Goal: Feedback & Contribution: Submit feedback/report problem

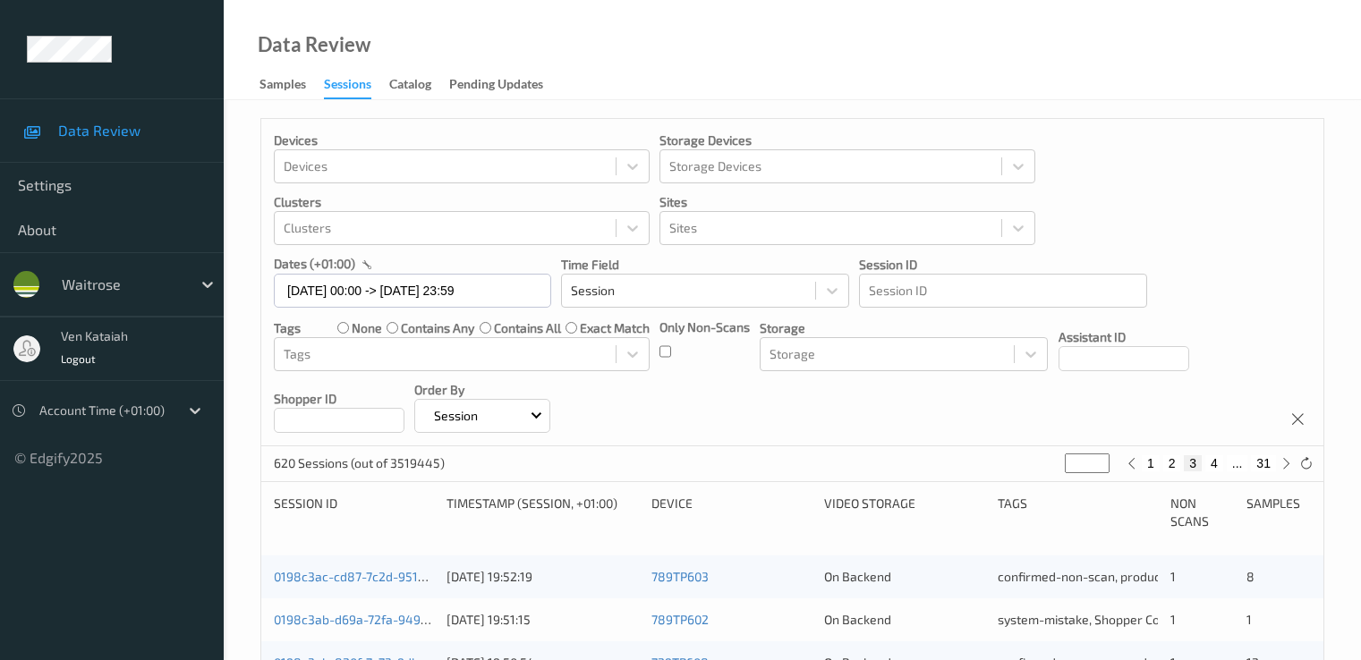
scroll to position [827, 0]
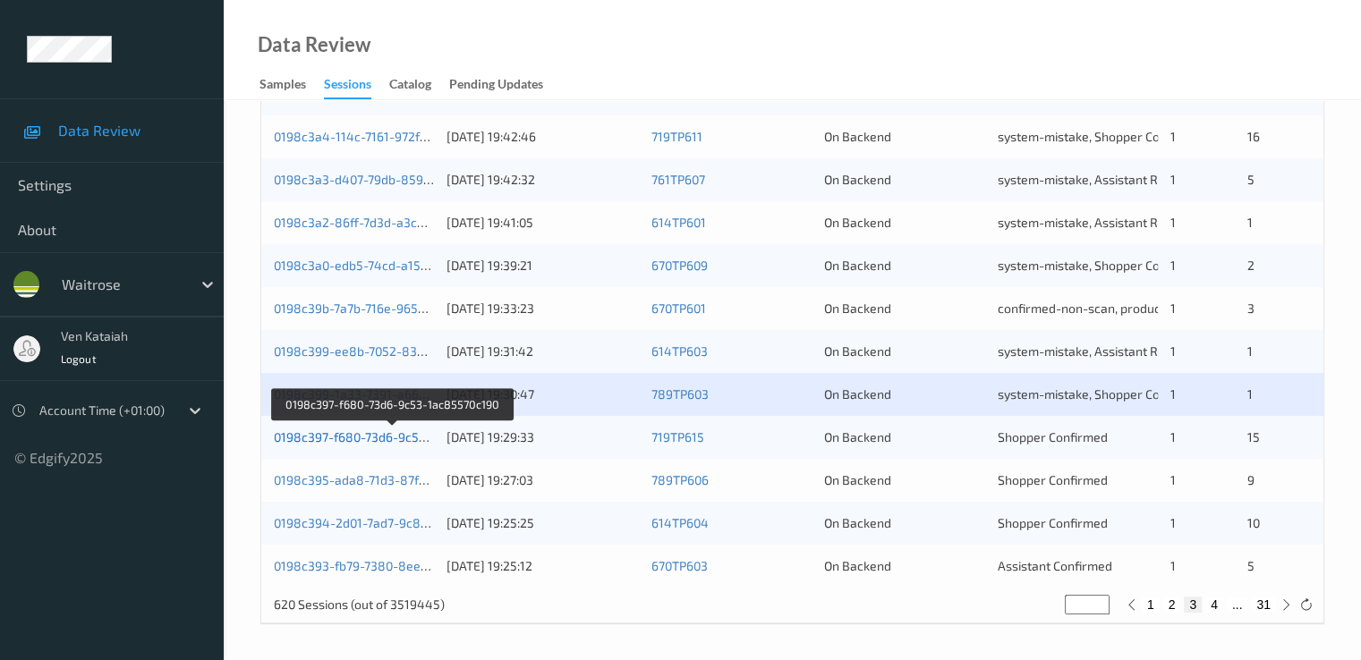
click at [408, 440] on link "0198c397-f680-73d6-9c53-1ac85570c190" at bounding box center [393, 436] width 238 height 15
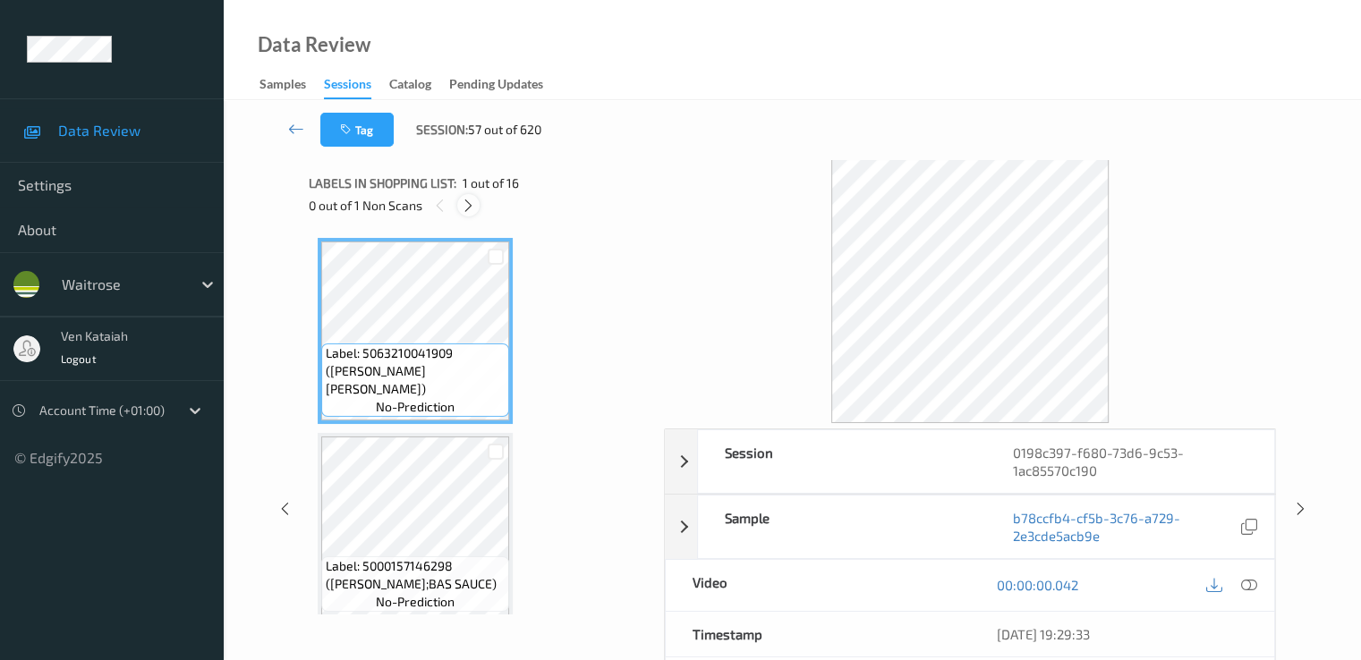
click at [477, 208] on div at bounding box center [468, 205] width 22 height 22
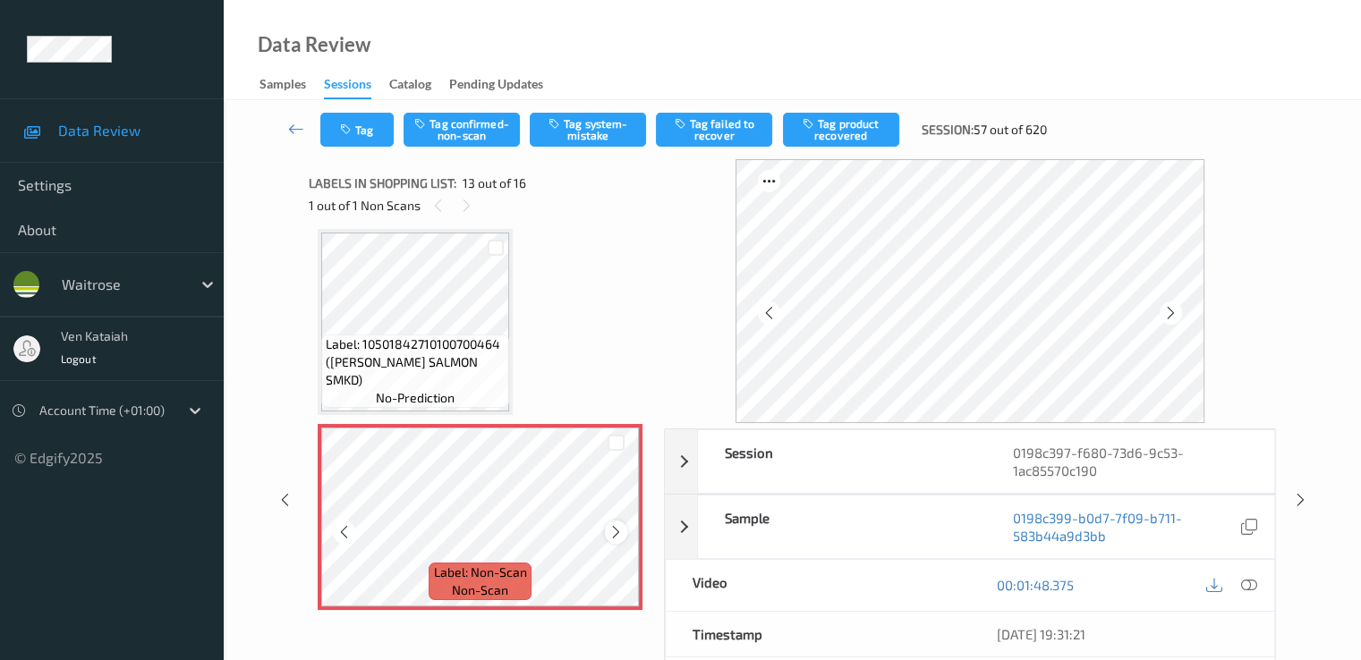
click at [623, 526] on icon at bounding box center [615, 532] width 15 height 16
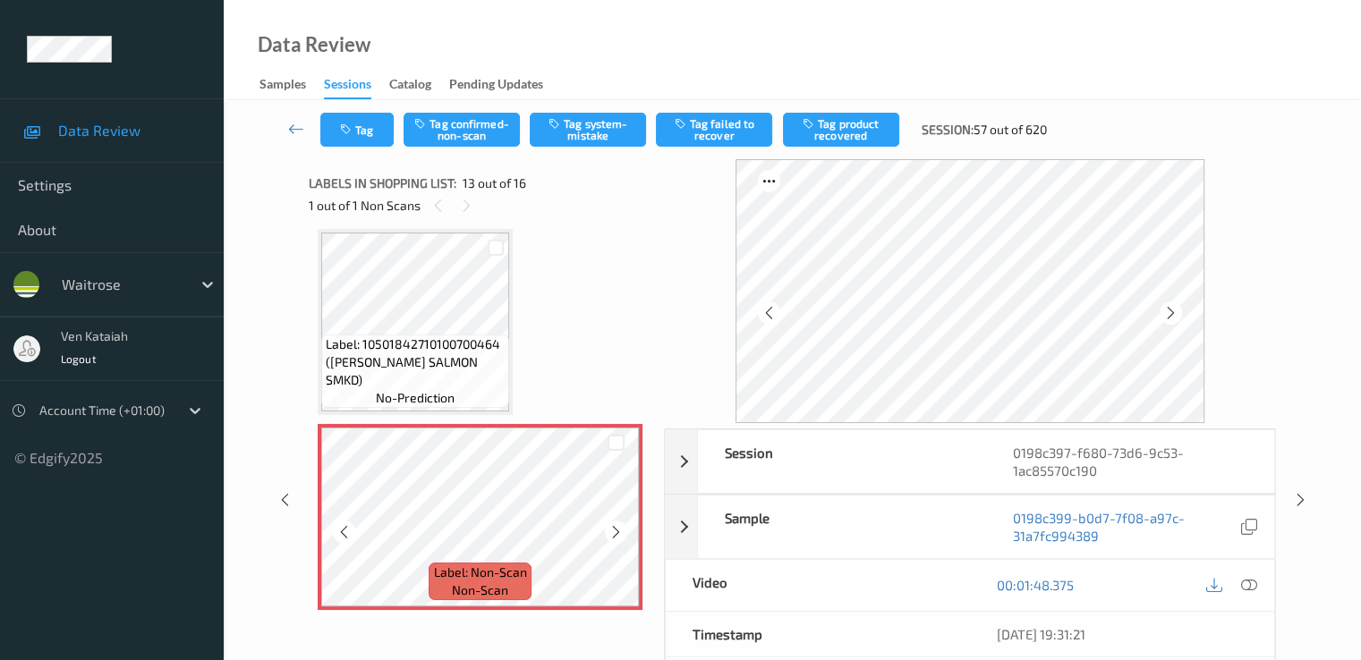
click at [623, 526] on icon at bounding box center [615, 532] width 15 height 16
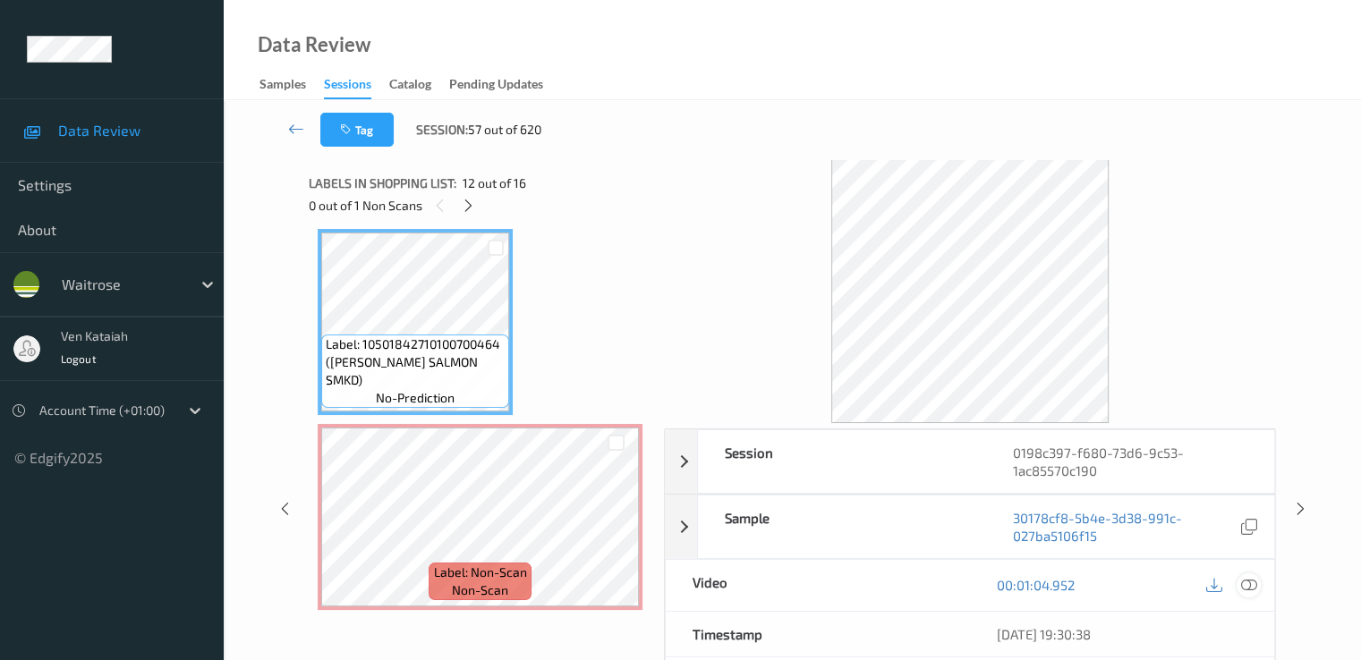
click at [1251, 581] on icon at bounding box center [1248, 585] width 16 height 16
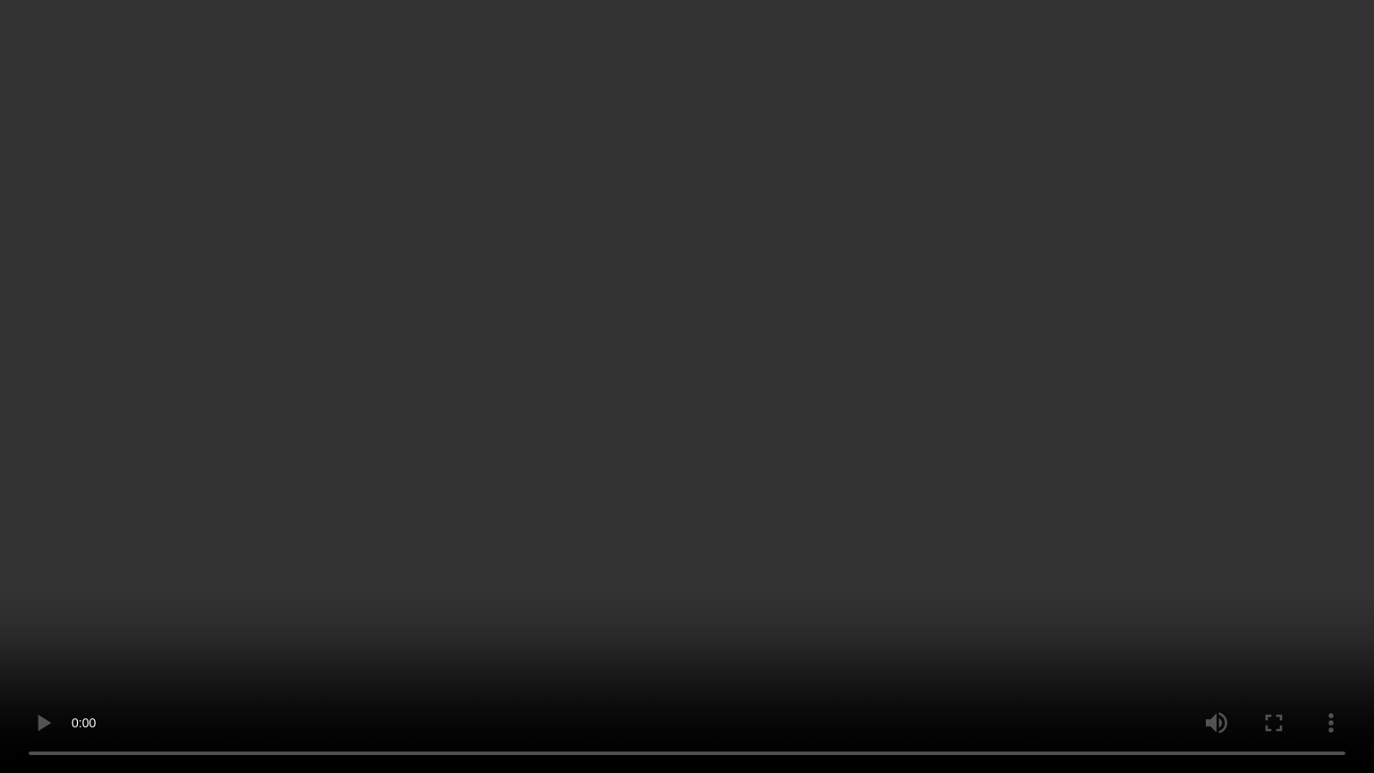
click at [564, 566] on video at bounding box center [687, 386] width 1374 height 773
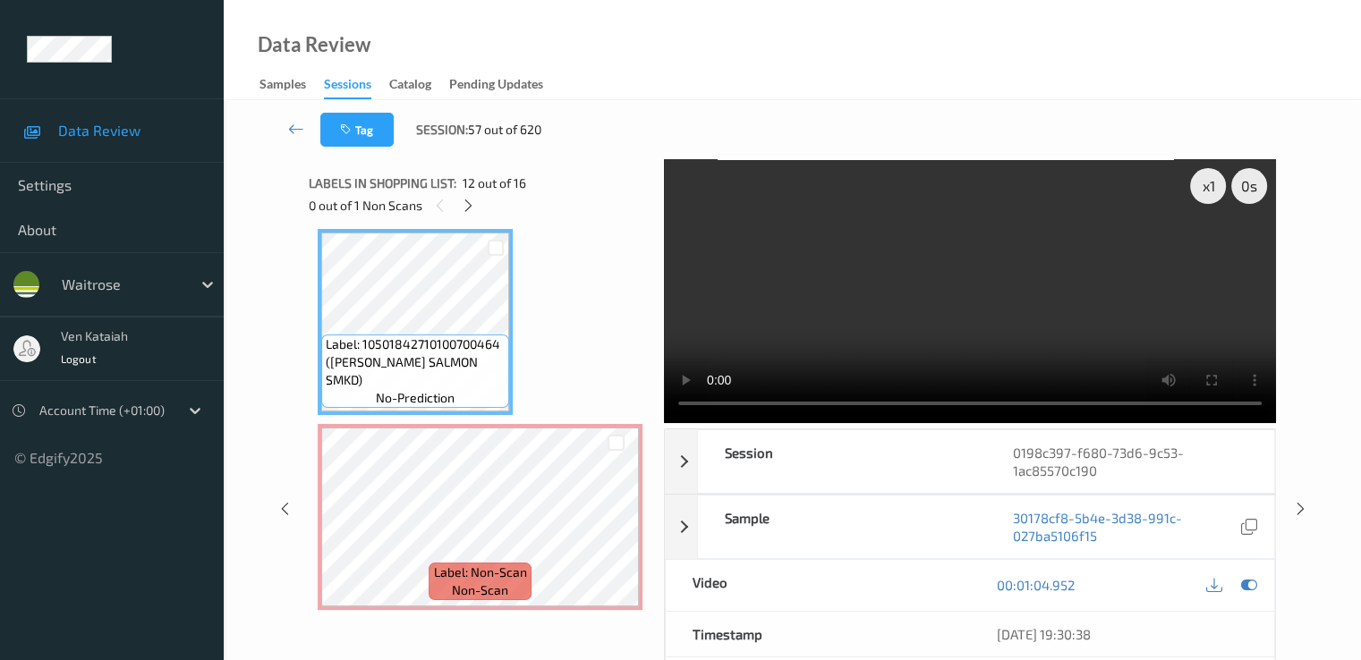
click at [1027, 327] on video at bounding box center [970, 291] width 612 height 264
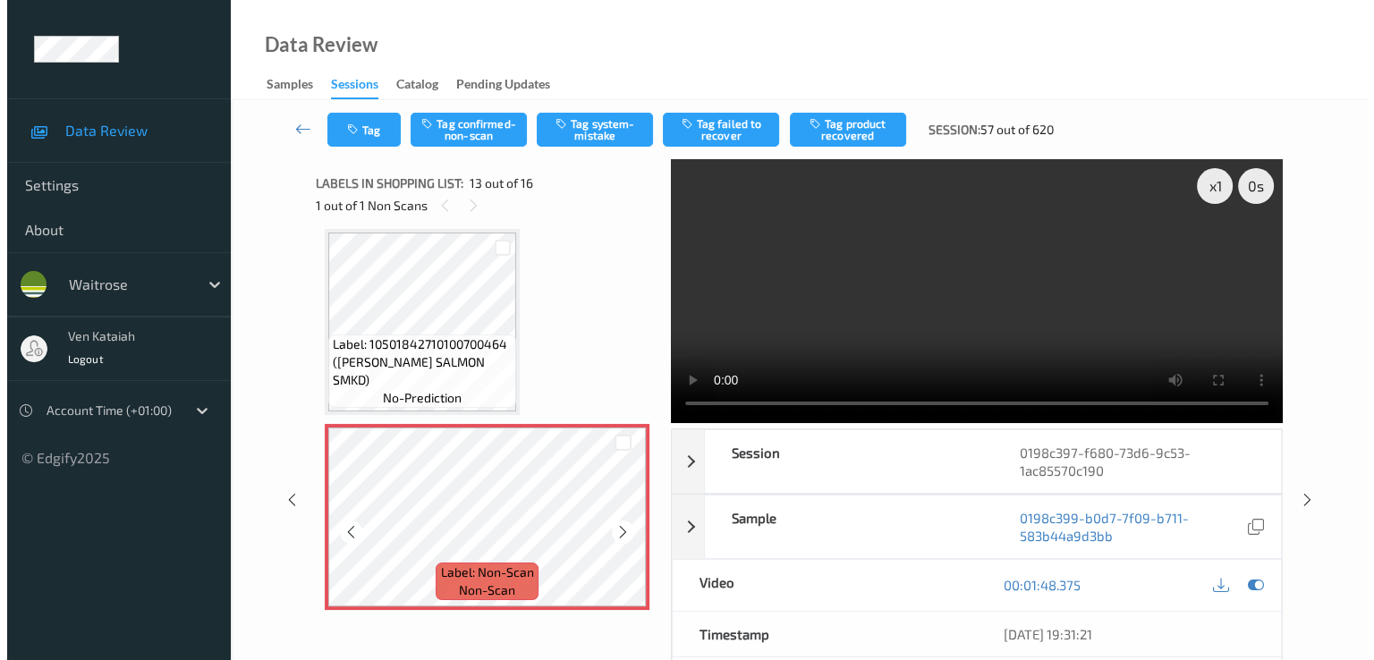
scroll to position [2333, 0]
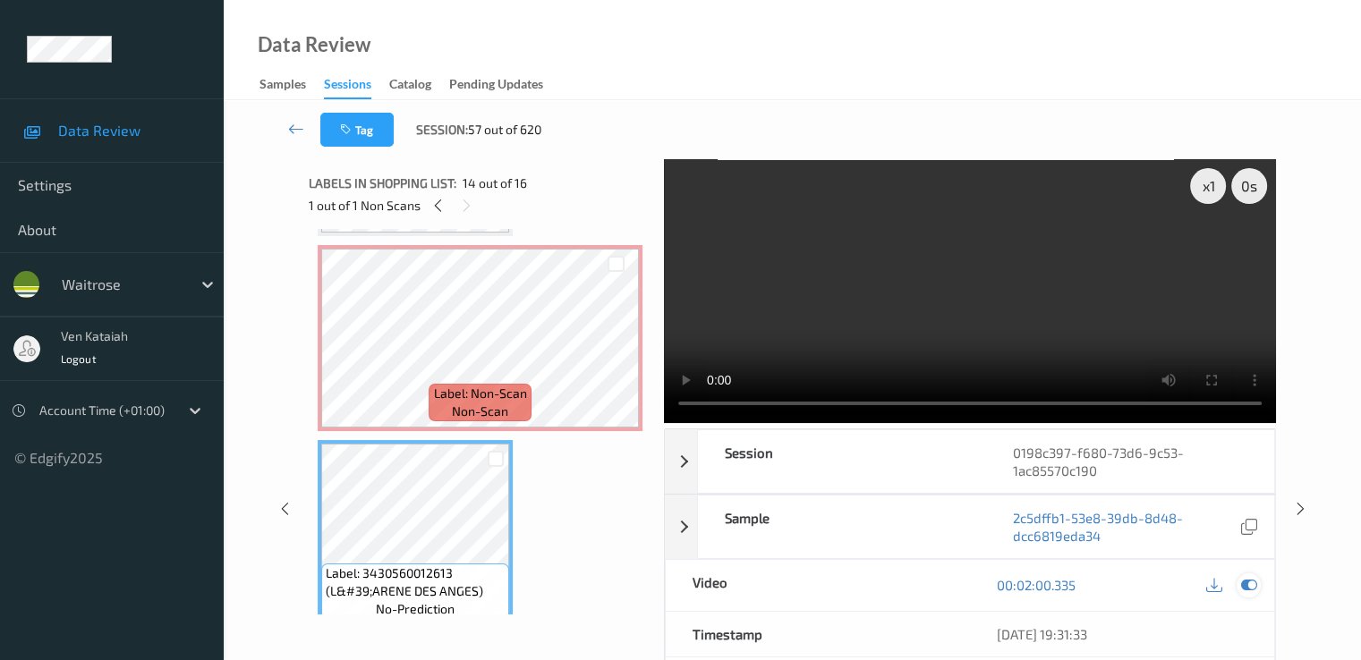
click at [1257, 590] on div at bounding box center [1248, 585] width 24 height 24
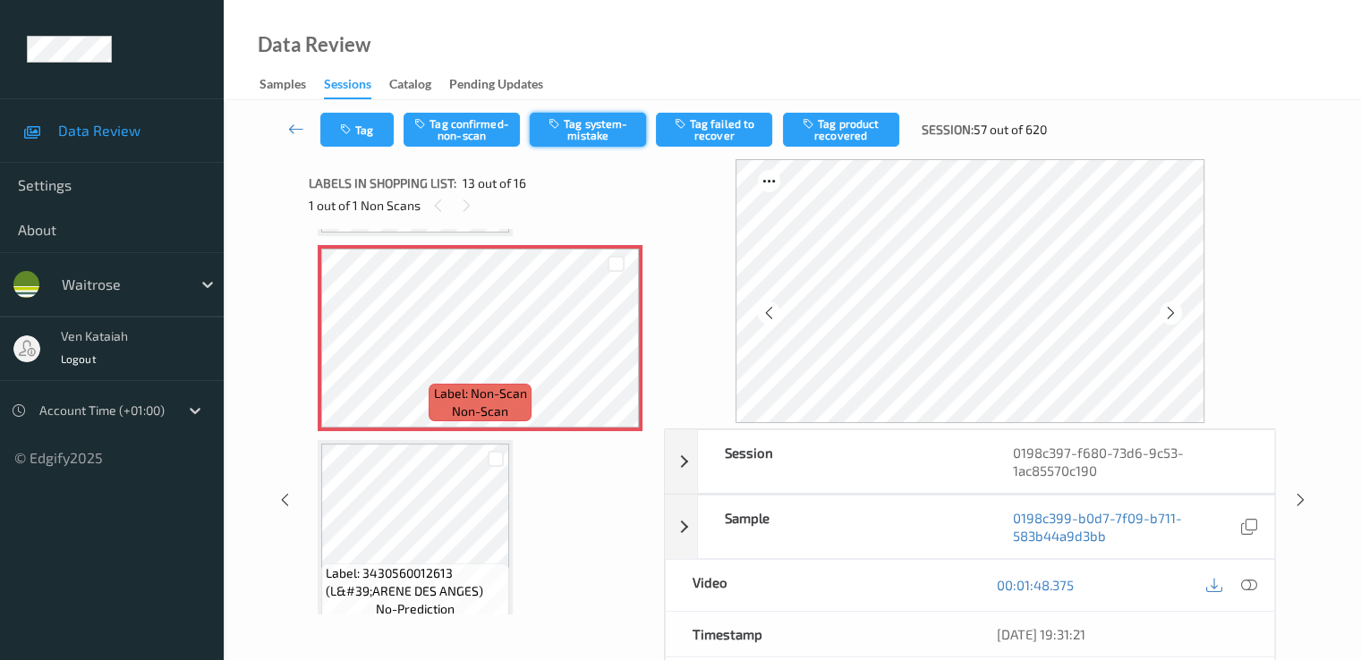
click at [590, 140] on button "Tag system-mistake" at bounding box center [588, 130] width 116 height 34
click at [335, 123] on button "Tag" at bounding box center [356, 130] width 73 height 34
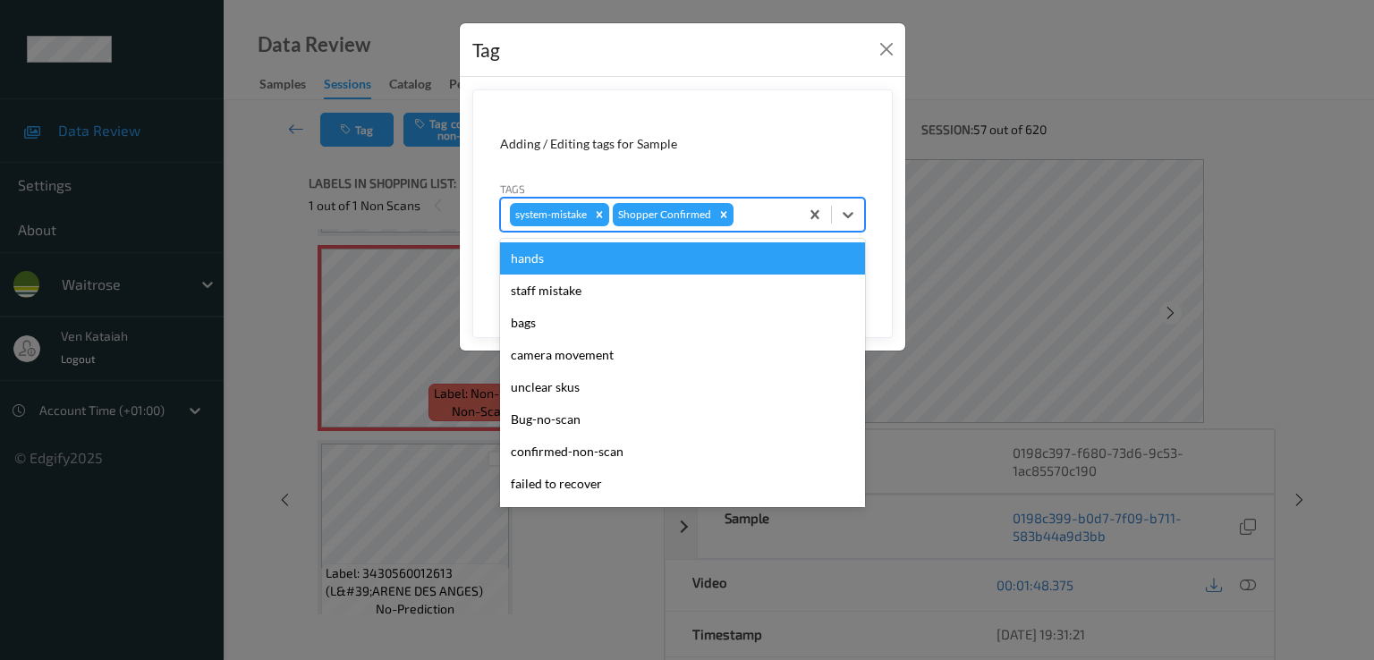
click at [773, 220] on div at bounding box center [763, 214] width 53 height 21
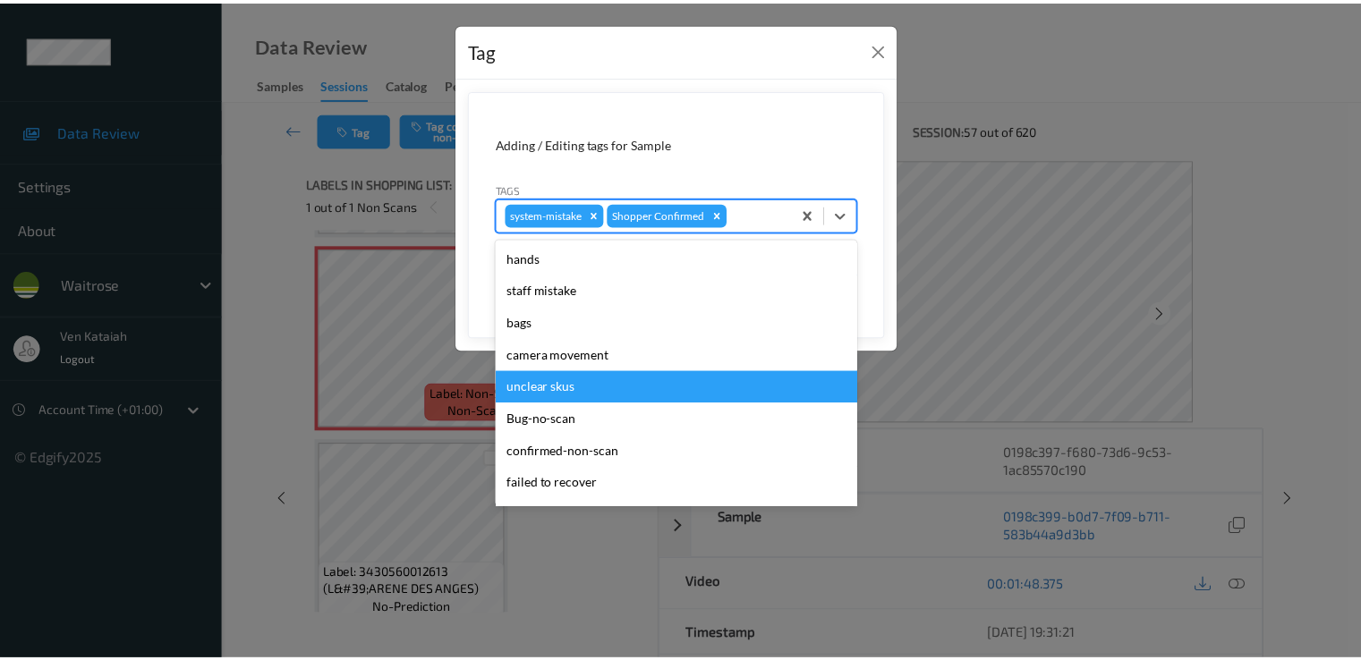
scroll to position [351, 0]
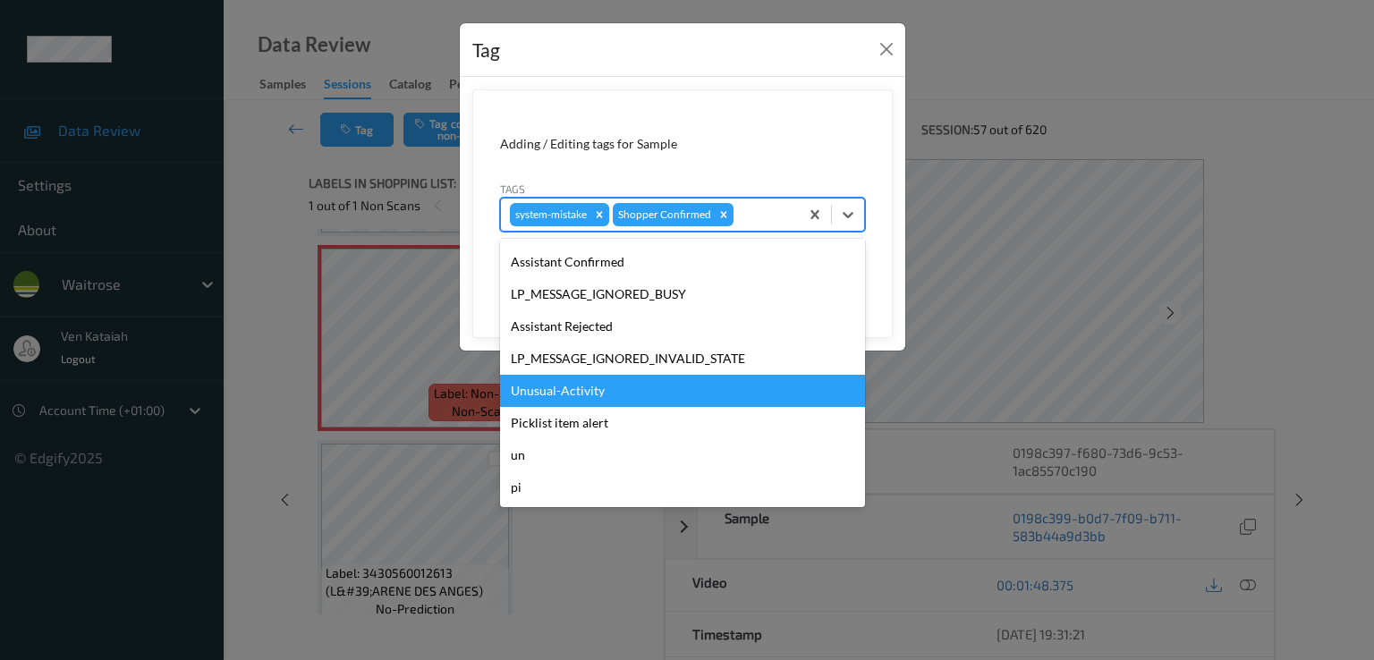
click at [599, 389] on div "Unusual-Activity" at bounding box center [682, 391] width 365 height 32
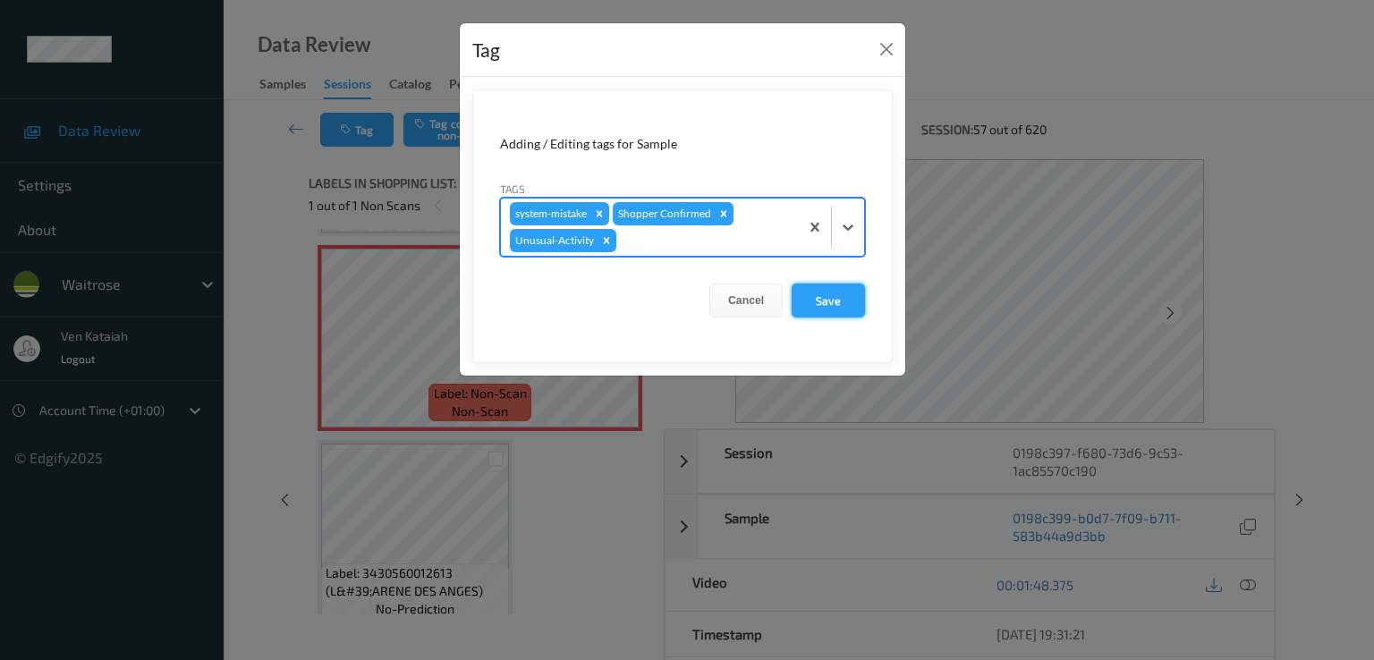
click at [842, 291] on button "Save" at bounding box center [828, 301] width 73 height 34
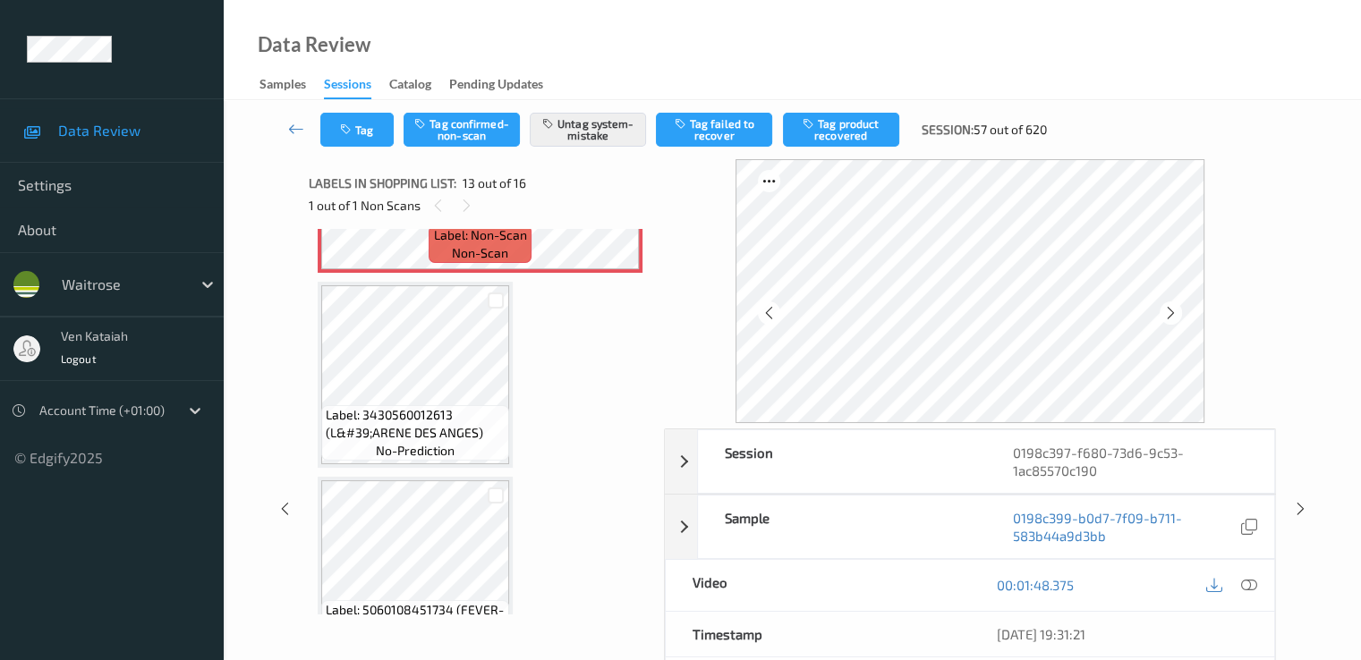
scroll to position [2512, 0]
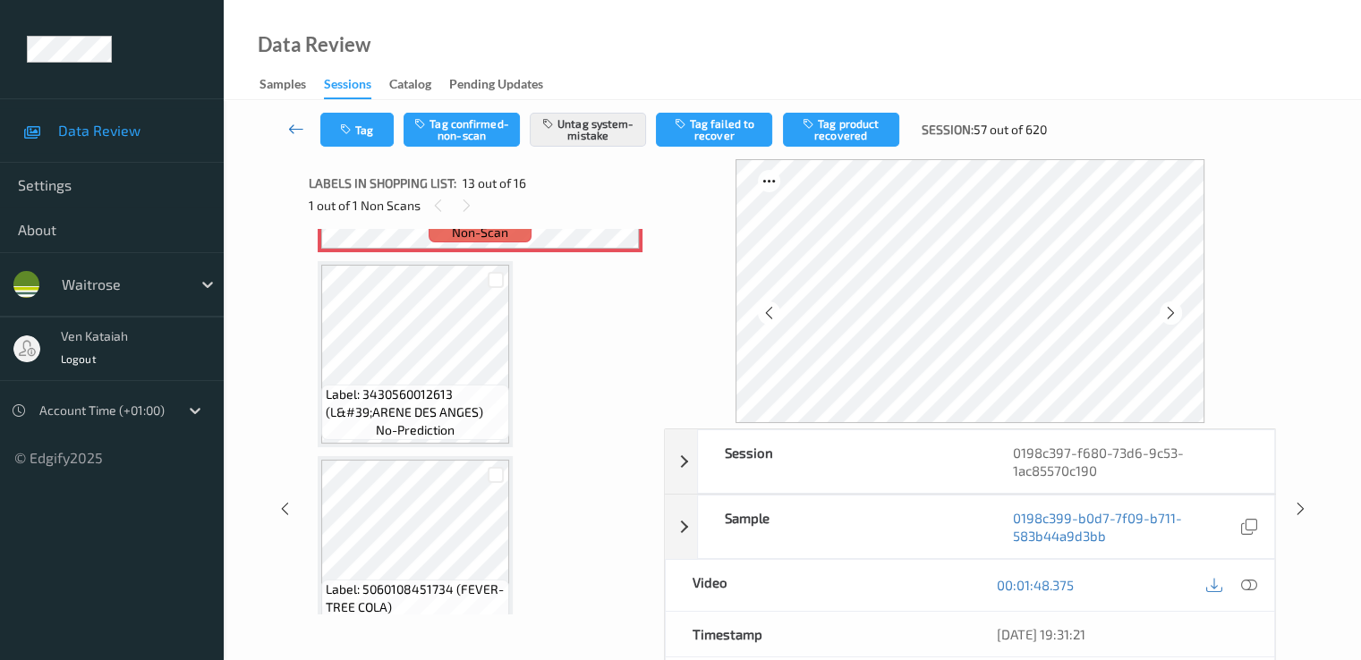
click at [298, 136] on icon at bounding box center [296, 129] width 16 height 18
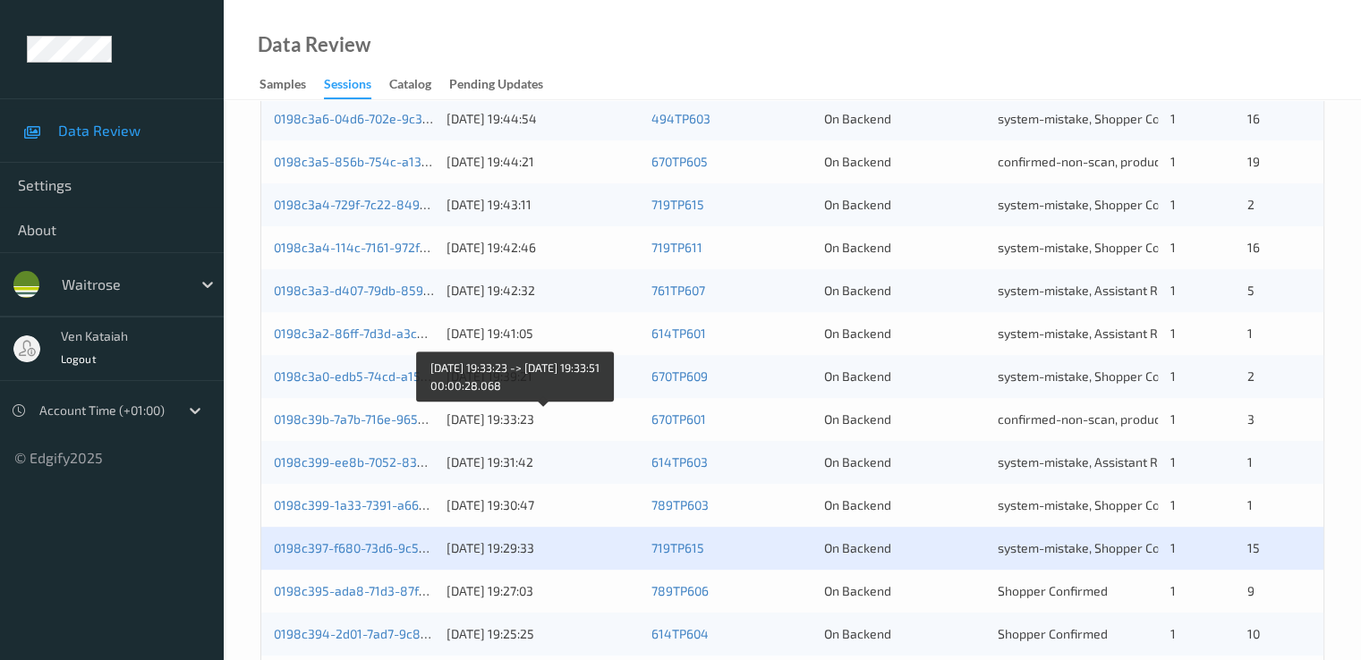
scroll to position [827, 0]
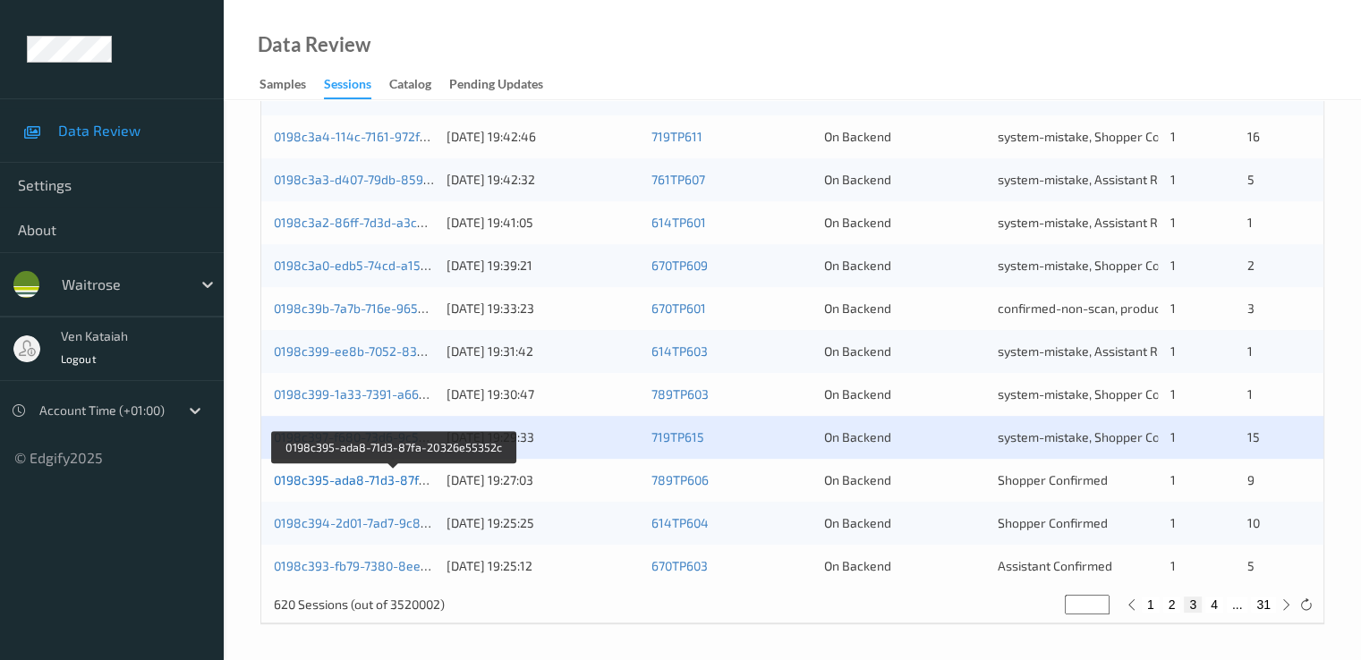
click at [375, 480] on link "0198c395-ada8-71d3-87fa-20326e55352c" at bounding box center [395, 479] width 242 height 15
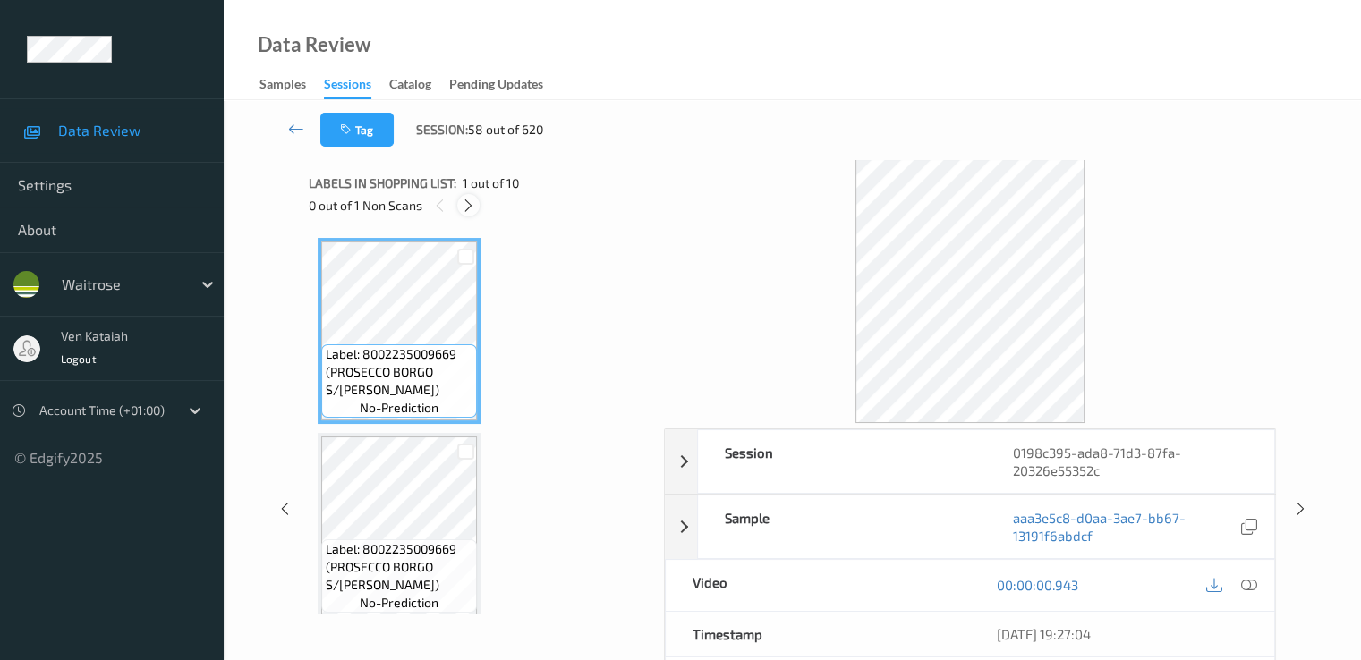
click at [468, 198] on icon at bounding box center [468, 206] width 15 height 16
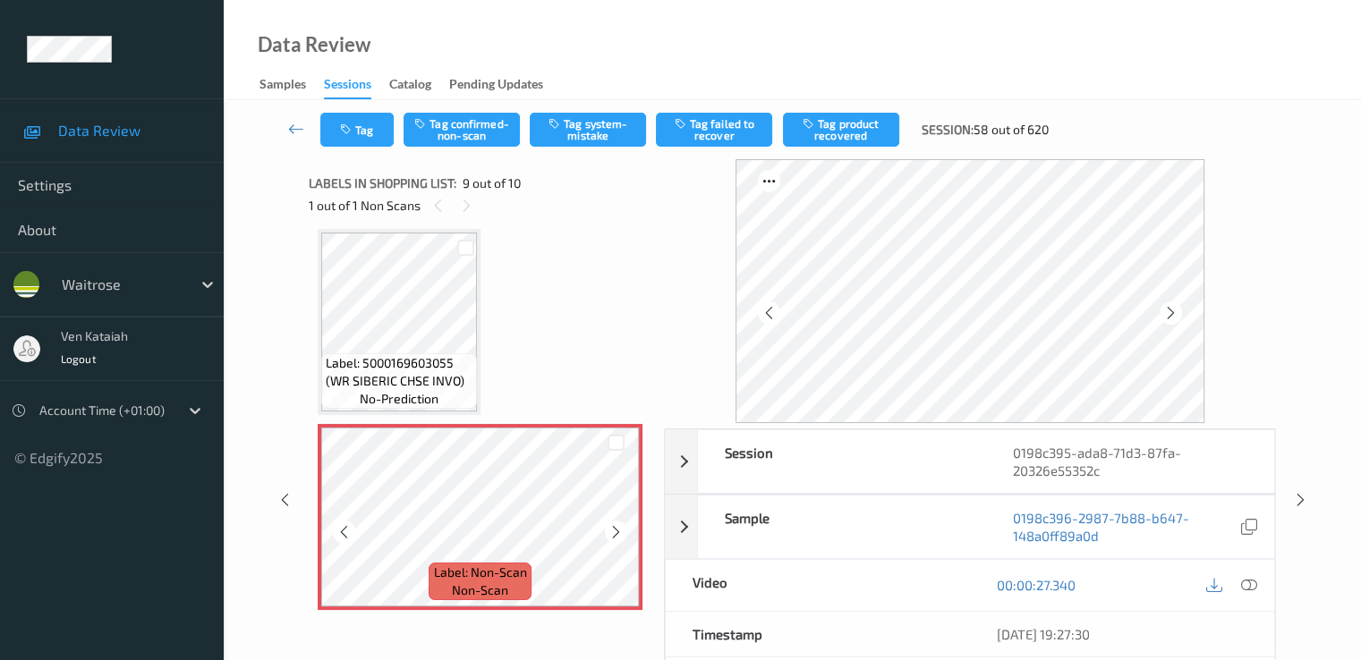
scroll to position [1553, 0]
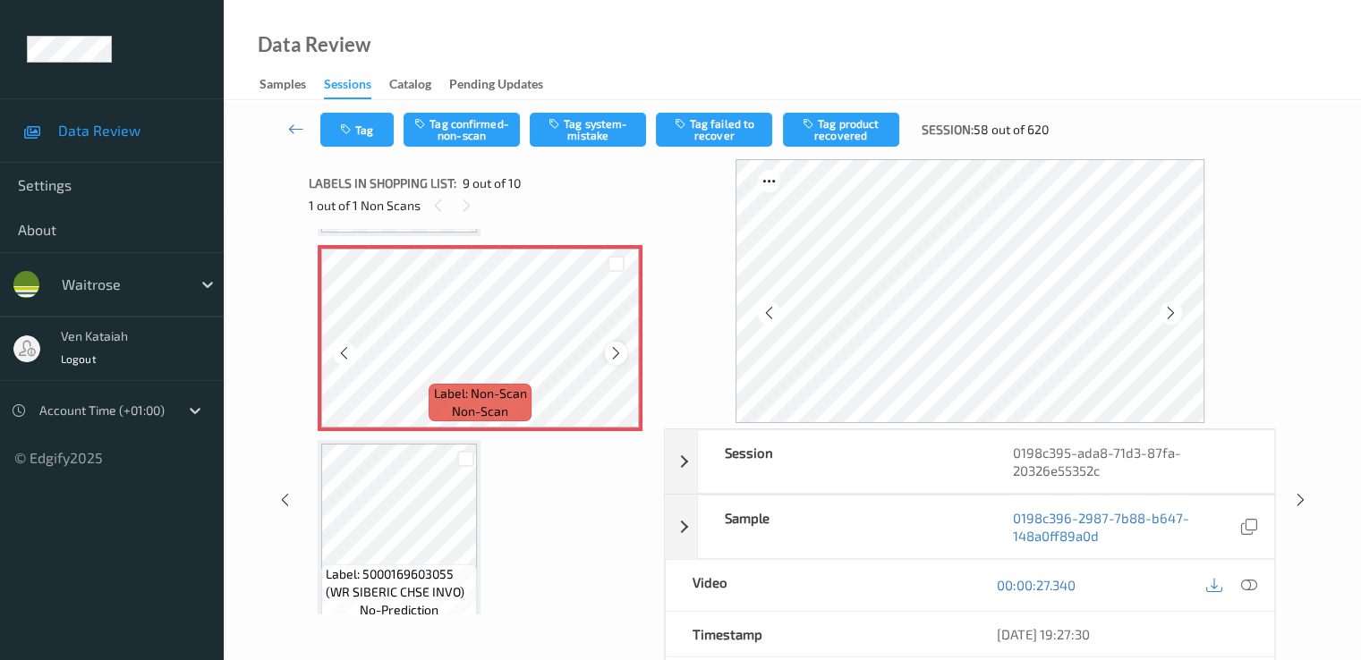
click at [614, 347] on icon at bounding box center [615, 353] width 15 height 16
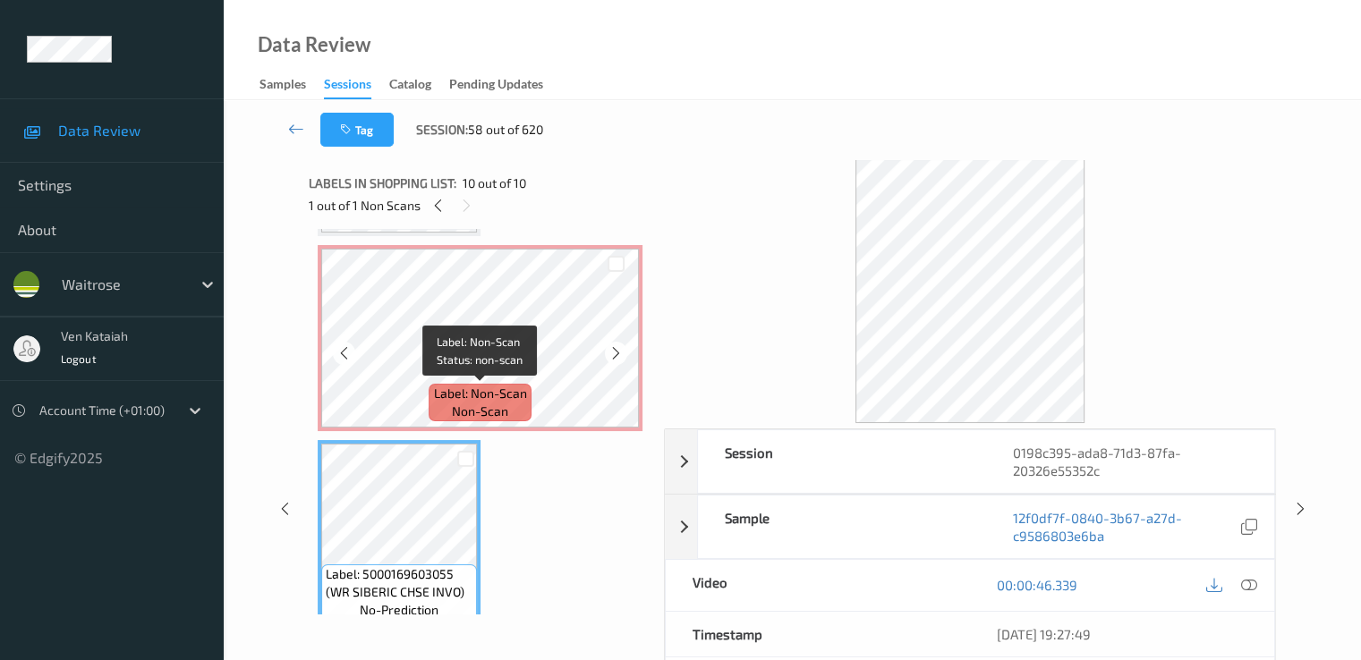
click at [464, 395] on span "Label: Non-Scan" at bounding box center [480, 394] width 93 height 18
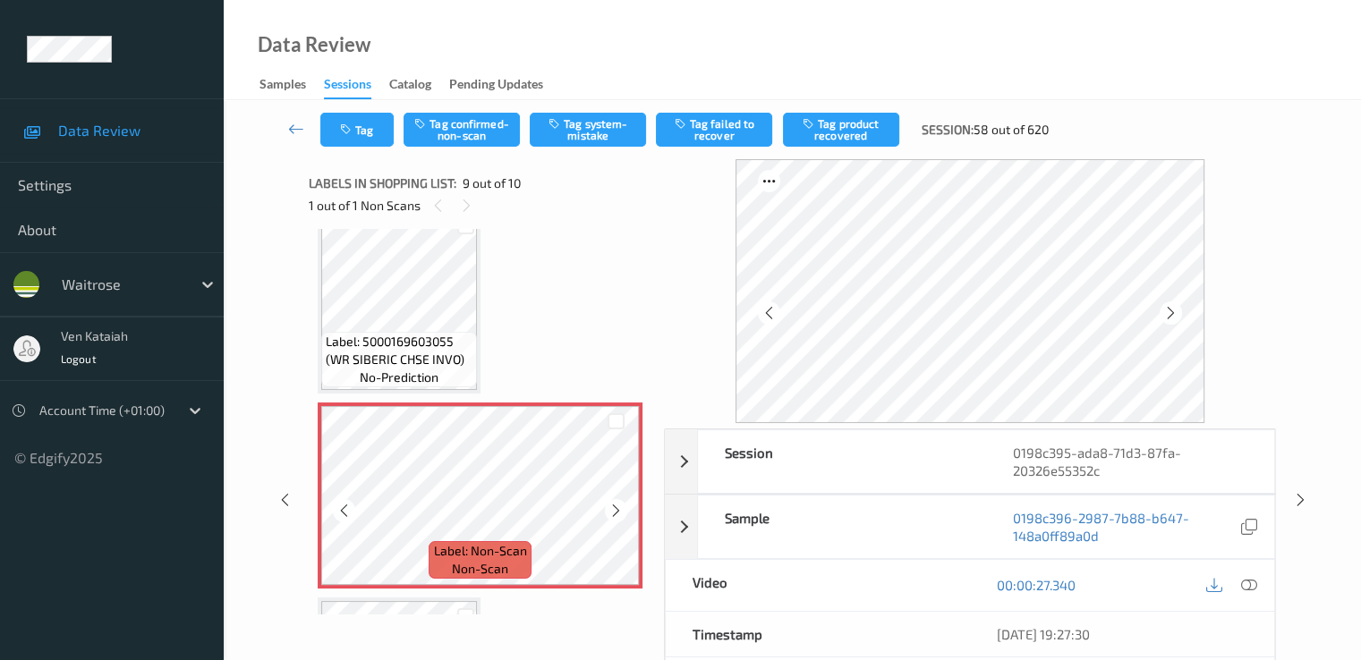
scroll to position [1374, 0]
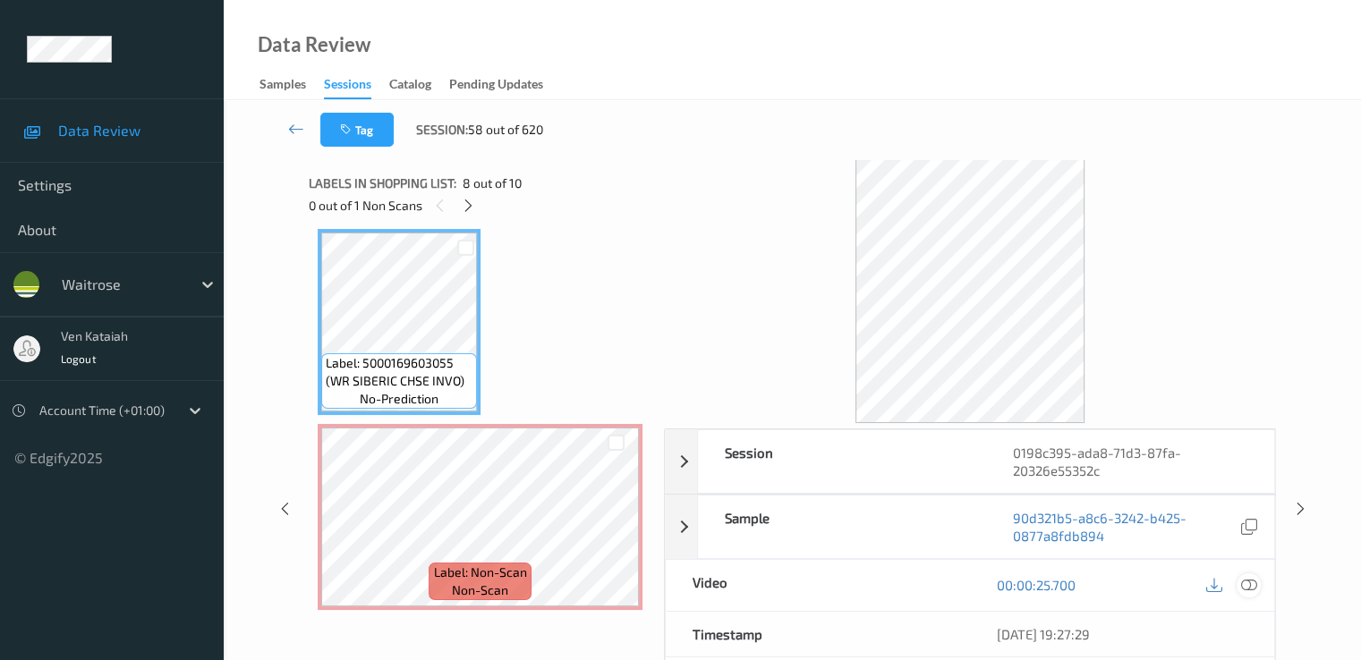
click at [1242, 581] on icon at bounding box center [1248, 585] width 16 height 16
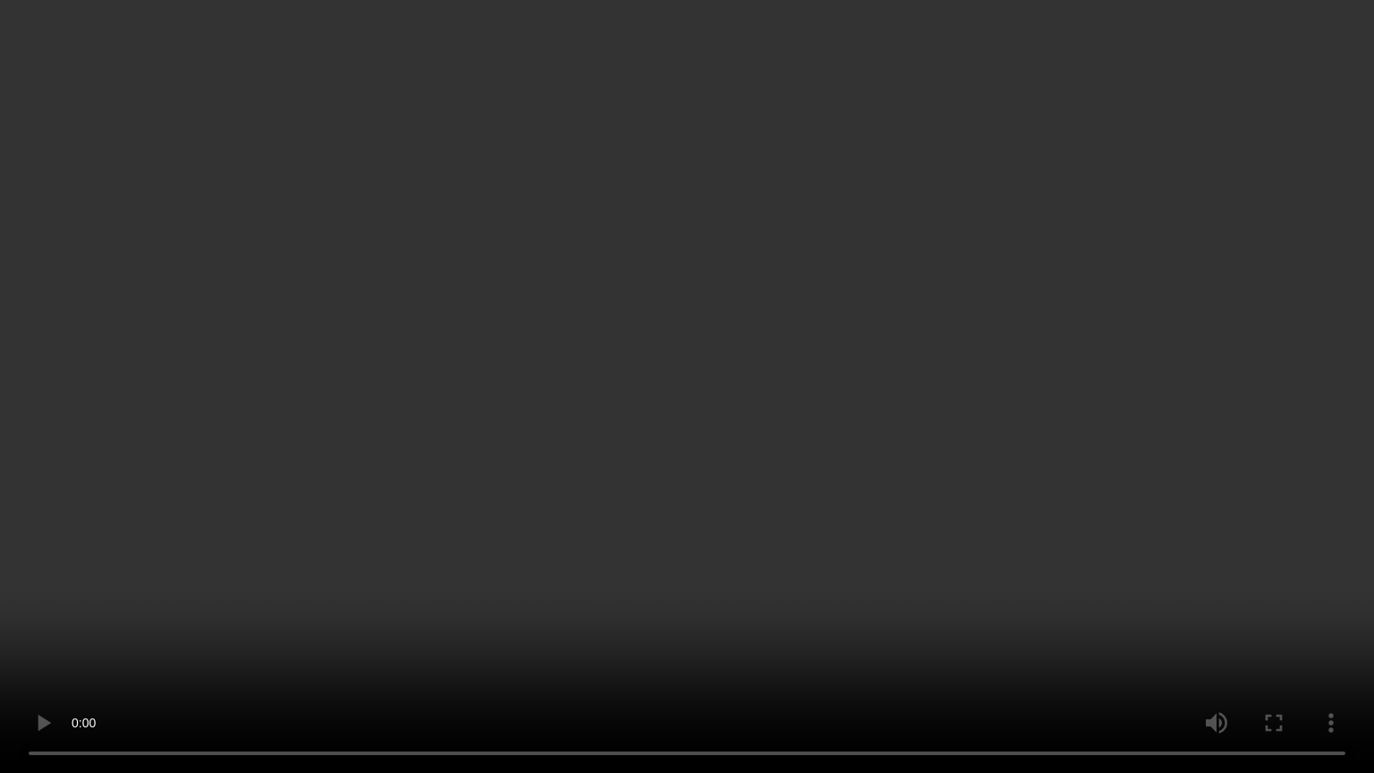
click at [363, 612] on video at bounding box center [687, 386] width 1374 height 773
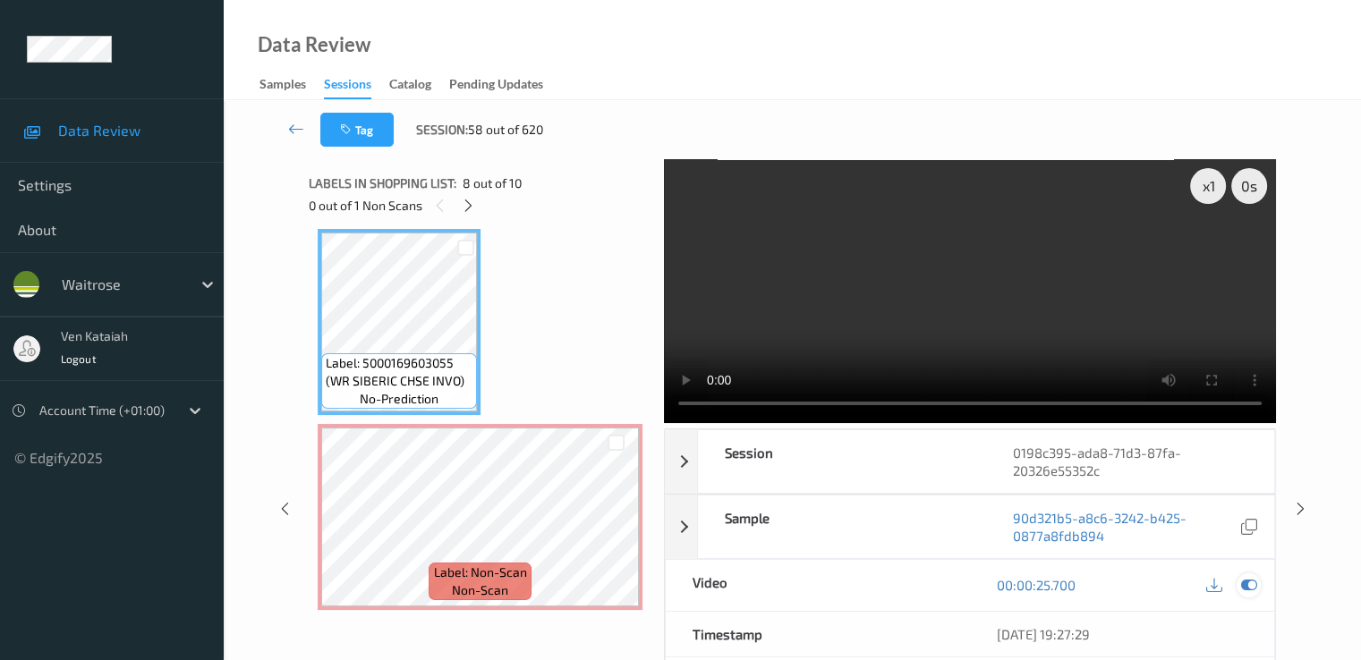
click at [1247, 591] on icon at bounding box center [1248, 585] width 16 height 16
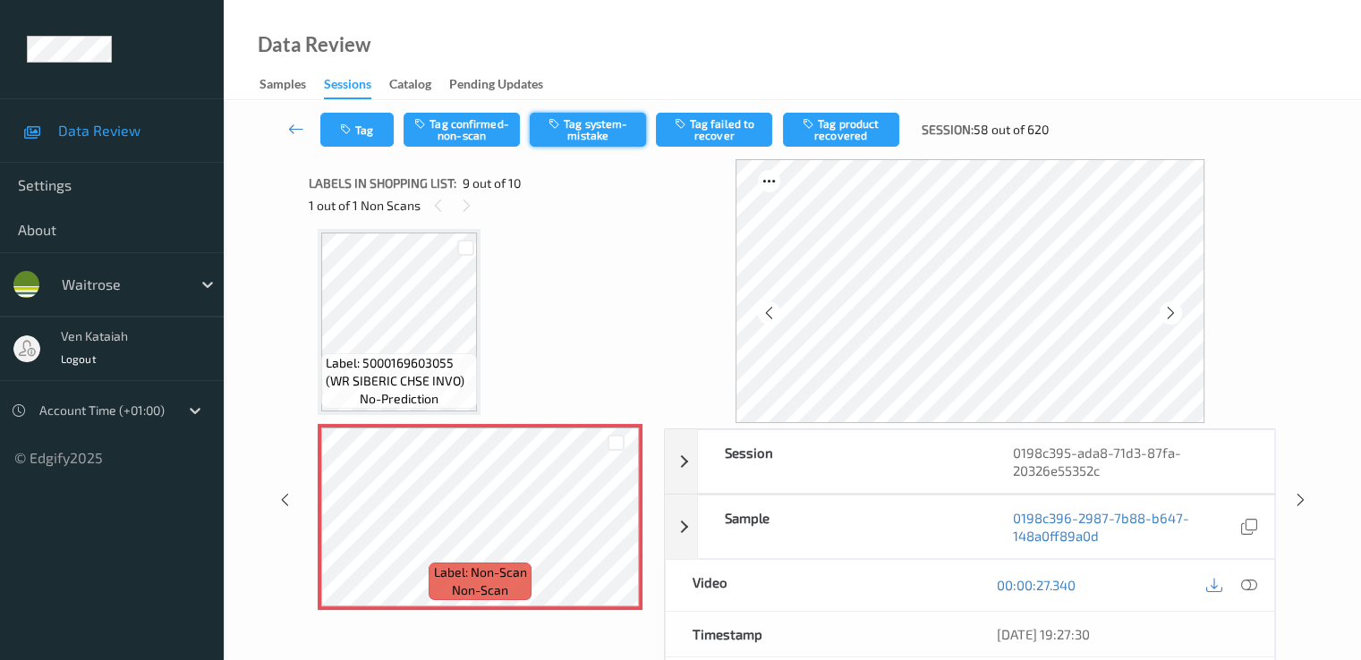
click at [629, 128] on button "Tag system-mistake" at bounding box center [588, 130] width 116 height 34
click at [358, 145] on button "Tag" at bounding box center [356, 130] width 73 height 34
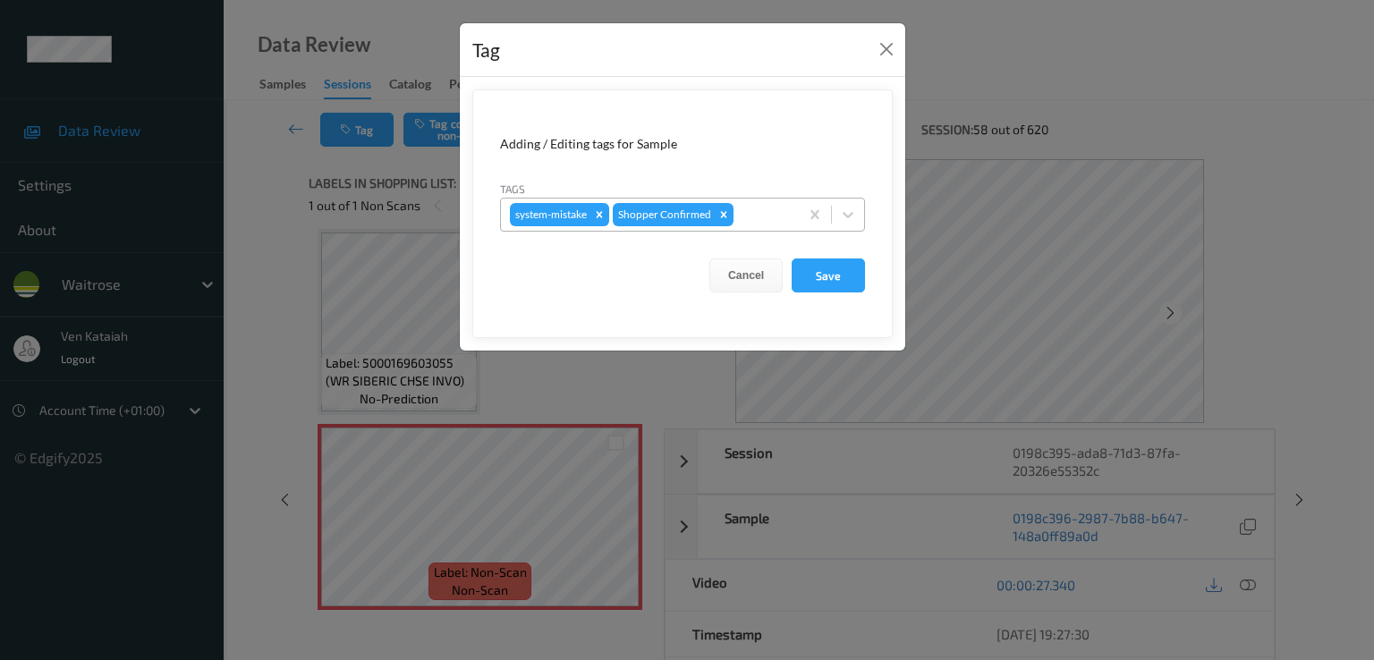
click at [762, 214] on div at bounding box center [763, 214] width 53 height 21
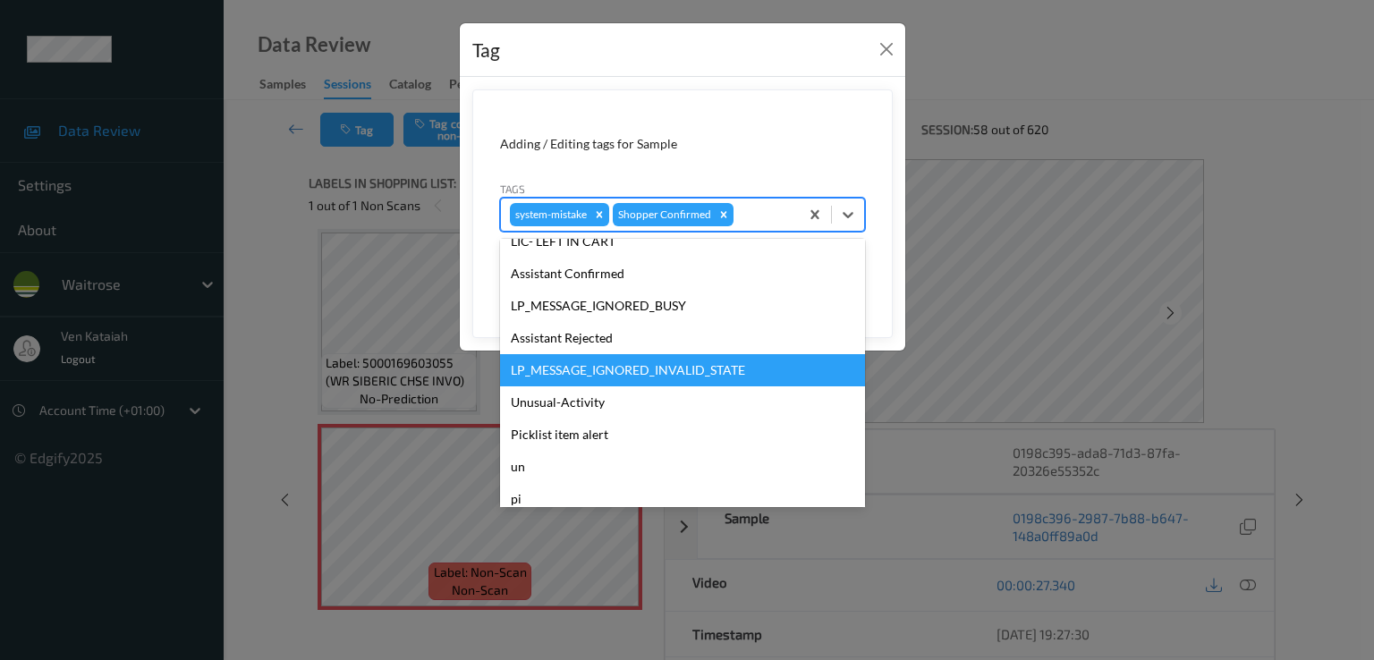
scroll to position [351, 0]
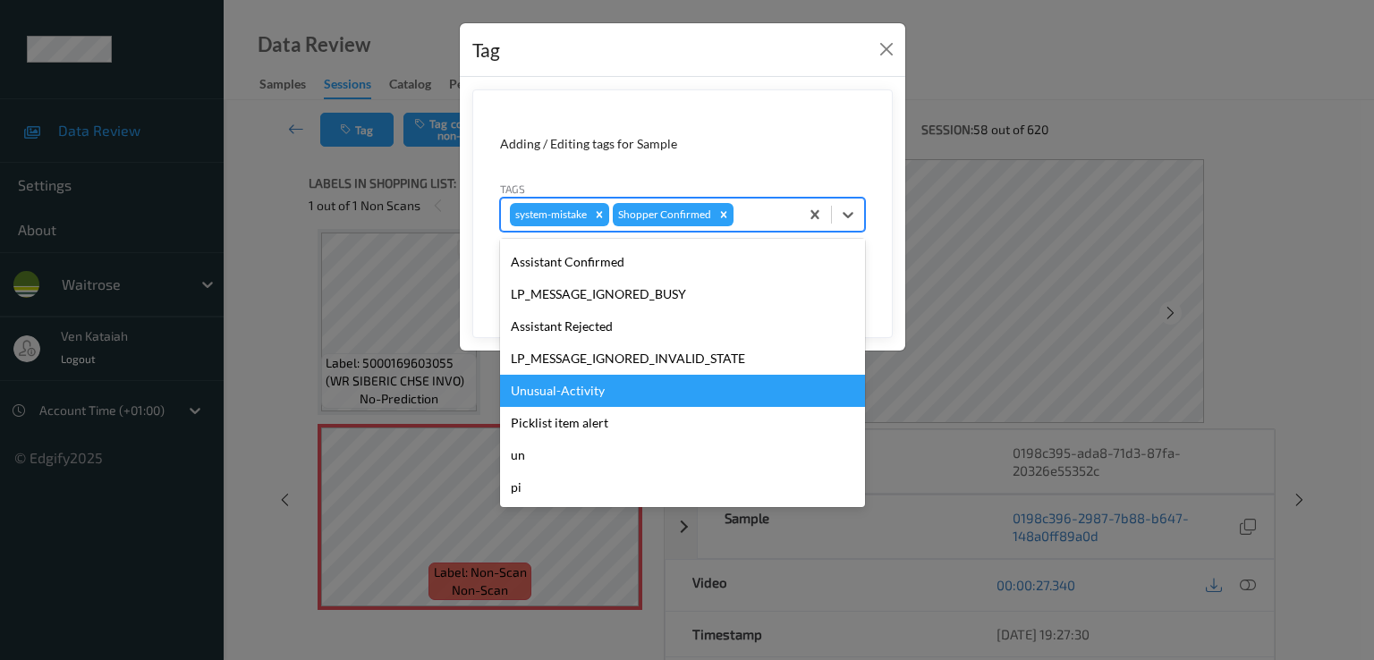
click at [596, 385] on div "Unusual-Activity" at bounding box center [682, 391] width 365 height 32
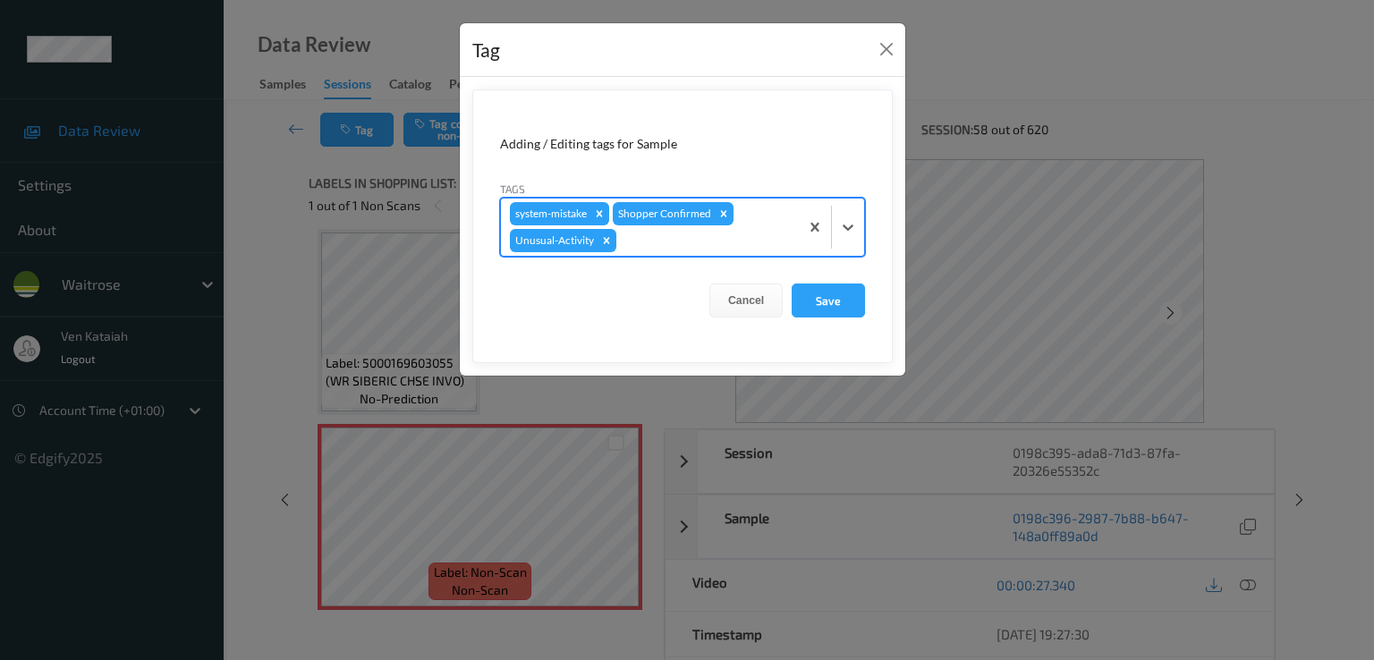
click at [726, 241] on div at bounding box center [705, 240] width 170 height 21
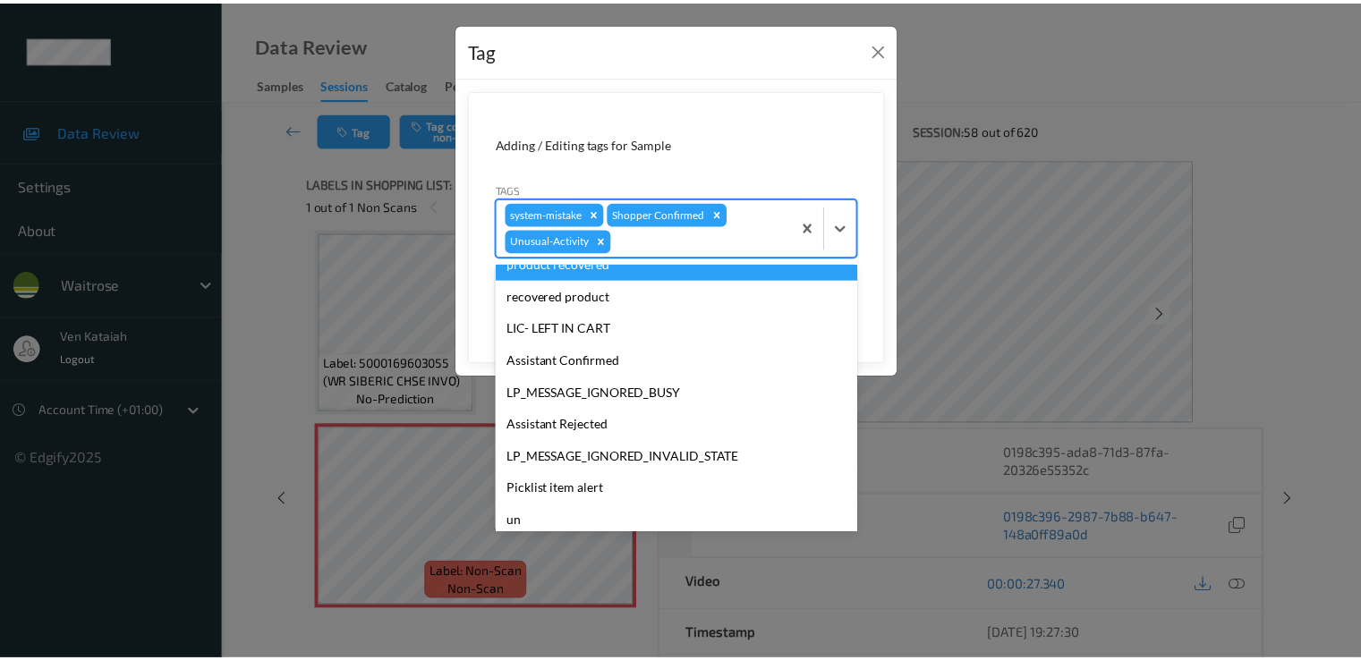
scroll to position [319, 0]
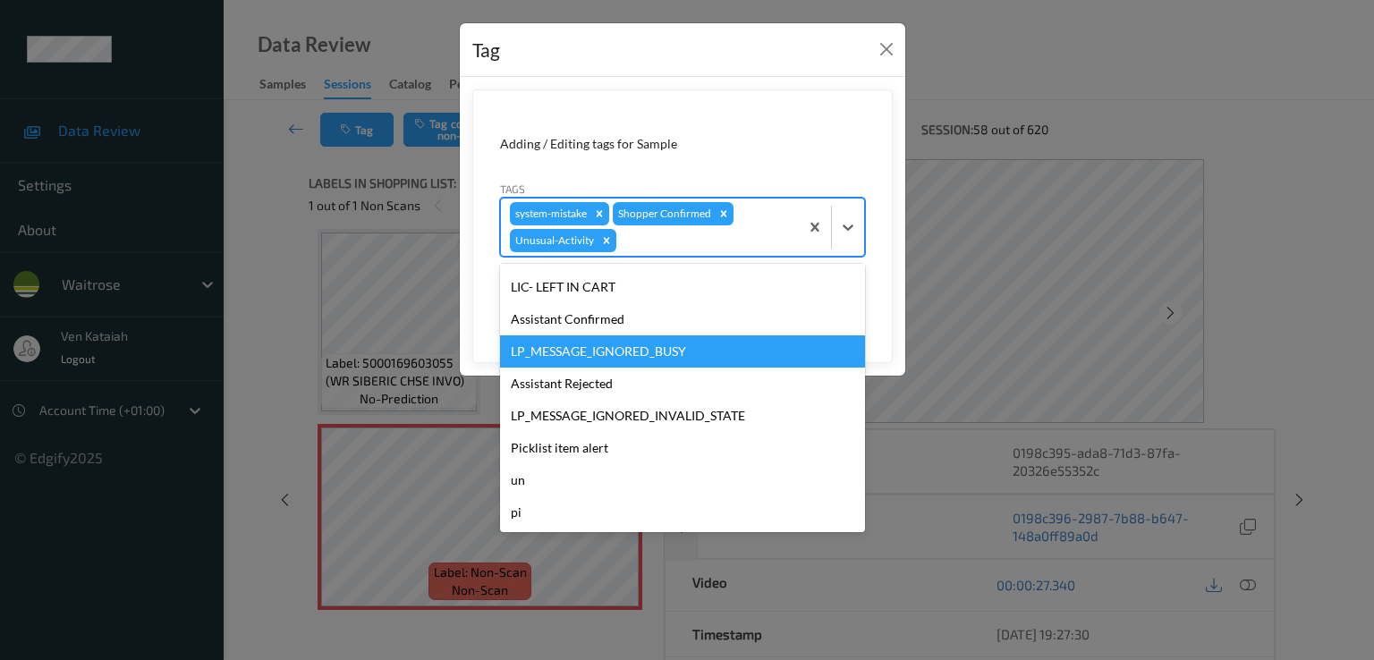
drag, startPoint x: 577, startPoint y: 448, endPoint x: 853, endPoint y: 323, distance: 302.7
click at [843, 342] on div "hands staff mistake bags camera movement unclear skus Bug-no-scan confirmed-non…" at bounding box center [682, 398] width 365 height 268
click at [888, 308] on form "Adding / Editing tags for Sample Tags option Unusual-Activity, selected. option…" at bounding box center [682, 226] width 420 height 274
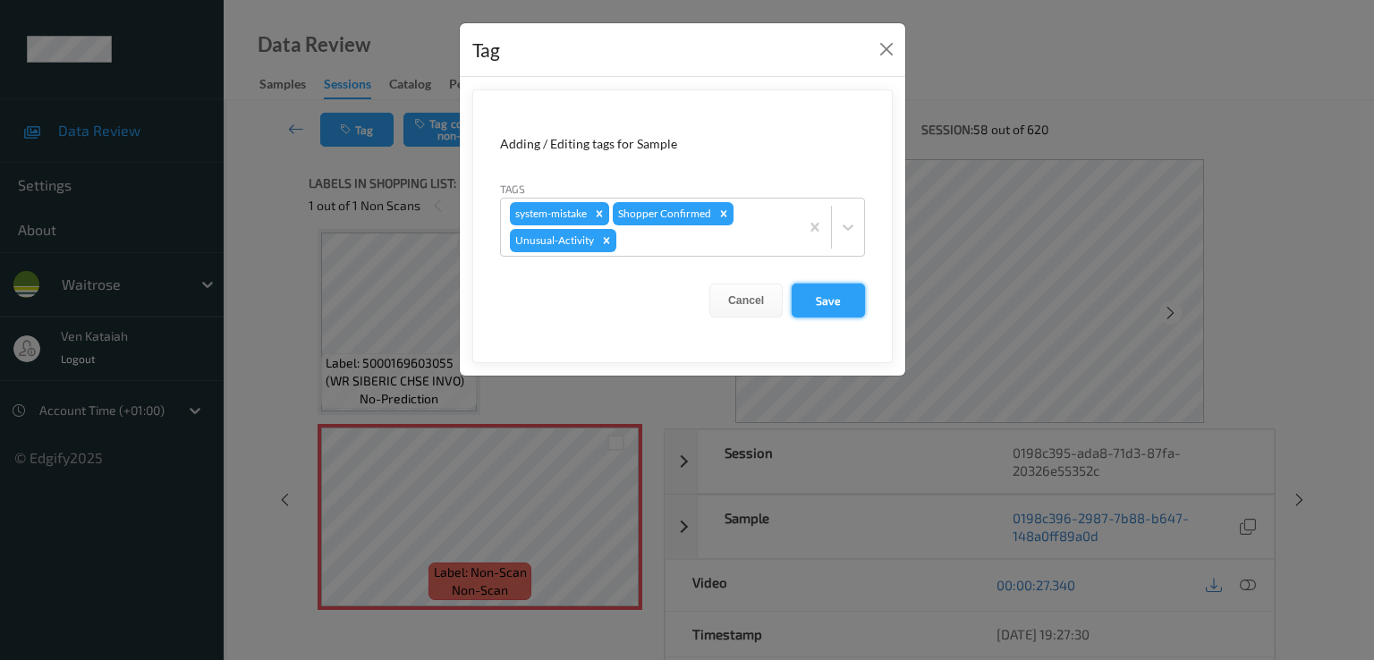
click at [827, 305] on button "Save" at bounding box center [828, 301] width 73 height 34
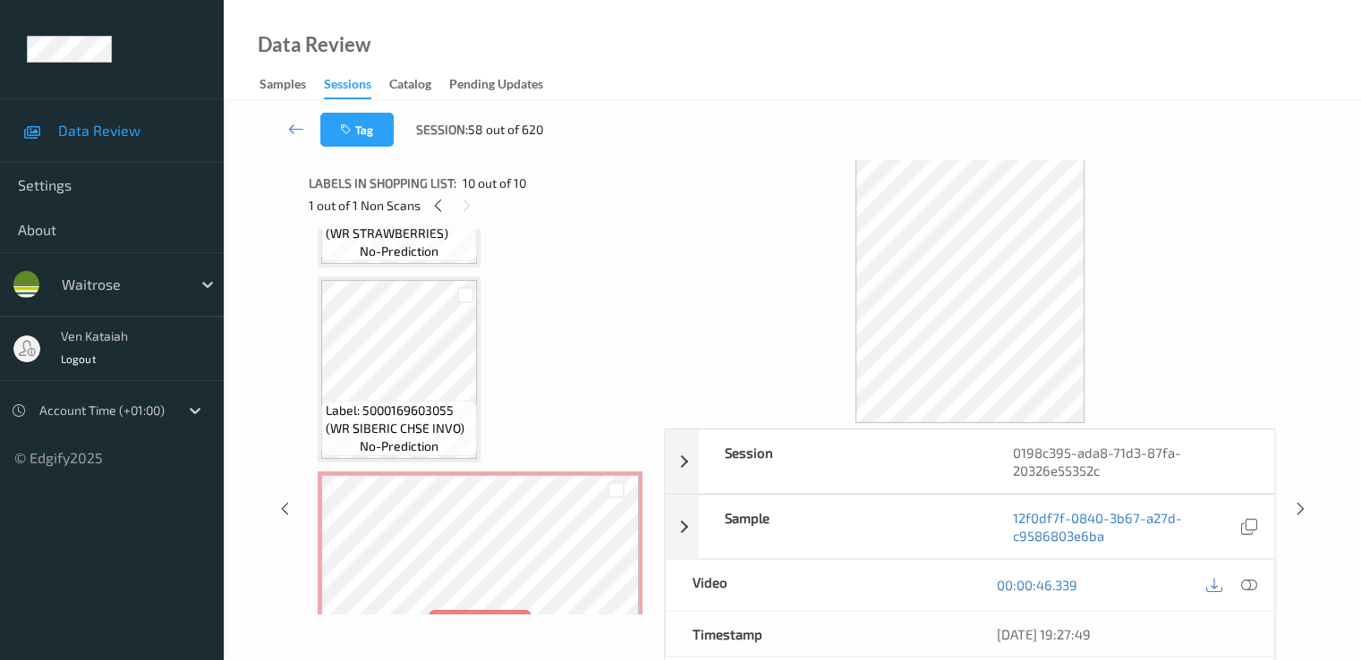
scroll to position [1395, 0]
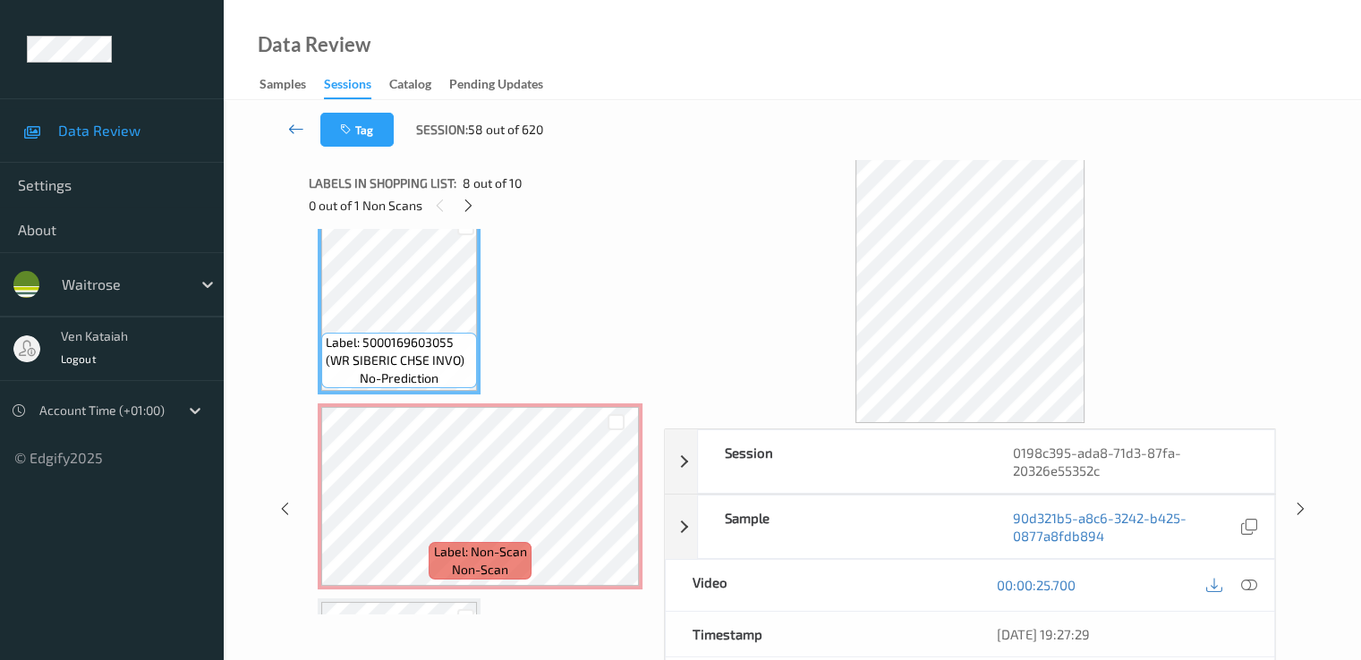
click at [304, 132] on icon at bounding box center [296, 129] width 16 height 18
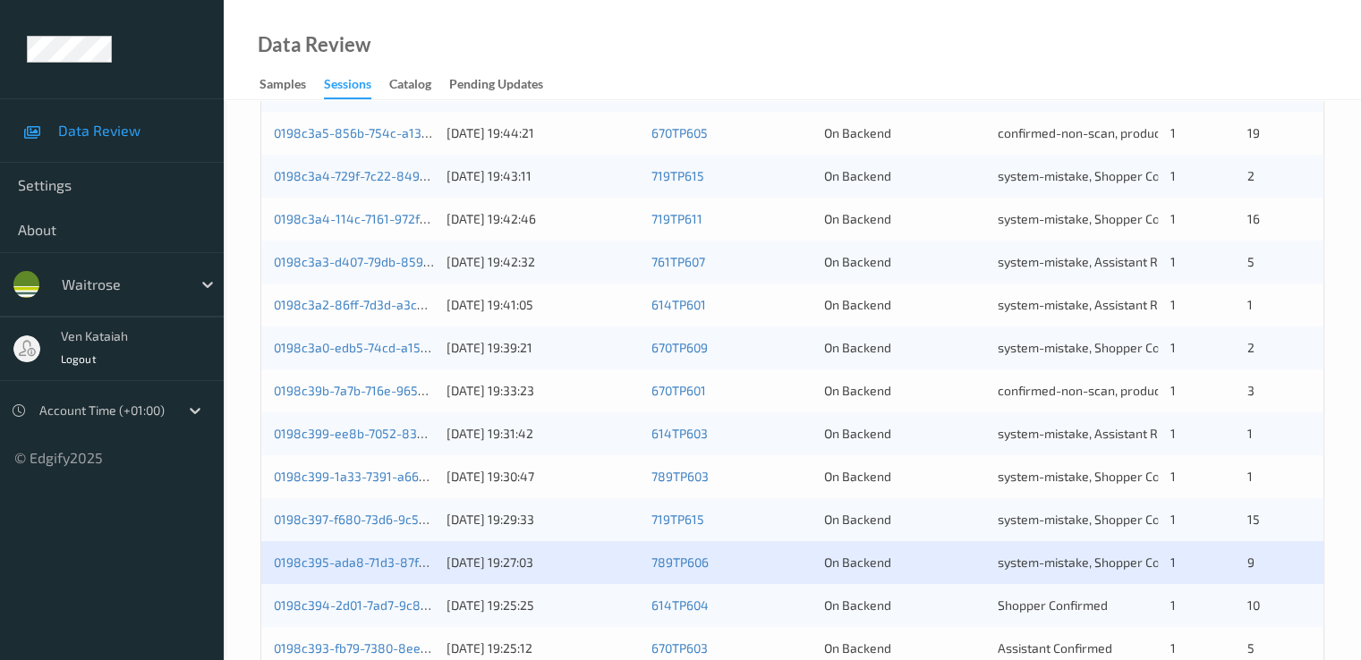
scroll to position [827, 0]
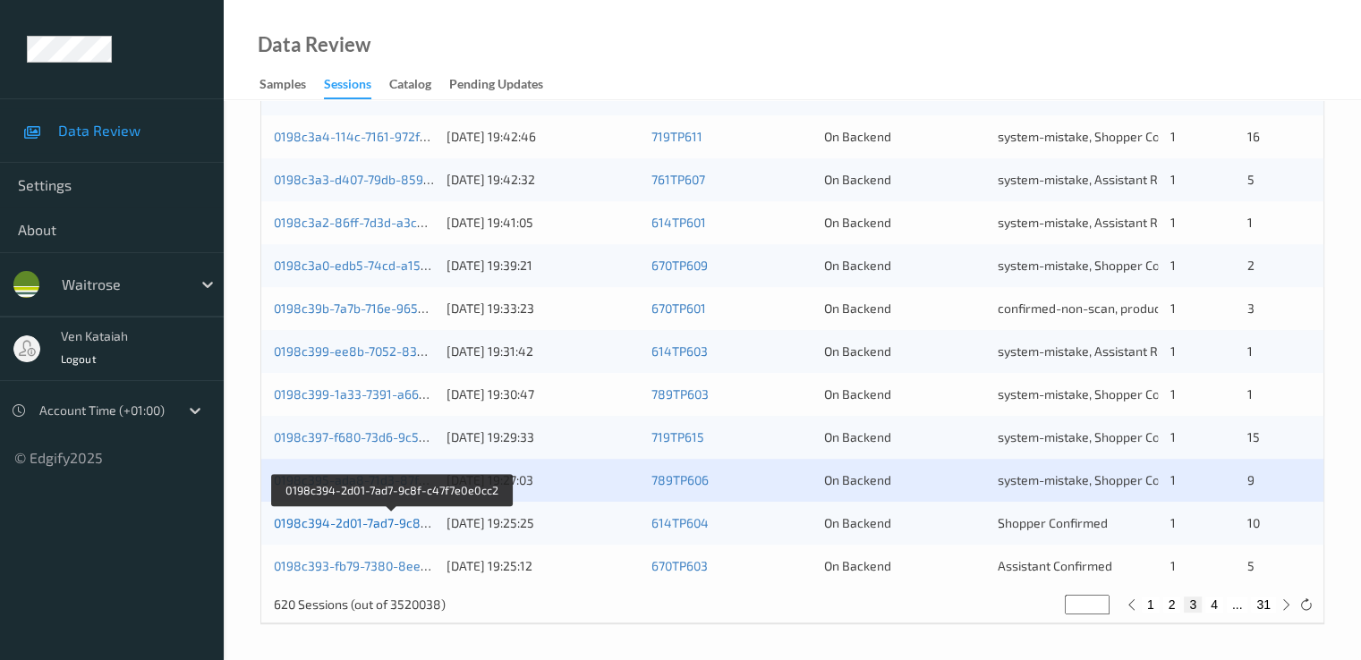
click at [366, 526] on link "0198c394-2d01-7ad7-9c8f-c47f7e0e0cc2" at bounding box center [392, 522] width 236 height 15
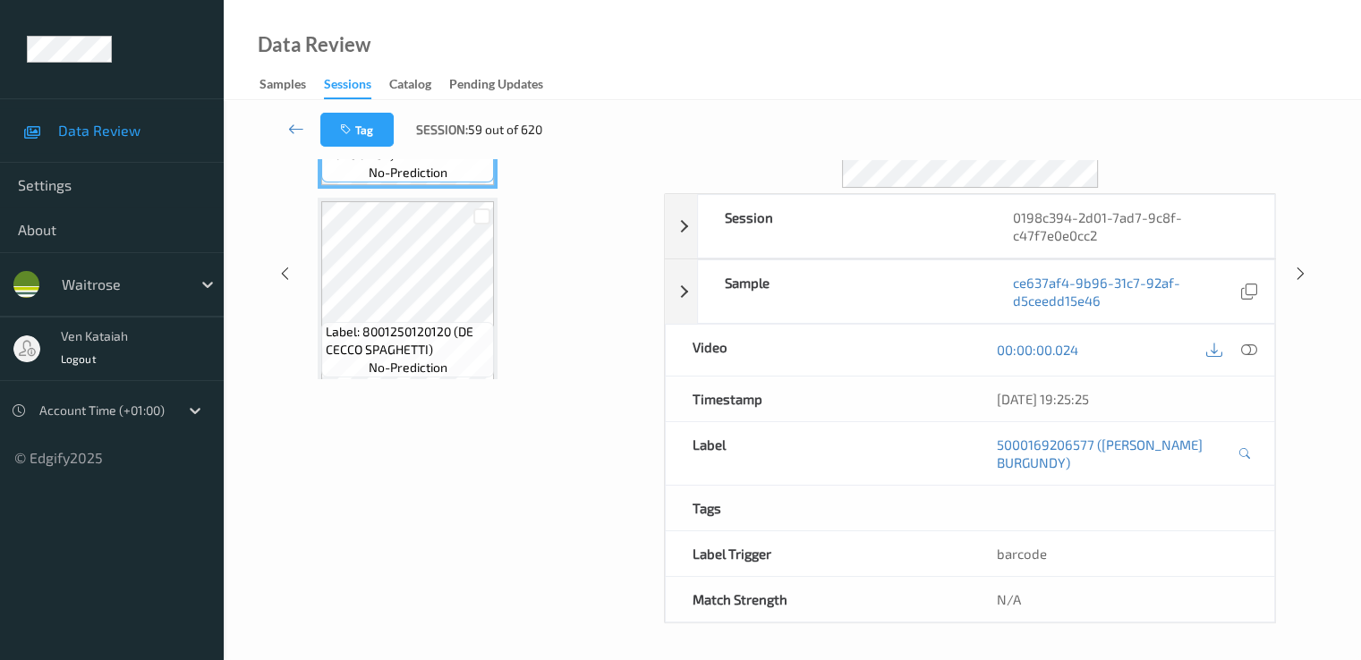
scroll to position [233, 0]
click at [289, 134] on icon at bounding box center [296, 129] width 16 height 18
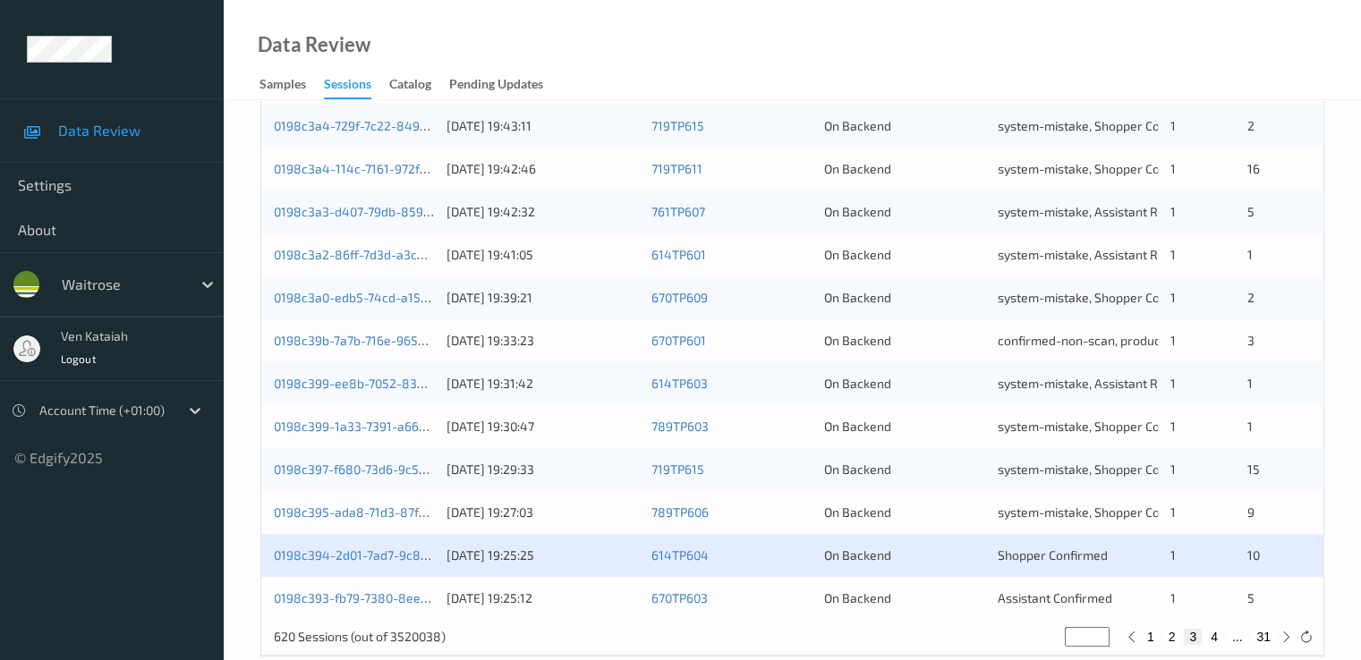
scroll to position [827, 0]
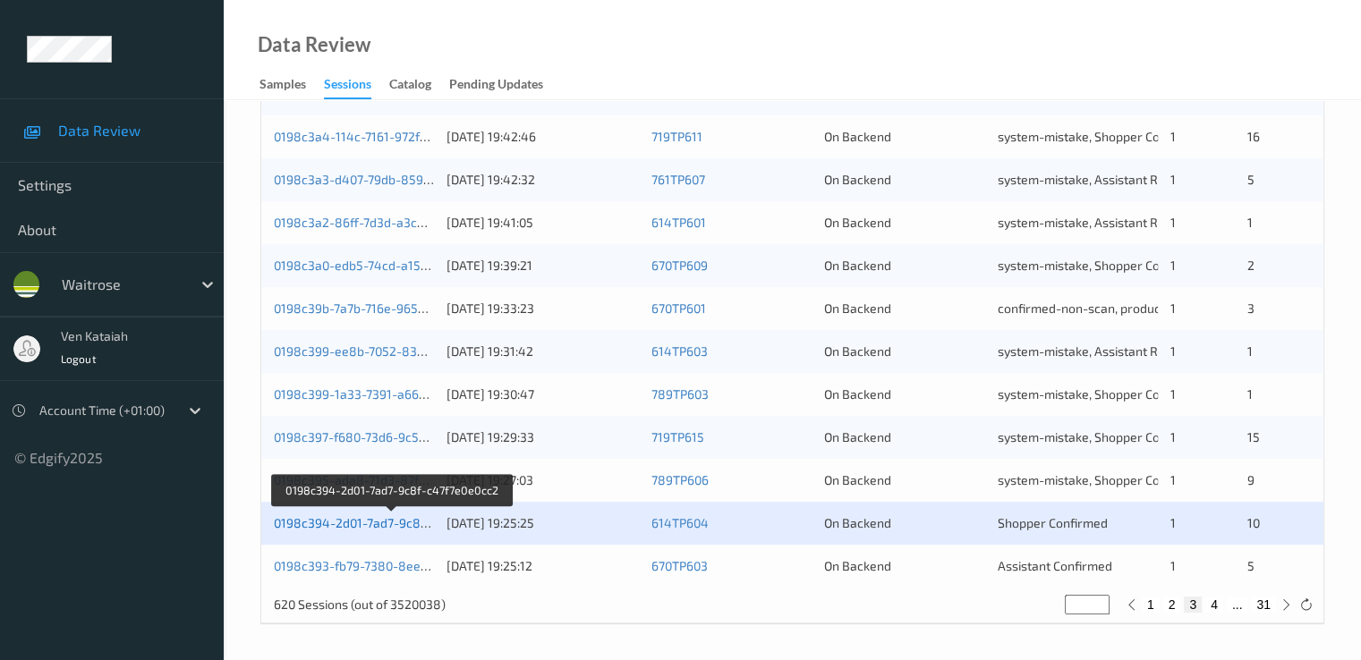
click at [419, 520] on link "0198c394-2d01-7ad7-9c8f-c47f7e0e0cc2" at bounding box center [392, 522] width 236 height 15
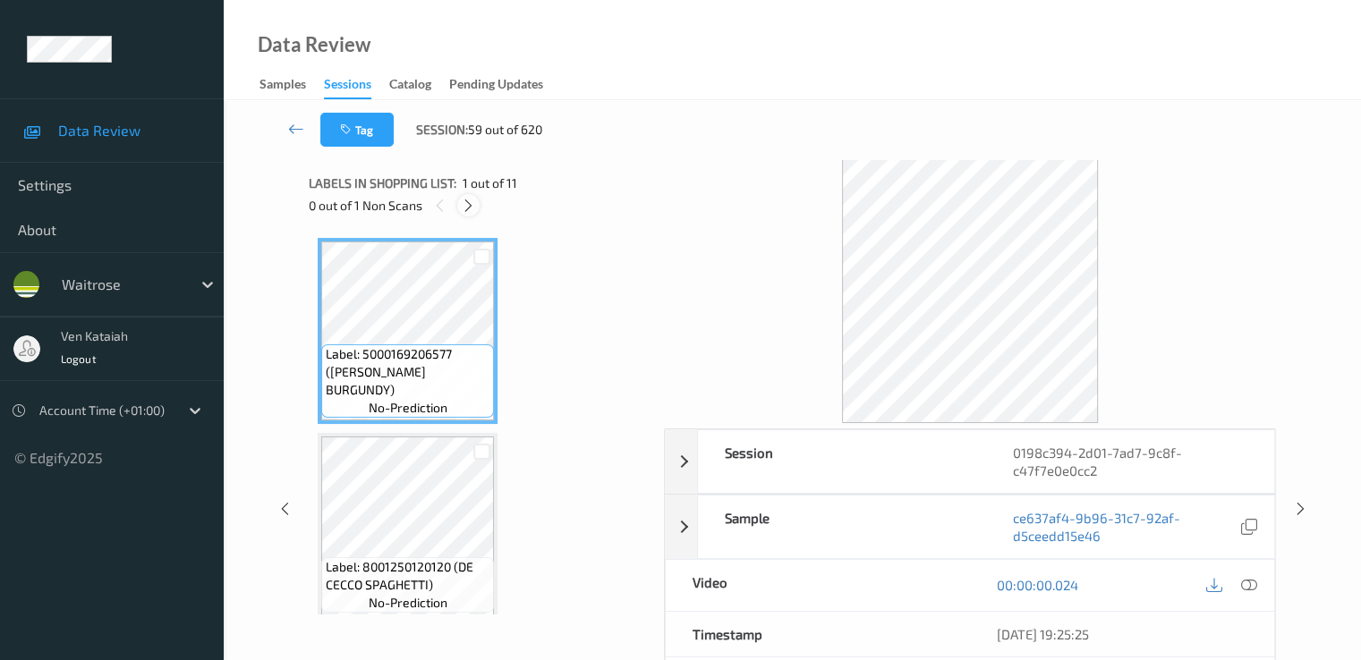
click at [463, 197] on div at bounding box center [468, 205] width 22 height 22
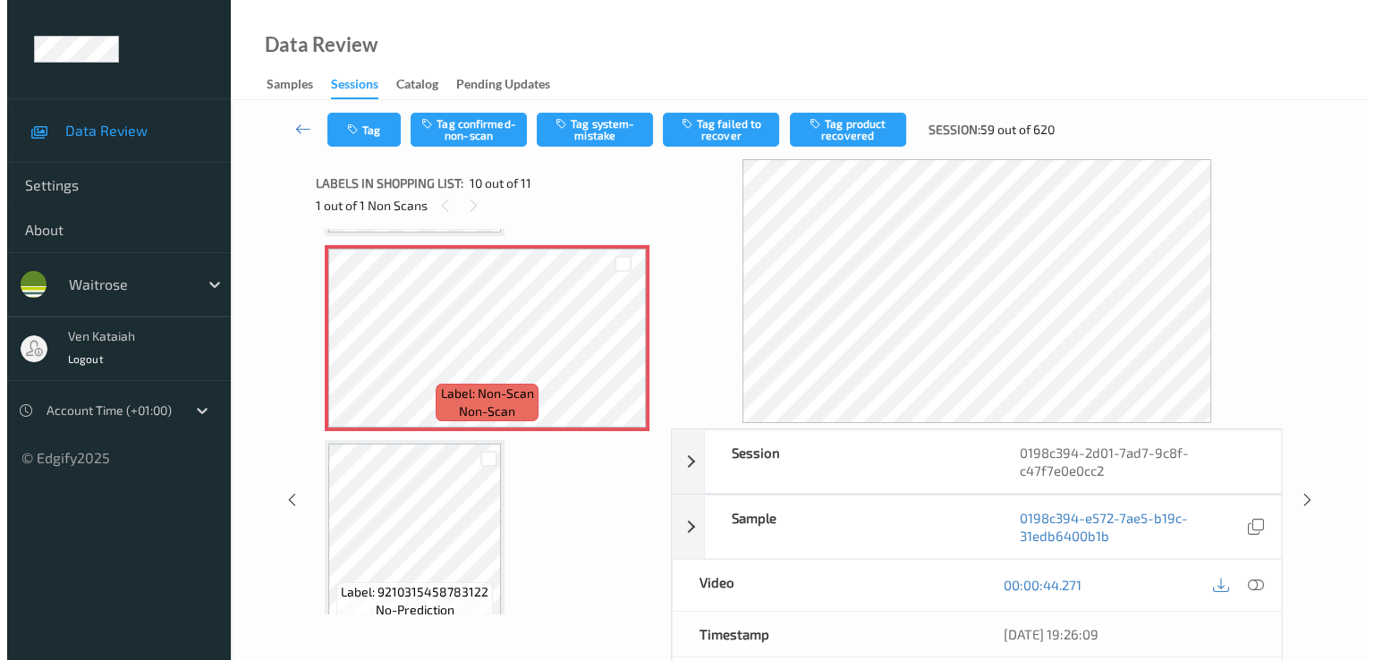
scroll to position [1569, 0]
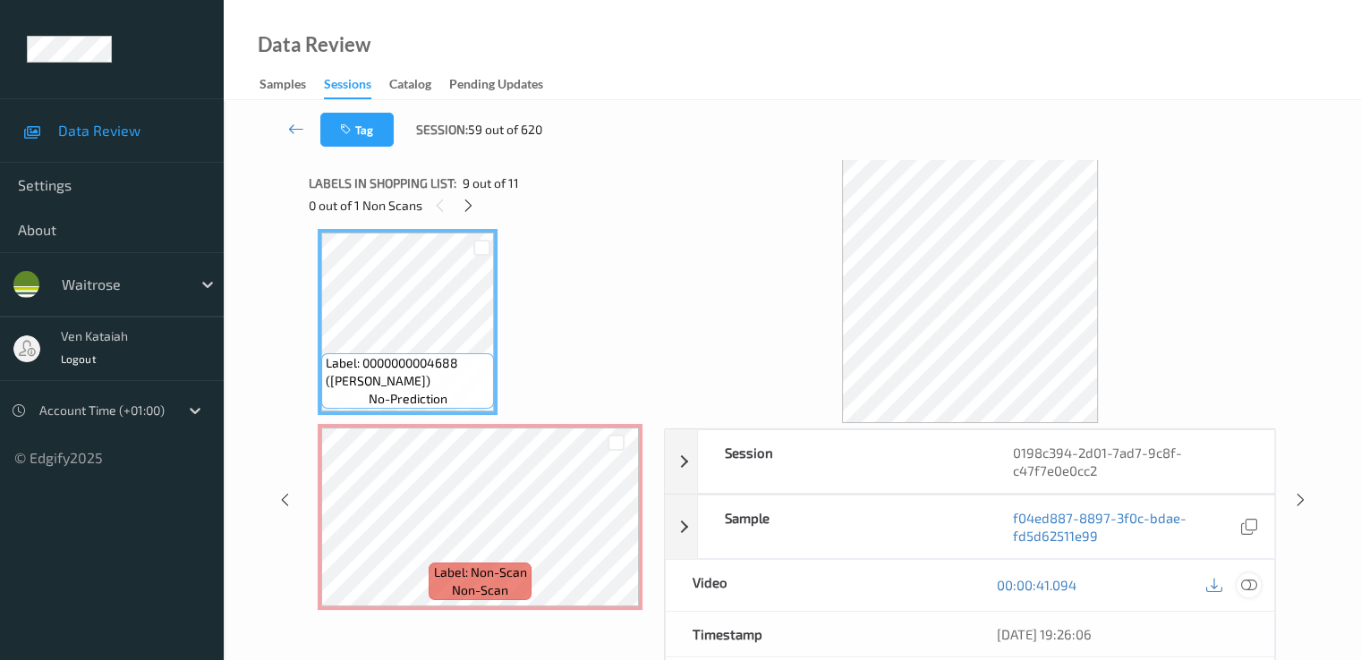
click at [1254, 588] on icon at bounding box center [1248, 585] width 16 height 16
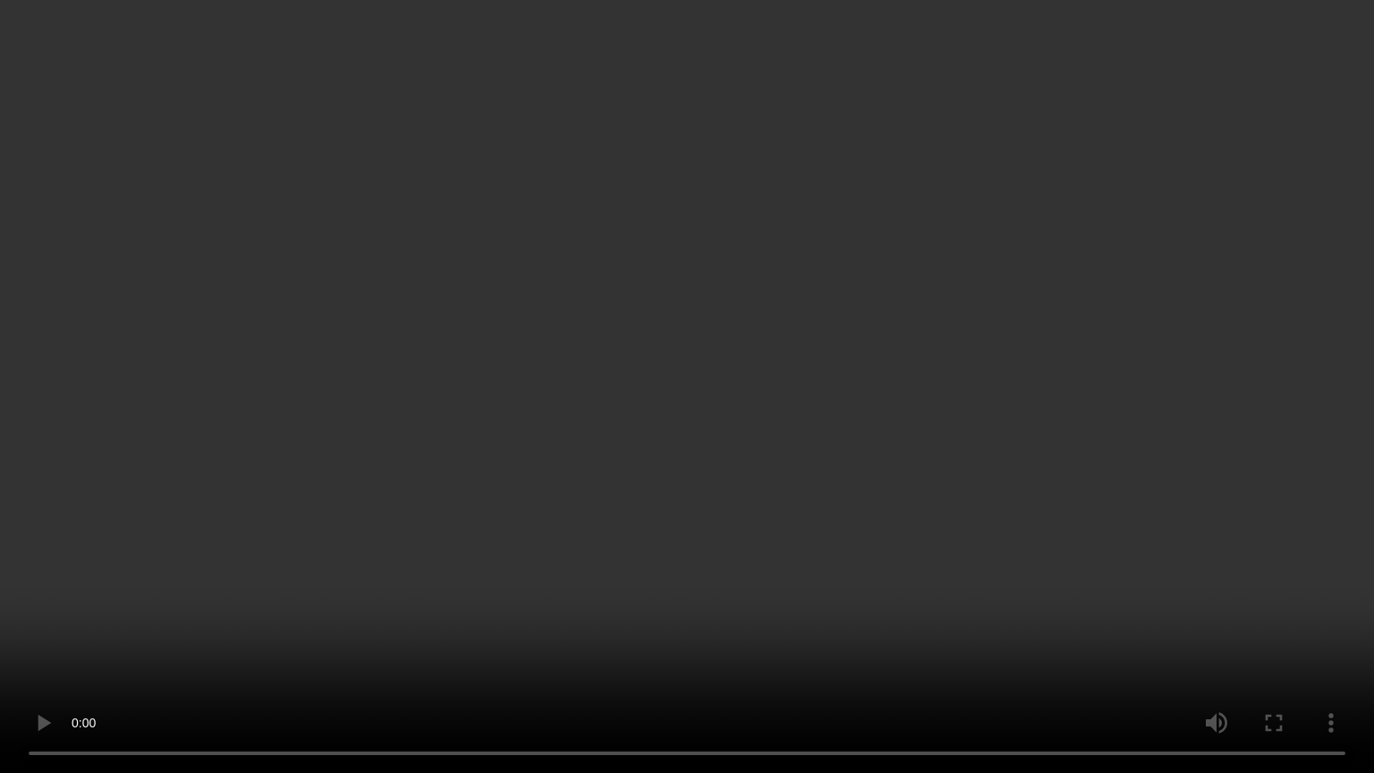
click at [565, 589] on video at bounding box center [687, 386] width 1374 height 773
click at [543, 620] on video at bounding box center [687, 386] width 1374 height 773
click at [695, 350] on video at bounding box center [687, 386] width 1374 height 773
click at [883, 413] on video at bounding box center [687, 386] width 1374 height 773
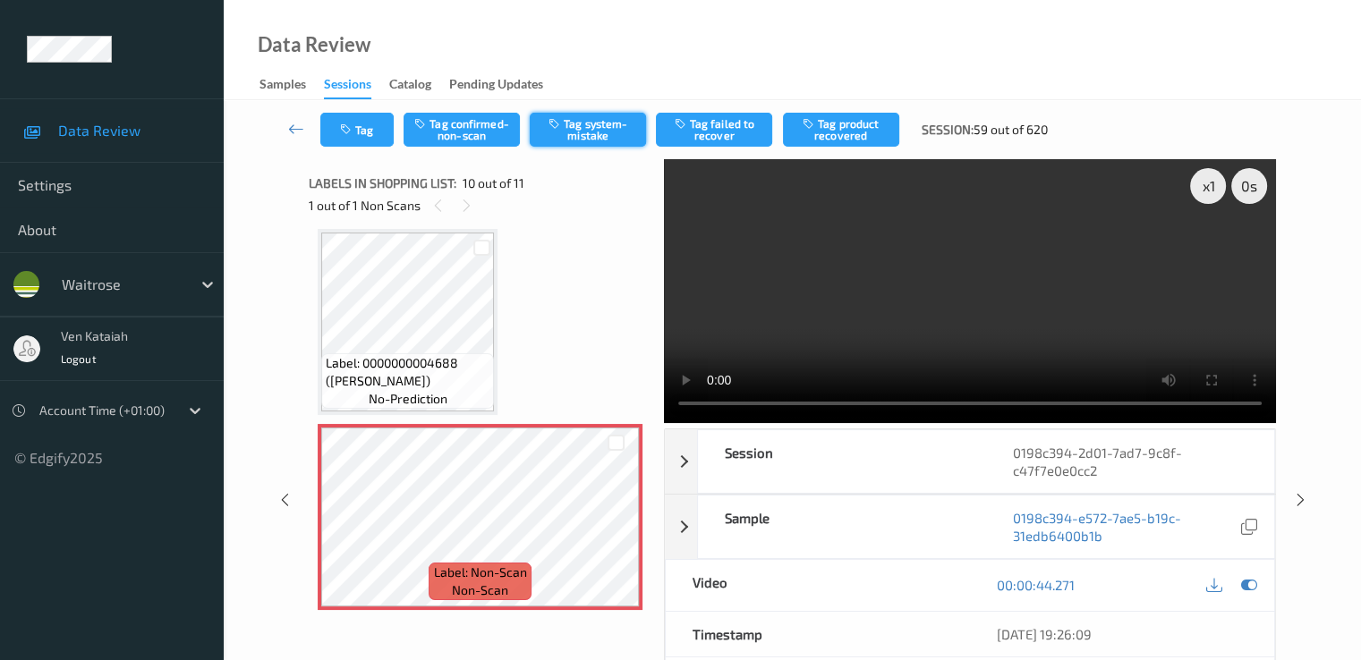
click at [567, 125] on button "Tag system-mistake" at bounding box center [588, 130] width 116 height 34
click at [353, 139] on button "Tag" at bounding box center [356, 130] width 73 height 34
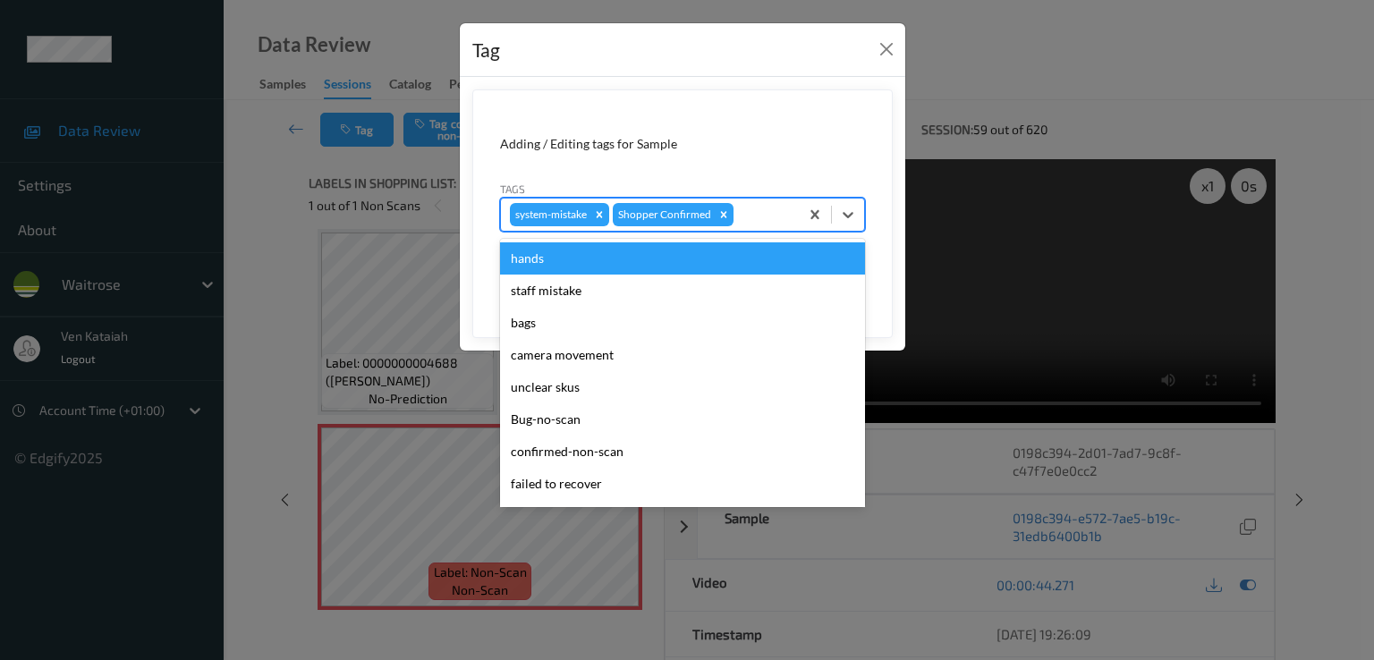
click at [774, 216] on div at bounding box center [763, 214] width 53 height 21
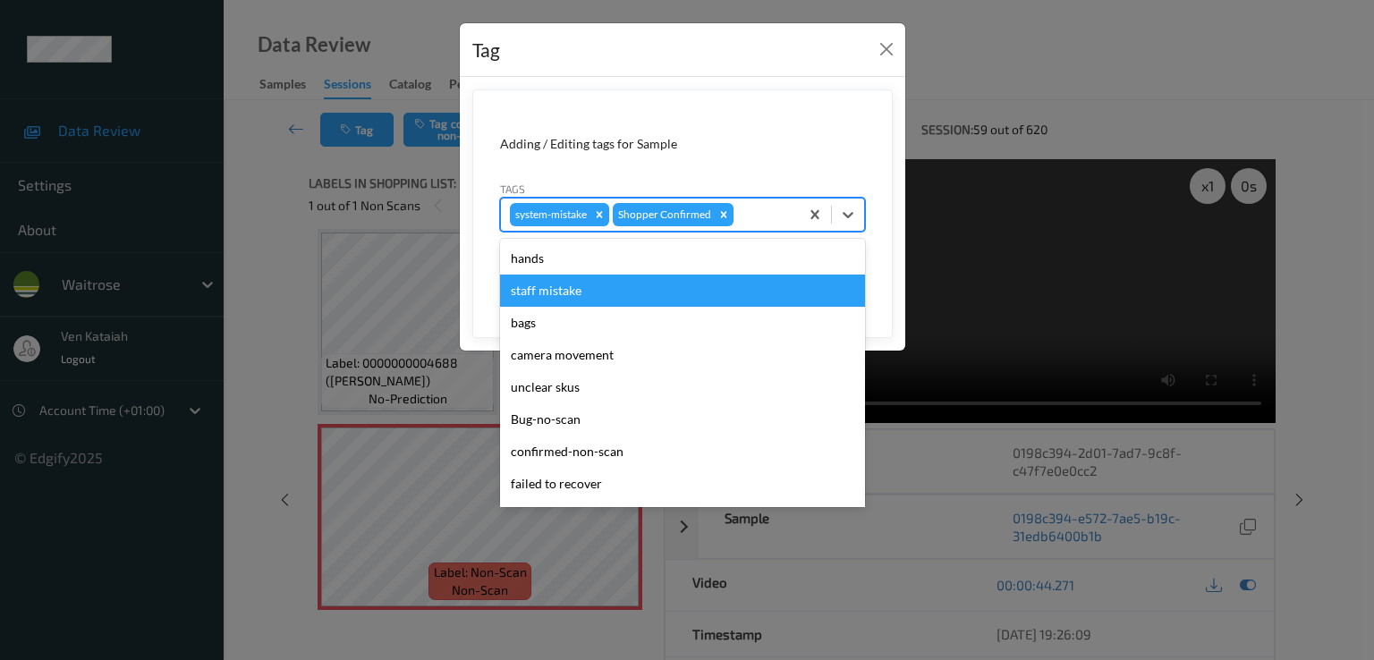
scroll to position [351, 0]
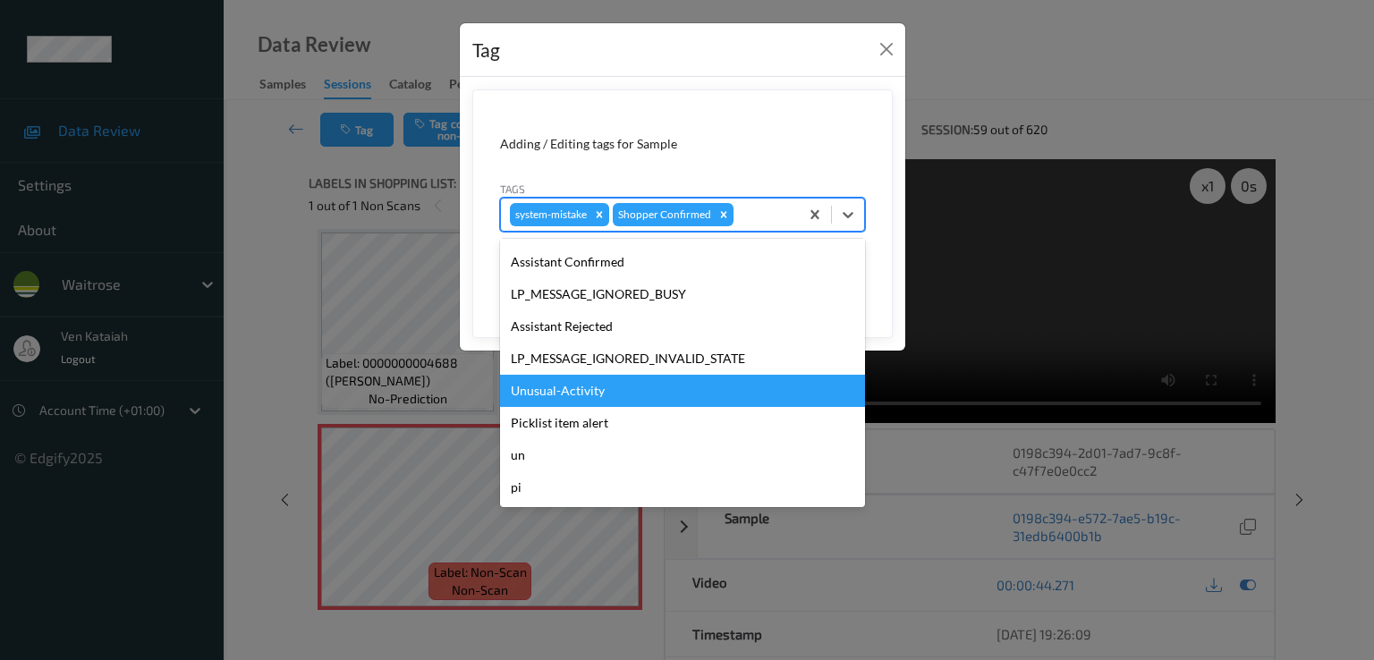
drag, startPoint x: 613, startPoint y: 394, endPoint x: 621, endPoint y: 387, distance: 10.2
click at [612, 392] on div "Unusual-Activity" at bounding box center [682, 391] width 365 height 32
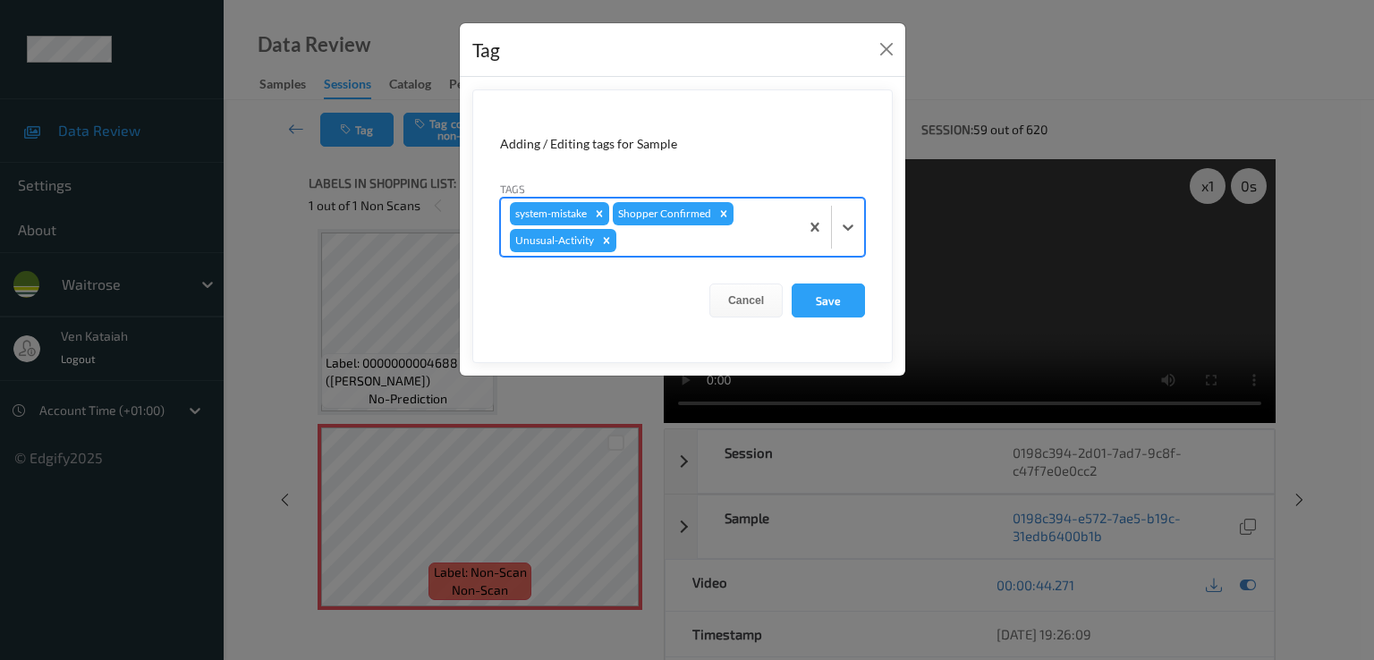
click at [730, 230] on div at bounding box center [705, 240] width 170 height 21
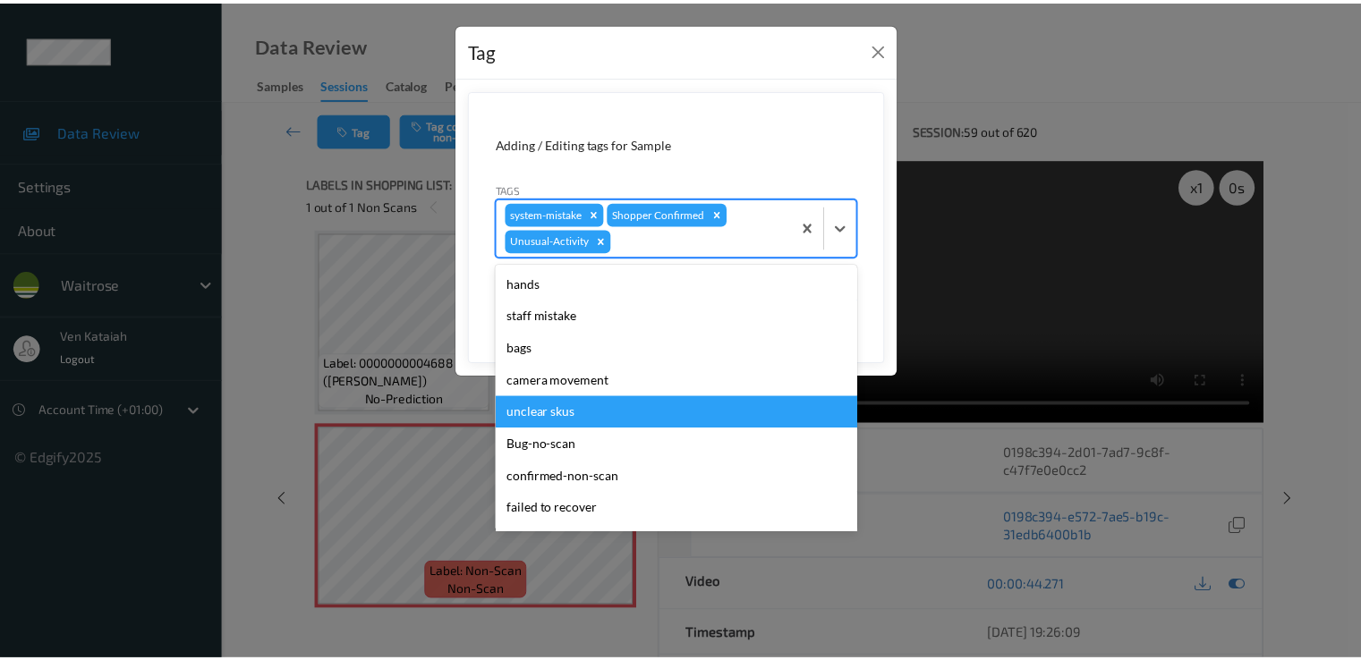
scroll to position [319, 0]
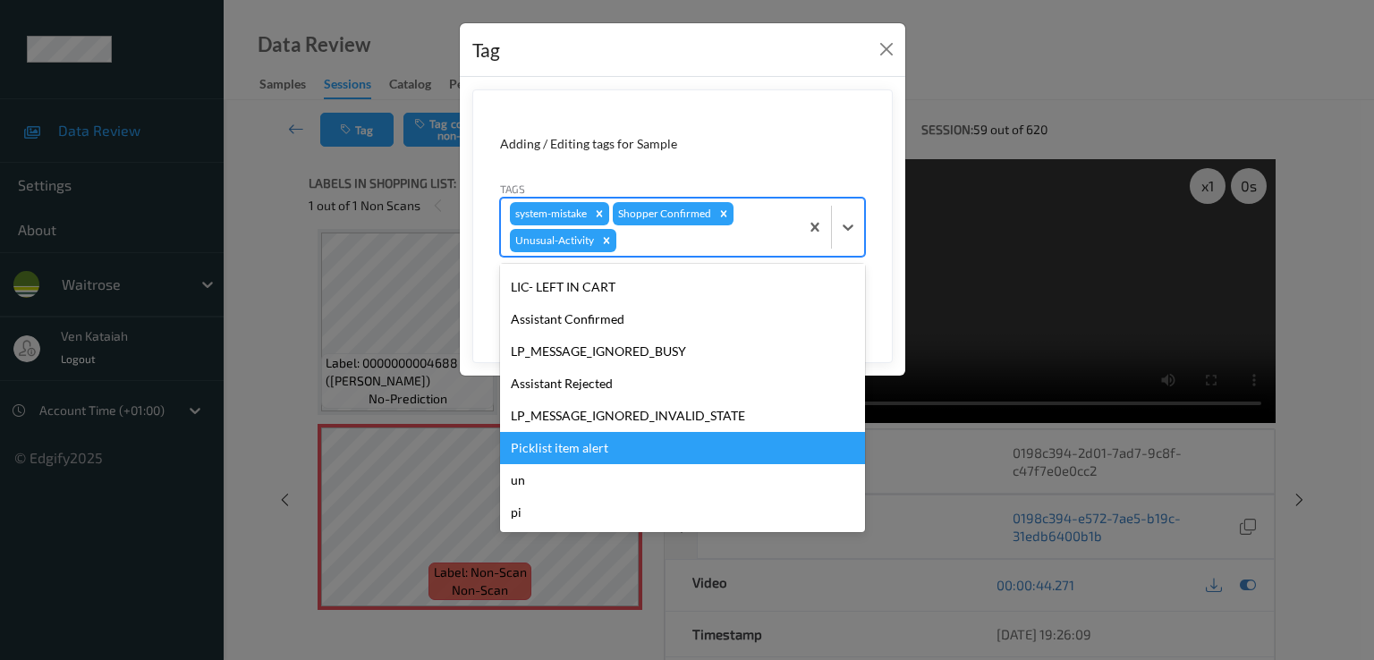
click at [597, 455] on div "Picklist item alert" at bounding box center [682, 448] width 365 height 32
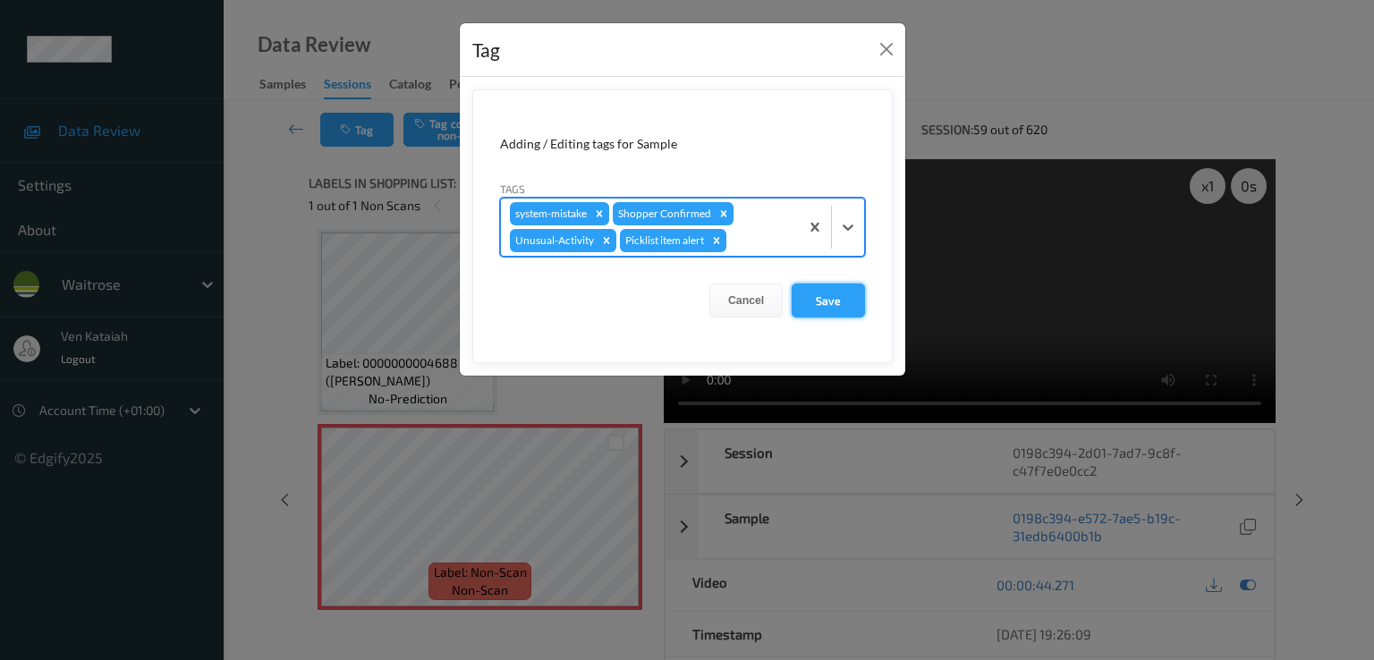
click at [842, 300] on button "Save" at bounding box center [828, 301] width 73 height 34
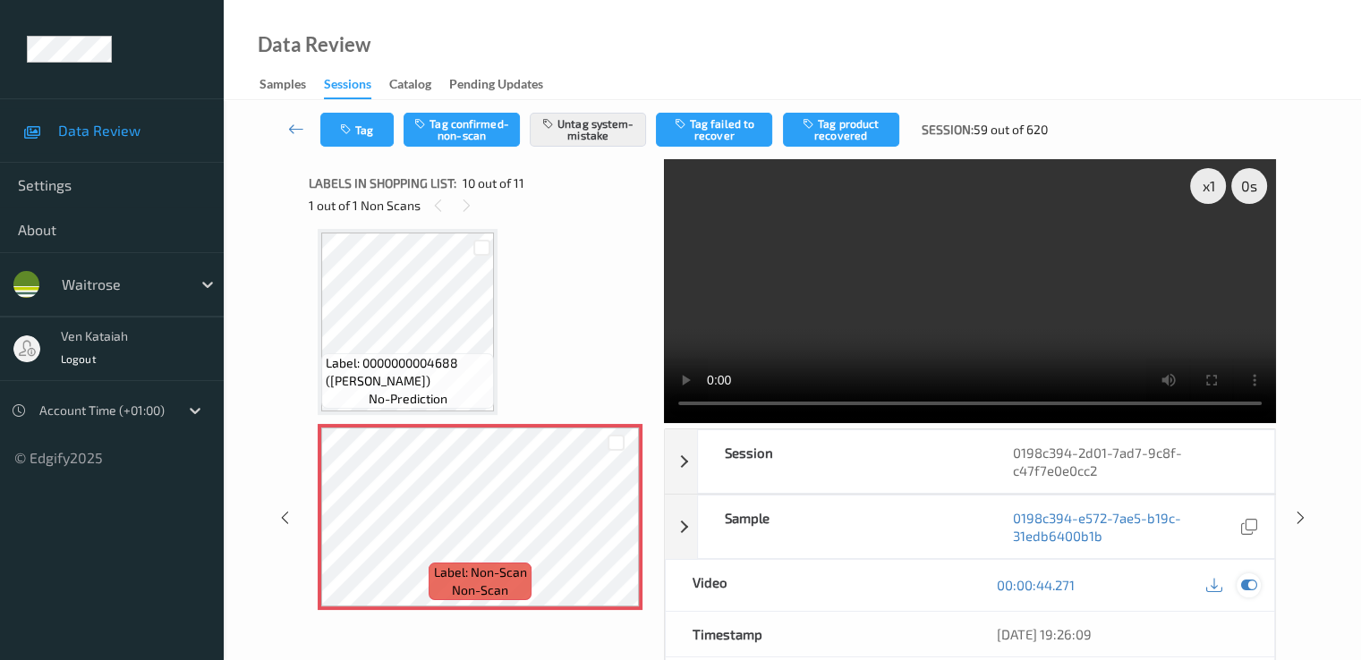
click at [1253, 582] on icon at bounding box center [1248, 585] width 16 height 16
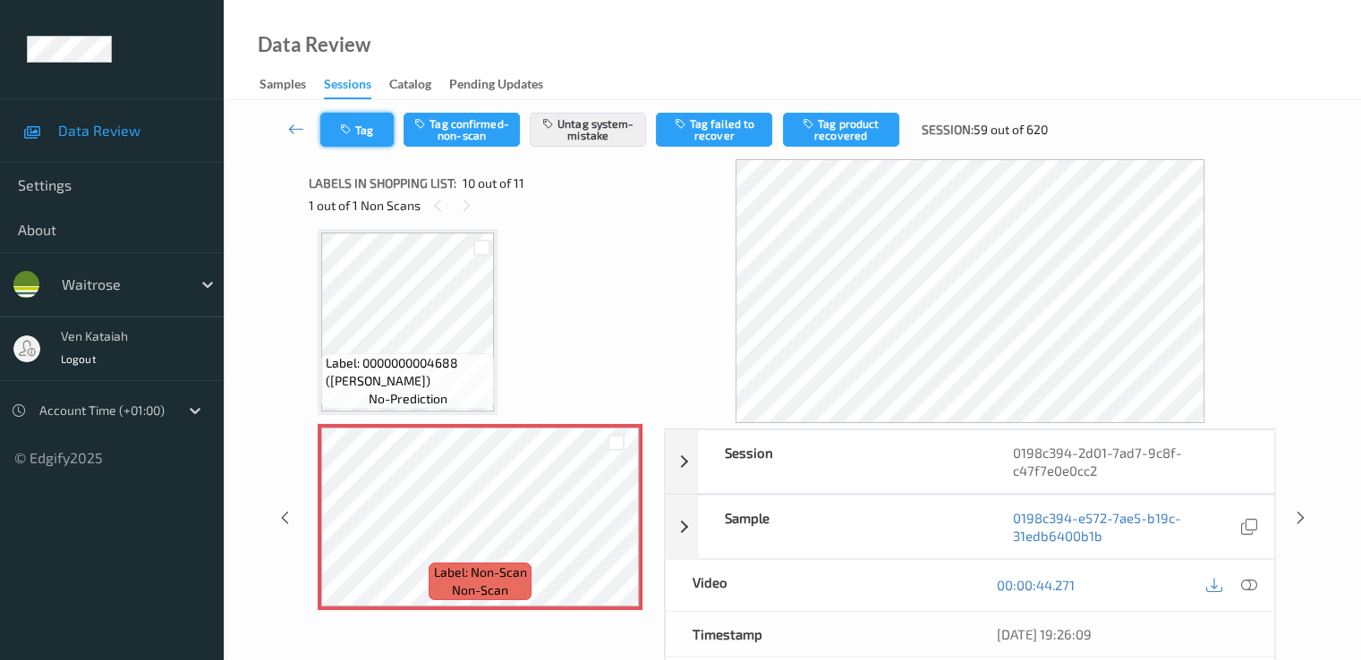
click at [366, 137] on button "Tag" at bounding box center [356, 130] width 73 height 34
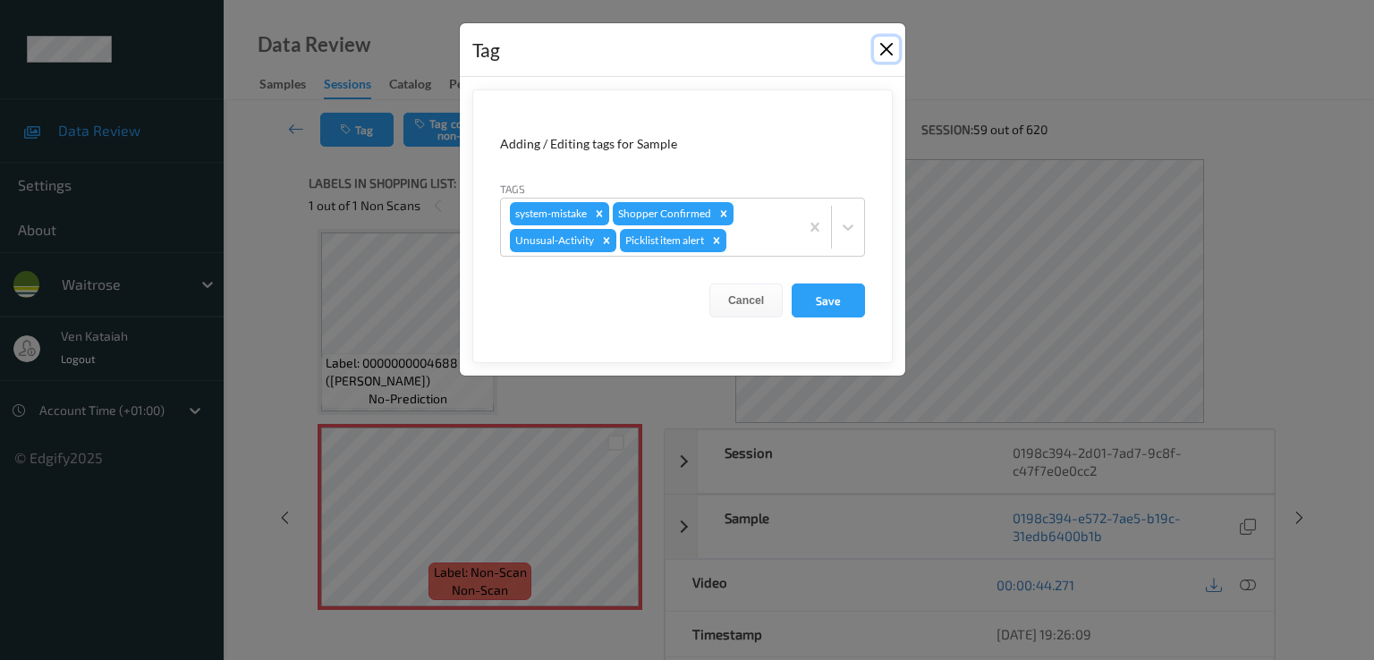
click at [896, 51] on button "Close" at bounding box center [886, 49] width 25 height 25
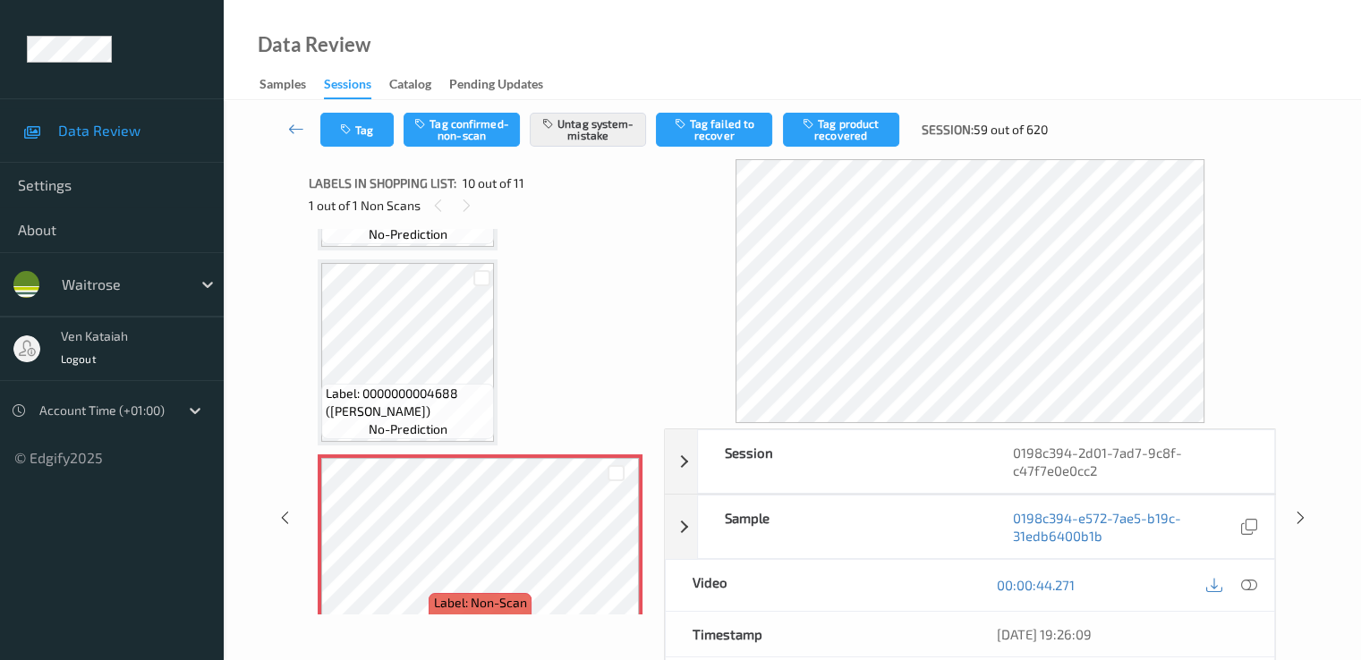
scroll to position [1569, 0]
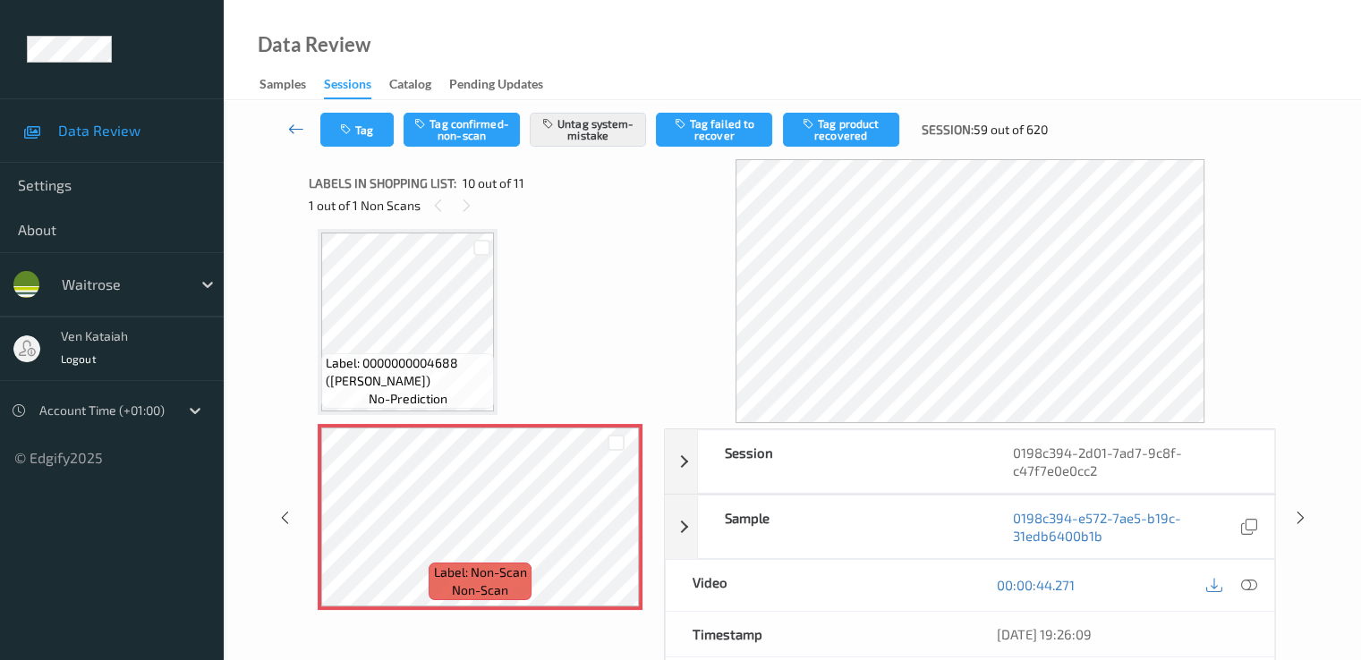
click at [291, 130] on icon at bounding box center [296, 129] width 16 height 18
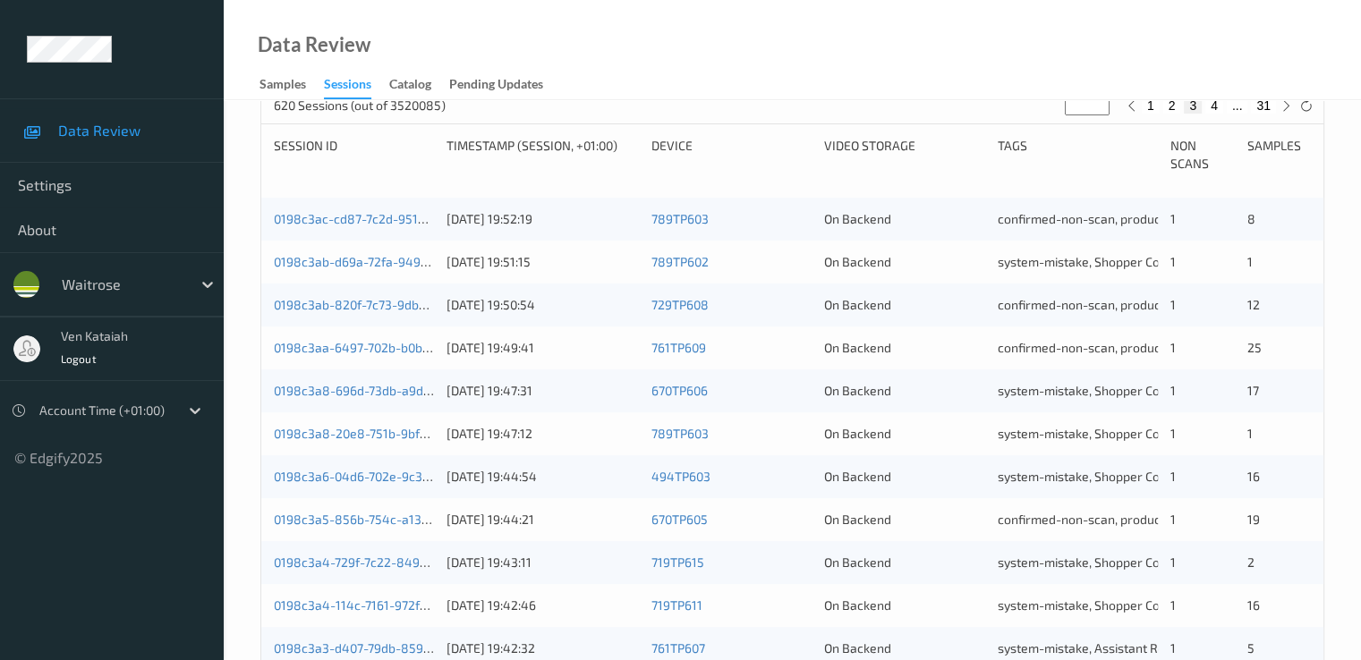
scroll to position [827, 0]
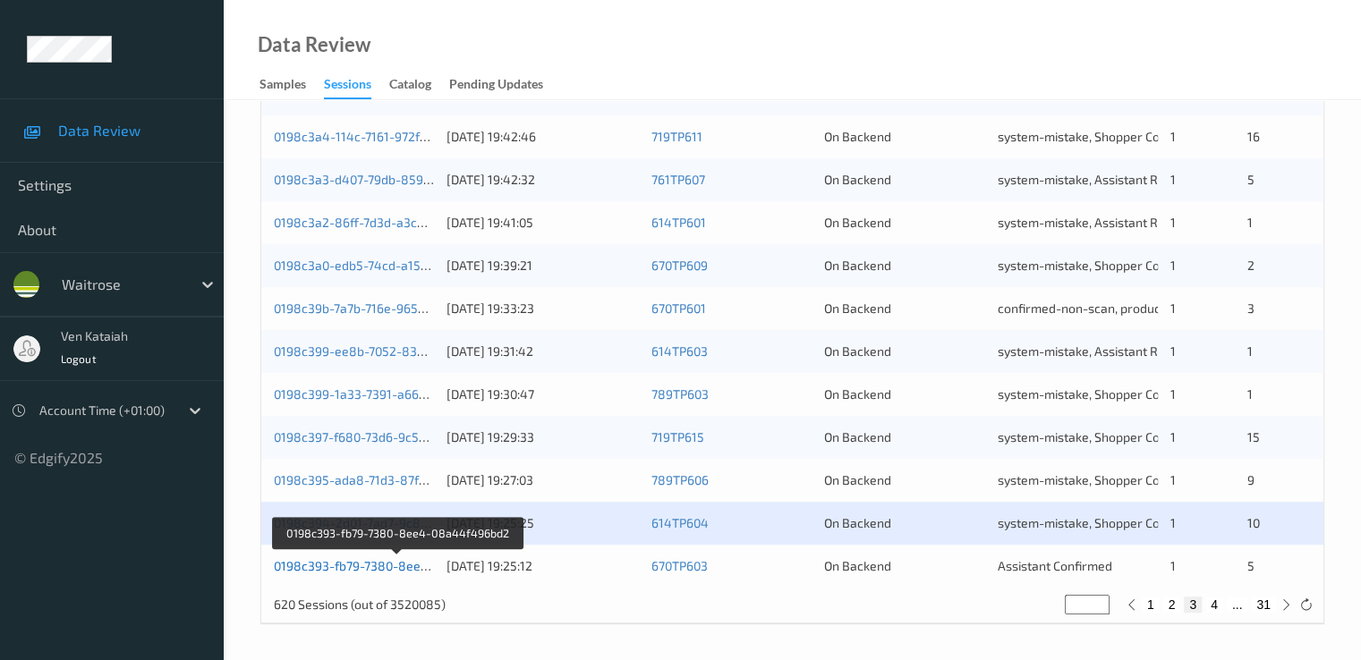
click at [404, 567] on link "0198c393-fb79-7380-8ee4-08a44f496bd2" at bounding box center [397, 565] width 247 height 15
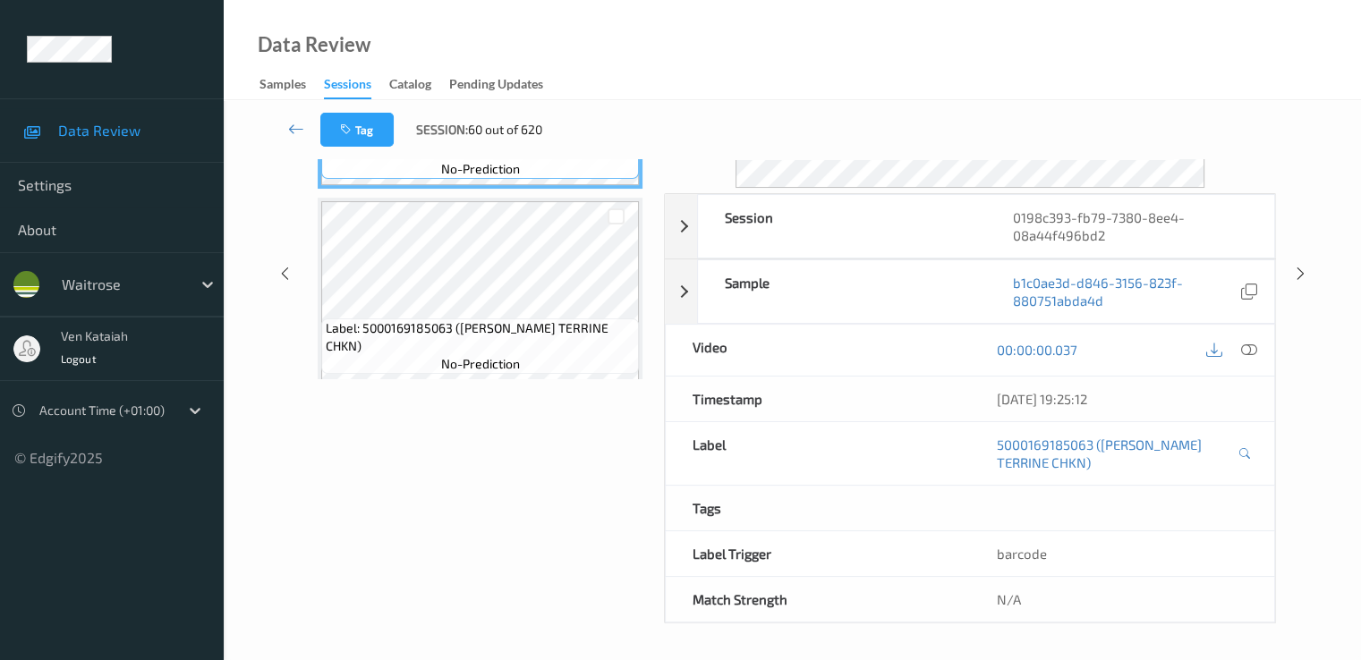
scroll to position [233, 0]
click at [286, 129] on link at bounding box center [296, 130] width 47 height 34
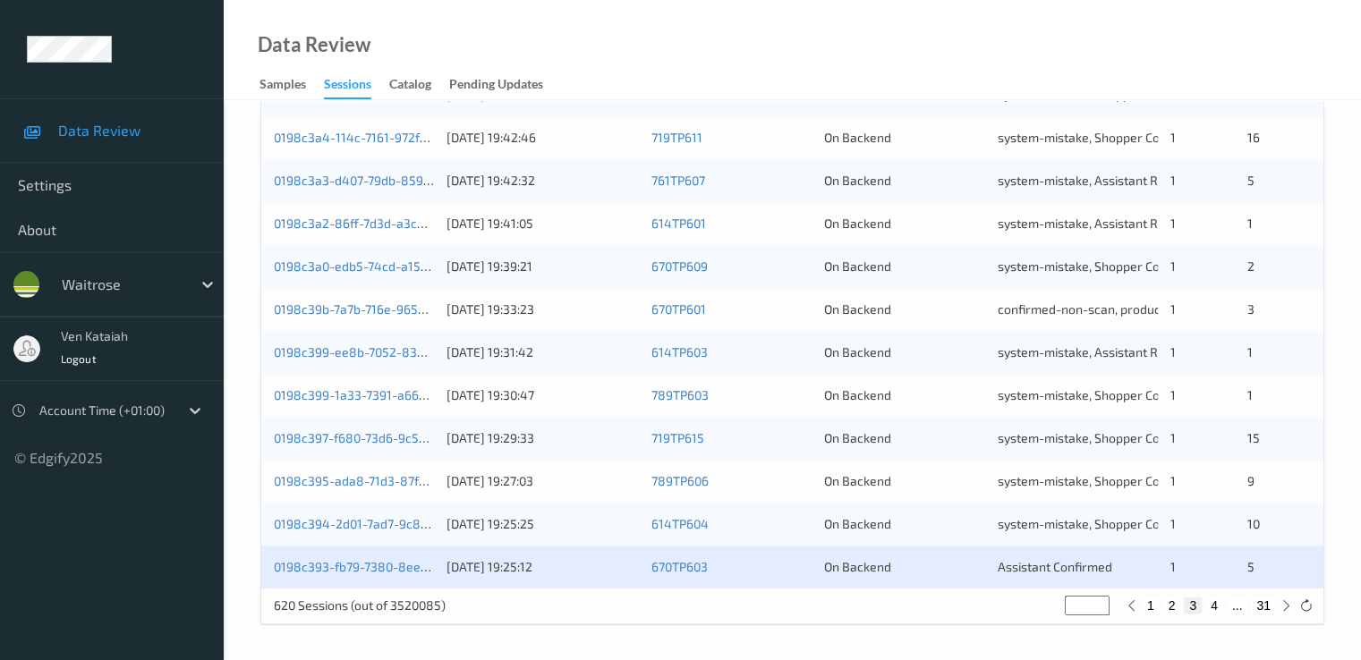
scroll to position [827, 0]
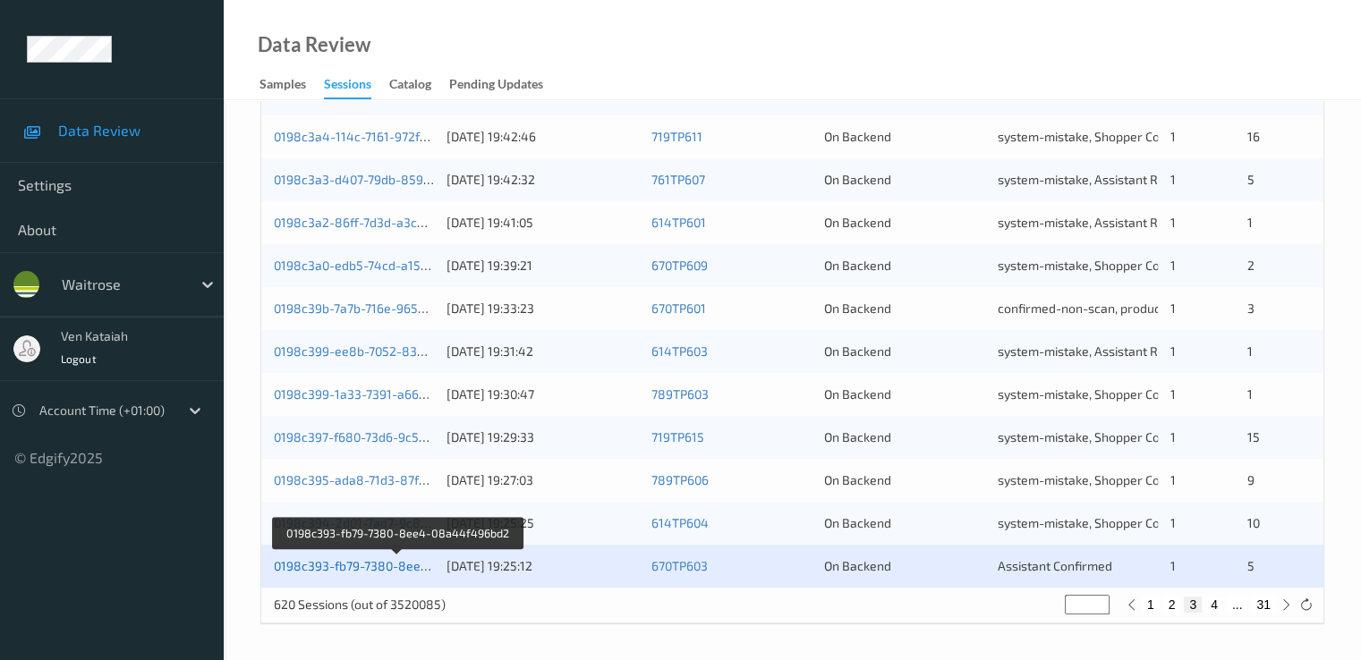
click at [376, 563] on link "0198c393-fb79-7380-8ee4-08a44f496bd2" at bounding box center [397, 565] width 247 height 15
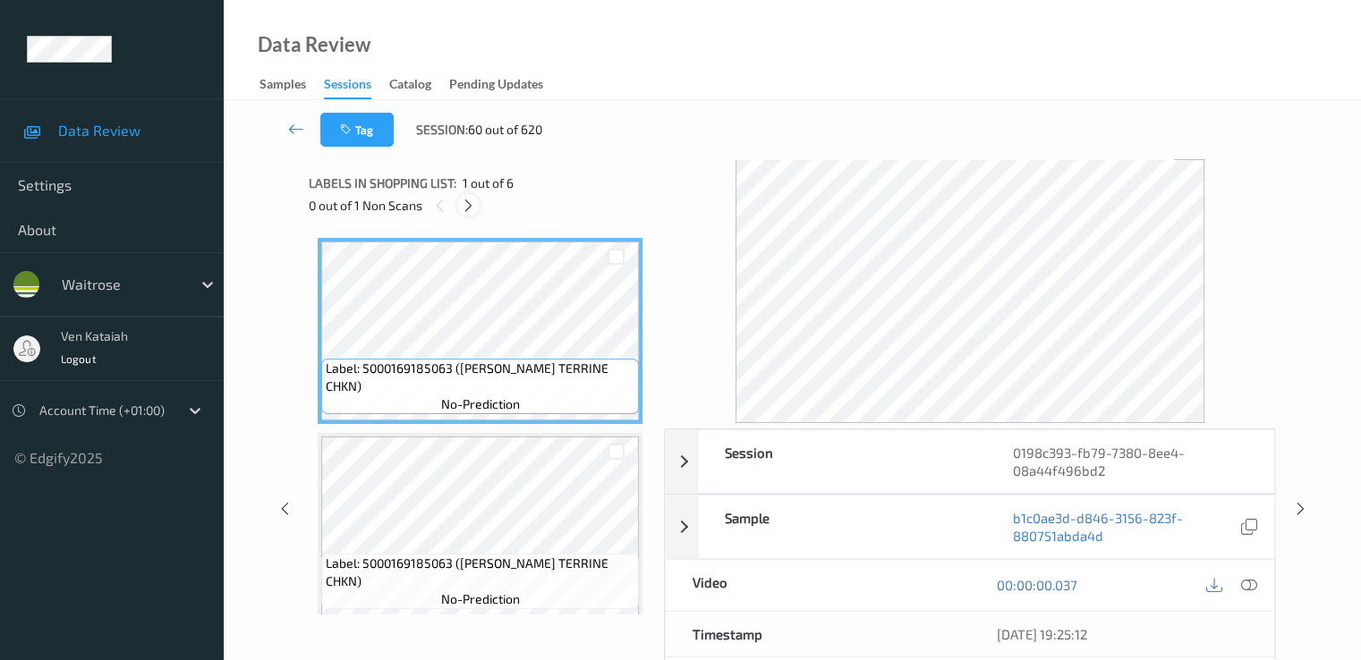
click at [470, 210] on icon at bounding box center [468, 206] width 15 height 16
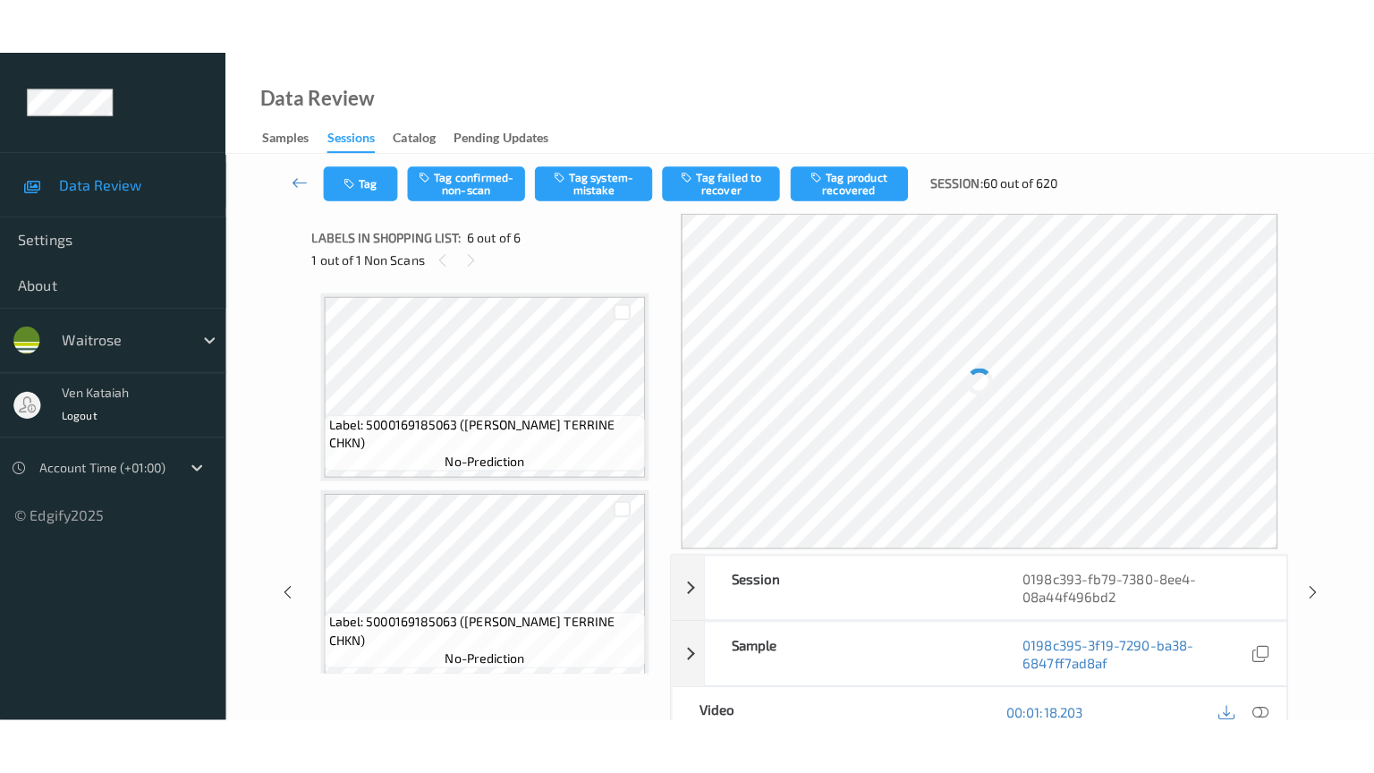
scroll to position [789, 0]
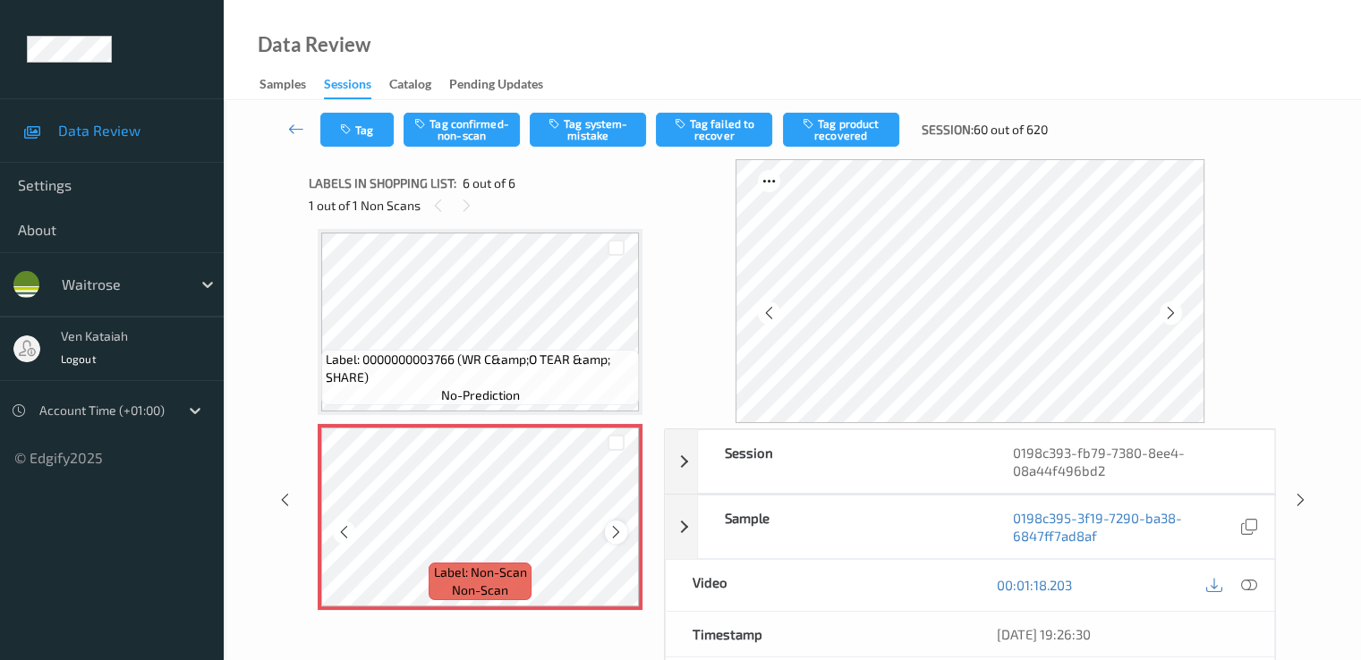
click at [617, 533] on icon at bounding box center [615, 532] width 15 height 16
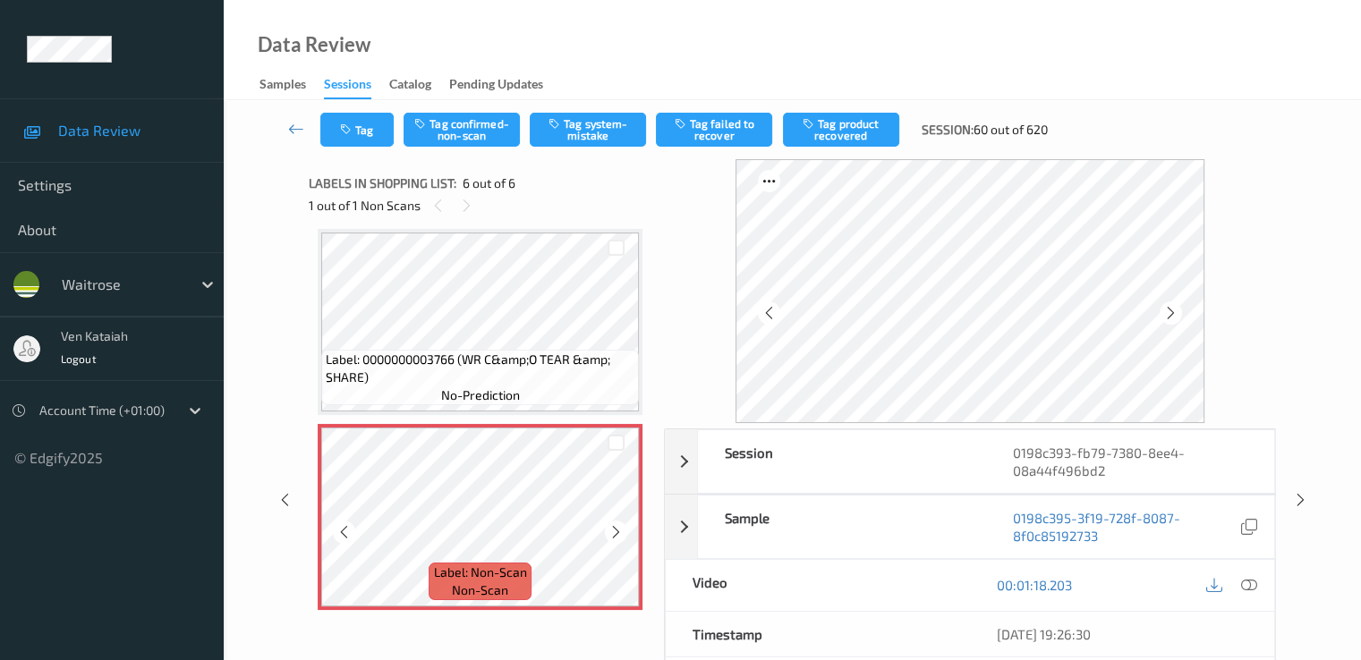
click at [617, 533] on icon at bounding box center [615, 532] width 15 height 16
click at [611, 531] on icon at bounding box center [615, 532] width 15 height 16
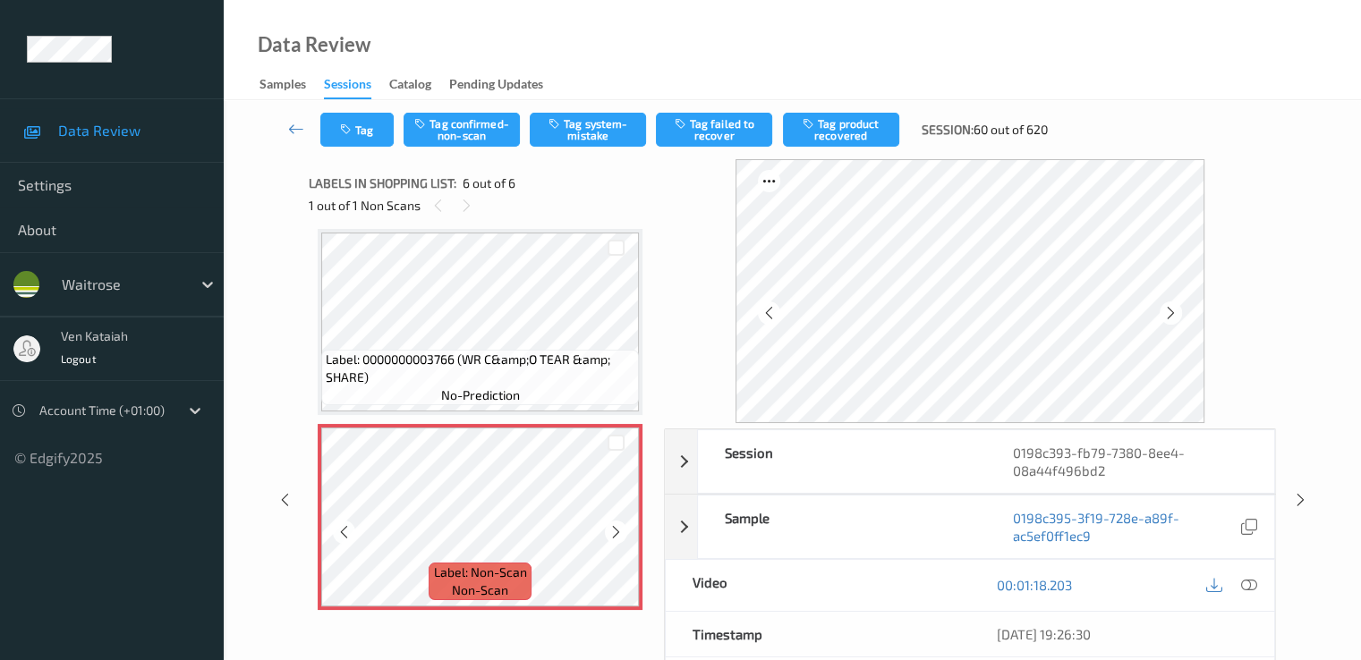
click at [611, 531] on icon at bounding box center [615, 532] width 15 height 16
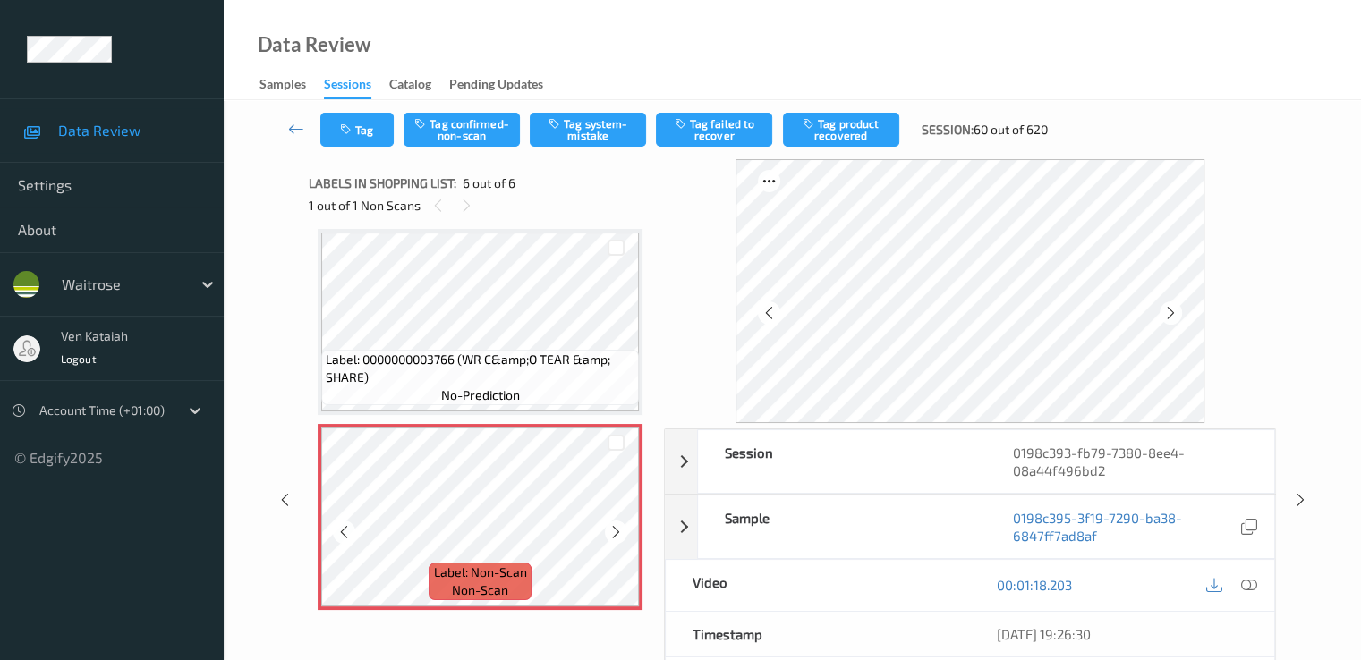
click at [611, 531] on icon at bounding box center [615, 532] width 15 height 16
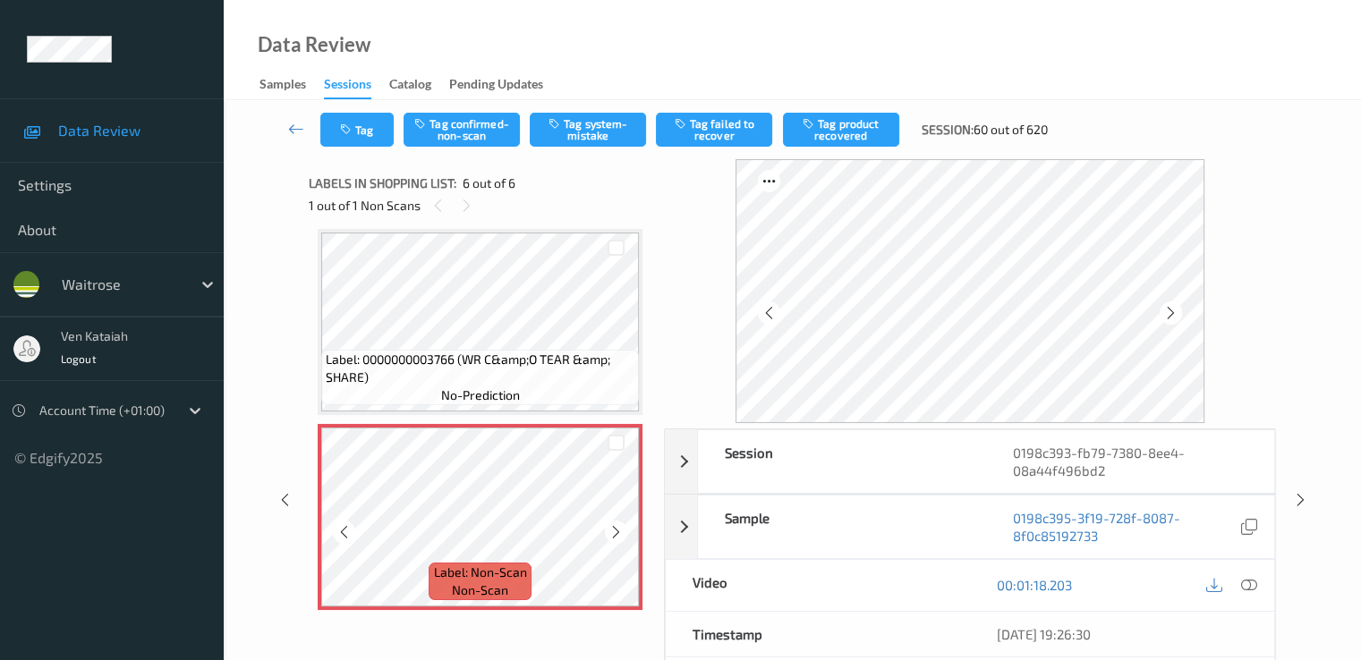
click at [611, 531] on icon at bounding box center [615, 532] width 15 height 16
click at [616, 527] on icon at bounding box center [615, 532] width 15 height 16
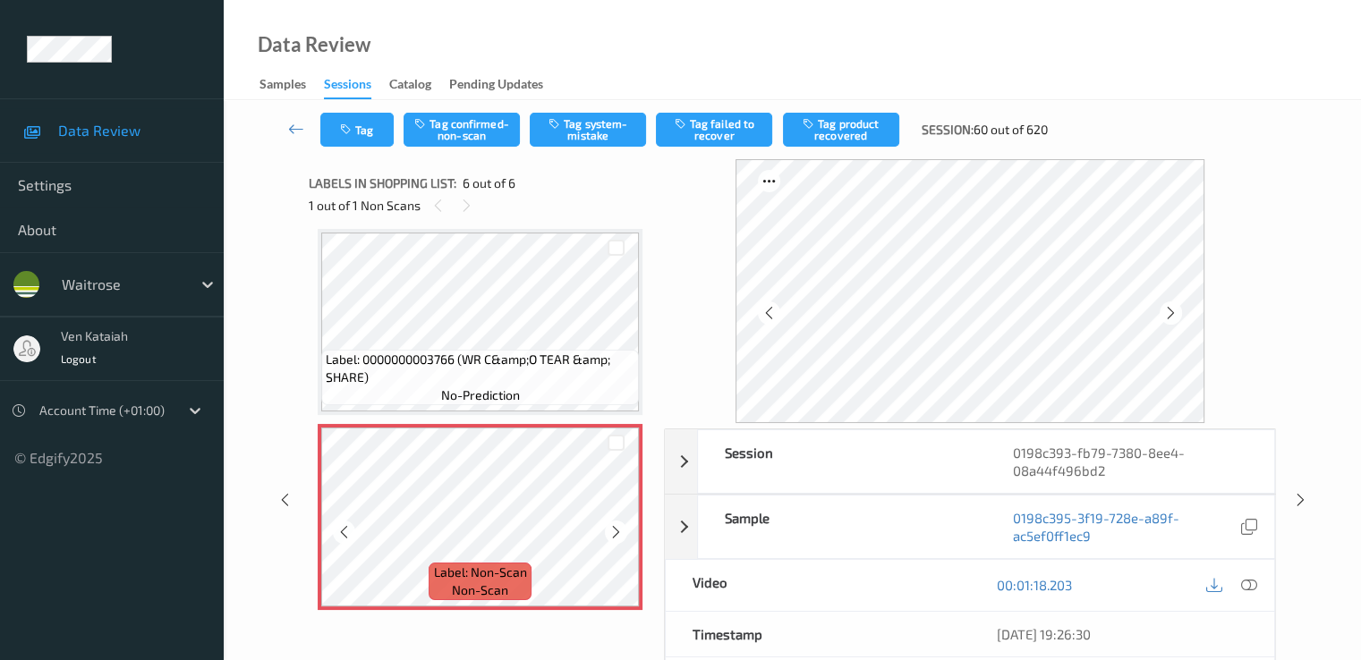
click at [616, 527] on icon at bounding box center [615, 532] width 15 height 16
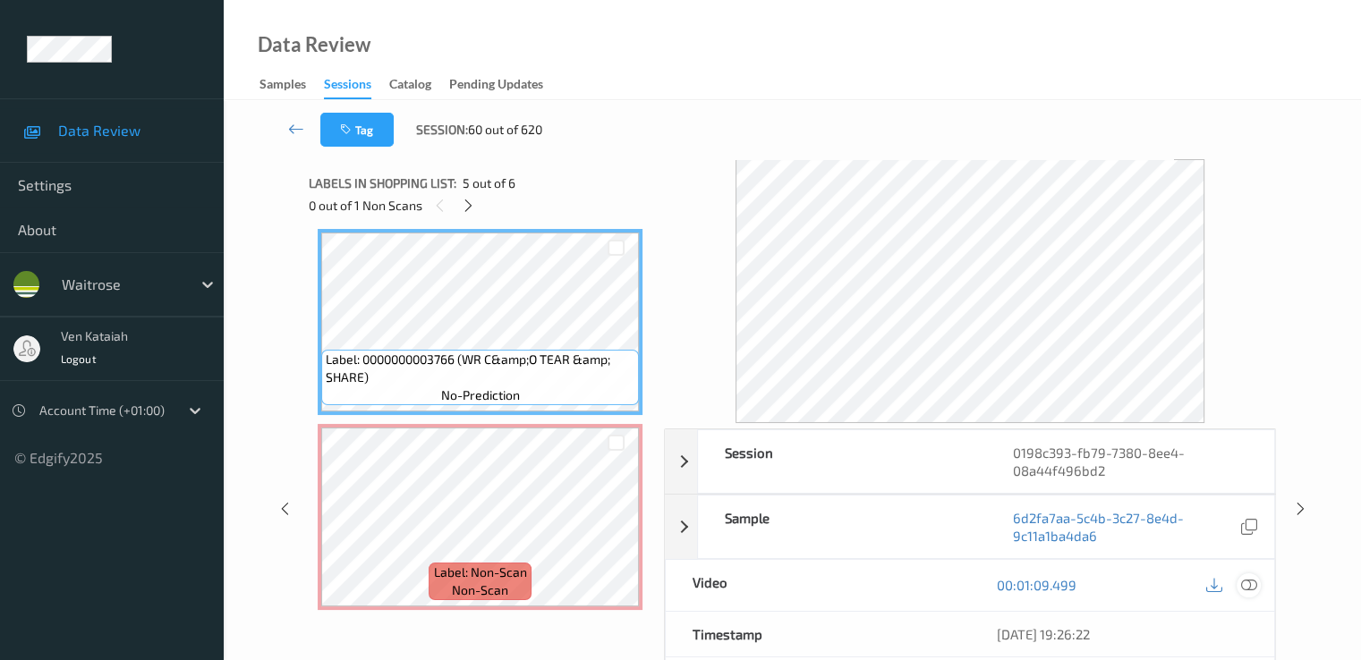
click at [1246, 579] on icon at bounding box center [1248, 585] width 16 height 16
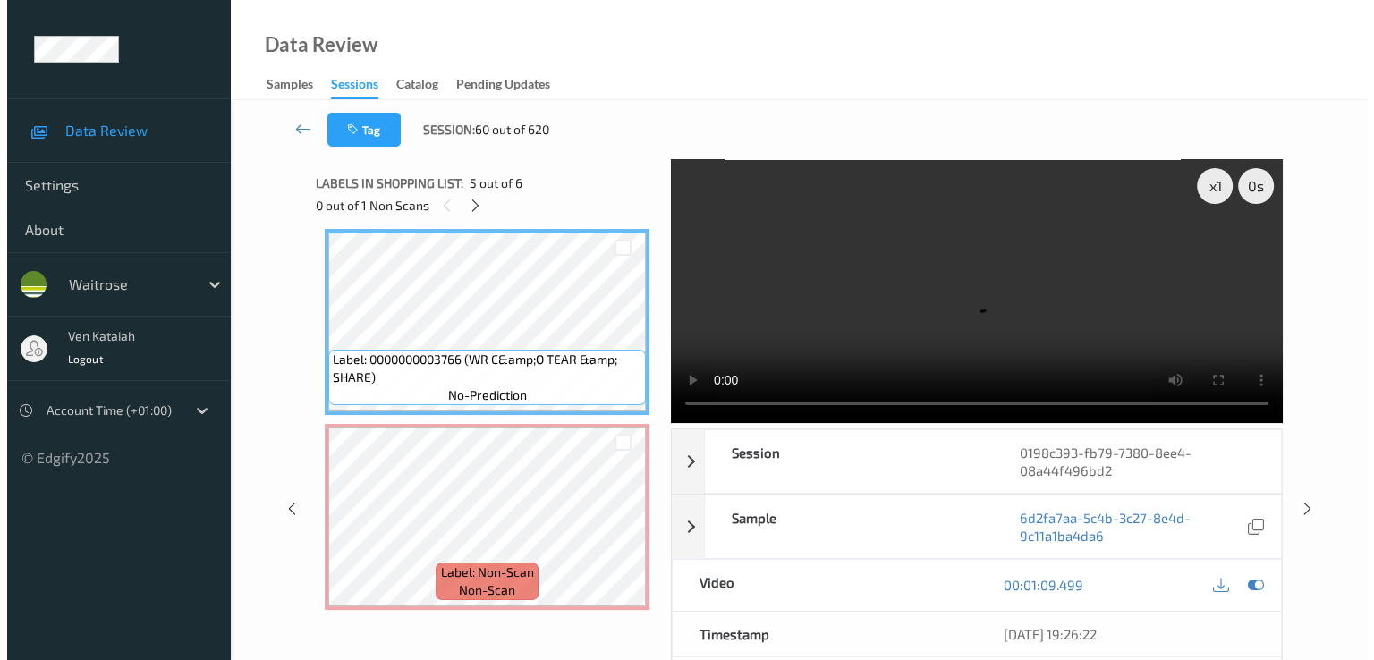
scroll to position [681, 0]
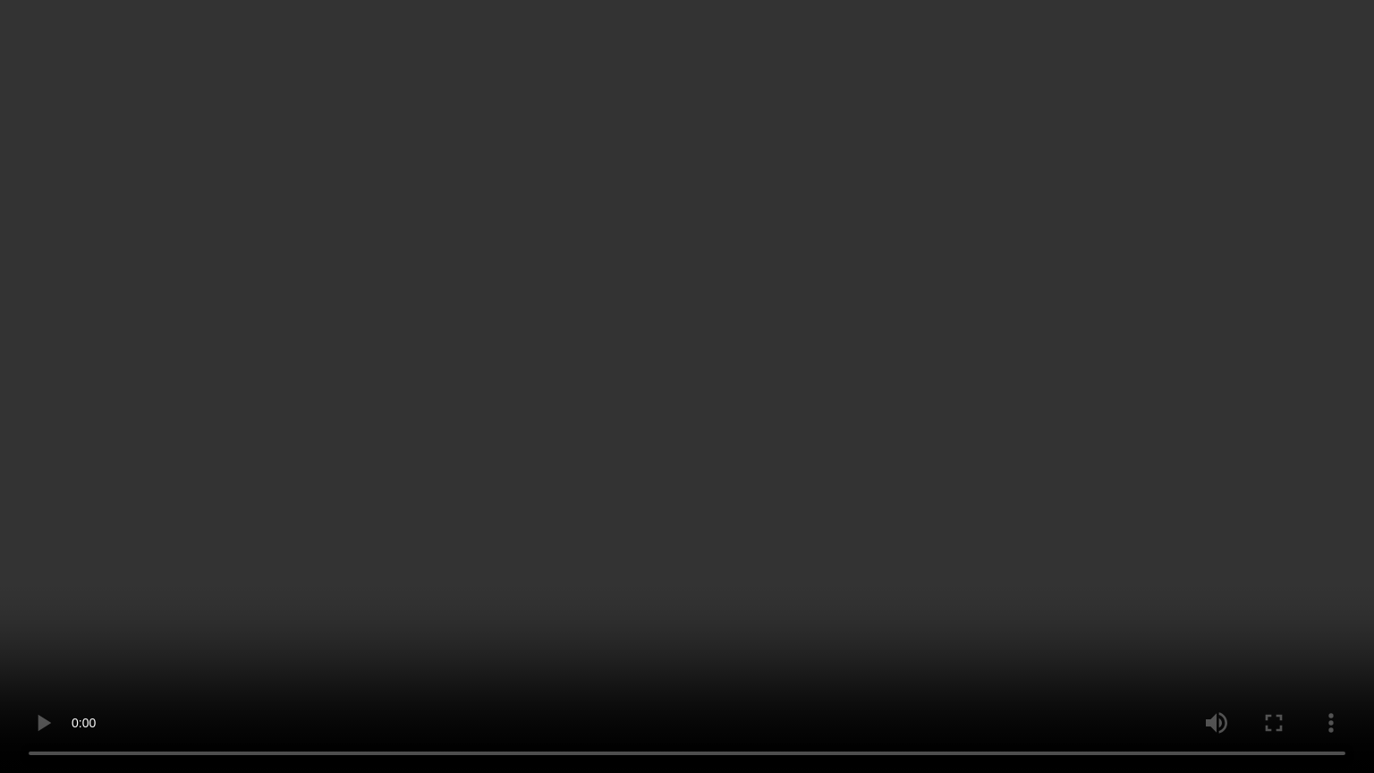
click at [921, 594] on video at bounding box center [687, 386] width 1374 height 773
click at [920, 587] on video at bounding box center [687, 386] width 1374 height 773
click at [709, 659] on video at bounding box center [687, 386] width 1374 height 773
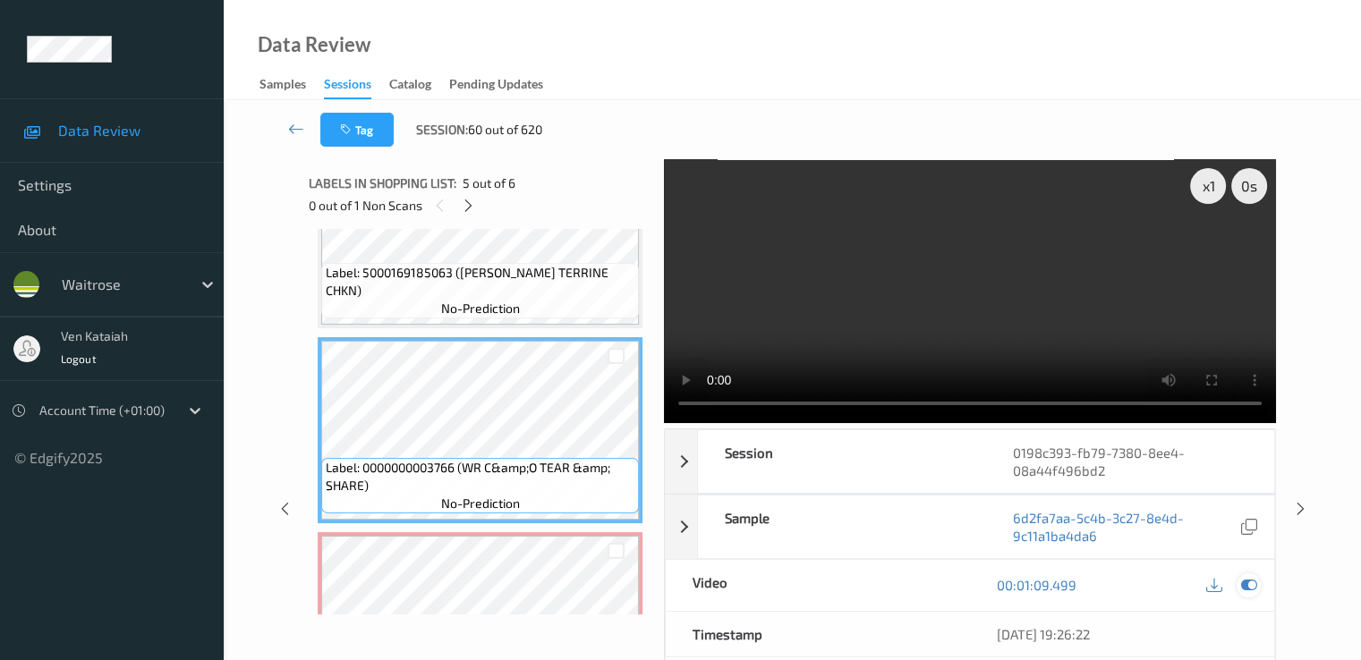
click at [1251, 587] on icon at bounding box center [1248, 585] width 16 height 16
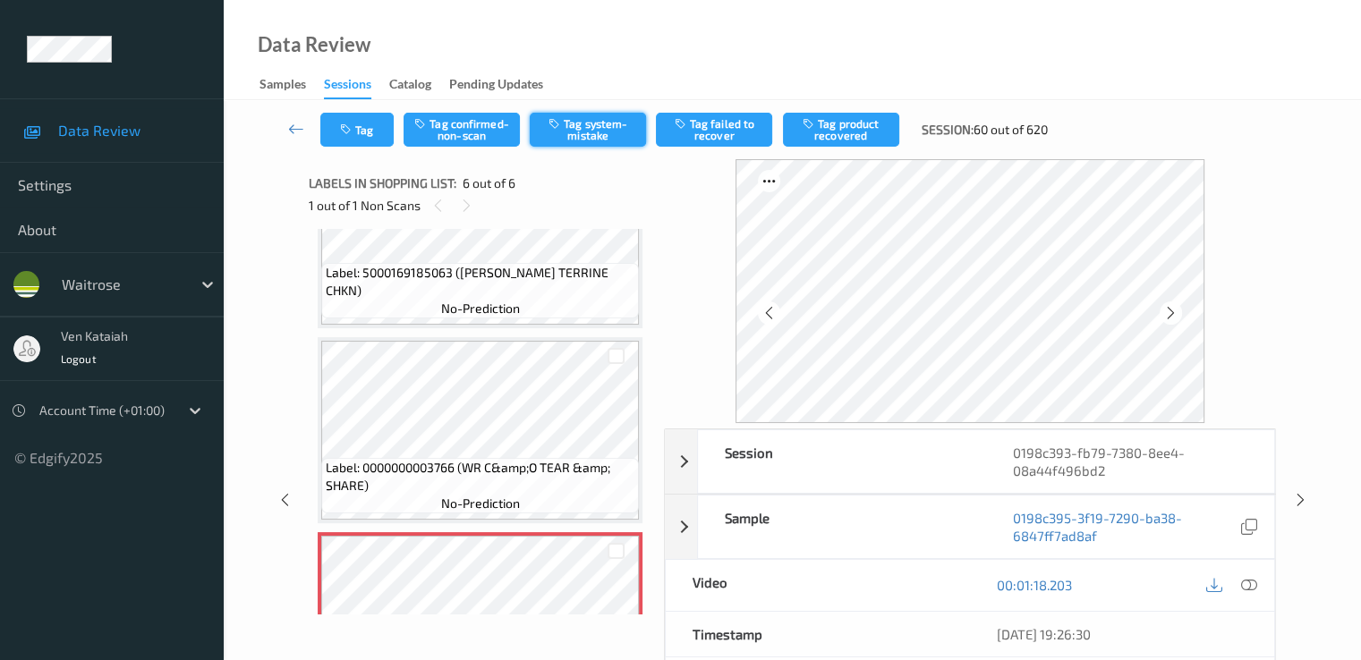
click at [559, 126] on icon "button" at bounding box center [555, 123] width 15 height 13
click at [345, 133] on icon "button" at bounding box center [347, 129] width 15 height 13
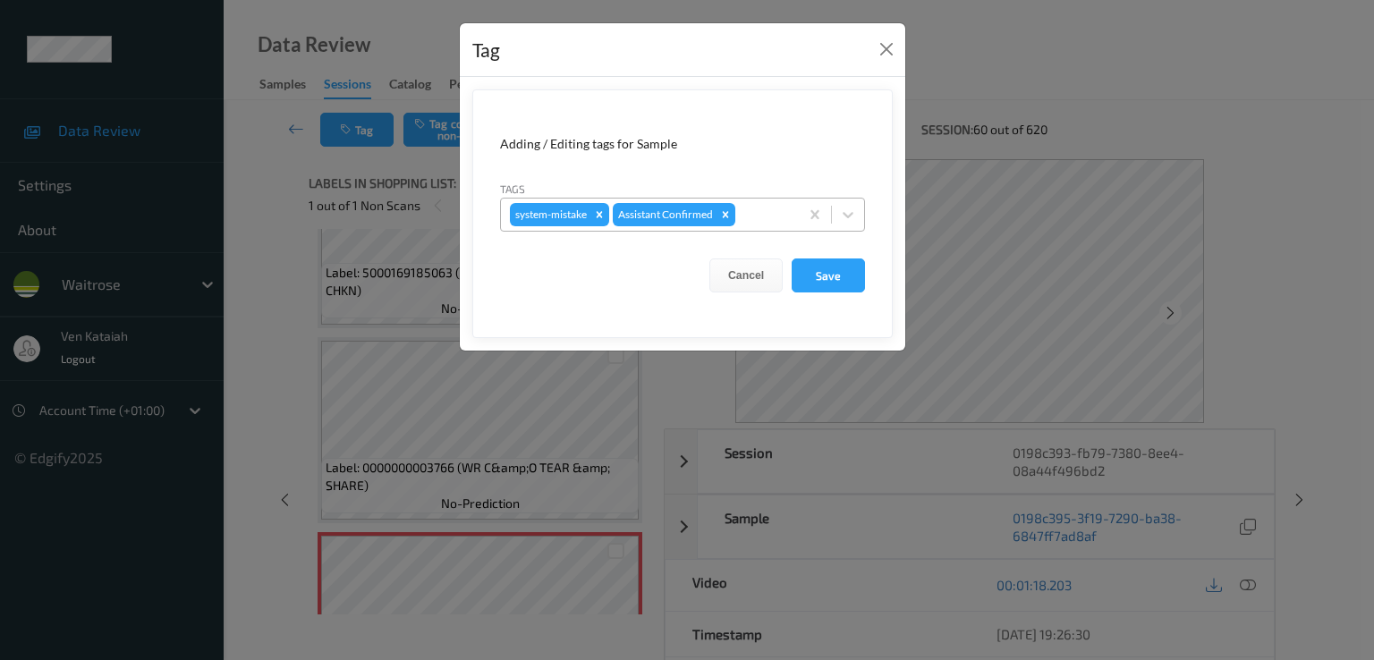
click at [752, 215] on div at bounding box center [764, 214] width 51 height 21
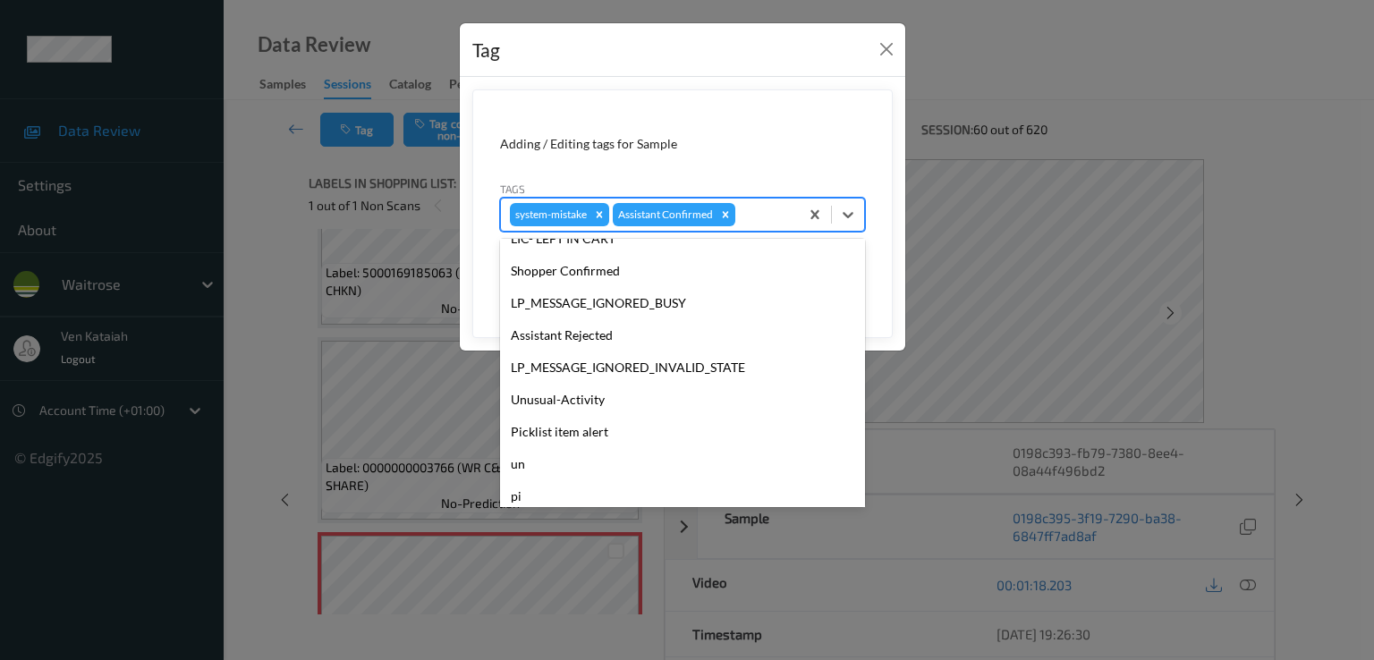
scroll to position [351, 0]
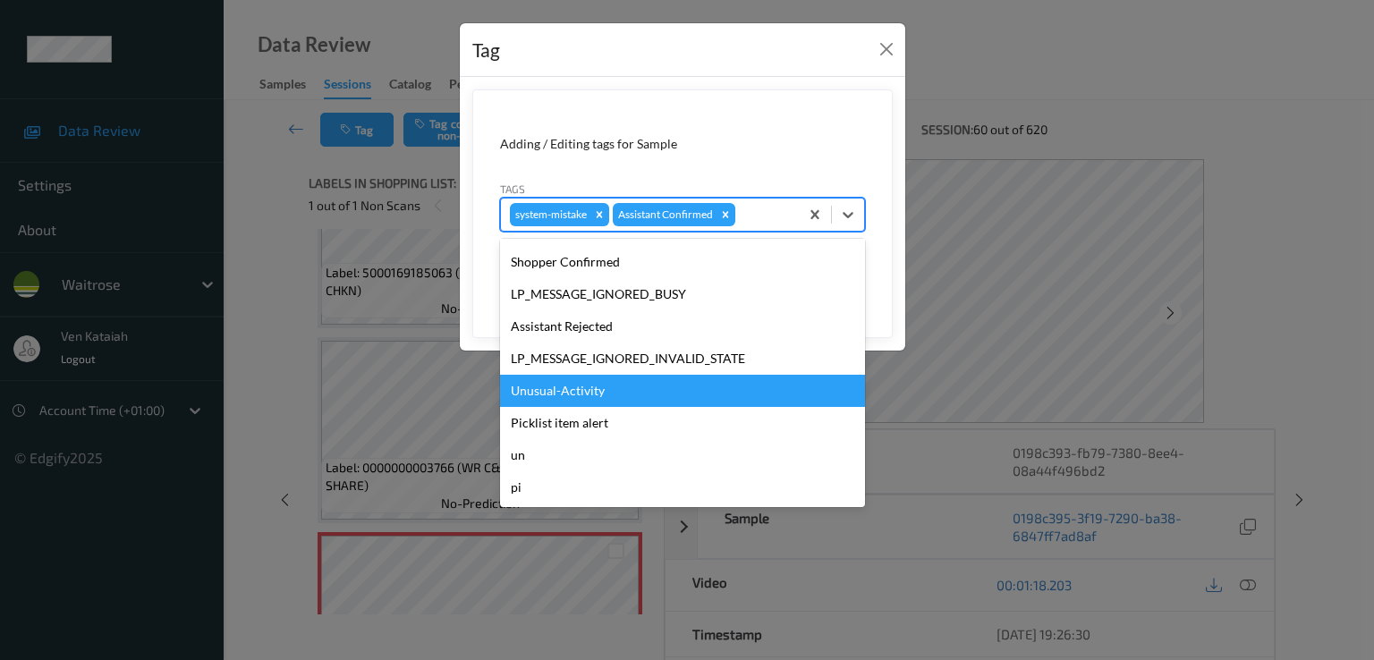
click at [586, 399] on div "Unusual-Activity" at bounding box center [682, 391] width 365 height 32
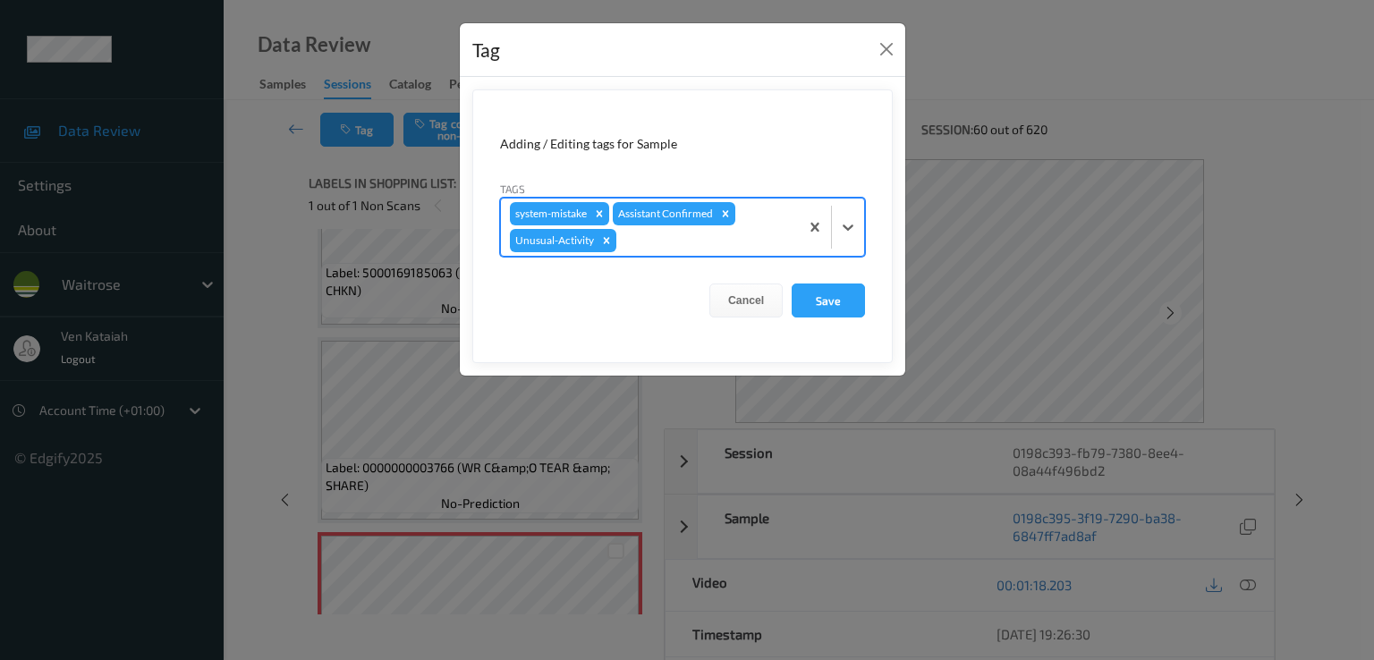
click at [728, 242] on div at bounding box center [705, 240] width 170 height 21
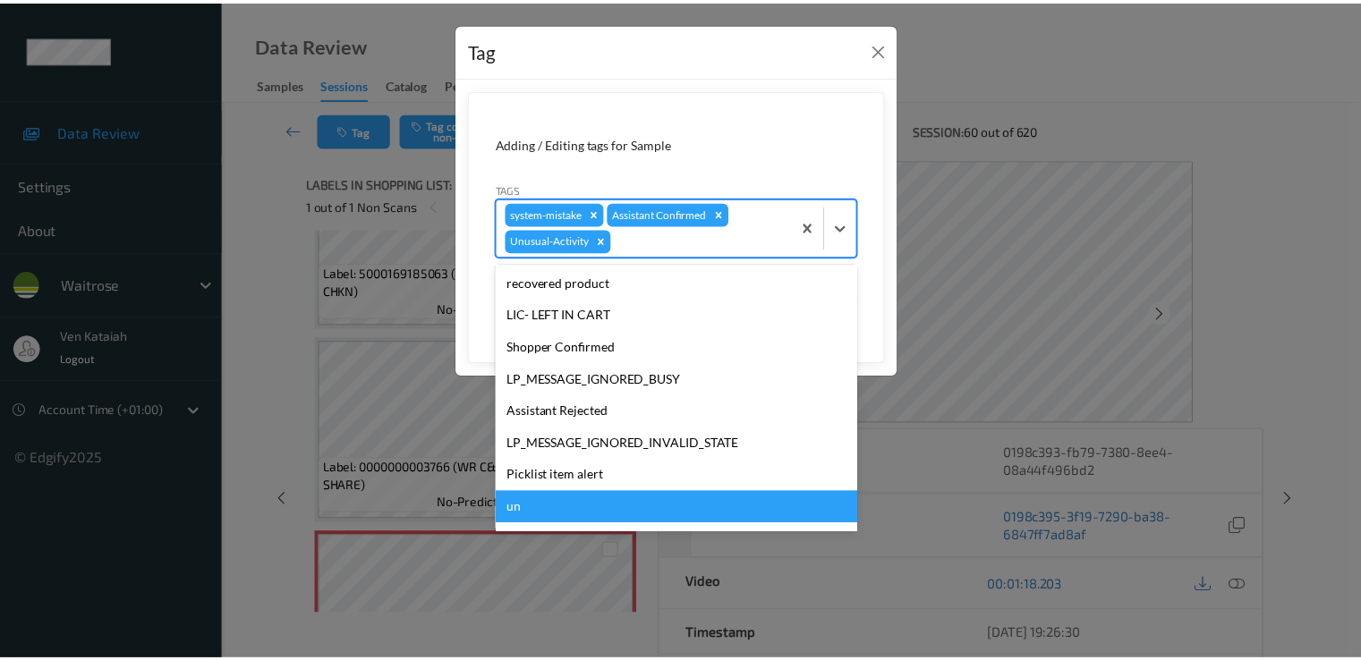
scroll to position [319, 0]
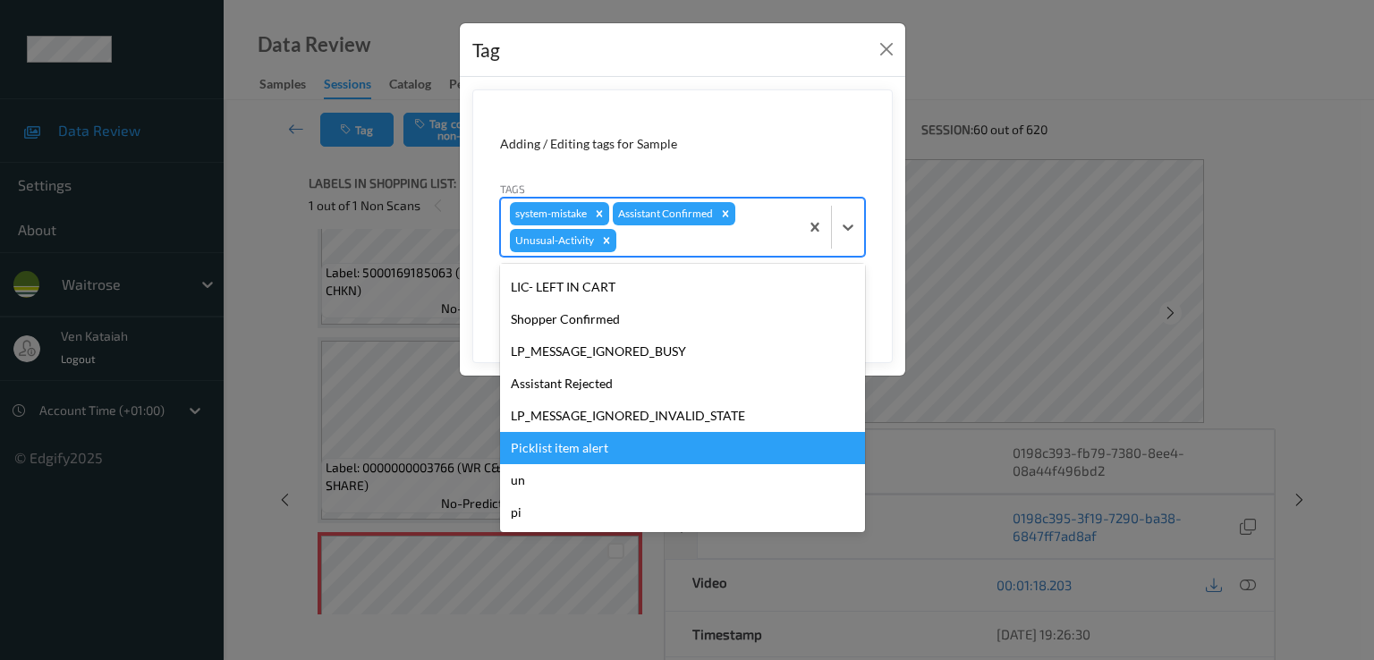
click at [582, 459] on div "Picklist item alert" at bounding box center [682, 448] width 365 height 32
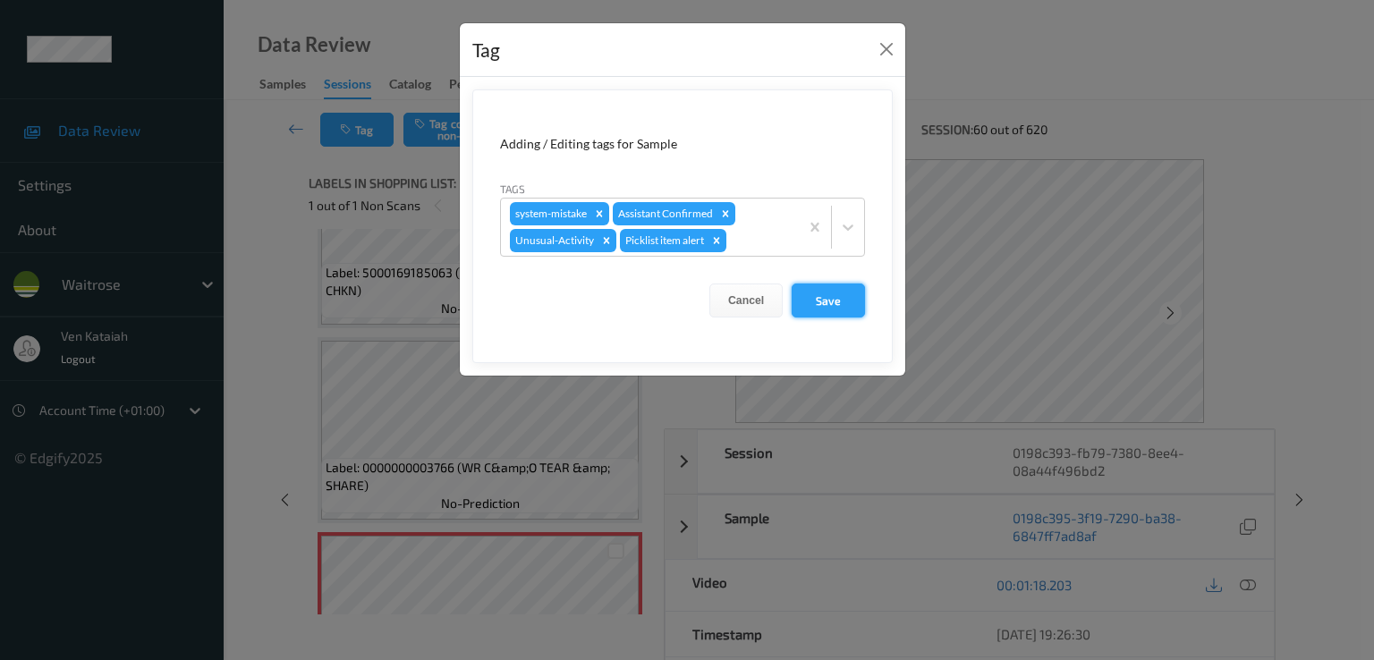
click at [840, 305] on button "Save" at bounding box center [828, 301] width 73 height 34
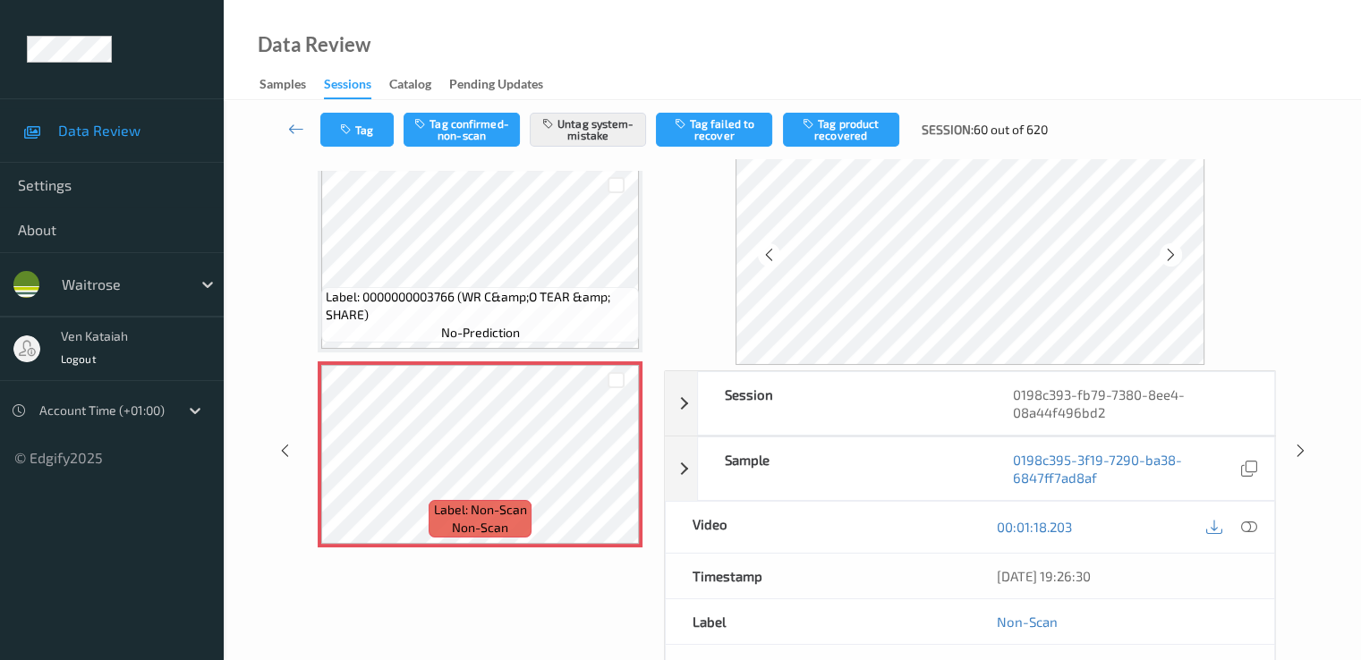
scroll to position [0, 0]
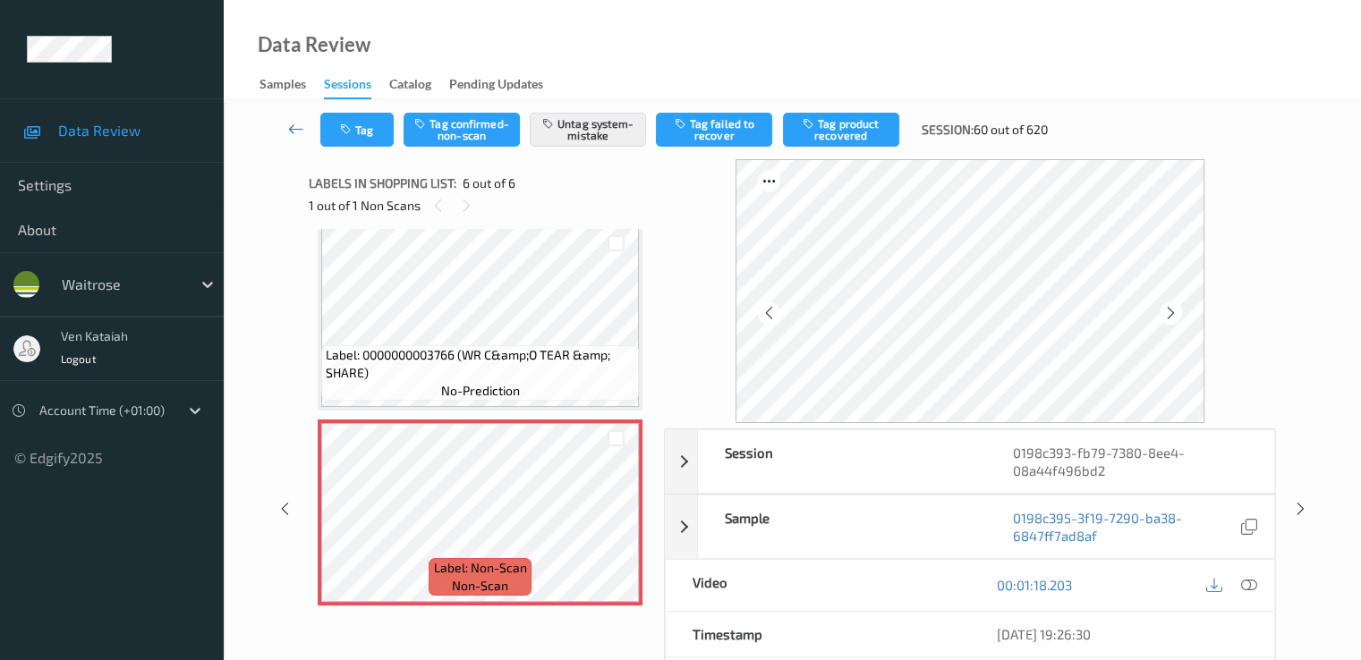
click at [294, 130] on icon at bounding box center [296, 129] width 16 height 18
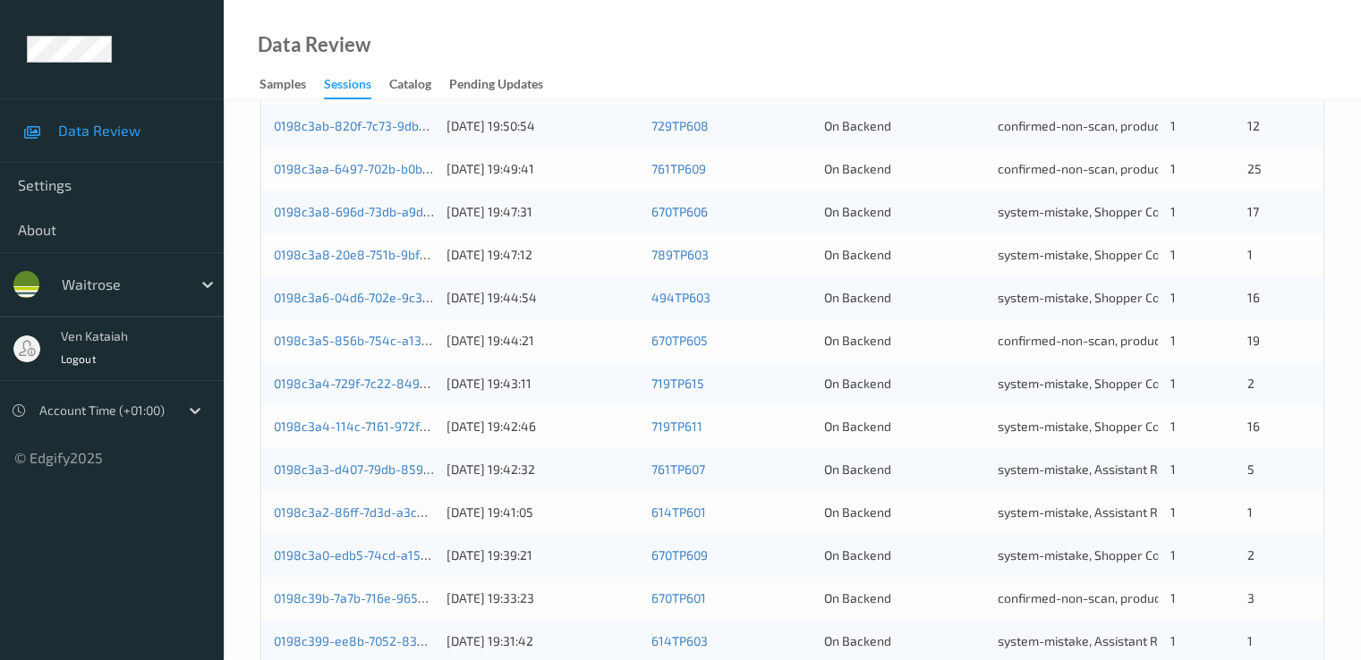
scroll to position [827, 0]
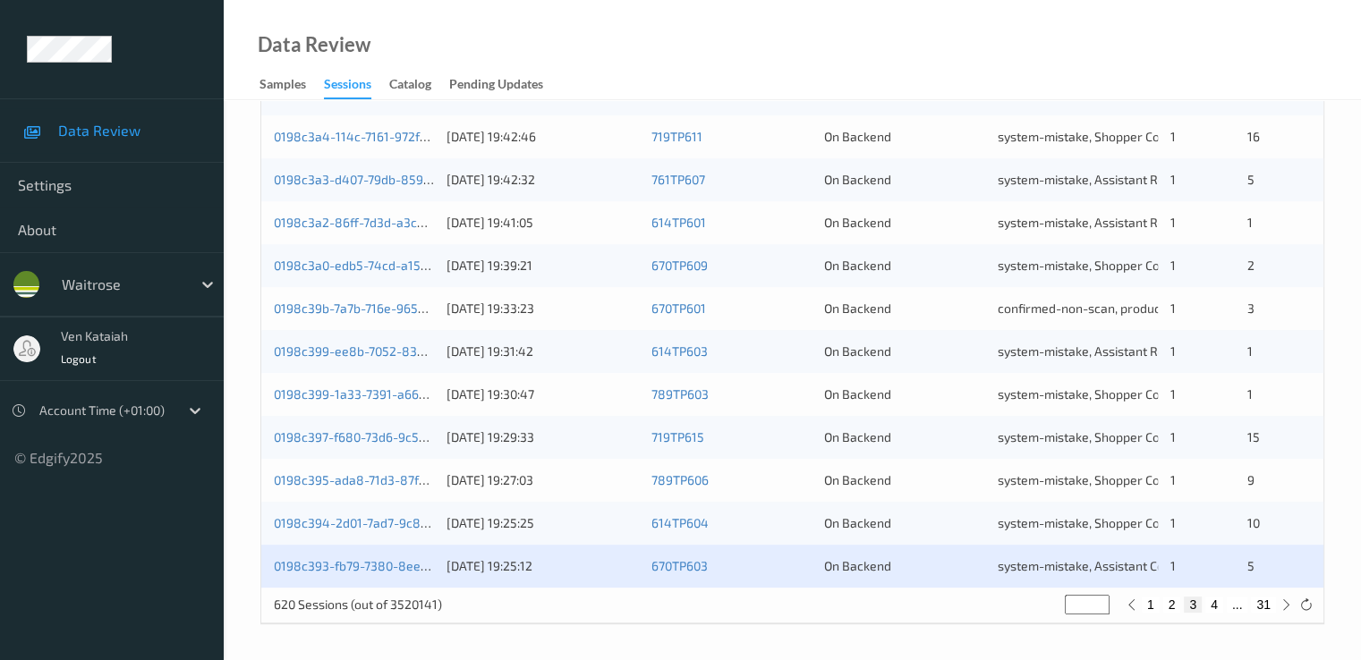
click at [1210, 608] on button "4" at bounding box center [1214, 605] width 18 height 16
type input "*"
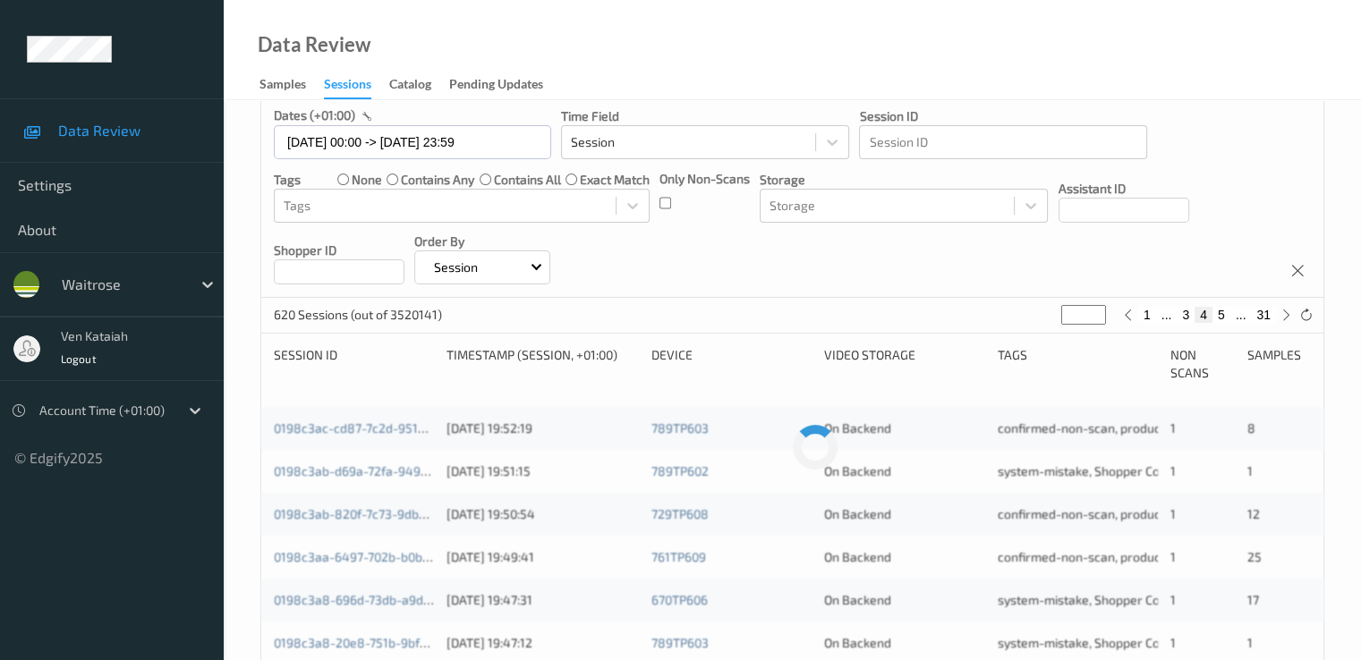
scroll to position [179, 0]
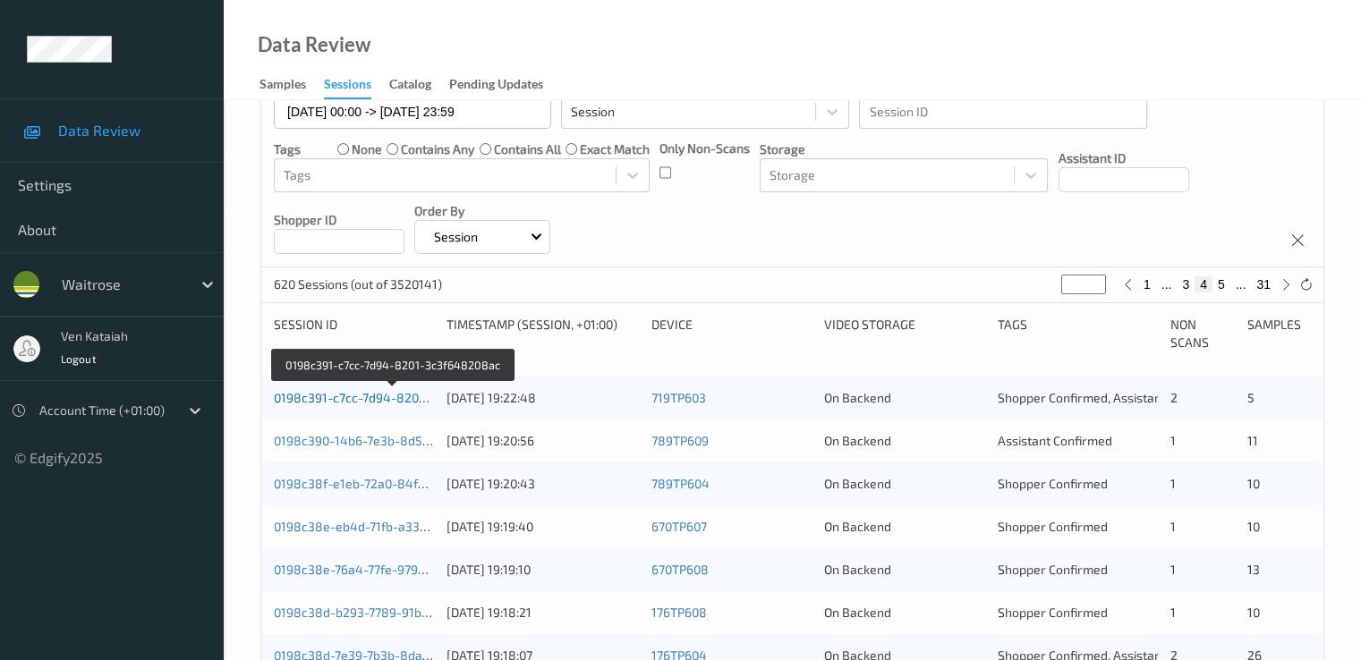
click at [347, 395] on link "0198c391-c7cc-7d94-8201-3c3f648208ac" at bounding box center [394, 397] width 240 height 15
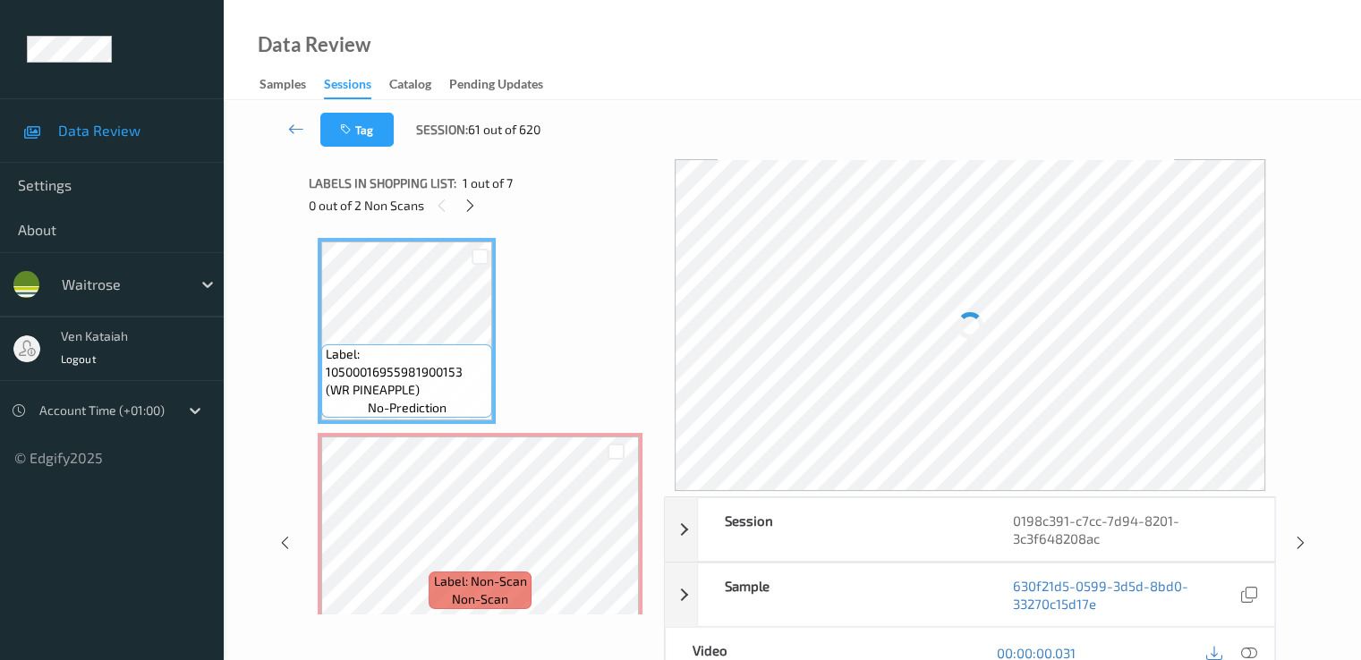
click at [483, 207] on div "0 out of 2 Non Scans" at bounding box center [480, 205] width 343 height 22
click at [476, 203] on icon at bounding box center [470, 206] width 15 height 16
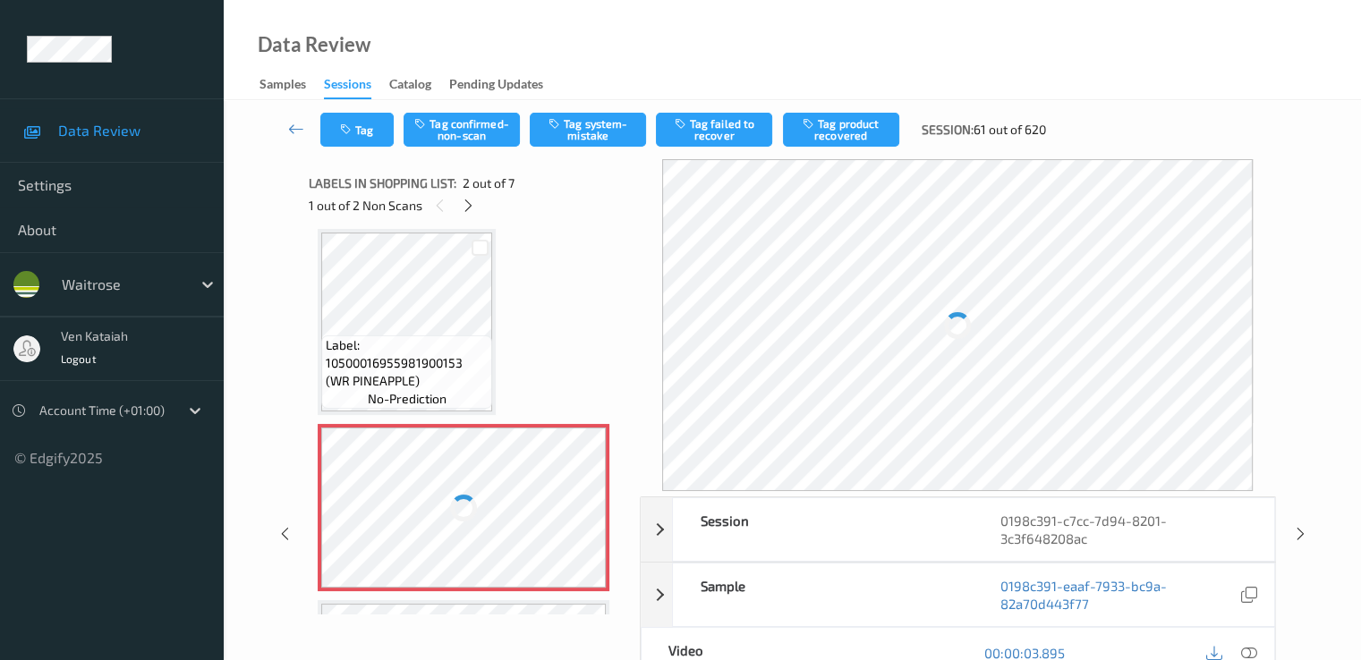
click at [463, 480] on div at bounding box center [463, 508] width 285 height 160
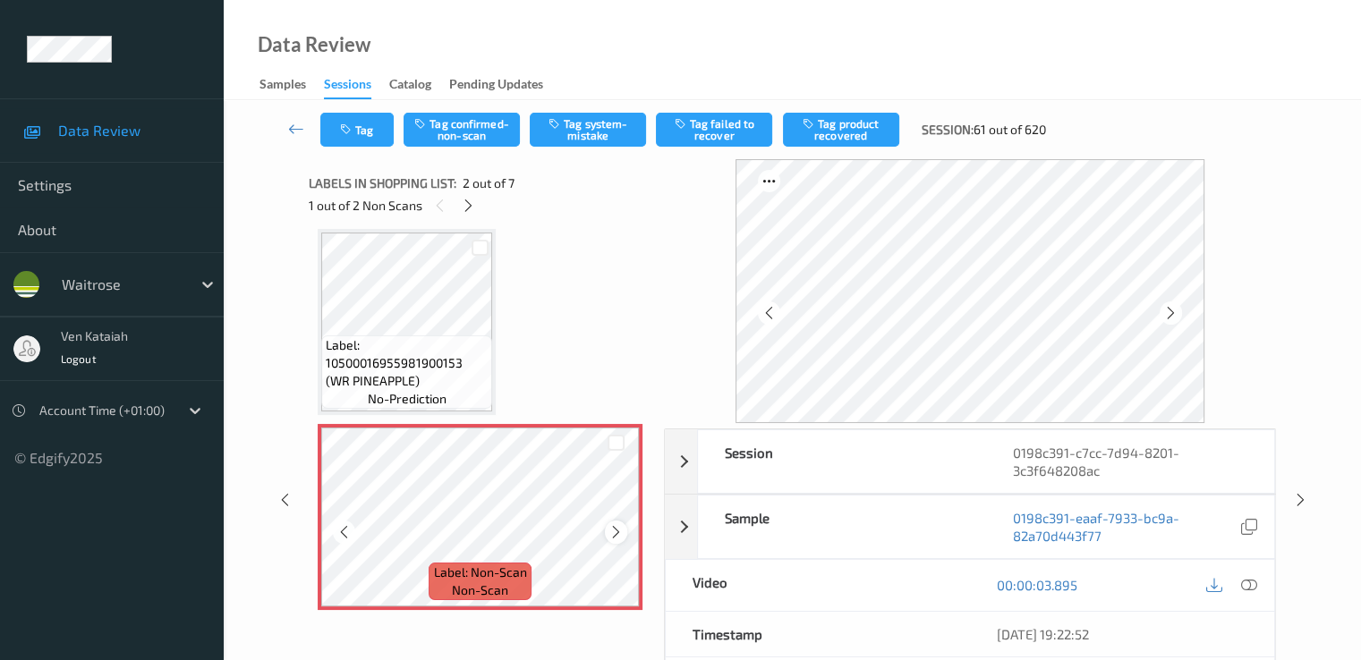
click at [607, 536] on div at bounding box center [616, 532] width 22 height 22
click at [607, 535] on div at bounding box center [616, 532] width 22 height 22
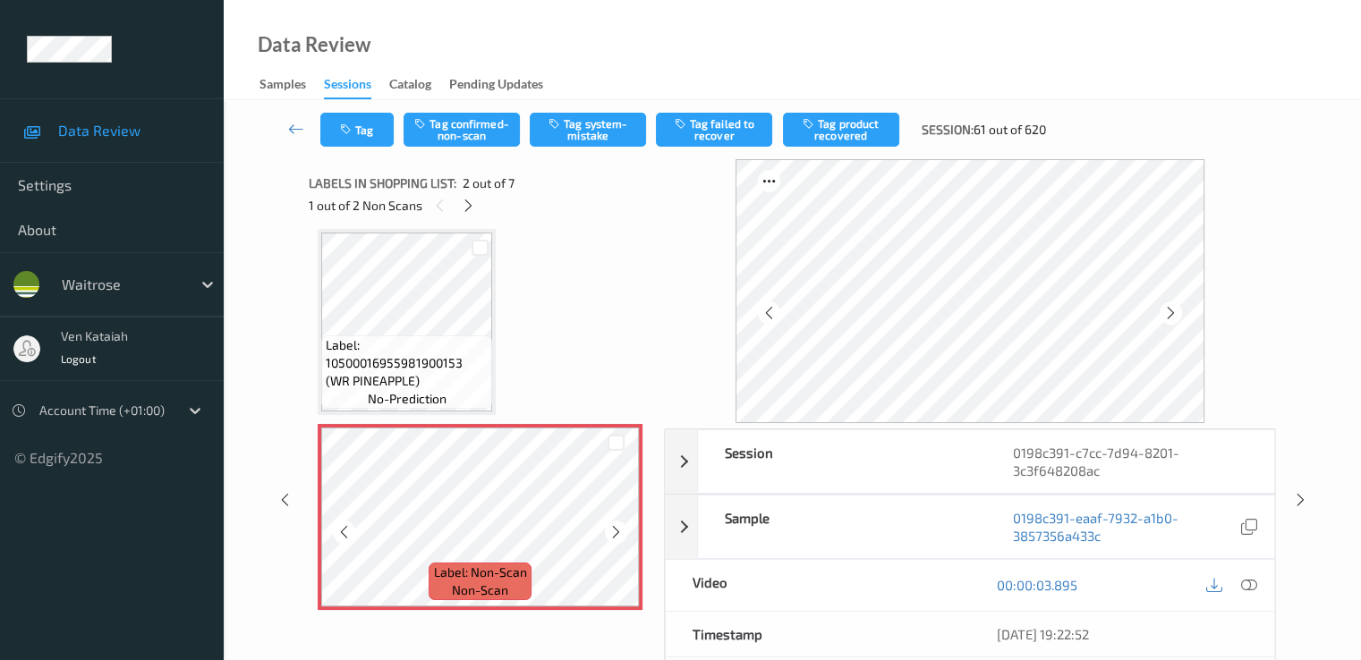
click at [607, 535] on div at bounding box center [616, 532] width 22 height 22
click at [616, 531] on icon at bounding box center [615, 532] width 15 height 16
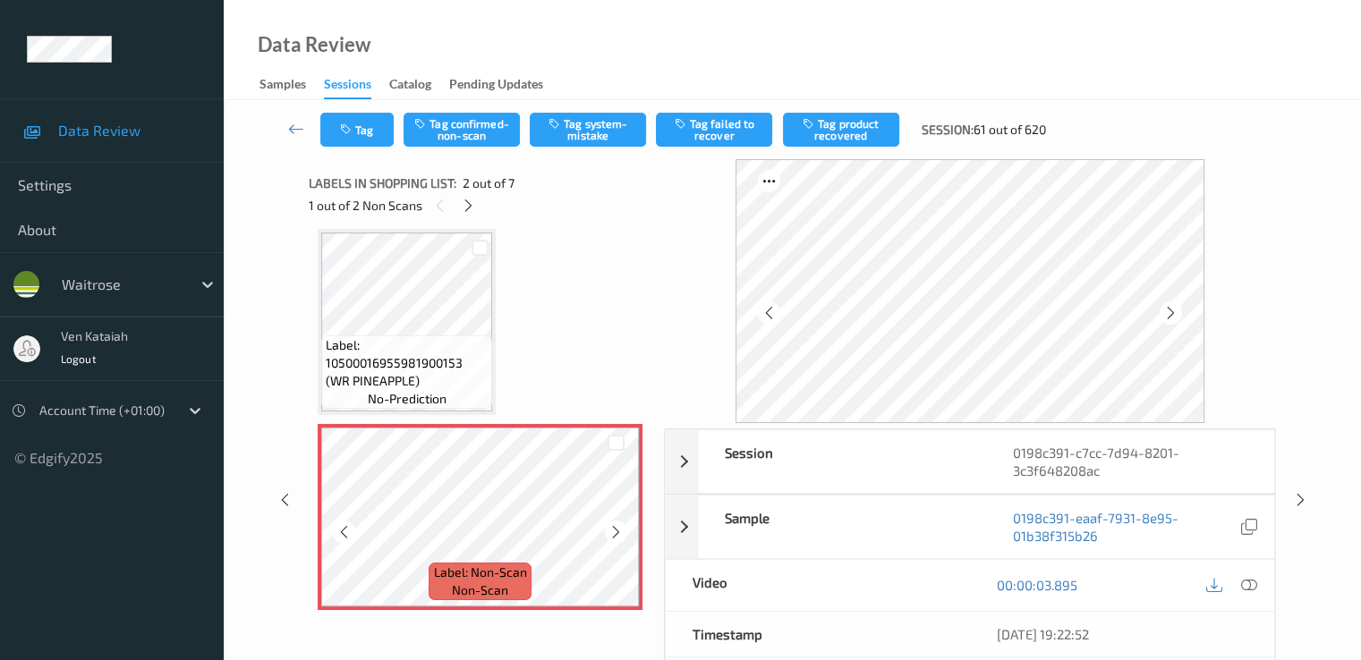
click at [616, 531] on icon at bounding box center [615, 532] width 15 height 16
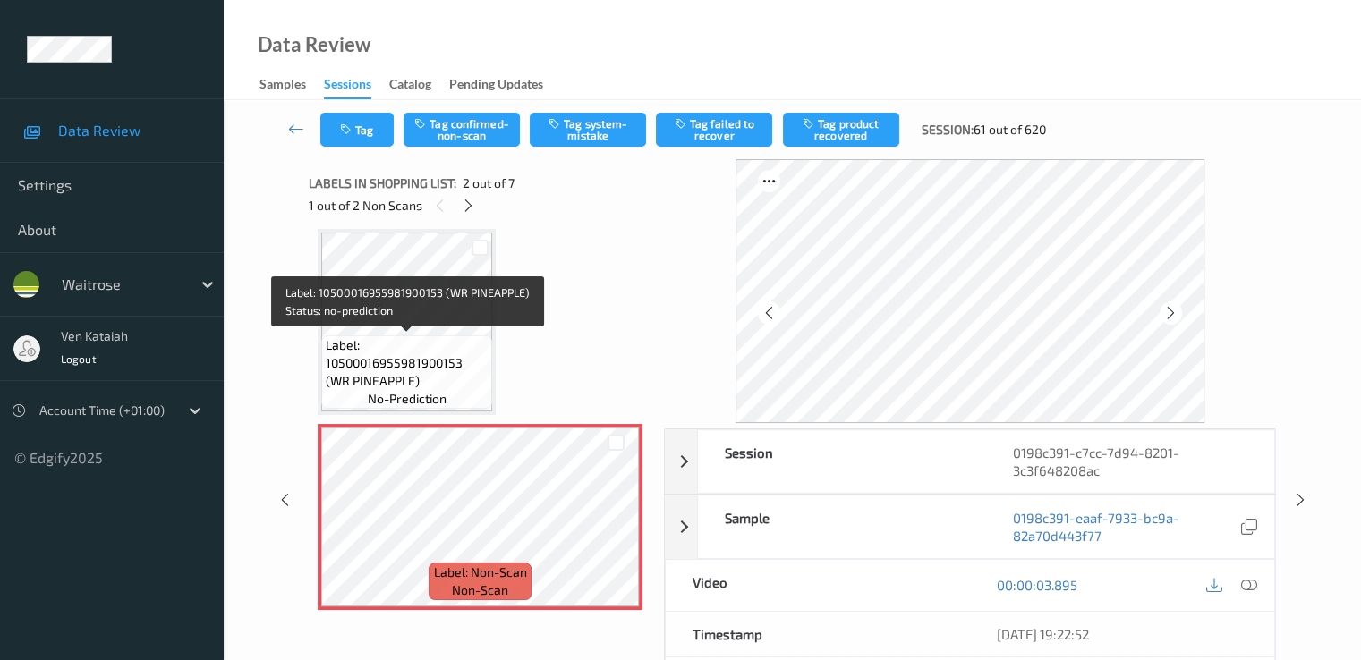
click at [447, 346] on span "Label: 10500016955981900153 (WR PINEAPPLE)" at bounding box center [407, 363] width 162 height 54
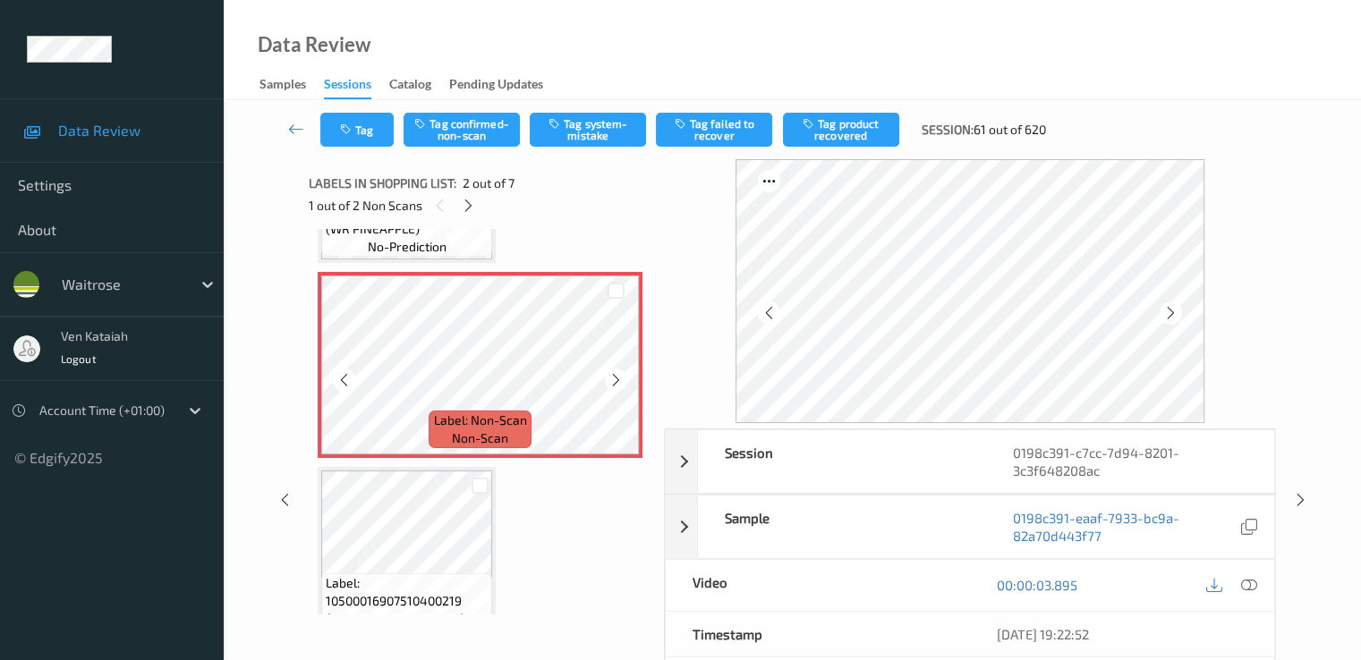
scroll to position [188, 0]
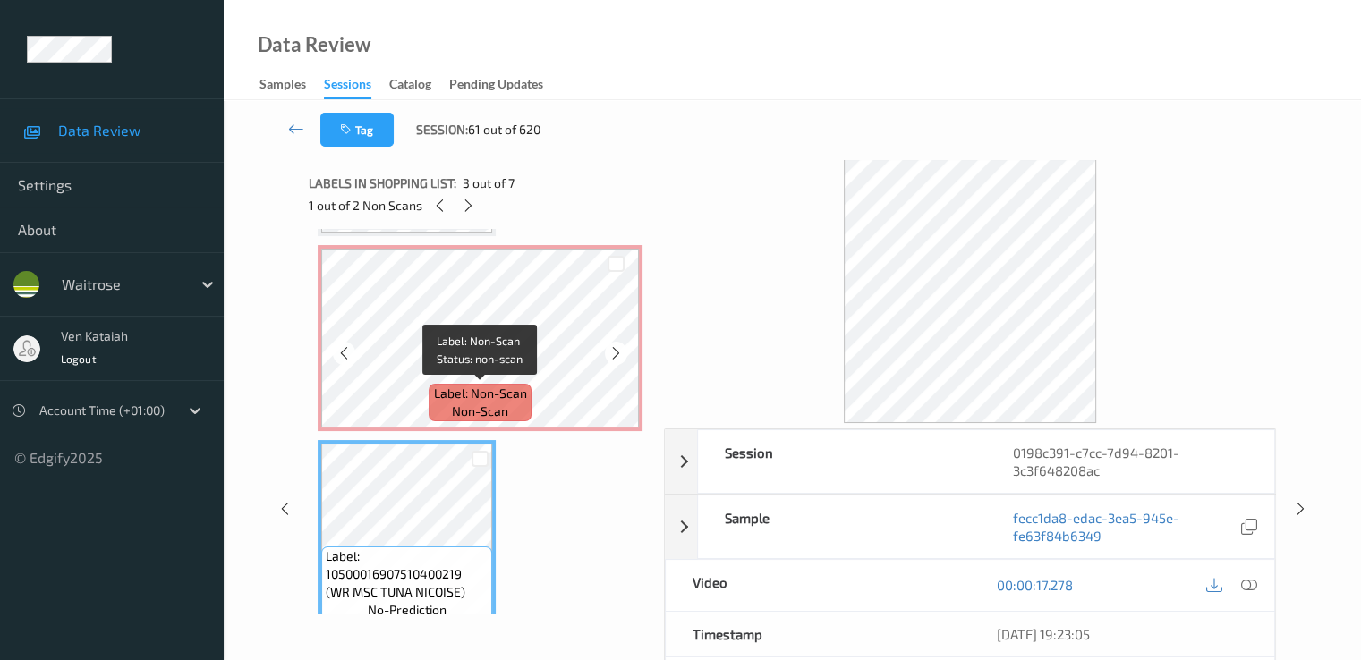
click at [441, 387] on span "Label: Non-Scan" at bounding box center [480, 394] width 93 height 18
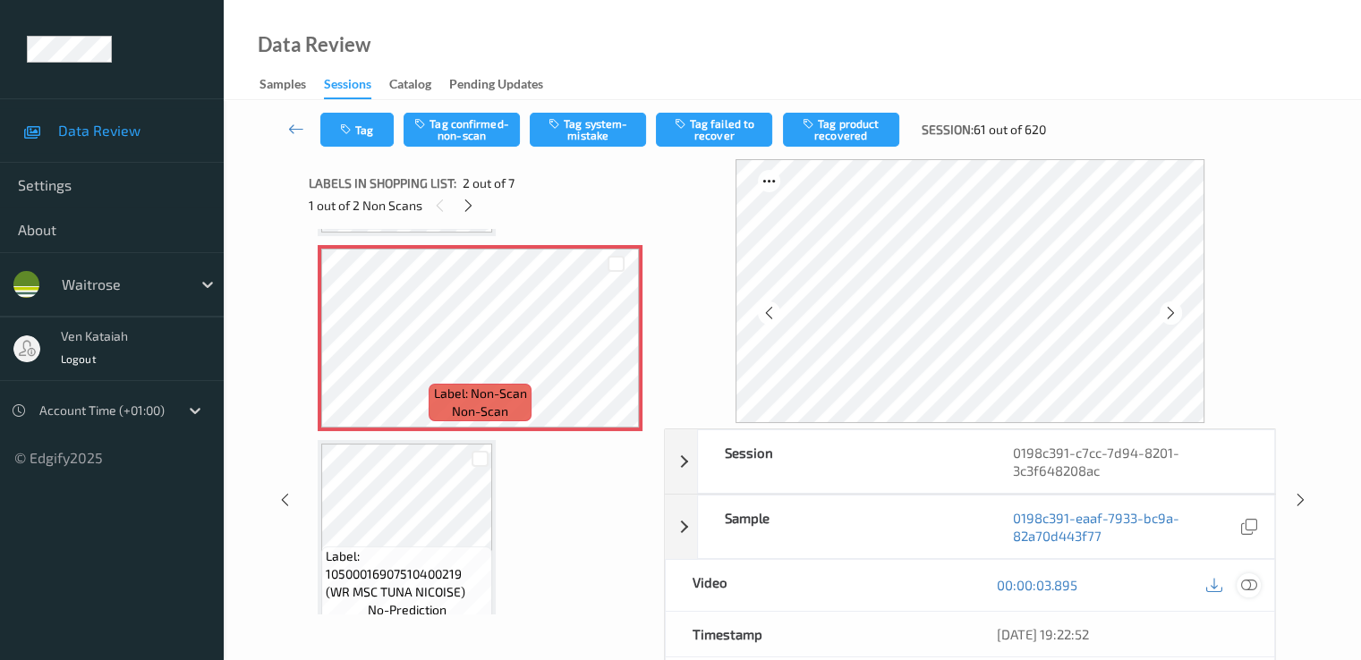
click at [1239, 581] on div at bounding box center [1248, 585] width 24 height 24
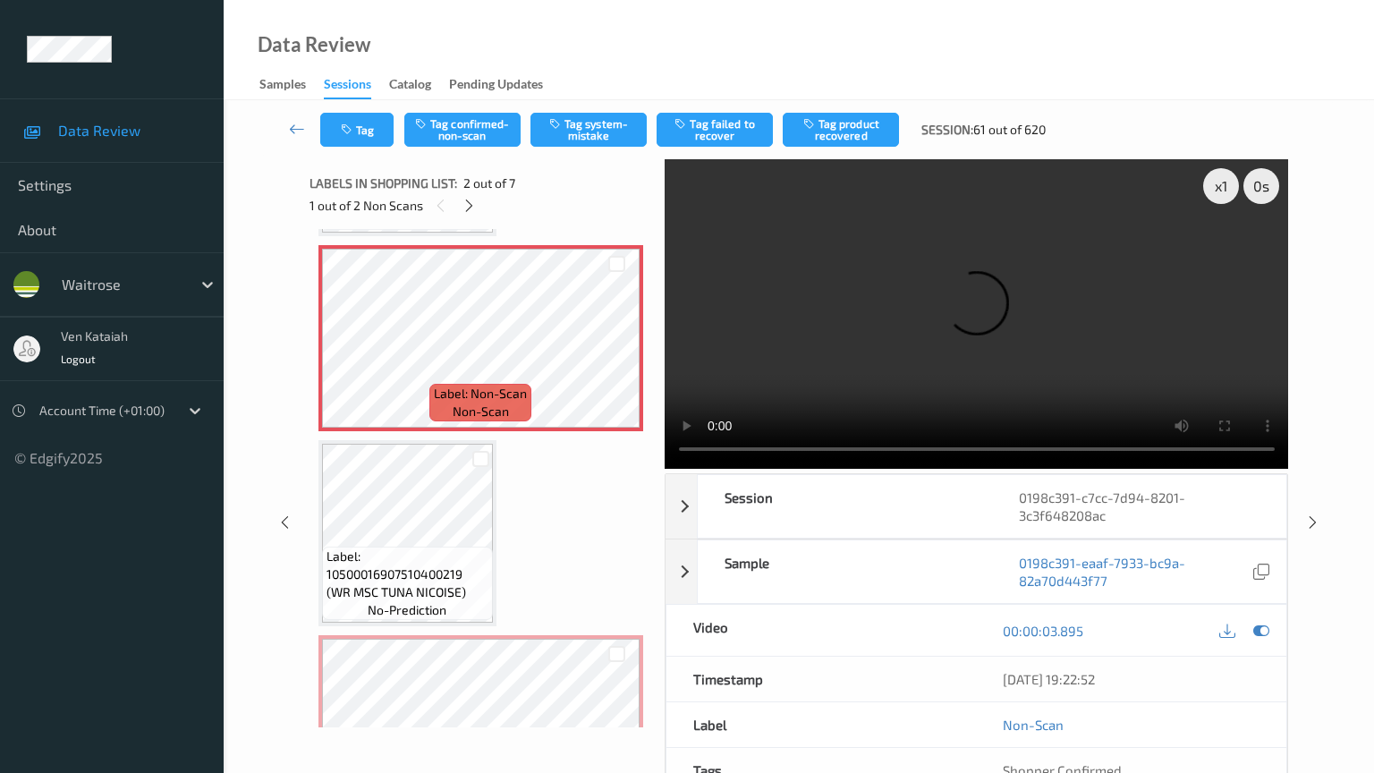
click at [785, 469] on video at bounding box center [977, 314] width 624 height 310
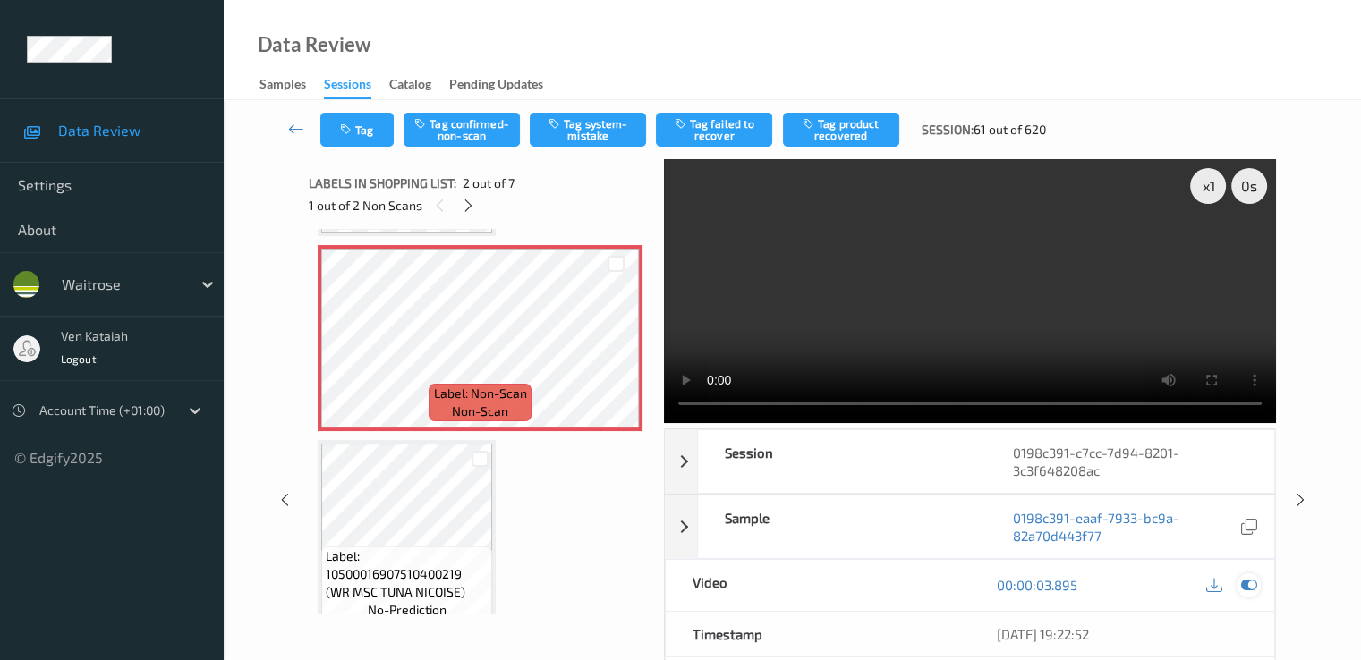
click at [1251, 584] on icon at bounding box center [1248, 585] width 16 height 16
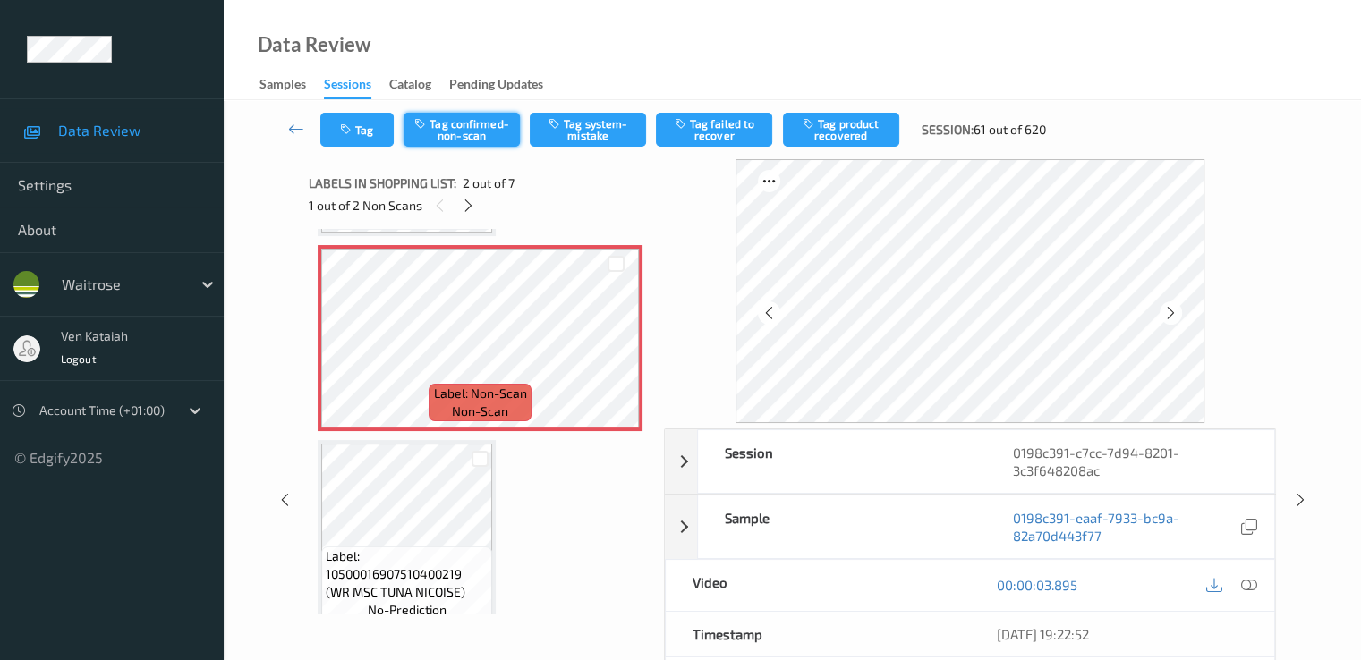
click at [454, 133] on button "Tag confirmed-non-scan" at bounding box center [461, 130] width 116 height 34
click at [839, 144] on button "Tag product recovered" at bounding box center [841, 130] width 116 height 34
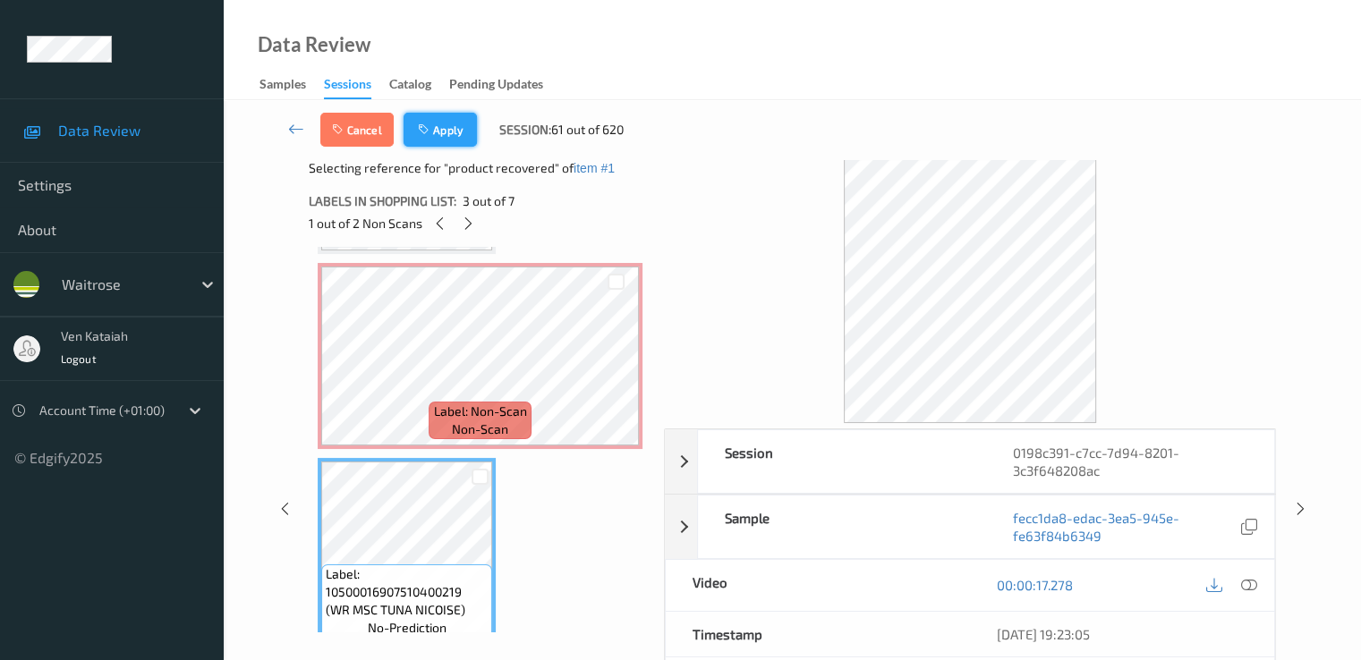
click at [444, 133] on button "Apply" at bounding box center [439, 130] width 73 height 34
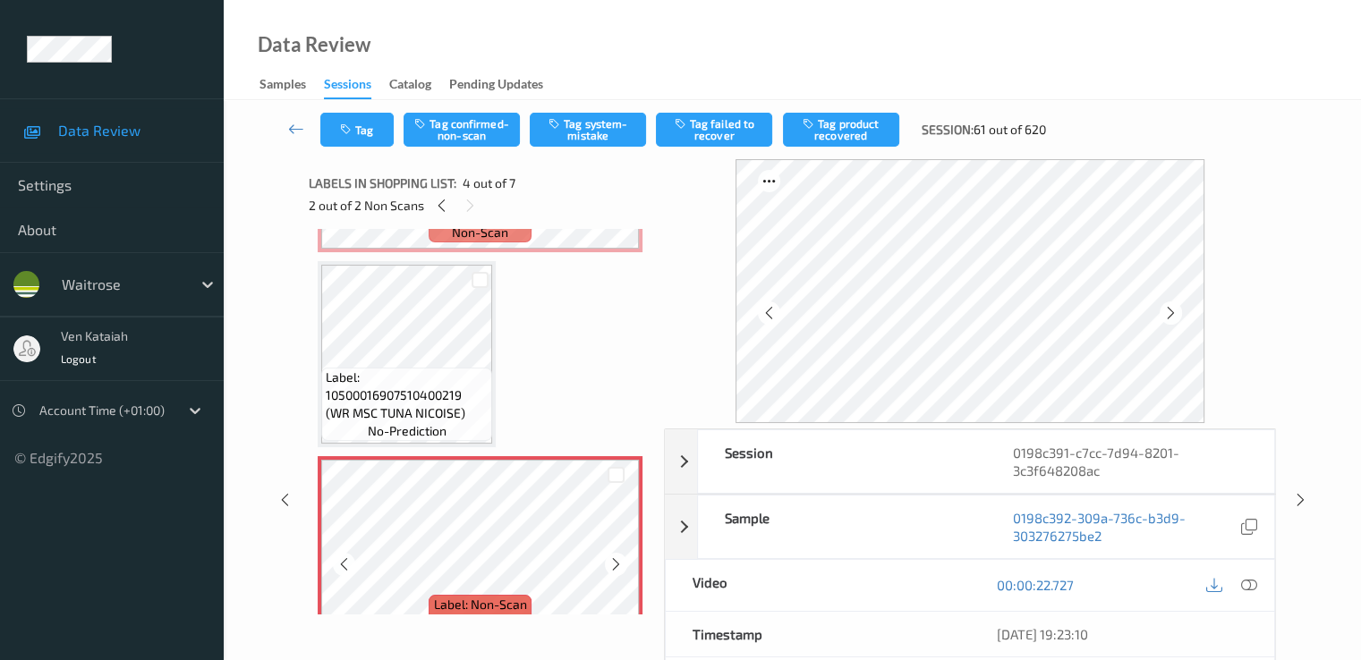
scroll to position [546, 0]
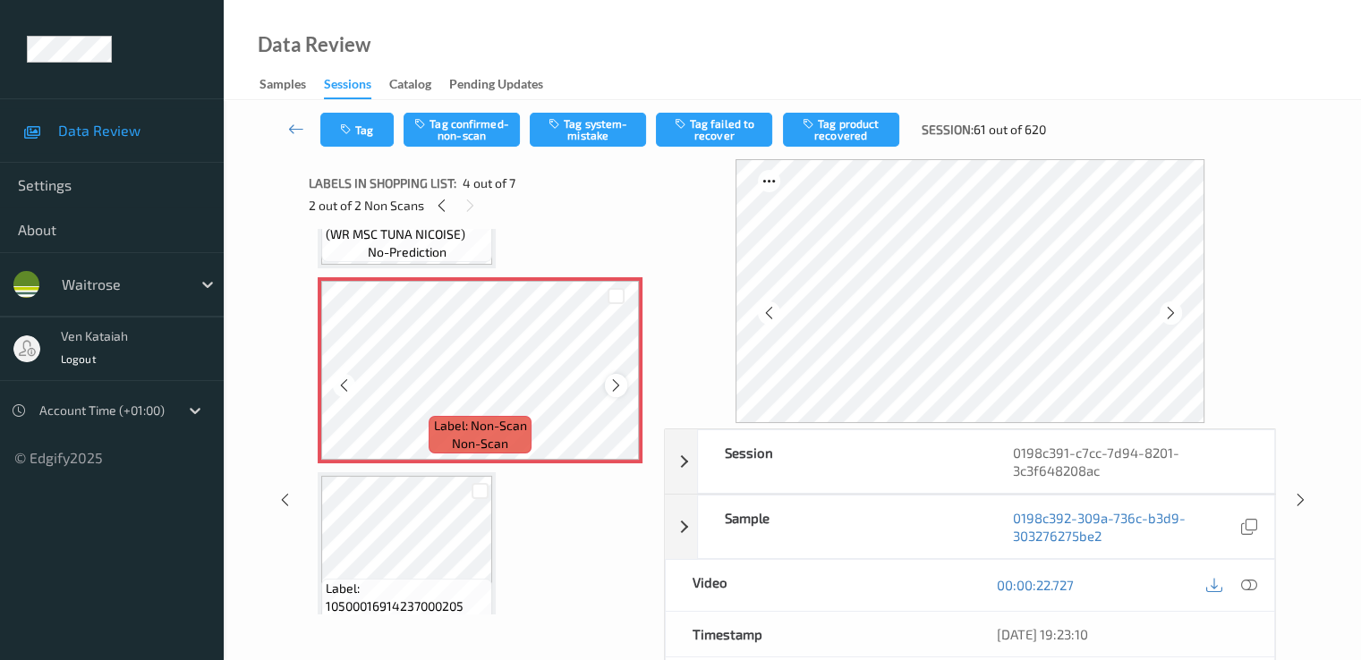
click at [615, 387] on icon at bounding box center [615, 386] width 15 height 16
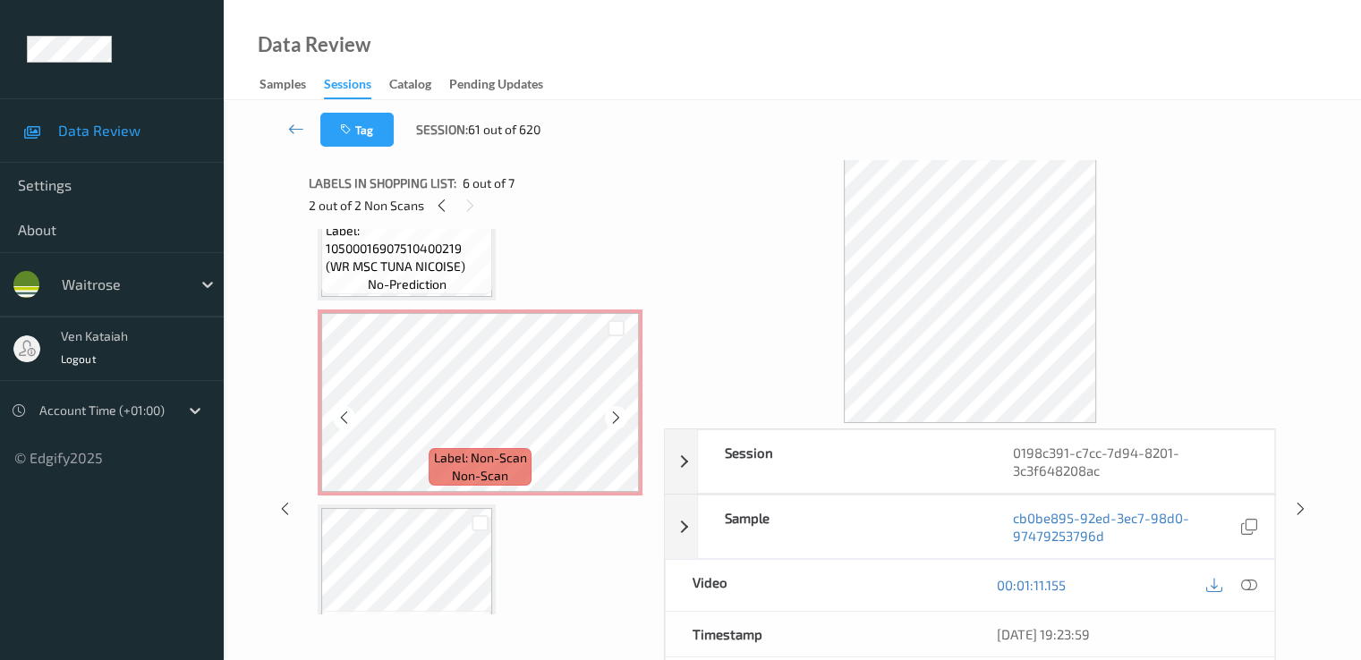
scroll to position [367, 0]
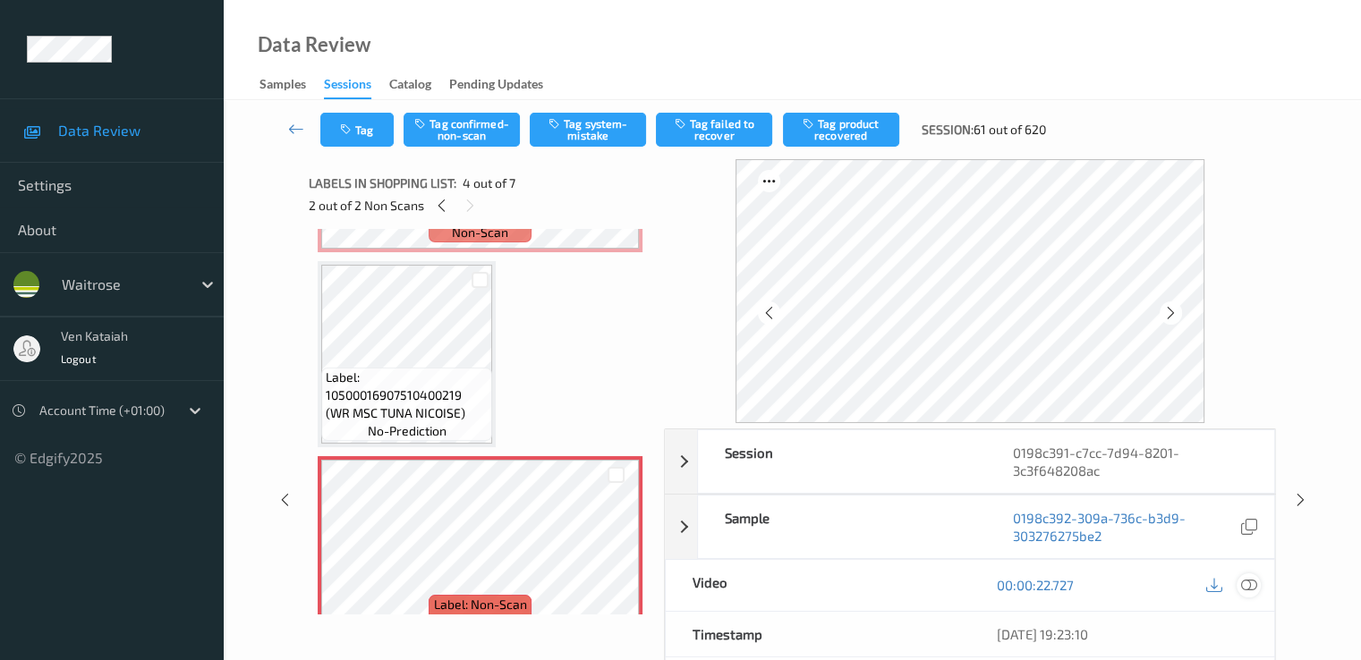
click at [1257, 589] on div at bounding box center [1248, 585] width 24 height 24
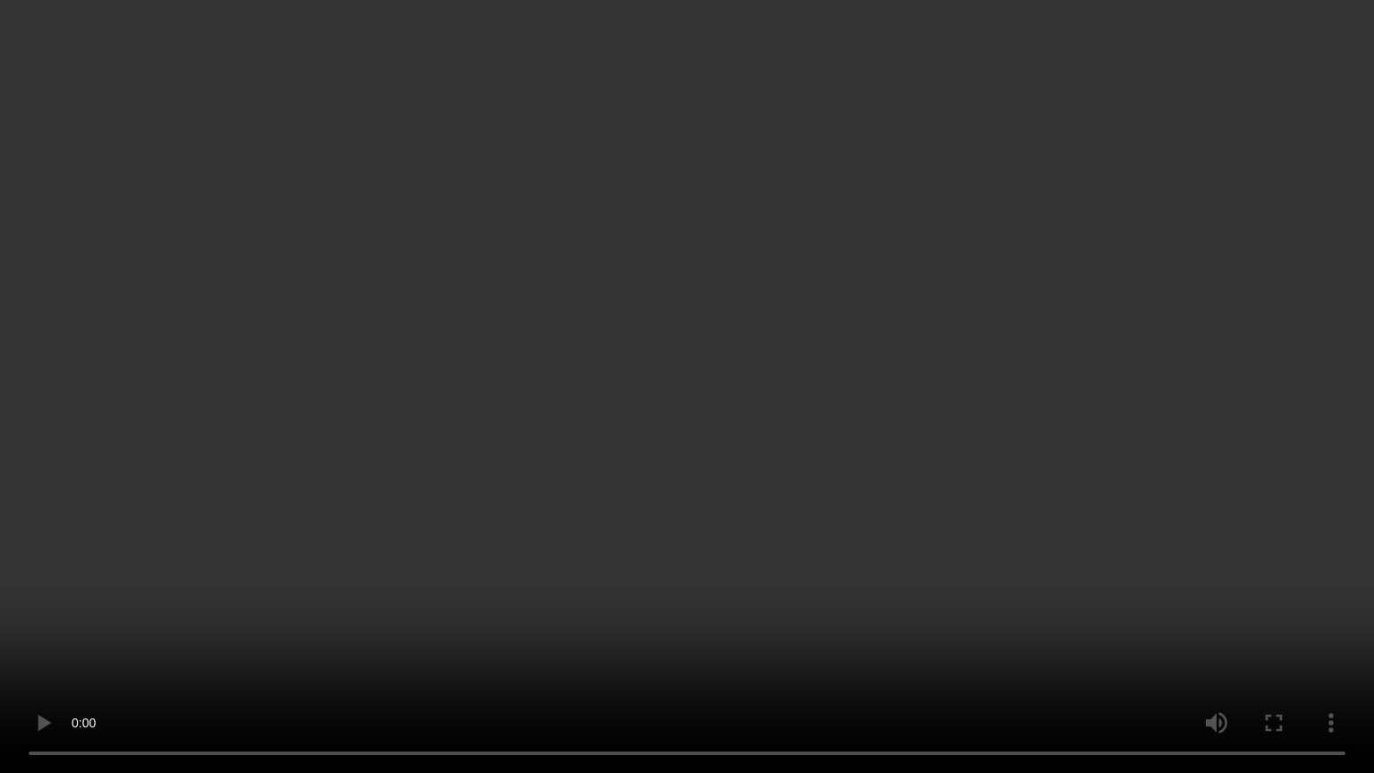
click at [572, 471] on video at bounding box center [687, 386] width 1374 height 773
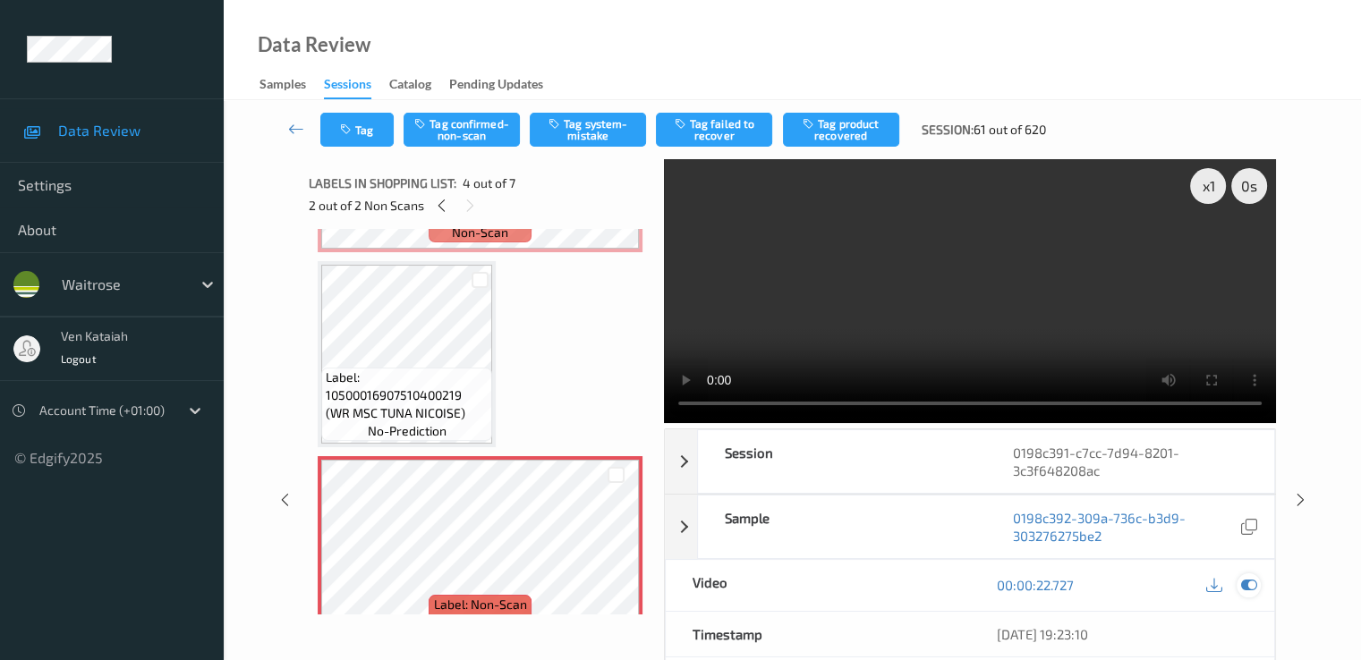
click at [1260, 587] on div at bounding box center [1248, 585] width 24 height 24
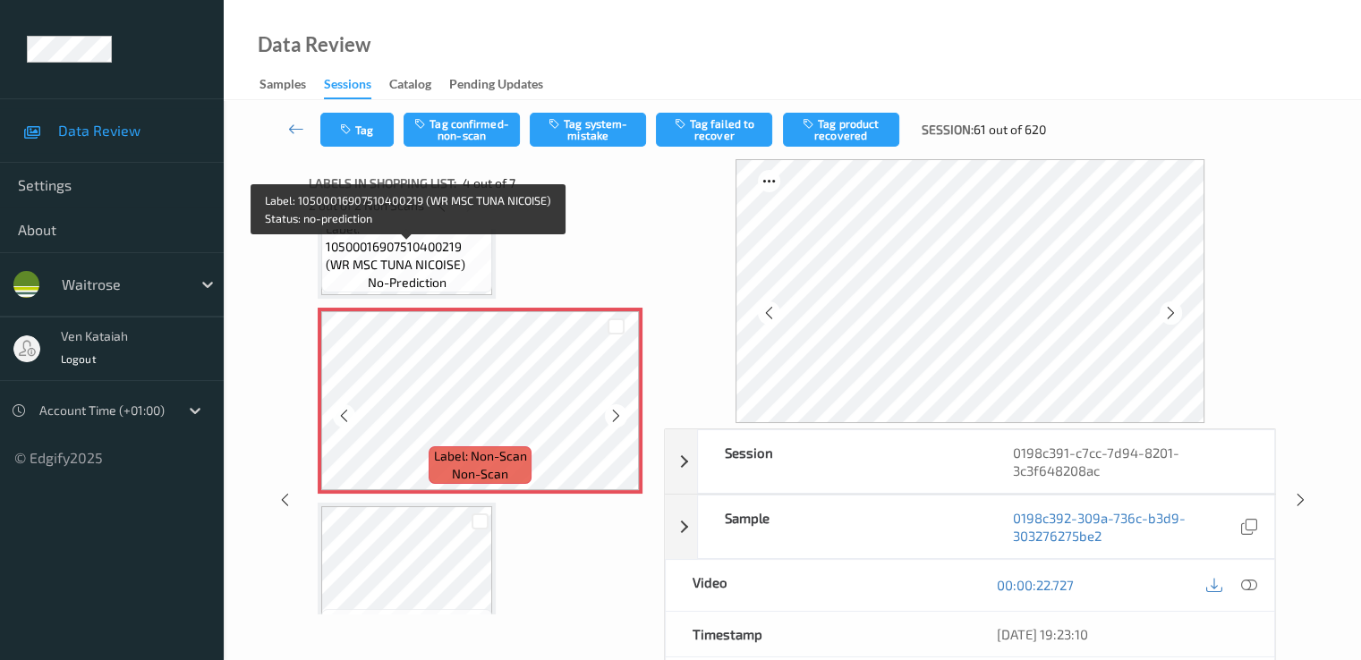
scroll to position [546, 0]
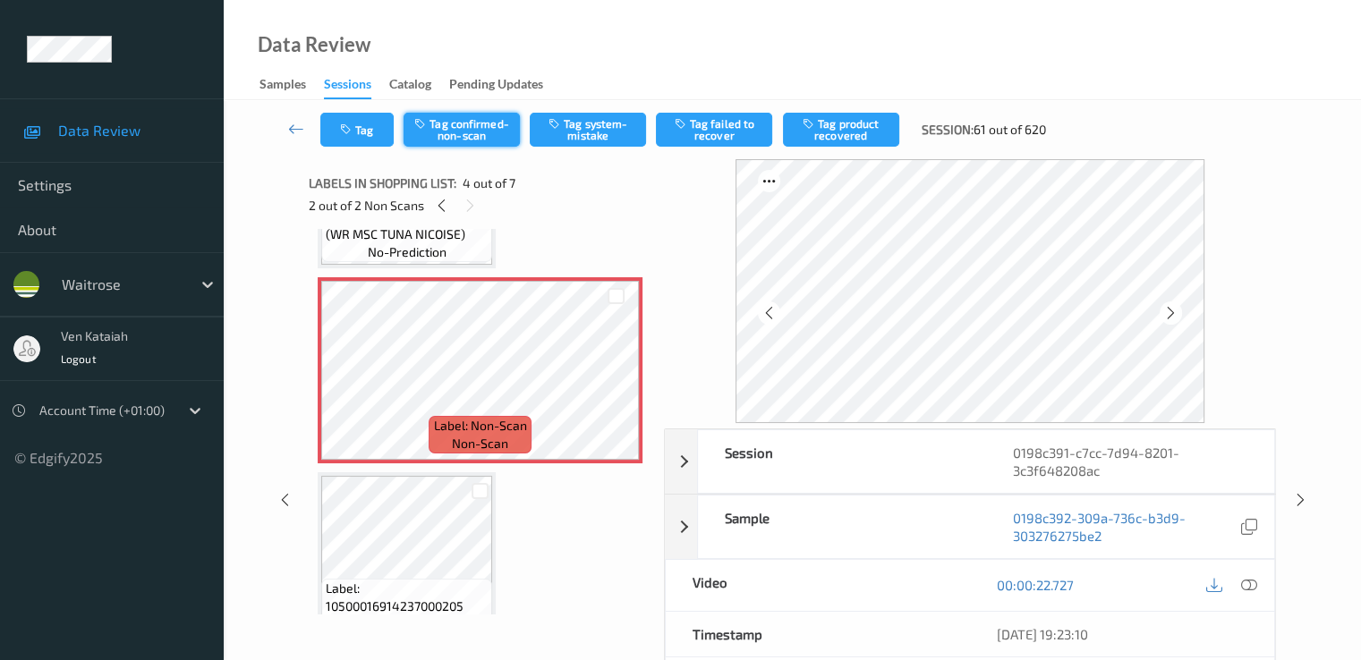
click at [480, 131] on button "Tag confirmed-non-scan" at bounding box center [461, 130] width 116 height 34
click at [609, 384] on icon at bounding box center [615, 386] width 15 height 16
click at [858, 133] on button "Tag product recovered" at bounding box center [841, 130] width 116 height 34
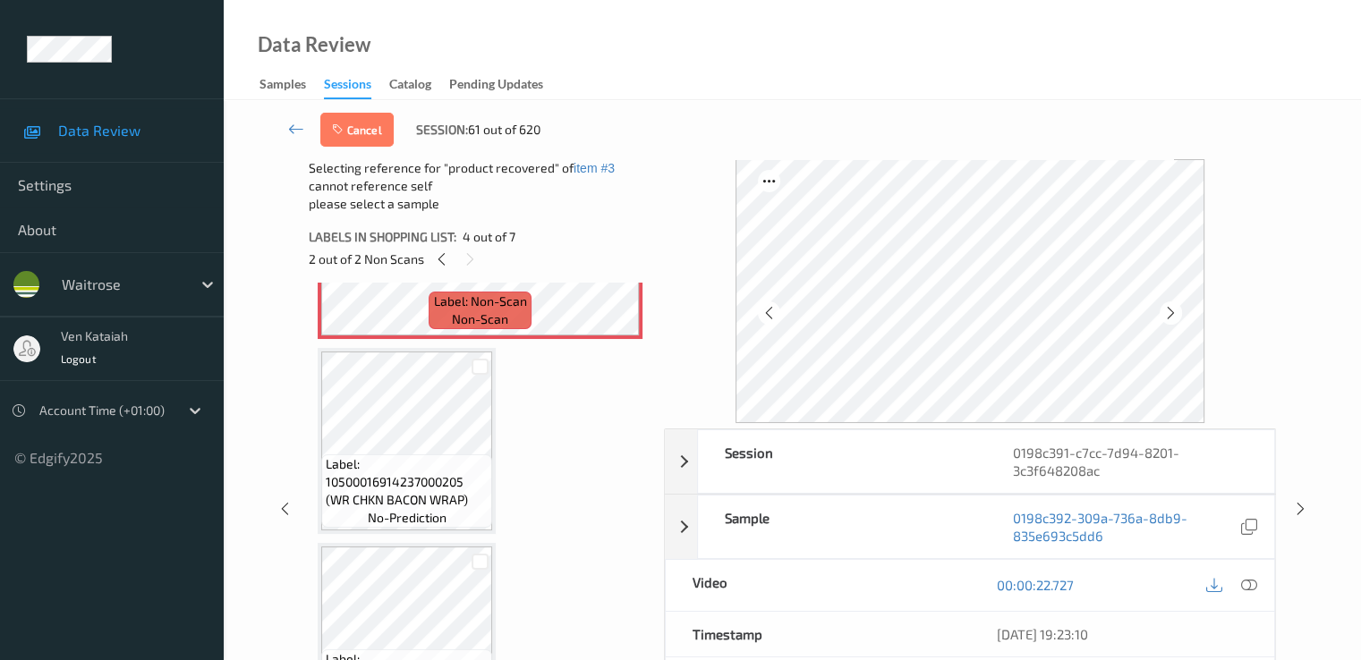
scroll to position [904, 0]
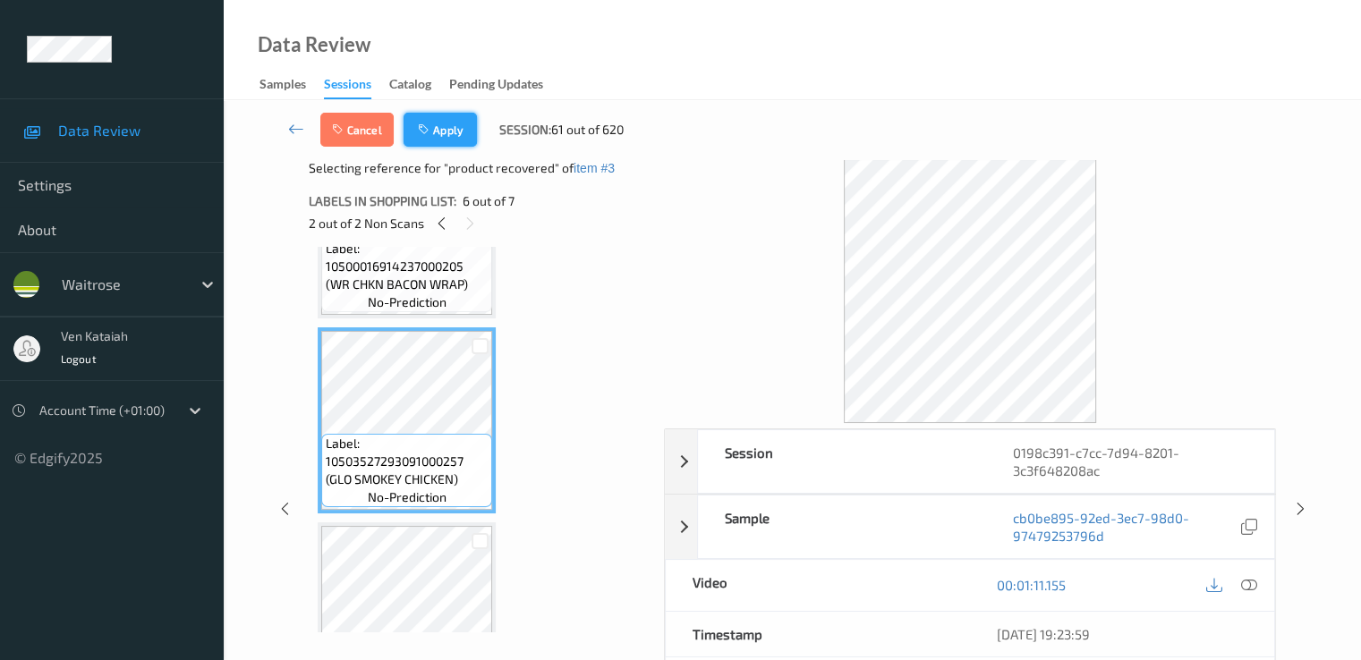
click at [447, 128] on button "Apply" at bounding box center [439, 130] width 73 height 34
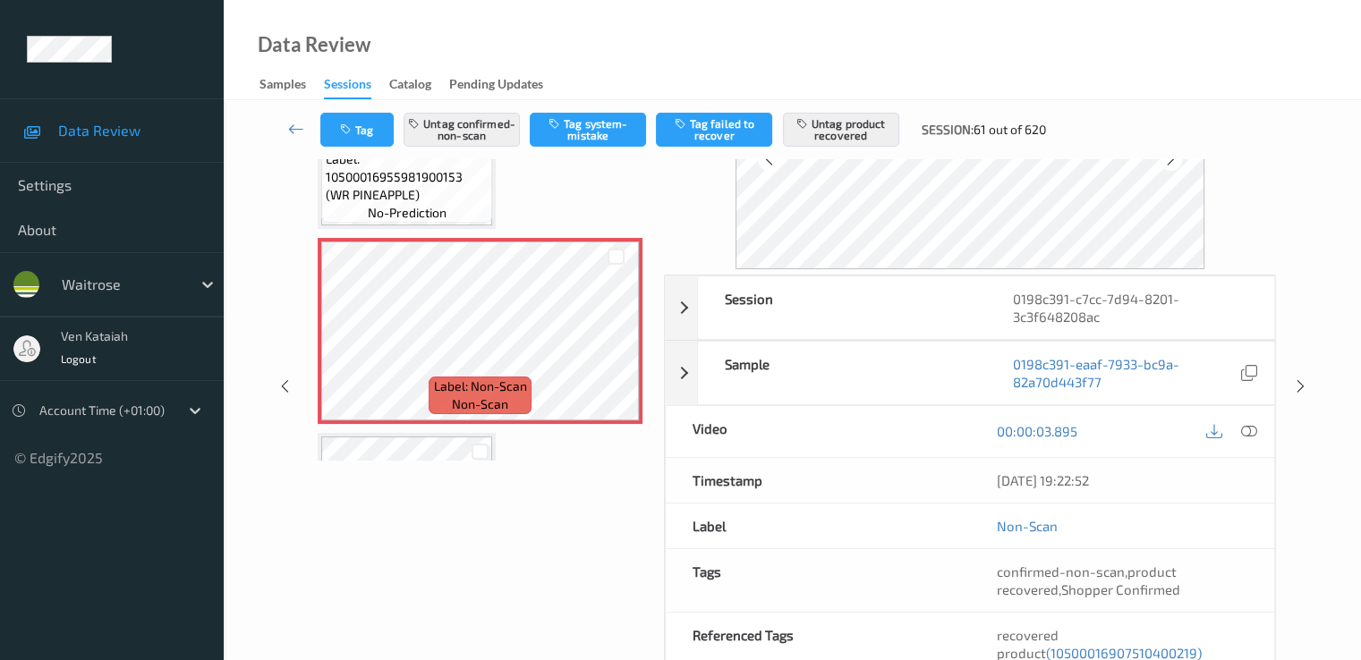
scroll to position [179, 0]
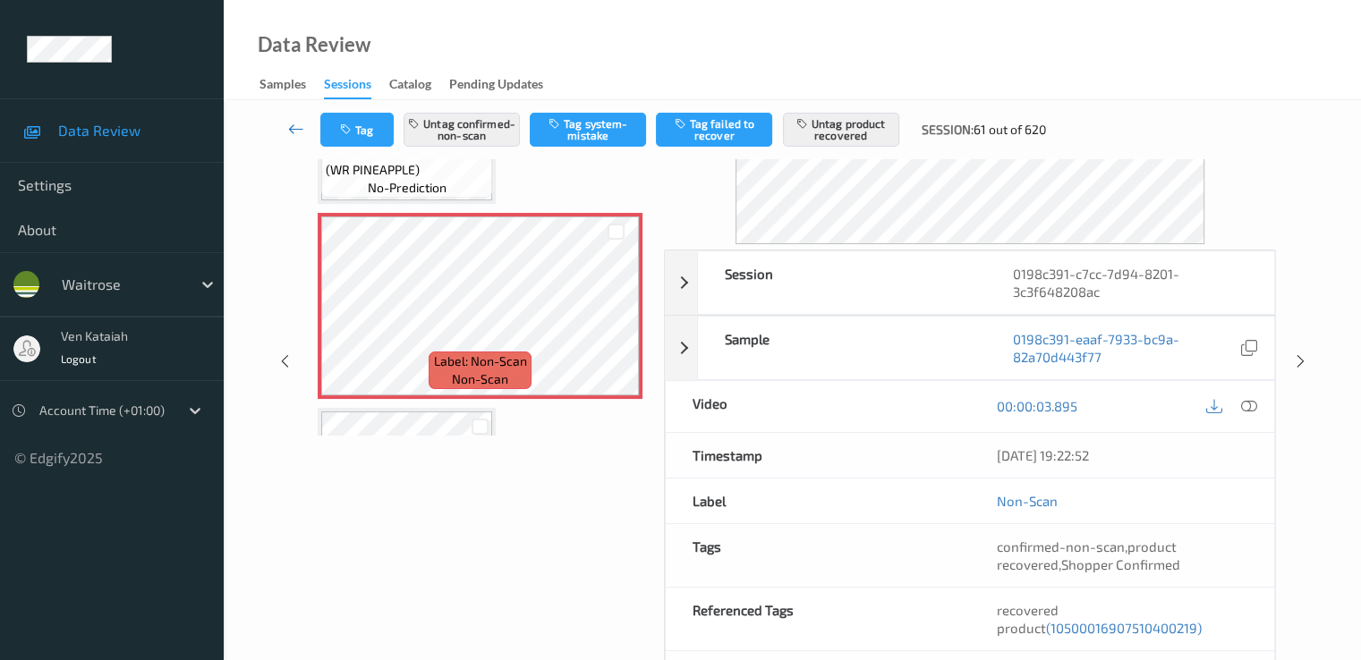
click at [294, 123] on icon at bounding box center [296, 129] width 16 height 18
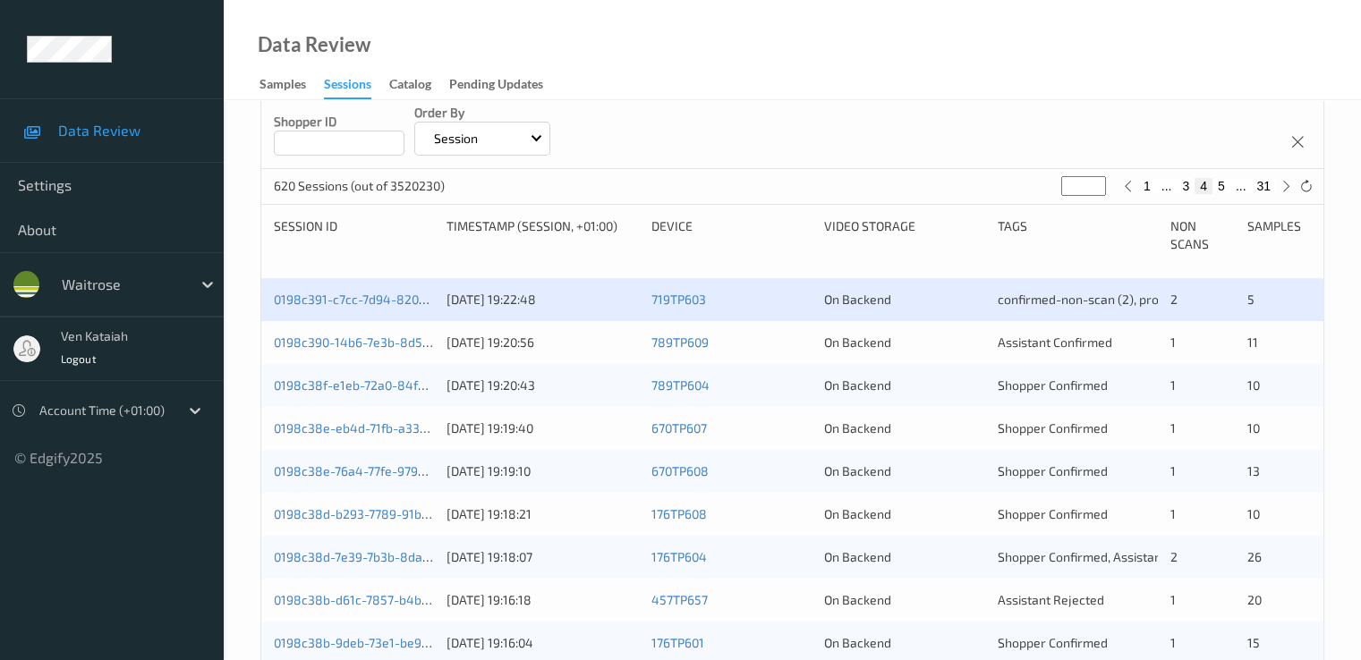
scroll to position [358, 0]
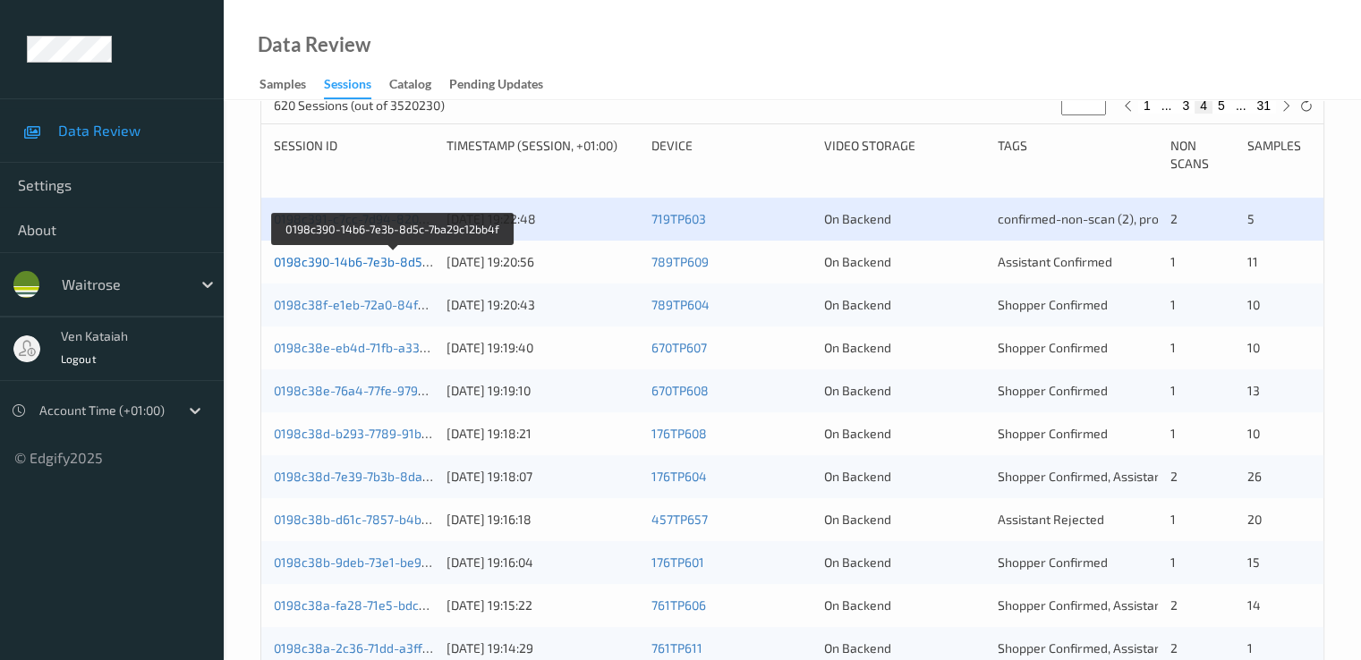
click at [365, 260] on link "0198c390-14b6-7e3b-8d5c-7ba29c12bb4f" at bounding box center [394, 261] width 240 height 15
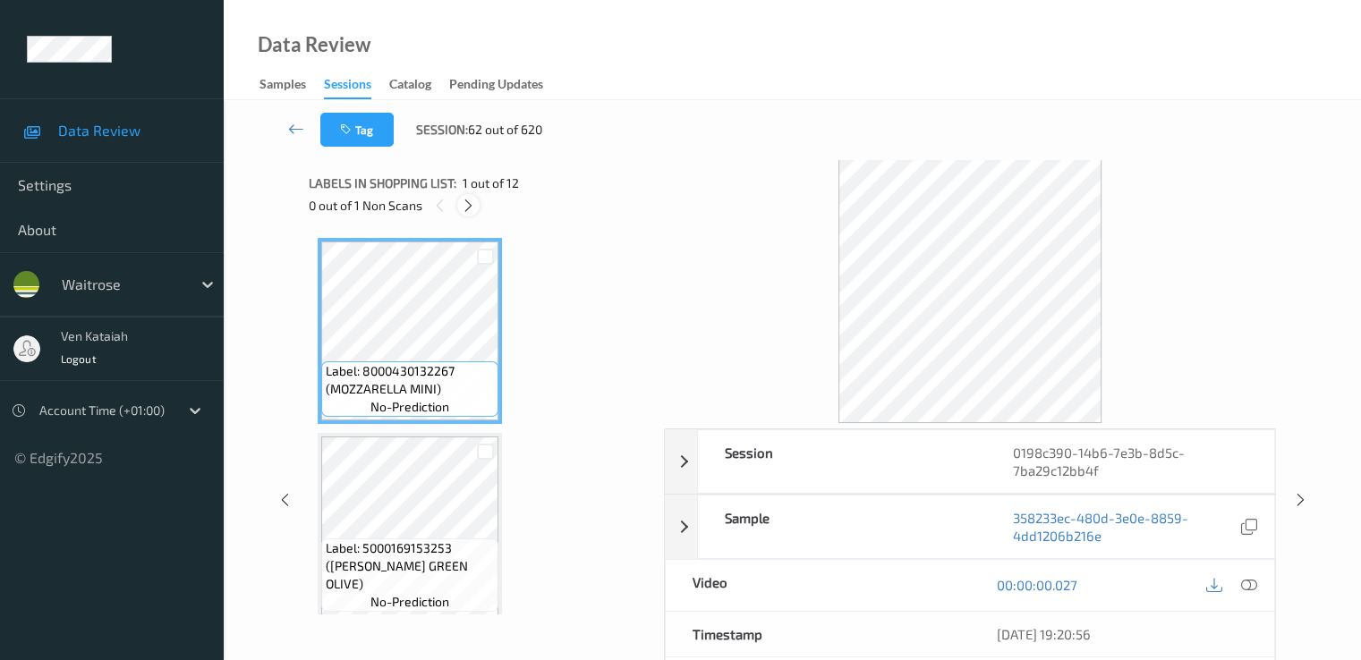
click at [477, 207] on div at bounding box center [468, 205] width 22 height 22
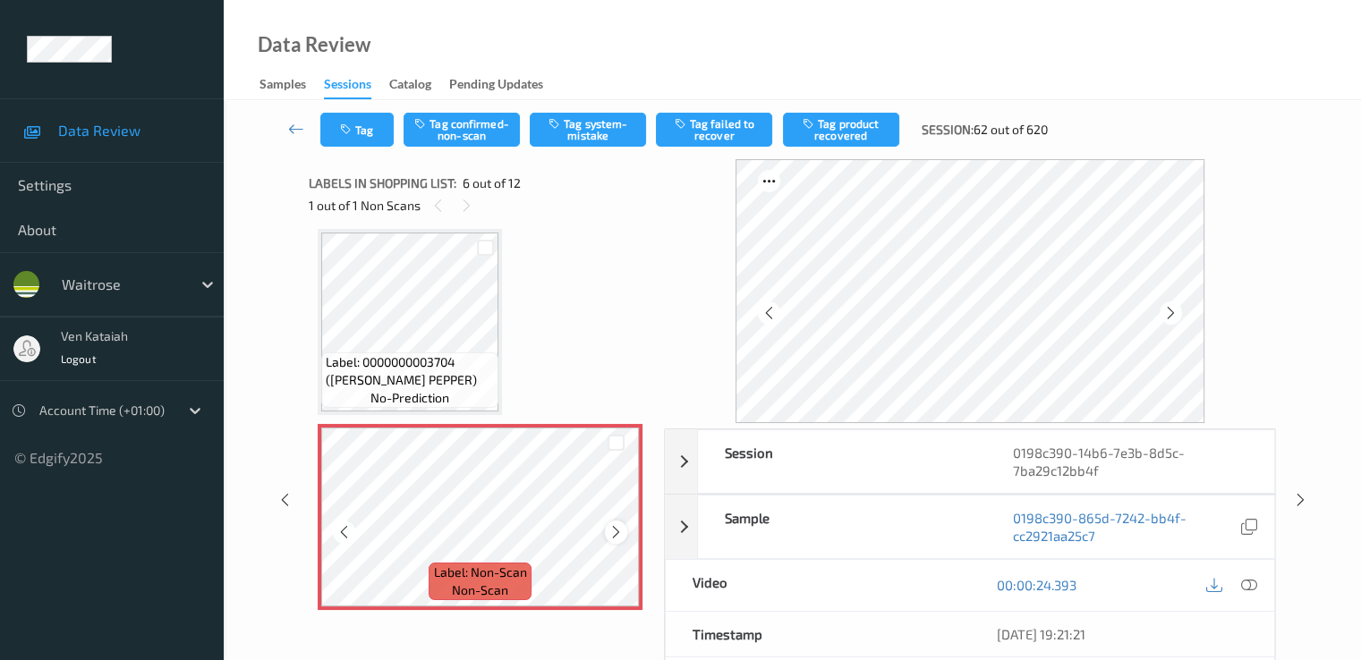
click at [624, 533] on div at bounding box center [616, 532] width 22 height 22
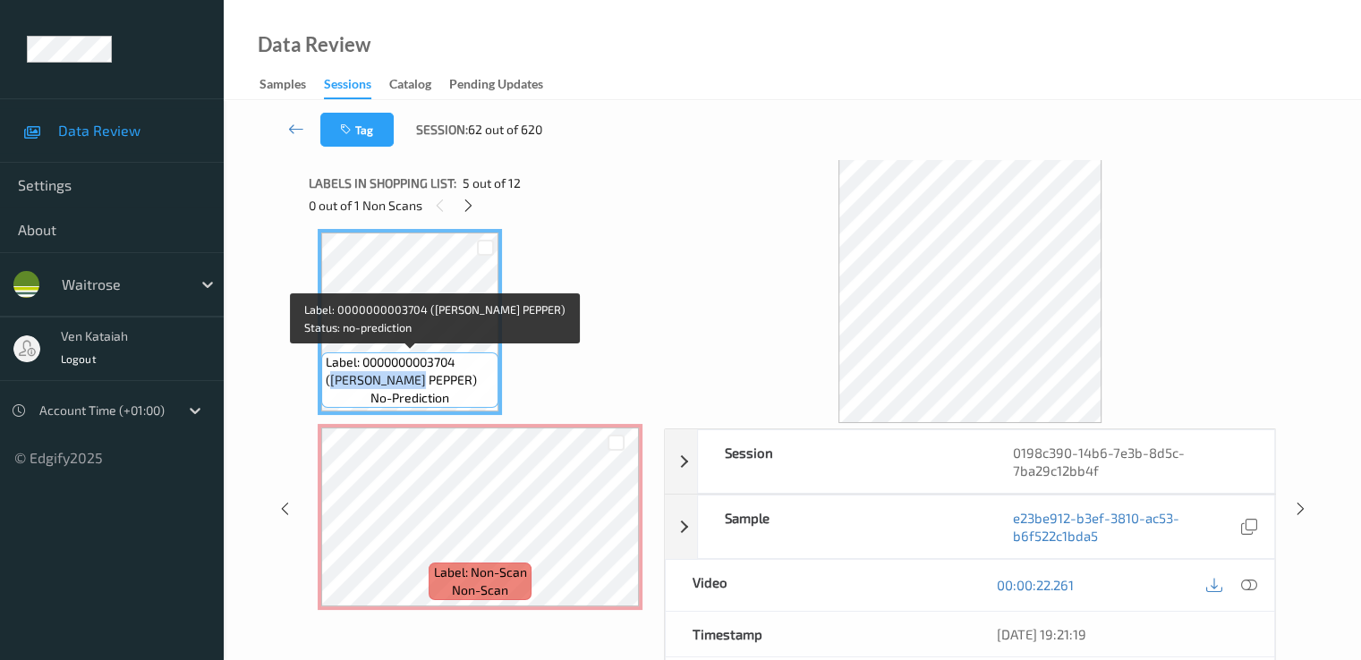
drag, startPoint x: 466, startPoint y: 362, endPoint x: 390, endPoint y: 384, distance: 79.0
click at [390, 384] on span "Label: 0000000003704 ([PERSON_NAME] PEPPER)" at bounding box center [410, 371] width 168 height 36
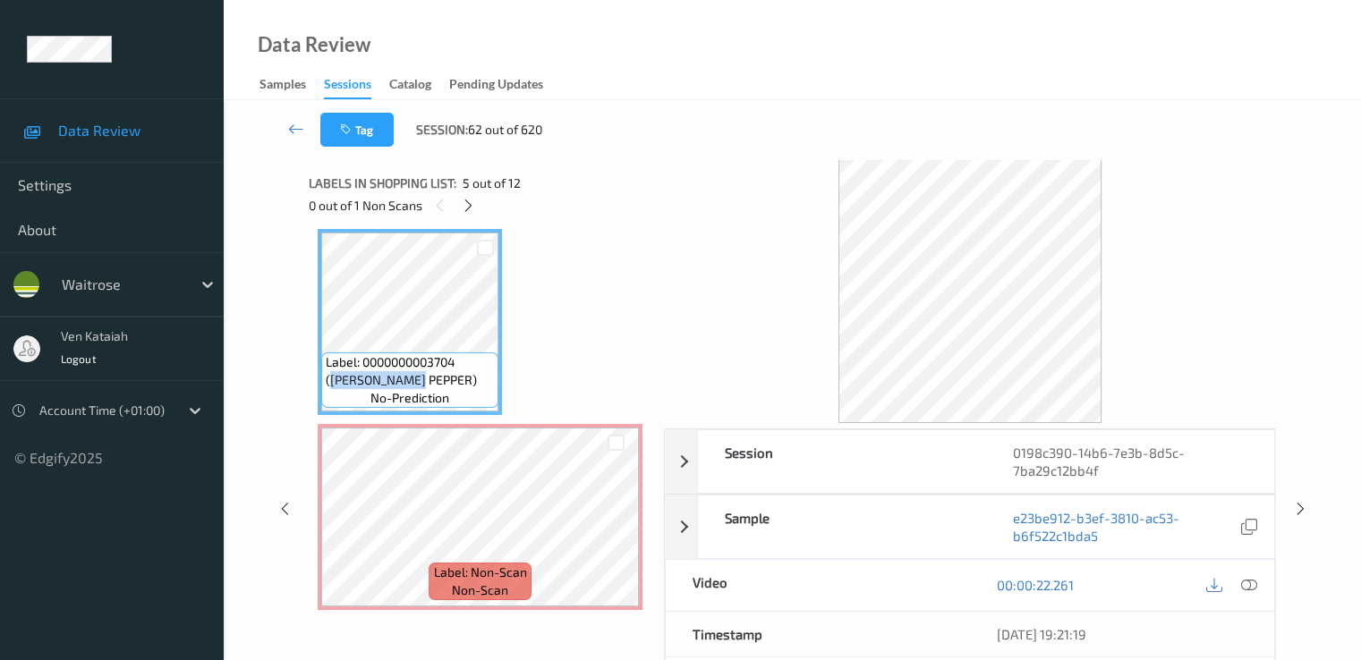
copy span "[PERSON_NAME] PEPPER"
click at [1250, 580] on icon at bounding box center [1248, 585] width 16 height 16
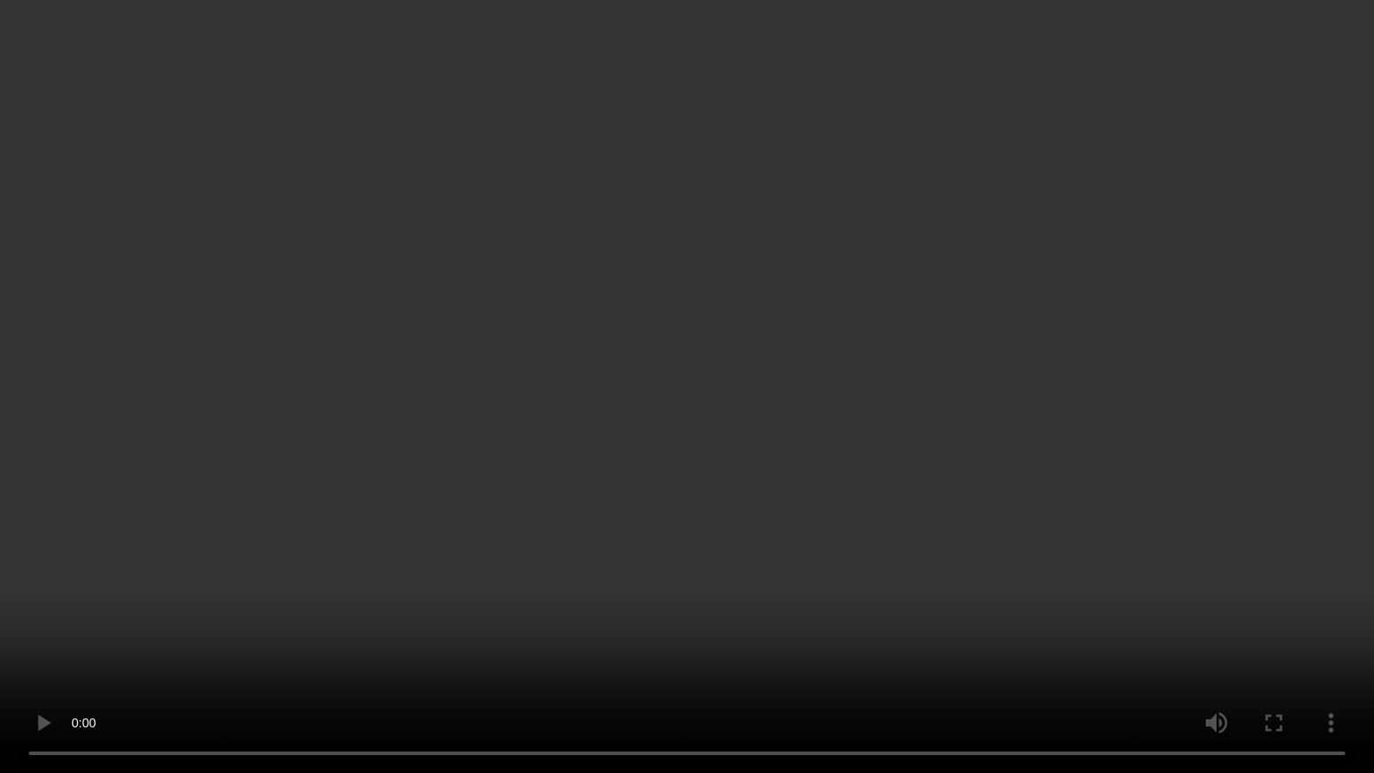
click at [741, 604] on video at bounding box center [687, 386] width 1374 height 773
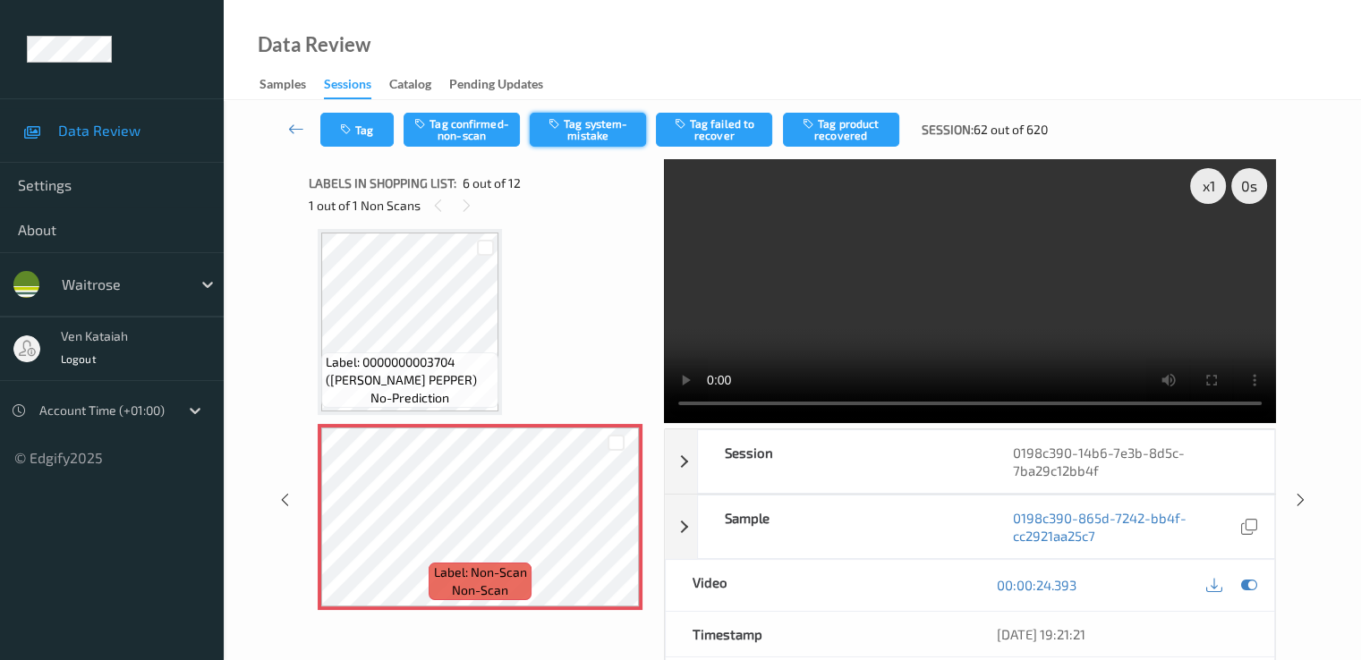
click at [564, 138] on button "Tag system-mistake" at bounding box center [588, 130] width 116 height 34
click at [376, 134] on button "Tag" at bounding box center [356, 130] width 73 height 34
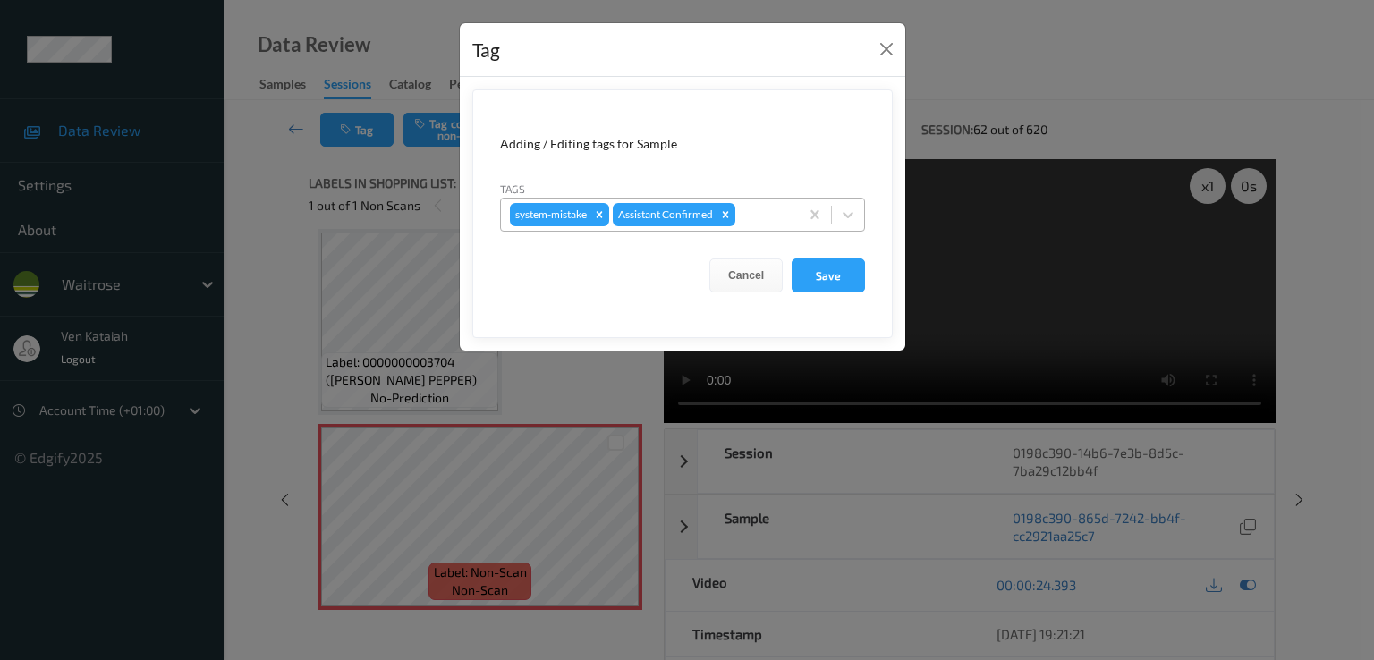
click at [752, 206] on div at bounding box center [764, 214] width 51 height 21
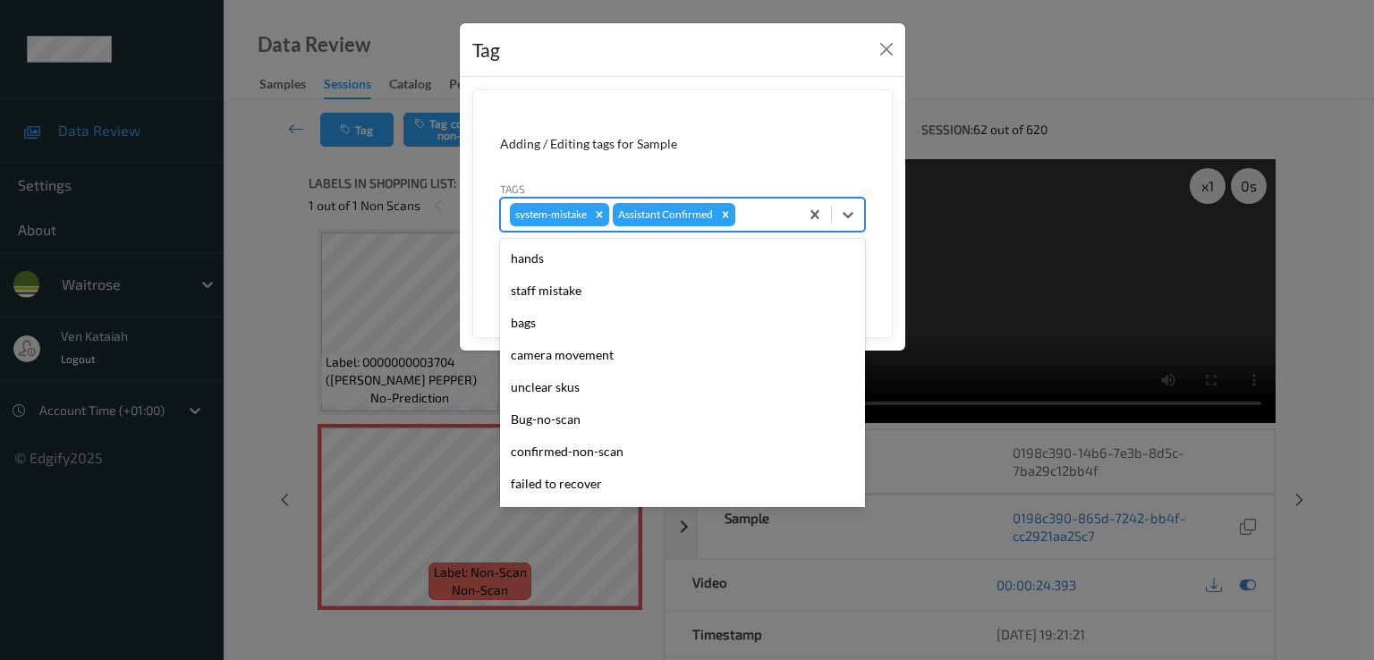
scroll to position [351, 0]
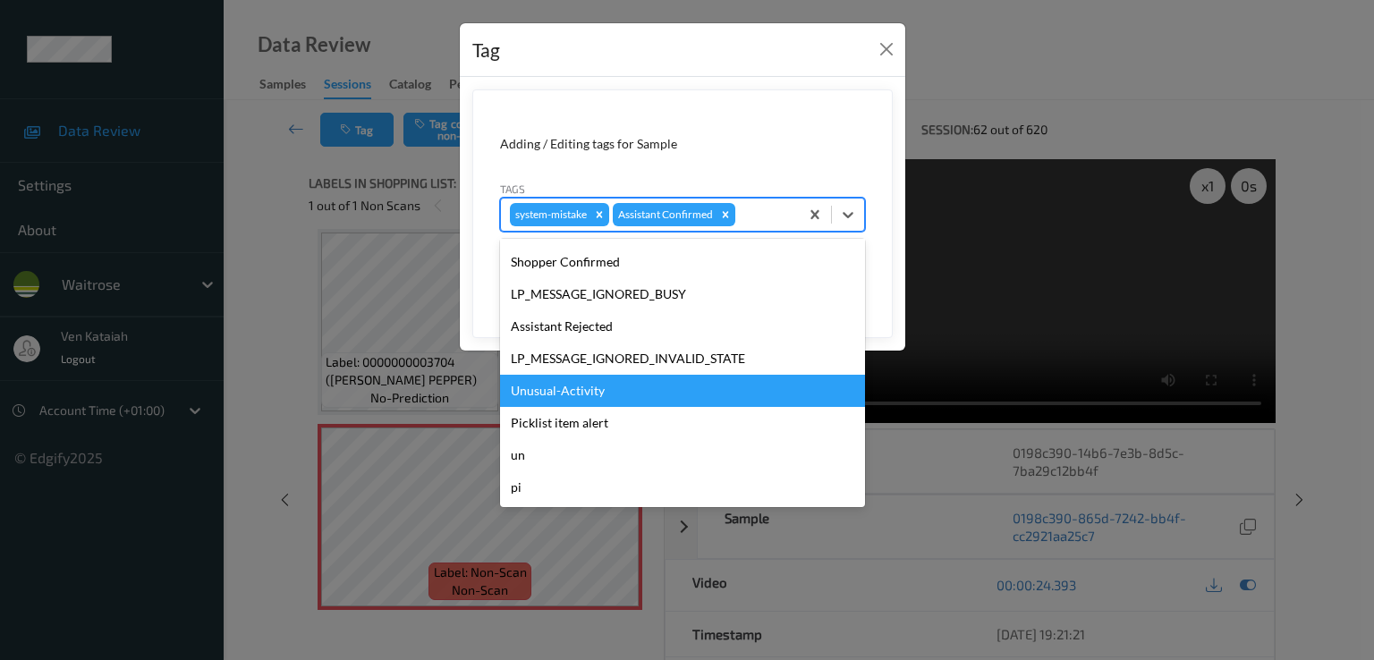
click at [627, 396] on div "Unusual-Activity" at bounding box center [682, 391] width 365 height 32
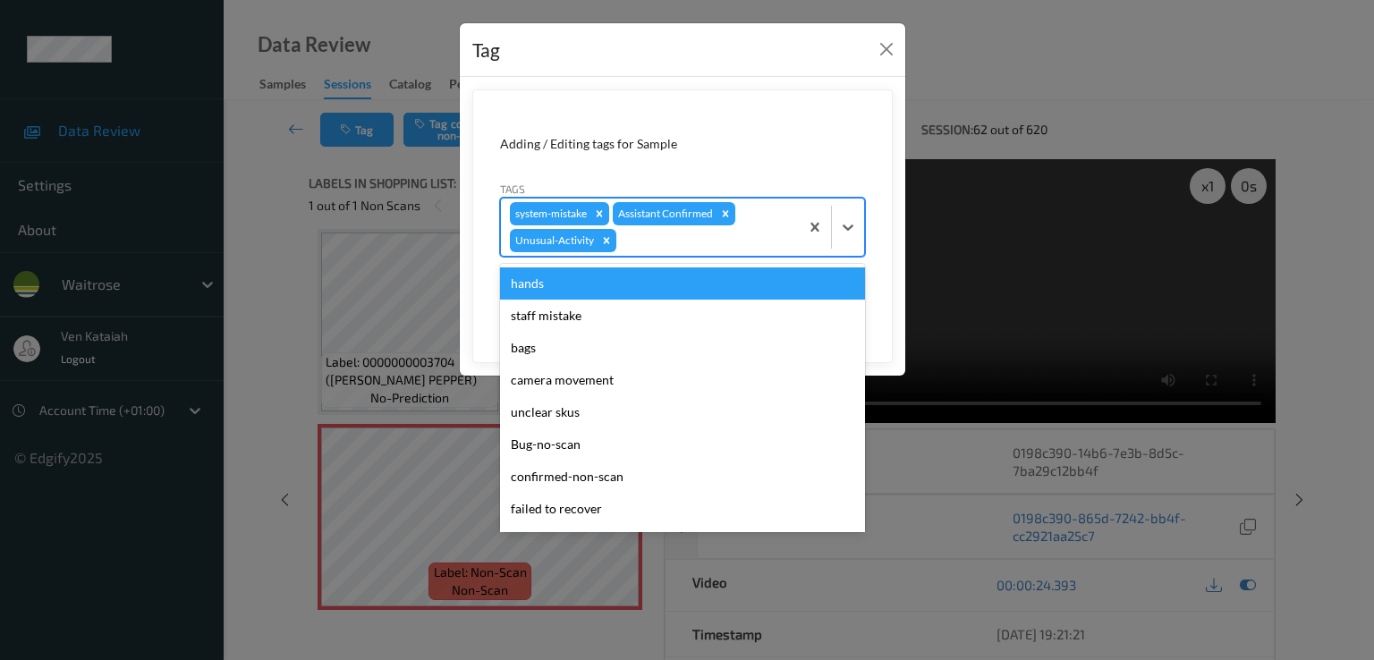
click at [746, 247] on div at bounding box center [705, 240] width 170 height 21
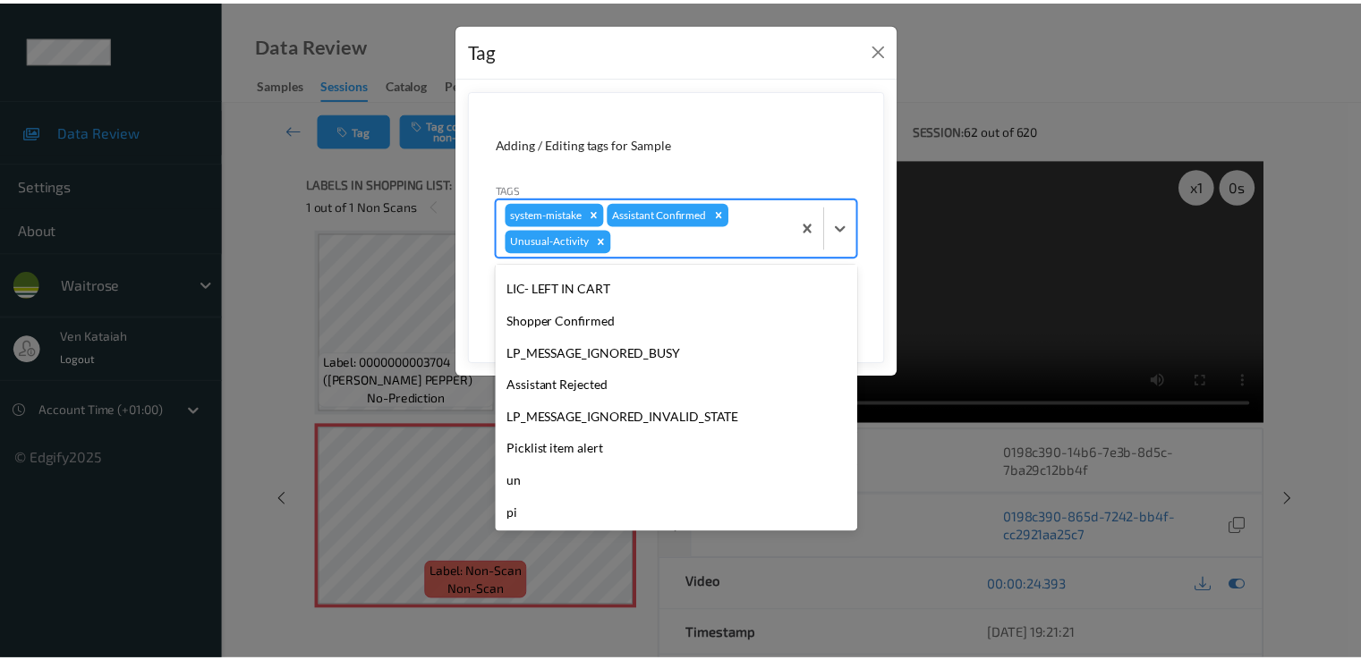
scroll to position [319, 0]
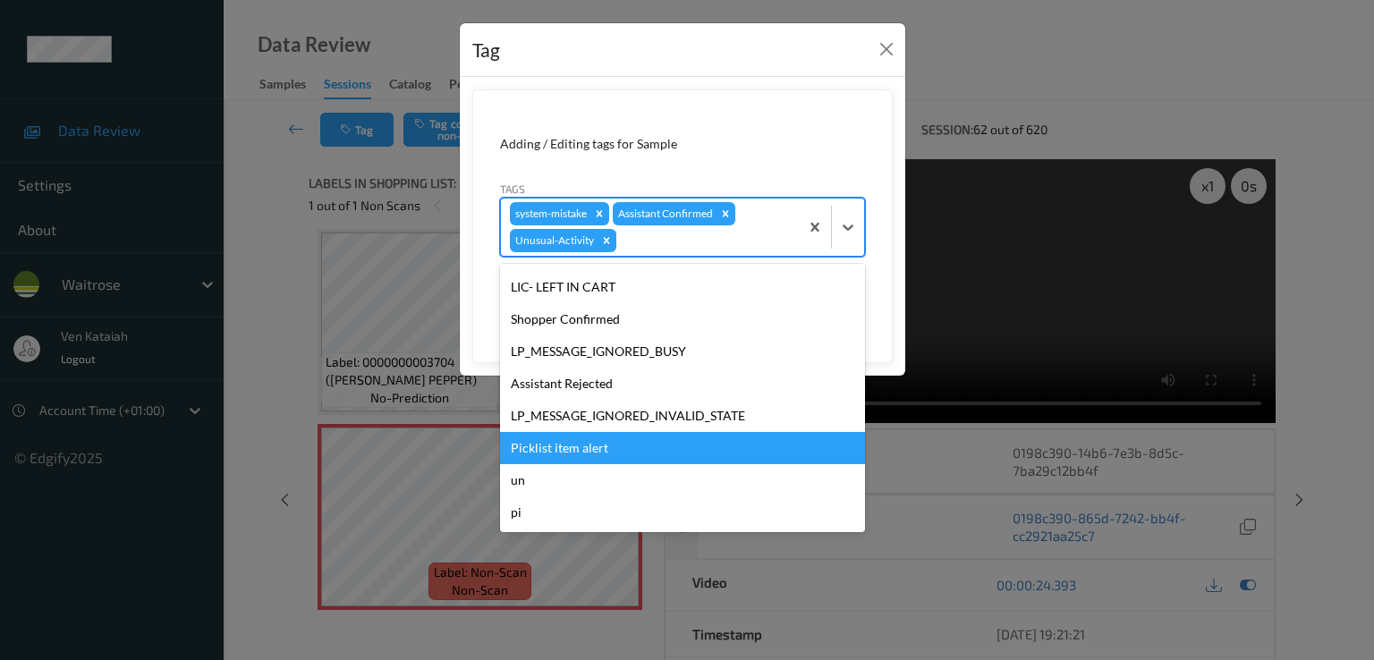
click at [568, 441] on div "Picklist item alert" at bounding box center [682, 448] width 365 height 32
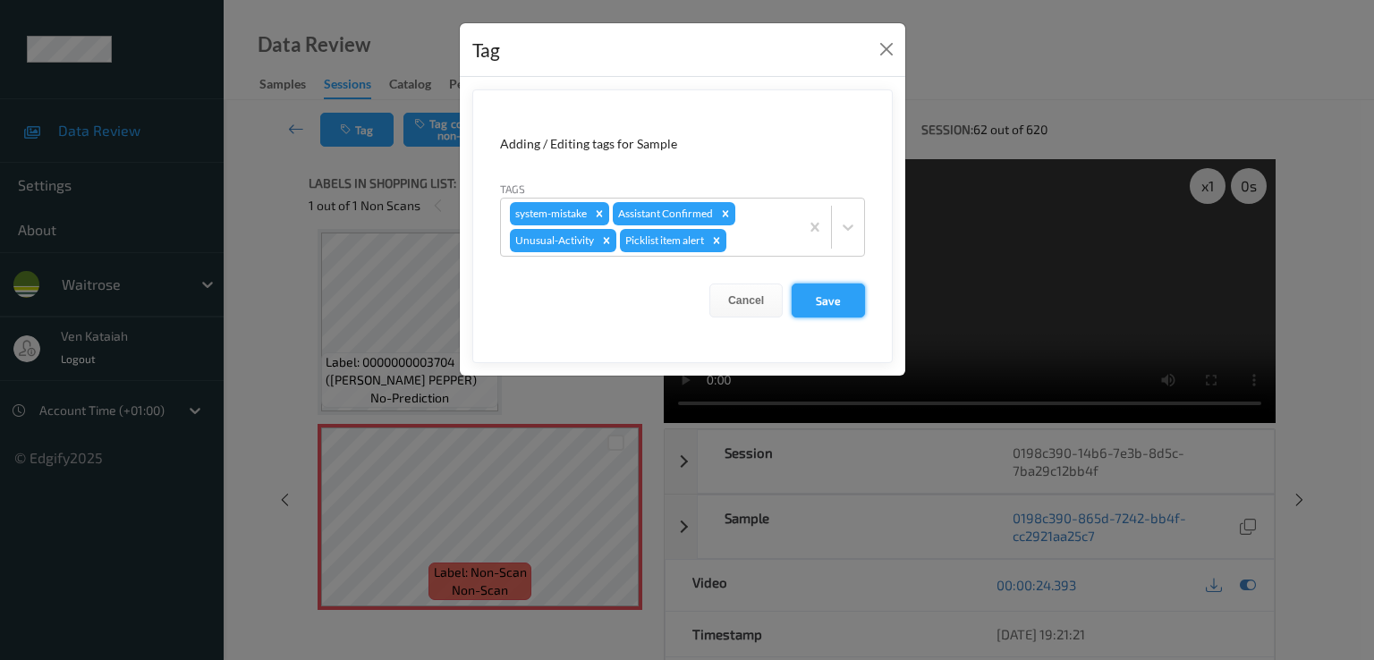
click at [817, 287] on button "Save" at bounding box center [828, 301] width 73 height 34
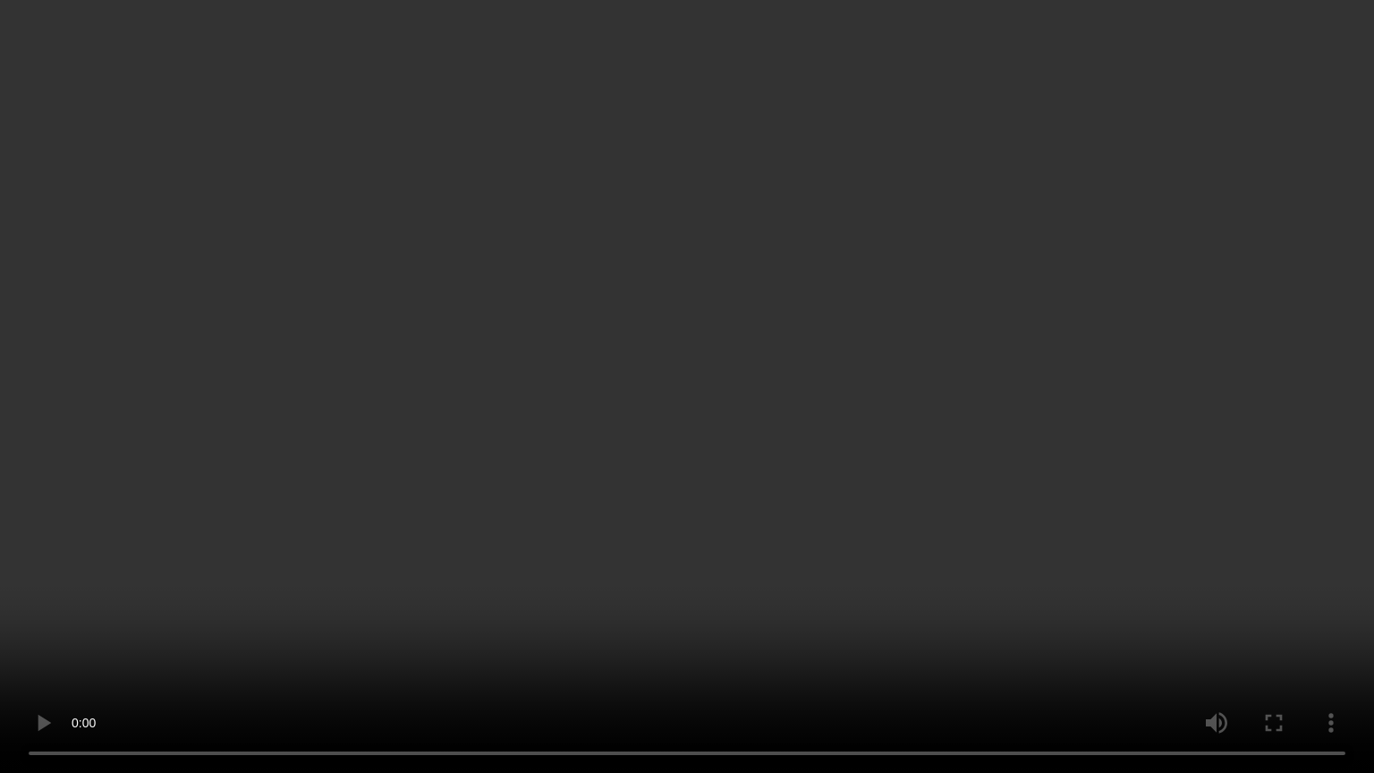
click at [1106, 471] on video at bounding box center [687, 386] width 1374 height 773
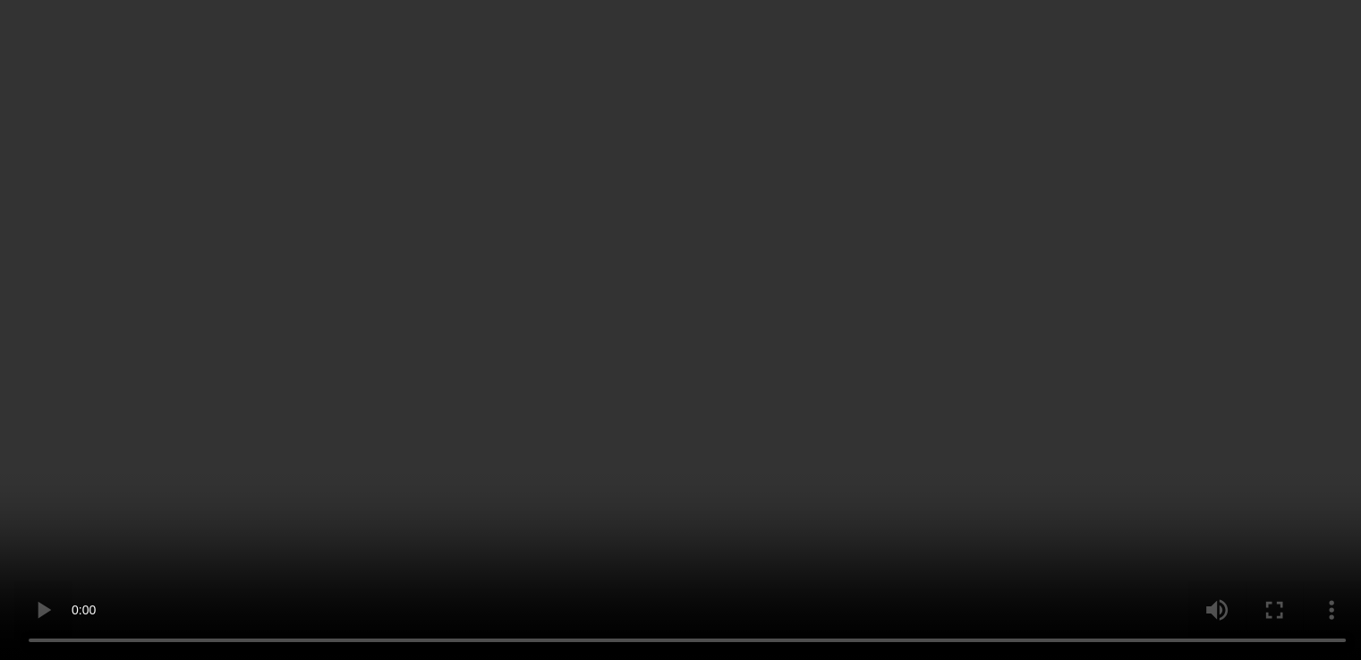
scroll to position [233, 0]
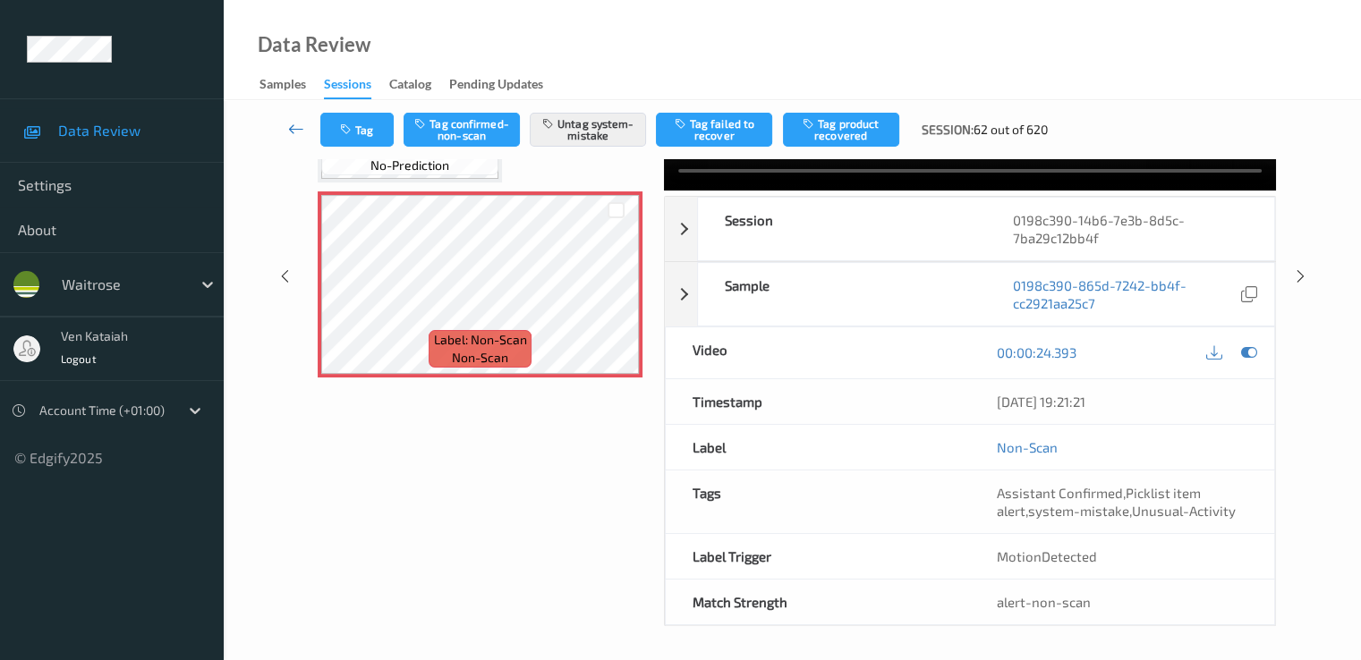
click at [291, 126] on icon at bounding box center [296, 129] width 16 height 18
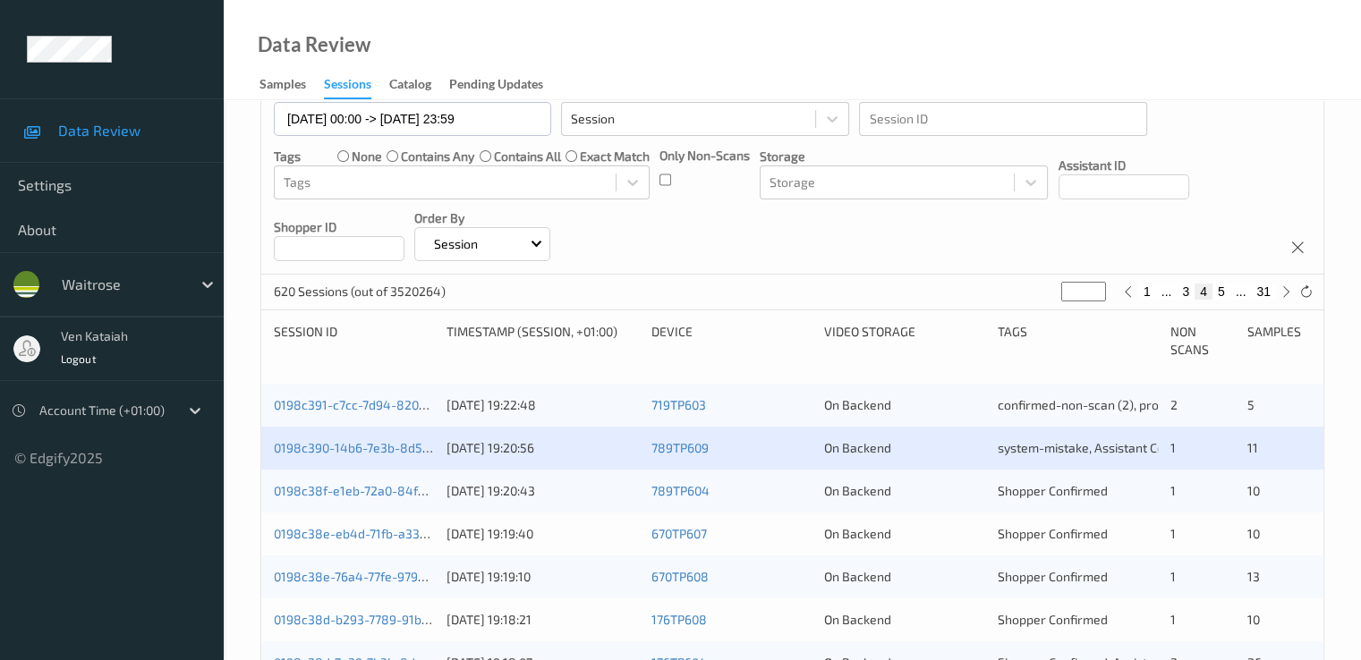
scroll to position [358, 0]
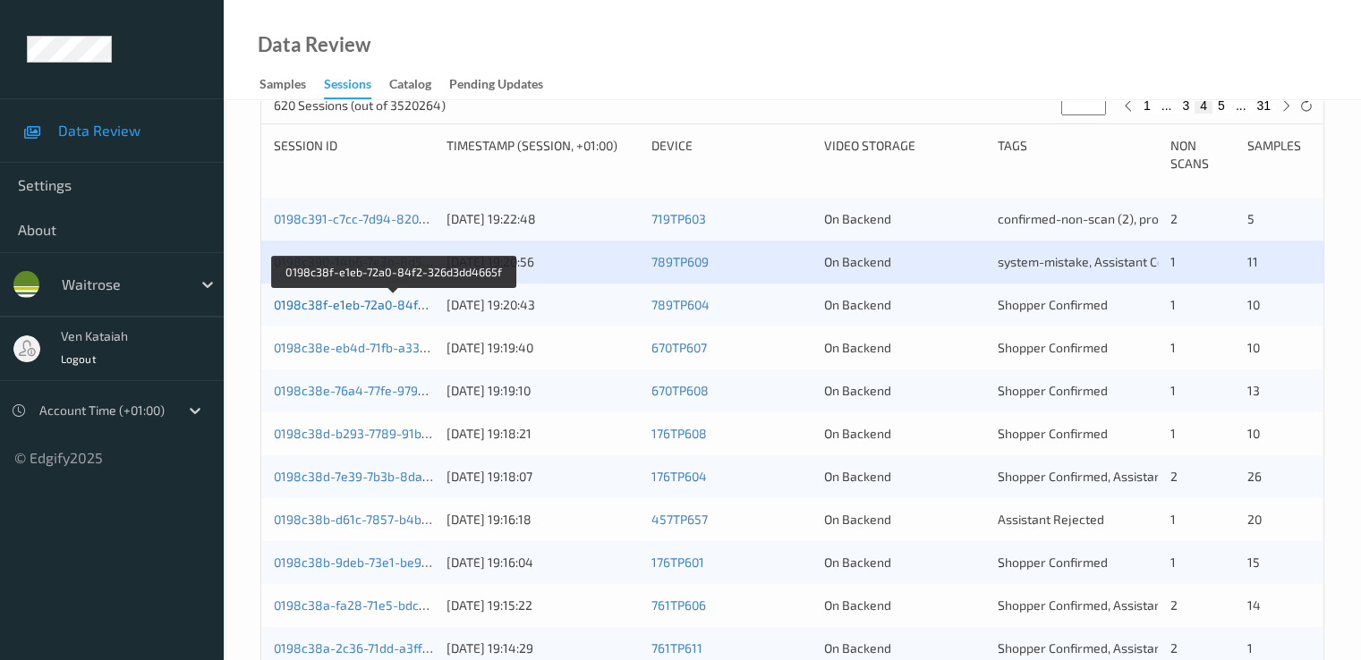
click at [406, 302] on link "0198c38f-e1eb-72a0-84f2-326d3dd4665f" at bounding box center [394, 304] width 241 height 15
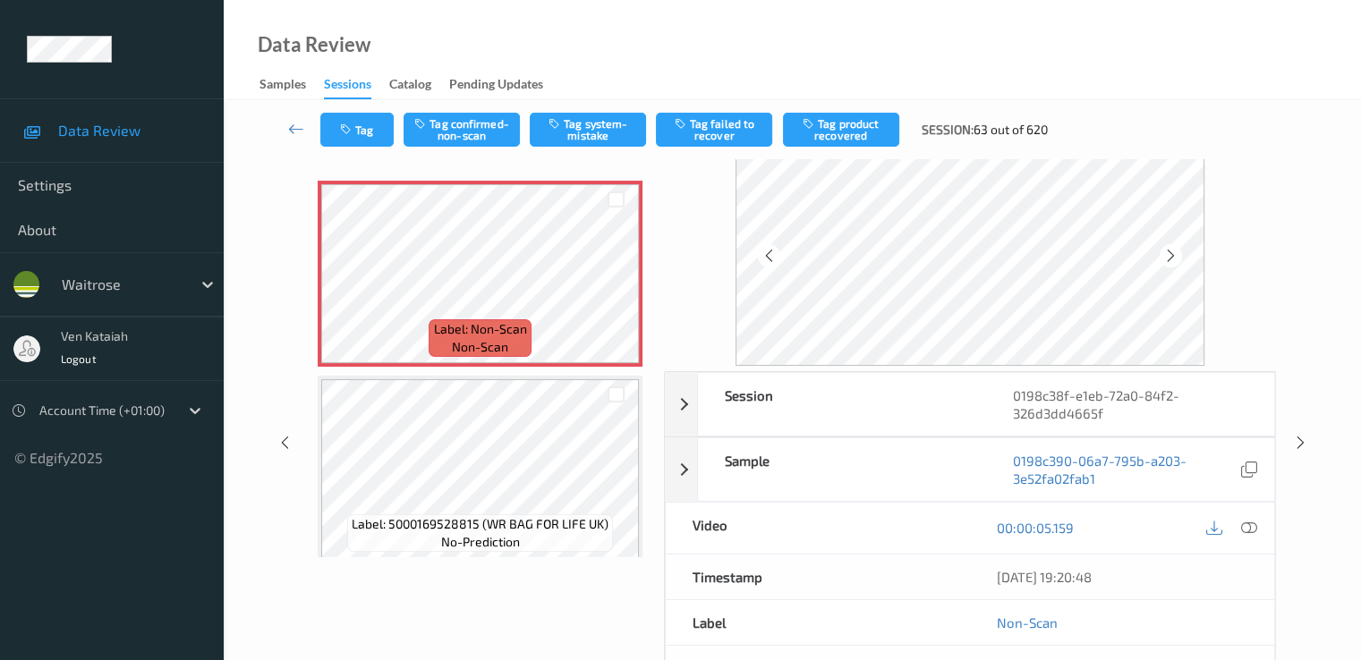
scroll to position [36, 0]
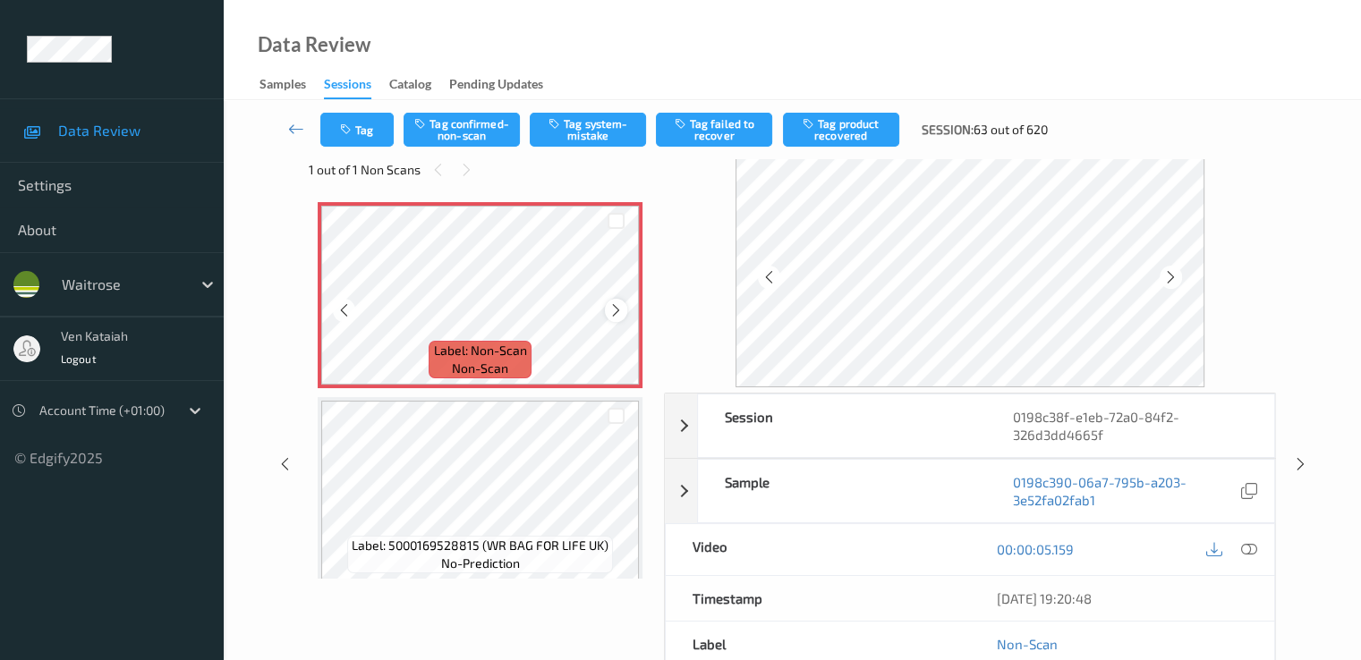
click at [611, 314] on icon at bounding box center [615, 310] width 15 height 16
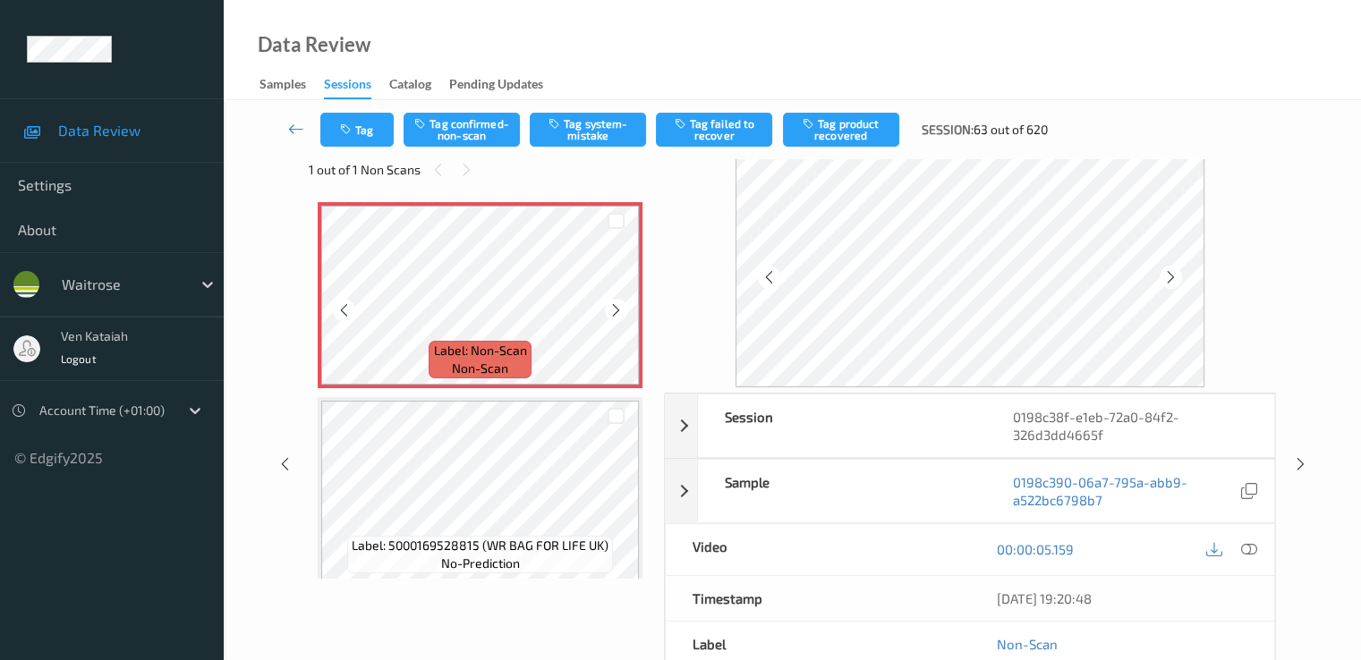
click at [611, 314] on icon at bounding box center [615, 310] width 15 height 16
click at [612, 319] on div at bounding box center [616, 310] width 22 height 22
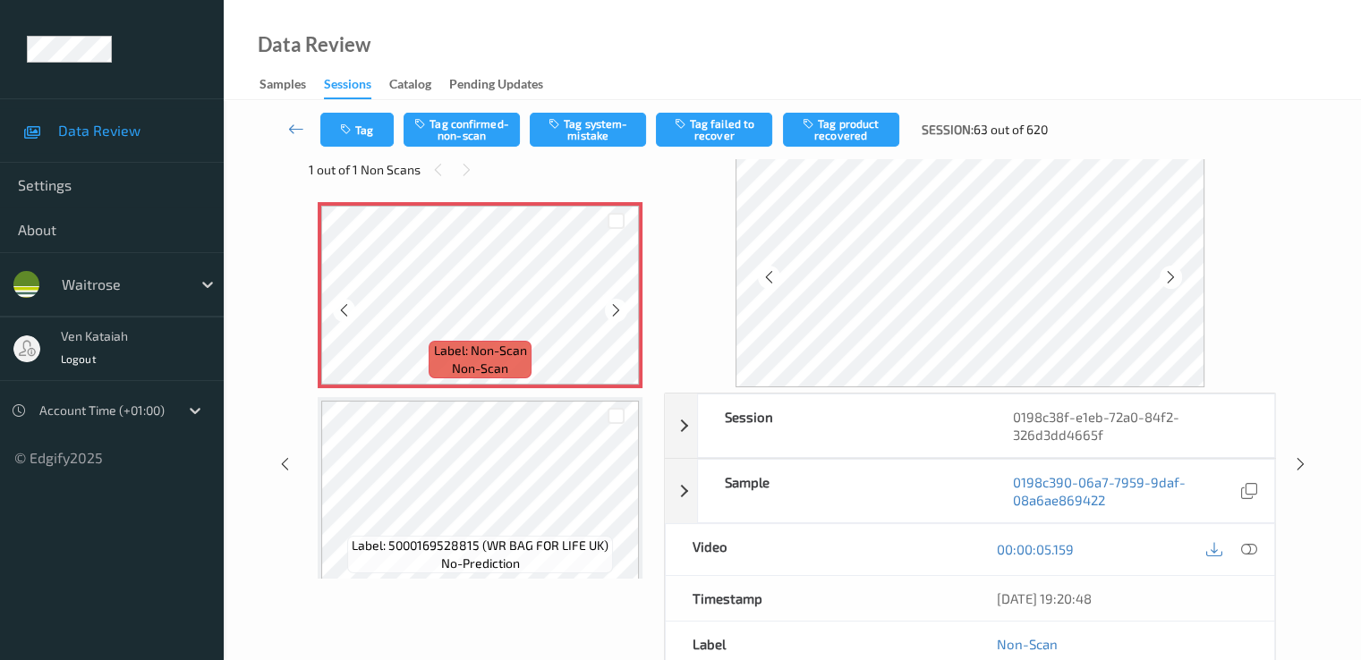
click at [612, 319] on div at bounding box center [616, 310] width 22 height 22
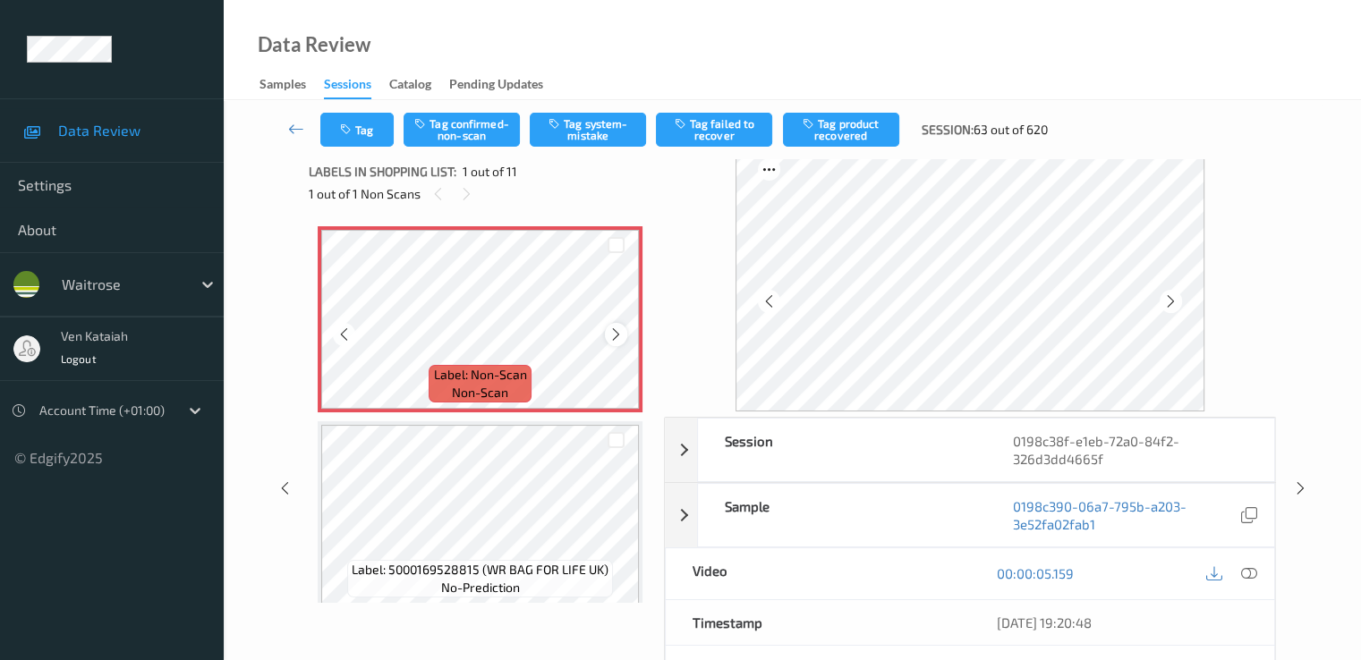
scroll to position [0, 0]
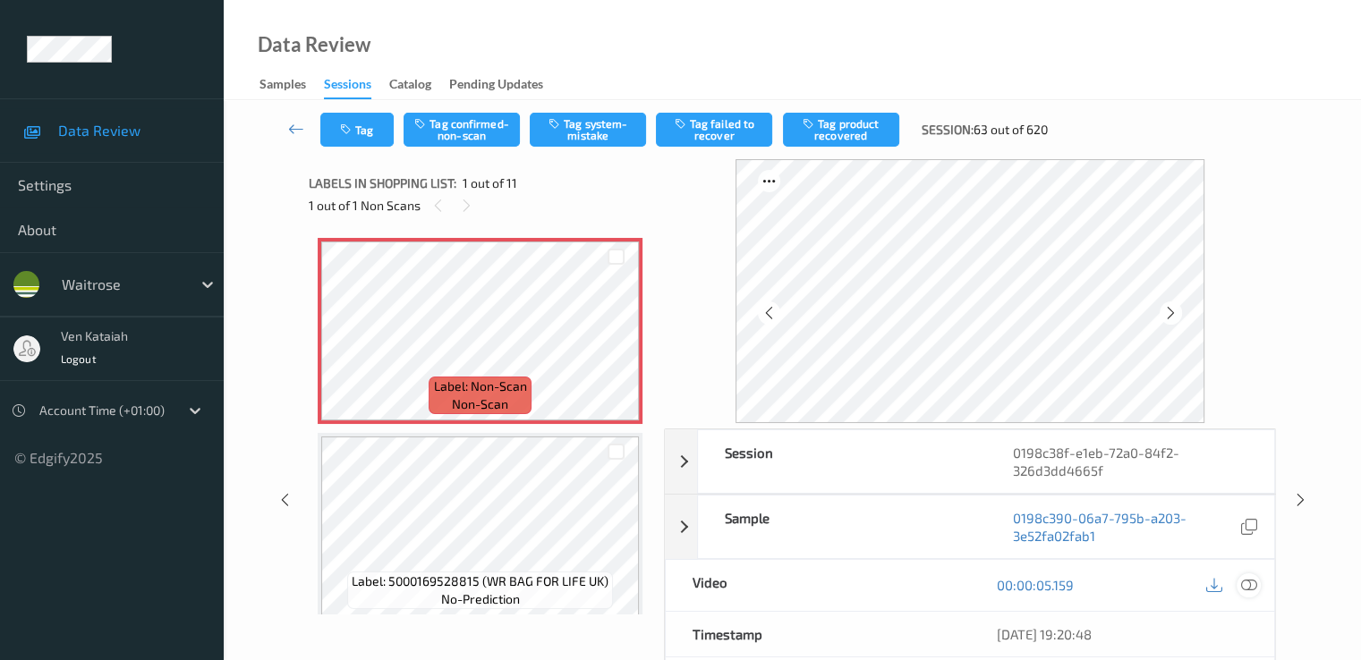
click at [1257, 578] on div at bounding box center [1248, 585] width 24 height 24
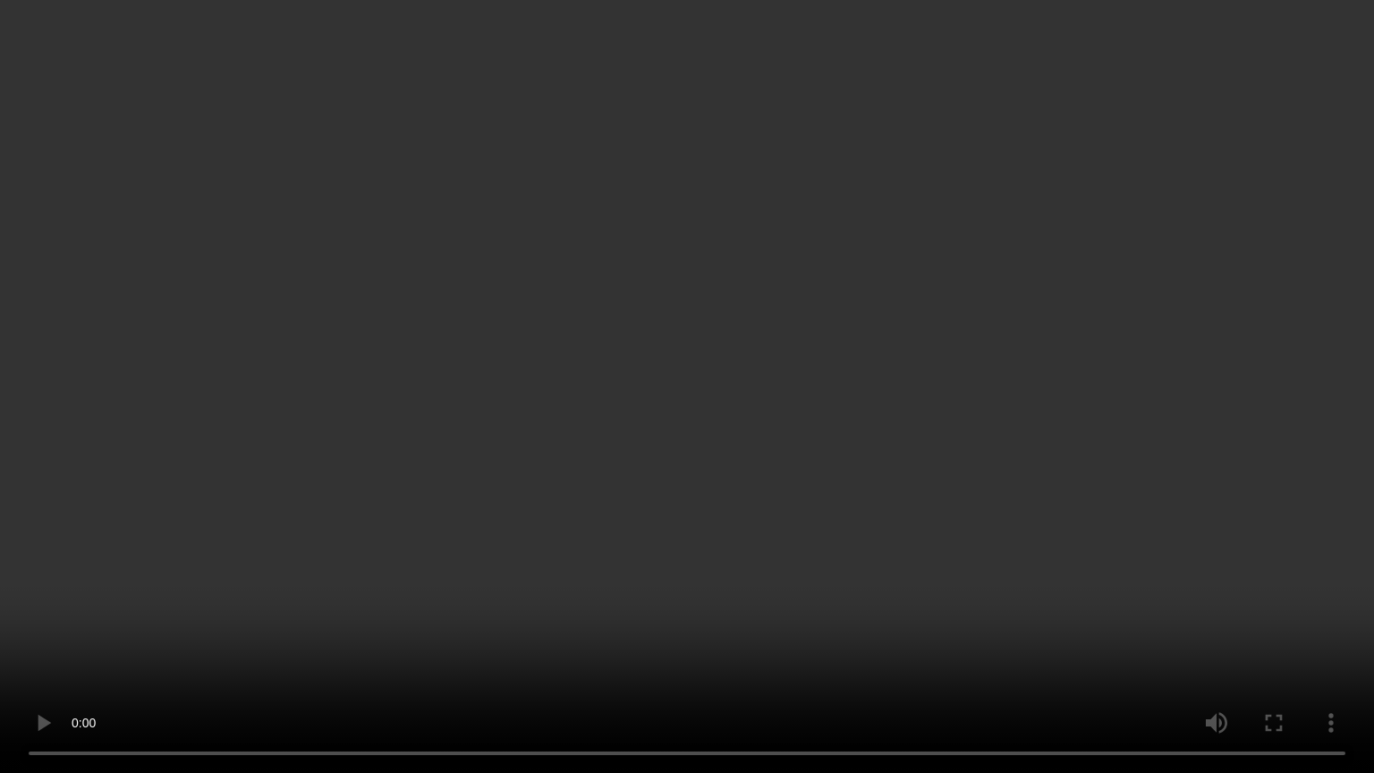
click at [533, 493] on video at bounding box center [687, 386] width 1374 height 773
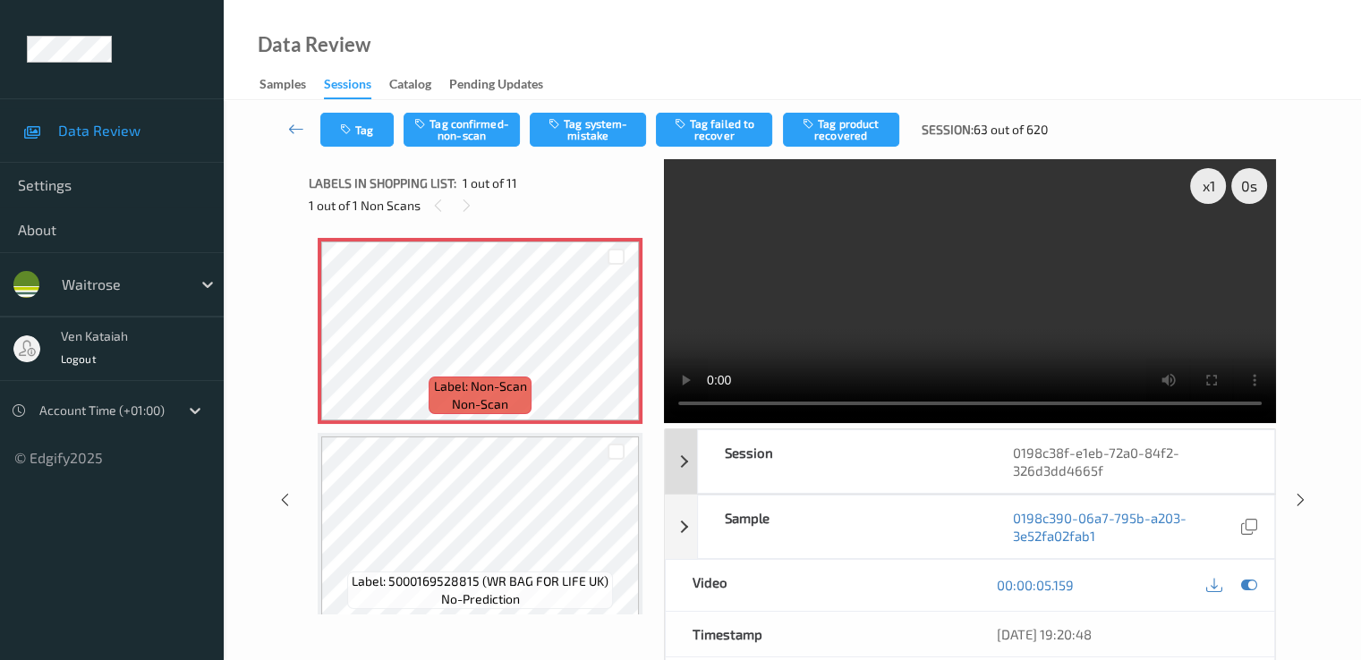
drag, startPoint x: 1254, startPoint y: 583, endPoint x: 927, endPoint y: 483, distance: 342.4
click at [1254, 583] on icon at bounding box center [1248, 585] width 16 height 16
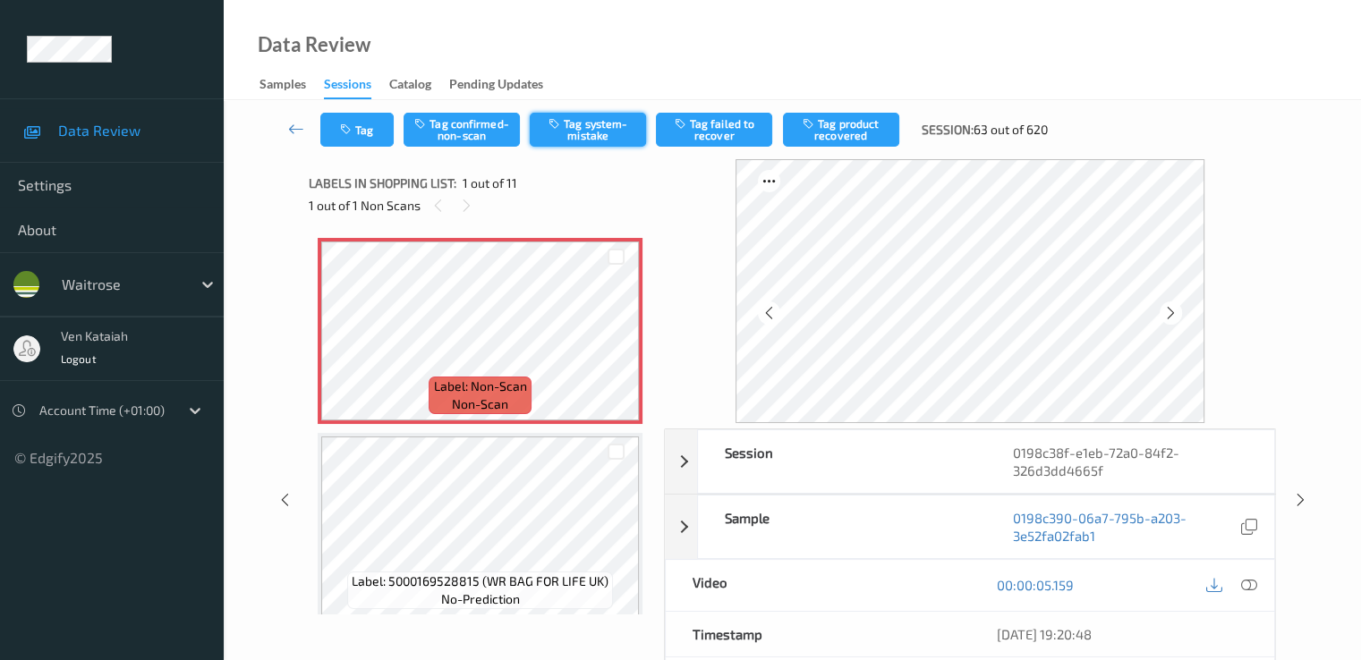
click at [573, 132] on button "Tag system-mistake" at bounding box center [588, 130] width 116 height 34
click at [573, 132] on button "Untag system-mistake" at bounding box center [588, 130] width 116 height 34
click at [505, 125] on button "Tag confirmed-non-scan" at bounding box center [461, 130] width 116 height 34
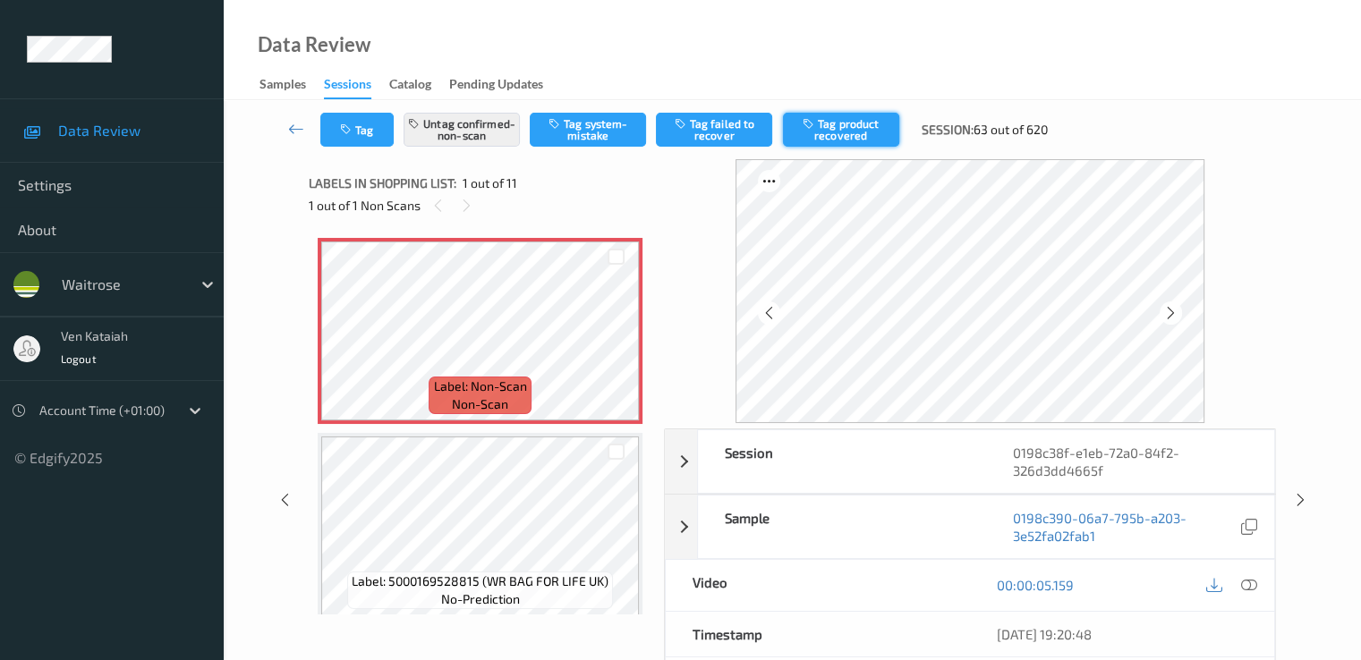
click at [853, 143] on button "Tag product recovered" at bounding box center [841, 130] width 116 height 34
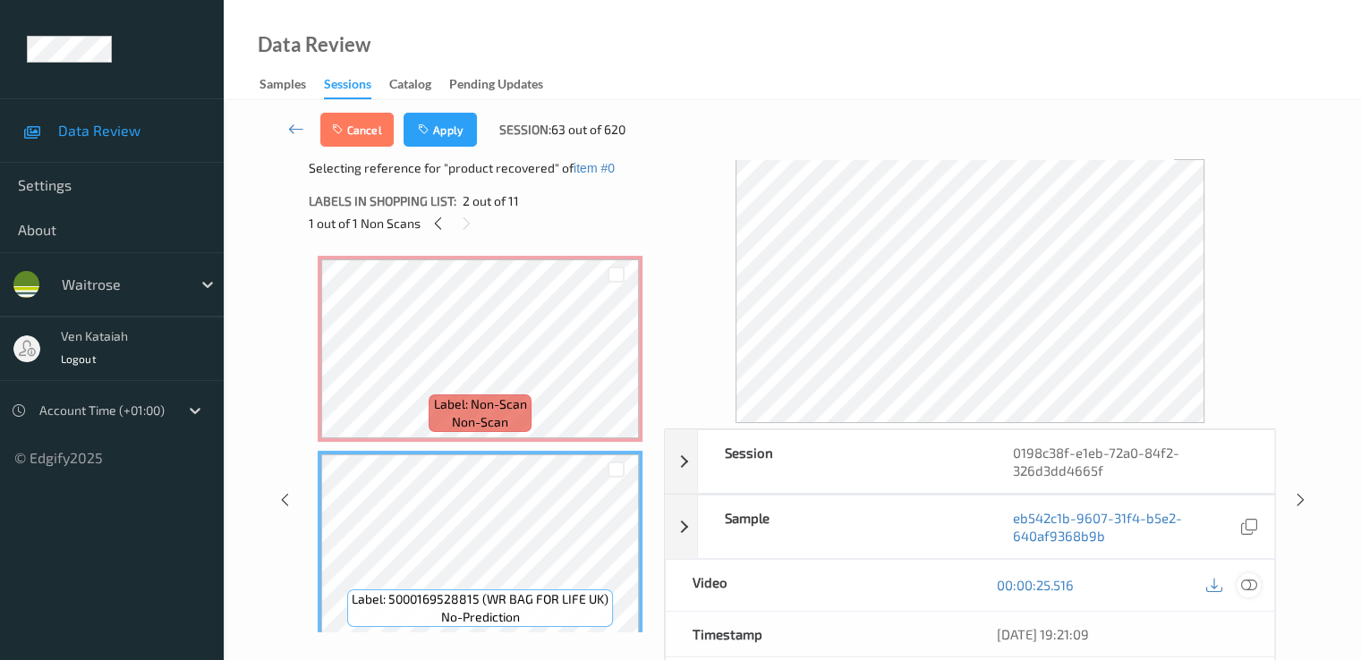
click at [1248, 583] on icon at bounding box center [1248, 585] width 16 height 16
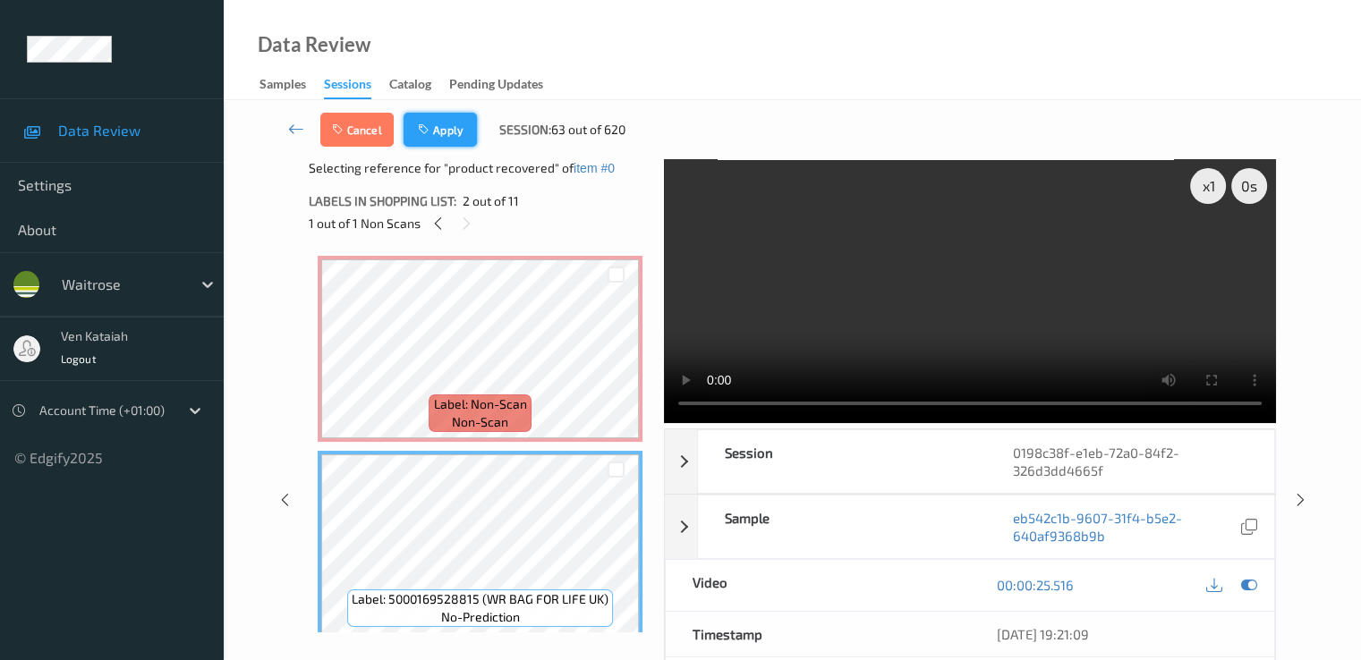
click at [450, 140] on button "Apply" at bounding box center [439, 130] width 73 height 34
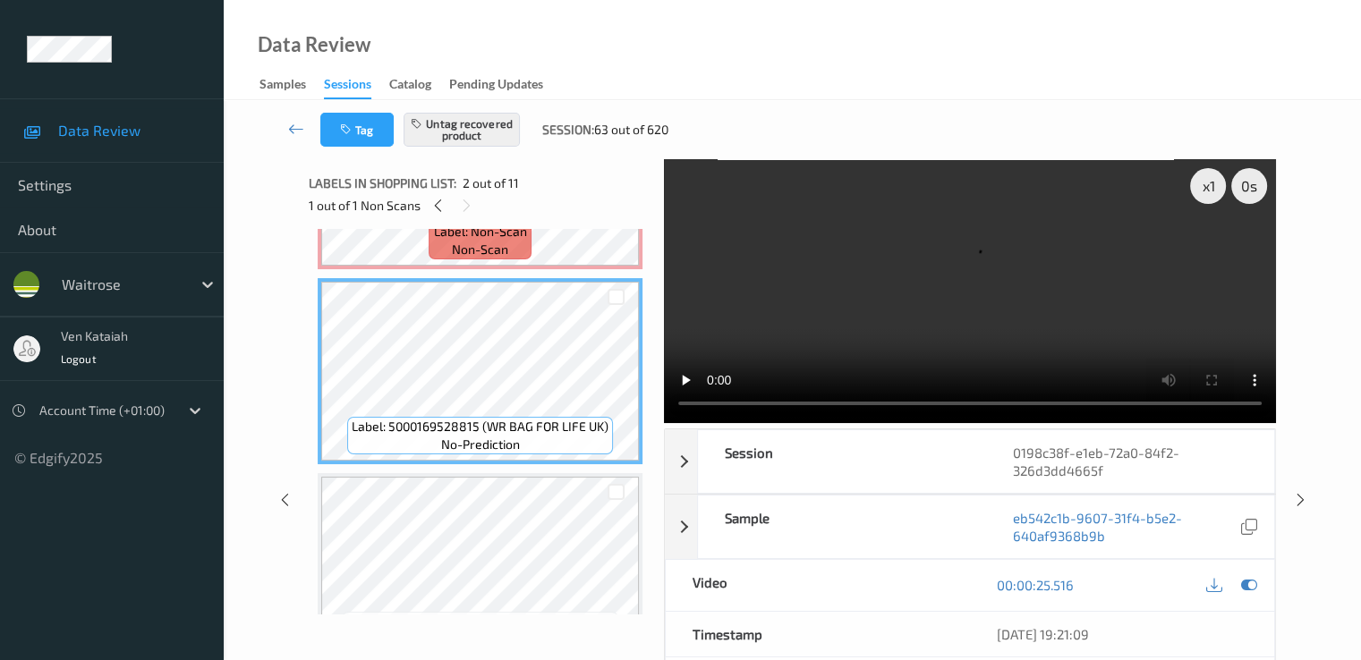
scroll to position [179, 0]
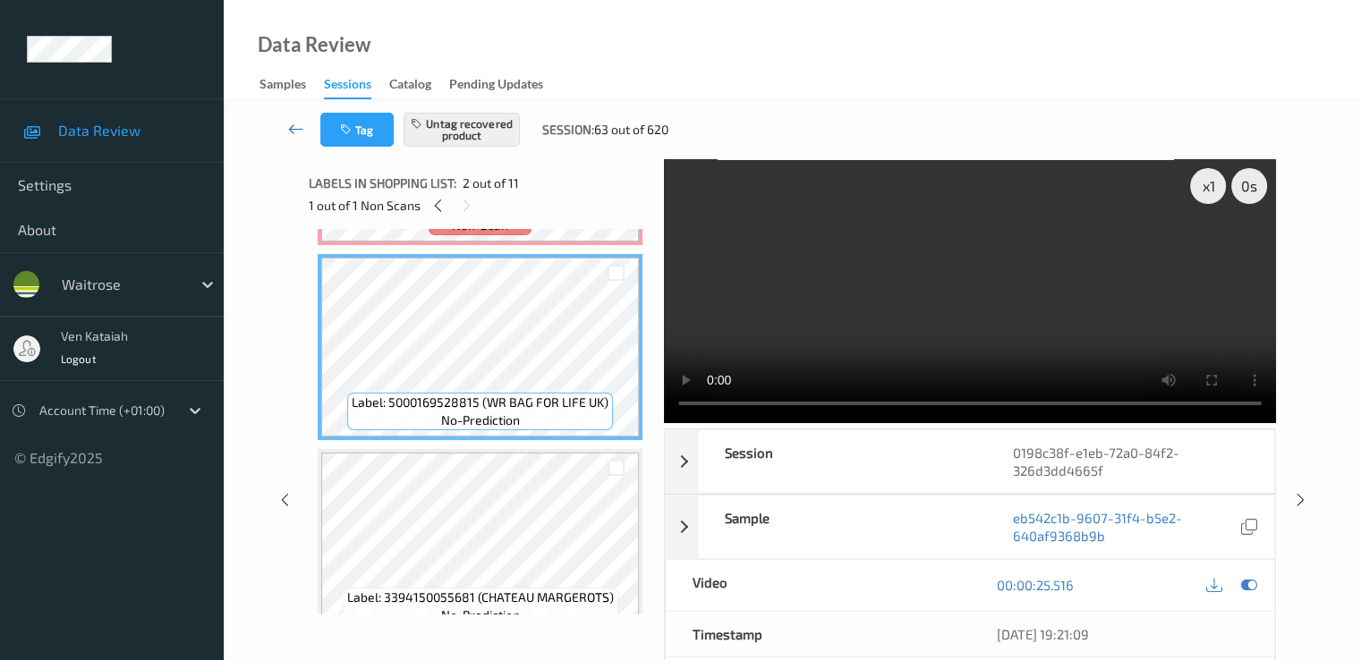
click at [293, 130] on icon at bounding box center [296, 129] width 16 height 18
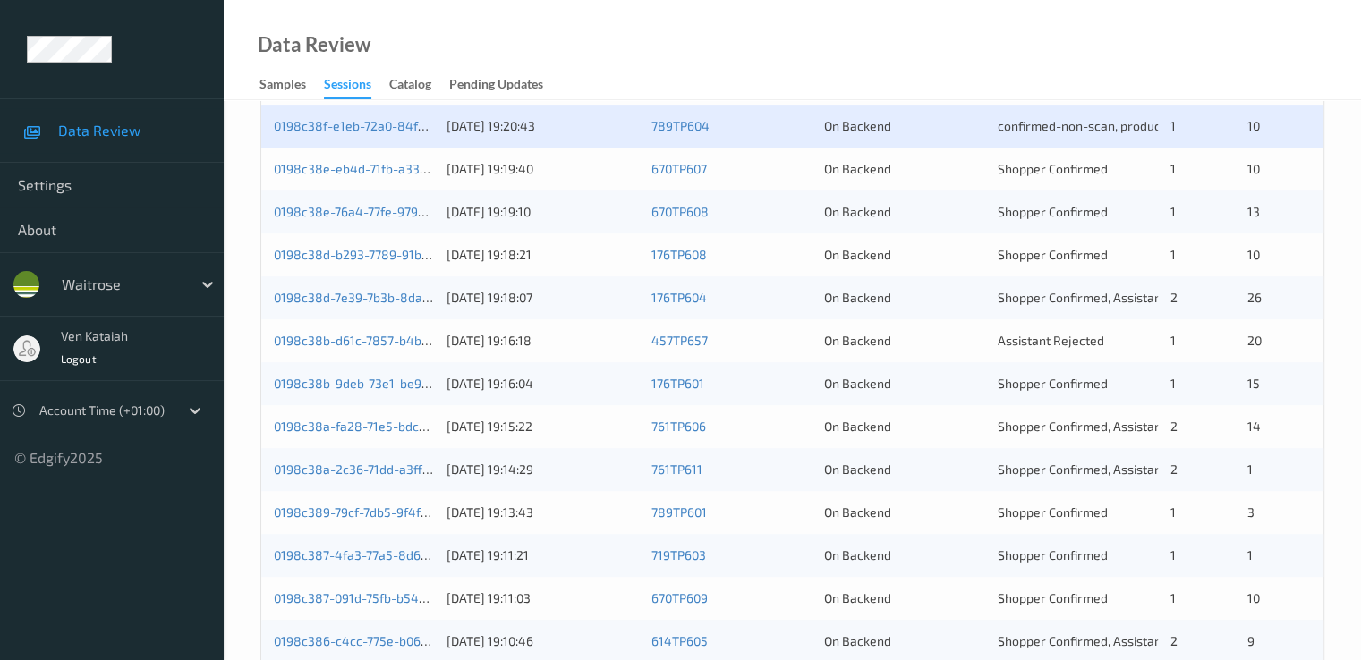
scroll to position [358, 0]
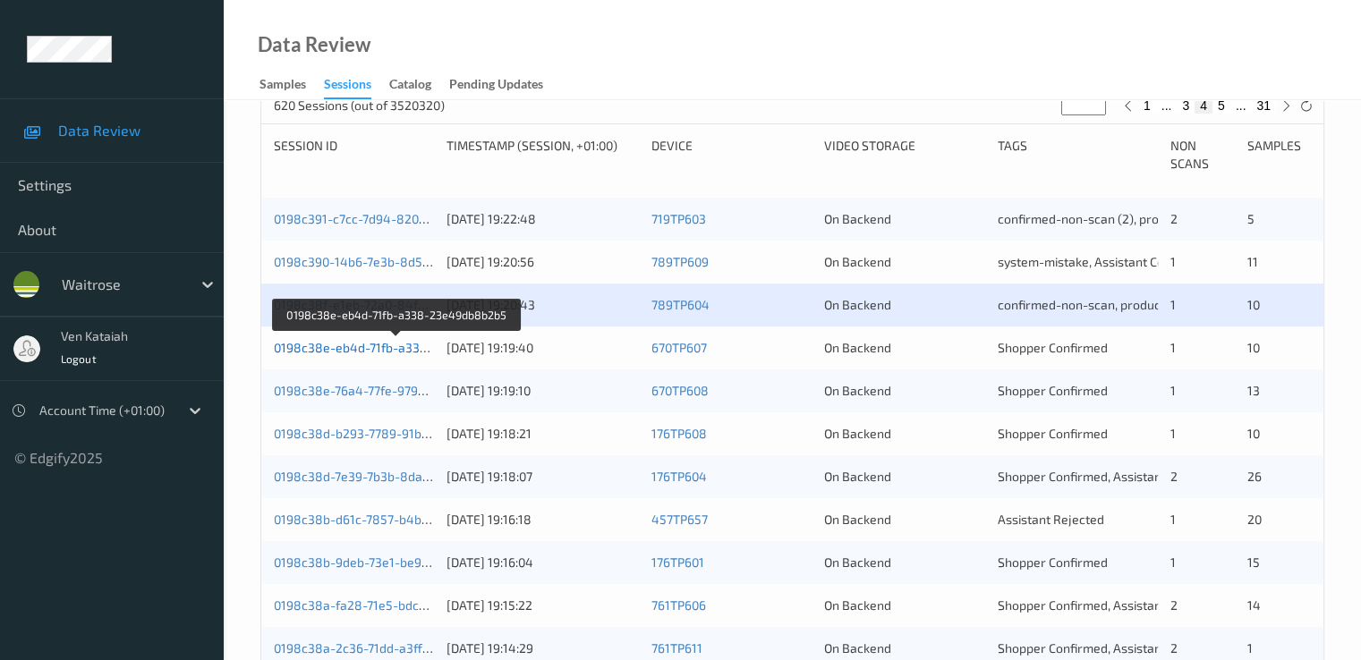
click at [403, 351] on link "0198c38e-eb4d-71fb-a338-23e49db8b2b5" at bounding box center [397, 347] width 247 height 15
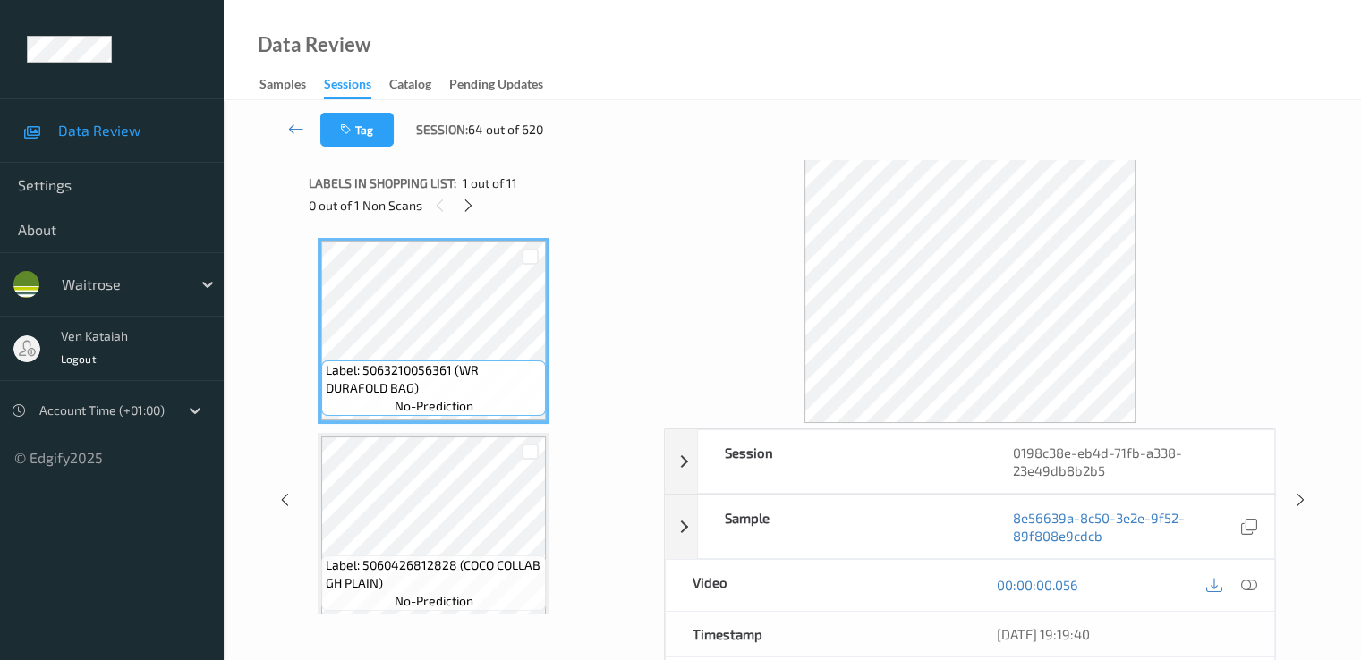
click at [476, 191] on div "Labels in shopping list: 1 out of 11" at bounding box center [480, 183] width 343 height 22
click at [473, 200] on icon at bounding box center [468, 206] width 15 height 16
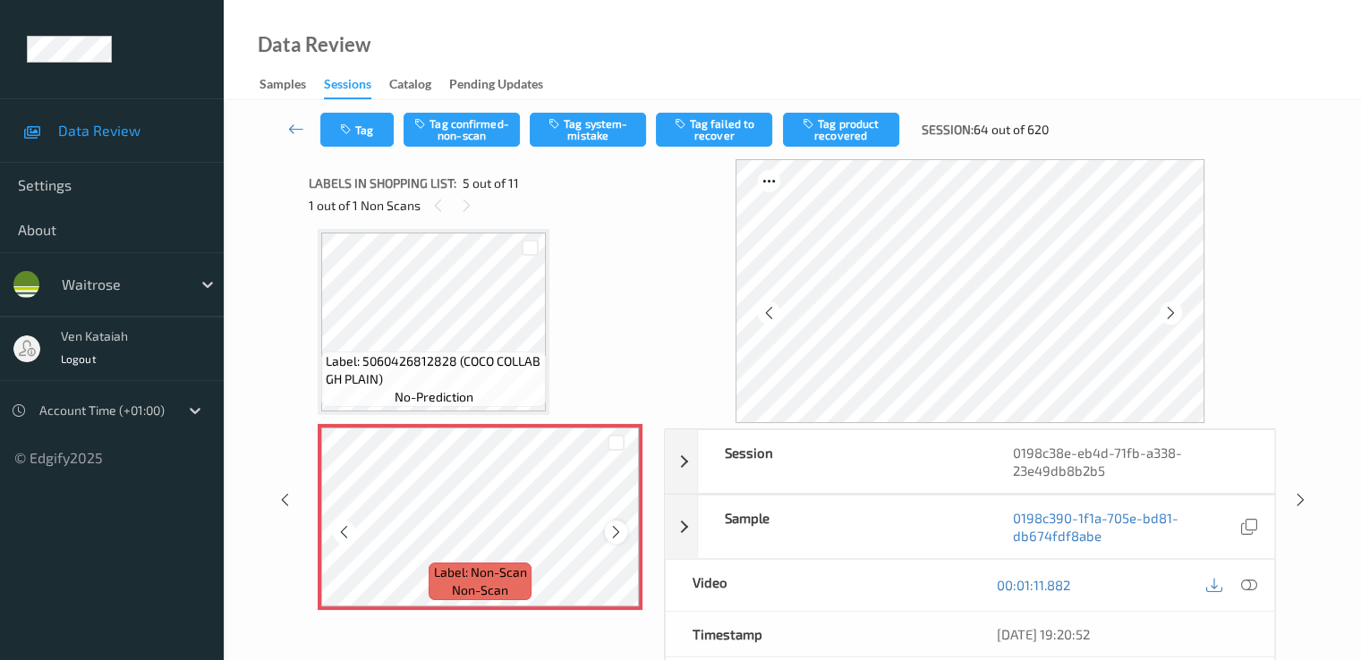
click at [624, 538] on div at bounding box center [616, 532] width 22 height 22
click at [476, 205] on div at bounding box center [466, 205] width 22 height 22
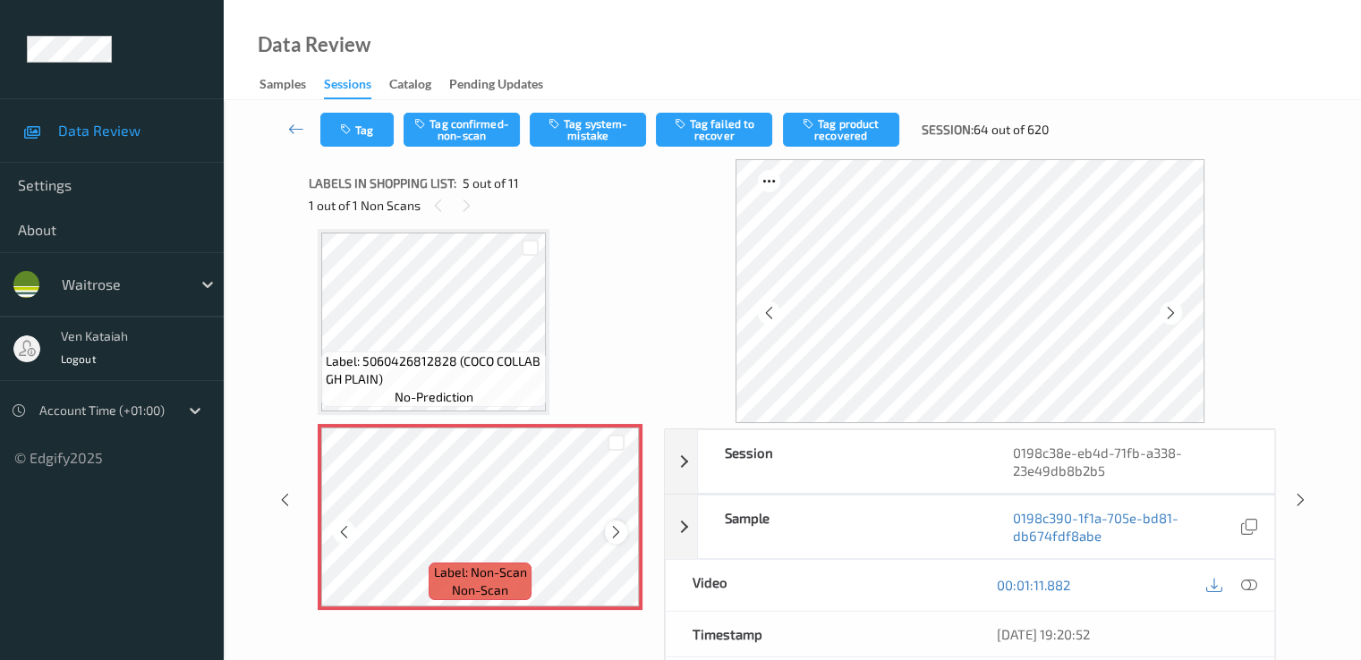
click at [624, 523] on div "Label: Non-Scan non-scan" at bounding box center [480, 517] width 325 height 186
click at [618, 534] on icon at bounding box center [615, 532] width 15 height 16
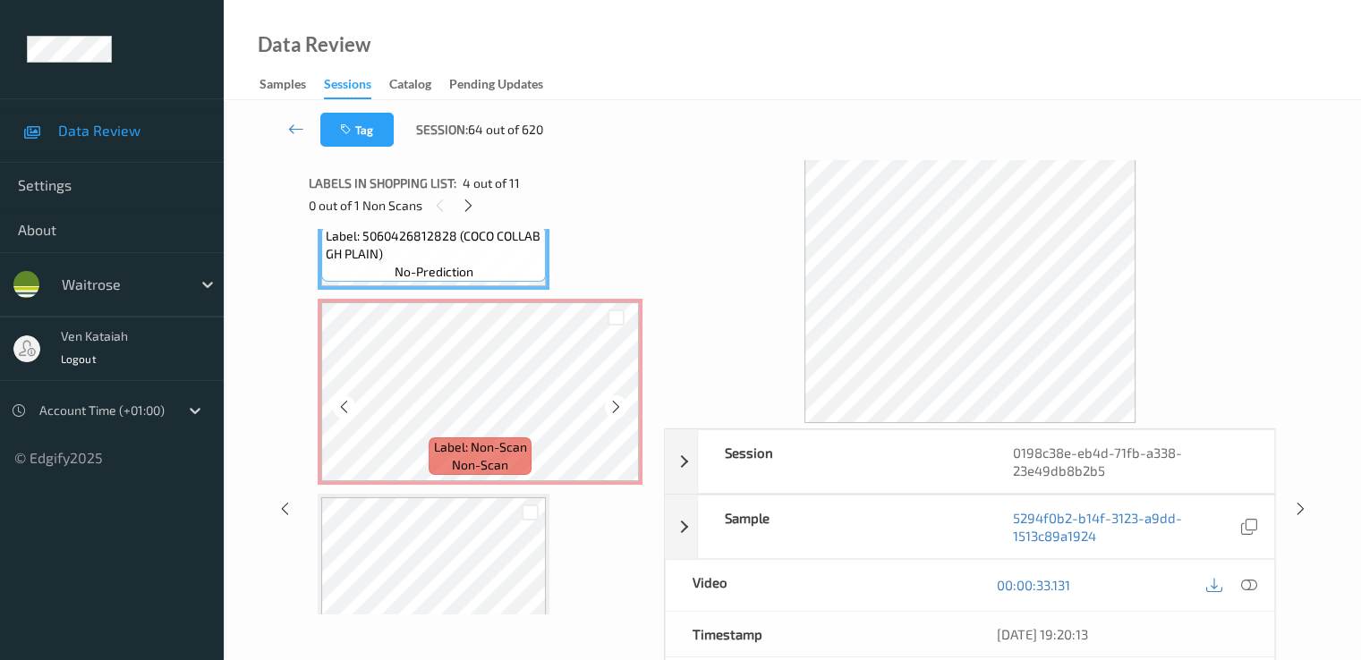
scroll to position [773, 0]
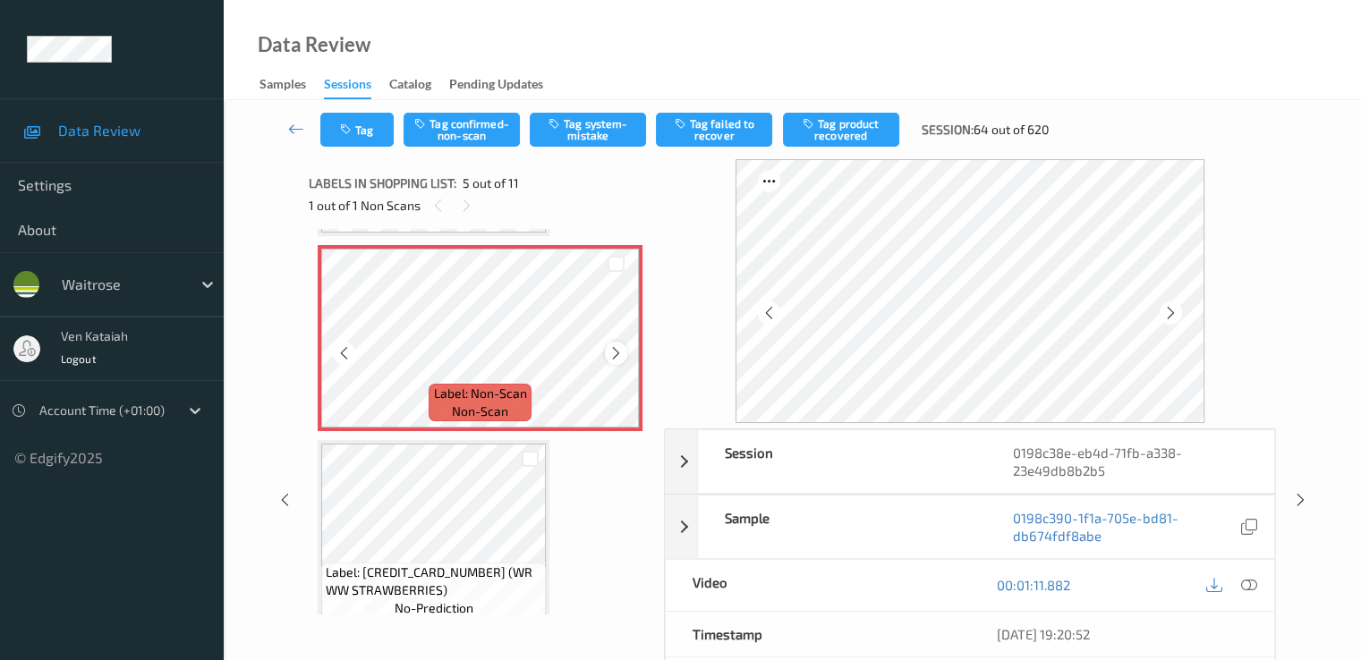
click at [607, 360] on div at bounding box center [616, 353] width 22 height 22
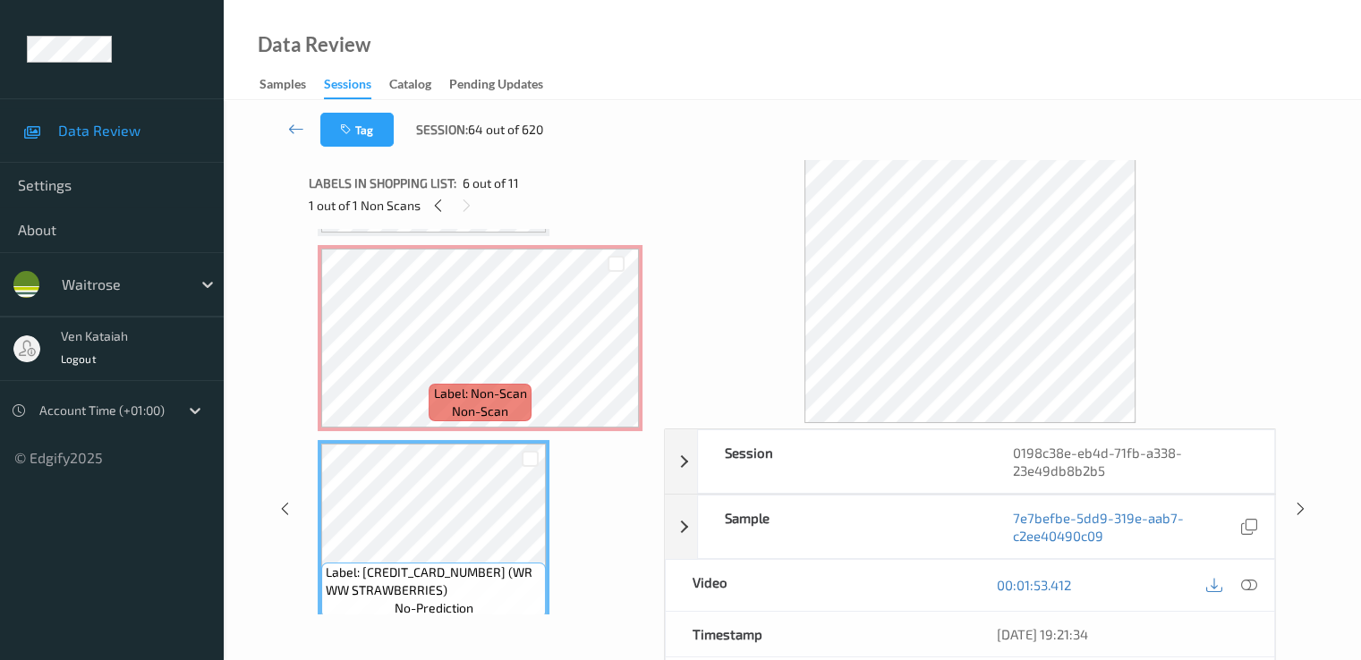
scroll to position [594, 0]
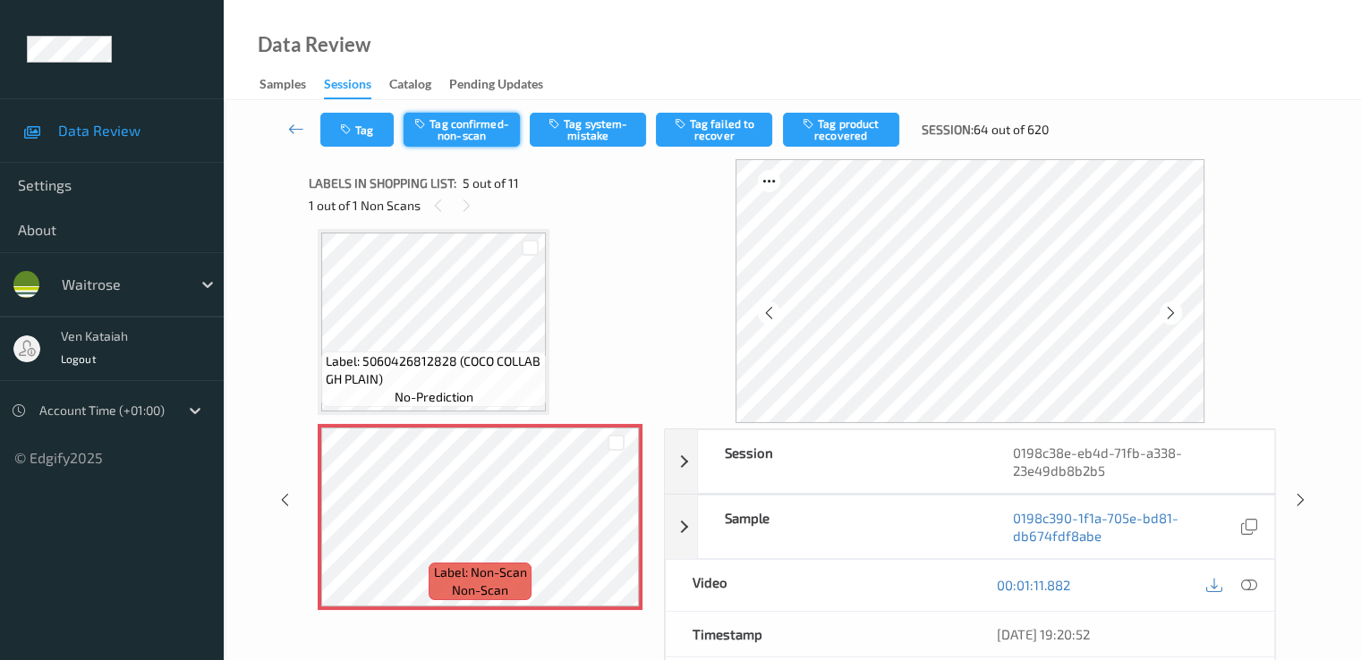
click at [477, 133] on button "Tag confirmed-non-scan" at bounding box center [461, 130] width 116 height 34
click at [832, 135] on button "Tag product recovered" at bounding box center [841, 130] width 116 height 34
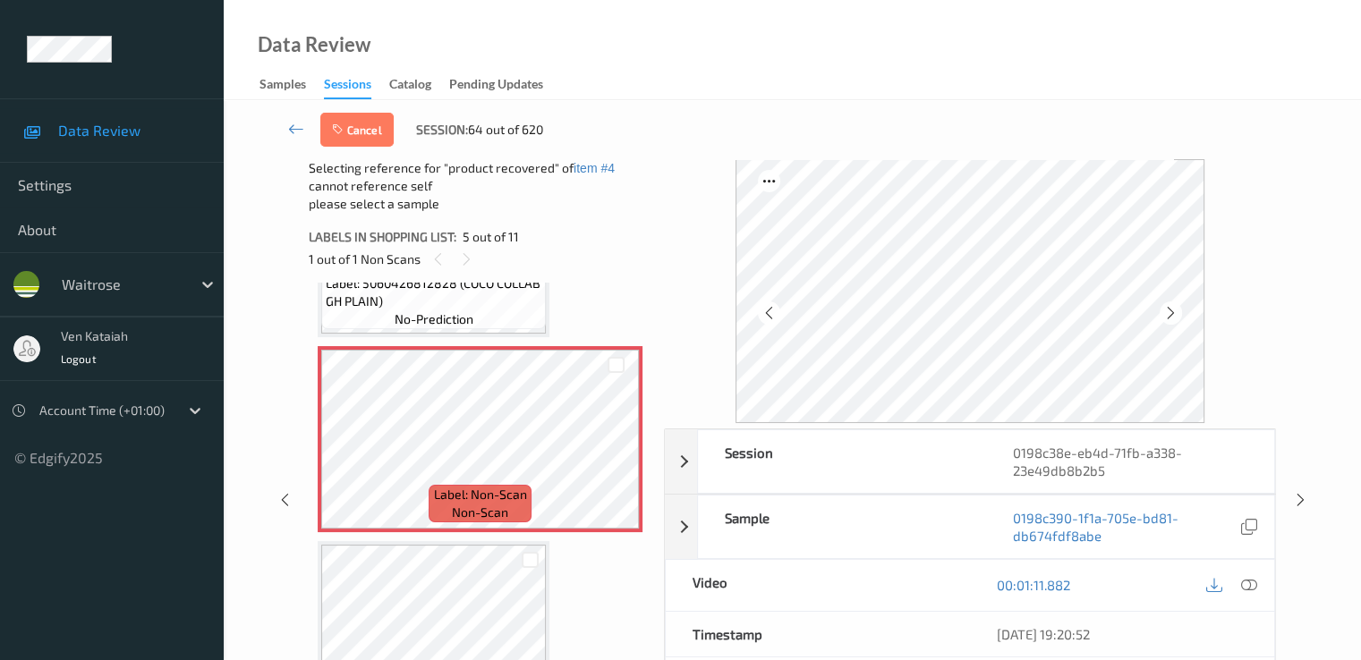
scroll to position [952, 0]
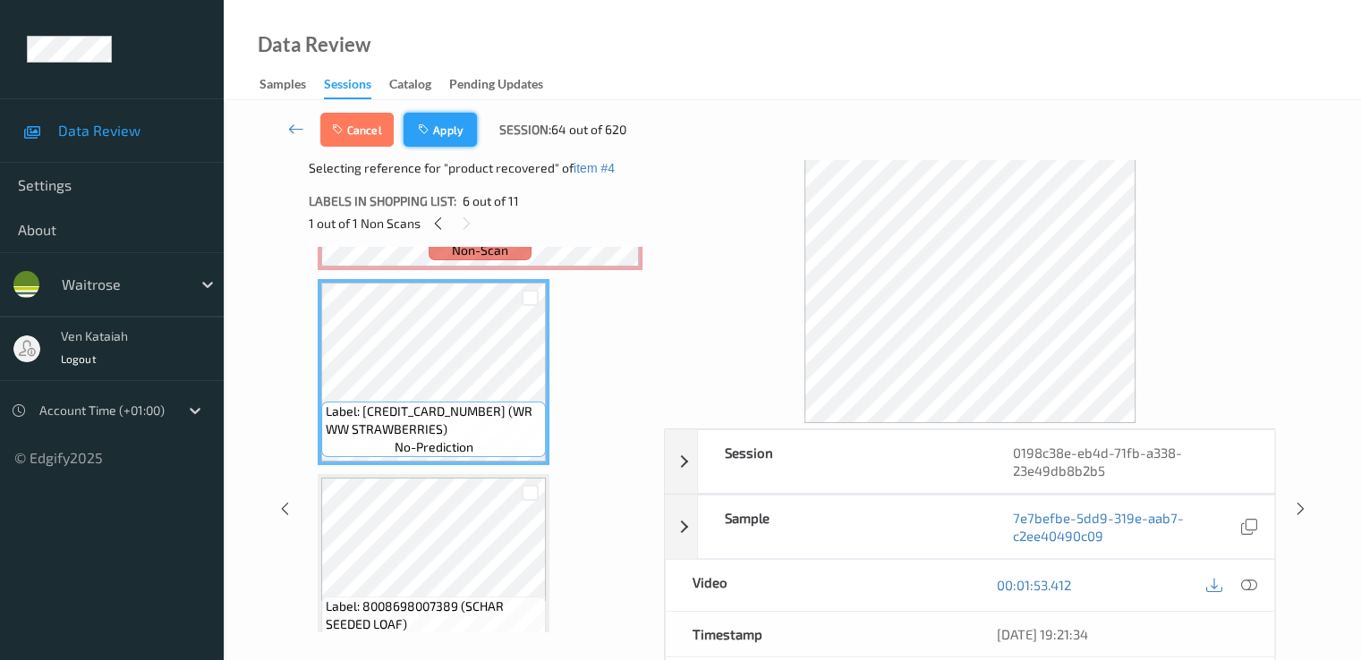
click at [433, 118] on button "Apply" at bounding box center [439, 130] width 73 height 34
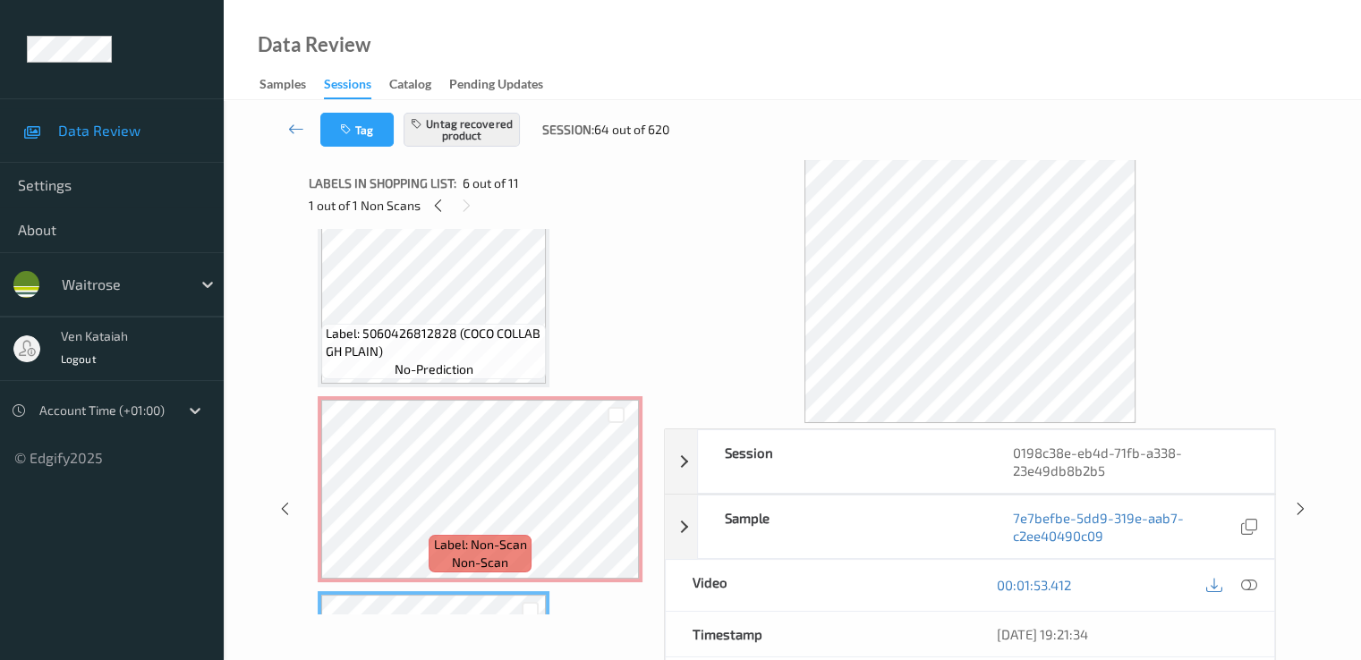
scroll to position [594, 0]
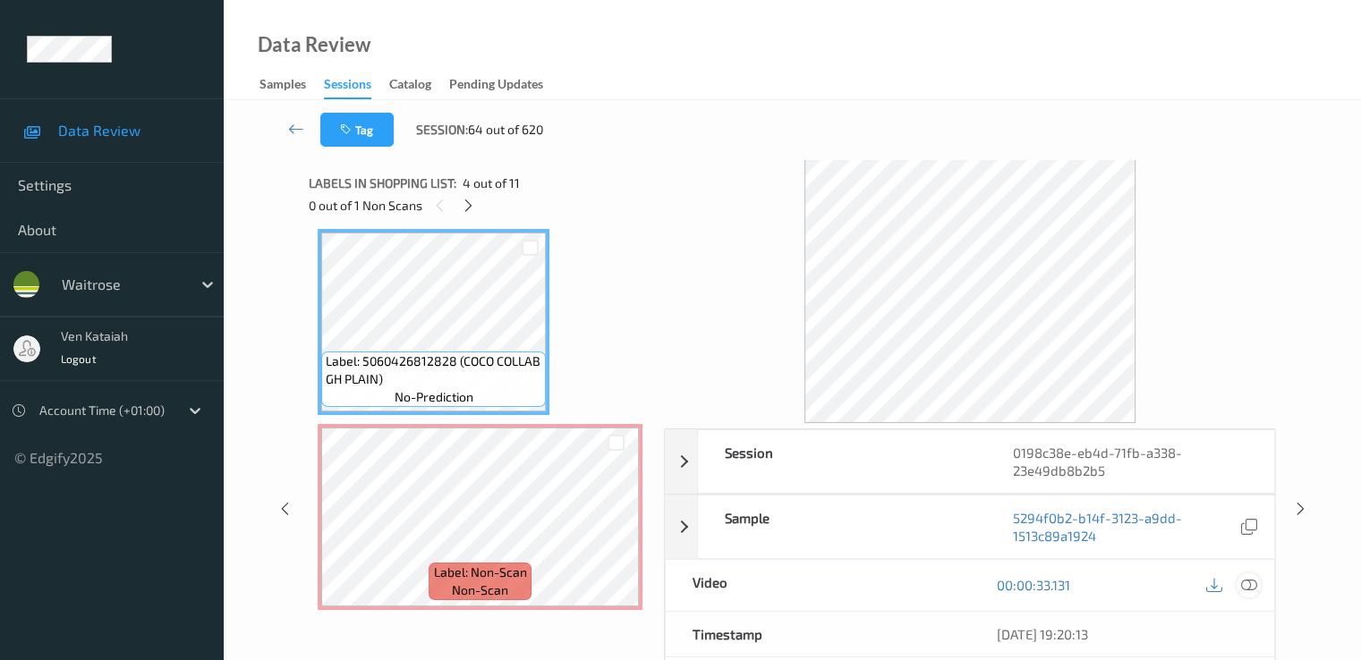
click at [1256, 584] on icon at bounding box center [1248, 585] width 16 height 16
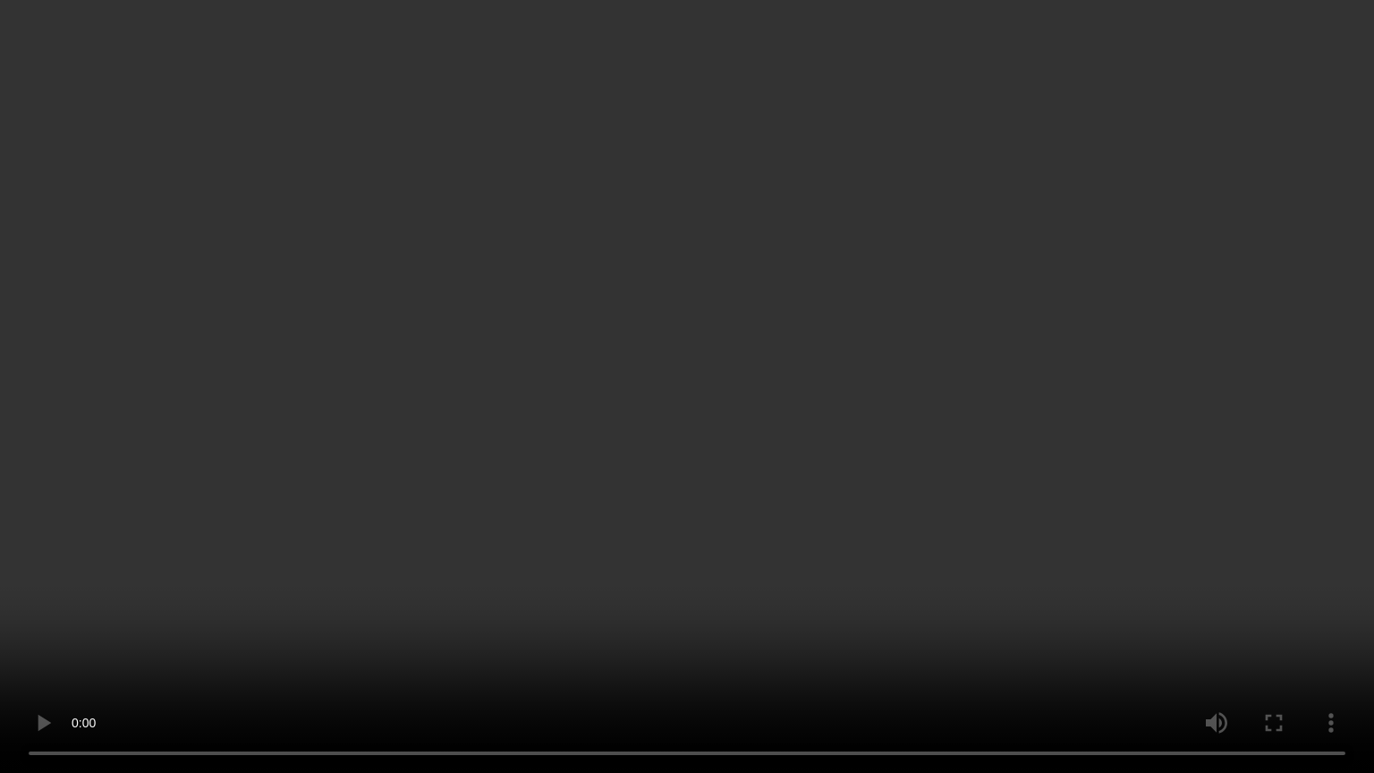
click at [758, 436] on video at bounding box center [687, 386] width 1374 height 773
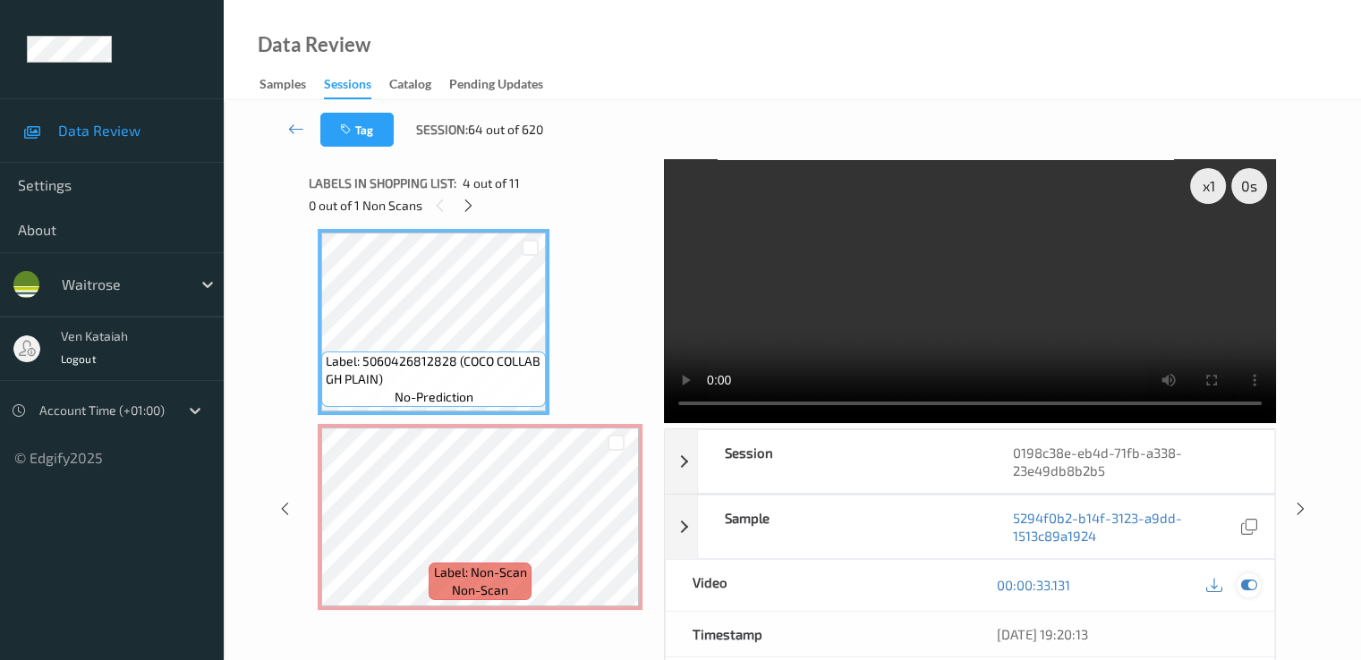
click at [1256, 585] on icon at bounding box center [1248, 585] width 16 height 16
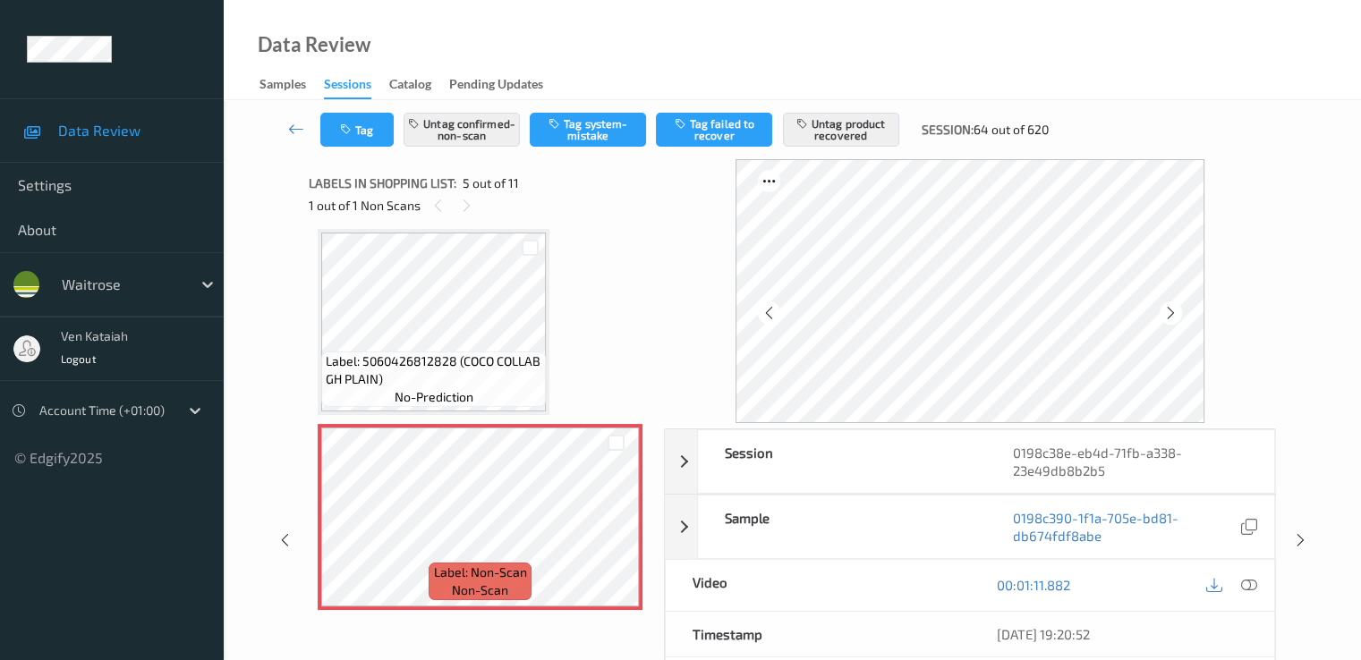
scroll to position [773, 0]
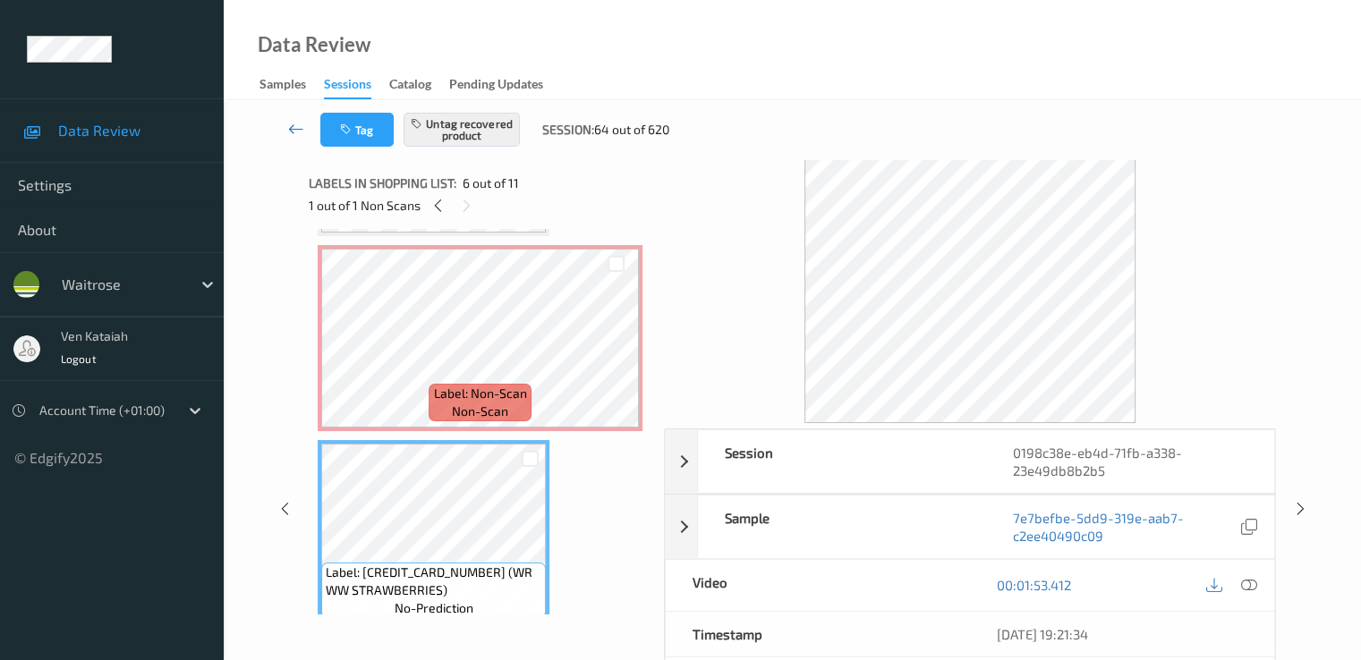
click at [290, 125] on icon at bounding box center [296, 129] width 16 height 18
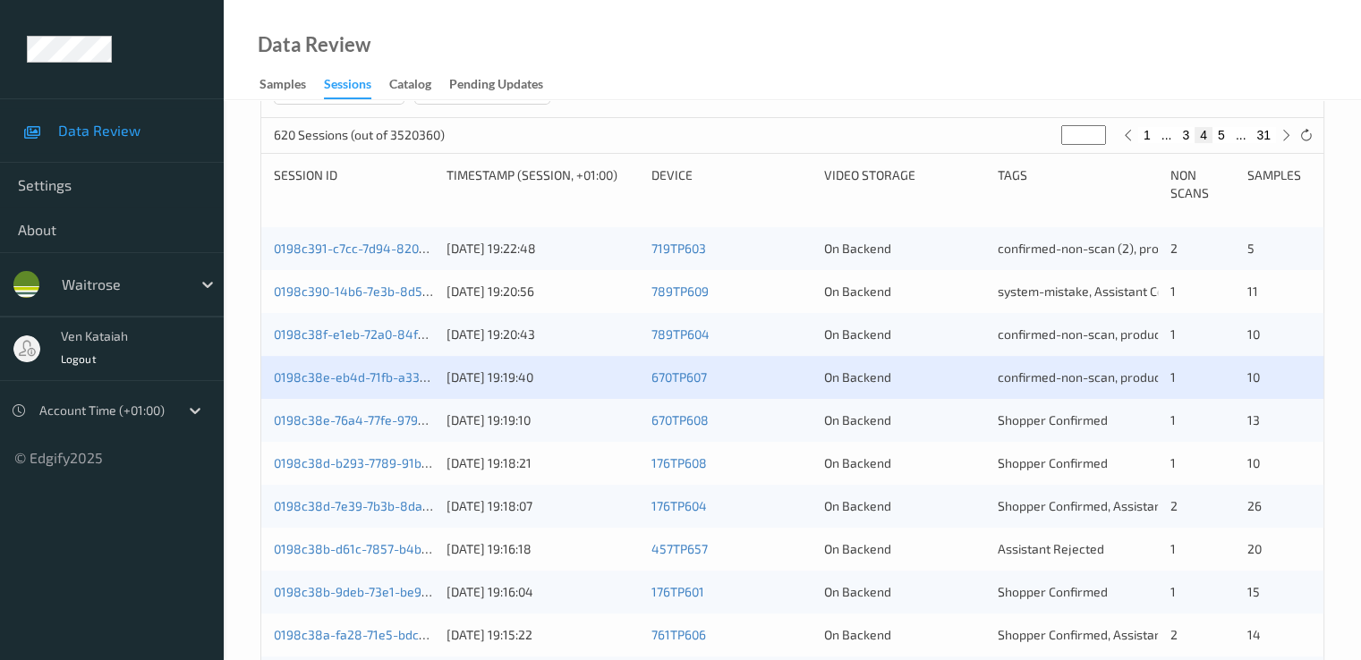
scroll to position [358, 0]
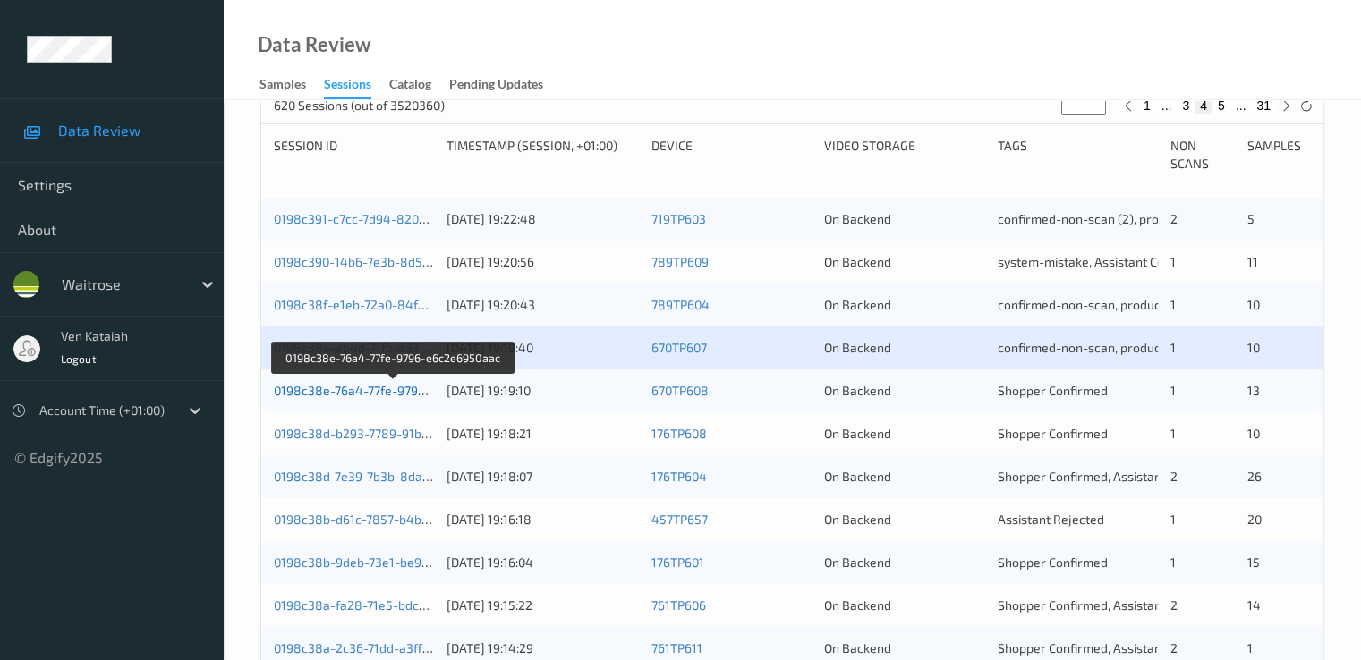
click at [319, 389] on link "0198c38e-76a4-77fe-9796-e6c2e6950aac" at bounding box center [394, 390] width 241 height 15
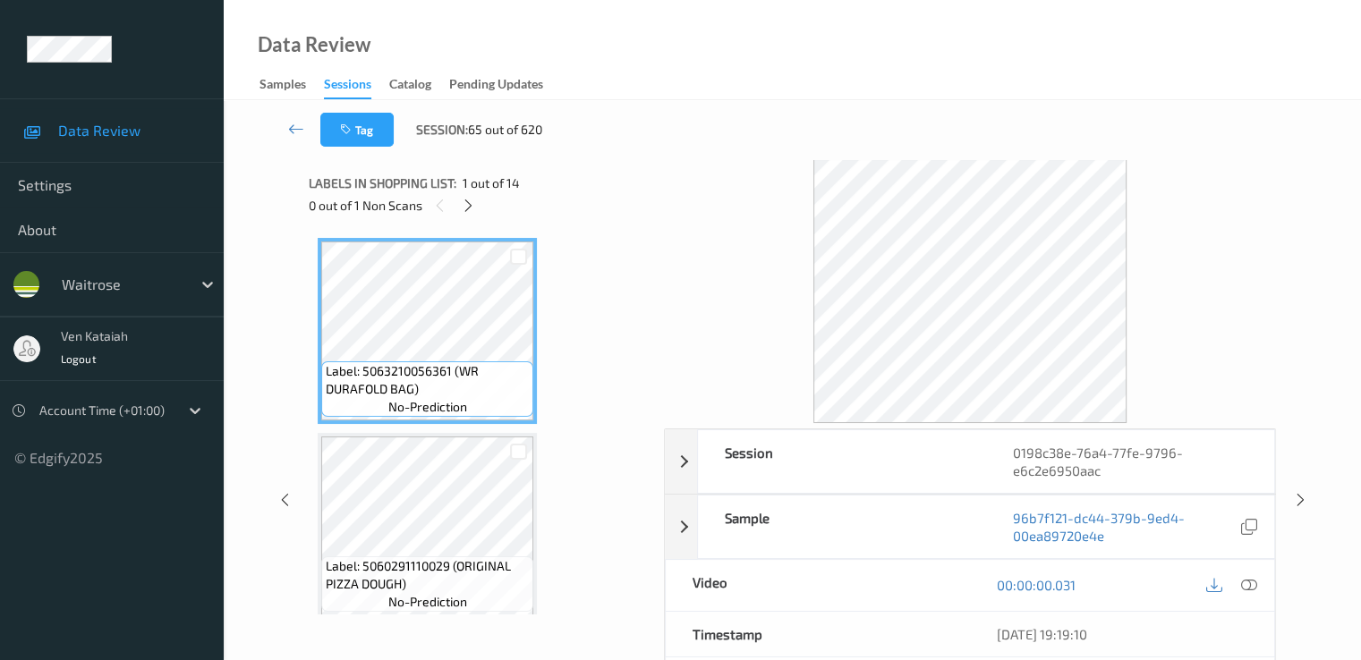
click at [480, 212] on div "0 out of 1 Non Scans" at bounding box center [480, 205] width 343 height 22
click at [470, 212] on icon at bounding box center [468, 206] width 15 height 16
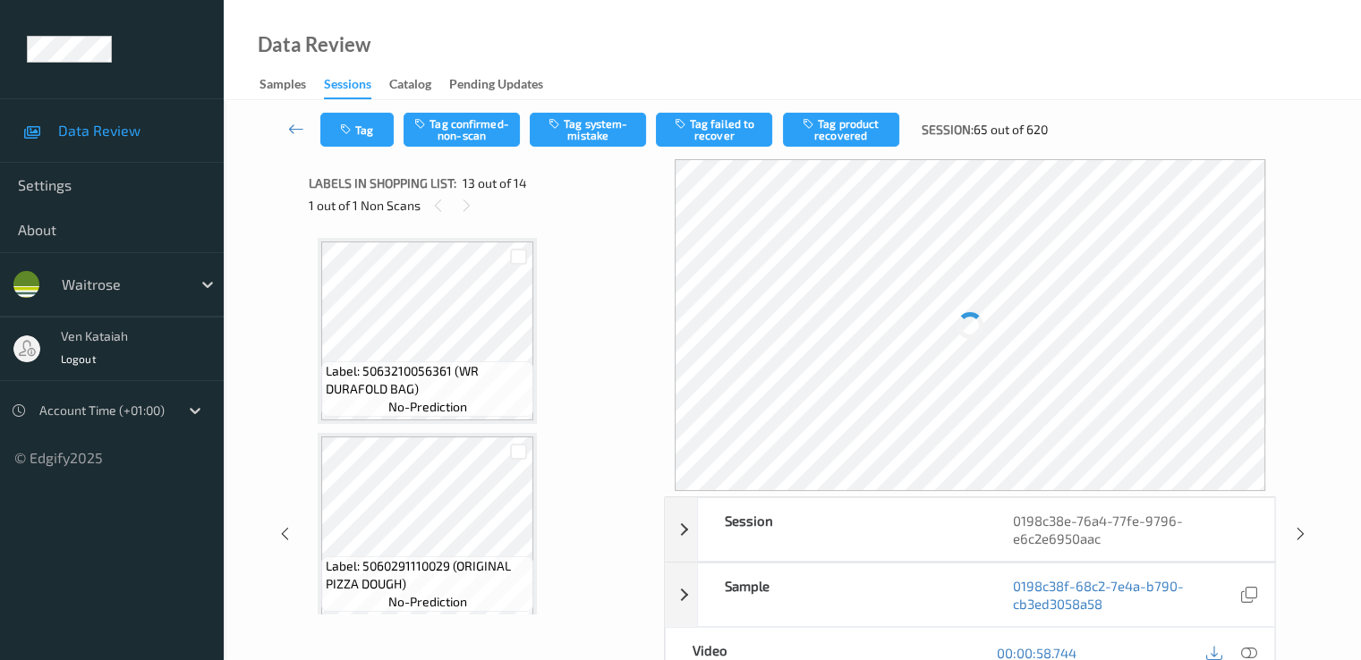
scroll to position [2154, 0]
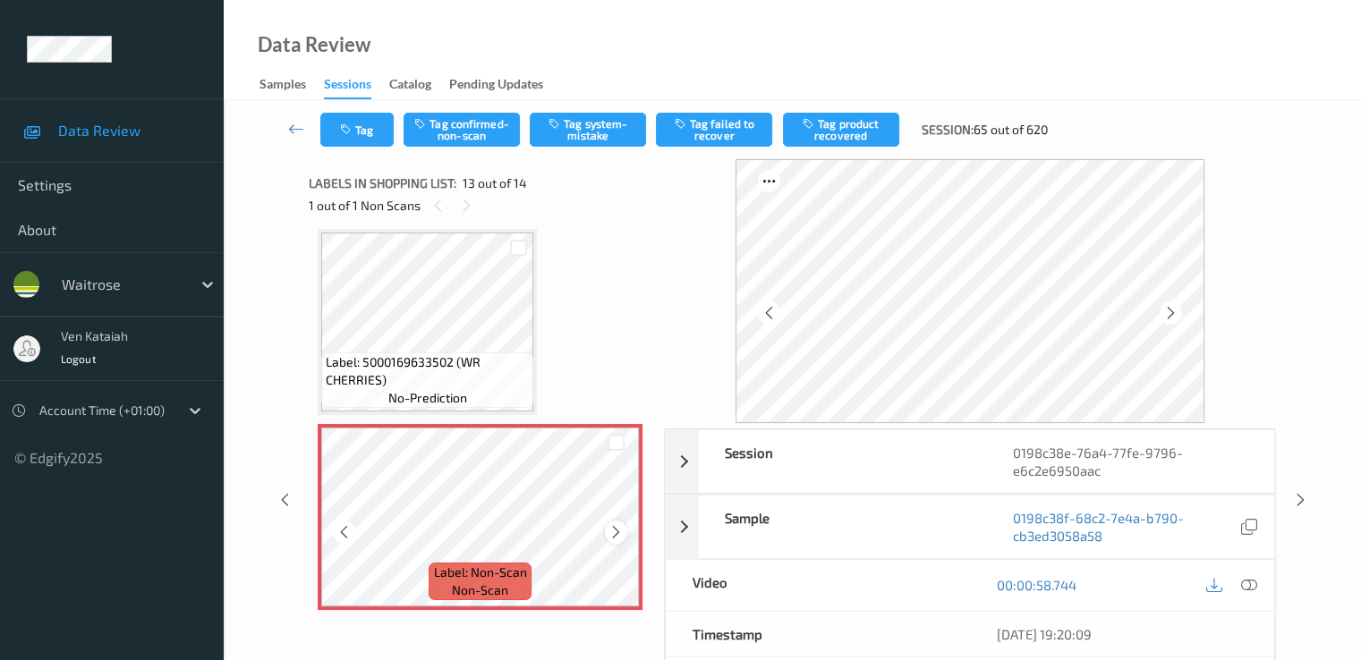
click at [624, 525] on div at bounding box center [616, 532] width 22 height 22
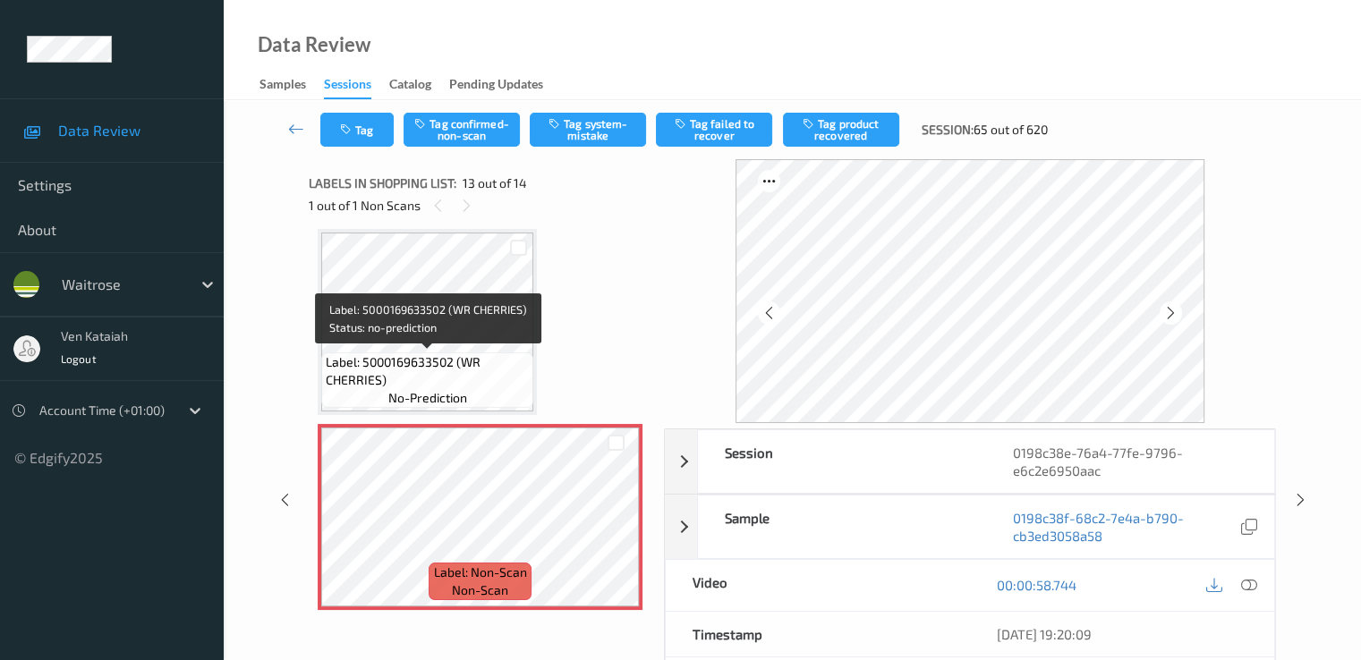
click at [474, 370] on span "Label: 5000169633502 (WR CHERRIES)" at bounding box center [427, 371] width 203 height 36
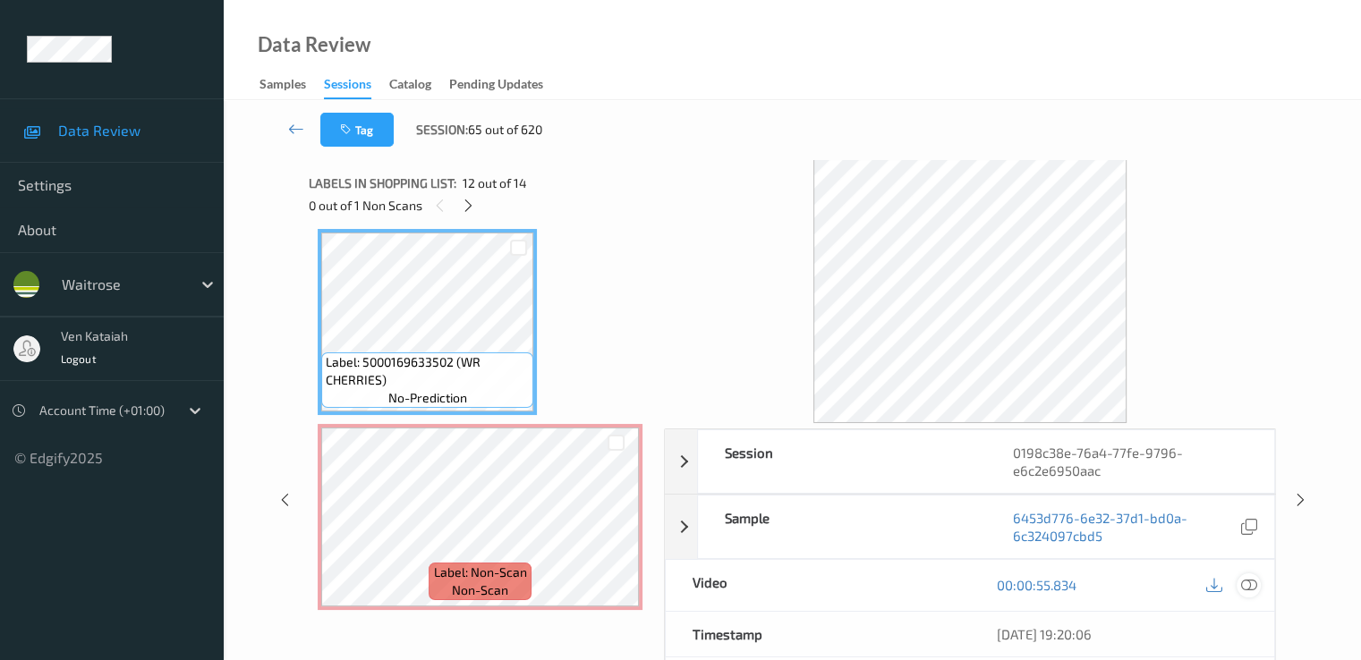
click at [1246, 582] on icon at bounding box center [1248, 585] width 16 height 16
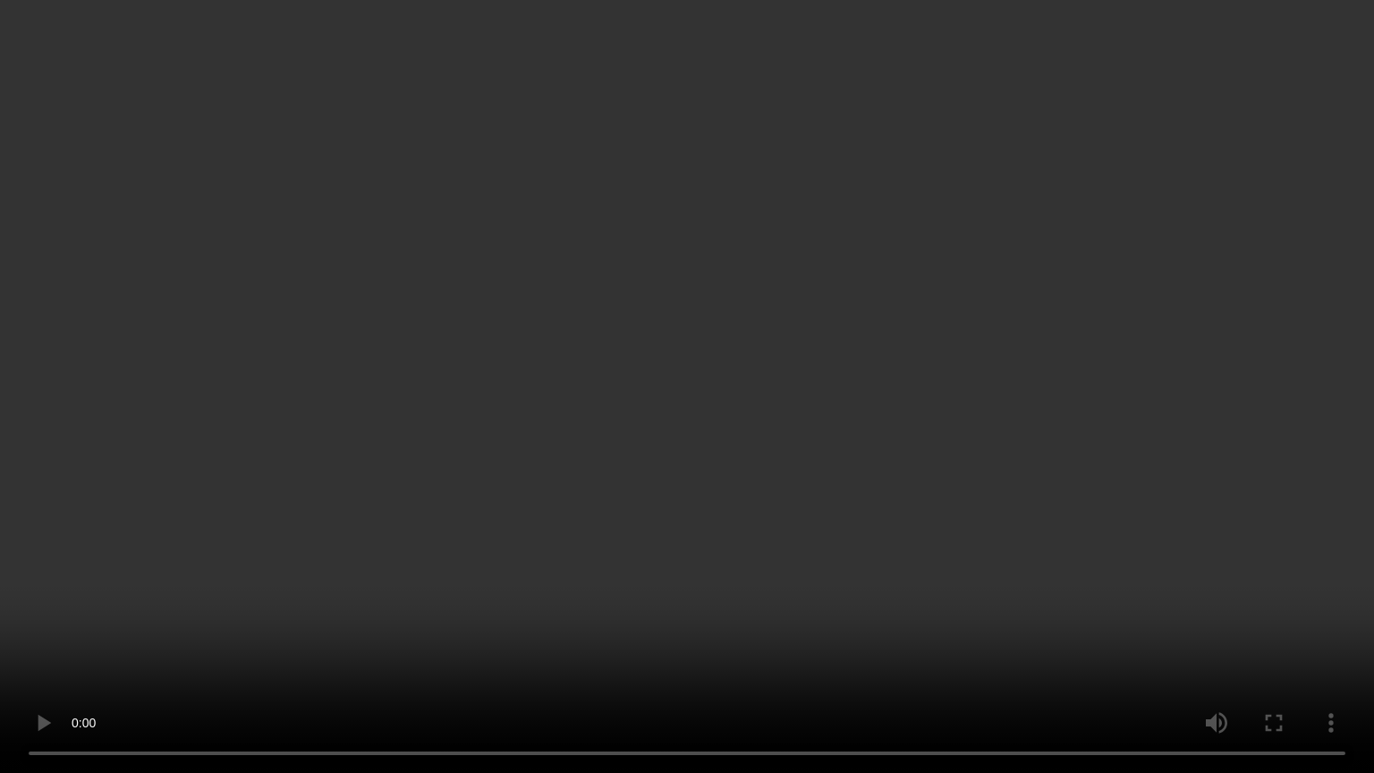
click at [316, 486] on video at bounding box center [687, 386] width 1374 height 773
click at [579, 594] on video at bounding box center [687, 386] width 1374 height 773
click at [808, 650] on video at bounding box center [687, 386] width 1374 height 773
click at [709, 515] on video at bounding box center [687, 386] width 1374 height 773
click at [785, 379] on video at bounding box center [687, 386] width 1374 height 773
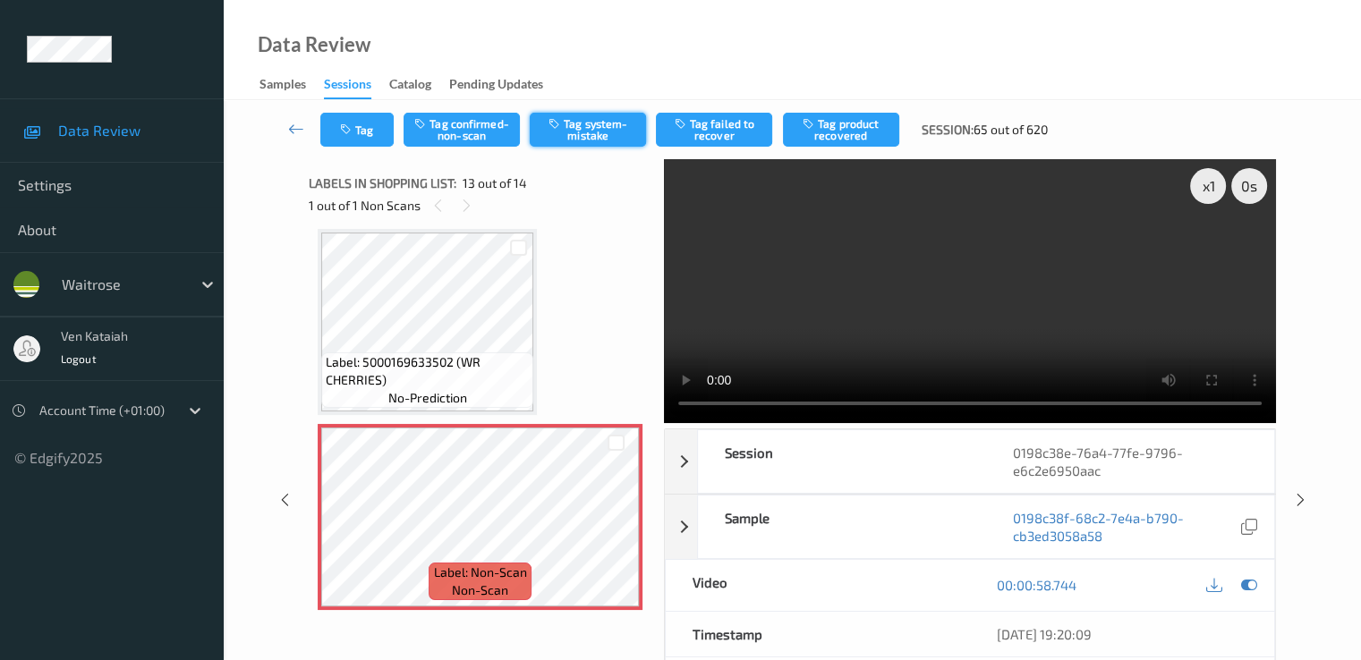
click at [557, 126] on icon "button" at bounding box center [555, 123] width 15 height 13
click at [1249, 577] on icon at bounding box center [1248, 585] width 16 height 16
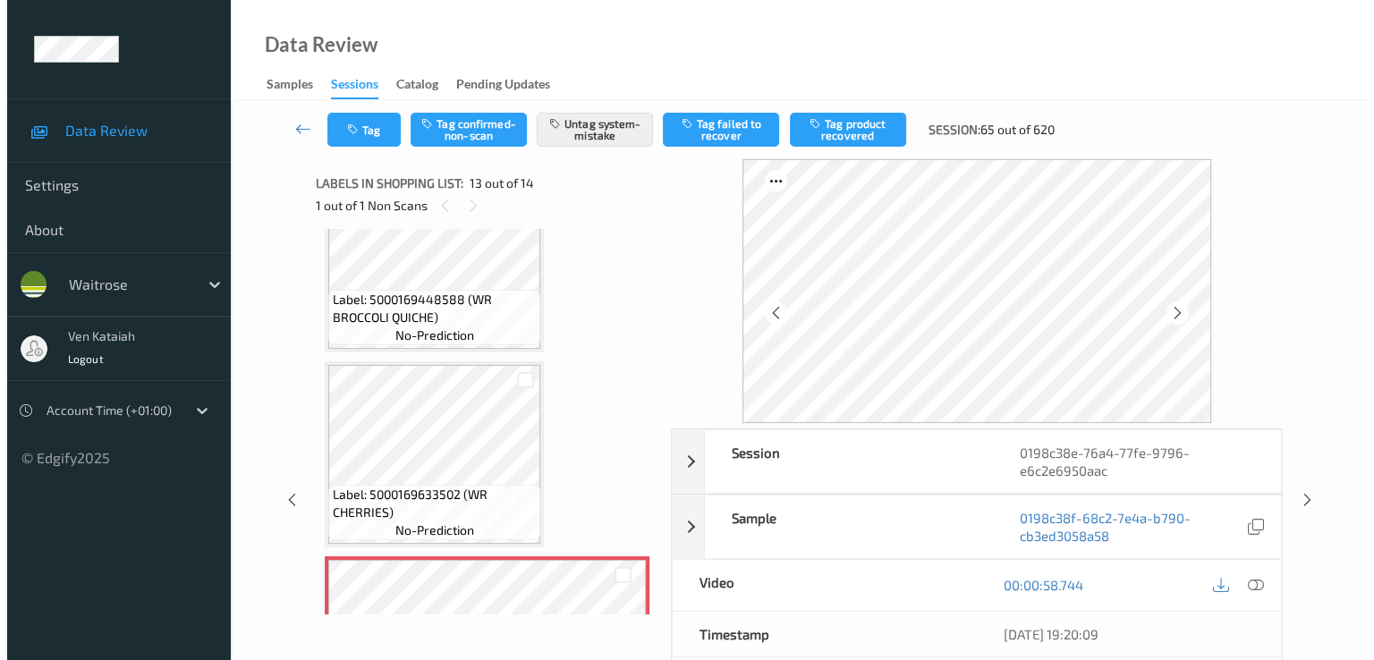
scroll to position [1996, 0]
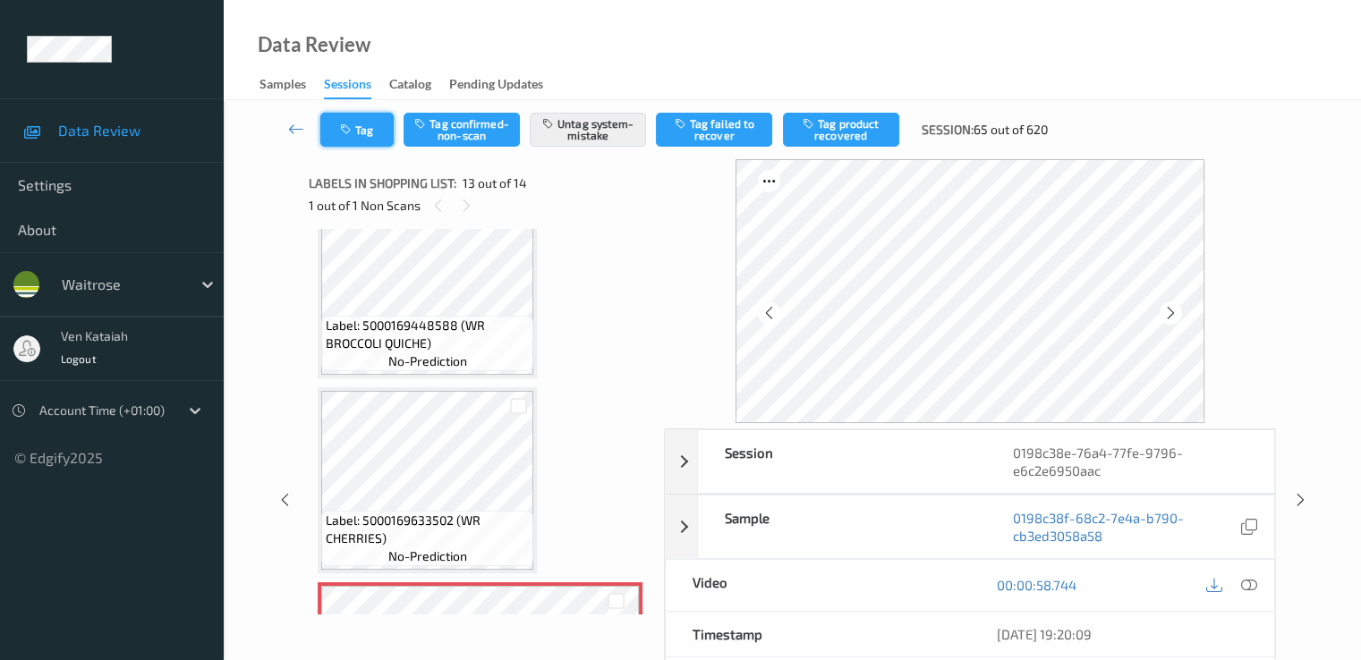
click at [329, 132] on button "Tag" at bounding box center [356, 130] width 73 height 34
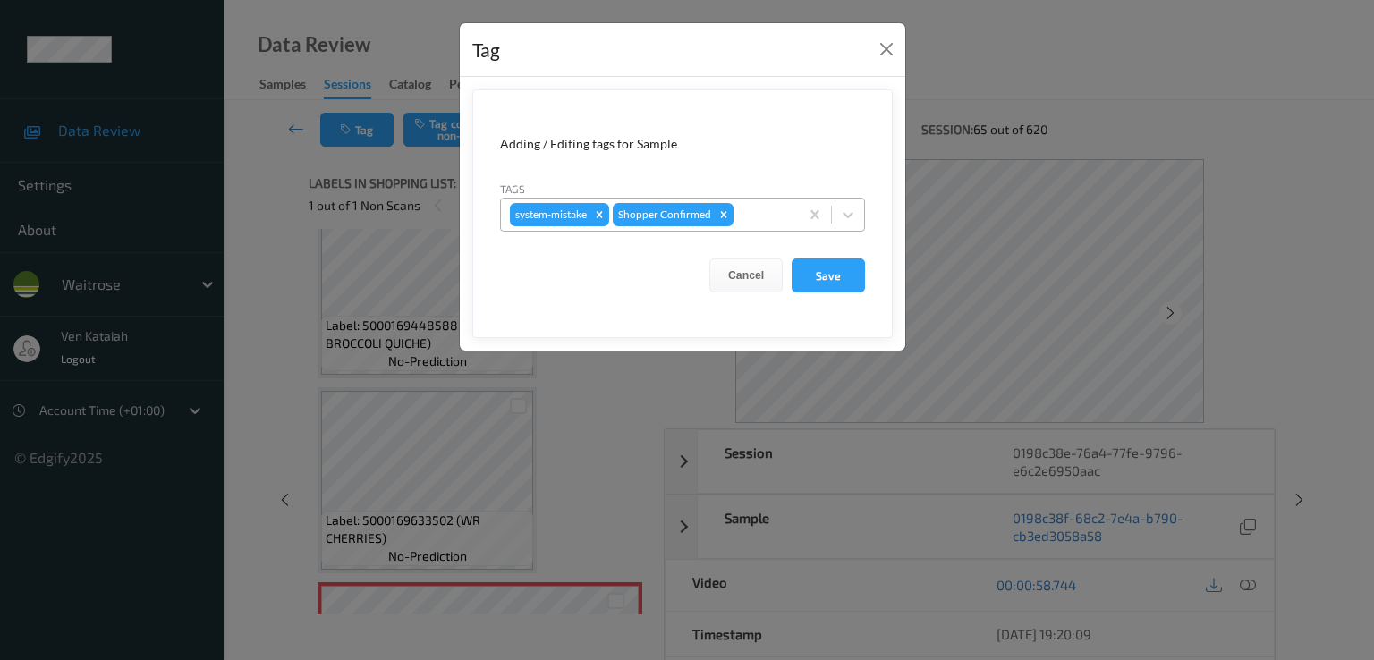
click at [752, 219] on div at bounding box center [763, 214] width 53 height 21
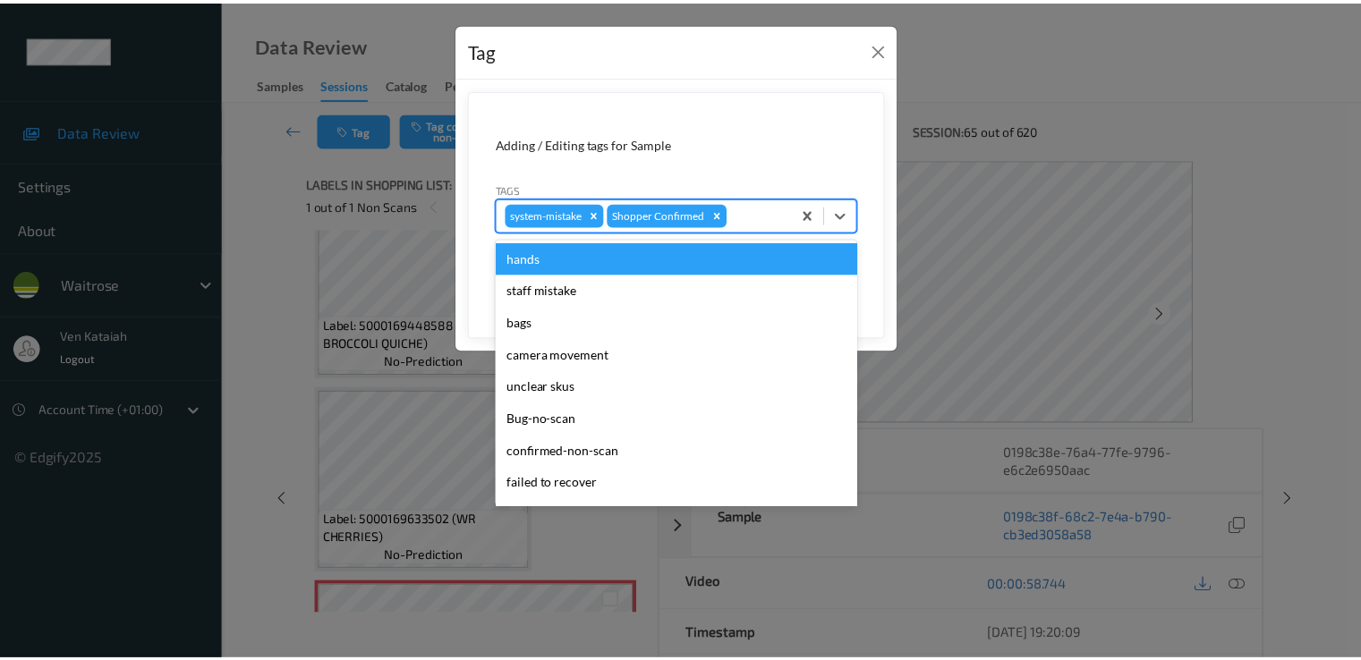
scroll to position [351, 0]
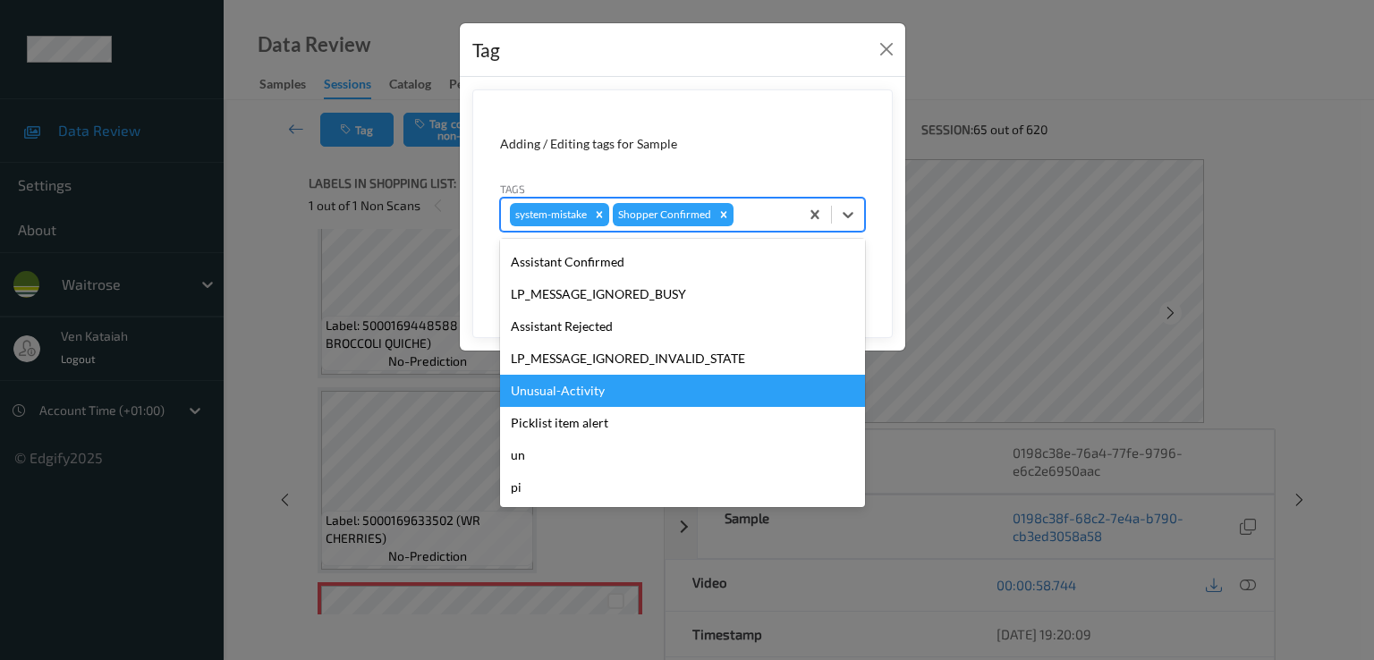
click at [603, 378] on div "Unusual-Activity" at bounding box center [682, 391] width 365 height 32
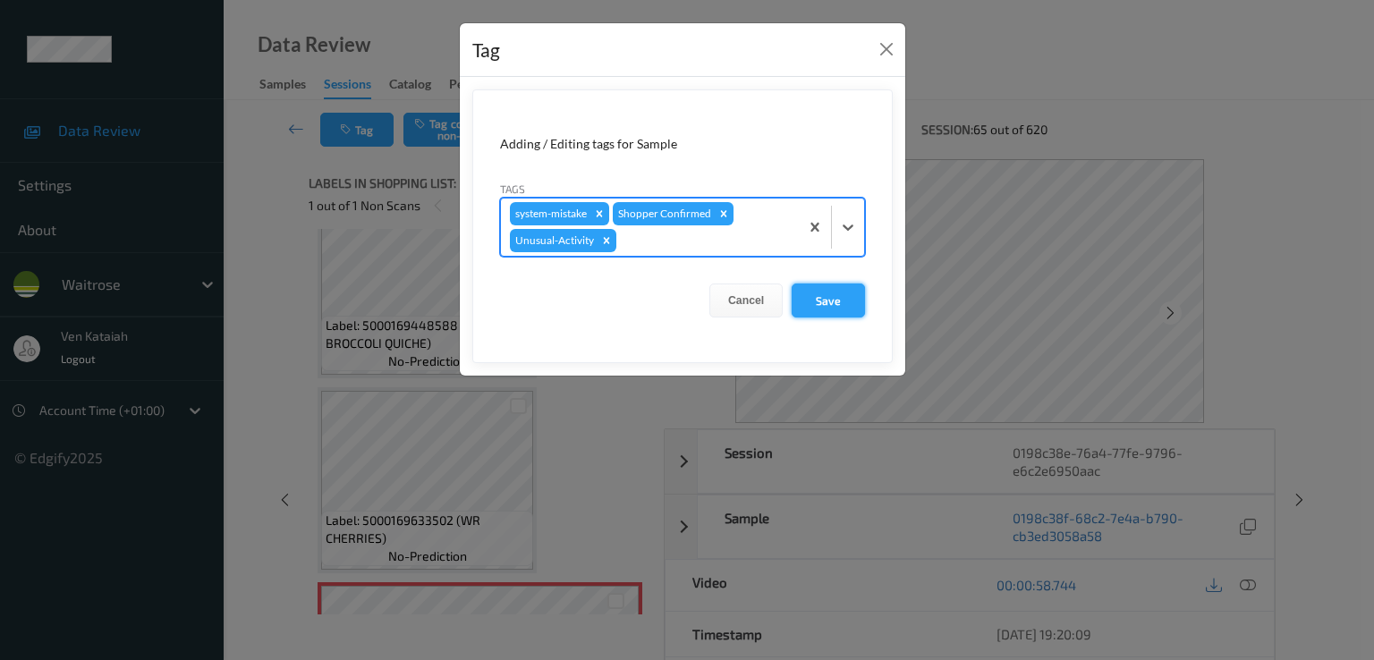
click at [805, 298] on button "Save" at bounding box center [828, 301] width 73 height 34
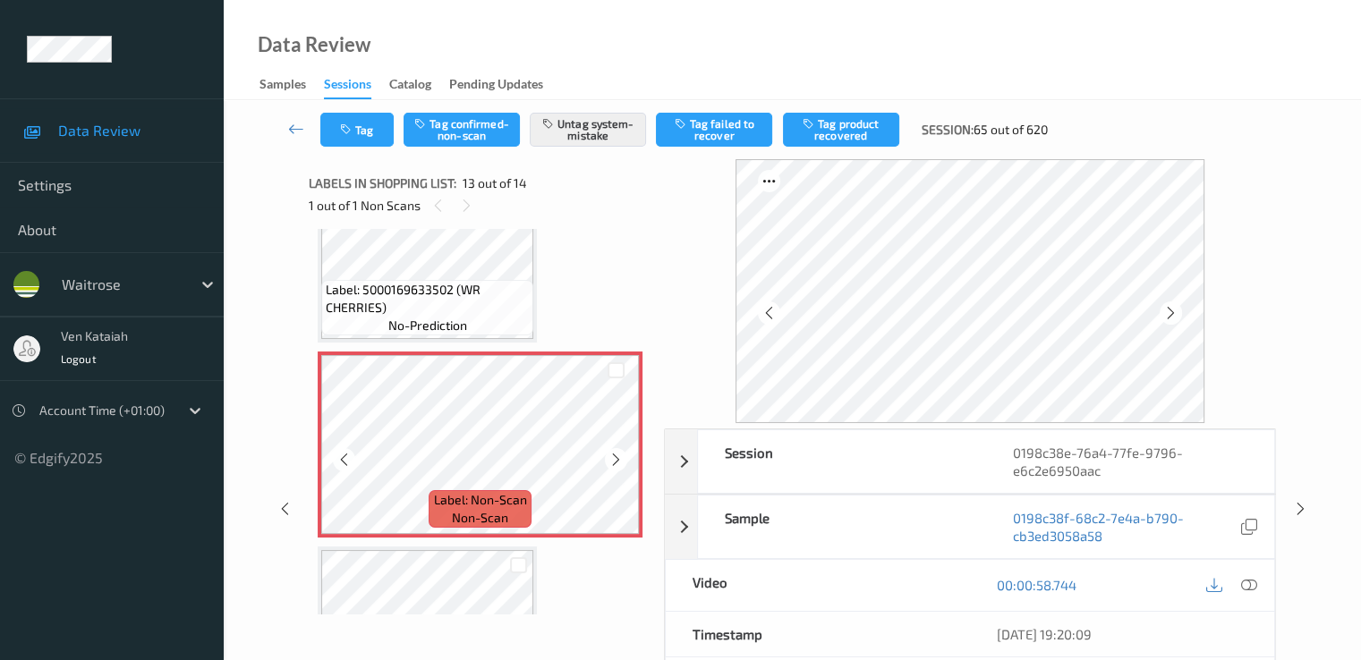
scroll to position [2175, 0]
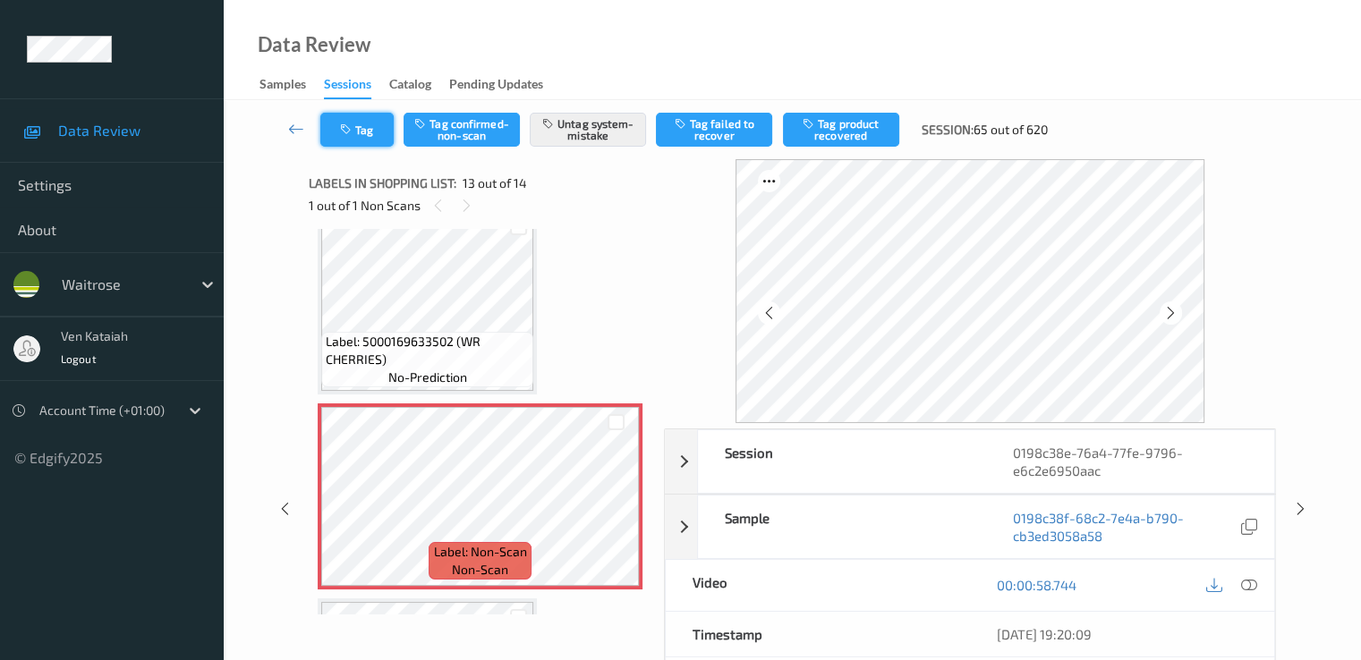
click at [371, 129] on button "Tag" at bounding box center [356, 130] width 73 height 34
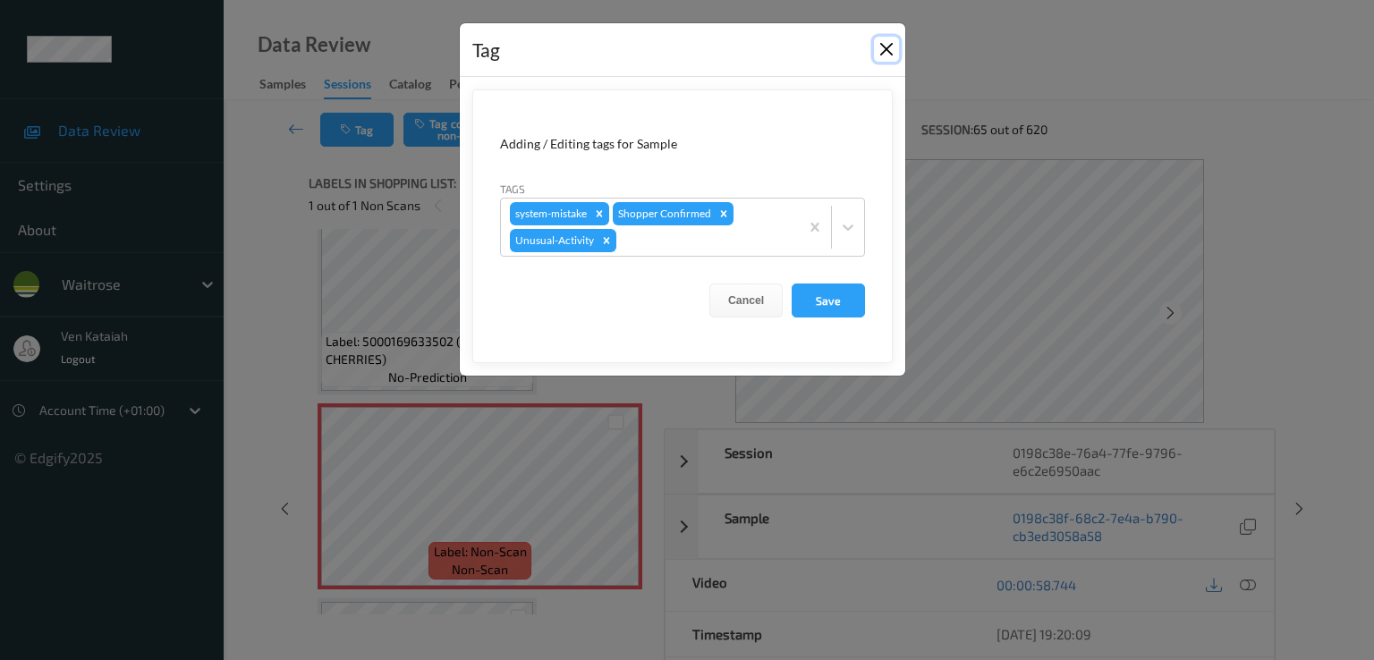
click at [888, 55] on button "Close" at bounding box center [886, 49] width 25 height 25
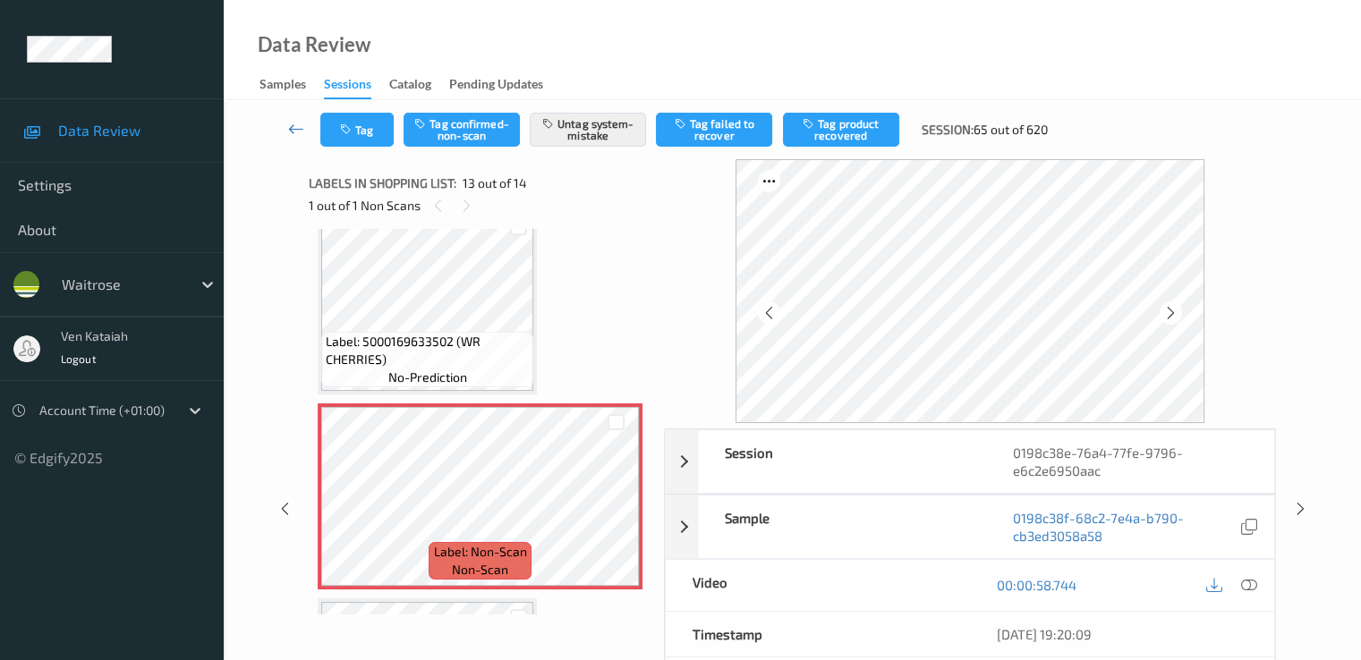
click at [288, 126] on icon at bounding box center [296, 129] width 16 height 18
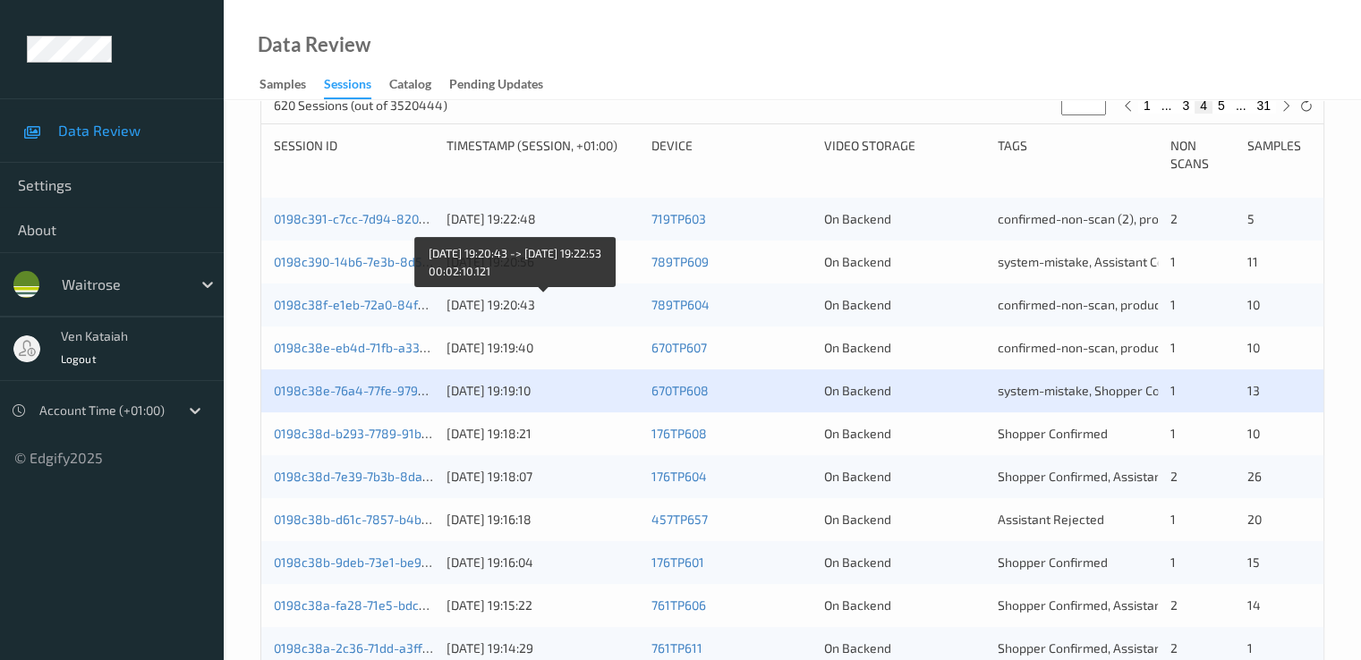
scroll to position [537, 0]
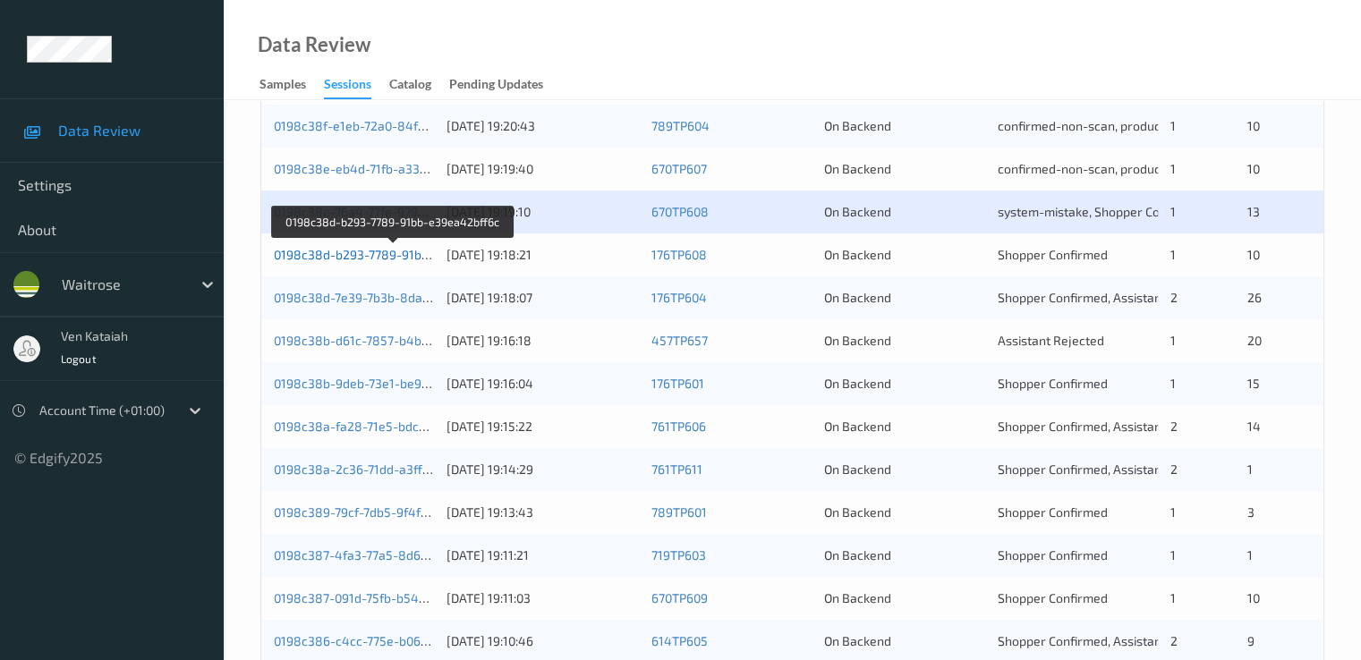
click at [401, 254] on link "0198c38d-b293-7789-91bb-e39ea42bff6c" at bounding box center [394, 254] width 241 height 15
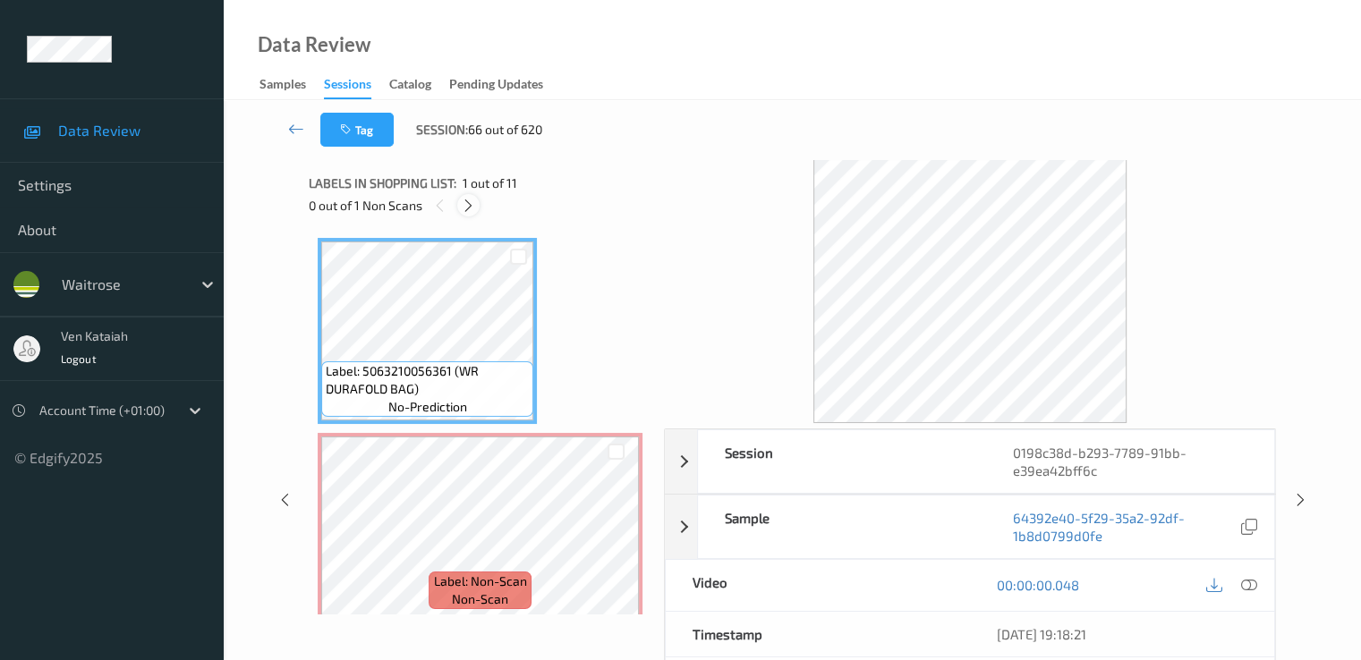
click at [458, 206] on div at bounding box center [468, 205] width 22 height 22
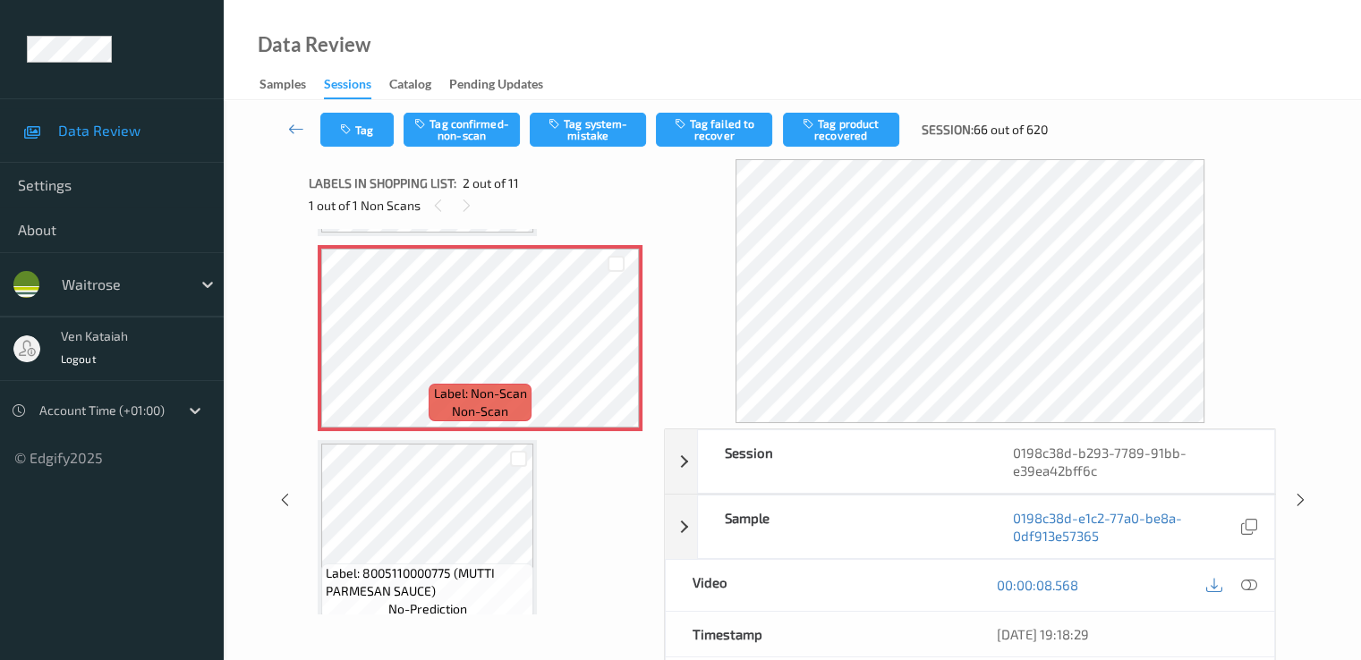
scroll to position [9, 0]
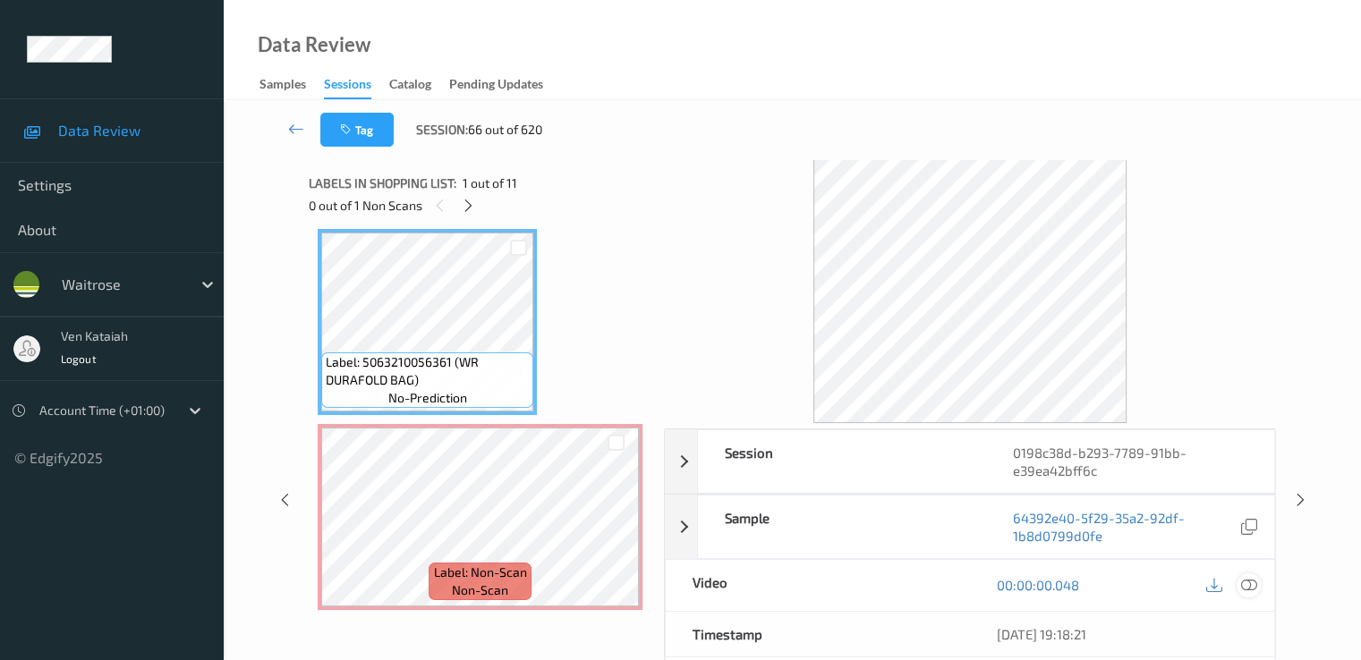
click at [1258, 584] on div at bounding box center [1248, 585] width 24 height 24
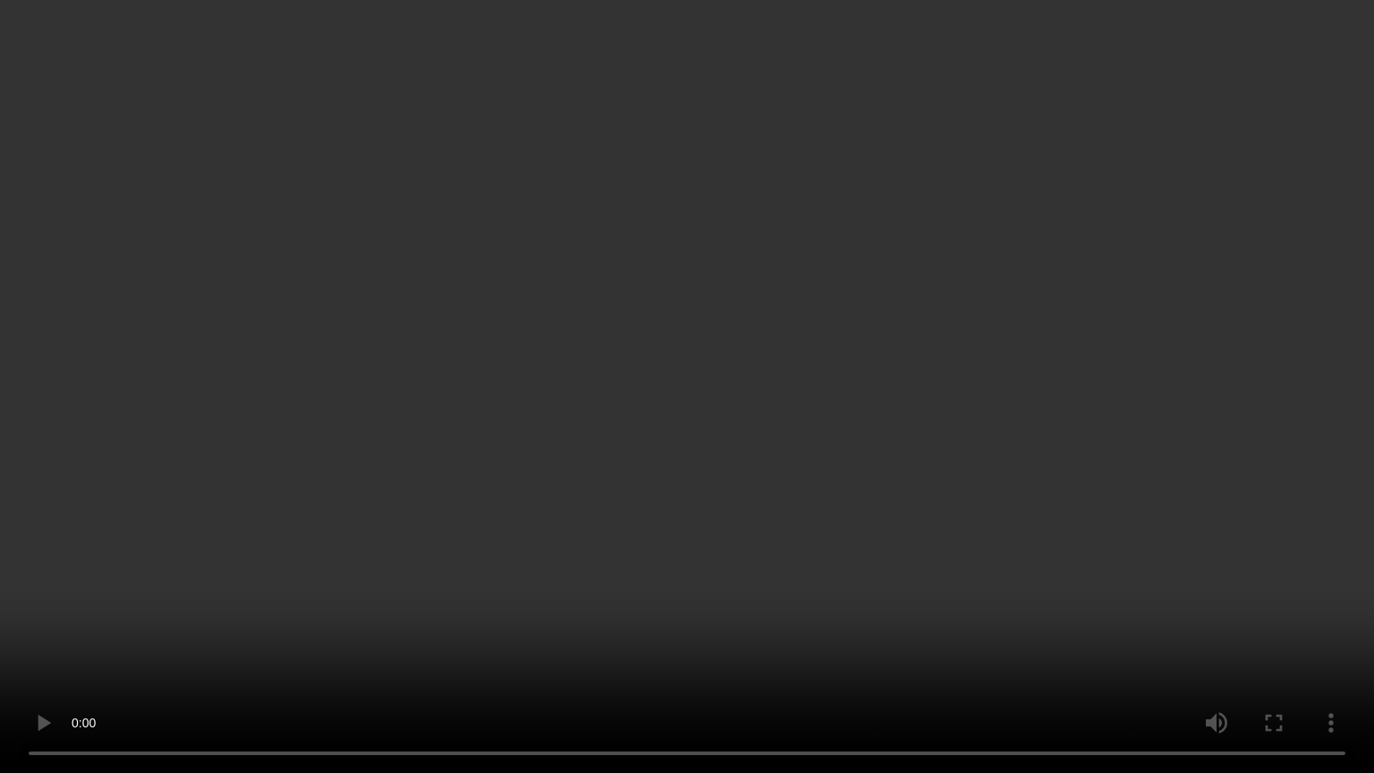
click at [945, 447] on video at bounding box center [687, 386] width 1374 height 773
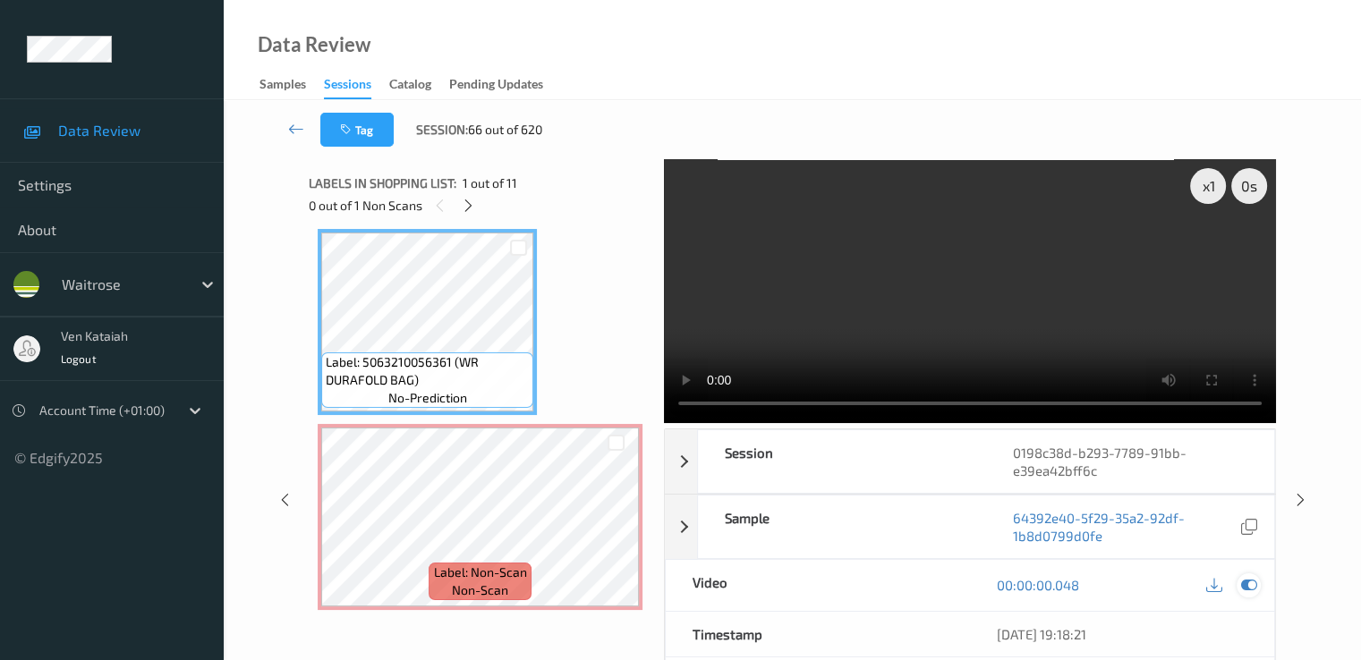
click at [1253, 579] on icon at bounding box center [1248, 585] width 16 height 16
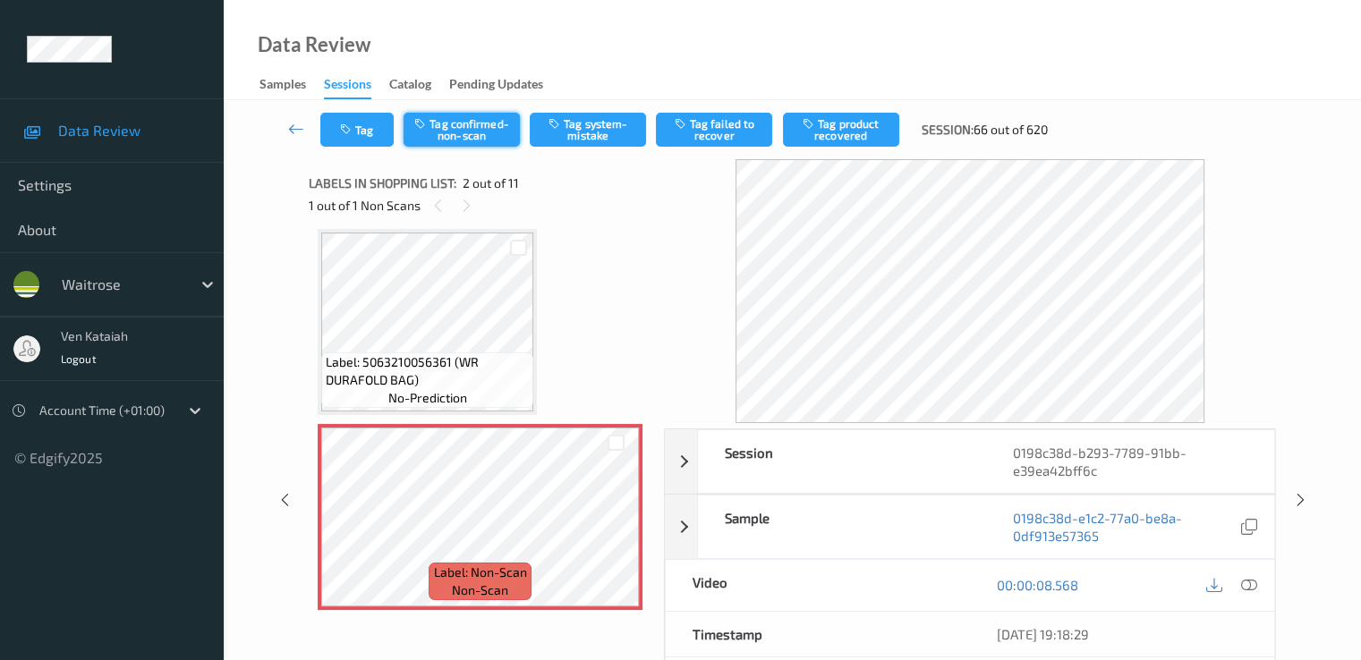
click at [476, 121] on button "Tag confirmed-non-scan" at bounding box center [461, 130] width 116 height 34
click at [827, 141] on button "Tag product recovered" at bounding box center [841, 130] width 116 height 34
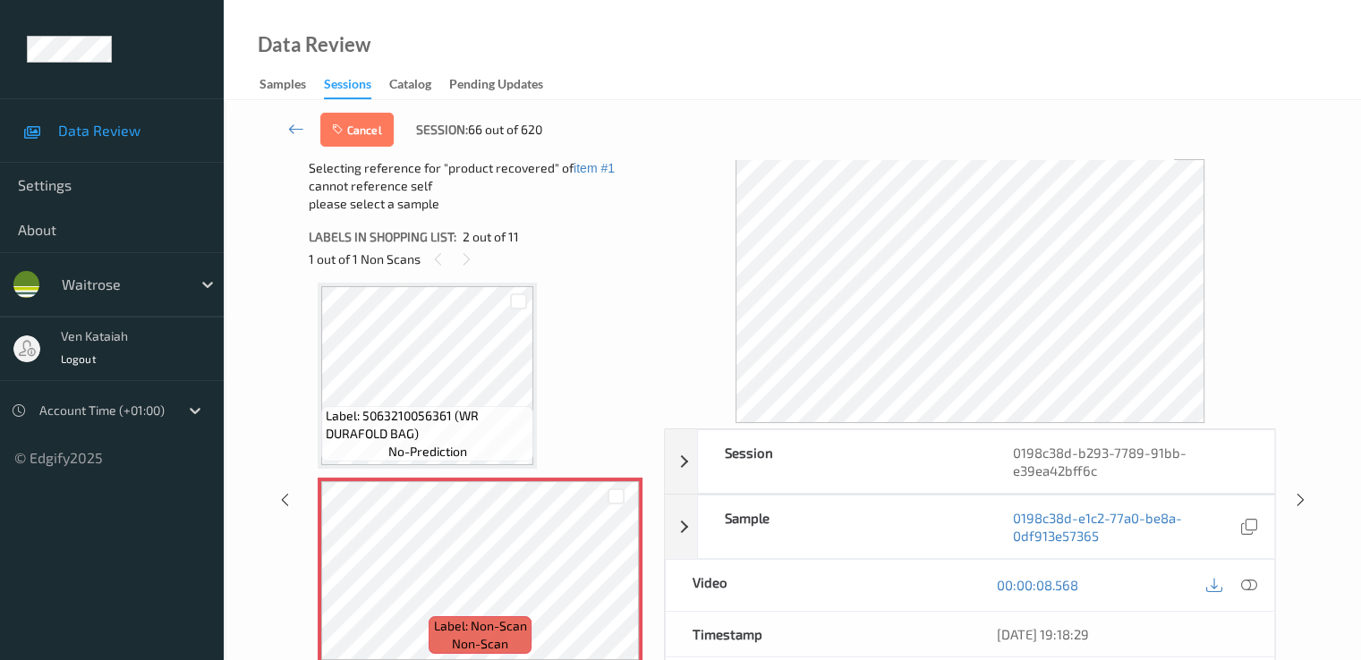
scroll to position [367, 0]
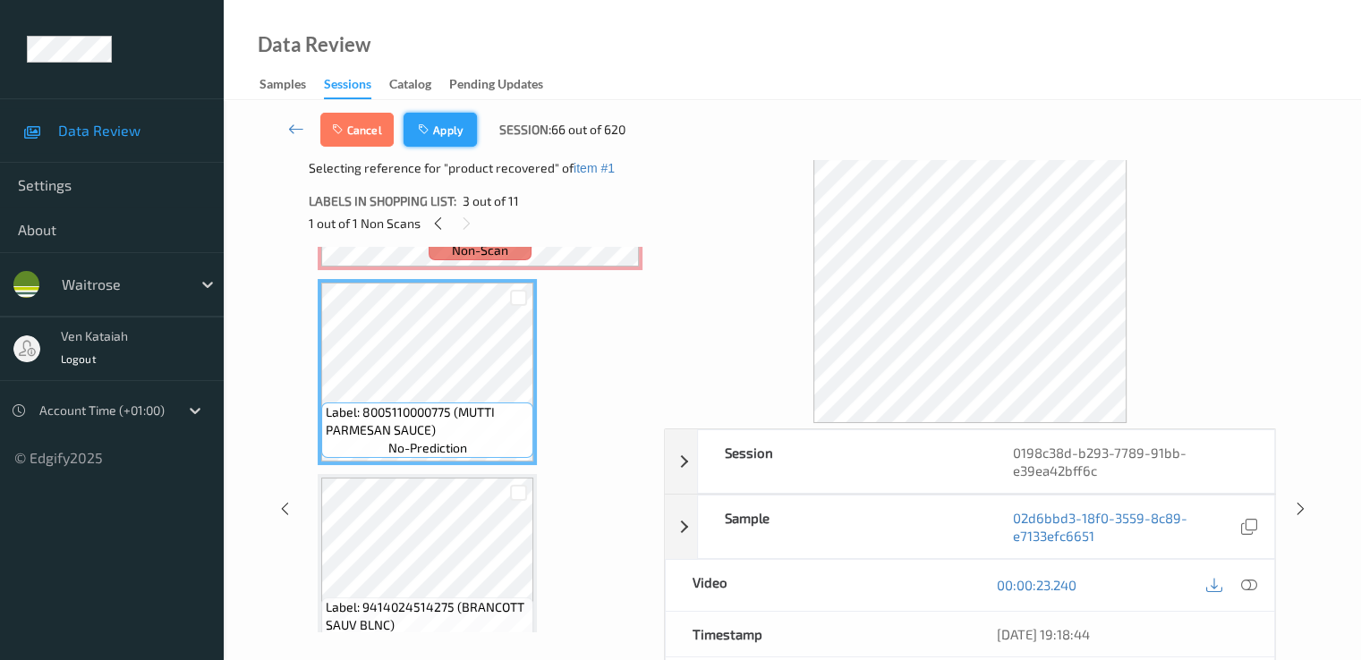
click at [469, 132] on button "Apply" at bounding box center [439, 130] width 73 height 34
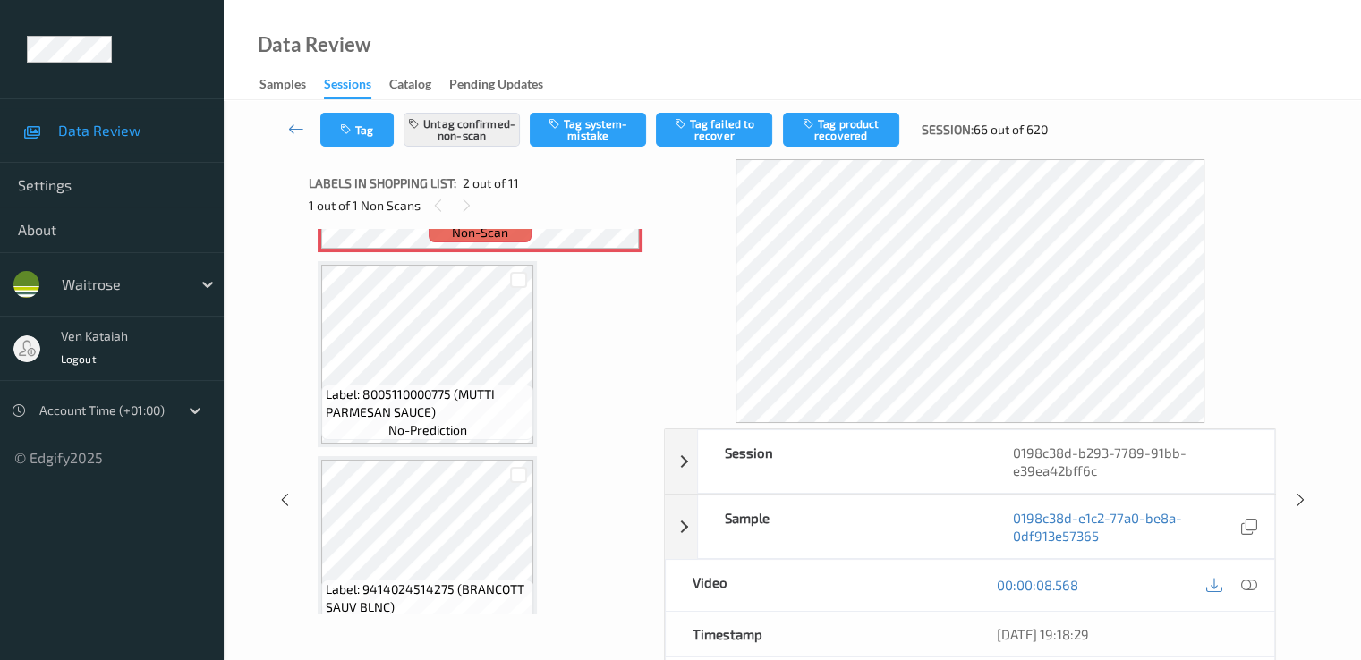
scroll to position [9, 0]
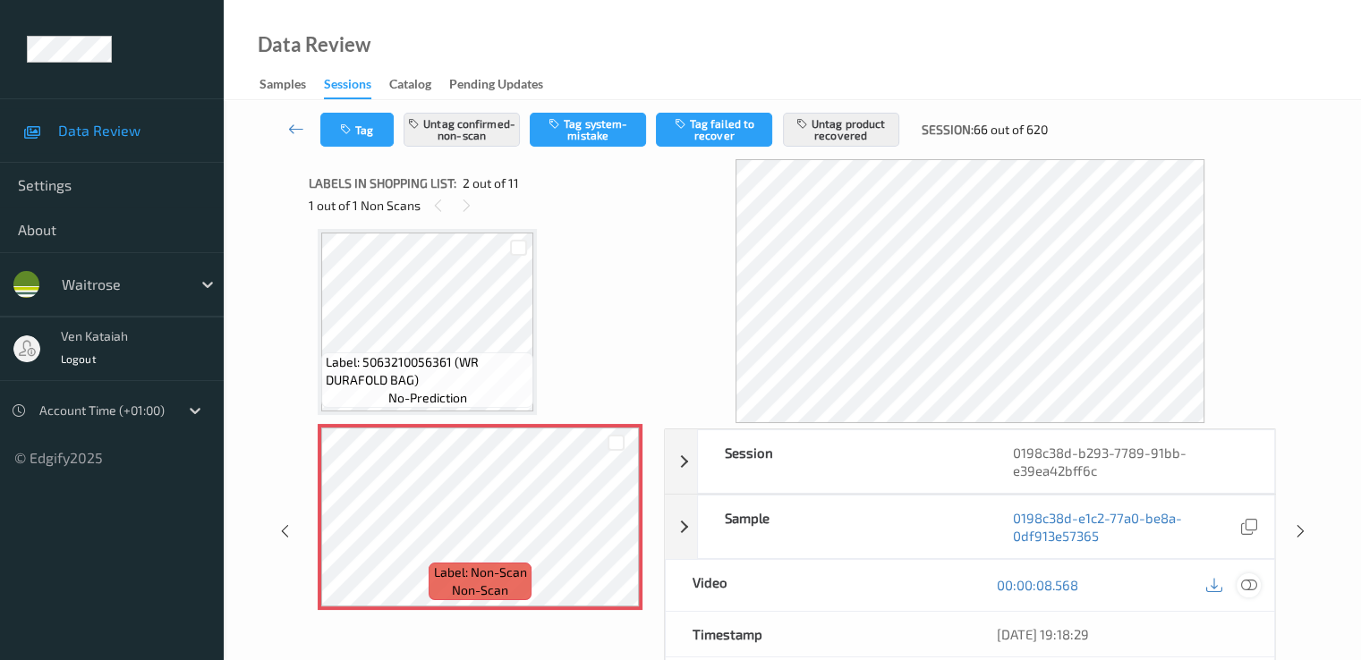
click at [1259, 583] on div at bounding box center [1248, 585] width 24 height 24
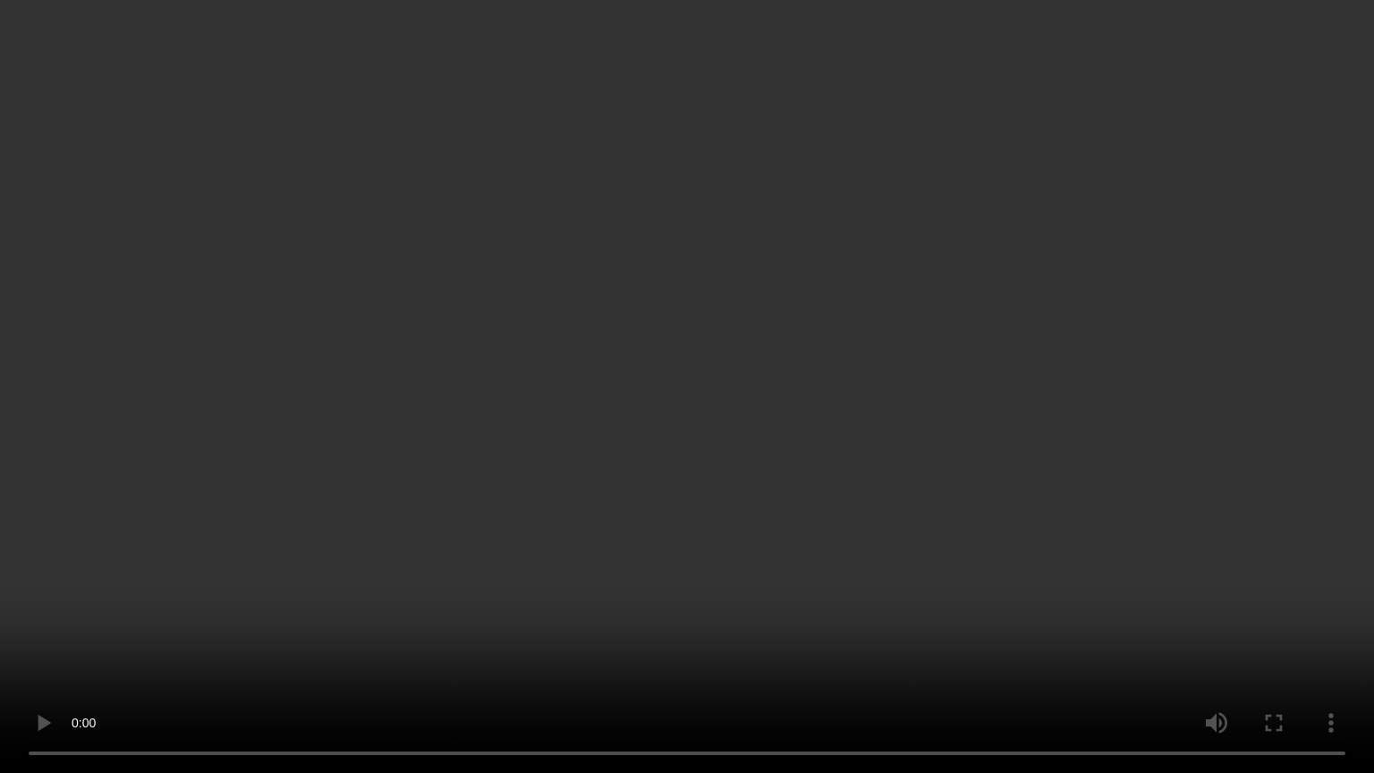
click at [326, 516] on video at bounding box center [687, 386] width 1374 height 773
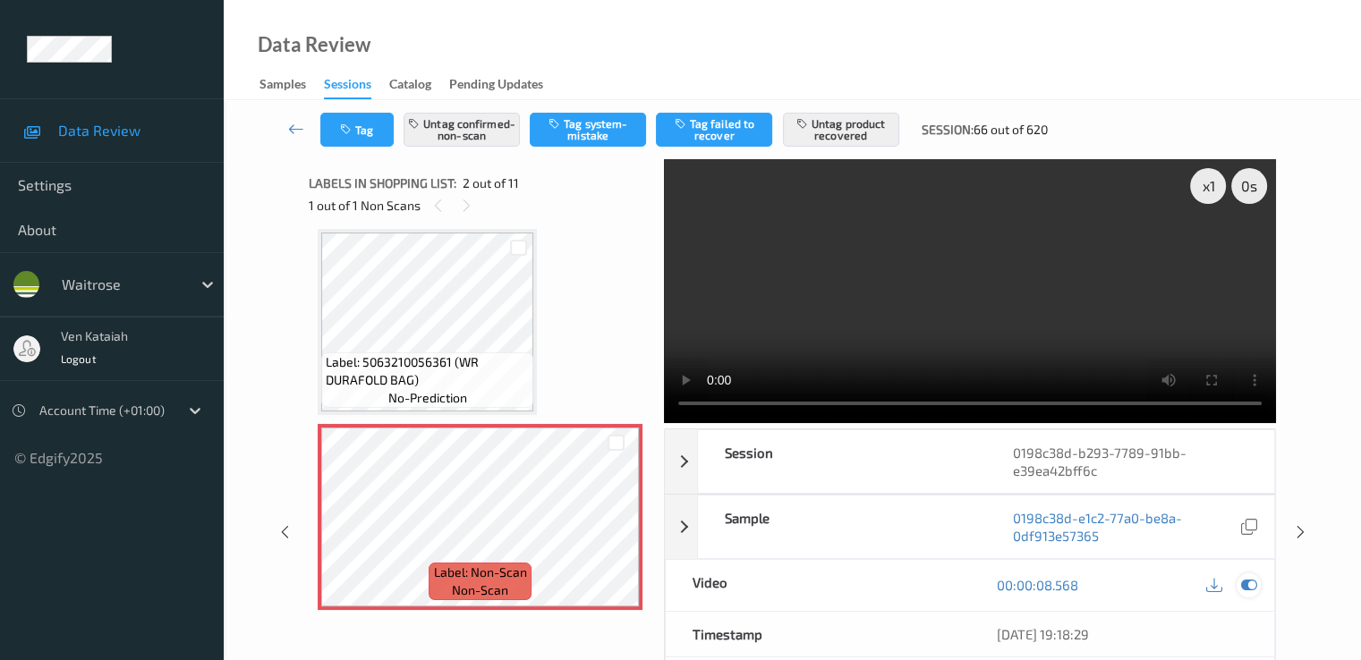
click at [1247, 578] on icon at bounding box center [1248, 585] width 16 height 16
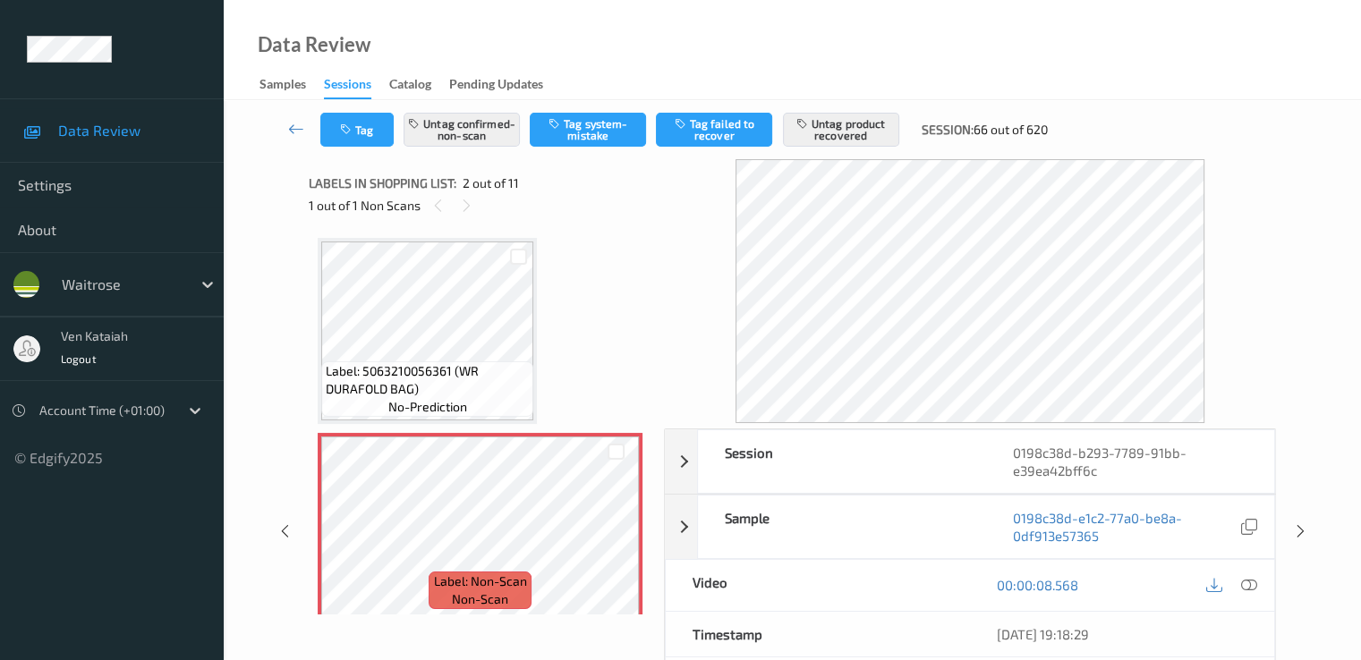
scroll to position [179, 0]
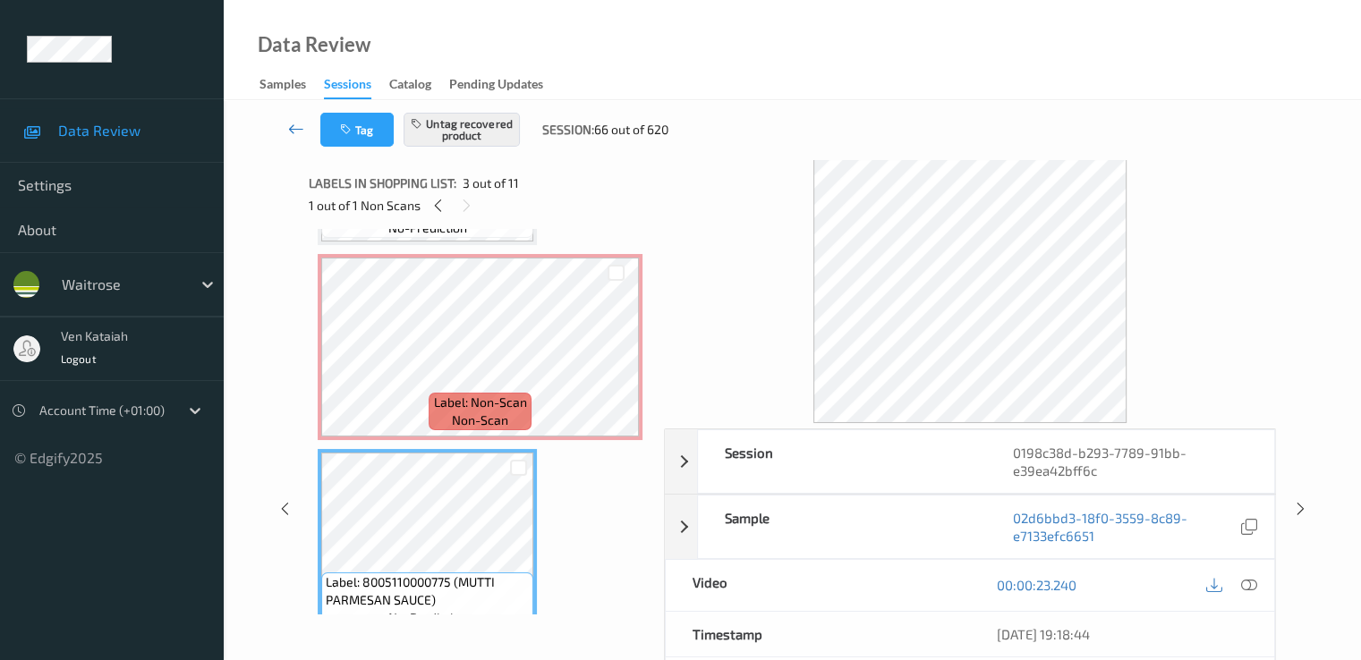
click at [304, 133] on link at bounding box center [296, 130] width 47 height 34
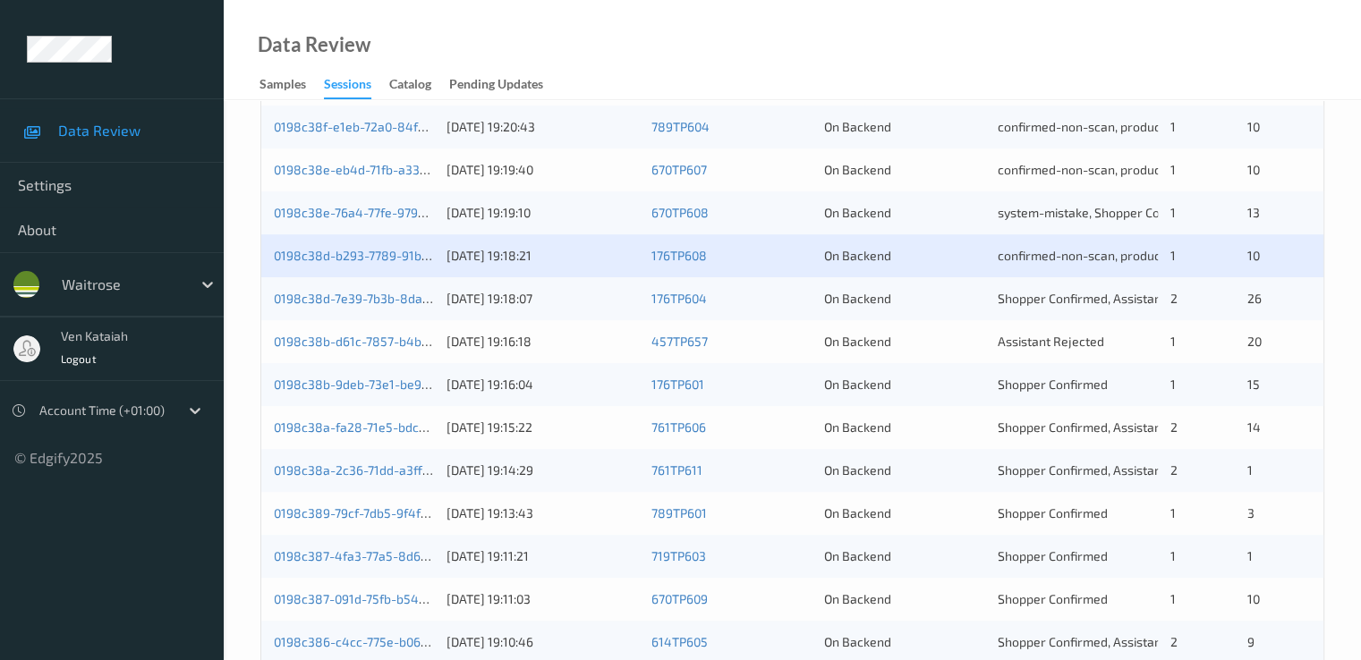
scroll to position [537, 0]
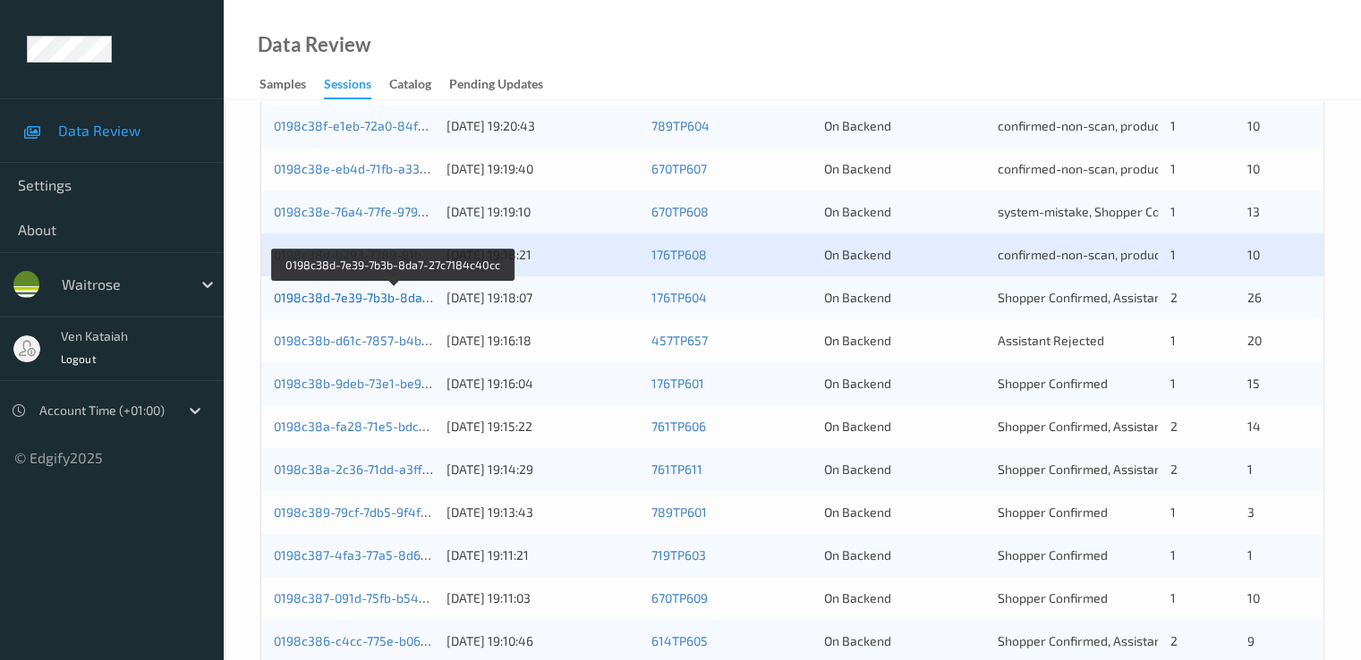
click at [401, 296] on link "0198c38d-7e39-7b3b-8da7-27c7184c40cc" at bounding box center [395, 297] width 242 height 15
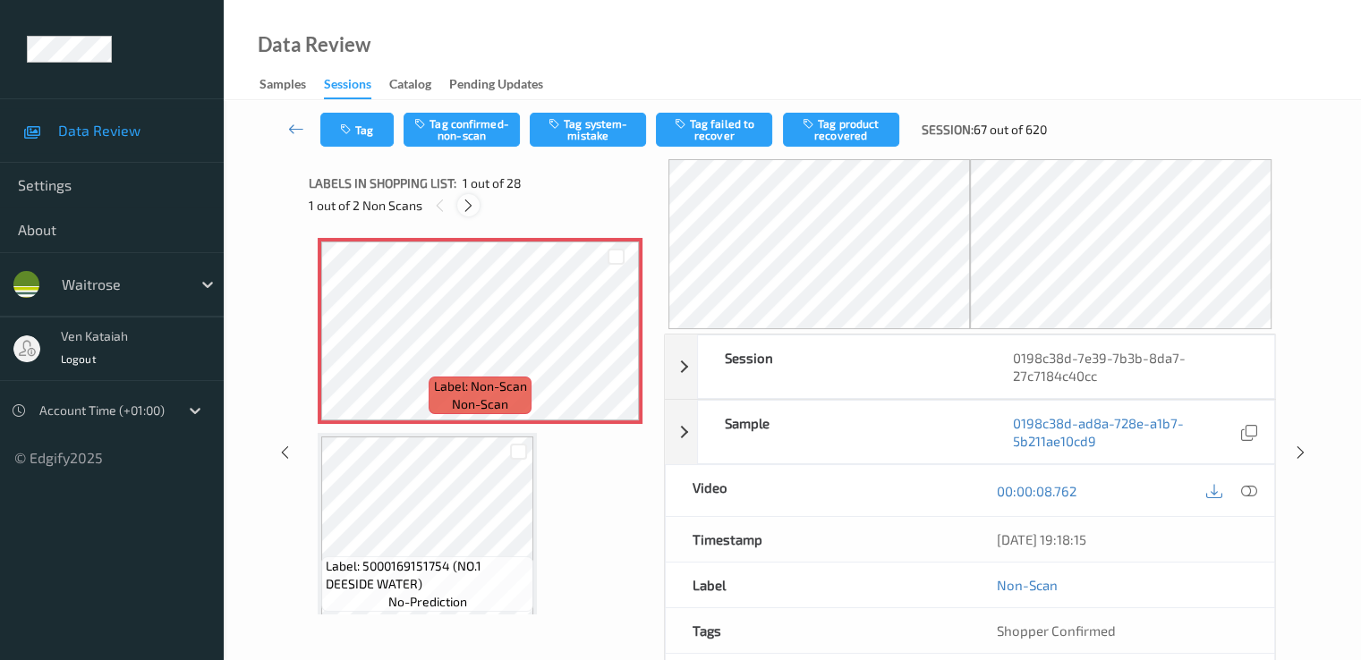
click at [463, 200] on icon at bounding box center [468, 206] width 15 height 16
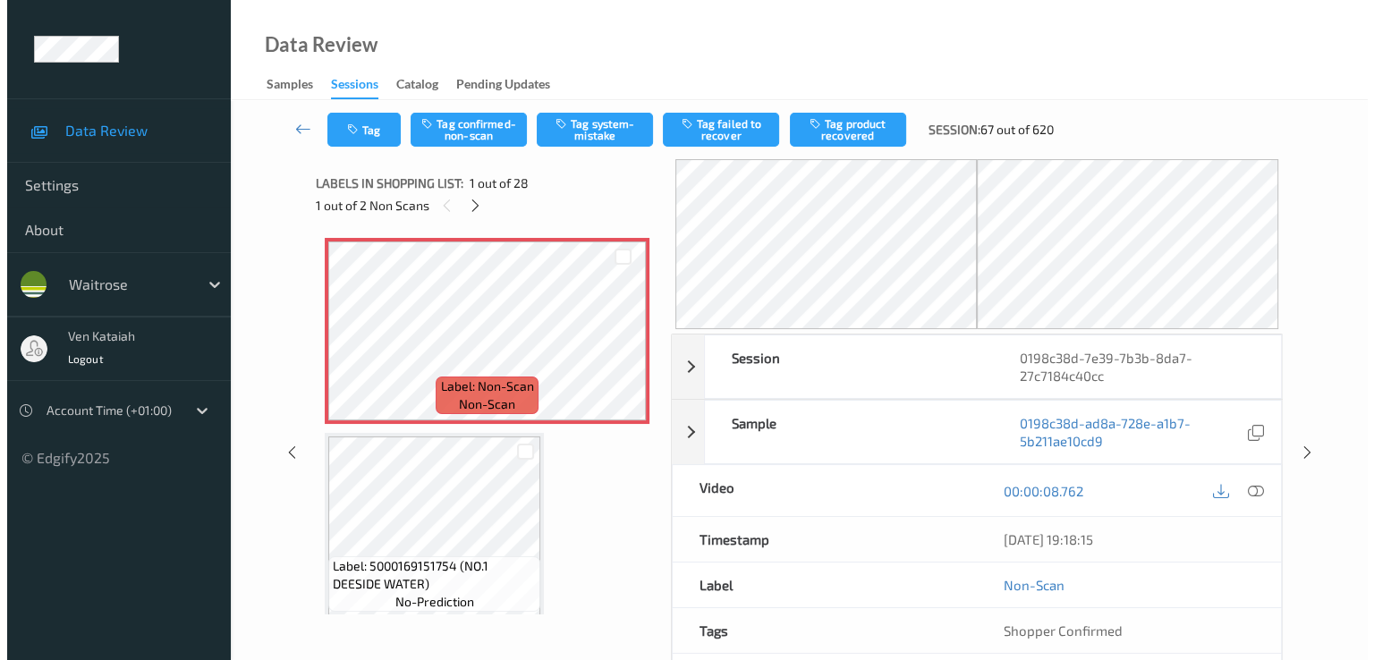
scroll to position [2739, 0]
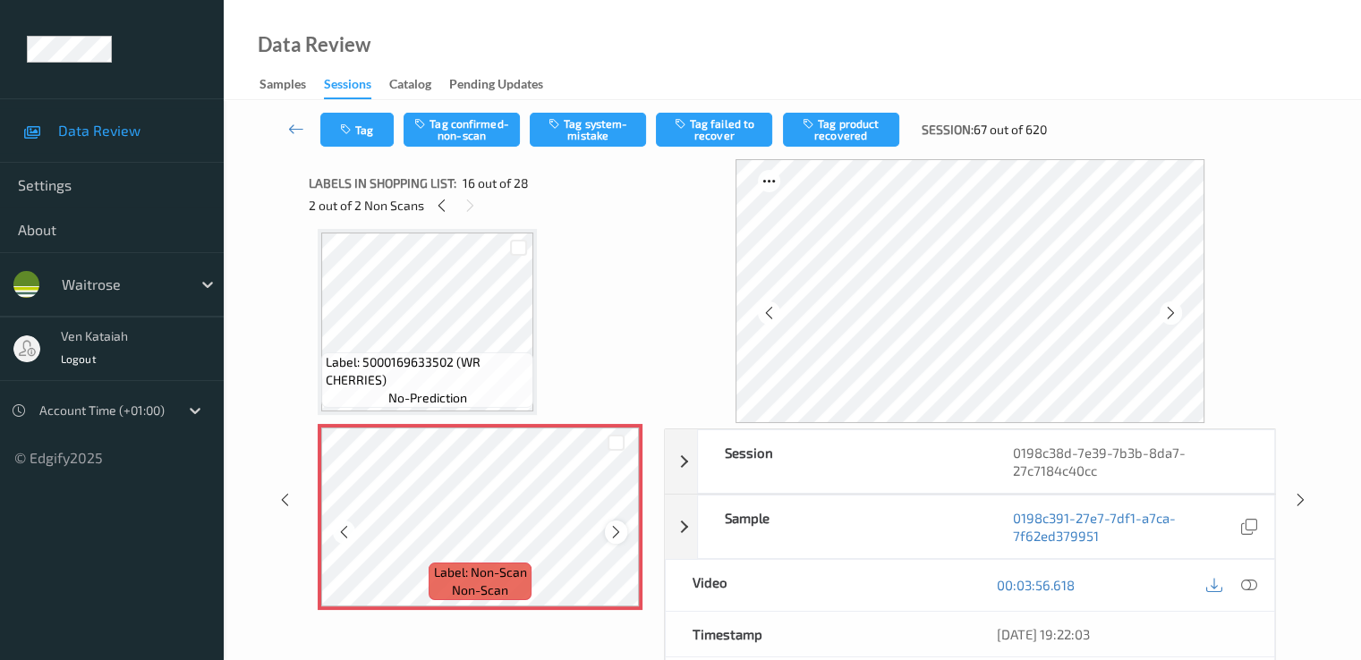
click at [612, 537] on icon at bounding box center [615, 532] width 15 height 16
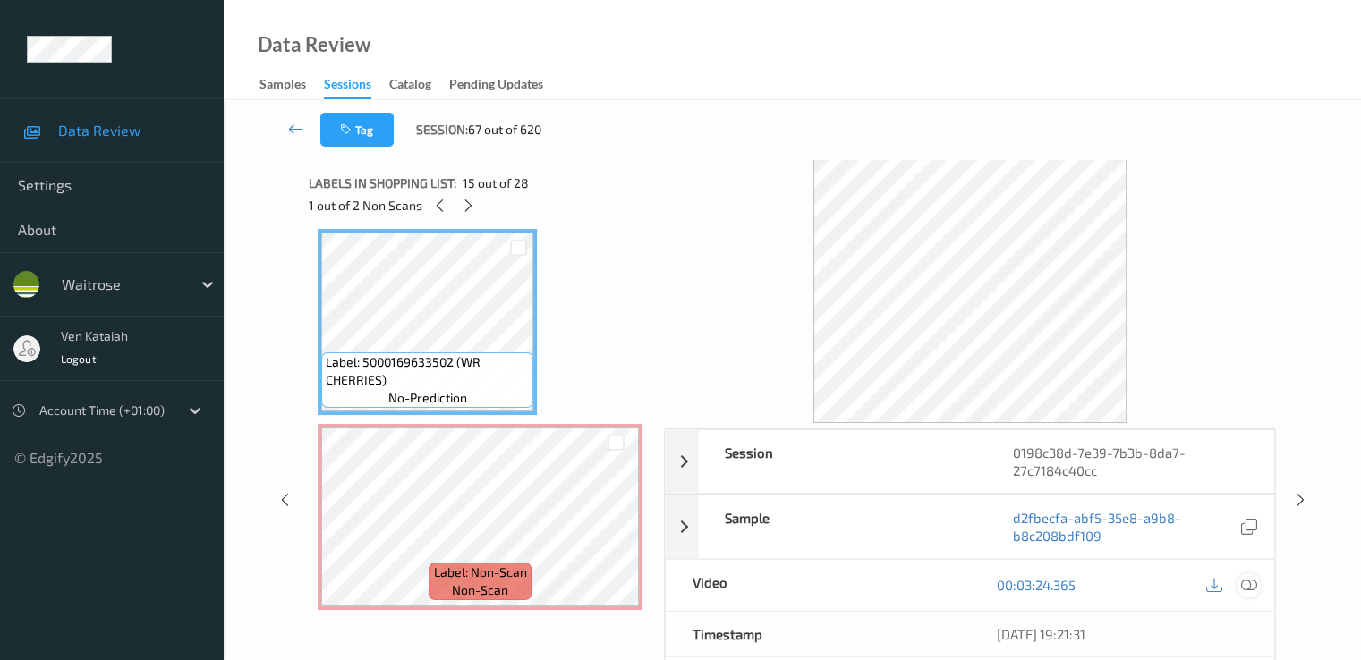
click at [1247, 584] on icon at bounding box center [1248, 585] width 16 height 16
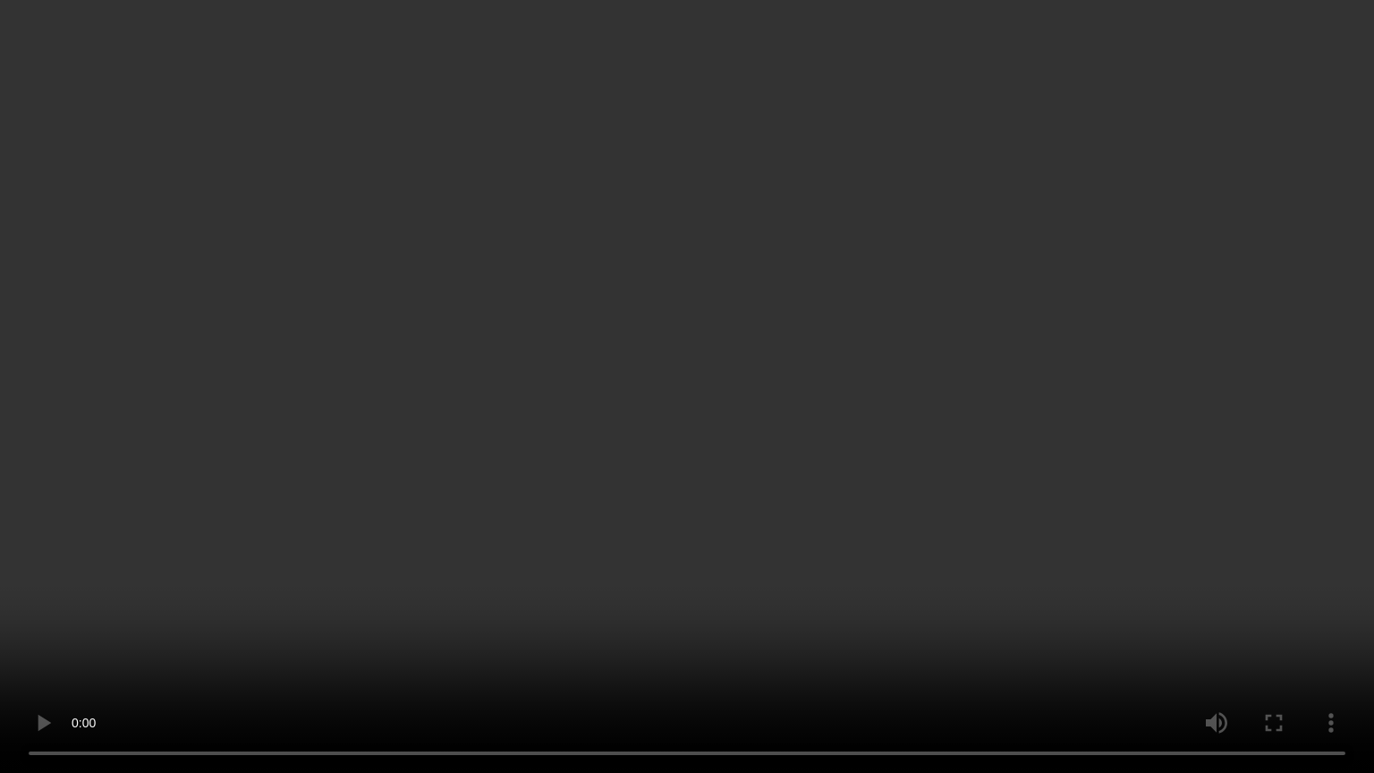
click at [612, 429] on video at bounding box center [687, 386] width 1374 height 773
click at [648, 492] on video at bounding box center [687, 386] width 1374 height 773
click at [643, 482] on video at bounding box center [687, 386] width 1374 height 773
click at [344, 430] on video at bounding box center [687, 386] width 1374 height 773
click at [363, 322] on video at bounding box center [687, 386] width 1374 height 773
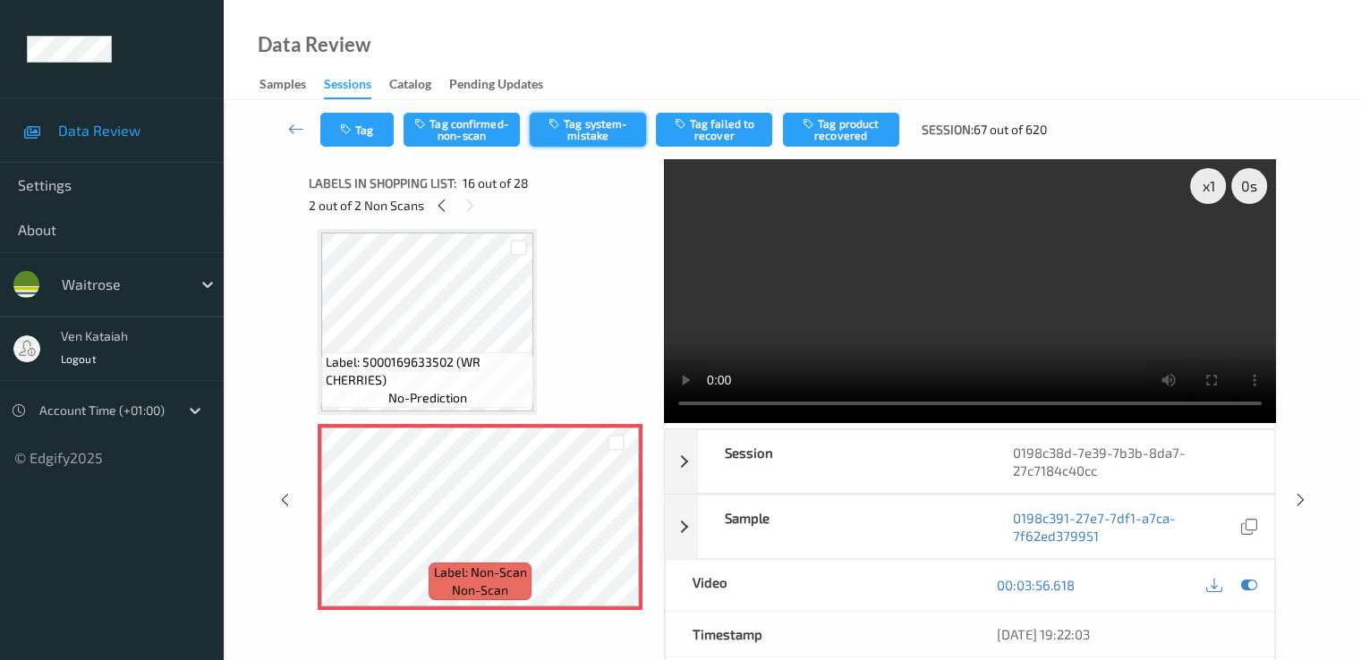
click at [566, 125] on button "Tag system-mistake" at bounding box center [588, 130] width 116 height 34
click at [362, 132] on button "Tag" at bounding box center [356, 130] width 73 height 34
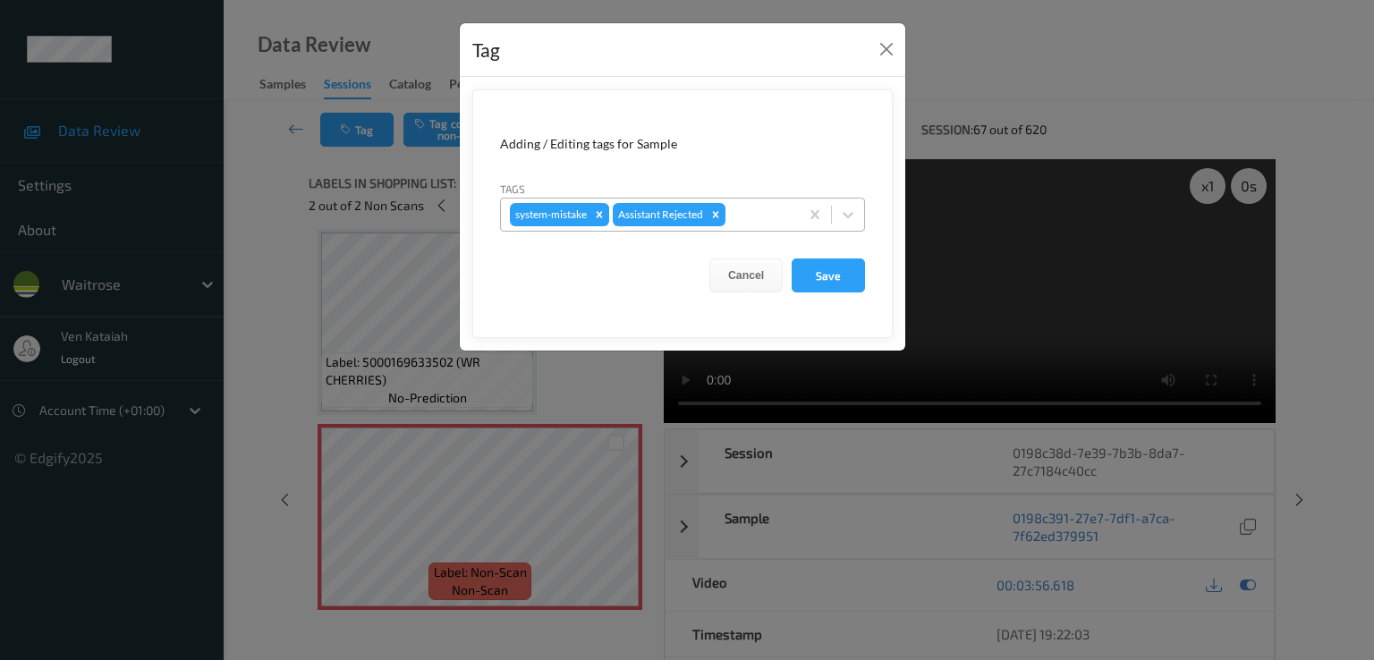
click at [771, 208] on div at bounding box center [759, 214] width 61 height 21
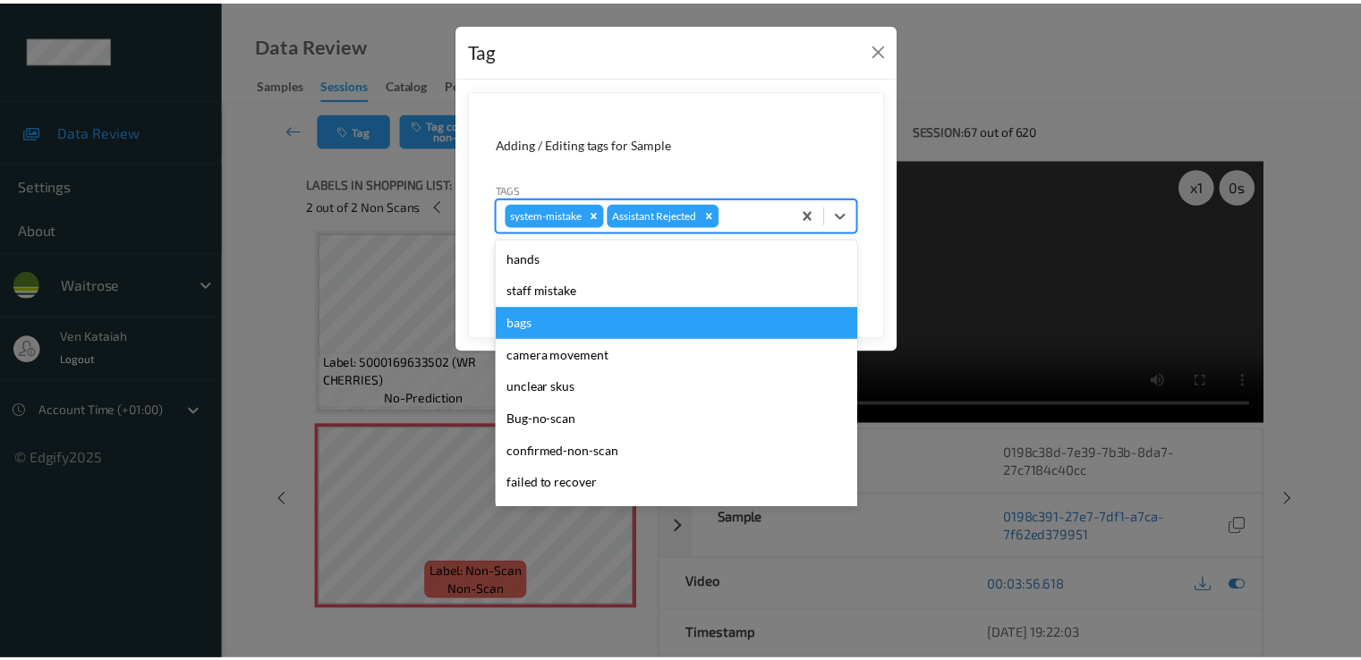
scroll to position [351, 0]
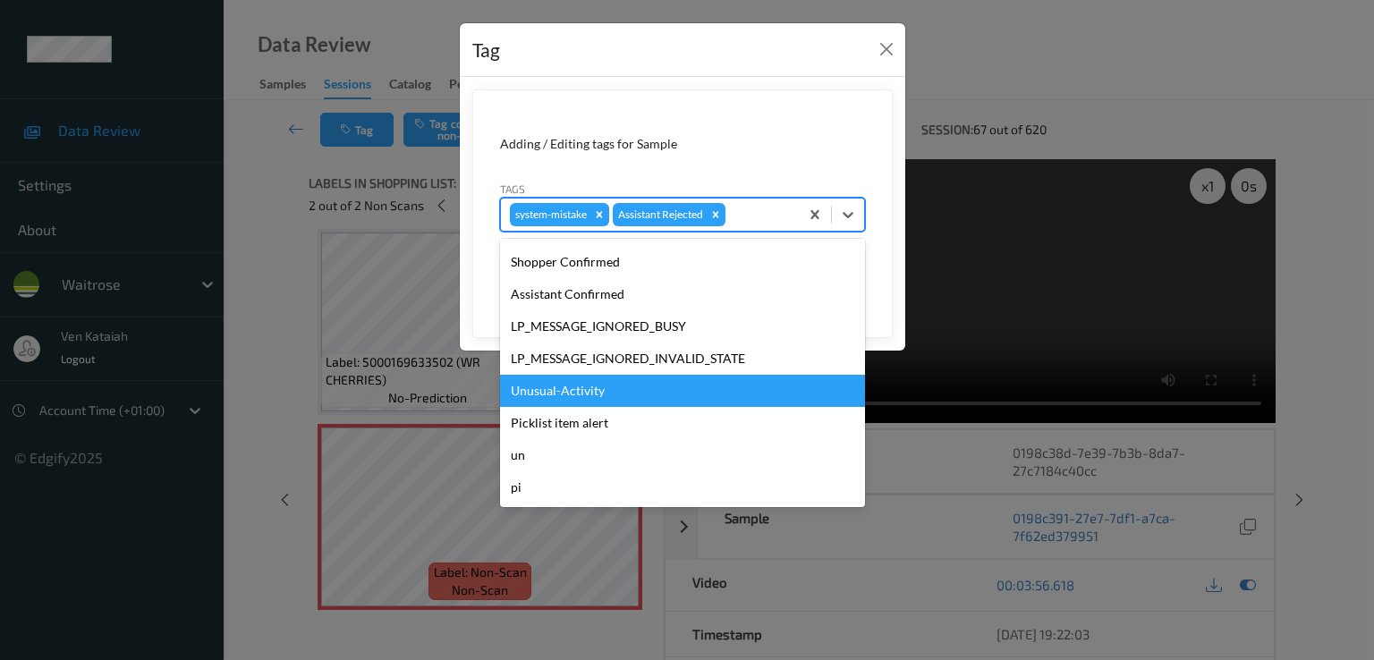
click at [589, 377] on div "Unusual-Activity" at bounding box center [682, 391] width 365 height 32
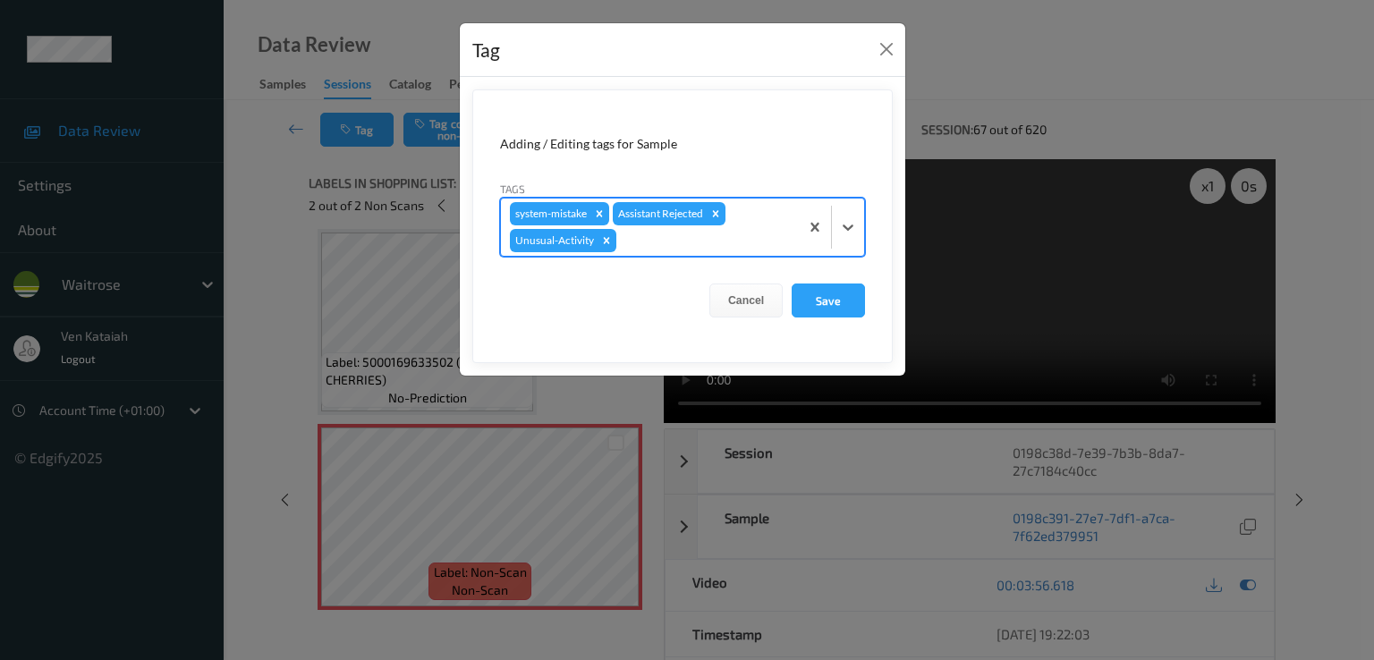
click at [673, 250] on div at bounding box center [705, 240] width 170 height 21
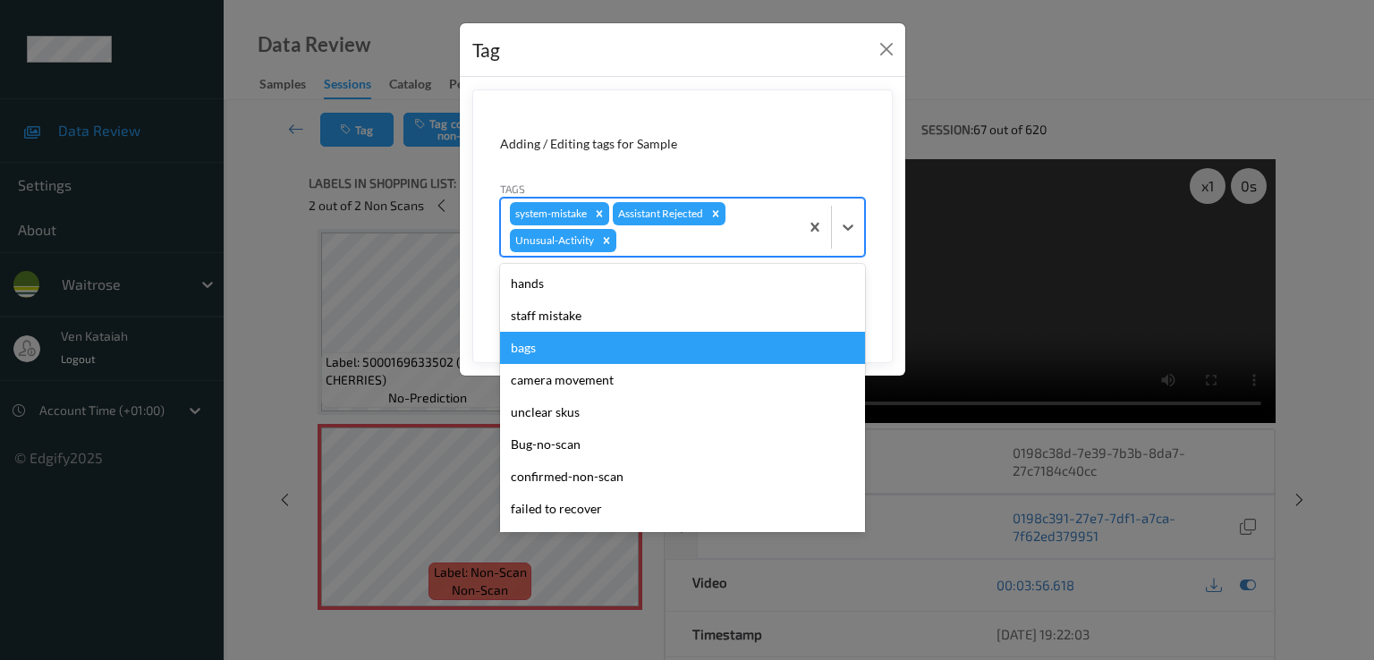
drag, startPoint x: 537, startPoint y: 356, endPoint x: 648, endPoint y: 359, distance: 111.0
click at [536, 357] on div "bags" at bounding box center [682, 348] width 365 height 32
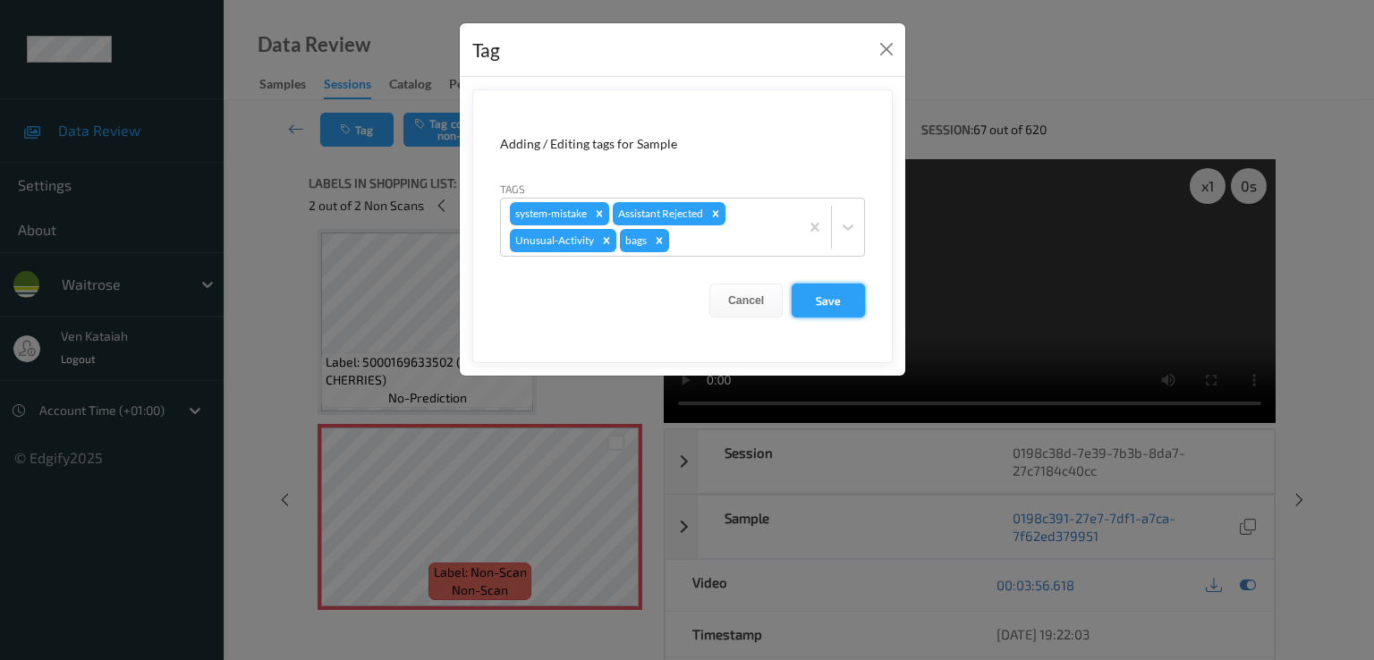
click at [827, 296] on button "Save" at bounding box center [828, 301] width 73 height 34
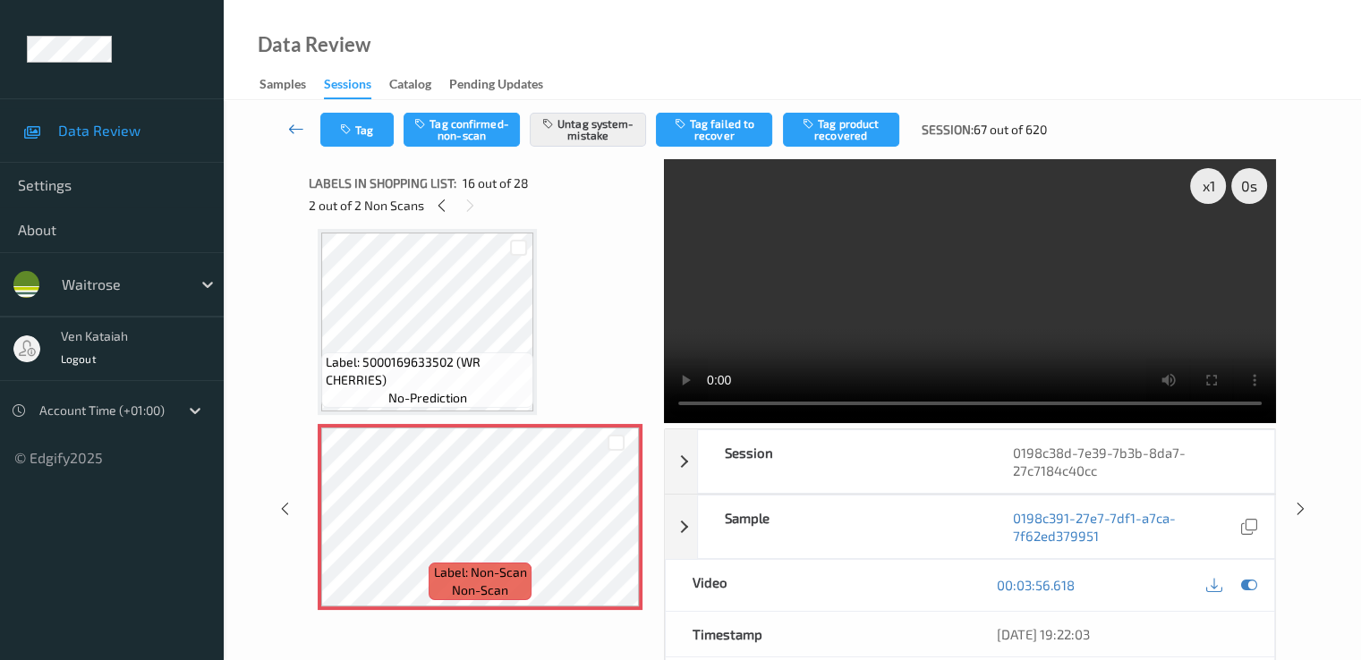
click at [300, 123] on icon at bounding box center [296, 129] width 16 height 18
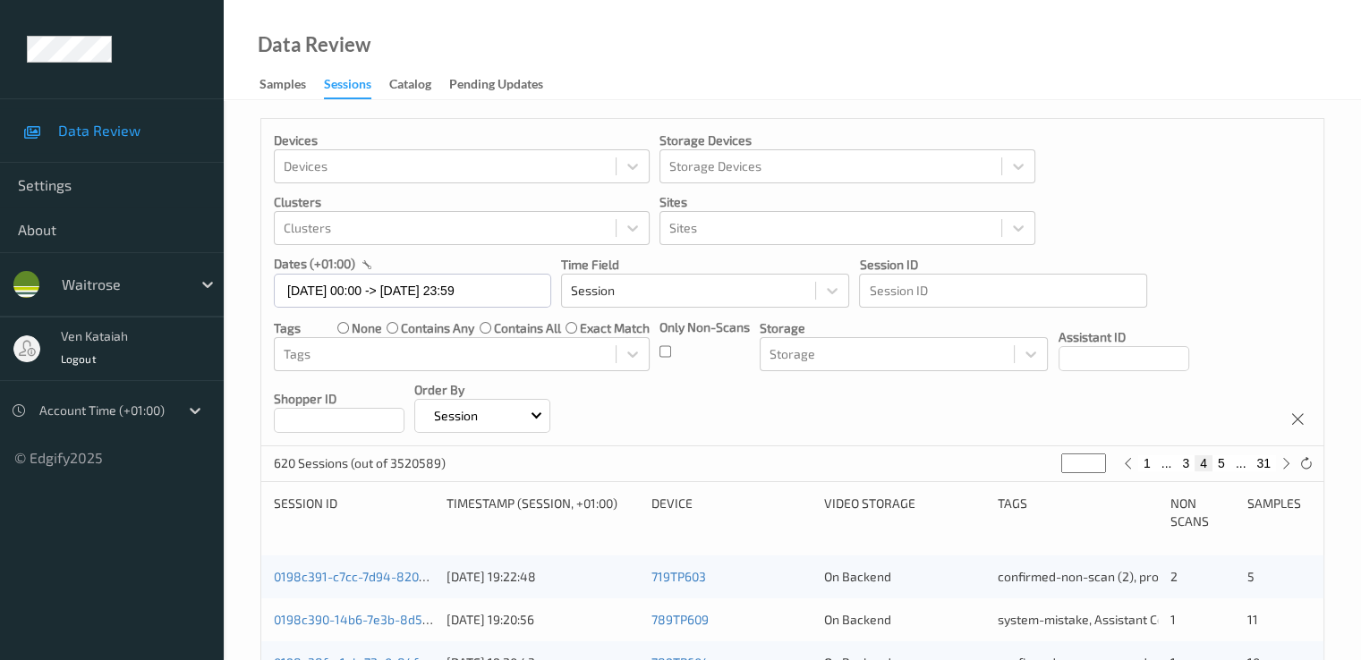
scroll to position [358, 0]
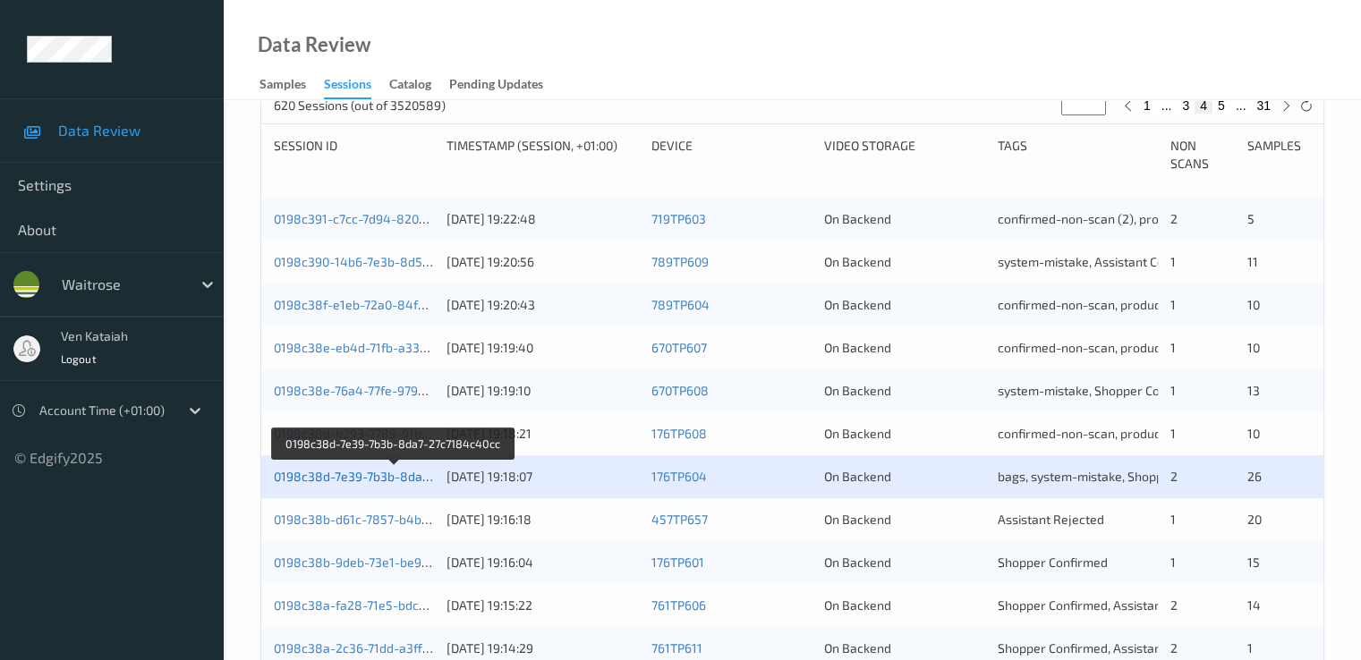
click at [406, 474] on link "0198c38d-7e39-7b3b-8da7-27c7184c40cc" at bounding box center [395, 476] width 242 height 15
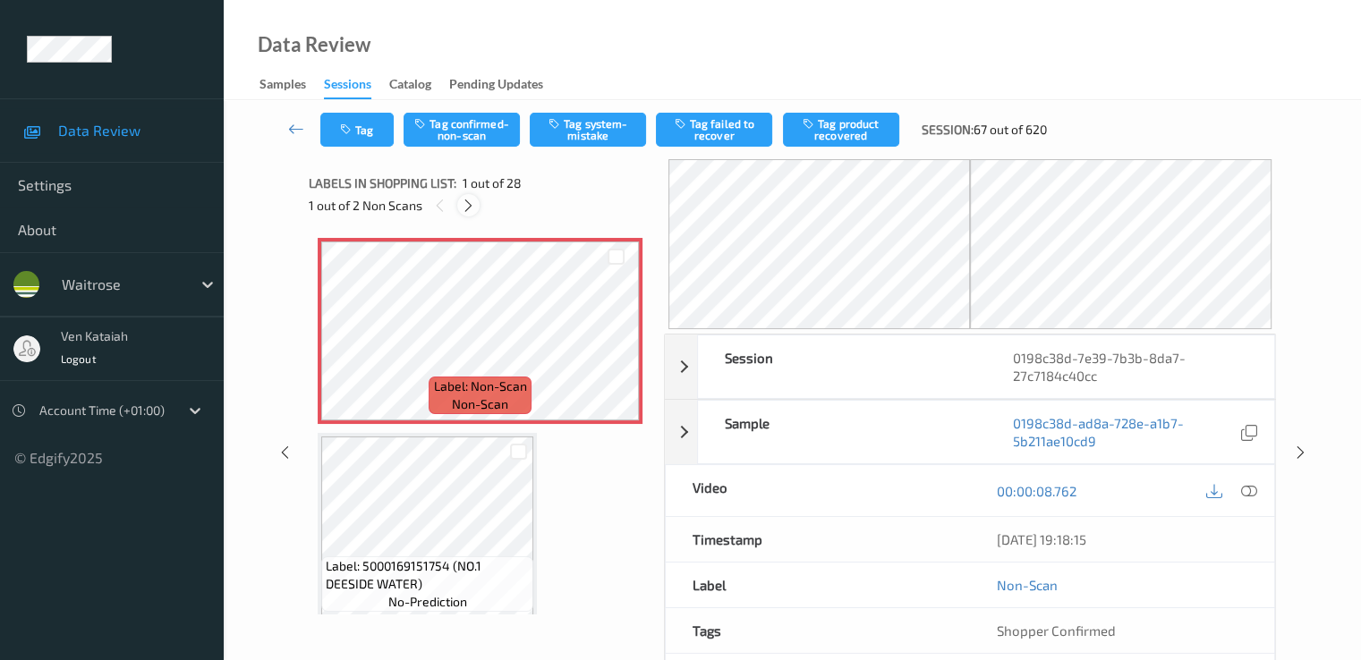
click at [467, 209] on icon at bounding box center [468, 206] width 15 height 16
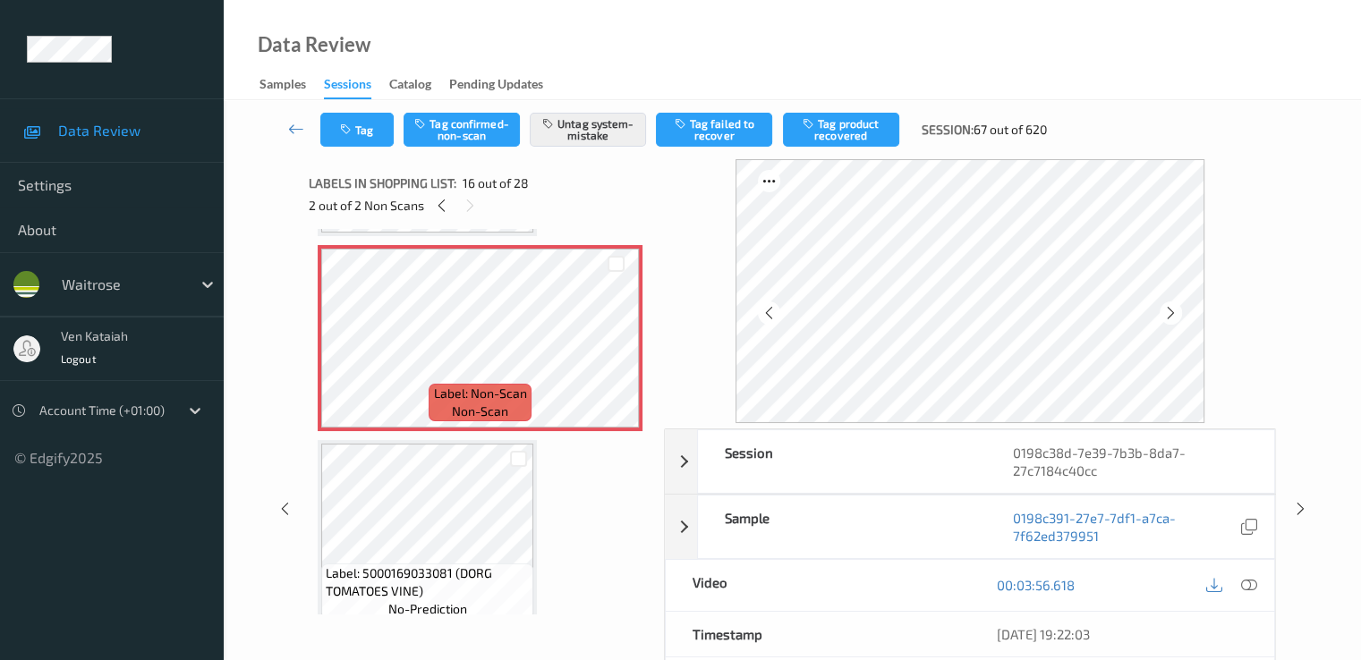
scroll to position [2739, 0]
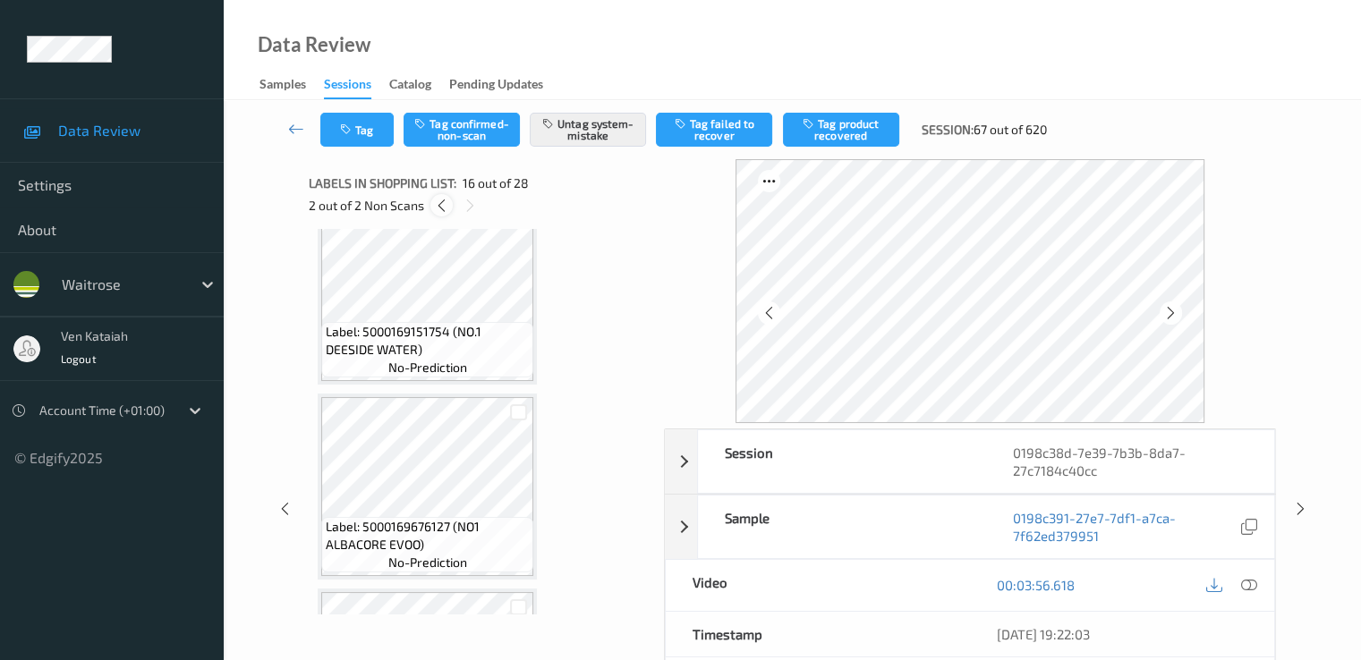
click at [442, 204] on icon at bounding box center [441, 206] width 15 height 16
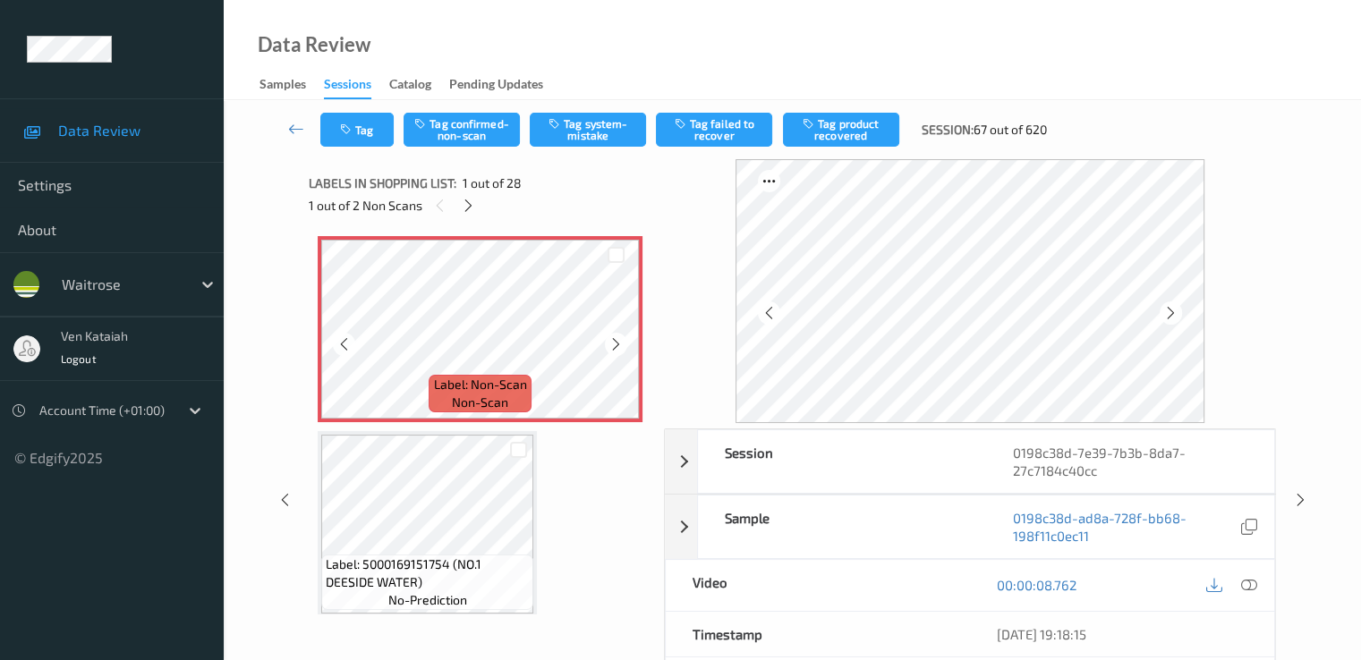
scroll to position [0, 0]
click at [336, 352] on icon at bounding box center [343, 346] width 15 height 16
click at [346, 343] on icon at bounding box center [343, 346] width 15 height 16
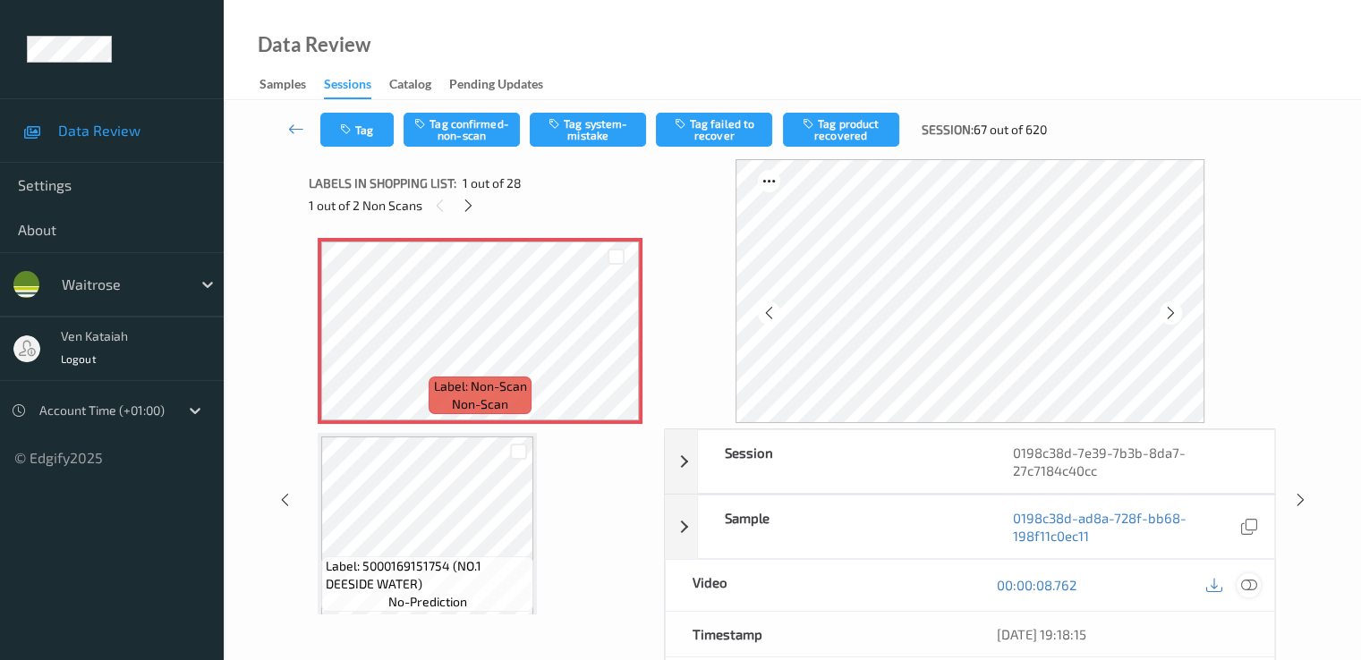
click at [1241, 588] on icon at bounding box center [1248, 585] width 16 height 16
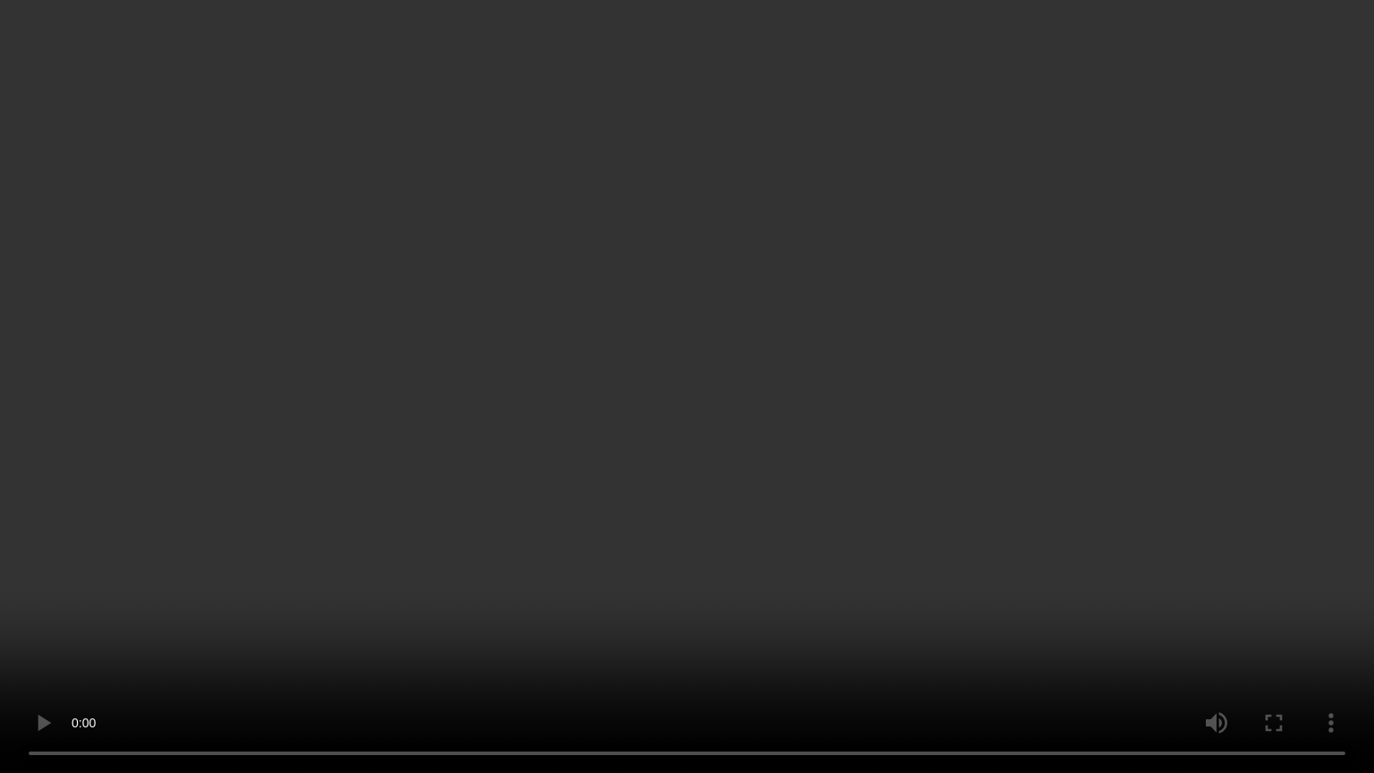
click at [136, 644] on video at bounding box center [687, 386] width 1374 height 773
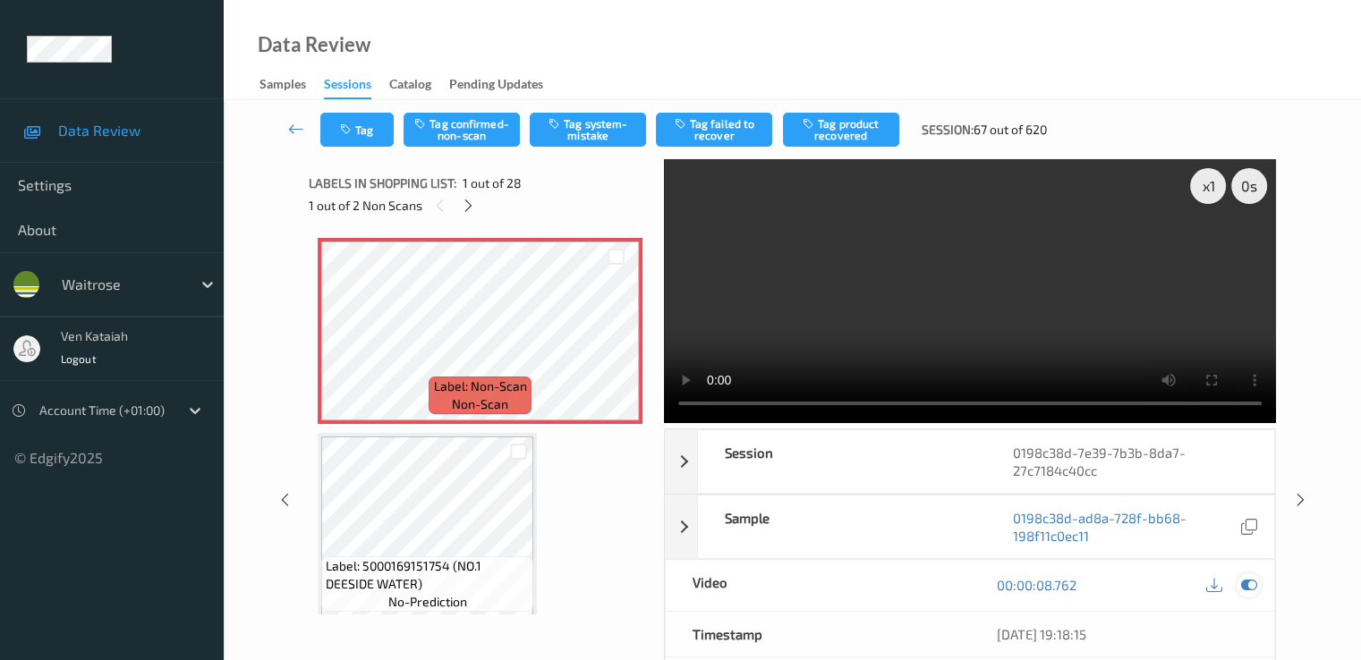
click at [1258, 589] on div at bounding box center [1248, 585] width 24 height 24
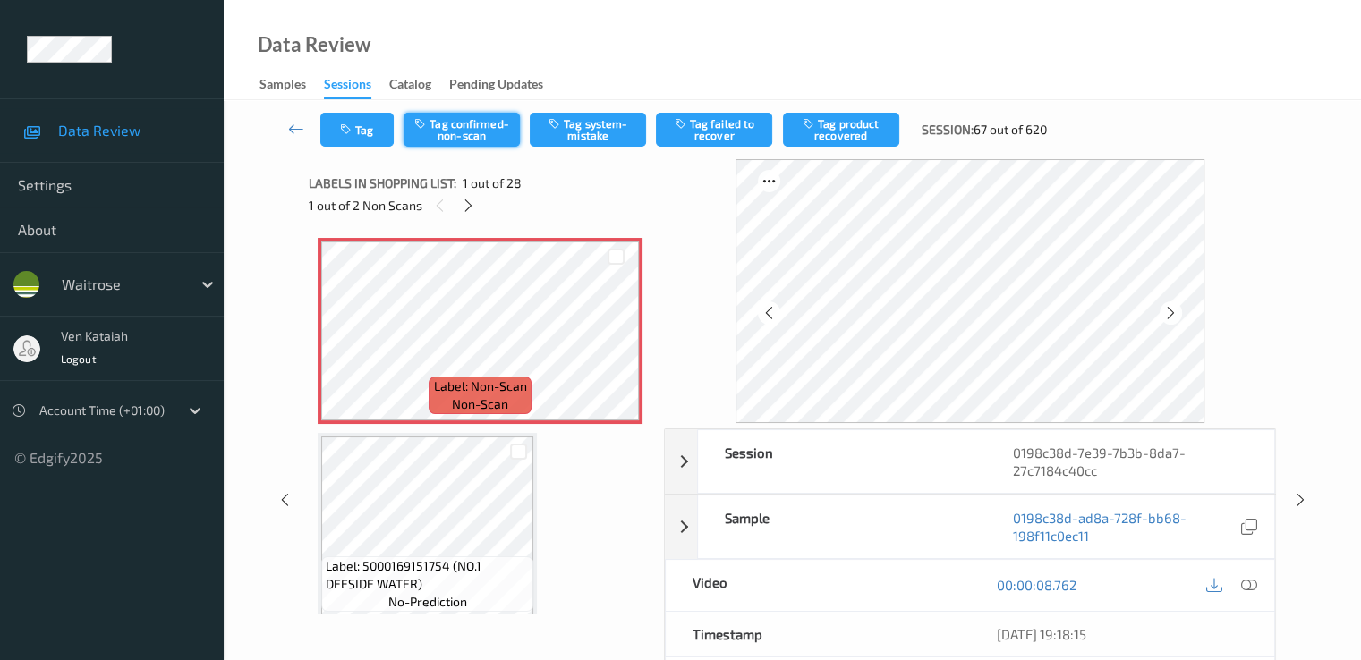
click at [468, 126] on button "Tag confirmed-non-scan" at bounding box center [461, 130] width 116 height 34
click at [462, 130] on button "Tag confirmed-non-scan" at bounding box center [461, 130] width 116 height 34
click at [854, 132] on button "Tag product recovered" at bounding box center [841, 130] width 116 height 34
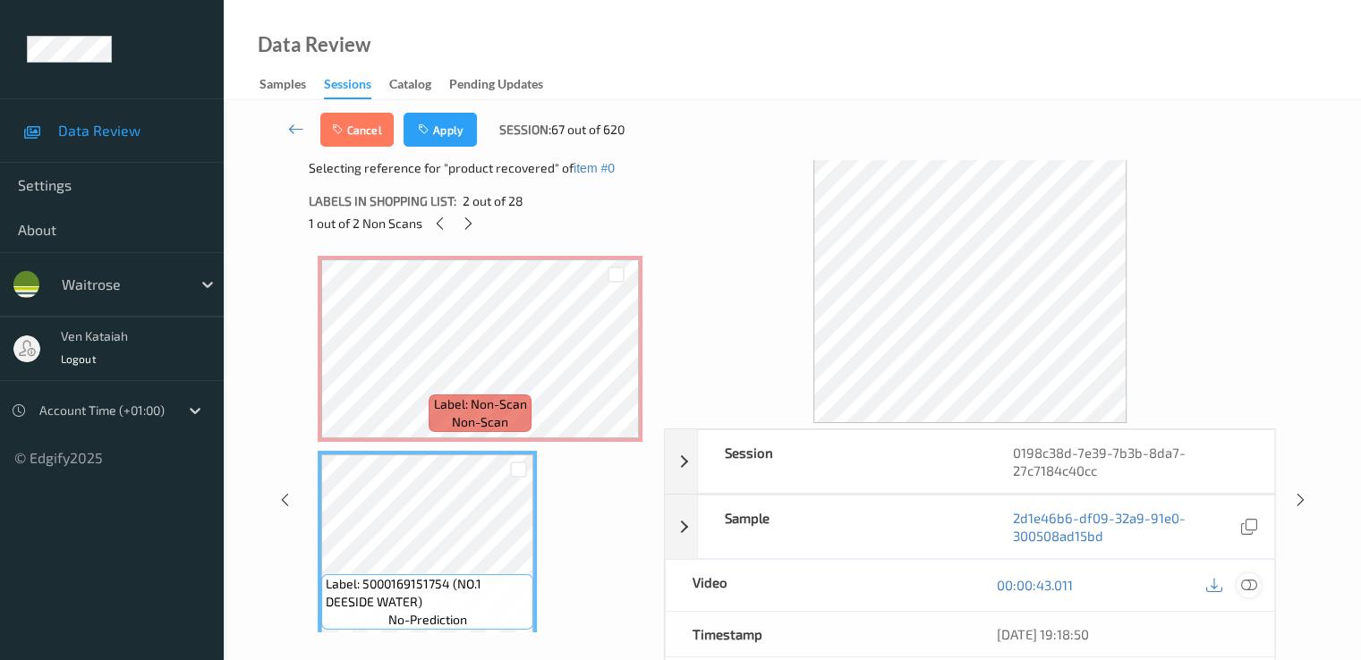
click at [1249, 590] on icon at bounding box center [1248, 585] width 16 height 16
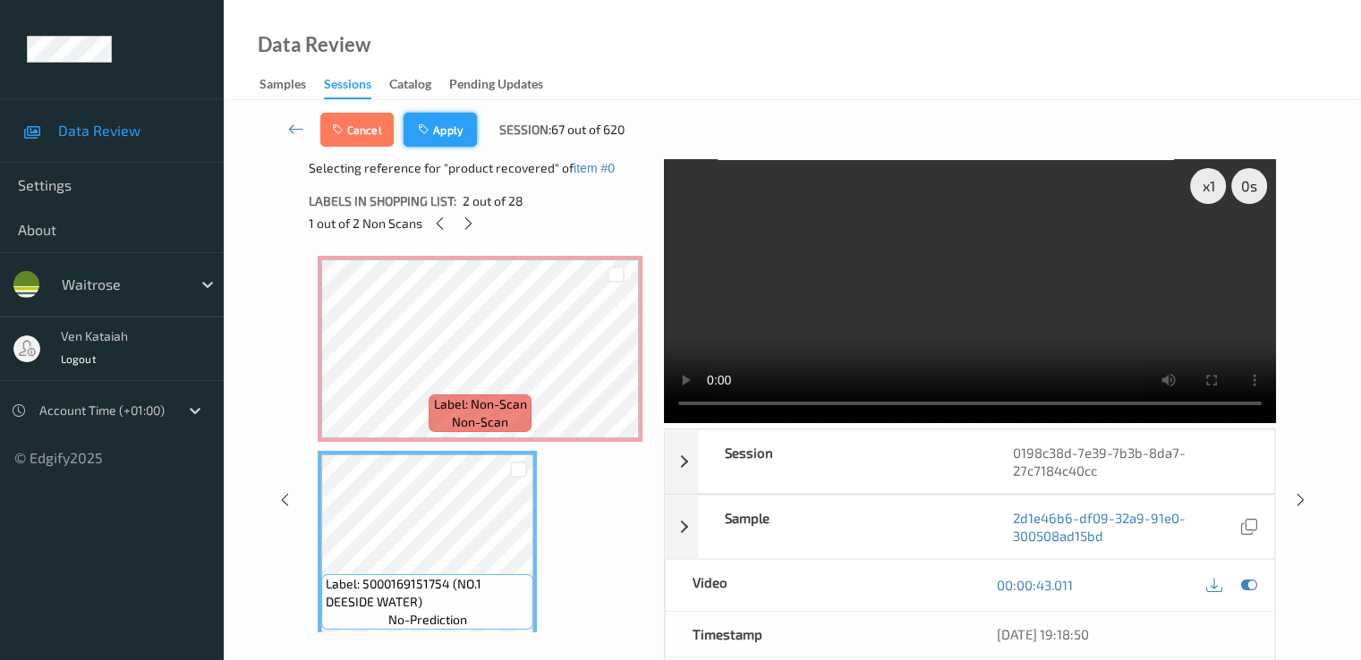
click at [427, 146] on button "Apply" at bounding box center [439, 130] width 73 height 34
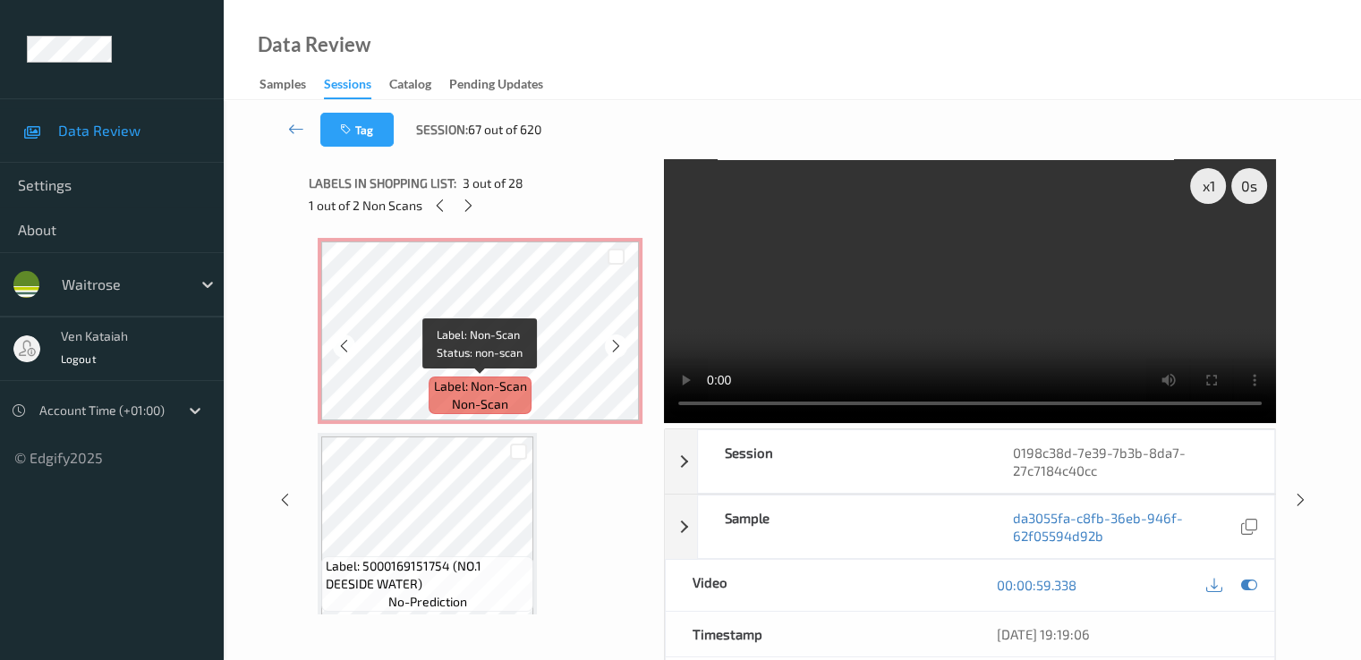
click at [452, 385] on span "Label: Non-Scan" at bounding box center [480, 387] width 93 height 18
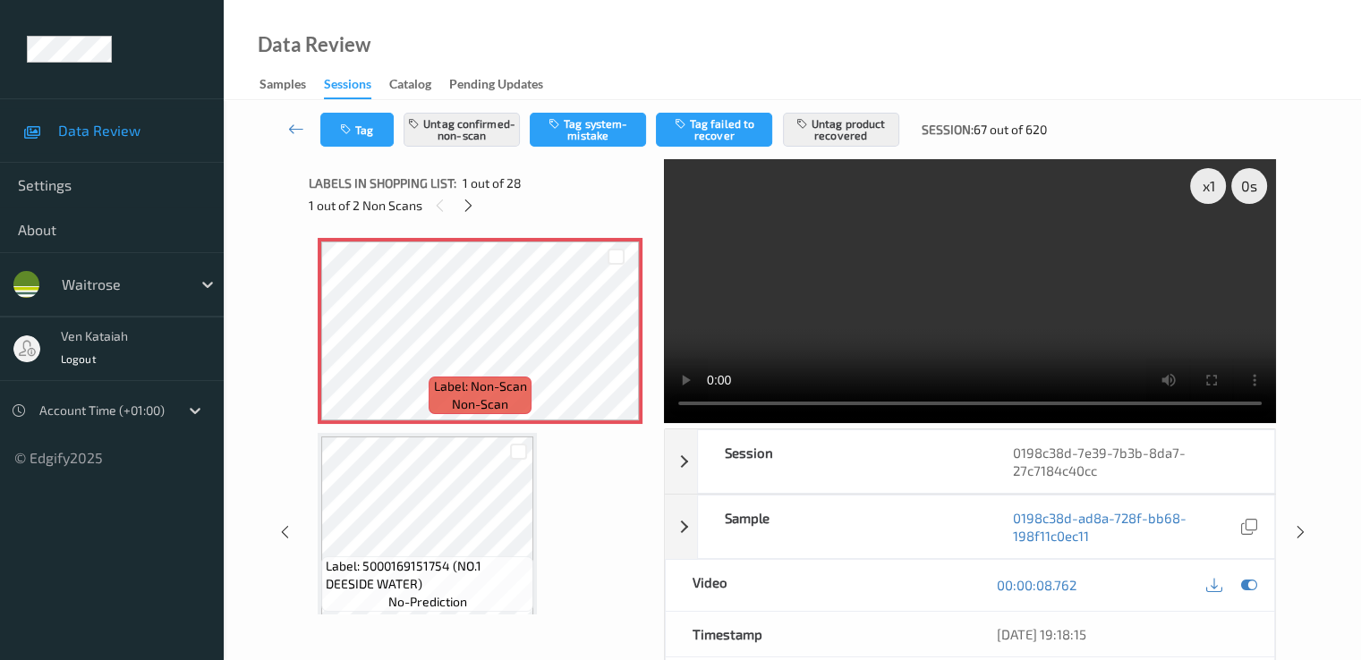
drag, startPoint x: 471, startPoint y: 205, endPoint x: 461, endPoint y: 219, distance: 17.4
click at [470, 205] on icon at bounding box center [468, 206] width 15 height 16
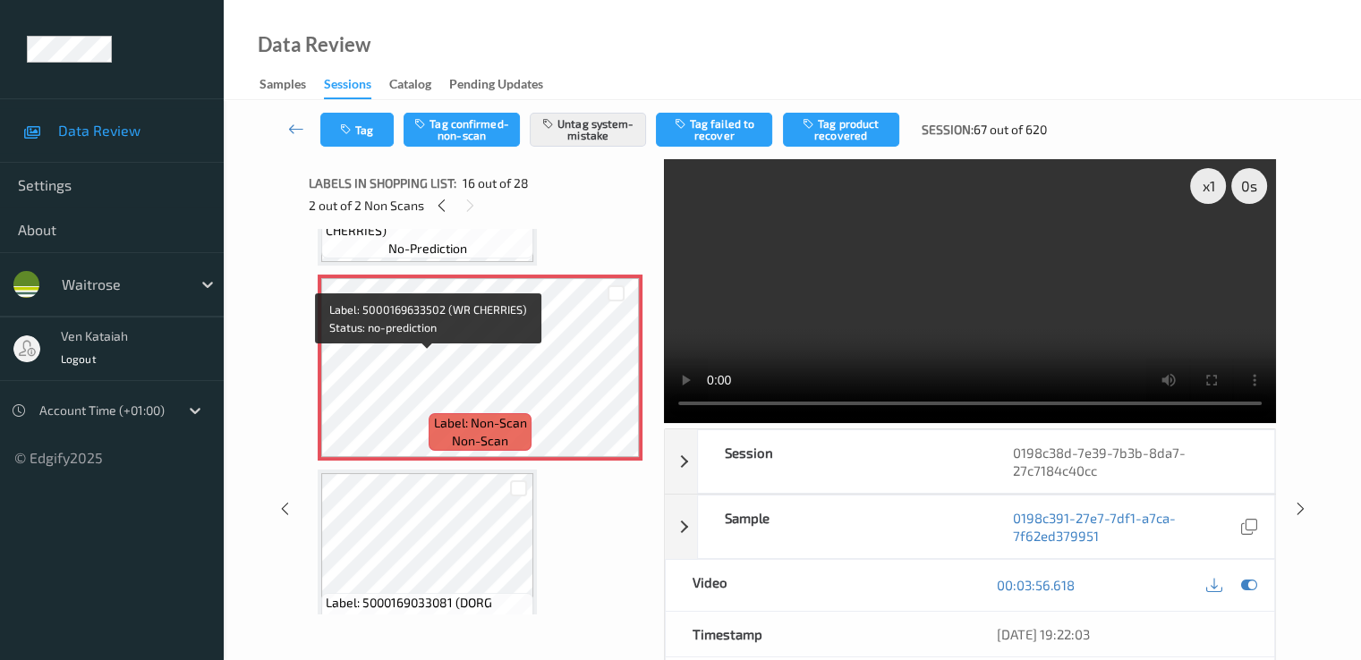
scroll to position [2918, 0]
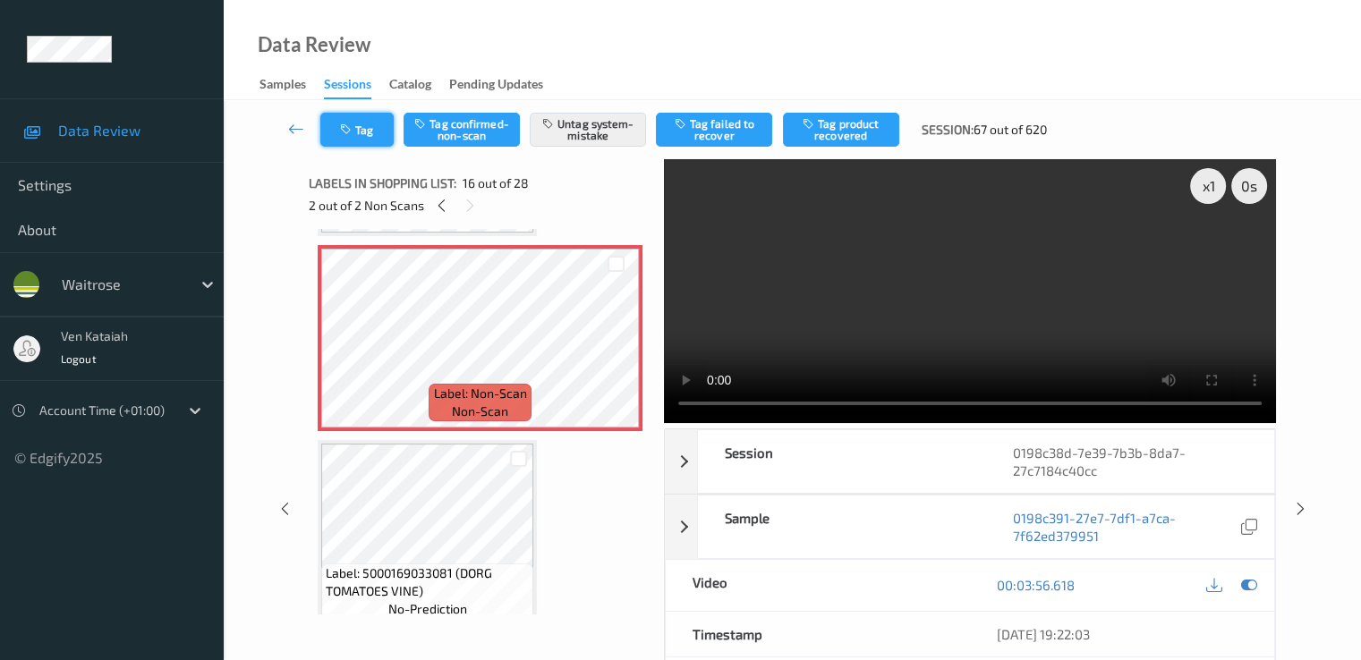
click at [371, 144] on button "Tag" at bounding box center [356, 130] width 73 height 34
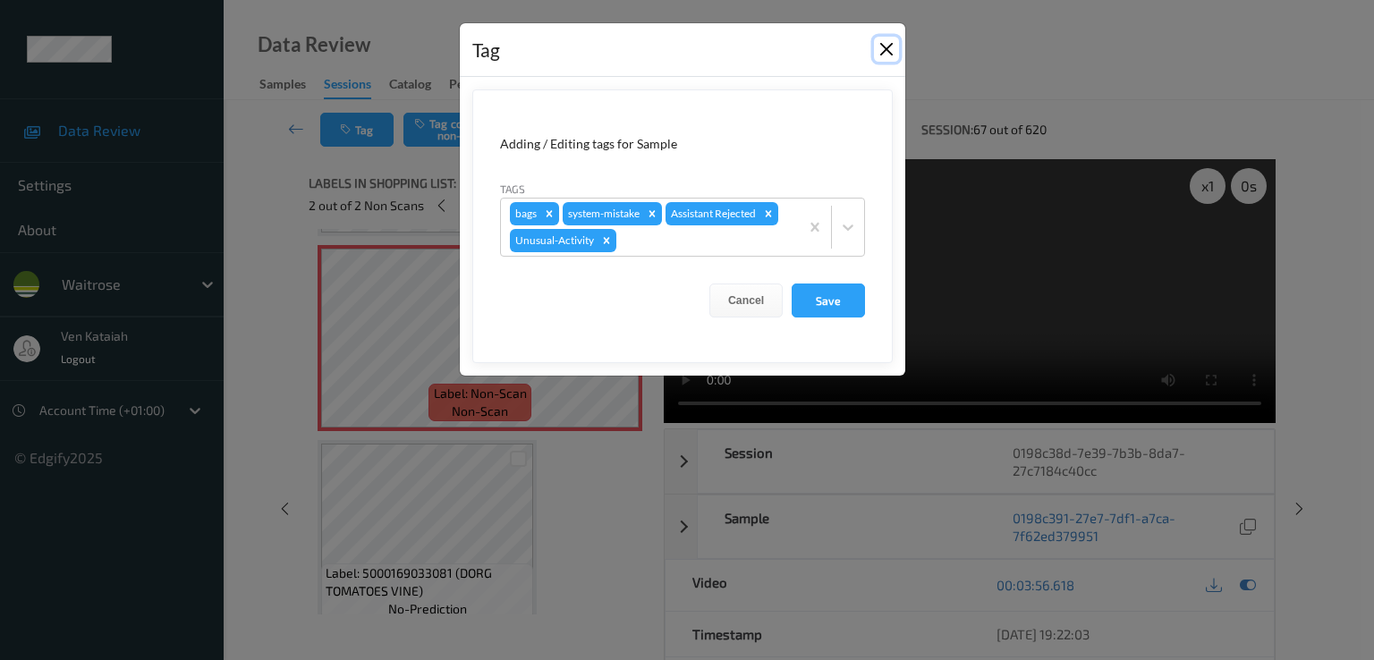
click at [880, 50] on button "Close" at bounding box center [886, 49] width 25 height 25
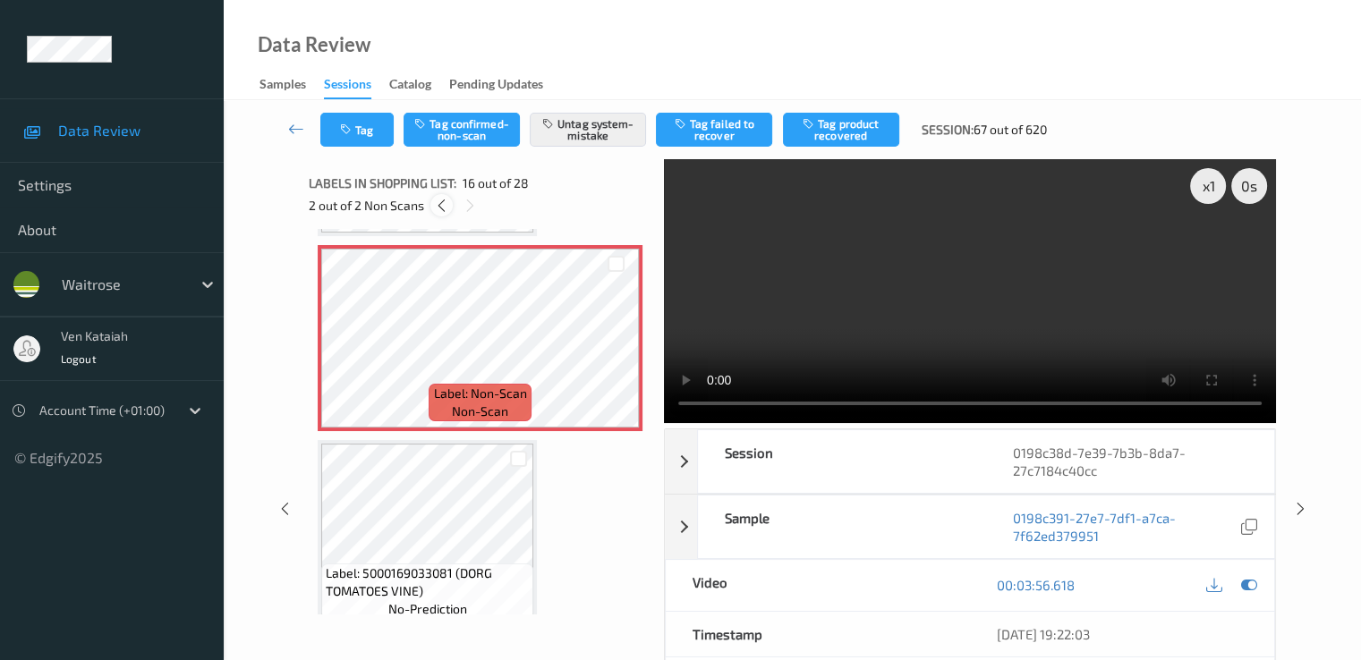
click at [446, 206] on icon at bounding box center [441, 206] width 15 height 16
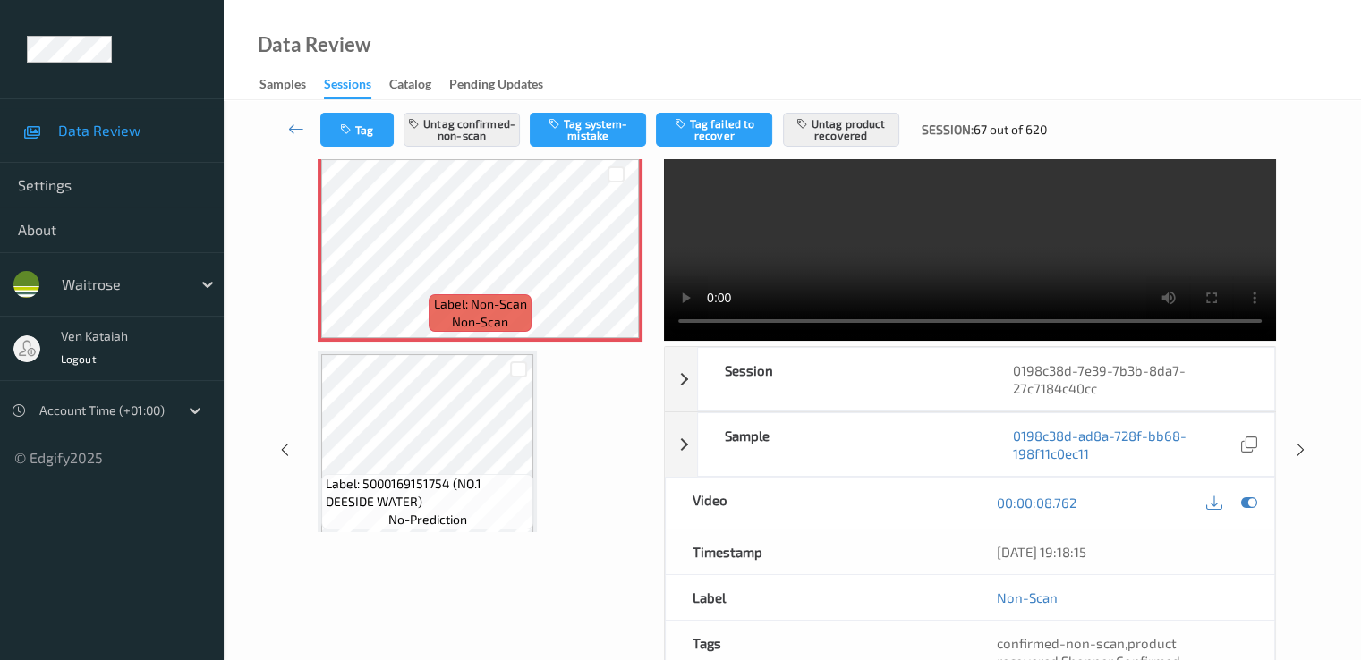
scroll to position [0, 0]
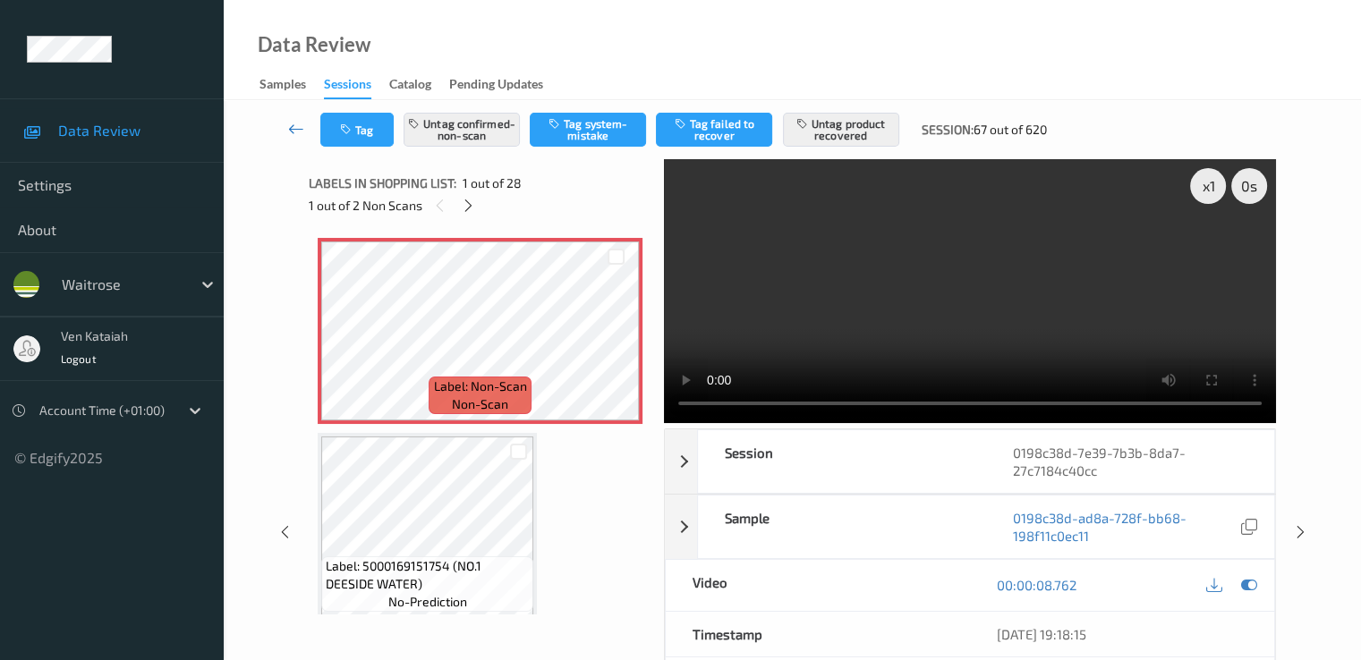
click at [287, 116] on link at bounding box center [296, 130] width 47 height 34
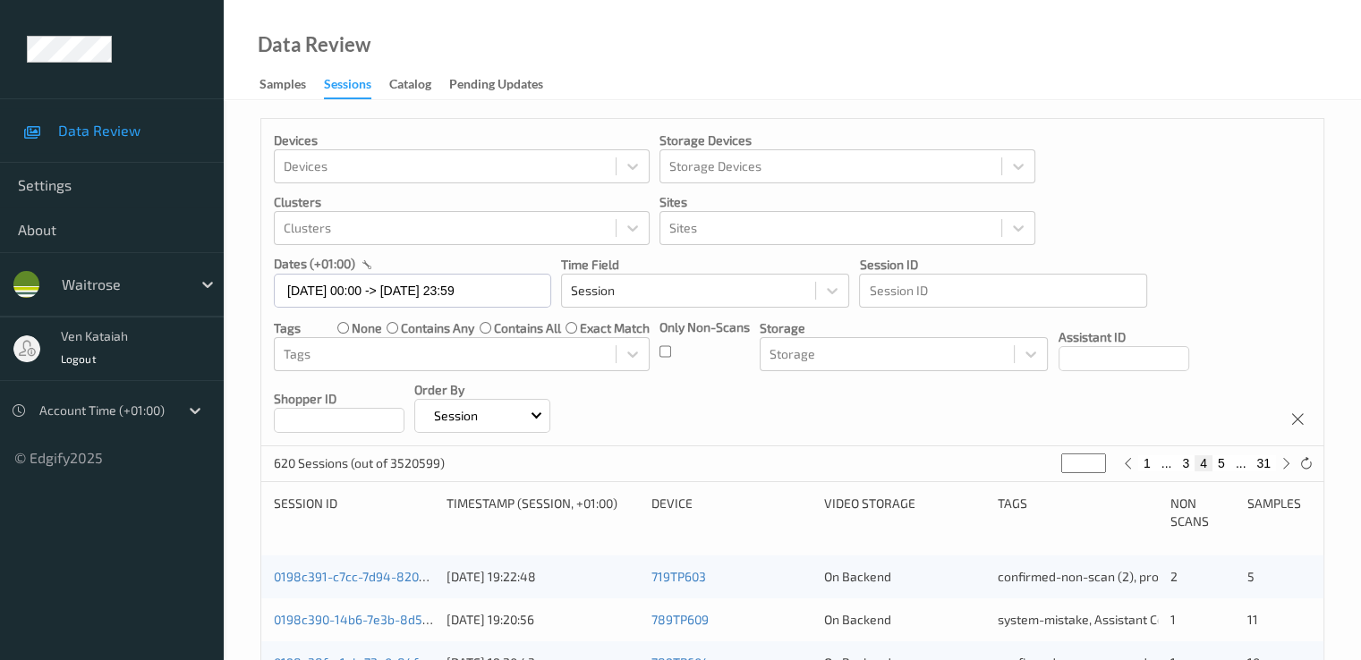
scroll to position [537, 0]
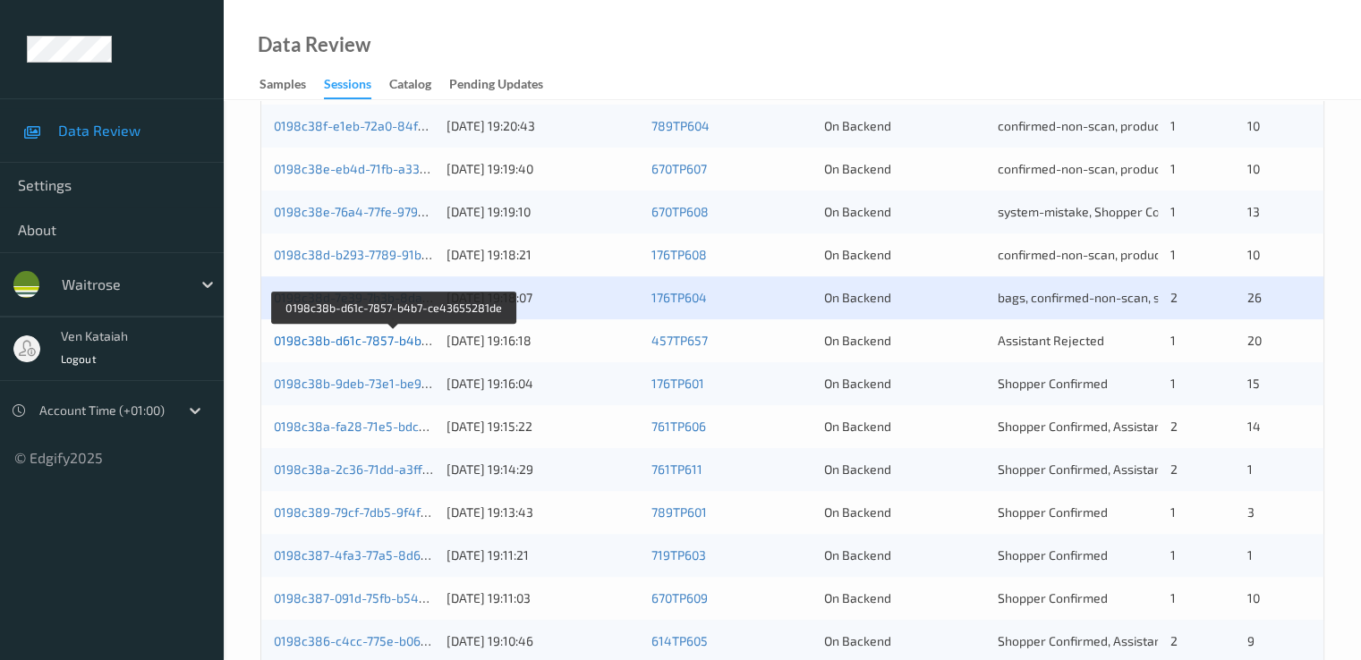
click at [400, 339] on link "0198c38b-d61c-7857-b4b7-ce43655281de" at bounding box center [396, 340] width 244 height 15
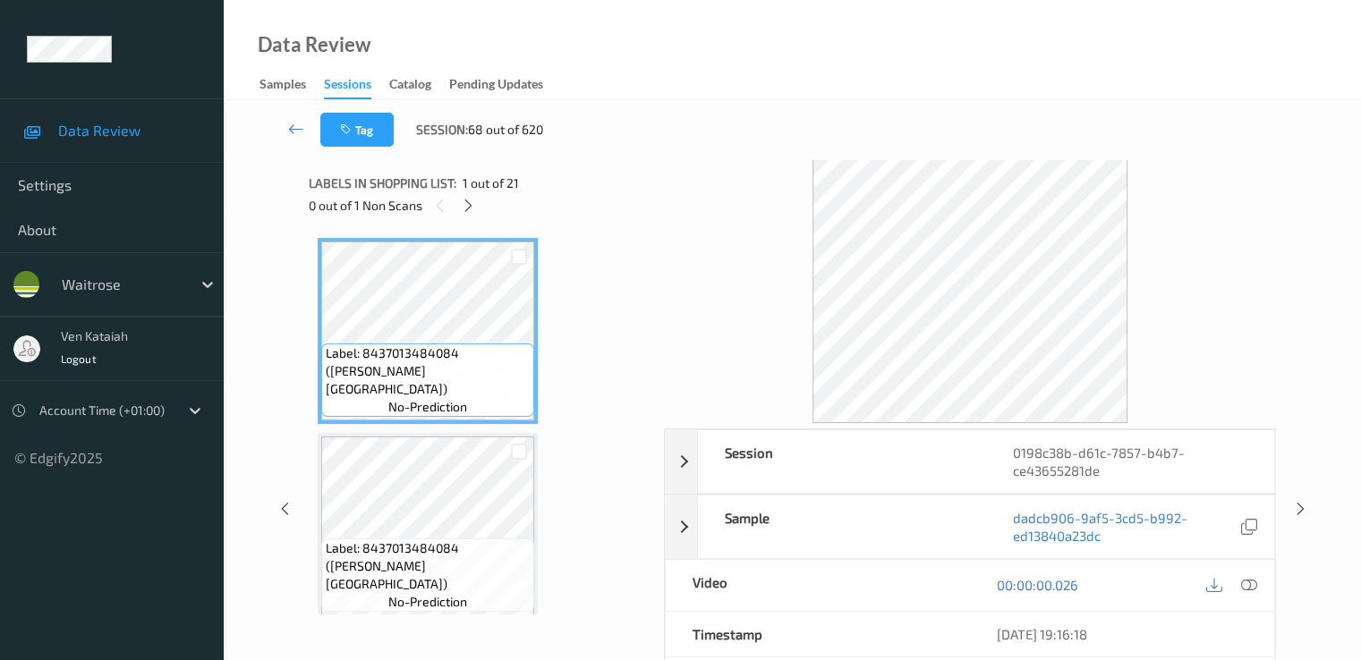
click at [455, 198] on div "0 out of 1 Non Scans" at bounding box center [480, 205] width 343 height 22
click at [464, 198] on icon at bounding box center [468, 206] width 15 height 16
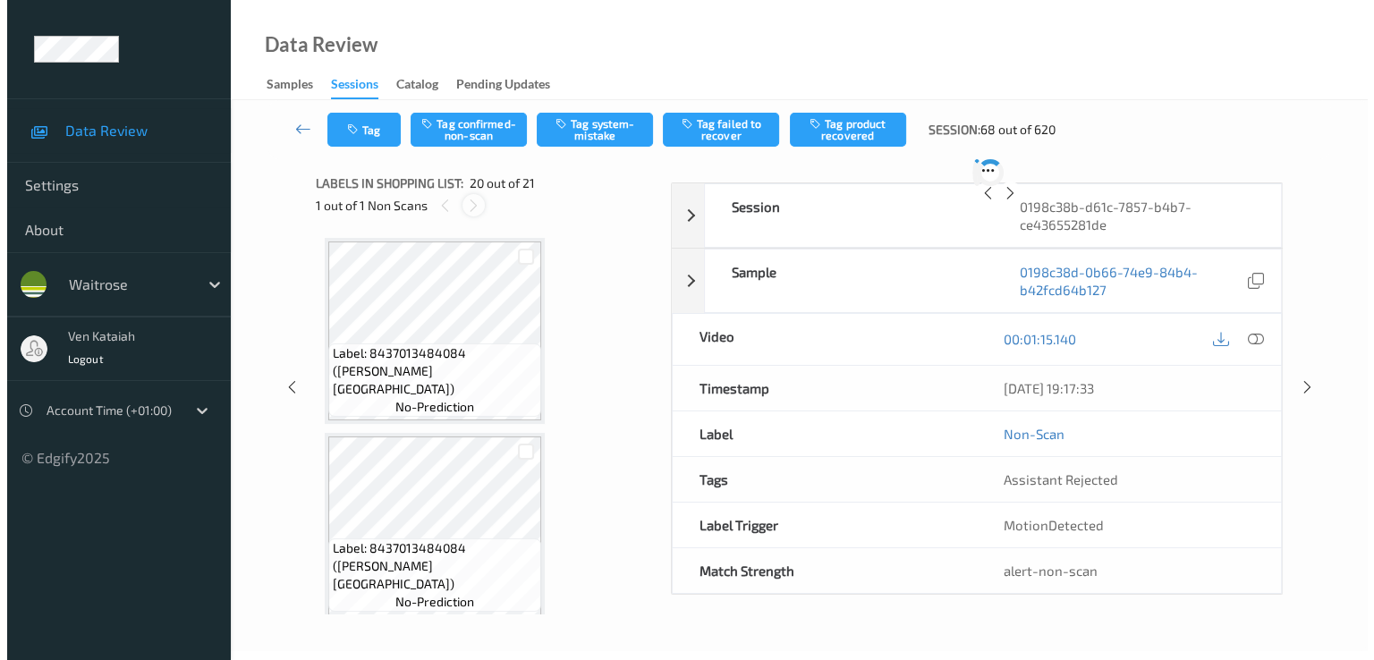
scroll to position [3520, 0]
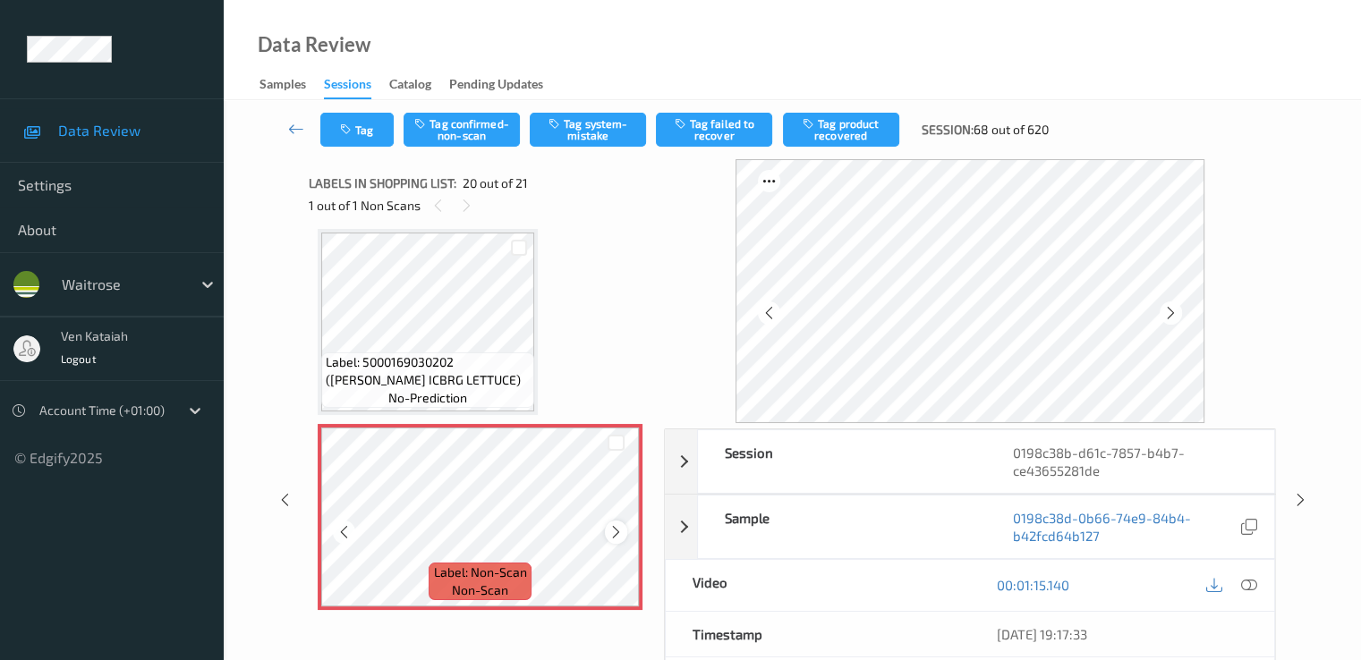
click at [618, 539] on div at bounding box center [616, 532] width 22 height 22
click at [618, 439] on div at bounding box center [615, 443] width 17 height 17
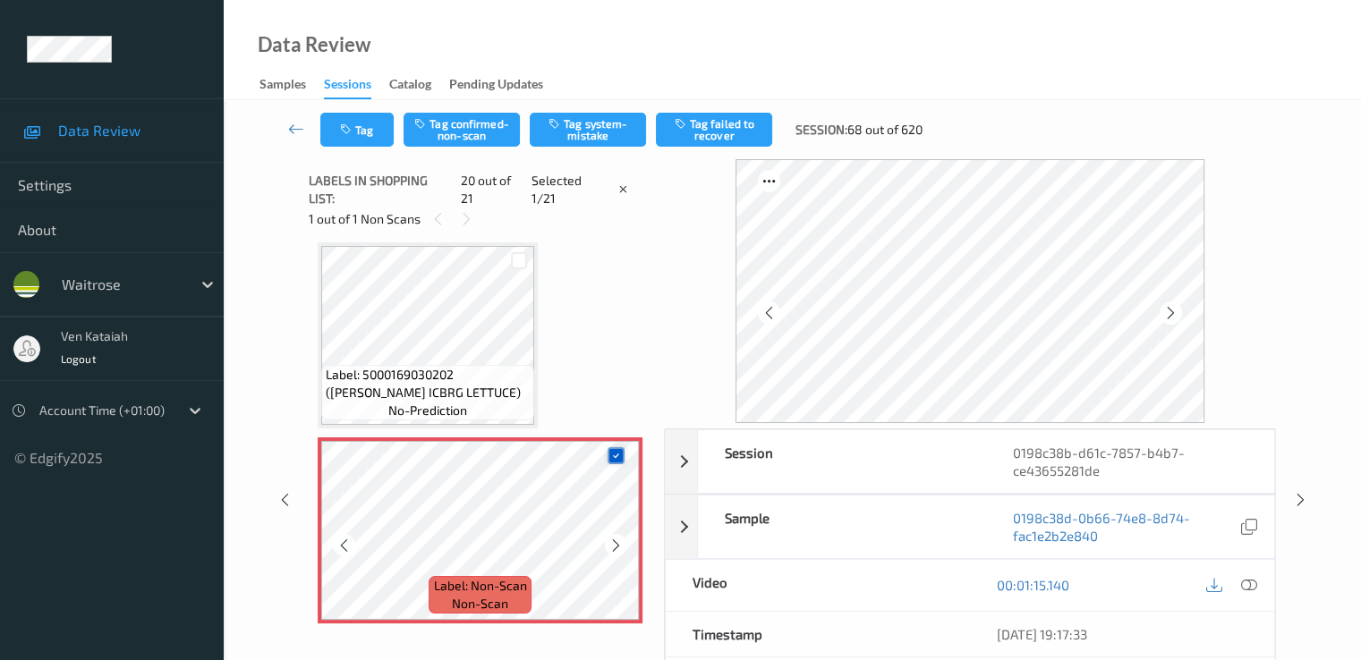
click at [618, 450] on icon at bounding box center [616, 456] width 12 height 12
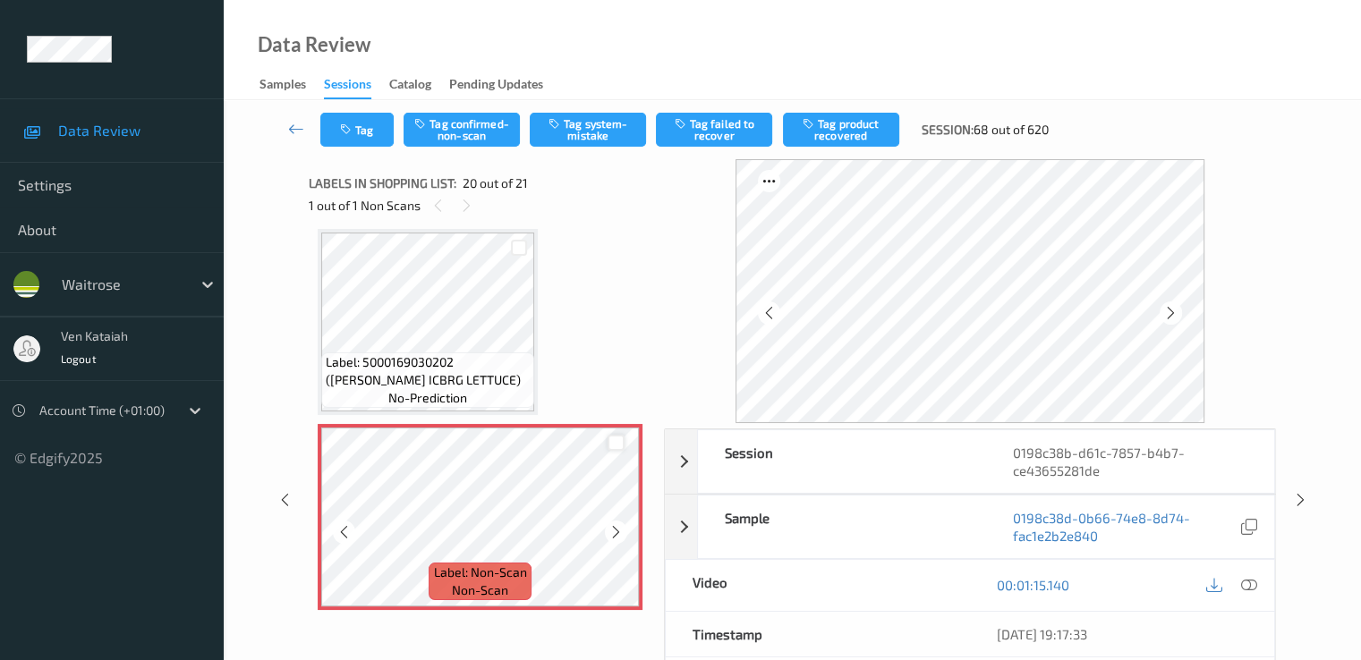
click at [618, 439] on div at bounding box center [615, 443] width 17 height 17
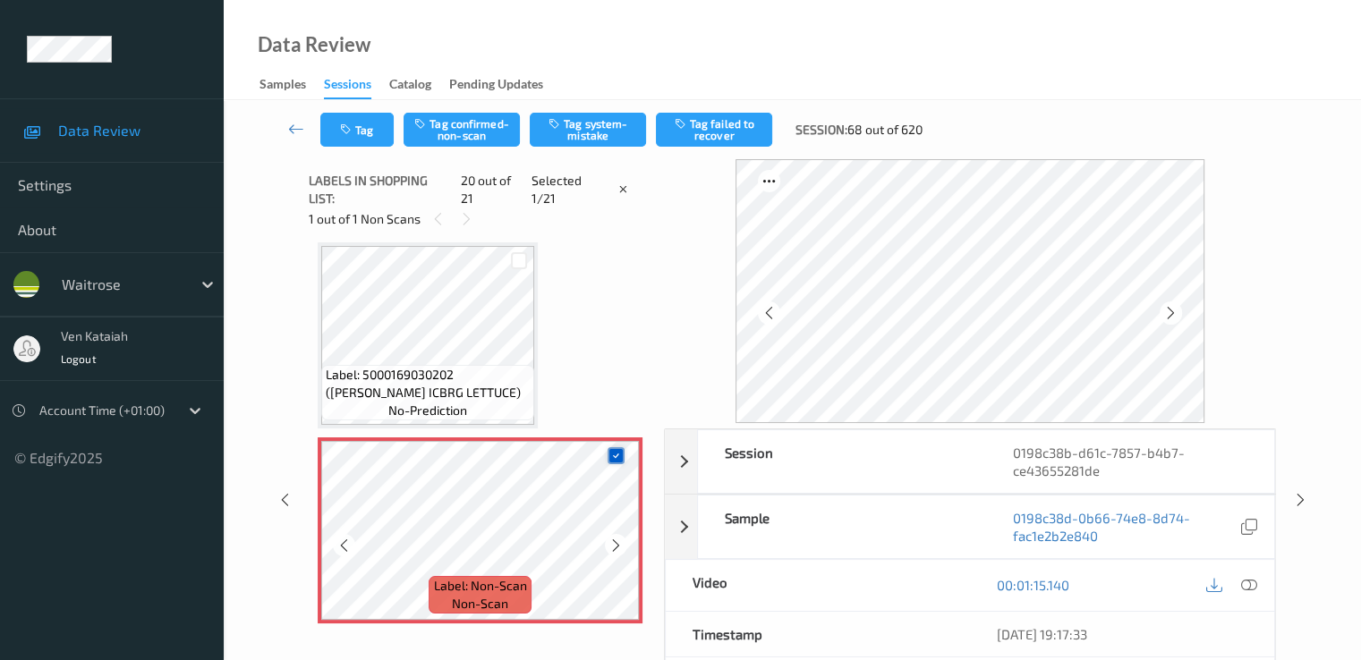
click at [618, 450] on icon at bounding box center [616, 456] width 12 height 12
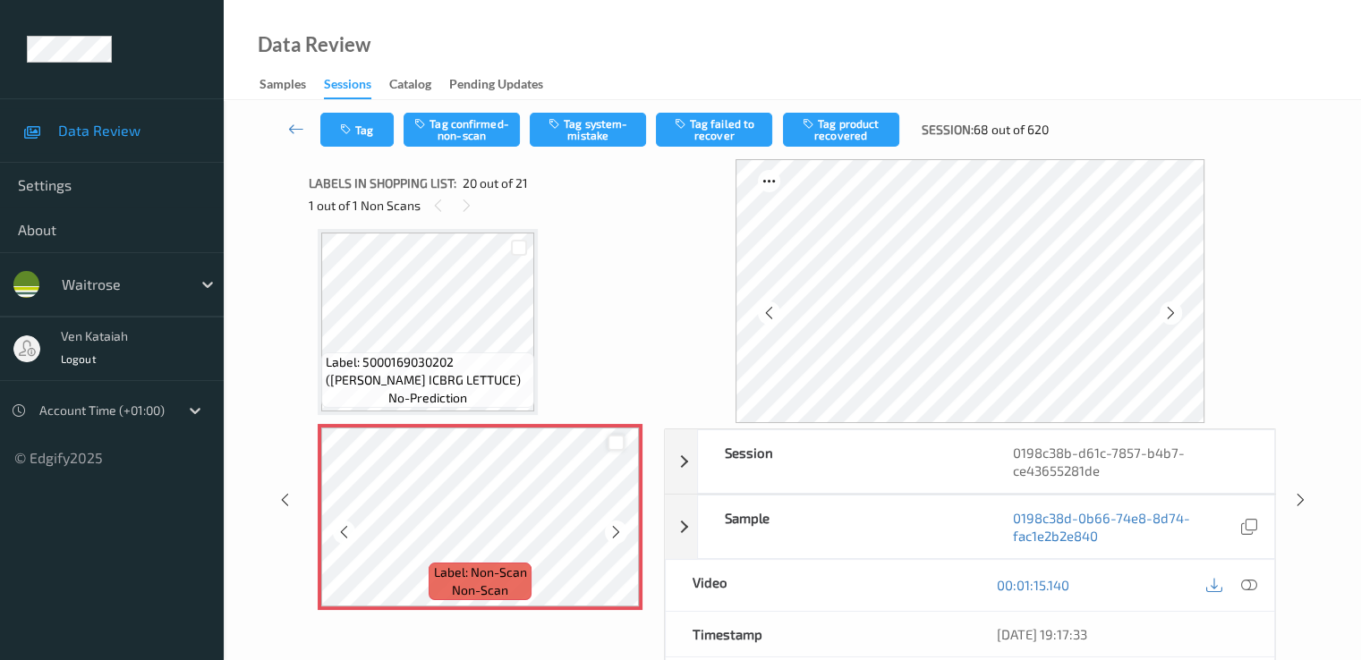
click at [618, 439] on div at bounding box center [615, 443] width 17 height 17
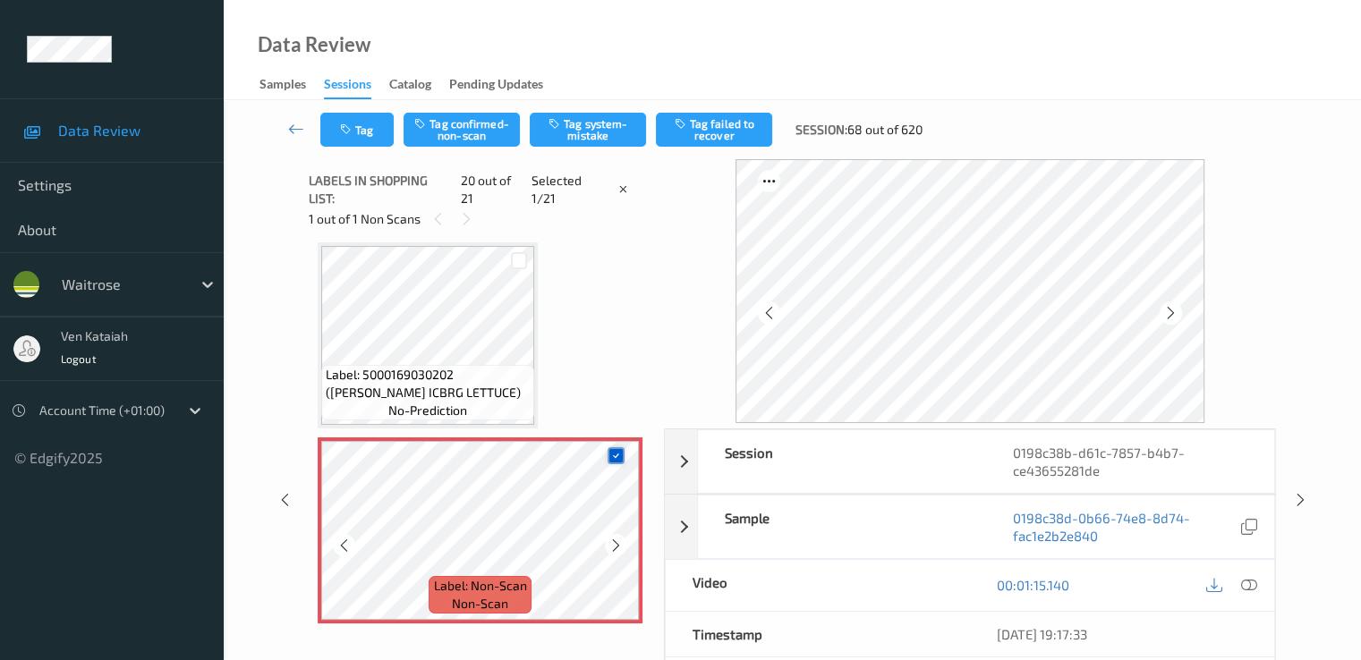
click at [618, 450] on icon at bounding box center [616, 456] width 12 height 12
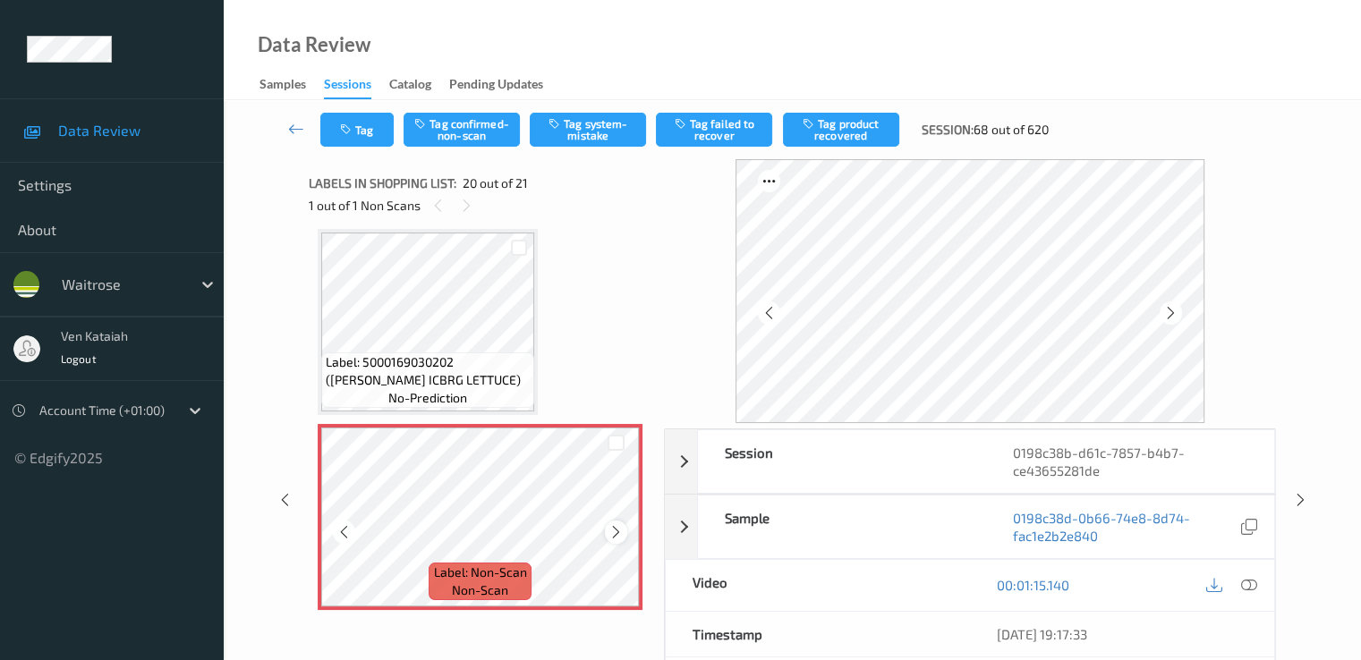
click at [610, 532] on icon at bounding box center [615, 532] width 15 height 16
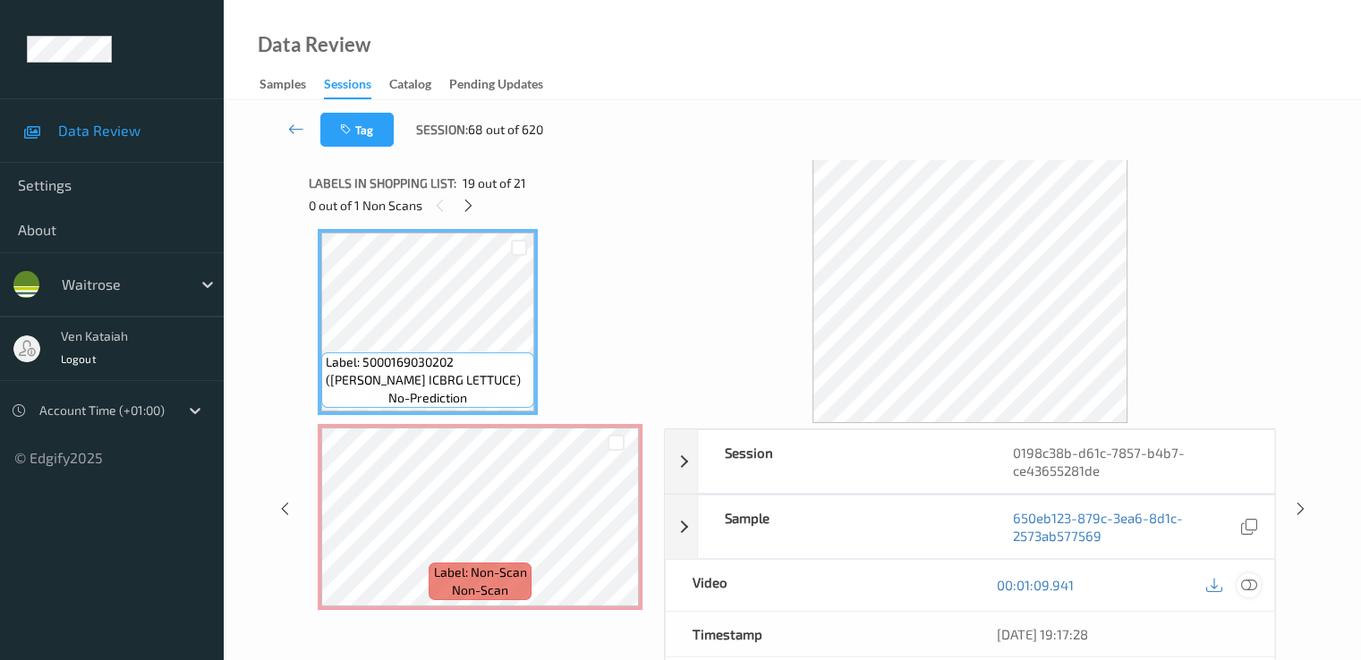
click at [1253, 587] on icon at bounding box center [1248, 585] width 16 height 16
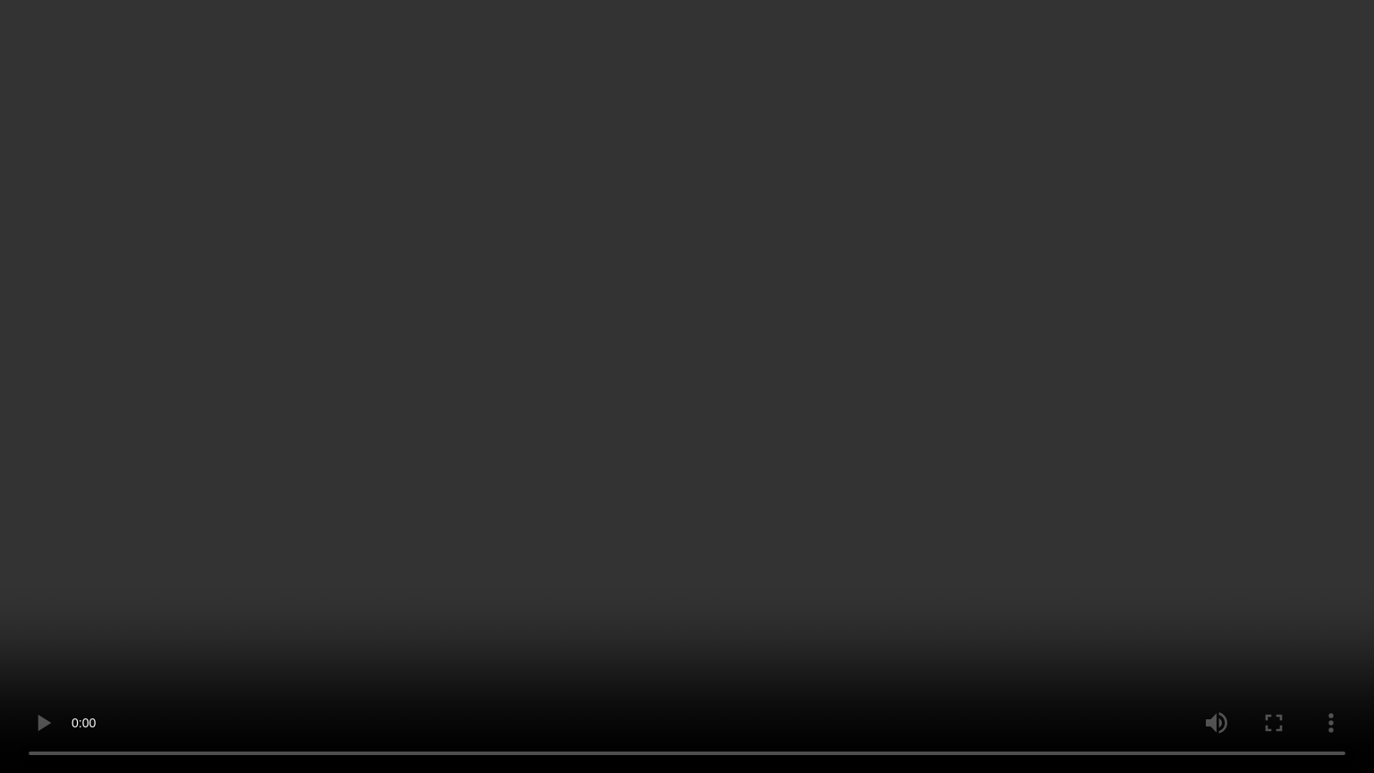
click at [612, 644] on video at bounding box center [687, 386] width 1374 height 773
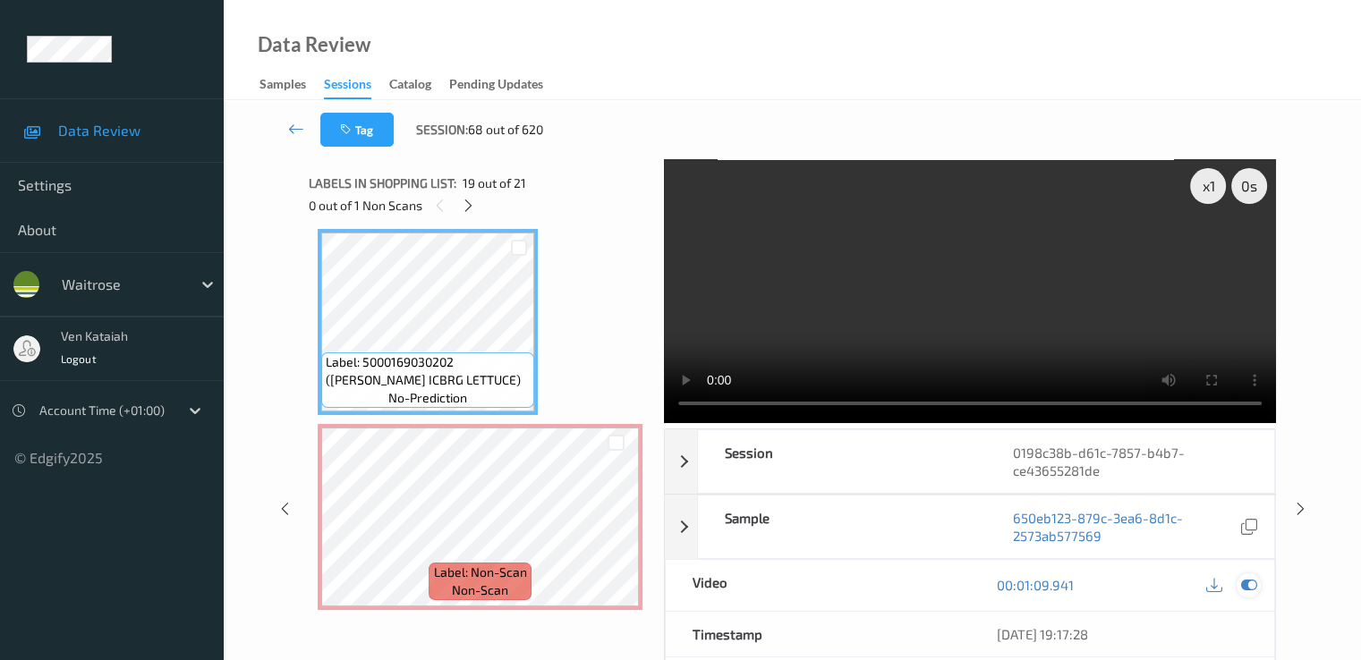
click at [1255, 584] on icon at bounding box center [1248, 585] width 16 height 16
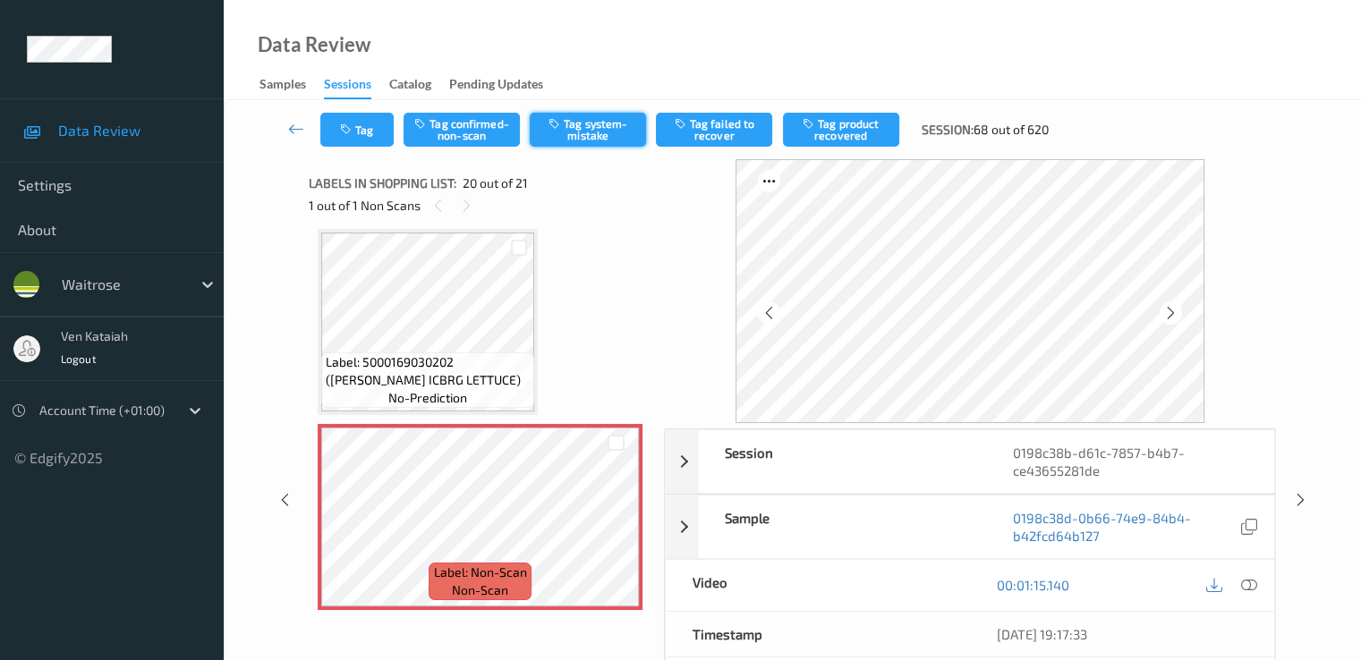
click at [573, 140] on button "Tag system-mistake" at bounding box center [588, 130] width 116 height 34
click at [363, 131] on button "Tag" at bounding box center [356, 130] width 73 height 34
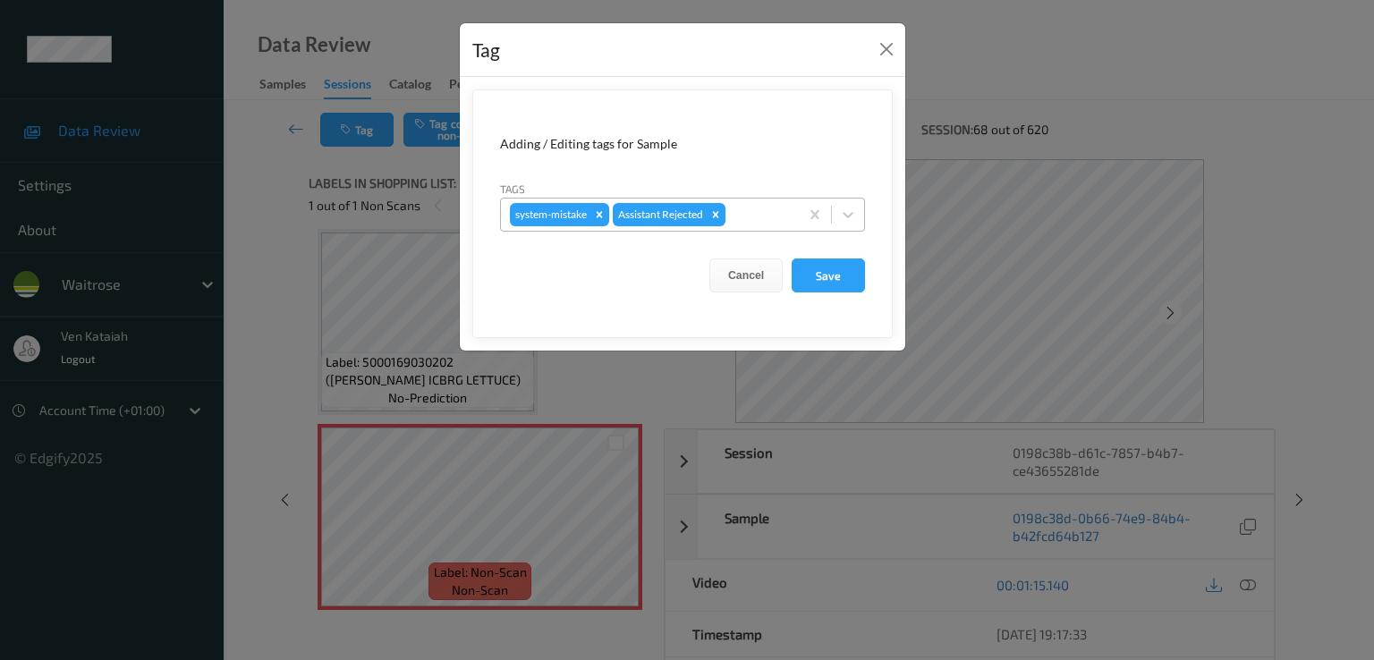
click at [778, 216] on div at bounding box center [759, 214] width 61 height 21
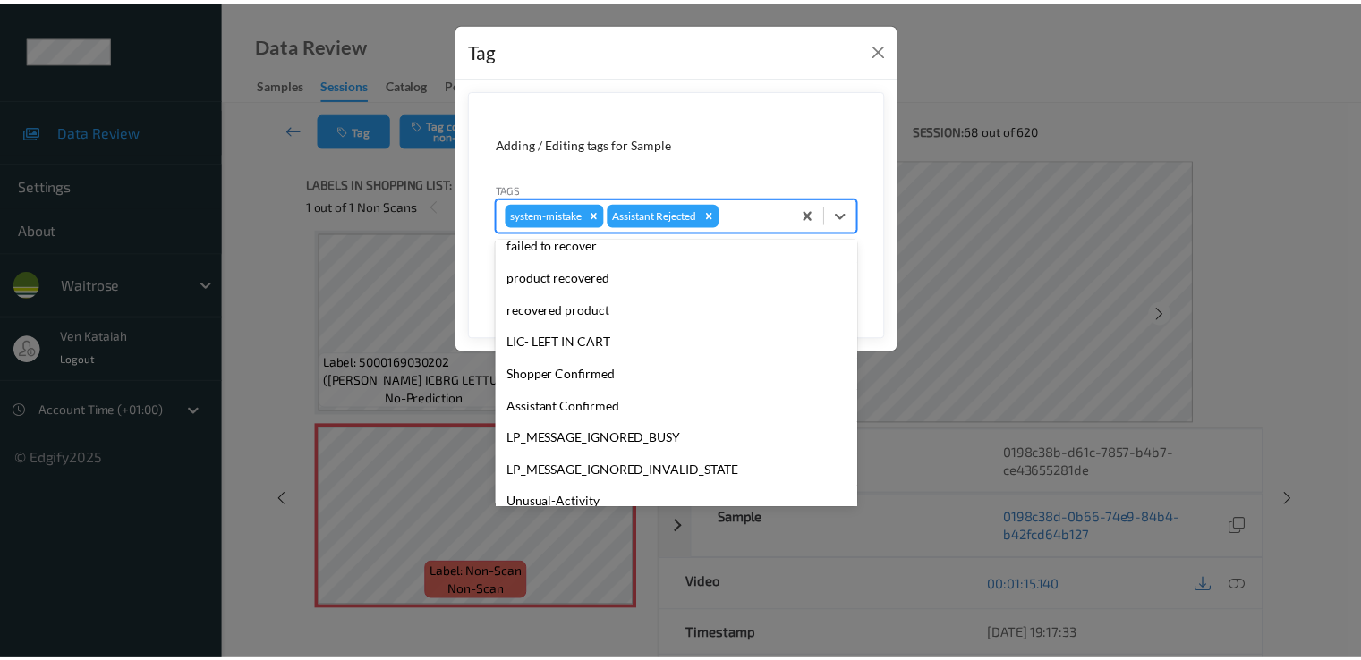
scroll to position [351, 0]
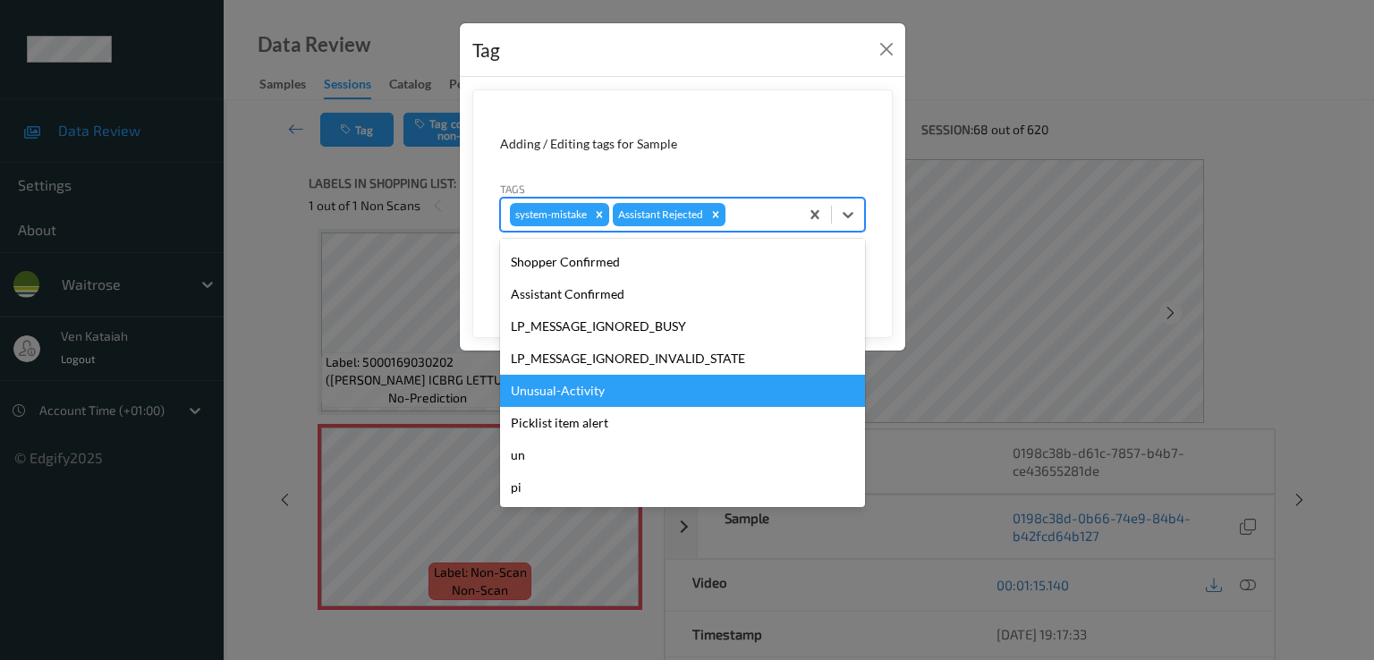
click at [590, 395] on div "Unusual-Activity" at bounding box center [682, 391] width 365 height 32
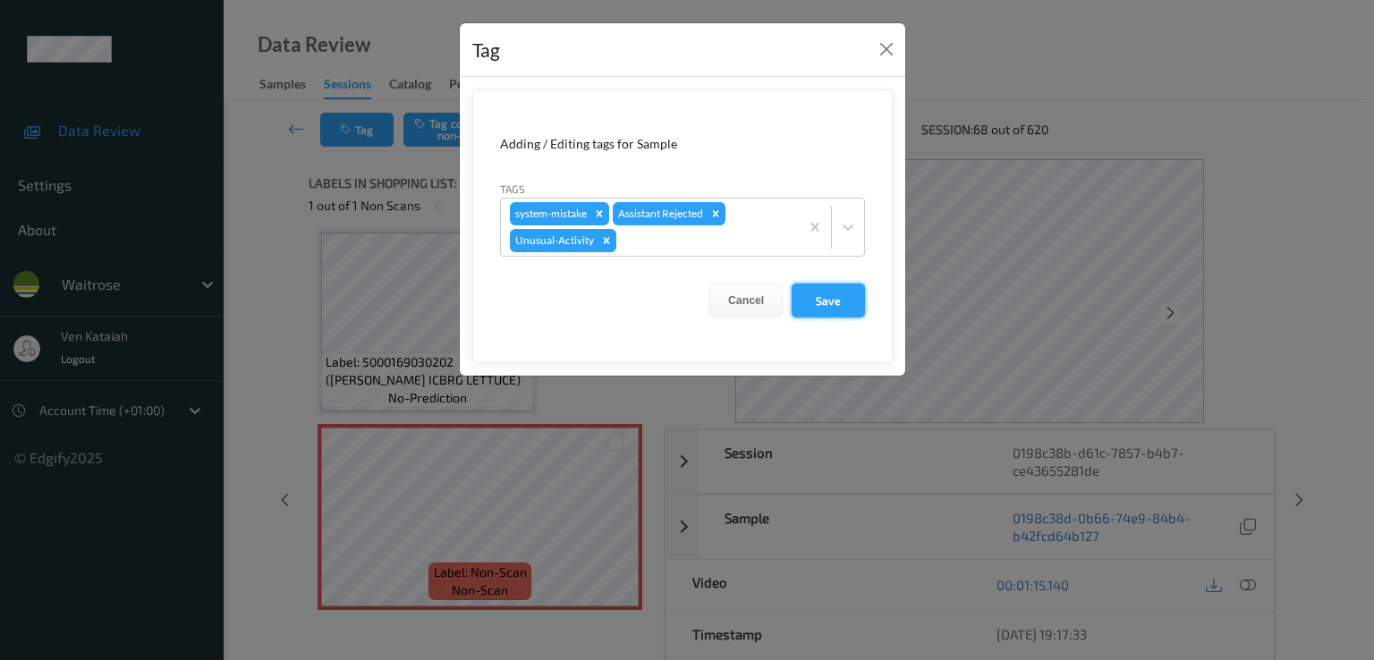
click at [836, 310] on button "Save" at bounding box center [828, 301] width 73 height 34
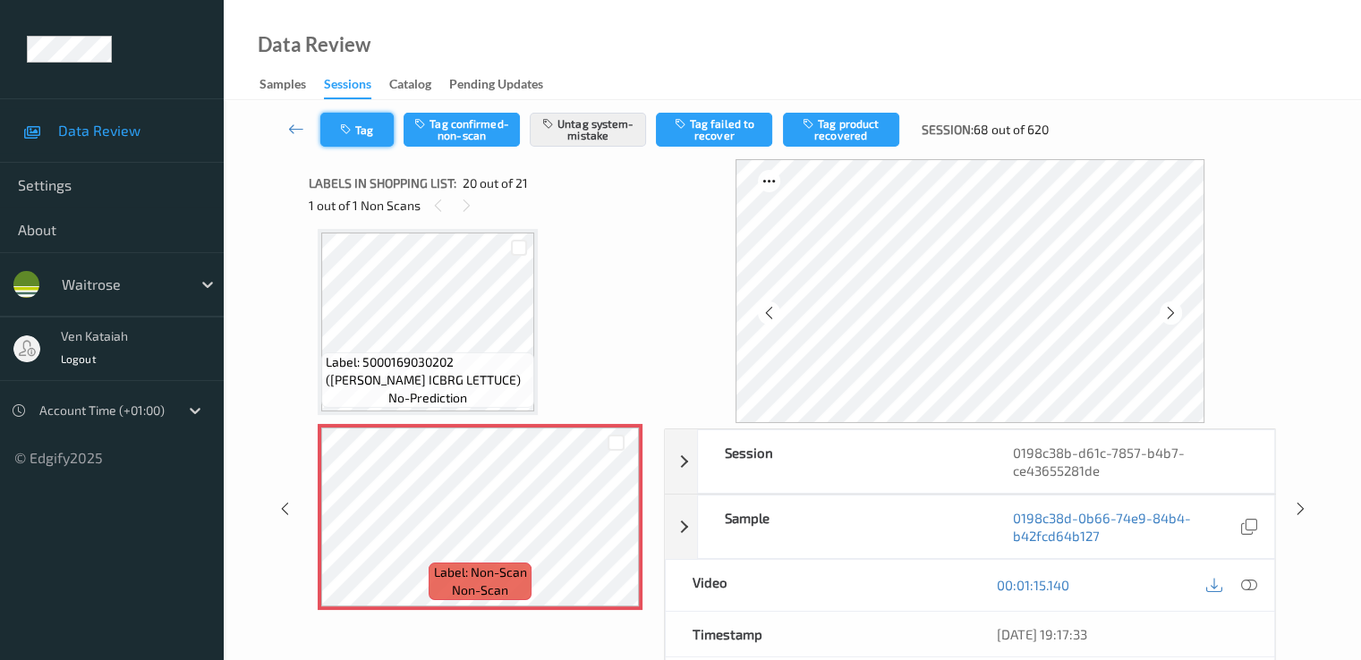
click at [364, 132] on button "Tag" at bounding box center [356, 130] width 73 height 34
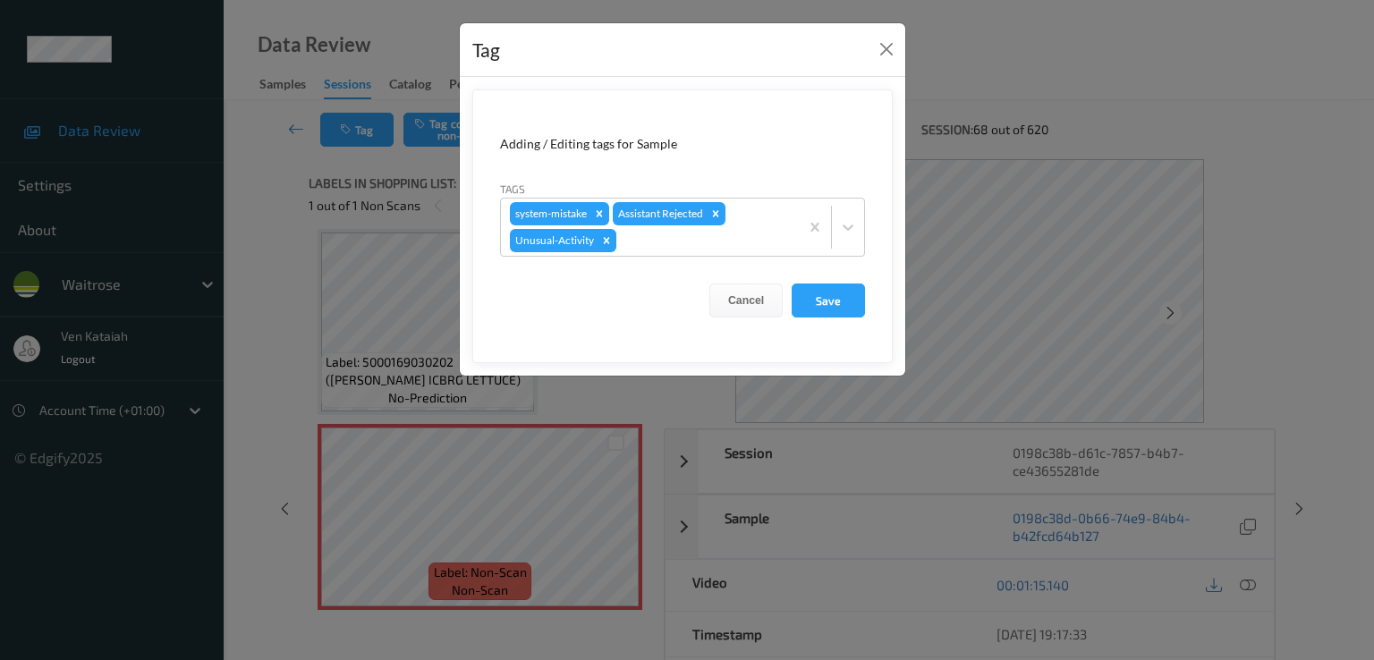
click at [901, 60] on div "Tag" at bounding box center [683, 50] width 446 height 55
click at [895, 47] on button "Close" at bounding box center [886, 49] width 25 height 25
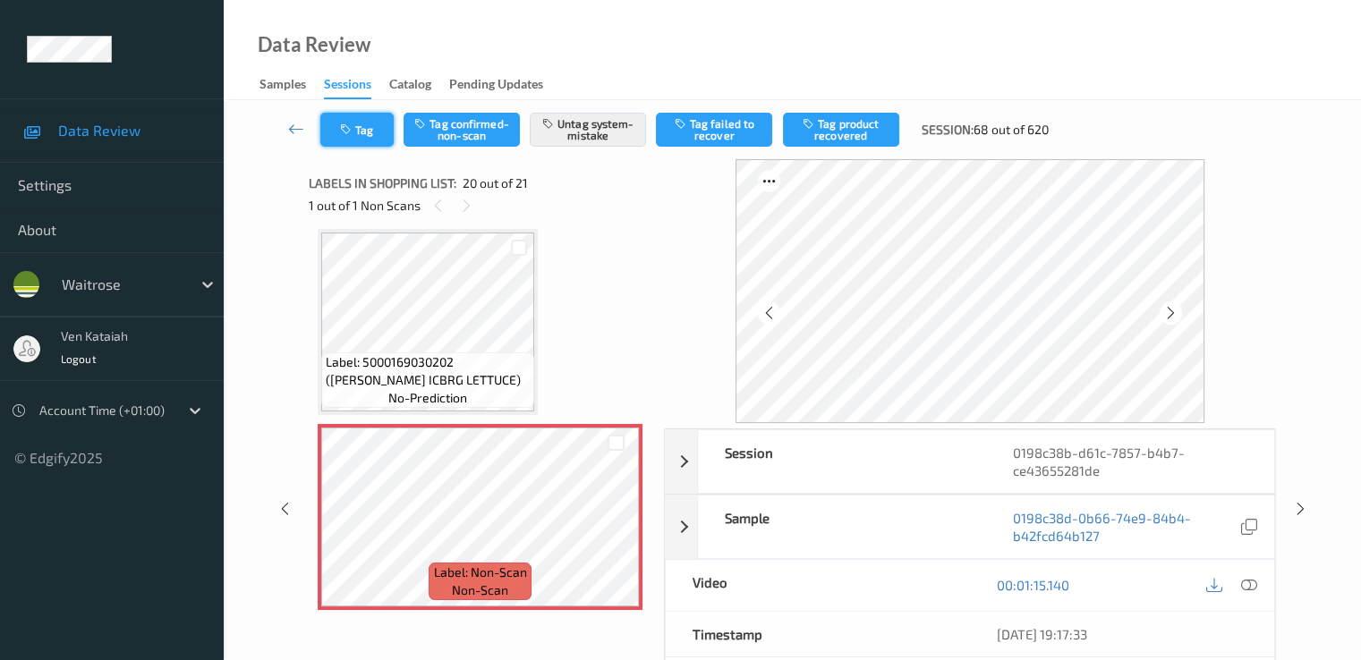
click at [374, 123] on button "Tag" at bounding box center [356, 130] width 73 height 34
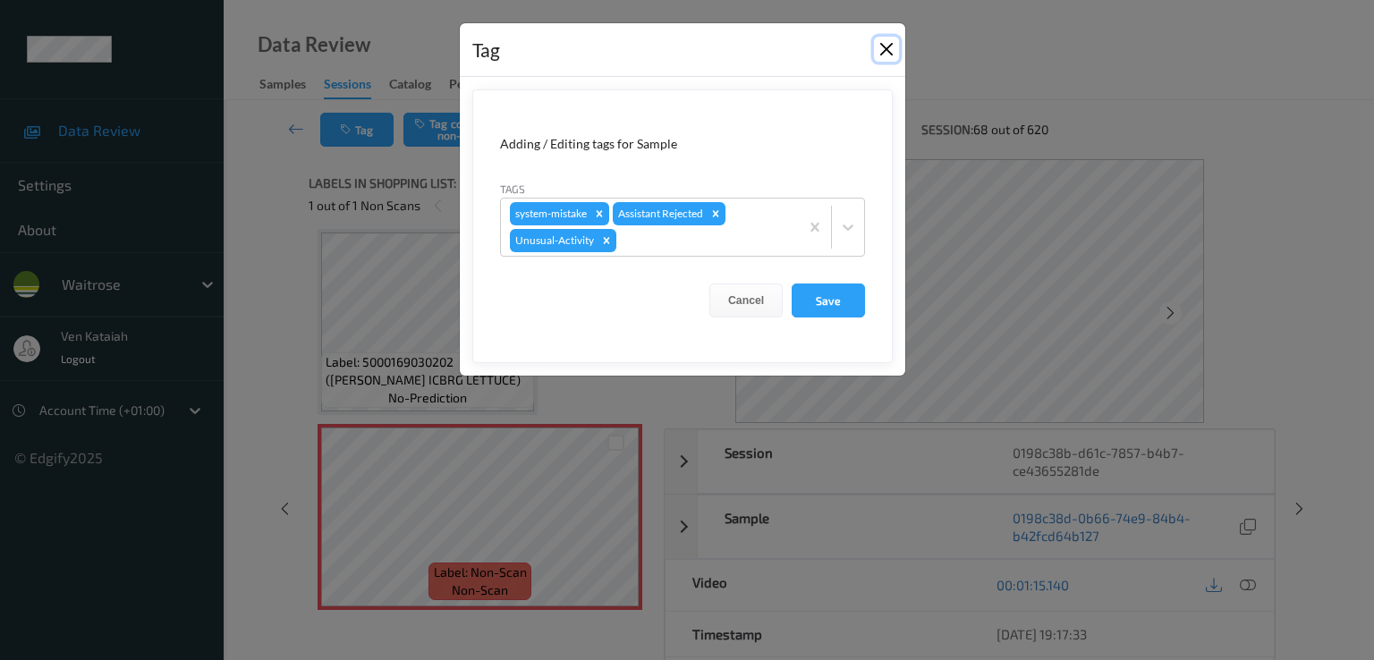
click at [895, 54] on button "Close" at bounding box center [886, 49] width 25 height 25
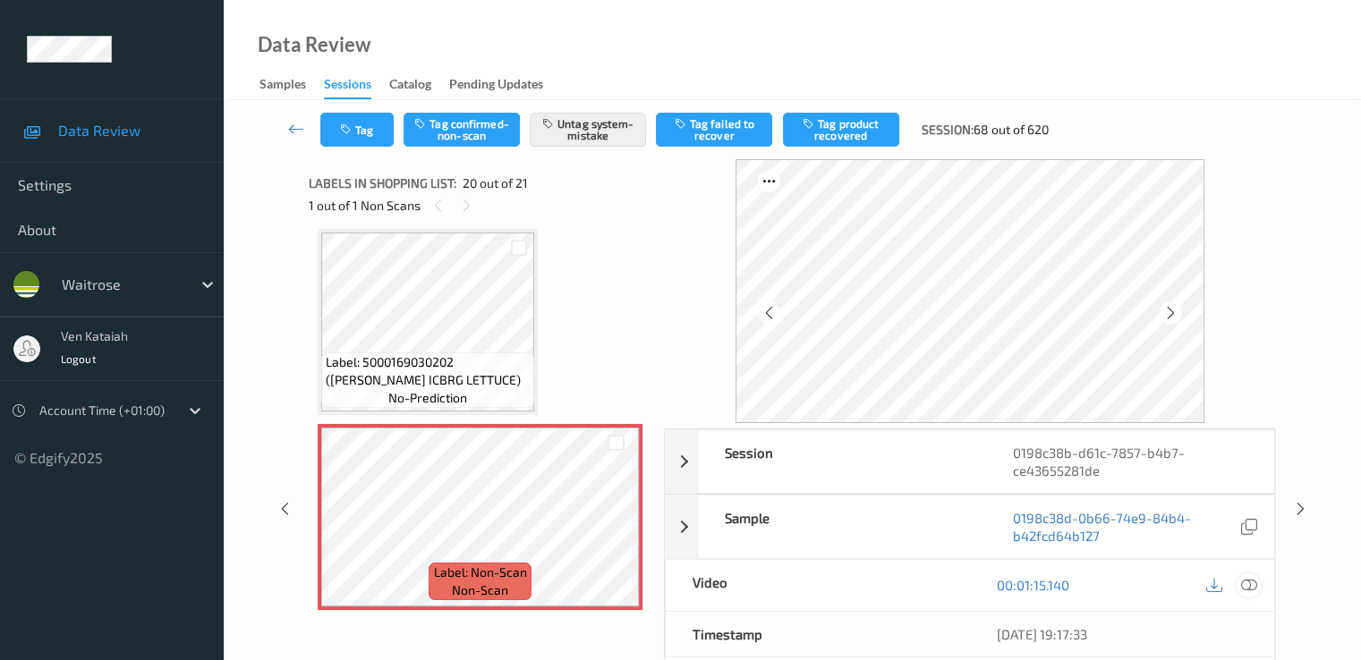
click at [1256, 588] on icon at bounding box center [1248, 585] width 16 height 16
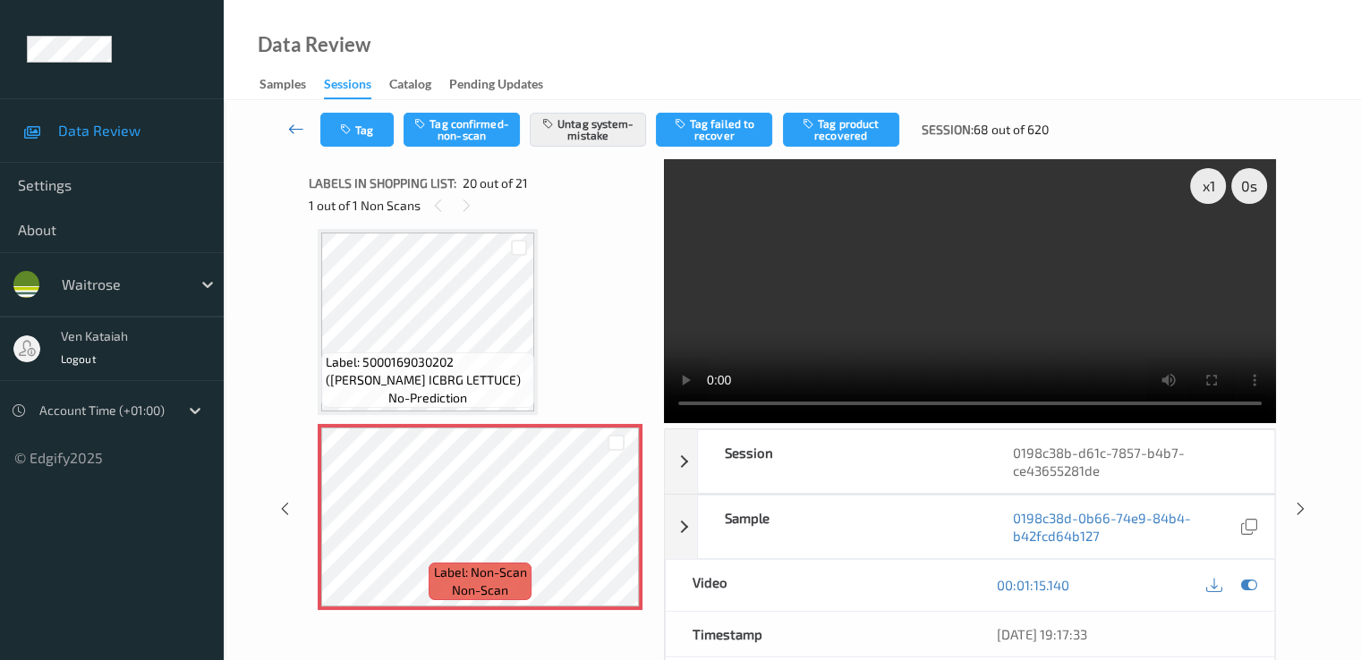
click at [292, 135] on icon at bounding box center [296, 129] width 16 height 18
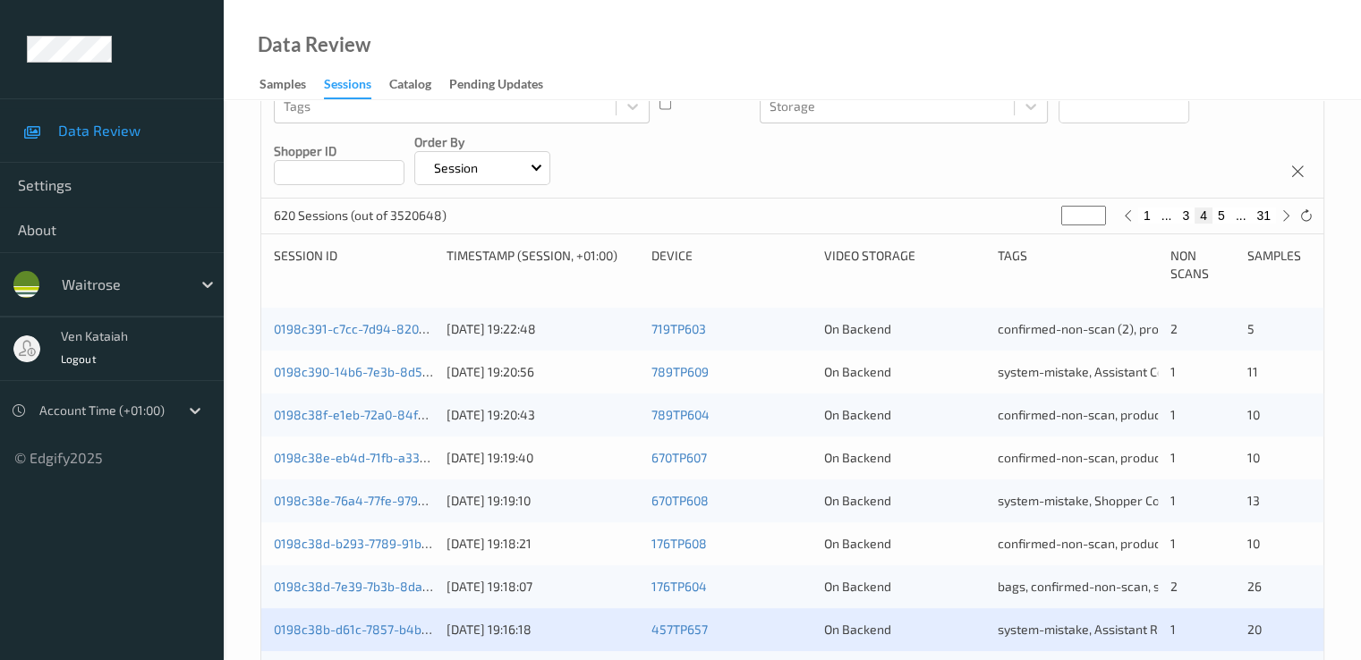
scroll to position [537, 0]
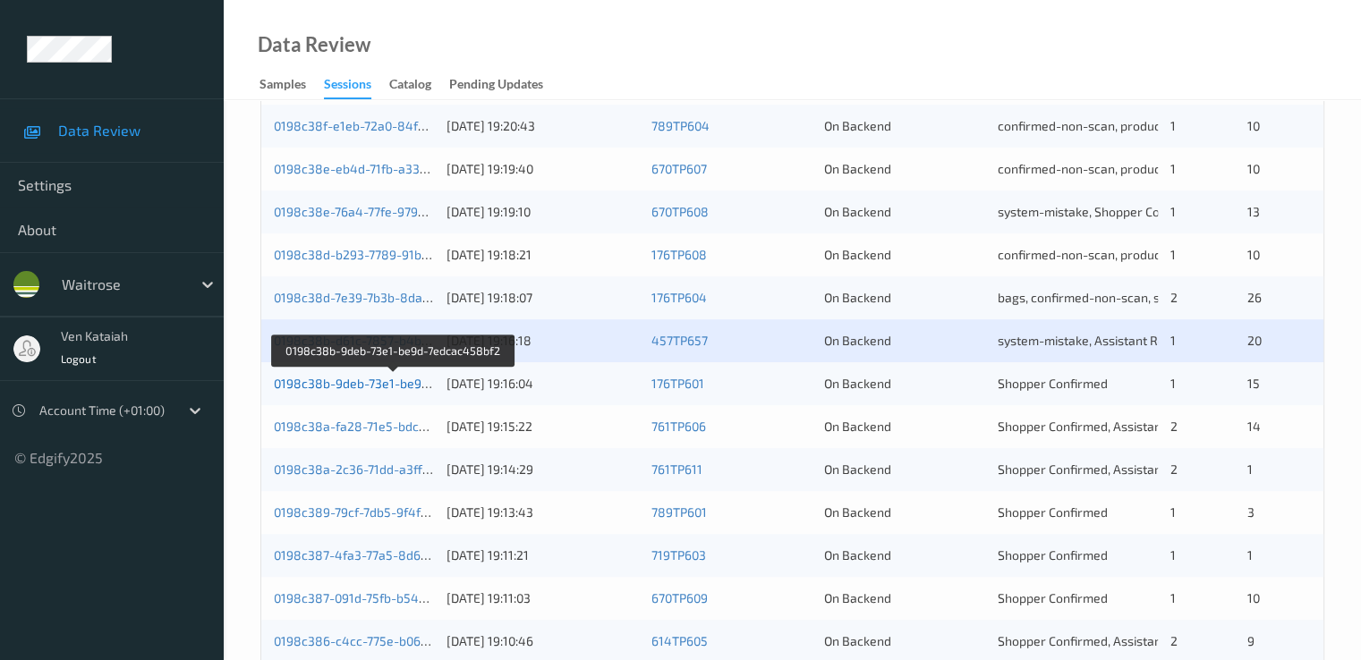
click at [364, 386] on link "0198c38b-9deb-73e1-be9d-7edcac458bf2" at bounding box center [395, 383] width 242 height 15
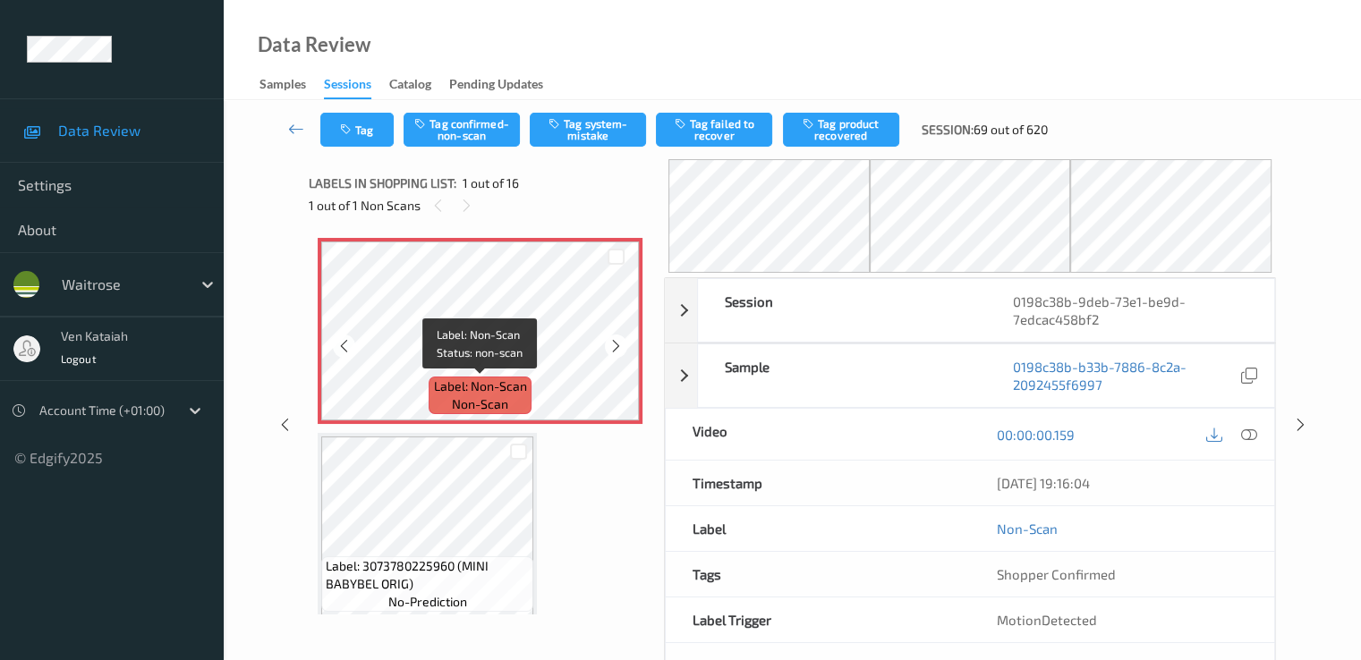
click at [515, 388] on span "Label: Non-Scan" at bounding box center [480, 387] width 93 height 18
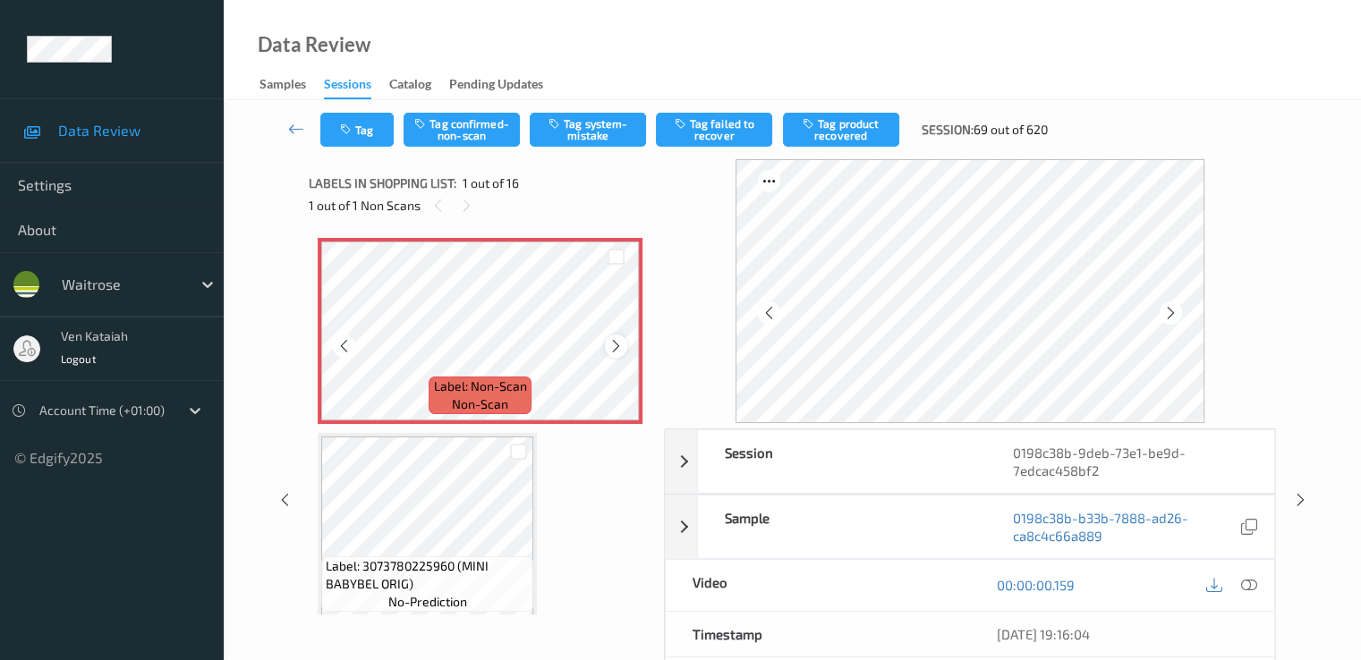
click at [617, 344] on icon at bounding box center [615, 346] width 15 height 16
click at [1249, 582] on icon at bounding box center [1248, 585] width 16 height 16
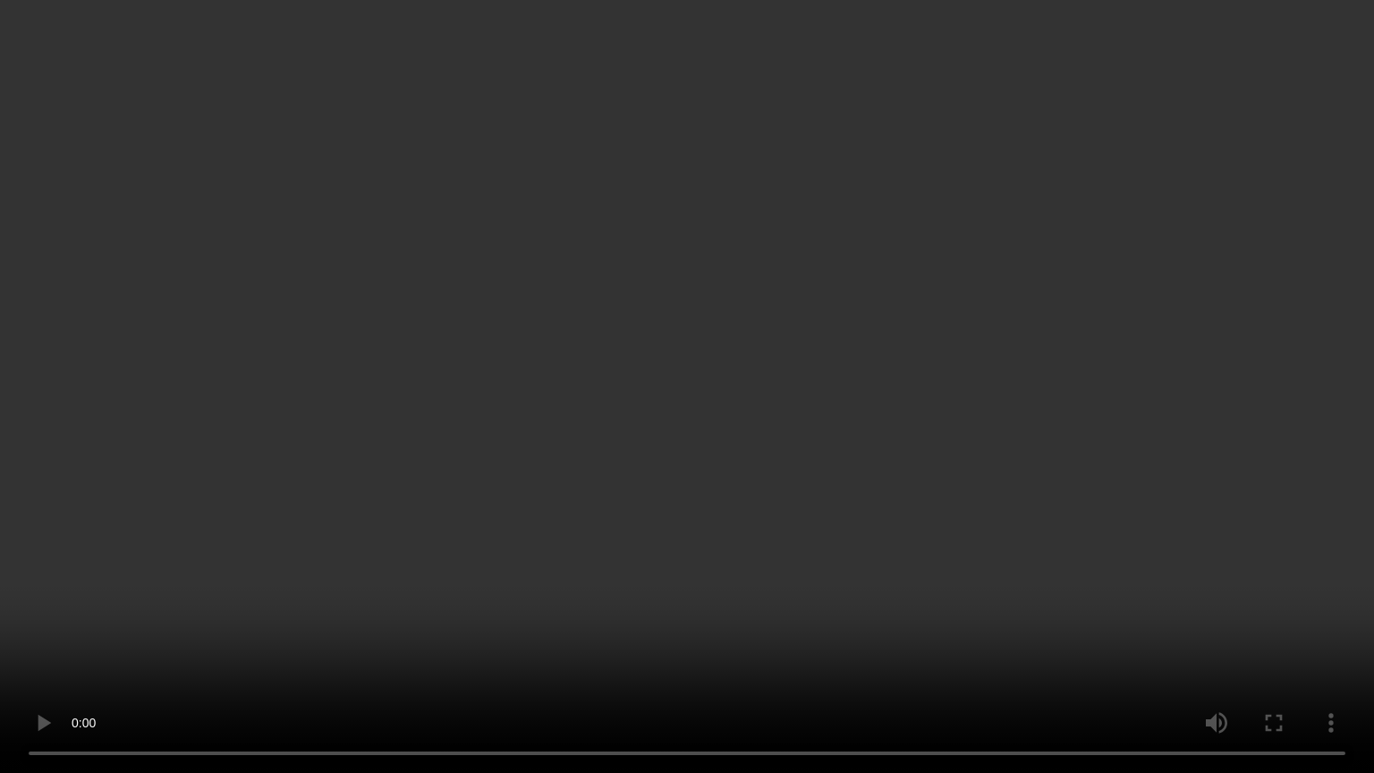
click at [648, 508] on video at bounding box center [687, 386] width 1374 height 773
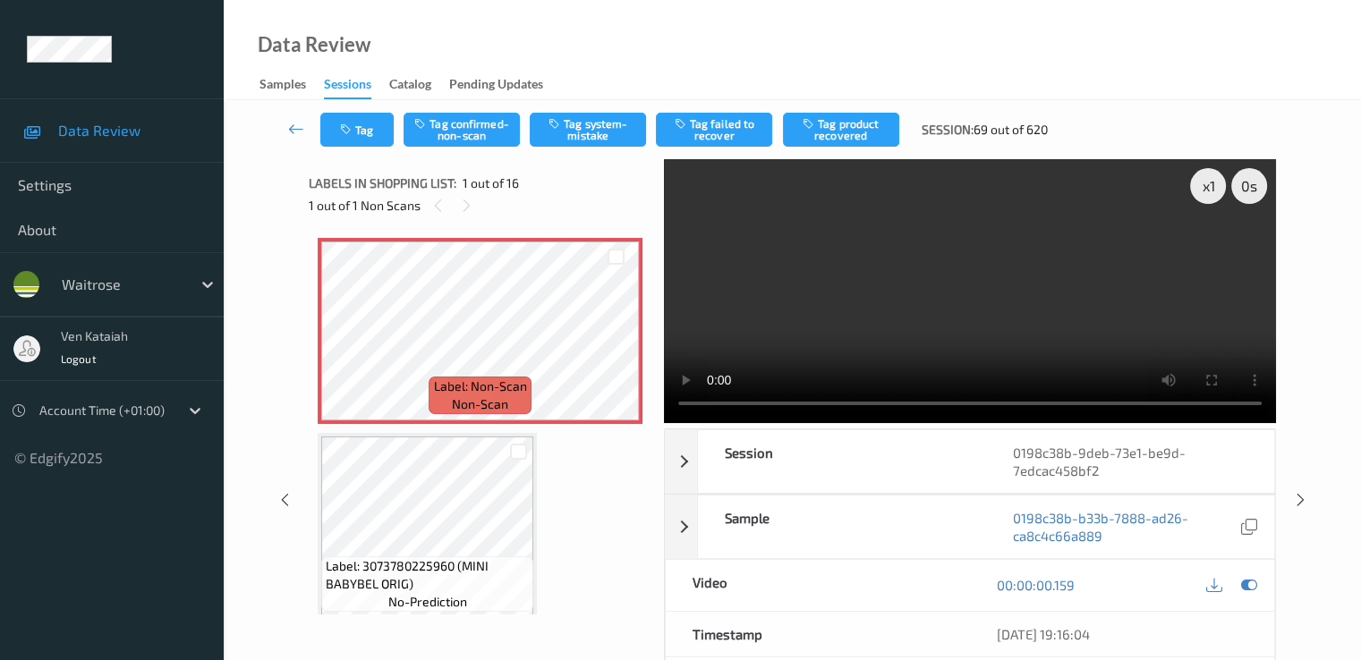
click at [1257, 595] on div at bounding box center [1231, 585] width 58 height 24
click at [1255, 589] on icon at bounding box center [1248, 585] width 16 height 16
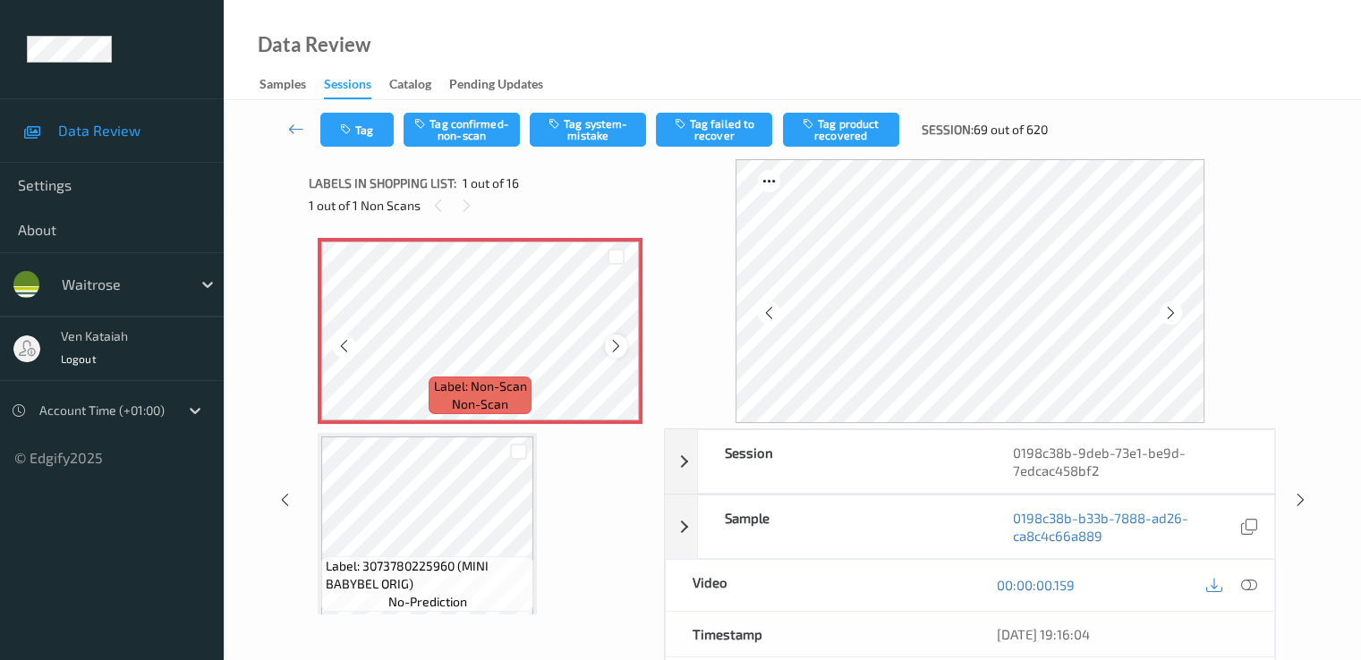
click at [619, 344] on icon at bounding box center [615, 346] width 15 height 16
click at [569, 138] on button "Tag system-mistake" at bounding box center [588, 130] width 116 height 34
click at [365, 138] on button "Tag" at bounding box center [356, 130] width 73 height 34
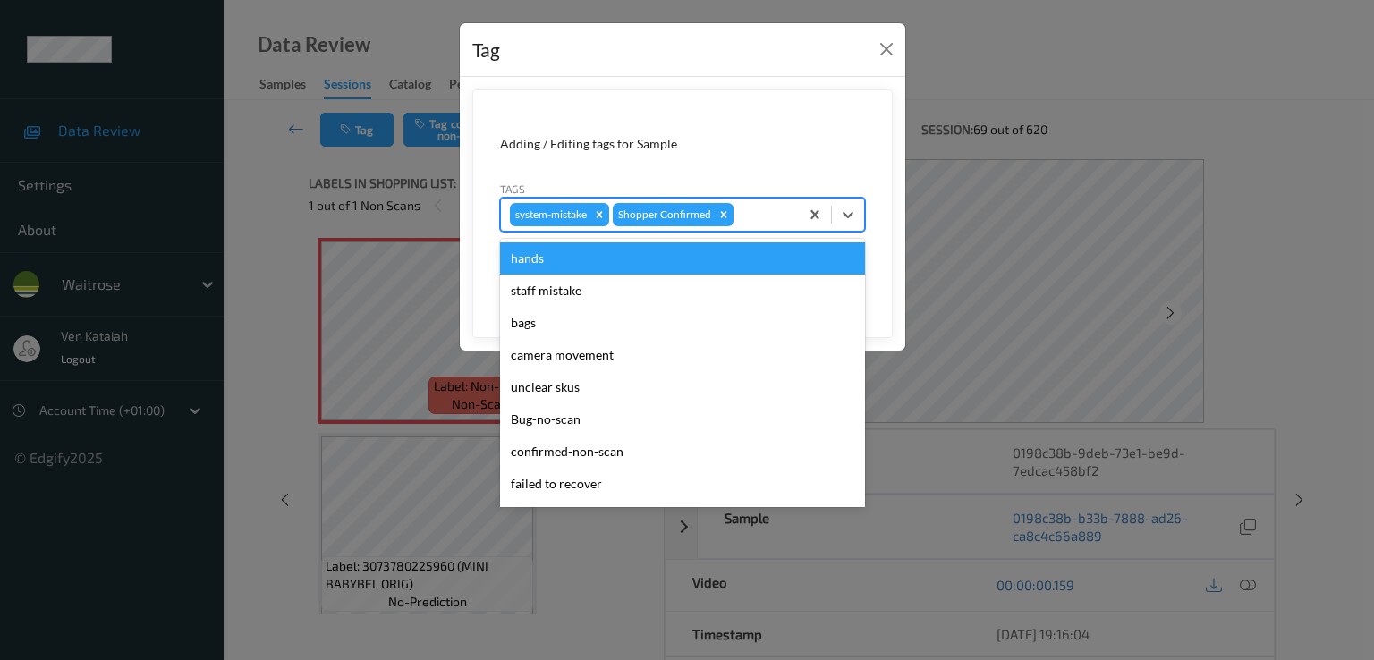
click at [749, 225] on div "system-mistake Shopper Confirmed" at bounding box center [650, 215] width 298 height 30
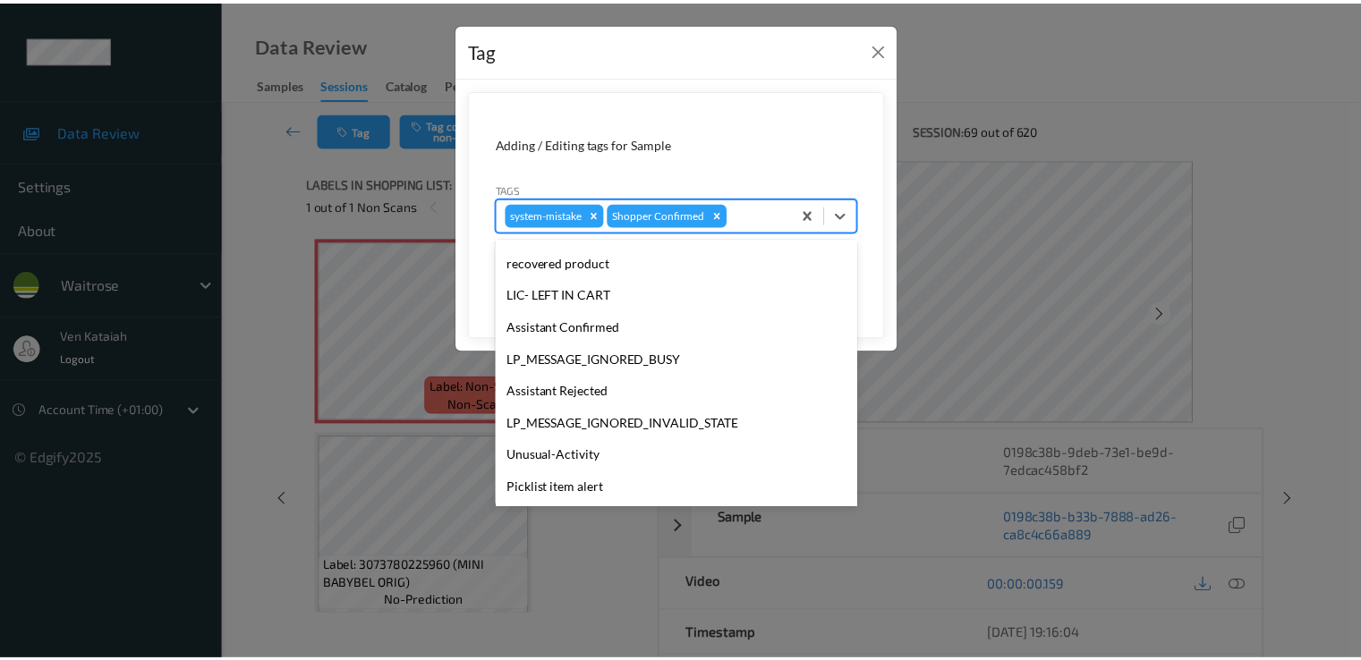
scroll to position [351, 0]
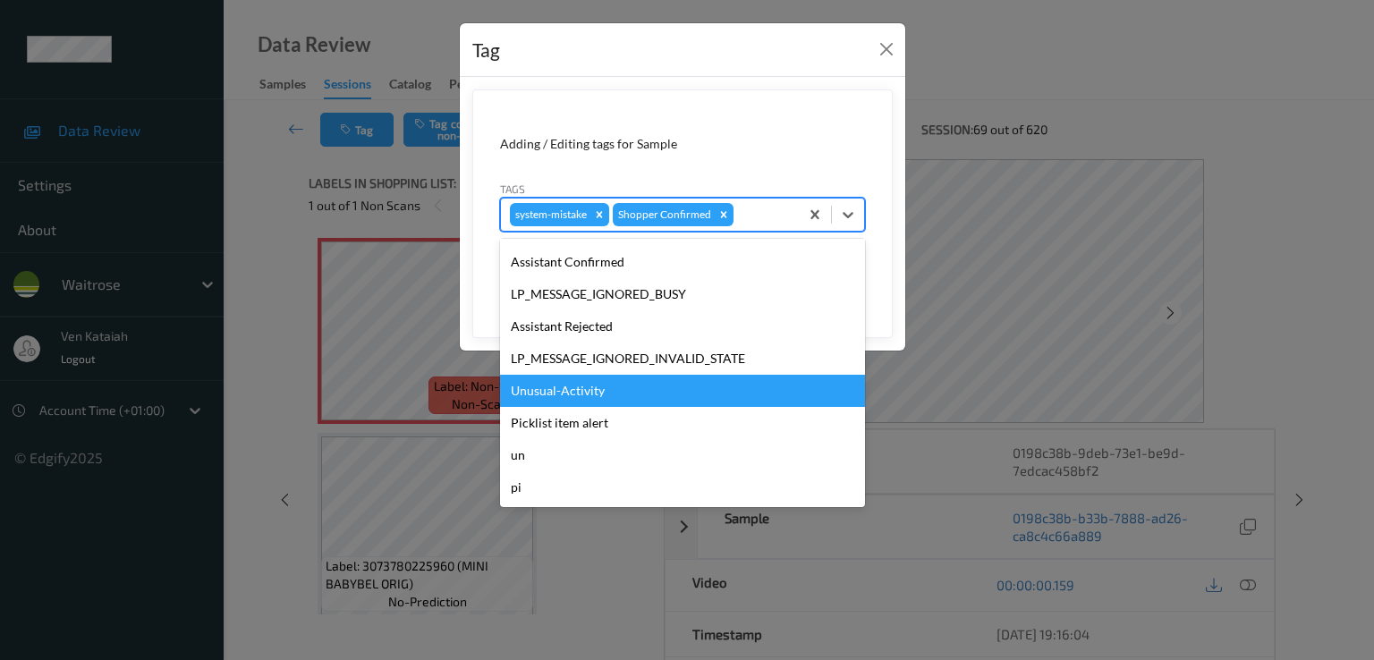
click at [578, 398] on div "Unusual-Activity" at bounding box center [682, 391] width 365 height 32
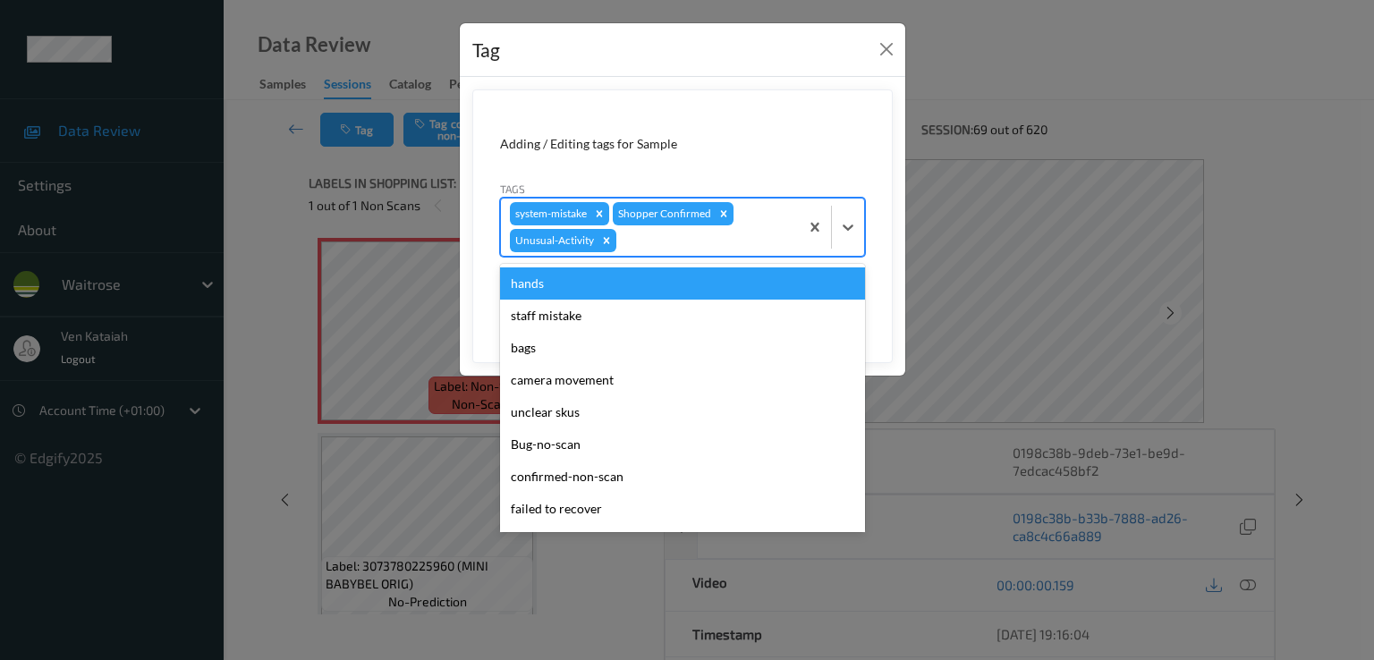
click at [664, 251] on div "system-mistake Shopper Confirmed Unusual-Activity" at bounding box center [650, 227] width 298 height 57
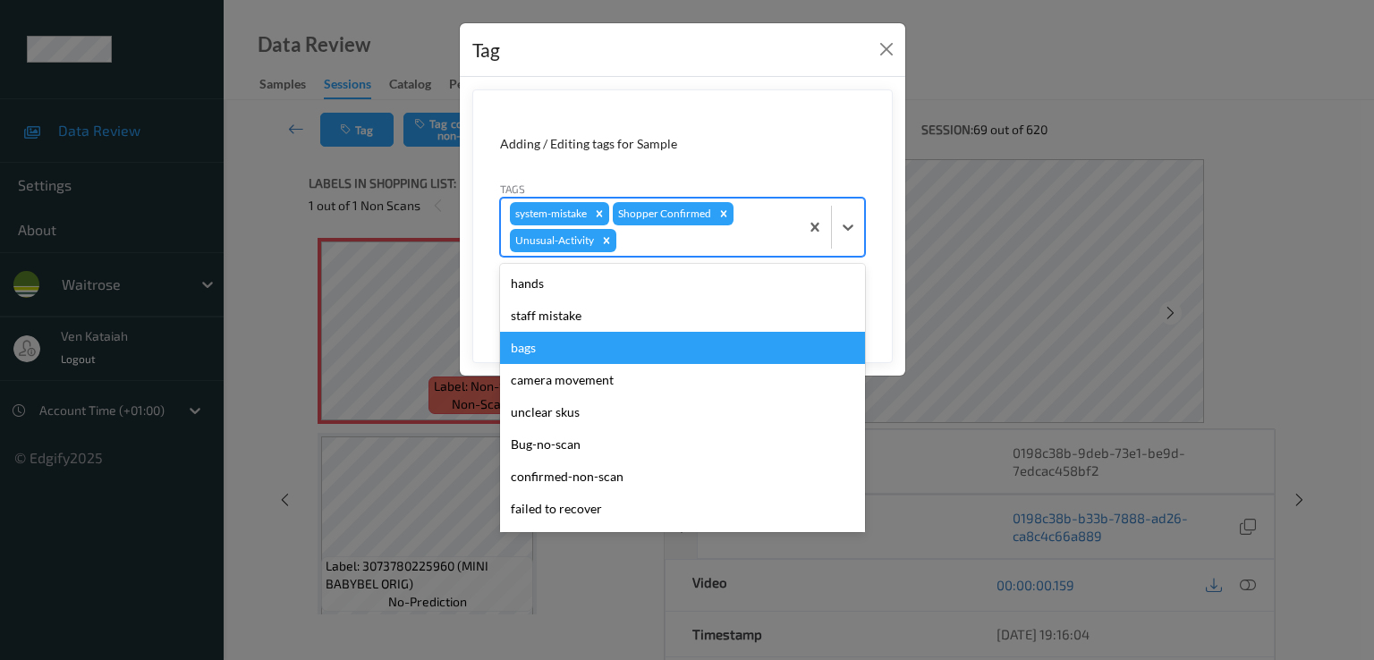
click at [556, 355] on div "bags" at bounding box center [682, 348] width 365 height 32
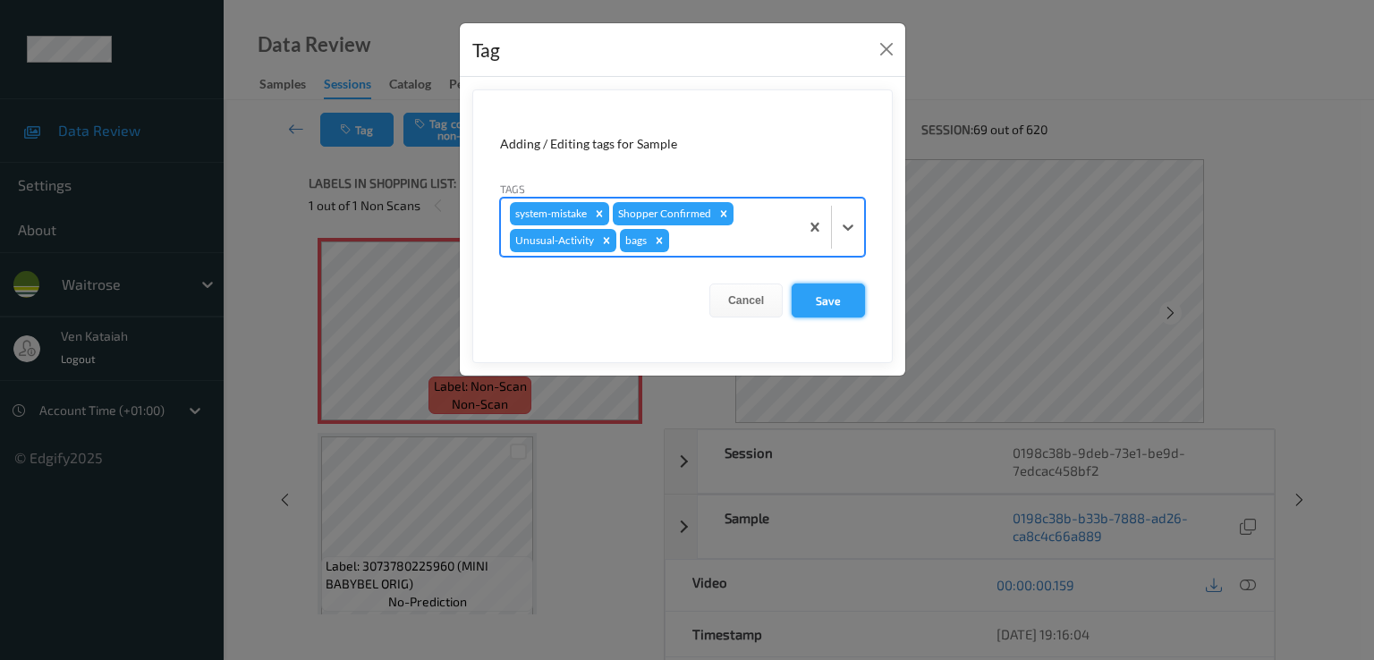
click at [837, 309] on button "Save" at bounding box center [828, 301] width 73 height 34
click at [809, 305] on button "Save" at bounding box center [828, 301] width 73 height 34
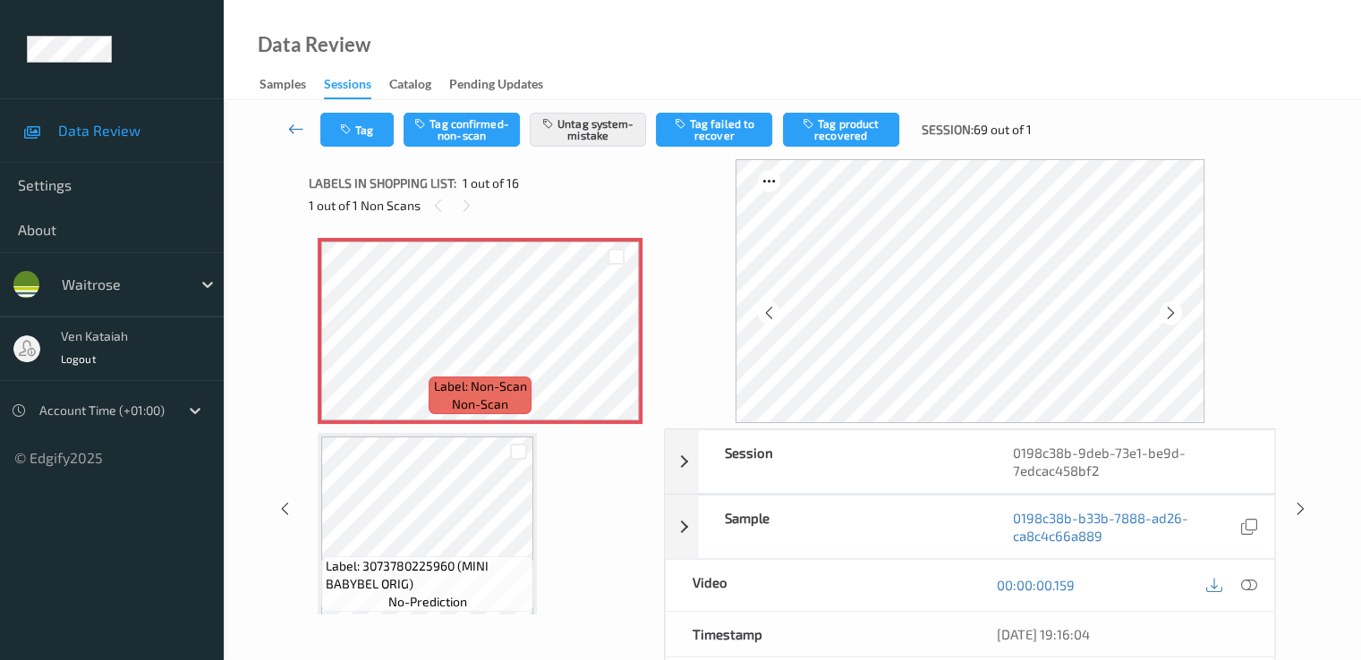
click at [299, 140] on link at bounding box center [296, 130] width 47 height 34
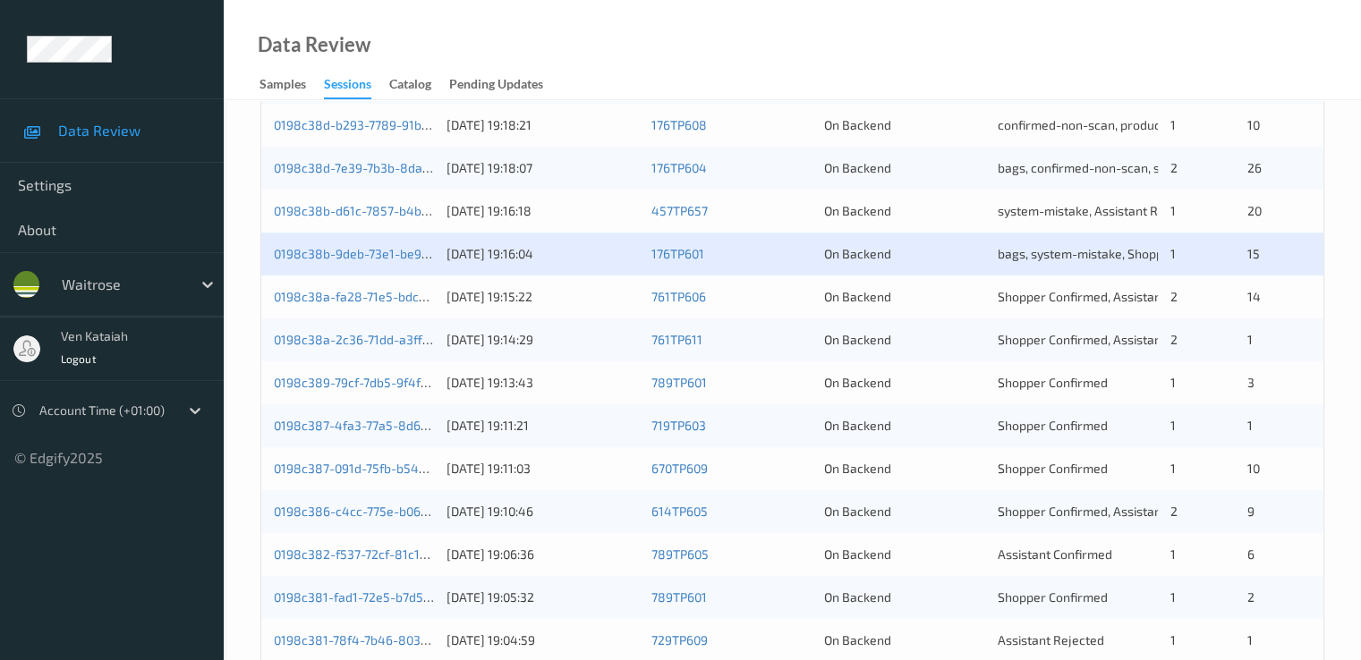
scroll to position [716, 0]
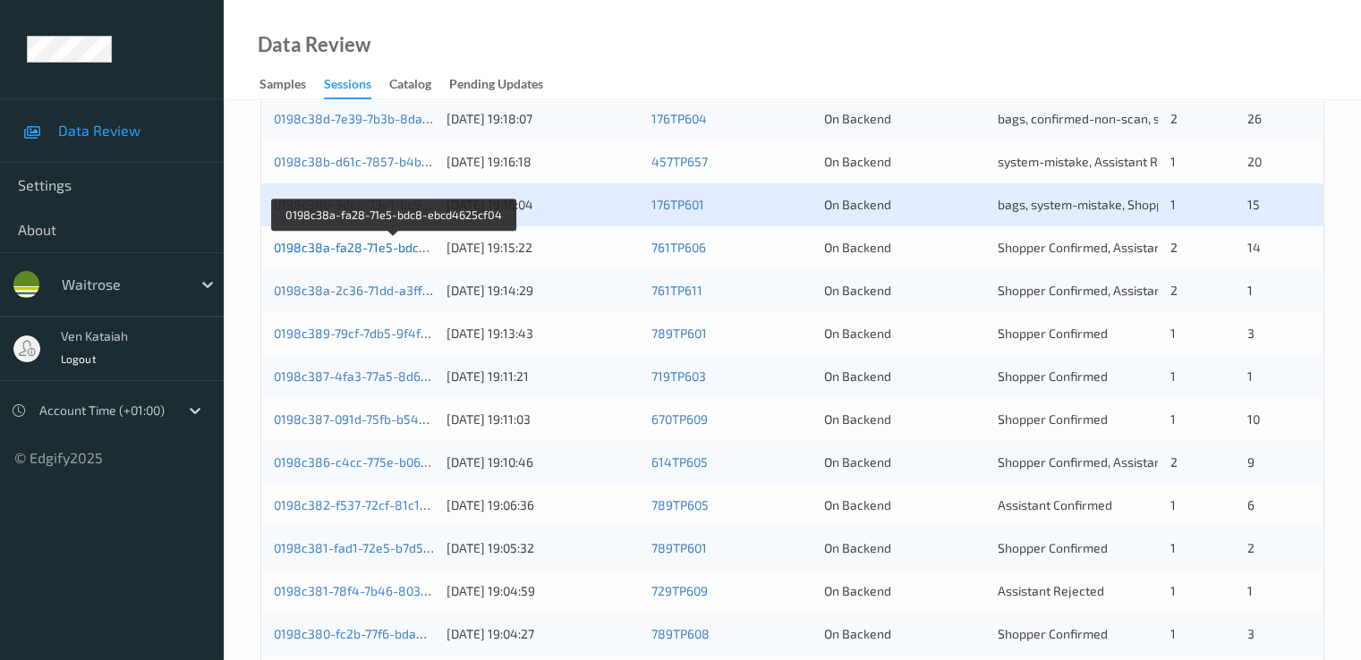
click at [380, 251] on link "0198c38a-fa28-71e5-bdc8-ebcd4625cf04" at bounding box center [395, 247] width 242 height 15
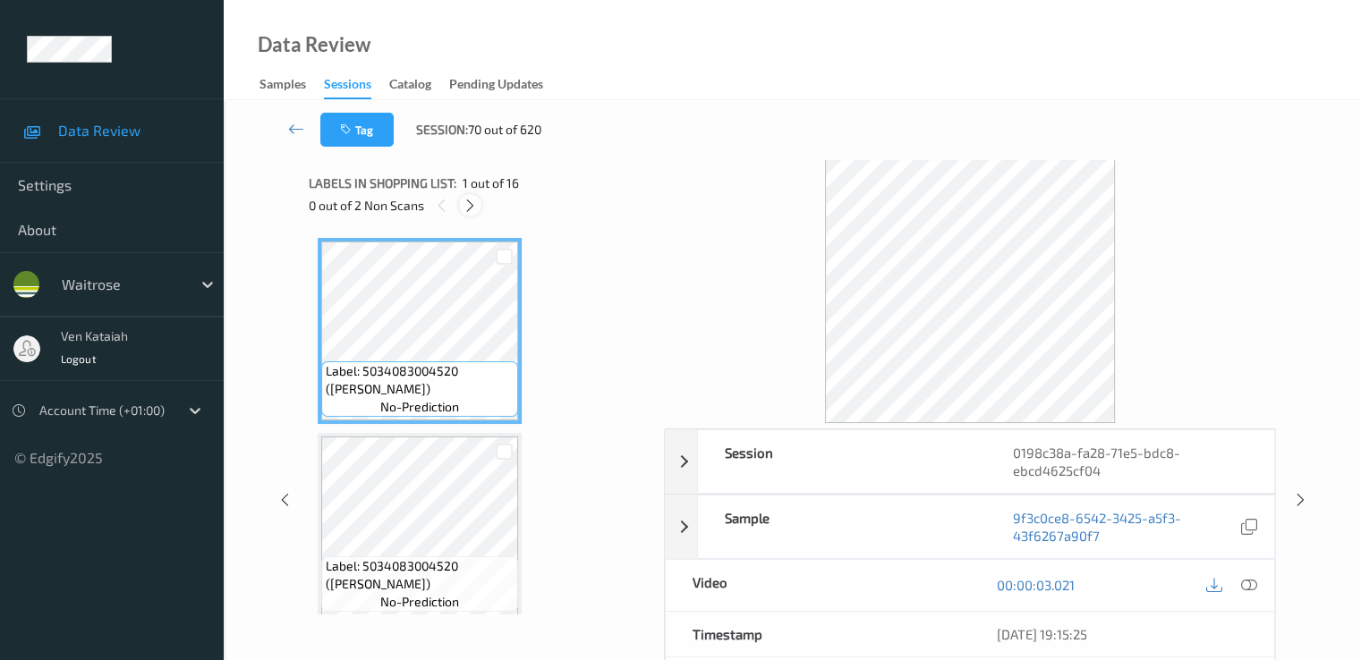
click at [471, 215] on div at bounding box center [470, 205] width 22 height 22
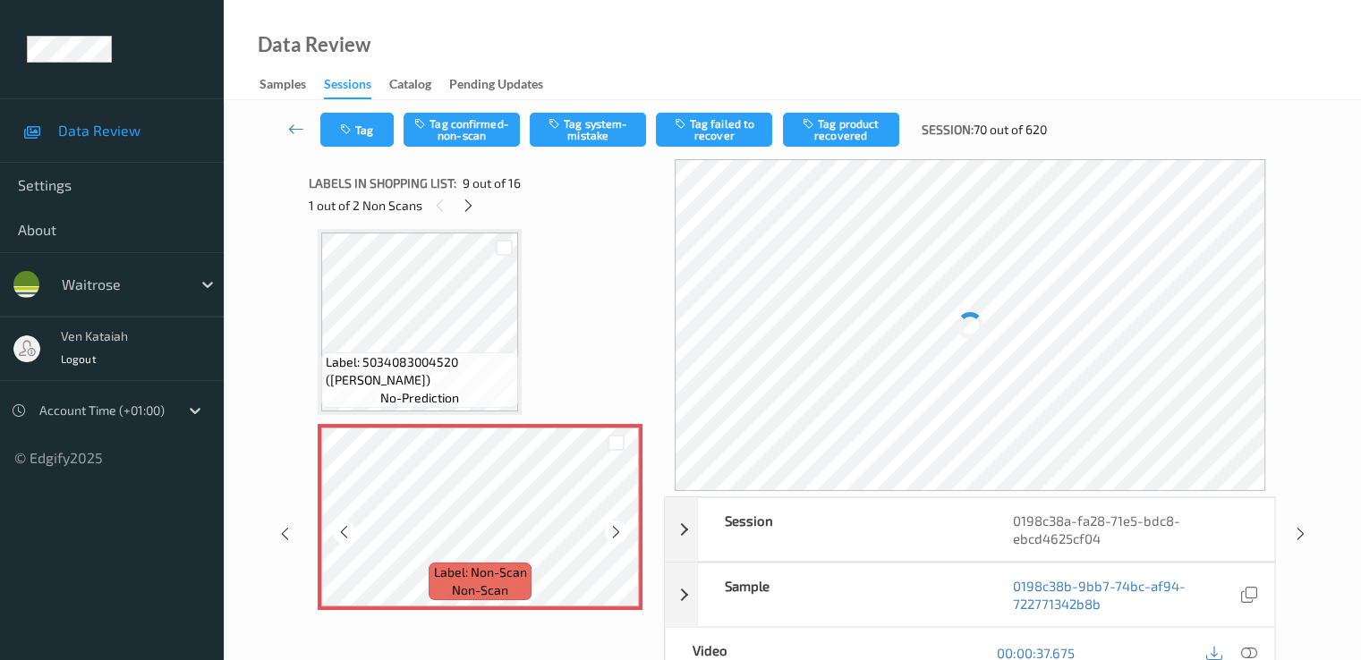
scroll to position [1553, 0]
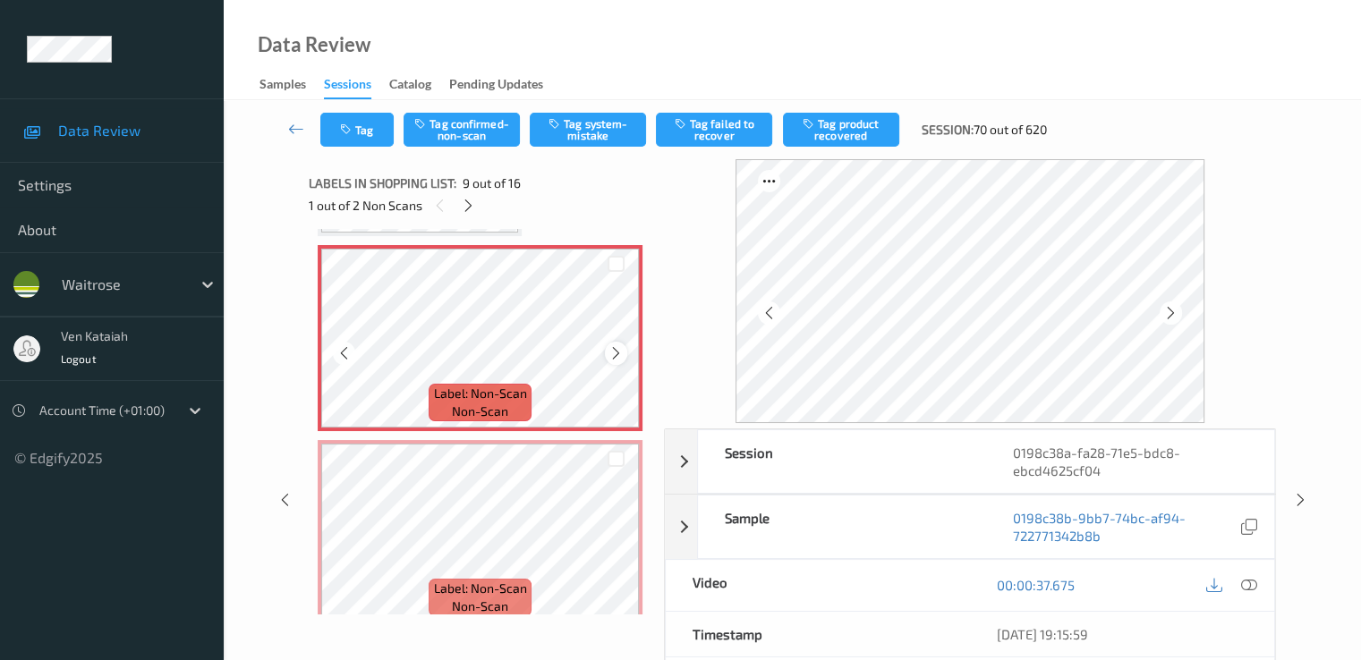
click at [616, 350] on icon at bounding box center [615, 353] width 15 height 16
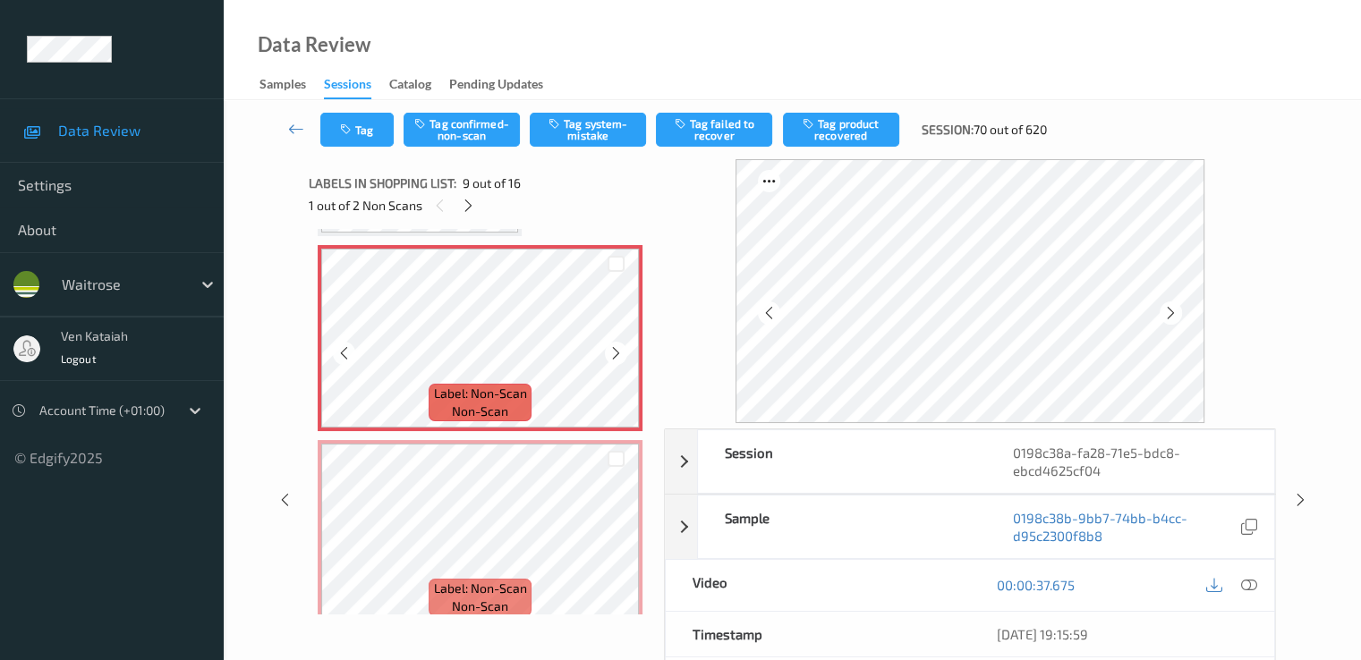
click at [616, 350] on icon at bounding box center [615, 353] width 15 height 16
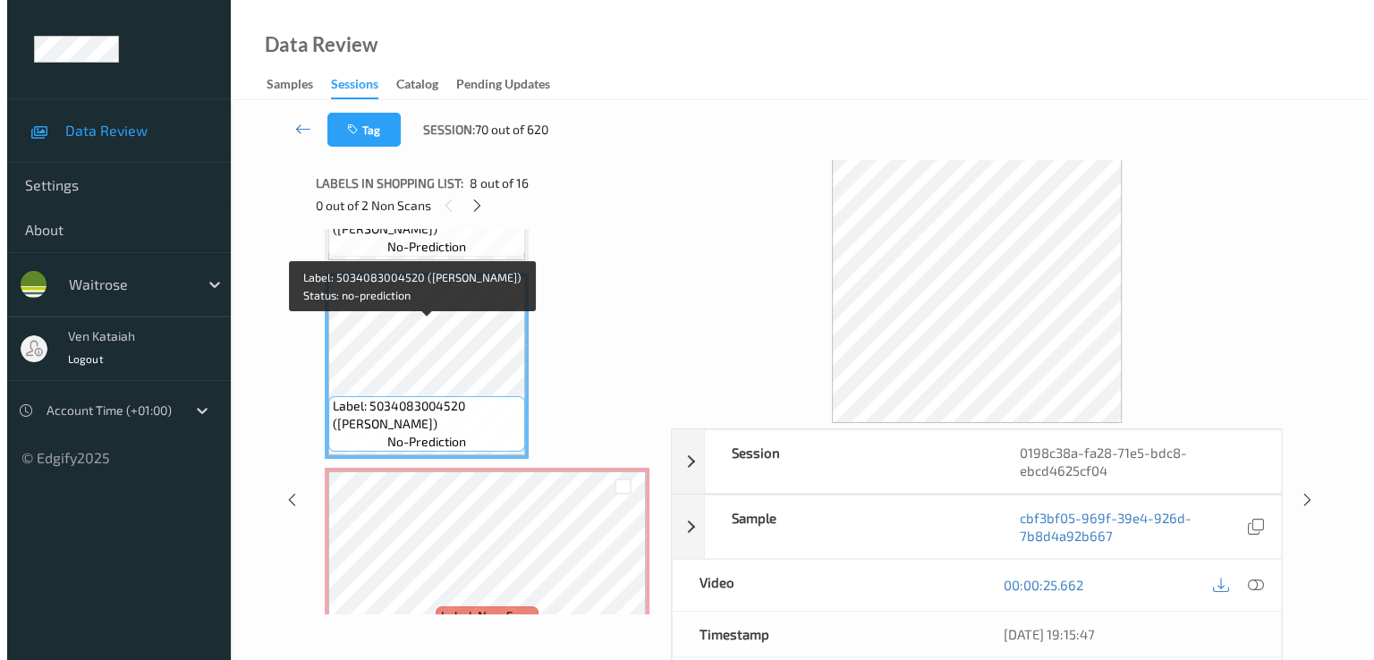
scroll to position [1374, 0]
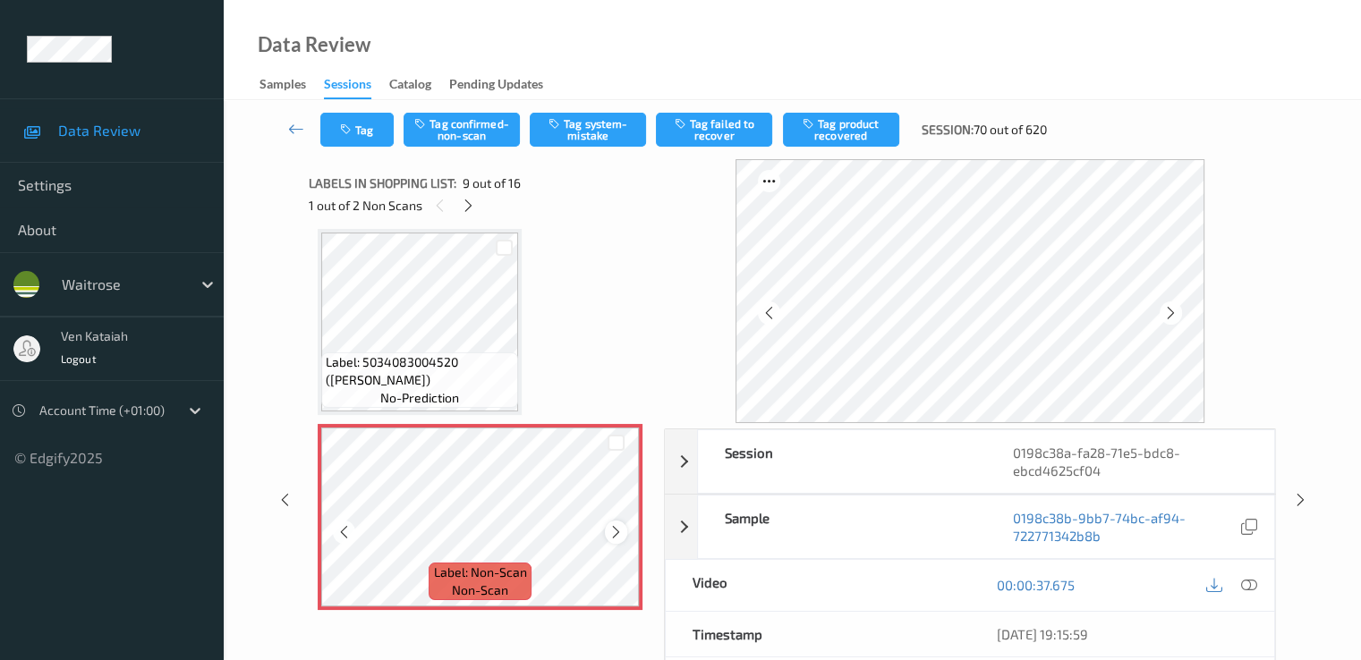
click at [607, 534] on div at bounding box center [616, 532] width 22 height 22
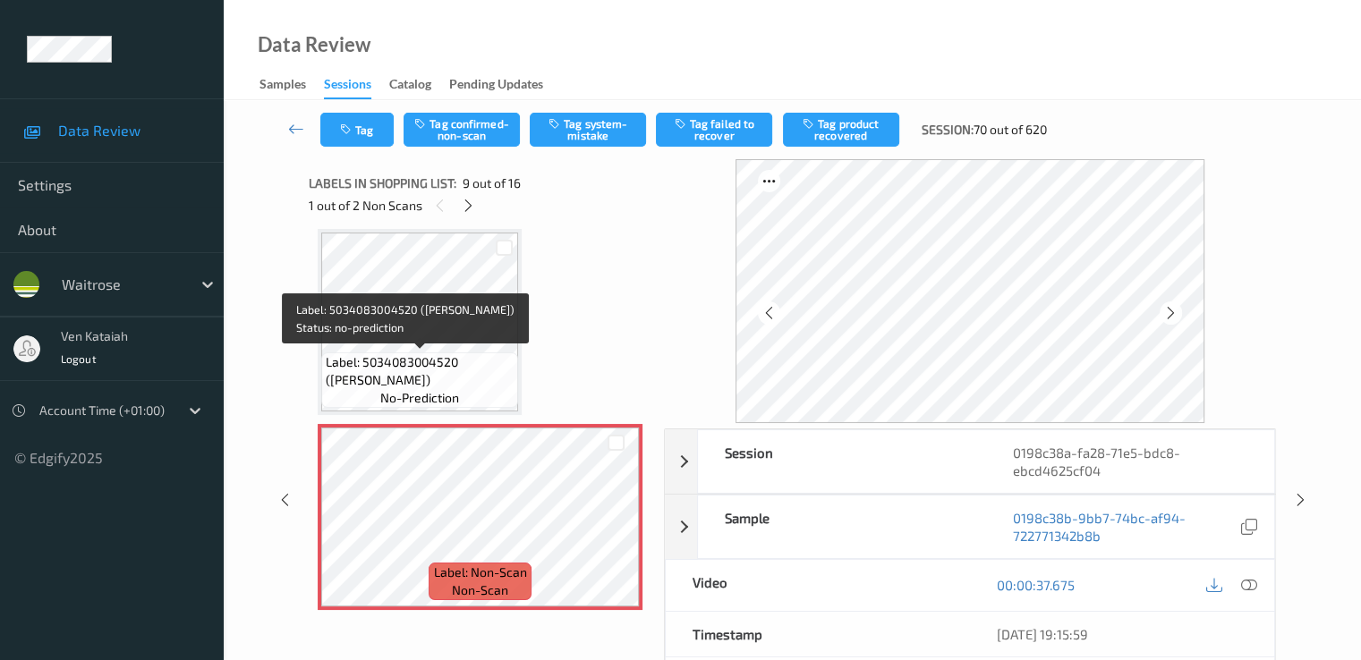
click at [491, 355] on span "Label: 5034083004520 ([PERSON_NAME])" at bounding box center [420, 371] width 188 height 36
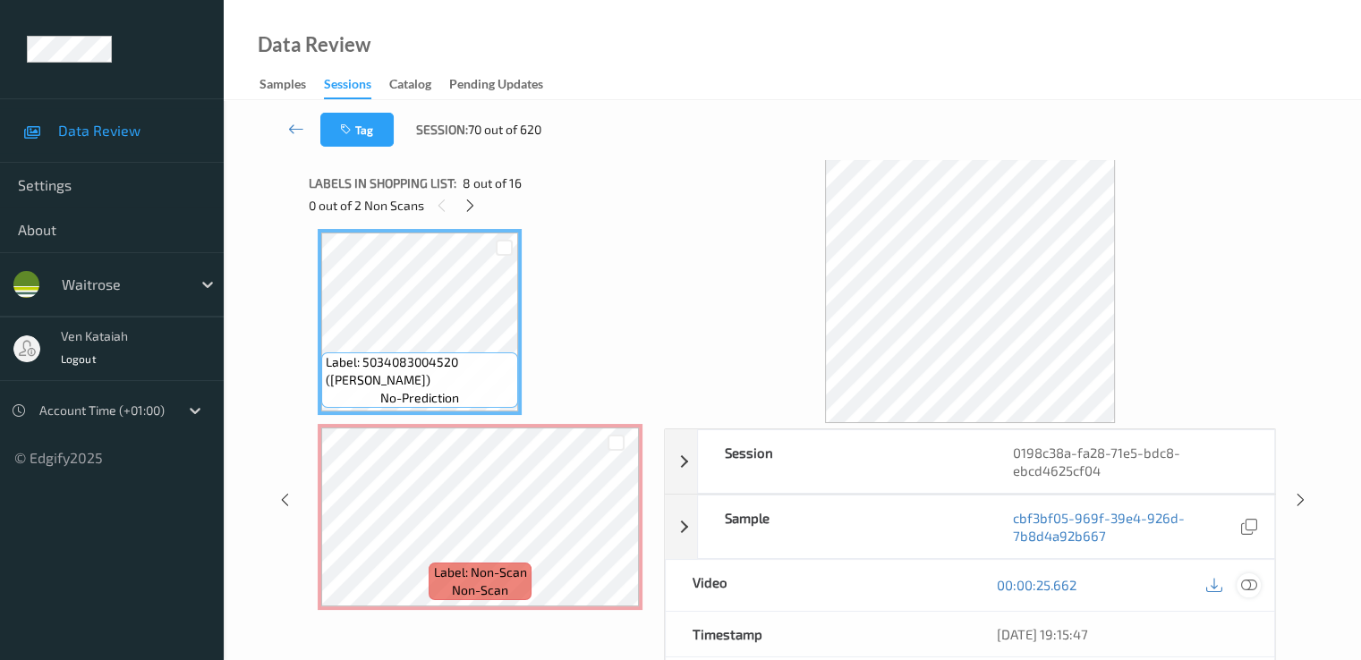
click at [1244, 579] on icon at bounding box center [1248, 585] width 16 height 16
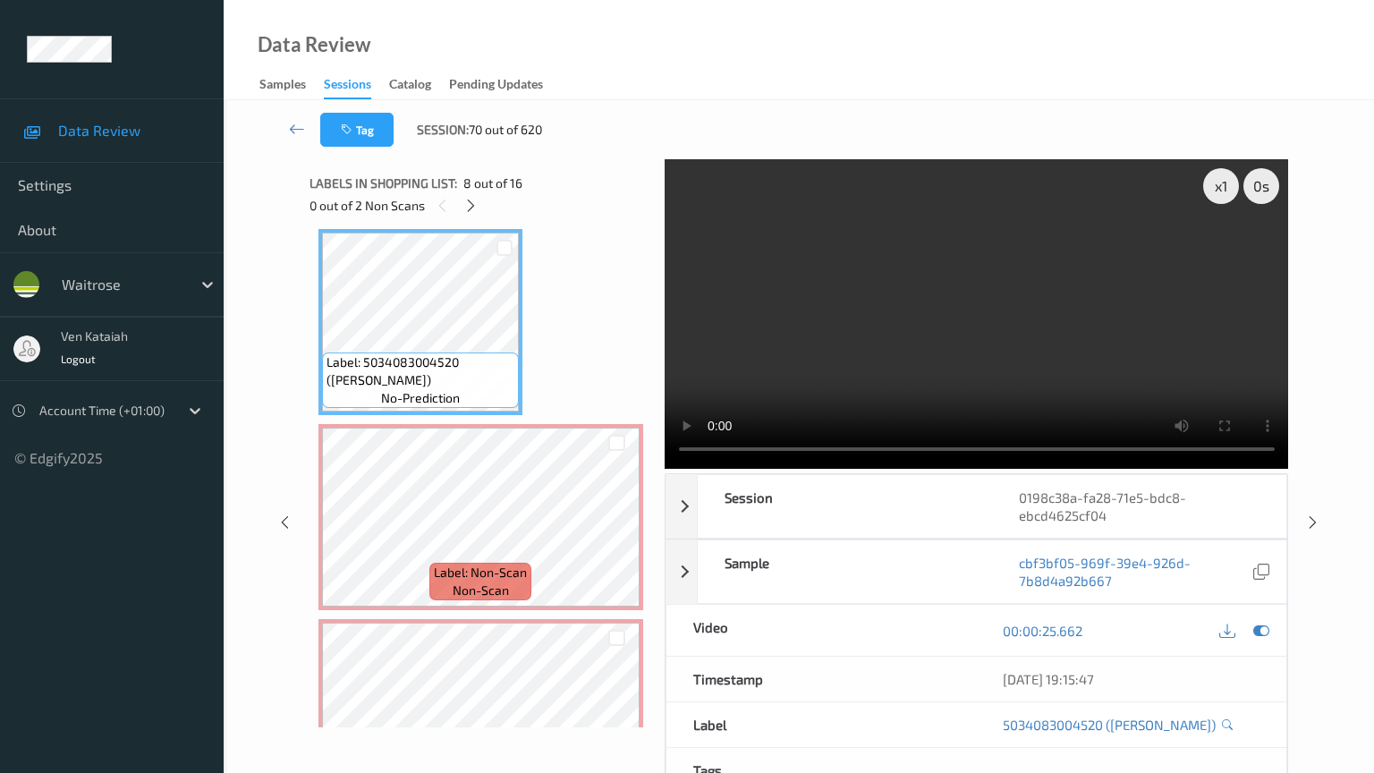
click at [953, 444] on video at bounding box center [977, 314] width 624 height 310
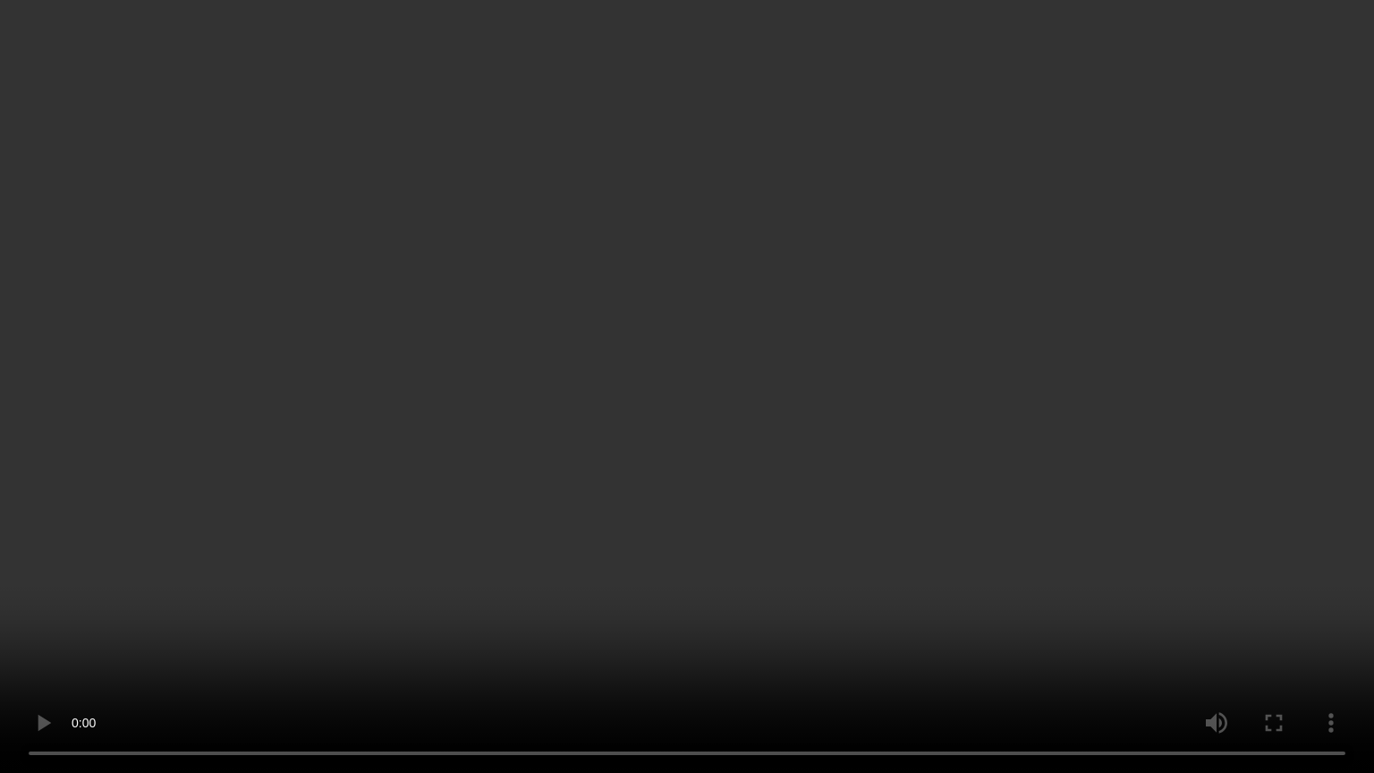
click at [265, 555] on video at bounding box center [687, 386] width 1374 height 773
click at [173, 542] on video at bounding box center [687, 386] width 1374 height 773
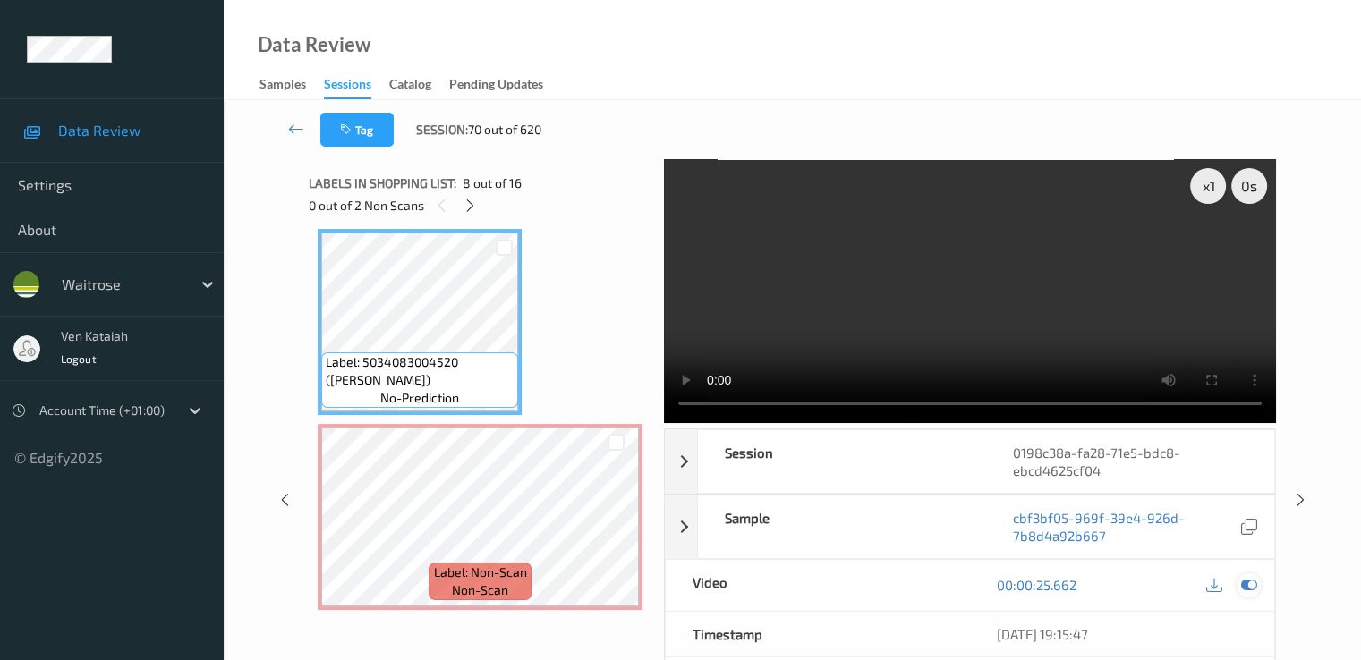
click at [1249, 578] on icon at bounding box center [1248, 585] width 16 height 16
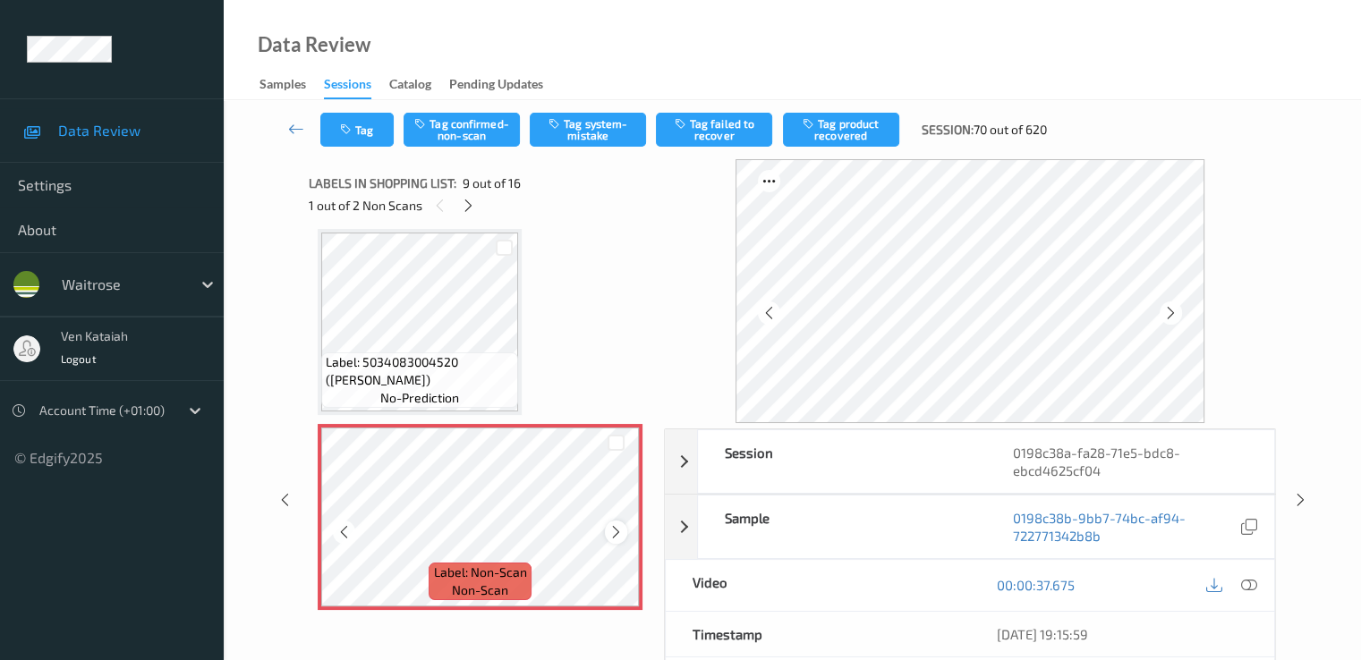
click at [610, 540] on div at bounding box center [616, 532] width 22 height 22
click at [582, 132] on button "Tag system-mistake" at bounding box center [588, 130] width 116 height 34
click at [354, 136] on button "Tag" at bounding box center [356, 130] width 73 height 34
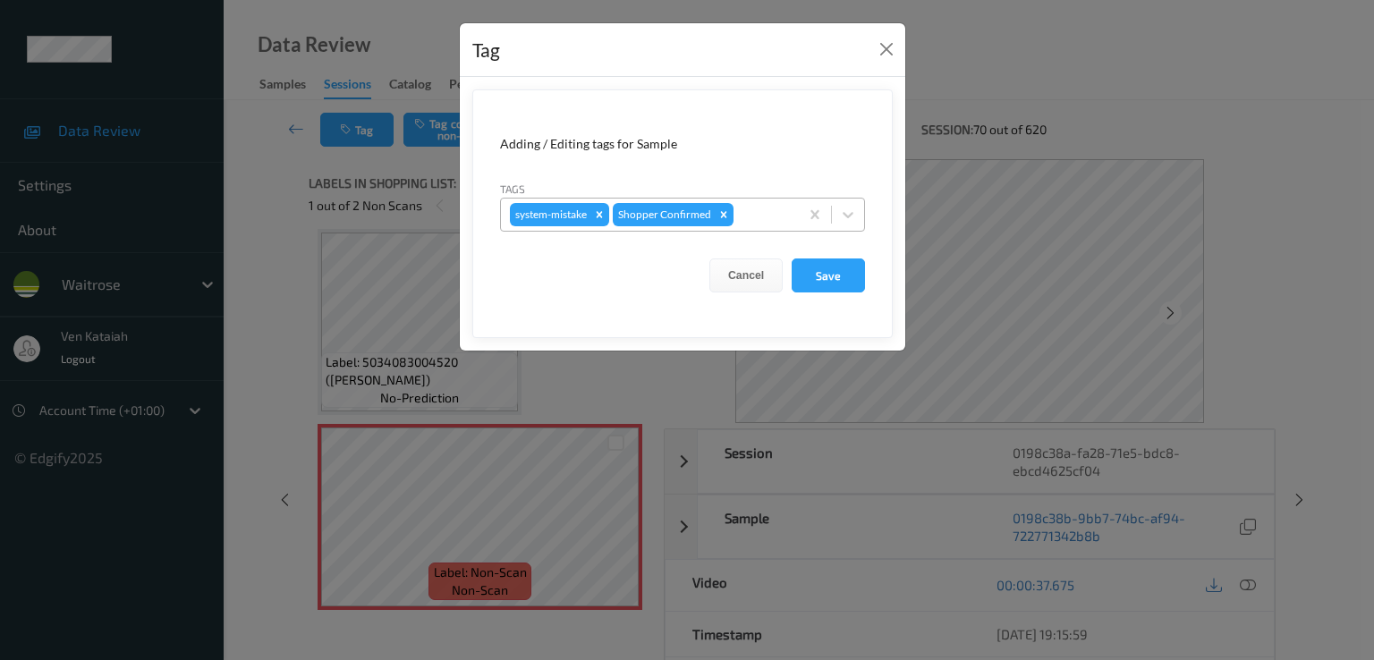
click at [755, 216] on div at bounding box center [763, 214] width 53 height 21
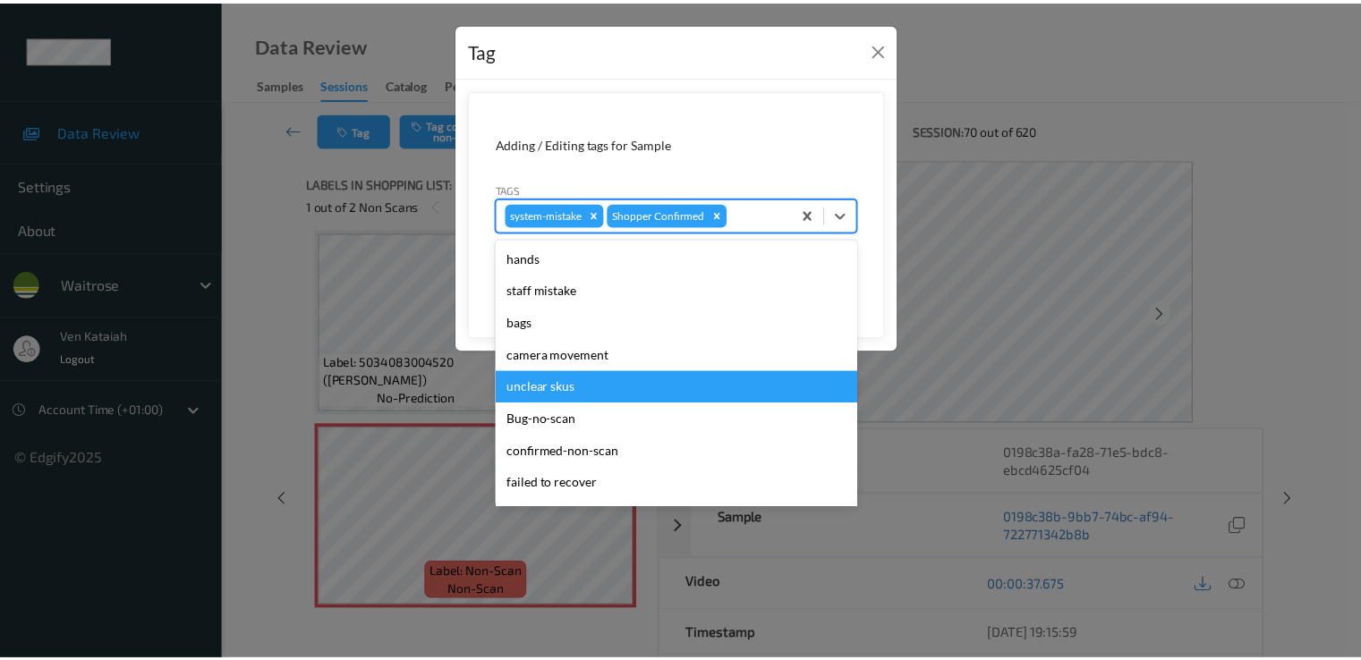
scroll to position [351, 0]
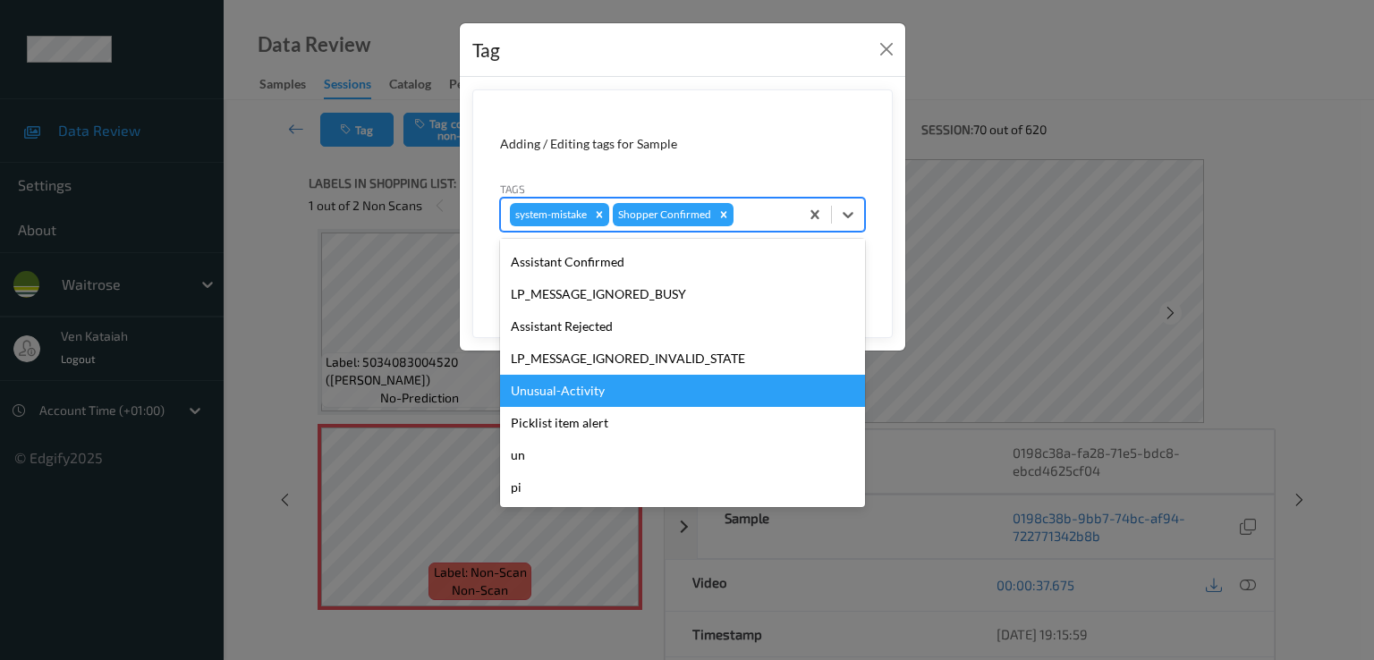
click at [562, 396] on div "Unusual-Activity" at bounding box center [682, 391] width 365 height 32
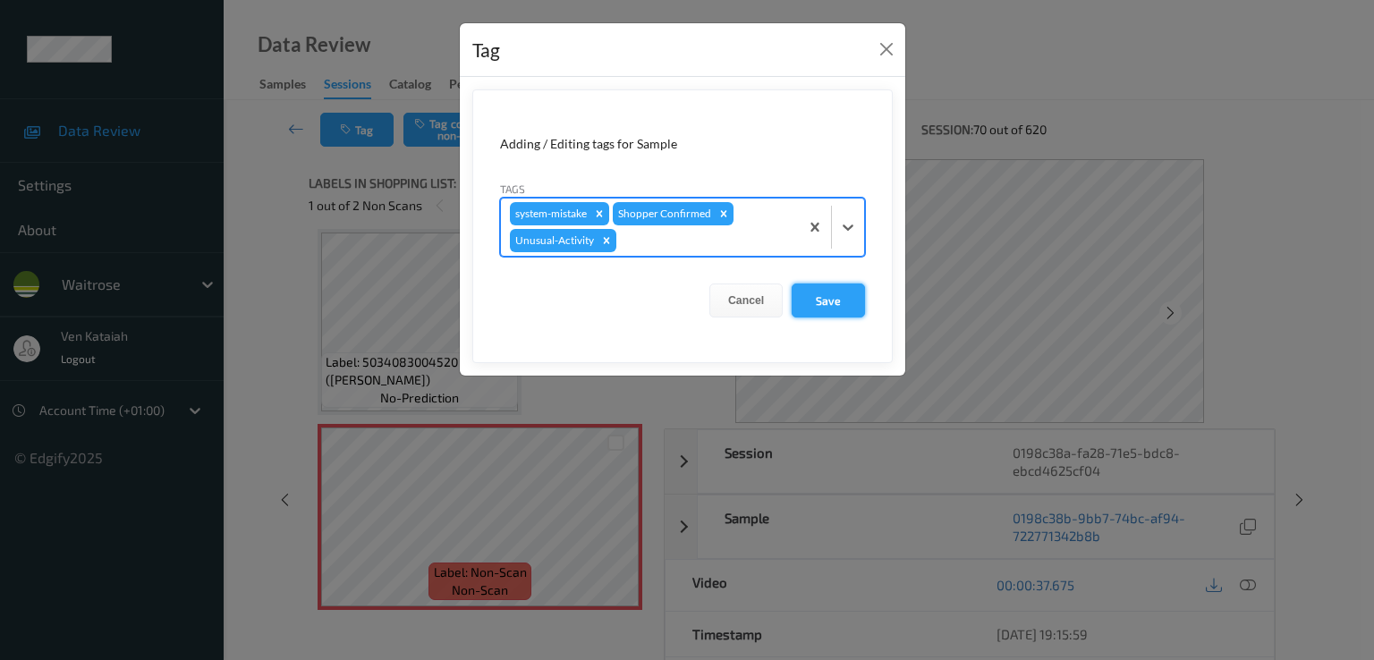
click at [812, 305] on button "Save" at bounding box center [828, 301] width 73 height 34
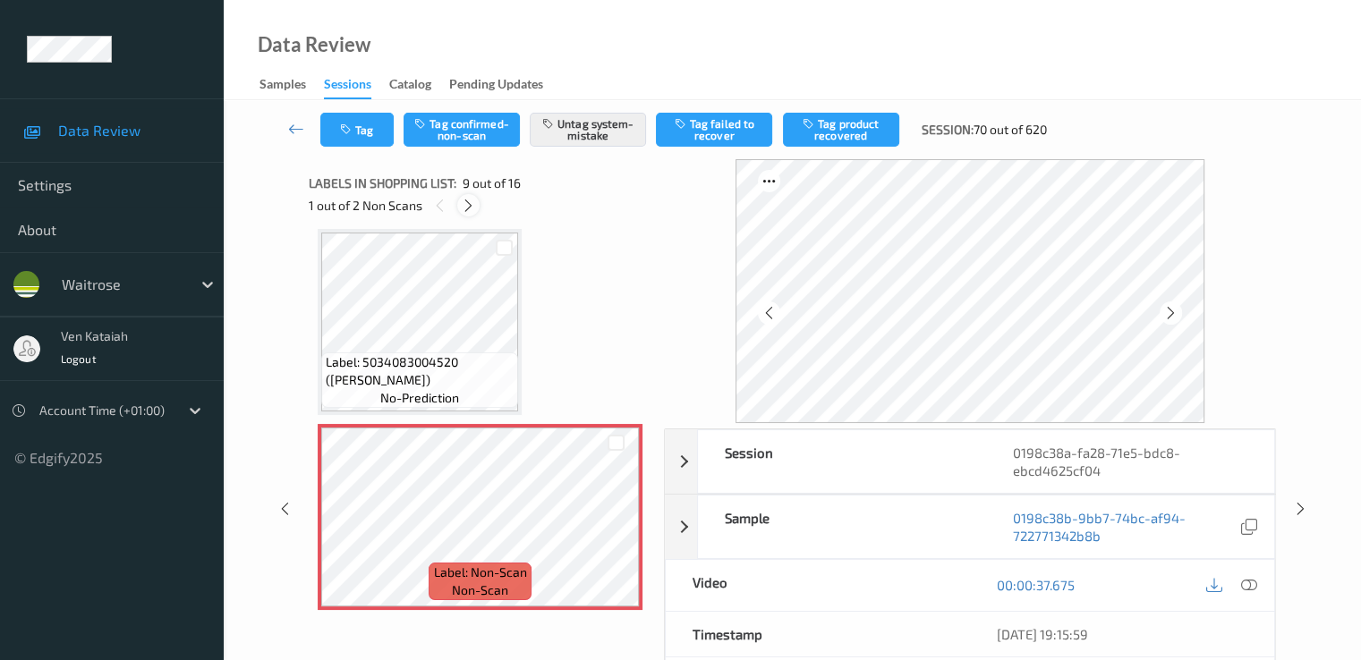
click at [471, 212] on icon at bounding box center [468, 206] width 15 height 16
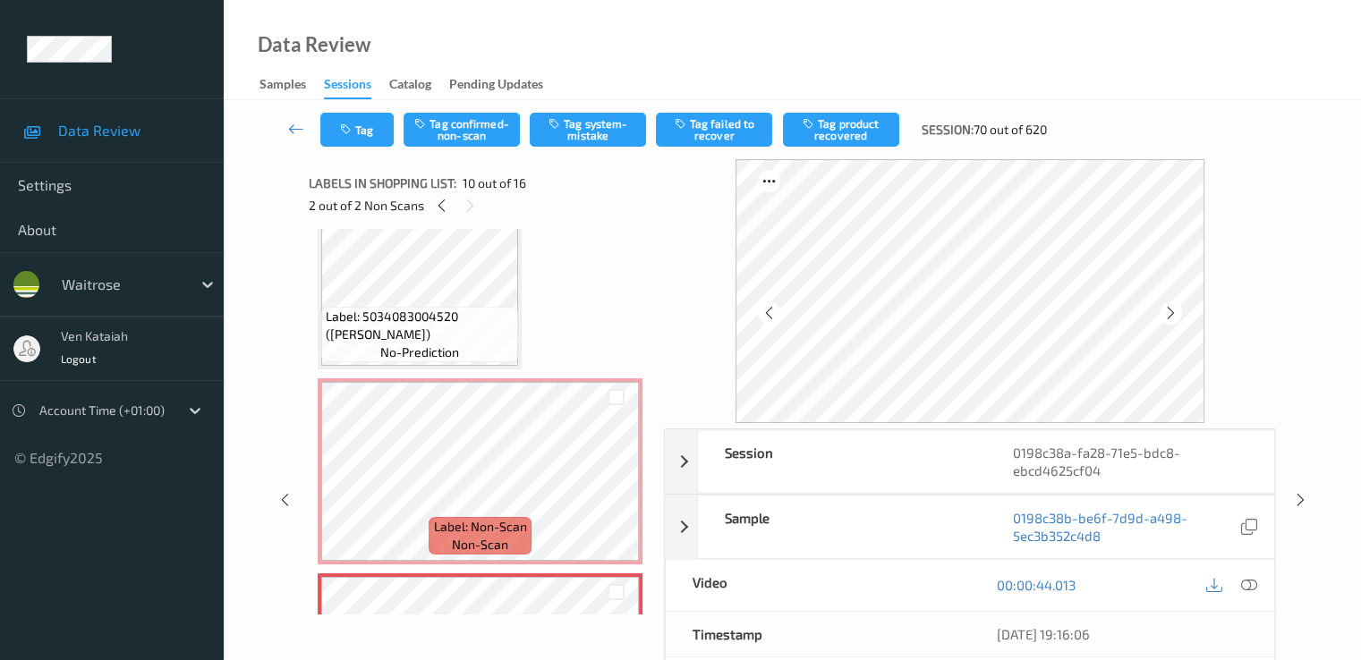
scroll to position [1390, 0]
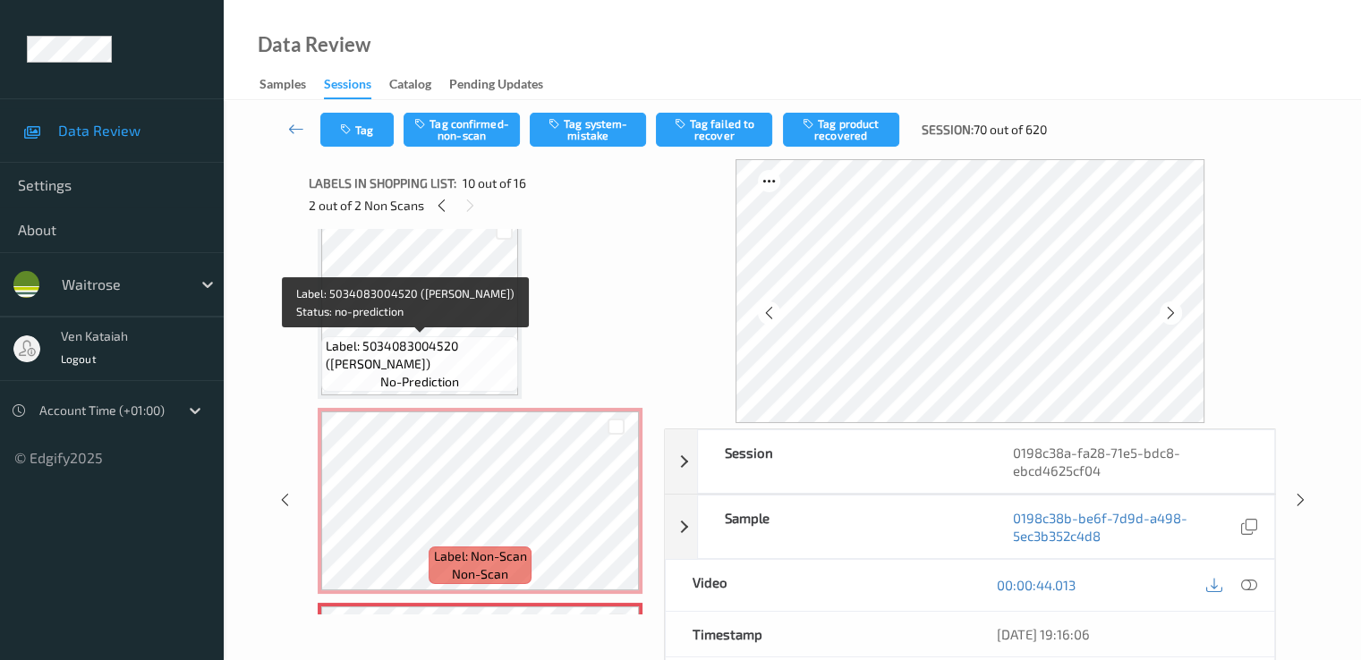
click at [433, 367] on span "Label: 5034083004520 ([PERSON_NAME])" at bounding box center [420, 355] width 188 height 36
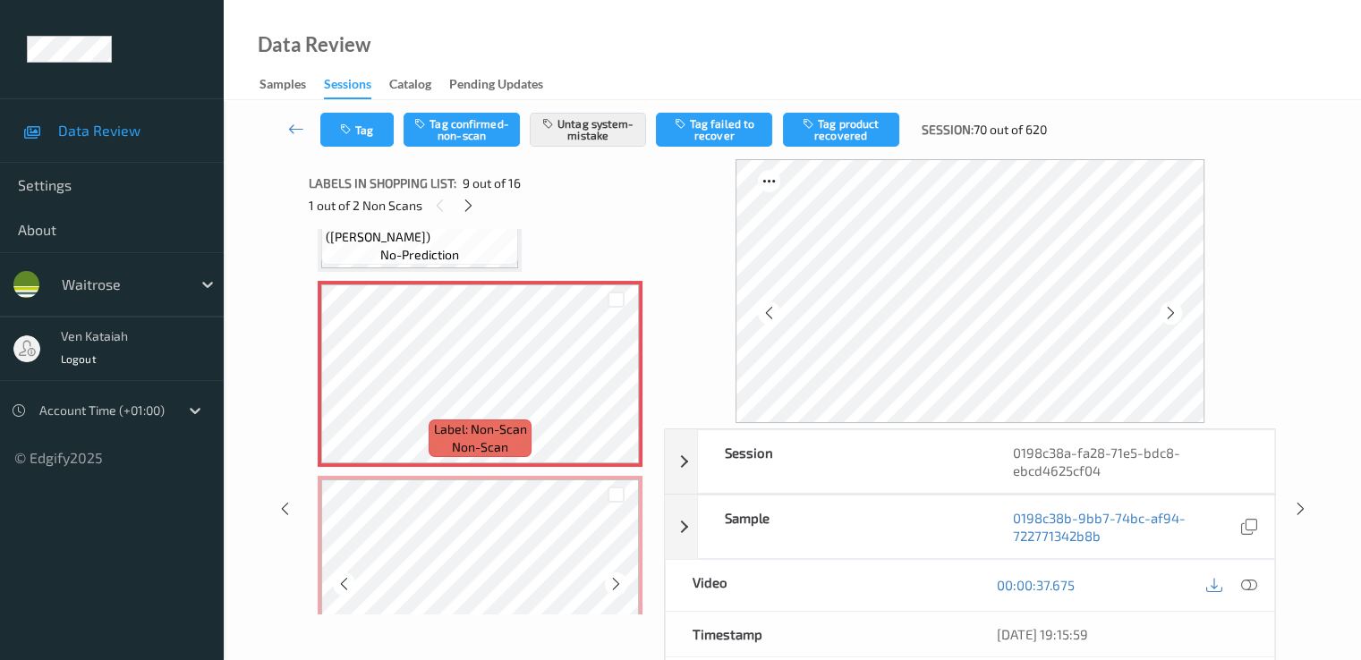
scroll to position [1569, 0]
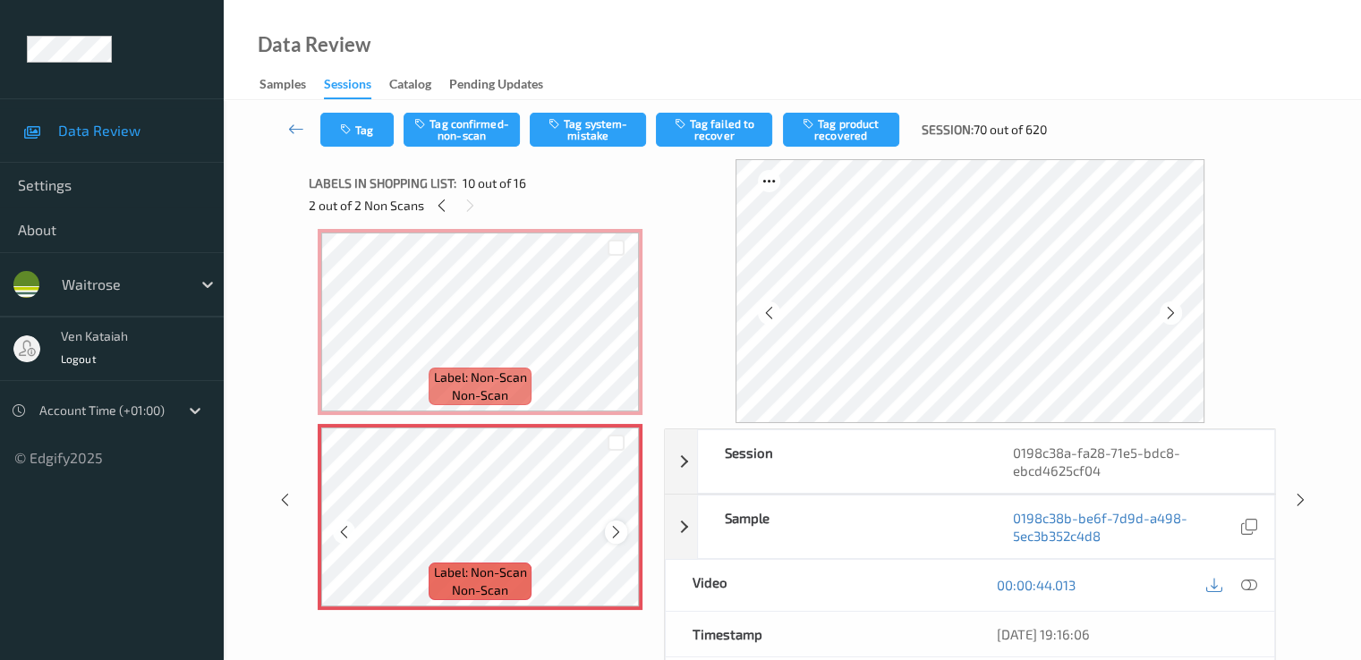
click at [613, 530] on icon at bounding box center [615, 532] width 15 height 16
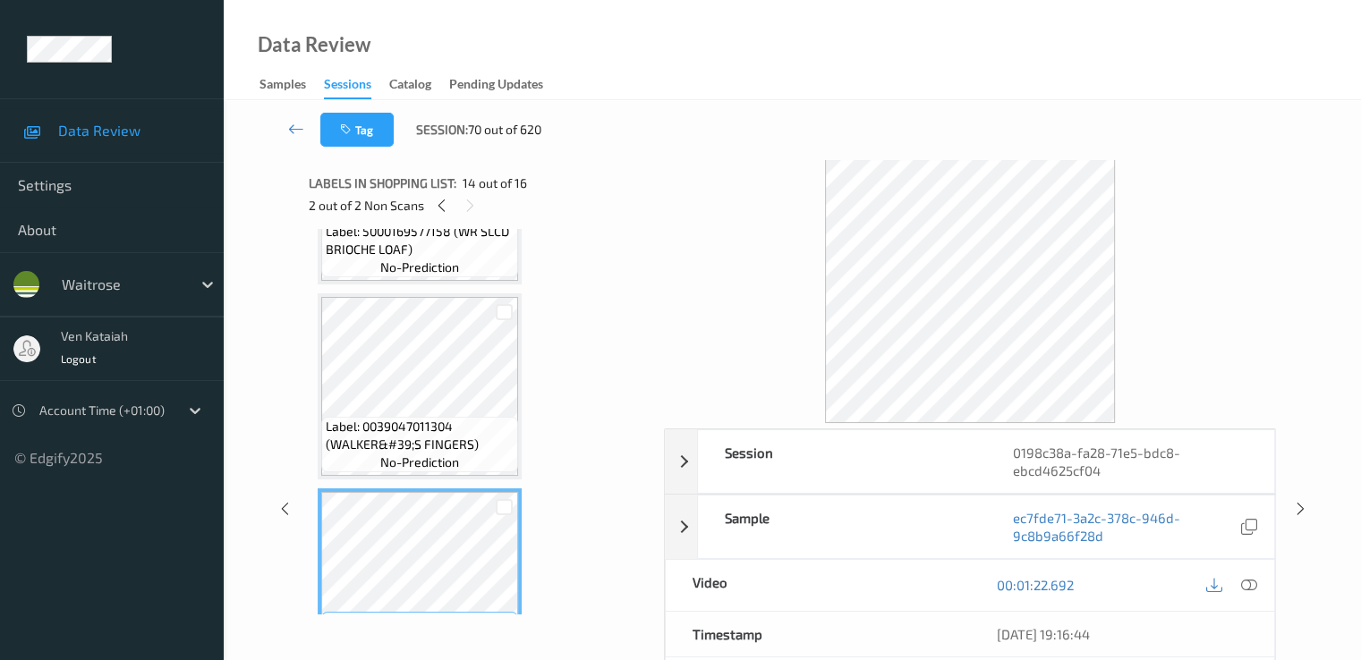
scroll to position [2643, 0]
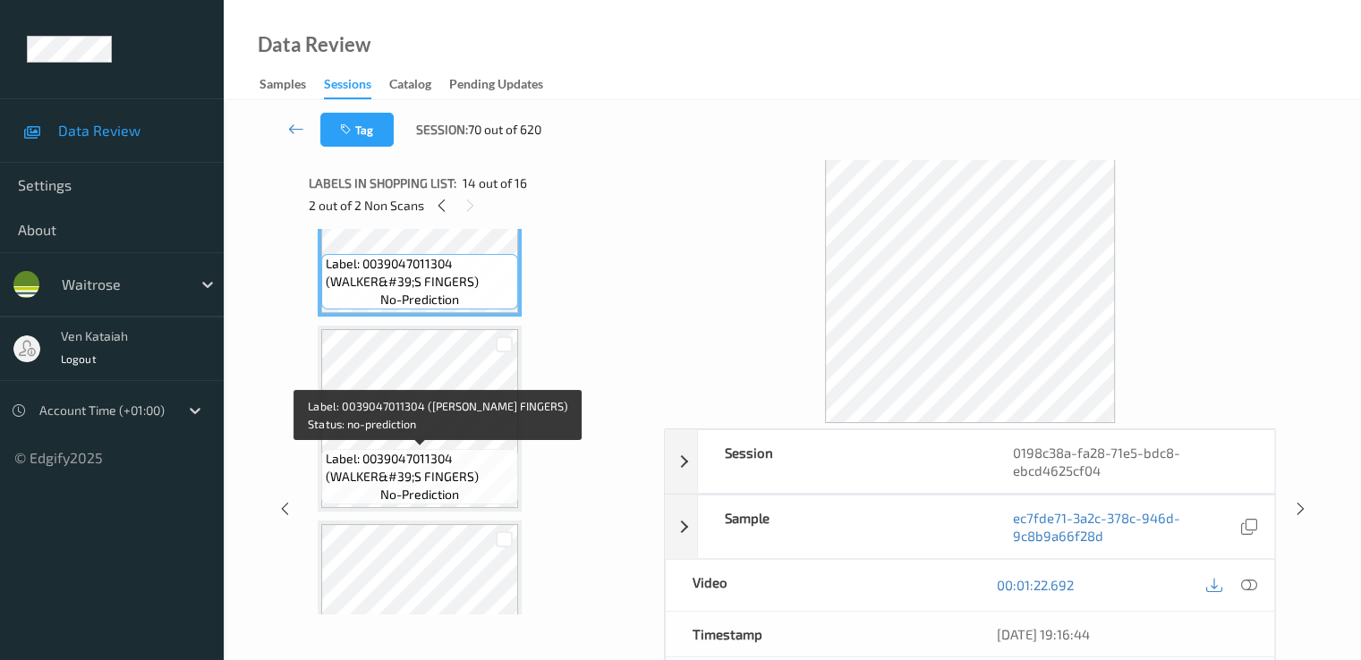
click at [439, 475] on span "Label: 0039047011304 (WALKER&#39;S FINGERS)" at bounding box center [420, 468] width 188 height 36
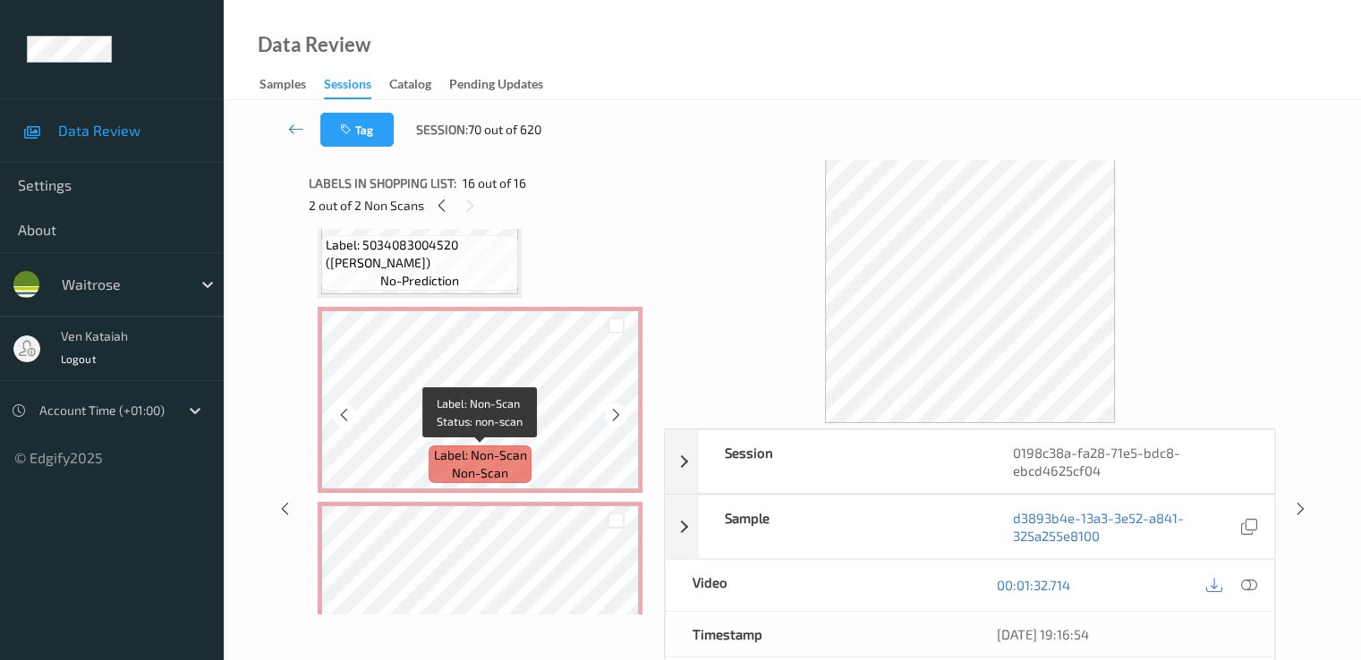
scroll to position [1670, 0]
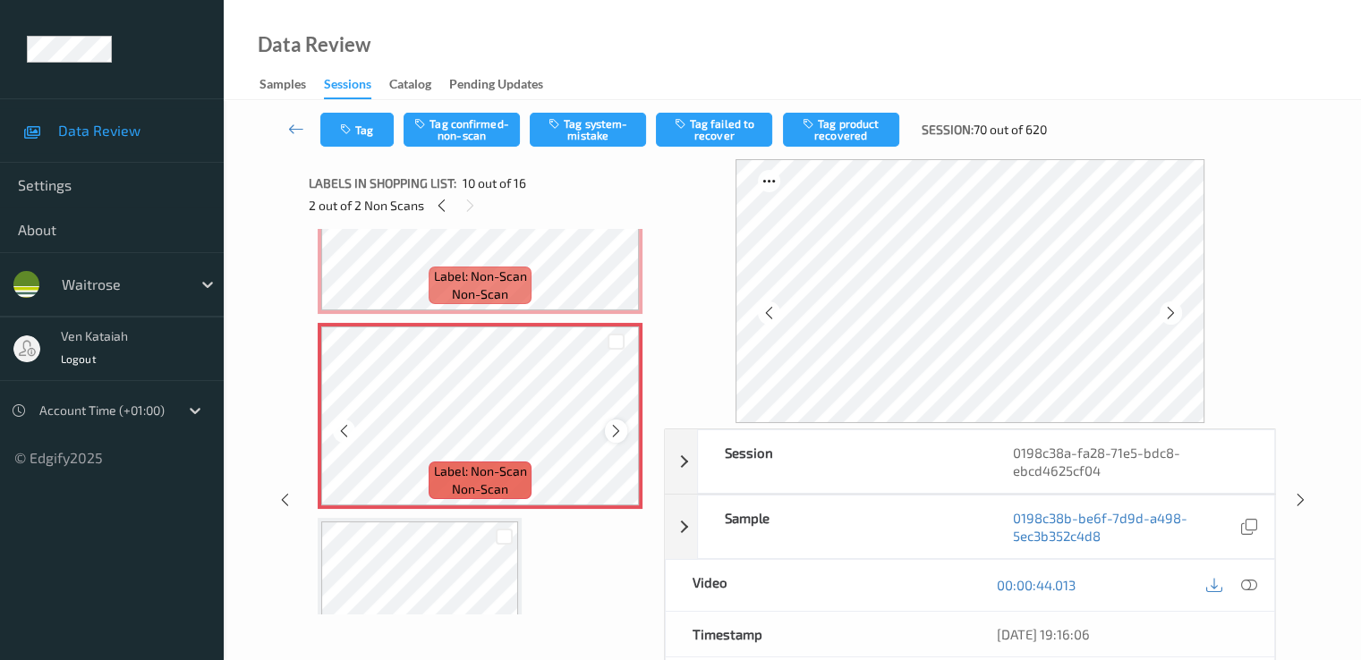
click at [619, 433] on icon at bounding box center [615, 431] width 15 height 16
click at [1249, 588] on icon at bounding box center [1248, 585] width 16 height 16
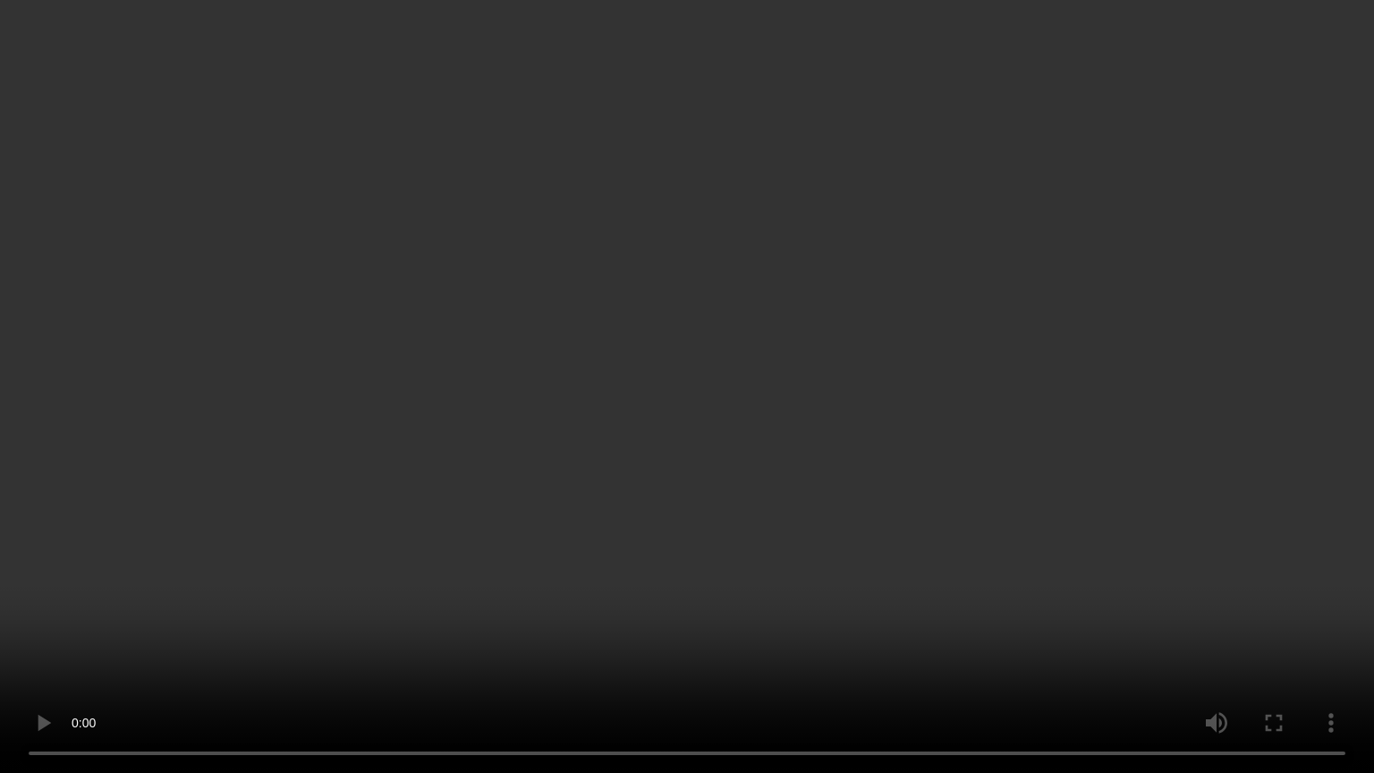
click at [546, 643] on video at bounding box center [687, 386] width 1374 height 773
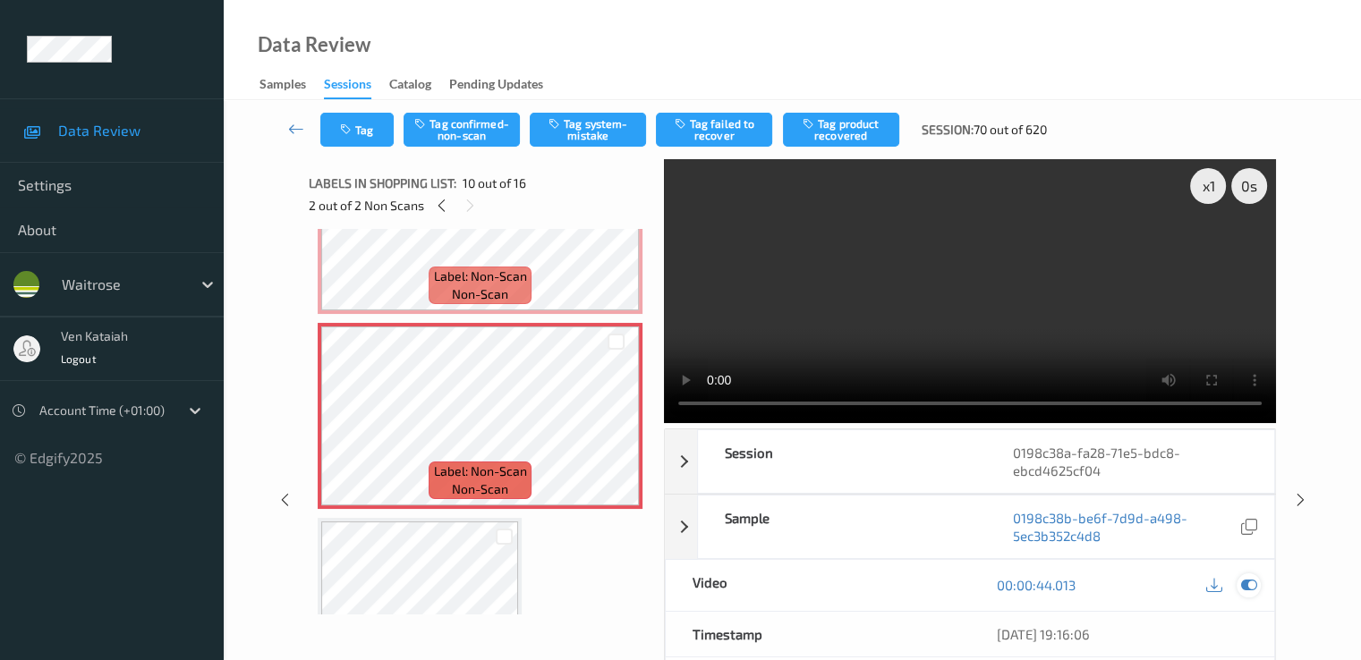
click at [1256, 588] on icon at bounding box center [1248, 585] width 16 height 16
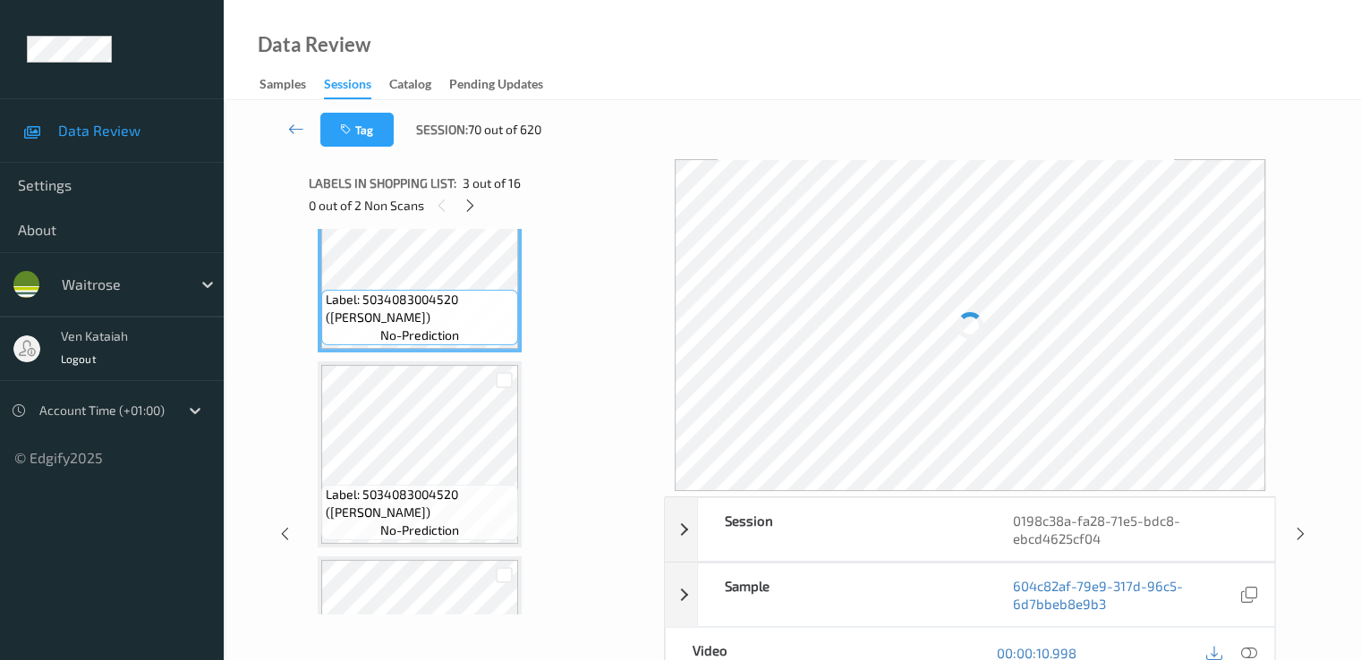
scroll to position [537, 0]
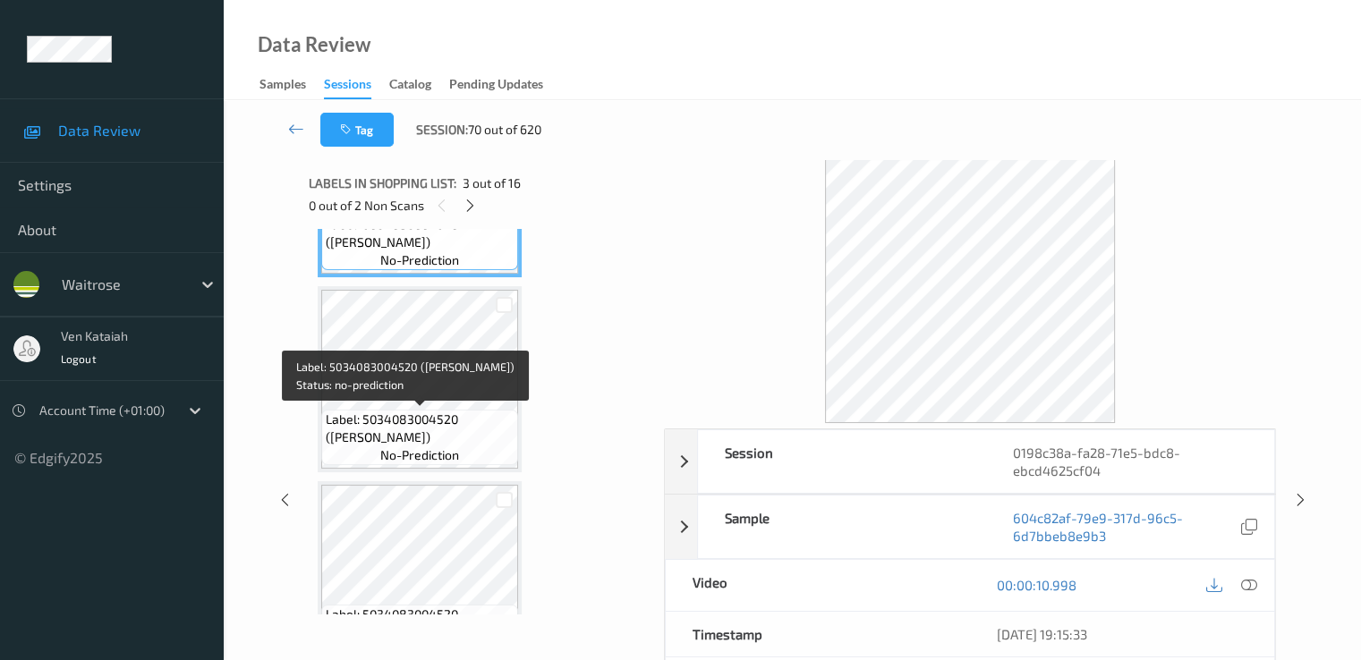
click at [460, 429] on span "Label: 5034083004520 ([PERSON_NAME])" at bounding box center [420, 429] width 188 height 36
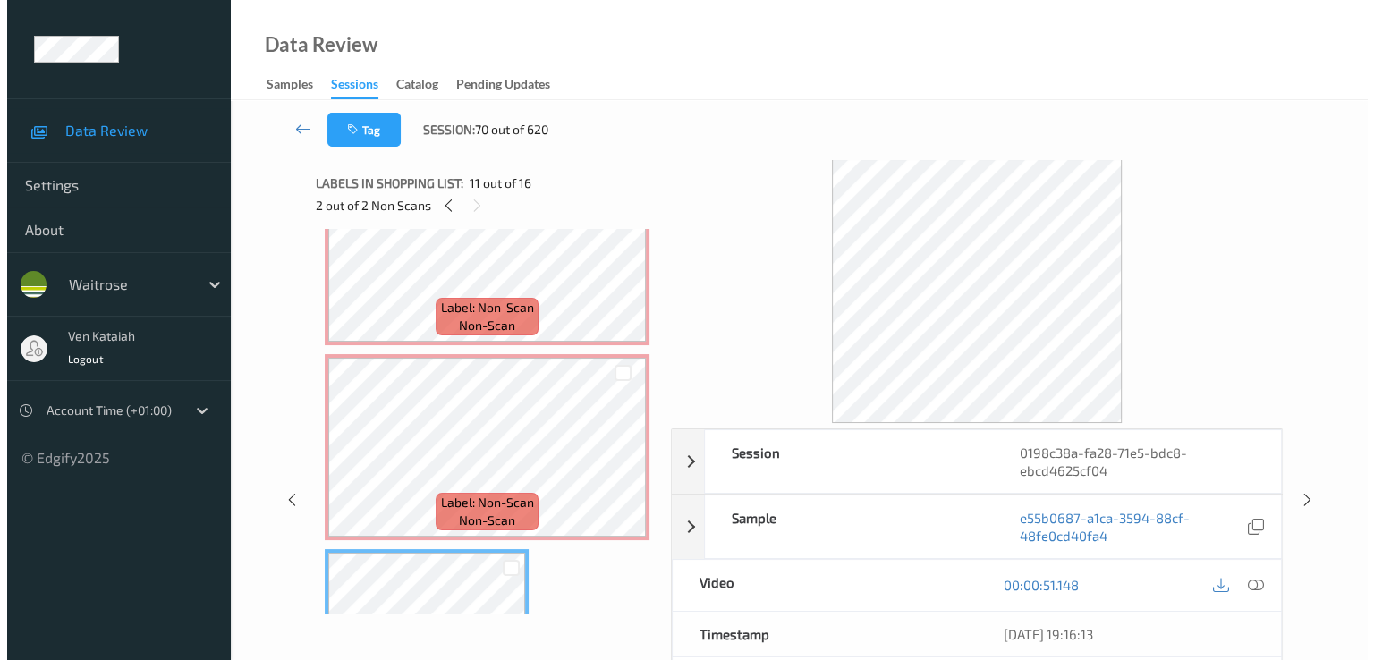
scroll to position [1610, 0]
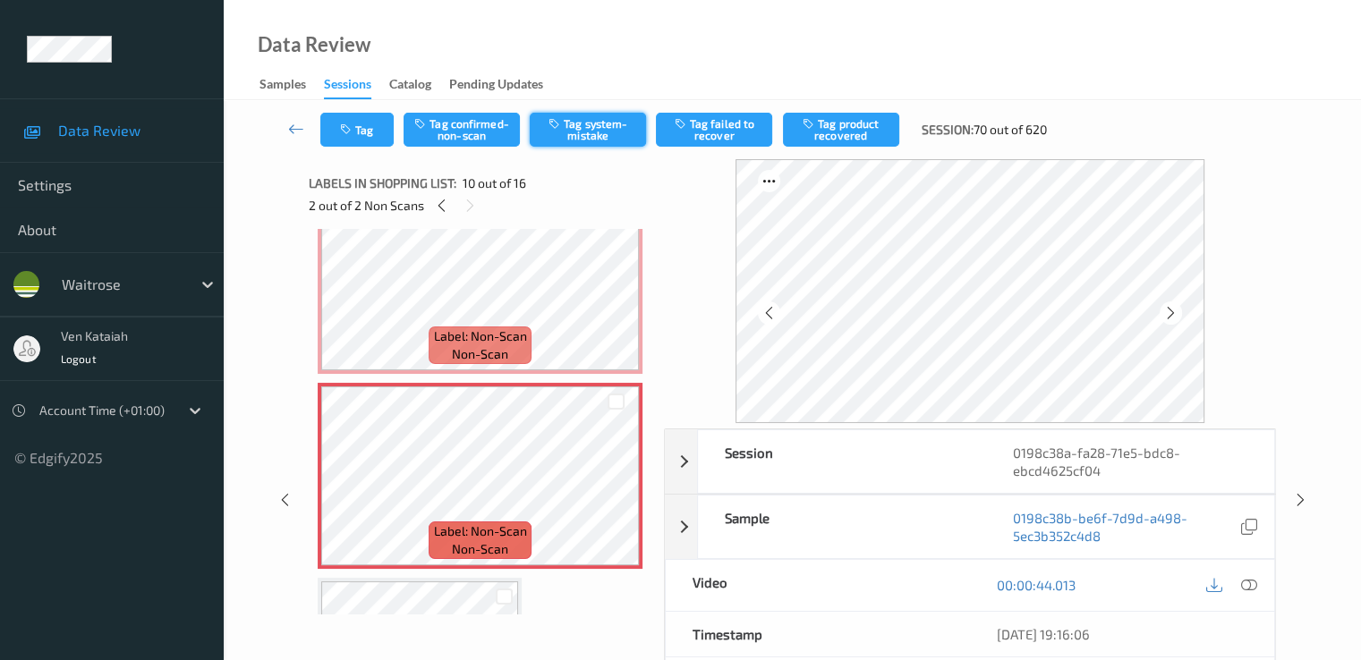
click at [611, 126] on button "Tag system-mistake" at bounding box center [588, 130] width 116 height 34
click at [361, 130] on button "Tag" at bounding box center [356, 130] width 73 height 34
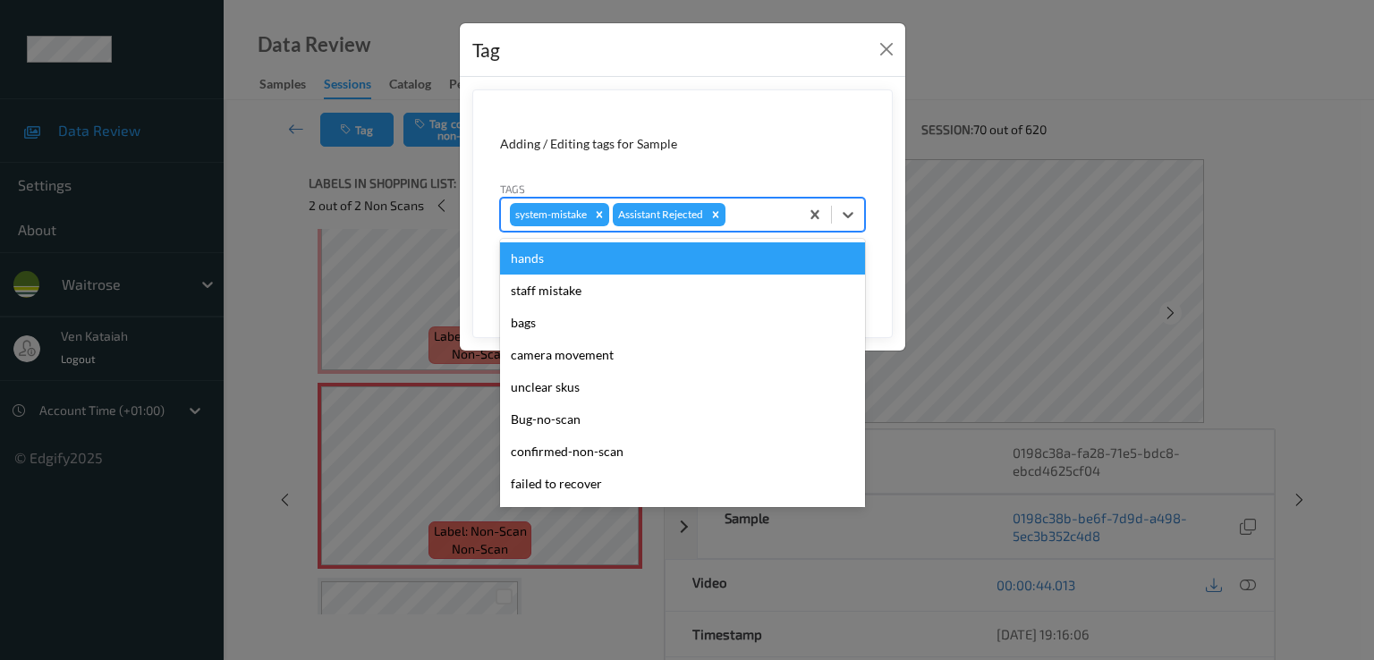
click at [777, 219] on div at bounding box center [759, 214] width 61 height 21
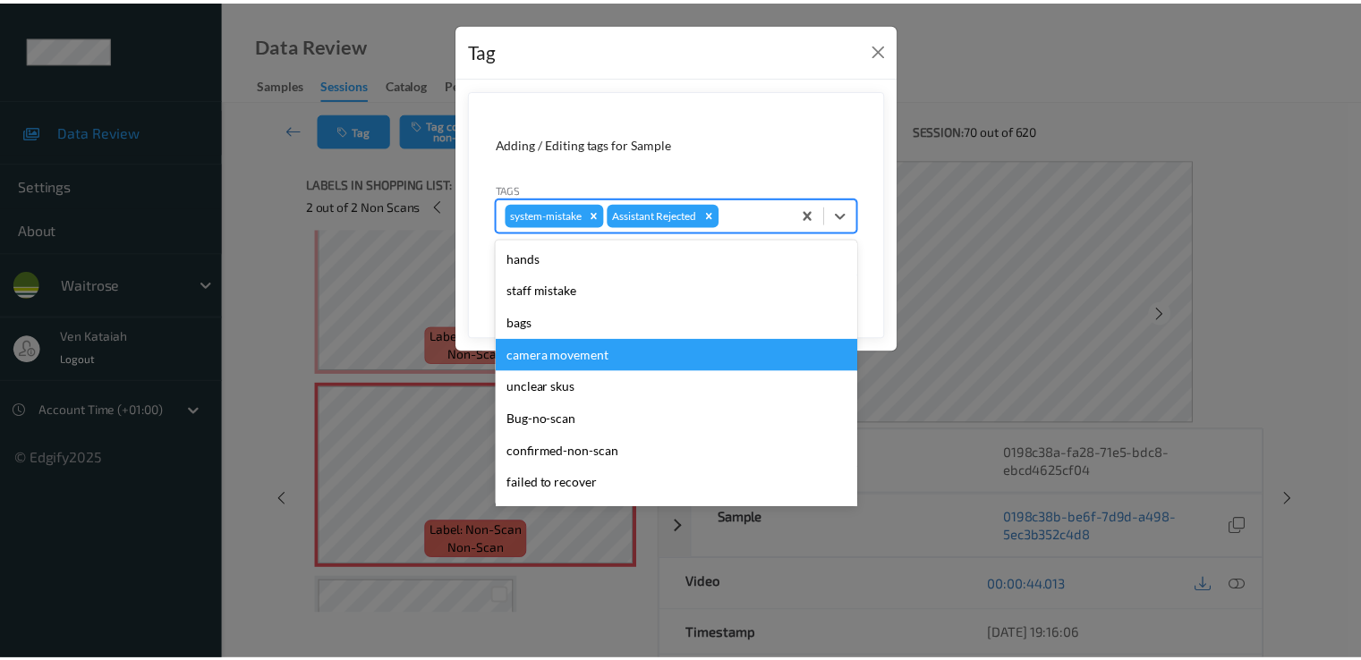
scroll to position [351, 0]
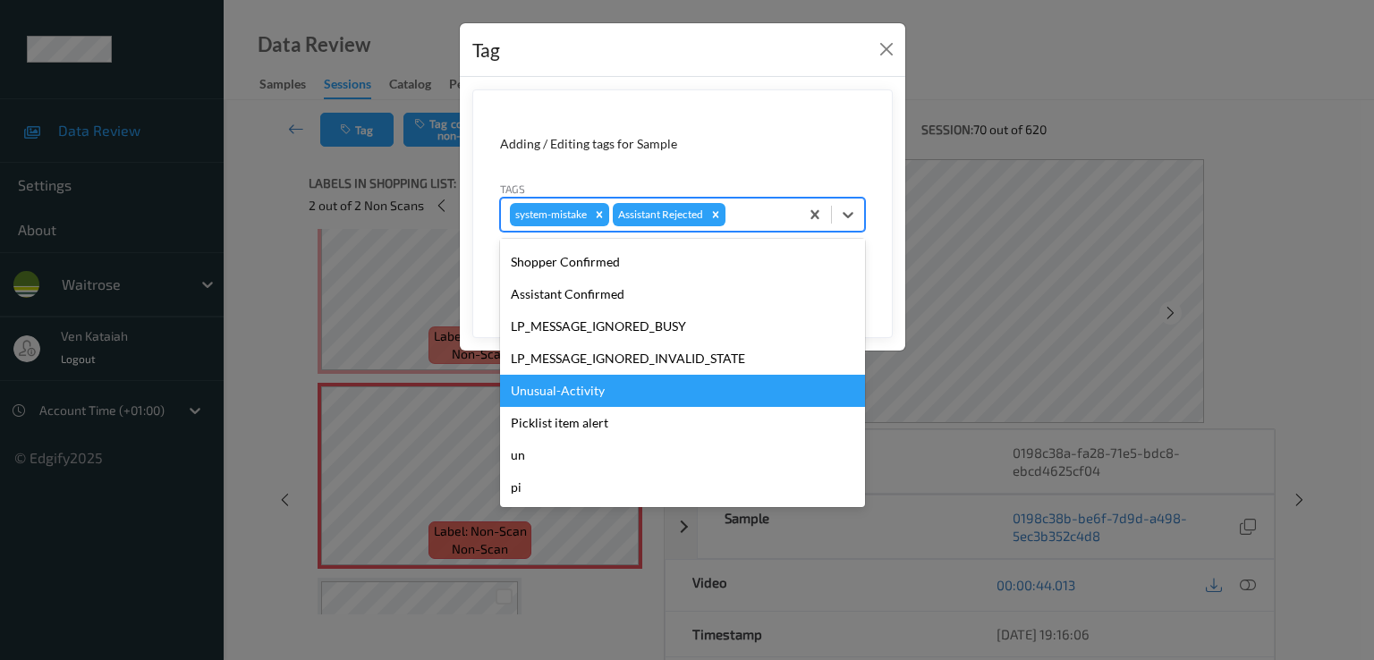
click at [585, 391] on div "Unusual-Activity" at bounding box center [682, 391] width 365 height 32
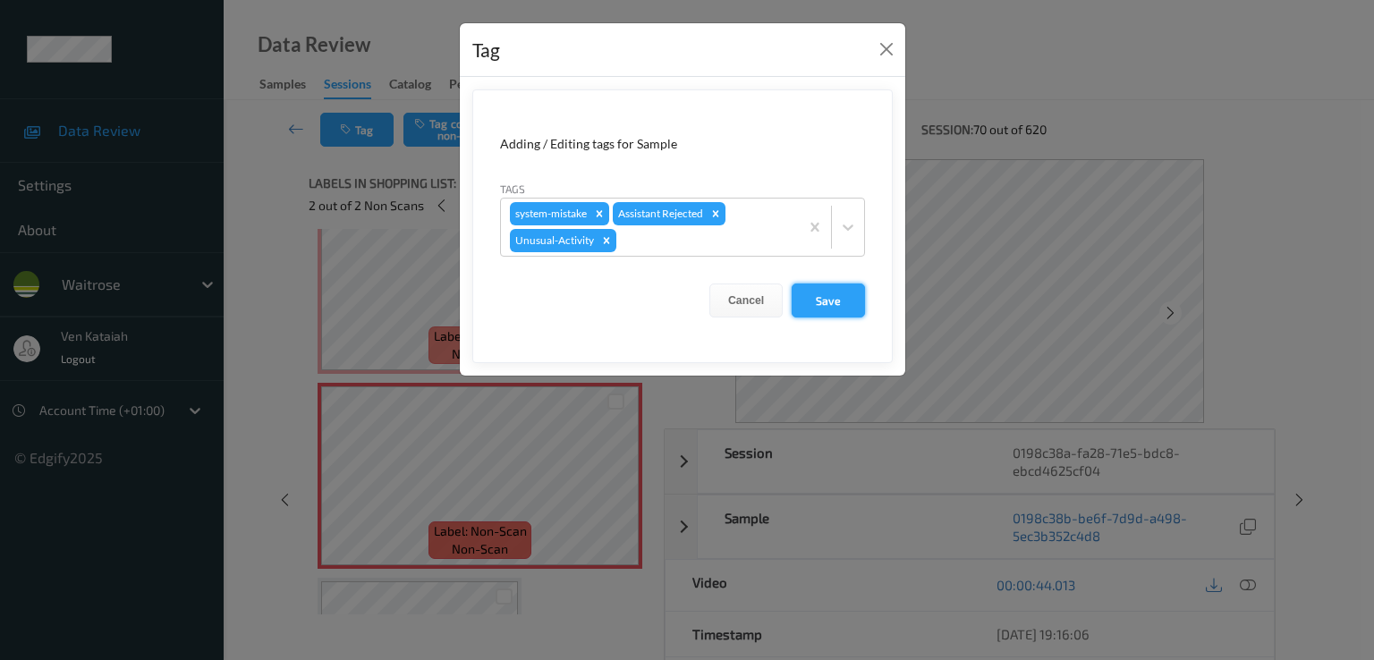
click at [812, 298] on button "Save" at bounding box center [828, 301] width 73 height 34
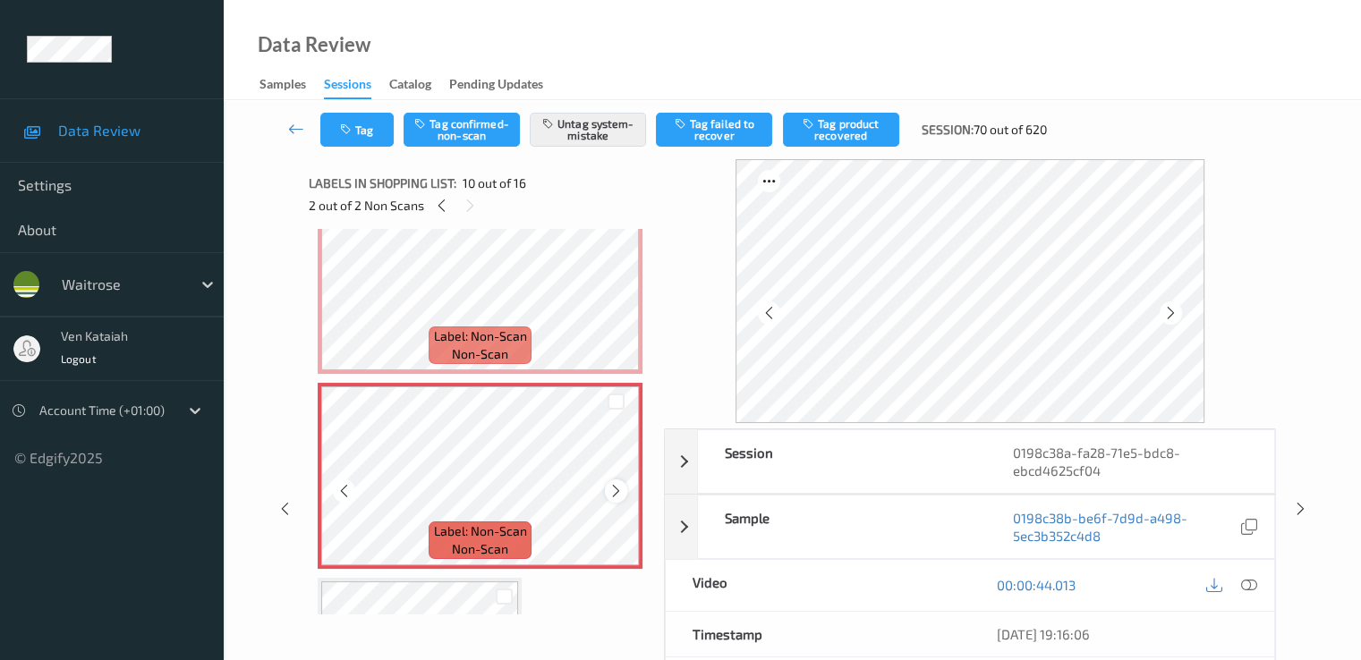
click at [619, 495] on icon at bounding box center [615, 491] width 15 height 16
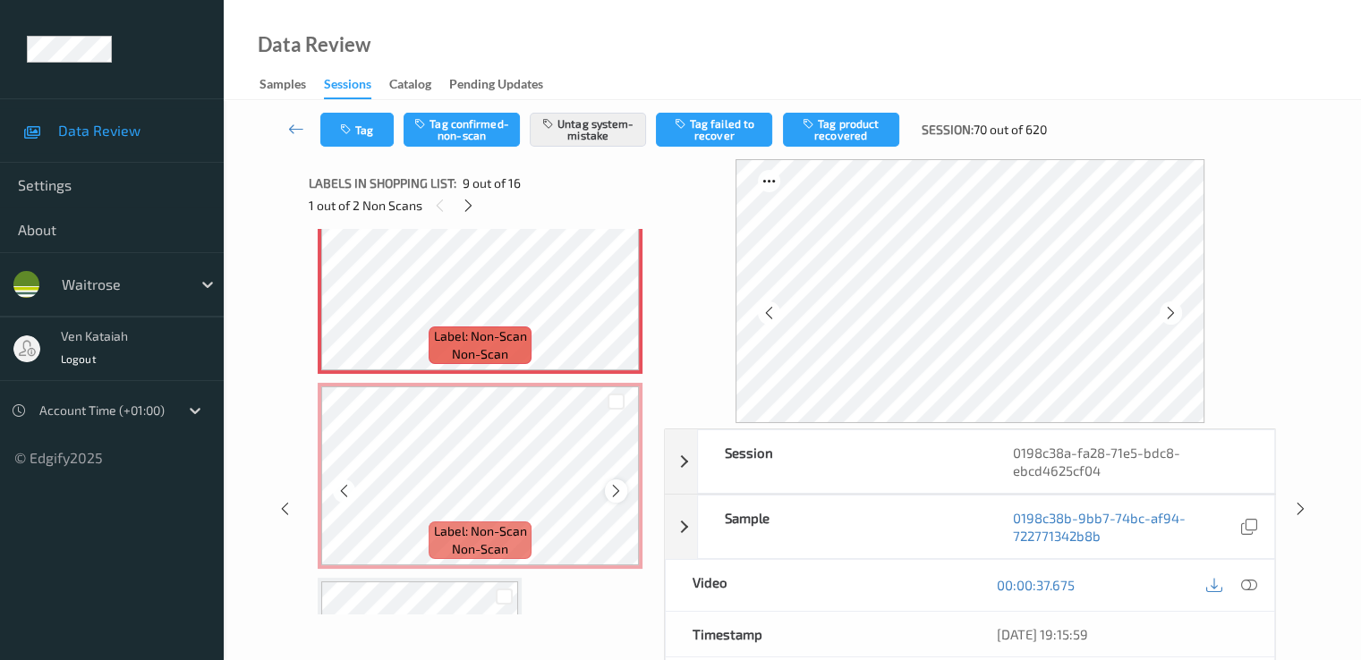
click at [614, 495] on icon at bounding box center [615, 491] width 15 height 16
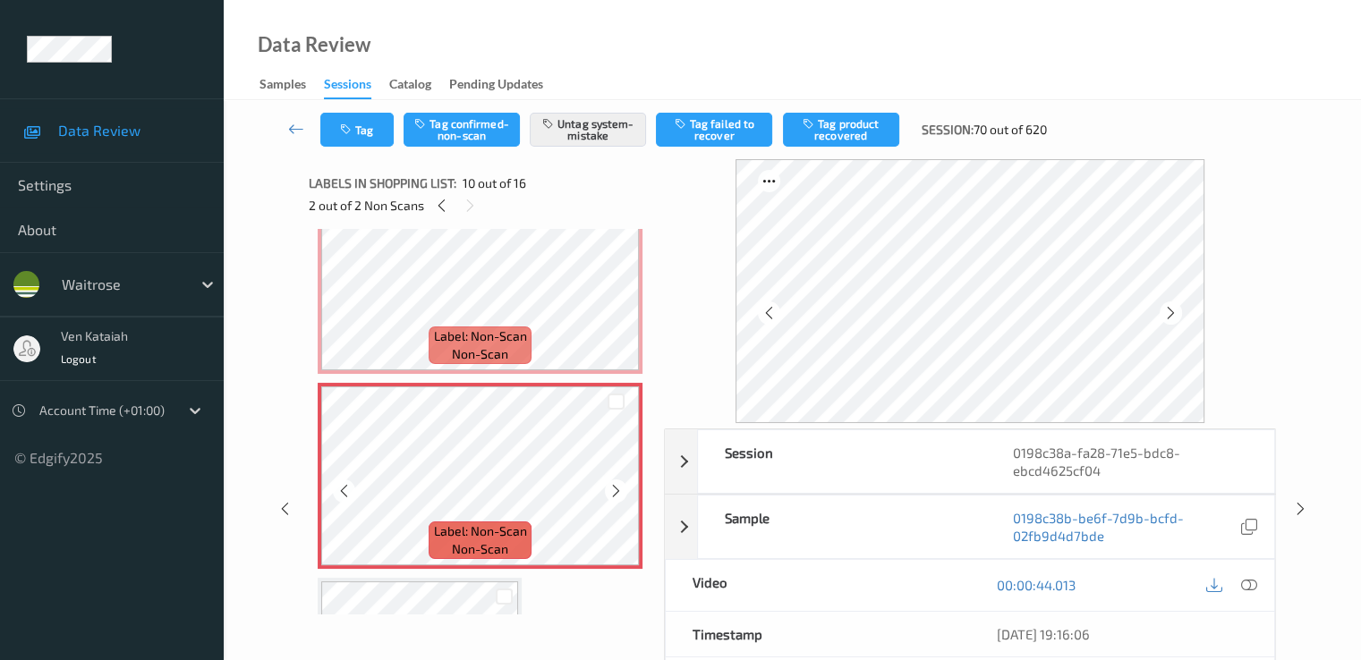
click at [614, 495] on icon at bounding box center [615, 491] width 15 height 16
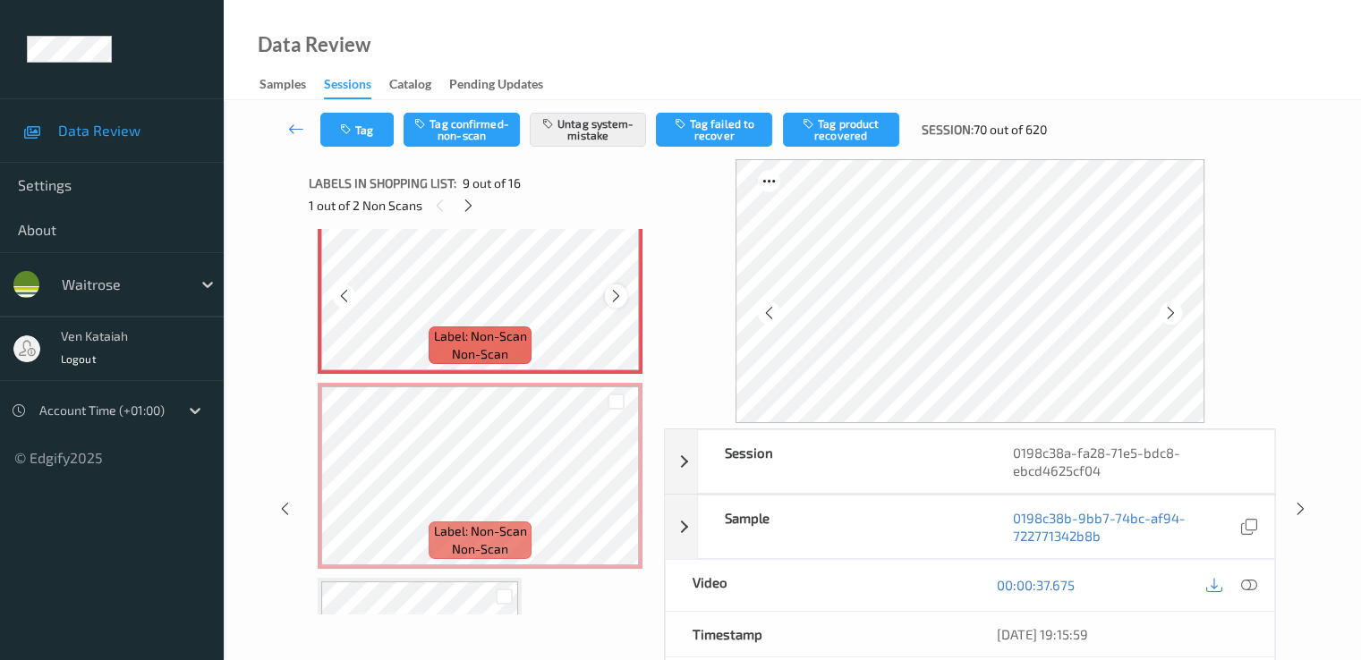
click at [615, 297] on icon at bounding box center [615, 296] width 15 height 16
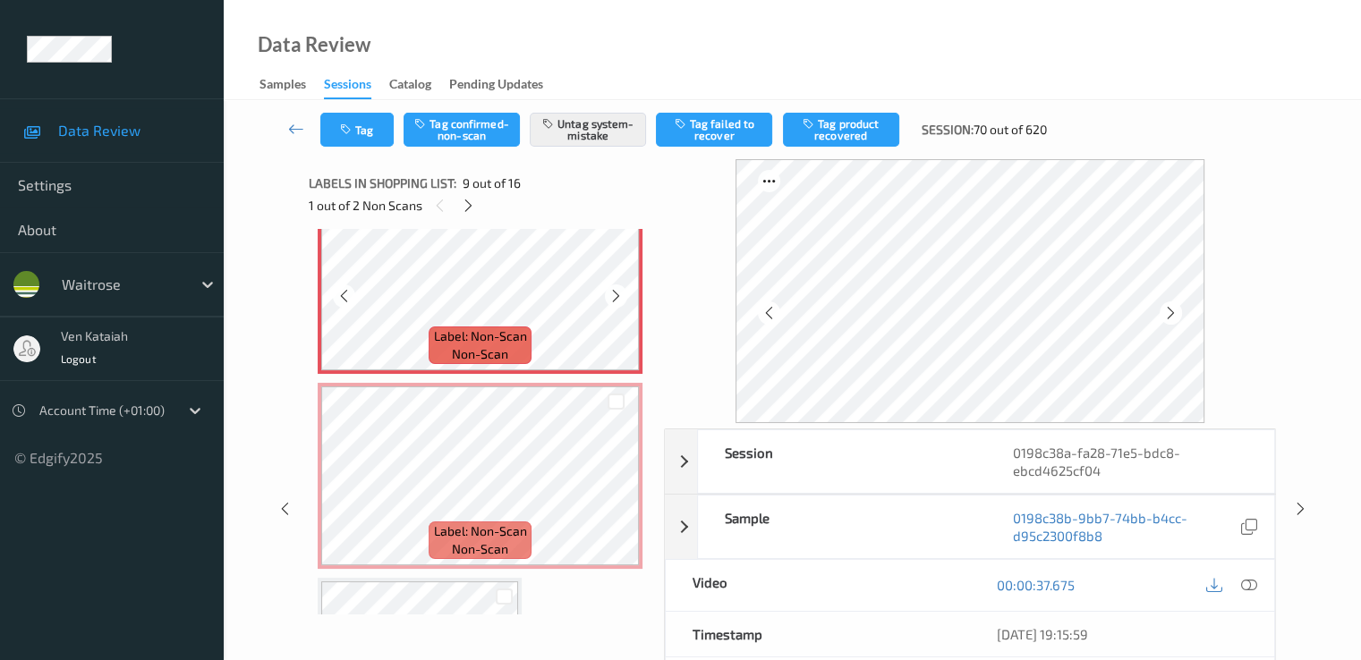
click at [615, 297] on icon at bounding box center [615, 296] width 15 height 16
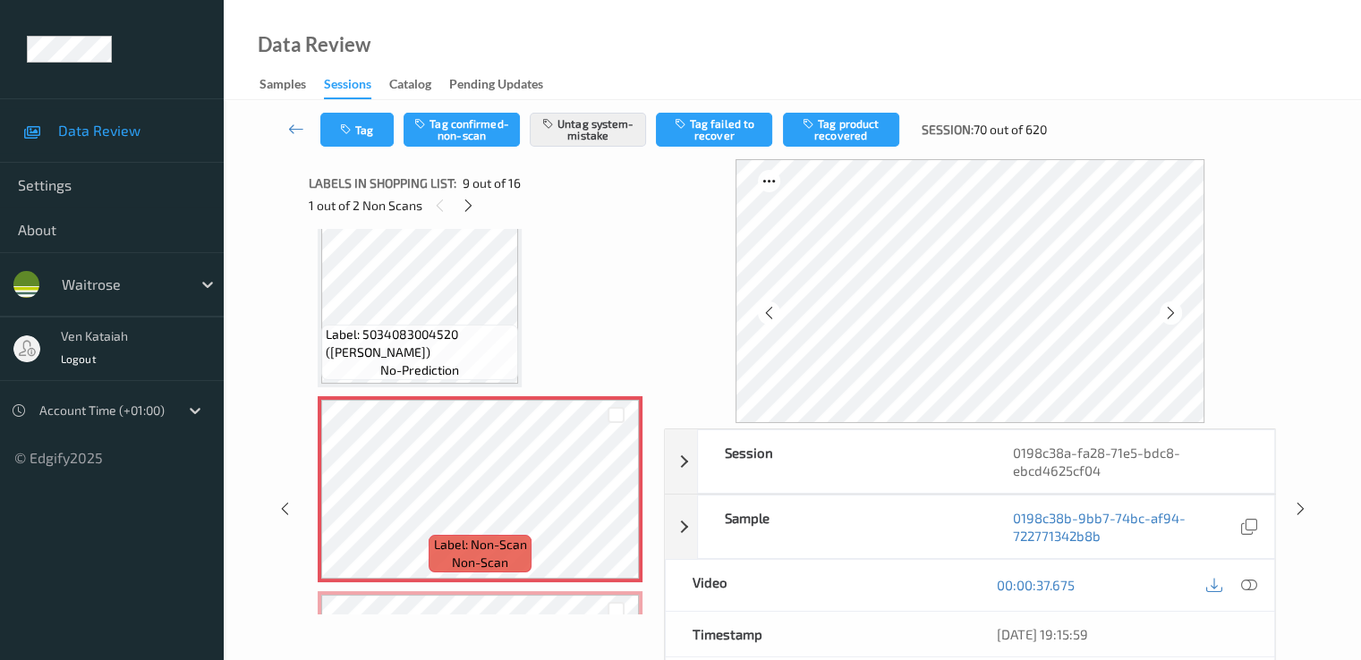
scroll to position [1431, 0]
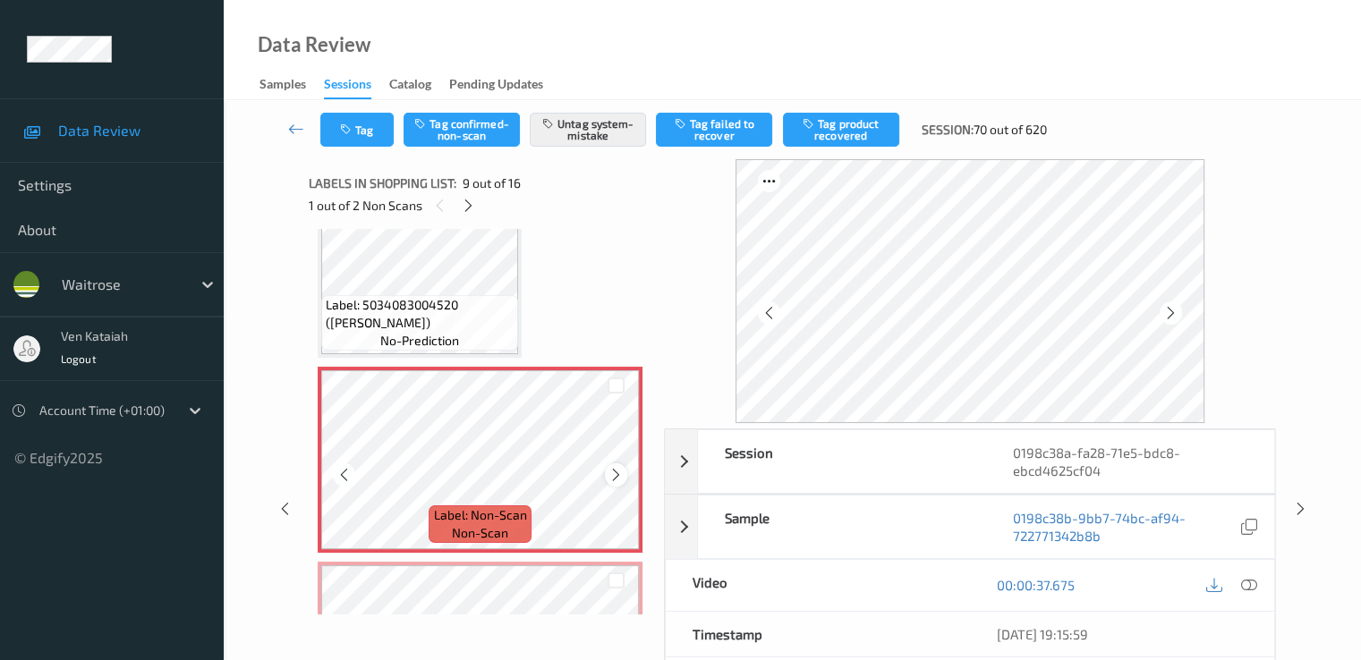
click at [609, 480] on icon at bounding box center [615, 475] width 15 height 16
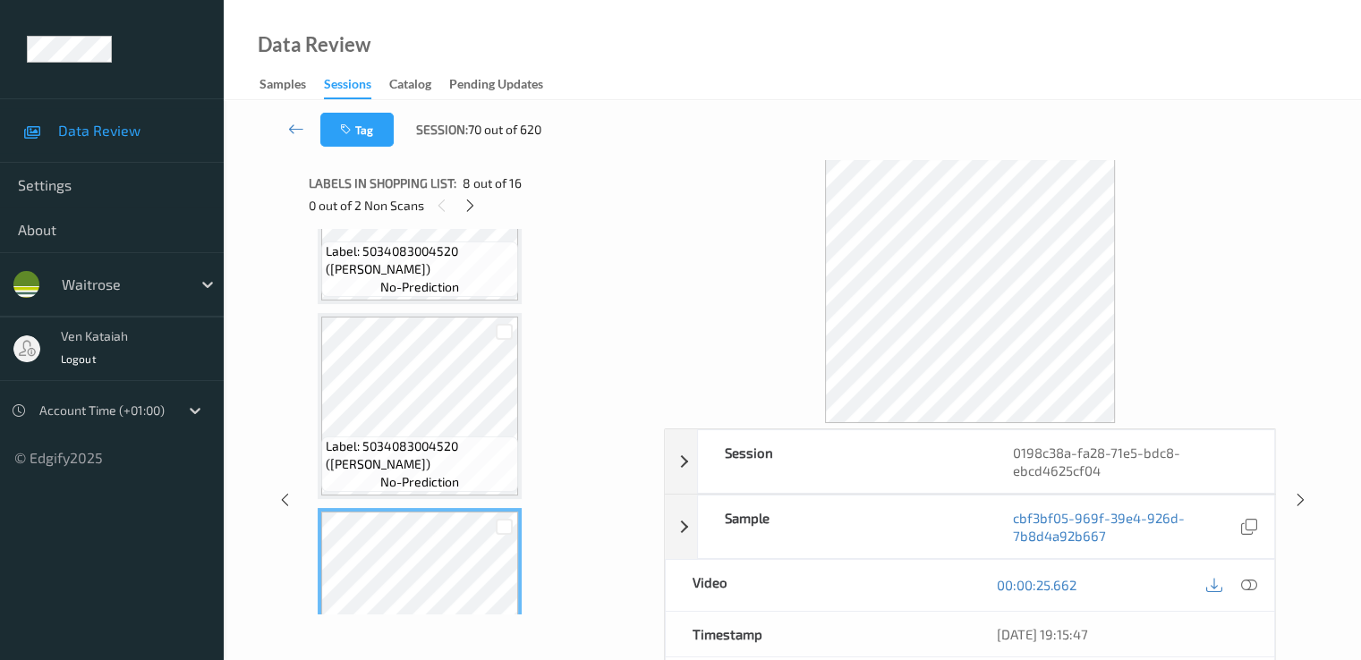
scroll to position [1074, 0]
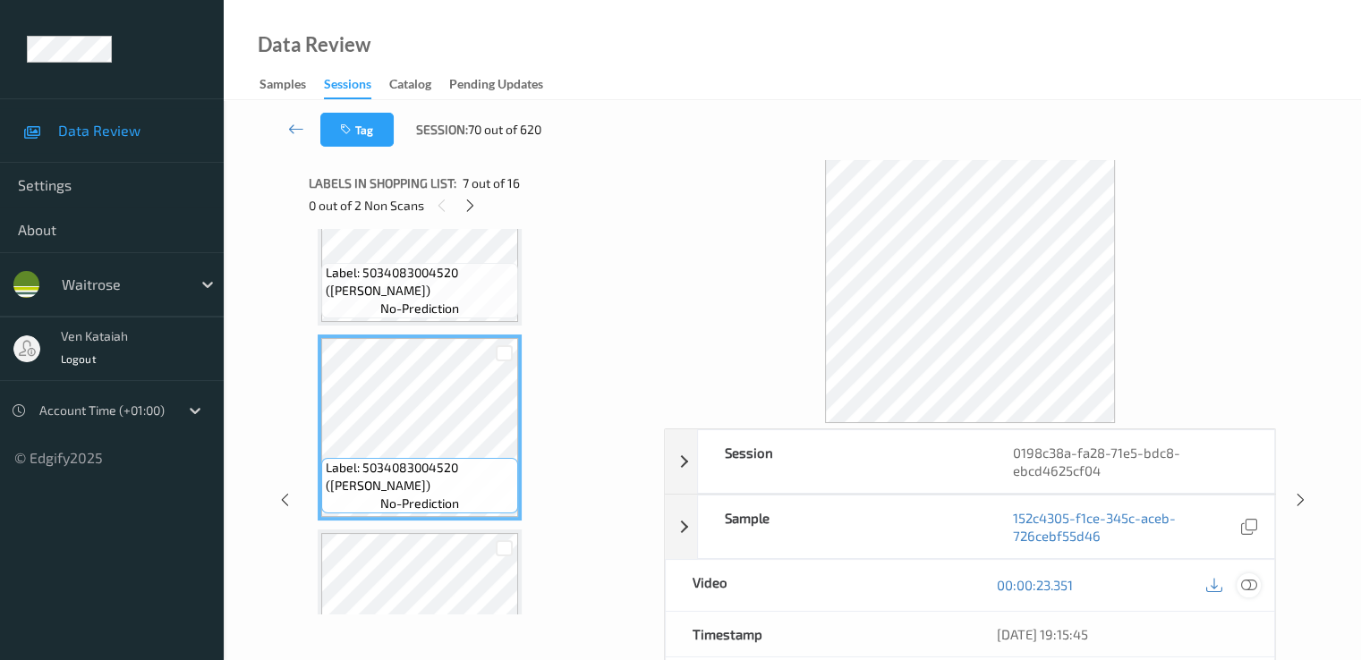
click at [1250, 590] on icon at bounding box center [1248, 585] width 16 height 16
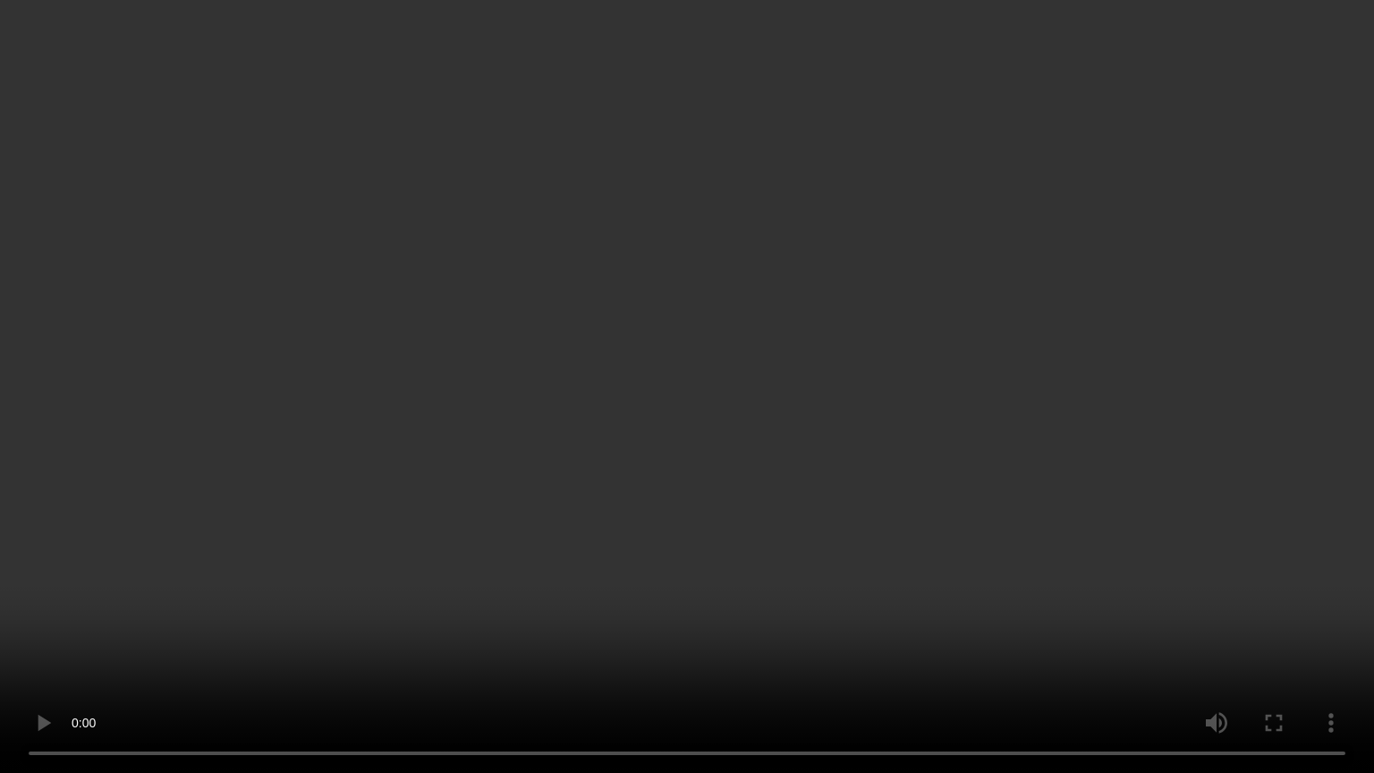
click at [594, 381] on video at bounding box center [687, 386] width 1374 height 773
click at [749, 317] on video at bounding box center [687, 386] width 1374 height 773
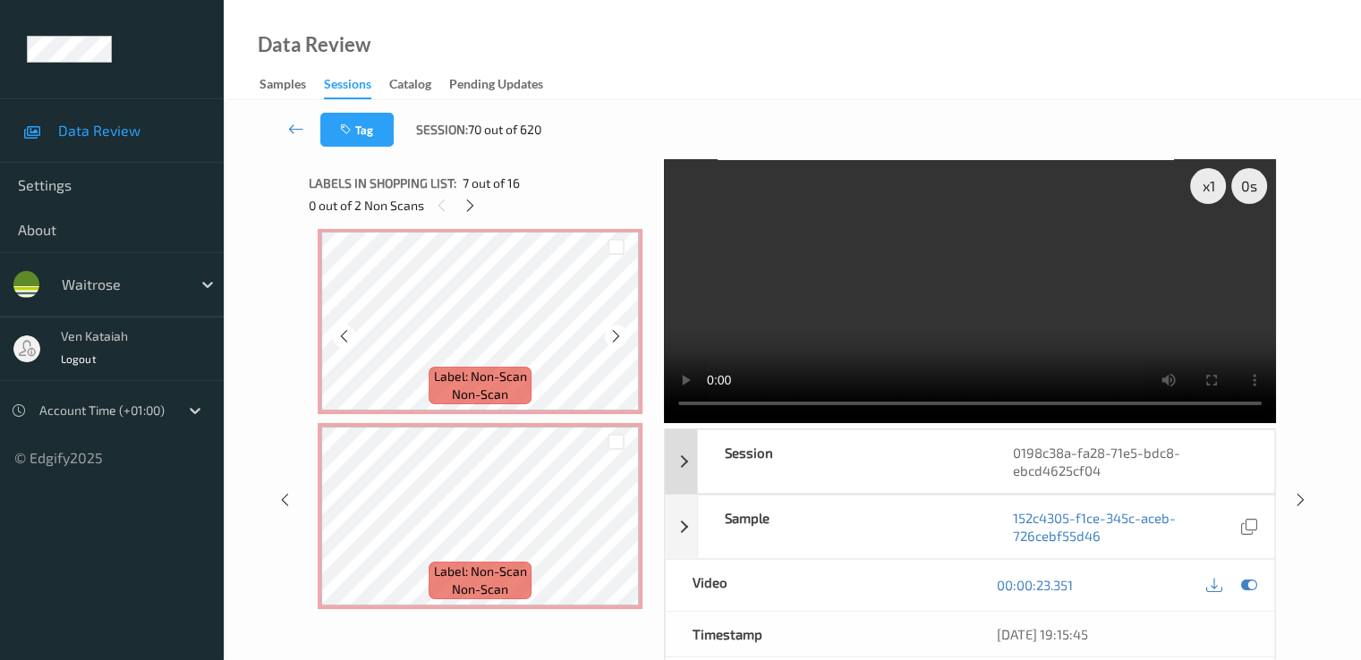
scroll to position [1610, 0]
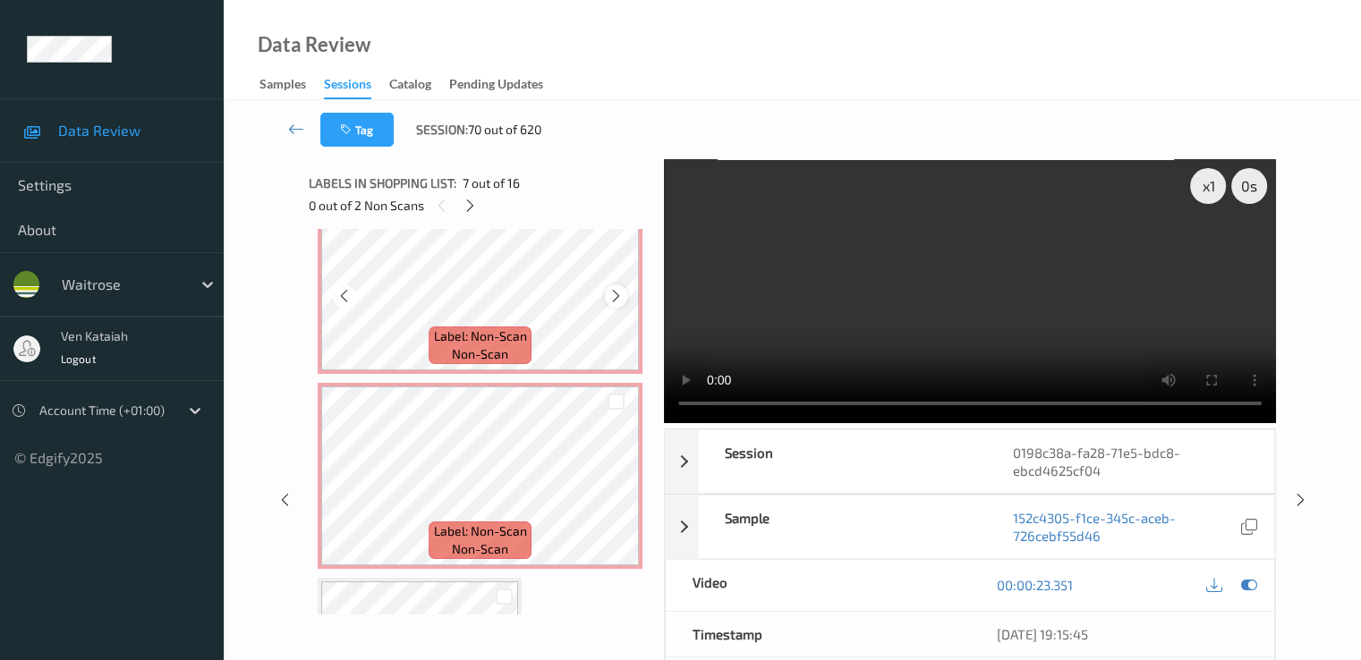
click at [615, 296] on icon at bounding box center [615, 296] width 15 height 16
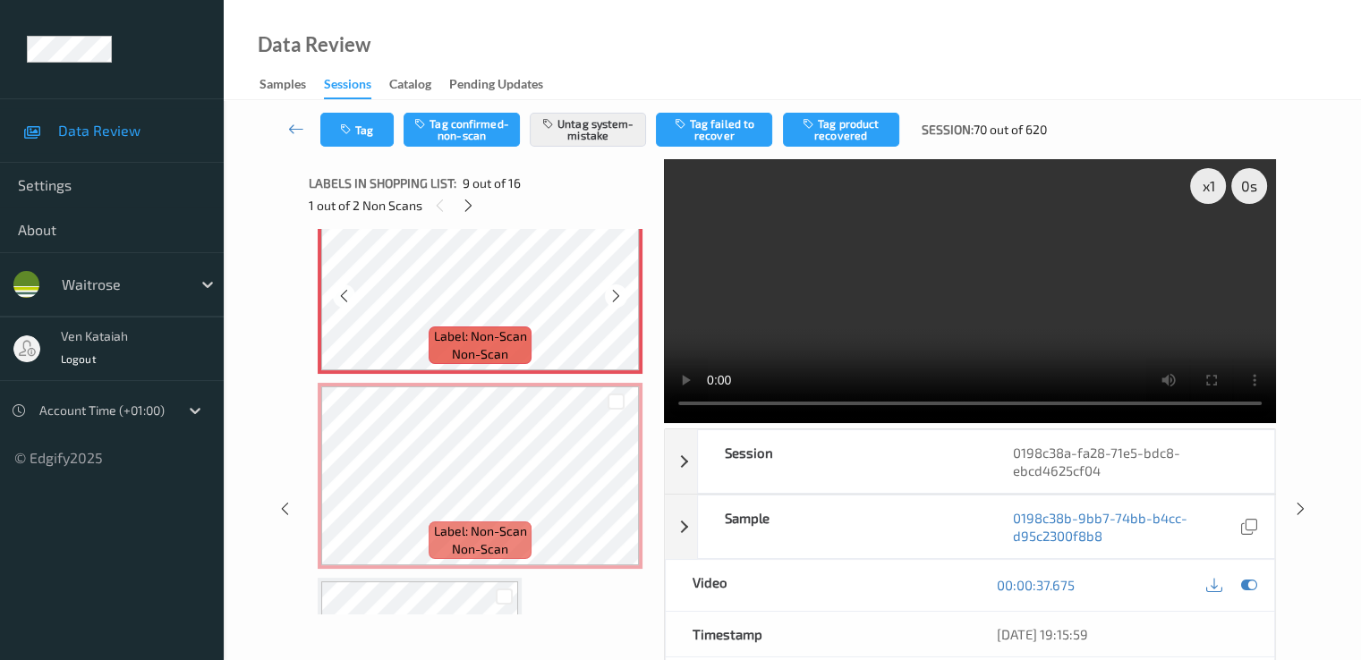
click at [619, 294] on icon at bounding box center [615, 296] width 15 height 16
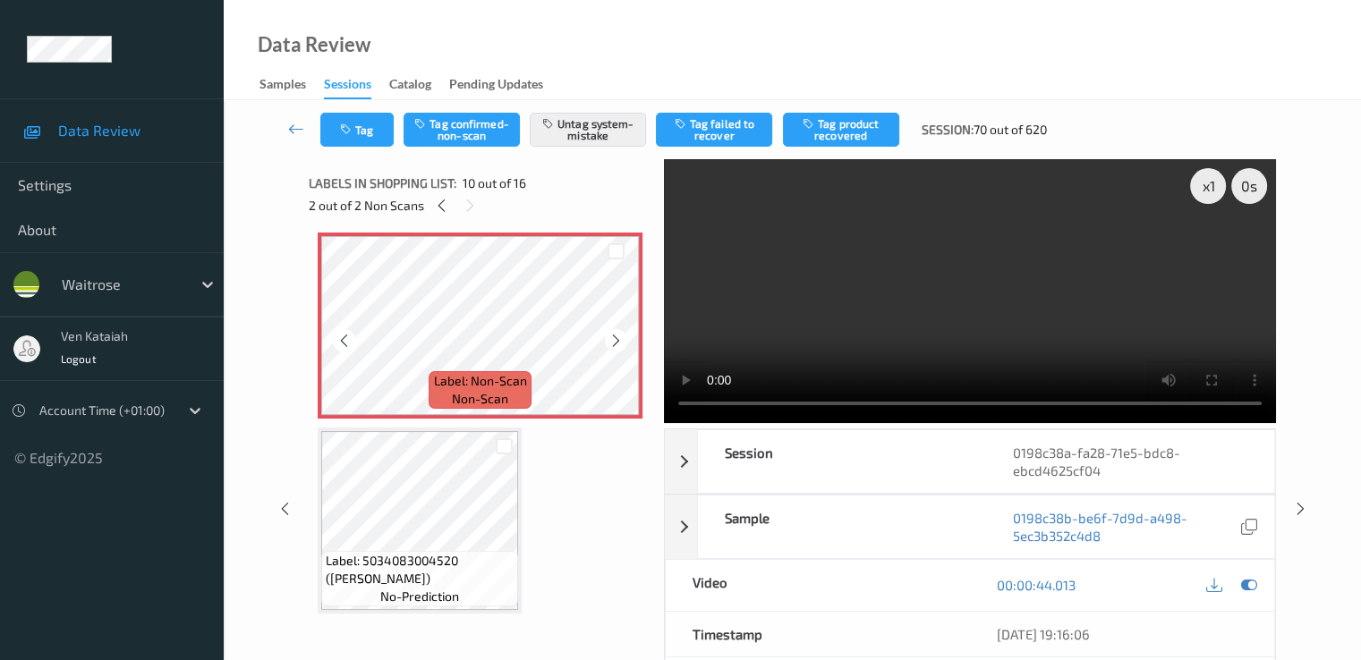
scroll to position [1789, 0]
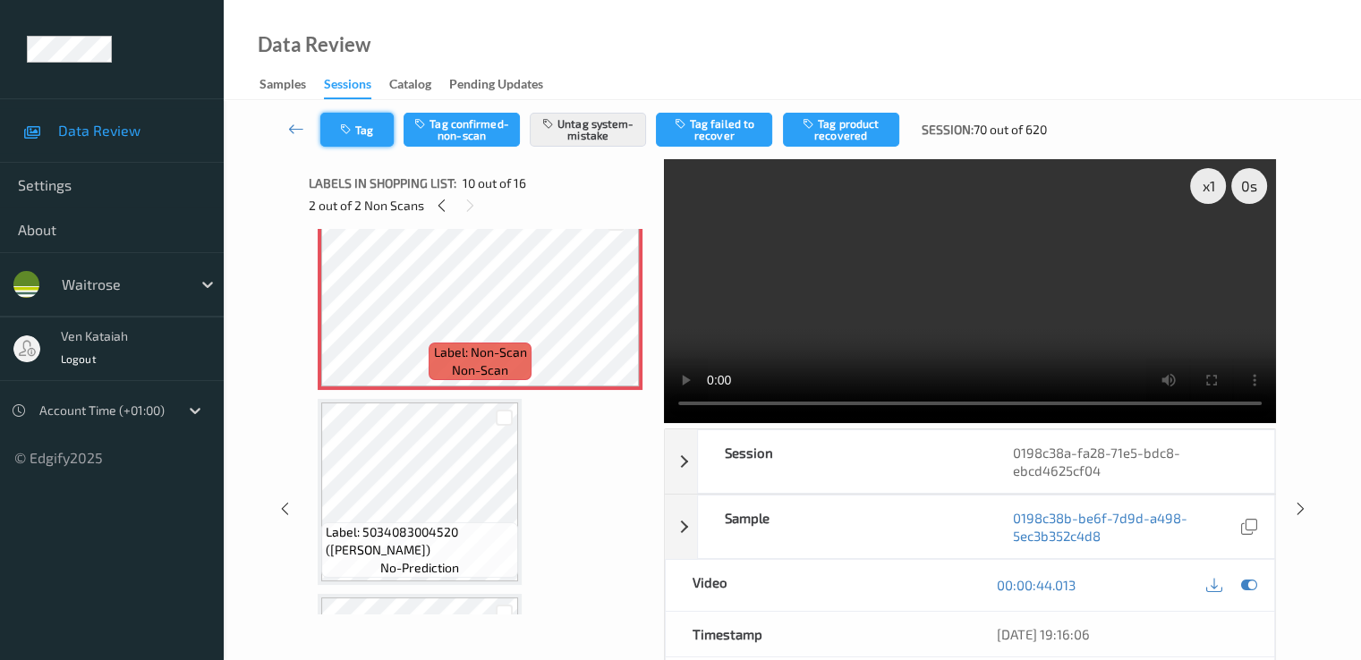
click at [376, 145] on button "Tag" at bounding box center [356, 130] width 73 height 34
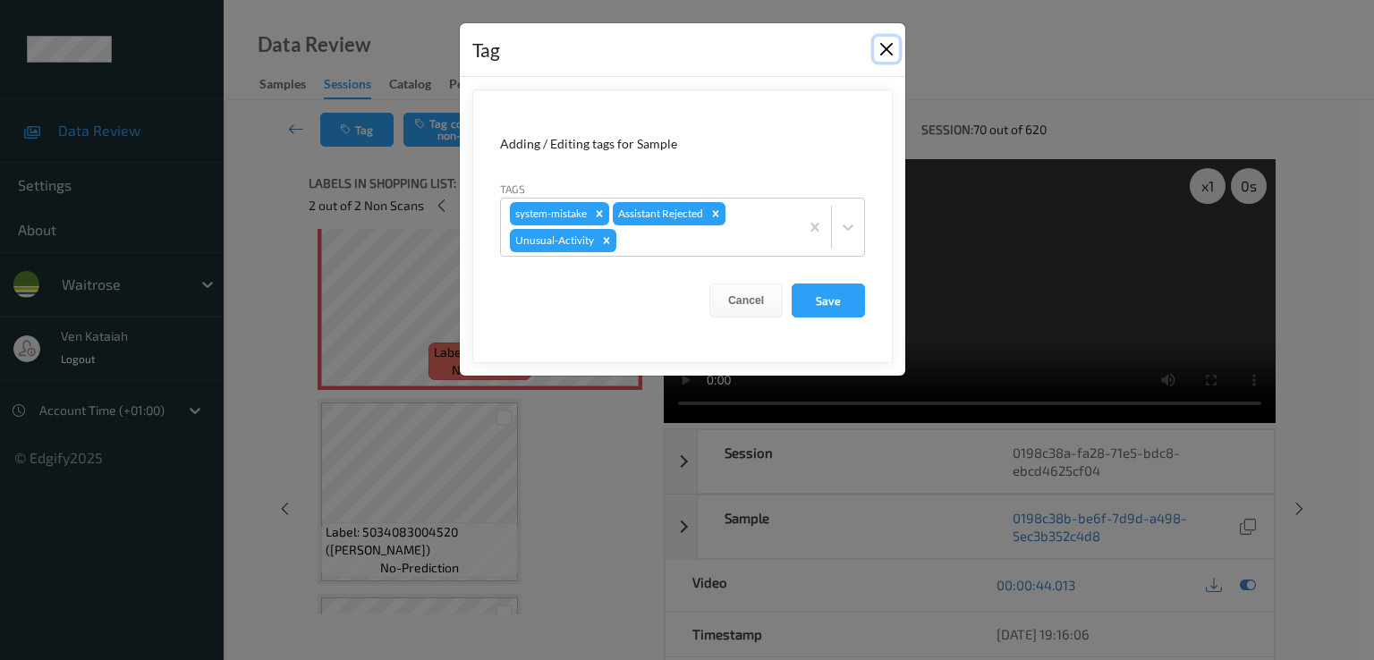
click at [884, 47] on button "Close" at bounding box center [886, 49] width 25 height 25
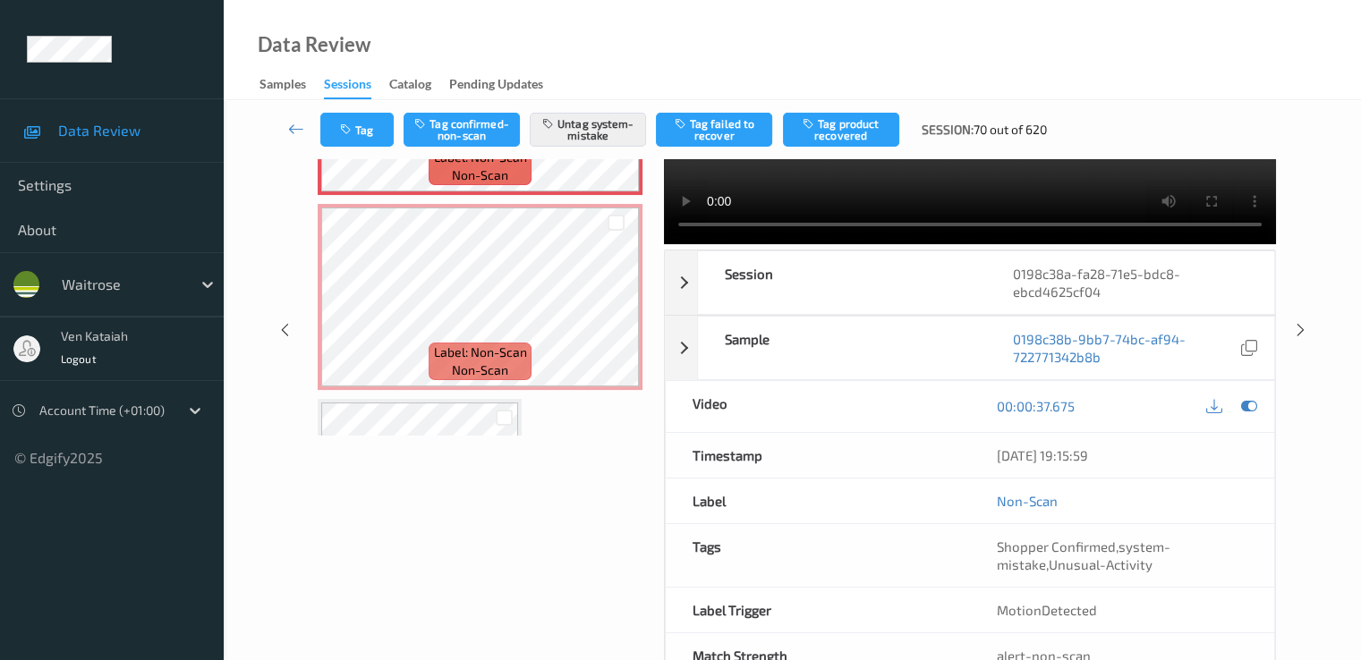
scroll to position [0, 0]
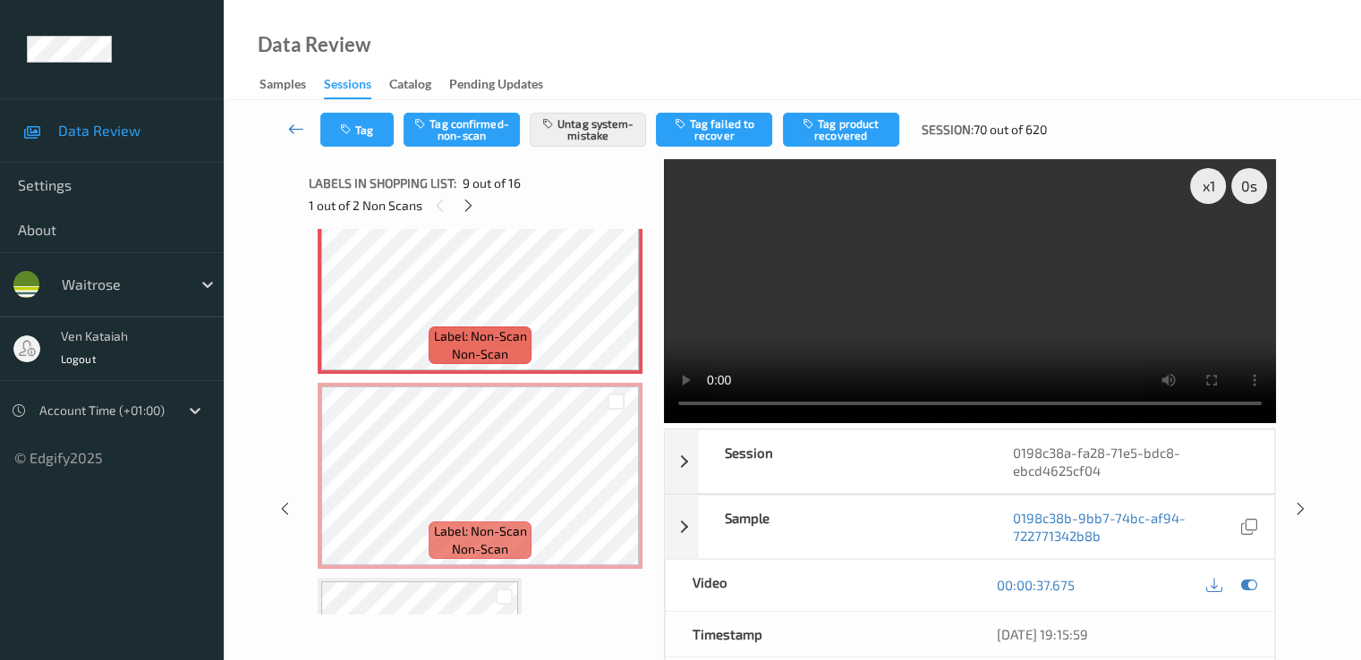
click at [295, 137] on icon at bounding box center [296, 129] width 16 height 18
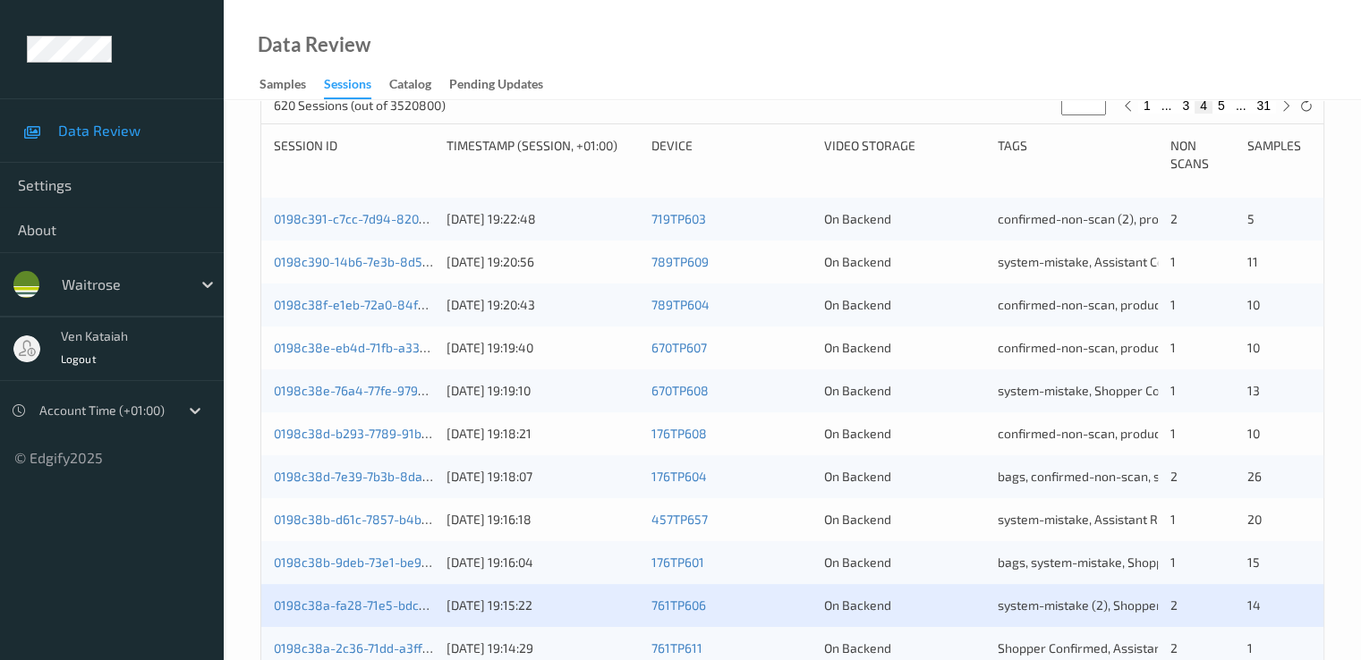
scroll to position [537, 0]
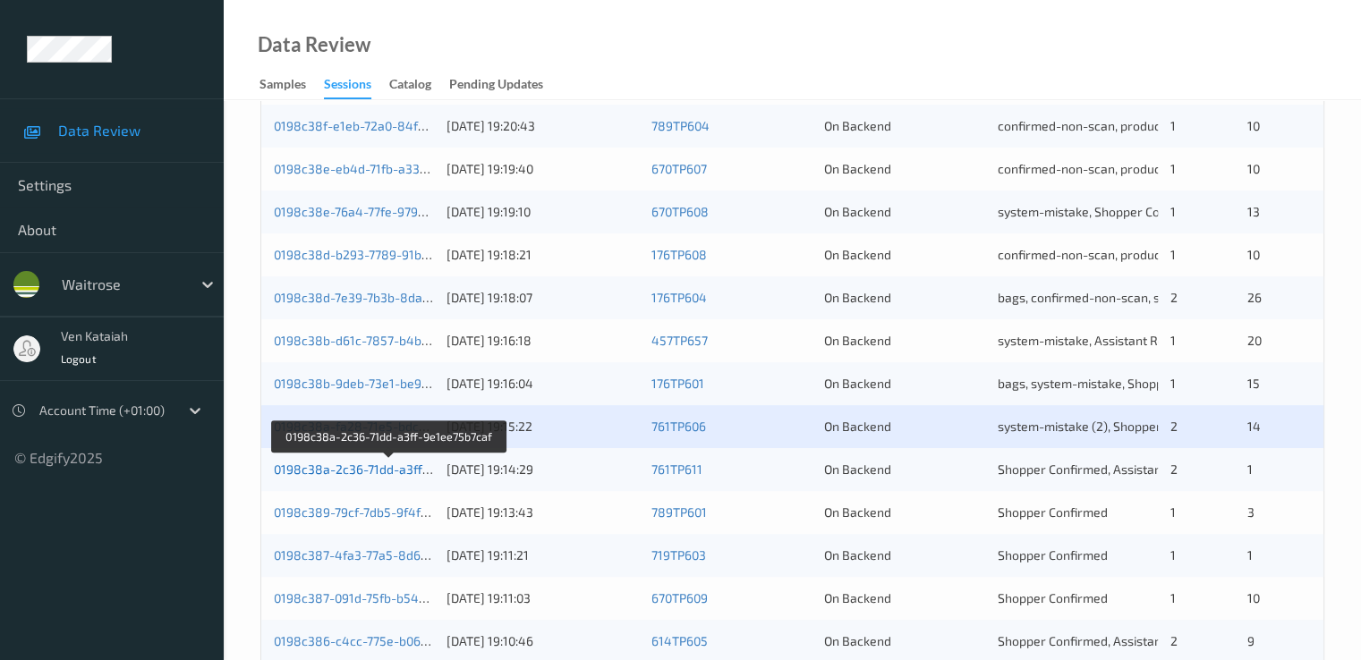
click at [319, 463] on link "0198c38a-2c36-71dd-a3ff-9e1ee75b7caf" at bounding box center [390, 469] width 233 height 15
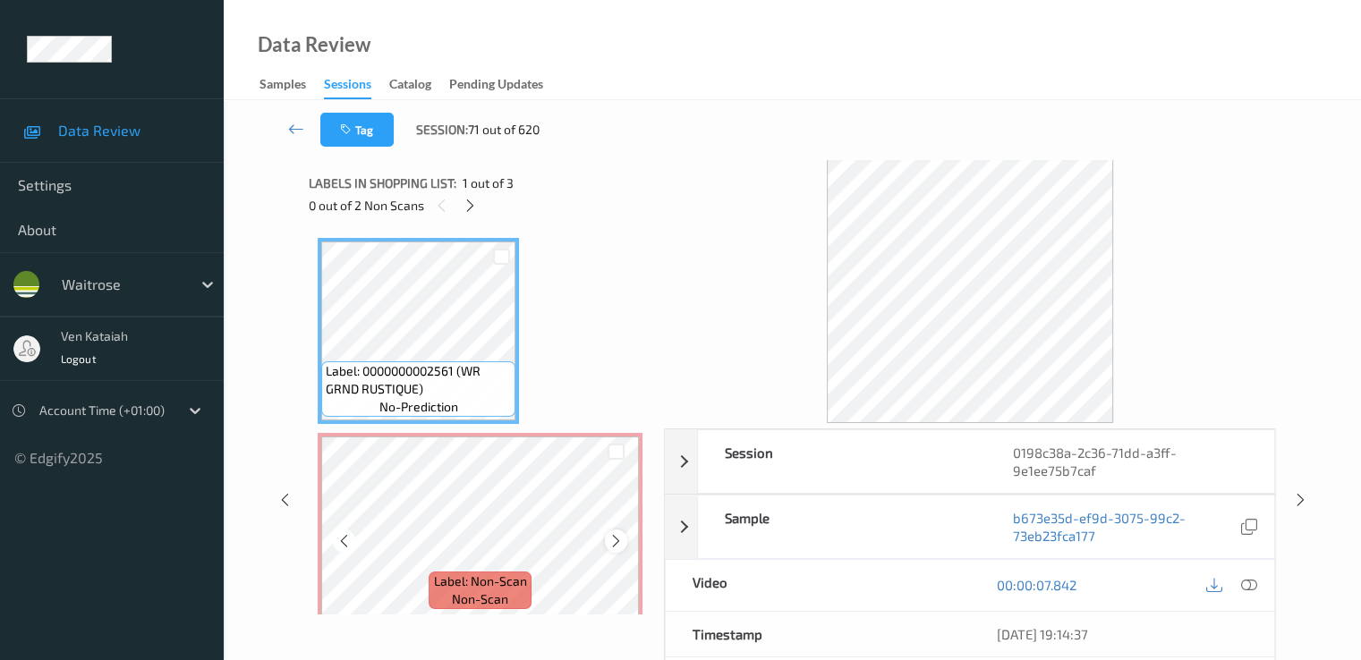
click at [618, 534] on icon at bounding box center [615, 541] width 15 height 16
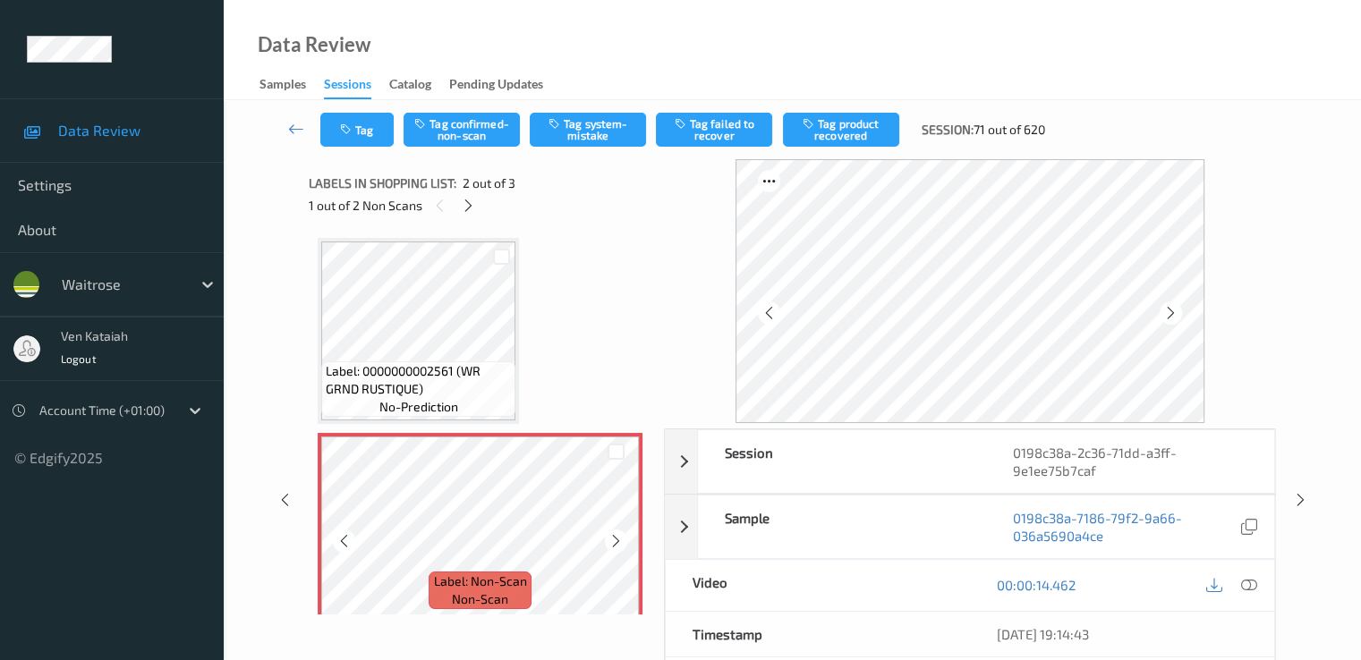
click at [618, 534] on icon at bounding box center [615, 541] width 15 height 16
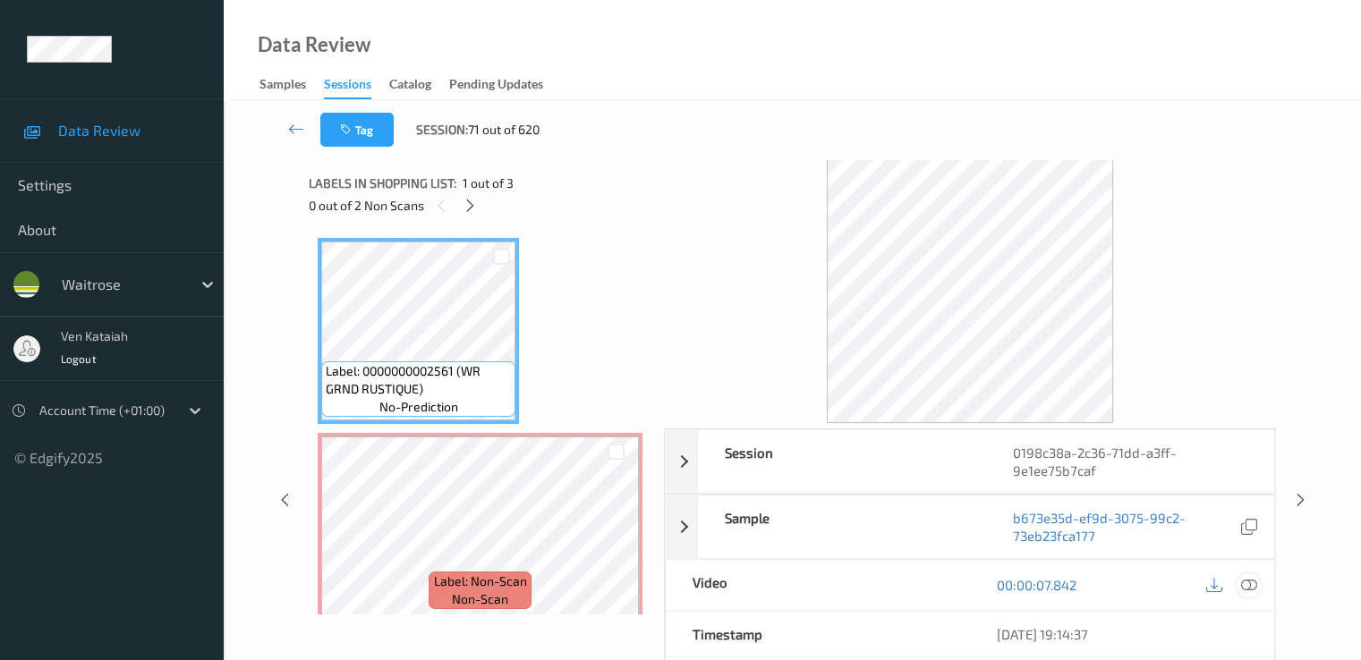
click at [1253, 587] on icon at bounding box center [1248, 585] width 16 height 16
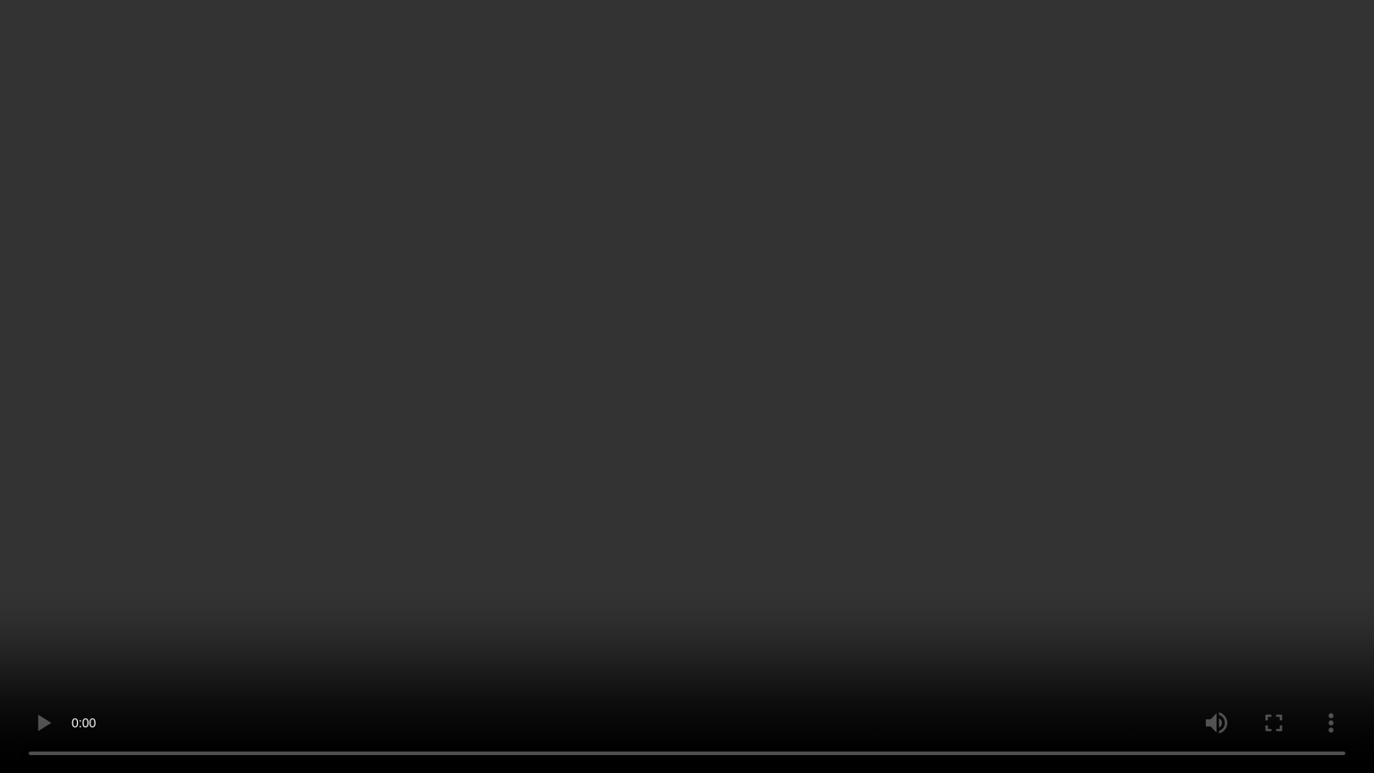
click at [858, 513] on video at bounding box center [687, 386] width 1374 height 773
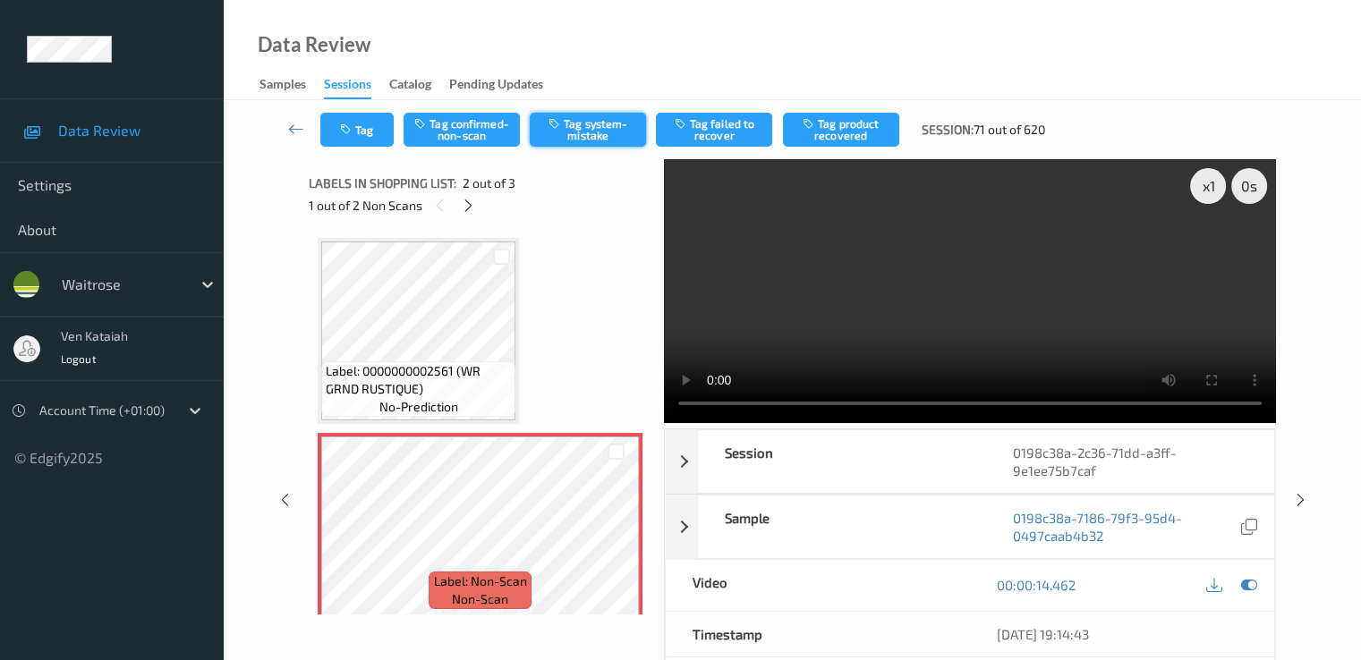
click at [553, 140] on button "Tag system-mistake" at bounding box center [588, 130] width 116 height 34
click at [357, 123] on button "Tag" at bounding box center [356, 130] width 73 height 34
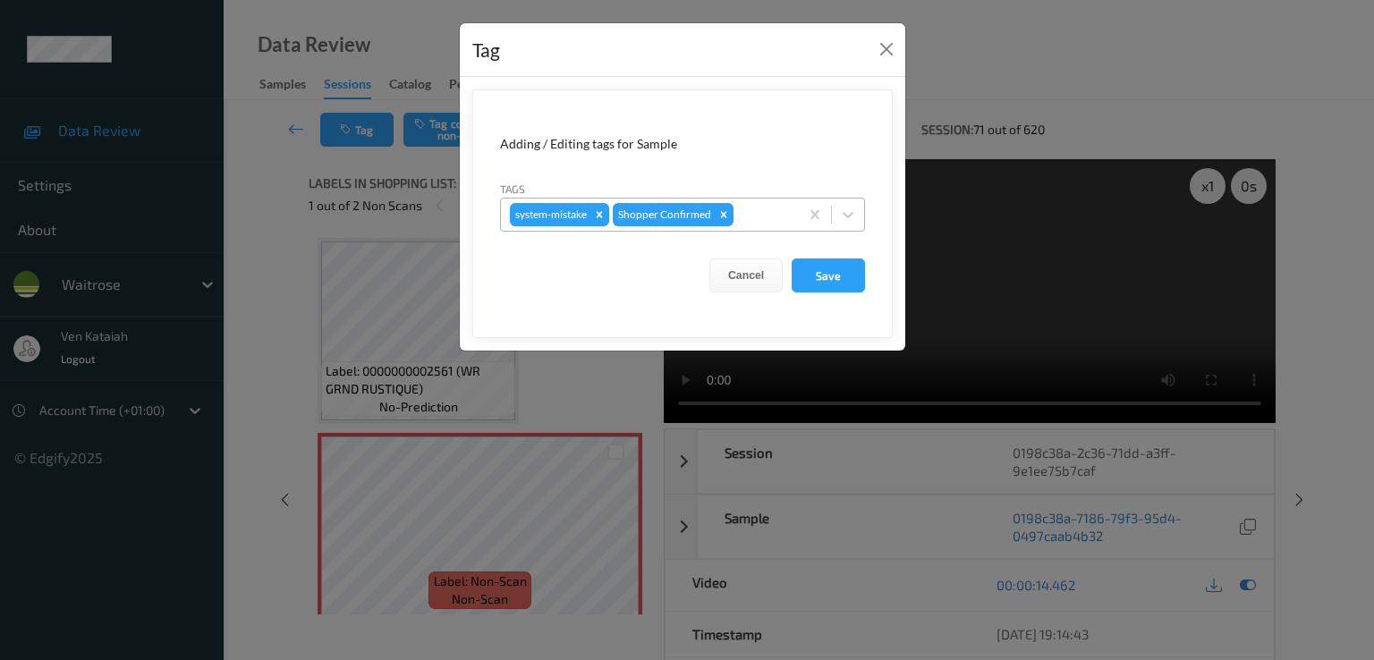
click at [762, 219] on div at bounding box center [763, 214] width 53 height 21
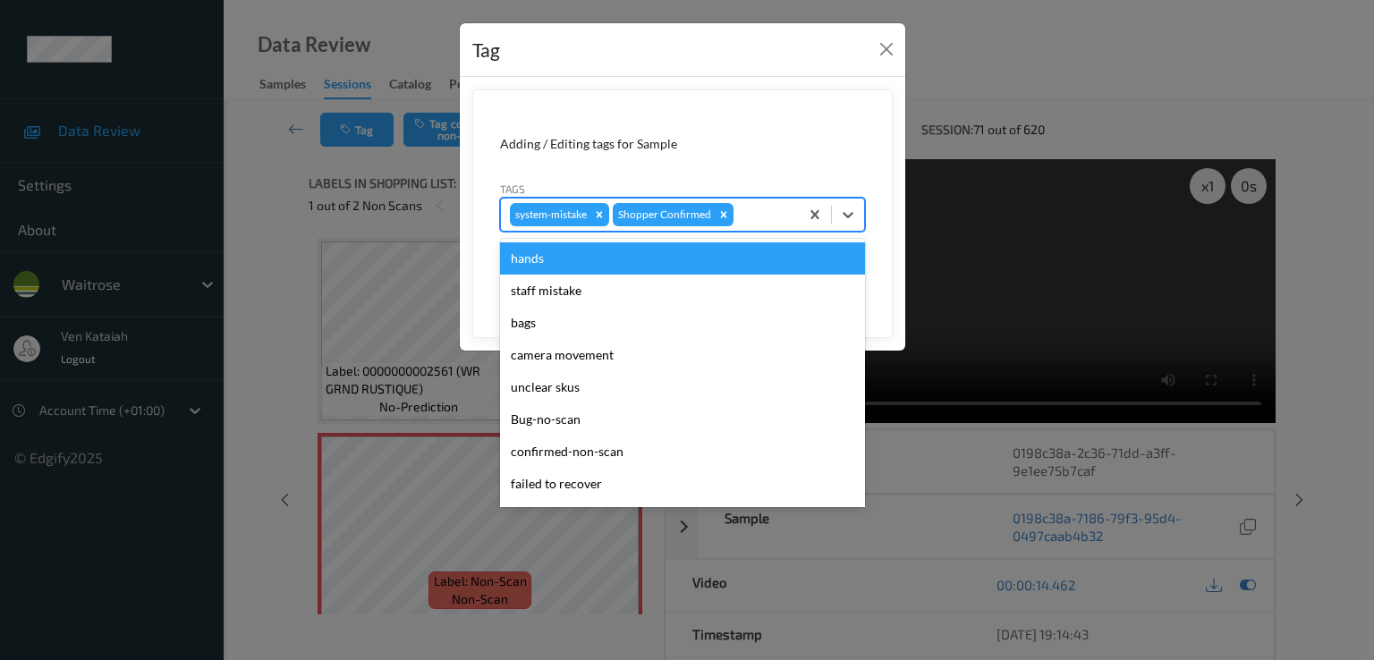
scroll to position [351, 0]
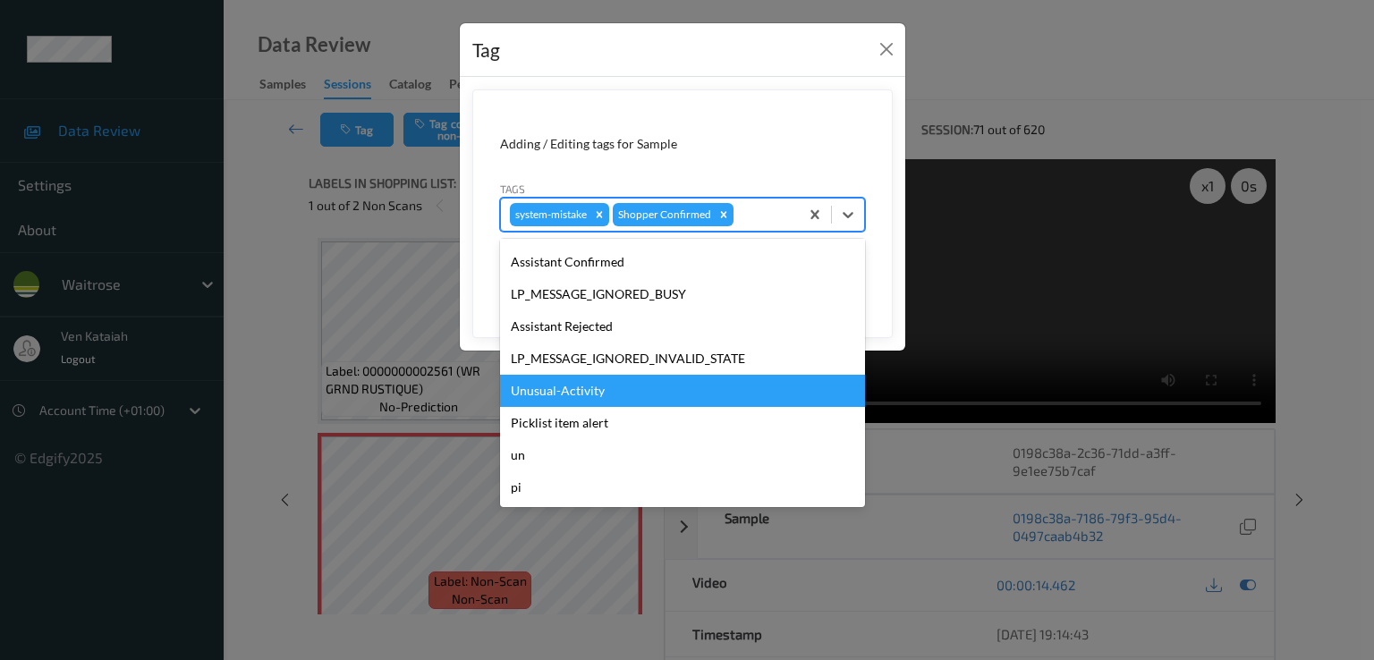
click at [565, 391] on div "Unusual-Activity" at bounding box center [682, 391] width 365 height 32
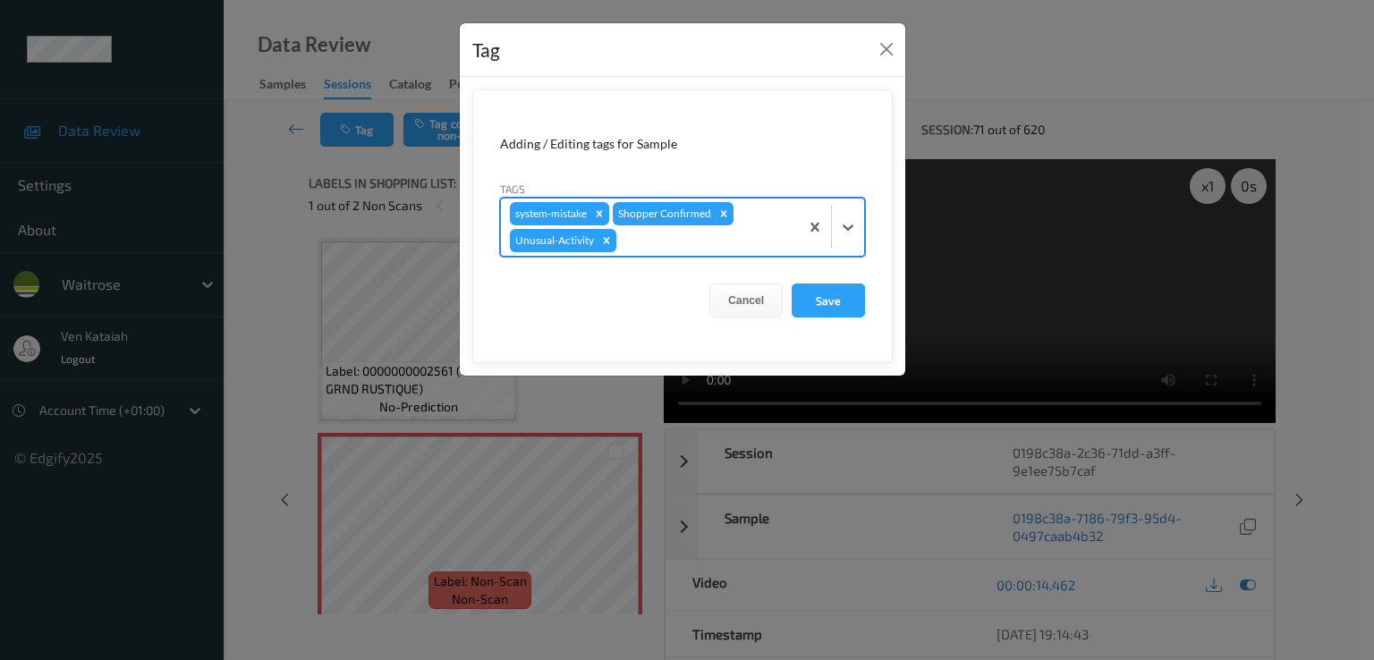
click at [731, 239] on div at bounding box center [705, 240] width 170 height 21
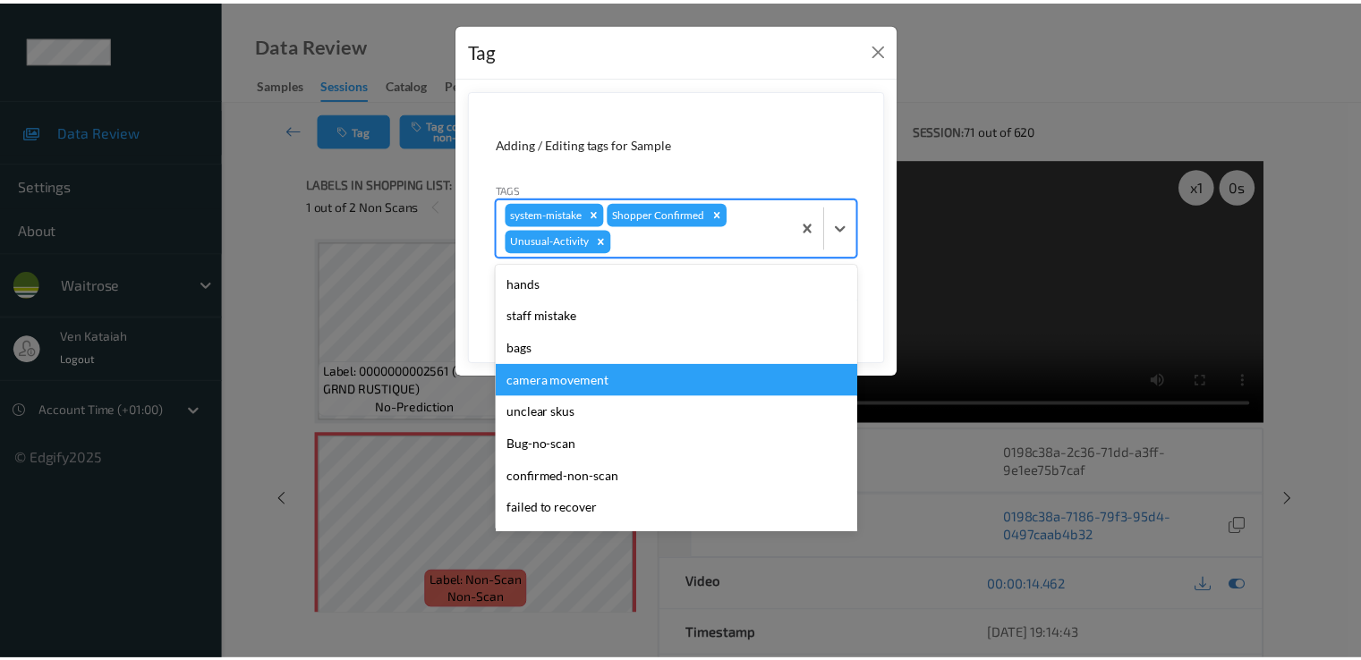
scroll to position [319, 0]
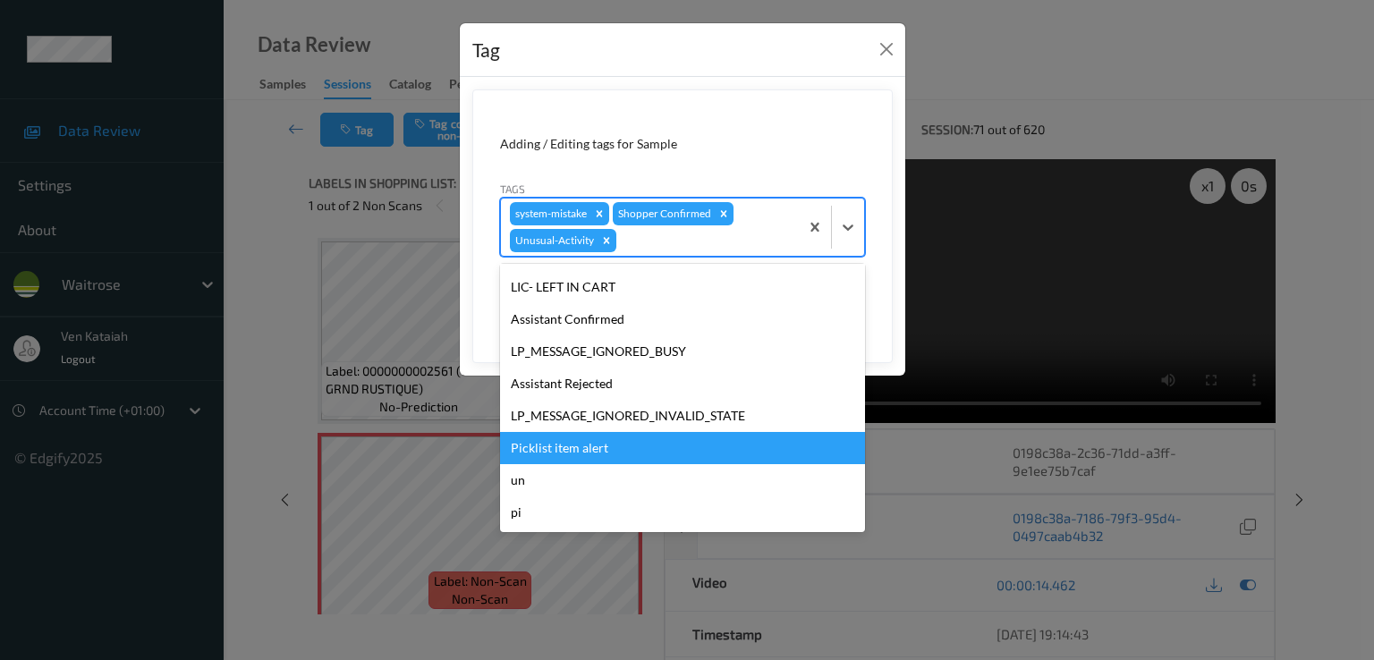
click at [567, 452] on div "Picklist item alert" at bounding box center [682, 448] width 365 height 32
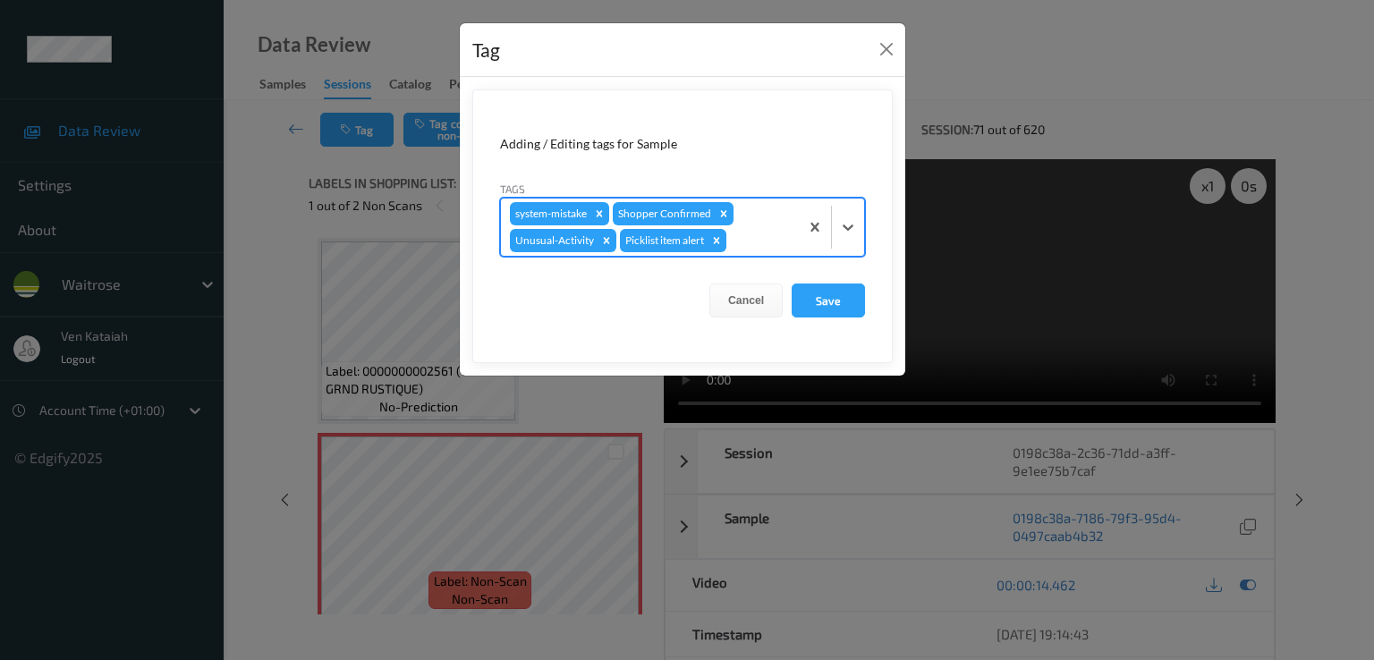
click at [870, 281] on form "Adding / Editing tags for Sample Tags option Picklist item alert, selected. Sel…" at bounding box center [682, 226] width 420 height 274
click at [866, 286] on form "Adding / Editing tags for Sample Tags system-mistake Shopper Confirmed Unusual-…" at bounding box center [682, 226] width 420 height 274
click at [837, 320] on form "Adding / Editing tags for Sample Tags system-mistake Shopper Confirmed Unusual-…" at bounding box center [682, 226] width 420 height 274
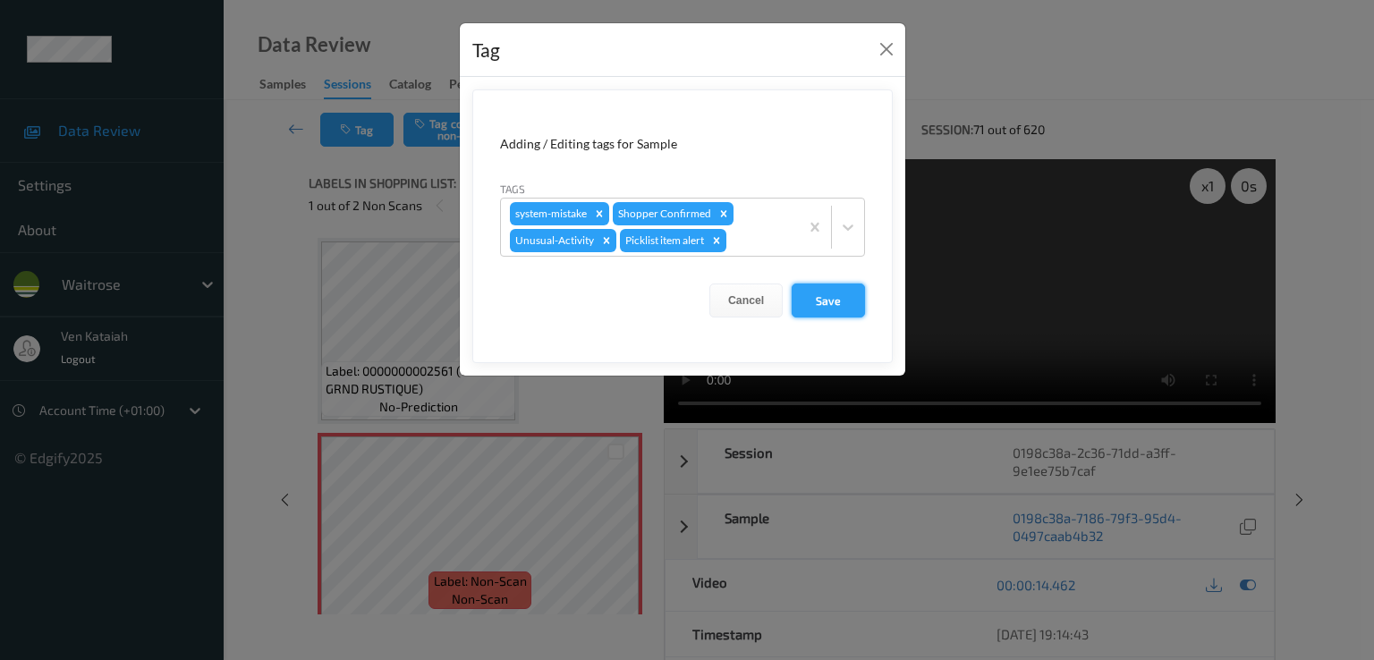
click at [837, 305] on button "Save" at bounding box center [828, 301] width 73 height 34
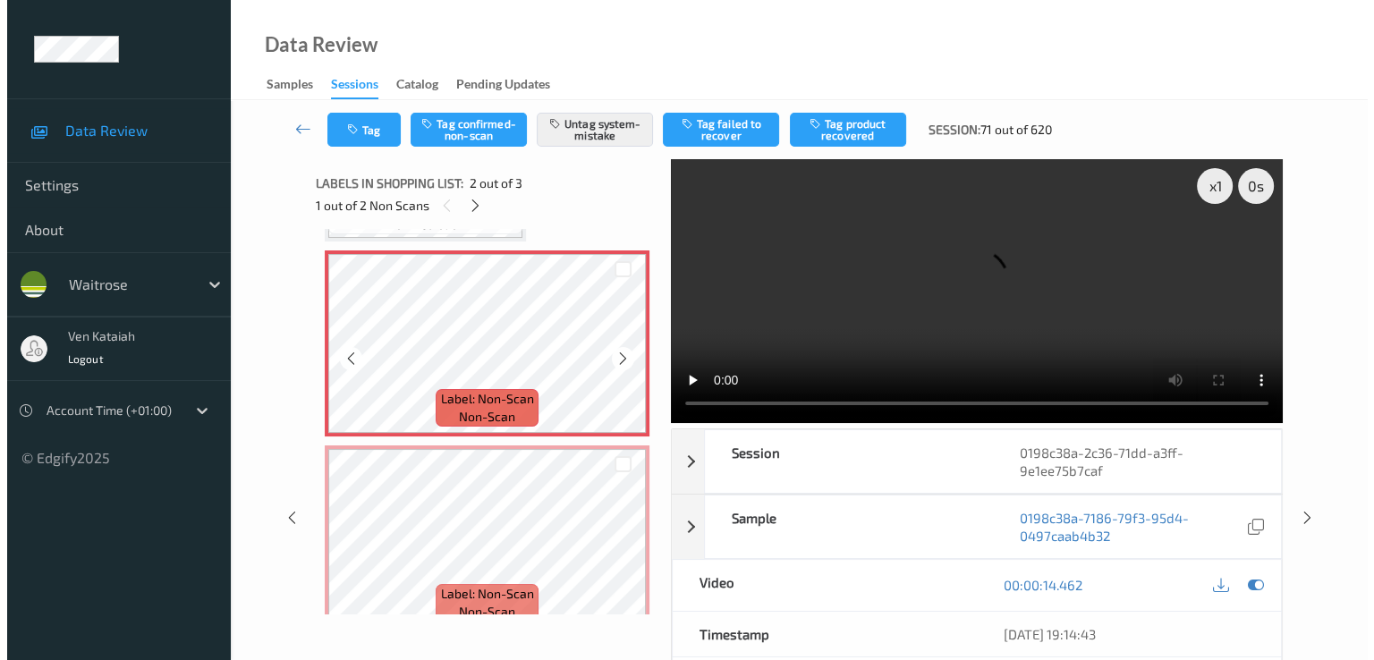
scroll to position [208, 0]
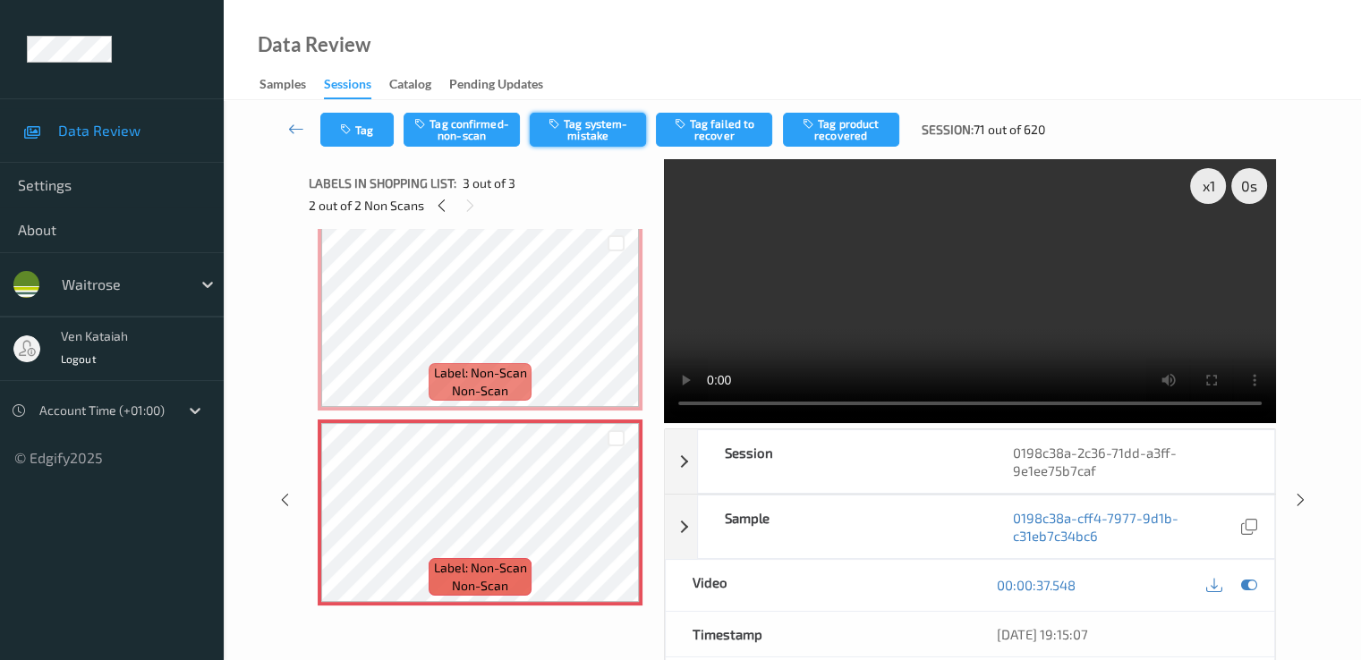
click at [586, 125] on button "Tag system-mistake" at bounding box center [588, 130] width 116 height 34
click at [381, 133] on button "Tag" at bounding box center [356, 130] width 73 height 34
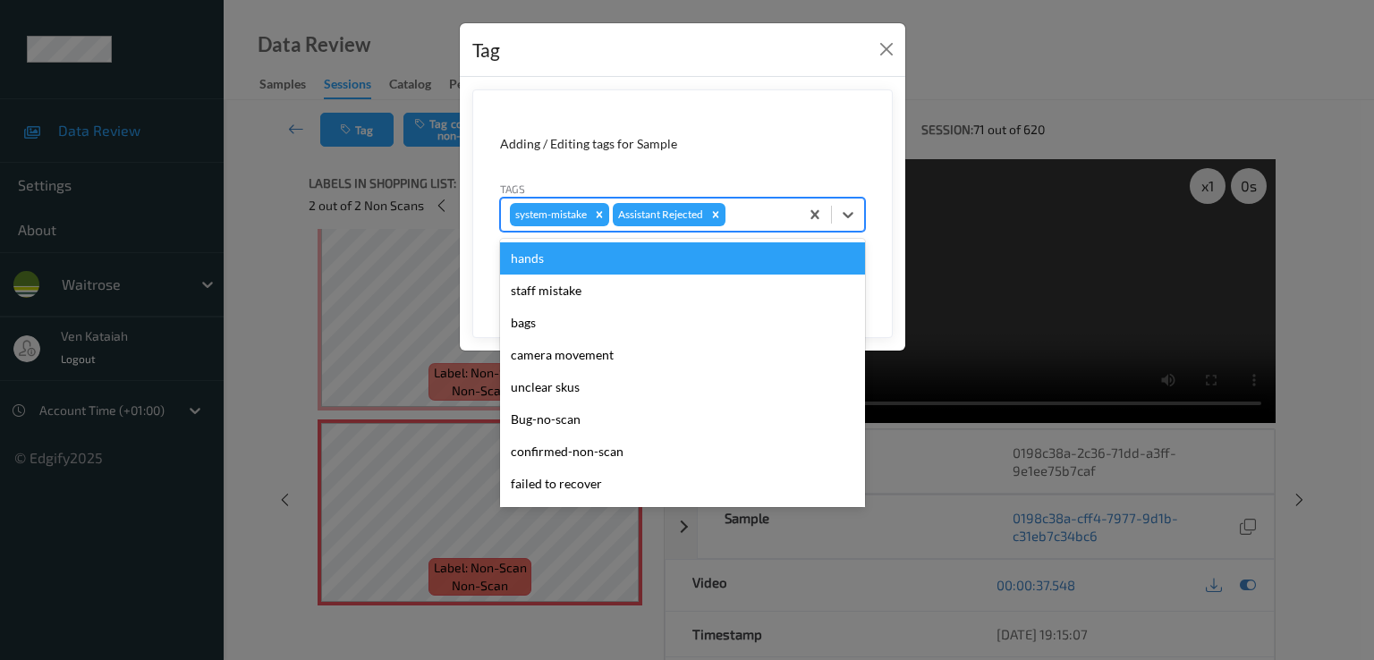
click at [755, 206] on div at bounding box center [759, 214] width 61 height 21
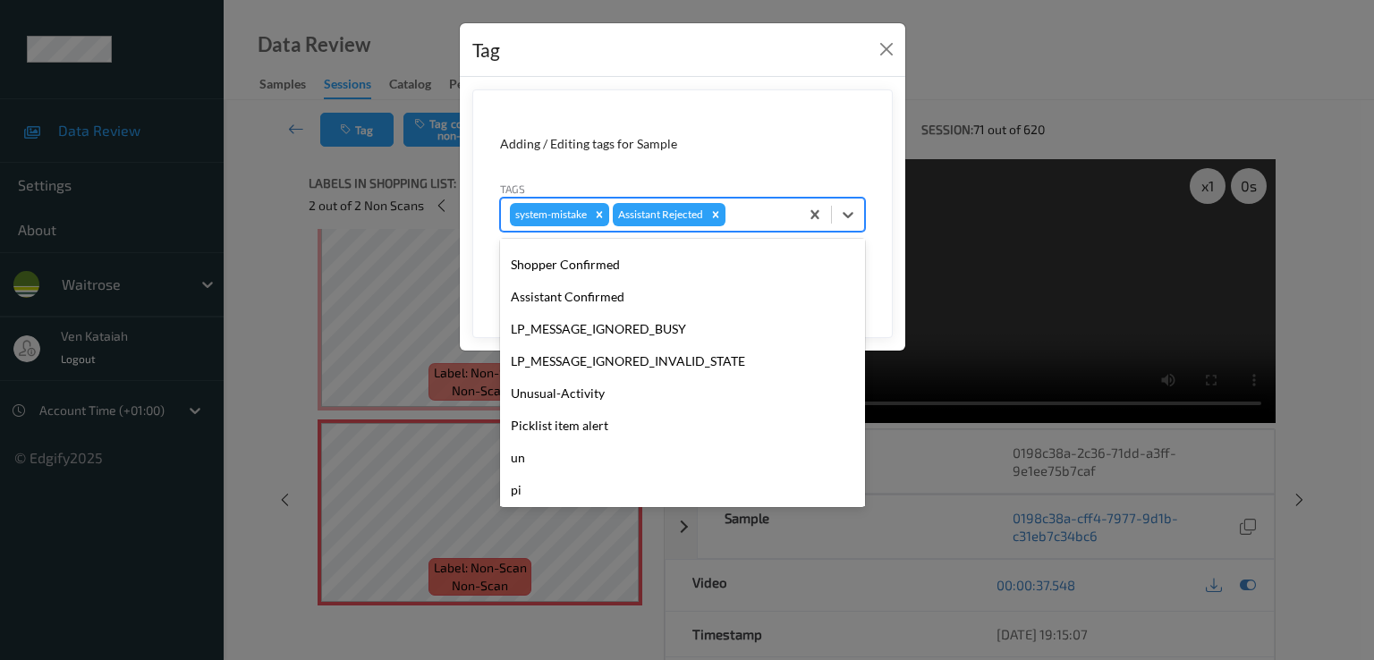
scroll to position [351, 0]
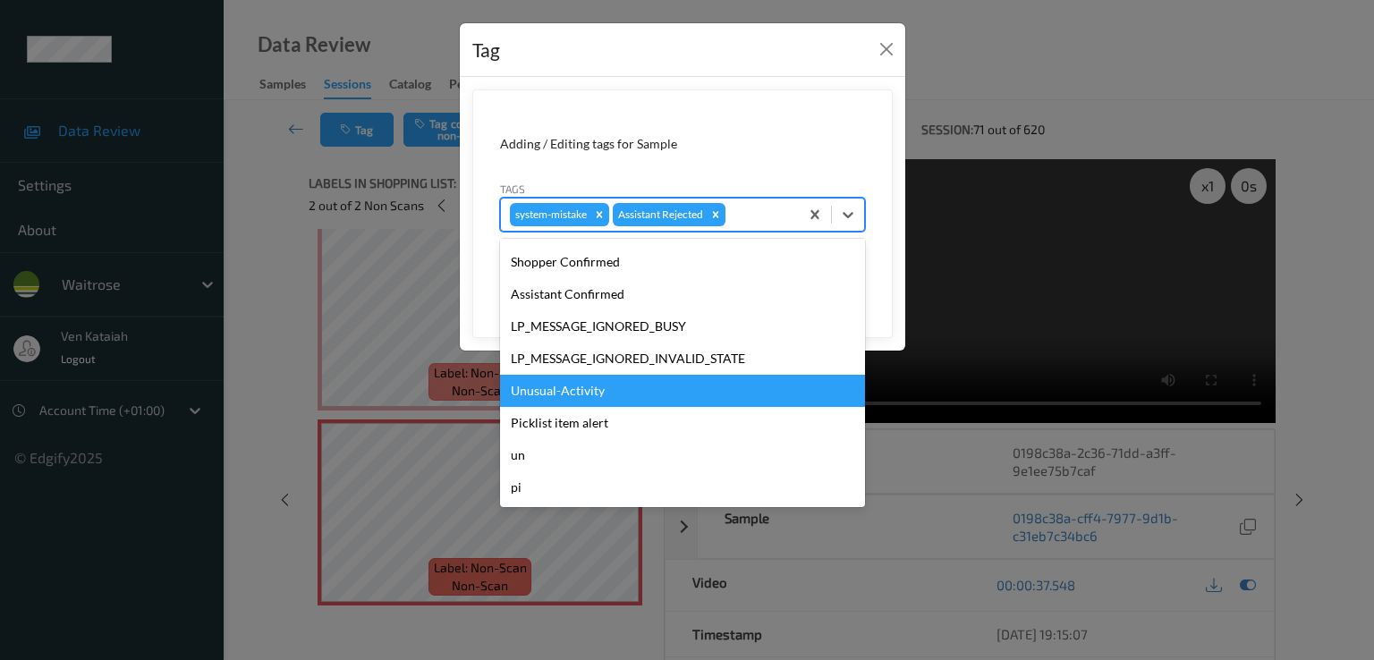
click at [637, 397] on div "Unusual-Activity" at bounding box center [682, 391] width 365 height 32
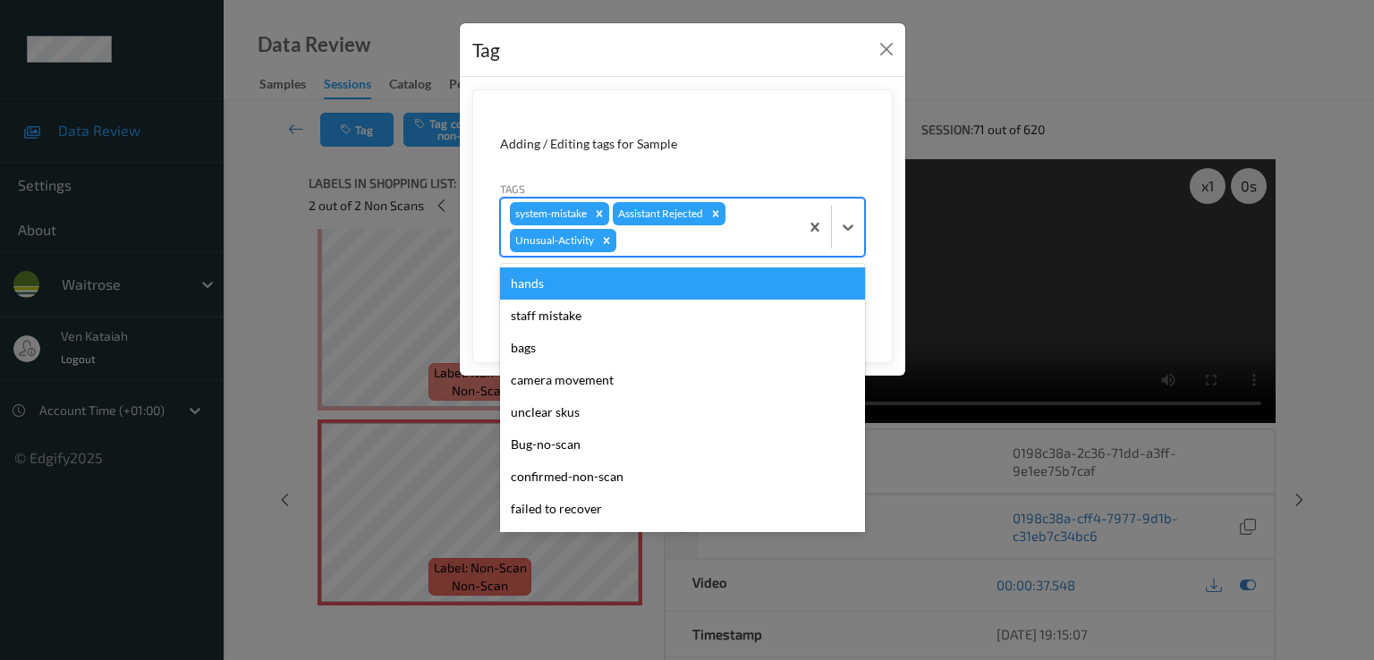
click at [740, 241] on div at bounding box center [705, 240] width 170 height 21
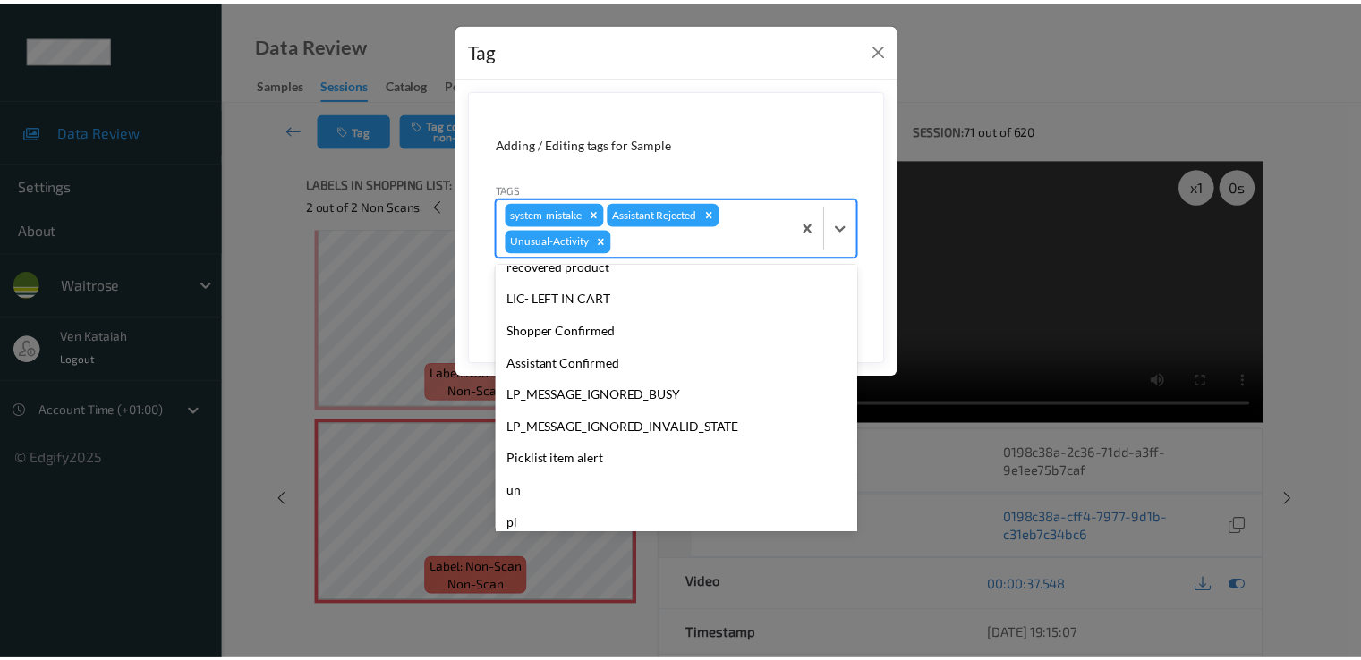
scroll to position [319, 0]
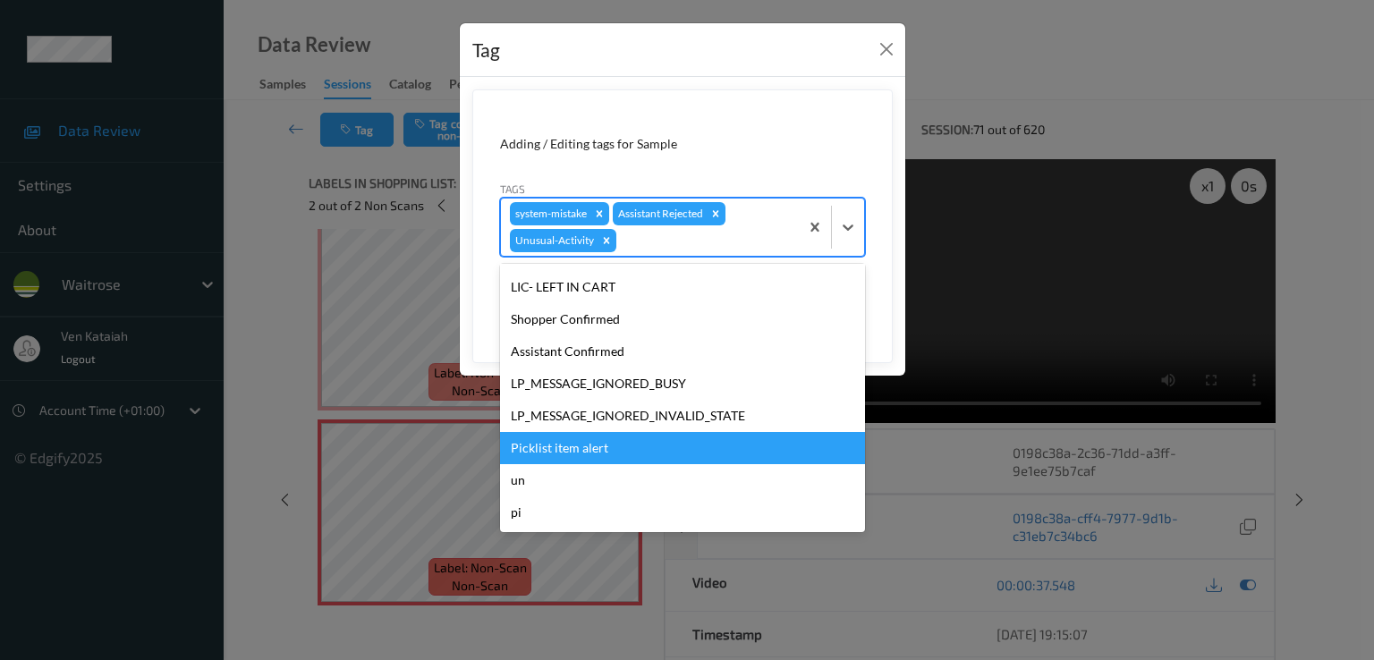
click at [569, 450] on div "Picklist item alert" at bounding box center [682, 448] width 365 height 32
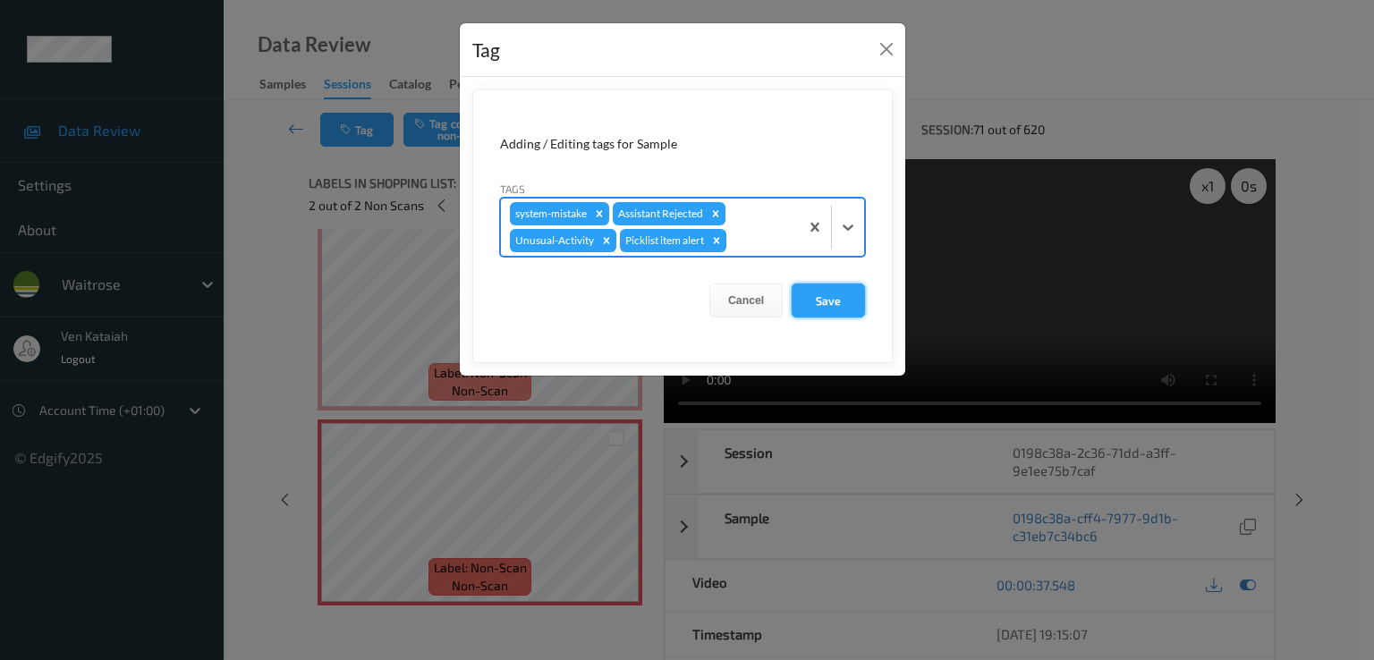
click at [859, 294] on button "Save" at bounding box center [828, 301] width 73 height 34
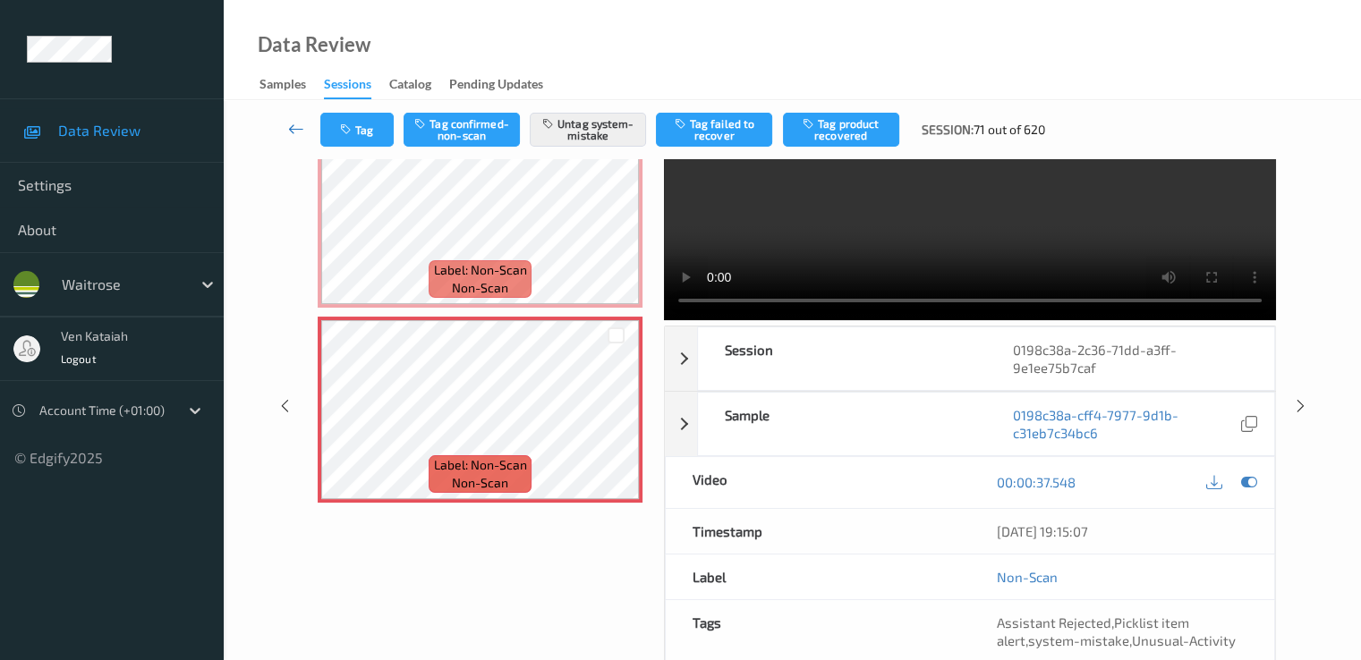
click at [286, 128] on link at bounding box center [296, 130] width 47 height 34
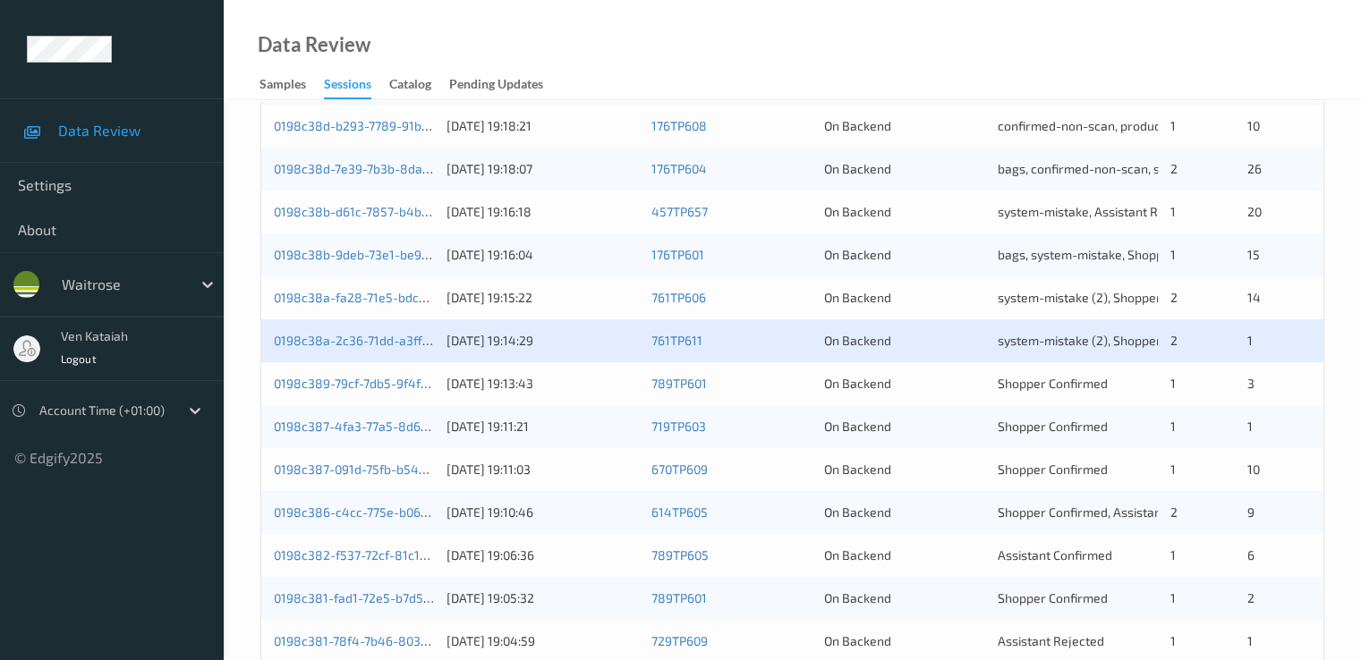
scroll to position [827, 0]
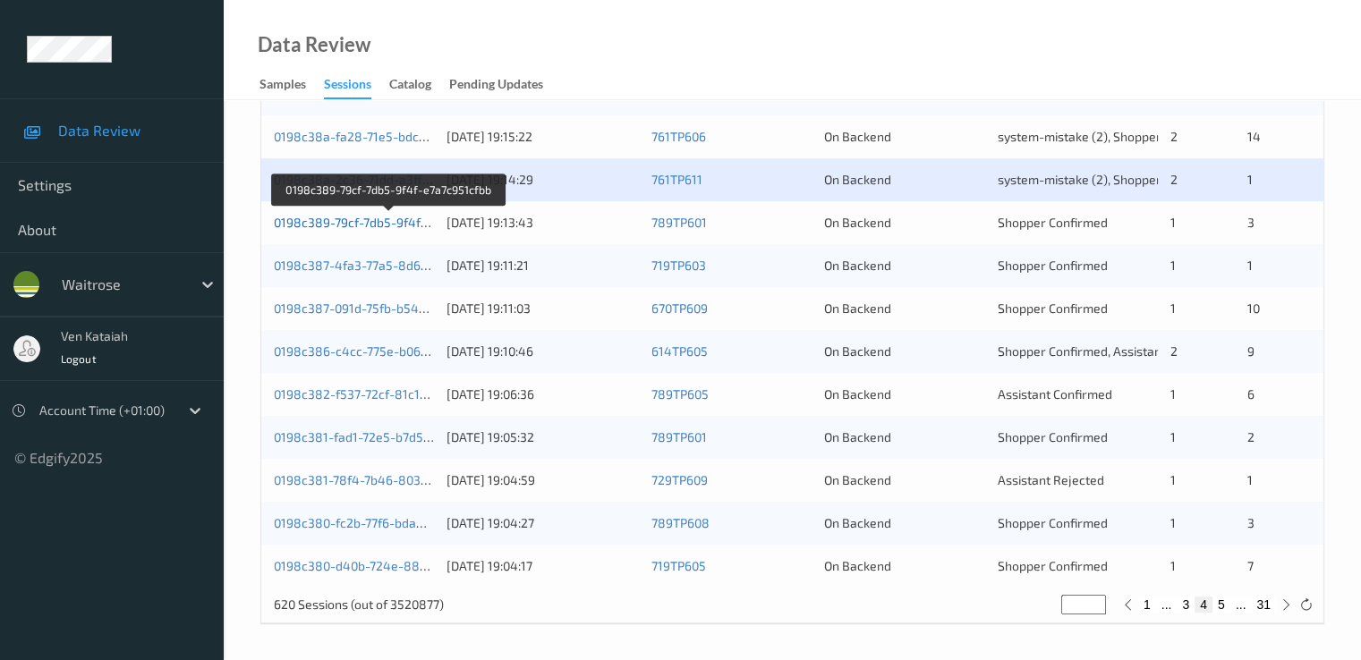
click at [391, 219] on link "0198c389-79cf-7db5-9f4f-e7a7c951cfbb" at bounding box center [389, 222] width 230 height 15
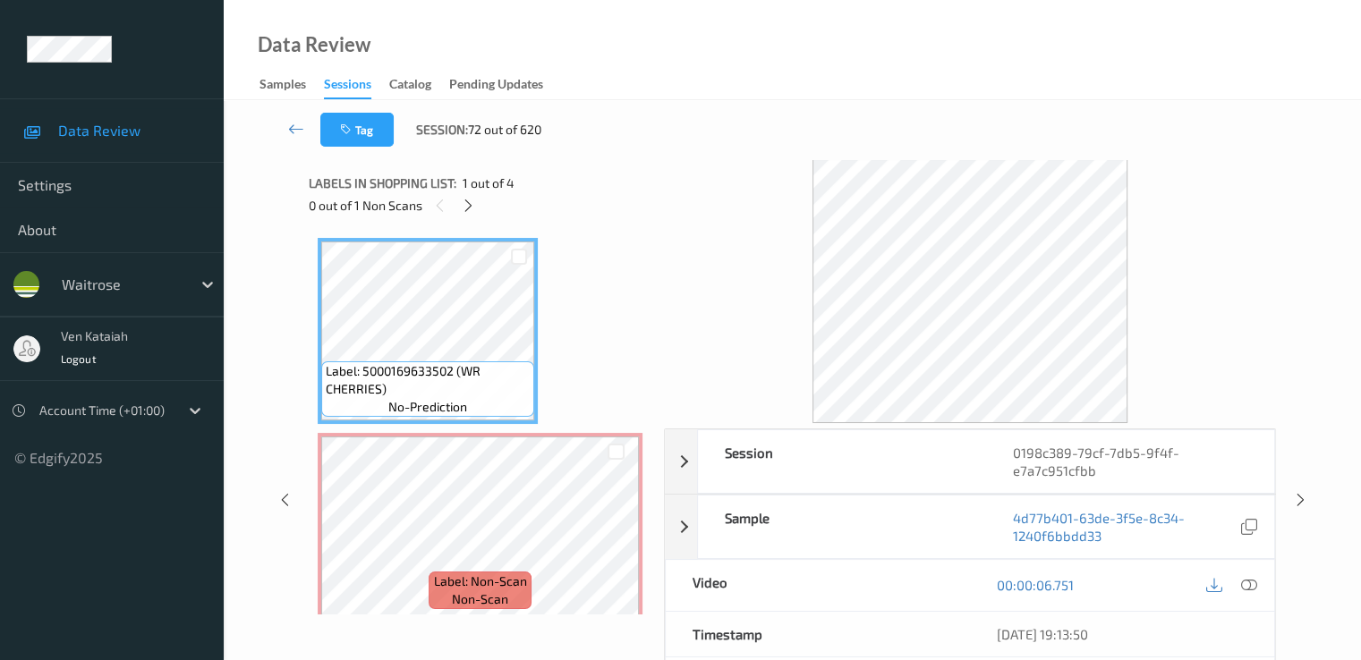
click at [474, 216] on div "0 out of 1 Non Scans" at bounding box center [480, 205] width 343 height 22
click at [469, 216] on div at bounding box center [468, 205] width 22 height 22
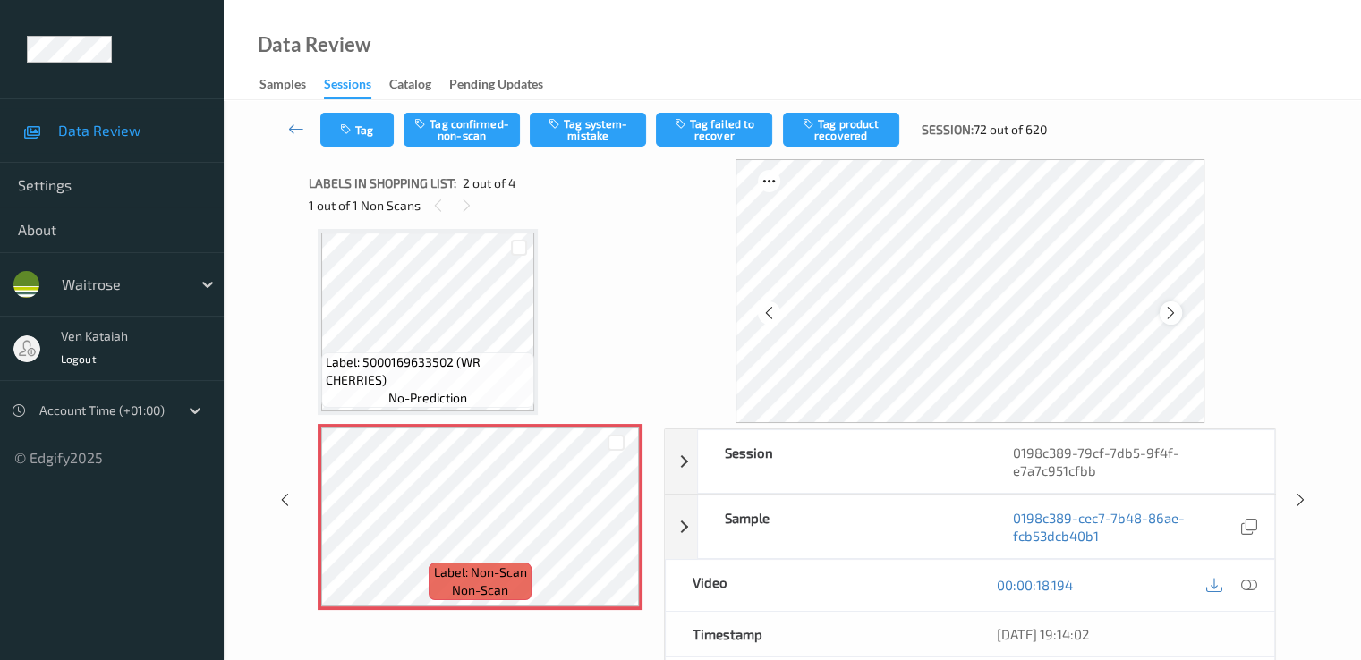
click at [1176, 310] on icon at bounding box center [1170, 313] width 15 height 16
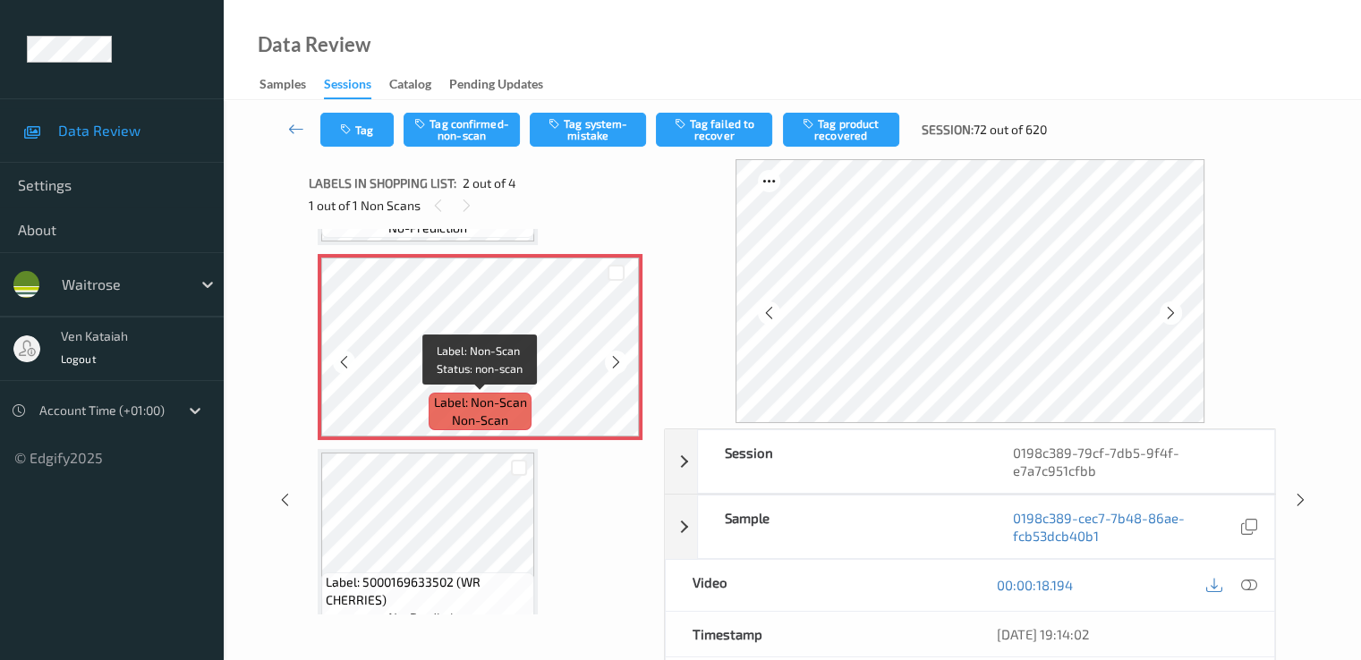
scroll to position [0, 0]
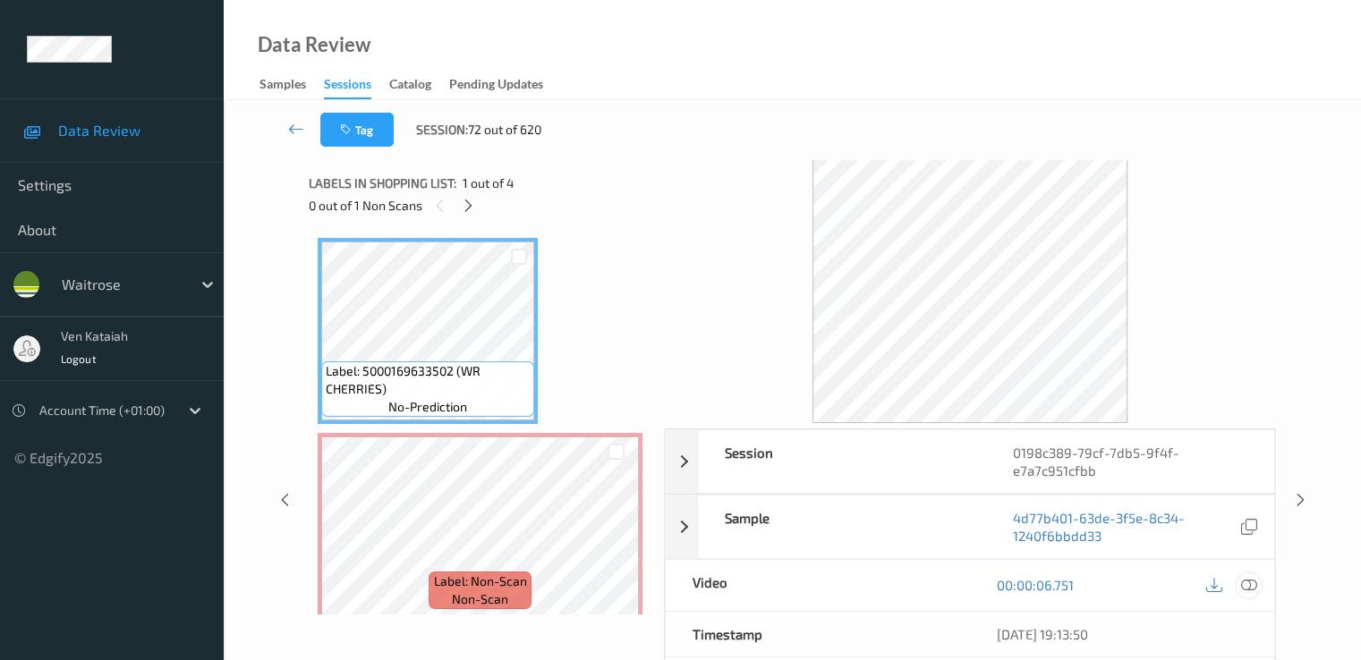
click at [1245, 581] on icon at bounding box center [1248, 585] width 16 height 16
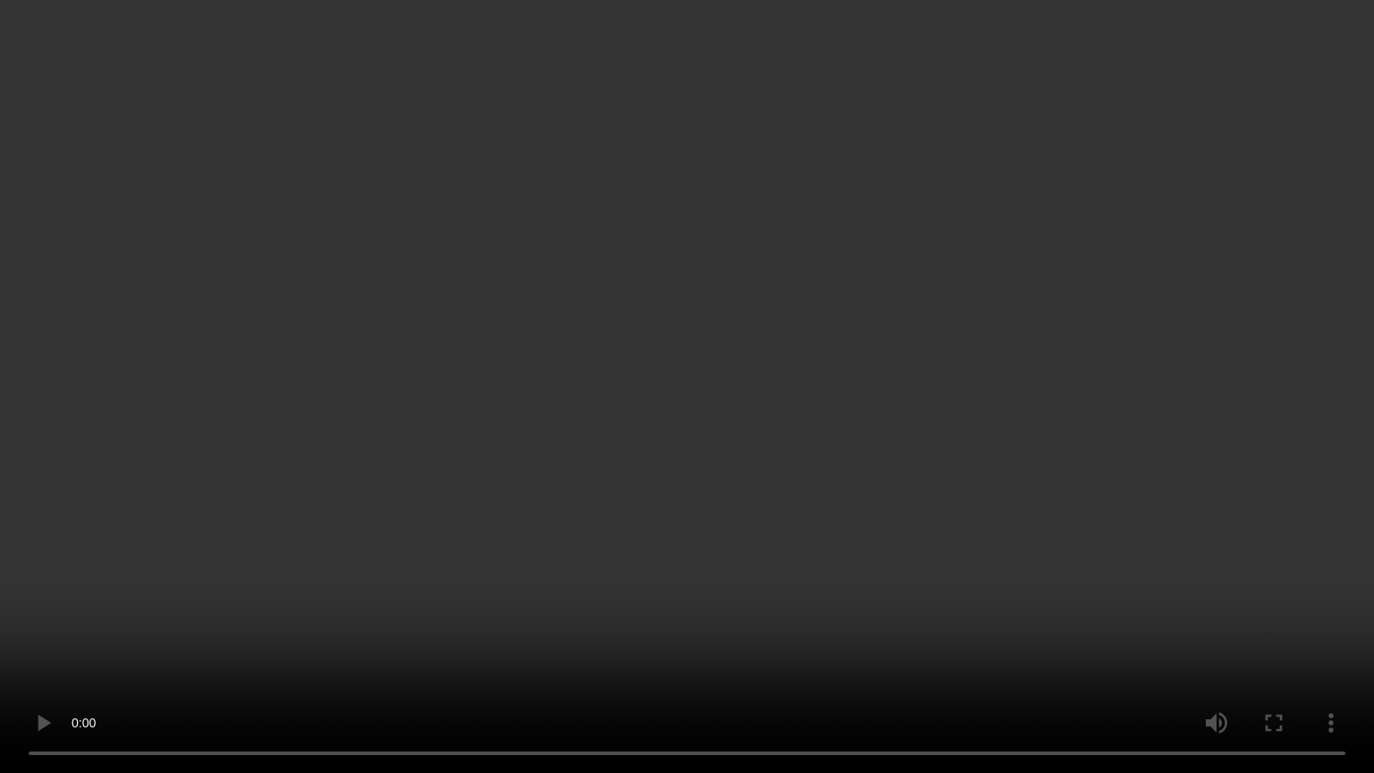
click at [440, 535] on video at bounding box center [687, 386] width 1374 height 773
click at [425, 419] on video at bounding box center [687, 386] width 1374 height 773
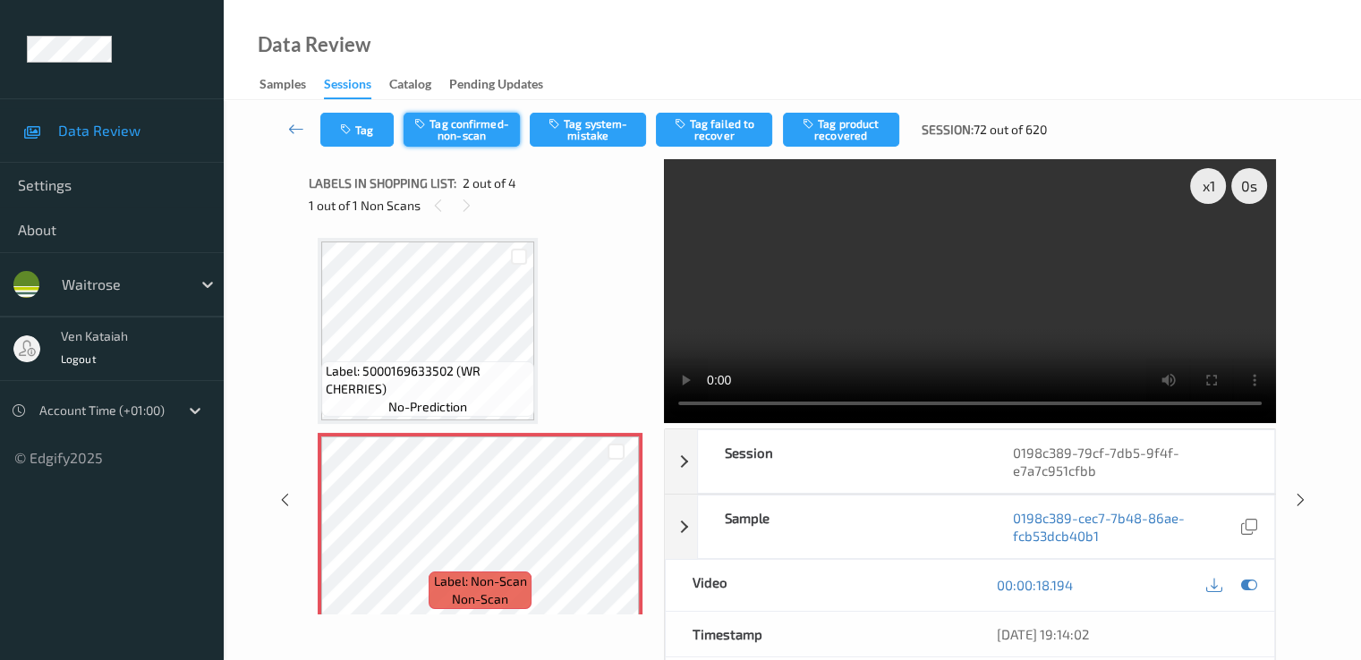
click at [466, 135] on button "Tag confirmed-non-scan" at bounding box center [461, 130] width 116 height 34
click at [879, 116] on button "Tag product recovered" at bounding box center [841, 130] width 116 height 34
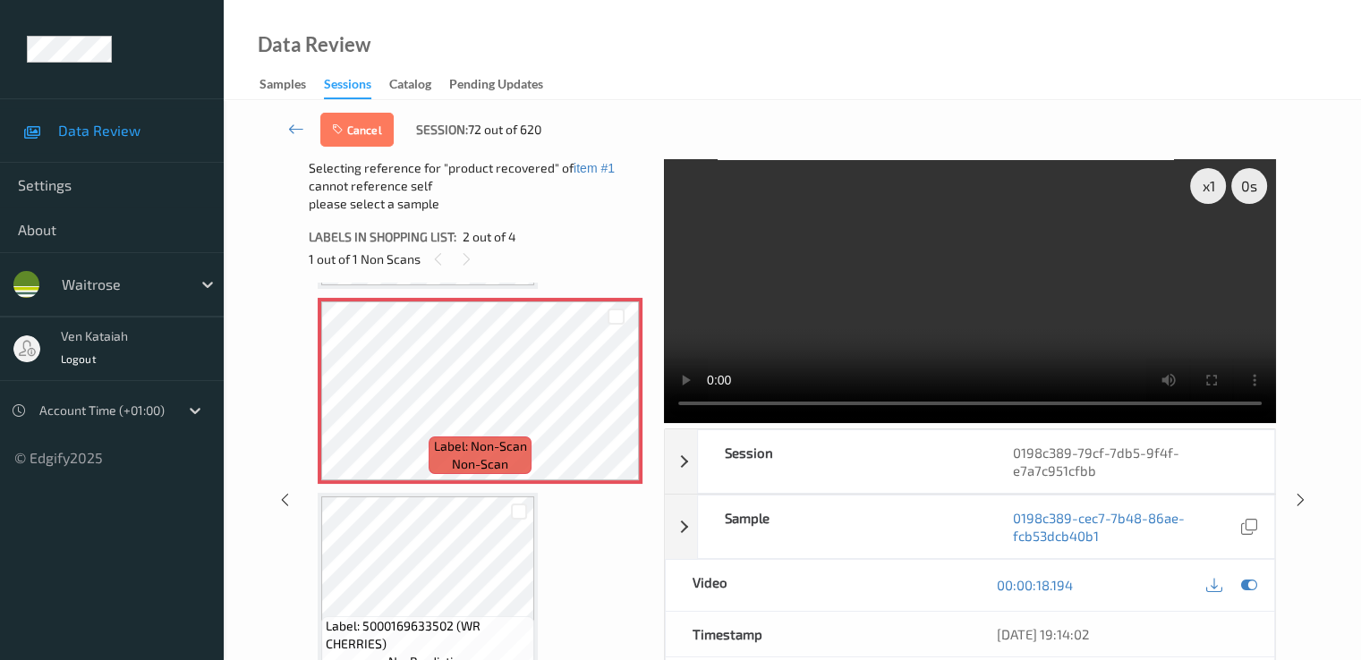
scroll to position [358, 0]
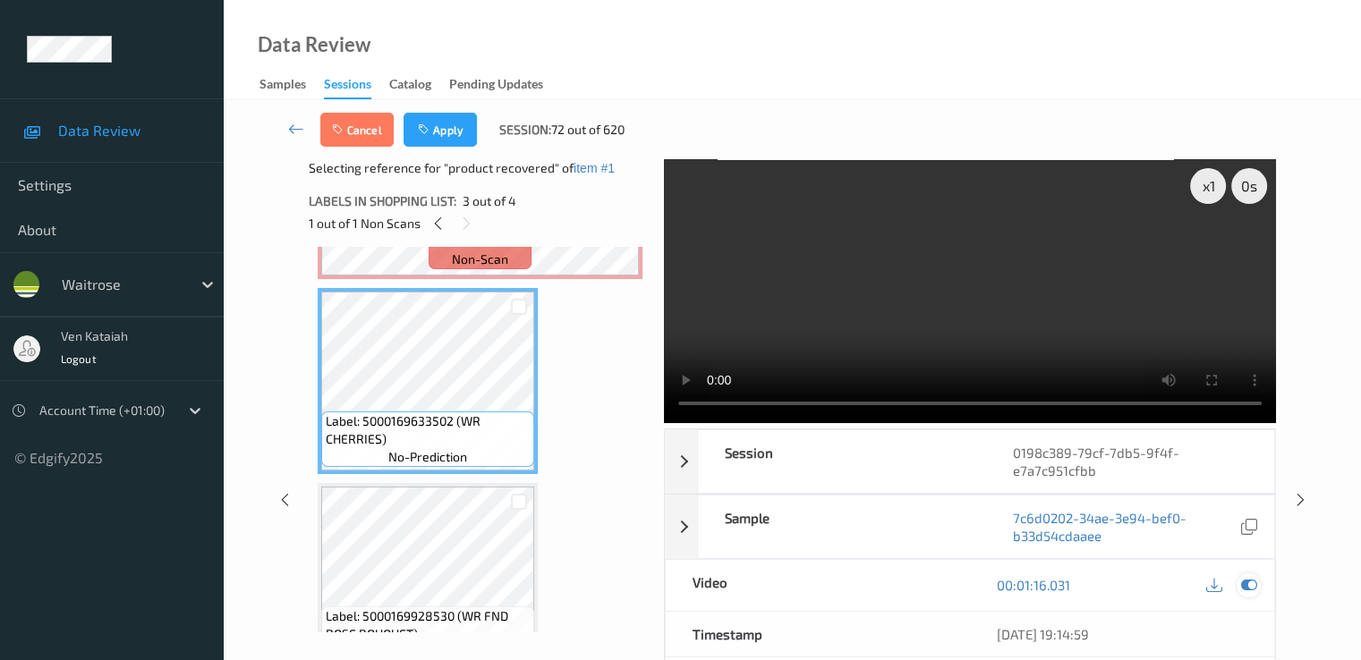
click at [1253, 577] on icon at bounding box center [1248, 585] width 16 height 16
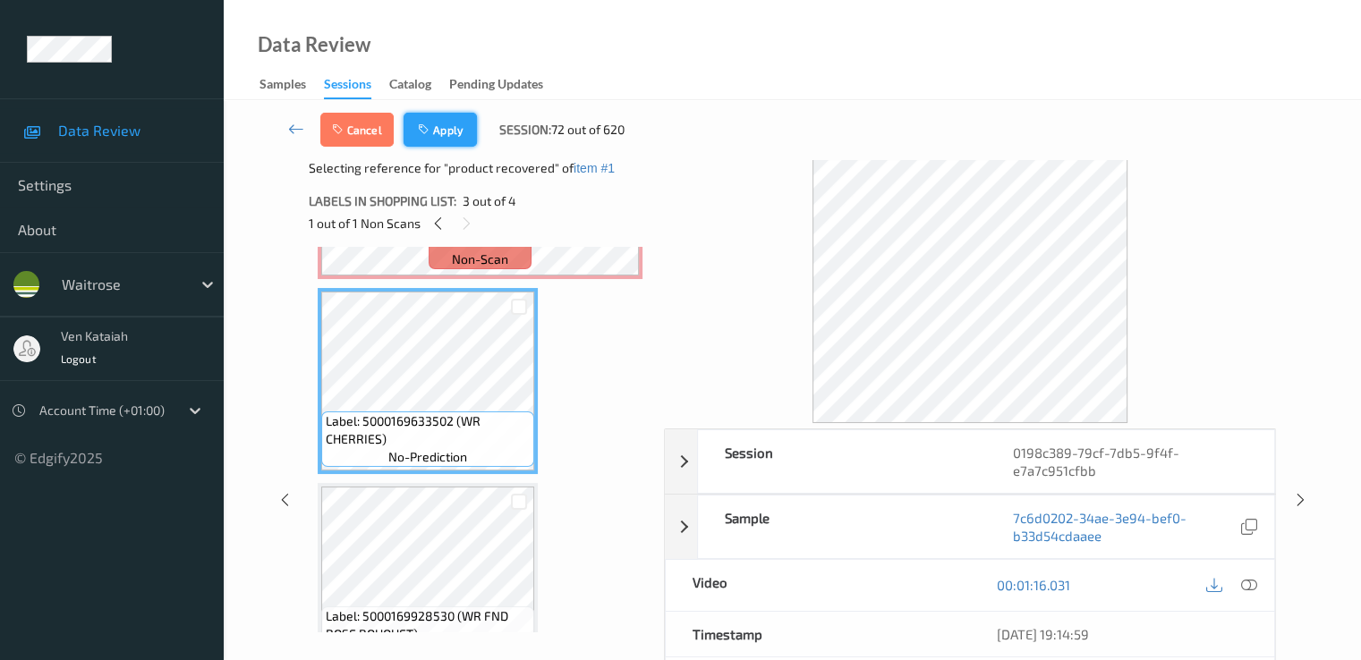
click at [459, 120] on button "Apply" at bounding box center [439, 130] width 73 height 34
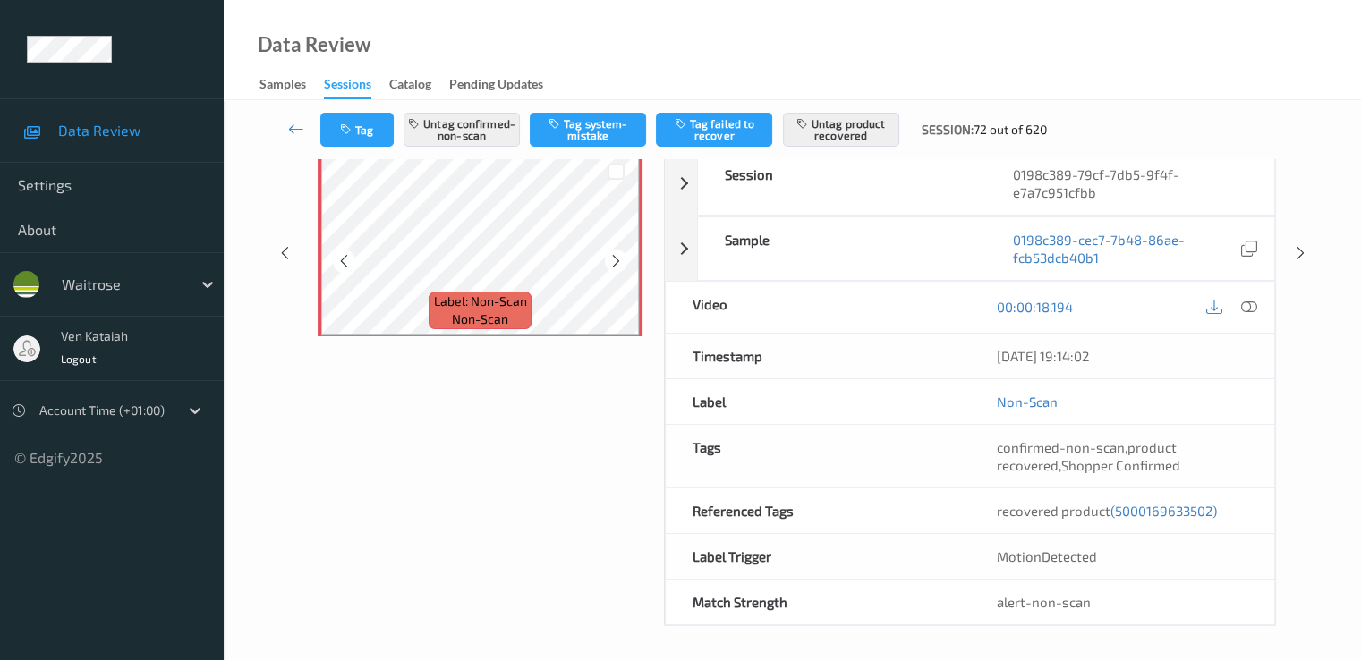
scroll to position [0, 0]
click at [298, 124] on icon at bounding box center [296, 129] width 16 height 18
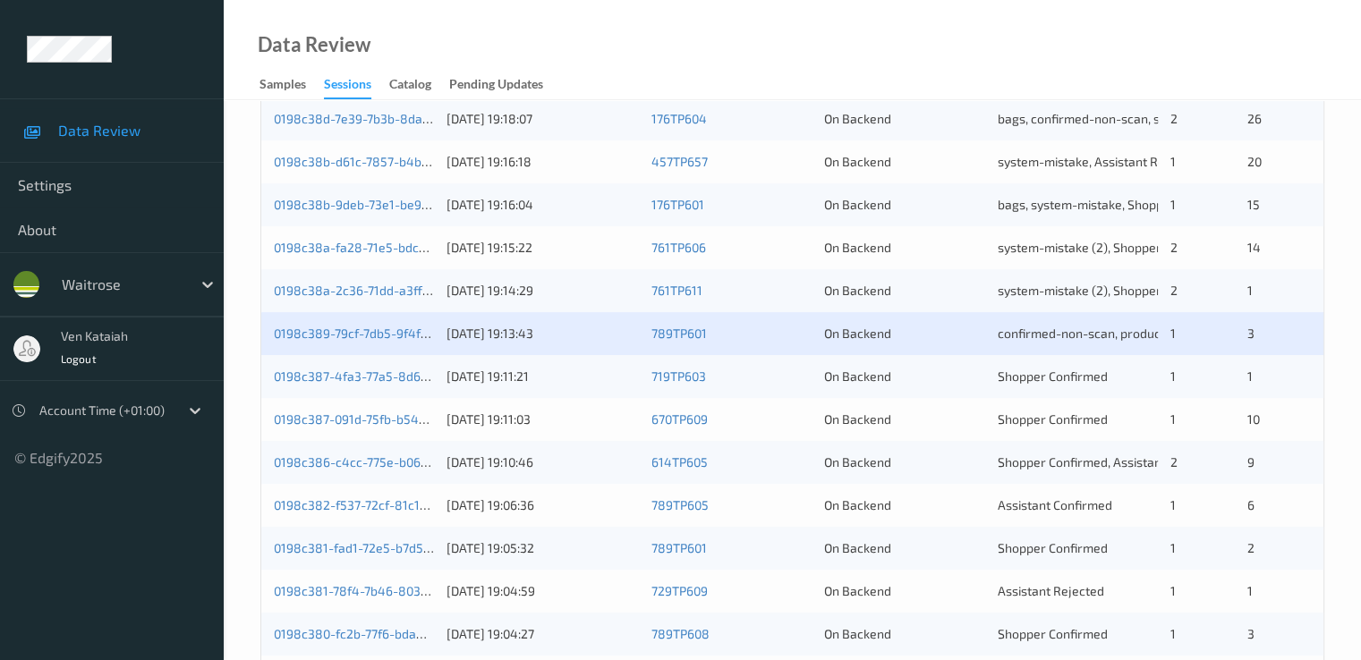
scroll to position [827, 0]
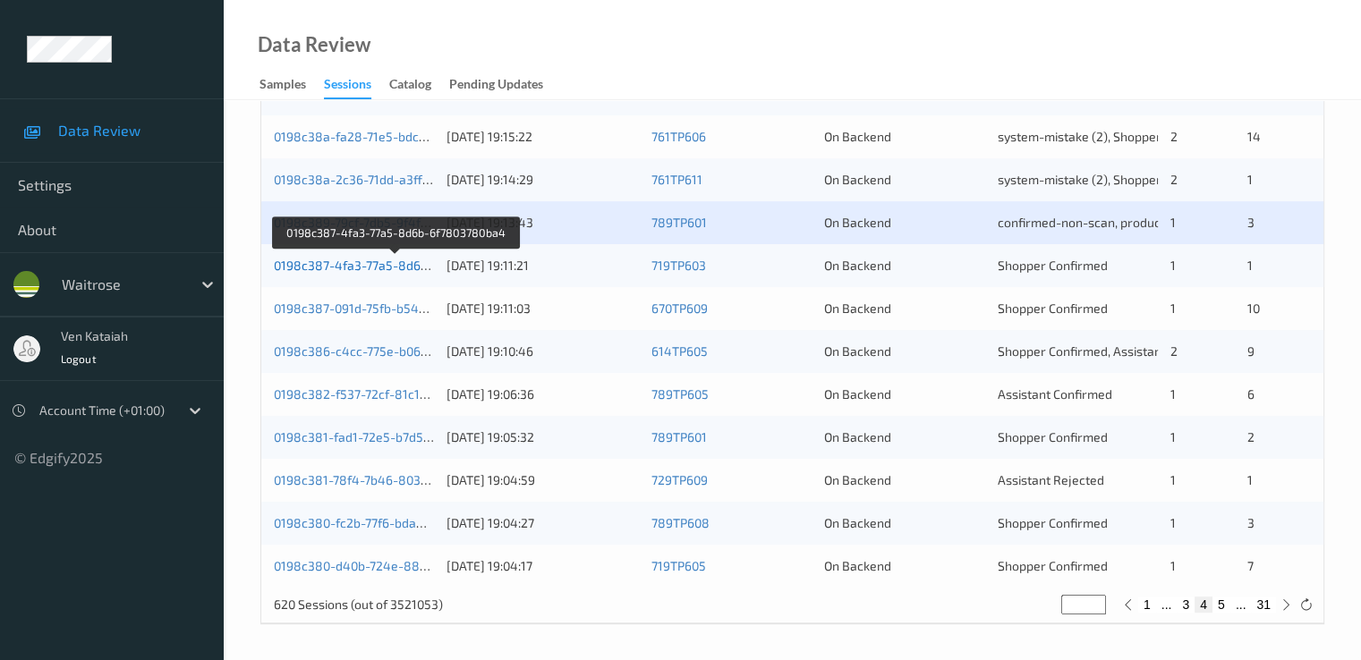
click at [321, 267] on link "0198c387-4fa3-77a5-8d6b-6f7803780ba4" at bounding box center [395, 265] width 243 height 15
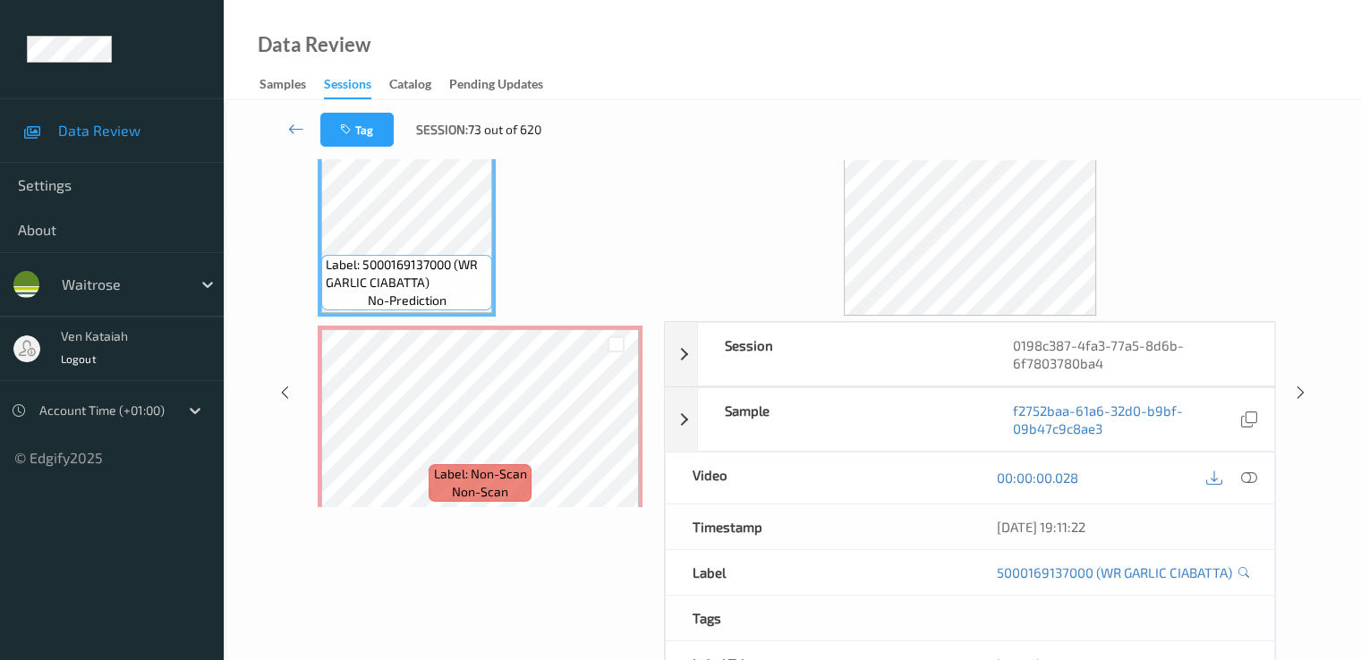
scroll to position [54, 0]
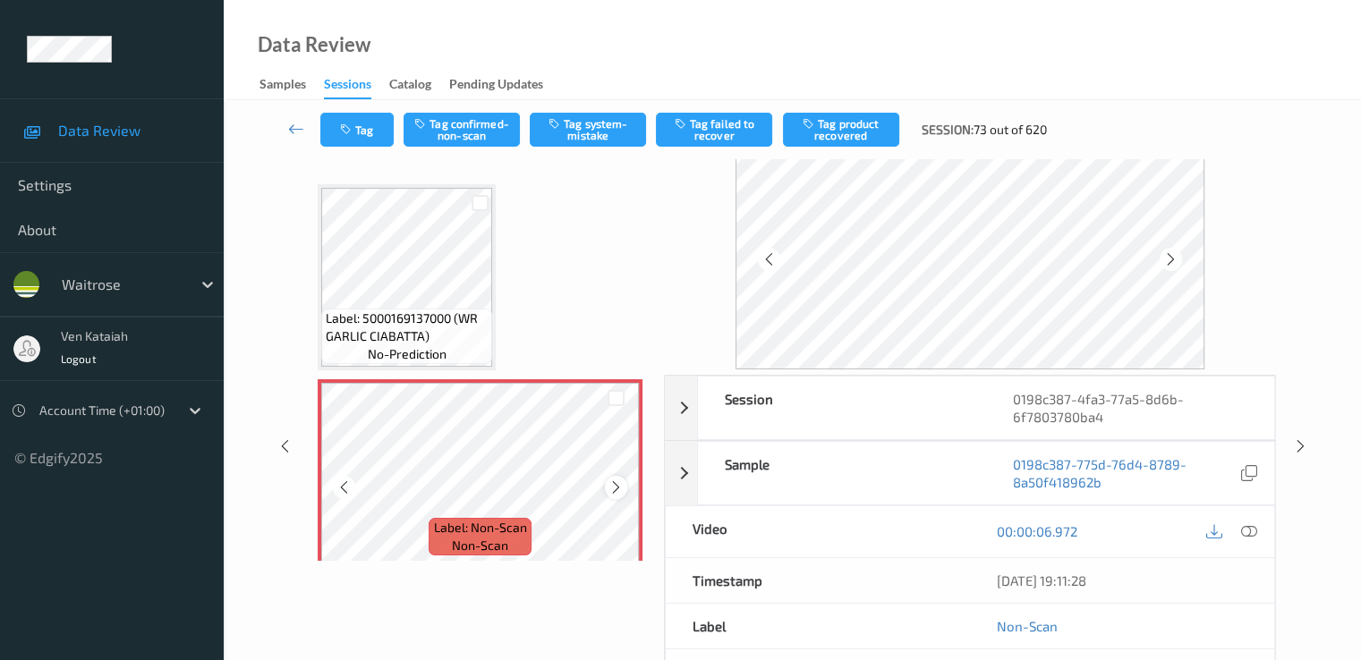
click at [618, 485] on icon at bounding box center [615, 488] width 15 height 16
click at [616, 490] on icon at bounding box center [615, 488] width 15 height 16
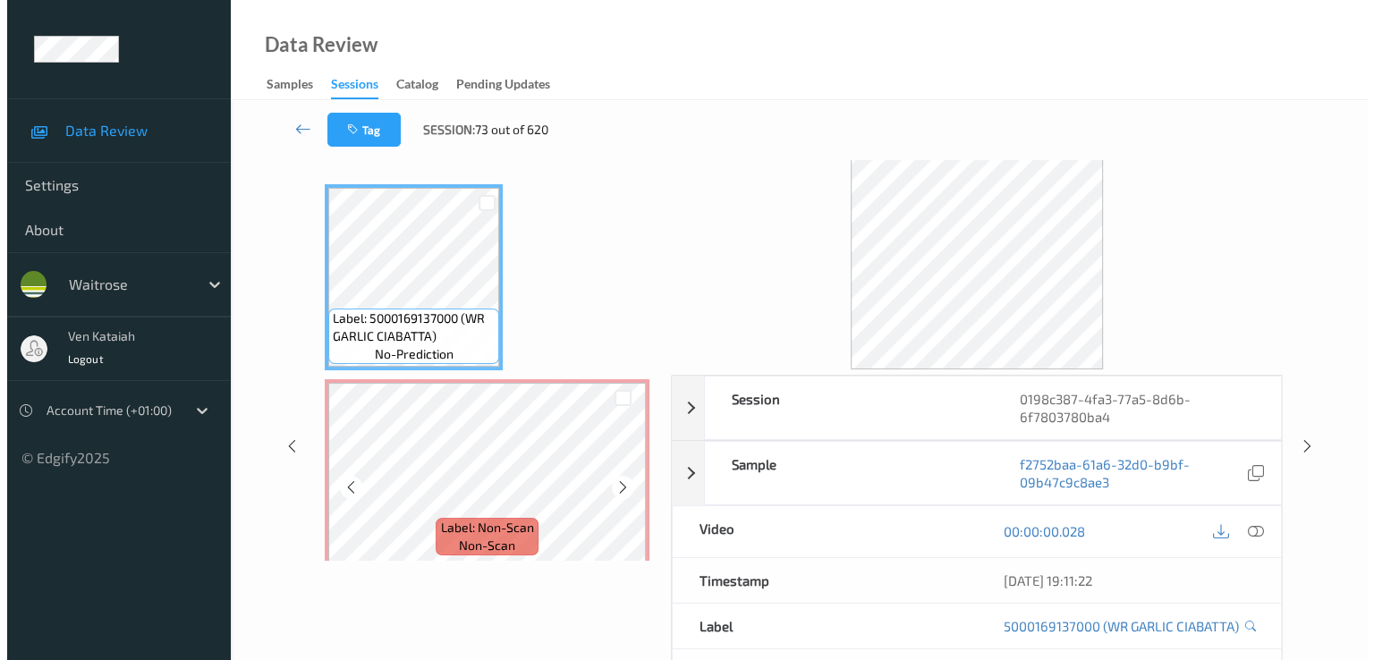
scroll to position [13, 0]
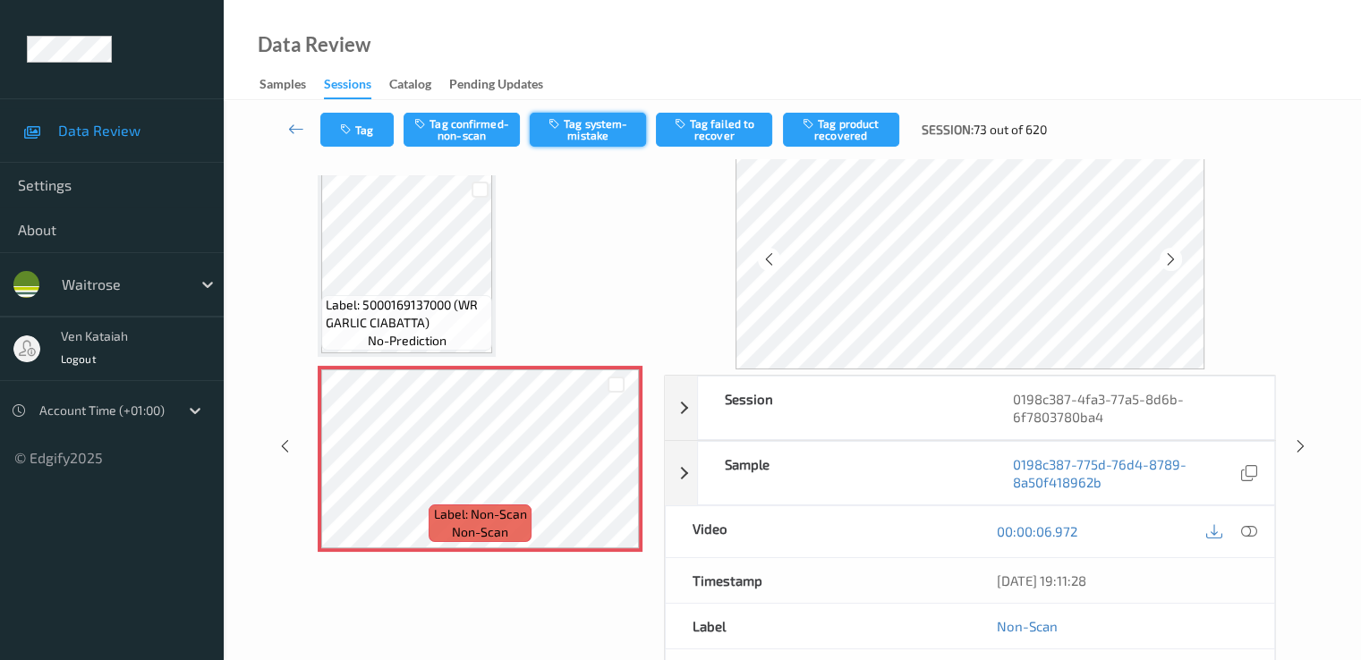
click at [598, 138] on button "Tag system-mistake" at bounding box center [588, 130] width 116 height 34
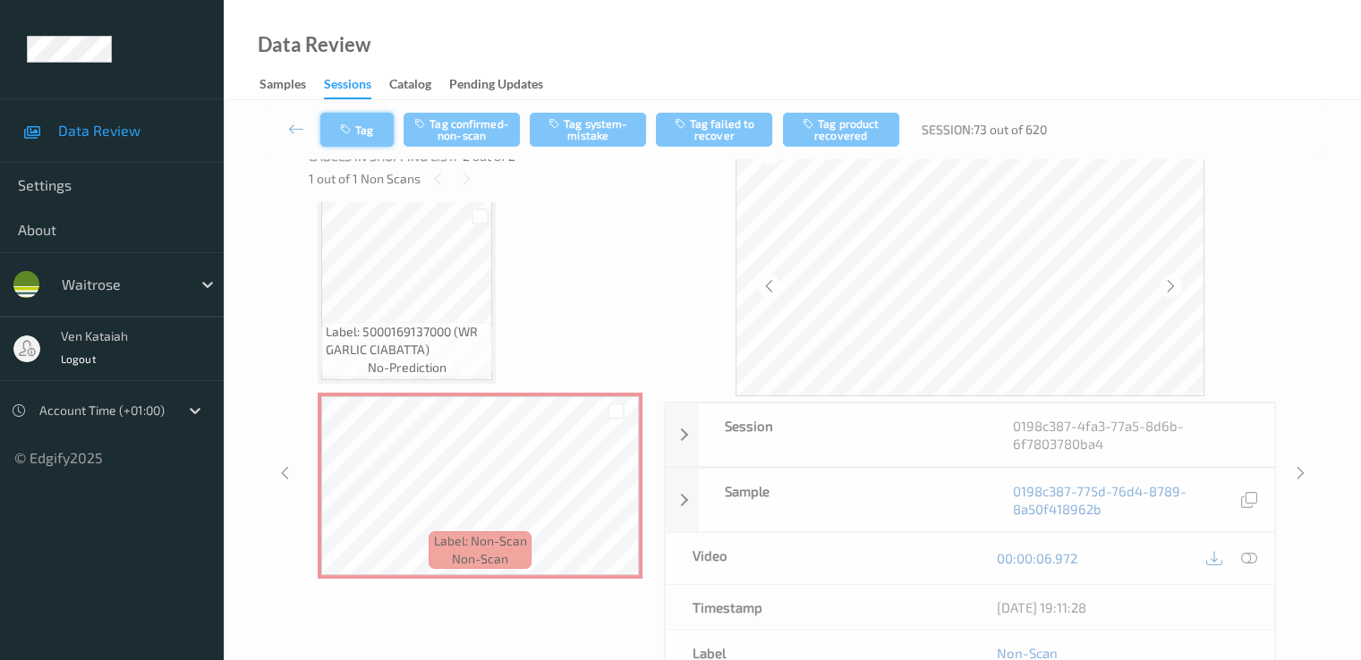
click at [371, 133] on button "Tag" at bounding box center [356, 130] width 73 height 34
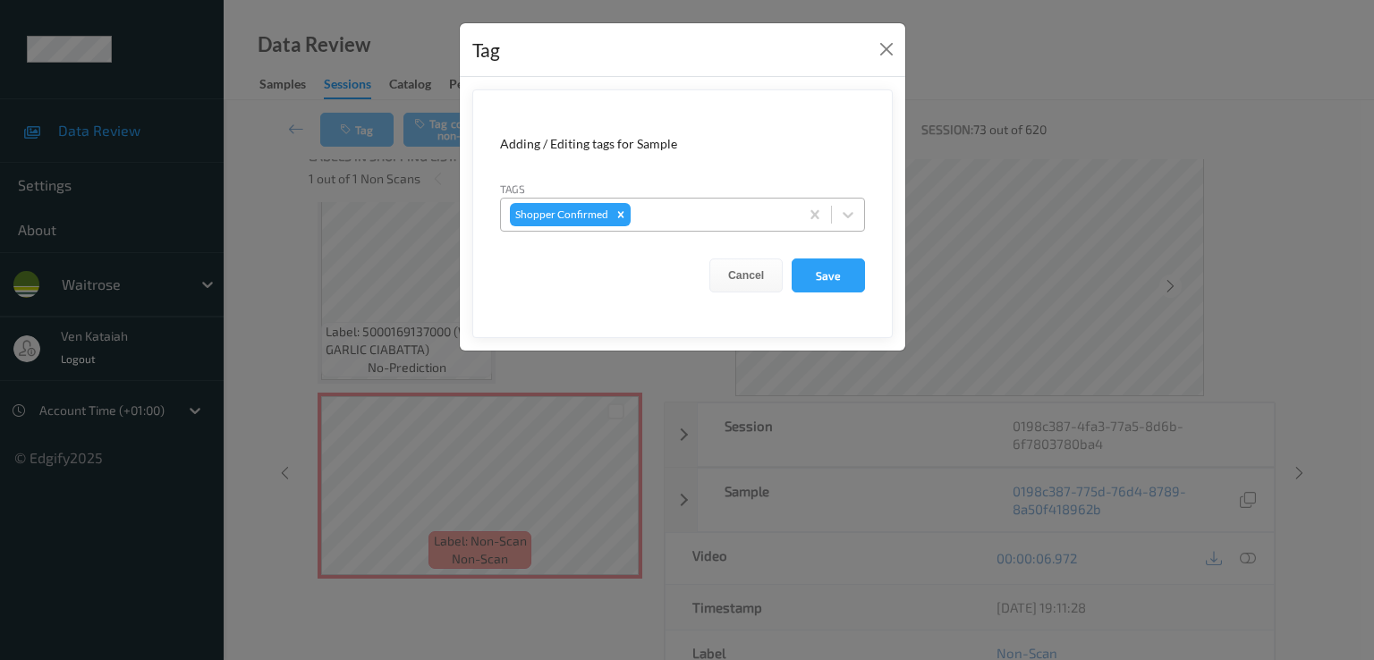
click at [720, 214] on div at bounding box center [712, 214] width 156 height 21
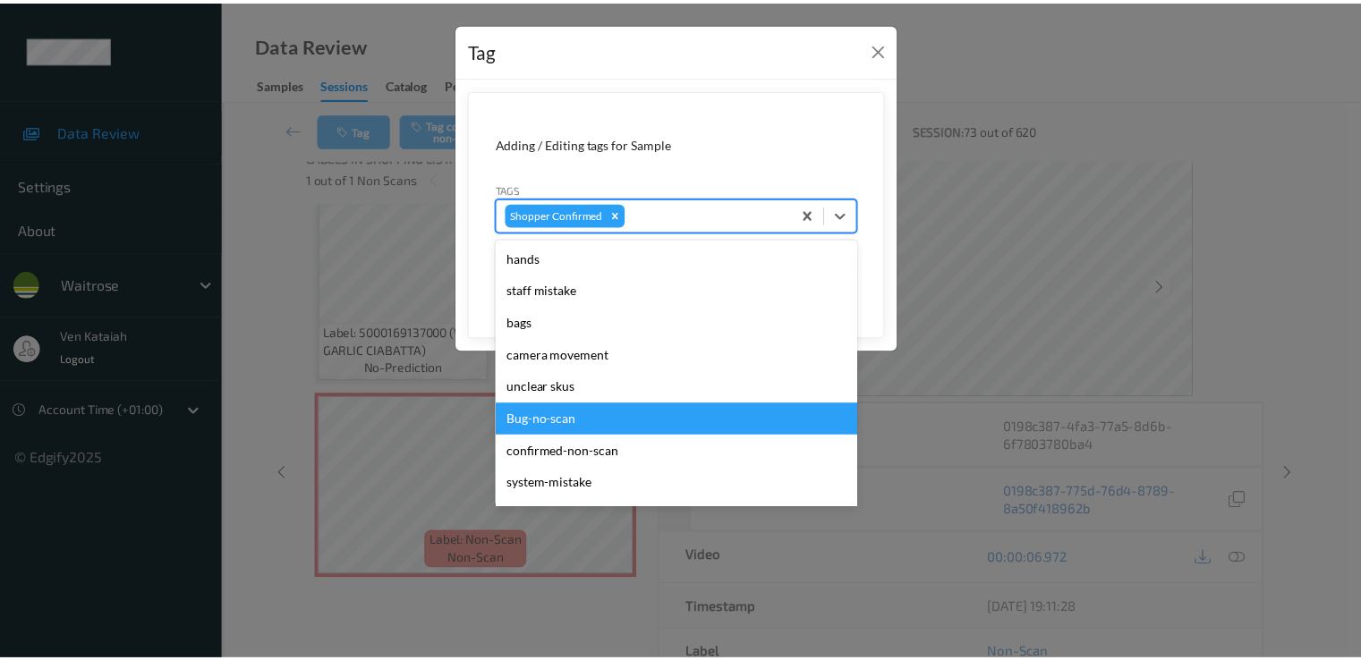
scroll to position [383, 0]
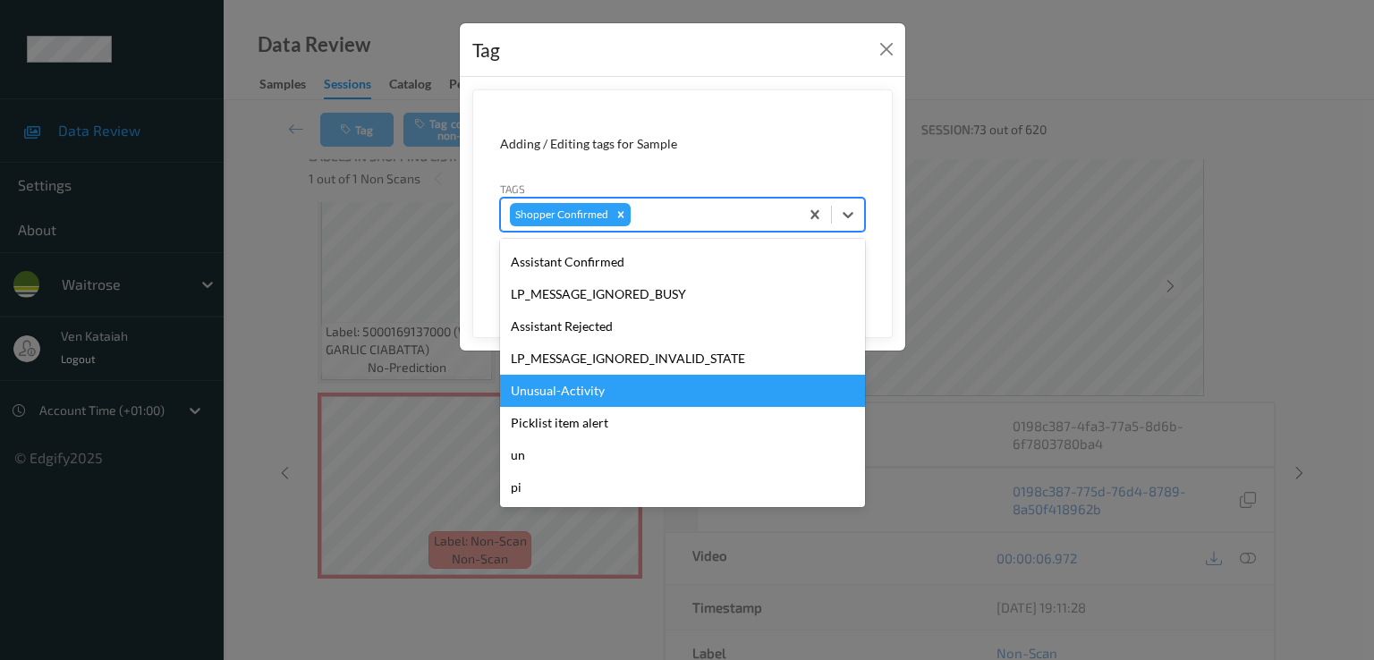
click at [594, 405] on div "Unusual-Activity" at bounding box center [682, 391] width 365 height 32
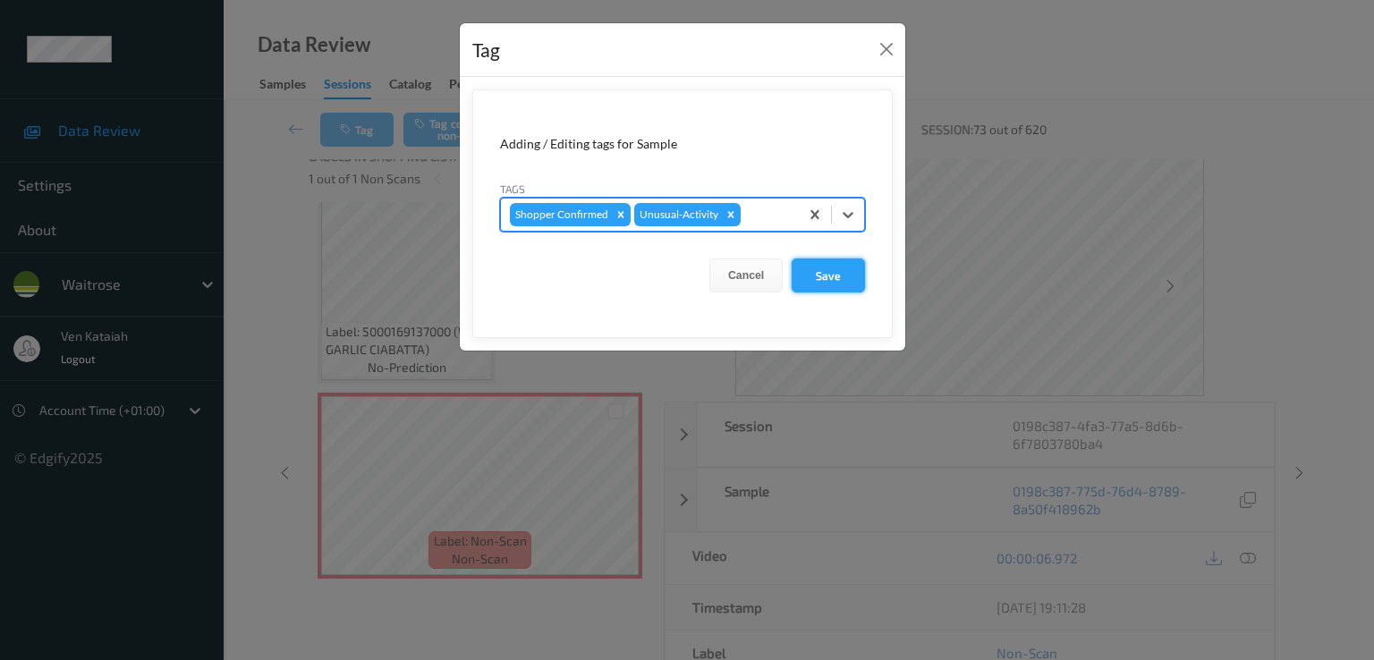
click at [837, 277] on button "Save" at bounding box center [828, 276] width 73 height 34
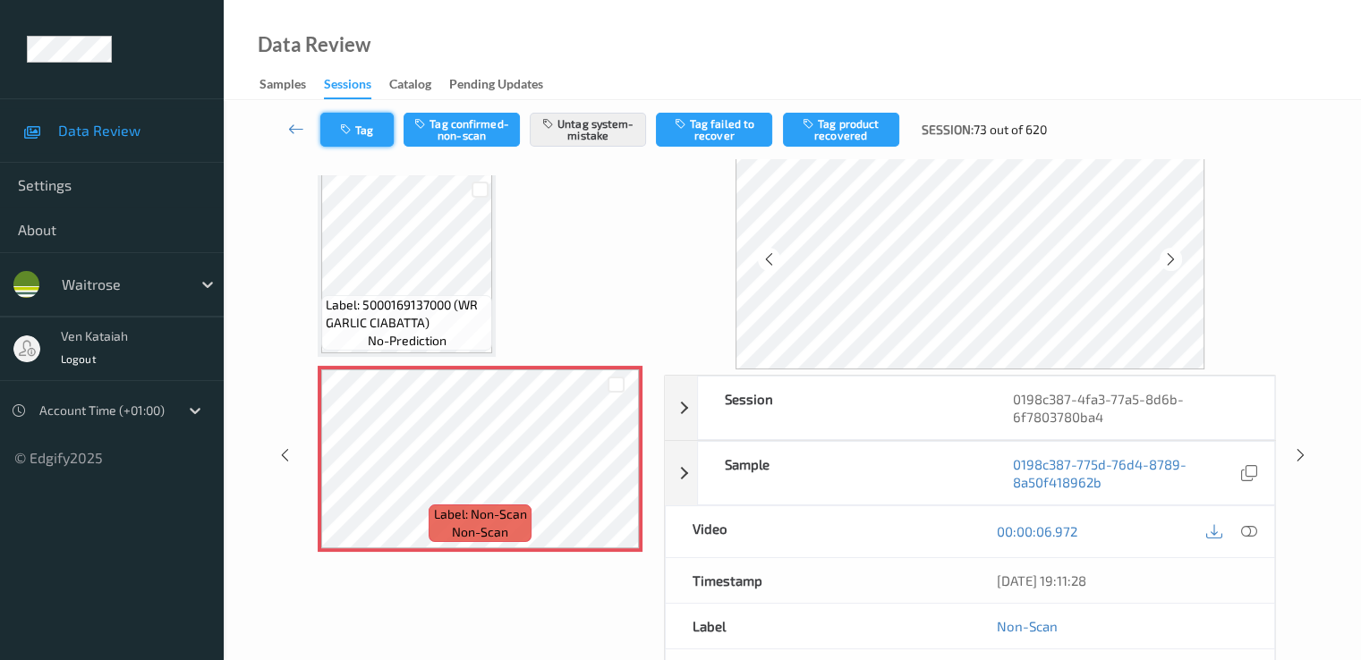
click at [361, 129] on button "Tag" at bounding box center [356, 130] width 73 height 34
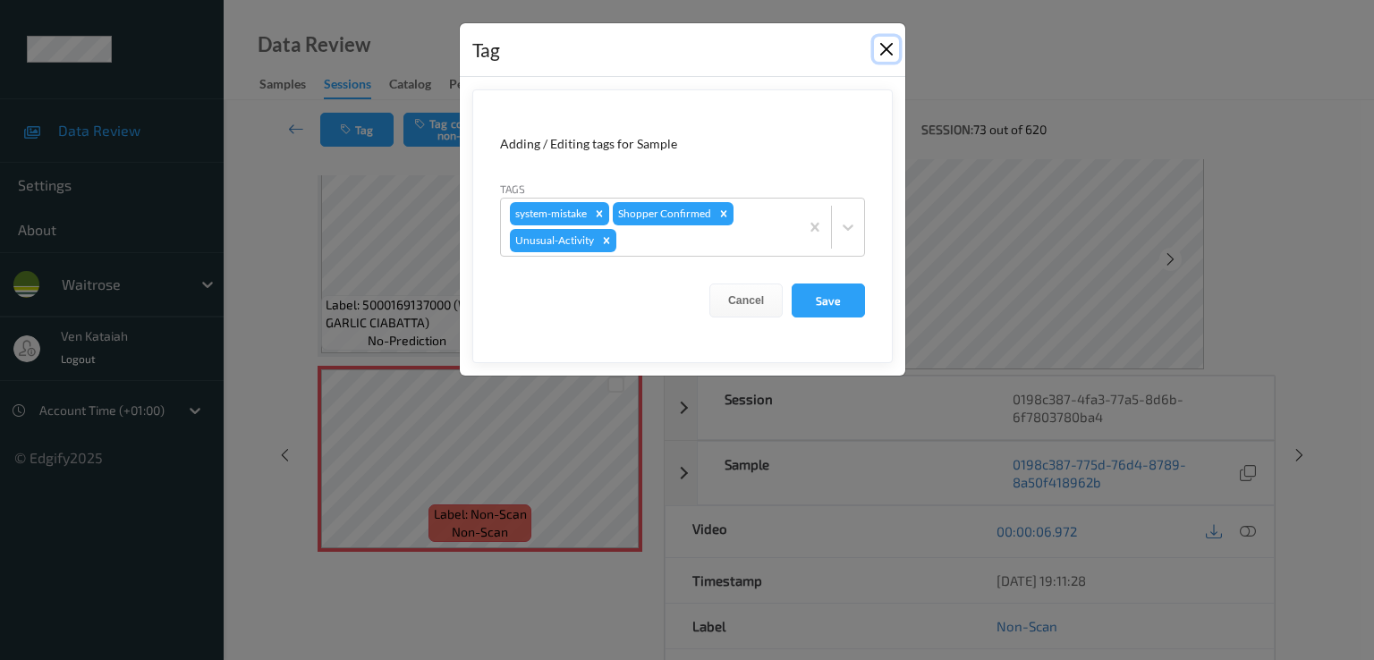
click at [895, 41] on button "Close" at bounding box center [886, 49] width 25 height 25
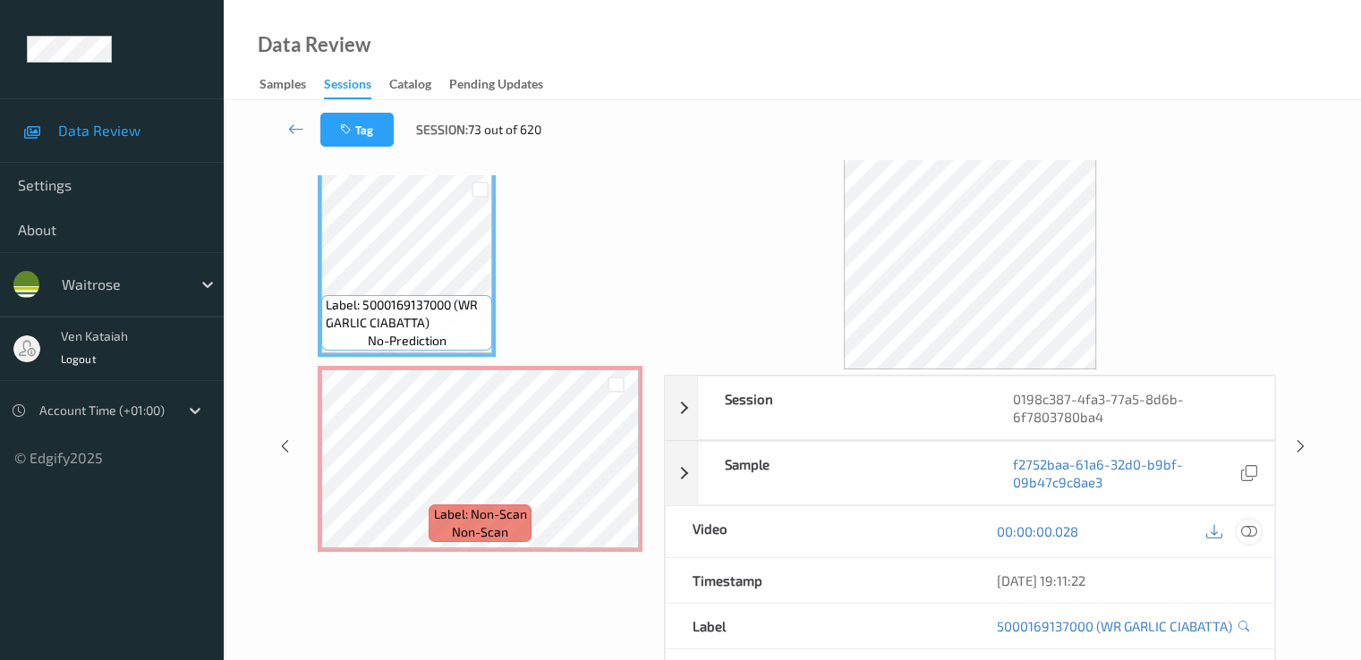
click at [1246, 523] on icon at bounding box center [1248, 531] width 16 height 16
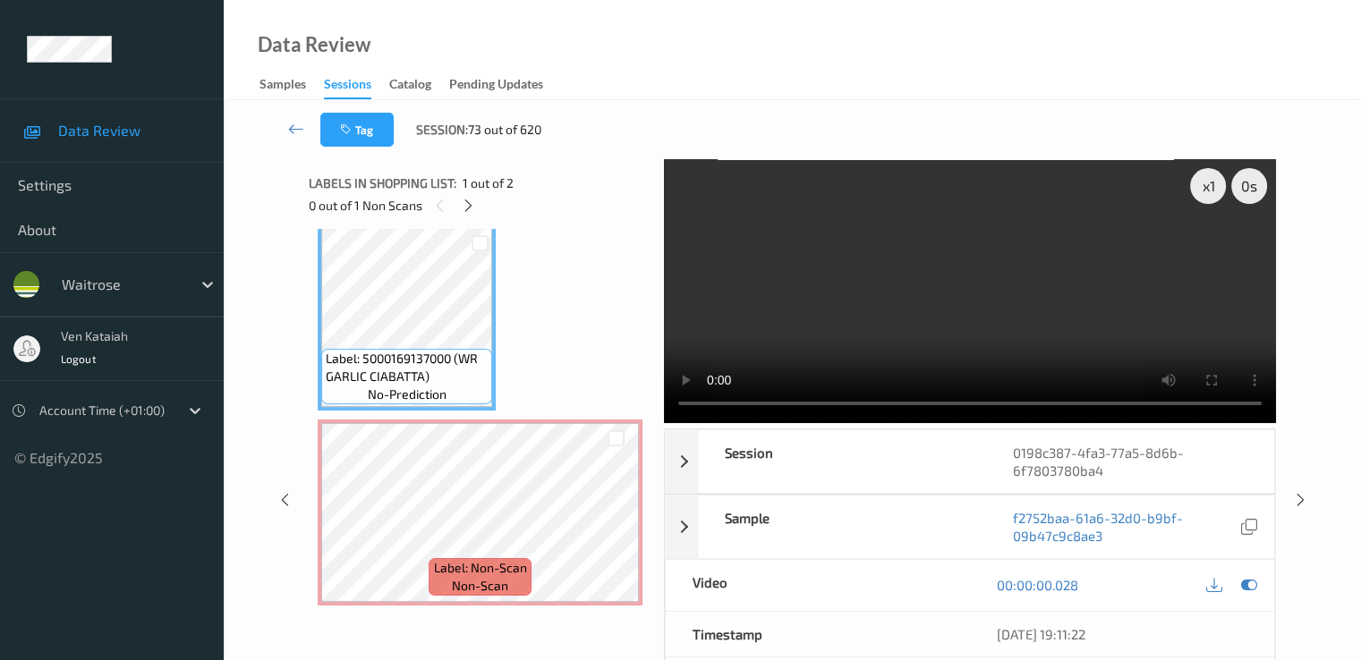
scroll to position [0, 0]
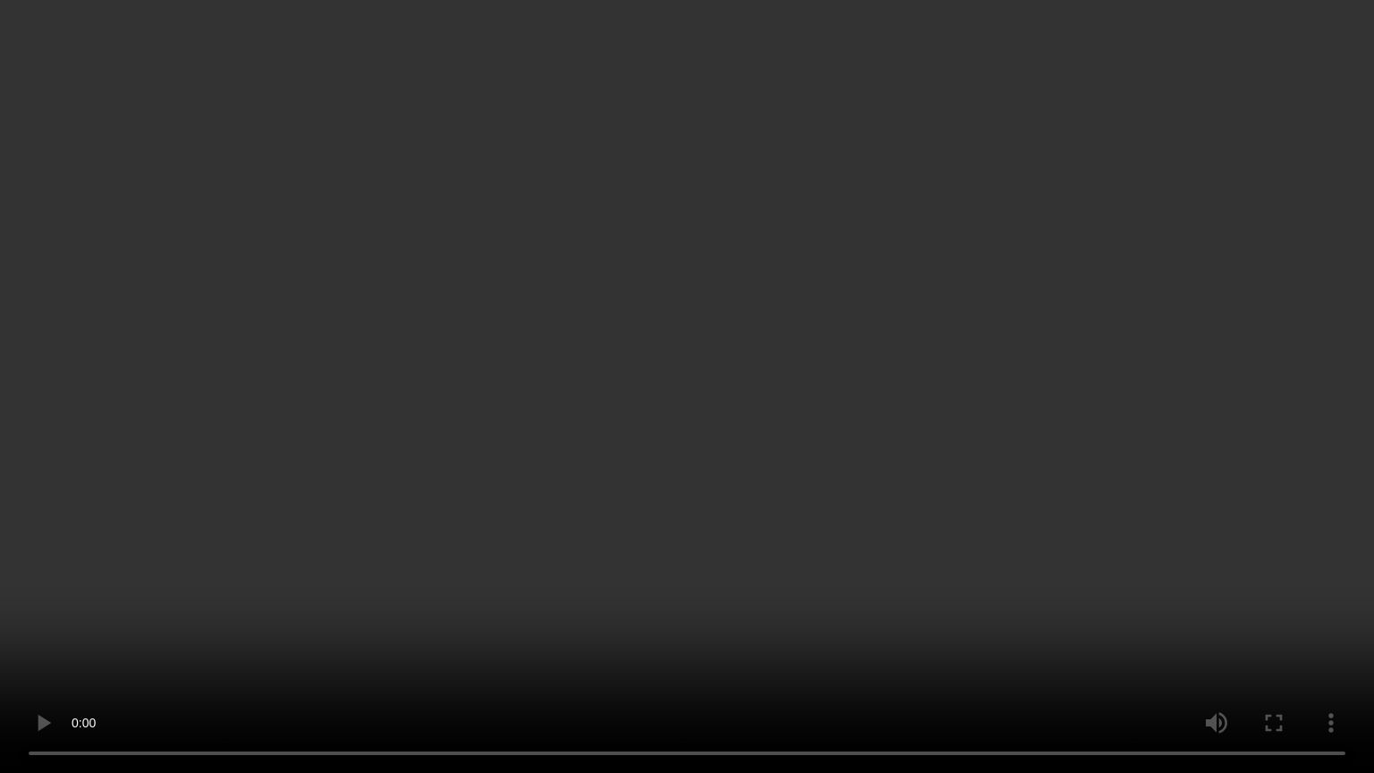
click at [919, 479] on video at bounding box center [687, 386] width 1374 height 773
click at [850, 476] on video at bounding box center [687, 386] width 1374 height 773
click at [1005, 459] on video at bounding box center [687, 386] width 1374 height 773
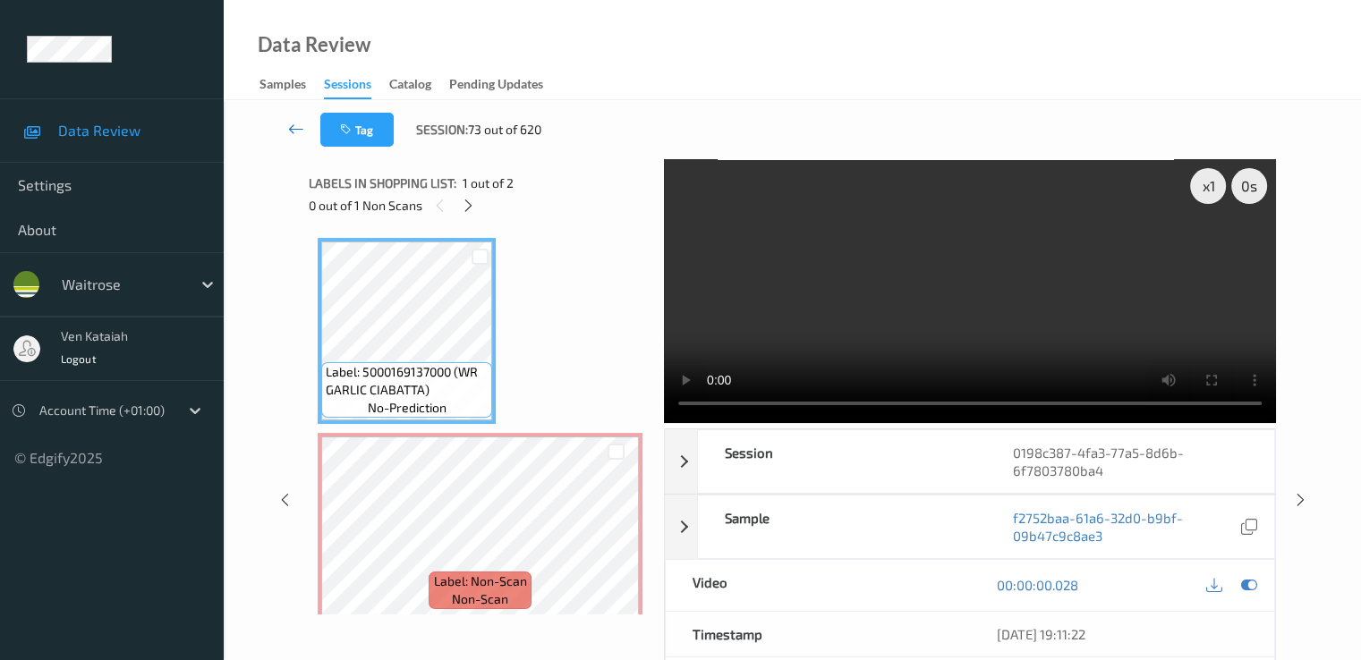
click at [293, 123] on icon at bounding box center [296, 129] width 16 height 18
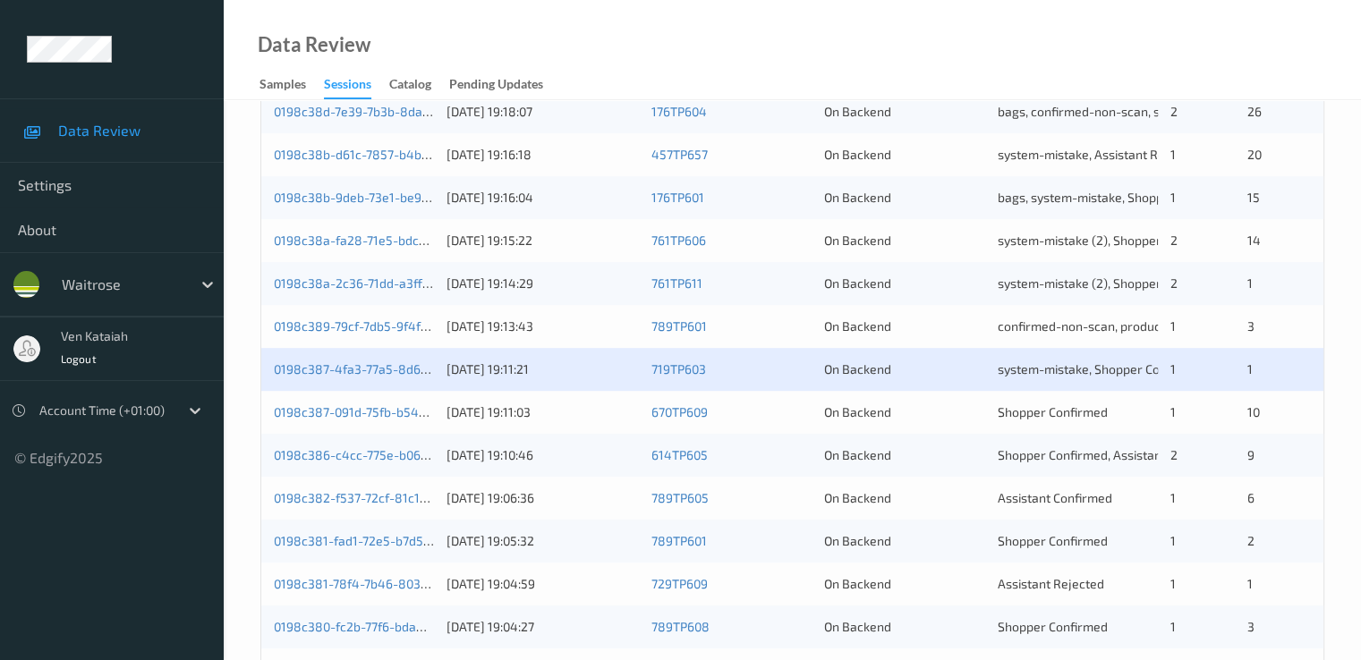
scroll to position [827, 0]
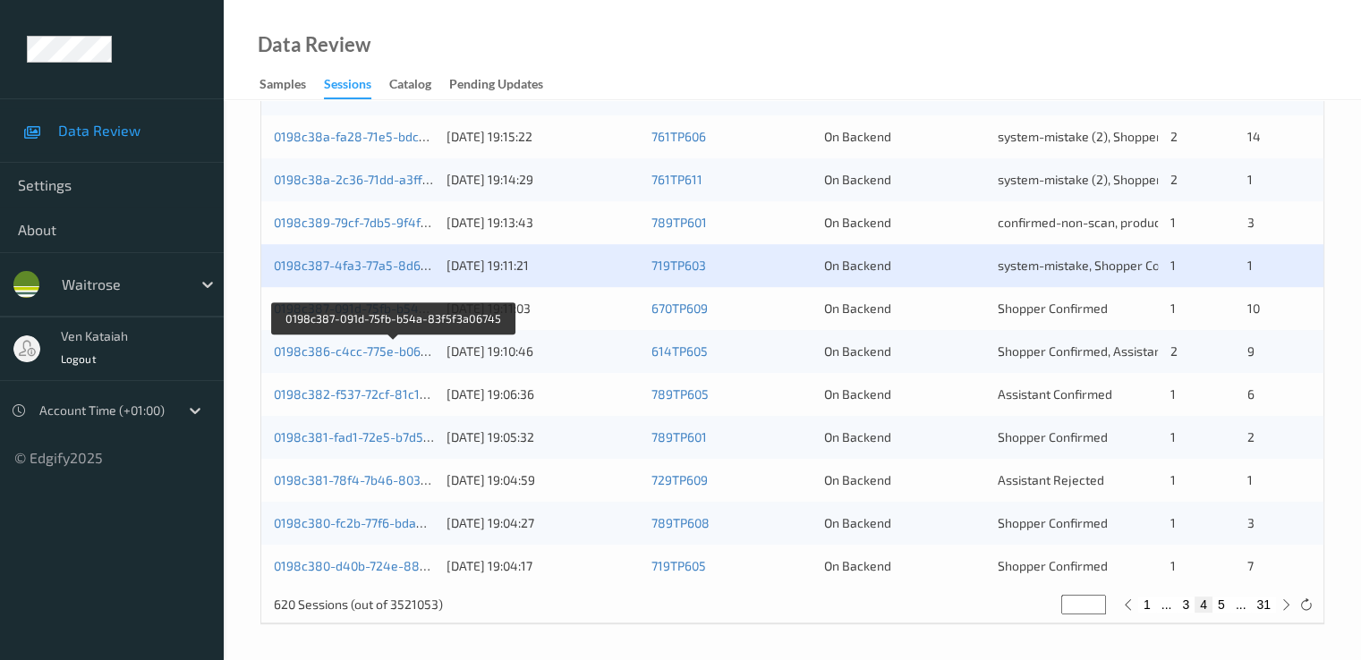
click at [359, 312] on link "0198c387-091d-75fb-b54a-83f5f3a06745" at bounding box center [393, 308] width 239 height 15
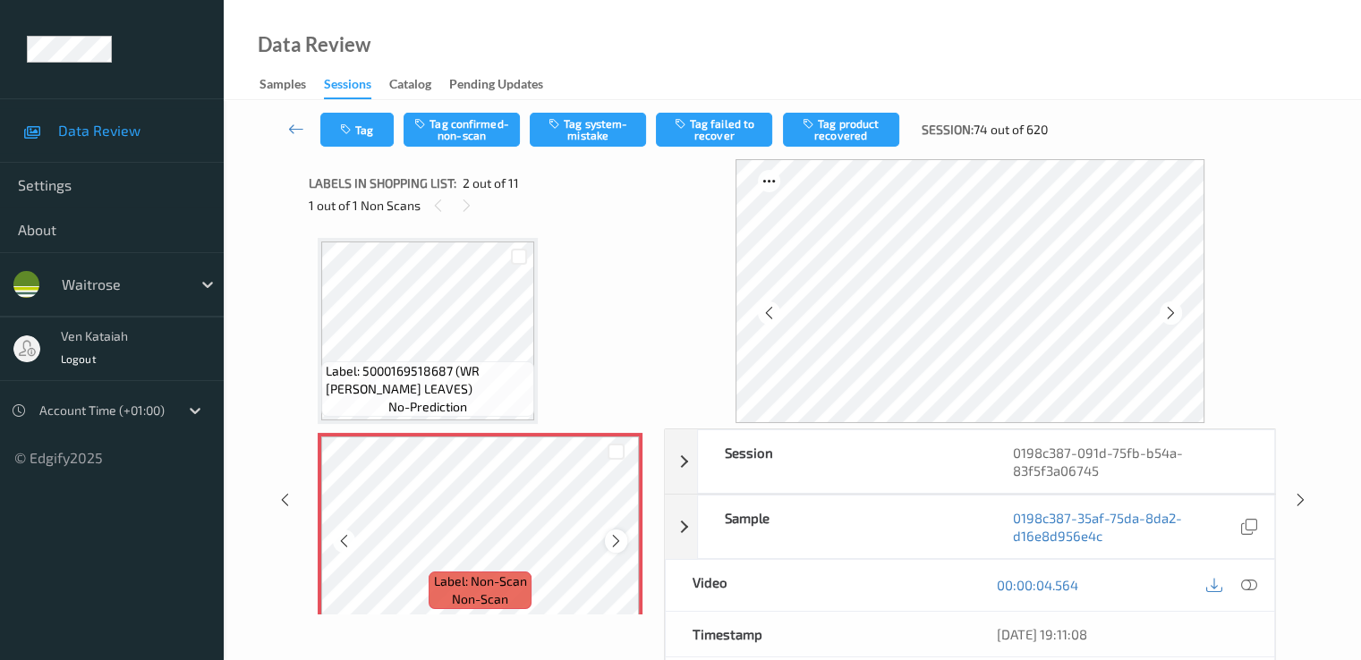
click at [614, 548] on div at bounding box center [616, 541] width 22 height 22
click at [616, 541] on icon at bounding box center [615, 541] width 15 height 16
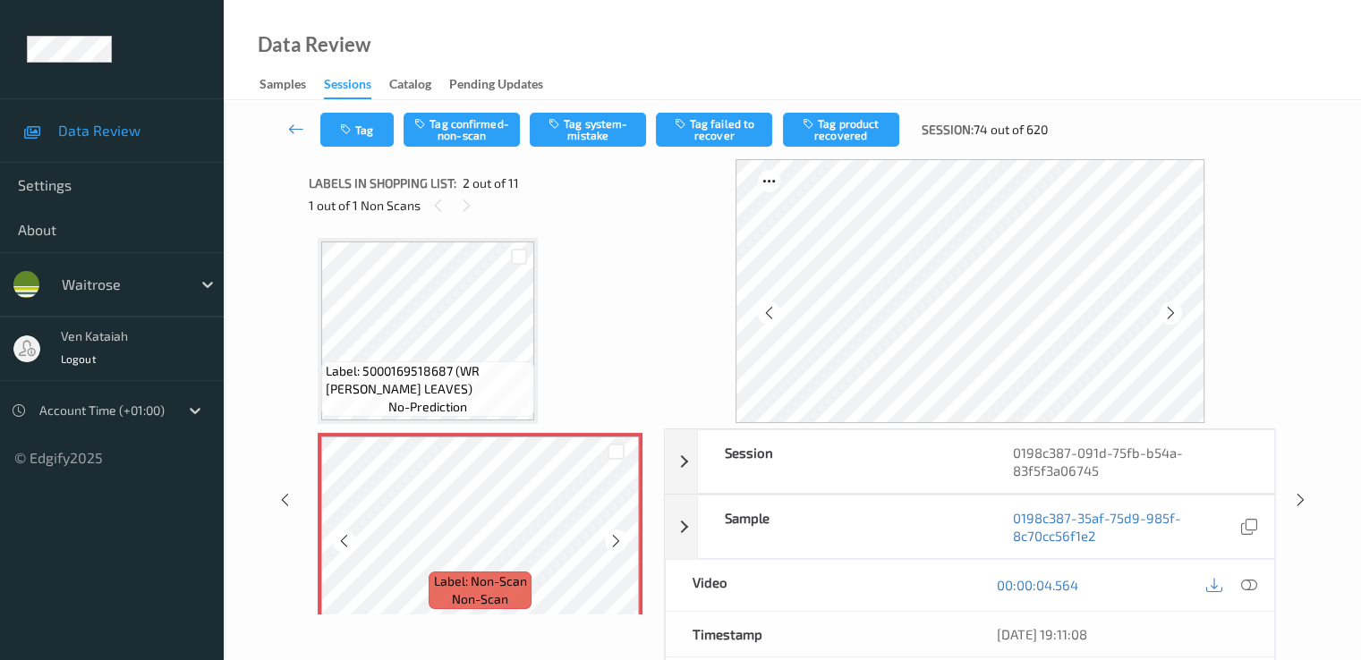
click at [616, 541] on icon at bounding box center [615, 541] width 15 height 16
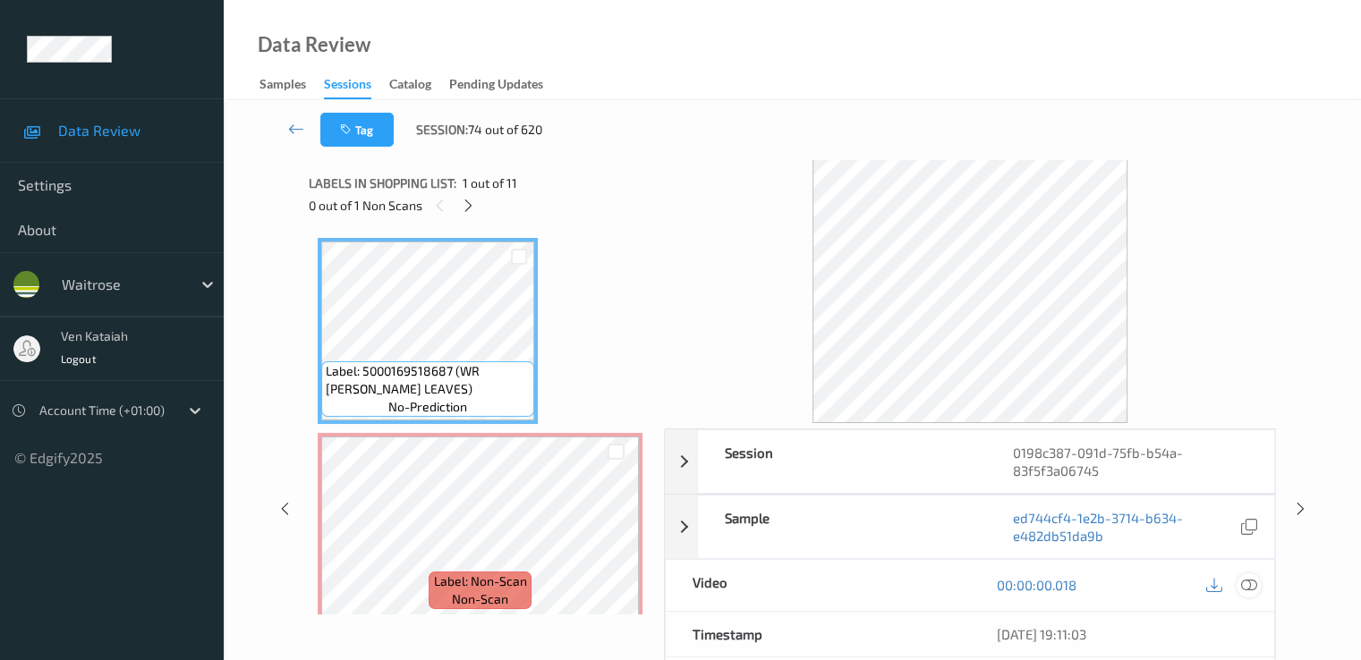
click at [1247, 589] on icon at bounding box center [1248, 585] width 16 height 16
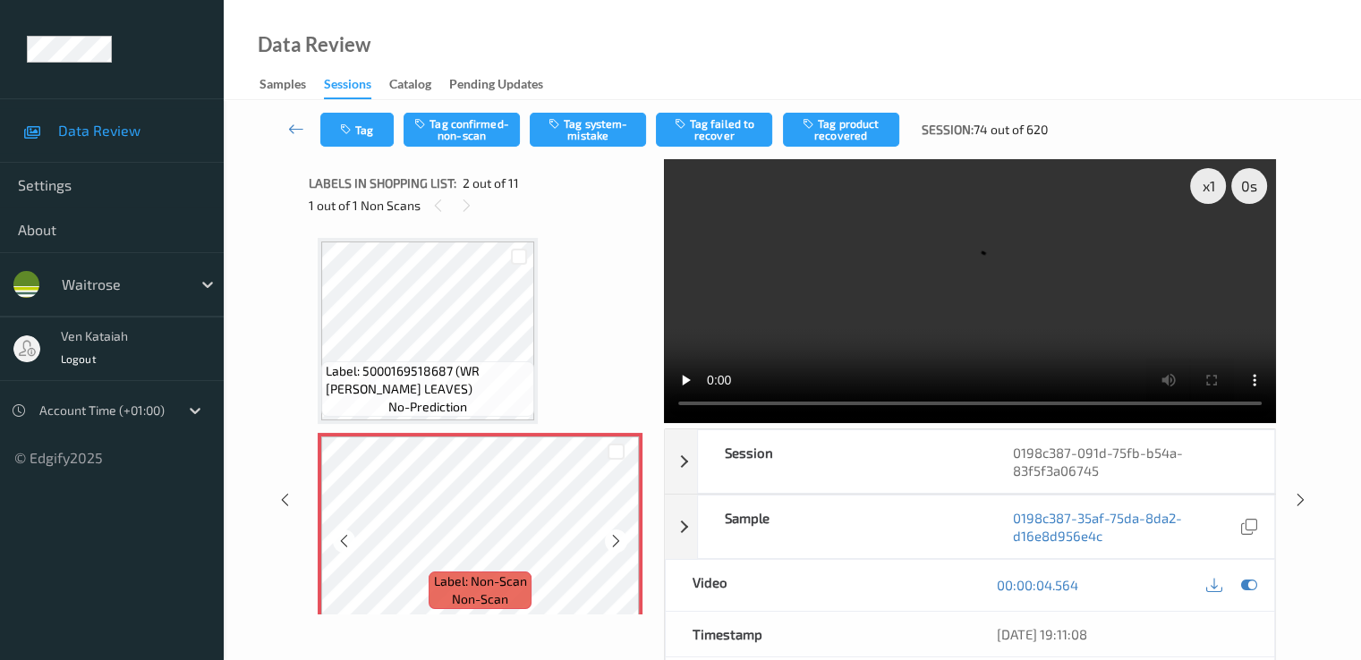
scroll to position [179, 0]
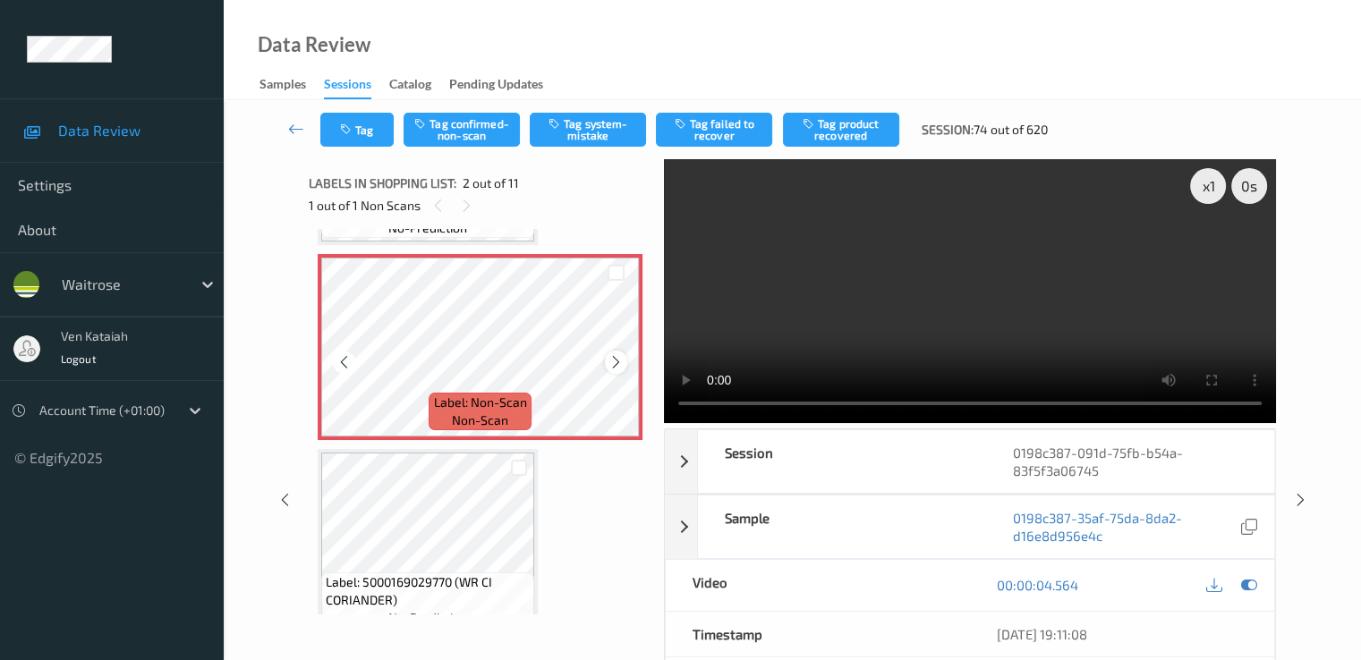
click at [616, 355] on icon at bounding box center [615, 362] width 15 height 16
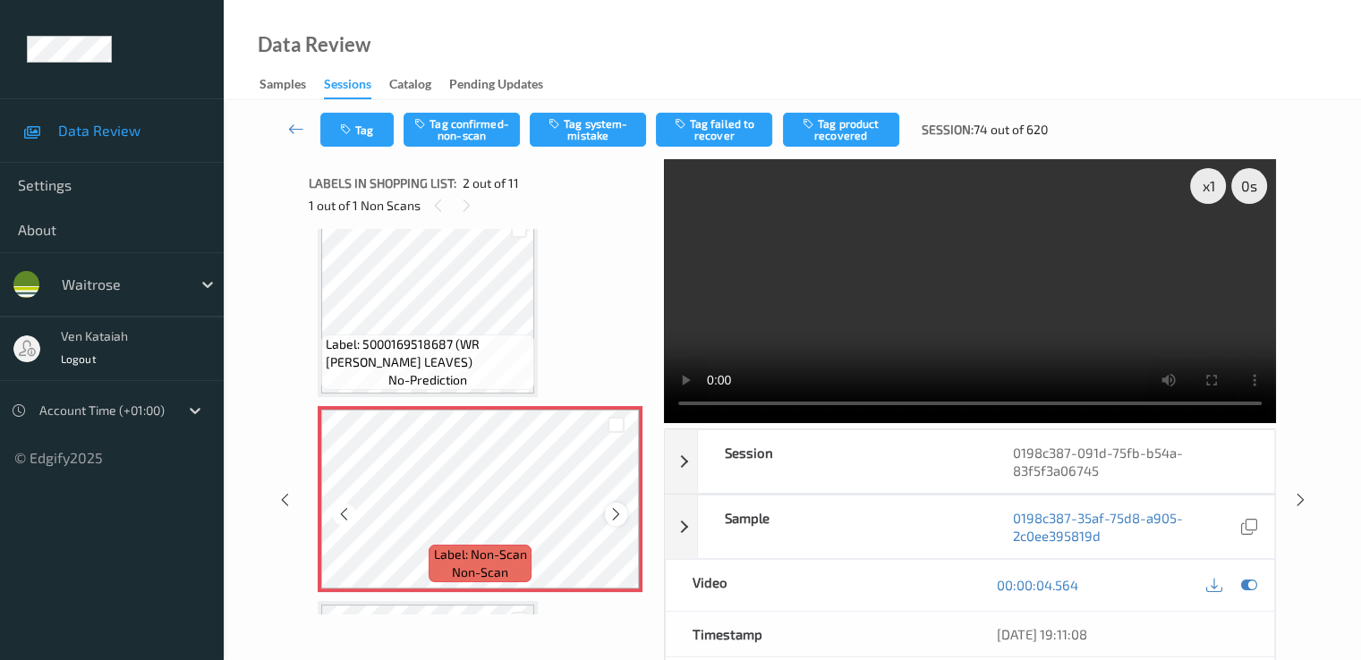
scroll to position [0, 0]
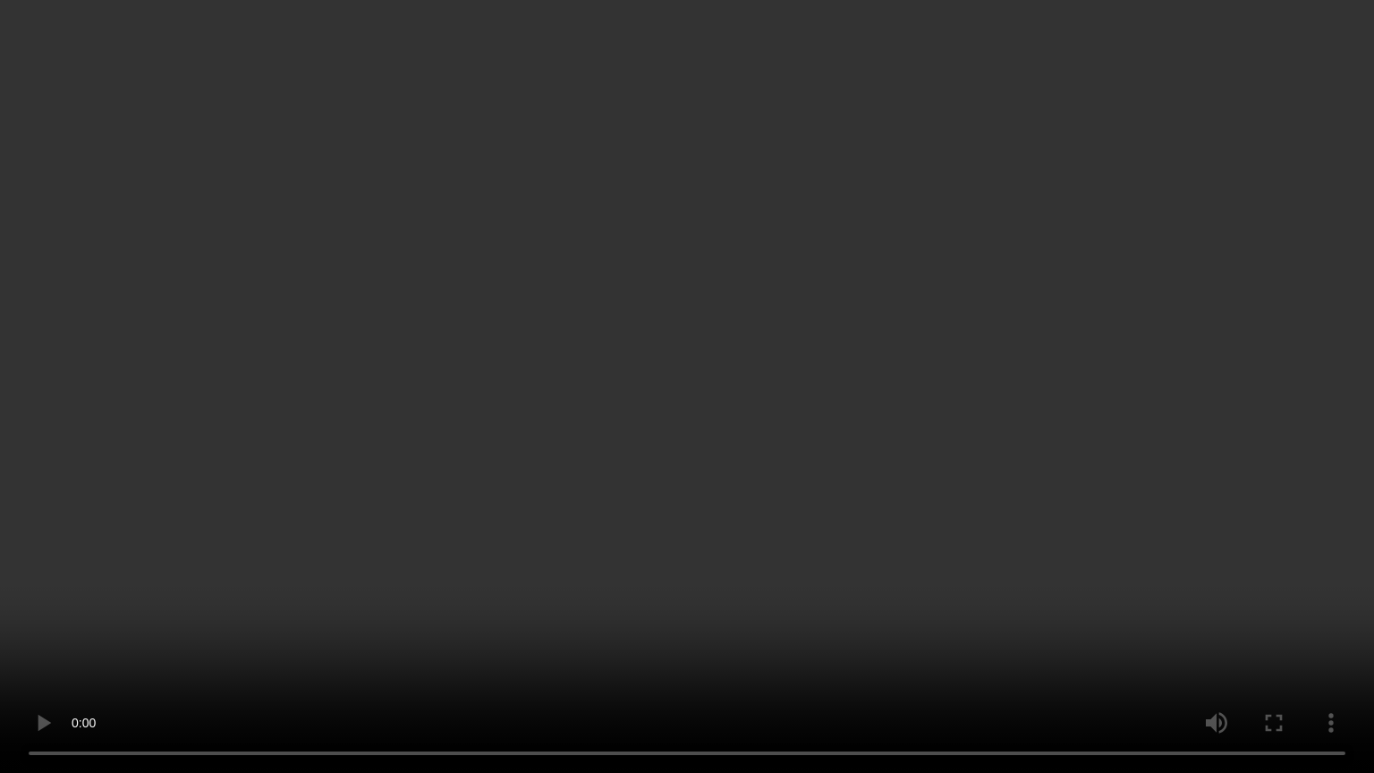
click at [311, 535] on video at bounding box center [687, 386] width 1374 height 773
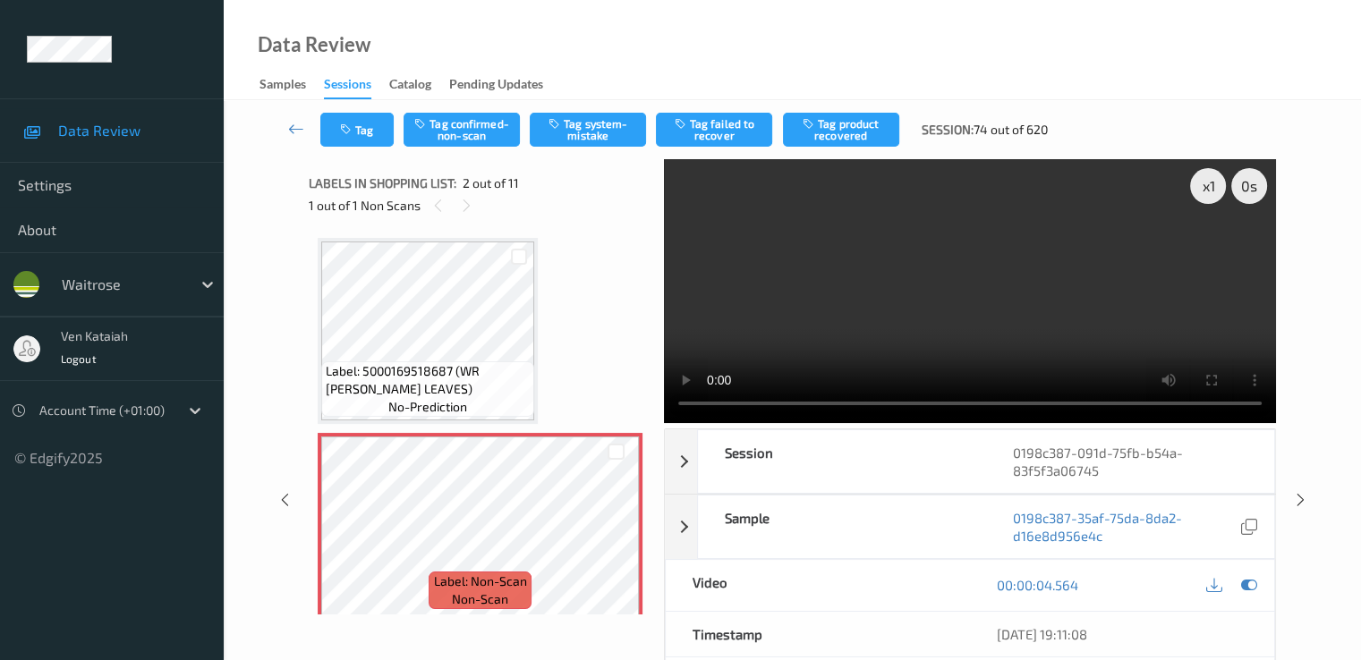
click at [1260, 588] on div at bounding box center [1231, 585] width 58 height 24
click at [1252, 584] on icon at bounding box center [1248, 585] width 16 height 16
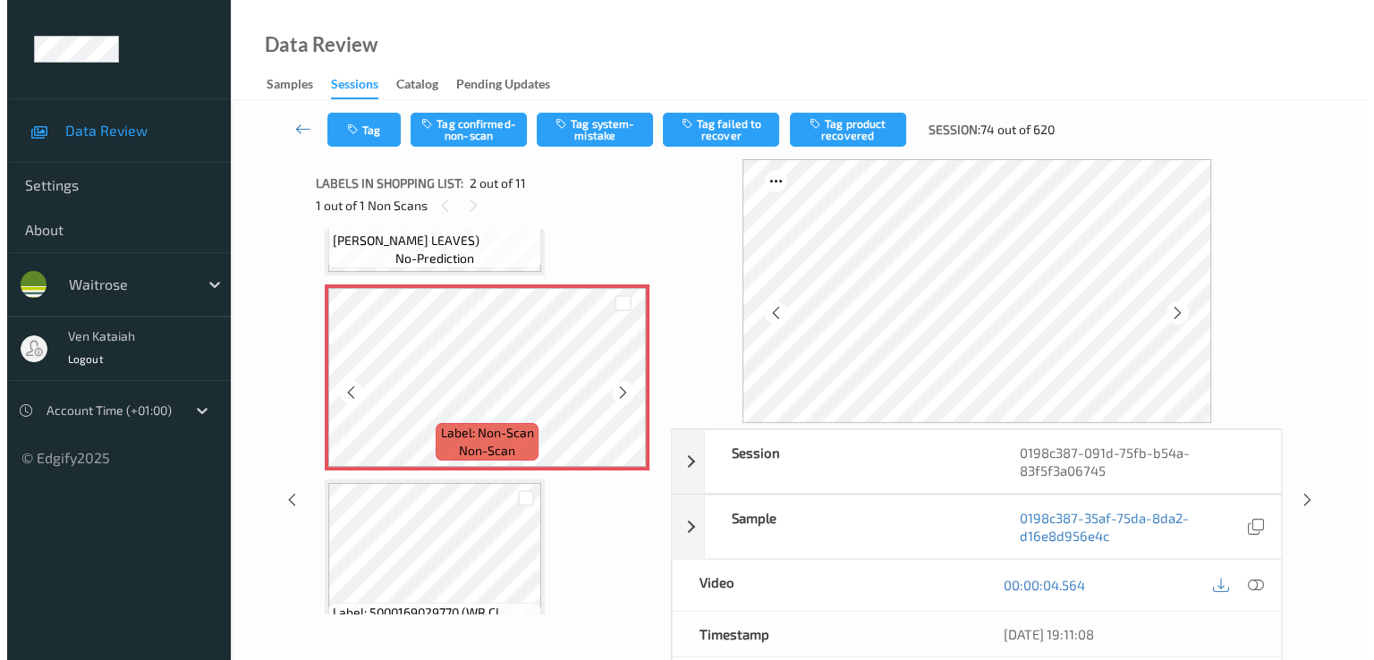
scroll to position [179, 0]
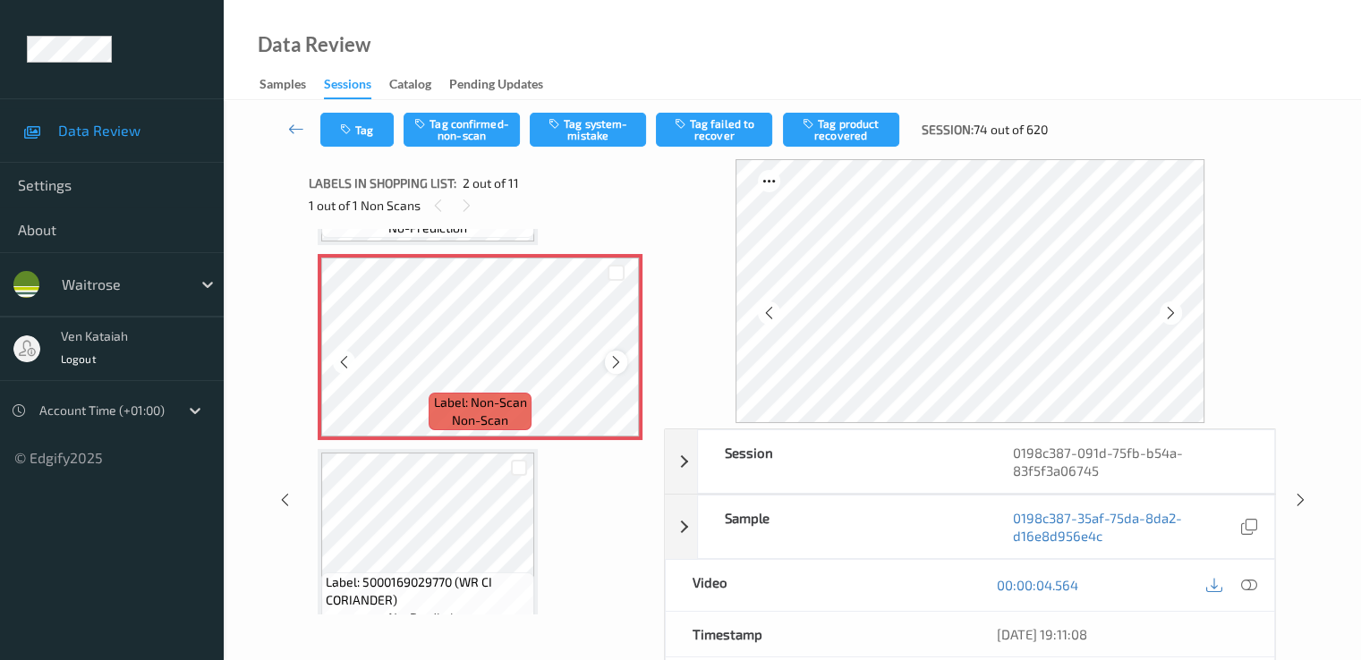
click at [616, 371] on div at bounding box center [616, 362] width 22 height 22
click at [573, 126] on button "Tag system-mistake" at bounding box center [588, 130] width 116 height 34
click at [349, 146] on button "Tag" at bounding box center [356, 130] width 73 height 34
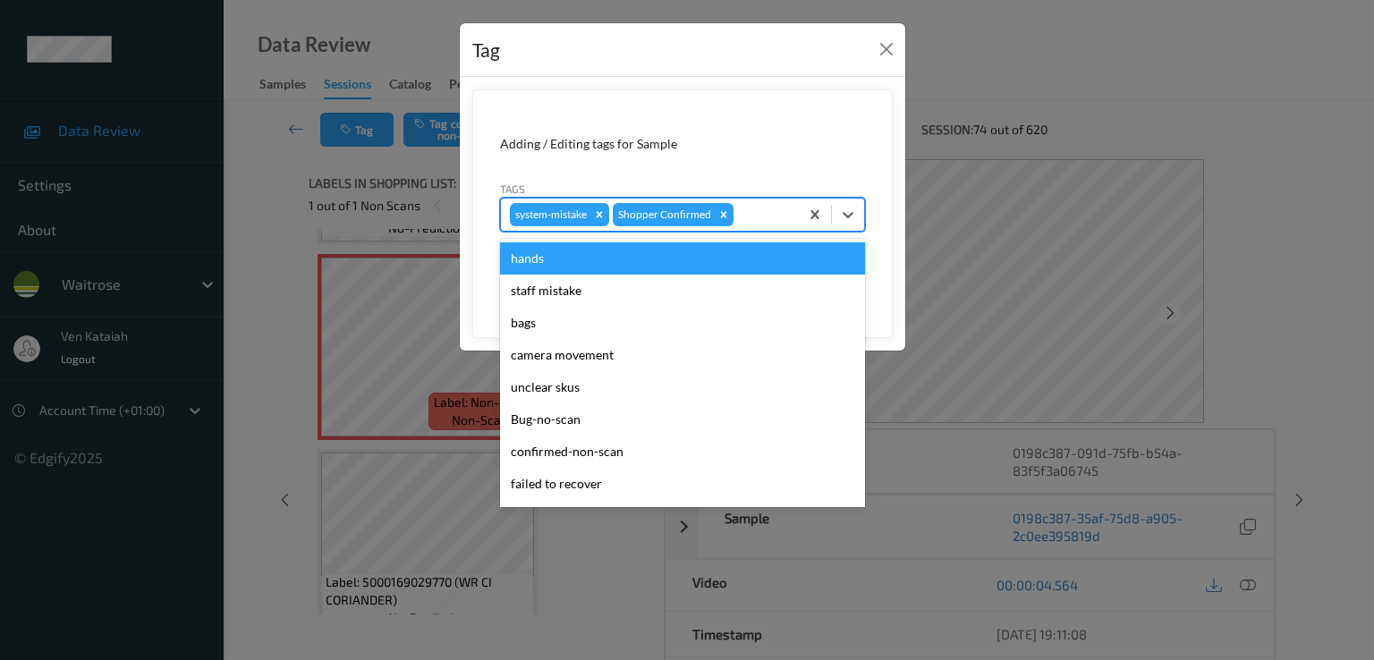
click at [754, 219] on div at bounding box center [763, 214] width 53 height 21
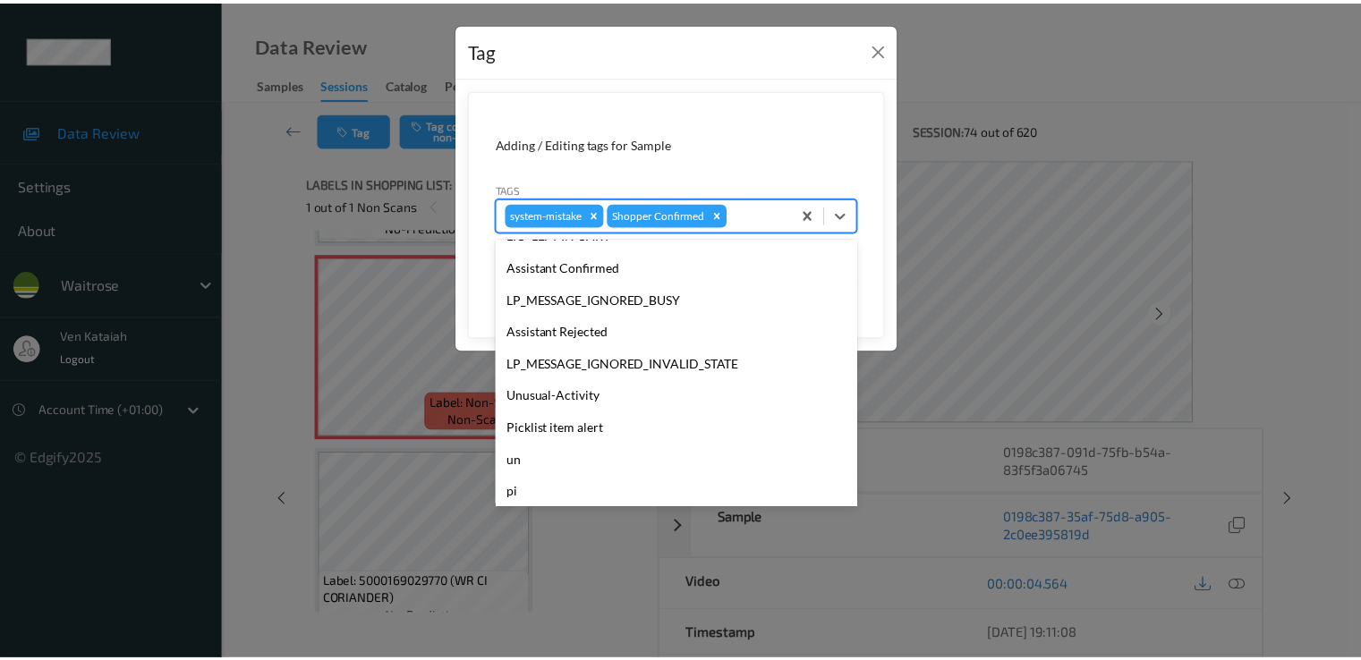
scroll to position [351, 0]
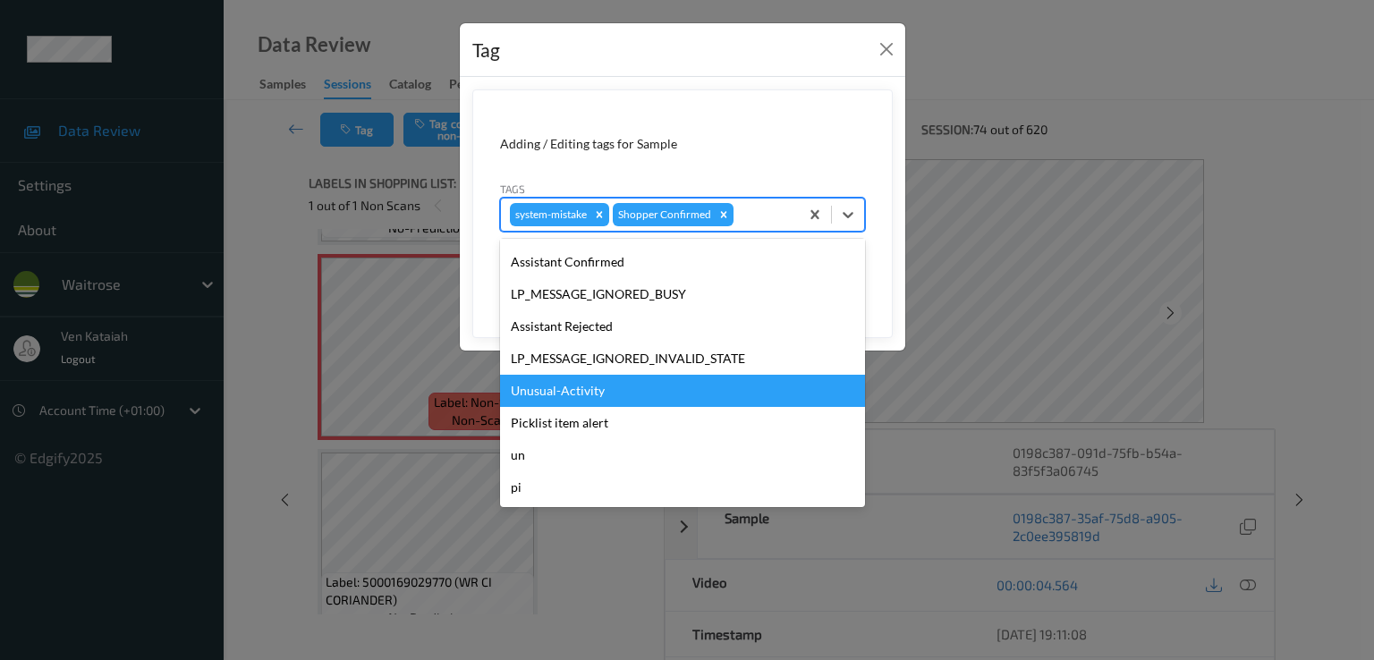
click at [610, 376] on div "Unusual-Activity" at bounding box center [682, 391] width 365 height 32
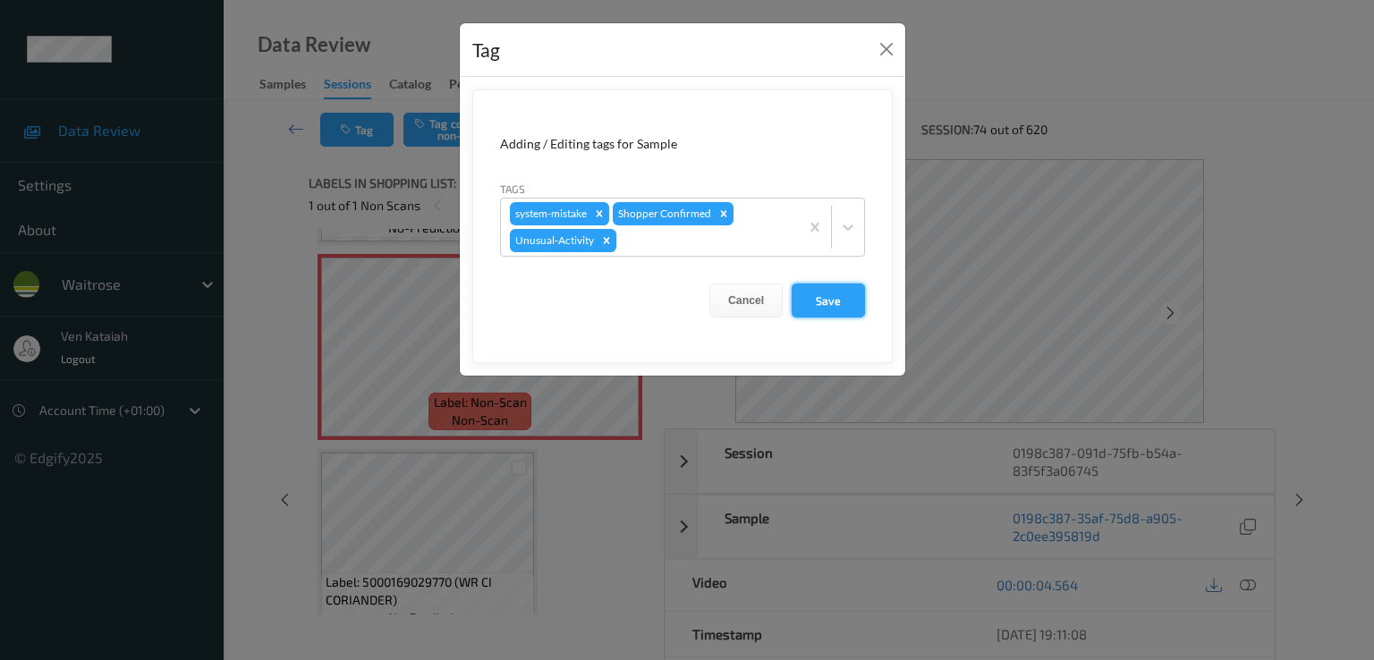
click at [848, 298] on button "Save" at bounding box center [828, 301] width 73 height 34
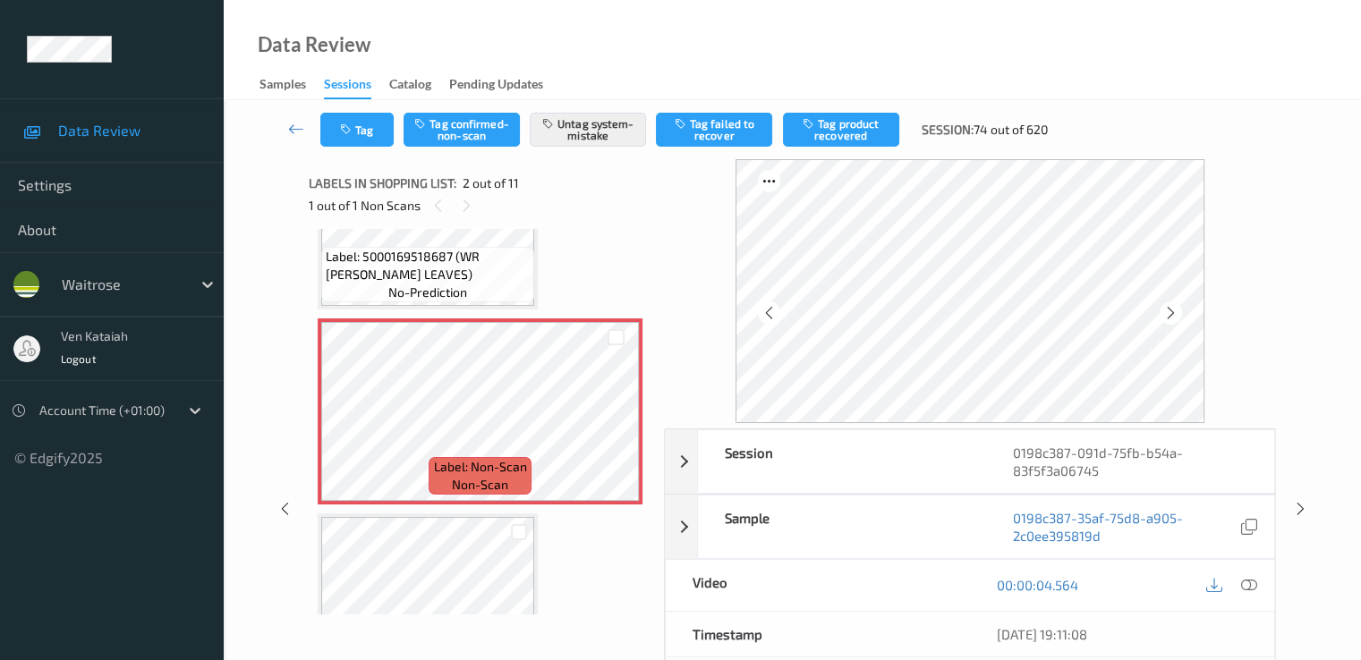
scroll to position [0, 0]
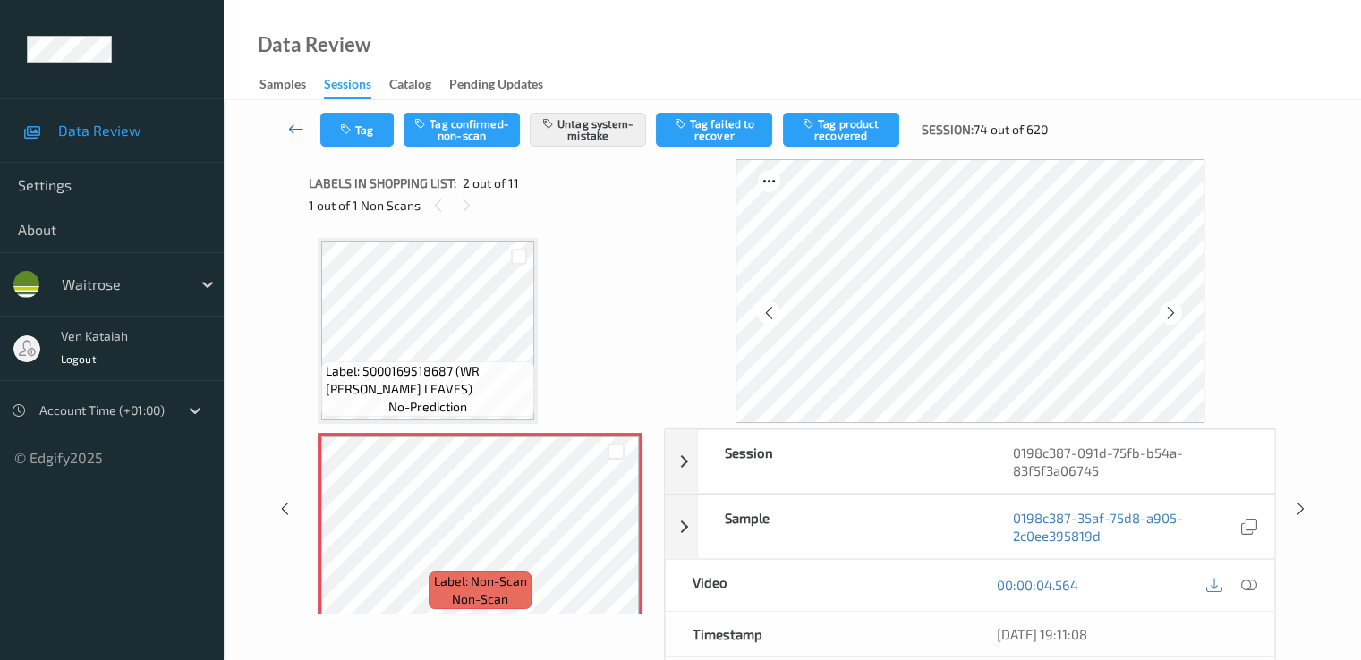
click at [286, 134] on link at bounding box center [296, 130] width 47 height 34
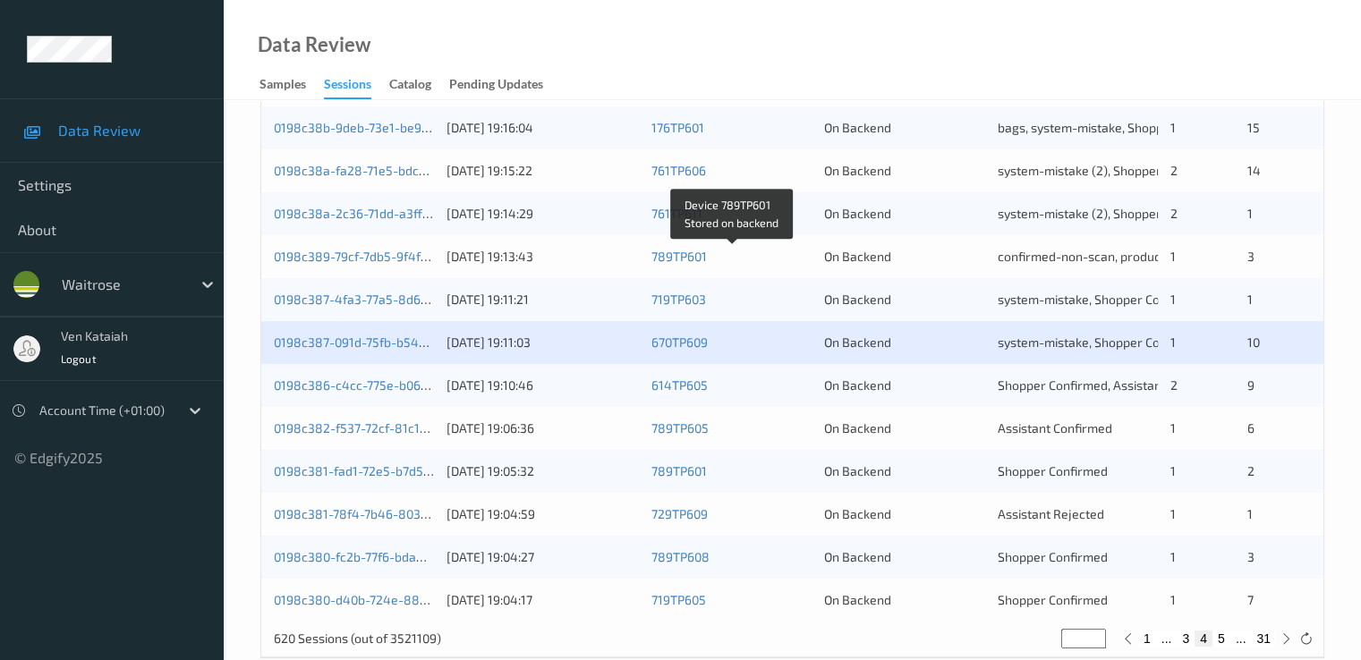
scroll to position [827, 0]
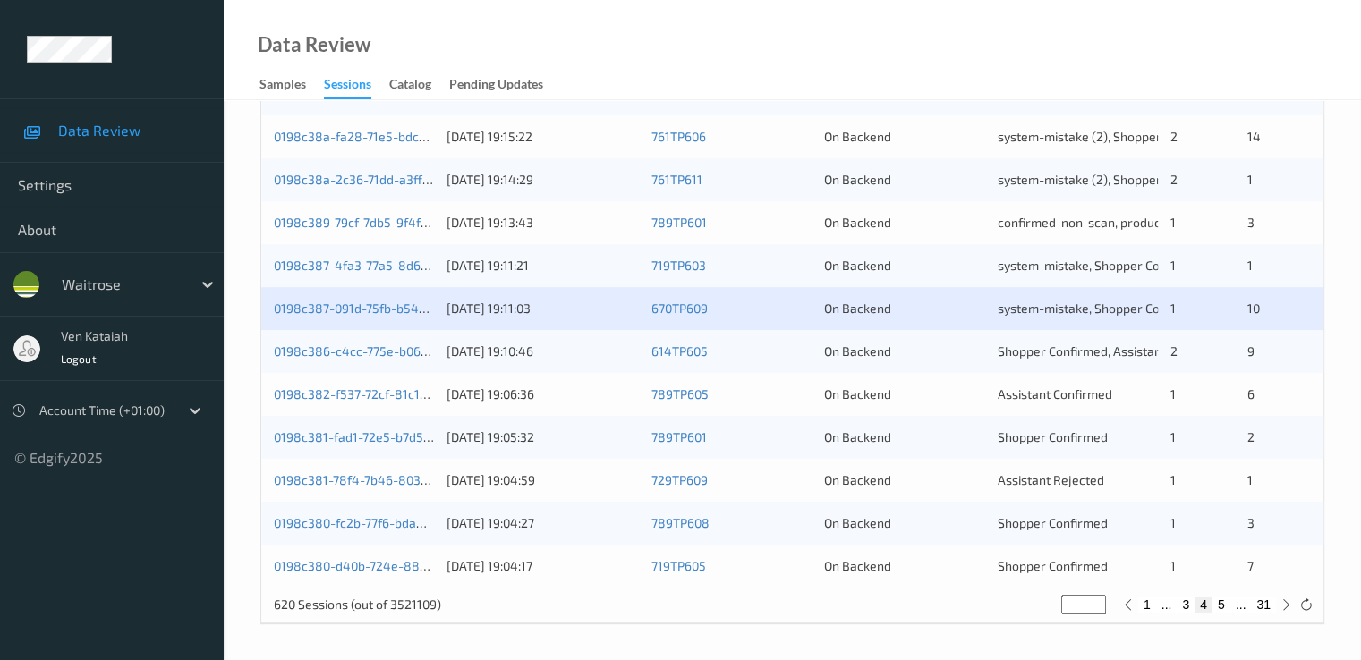
click at [299, 361] on div "0198c386-c4cc-775e-b067-e63d6af467fb [DATE] 19:10:46 614TP605 On Backend Shoppe…" at bounding box center [792, 351] width 1062 height 43
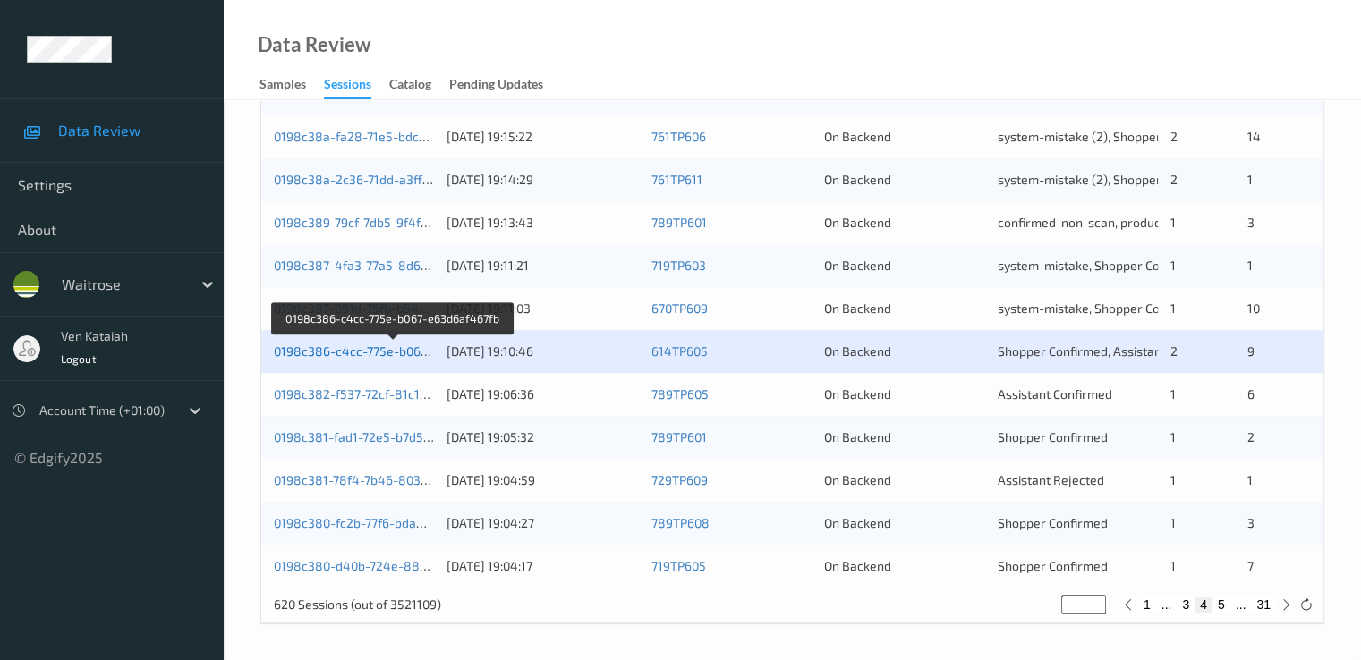
click at [306, 352] on link "0198c386-c4cc-775e-b067-e63d6af467fb" at bounding box center [393, 351] width 239 height 15
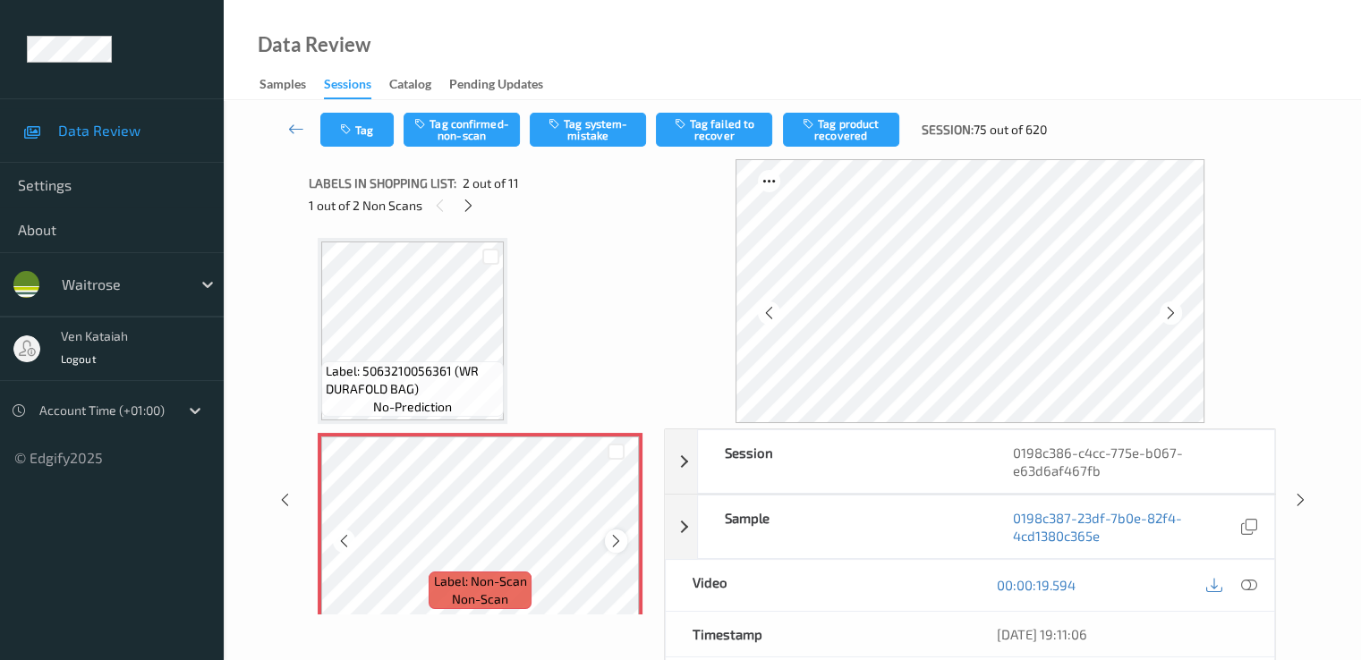
click at [611, 547] on icon at bounding box center [615, 541] width 15 height 16
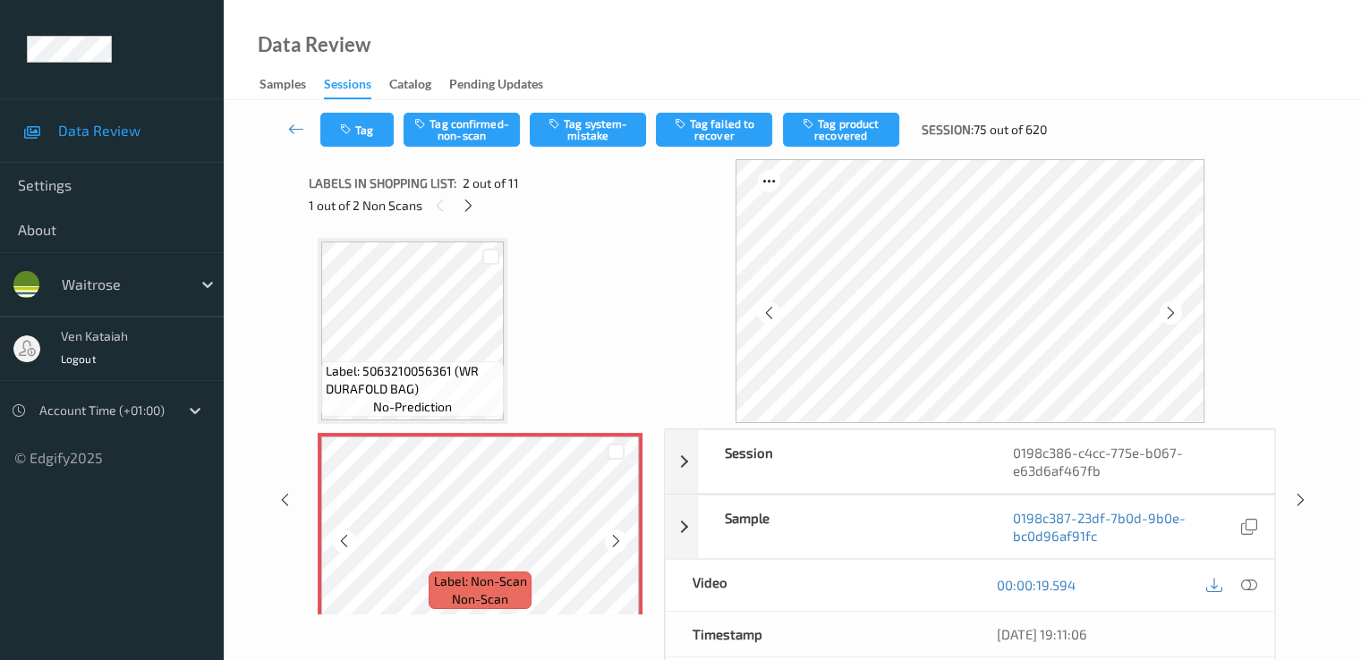
click at [611, 547] on icon at bounding box center [615, 541] width 15 height 16
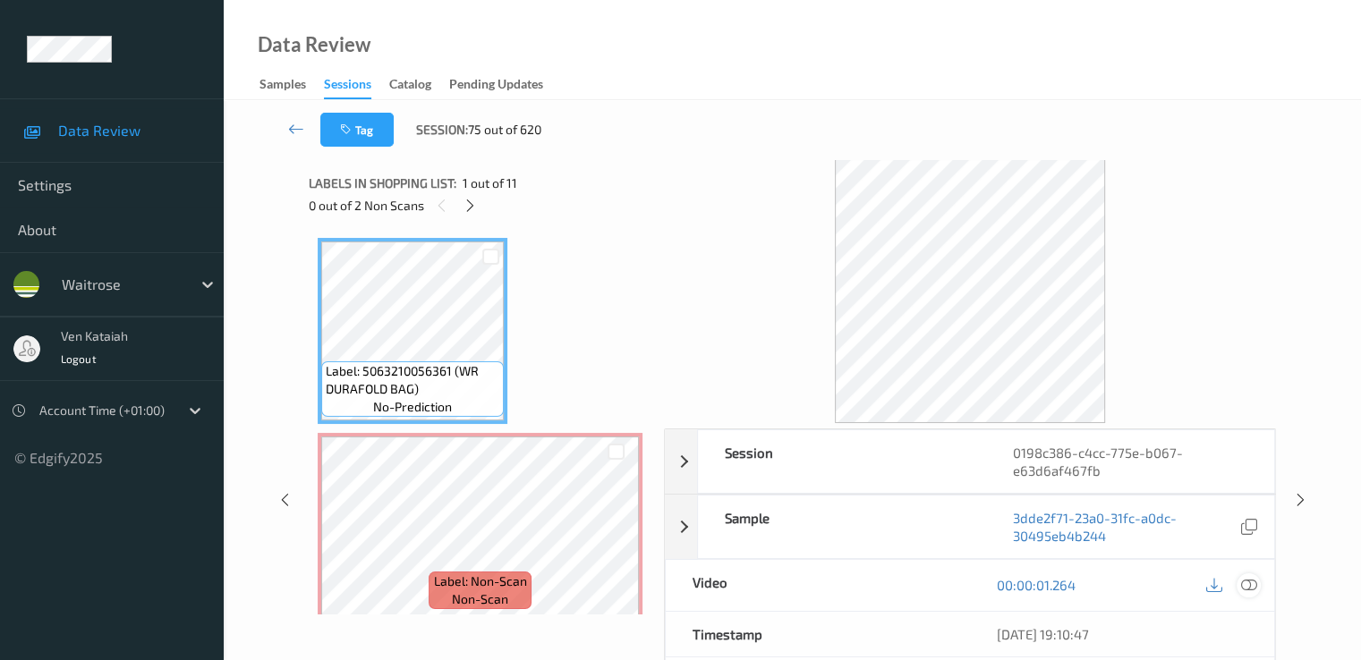
click at [1246, 584] on icon at bounding box center [1248, 585] width 16 height 16
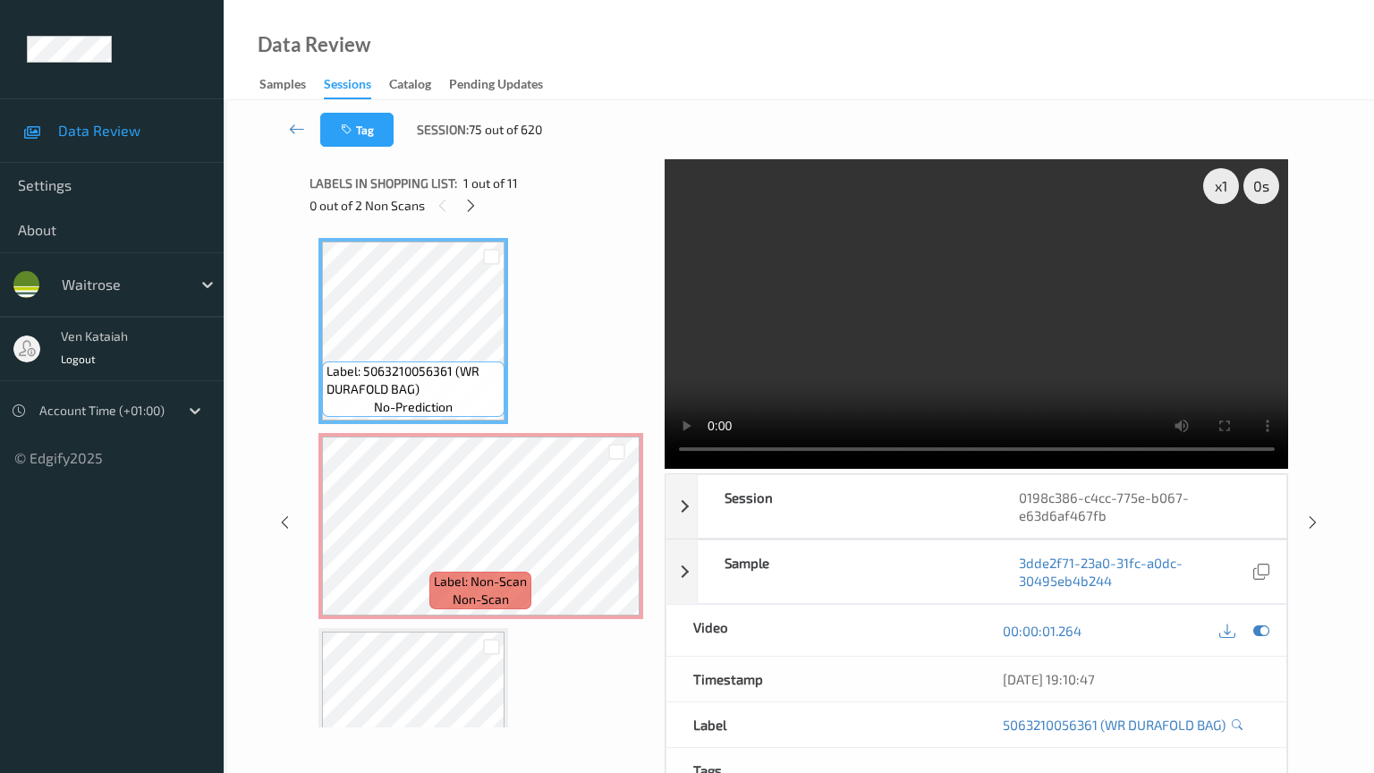
click at [665, 469] on video at bounding box center [977, 314] width 624 height 310
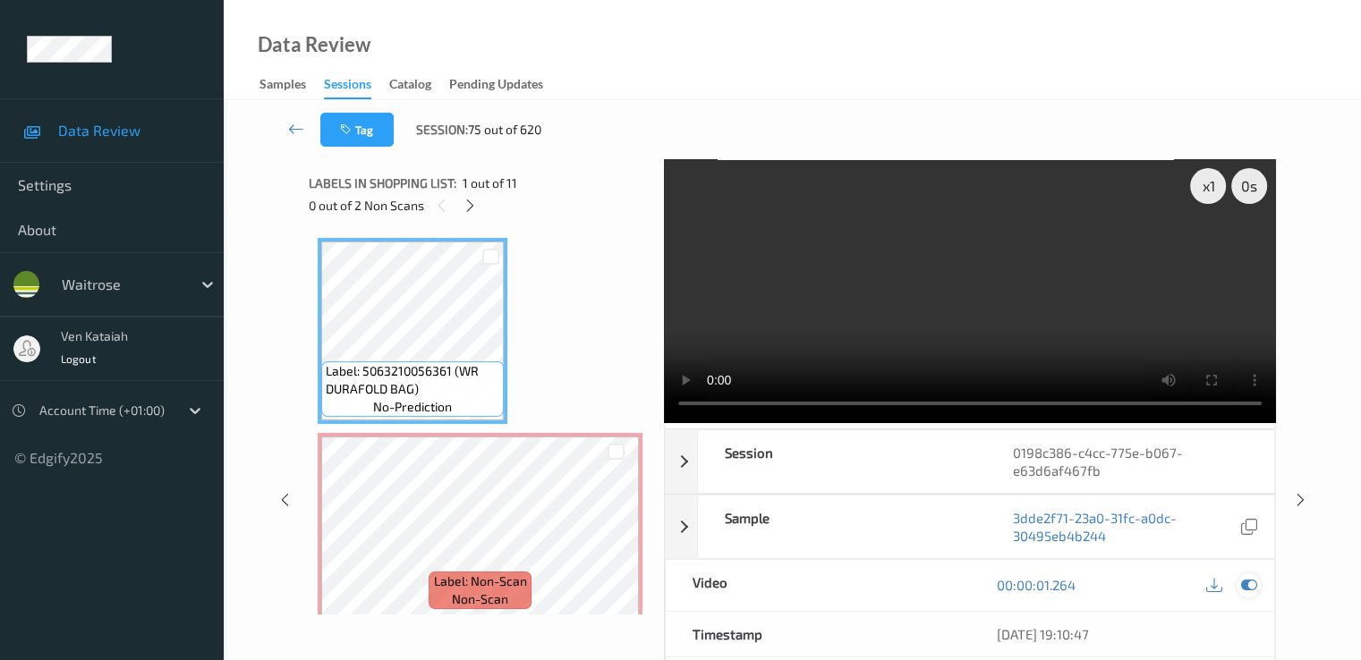
click at [1253, 587] on icon at bounding box center [1248, 585] width 16 height 16
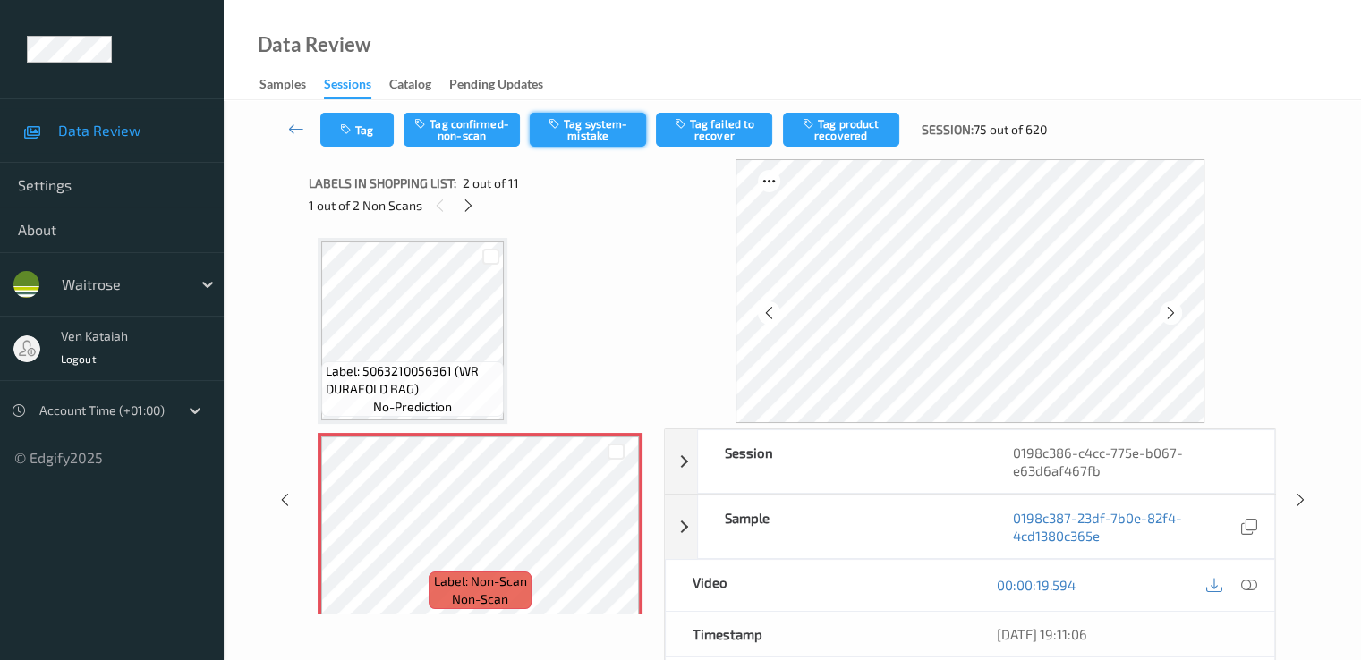
click at [552, 125] on icon "button" at bounding box center [555, 123] width 15 height 13
click at [358, 140] on button "Tag" at bounding box center [356, 130] width 73 height 34
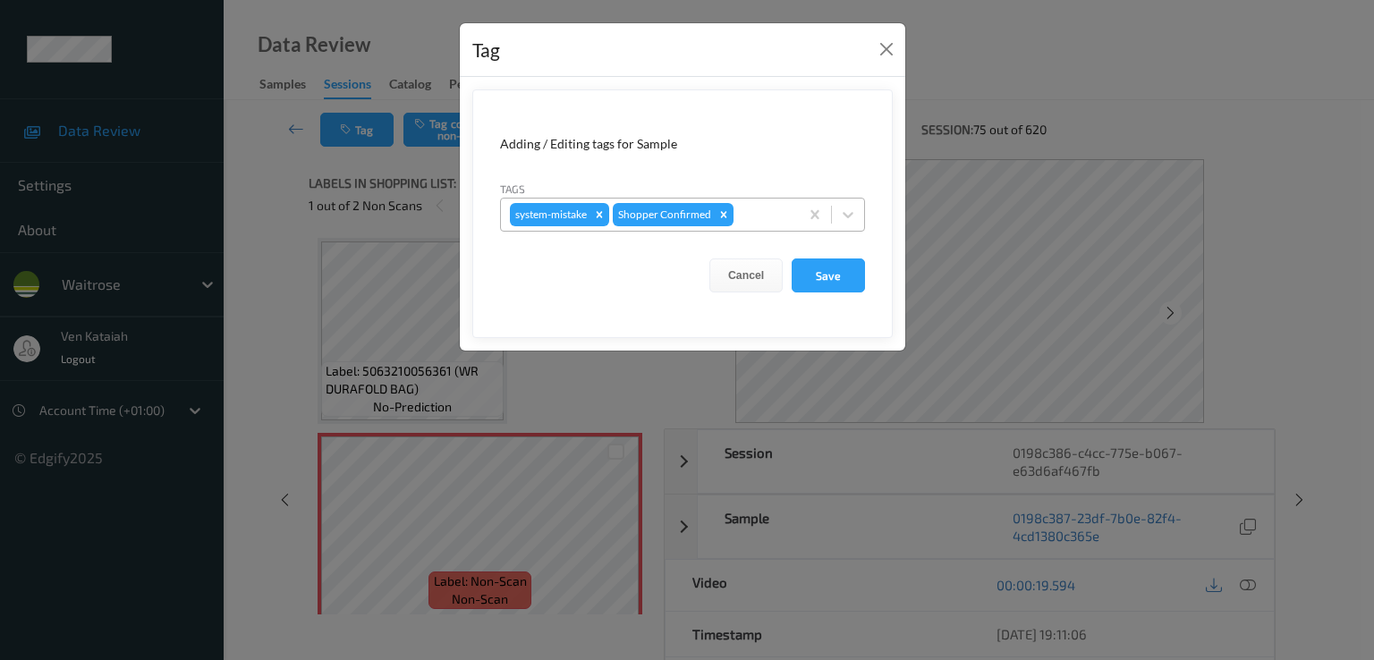
click at [738, 215] on div at bounding box center [763, 214] width 53 height 21
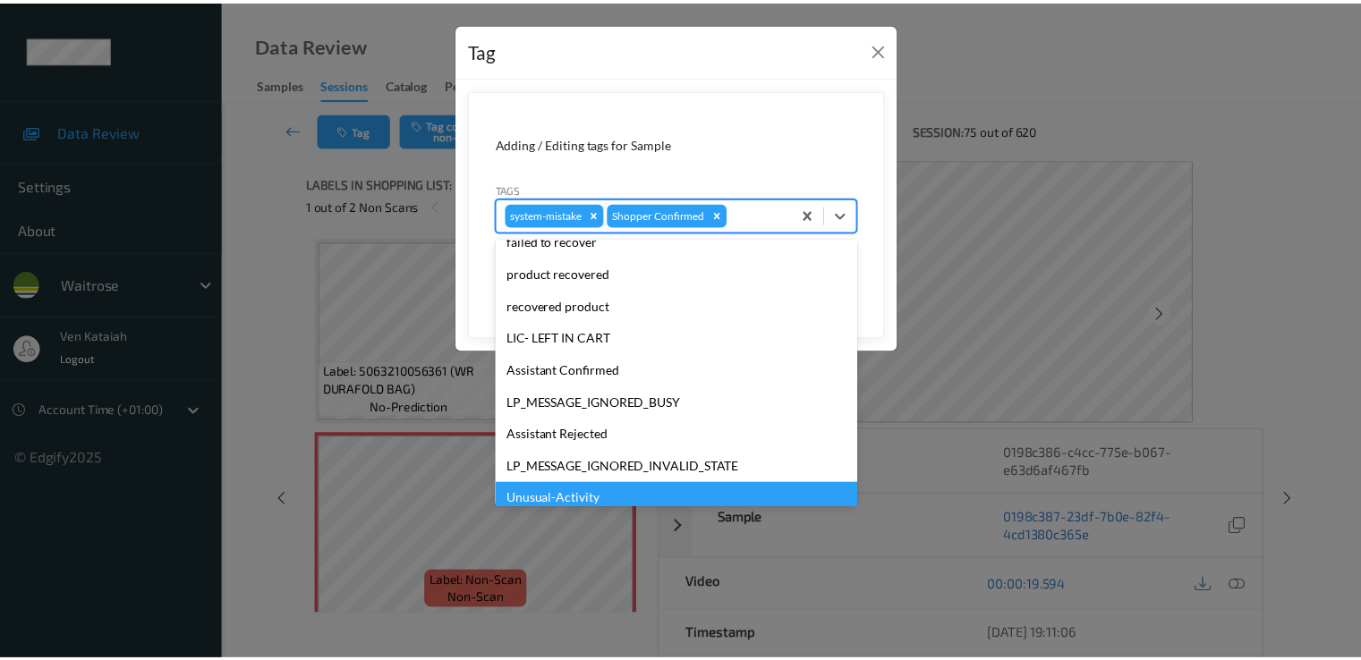
scroll to position [351, 0]
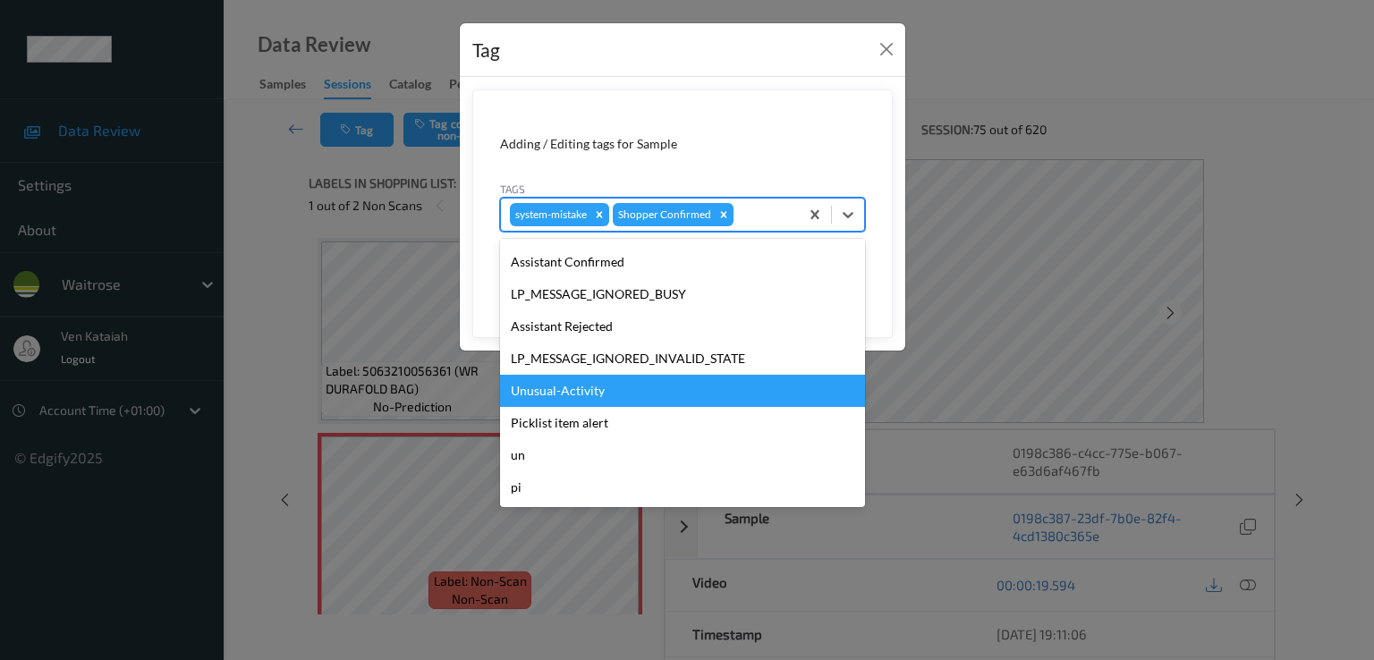
click at [584, 387] on div "Unusual-Activity" at bounding box center [682, 391] width 365 height 32
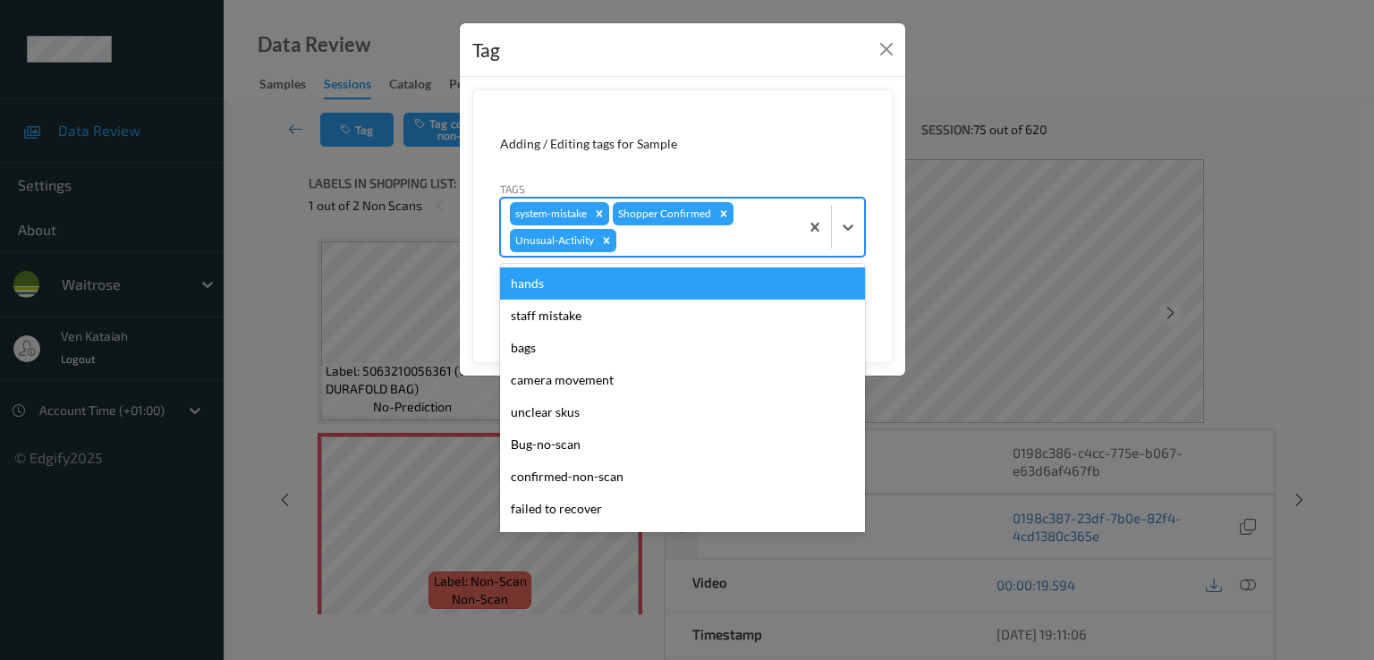
click at [725, 234] on div at bounding box center [705, 240] width 170 height 21
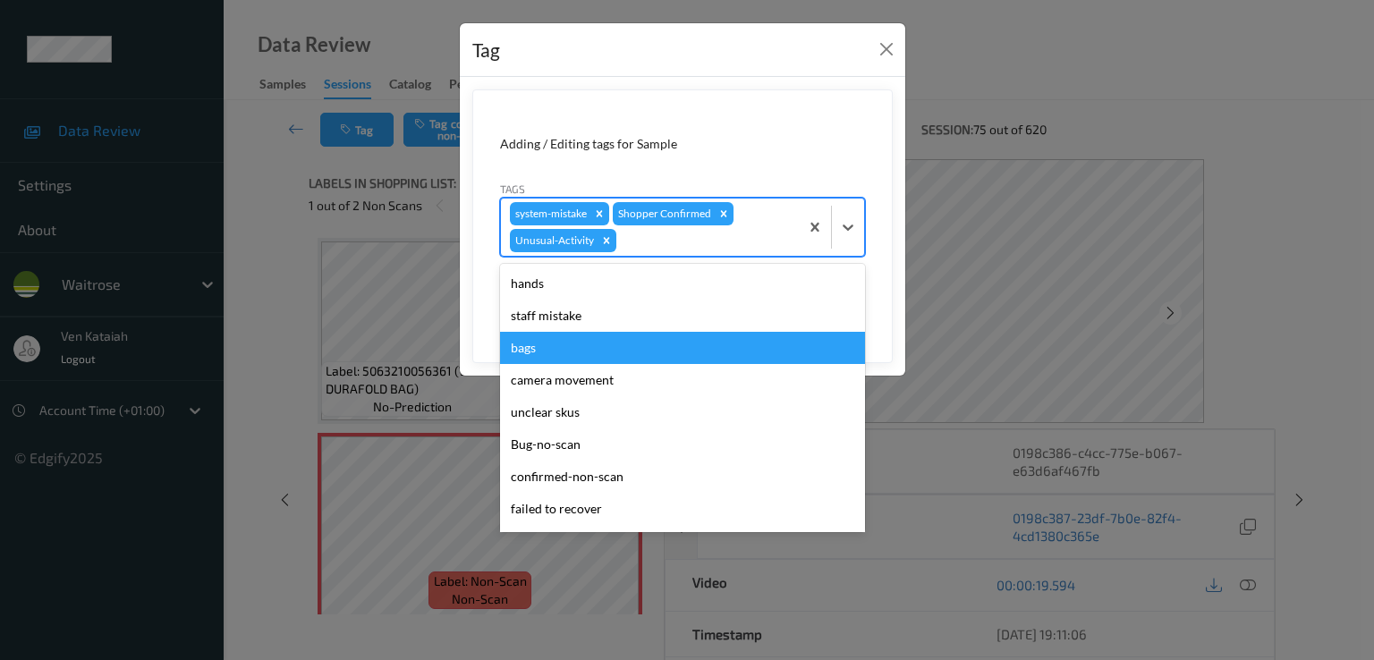
click at [572, 348] on div "bags" at bounding box center [682, 348] width 365 height 32
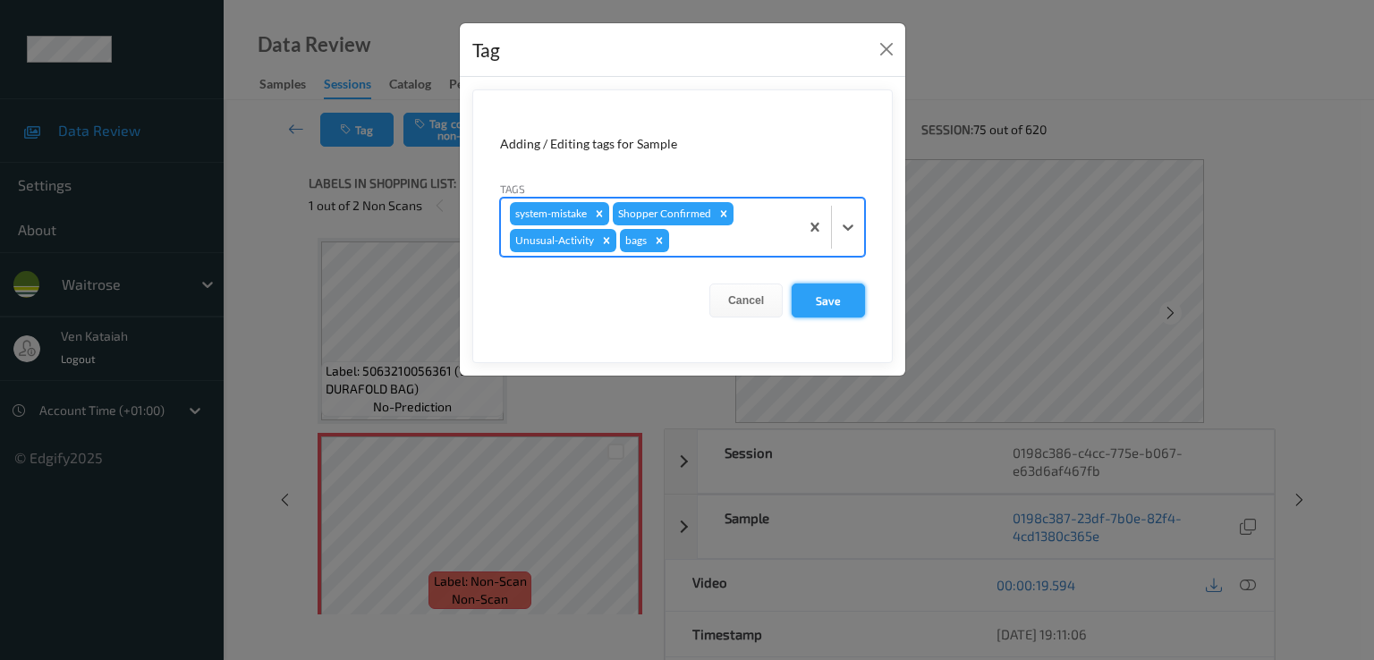
click at [806, 310] on button "Save" at bounding box center [828, 301] width 73 height 34
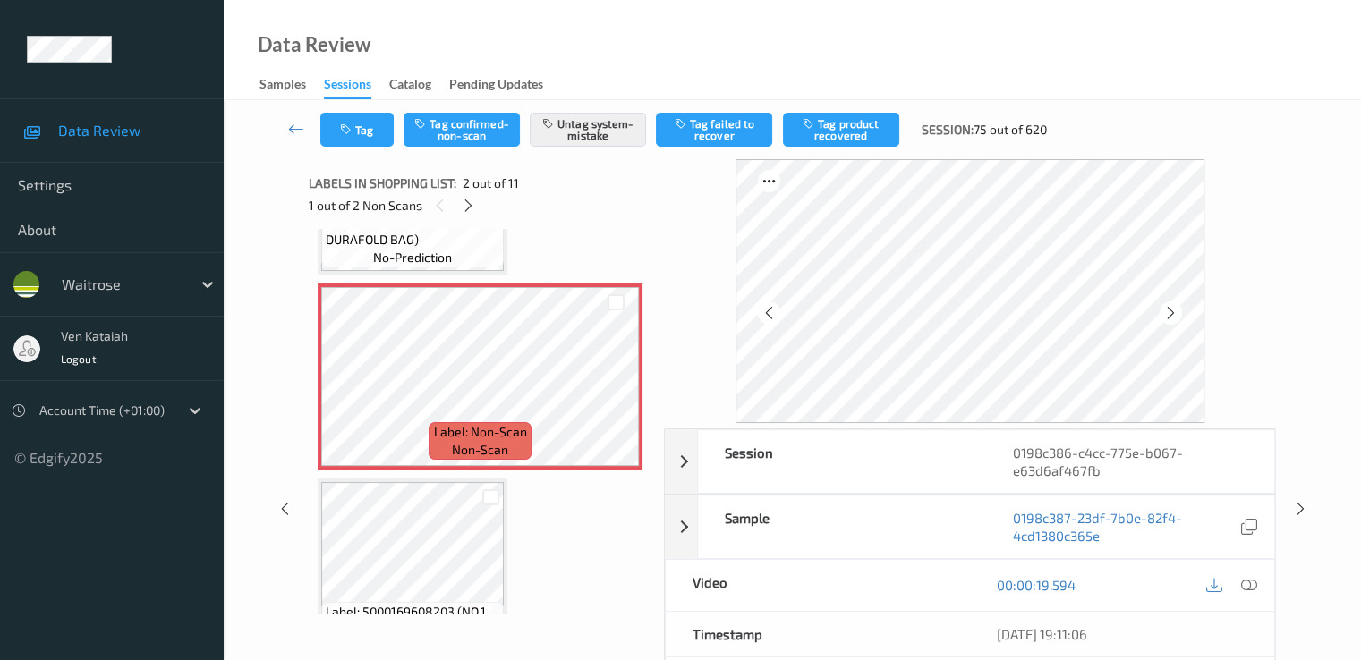
scroll to position [179, 0]
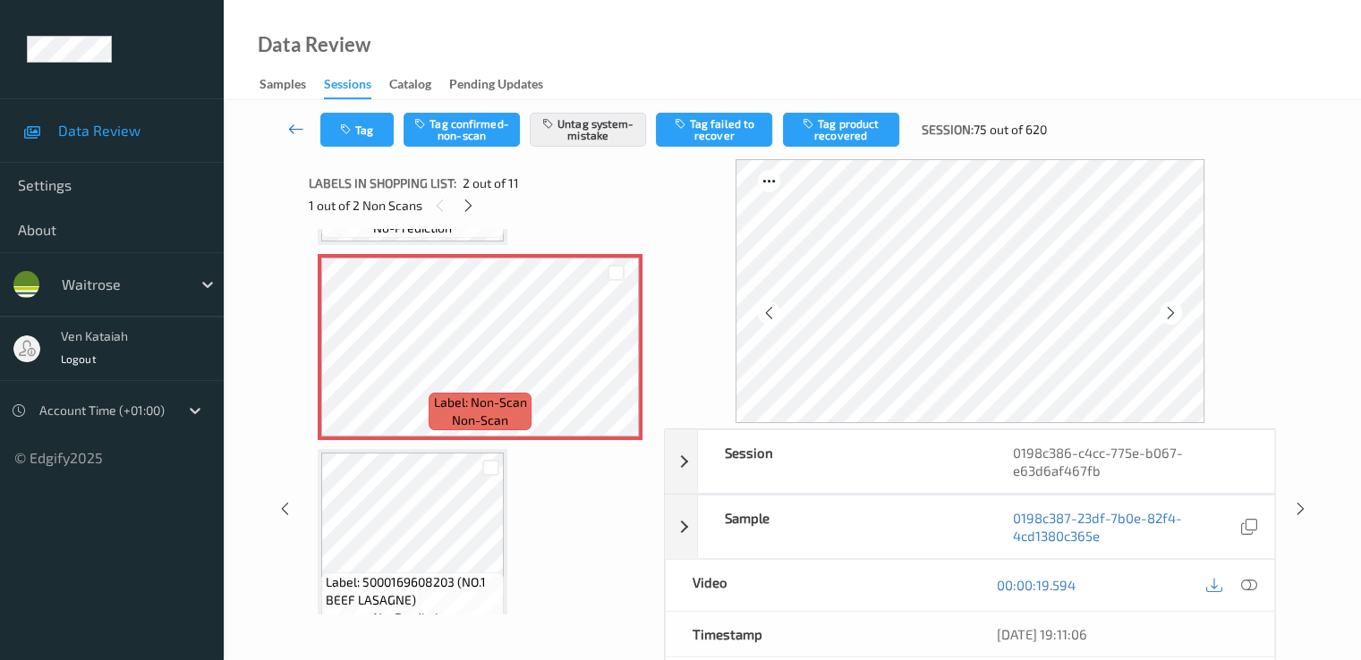
click at [297, 123] on icon at bounding box center [296, 129] width 16 height 18
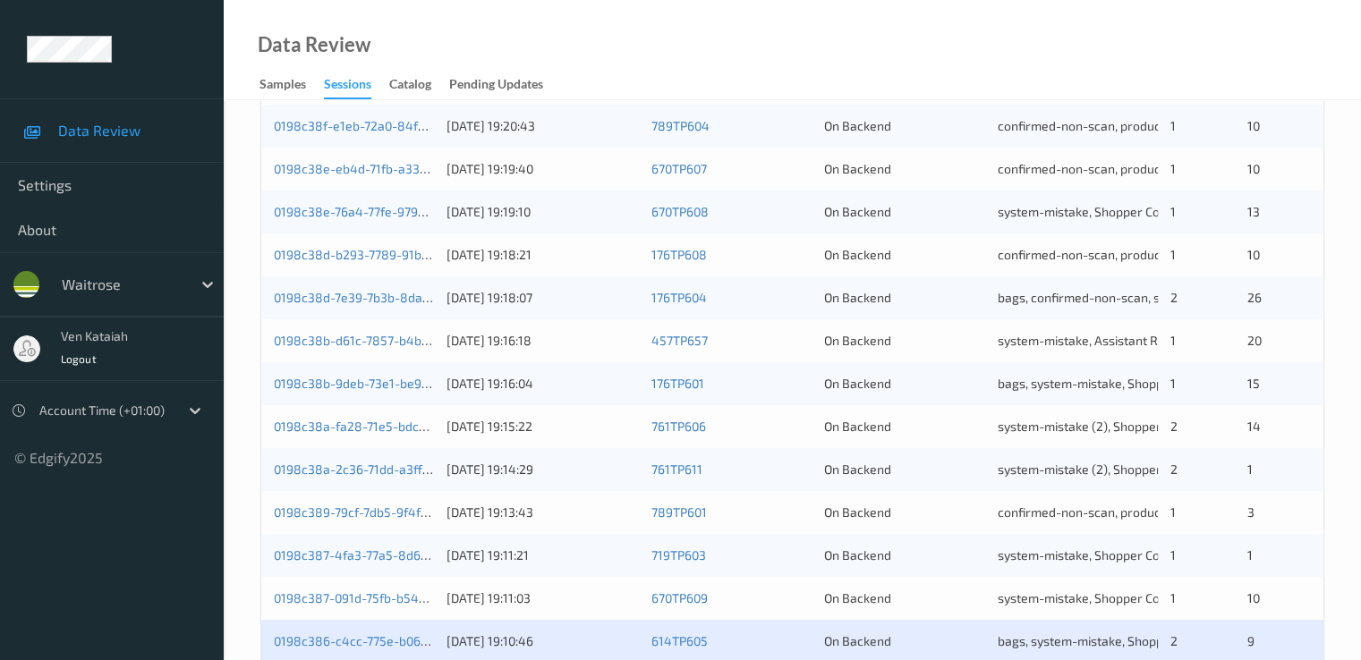
scroll to position [716, 0]
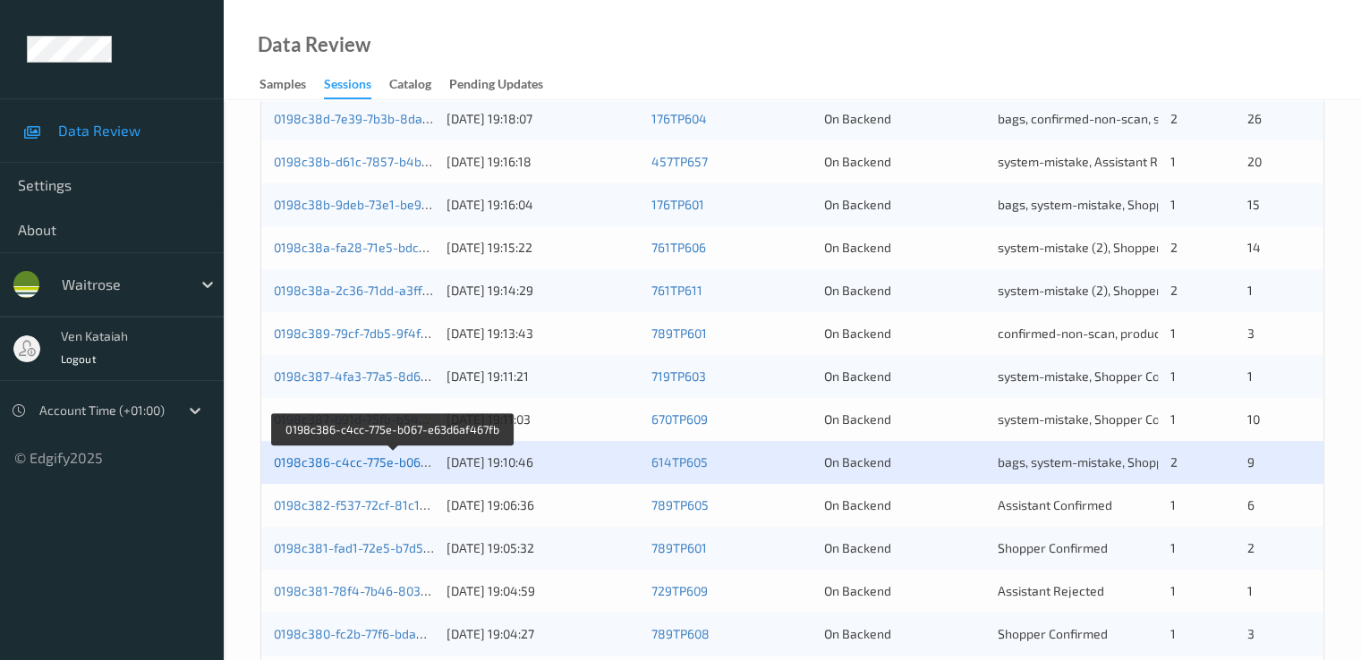
click at [360, 462] on link "0198c386-c4cc-775e-b067-e63d6af467fb" at bounding box center [393, 461] width 239 height 15
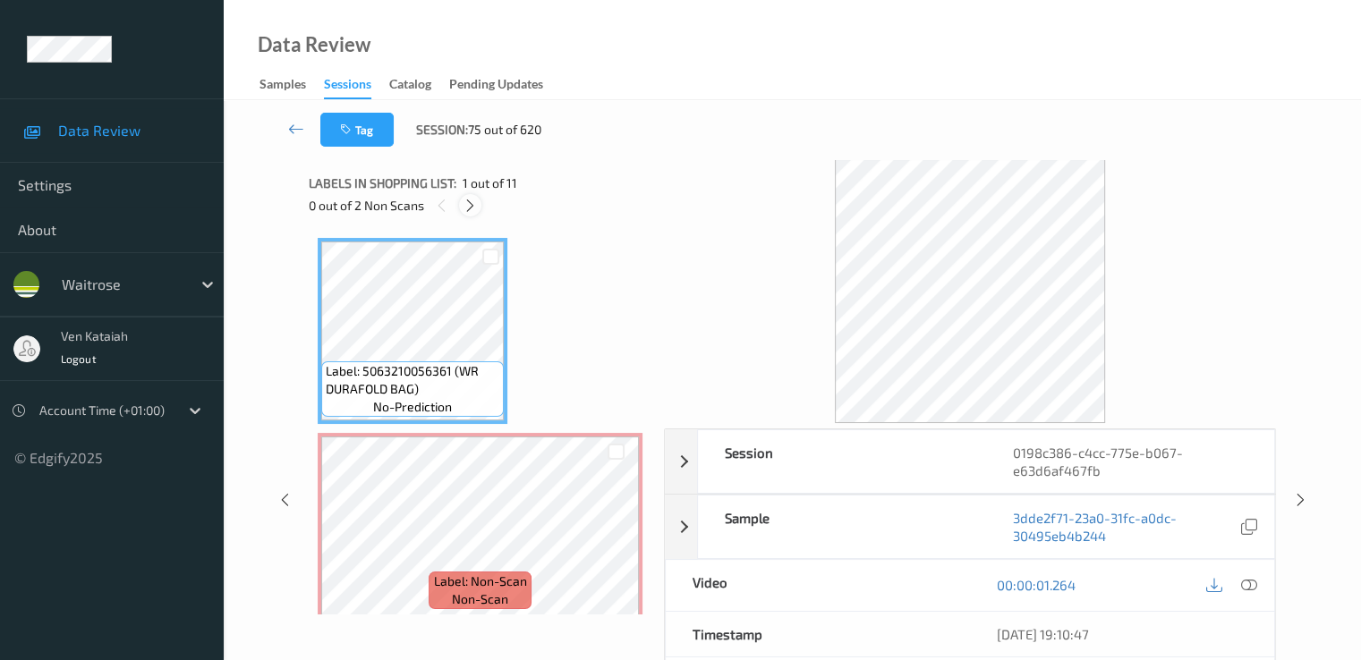
click at [480, 202] on div at bounding box center [470, 205] width 22 height 22
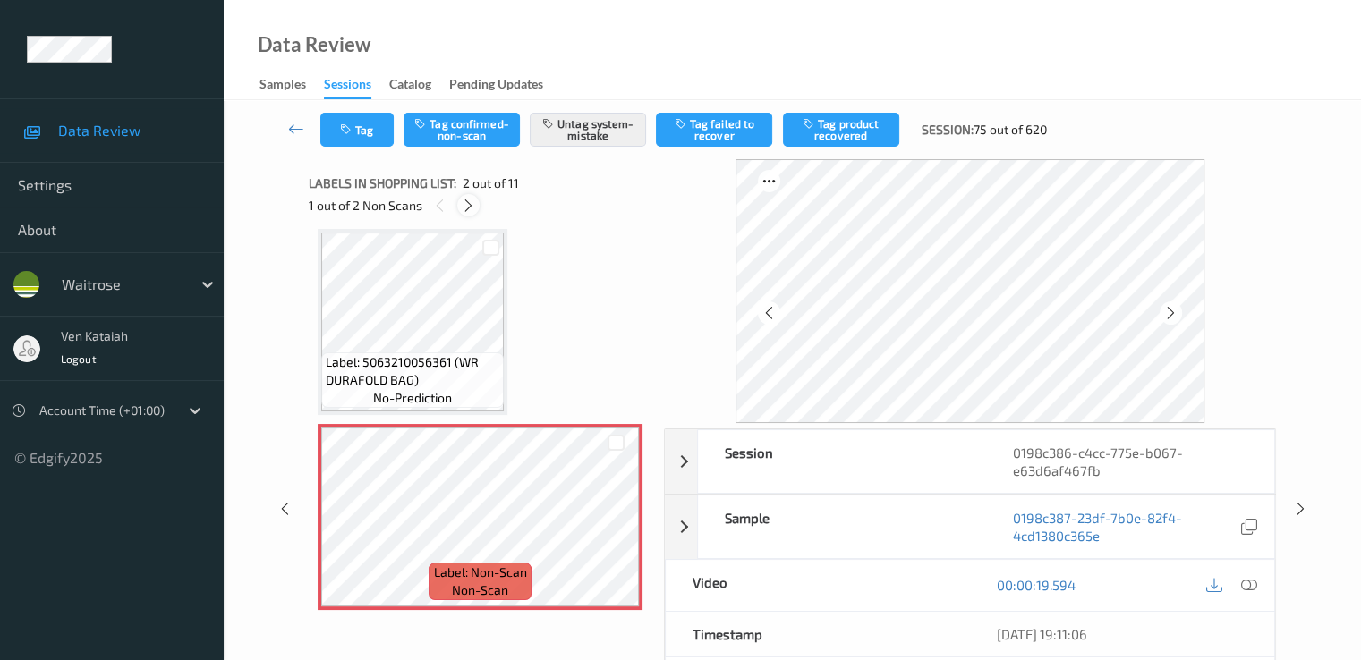
click at [465, 208] on icon at bounding box center [468, 206] width 15 height 16
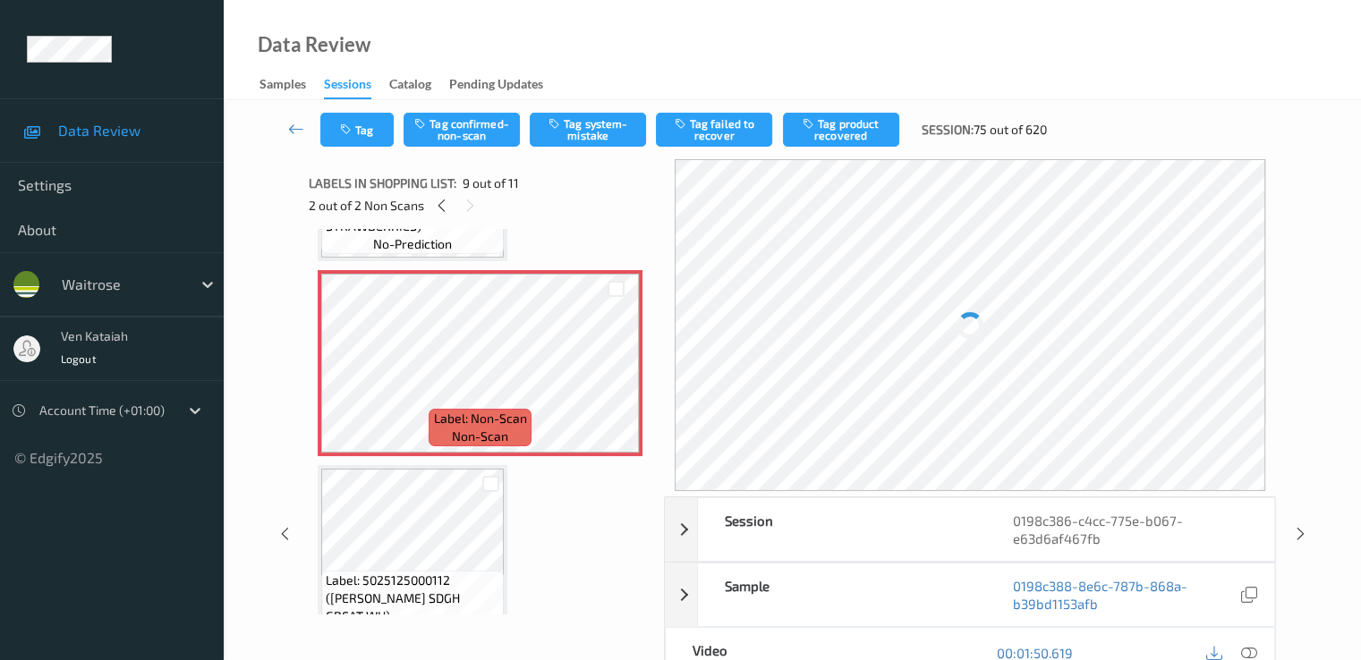
scroll to position [1553, 0]
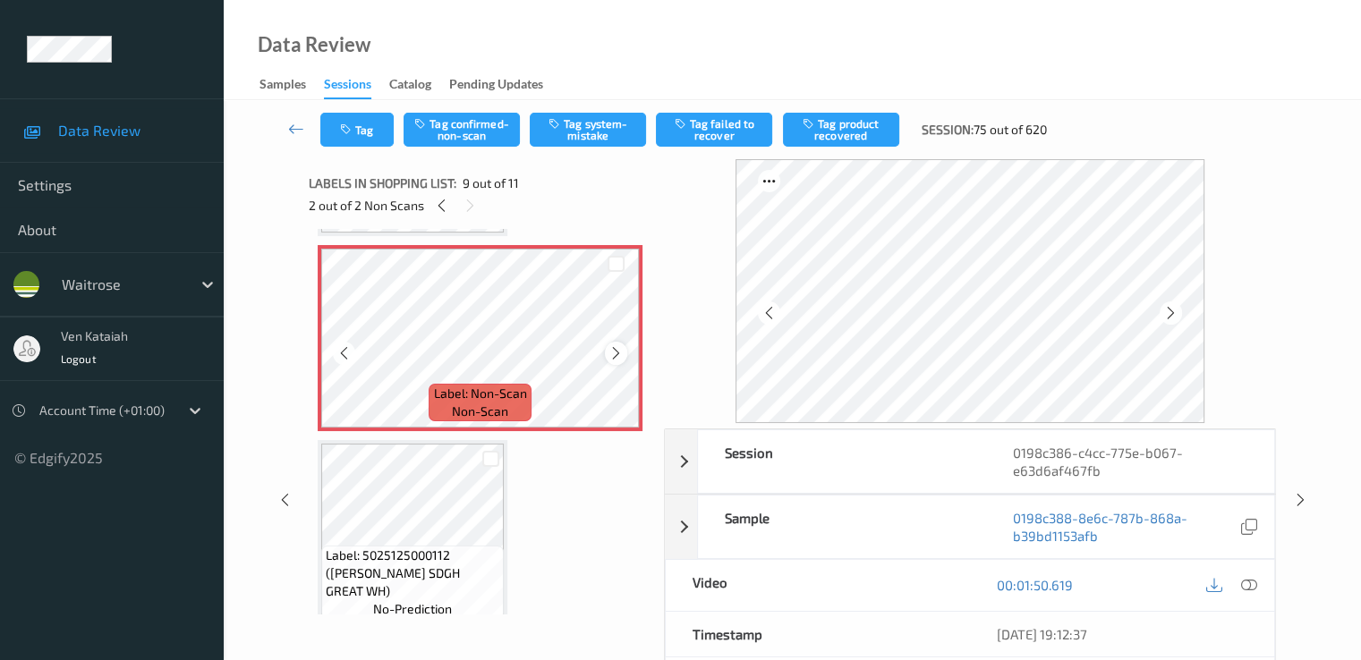
click at [613, 352] on icon at bounding box center [615, 353] width 15 height 16
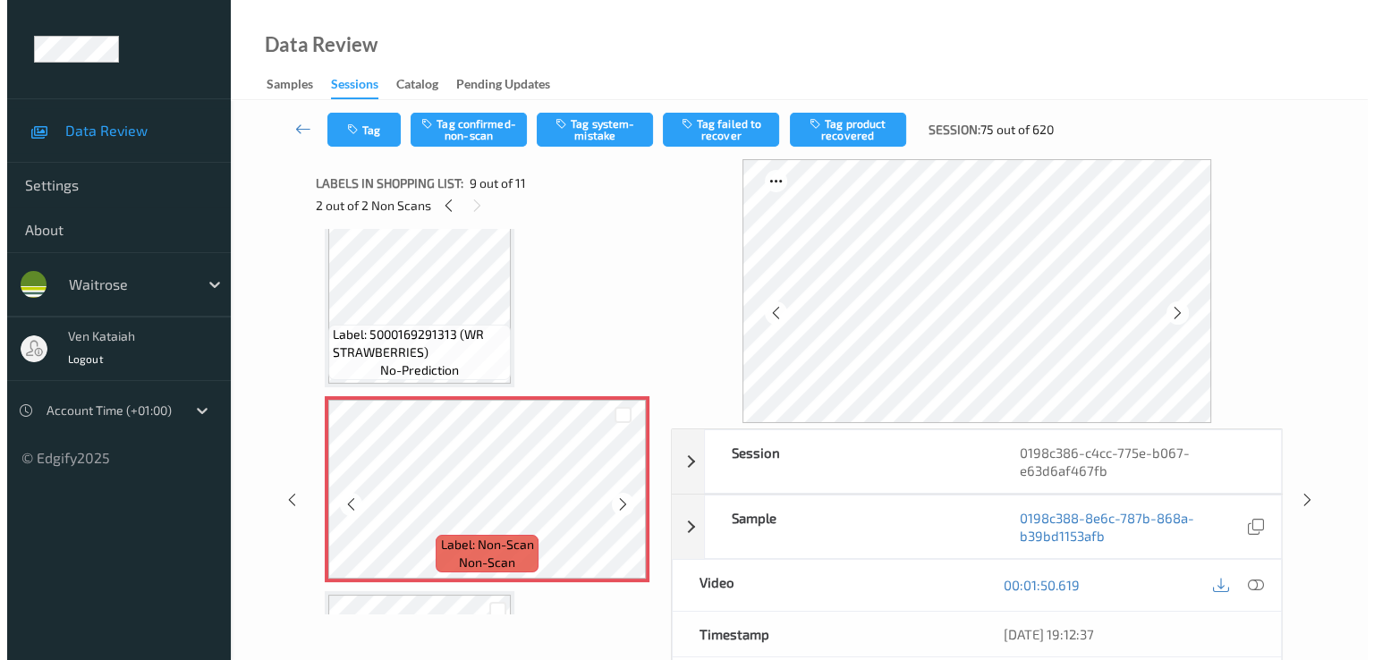
scroll to position [1374, 0]
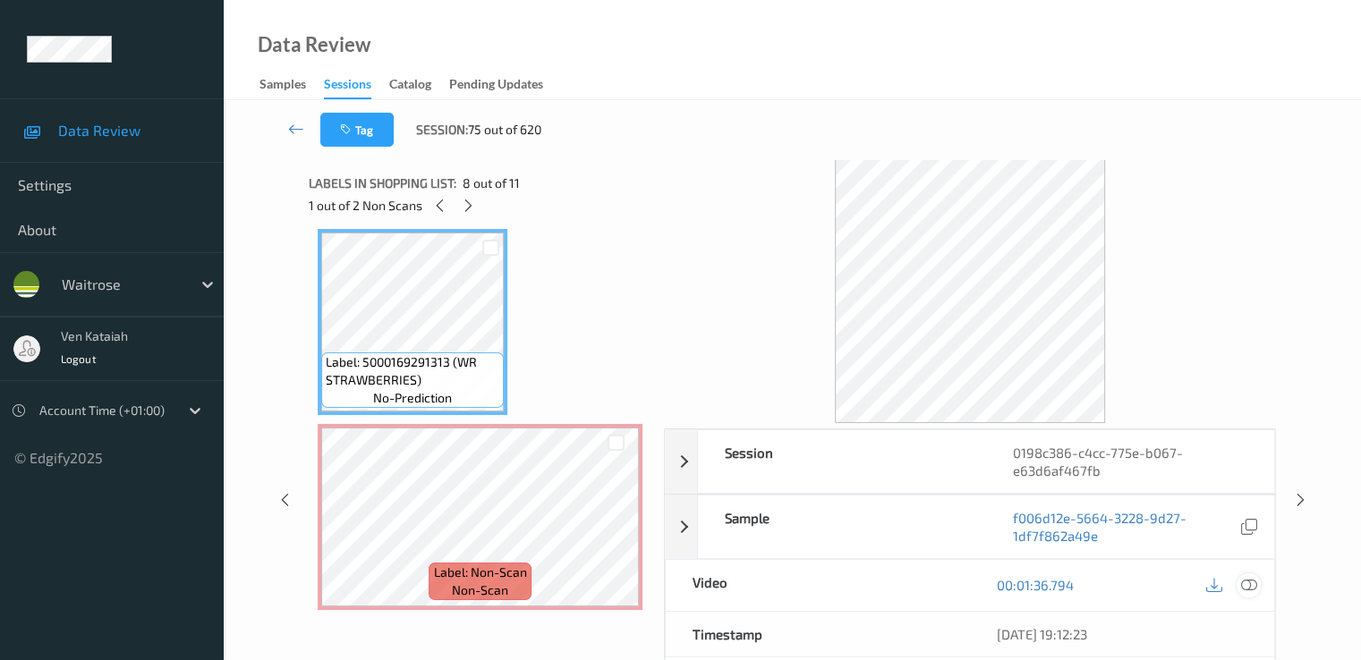
click at [1250, 577] on icon at bounding box center [1248, 585] width 16 height 16
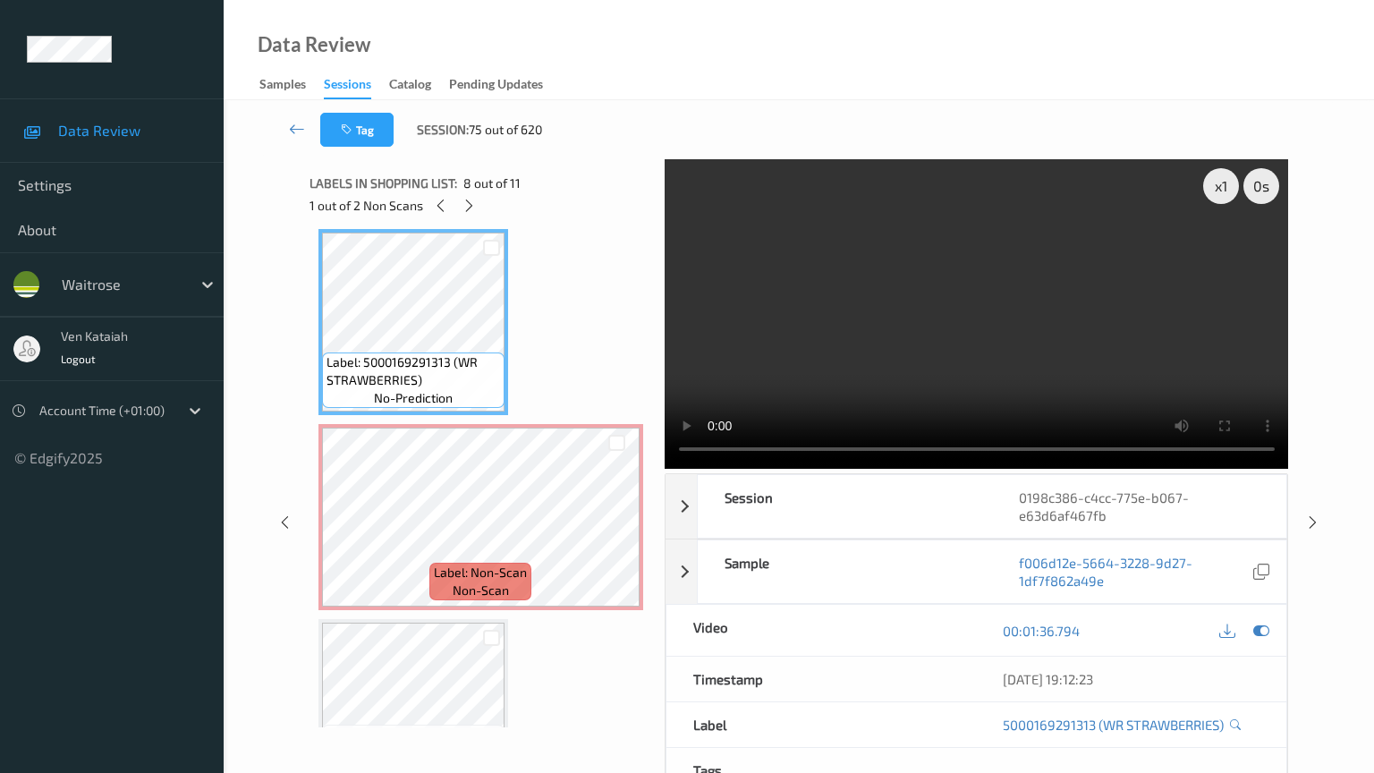
click at [1020, 427] on video at bounding box center [977, 314] width 624 height 310
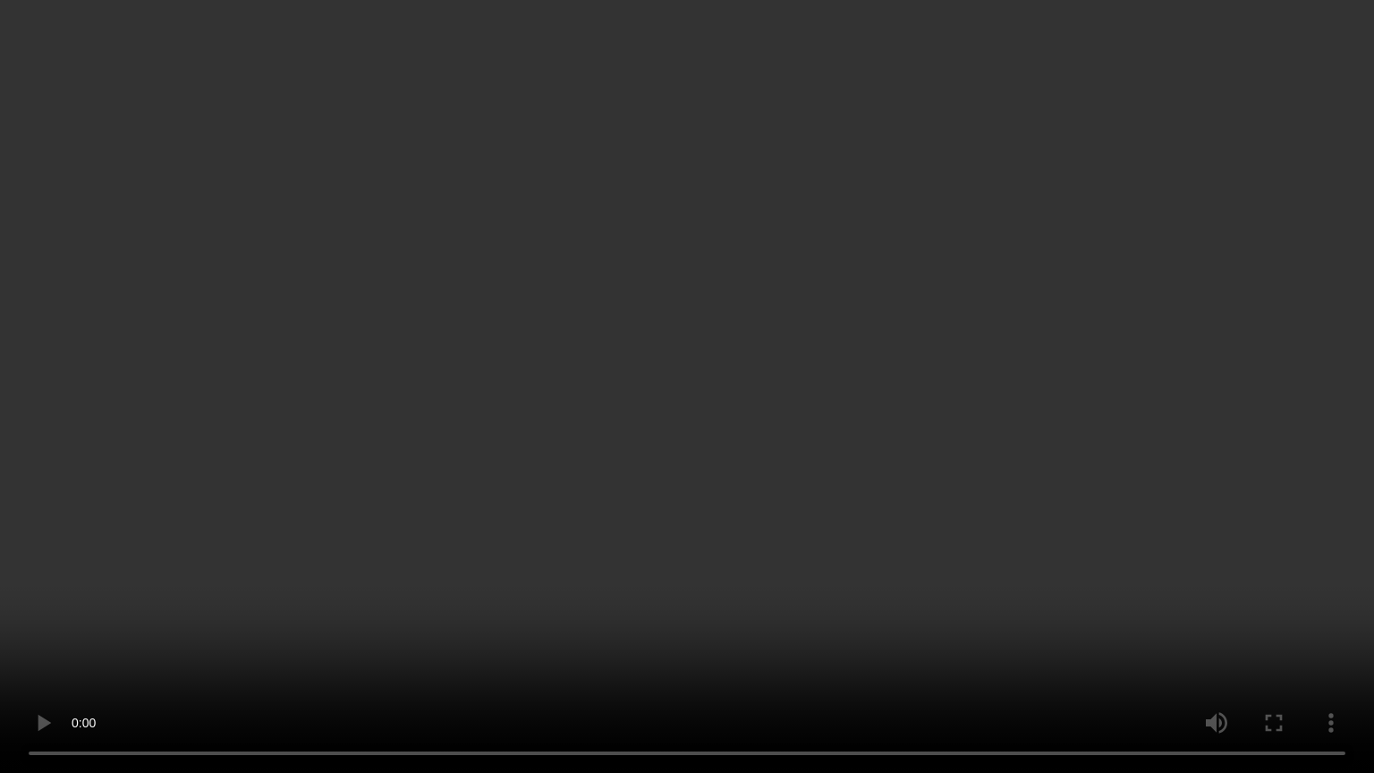
click at [692, 564] on video at bounding box center [687, 386] width 1374 height 773
click at [779, 630] on video at bounding box center [687, 386] width 1374 height 773
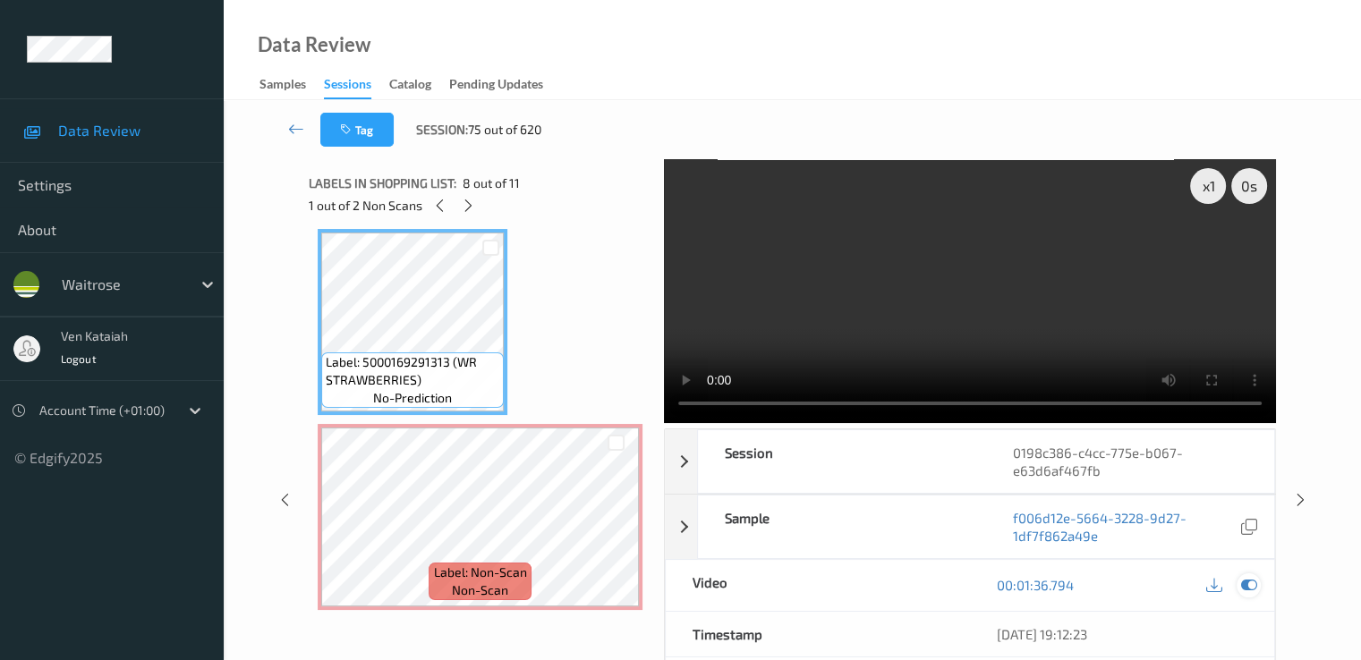
click at [1255, 588] on icon at bounding box center [1248, 585] width 16 height 16
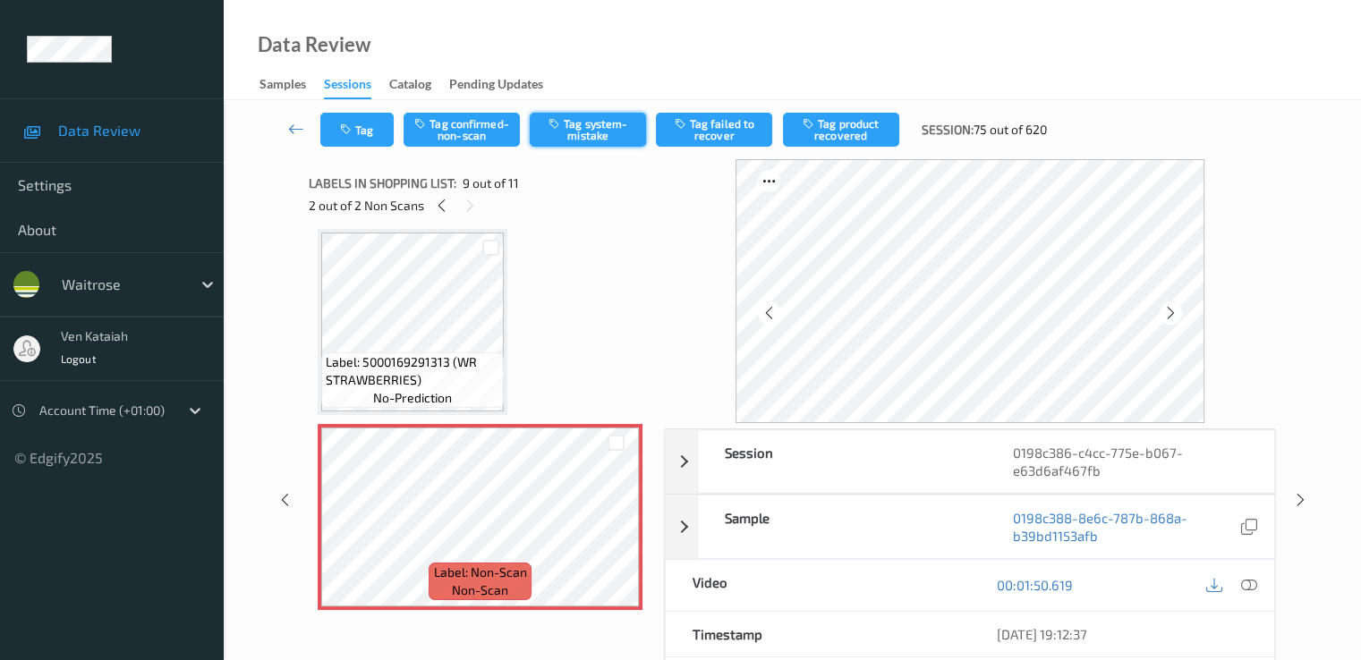
click at [605, 132] on button "Tag system-mistake" at bounding box center [588, 130] width 116 height 34
click at [367, 147] on div "Tag Tag confirmed-non-scan Untag system-mistake Tag failed to recover Tag produ…" at bounding box center [792, 129] width 1064 height 59
click at [366, 132] on button "Tag" at bounding box center [356, 130] width 73 height 34
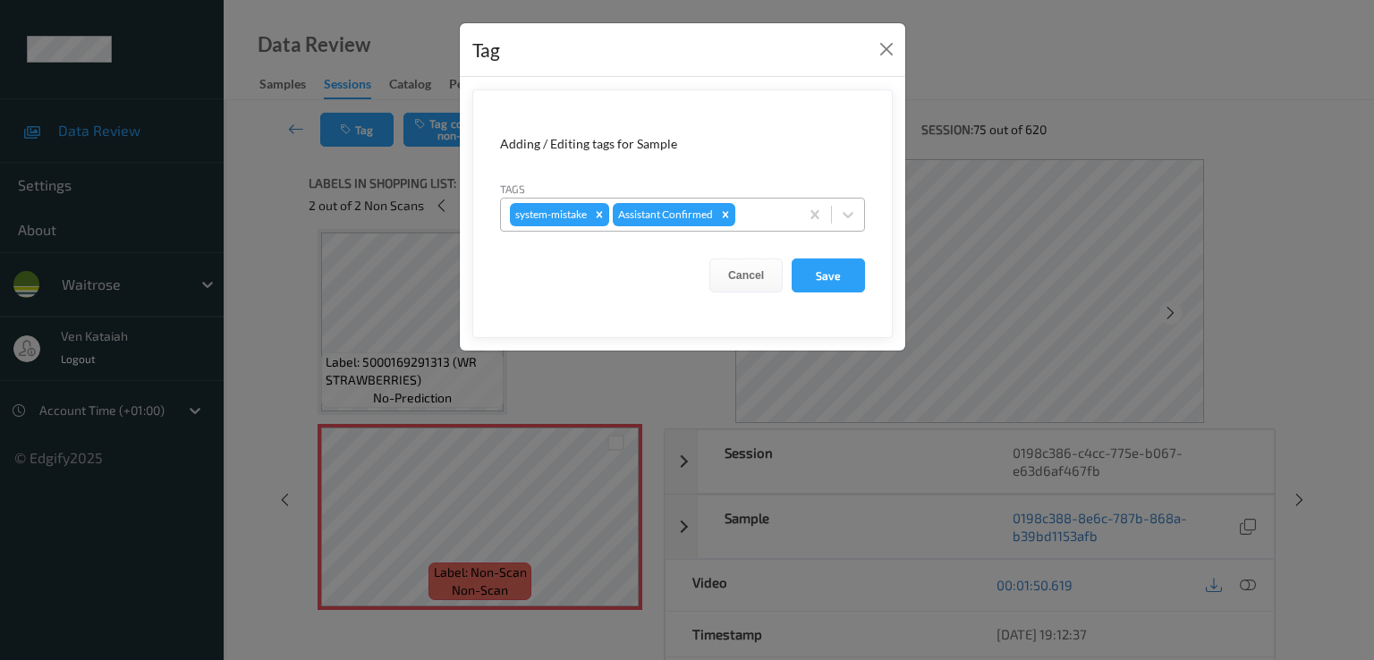
click at [753, 219] on div at bounding box center [764, 214] width 51 height 21
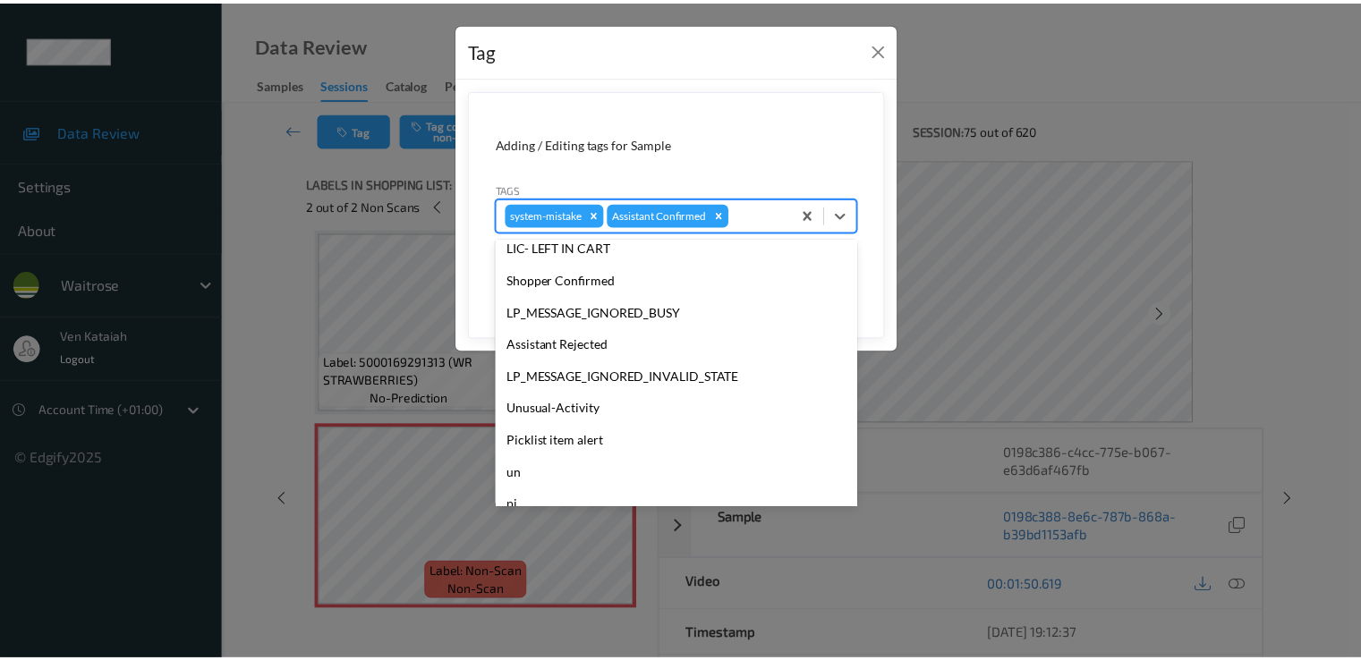
scroll to position [351, 0]
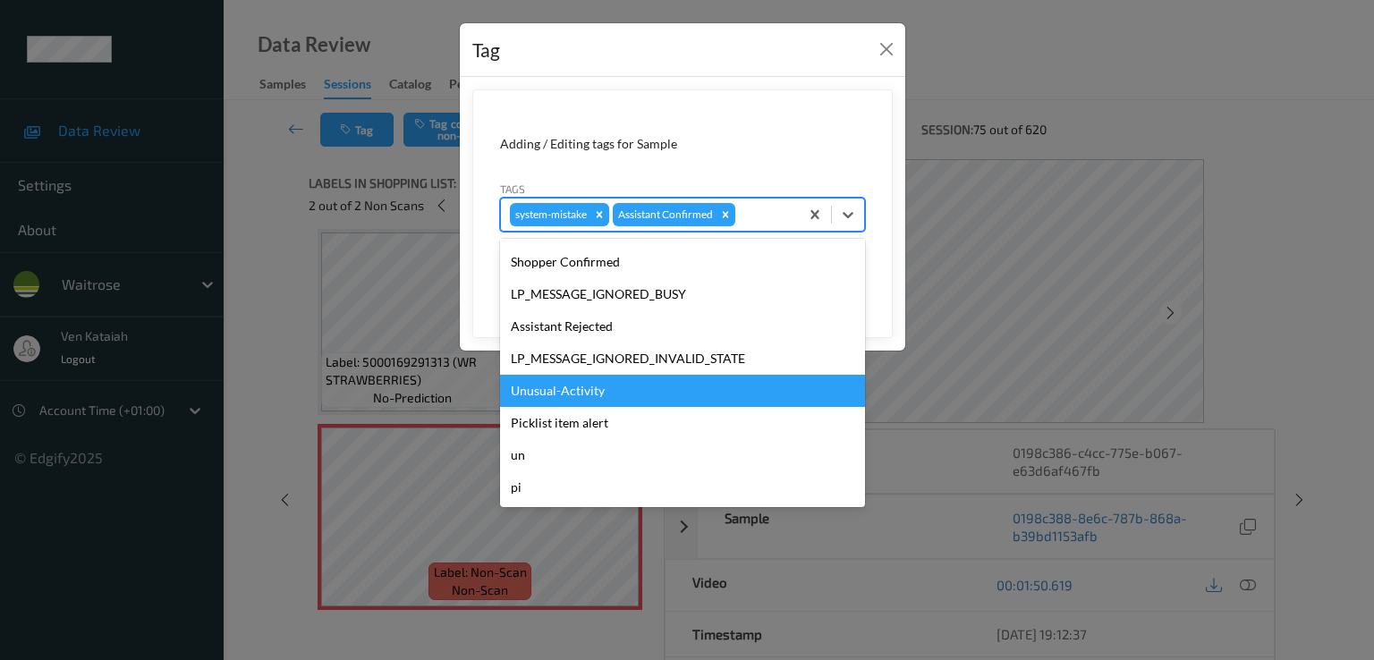
click at [578, 395] on div "Unusual-Activity" at bounding box center [682, 391] width 365 height 32
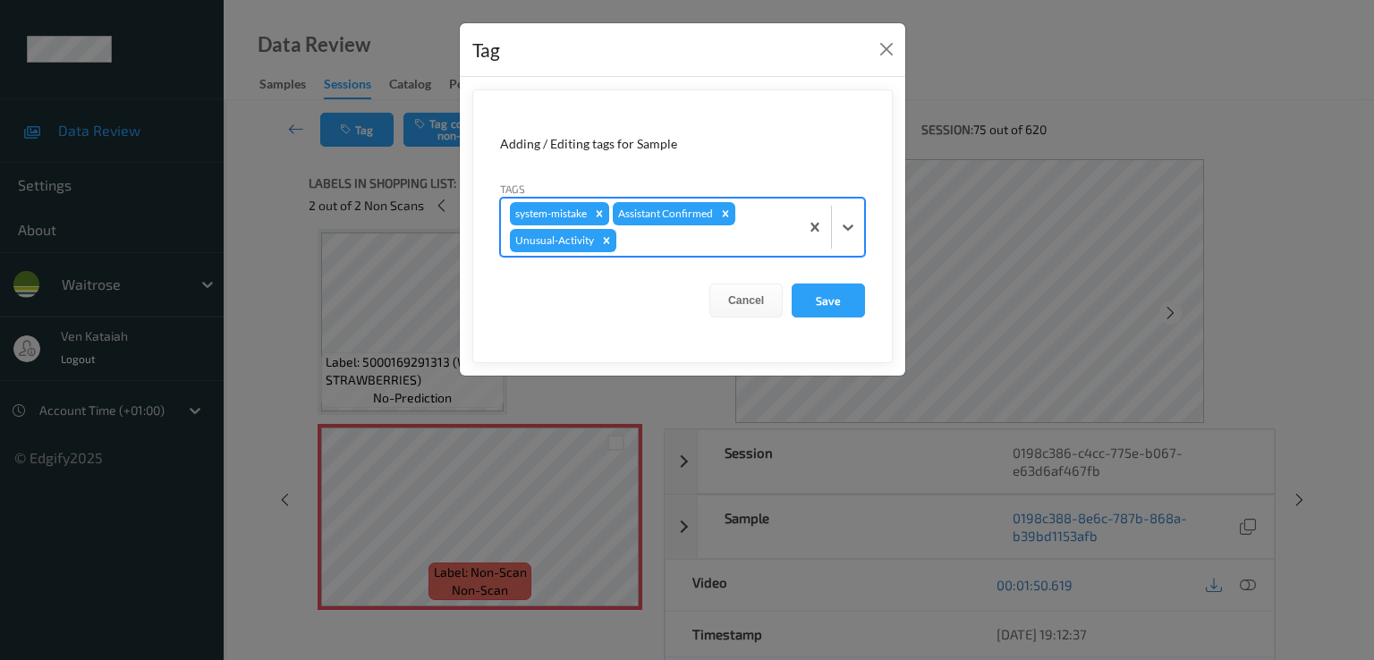
click at [789, 305] on div "Cancel Save" at bounding box center [682, 301] width 365 height 34
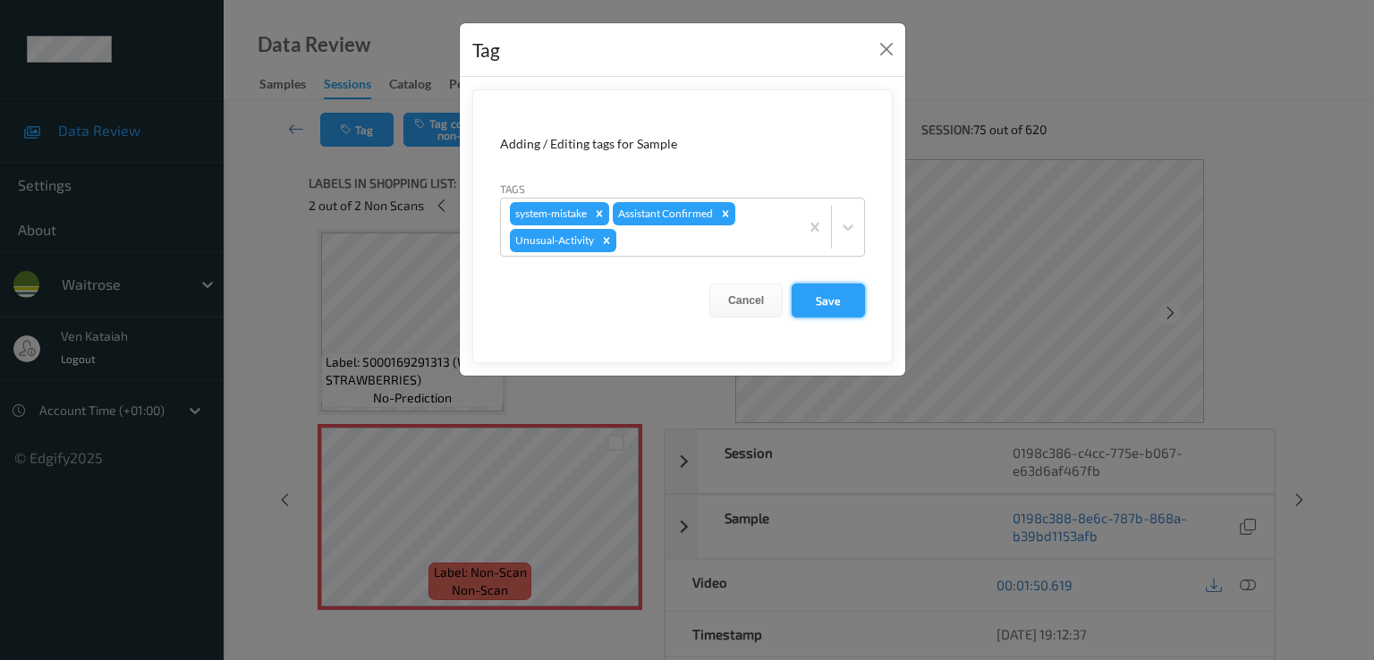
click at [805, 305] on button "Save" at bounding box center [828, 301] width 73 height 34
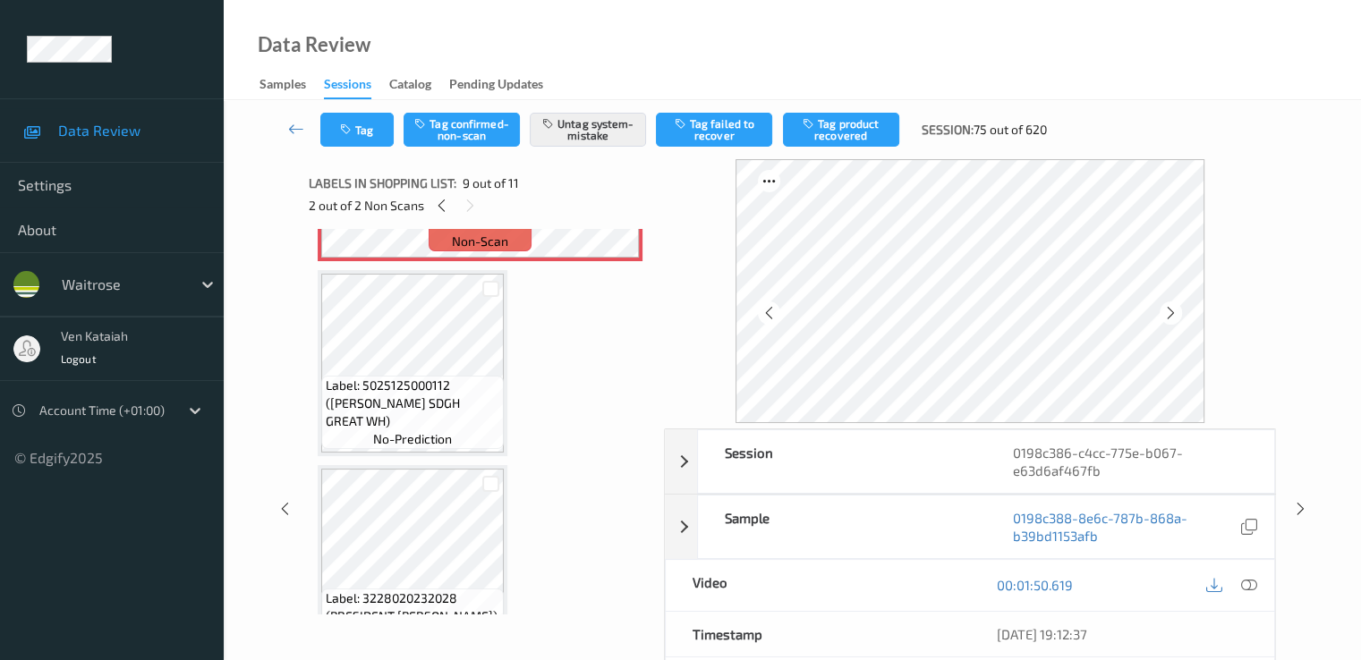
scroll to position [1769, 0]
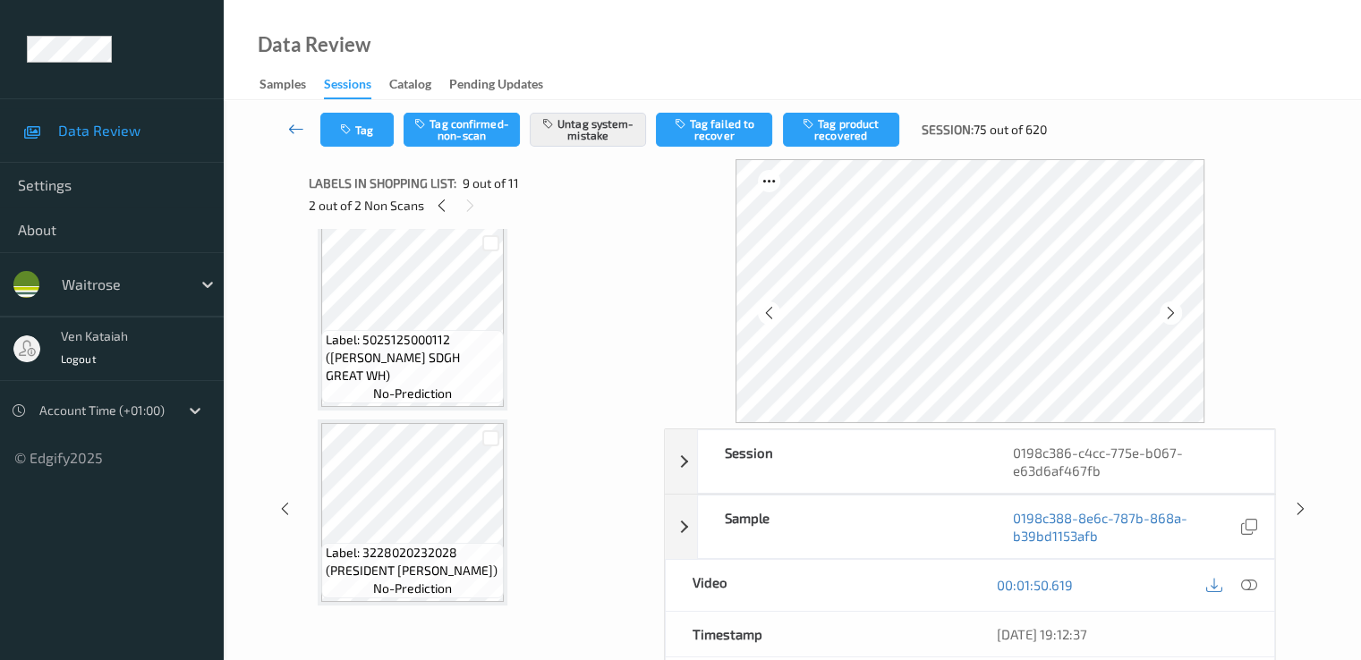
click at [297, 117] on link at bounding box center [296, 130] width 47 height 34
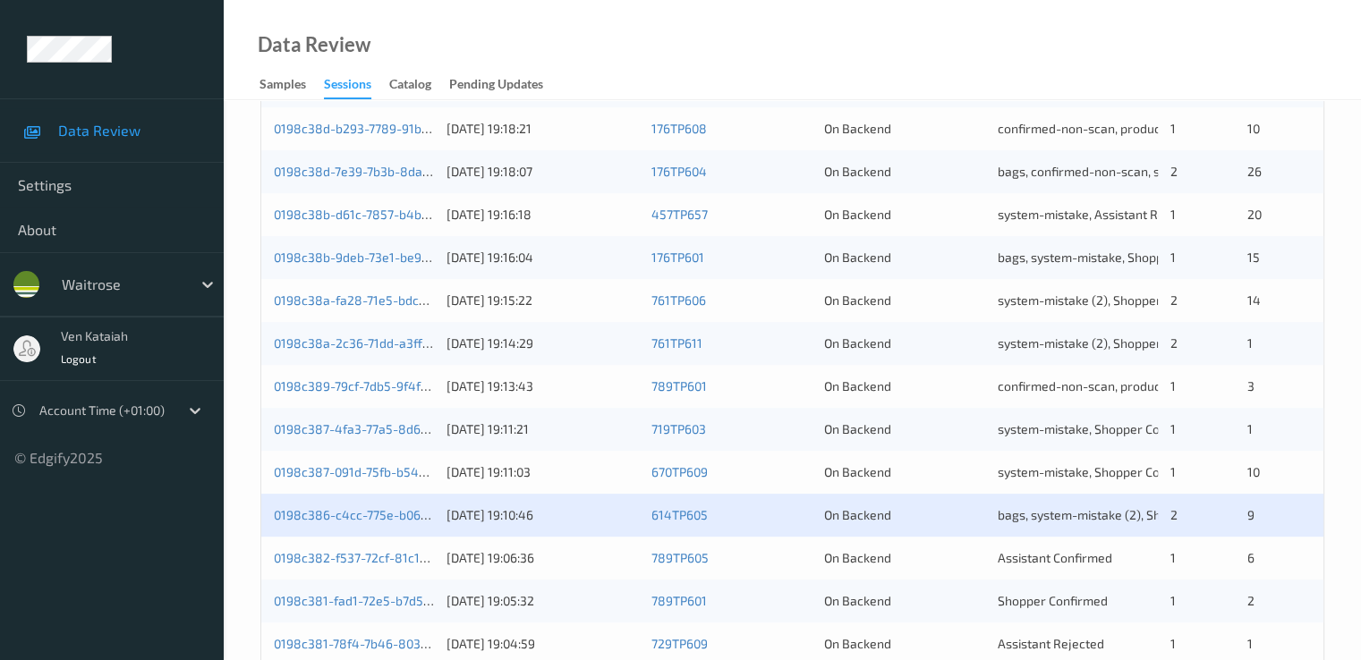
scroll to position [827, 0]
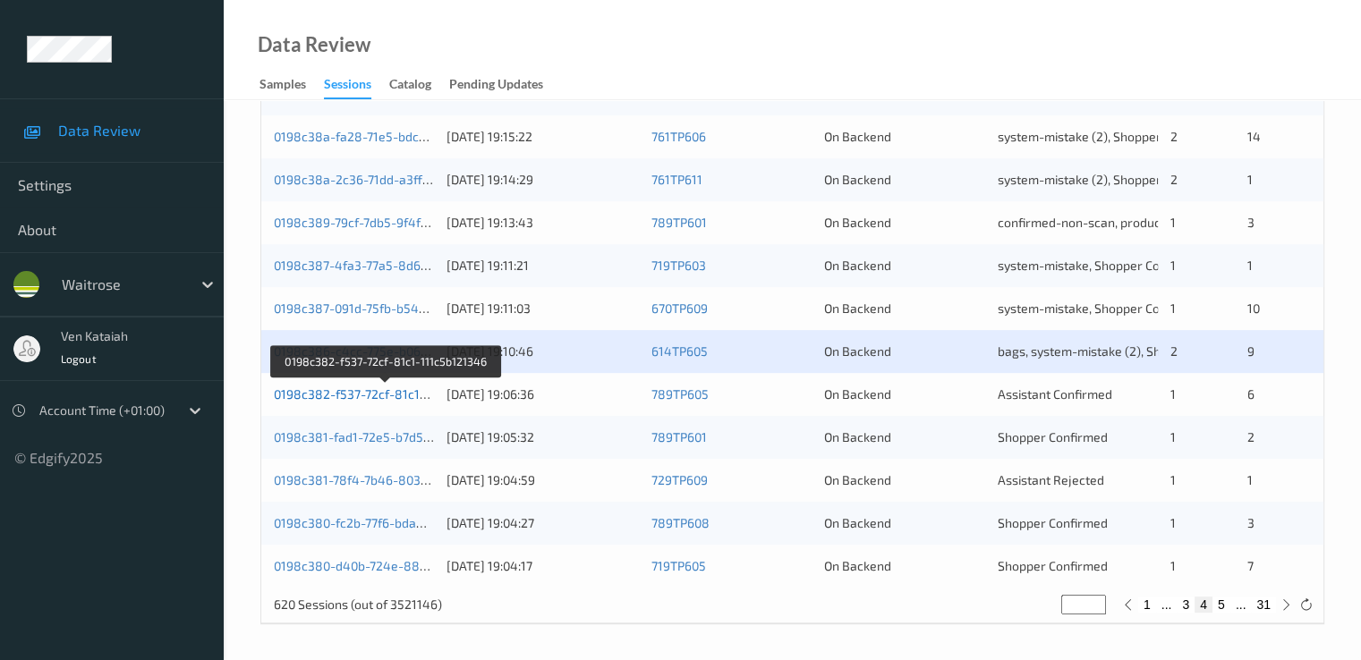
click at [369, 390] on link "0198c382-f537-72cf-81c1-111c5b121346" at bounding box center [388, 393] width 228 height 15
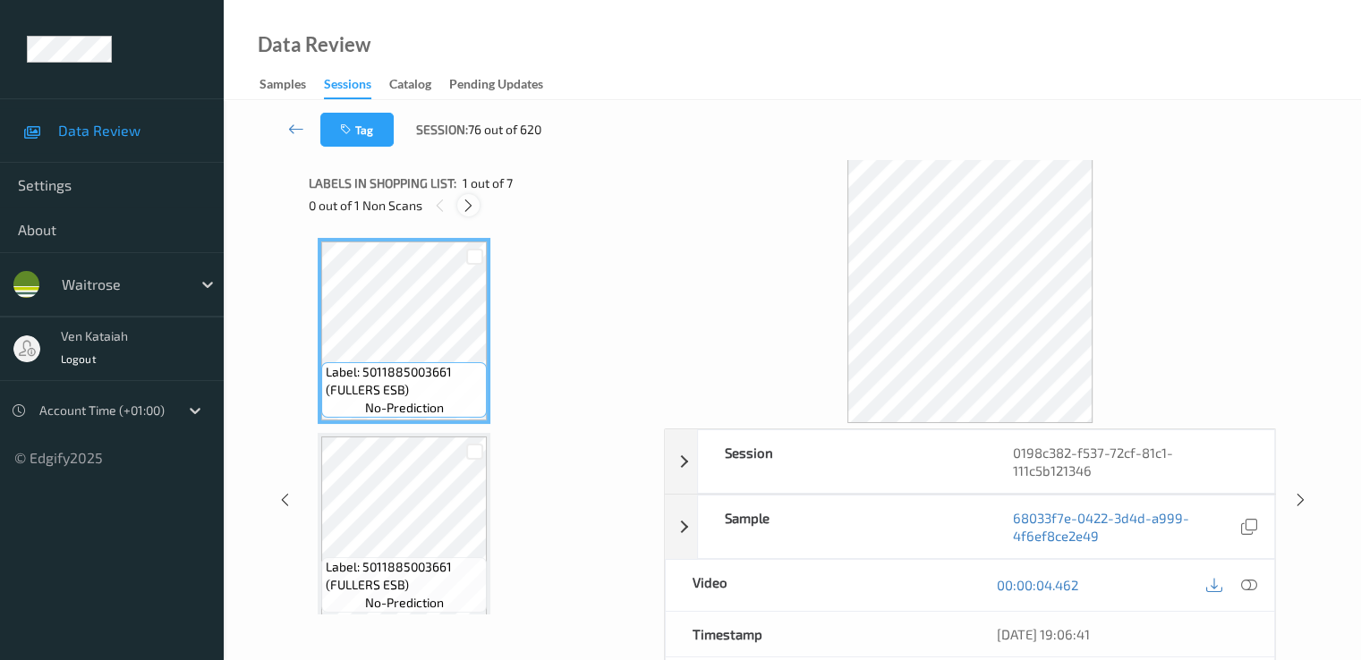
click at [469, 201] on icon at bounding box center [468, 206] width 15 height 16
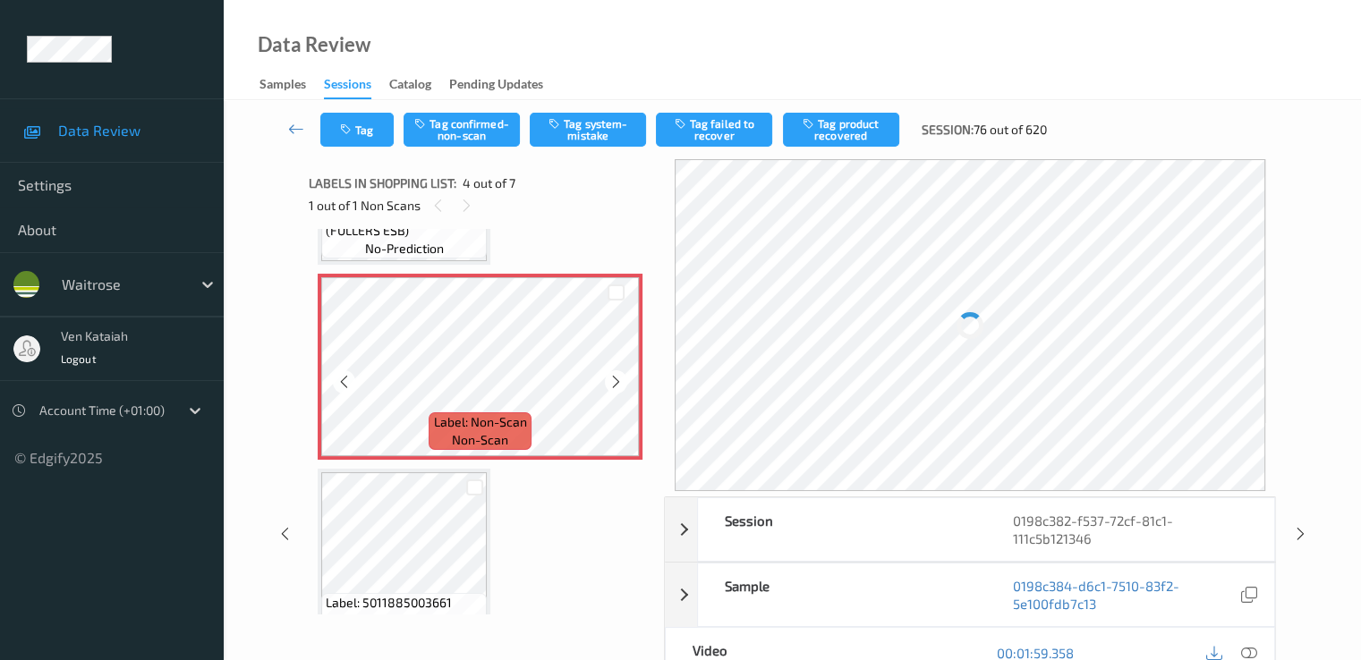
scroll to position [578, 0]
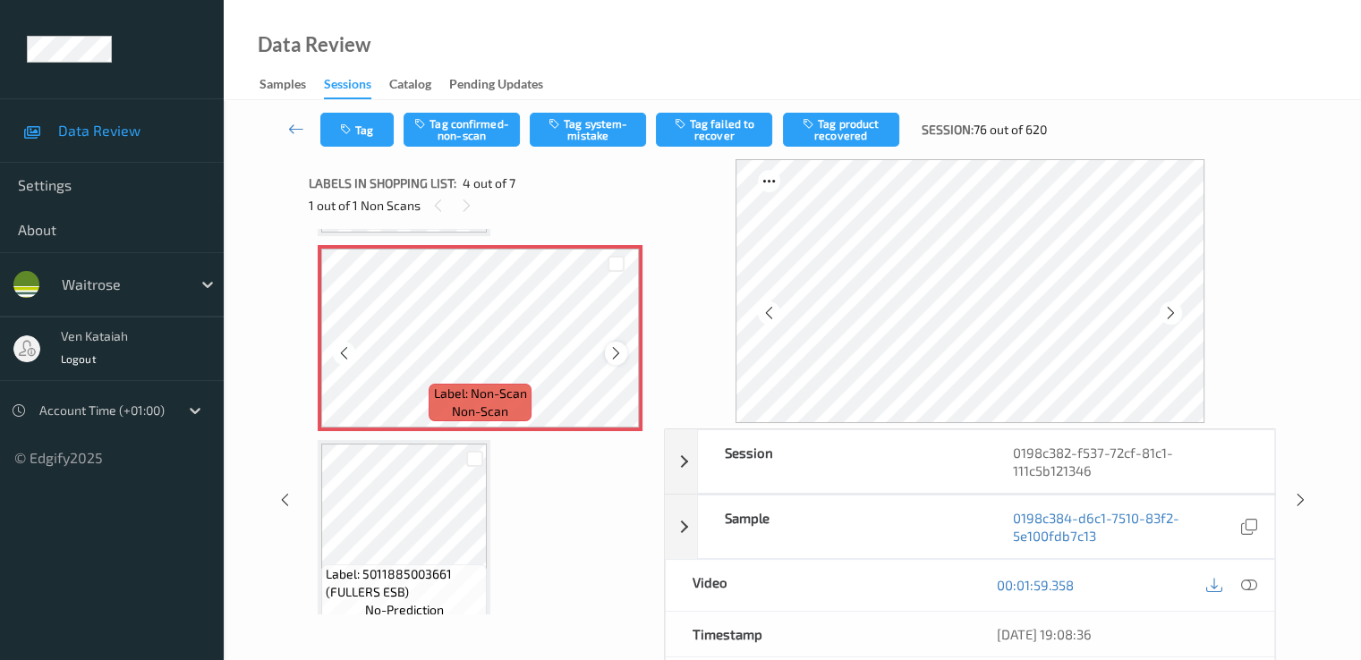
click at [617, 351] on icon at bounding box center [615, 353] width 15 height 16
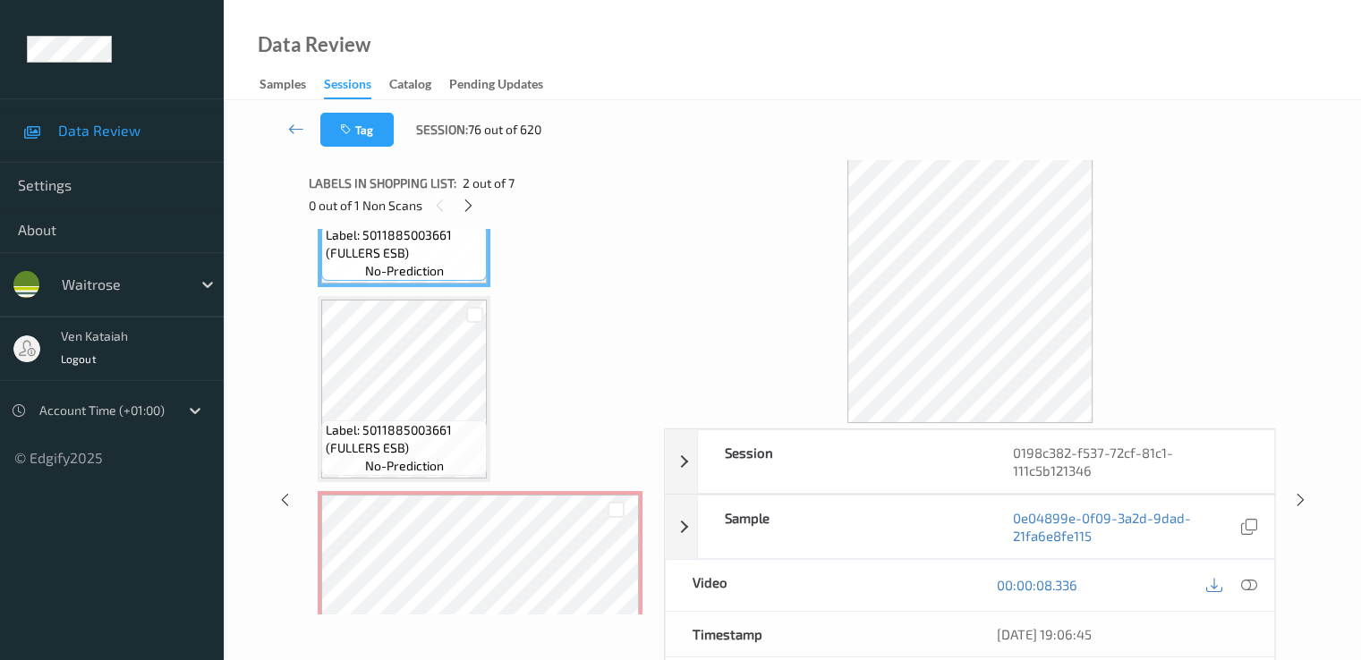
scroll to position [358, 0]
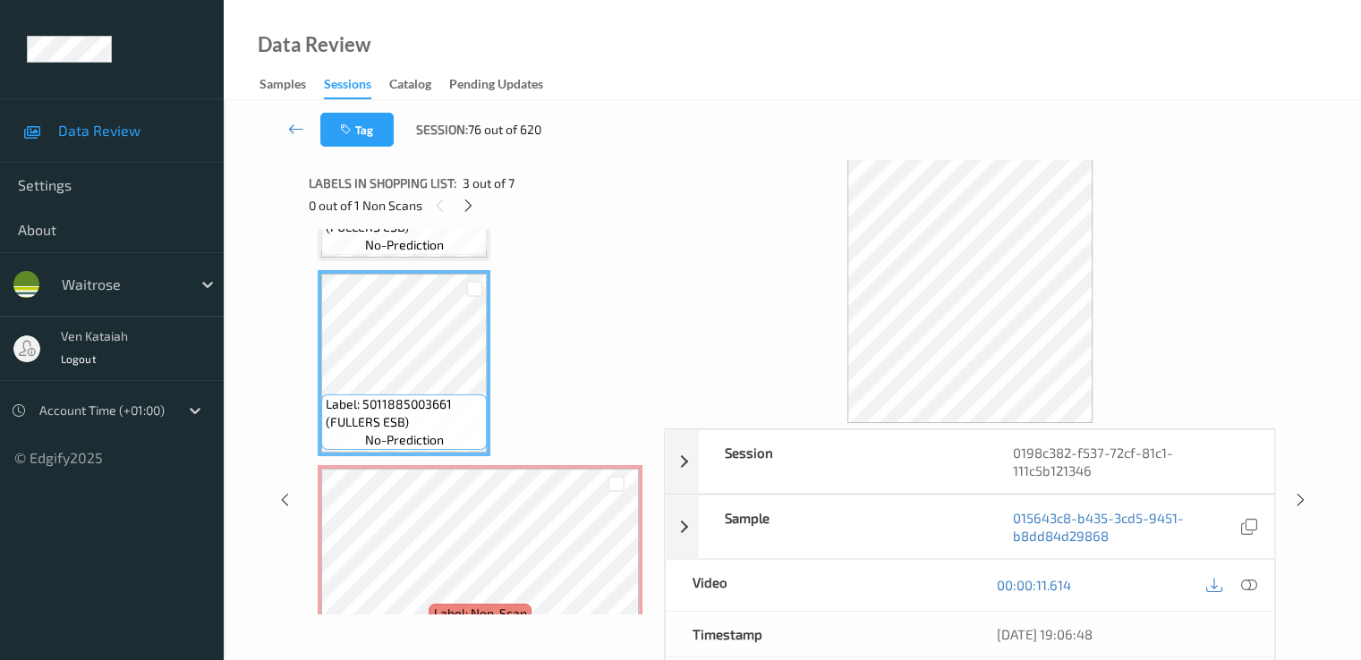
click at [1252, 581] on icon at bounding box center [1248, 585] width 16 height 16
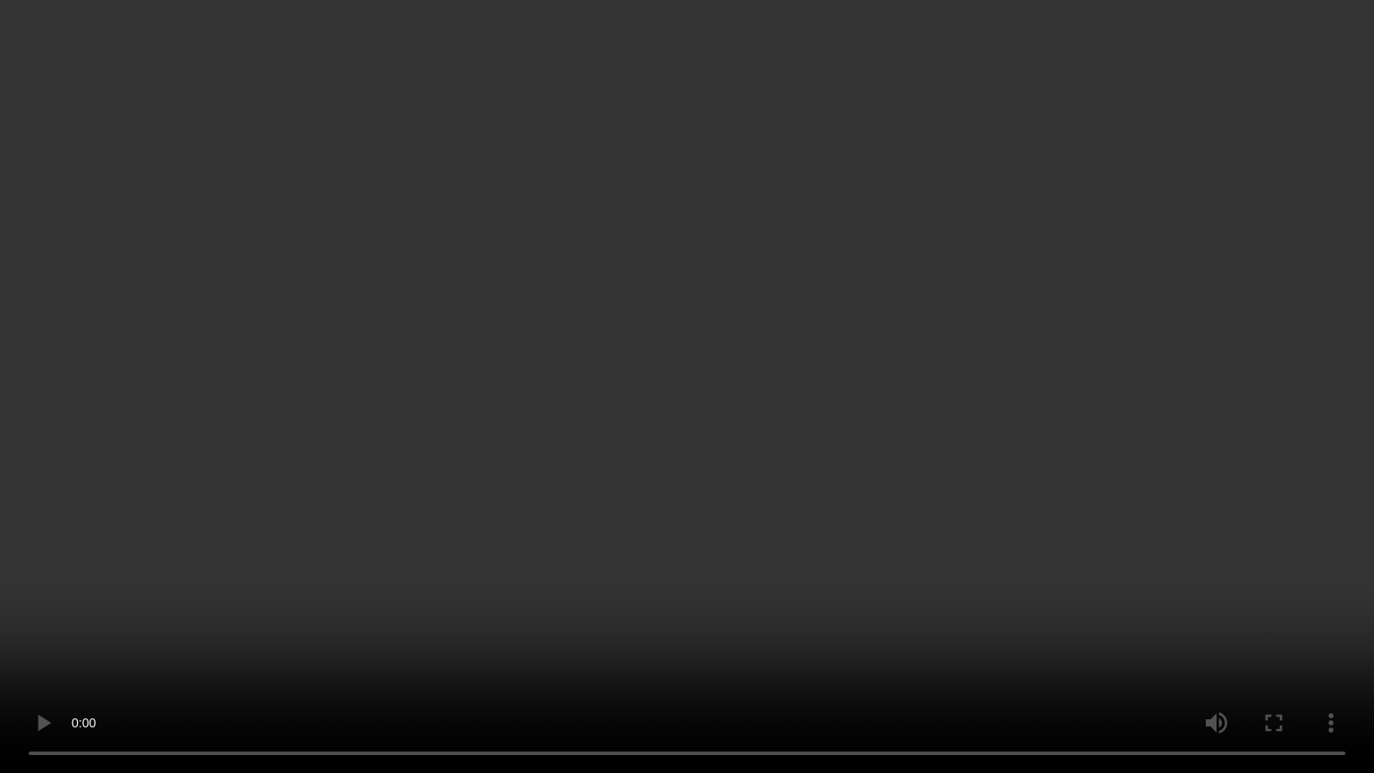
click at [359, 529] on video at bounding box center [687, 386] width 1374 height 773
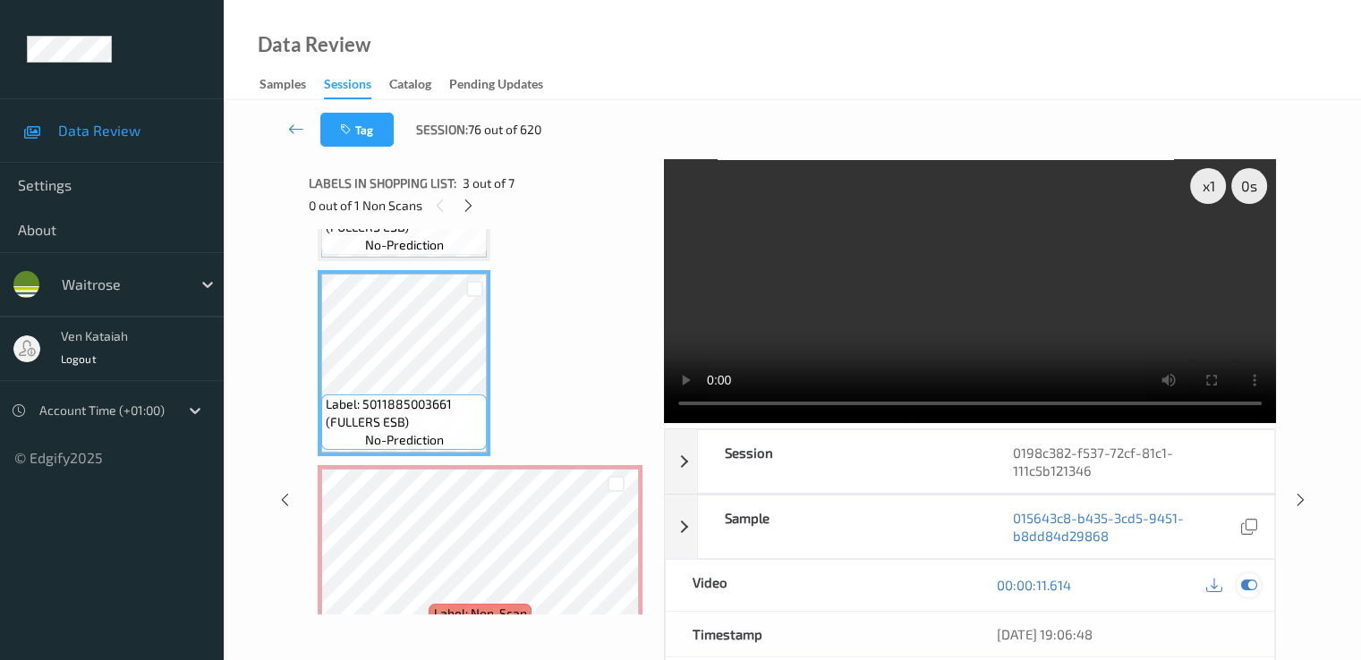
click at [1255, 584] on icon at bounding box center [1248, 585] width 16 height 16
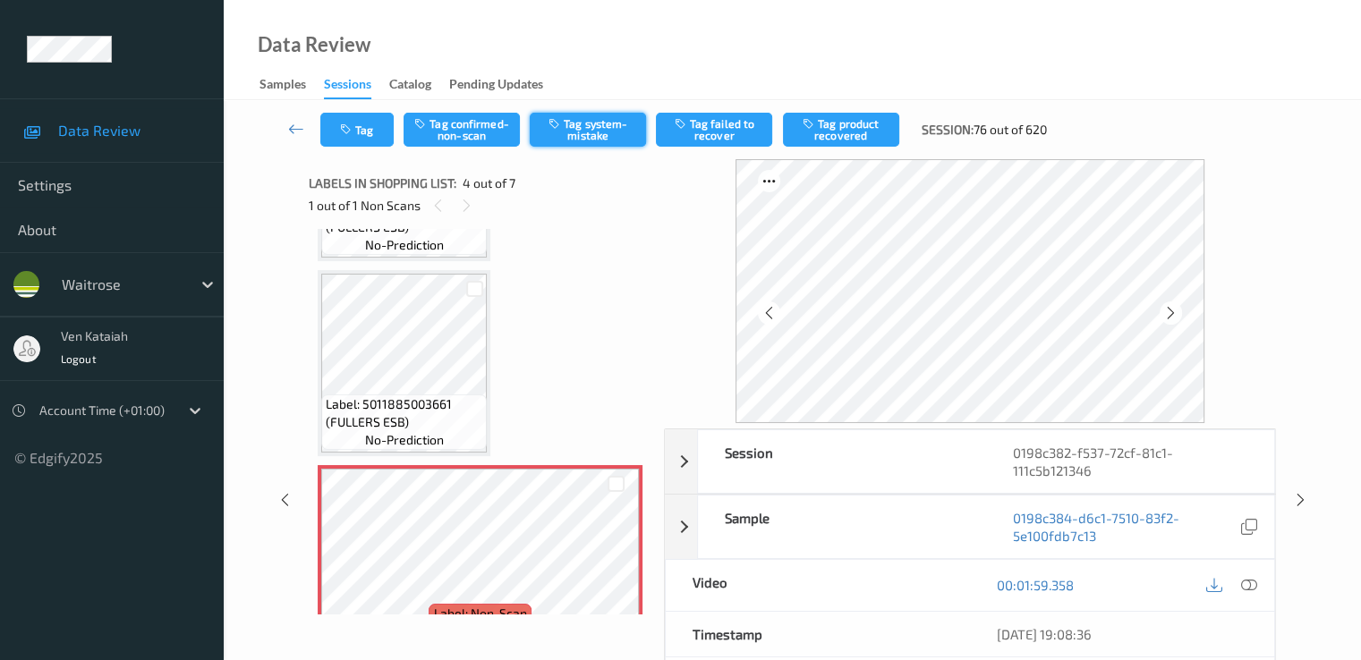
click at [566, 137] on button "Tag system-mistake" at bounding box center [588, 130] width 116 height 34
click at [352, 130] on icon "button" at bounding box center [347, 129] width 15 height 13
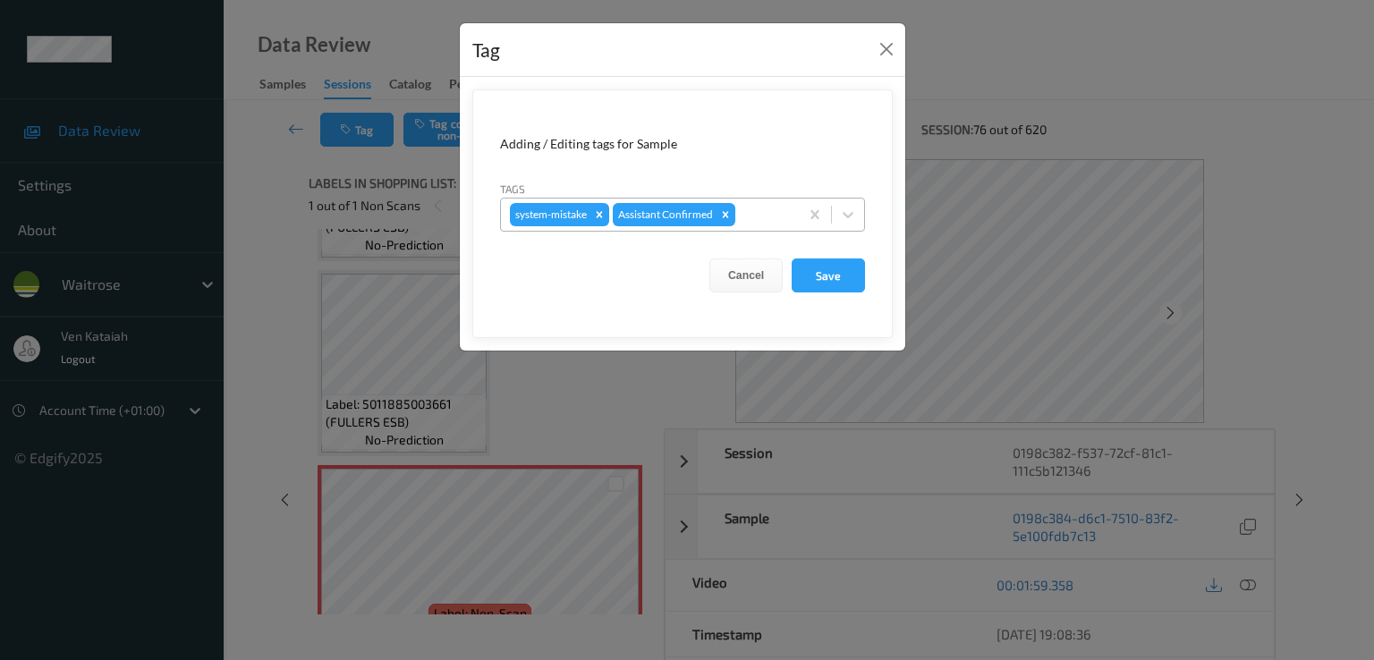
click at [788, 226] on div "system-mistake Assistant Confirmed" at bounding box center [650, 215] width 298 height 30
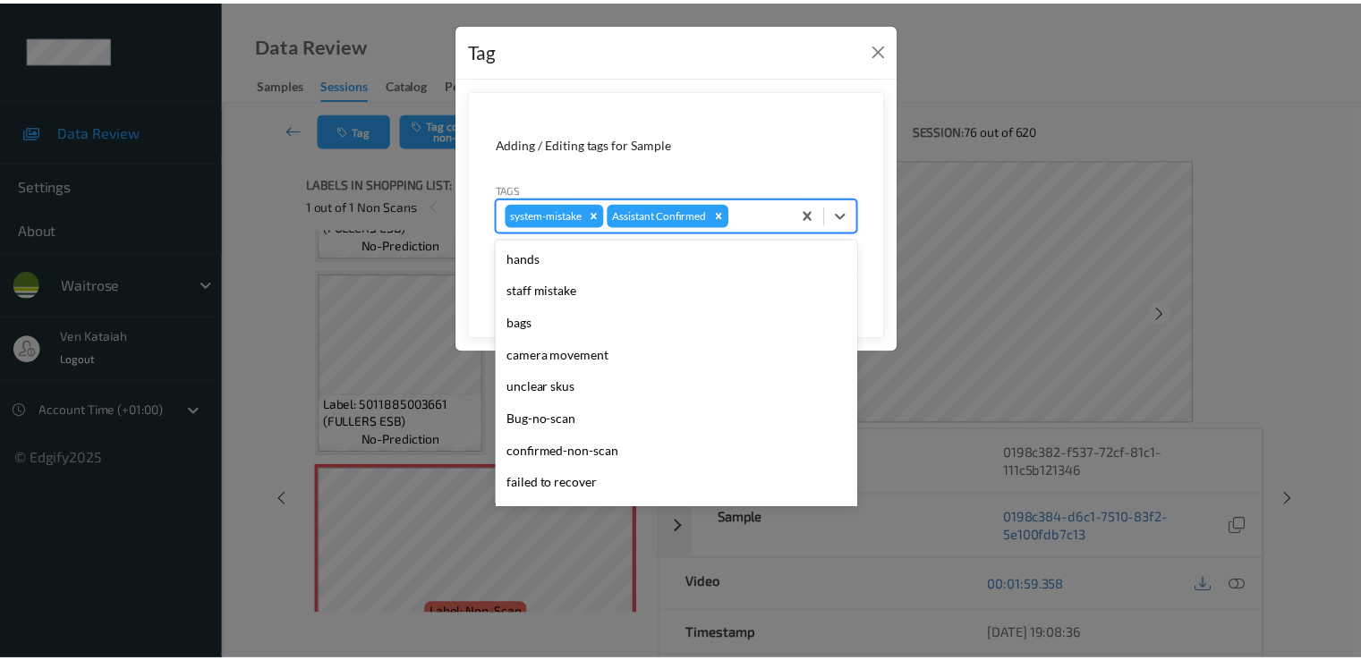
scroll to position [351, 0]
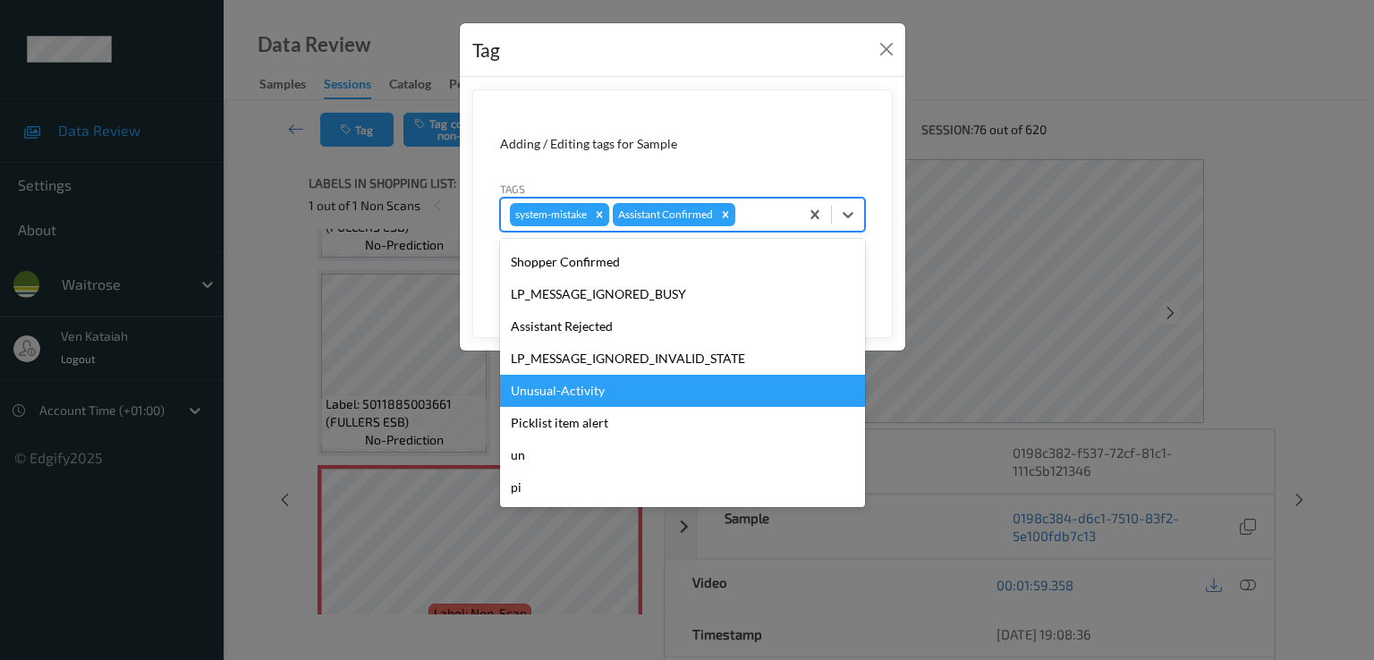
click at [584, 380] on div "Unusual-Activity" at bounding box center [682, 391] width 365 height 32
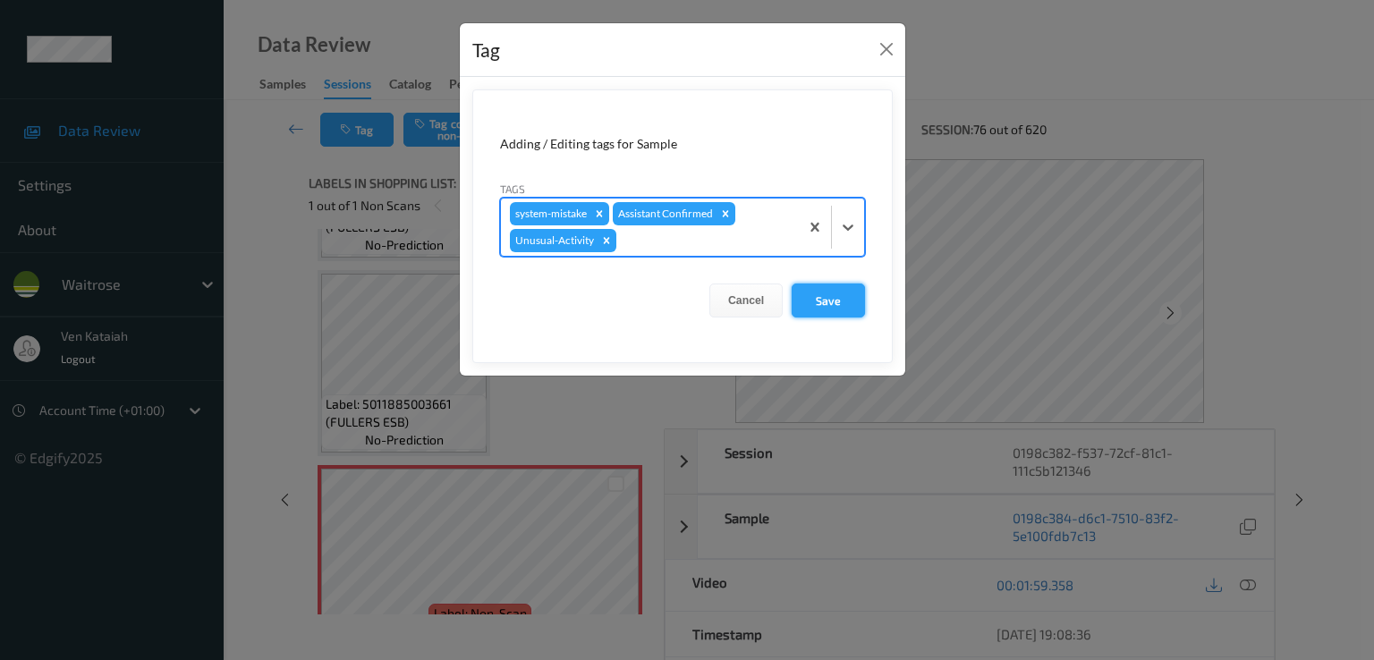
click at [809, 306] on button "Save" at bounding box center [828, 301] width 73 height 34
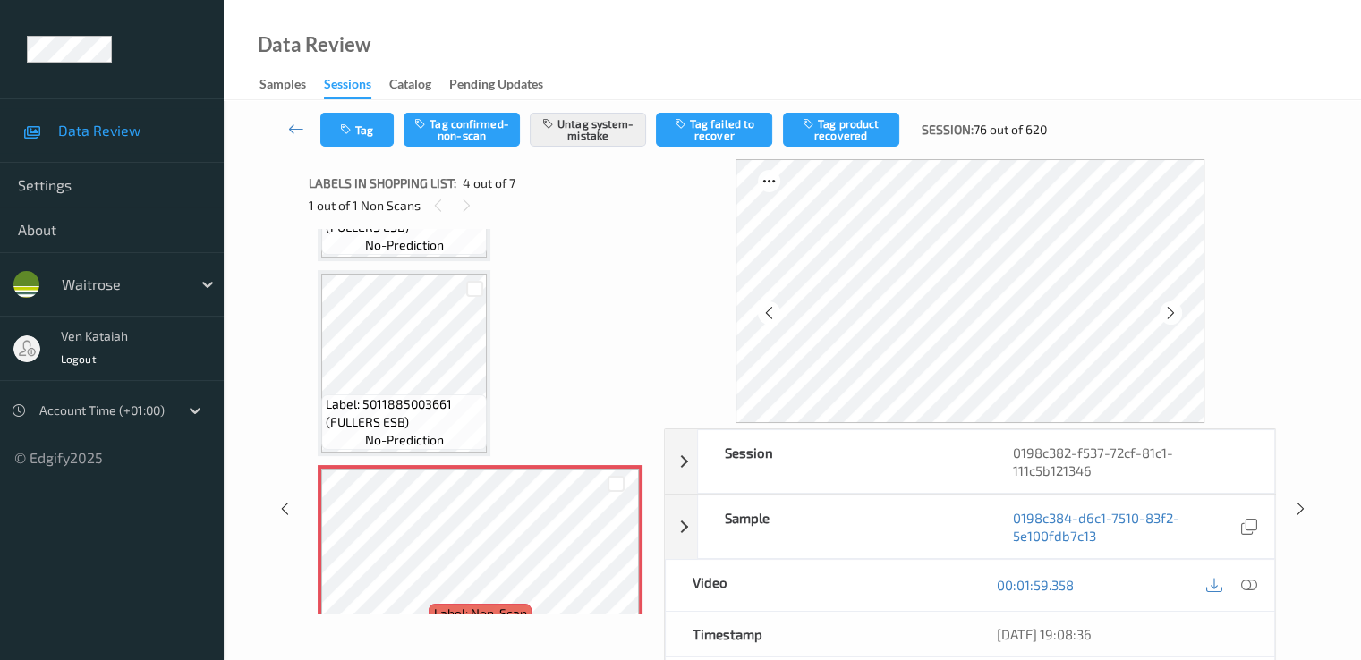
scroll to position [895, 0]
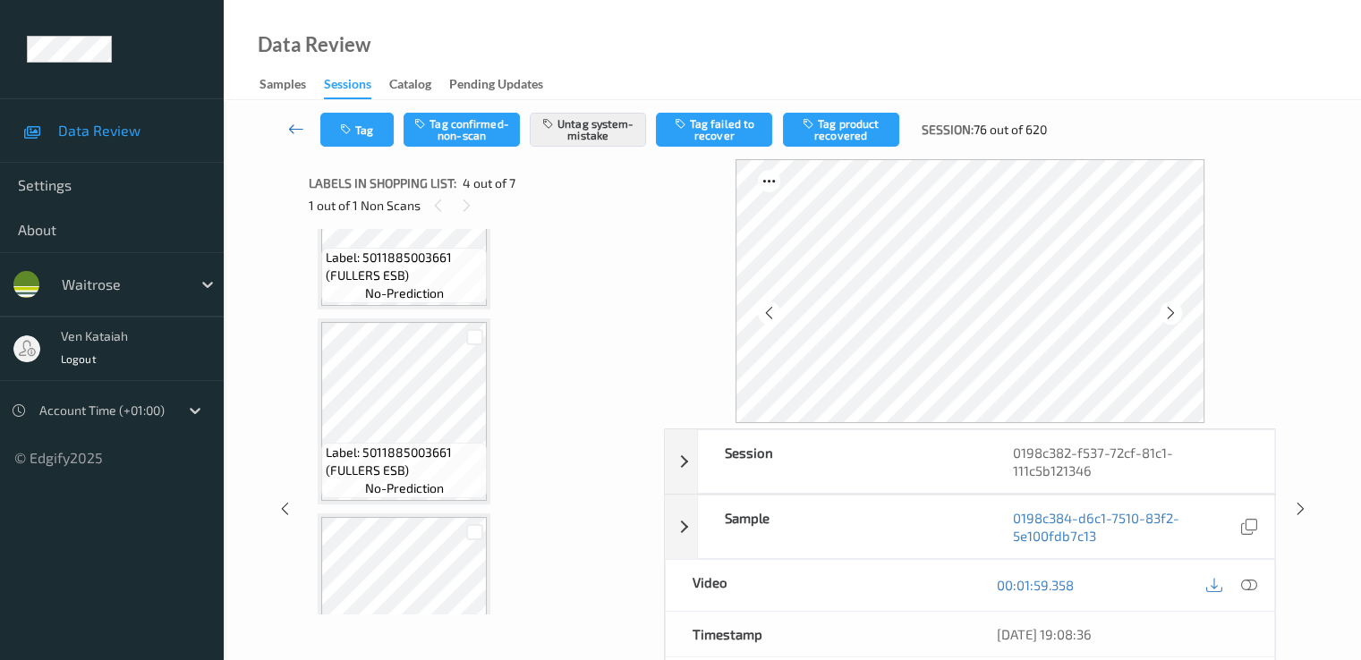
click at [293, 126] on icon at bounding box center [296, 129] width 16 height 18
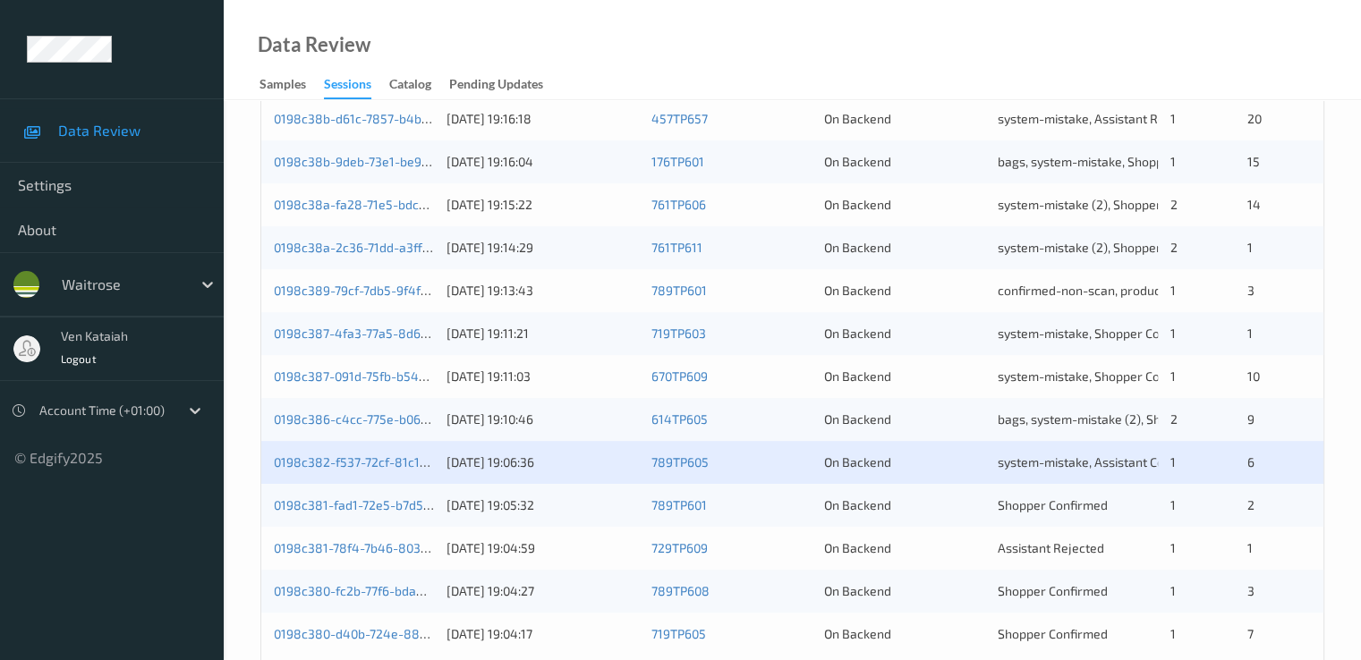
scroll to position [827, 0]
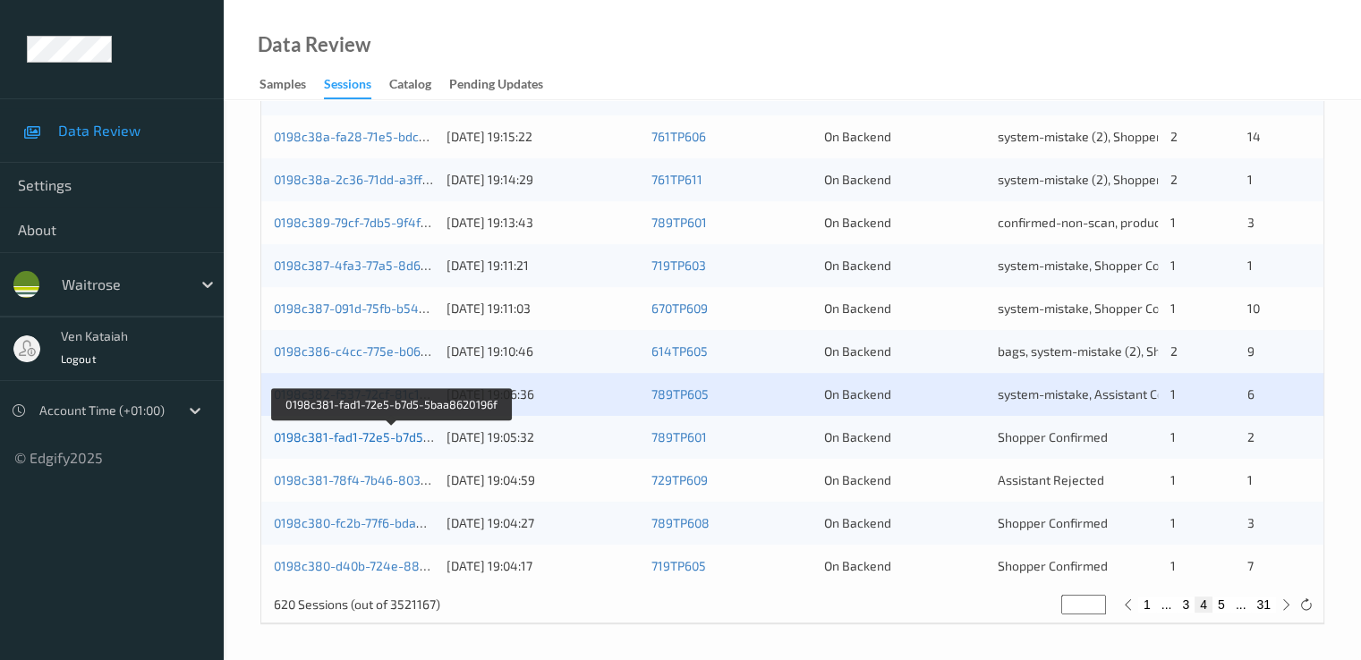
click at [401, 437] on link "0198c381-fad1-72e5-b7d5-5baa8620196f" at bounding box center [392, 436] width 237 height 15
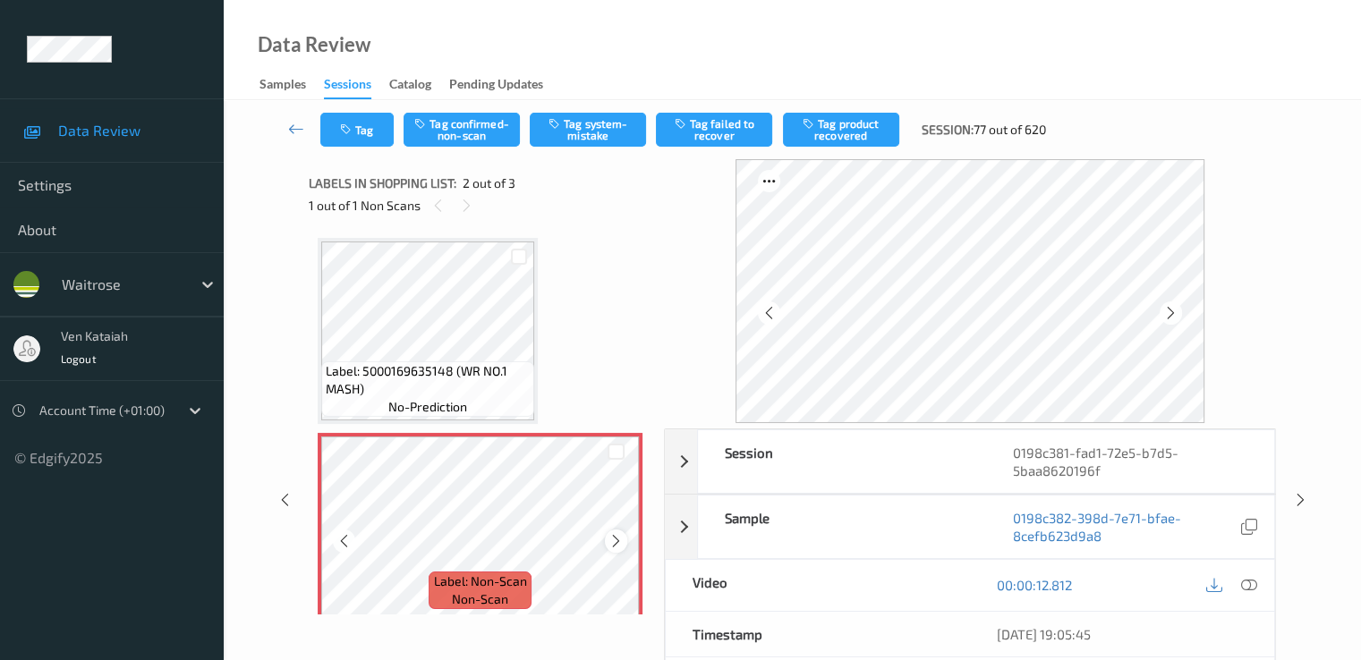
click at [618, 546] on icon at bounding box center [615, 541] width 15 height 16
click at [1245, 577] on icon at bounding box center [1248, 585] width 16 height 16
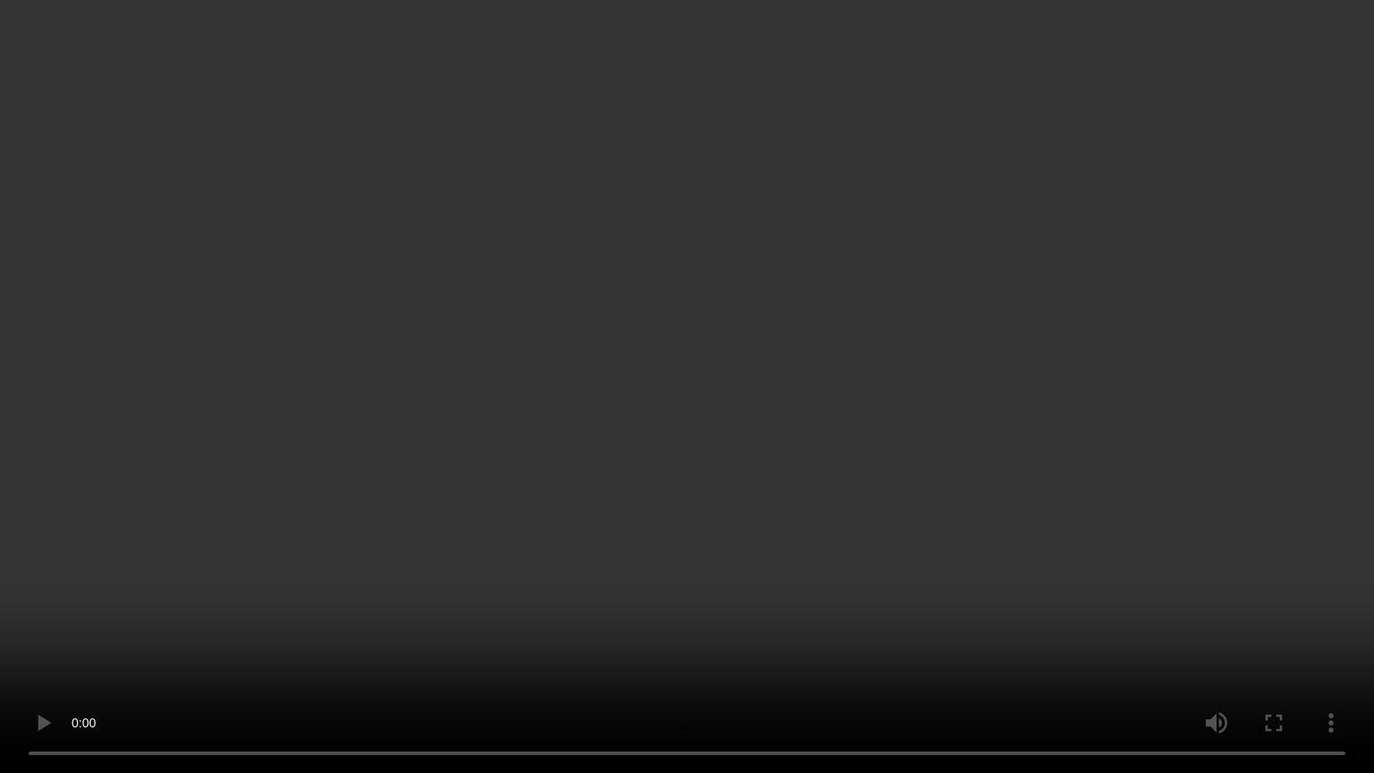
click at [332, 519] on video at bounding box center [687, 386] width 1374 height 773
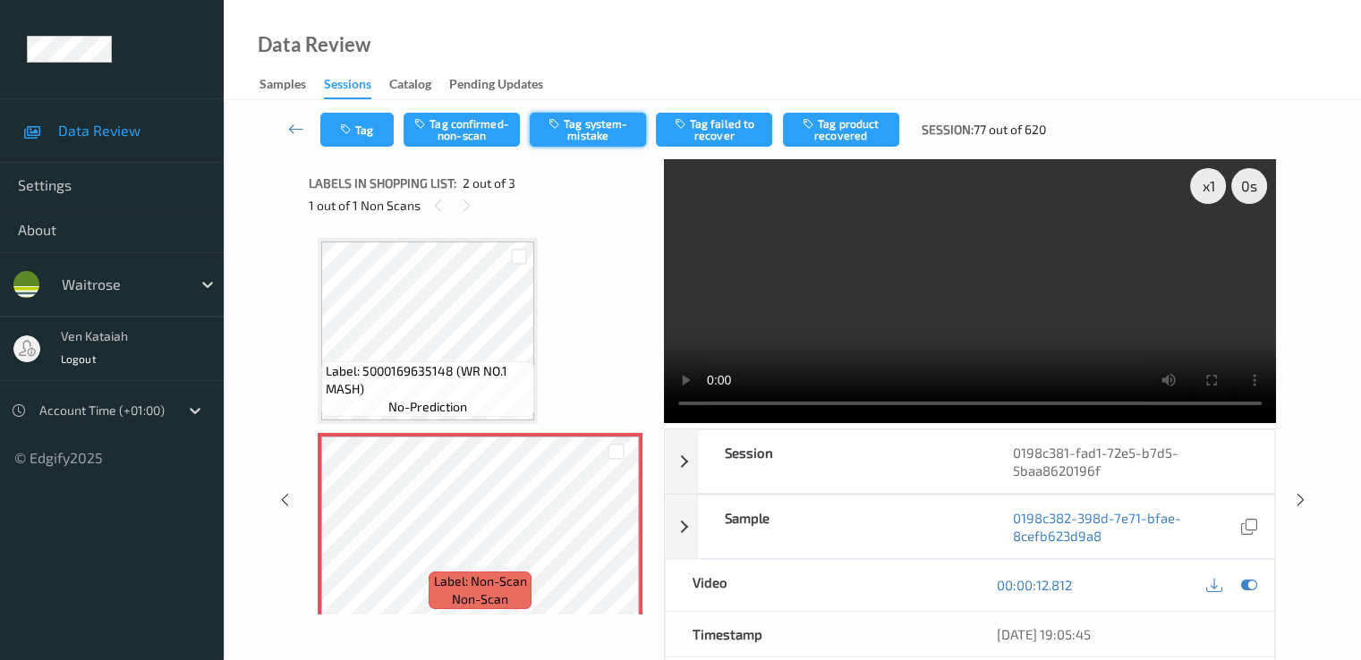
click at [556, 140] on button "Tag system-mistake" at bounding box center [588, 130] width 116 height 34
click at [369, 130] on button "Tag" at bounding box center [356, 130] width 73 height 34
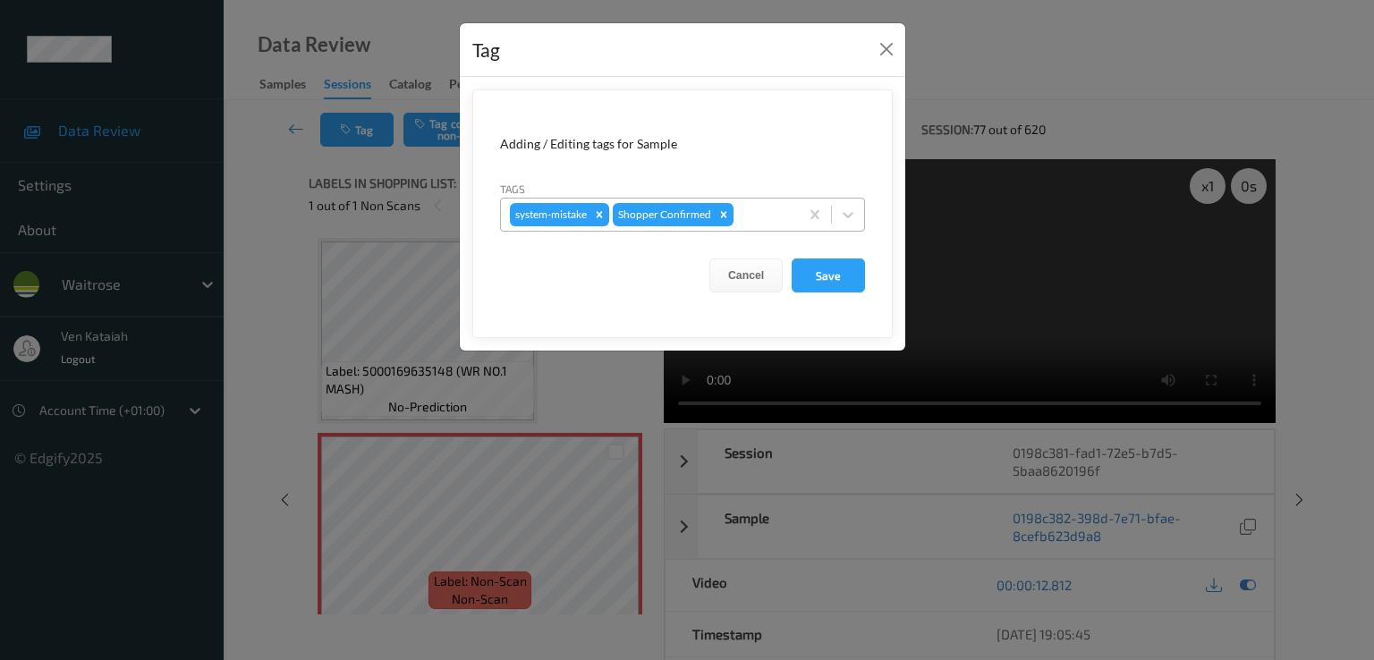
click at [754, 213] on div at bounding box center [763, 214] width 53 height 21
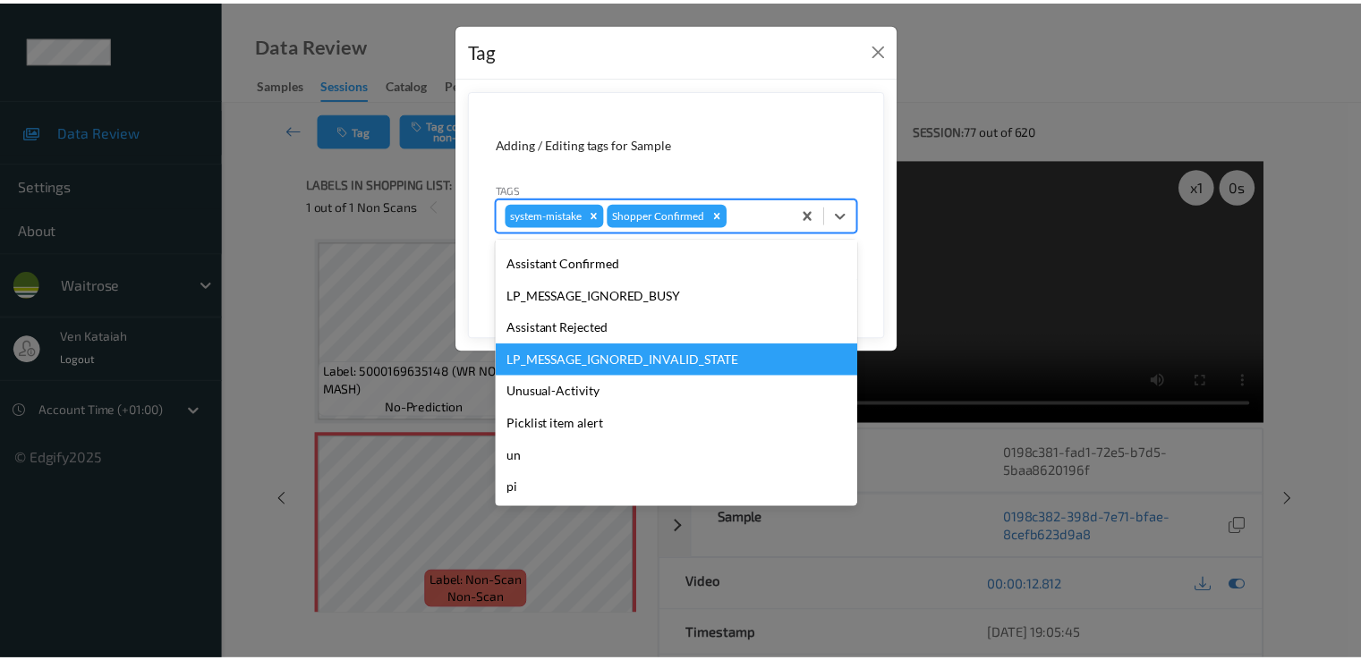
scroll to position [351, 0]
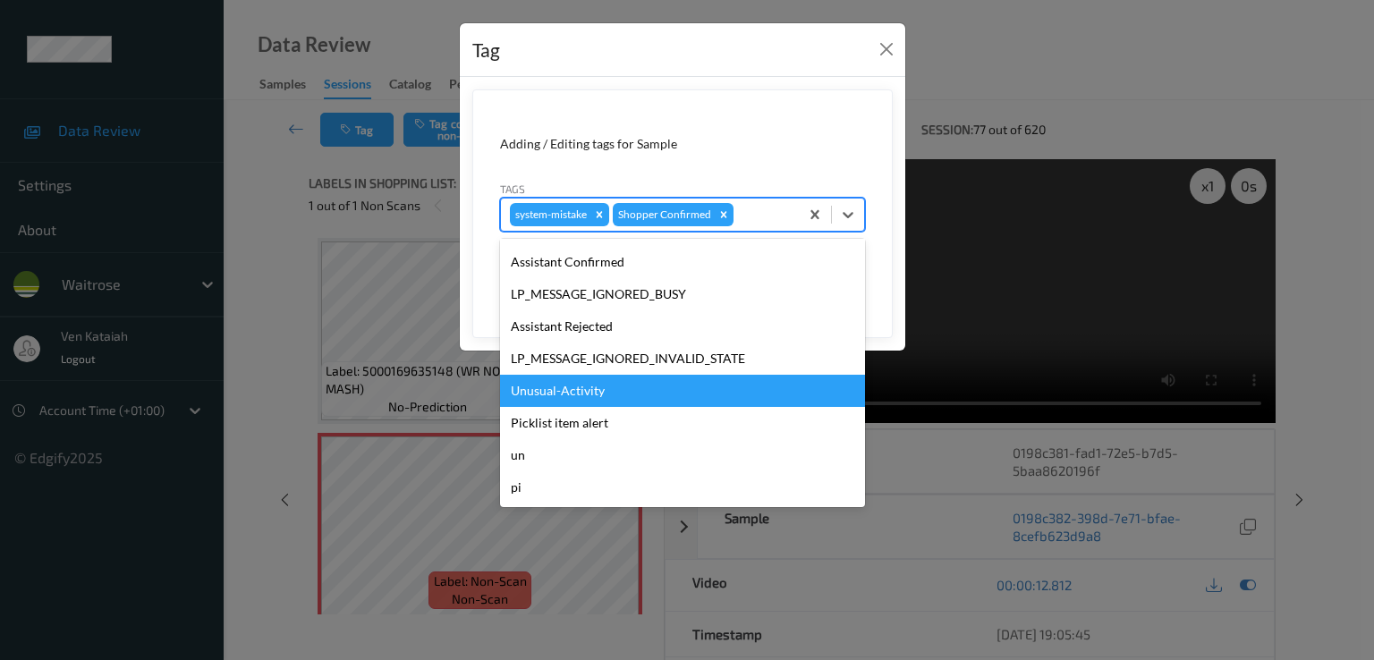
click at [573, 395] on div "Unusual-Activity" at bounding box center [682, 391] width 365 height 32
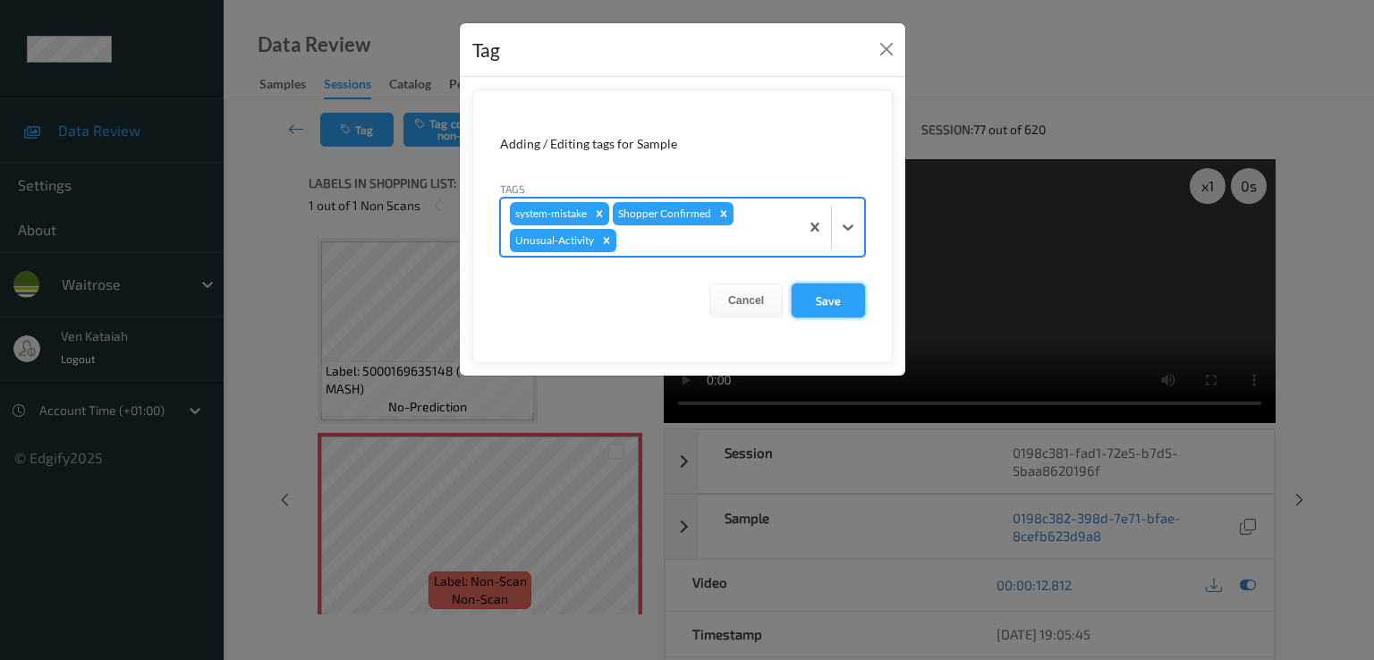
click at [862, 301] on button "Save" at bounding box center [828, 301] width 73 height 34
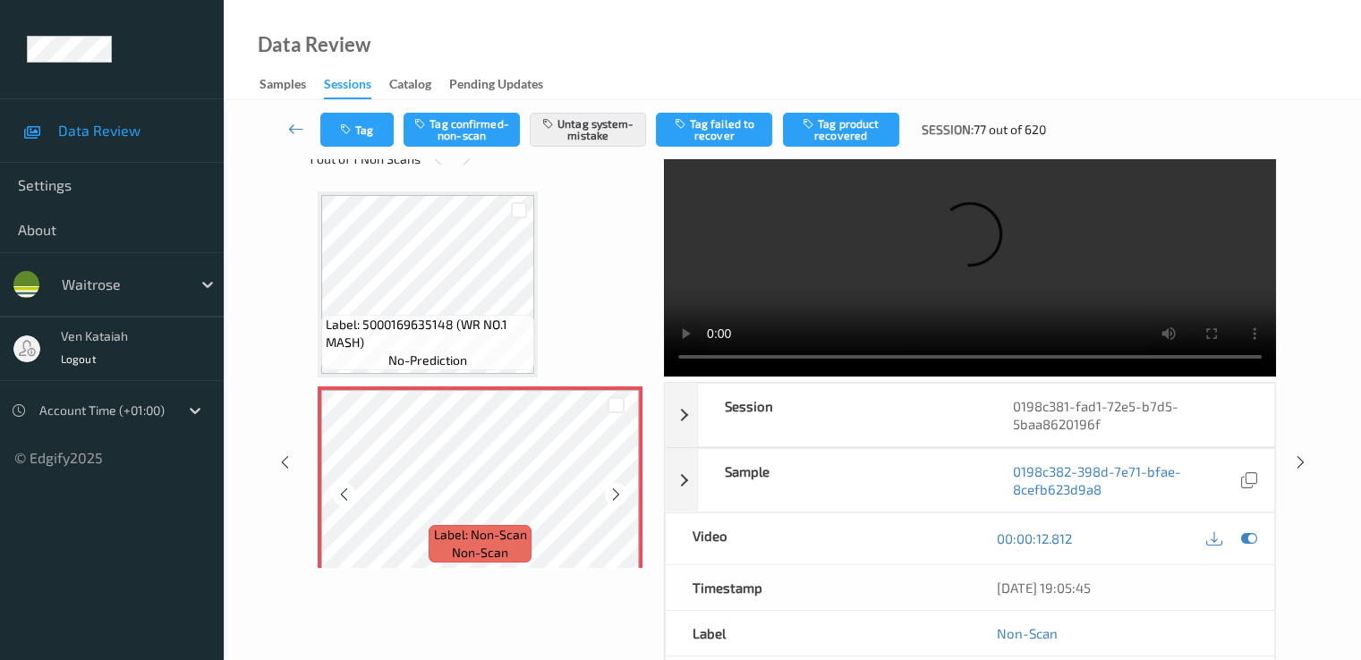
scroll to position [0, 0]
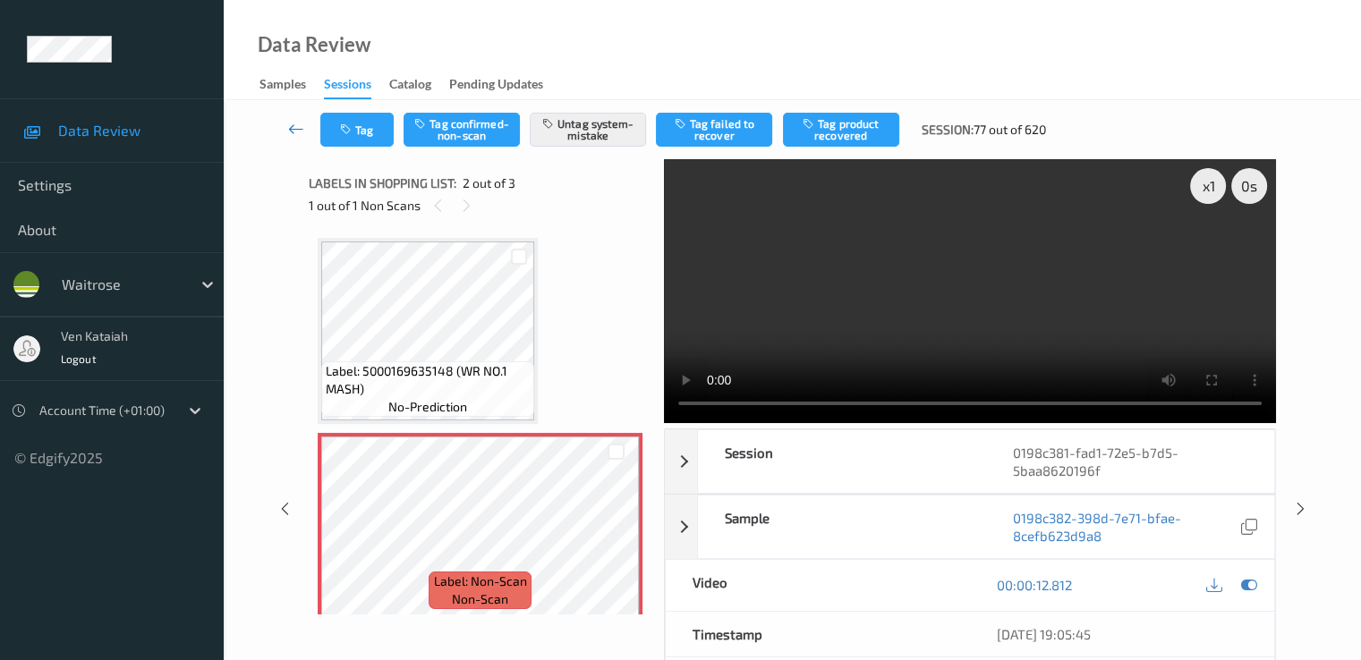
click at [286, 123] on link at bounding box center [296, 130] width 47 height 34
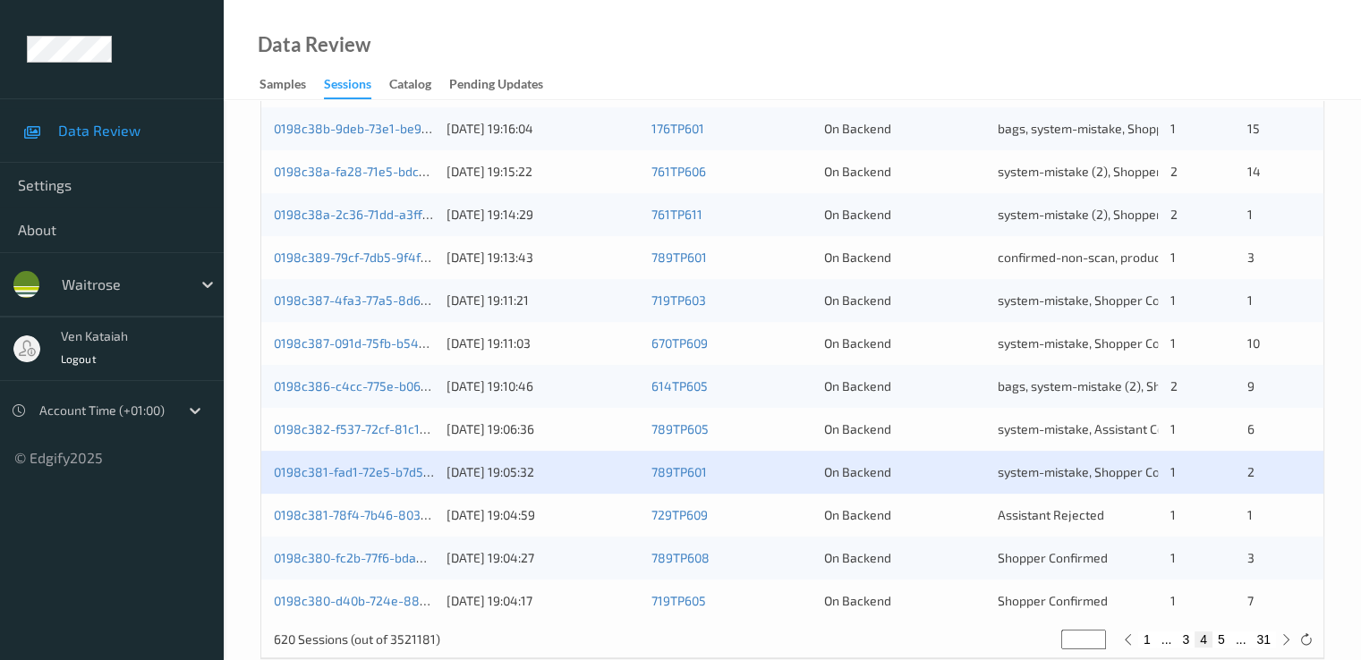
scroll to position [827, 0]
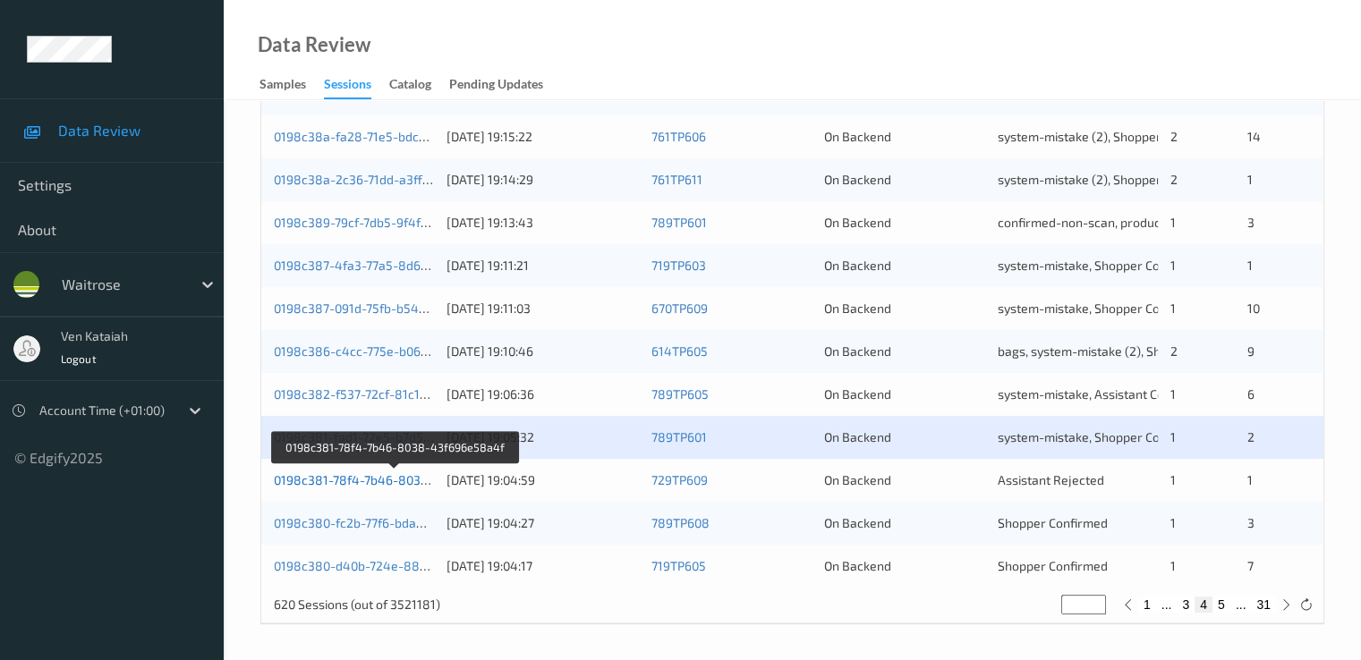
click at [350, 478] on link "0198c381-78f4-7b46-8038-43f696e58a4f" at bounding box center [395, 479] width 243 height 15
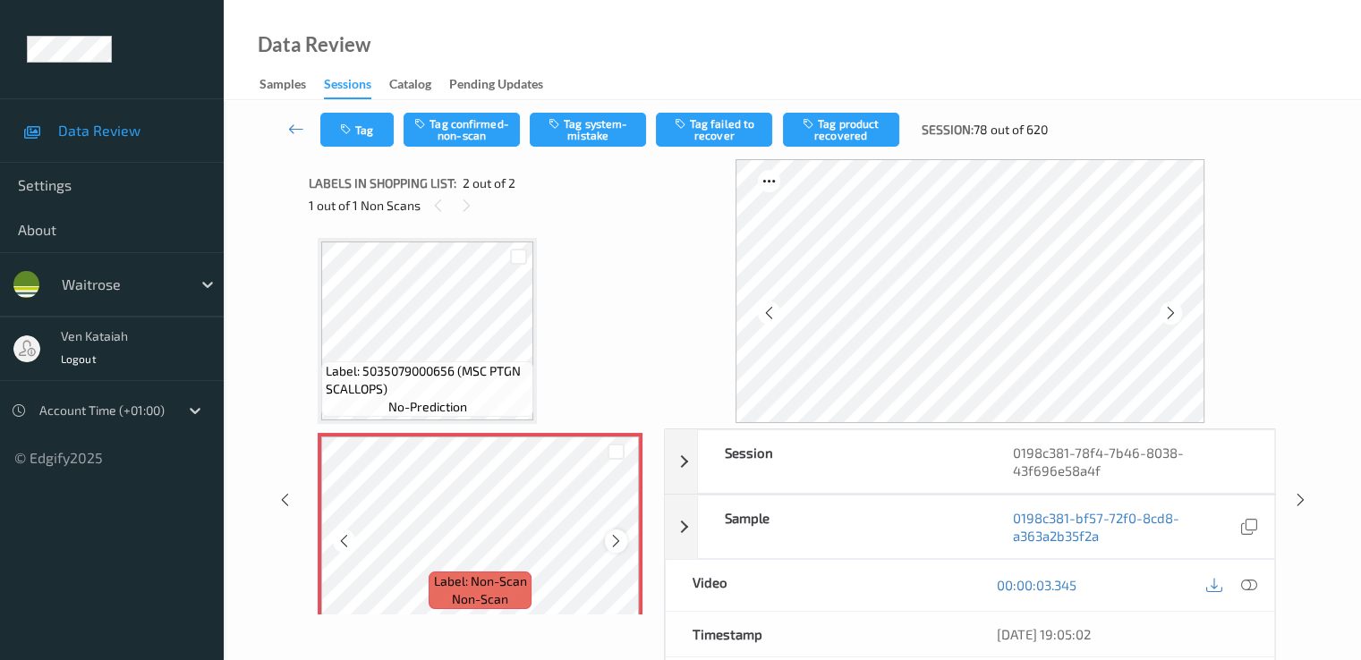
click at [617, 539] on icon at bounding box center [615, 541] width 15 height 16
click at [612, 548] on div at bounding box center [616, 541] width 22 height 22
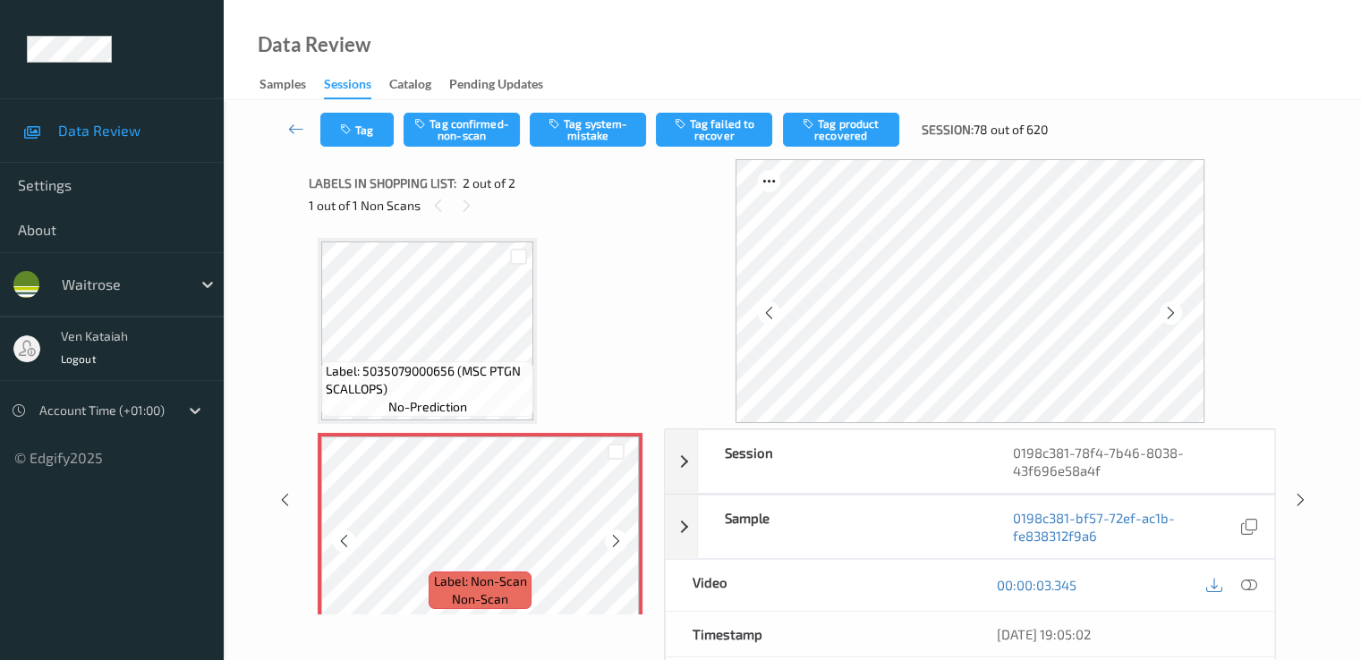
click at [612, 548] on div at bounding box center [616, 541] width 22 height 22
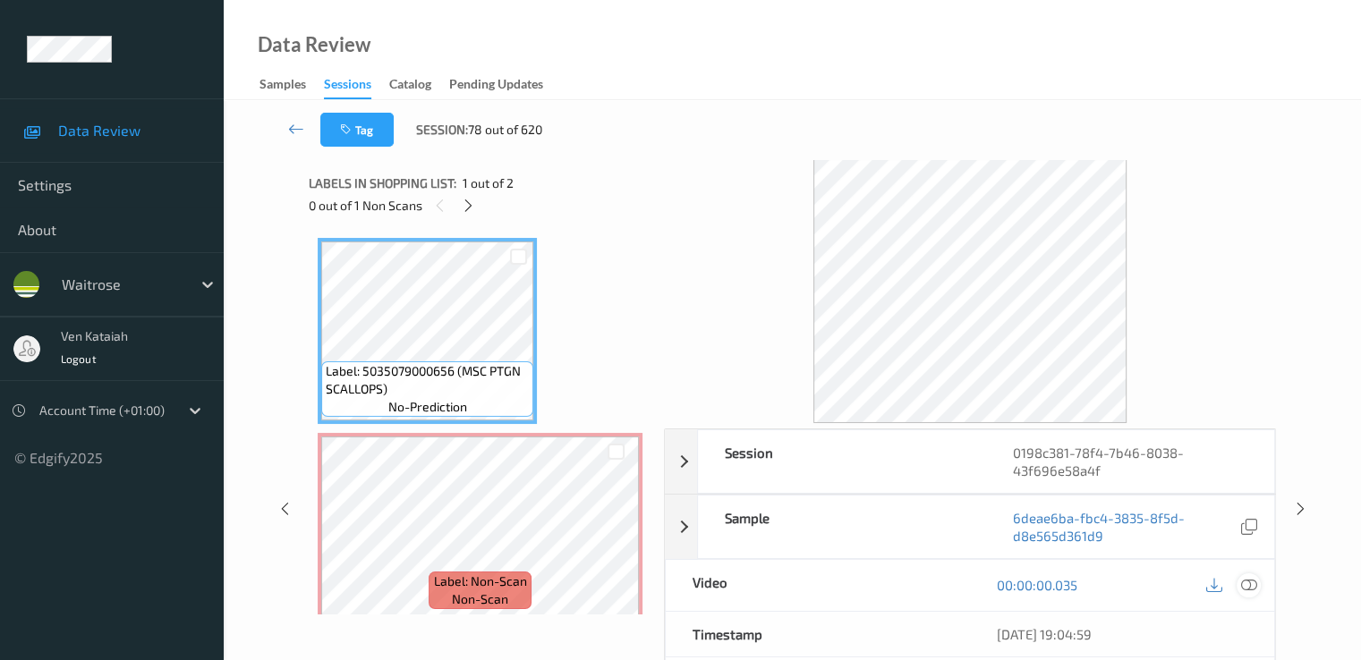
click at [1247, 581] on icon at bounding box center [1248, 585] width 16 height 16
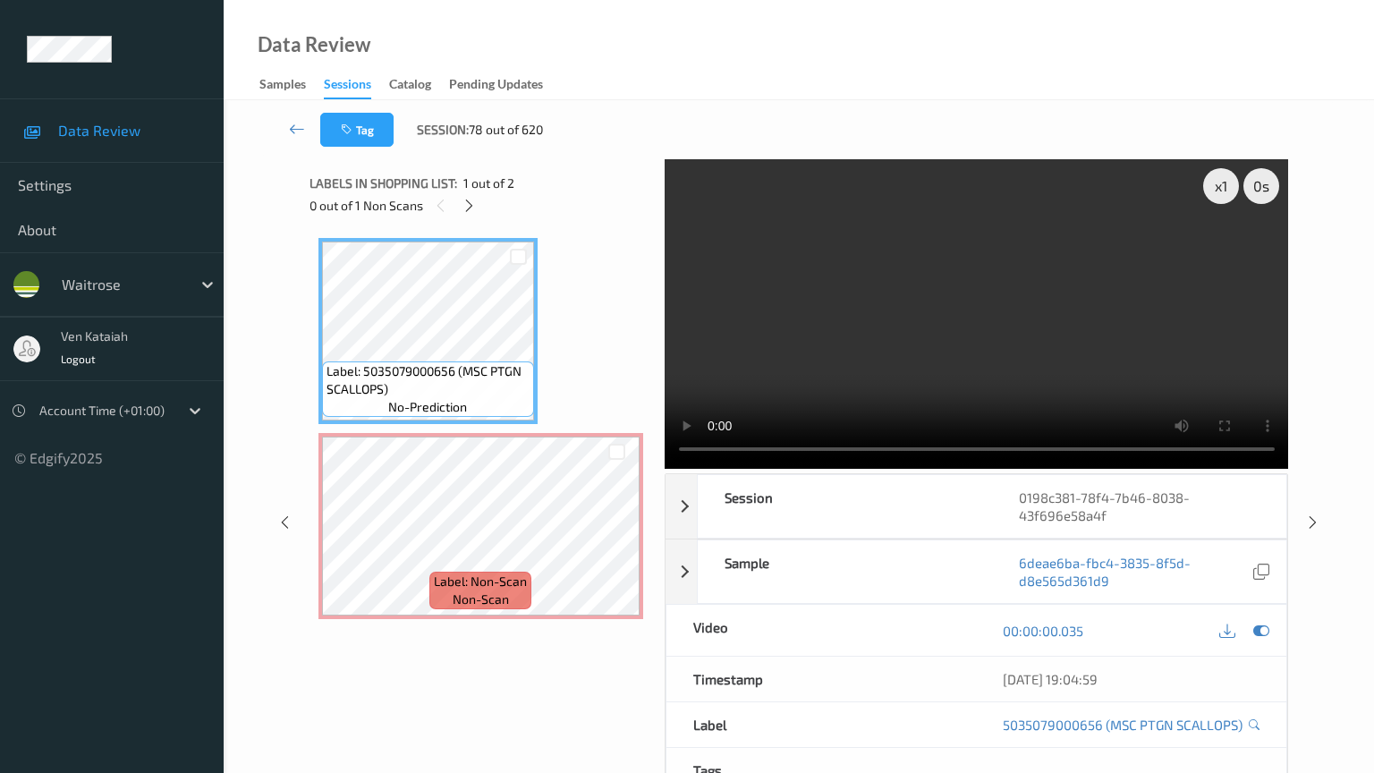
click at [1046, 373] on video at bounding box center [977, 314] width 624 height 310
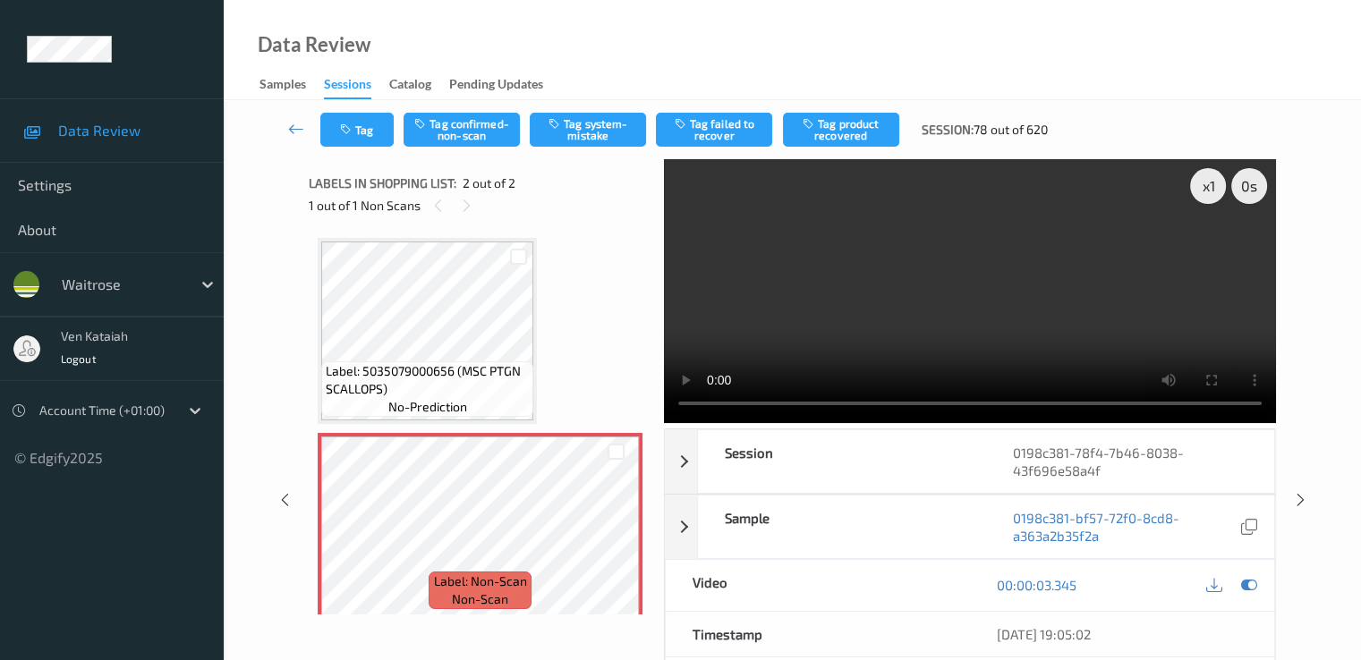
drag, startPoint x: 706, startPoint y: 537, endPoint x: 1125, endPoint y: 348, distance: 460.1
click at [1125, 348] on video at bounding box center [970, 291] width 612 height 264
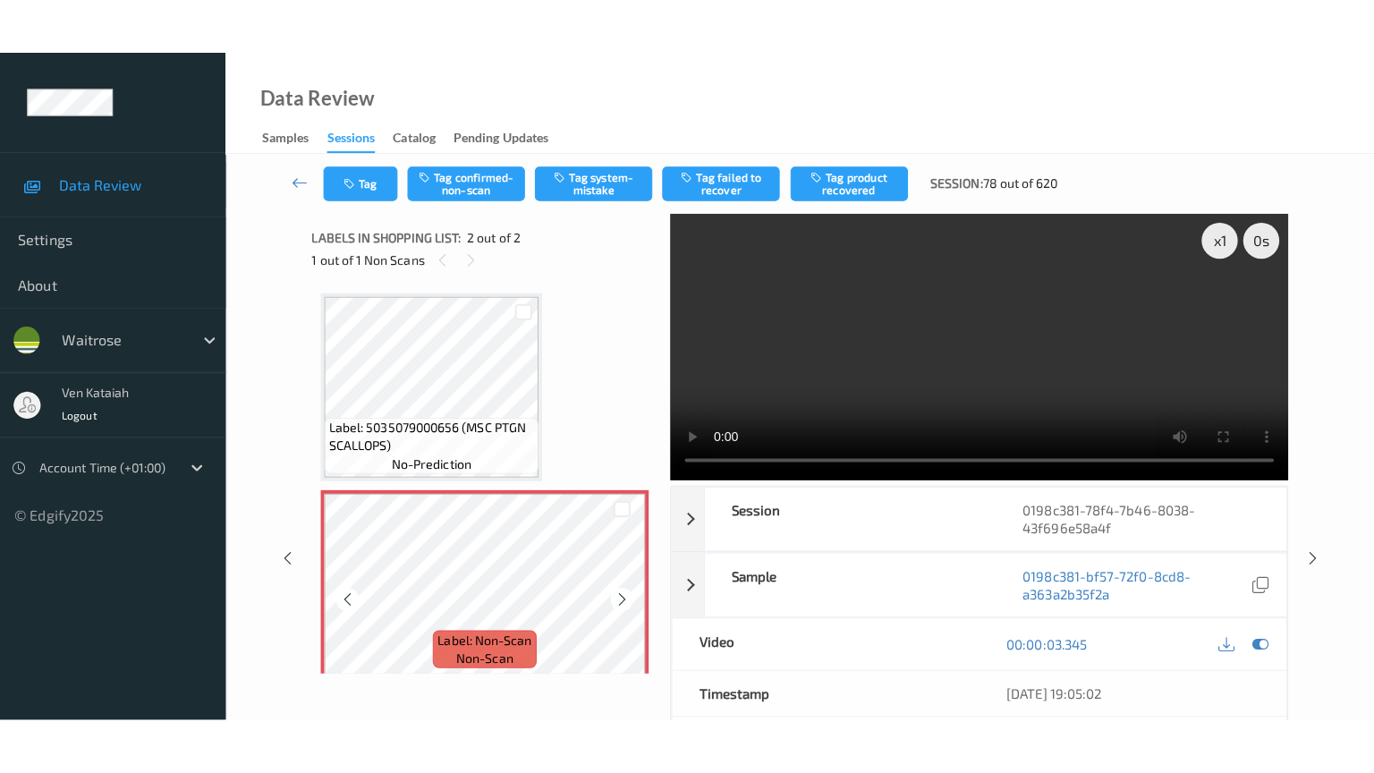
scroll to position [13, 0]
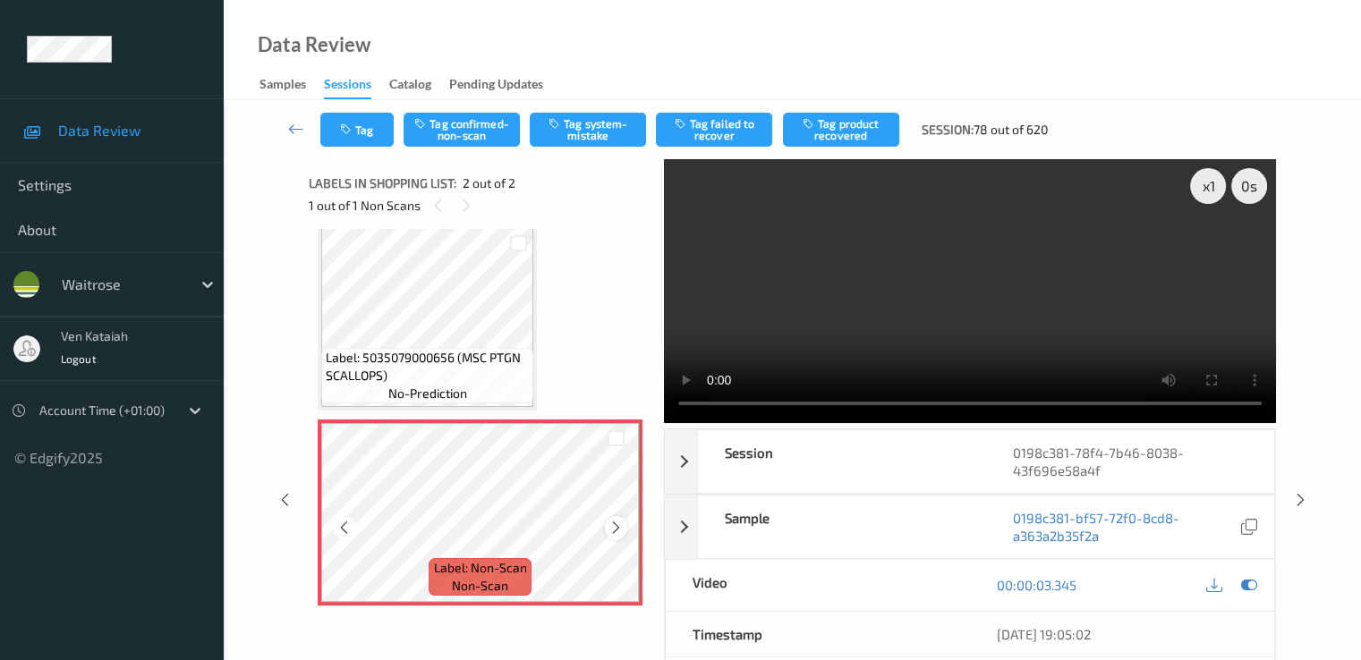
click at [612, 524] on icon at bounding box center [615, 528] width 15 height 16
click at [1253, 579] on icon at bounding box center [1248, 585] width 16 height 16
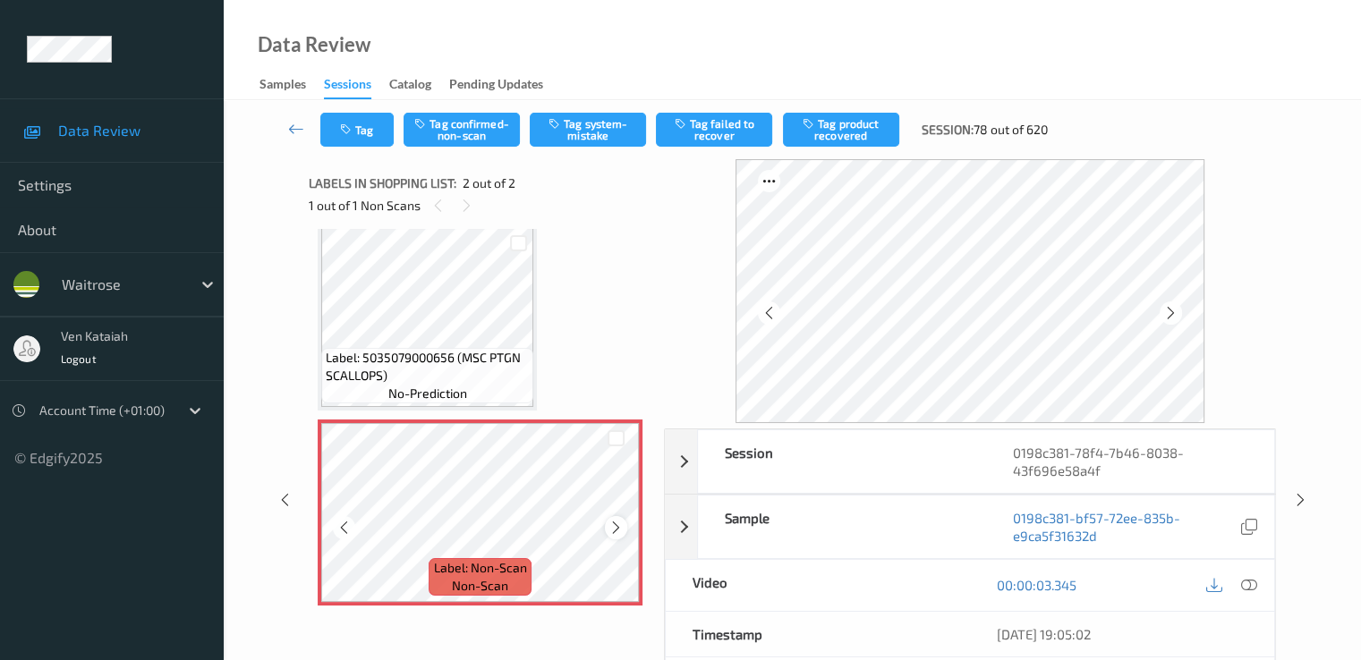
click at [612, 528] on icon at bounding box center [615, 528] width 15 height 16
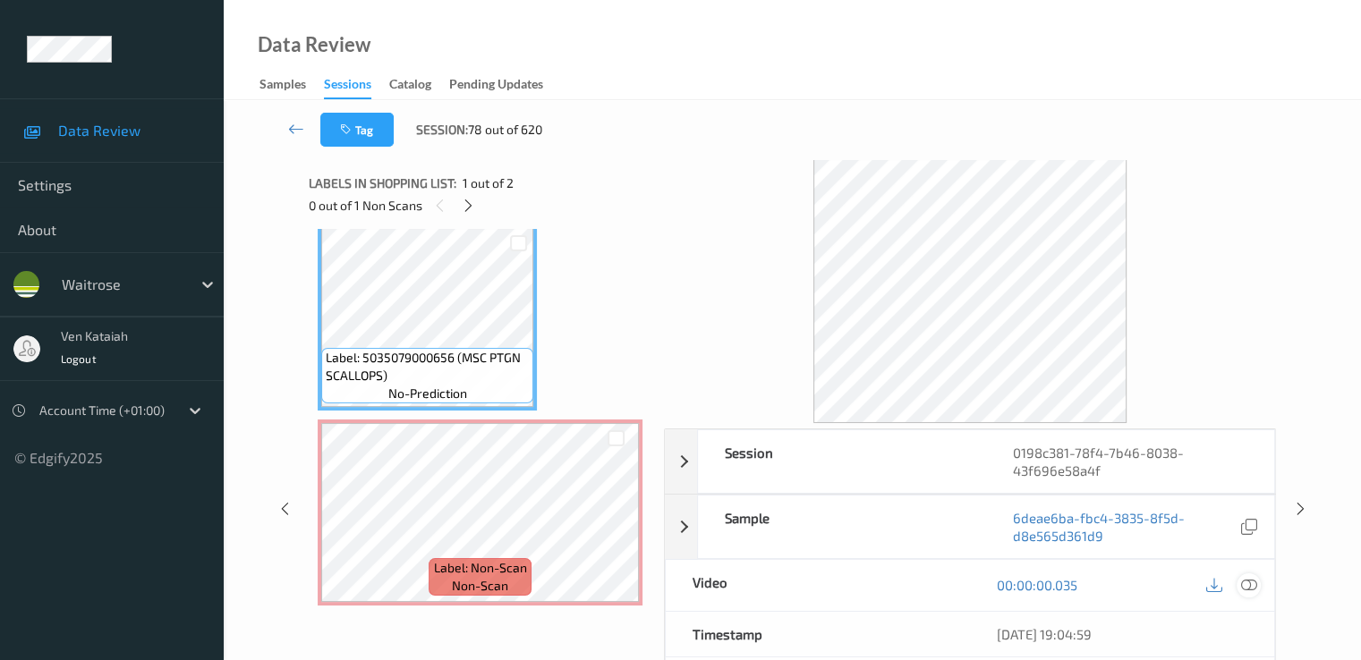
click at [1256, 579] on icon at bounding box center [1248, 585] width 16 height 16
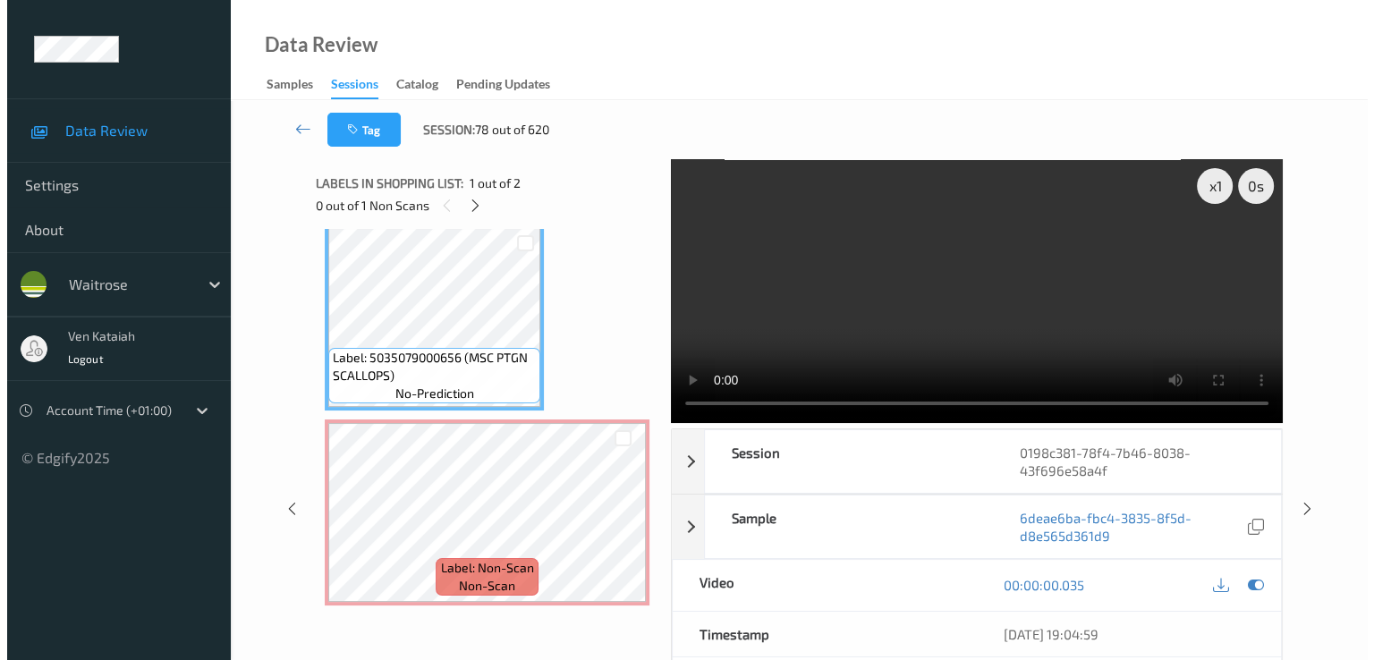
scroll to position [0, 0]
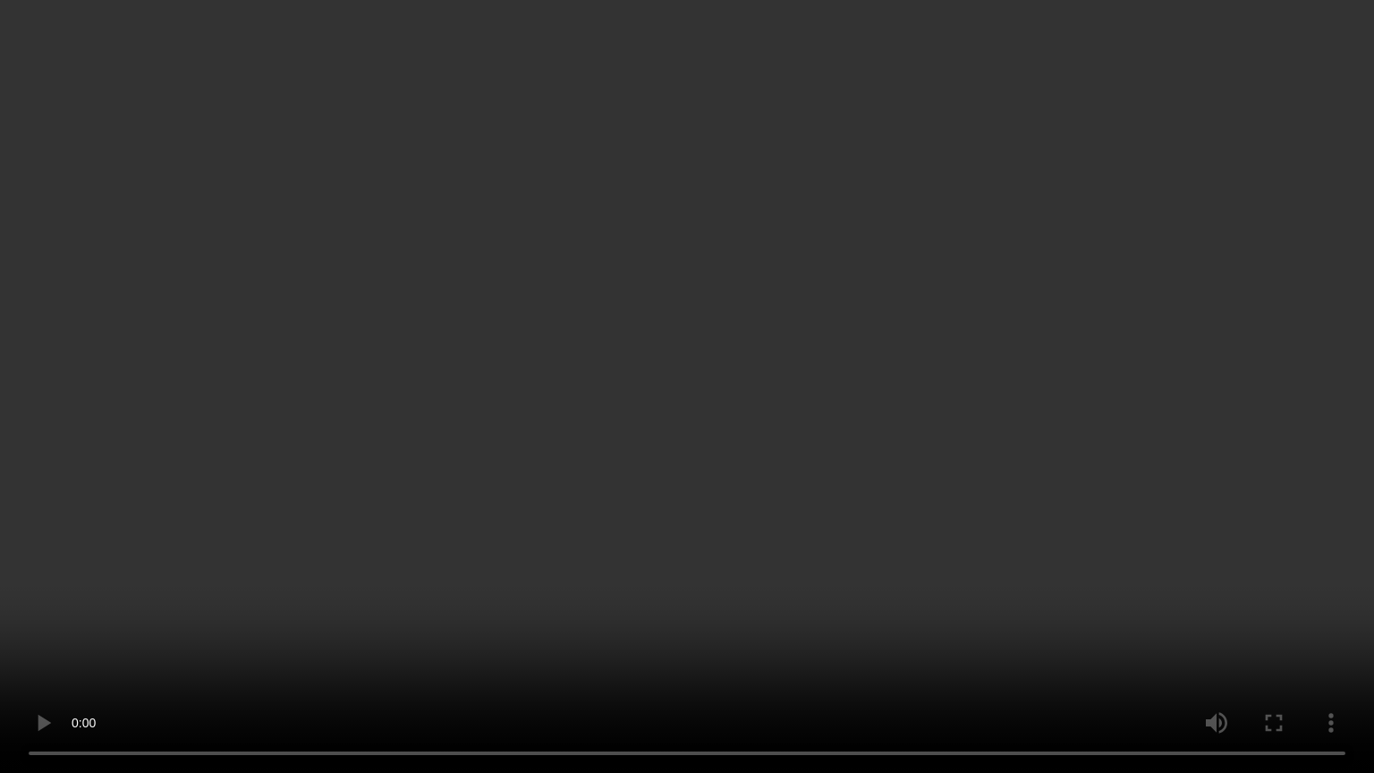
click at [344, 463] on video at bounding box center [687, 386] width 1374 height 773
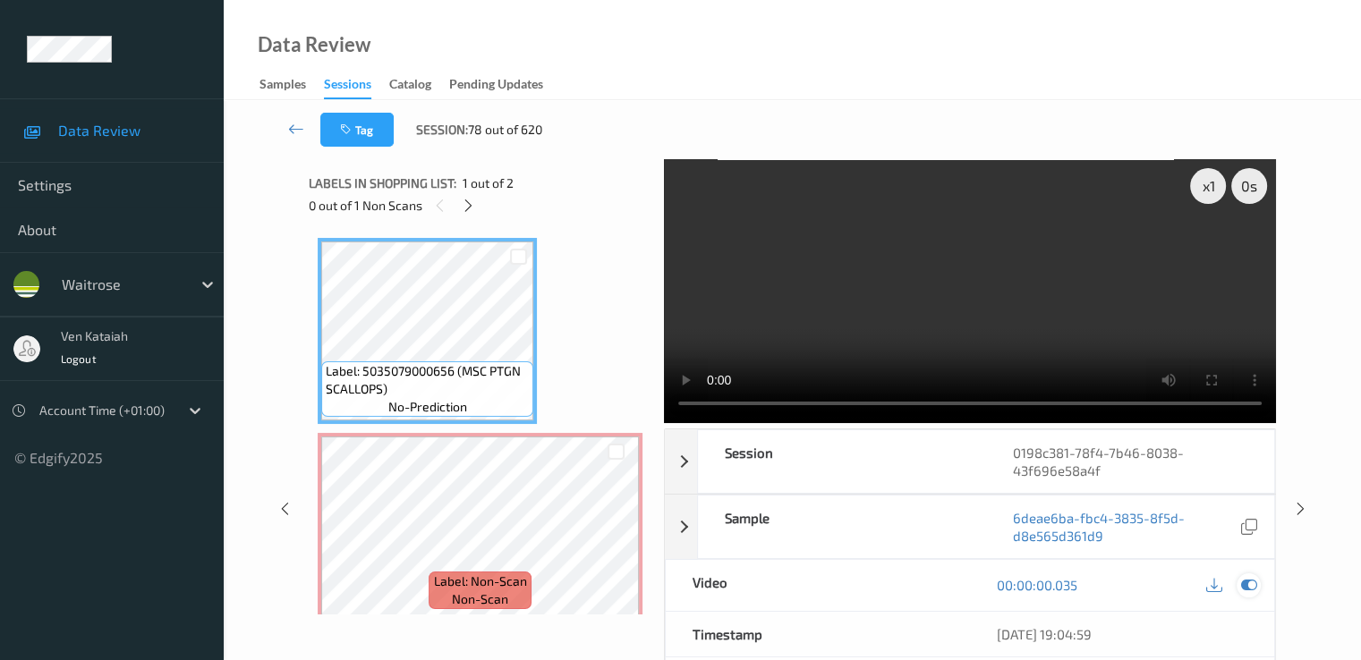
click at [1245, 582] on icon at bounding box center [1248, 585] width 16 height 16
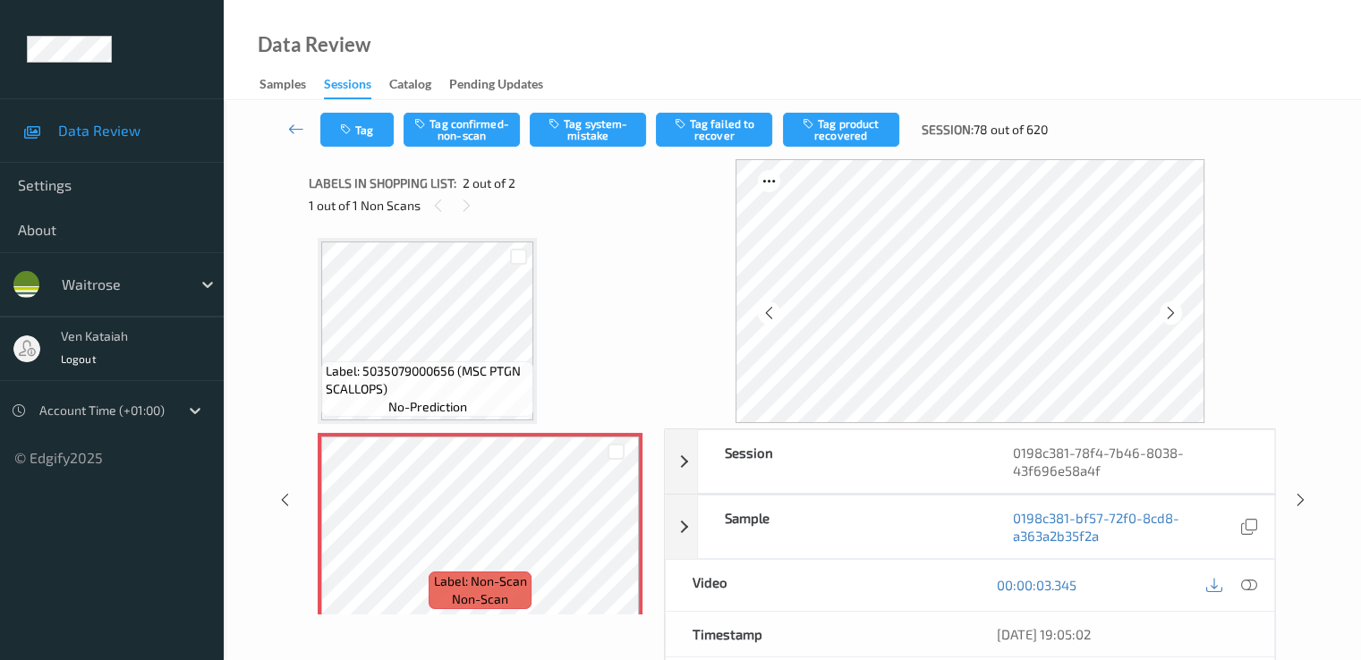
click at [565, 108] on div "Tag Tag confirmed-non-scan Tag system-mistake Tag failed to recover Tag product…" at bounding box center [792, 129] width 1064 height 59
click at [565, 128] on button "Tag system-mistake" at bounding box center [588, 130] width 116 height 34
click at [350, 137] on button "Tag" at bounding box center [356, 130] width 73 height 34
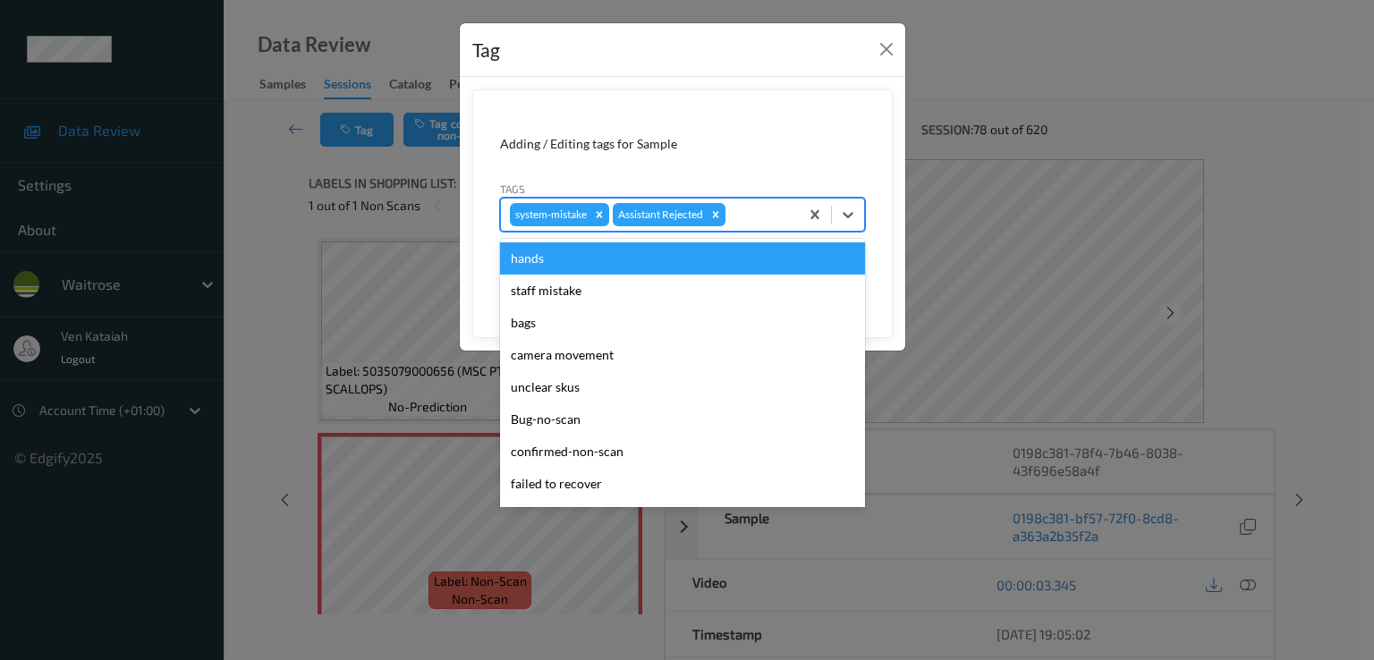
click at [749, 211] on div at bounding box center [759, 214] width 61 height 21
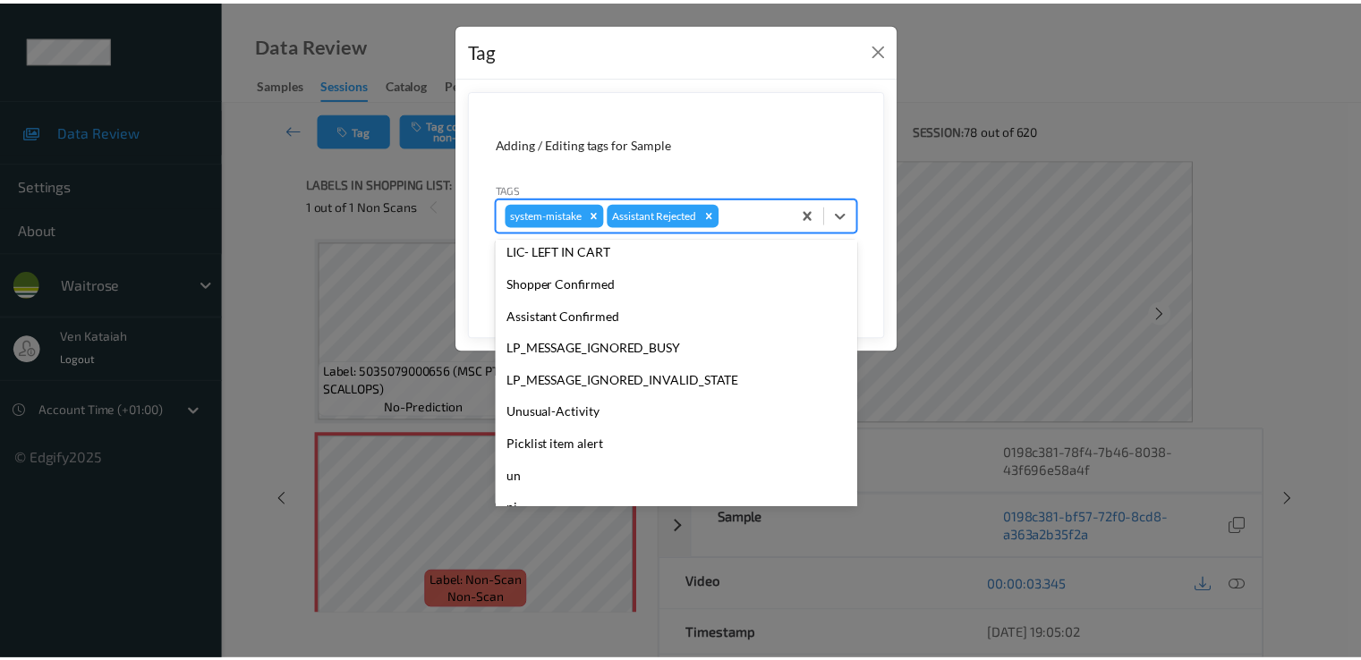
scroll to position [351, 0]
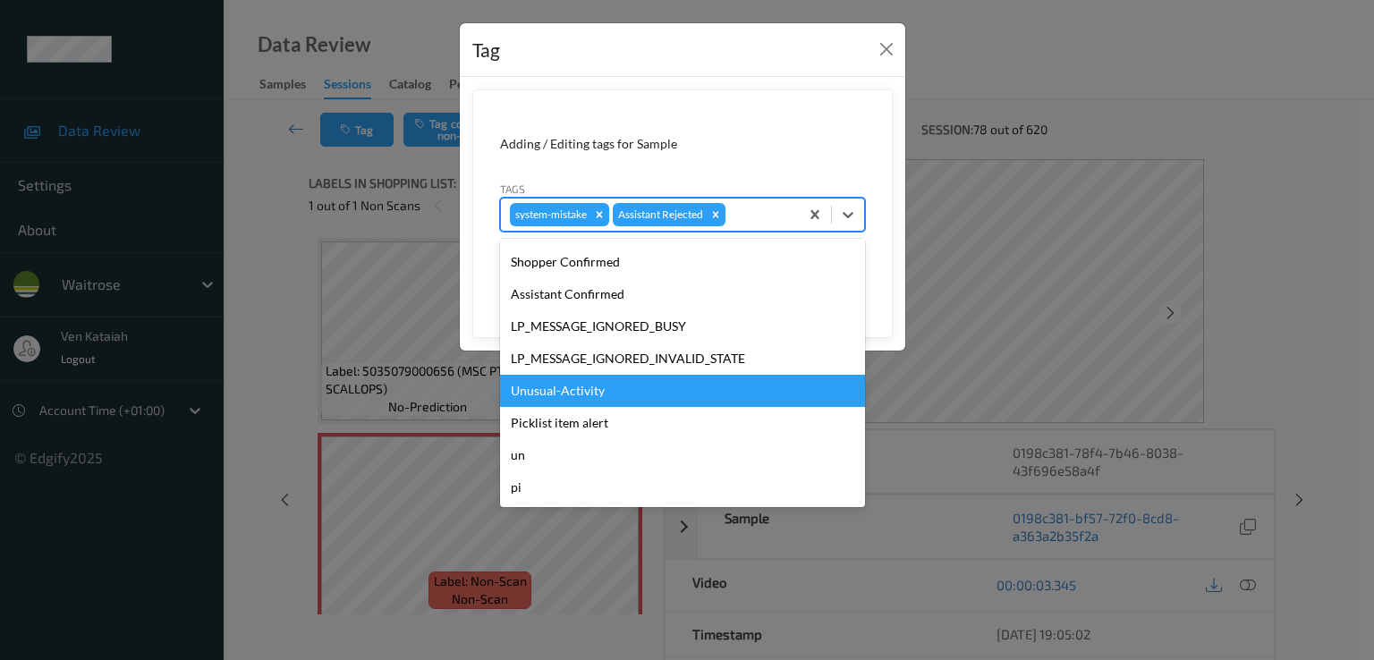
click at [581, 396] on div "Unusual-Activity" at bounding box center [682, 391] width 365 height 32
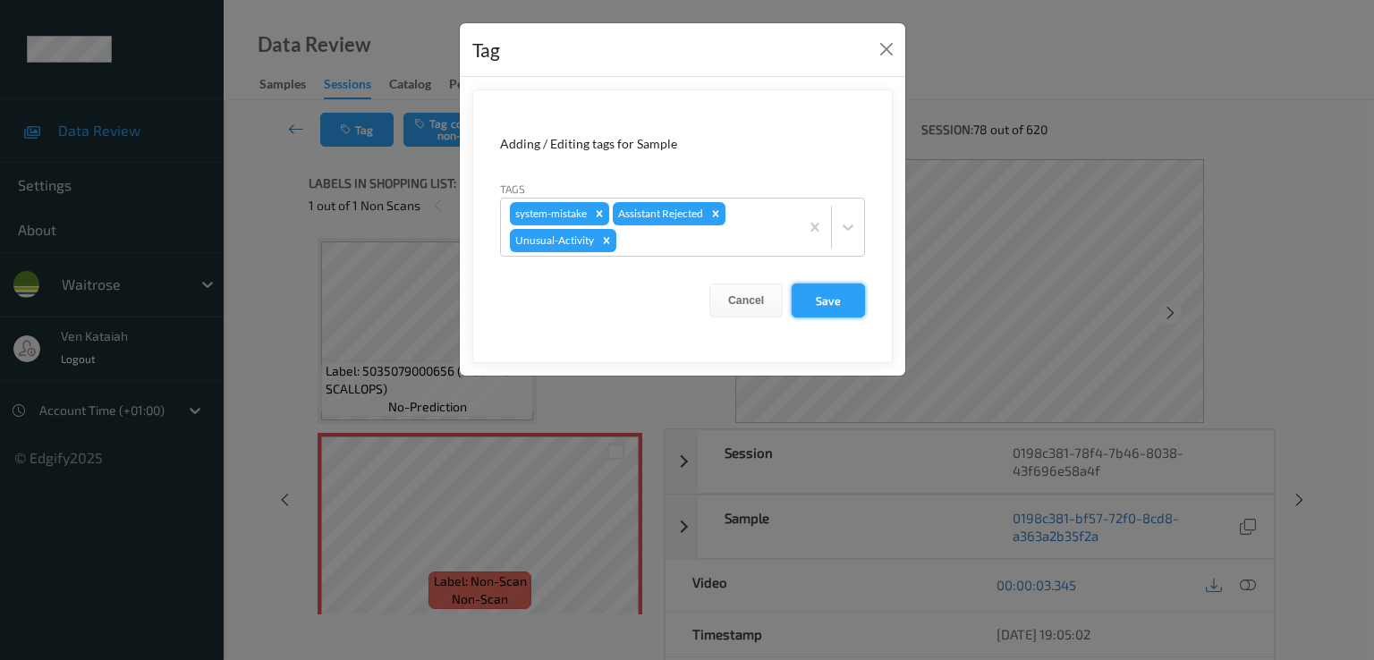
click at [826, 306] on button "Save" at bounding box center [828, 301] width 73 height 34
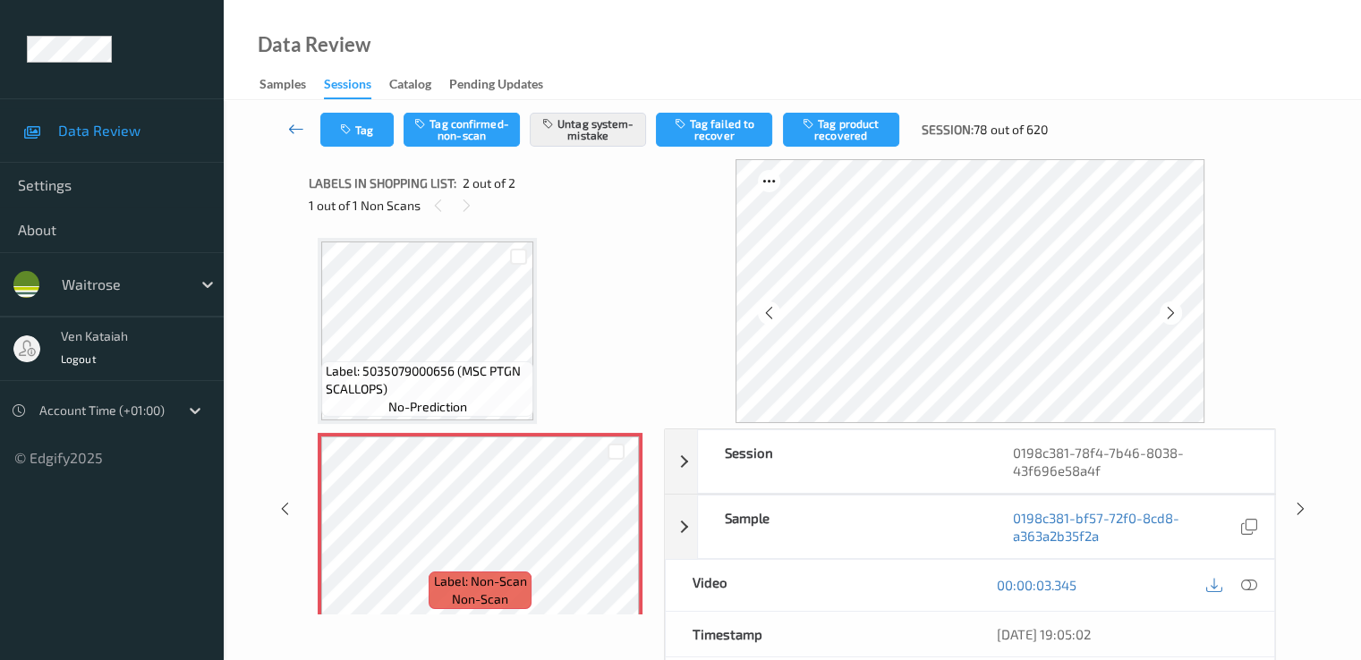
click at [302, 132] on icon at bounding box center [296, 129] width 16 height 18
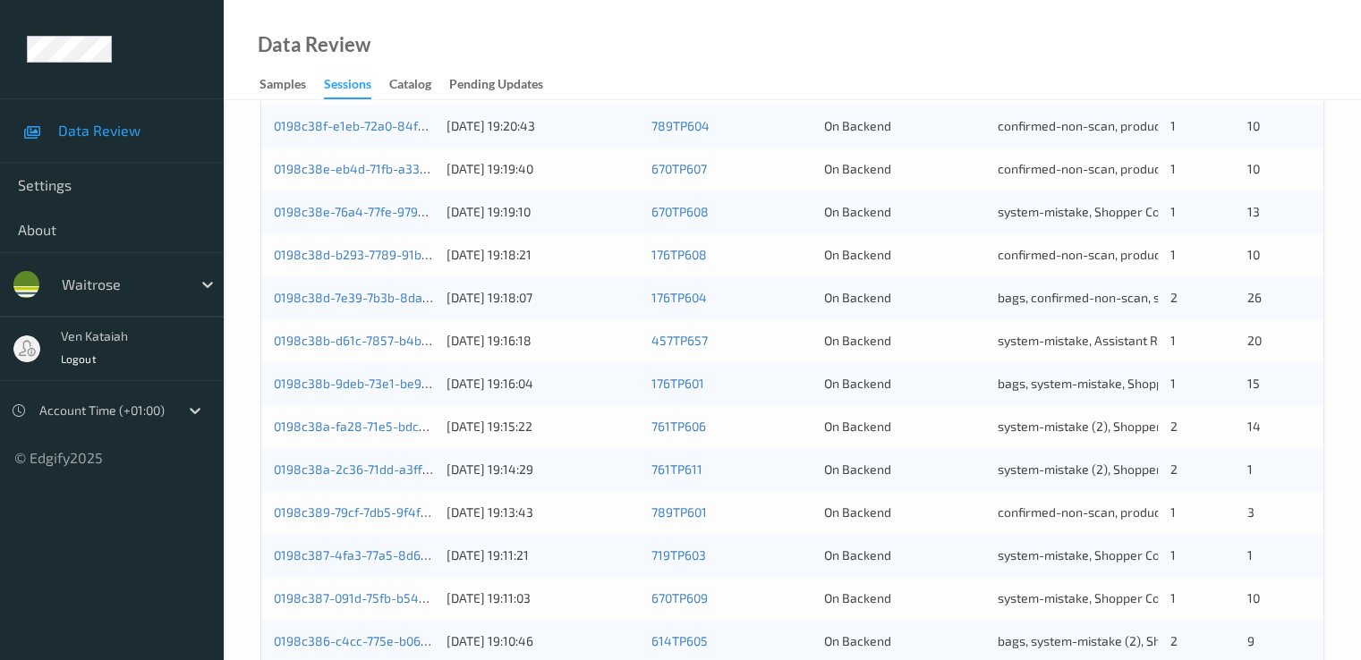
scroll to position [827, 0]
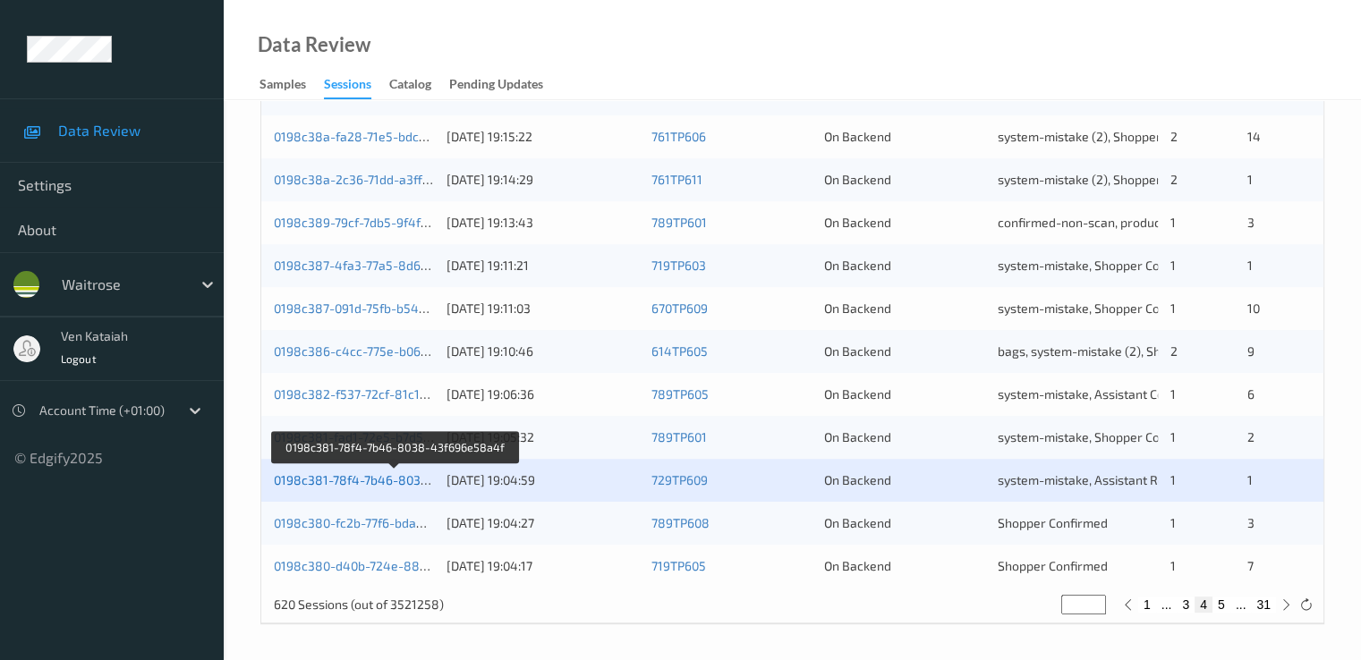
click at [358, 473] on link "0198c381-78f4-7b46-8038-43f696e58a4f" at bounding box center [395, 479] width 243 height 15
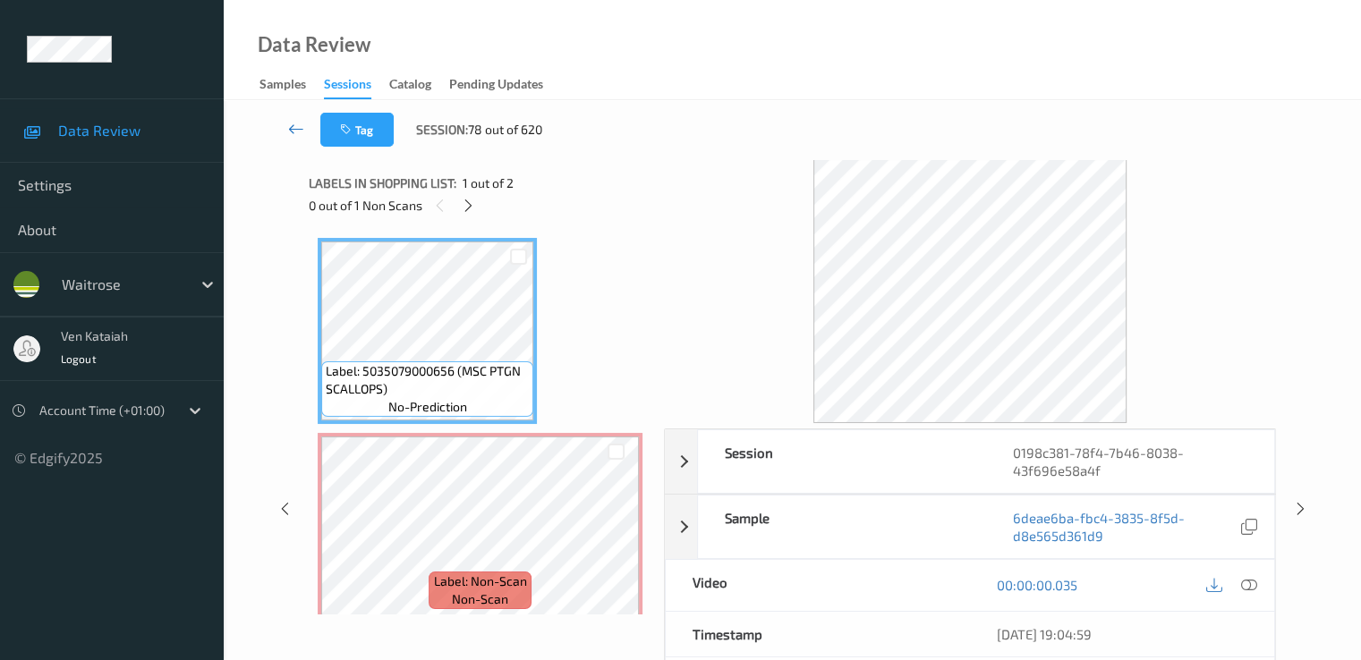
click at [285, 122] on link at bounding box center [296, 130] width 47 height 34
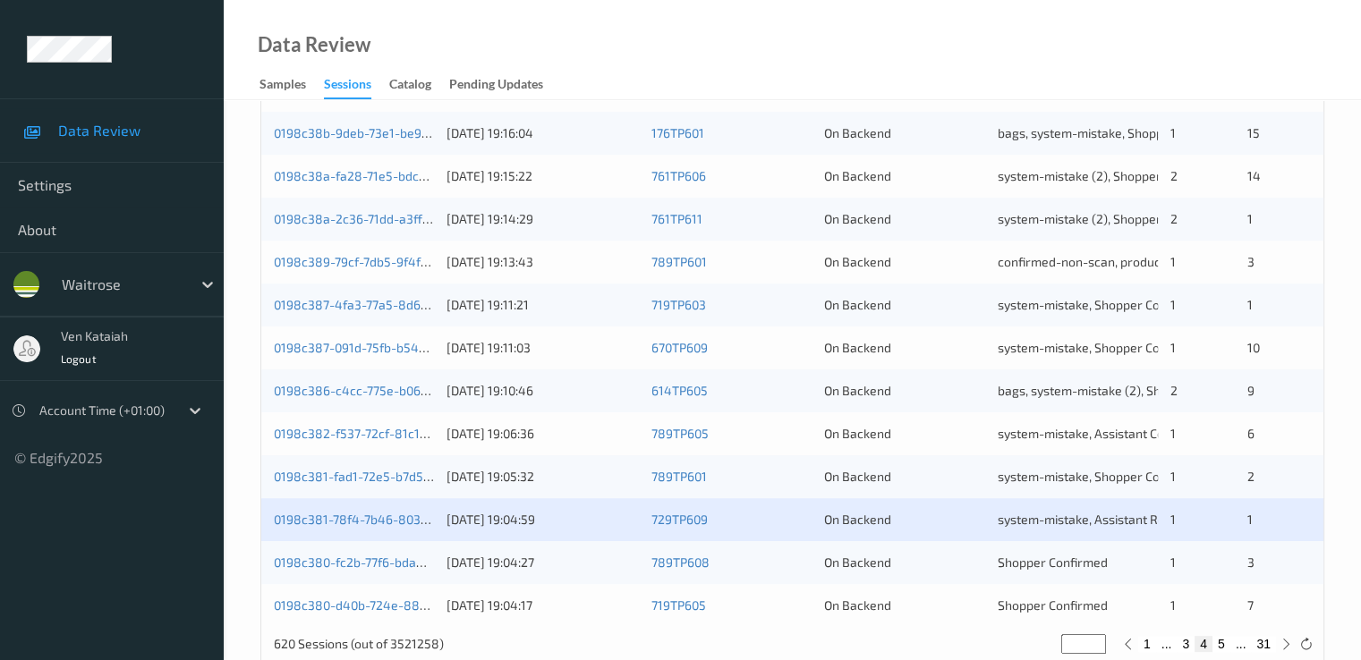
scroll to position [827, 0]
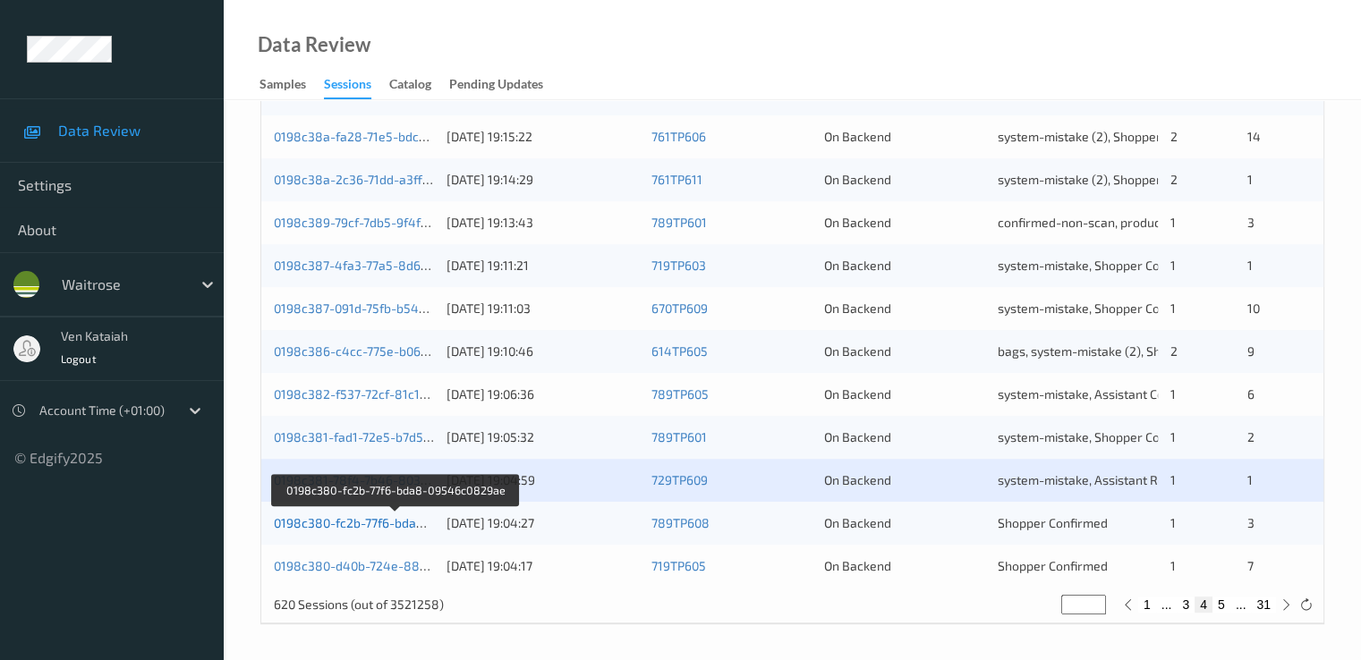
click at [388, 528] on link "0198c380-fc2b-77f6-bda8-09546c0829ae" at bounding box center [395, 522] width 242 height 15
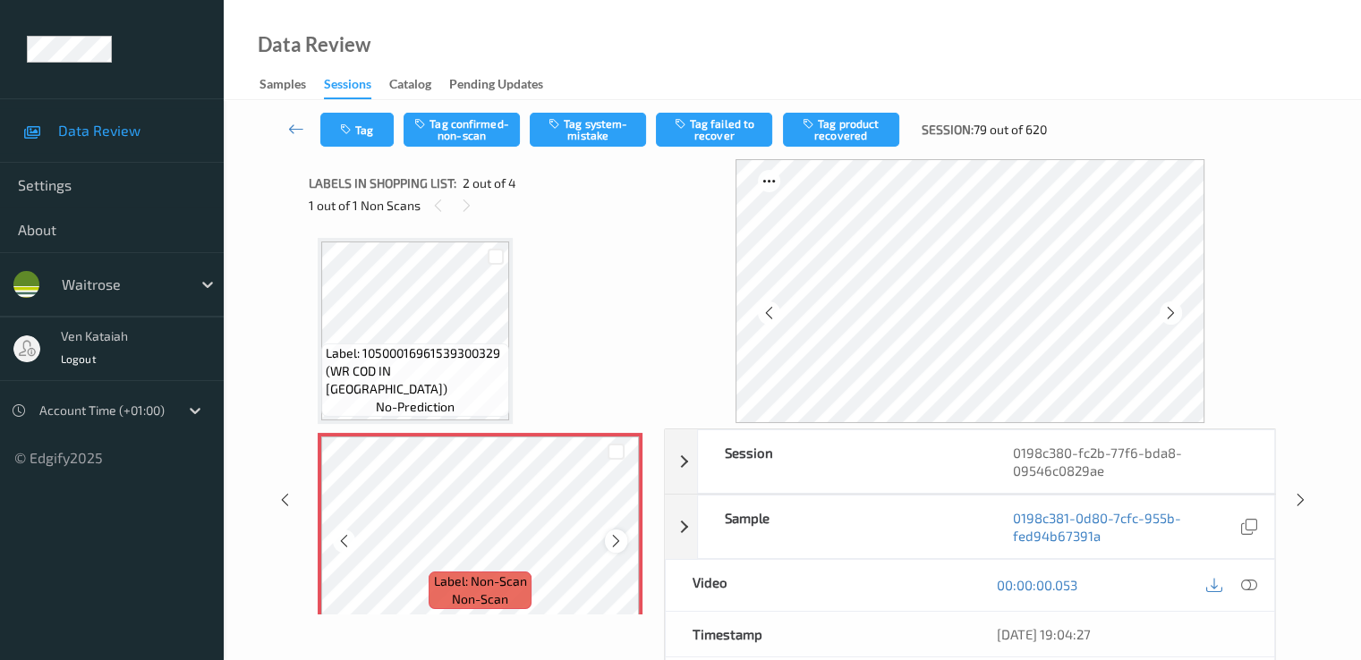
click at [614, 541] on icon at bounding box center [615, 541] width 15 height 16
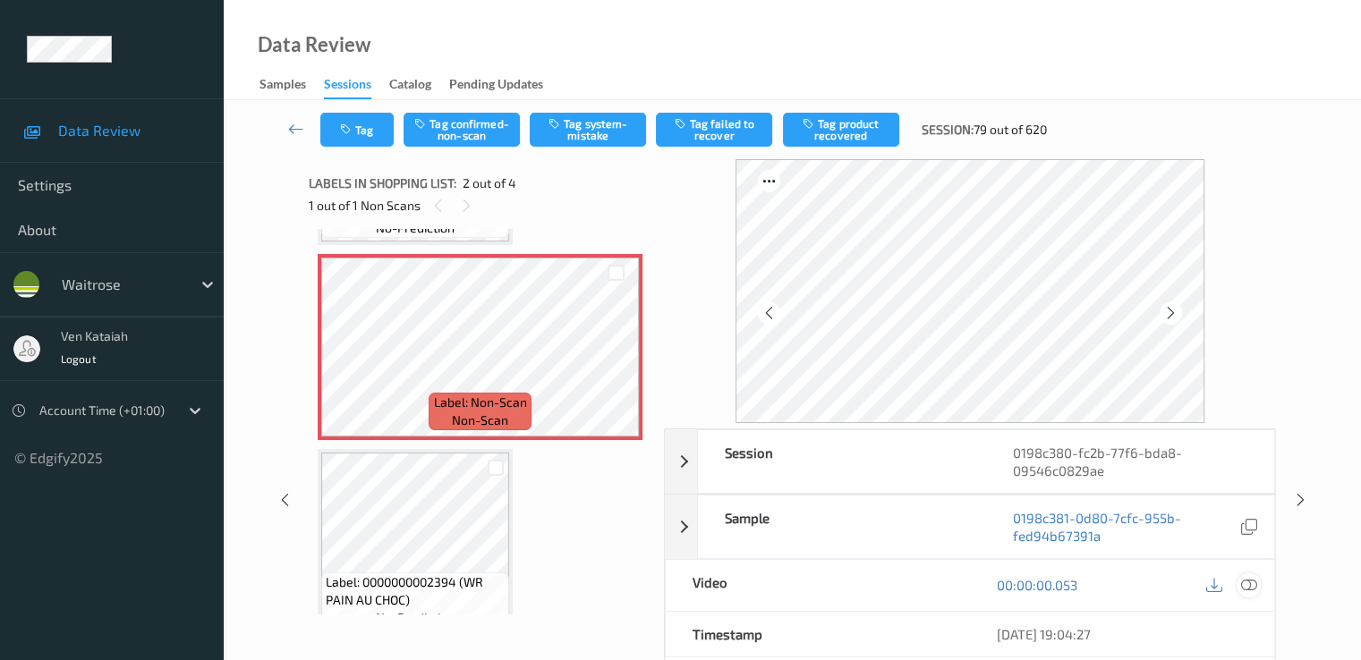
click at [1255, 590] on icon at bounding box center [1248, 585] width 16 height 16
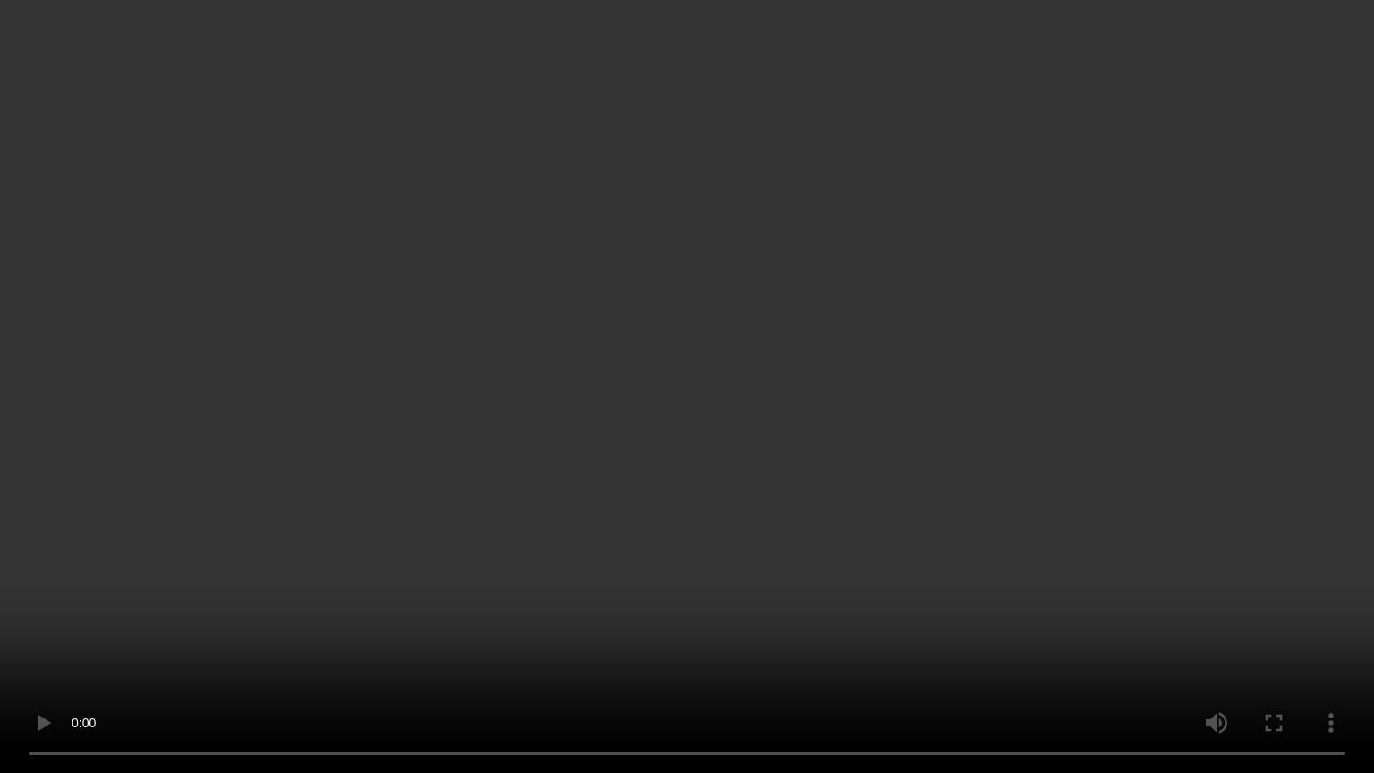
click at [492, 603] on video at bounding box center [687, 386] width 1374 height 773
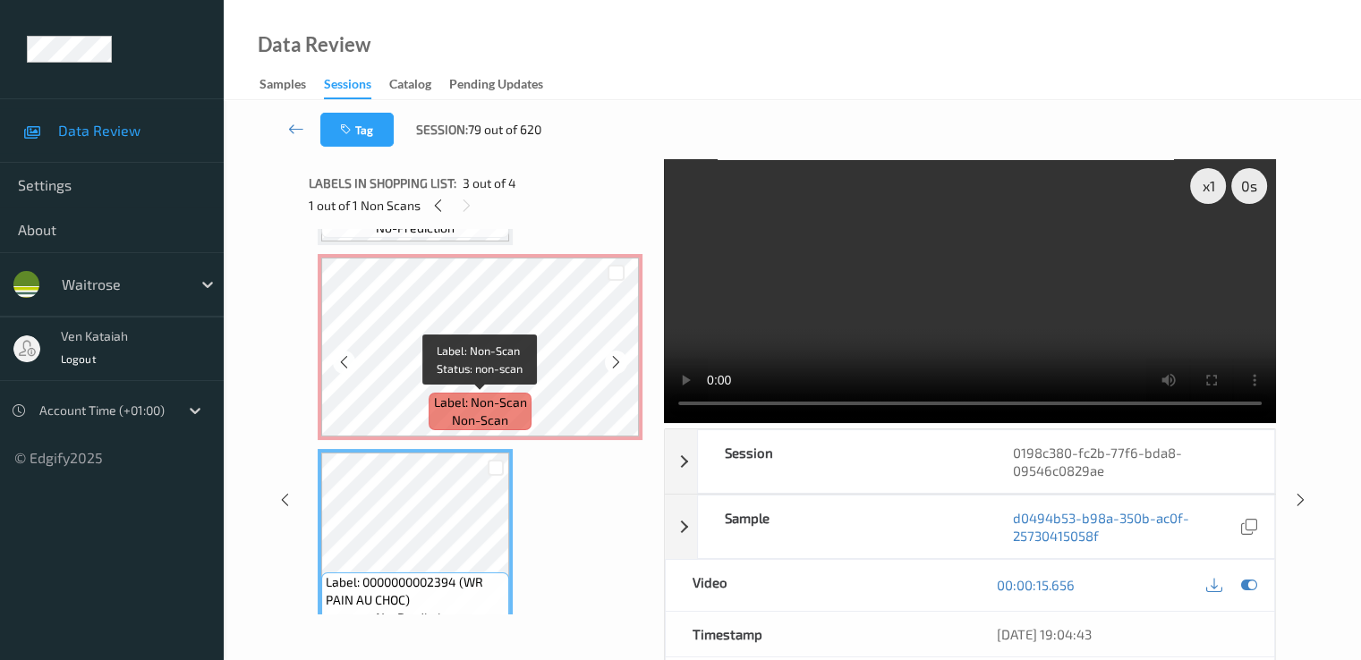
click at [450, 393] on div "Label: Non-Scan non-scan" at bounding box center [480, 412] width 102 height 38
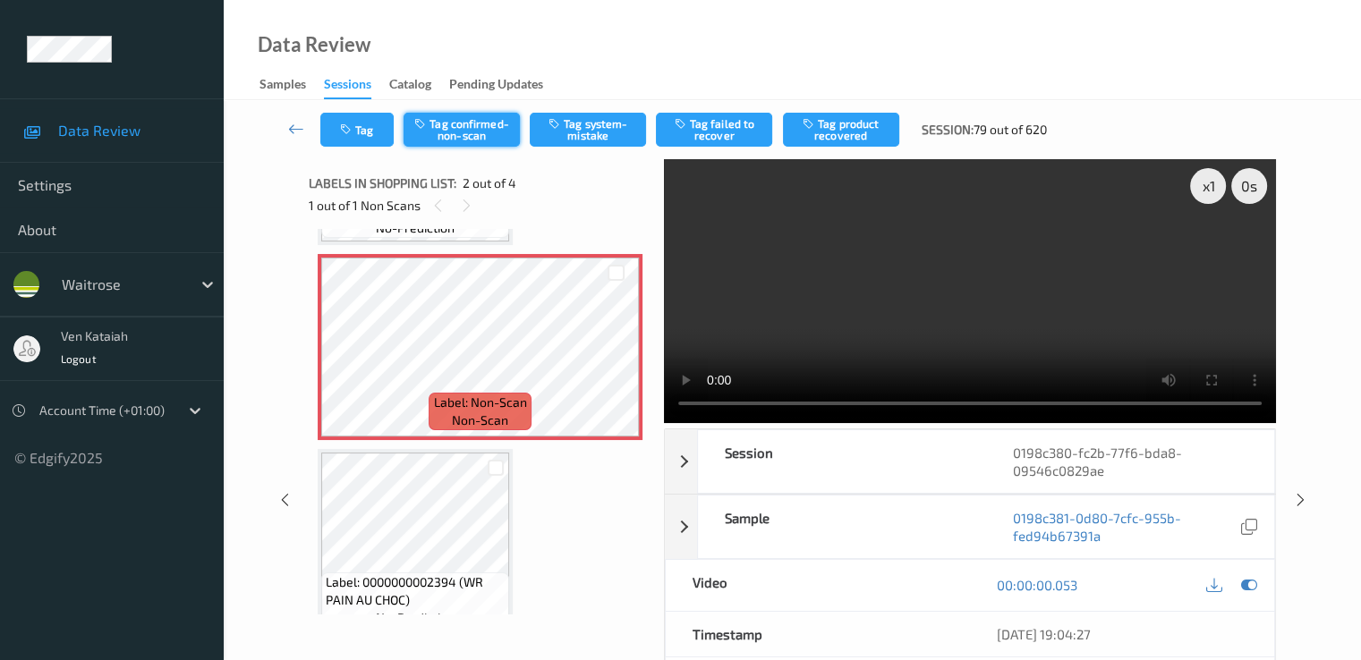
click at [466, 127] on button "Tag confirmed-non-scan" at bounding box center [461, 130] width 116 height 34
click at [846, 140] on button "Tag product recovered" at bounding box center [841, 130] width 116 height 34
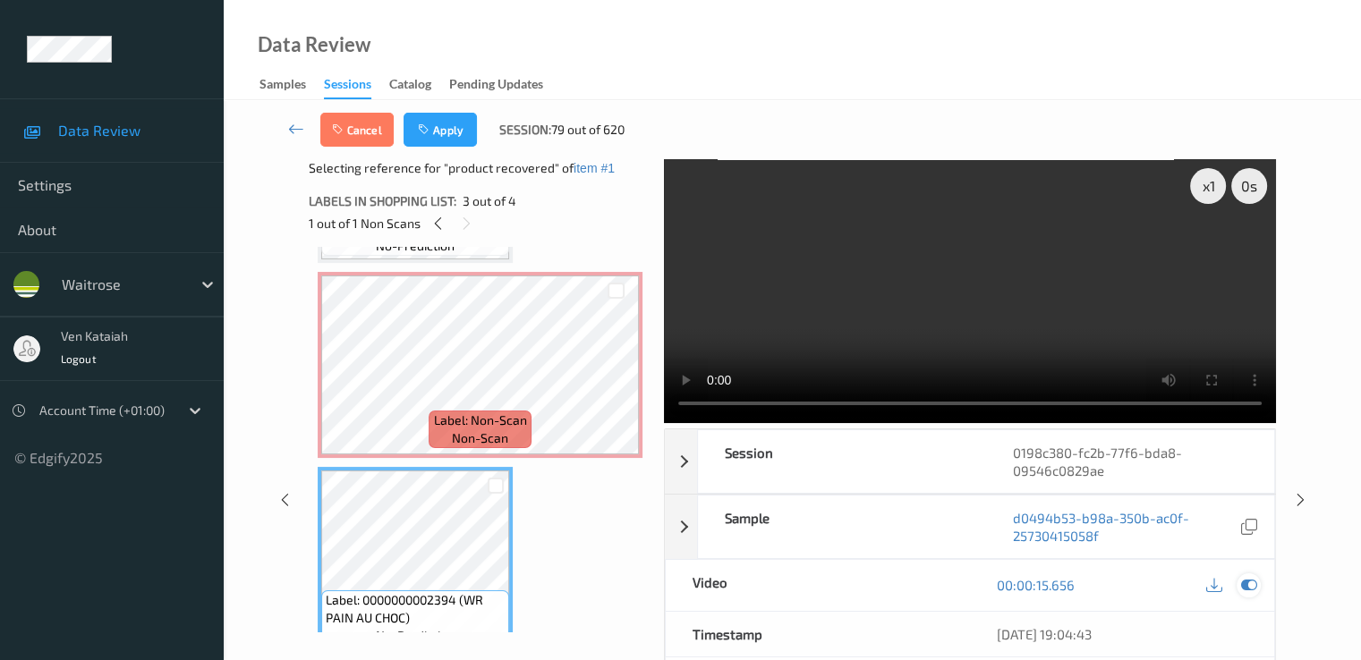
click at [1253, 577] on icon at bounding box center [1248, 585] width 16 height 16
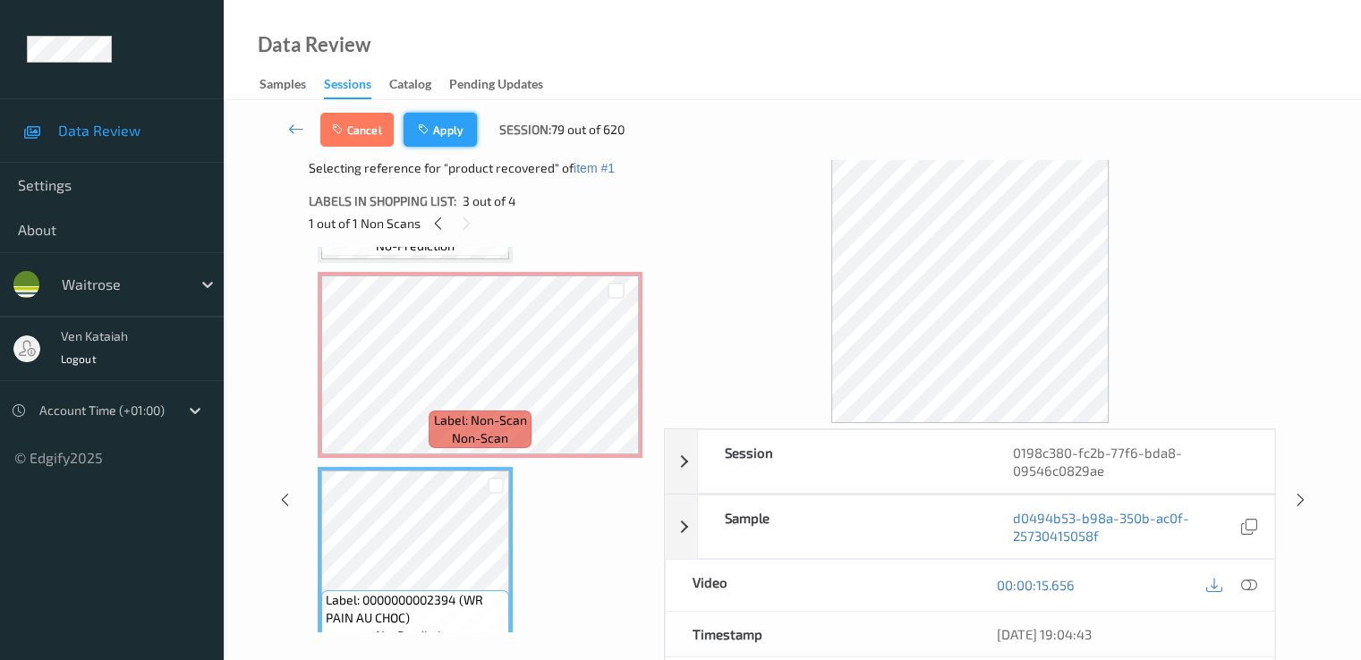
click at [445, 116] on button "Apply" at bounding box center [439, 130] width 73 height 34
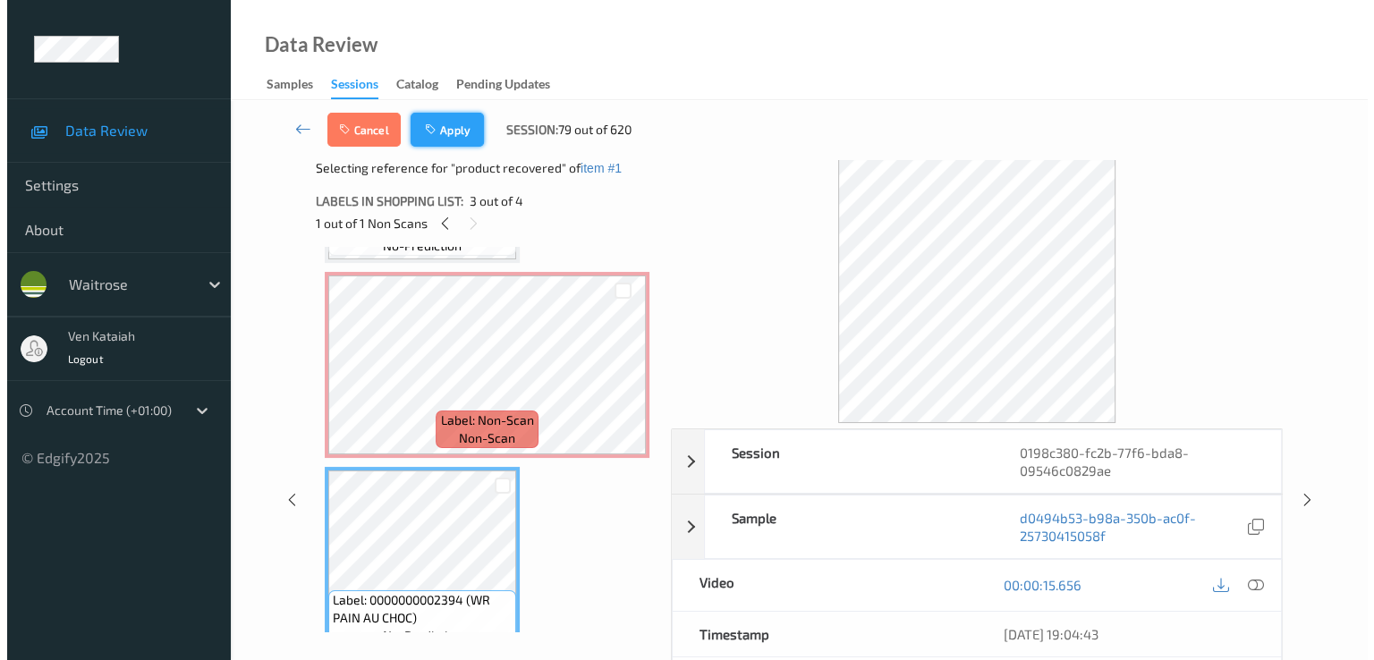
scroll to position [9, 0]
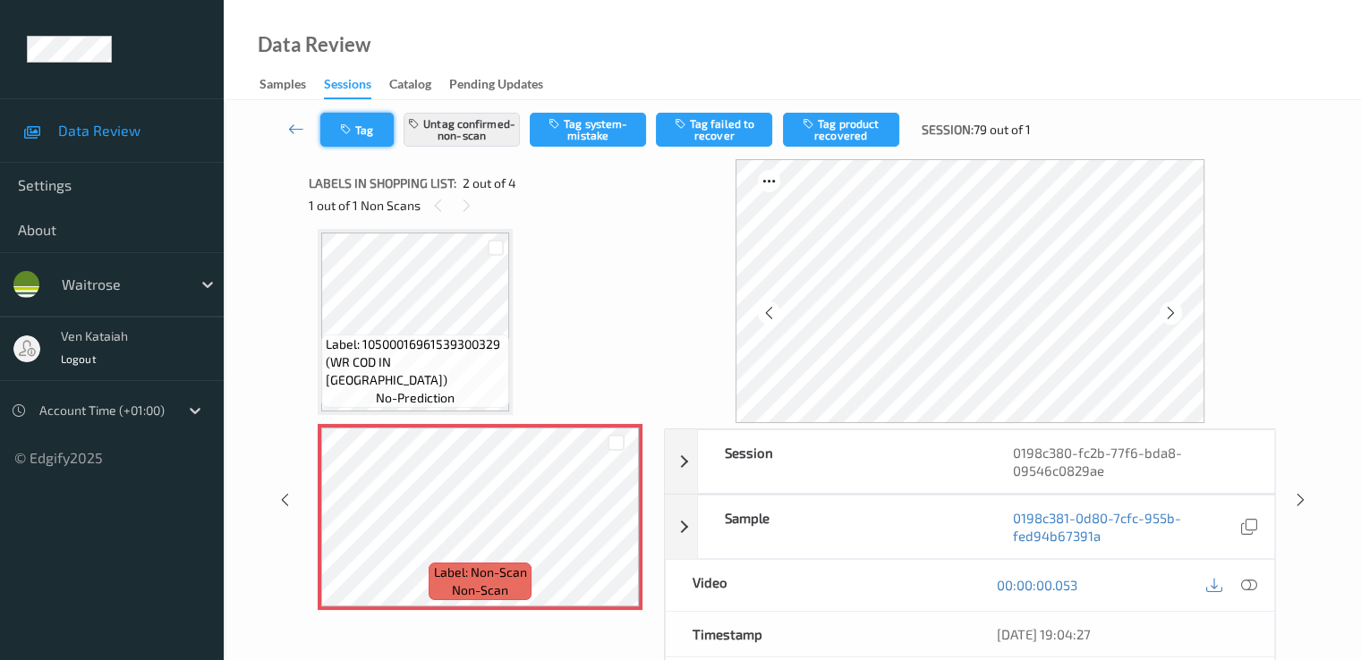
click at [352, 136] on button "Tag" at bounding box center [356, 130] width 73 height 34
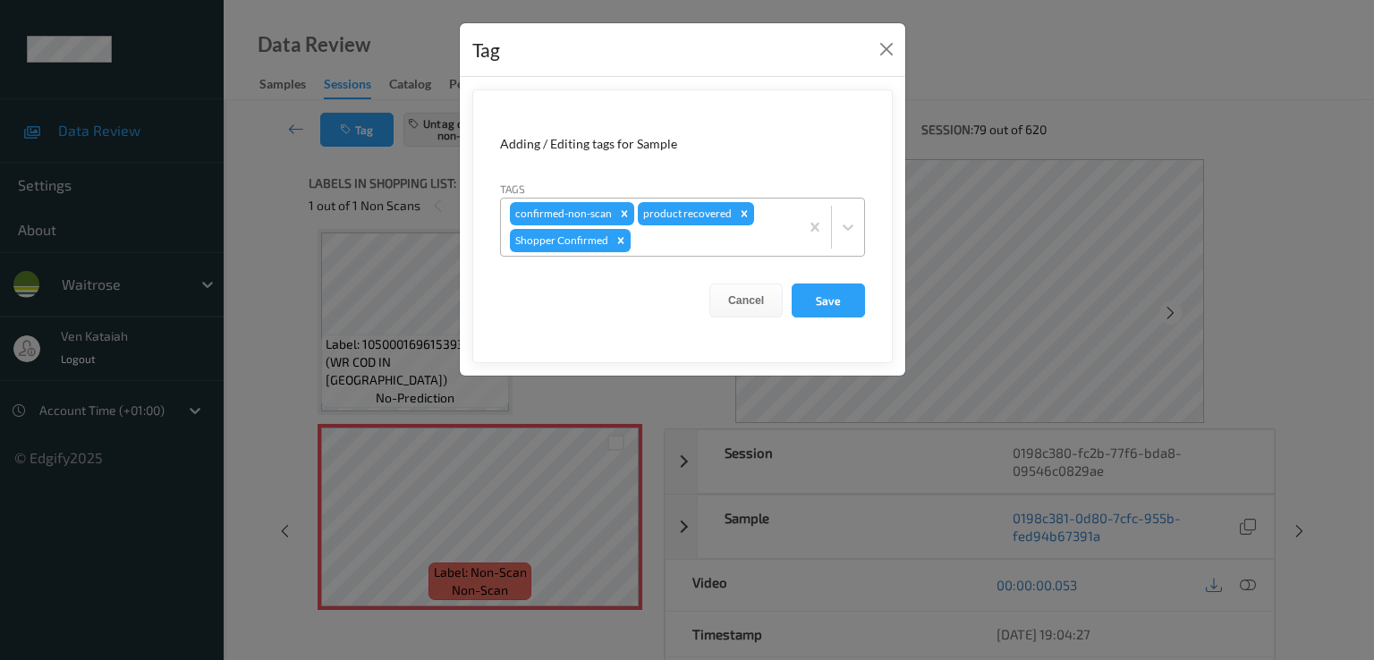
click at [679, 230] on div at bounding box center [712, 240] width 156 height 21
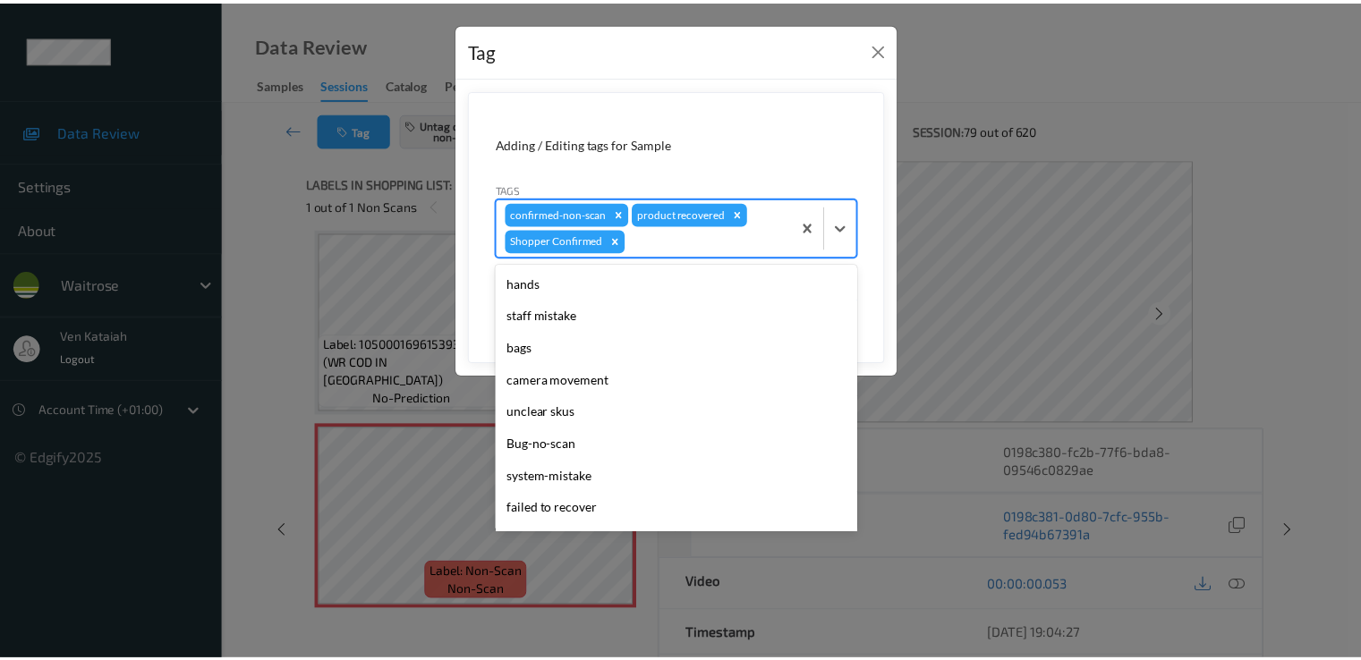
scroll to position [319, 0]
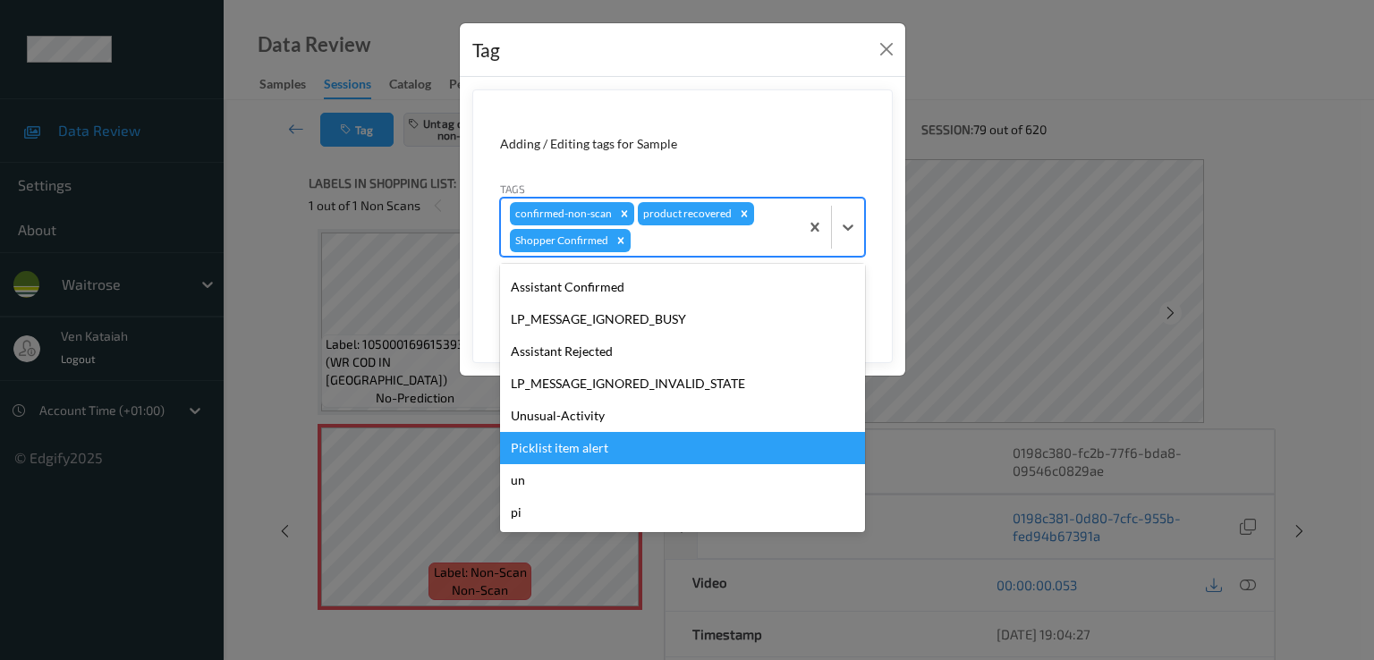
click at [557, 434] on div "Picklist item alert" at bounding box center [682, 448] width 365 height 32
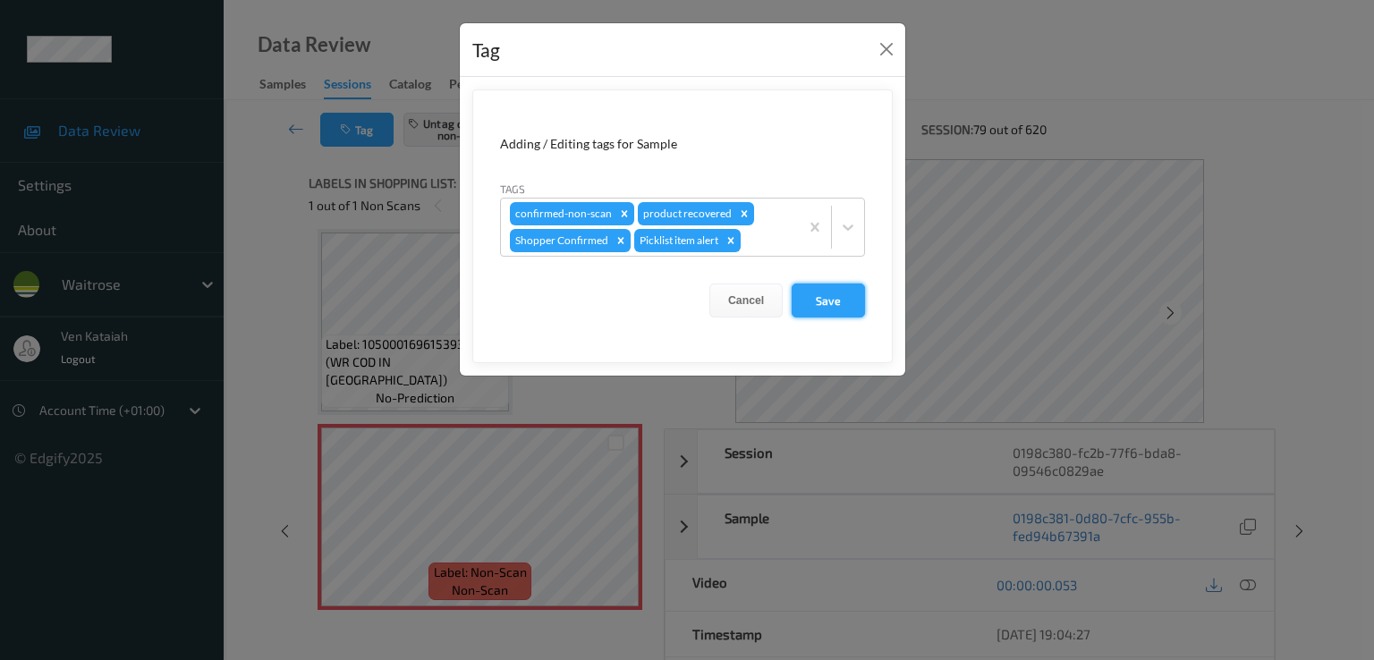
click at [816, 306] on button "Save" at bounding box center [828, 301] width 73 height 34
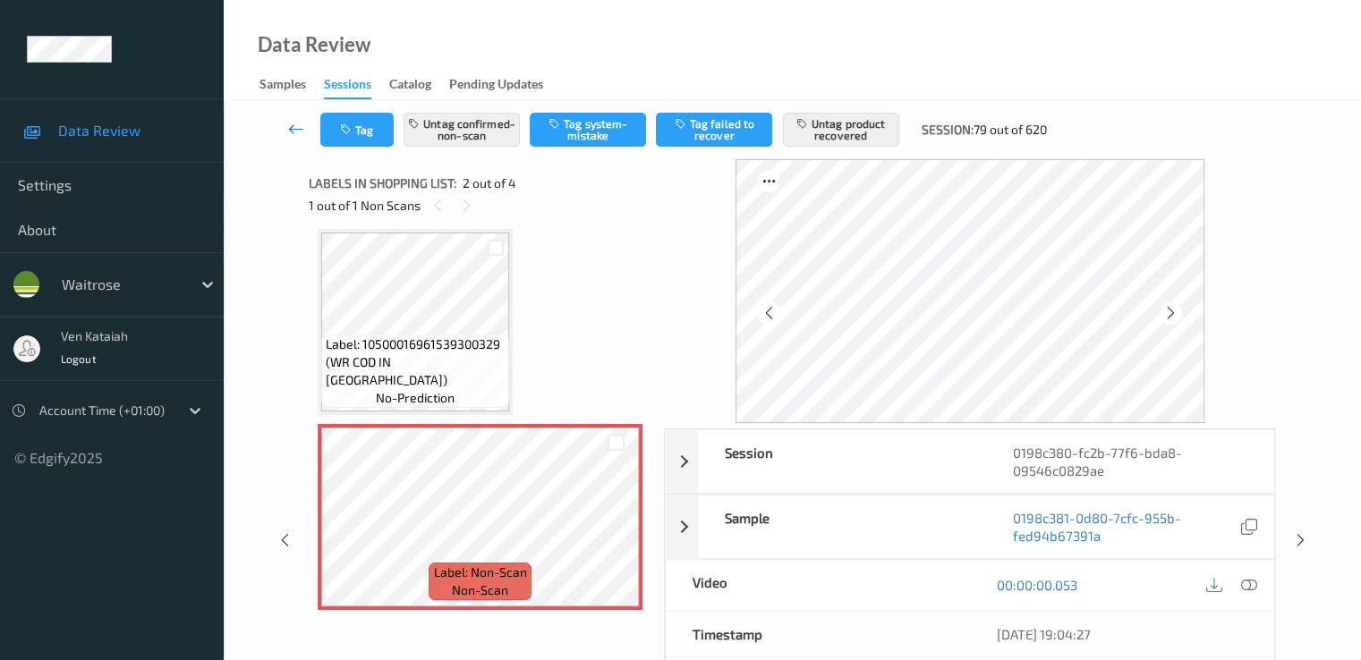
click at [284, 118] on link at bounding box center [296, 130] width 47 height 34
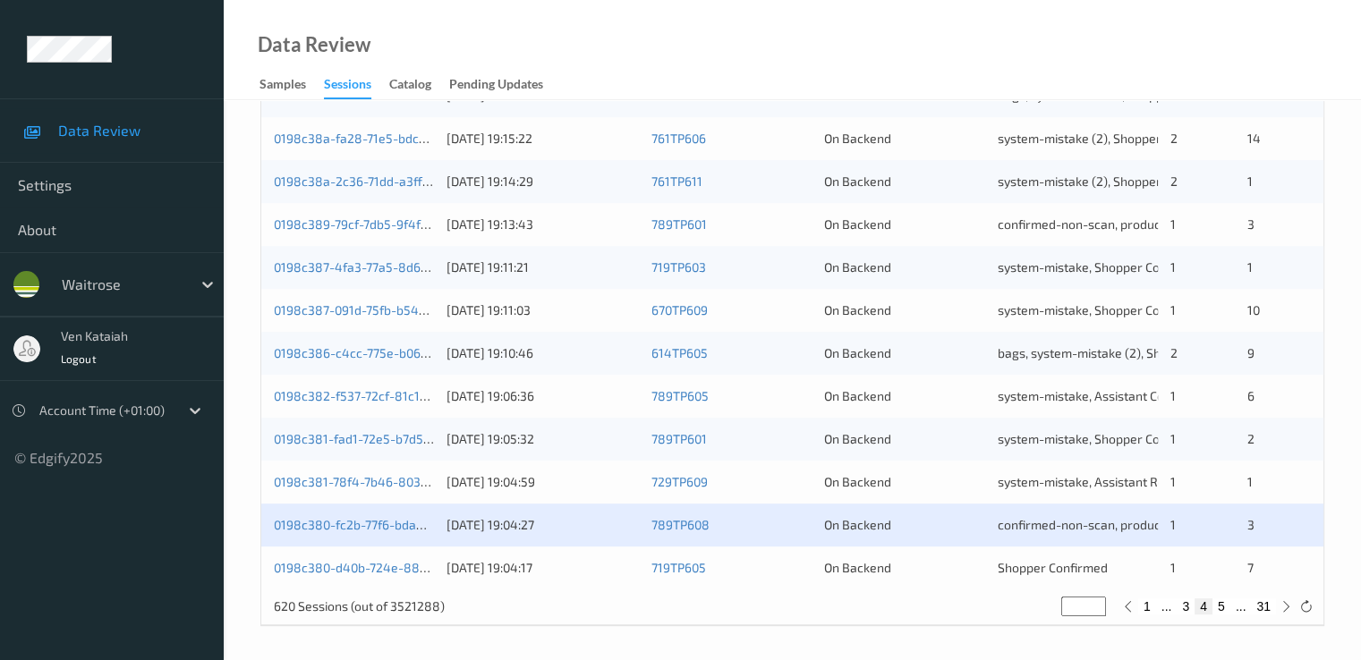
scroll to position [827, 0]
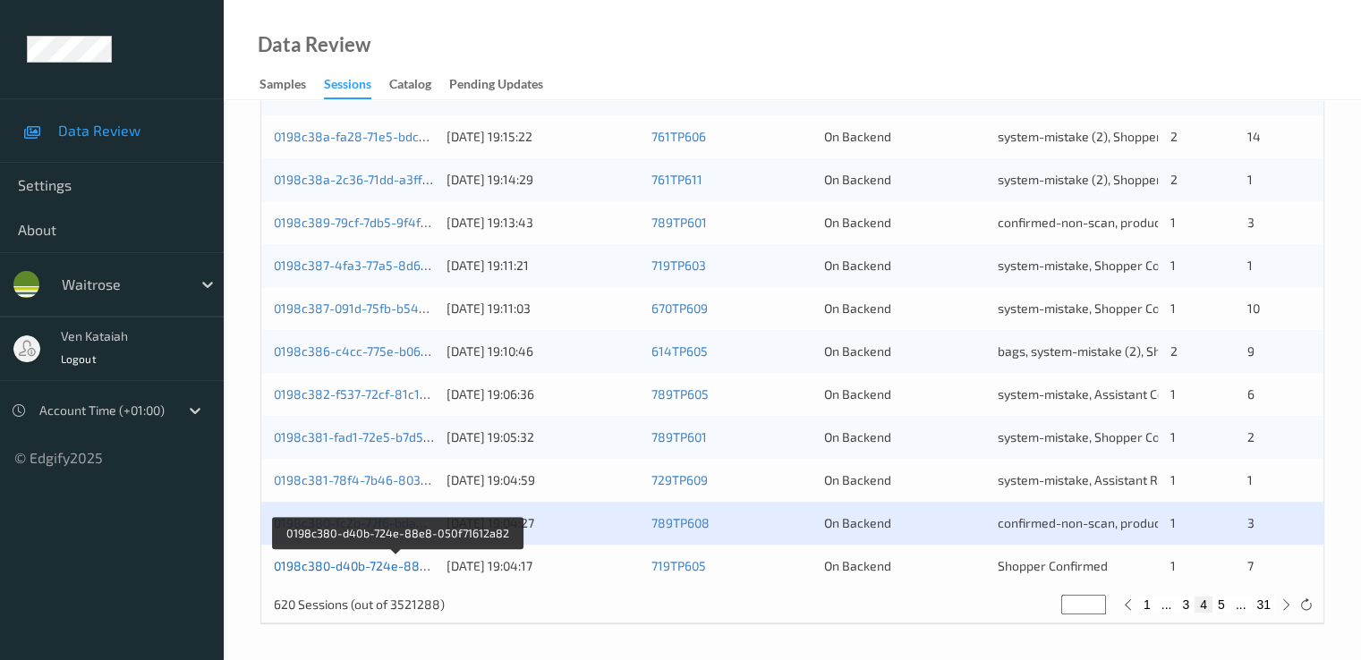
click at [397, 567] on link "0198c380-d40b-724e-88e8-050f71612a82" at bounding box center [397, 565] width 246 height 15
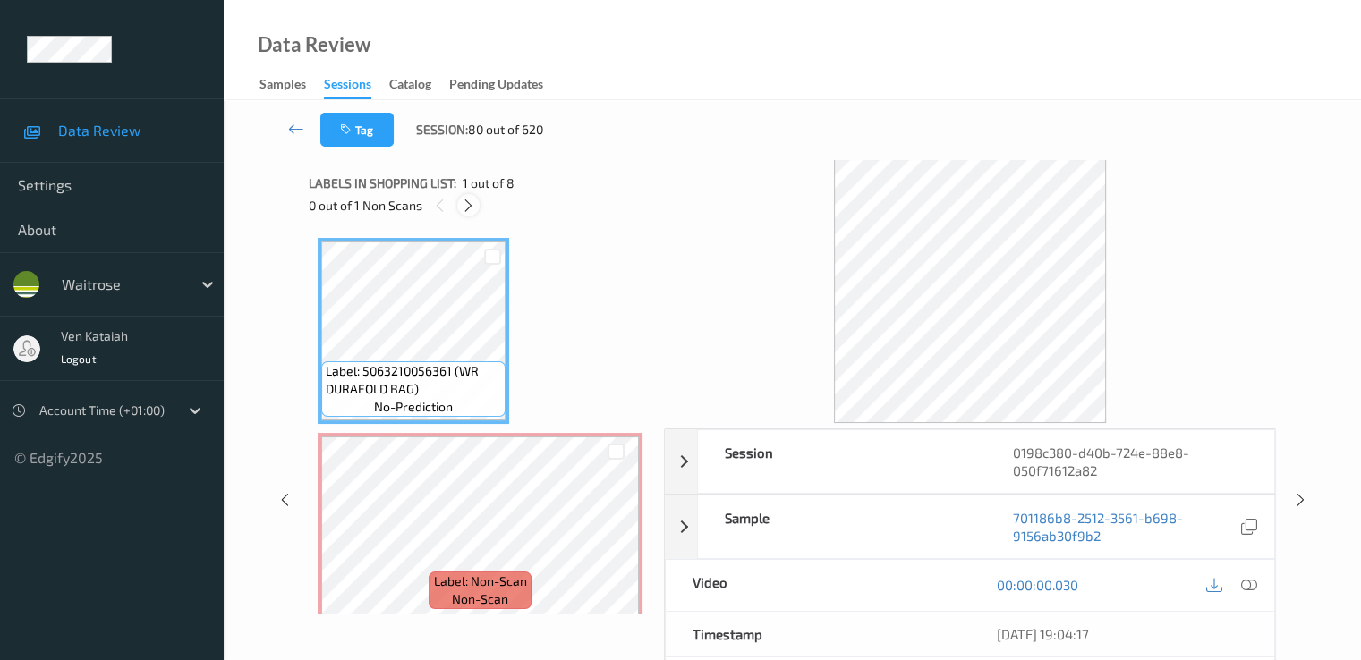
click at [467, 201] on icon at bounding box center [468, 206] width 15 height 16
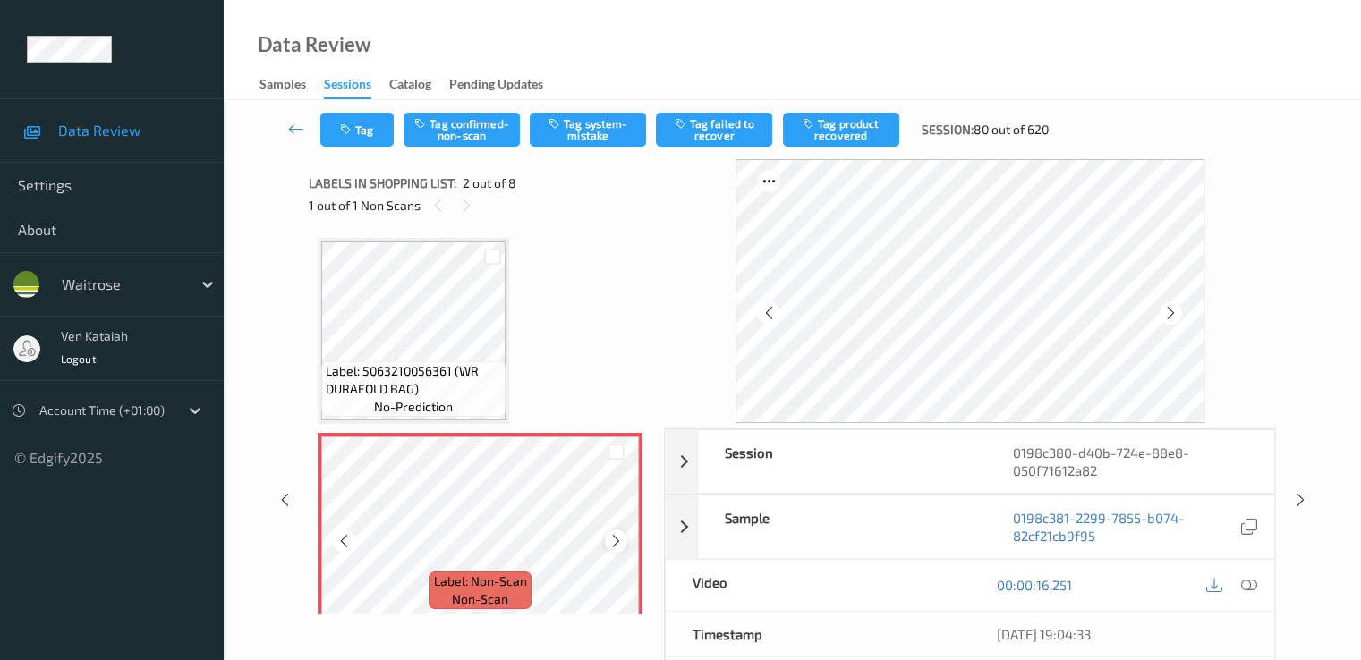
click at [611, 539] on icon at bounding box center [615, 541] width 15 height 16
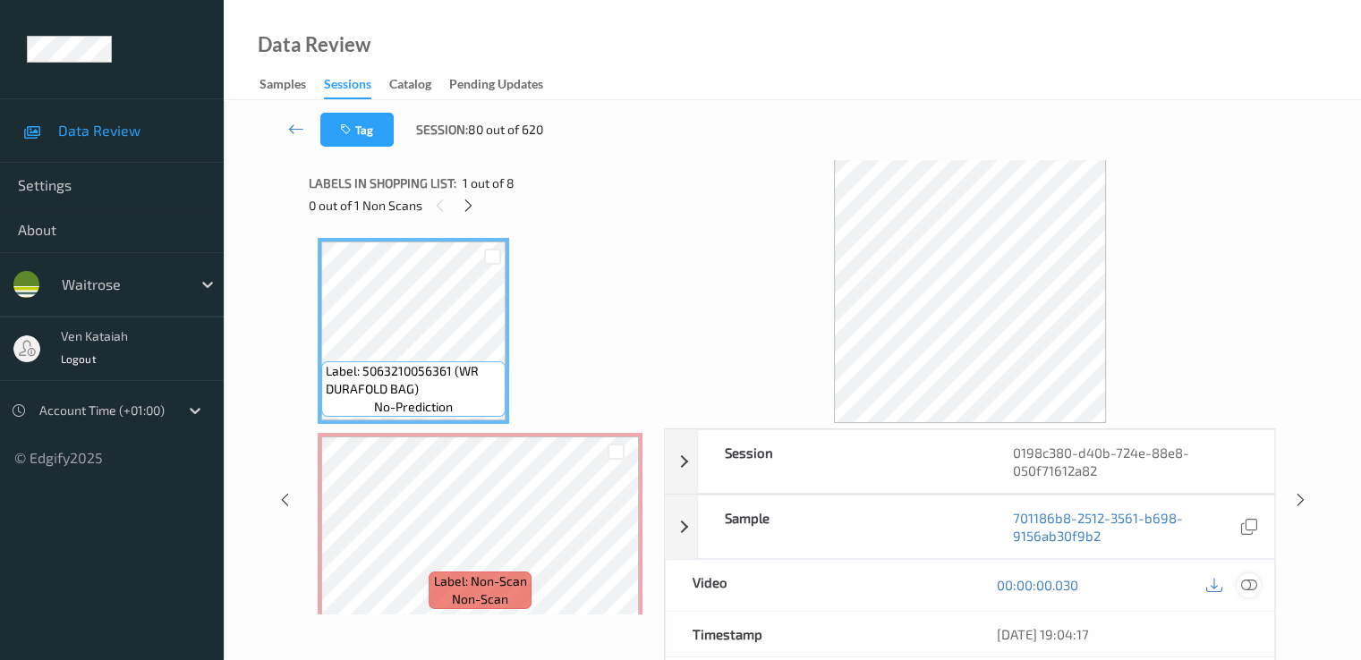
click at [1256, 586] on div at bounding box center [1248, 585] width 24 height 24
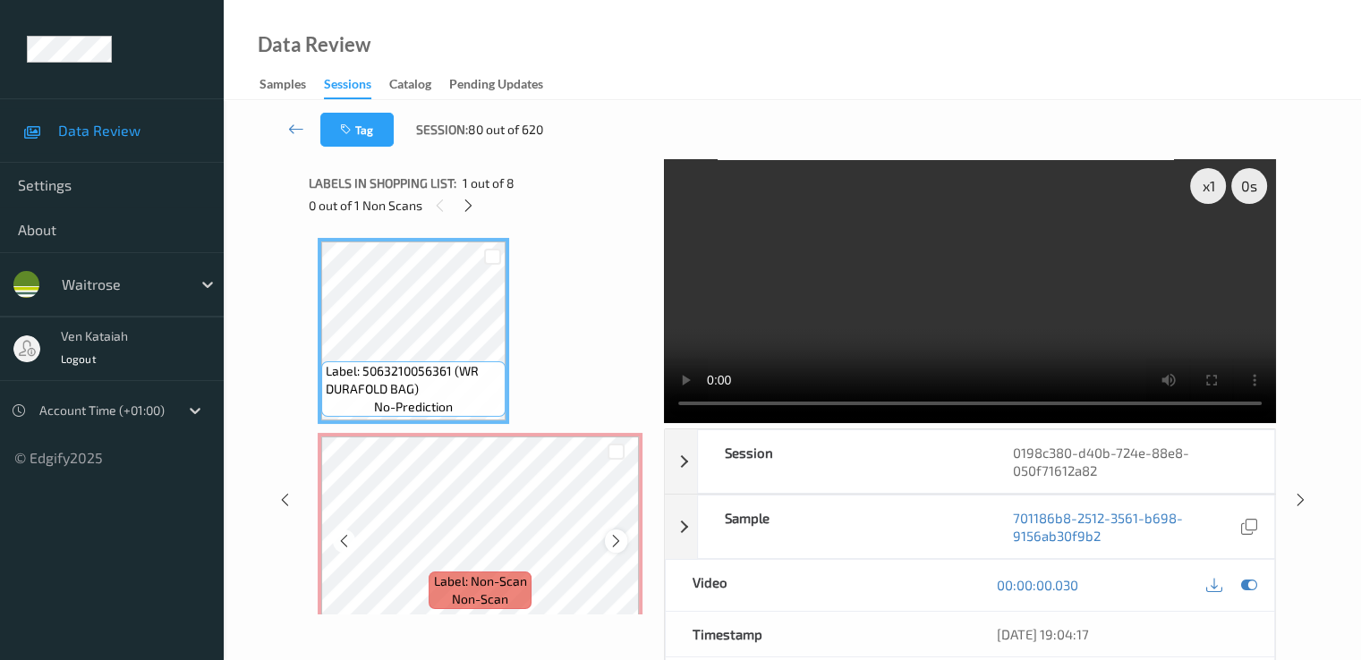
click at [613, 541] on icon at bounding box center [615, 541] width 15 height 16
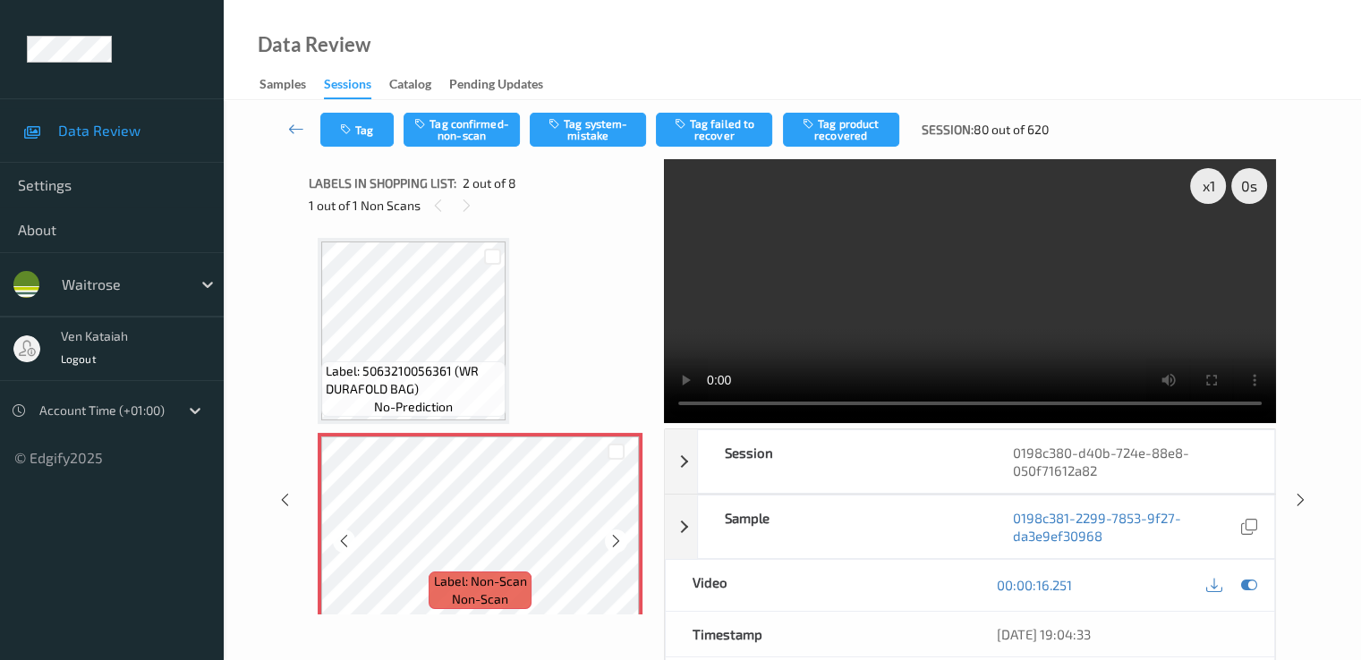
click at [613, 541] on icon at bounding box center [615, 541] width 15 height 16
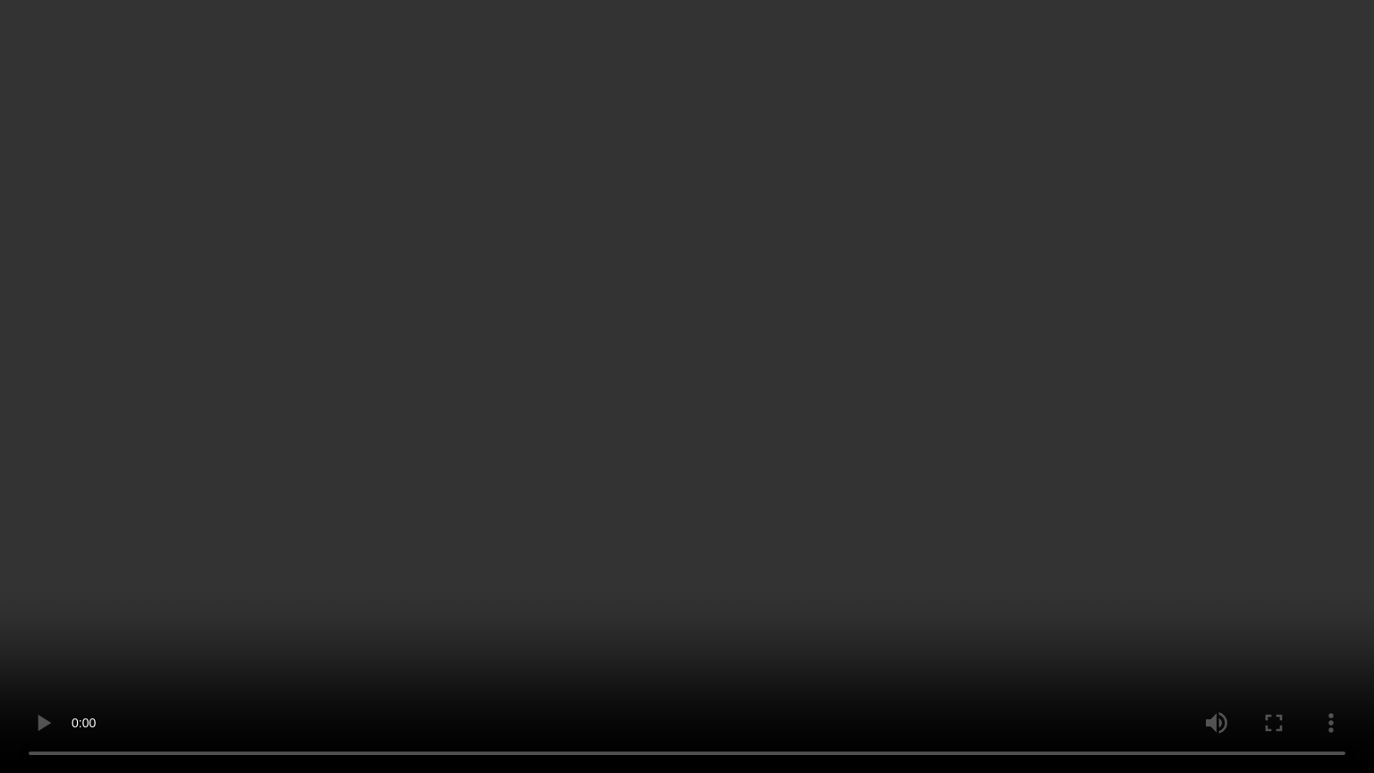
click at [811, 374] on video at bounding box center [687, 386] width 1374 height 773
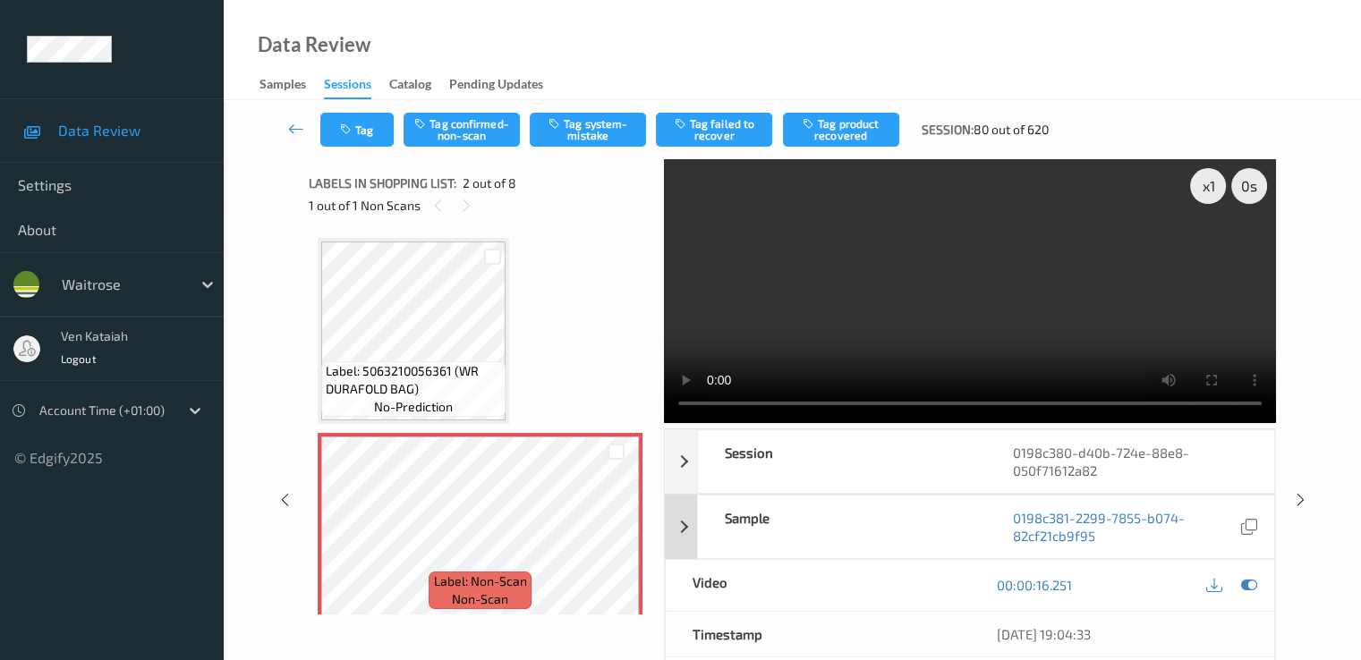
click at [1247, 578] on icon at bounding box center [1248, 585] width 16 height 16
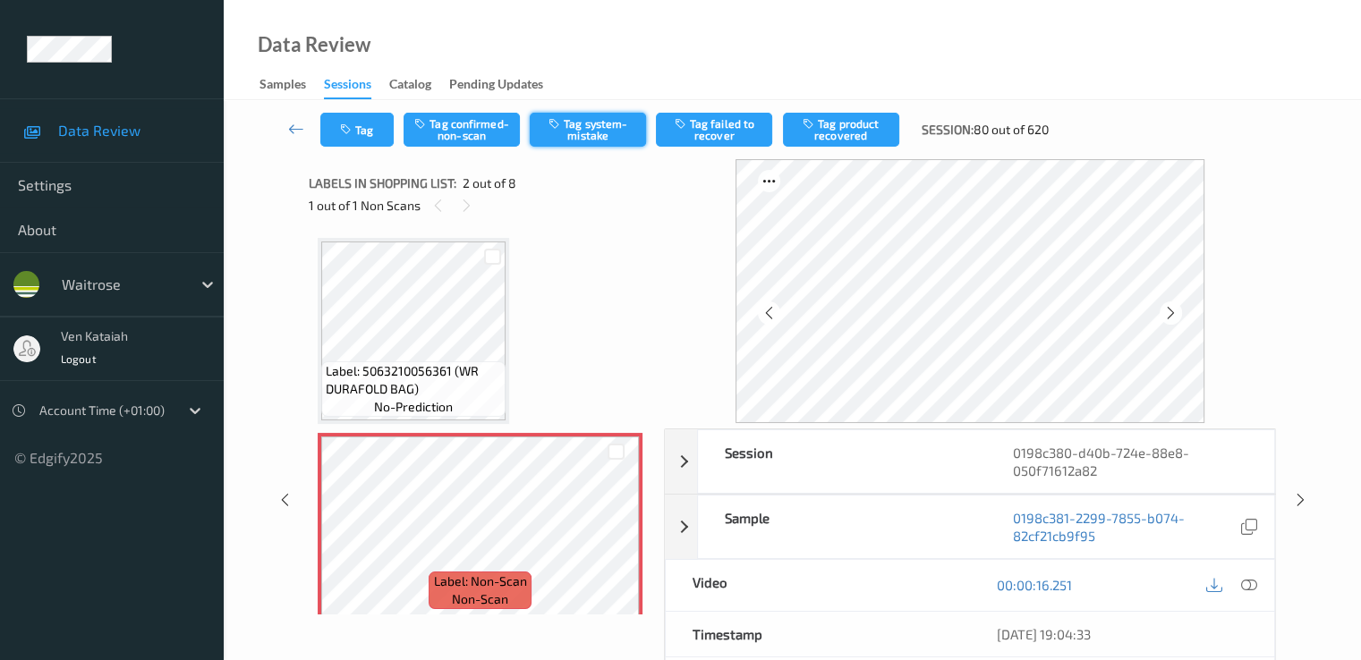
click at [575, 130] on button "Tag system-mistake" at bounding box center [588, 130] width 116 height 34
click at [352, 137] on button "Tag" at bounding box center [356, 130] width 73 height 34
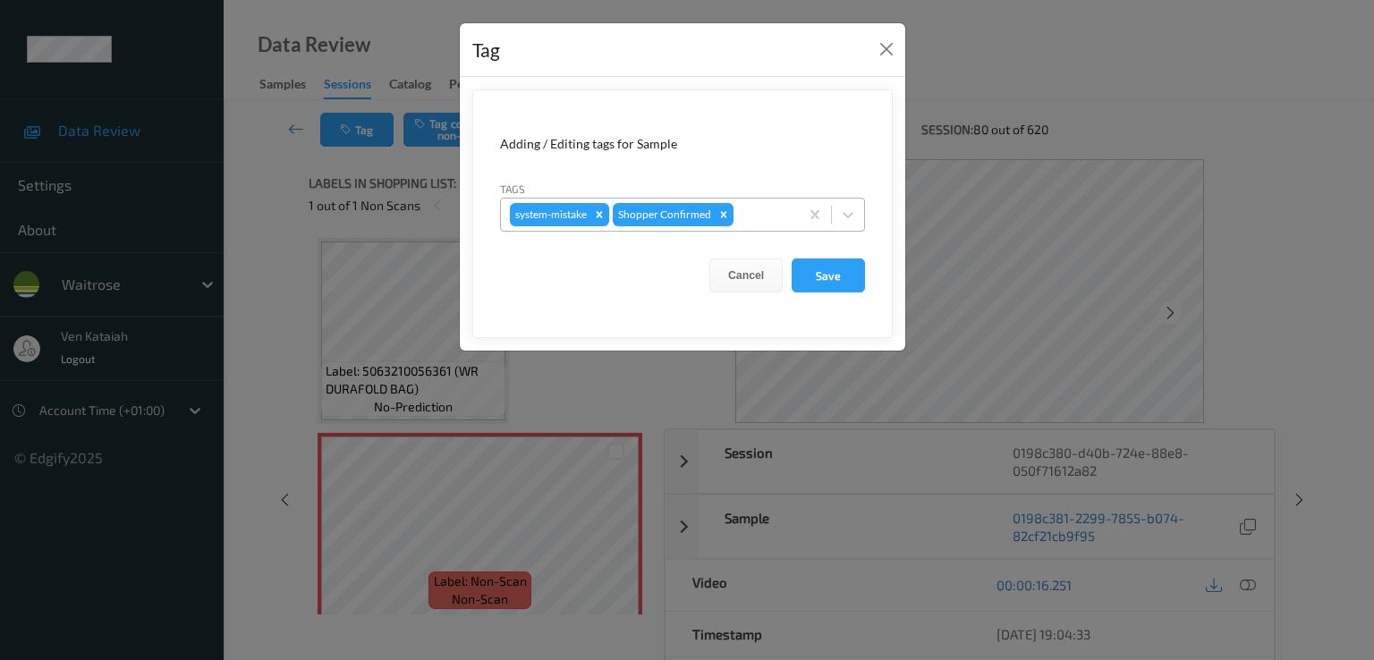
click at [760, 218] on div at bounding box center [763, 214] width 53 height 21
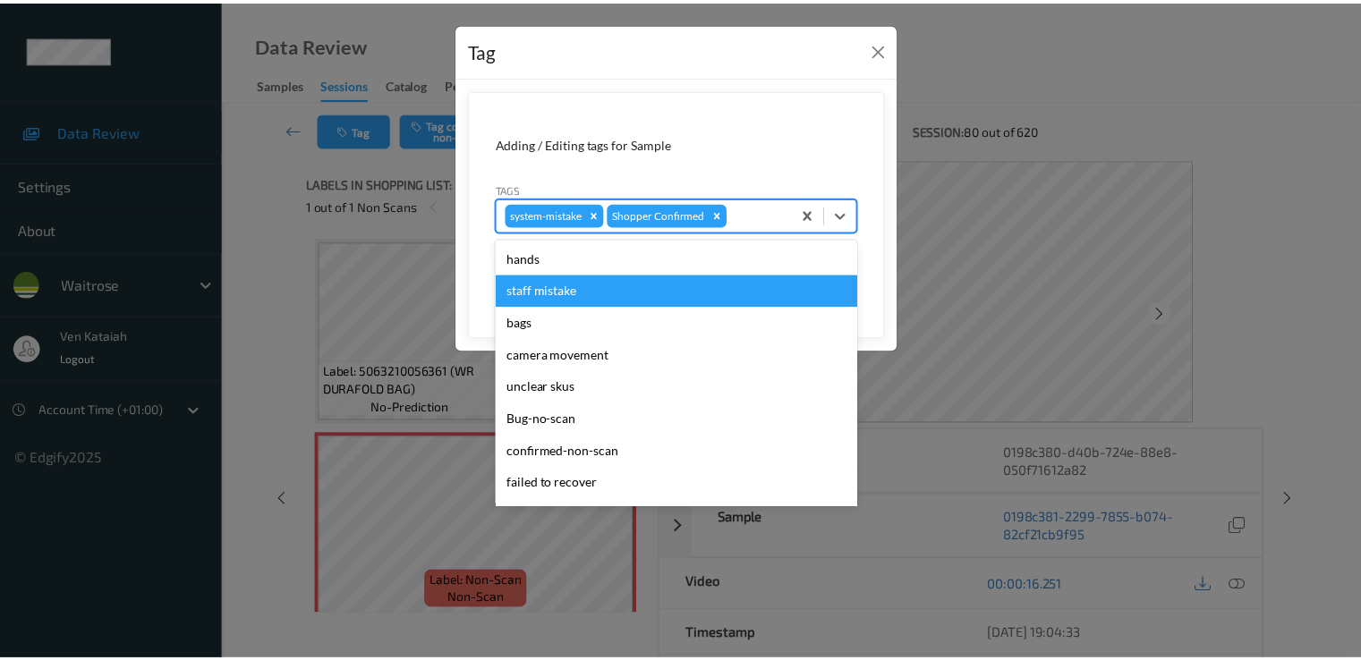
scroll to position [351, 0]
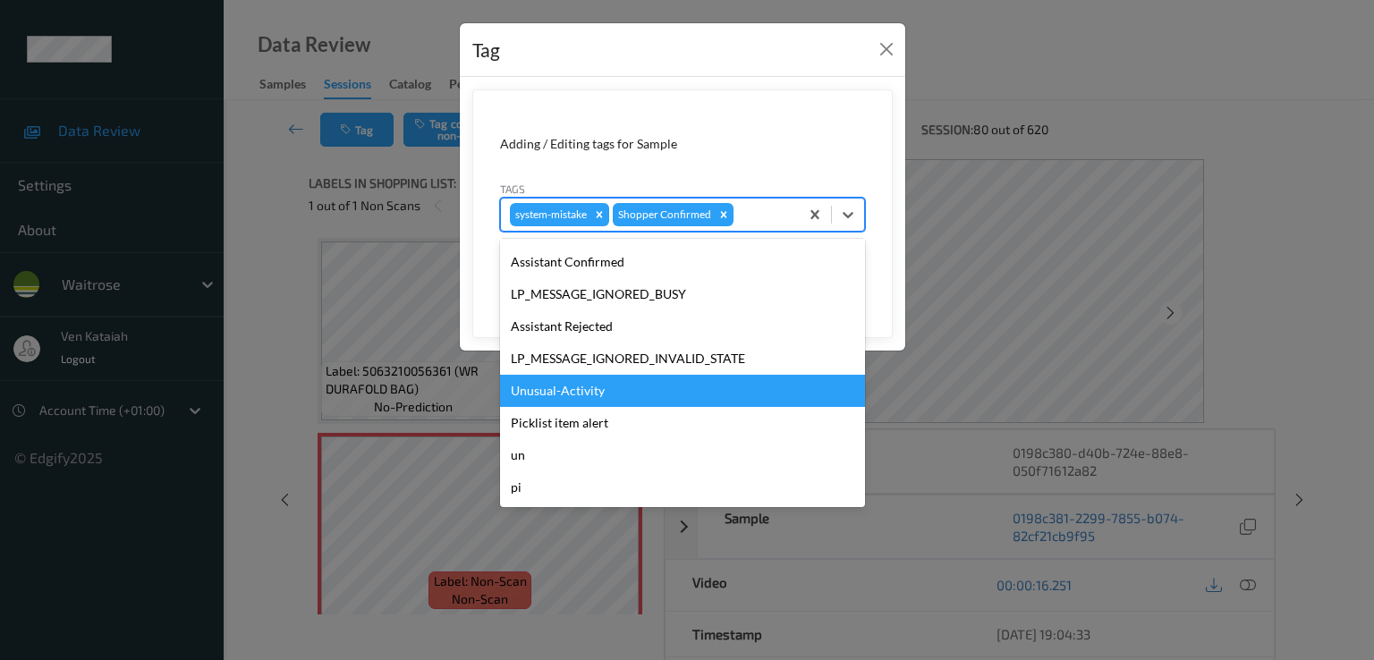
click at [576, 378] on div "Unusual-Activity" at bounding box center [682, 391] width 365 height 32
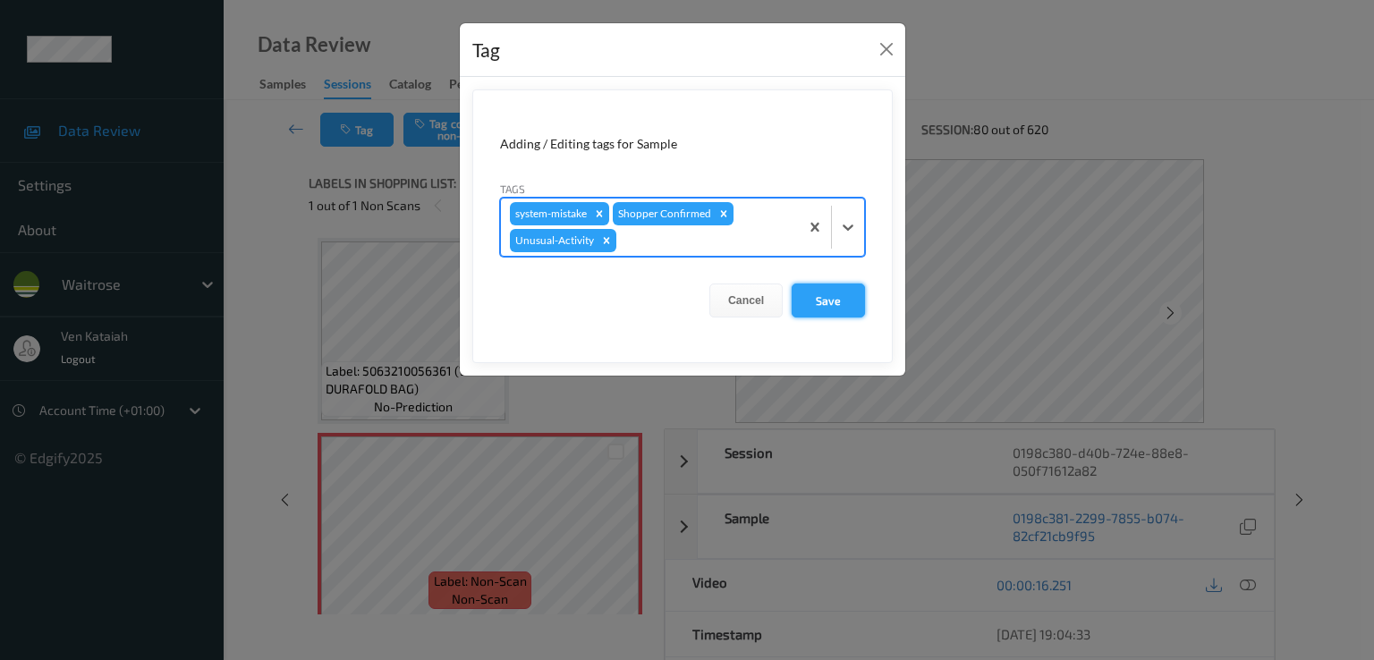
click at [848, 307] on button "Save" at bounding box center [828, 301] width 73 height 34
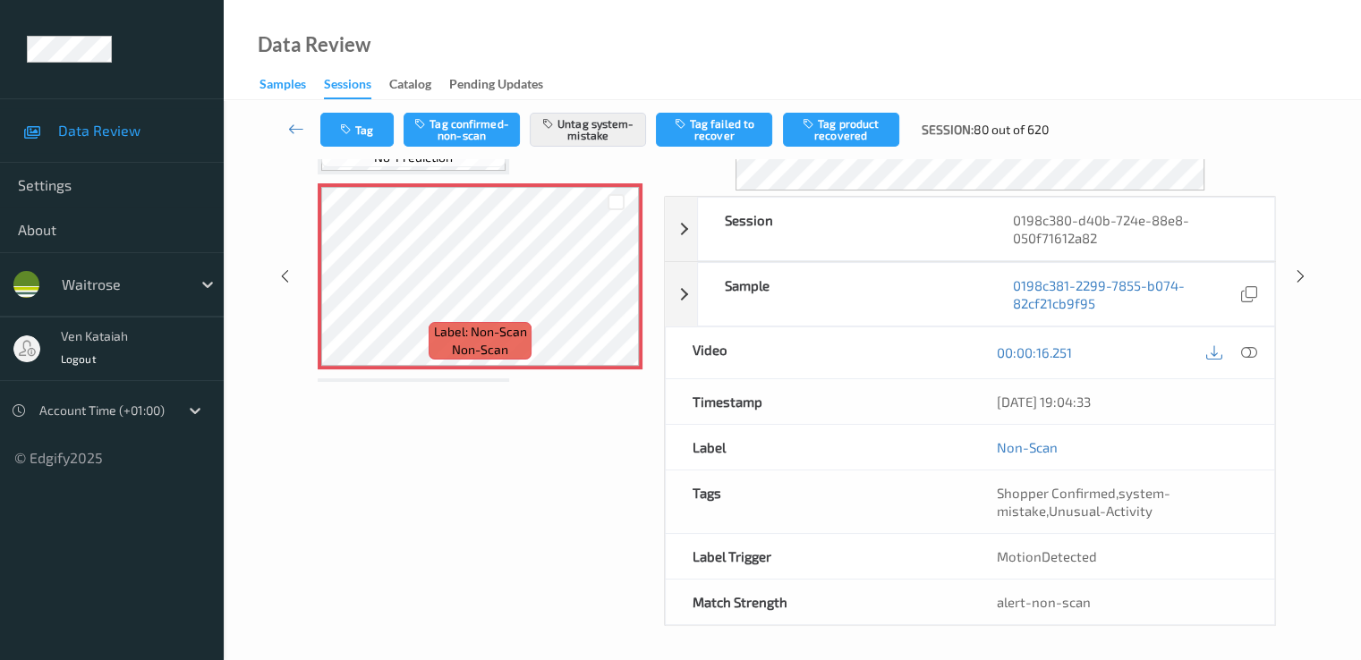
scroll to position [0, 0]
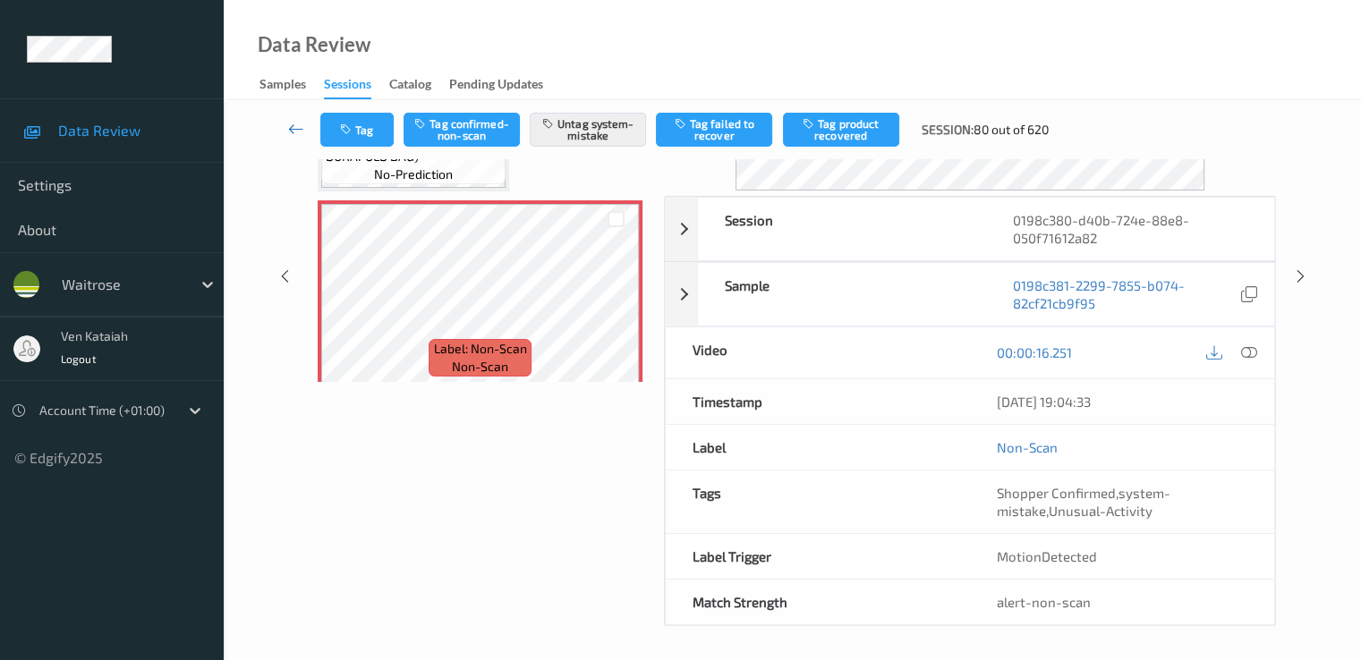
click at [286, 123] on link at bounding box center [296, 130] width 47 height 34
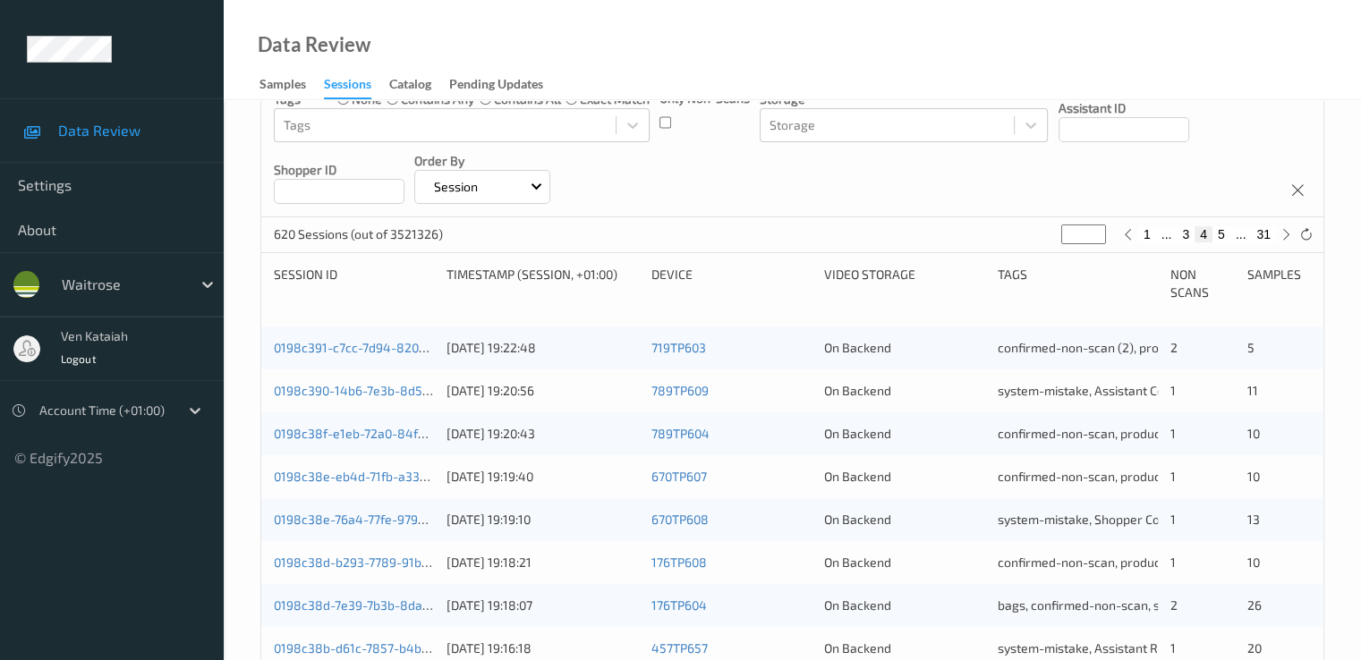
scroll to position [179, 0]
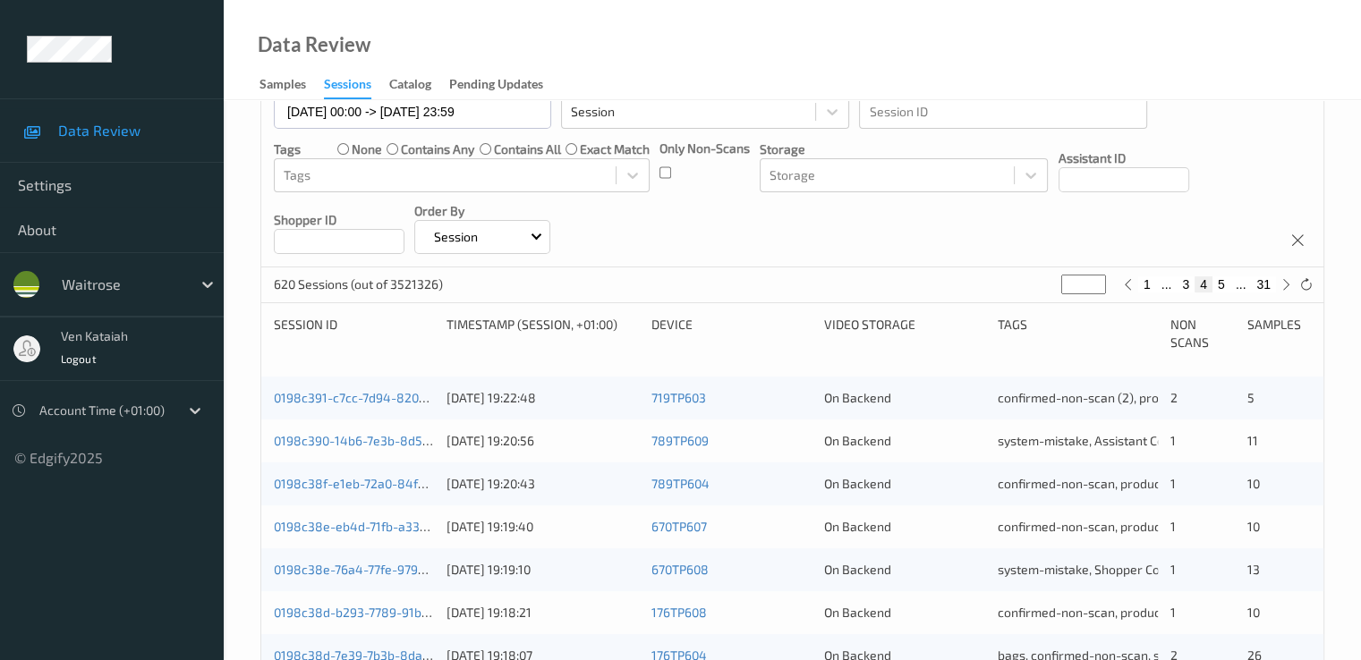
drag, startPoint x: 1079, startPoint y: 279, endPoint x: 1041, endPoint y: 287, distance: 38.4
click at [1041, 287] on div "620 Sessions (out of 3521326) * 1 ... 3 4 5 ... 31" at bounding box center [792, 286] width 1062 height 36
type input "*"
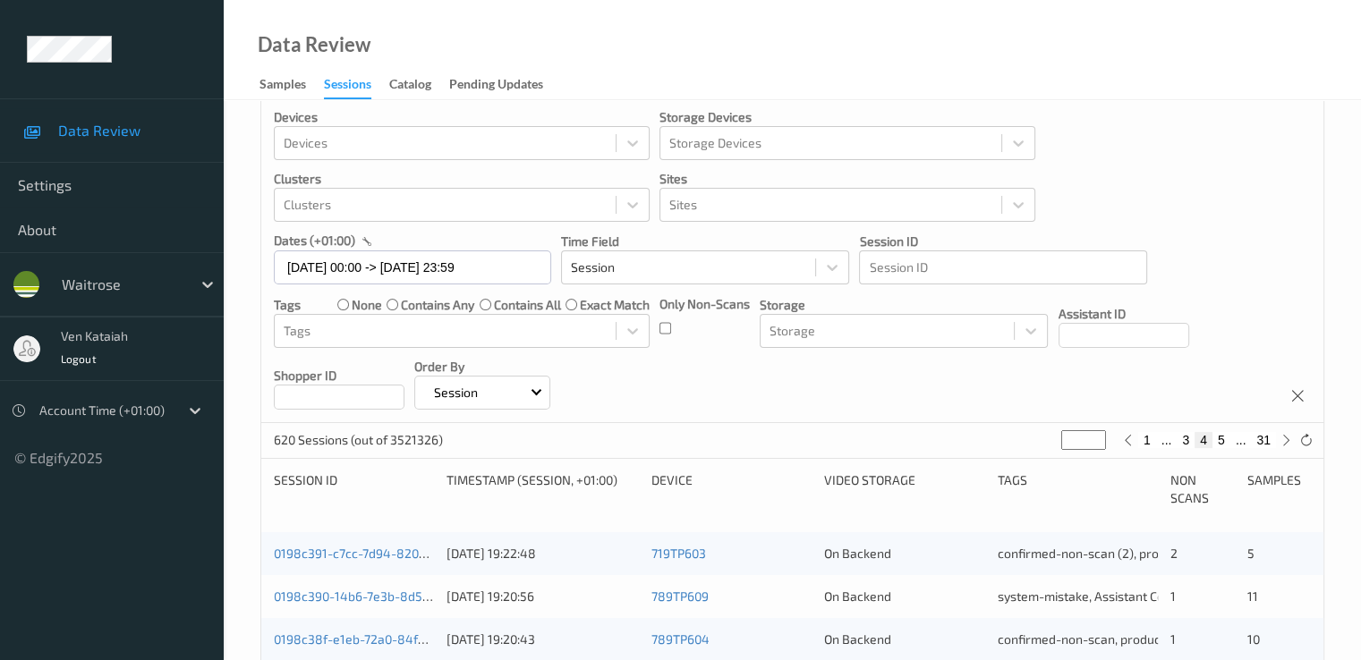
type input "**"
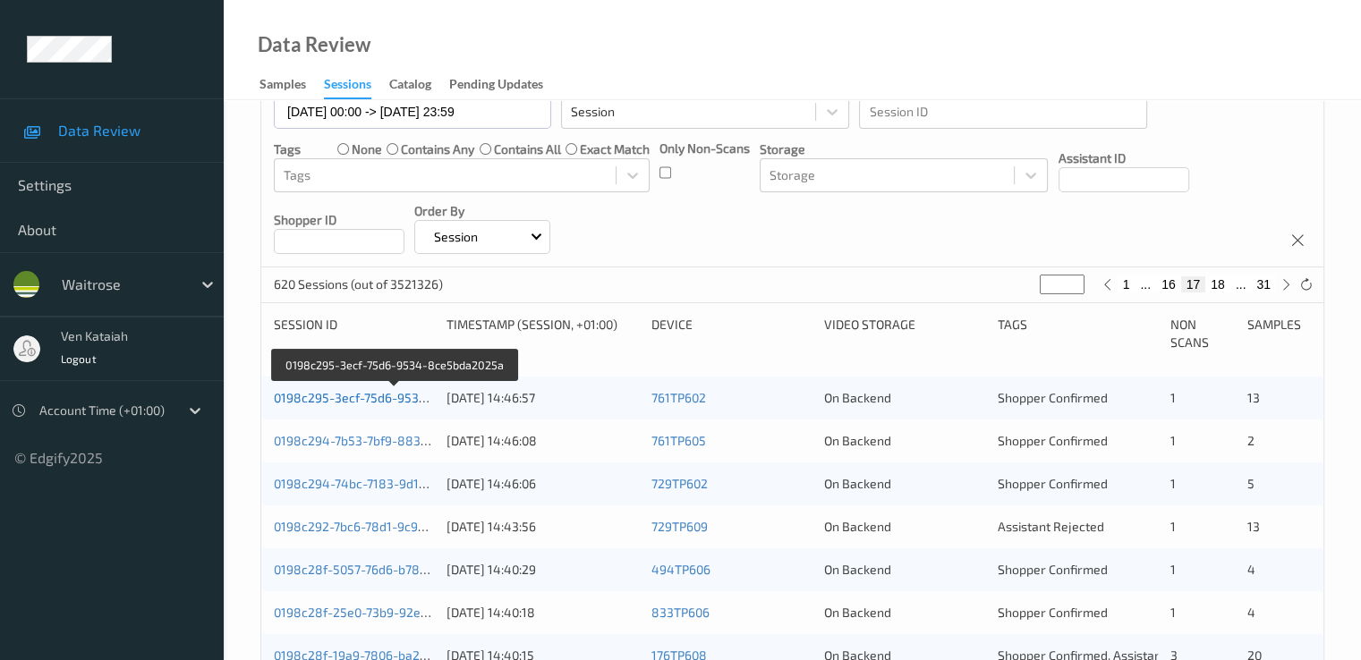
type input "**"
click at [379, 397] on link "0198c295-3ecf-75d6-9534-8ce5bda2025a" at bounding box center [396, 397] width 244 height 15
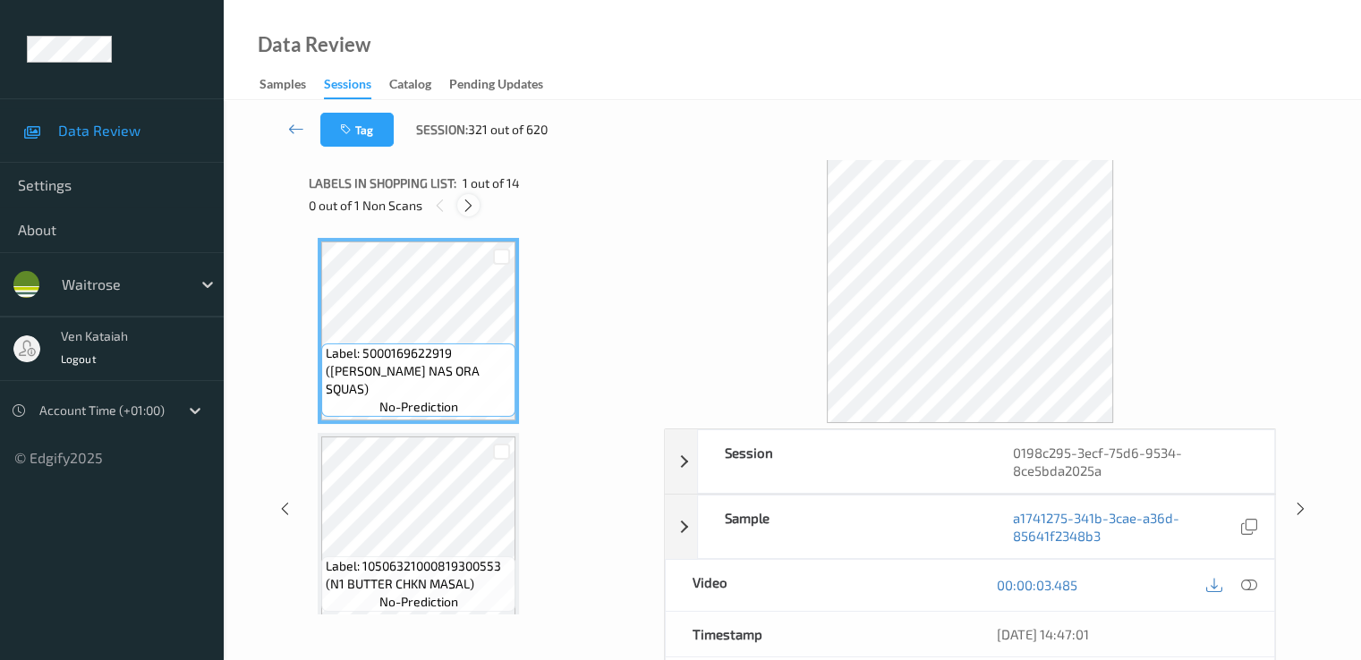
click at [470, 198] on icon at bounding box center [468, 206] width 15 height 16
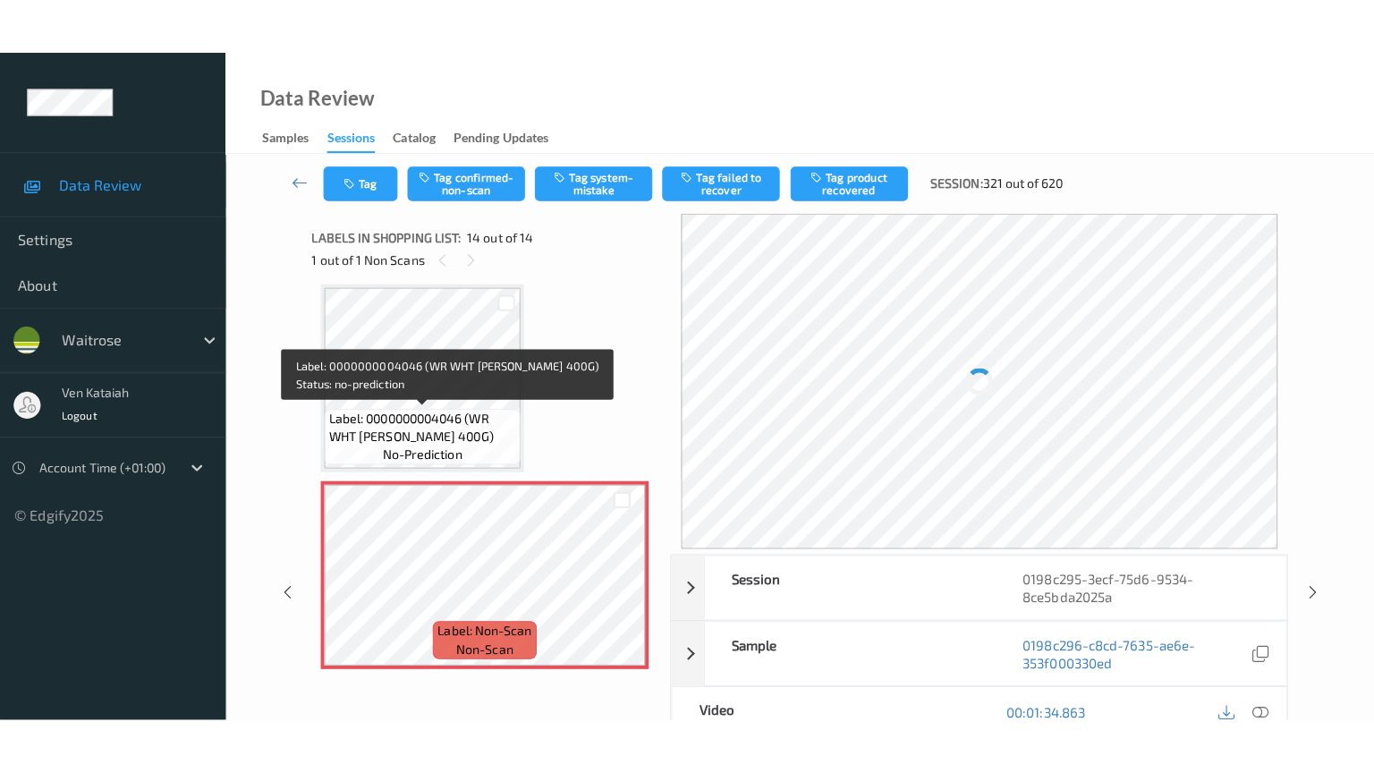
scroll to position [2354, 0]
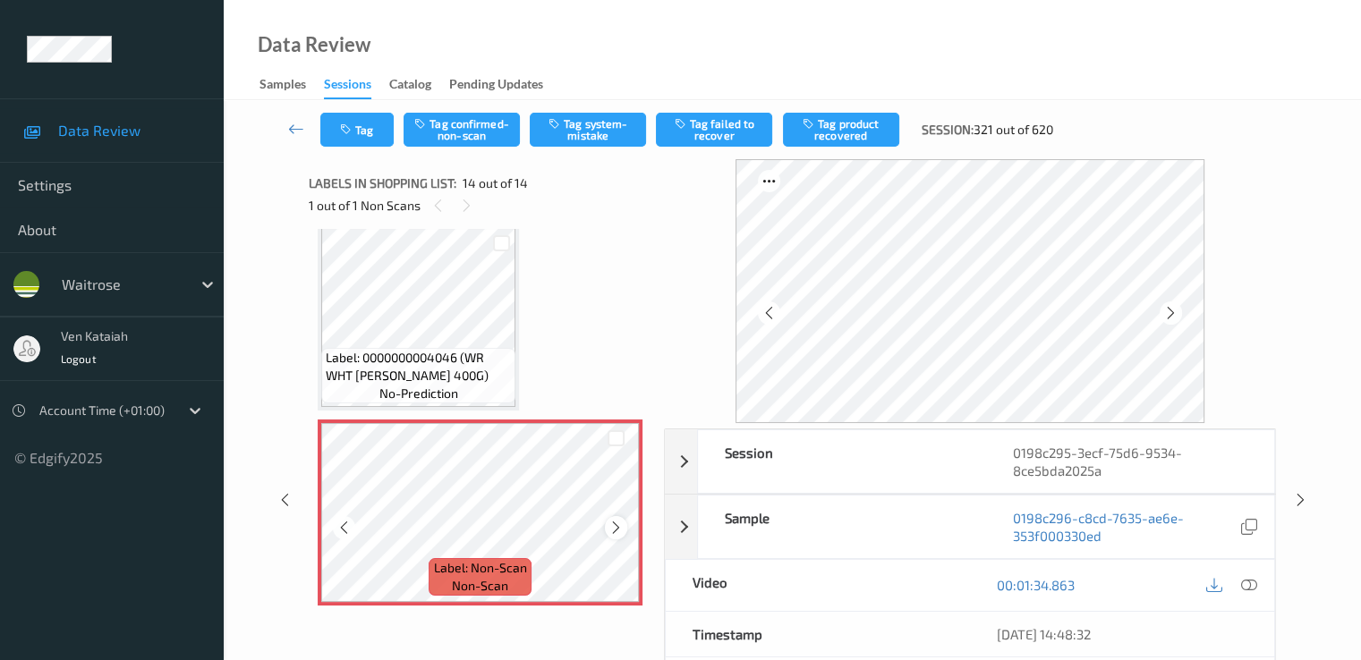
click at [611, 533] on icon at bounding box center [615, 528] width 15 height 16
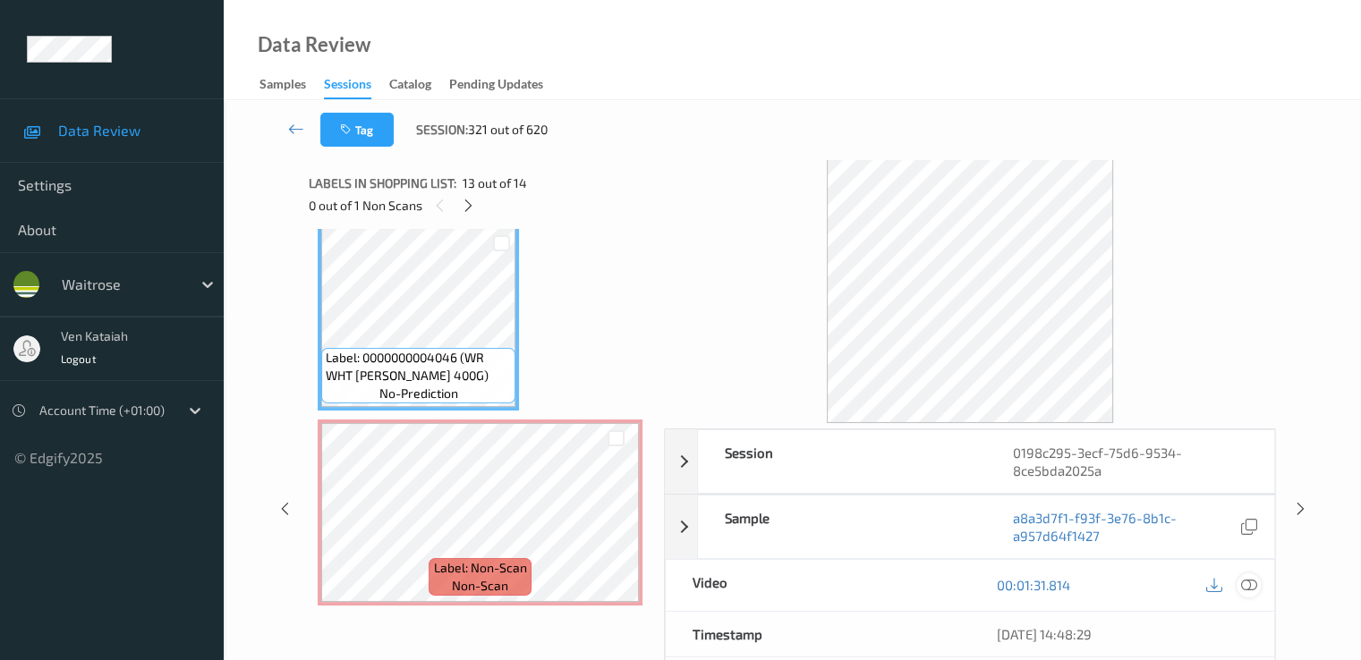
click at [1253, 588] on icon at bounding box center [1248, 585] width 16 height 16
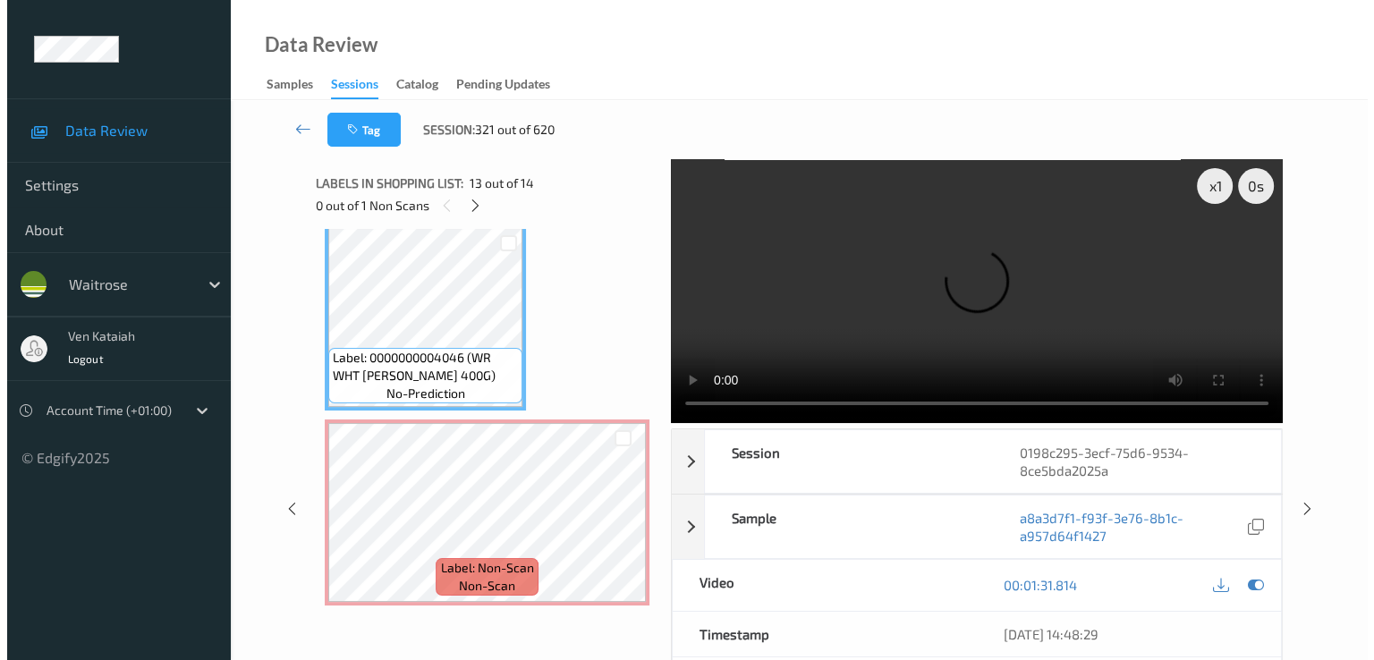
scroll to position [2241, 0]
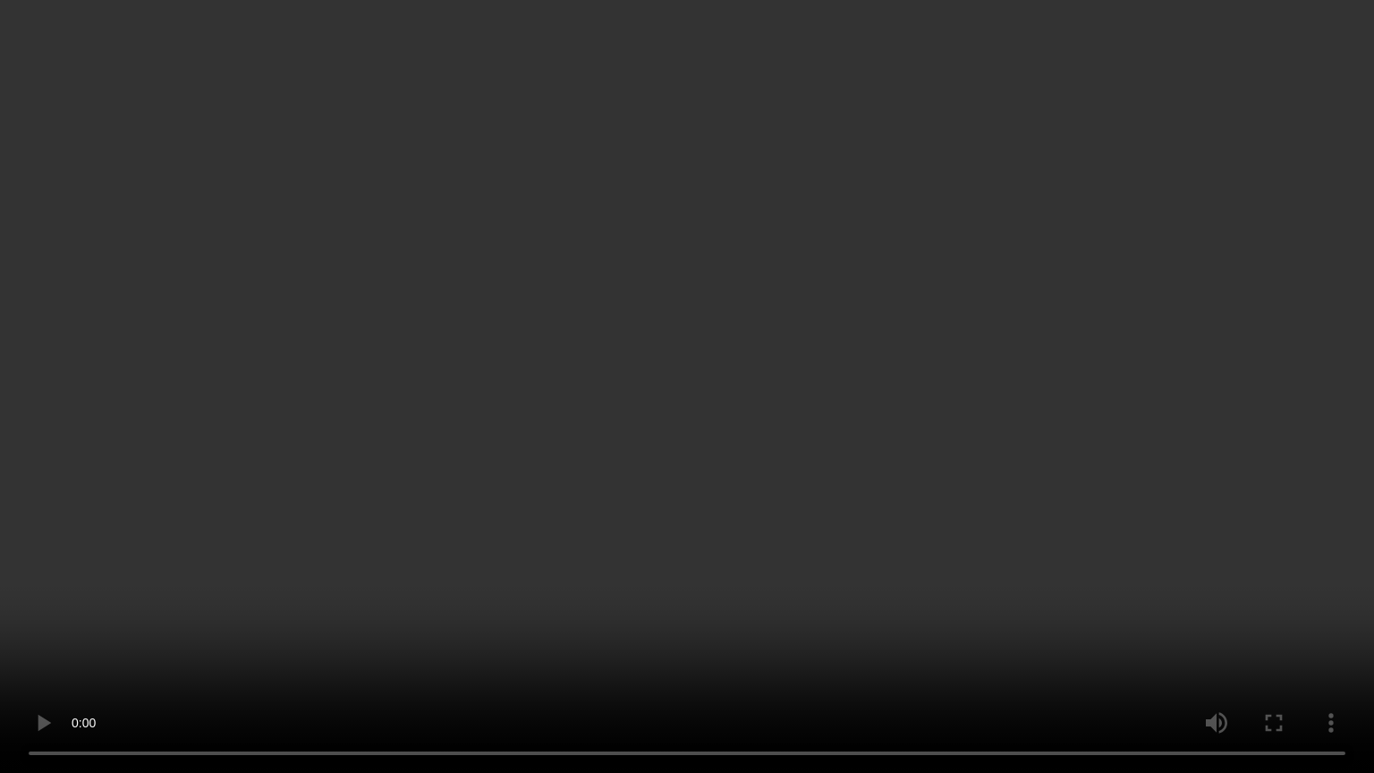
click at [882, 577] on video at bounding box center [687, 386] width 1374 height 773
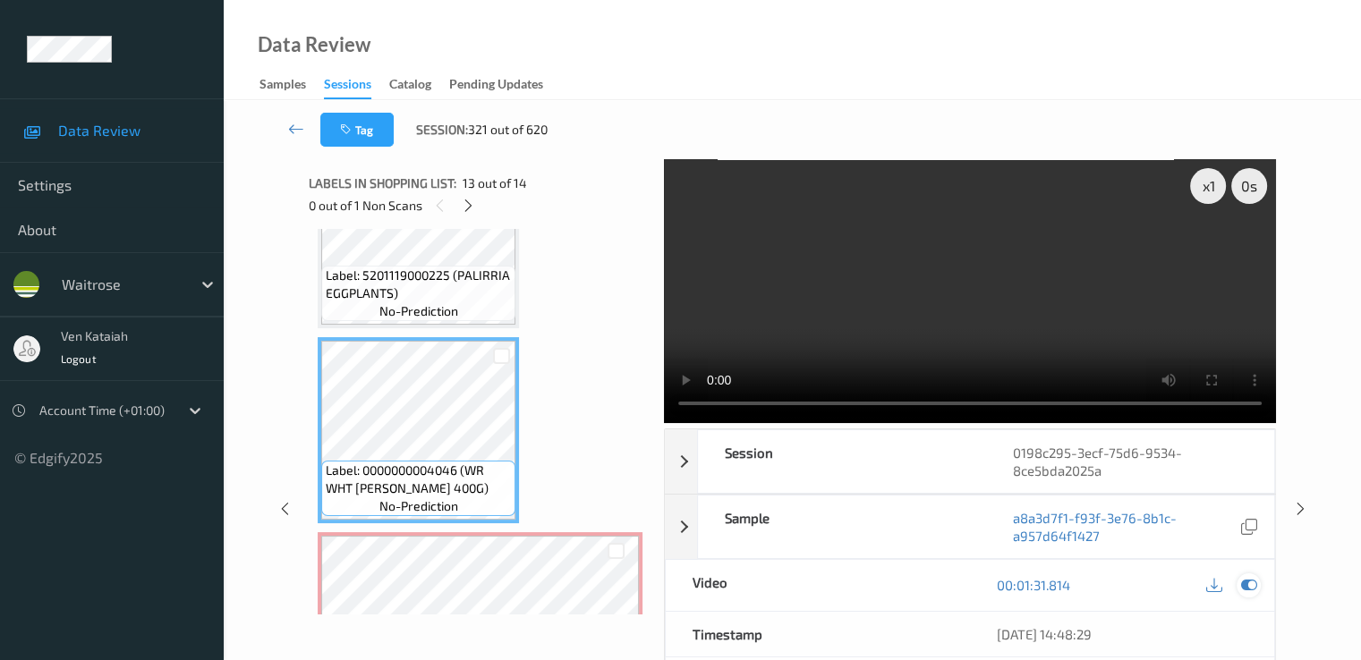
click at [1253, 583] on icon at bounding box center [1248, 585] width 16 height 16
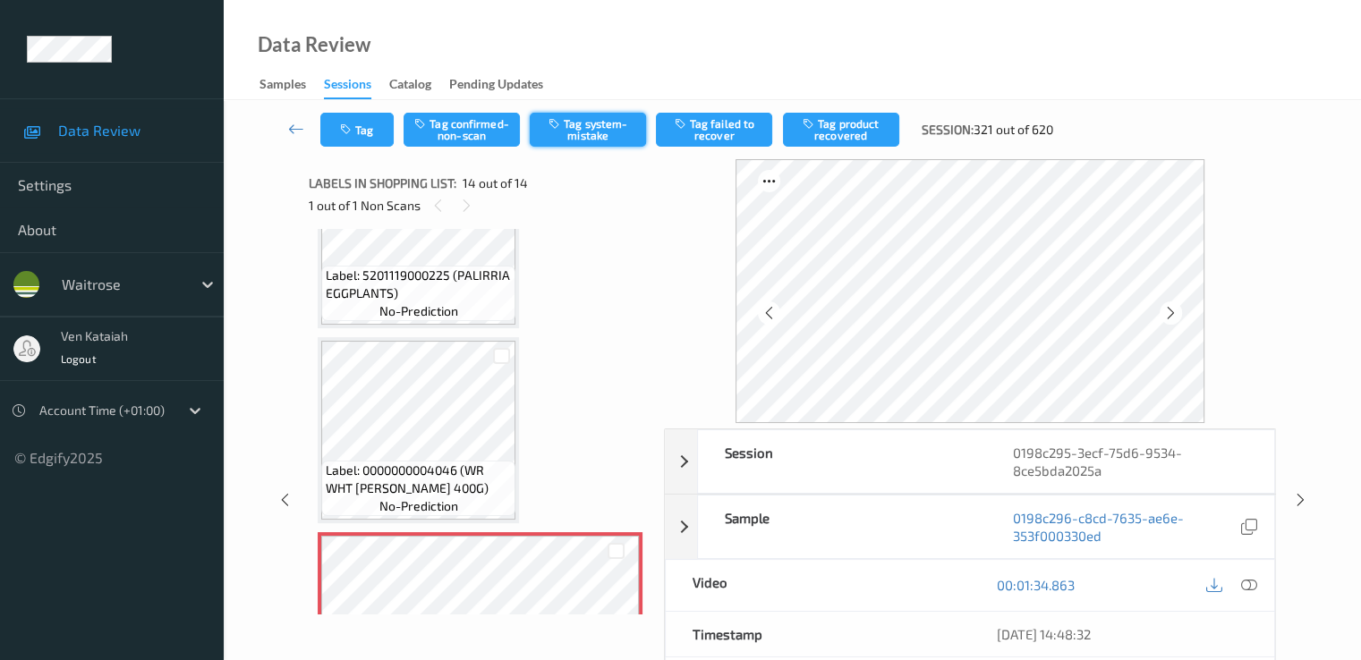
click at [569, 115] on button "Tag system-mistake" at bounding box center [588, 130] width 116 height 34
click at [379, 111] on div "Tag Tag confirmed-non-scan Untag system-mistake Tag failed to recover Tag produ…" at bounding box center [792, 129] width 1064 height 59
click at [375, 137] on button "Tag" at bounding box center [356, 130] width 73 height 34
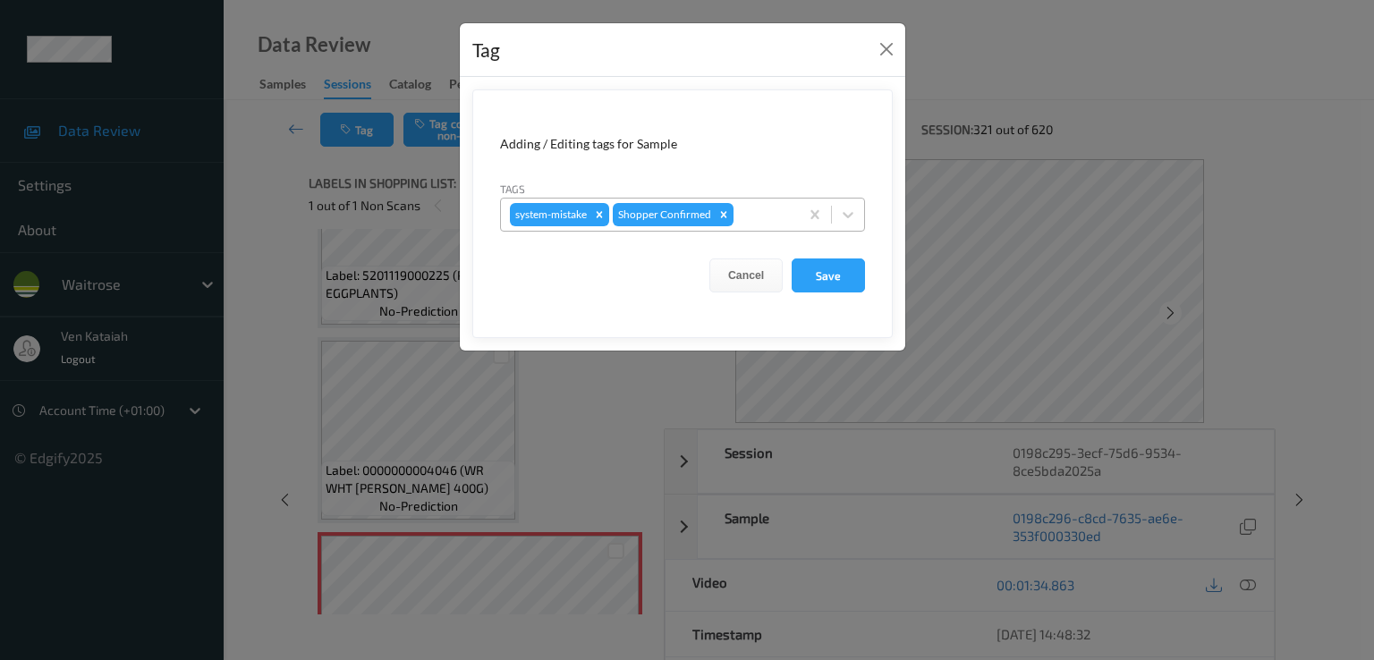
click at [766, 216] on div at bounding box center [763, 214] width 53 height 21
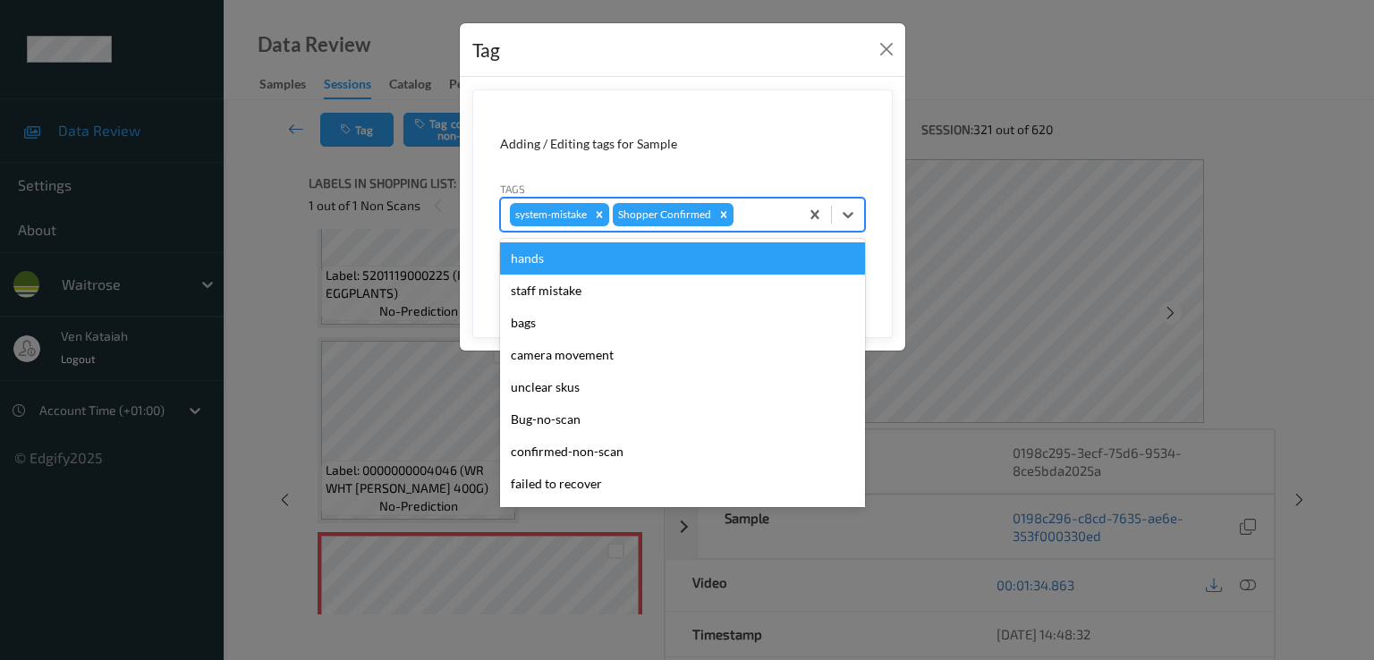
scroll to position [351, 0]
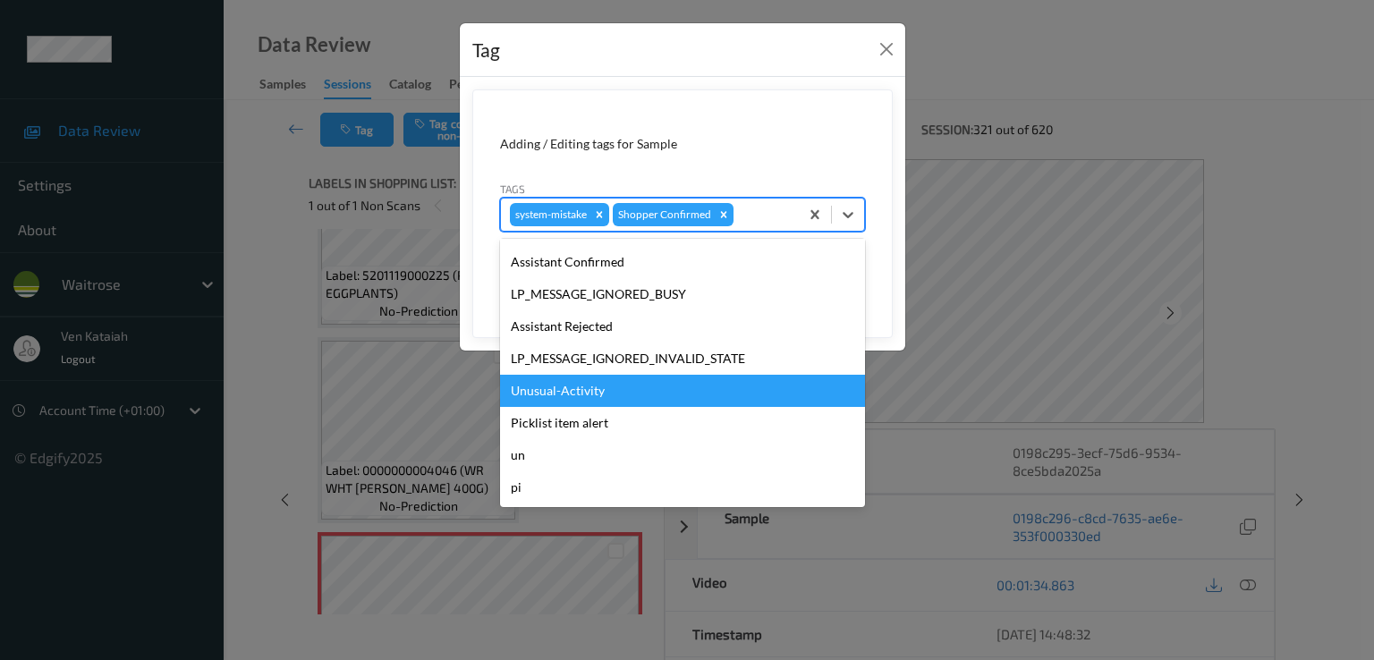
click at [607, 389] on div "Unusual-Activity" at bounding box center [682, 391] width 365 height 32
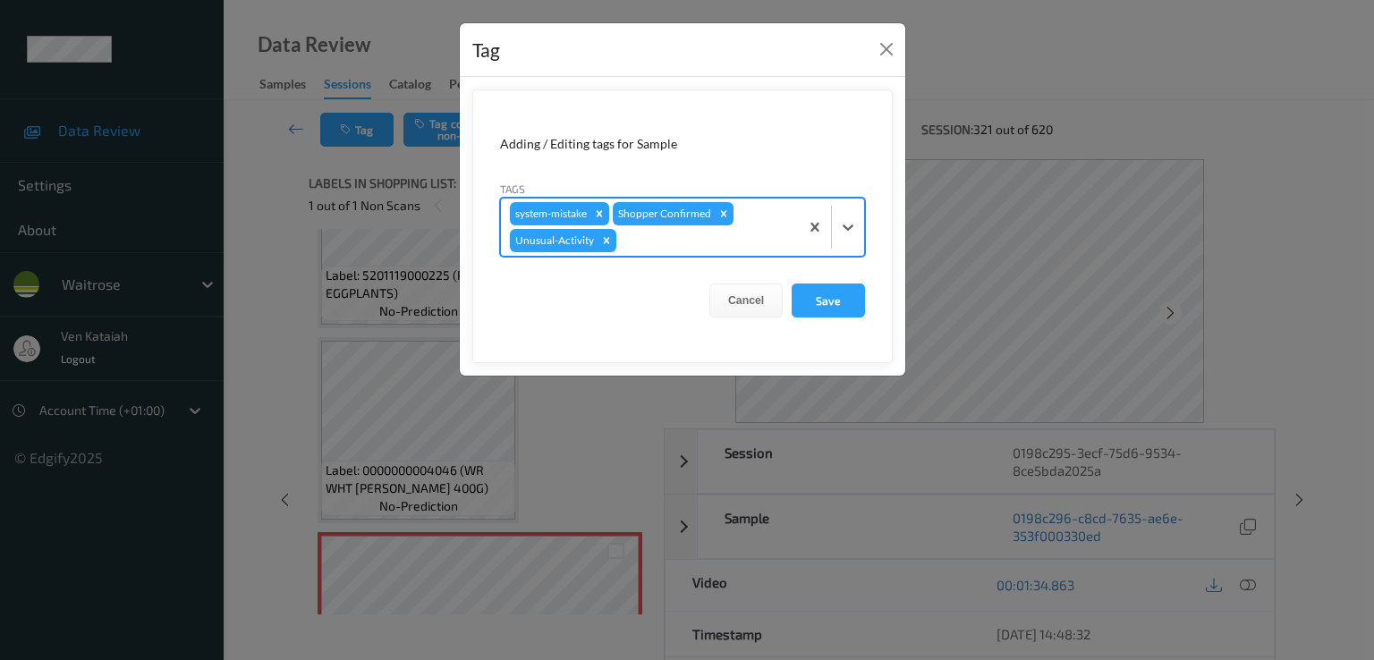
click at [707, 246] on div at bounding box center [705, 240] width 170 height 21
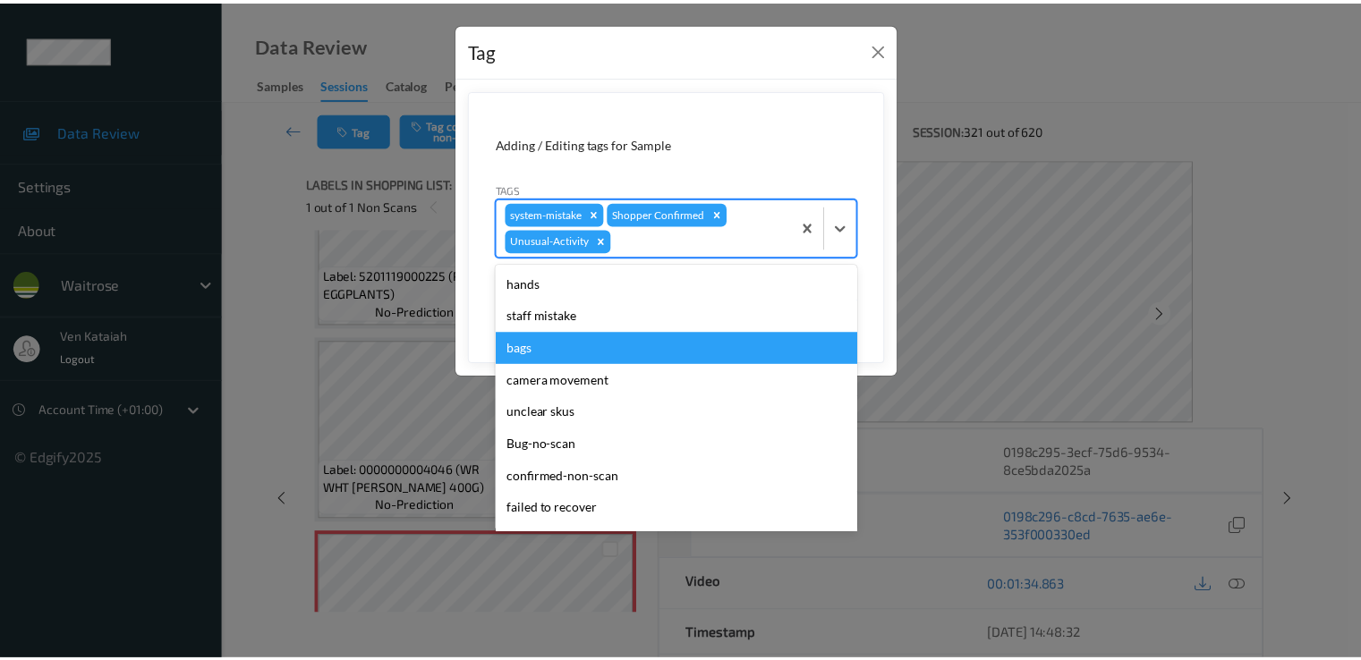
scroll to position [319, 0]
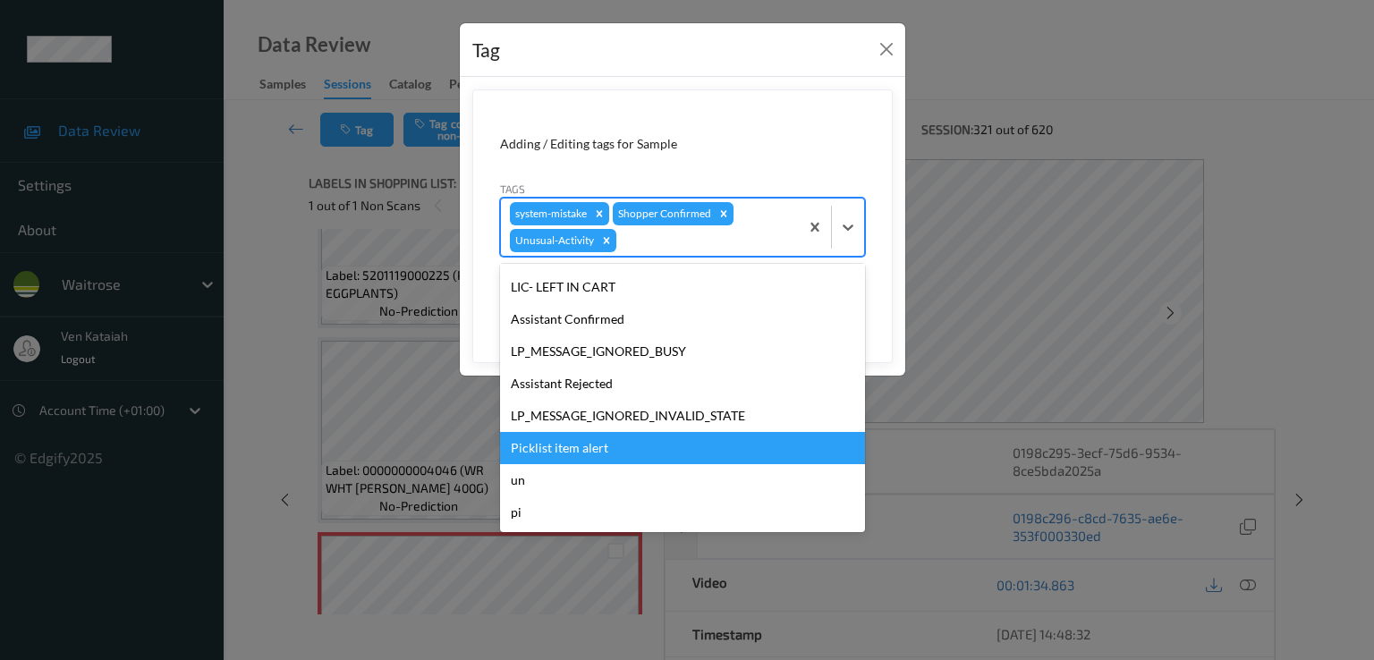
click at [568, 437] on div "Picklist item alert" at bounding box center [682, 448] width 365 height 32
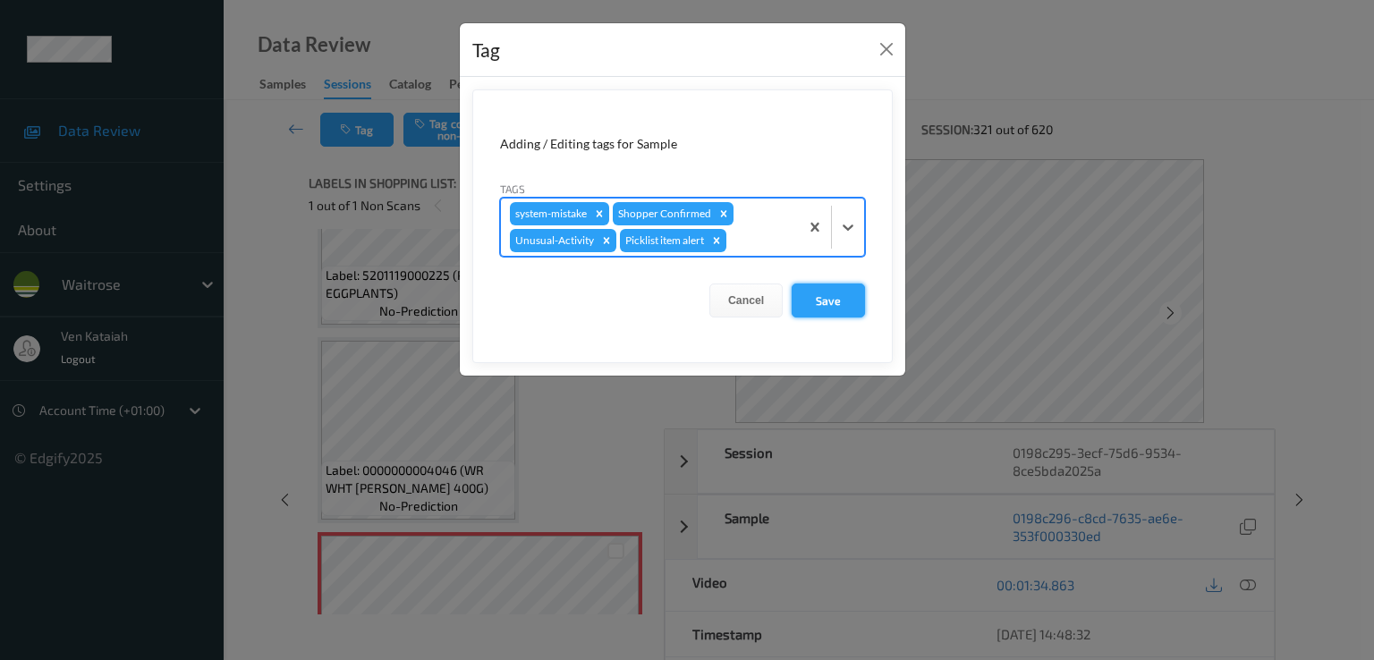
click at [807, 309] on button "Save" at bounding box center [828, 301] width 73 height 34
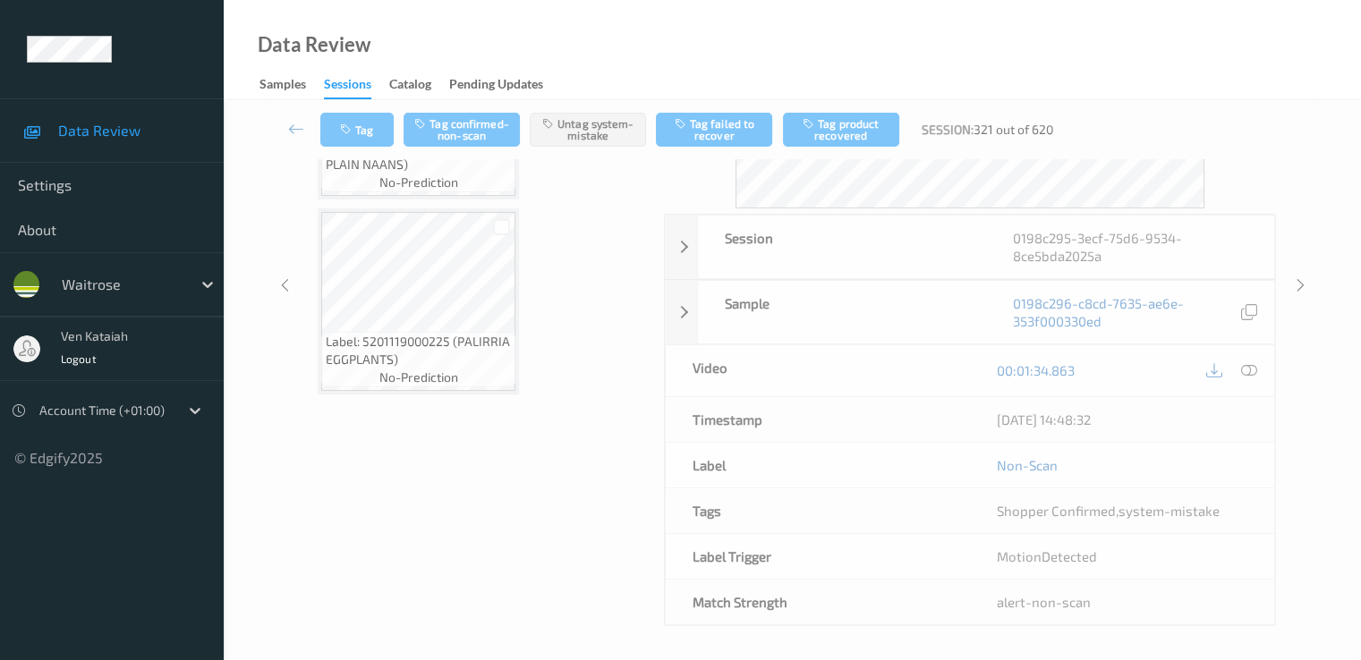
scroll to position [1818, 0]
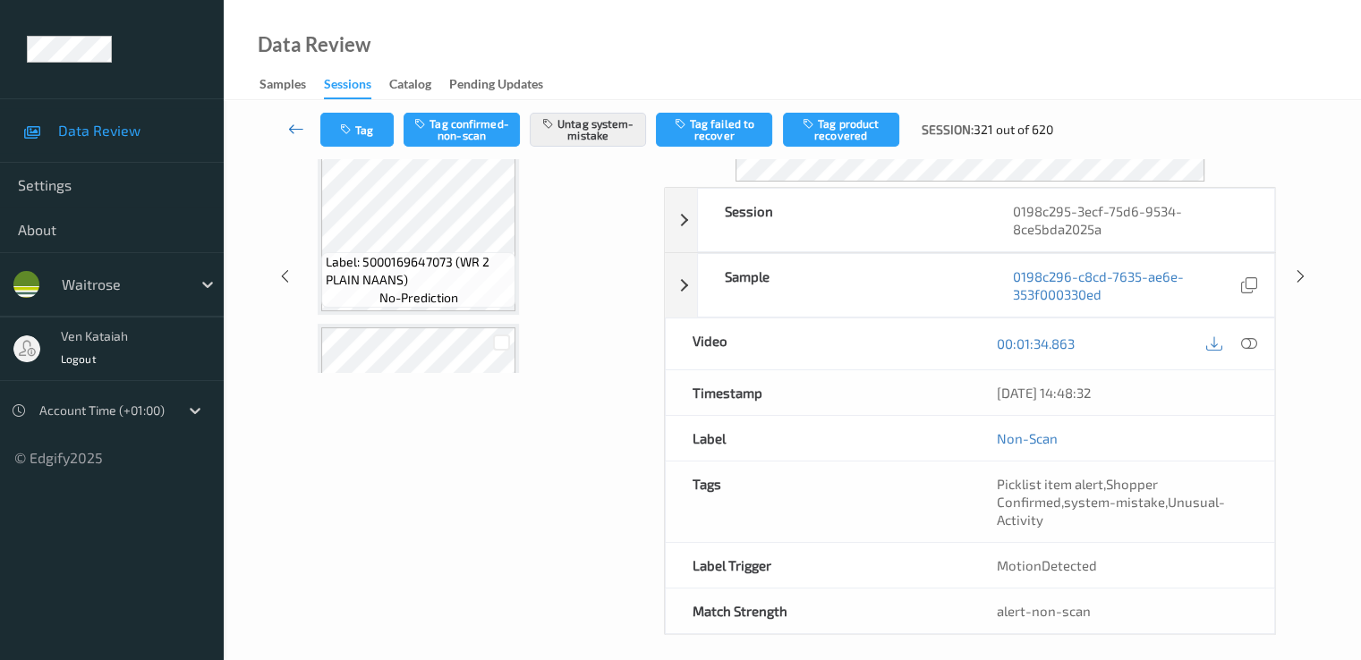
click at [293, 126] on icon at bounding box center [296, 129] width 16 height 18
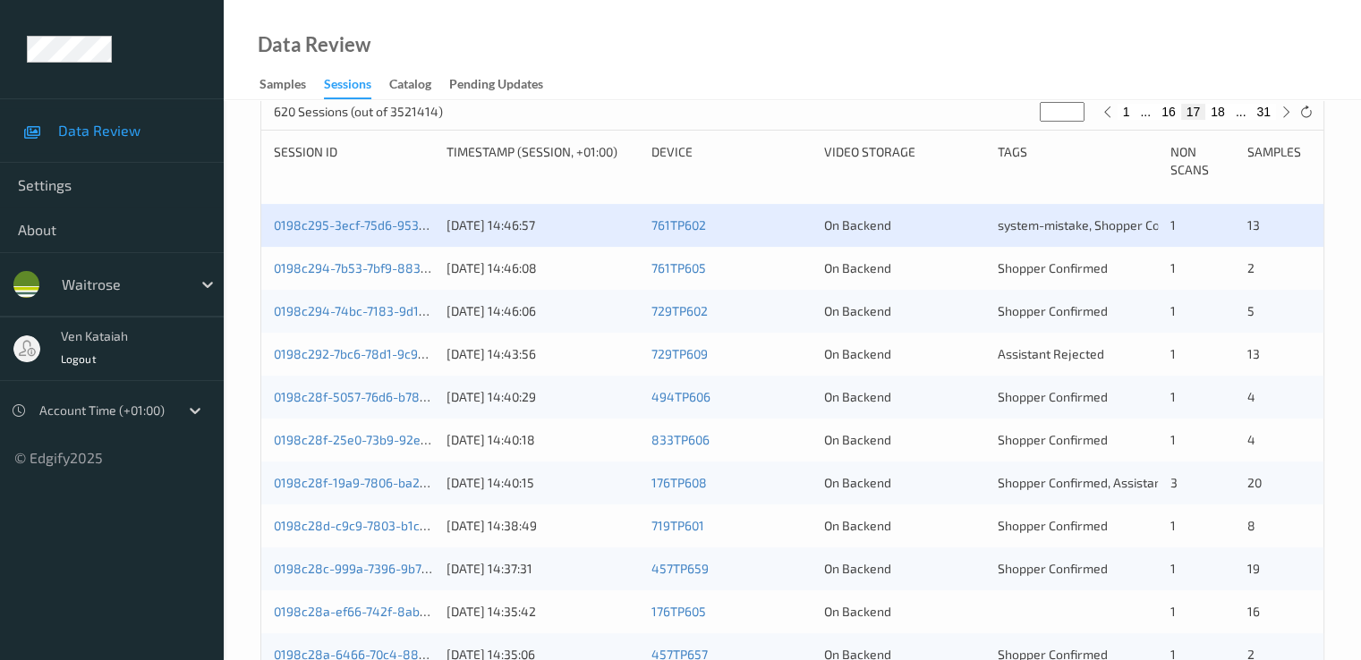
scroll to position [358, 0]
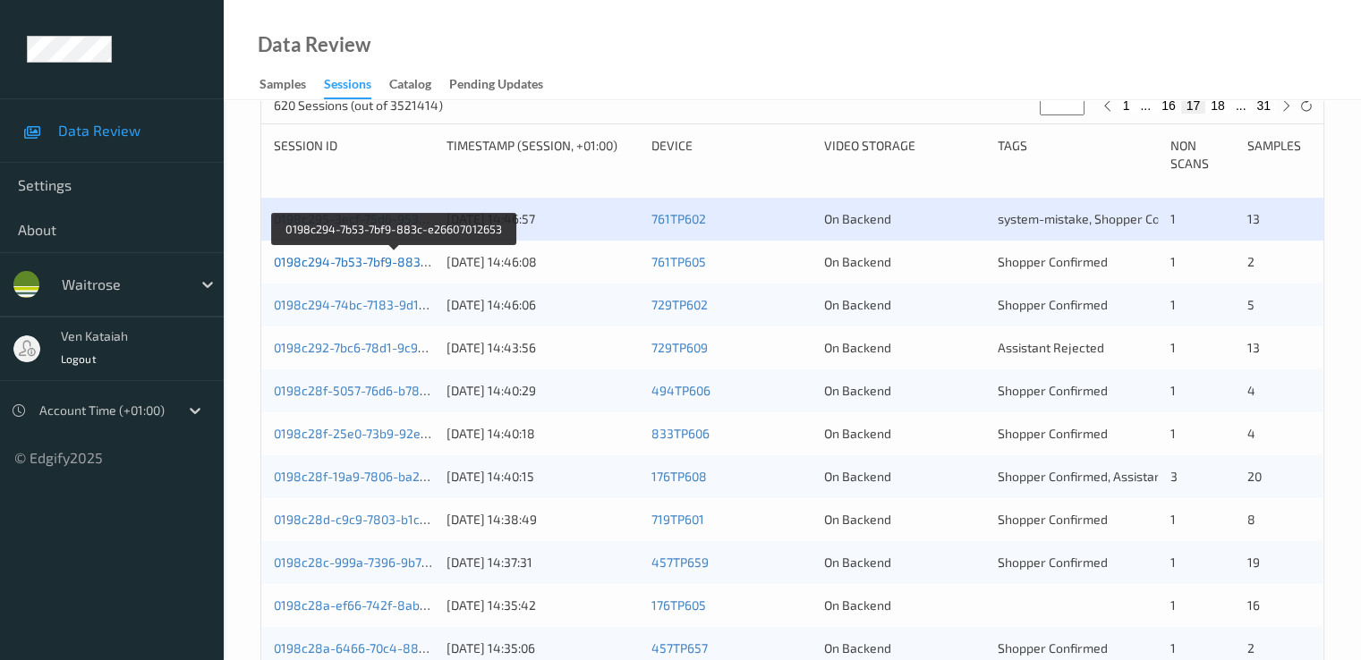
click at [370, 259] on link "0198c294-7b53-7bf9-883c-e26607012653" at bounding box center [395, 261] width 242 height 15
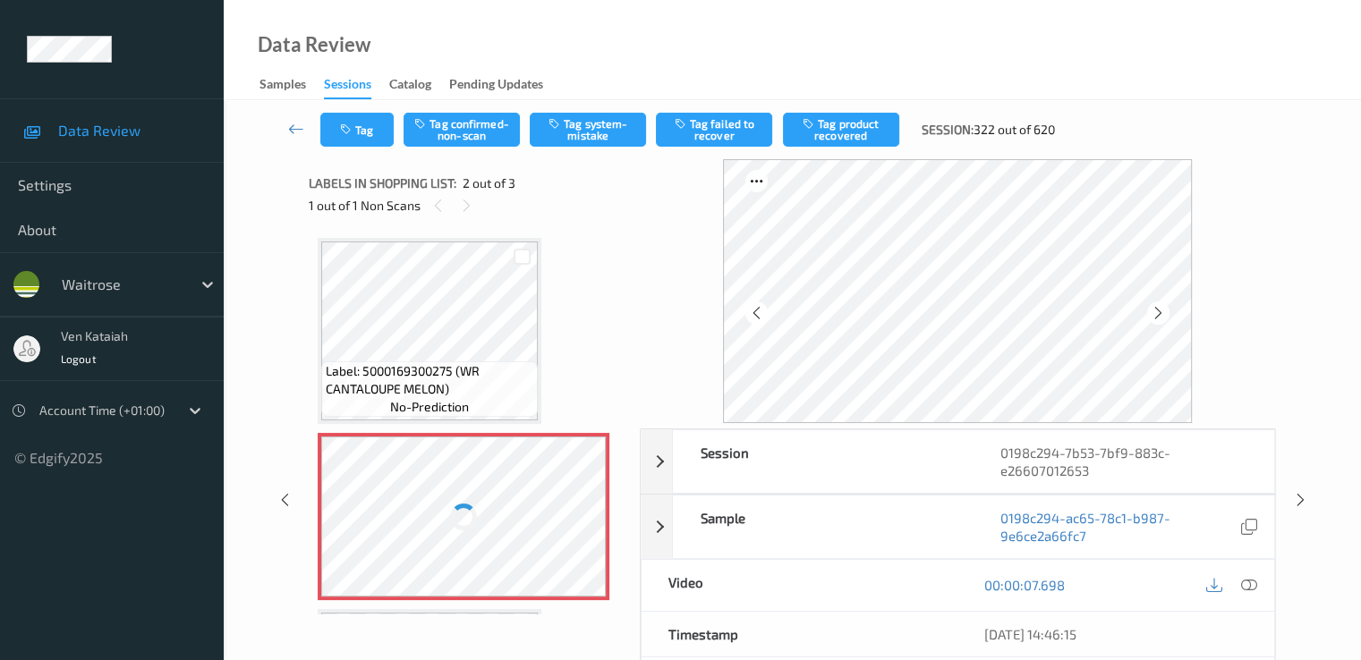
click at [506, 530] on div at bounding box center [463, 517] width 285 height 160
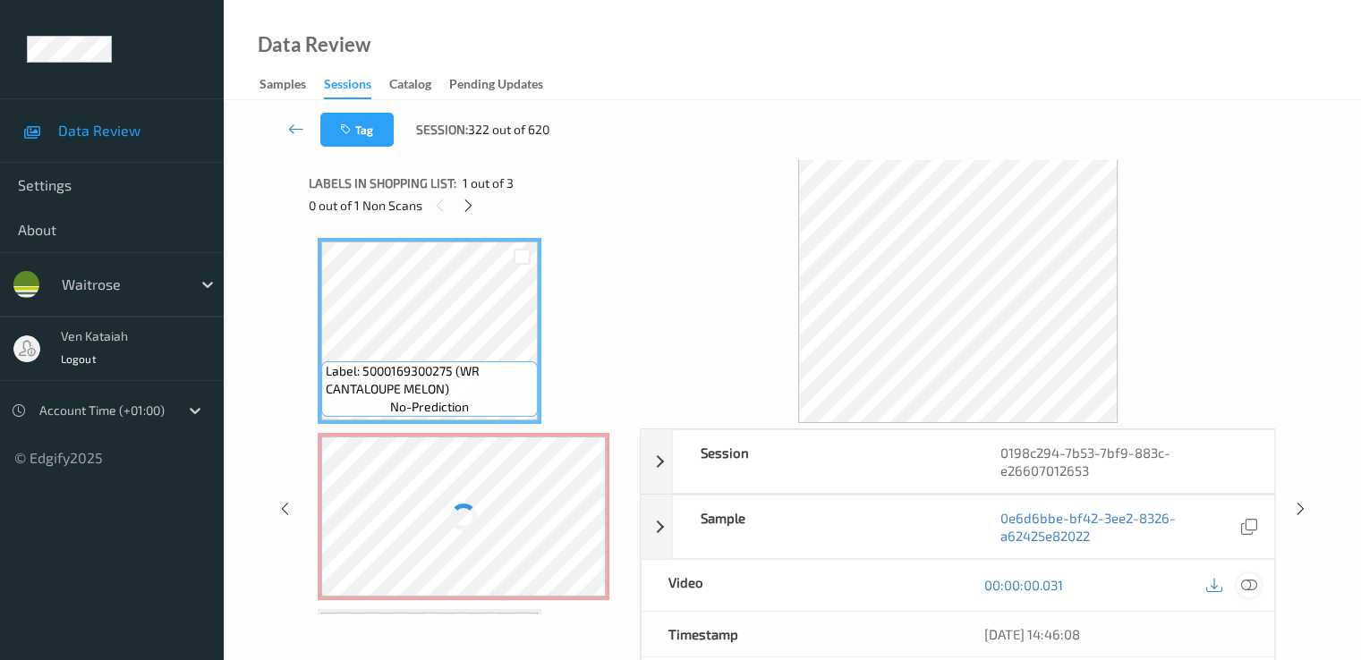
click at [1251, 589] on icon at bounding box center [1248, 585] width 16 height 16
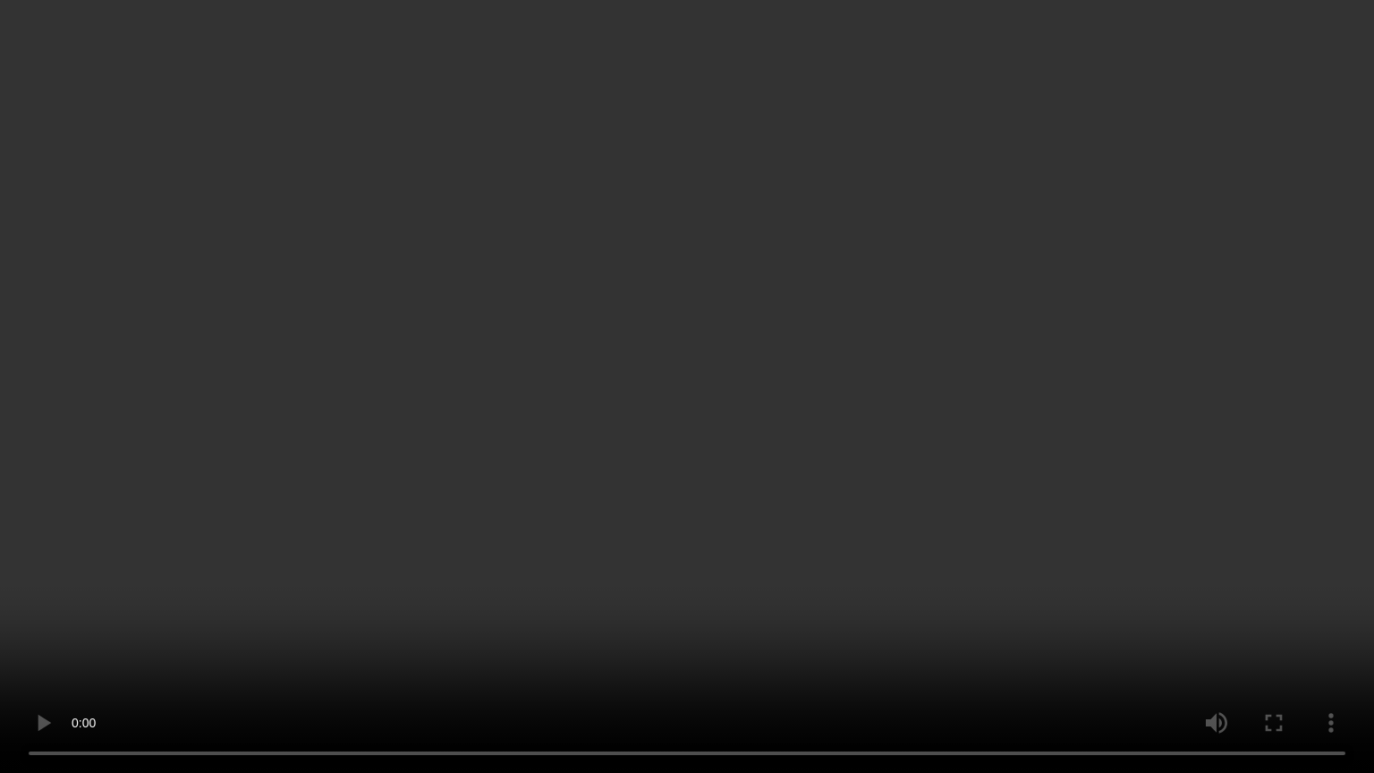
click at [115, 659] on video at bounding box center [687, 386] width 1374 height 773
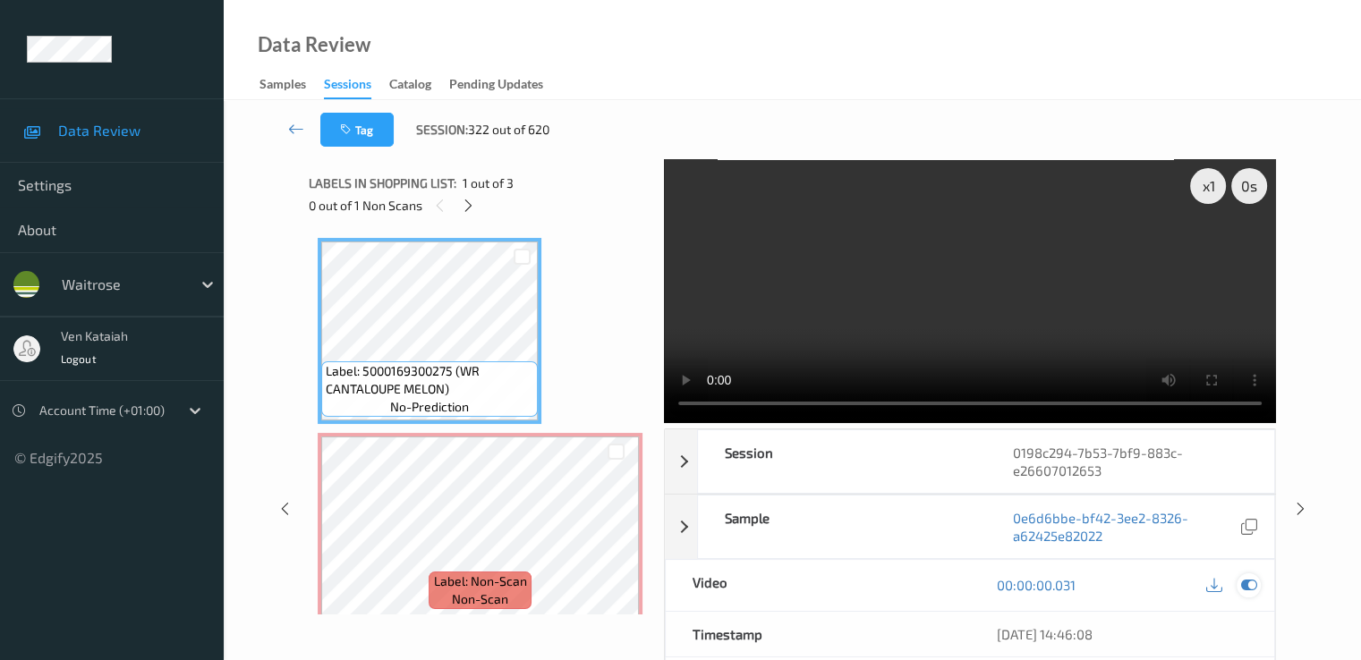
click at [1250, 580] on icon at bounding box center [1248, 585] width 16 height 16
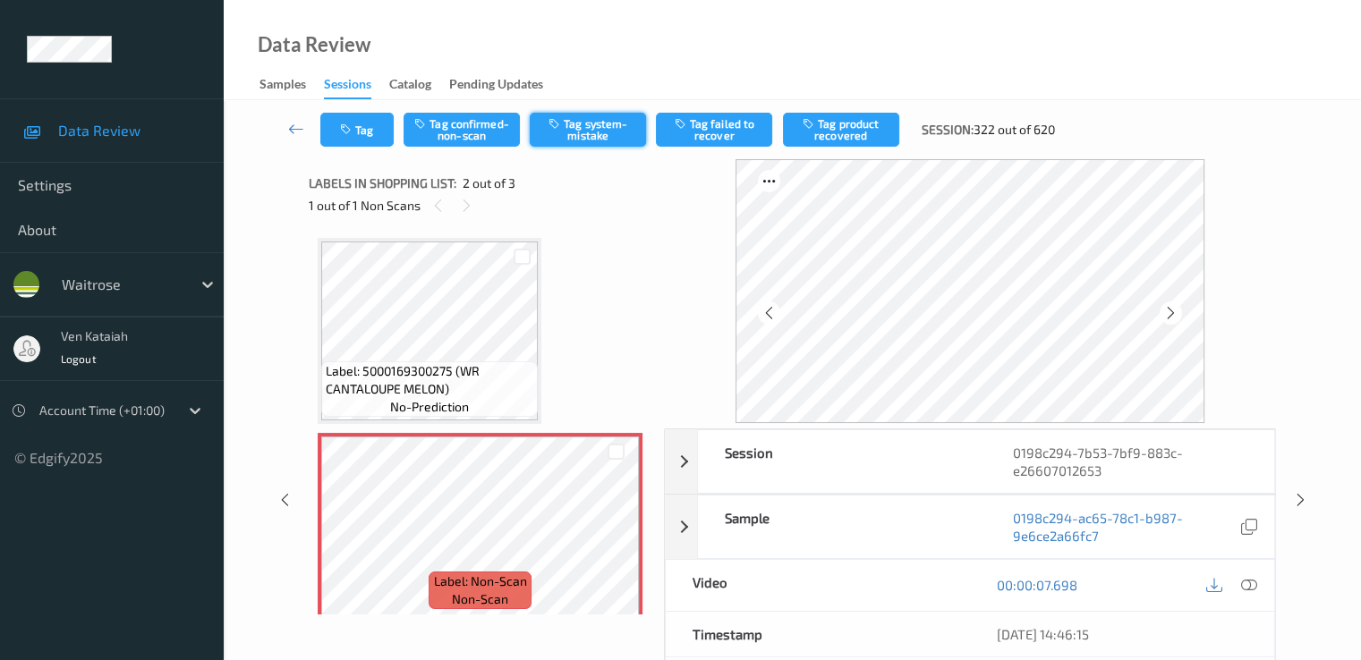
click at [590, 123] on button "Tag system-mistake" at bounding box center [588, 130] width 116 height 34
click at [363, 132] on button "Tag" at bounding box center [356, 130] width 73 height 34
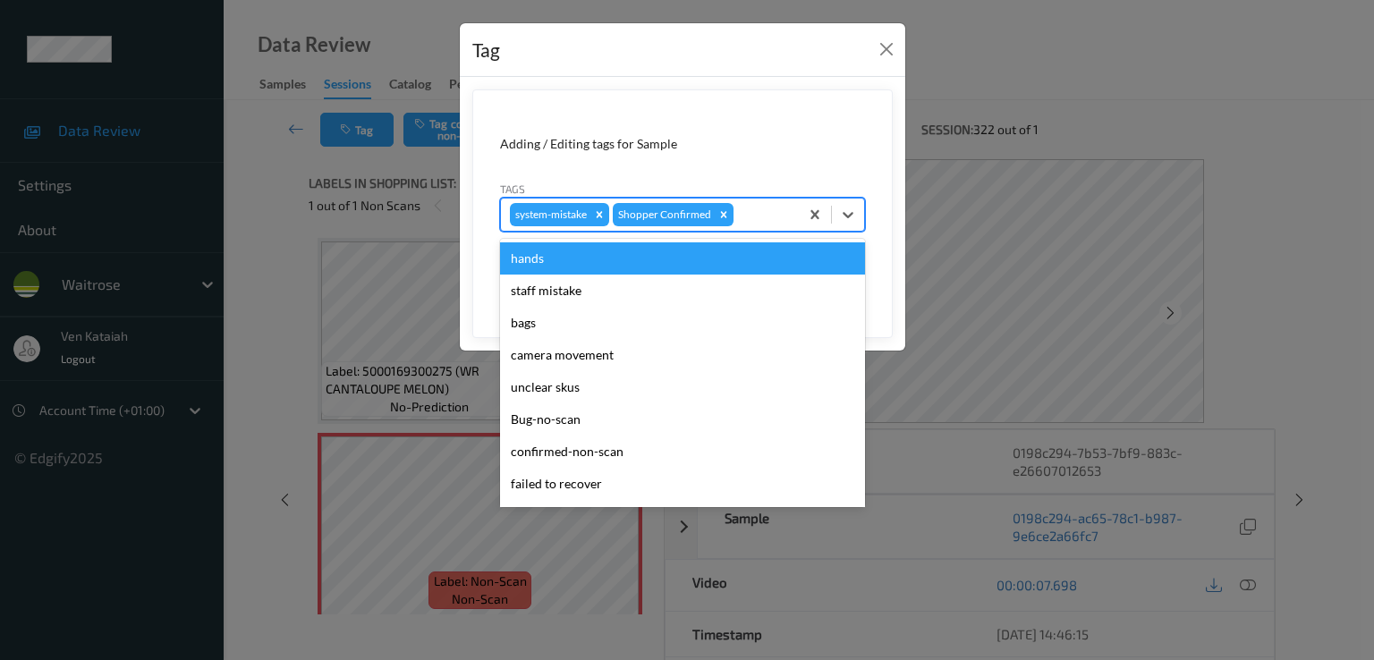
click at [759, 205] on div at bounding box center [763, 214] width 53 height 21
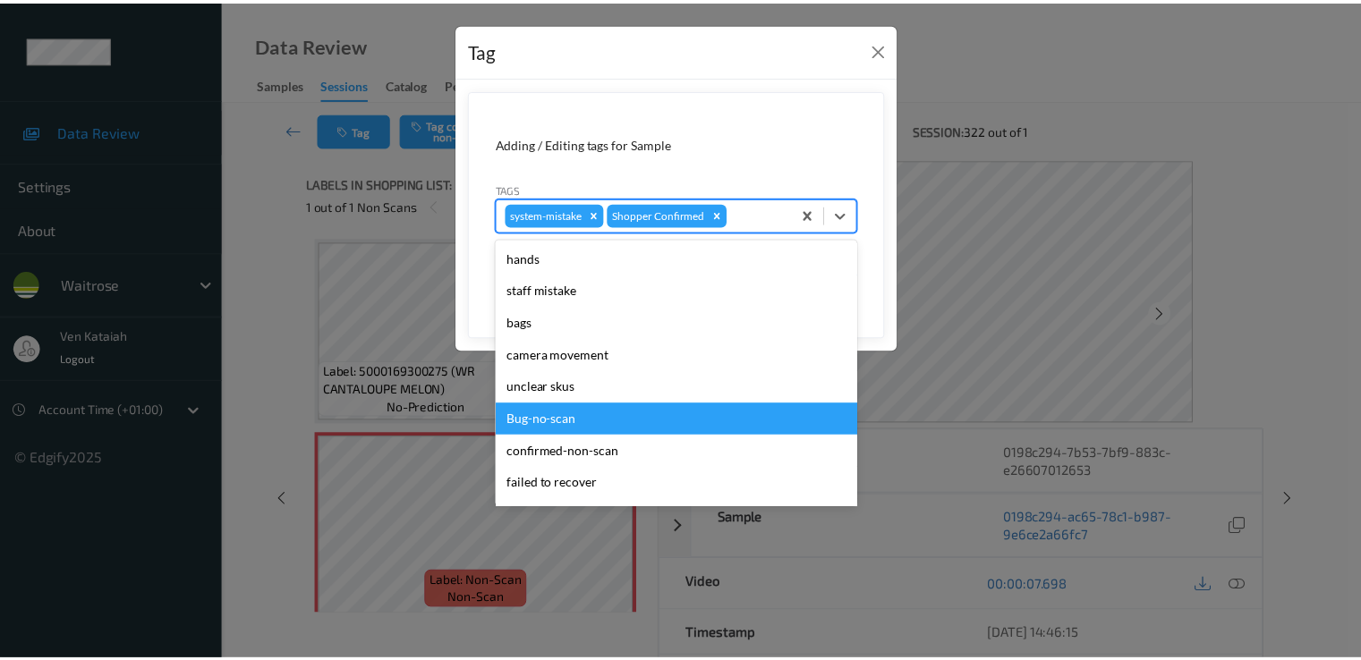
scroll to position [351, 0]
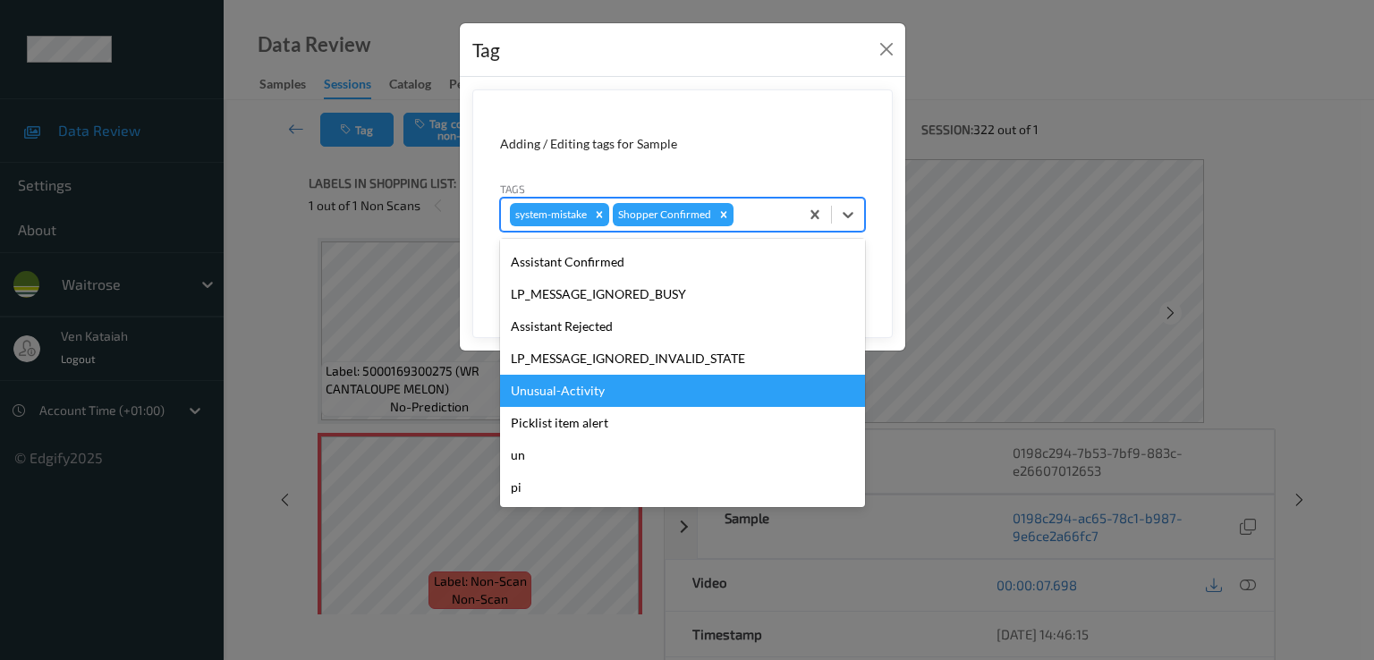
click at [576, 398] on div "Unusual-Activity" at bounding box center [682, 391] width 365 height 32
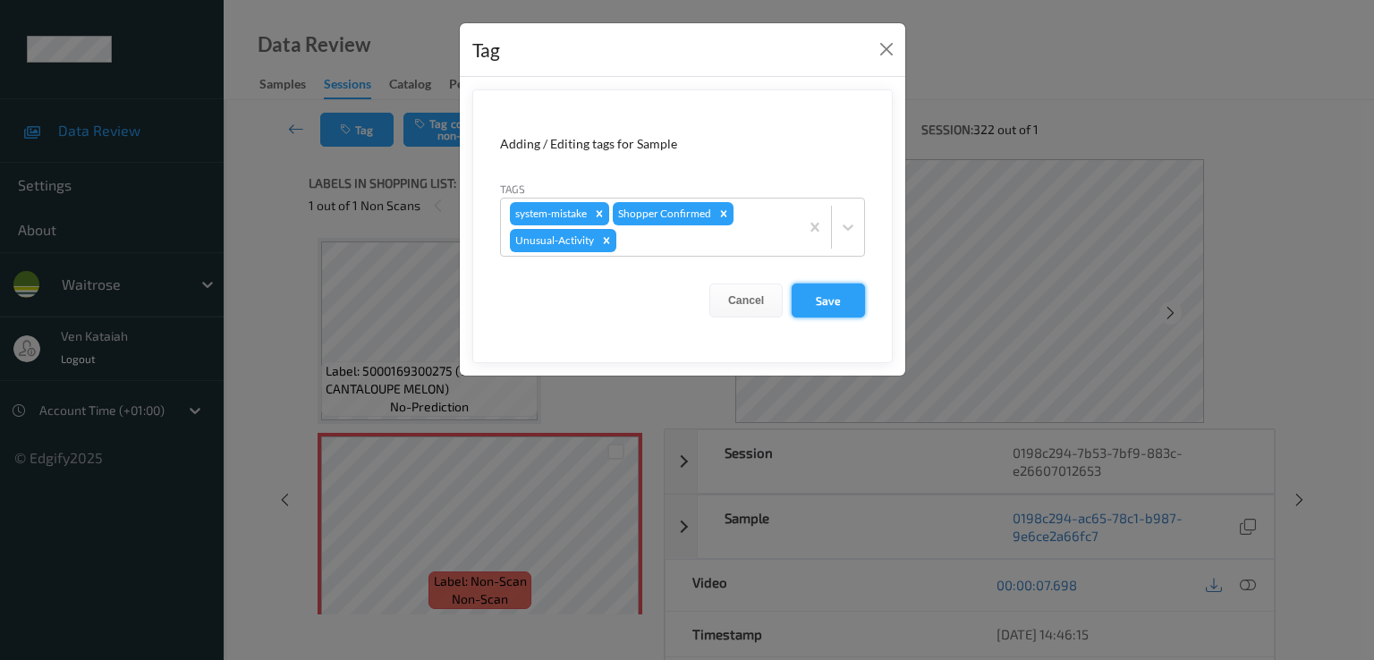
click at [817, 304] on button "Save" at bounding box center [828, 301] width 73 height 34
click at [813, 304] on button "Save" at bounding box center [828, 301] width 73 height 34
click at [849, 296] on button "Save" at bounding box center [828, 301] width 73 height 34
click at [821, 300] on button "Save" at bounding box center [828, 301] width 73 height 34
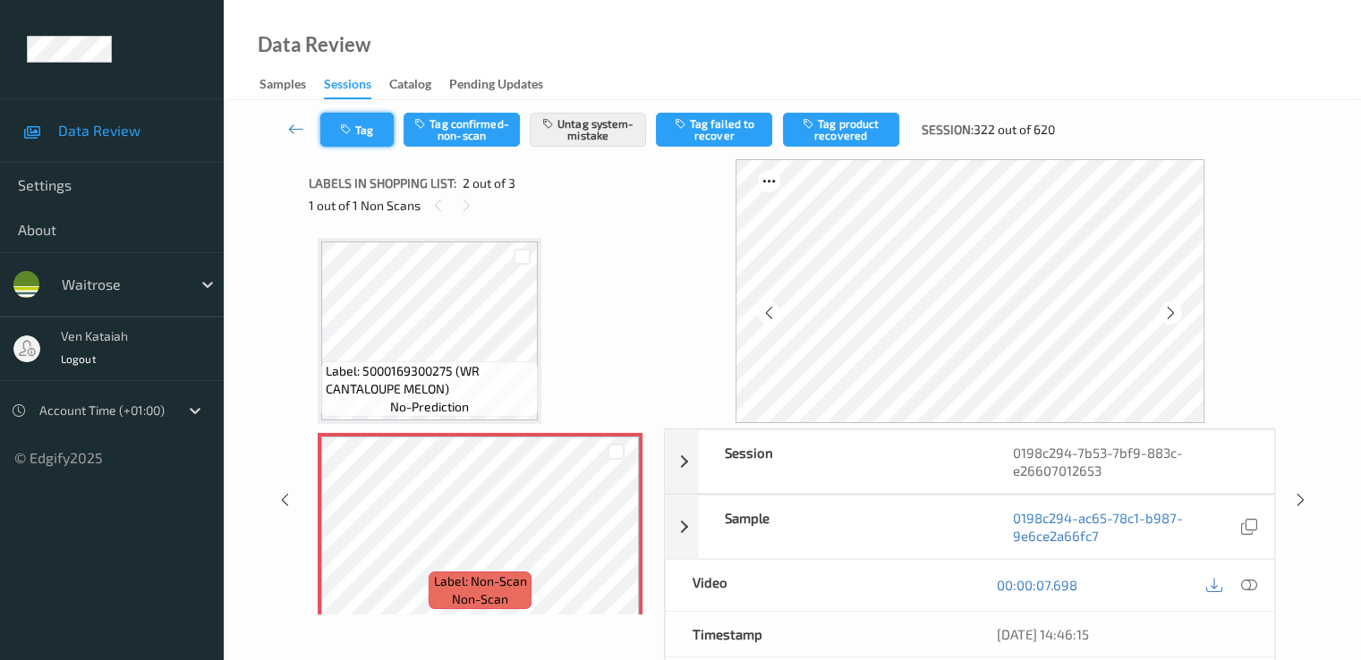
click at [344, 137] on button "Tag" at bounding box center [356, 130] width 73 height 34
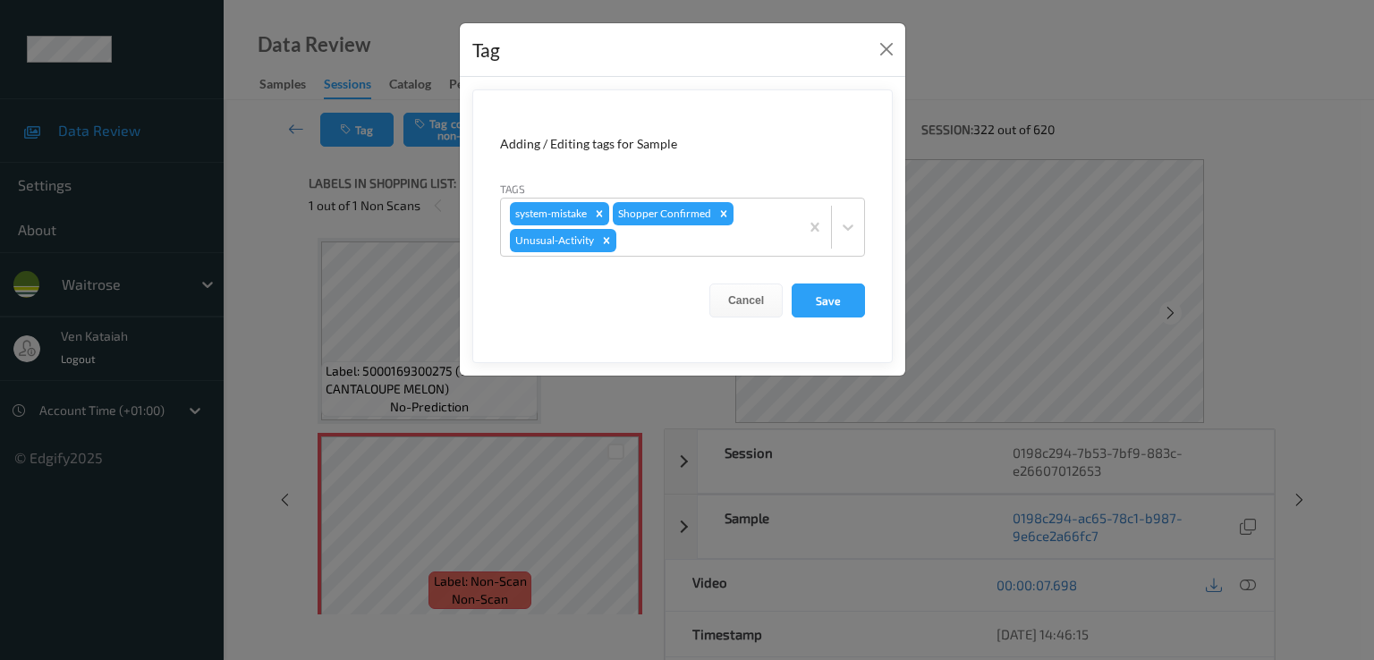
click at [287, 163] on div "Tag Adding / Editing tags for Sample Tags system-mistake Shopper Confirmed Unus…" at bounding box center [687, 330] width 1374 height 660
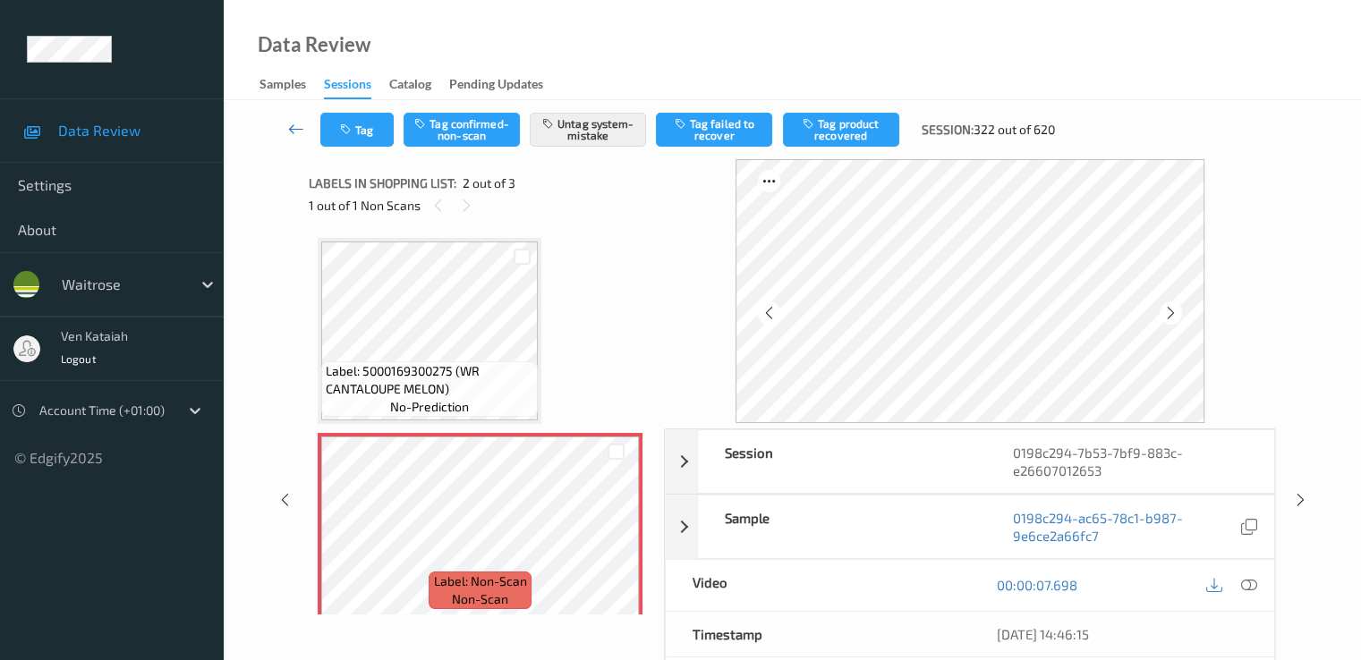
click at [293, 133] on icon at bounding box center [296, 129] width 16 height 18
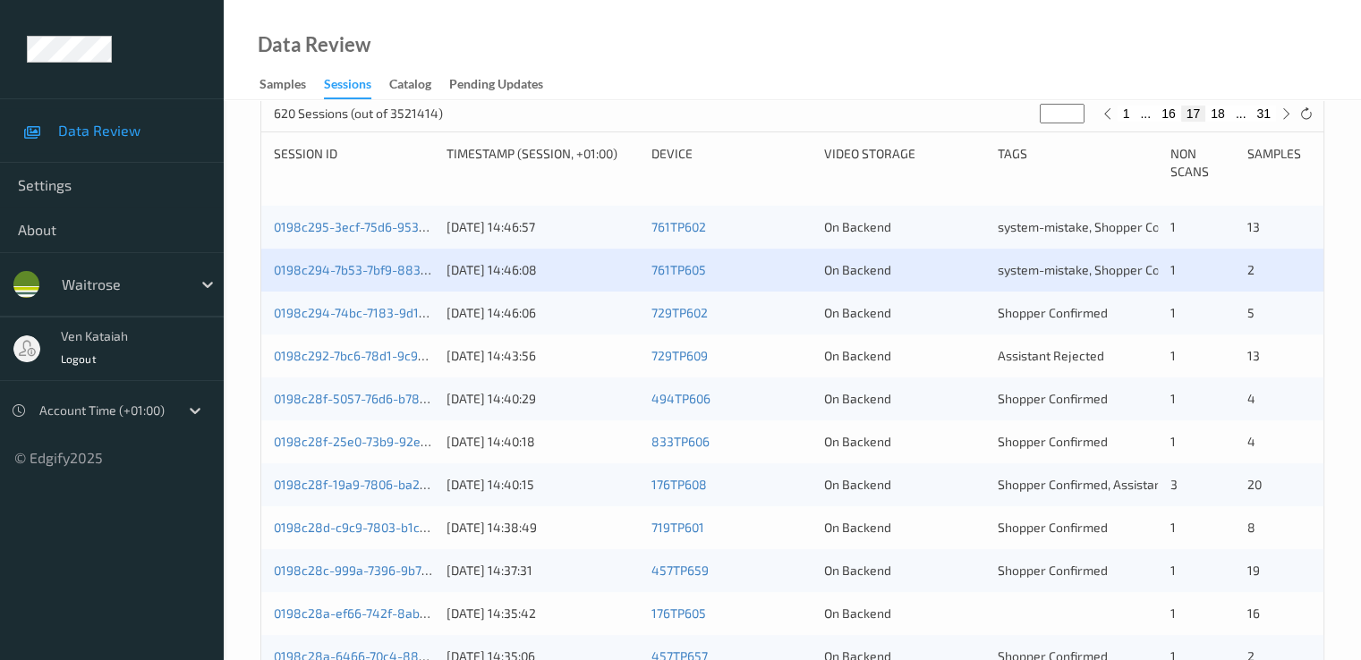
scroll to position [358, 0]
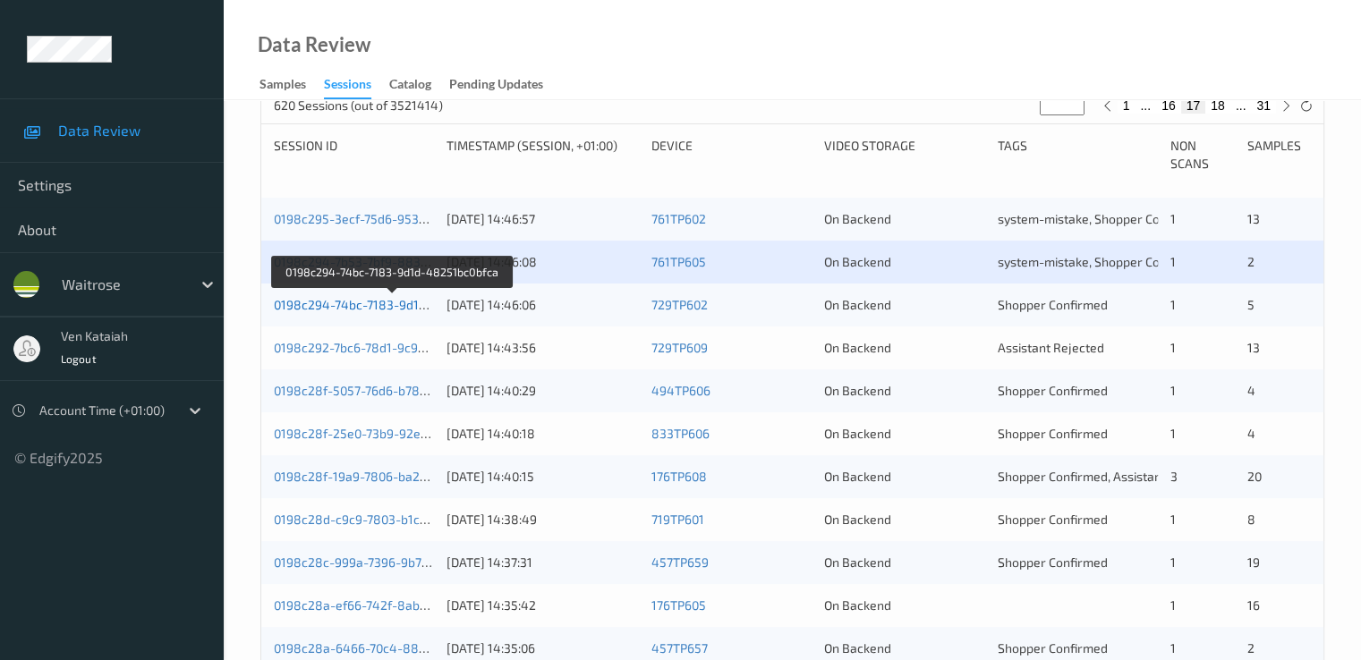
click at [326, 302] on link "0198c294-74bc-7183-9d1d-48251bc0bfca" at bounding box center [393, 304] width 239 height 15
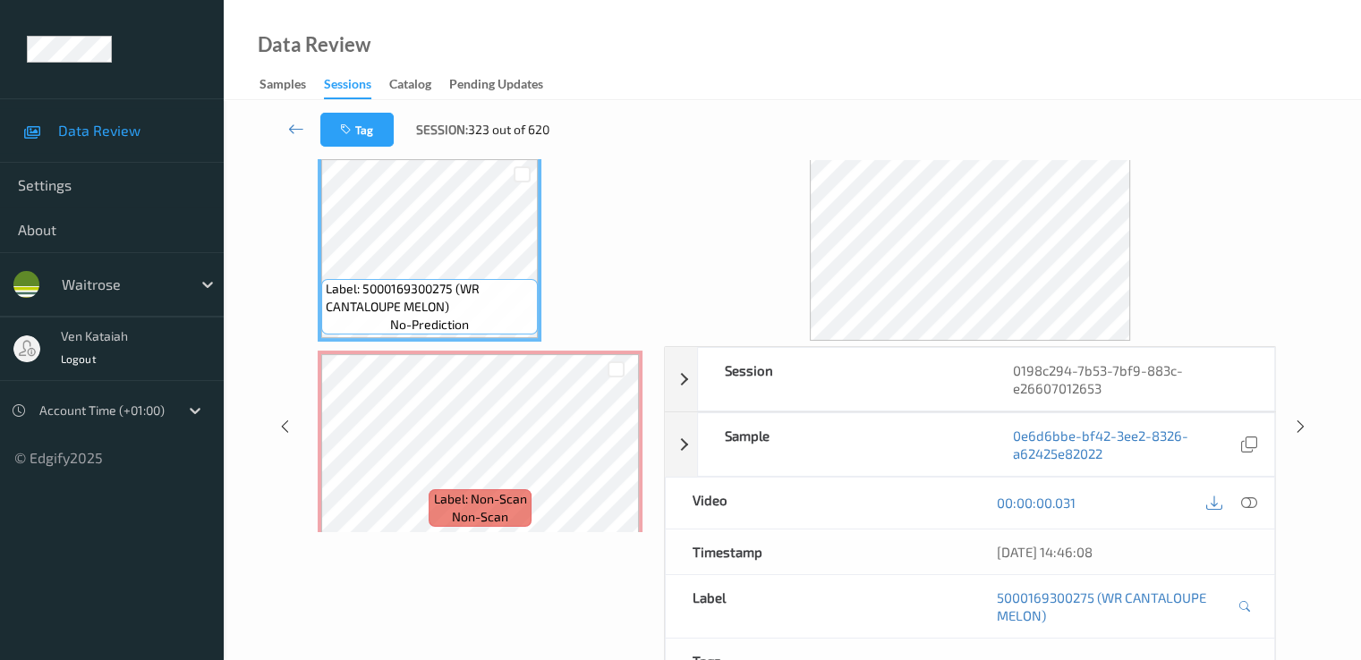
scroll to position [54, 0]
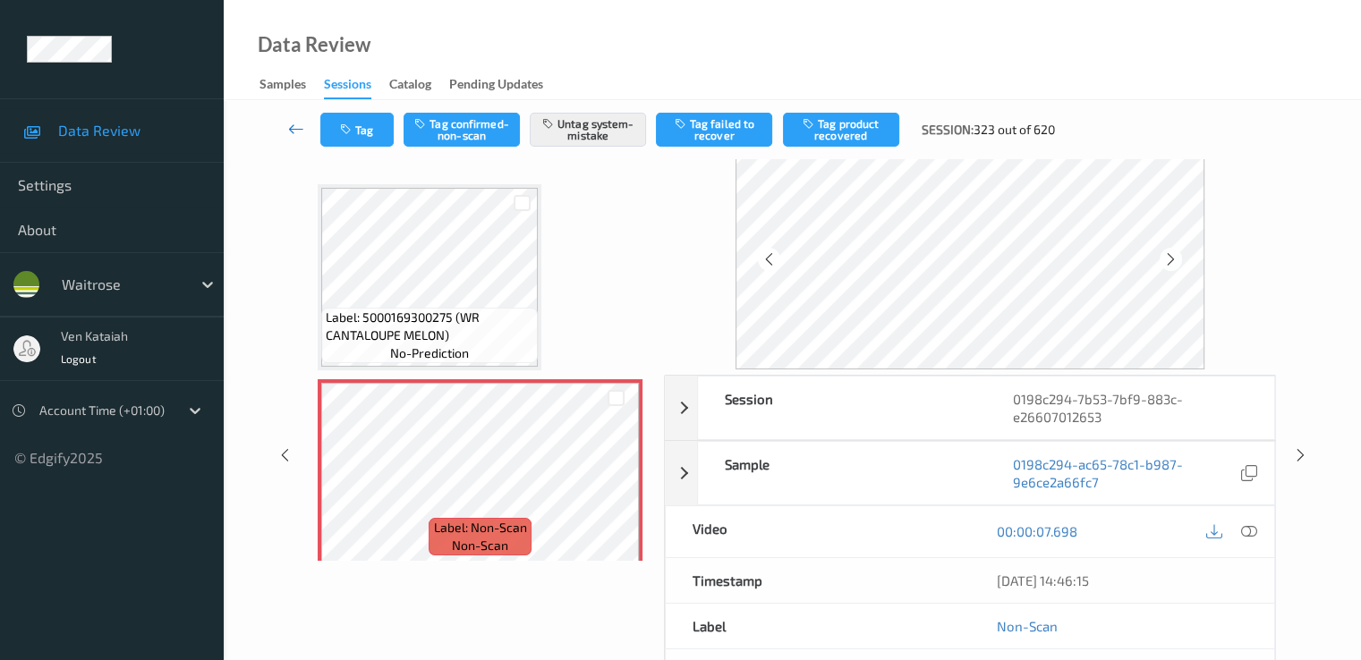
click at [290, 130] on icon at bounding box center [296, 129] width 16 height 18
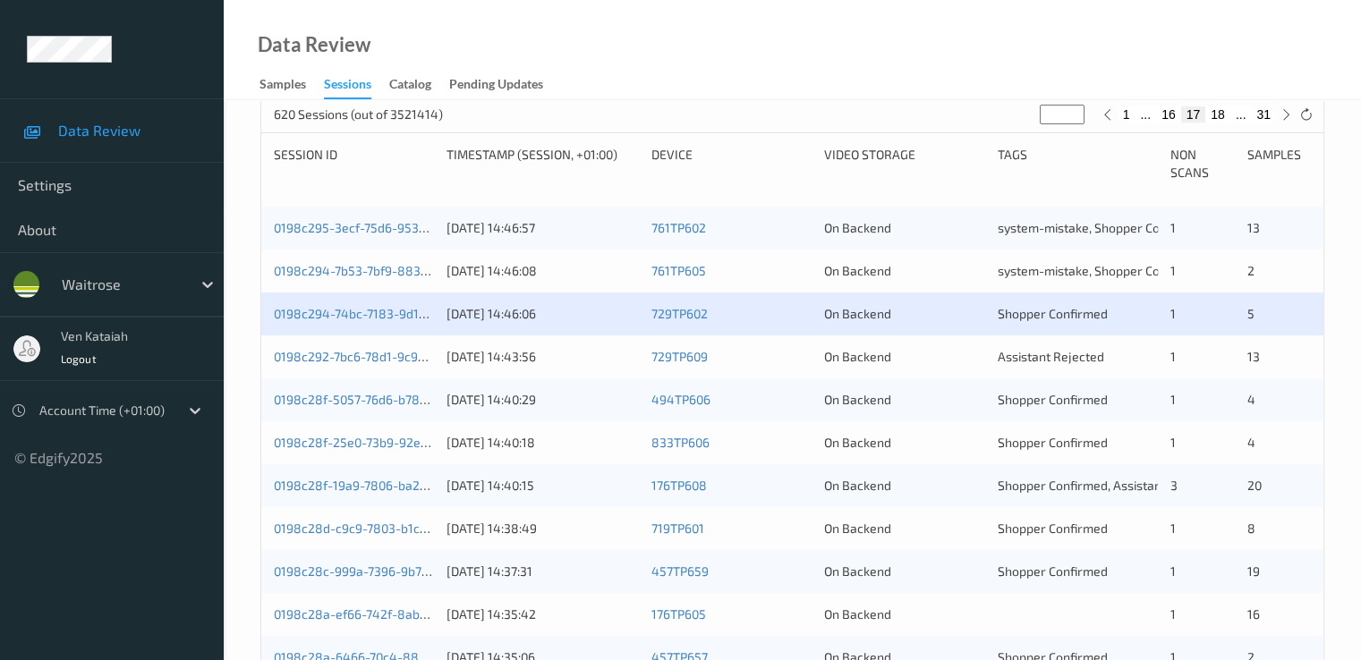
scroll to position [358, 0]
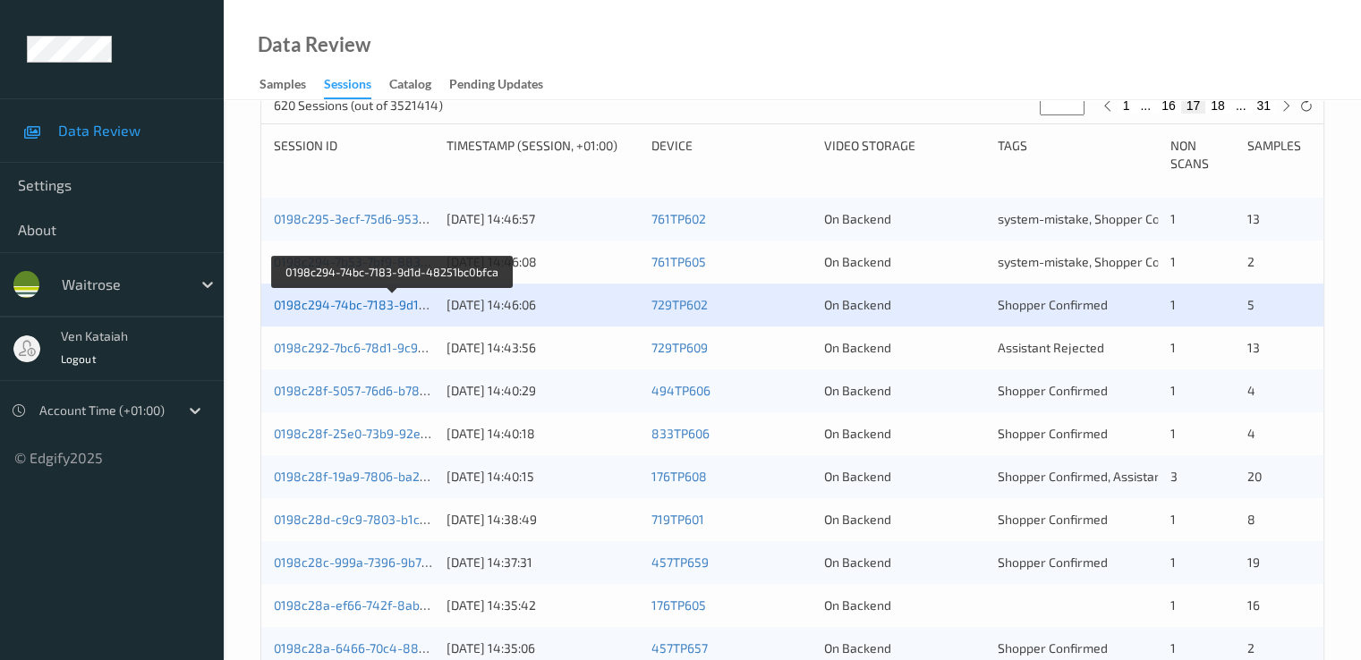
click at [394, 302] on link "0198c294-74bc-7183-9d1d-48251bc0bfca" at bounding box center [393, 304] width 239 height 15
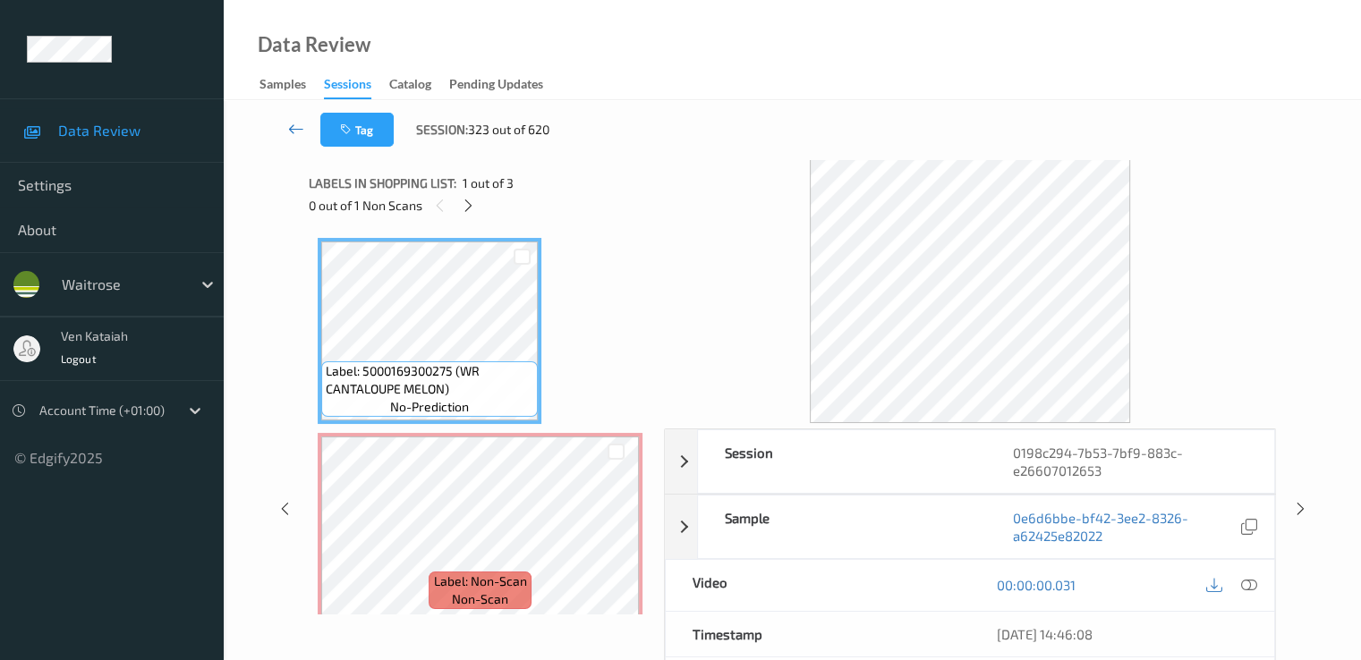
click at [293, 132] on icon at bounding box center [296, 129] width 16 height 18
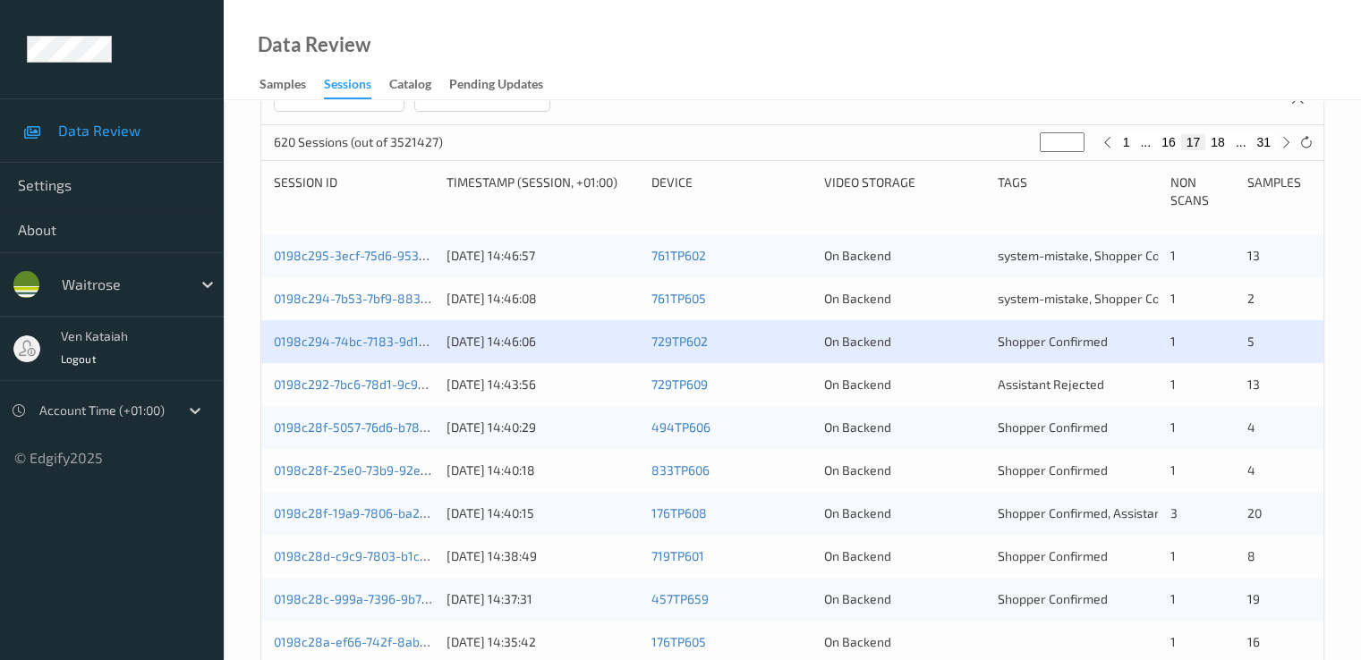
scroll to position [358, 0]
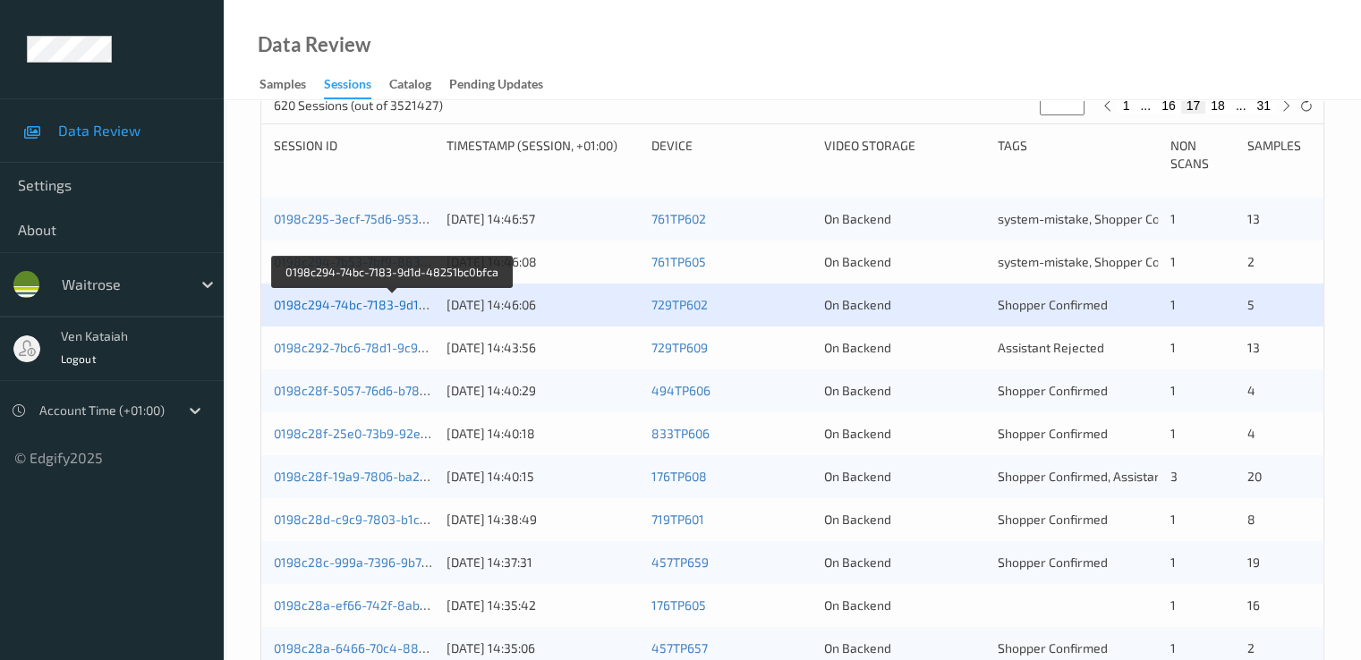
click at [361, 309] on link "0198c294-74bc-7183-9d1d-48251bc0bfca" at bounding box center [393, 304] width 239 height 15
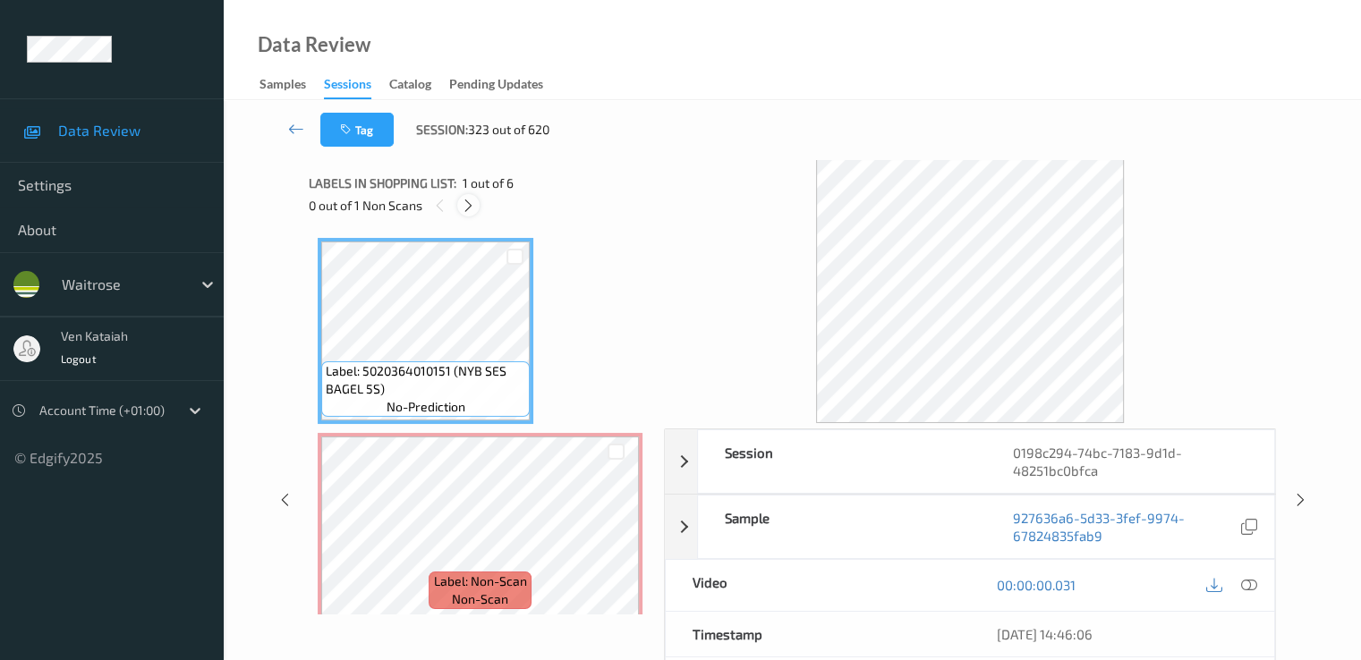
click at [470, 205] on icon at bounding box center [468, 206] width 15 height 16
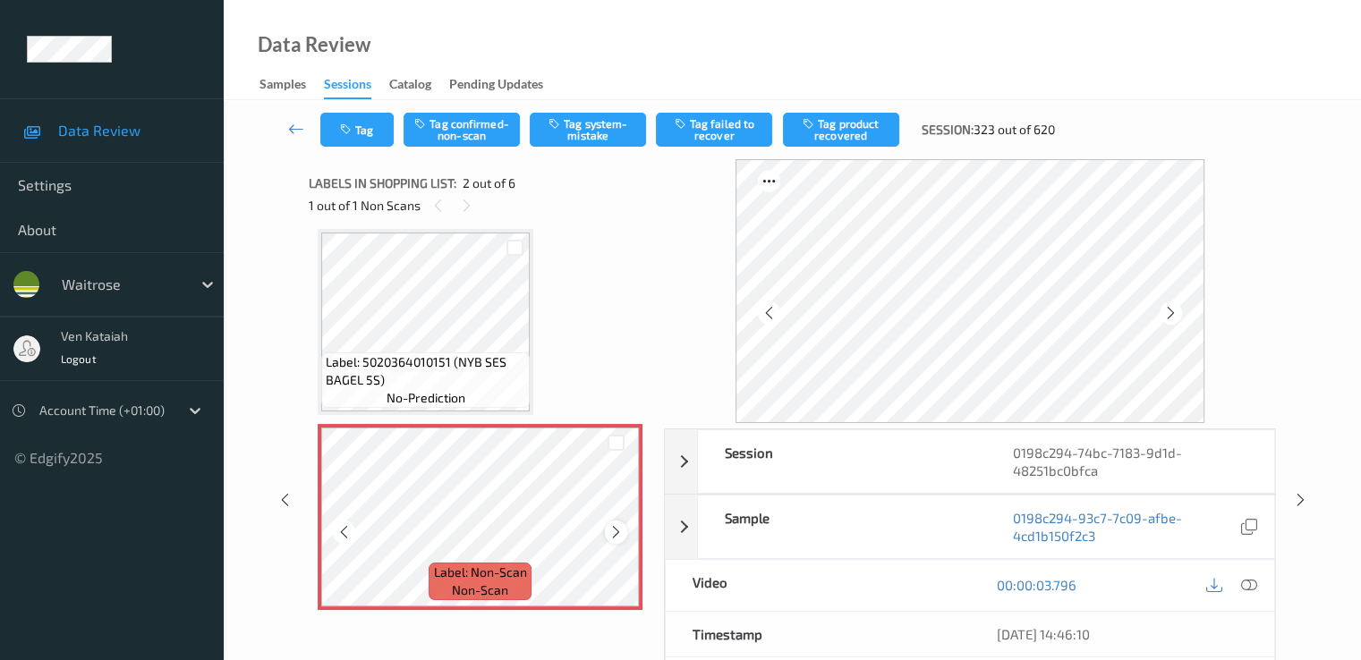
click at [619, 533] on icon at bounding box center [615, 532] width 15 height 16
click at [620, 532] on icon at bounding box center [615, 532] width 15 height 16
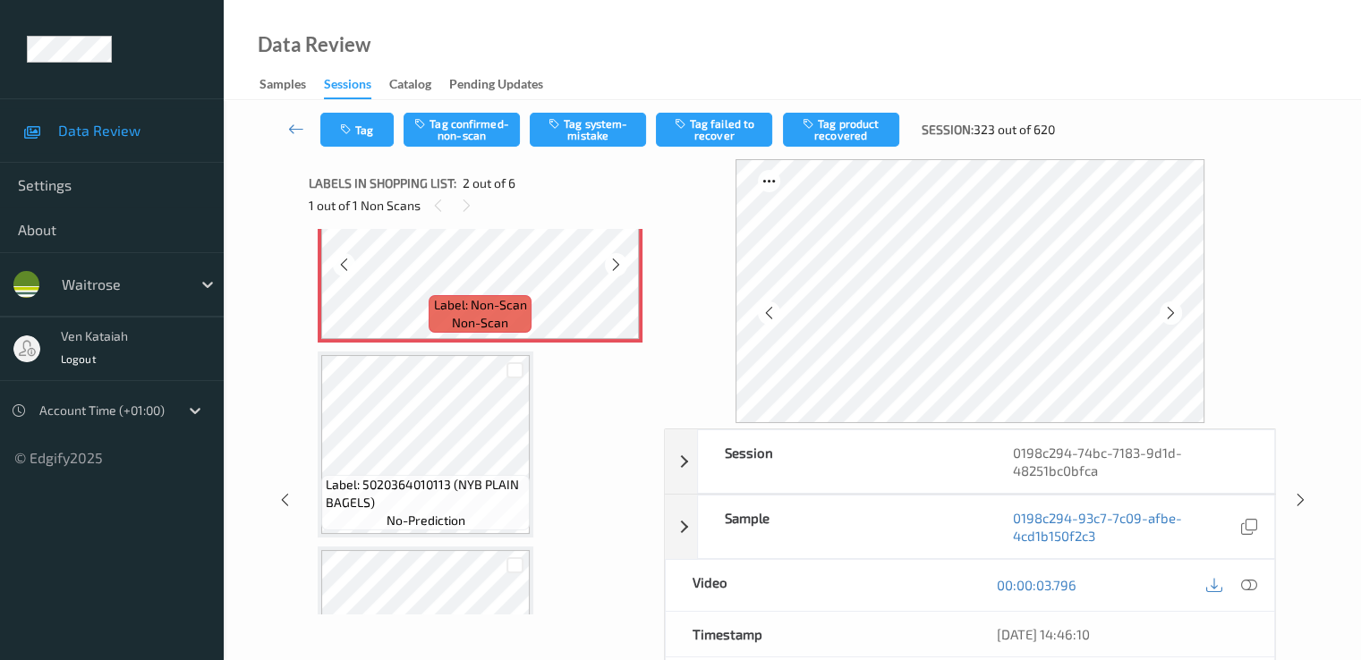
scroll to position [358, 0]
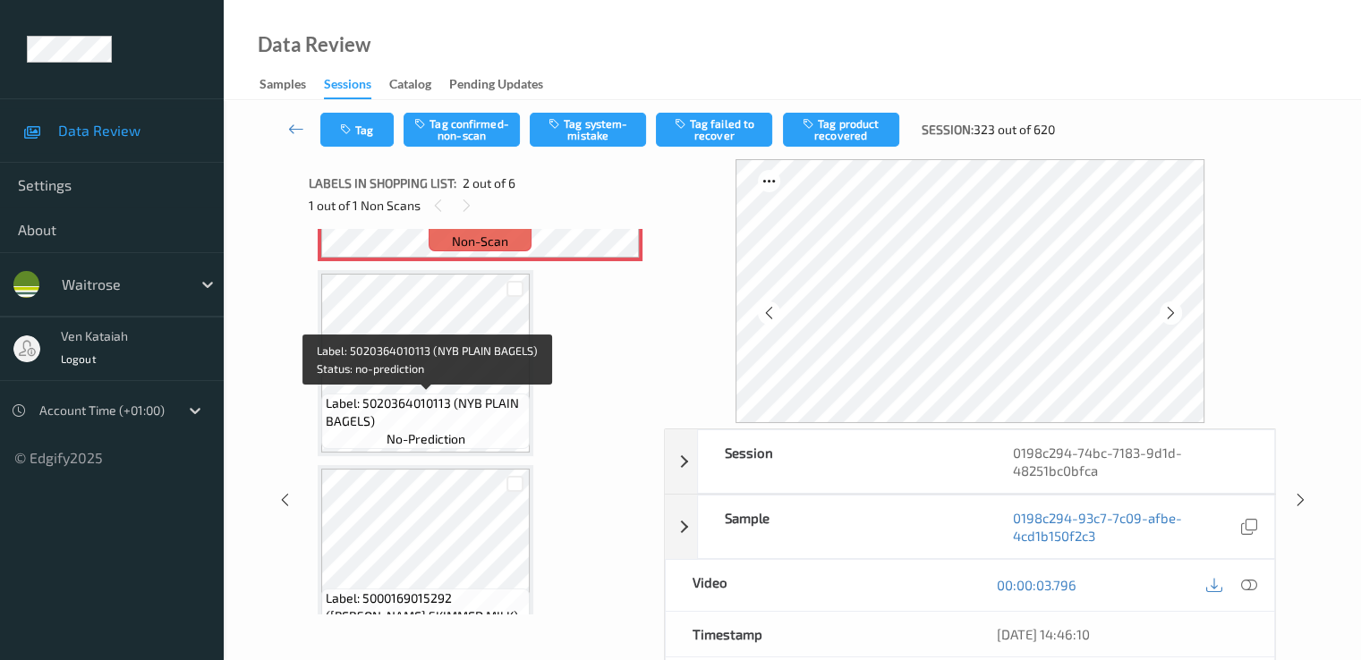
click at [456, 395] on span "Label: 5020364010113 (NYB PLAIN BAGELS)" at bounding box center [426, 413] width 200 height 36
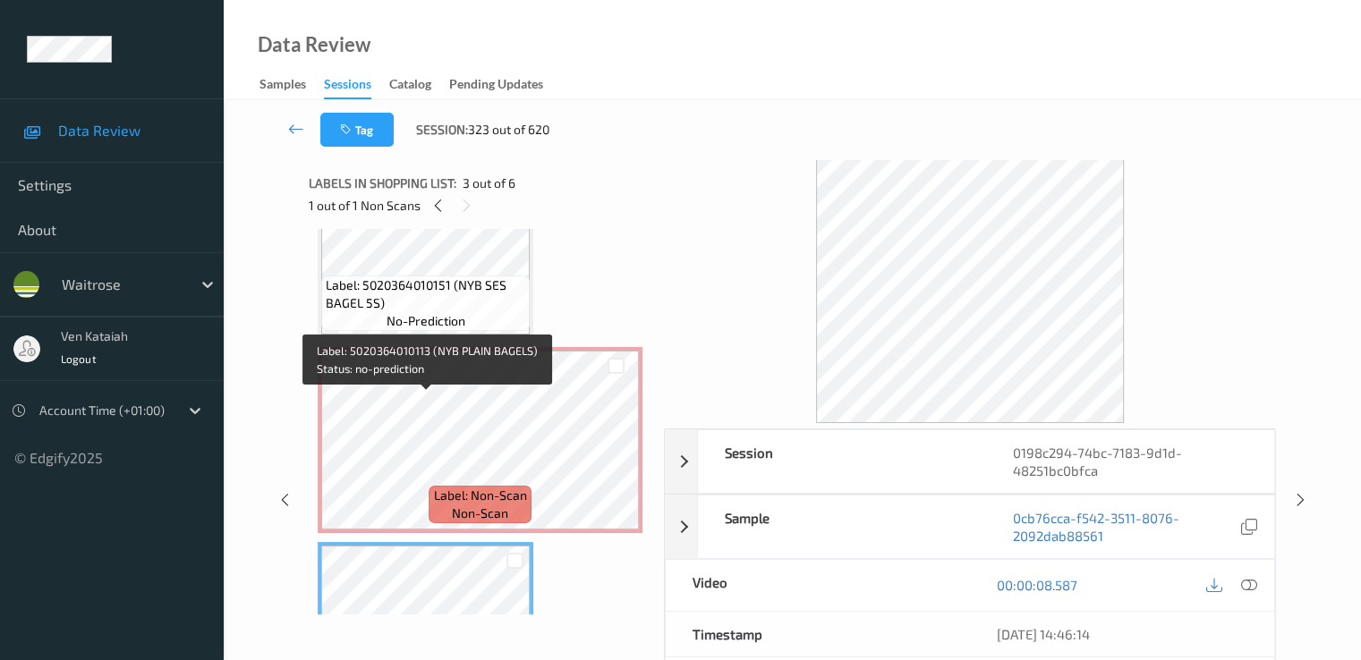
scroll to position [0, 0]
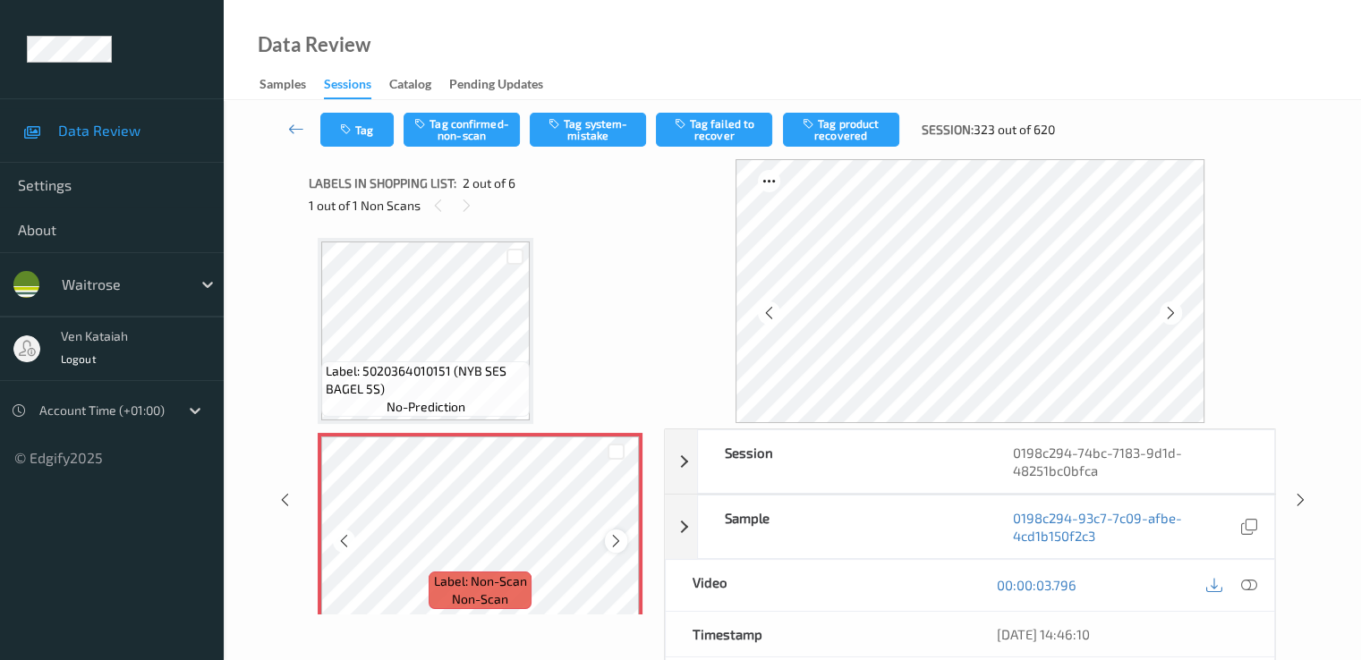
click at [608, 547] on icon at bounding box center [615, 541] width 15 height 16
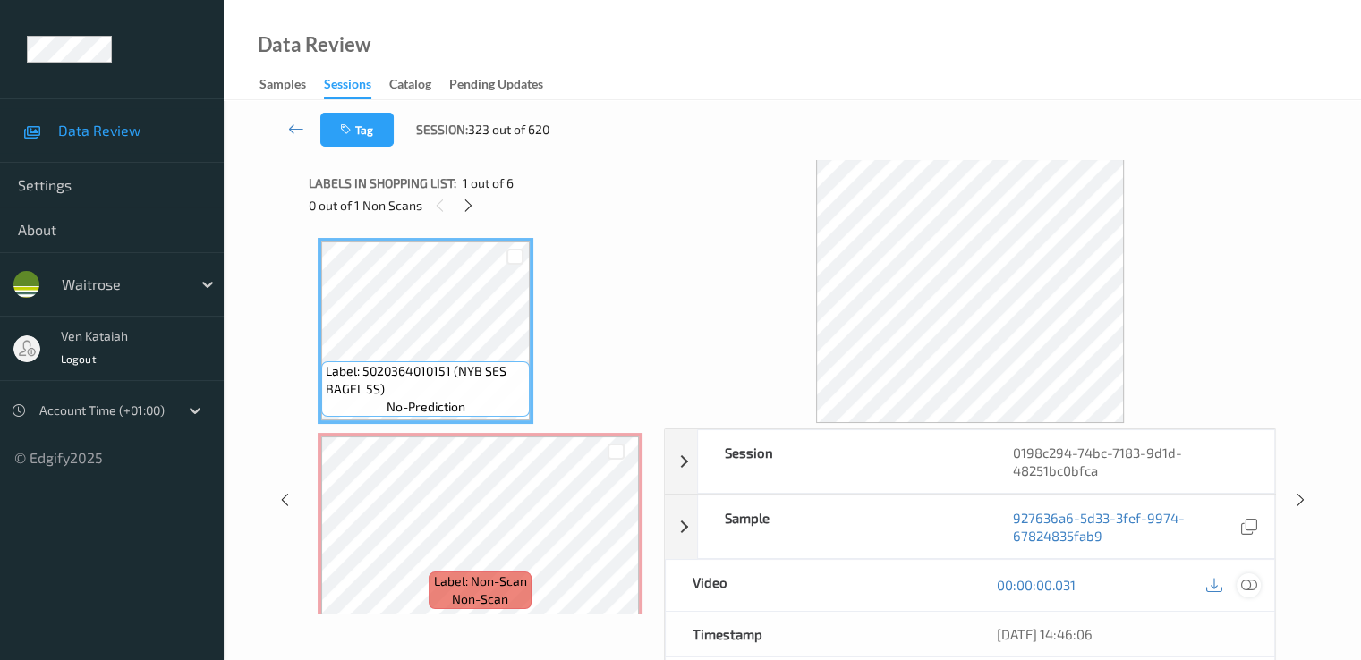
click at [1243, 587] on icon at bounding box center [1248, 585] width 16 height 16
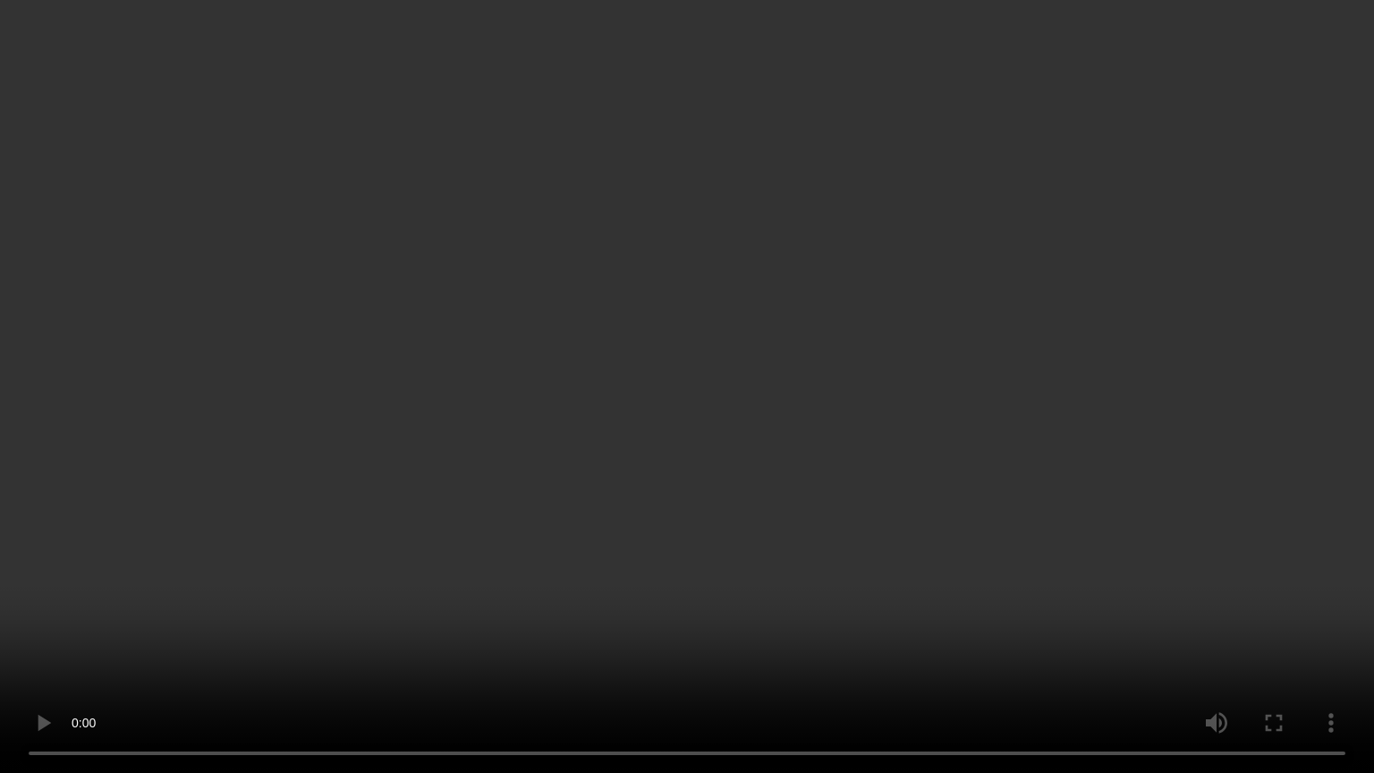
click at [990, 463] on video at bounding box center [687, 386] width 1374 height 773
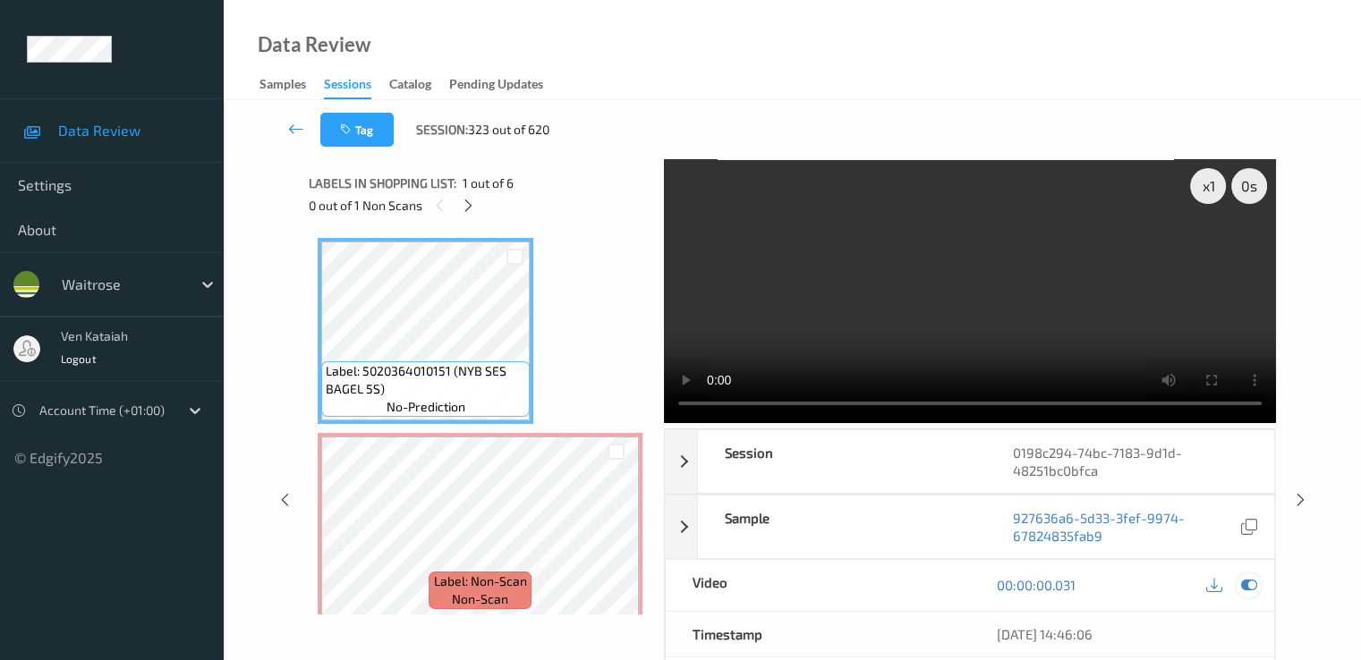
click at [1251, 582] on icon at bounding box center [1248, 585] width 16 height 16
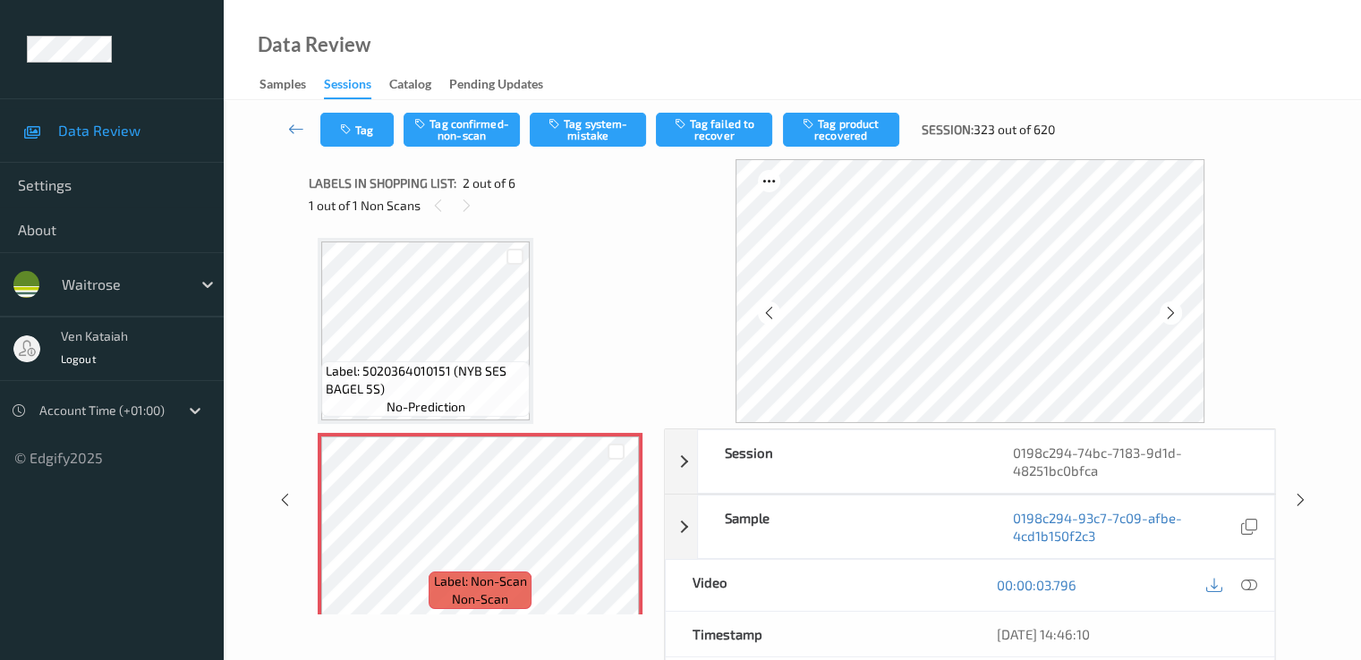
click at [412, 369] on span "Label: 5020364010151 (NYB SES BAGEL 5S)" at bounding box center [426, 380] width 200 height 36
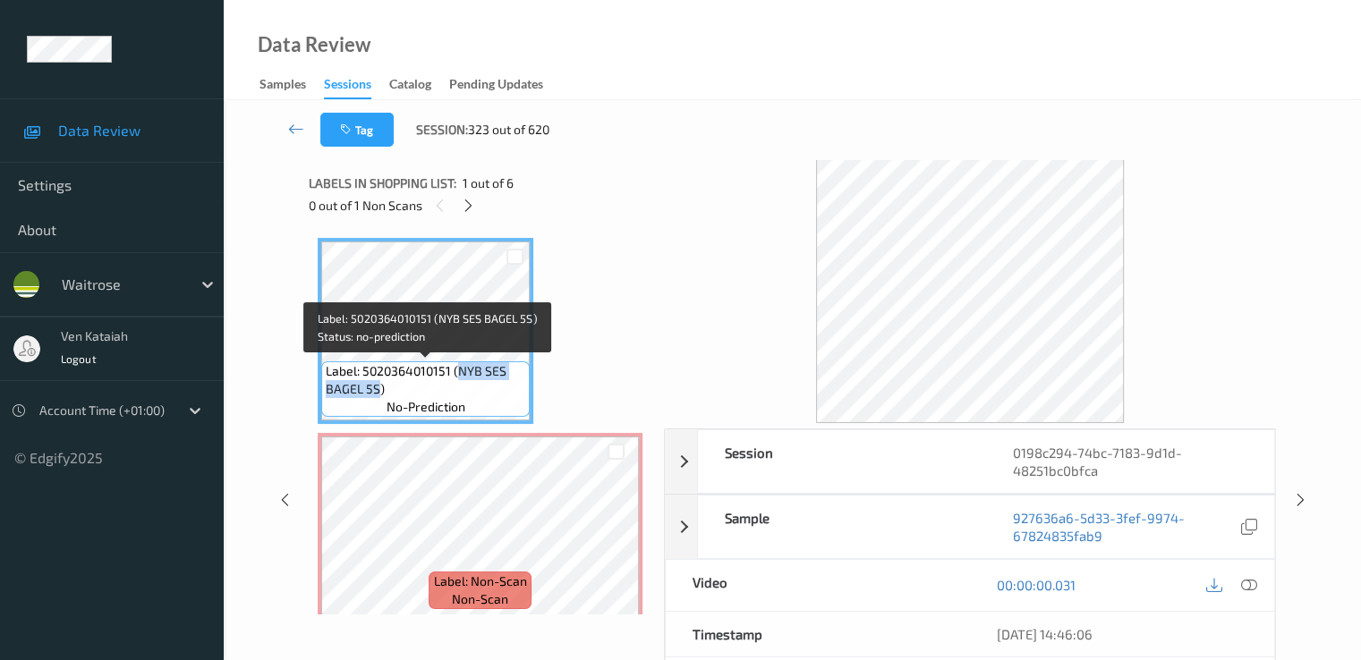
drag, startPoint x: 458, startPoint y: 373, endPoint x: 379, endPoint y: 386, distance: 79.9
click at [379, 386] on span "Label: 5020364010151 (NYB SES BAGEL 5S)" at bounding box center [426, 380] width 200 height 36
copy span "NYB SES BAGEL 5S"
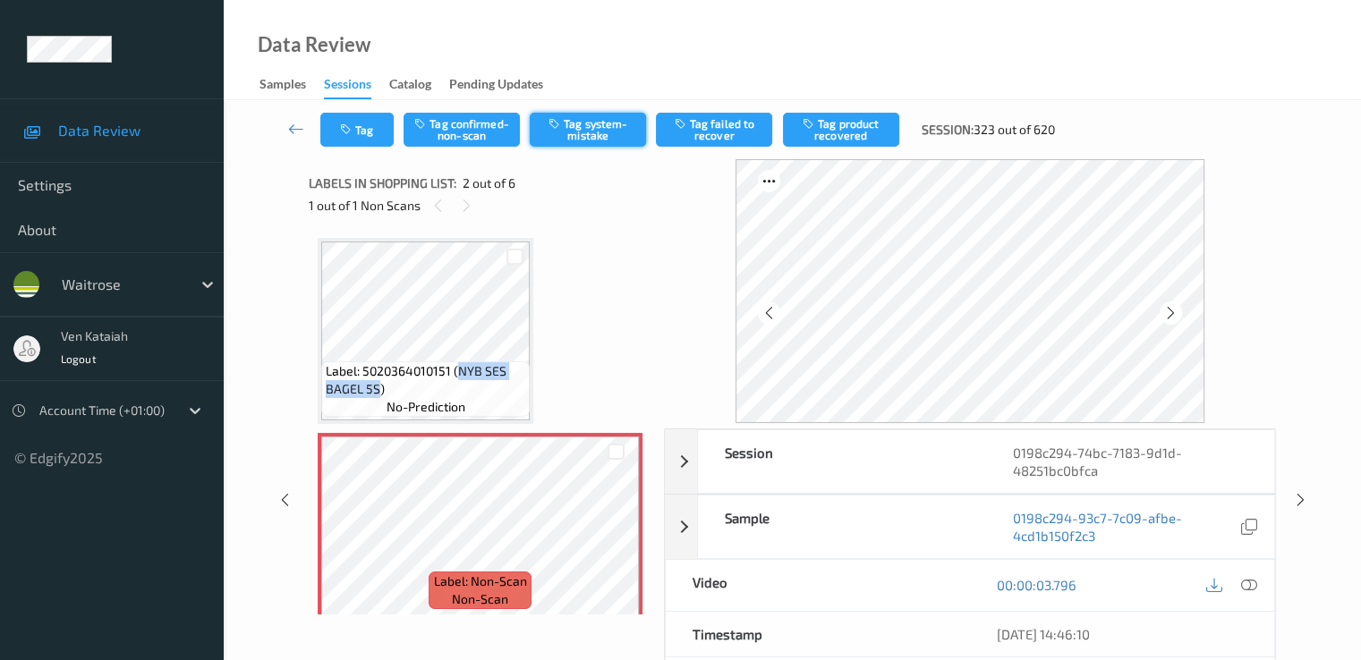
click at [597, 133] on button "Tag system-mistake" at bounding box center [588, 130] width 116 height 34
click at [372, 141] on button "Tag" at bounding box center [356, 130] width 73 height 34
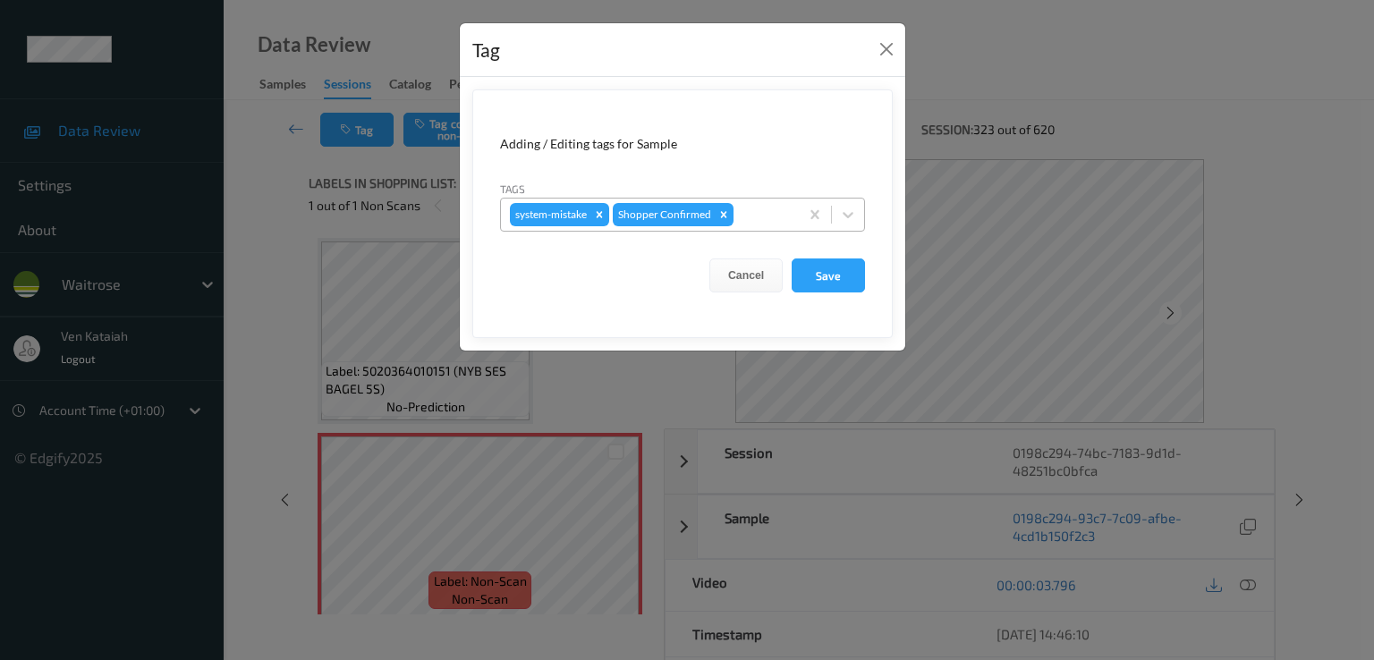
click at [769, 212] on div at bounding box center [763, 214] width 53 height 21
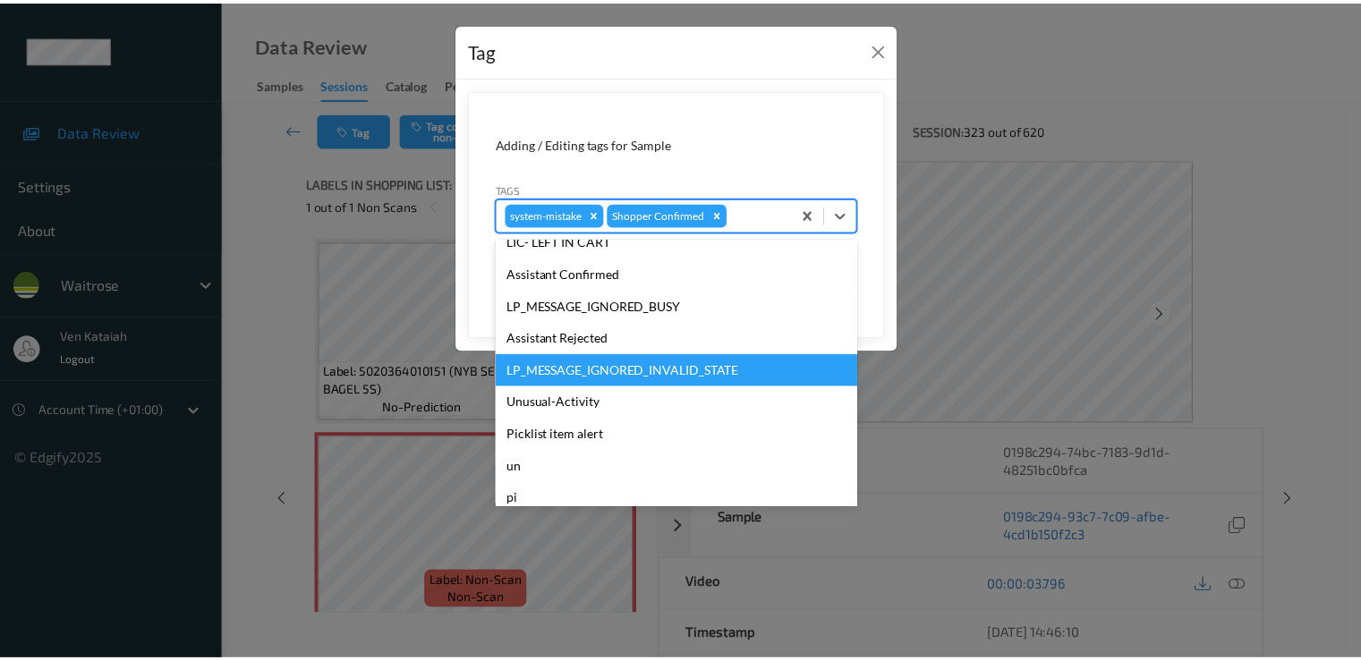
scroll to position [351, 0]
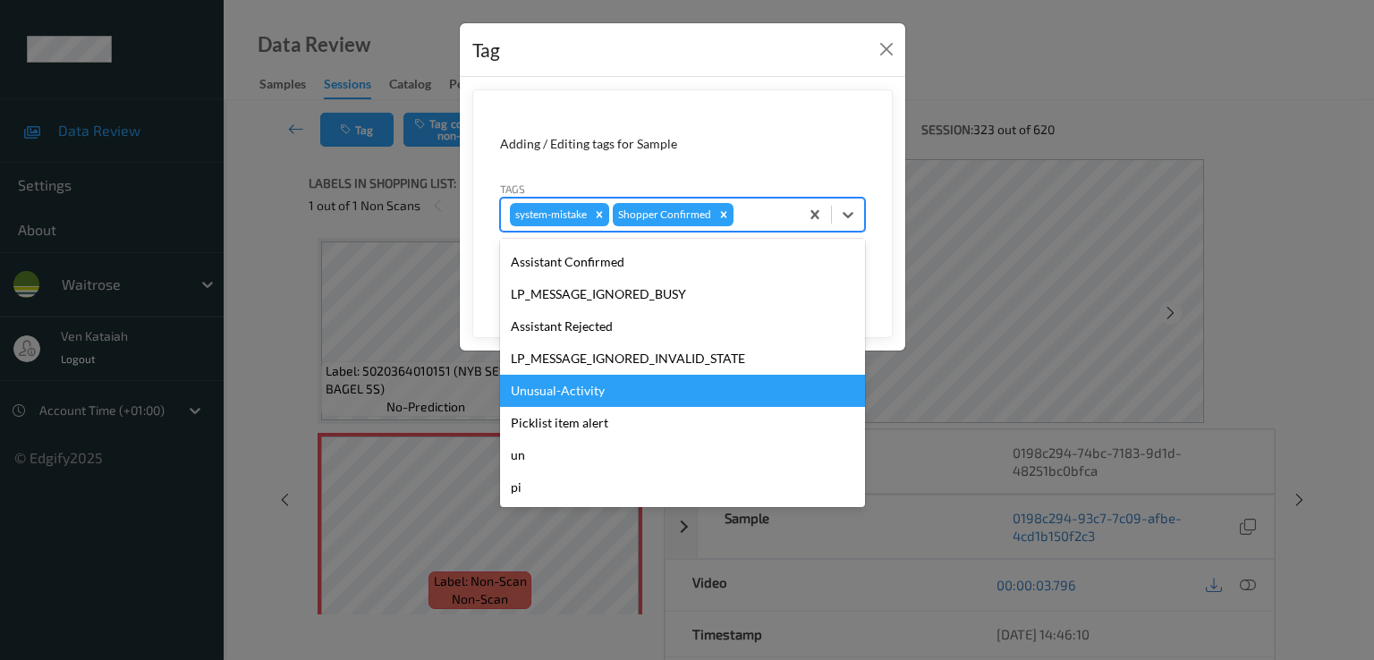
click at [587, 380] on div "Unusual-Activity" at bounding box center [682, 391] width 365 height 32
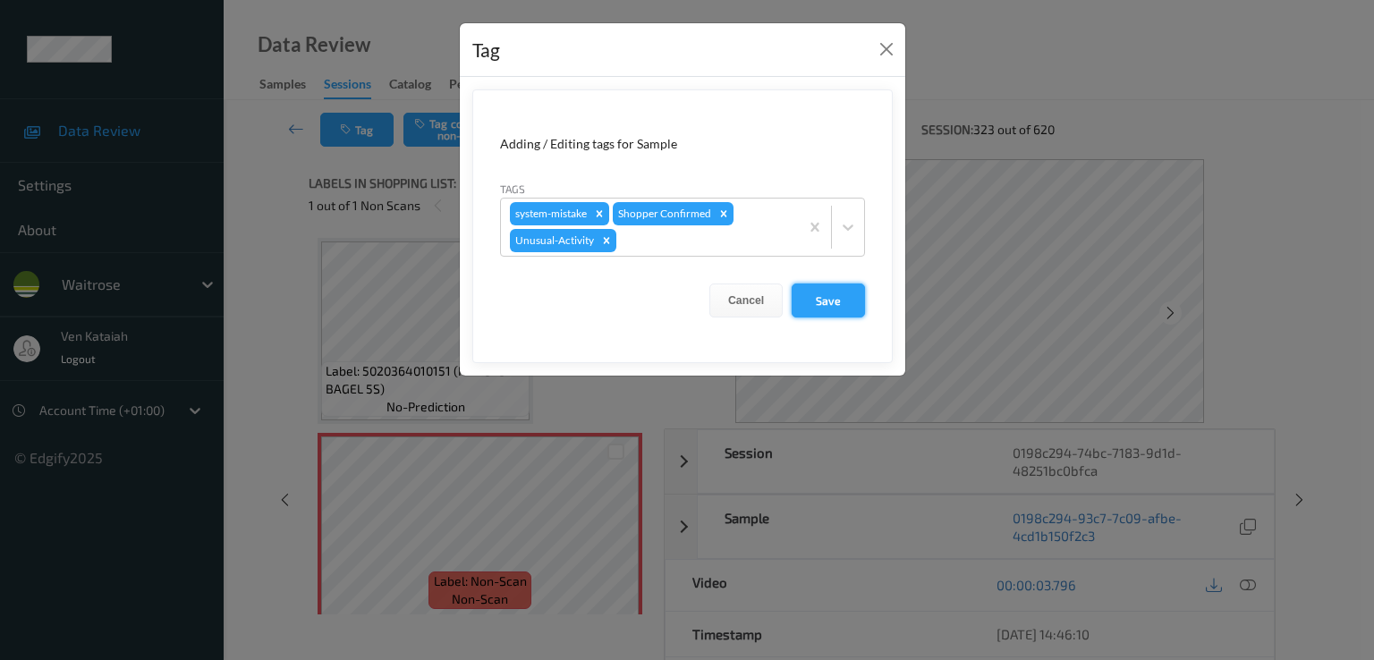
click at [829, 302] on button "Save" at bounding box center [828, 301] width 73 height 34
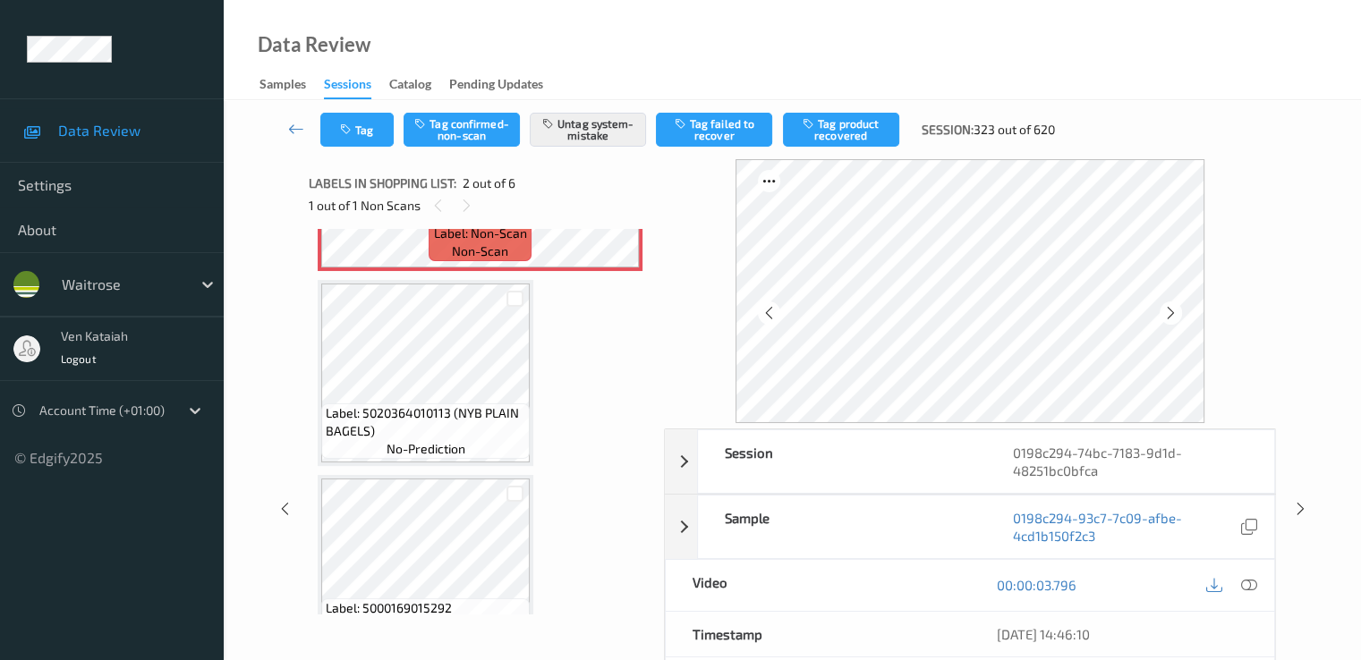
scroll to position [358, 0]
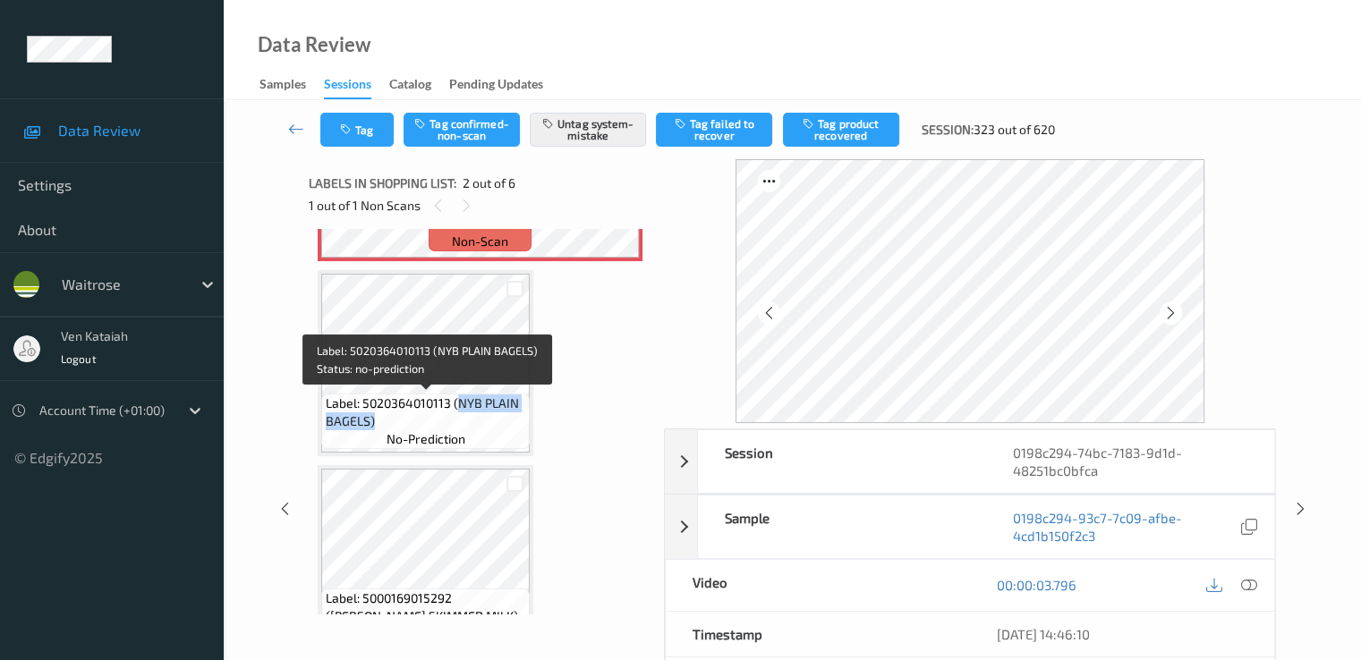
drag, startPoint x: 459, startPoint y: 402, endPoint x: 372, endPoint y: 423, distance: 89.4
click at [372, 423] on span "Label: 5020364010113 (NYB PLAIN BAGELS)" at bounding box center [426, 413] width 200 height 36
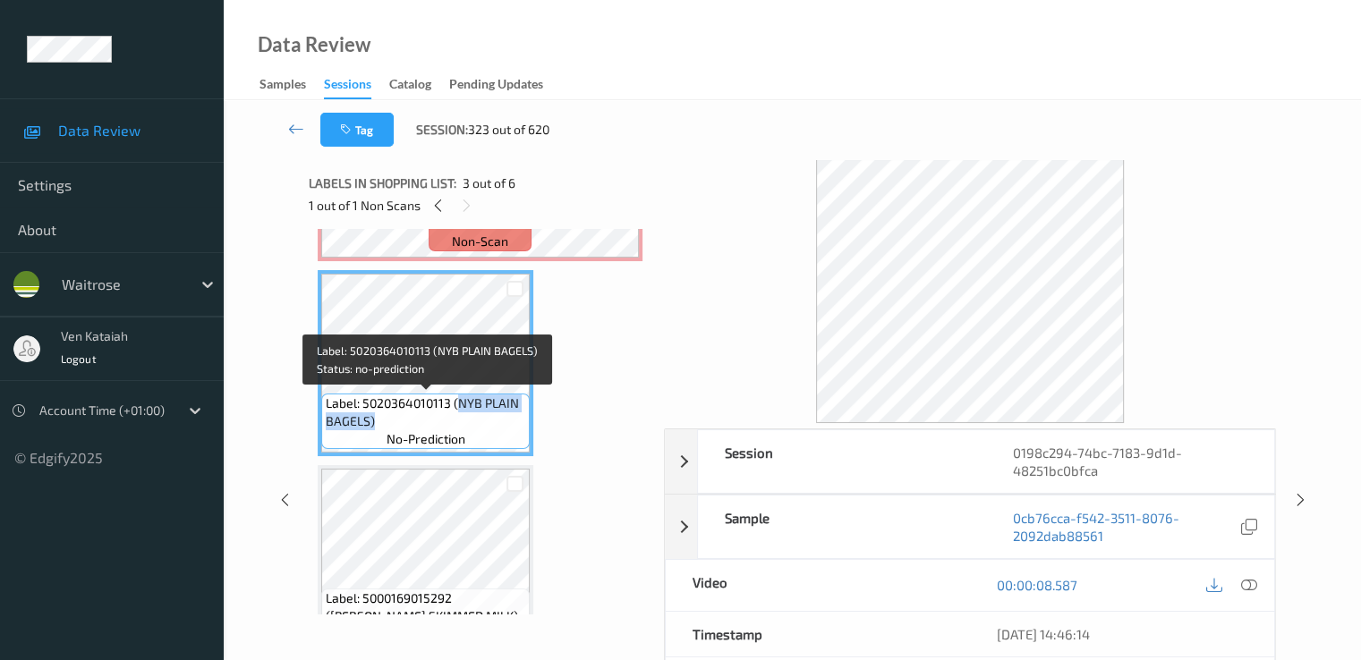
copy span "NYB PLAIN BAGELS)"
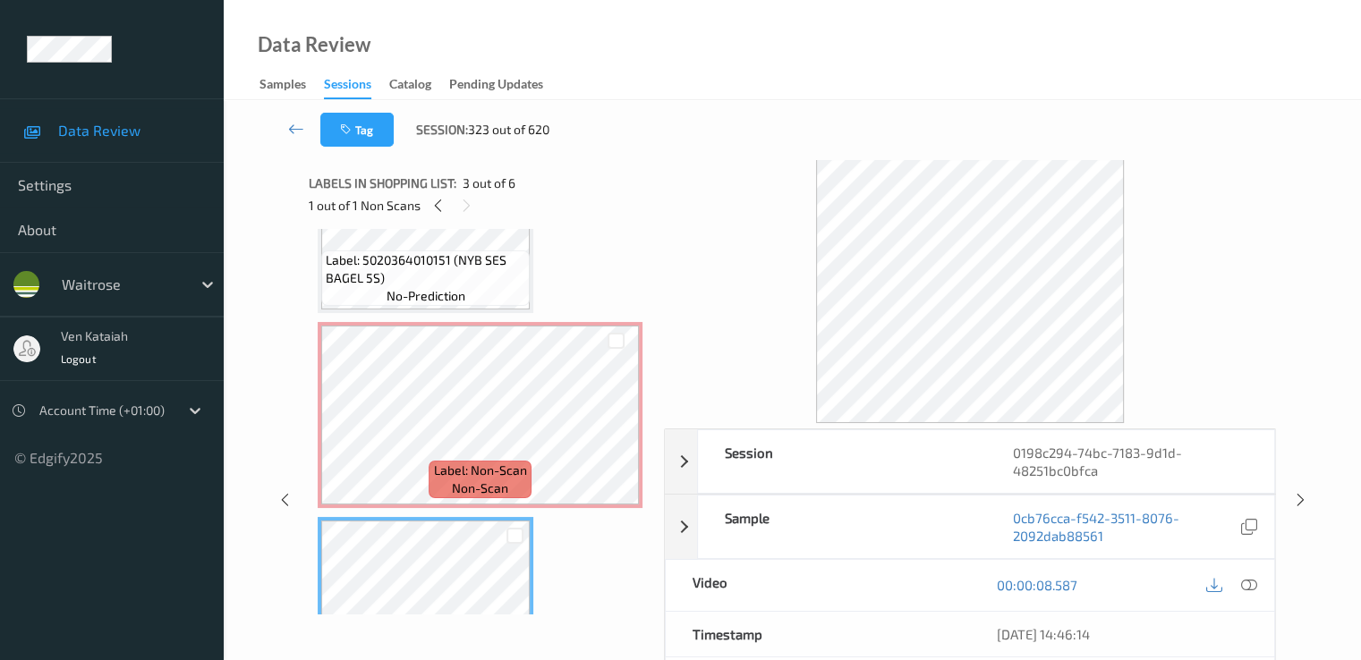
scroll to position [0, 0]
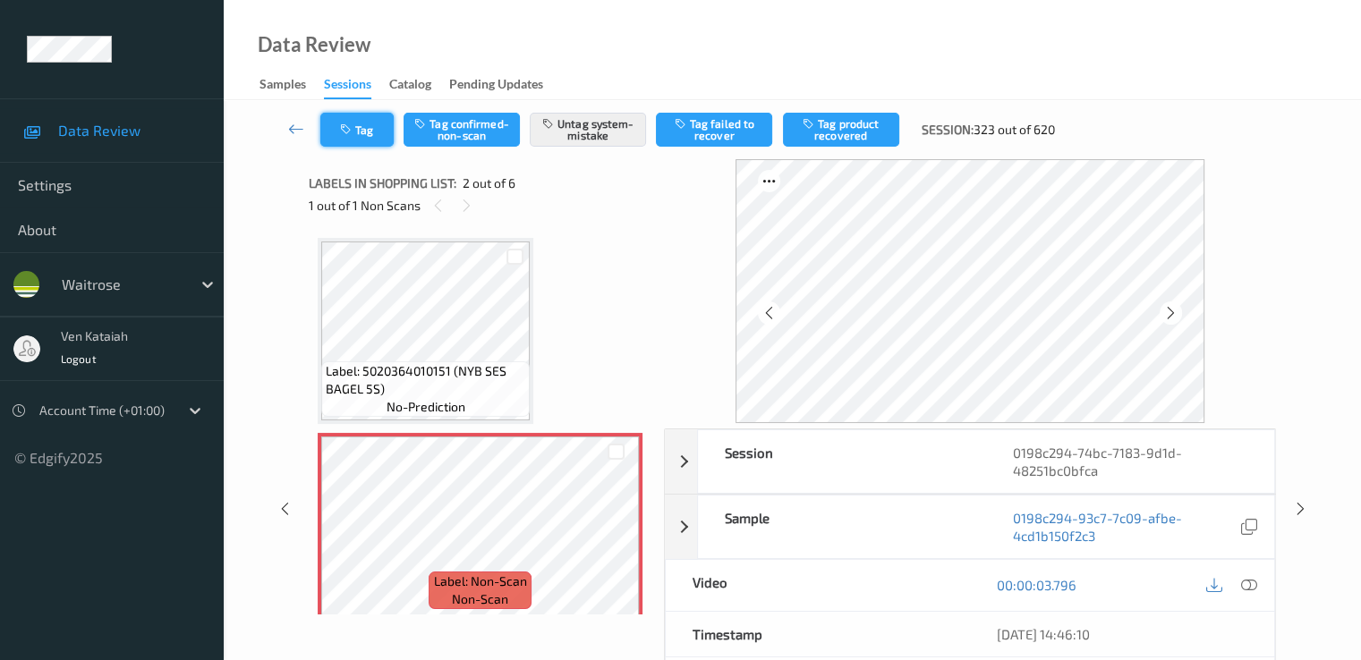
click at [363, 123] on button "Tag" at bounding box center [356, 130] width 73 height 34
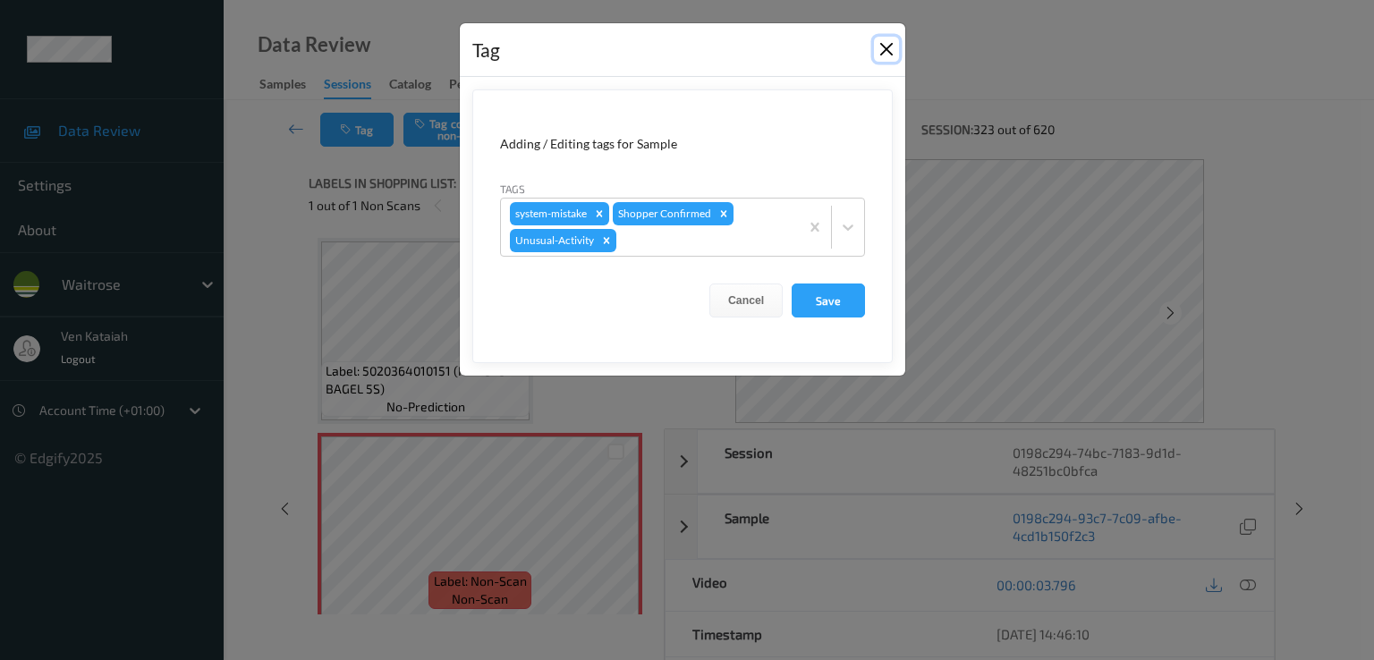
click at [888, 54] on button "Close" at bounding box center [886, 49] width 25 height 25
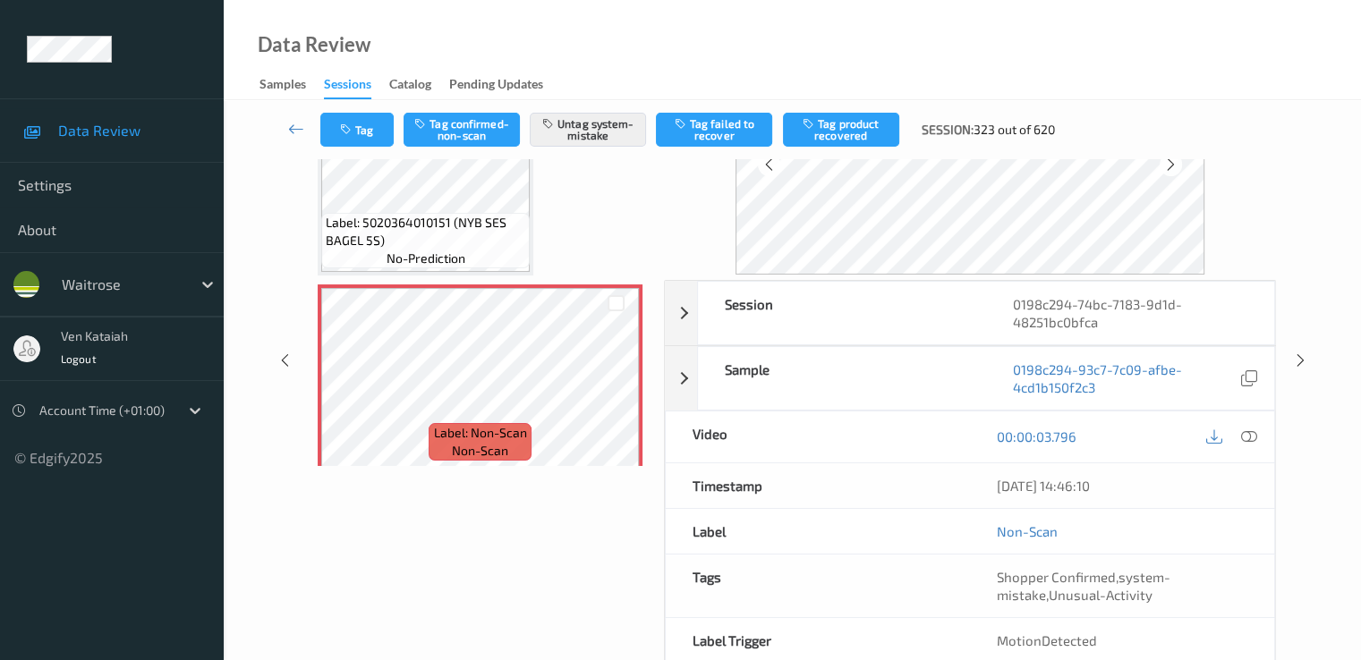
scroll to position [179, 0]
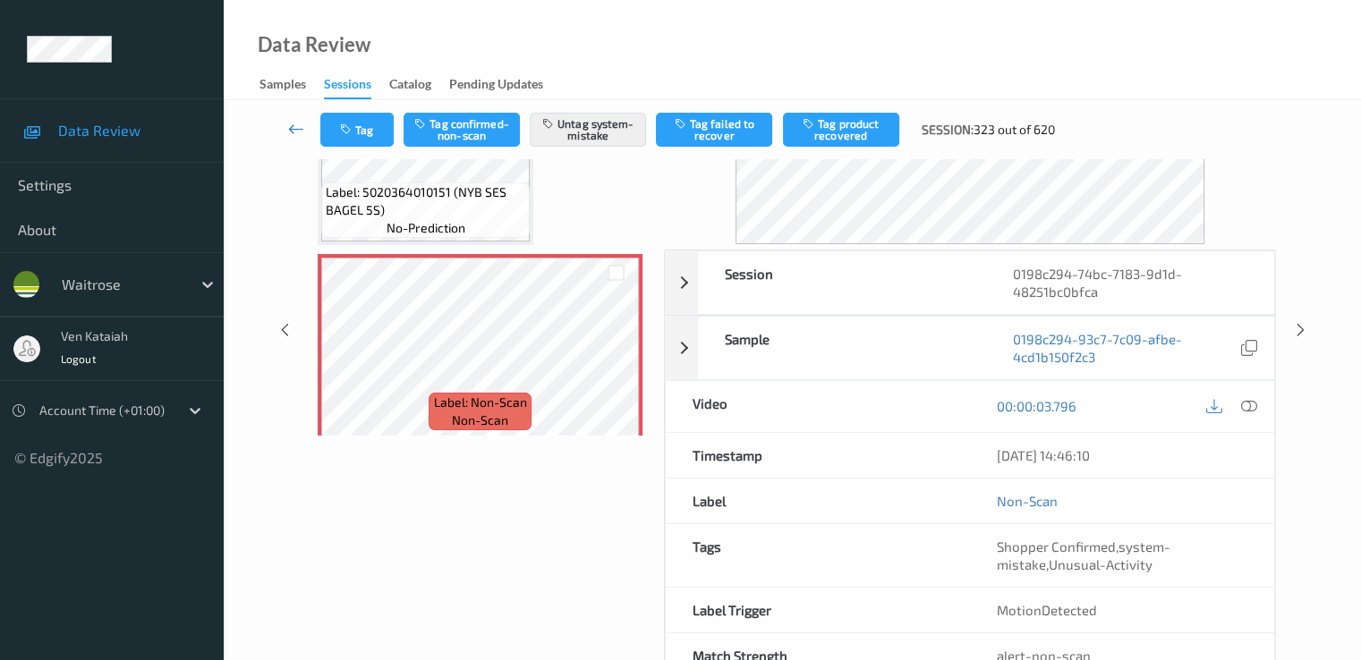
click at [294, 137] on icon at bounding box center [296, 129] width 16 height 18
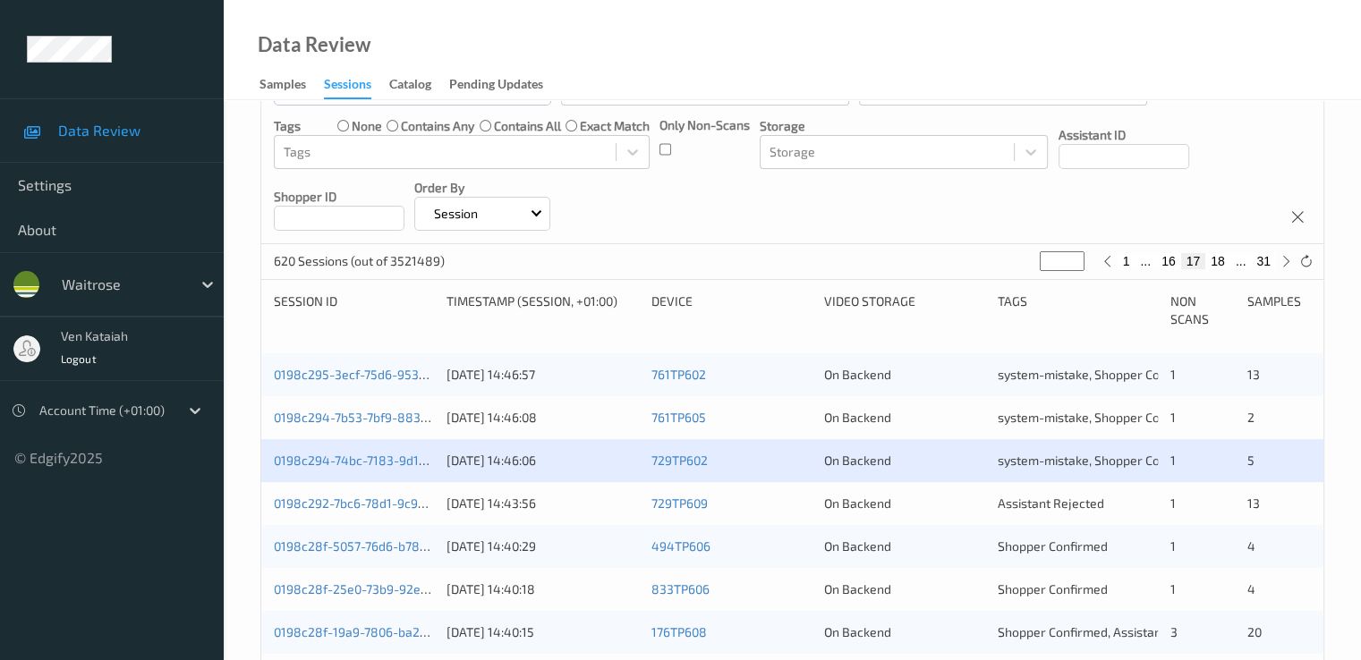
scroll to position [360, 0]
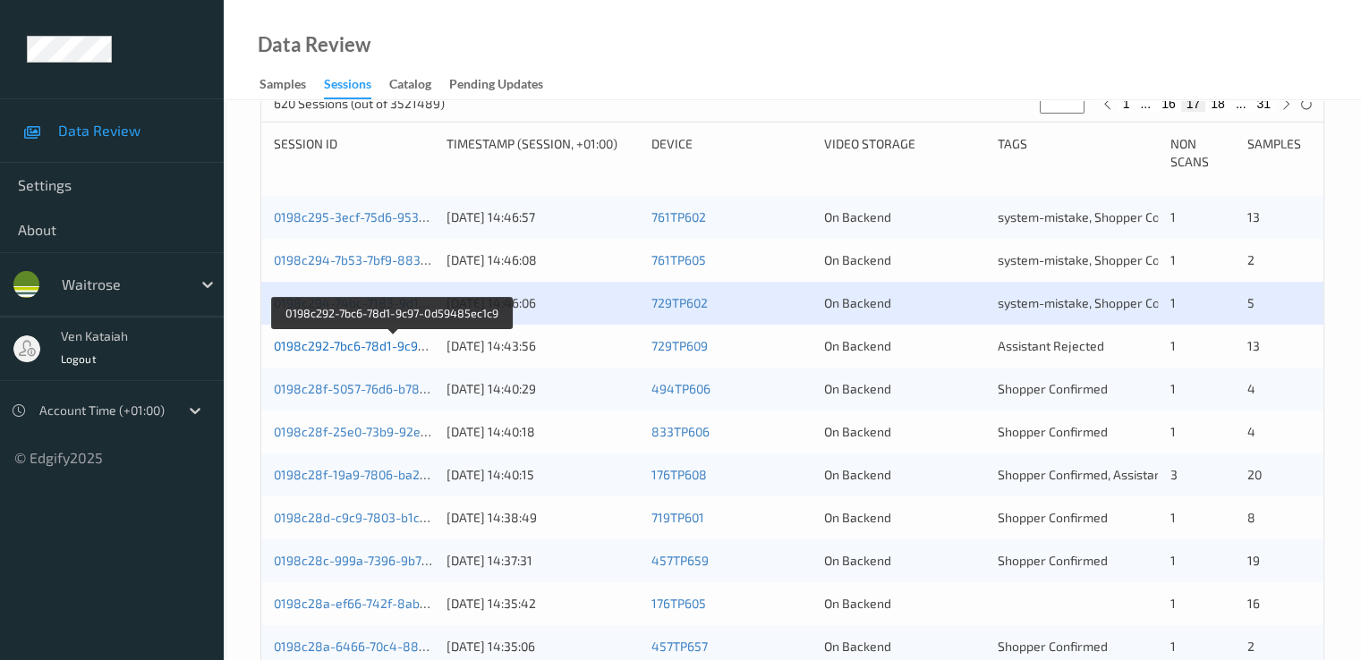
click at [395, 341] on link "0198c292-7bc6-78d1-9c97-0d59485ec1c9" at bounding box center [394, 345] width 240 height 15
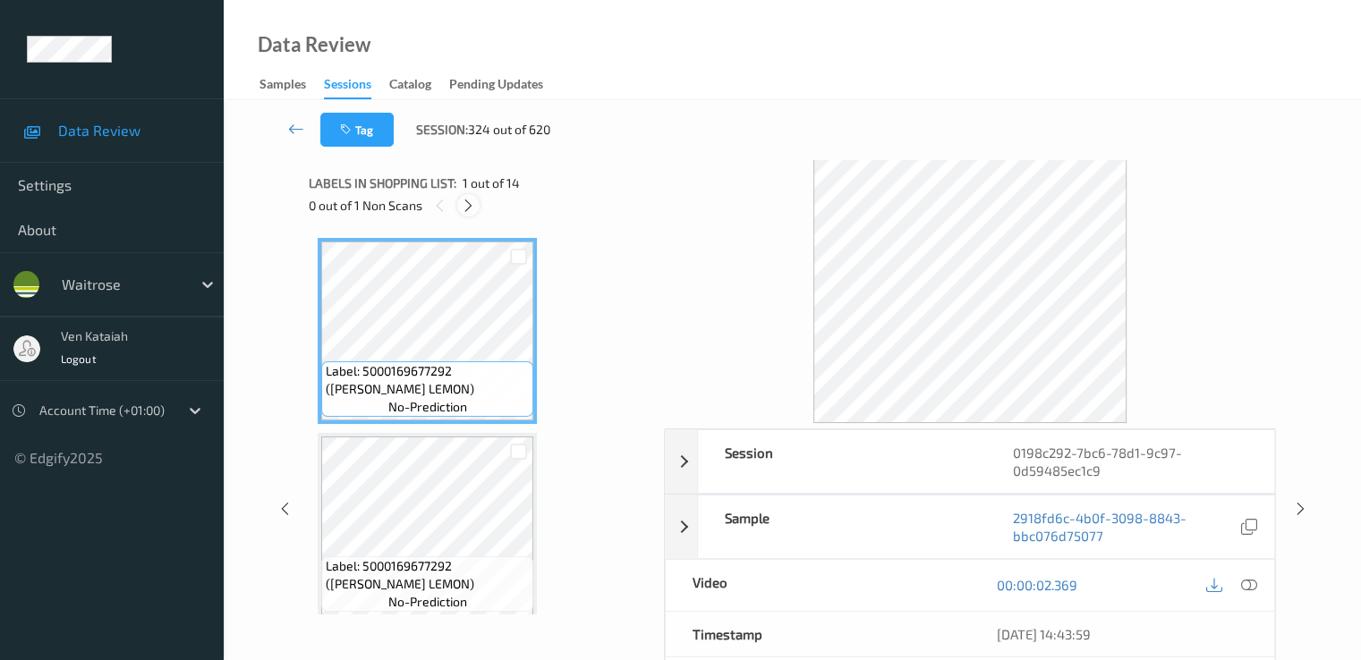
click at [471, 203] on icon at bounding box center [468, 206] width 15 height 16
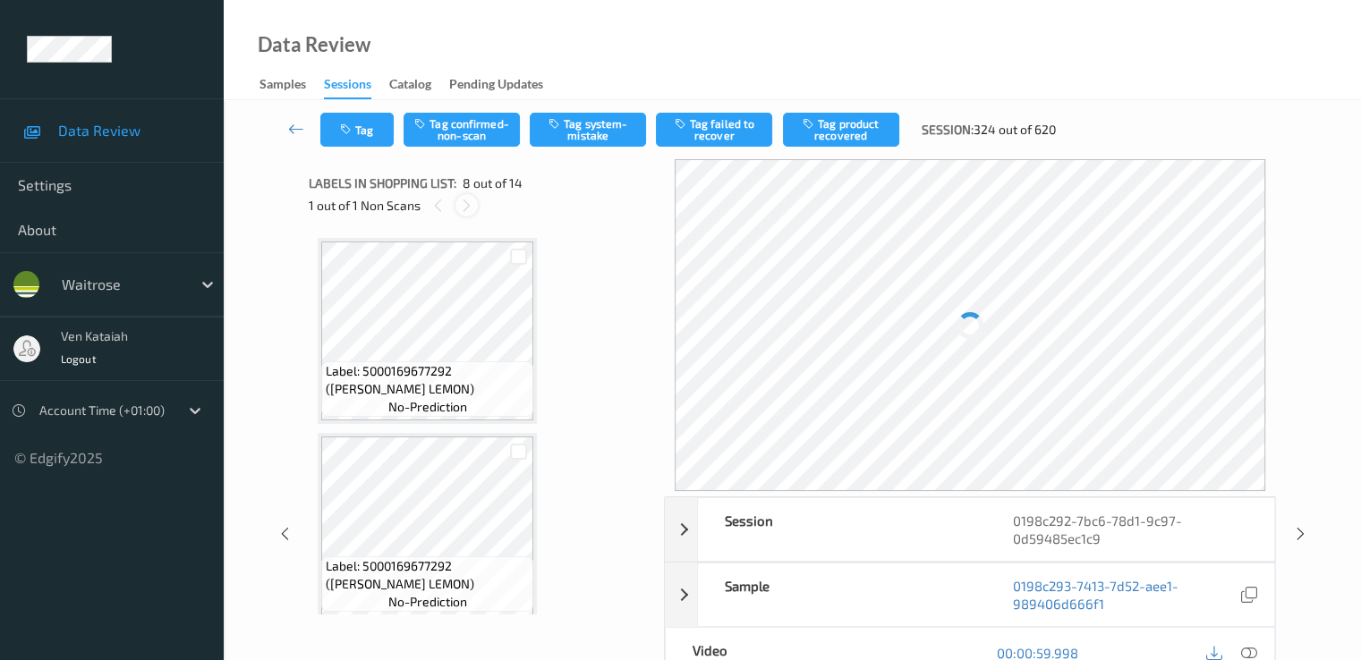
scroll to position [1179, 0]
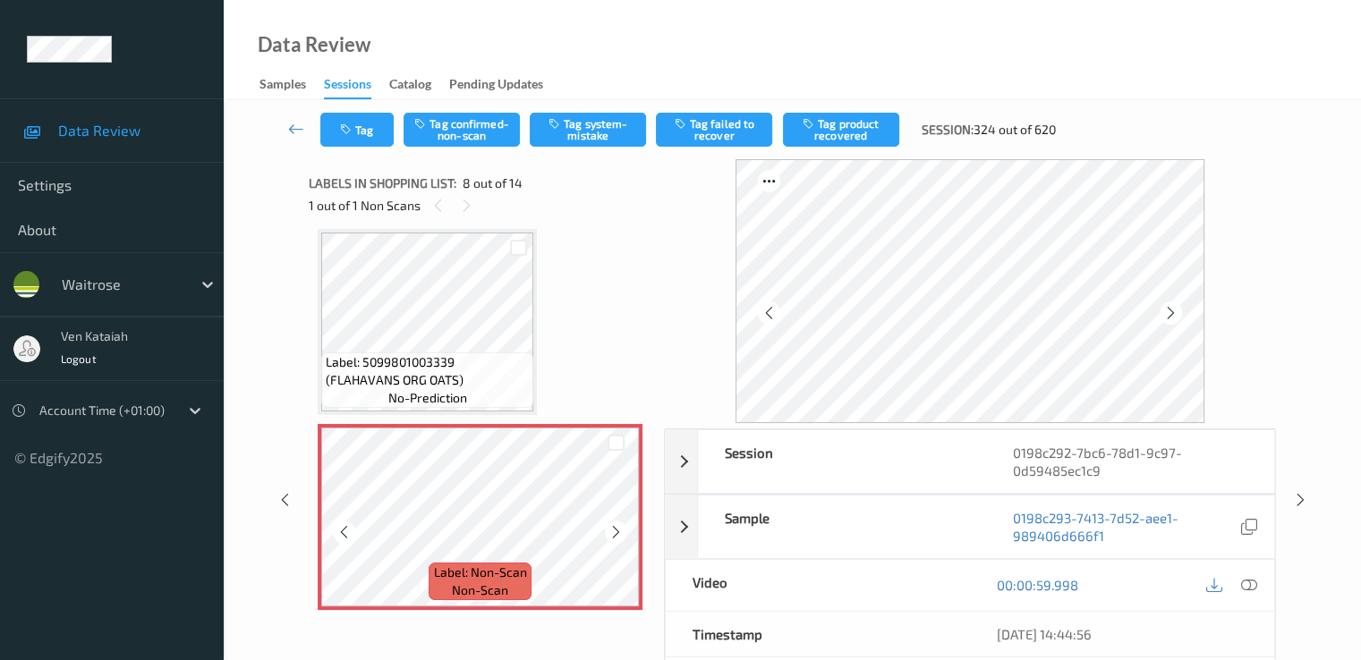
click at [483, 425] on div "Label: Non-Scan non-scan" at bounding box center [480, 517] width 325 height 186
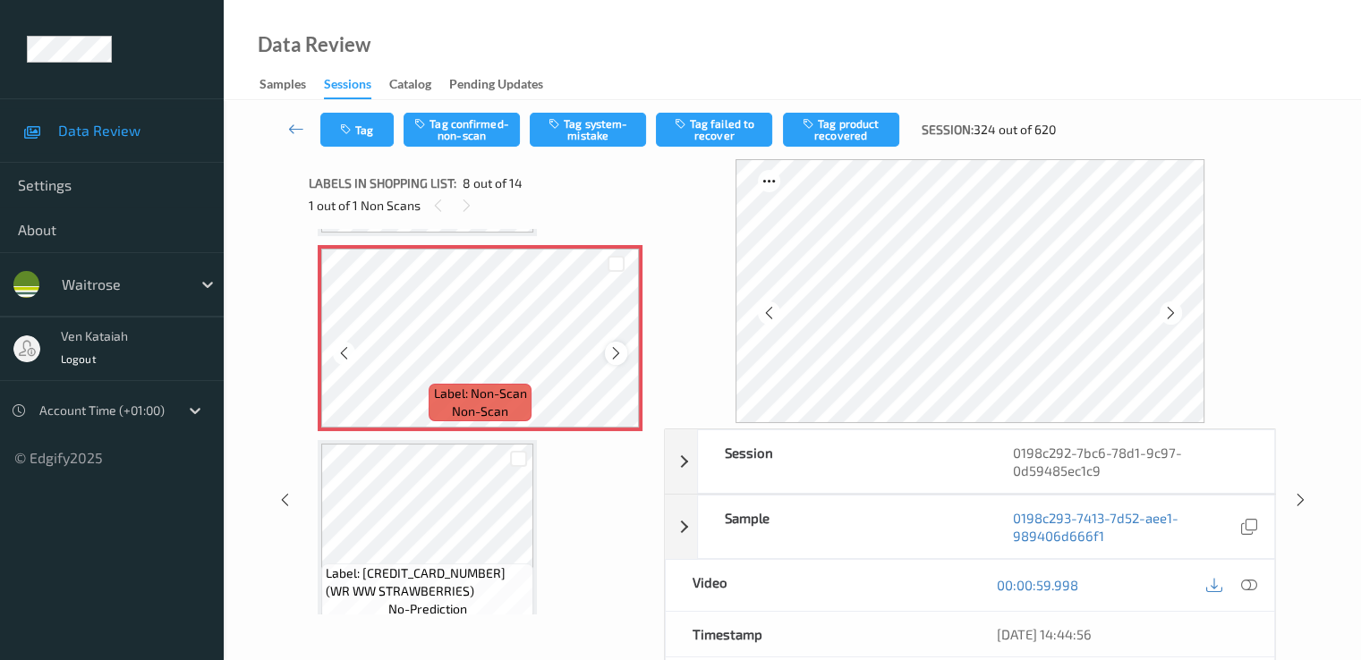
click at [609, 355] on icon at bounding box center [615, 353] width 15 height 16
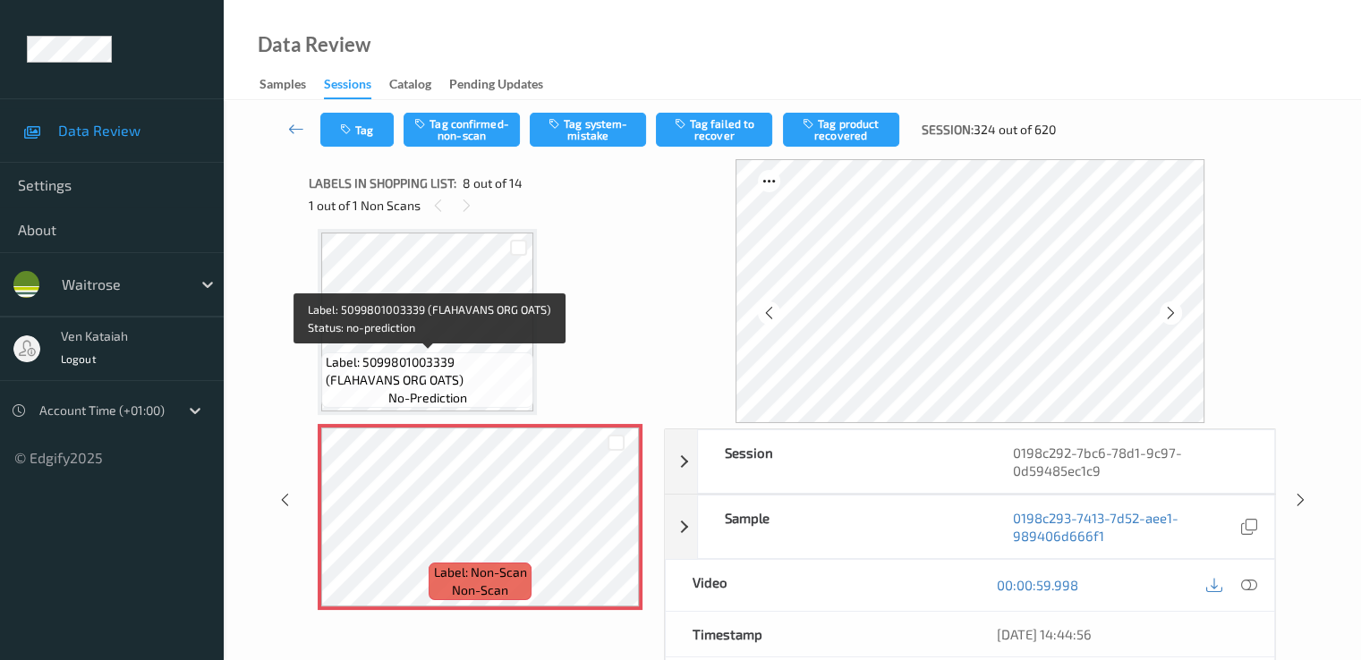
click at [456, 355] on span "Label: 5099801003339 (FLAHAVANS ORG OATS)" at bounding box center [427, 371] width 203 height 36
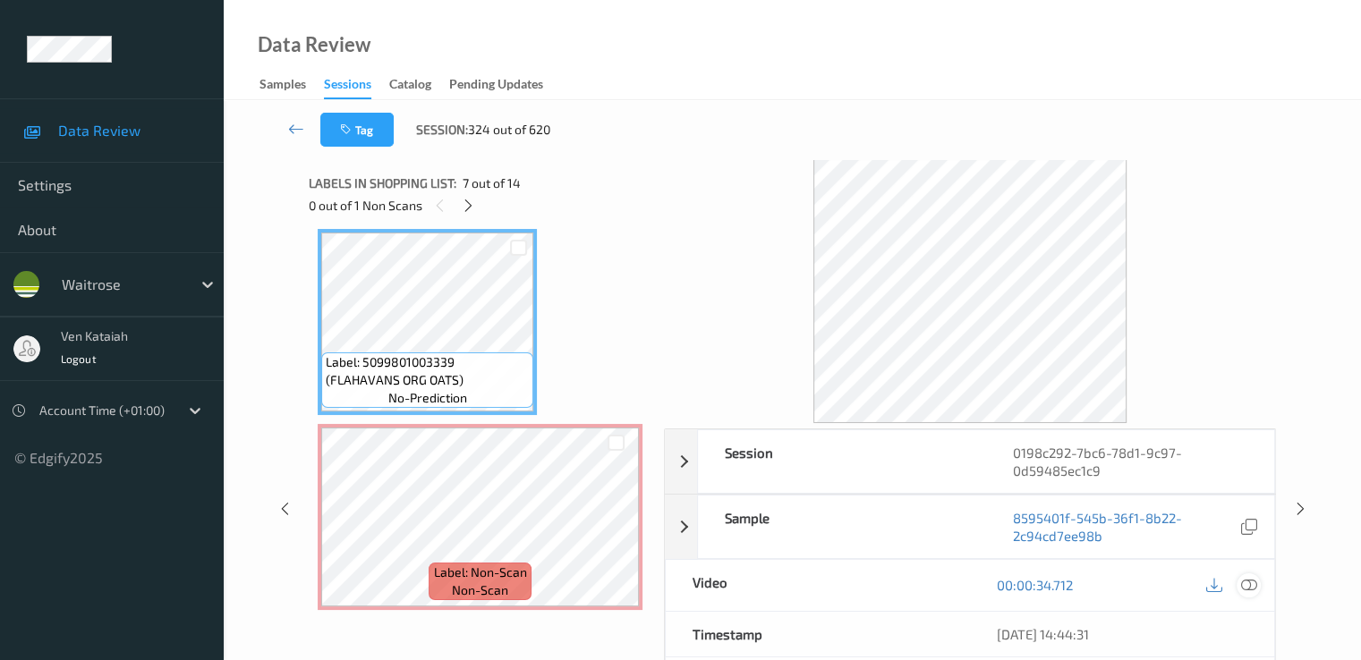
click at [1255, 586] on icon at bounding box center [1248, 585] width 16 height 16
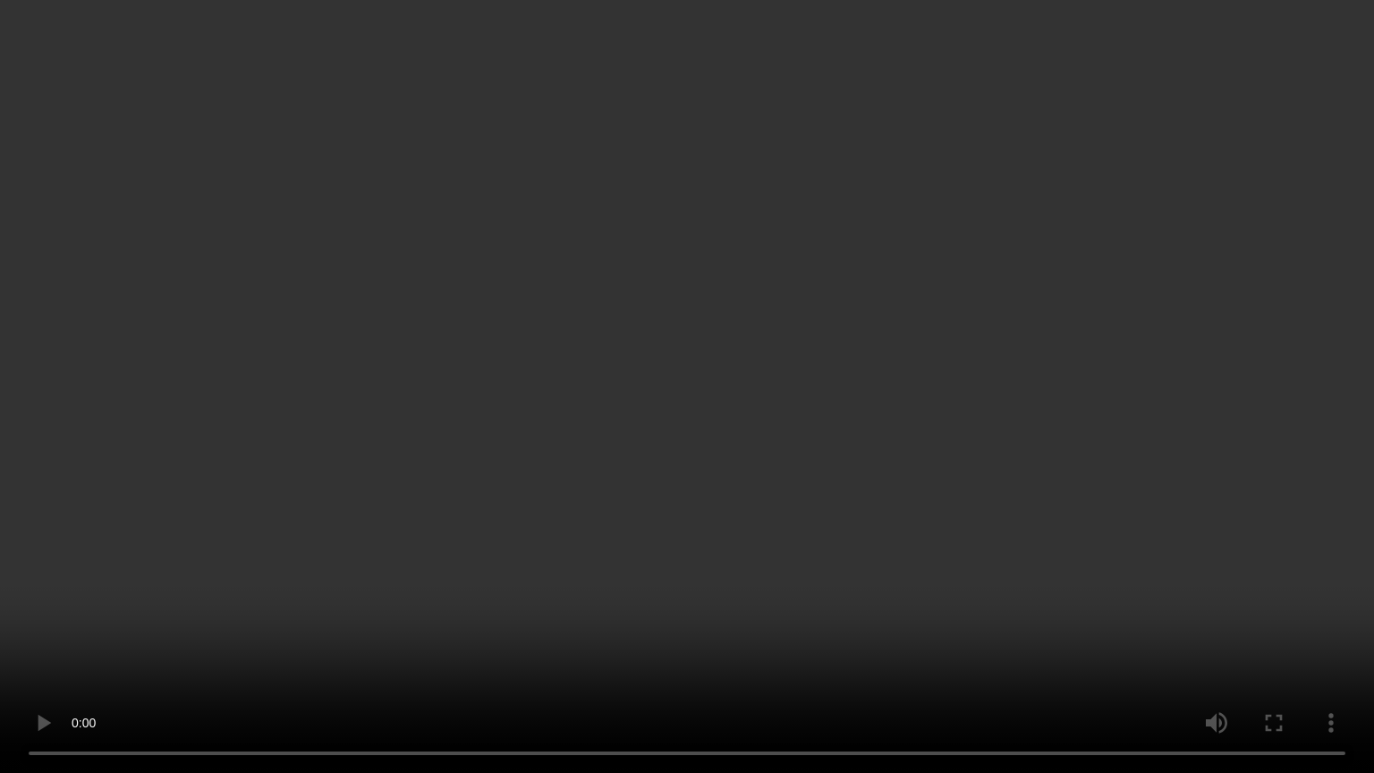
click at [1015, 446] on video at bounding box center [687, 386] width 1374 height 773
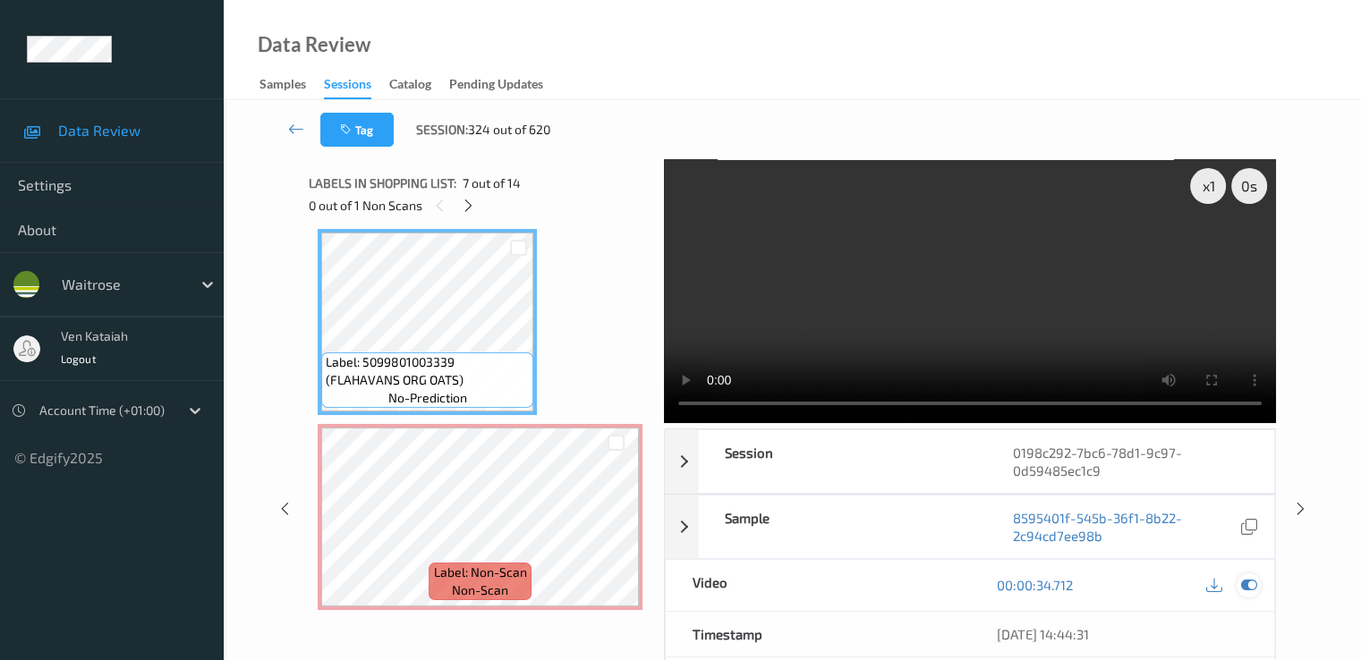
click at [1253, 577] on icon at bounding box center [1248, 585] width 16 height 16
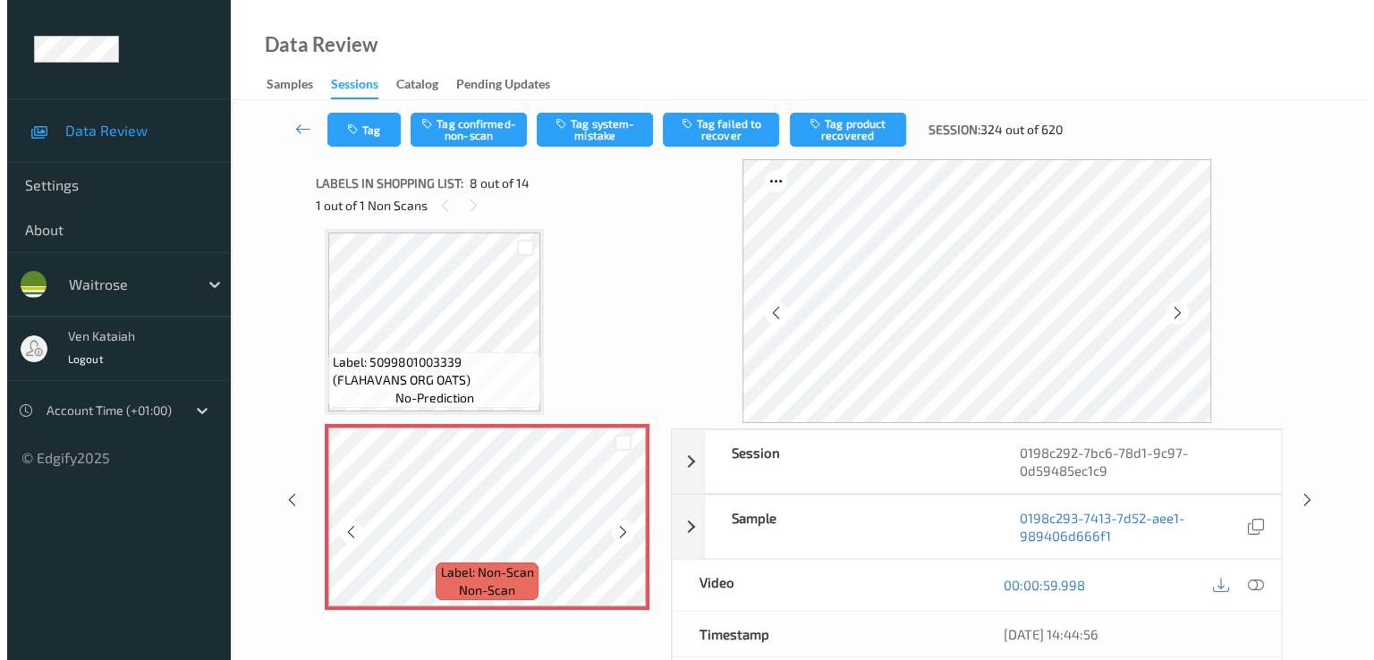
scroll to position [1358, 0]
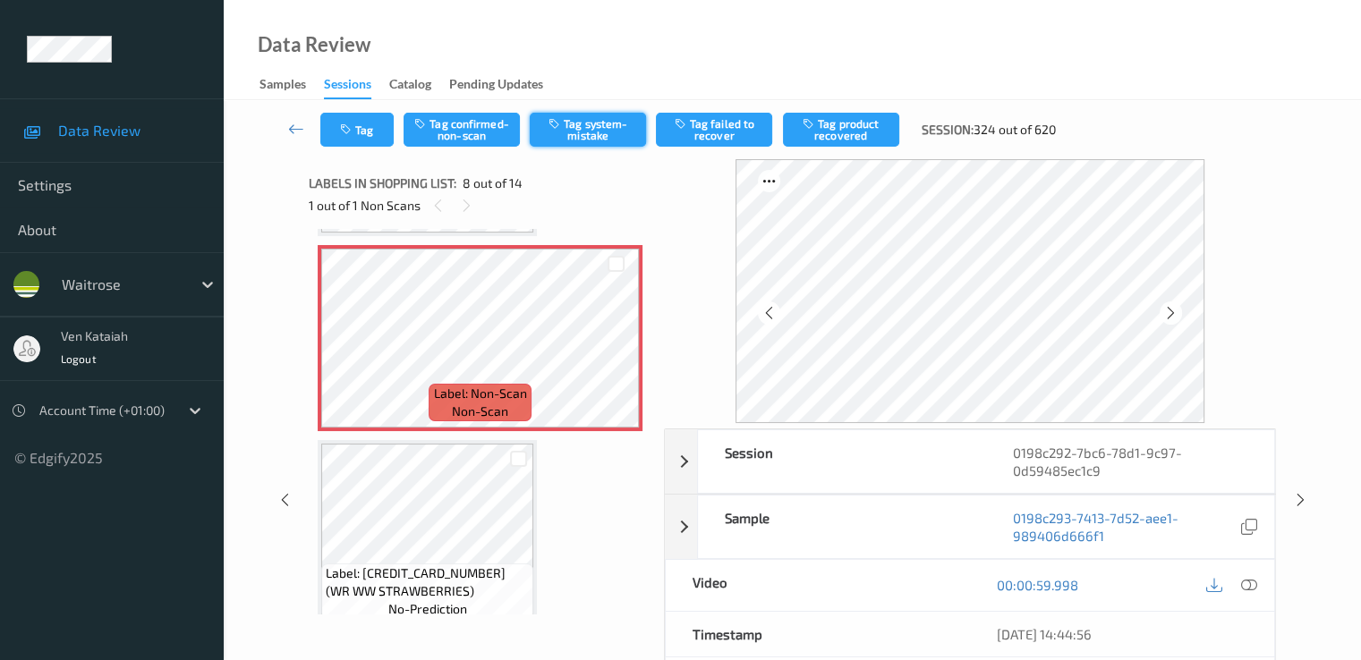
click at [573, 114] on button "Tag system-mistake" at bounding box center [588, 130] width 116 height 34
click at [366, 149] on div "Tag Tag confirmed-non-scan Untag system-mistake Tag failed to recover Tag produ…" at bounding box center [792, 129] width 1064 height 59
click at [366, 137] on button "Tag" at bounding box center [356, 130] width 73 height 34
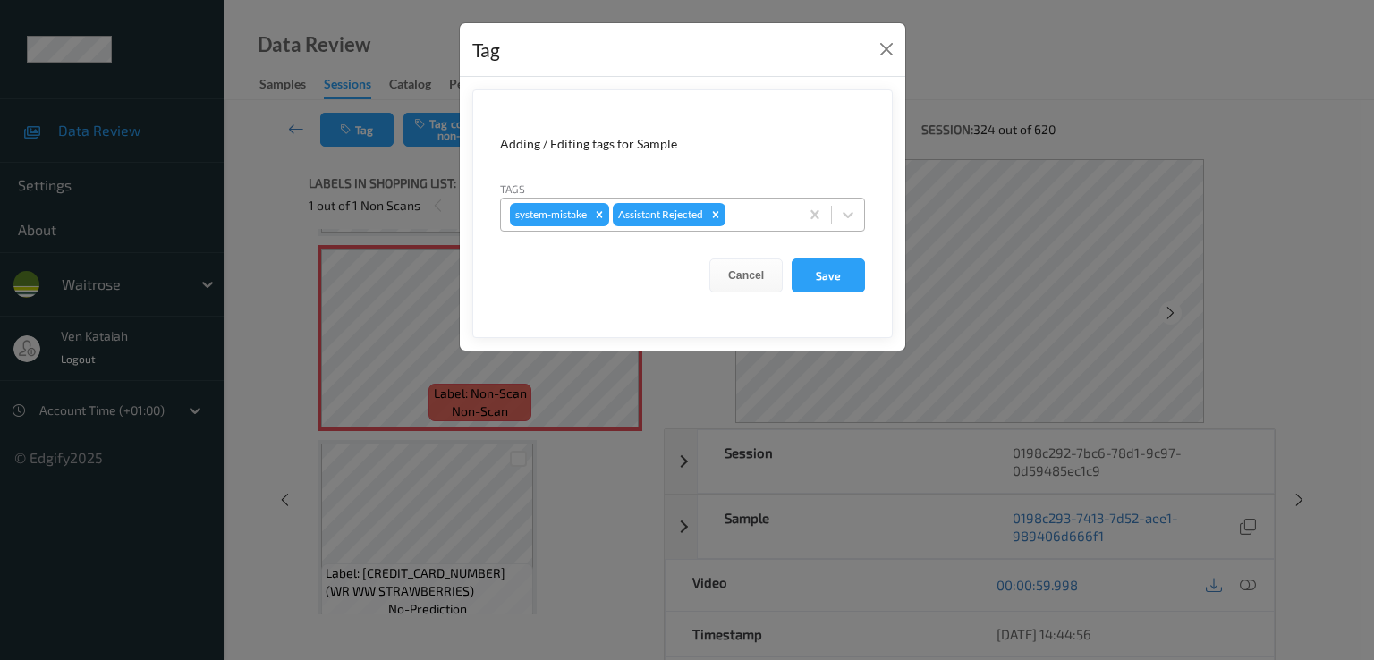
click at [790, 212] on div at bounding box center [759, 214] width 61 height 21
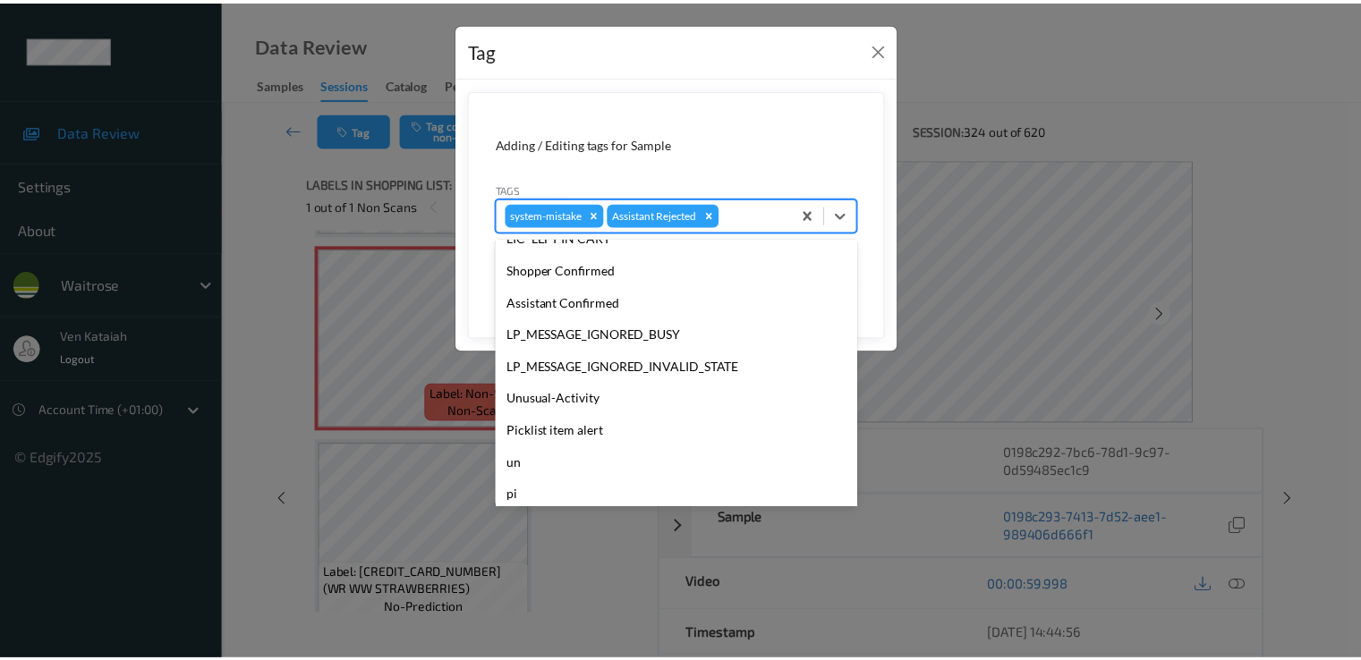
scroll to position [351, 0]
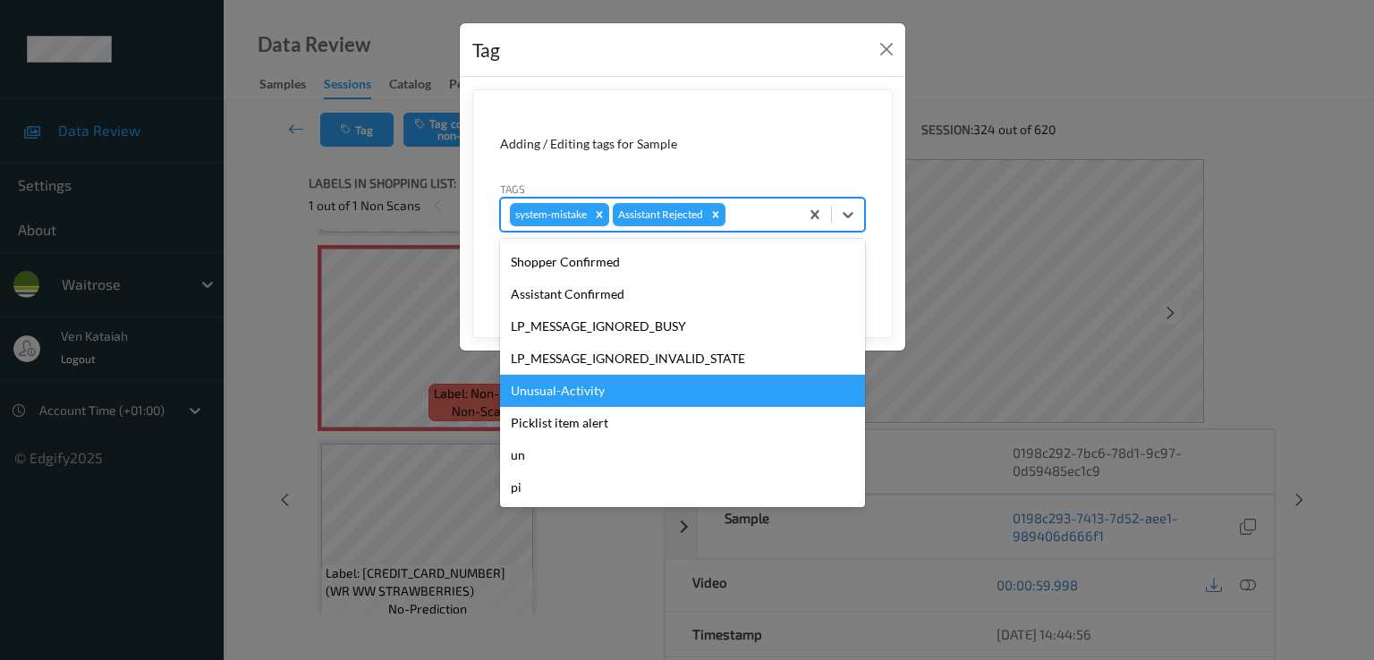
click at [582, 383] on div "Unusual-Activity" at bounding box center [682, 391] width 365 height 32
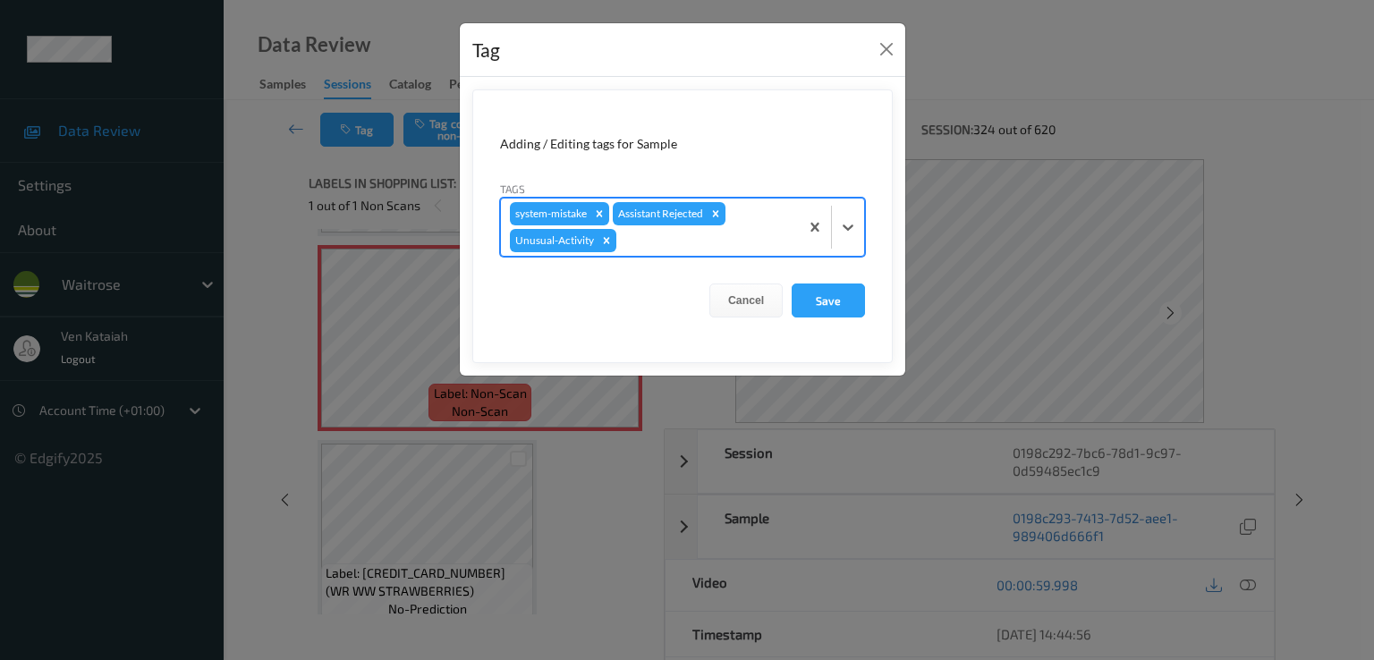
click at [718, 241] on div at bounding box center [705, 240] width 170 height 21
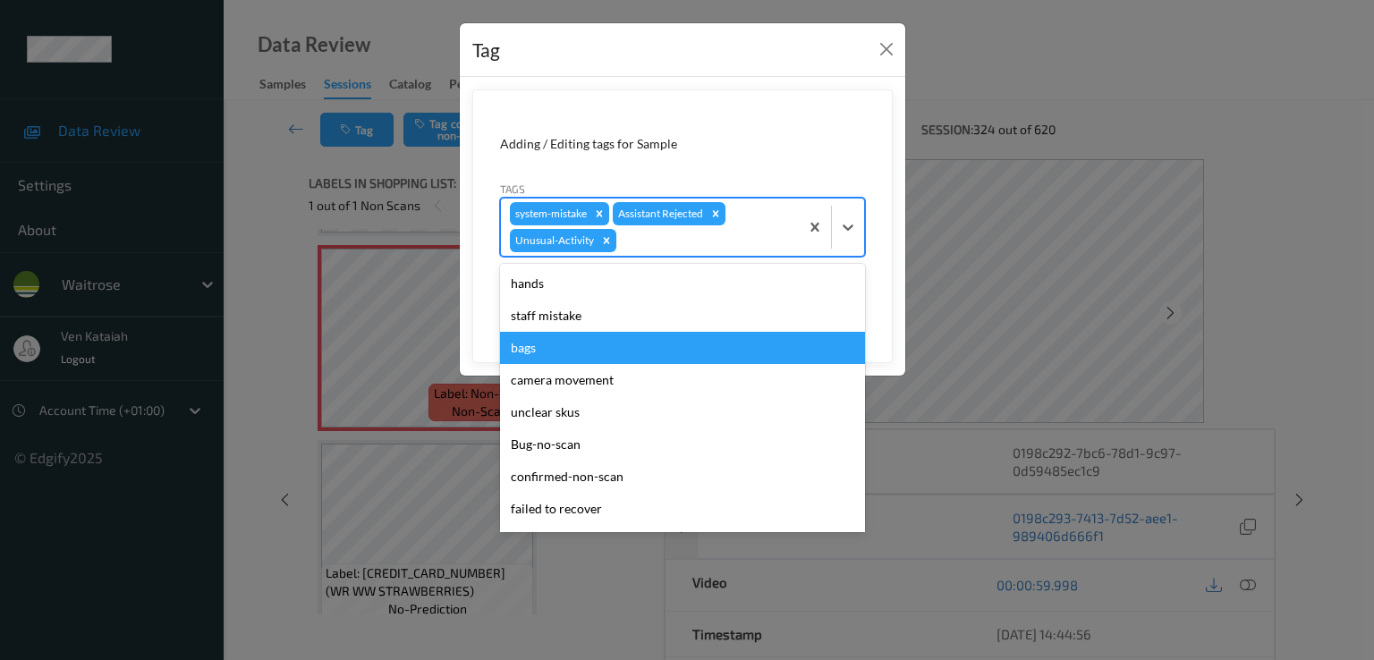
click at [590, 335] on div "bags" at bounding box center [682, 348] width 365 height 32
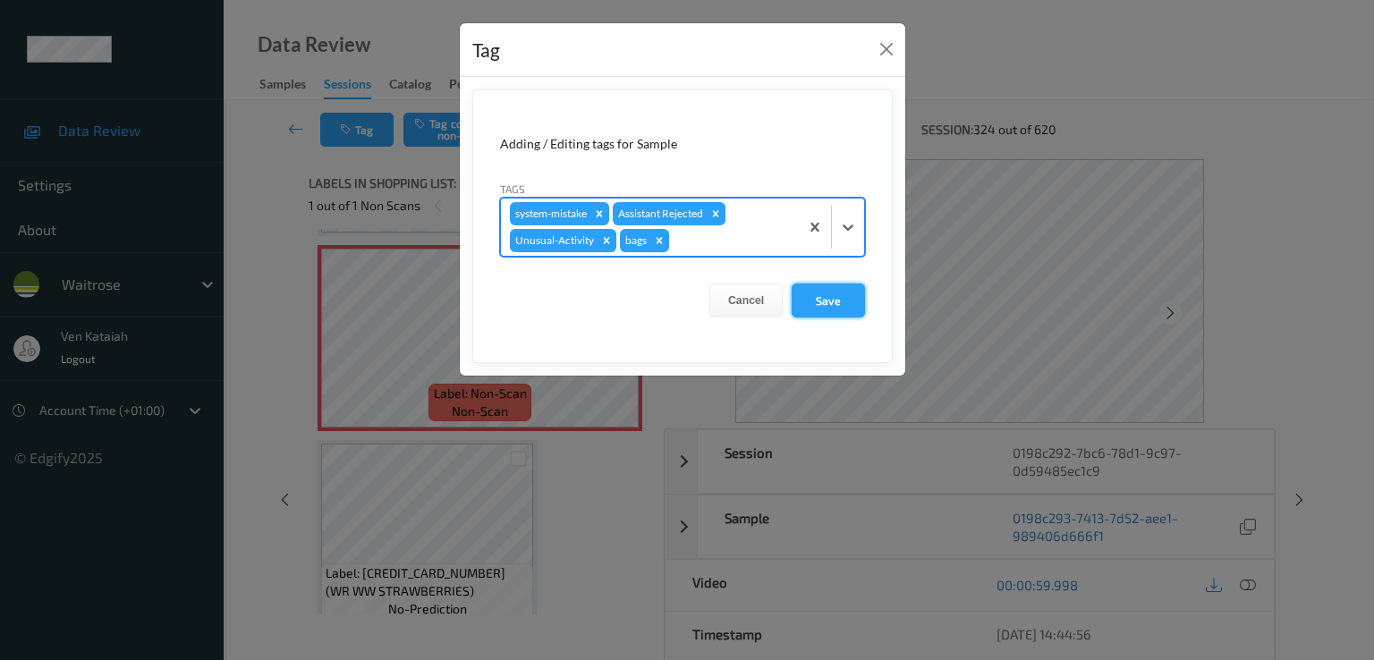
click at [801, 306] on button "Save" at bounding box center [828, 301] width 73 height 34
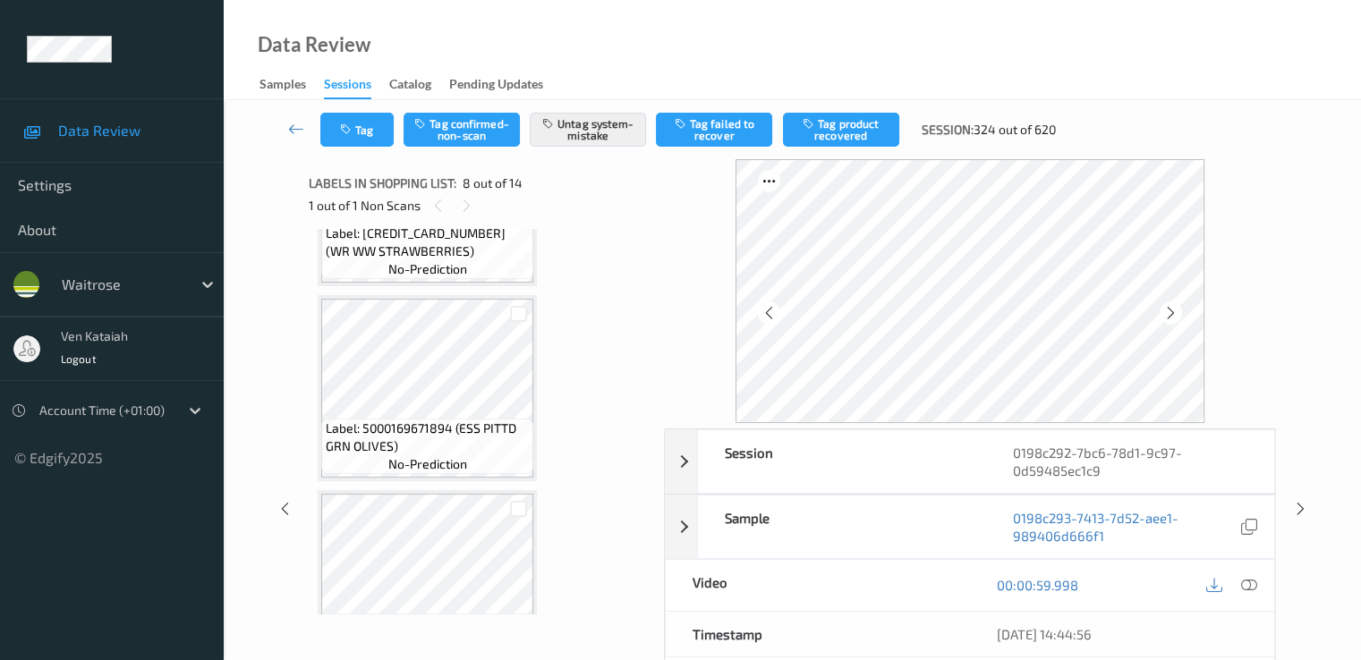
scroll to position [1716, 0]
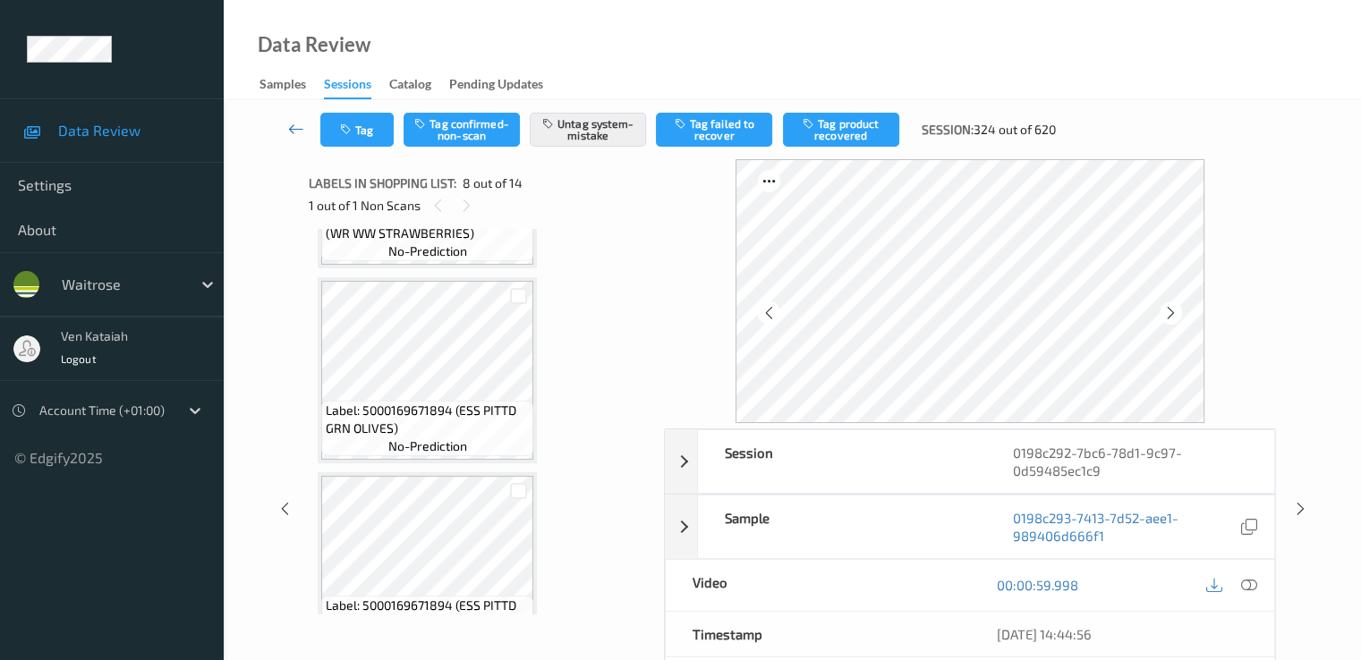
click at [288, 124] on icon at bounding box center [296, 129] width 16 height 18
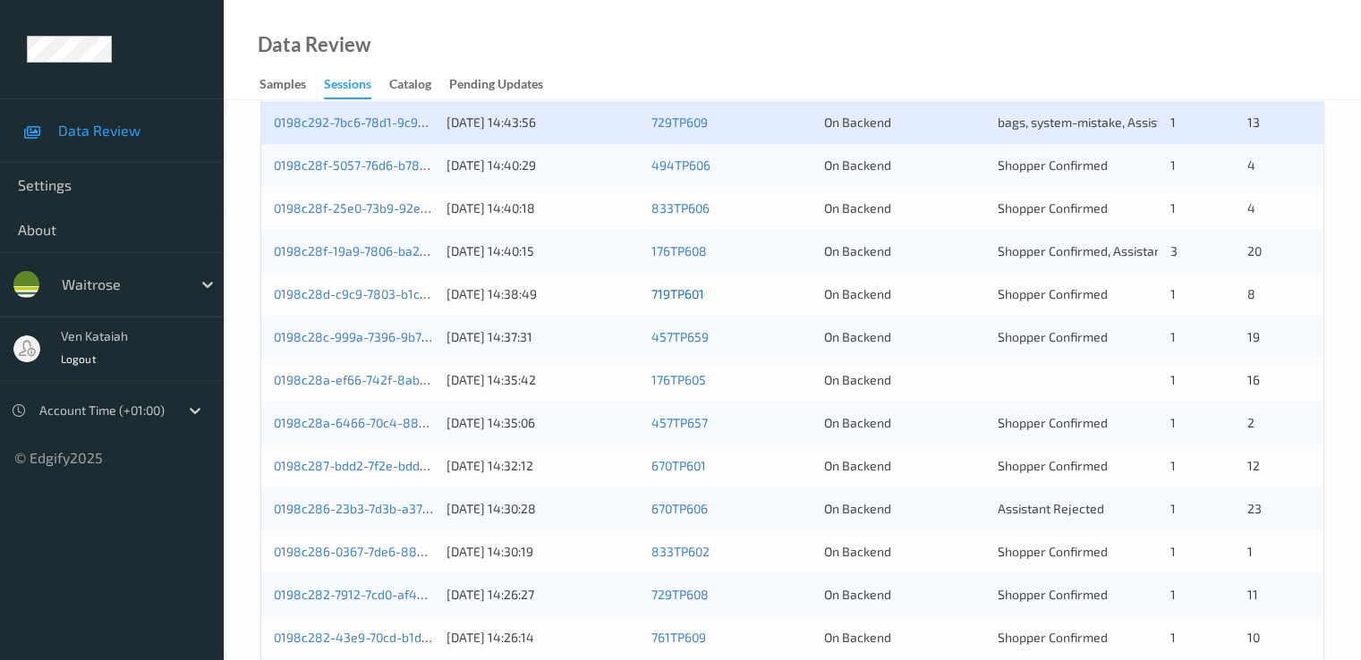
scroll to position [537, 0]
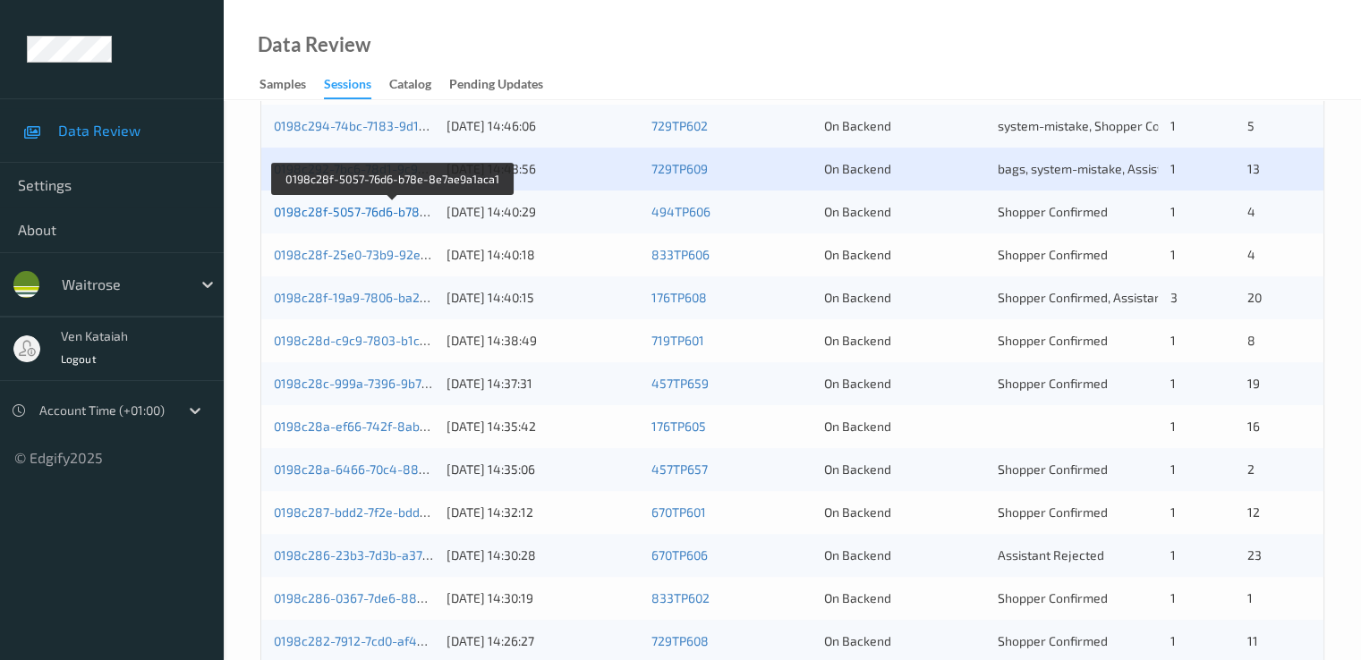
click at [378, 213] on link "0198c28f-5057-76d6-b78e-8e7ae9a1aca1" at bounding box center [394, 211] width 240 height 15
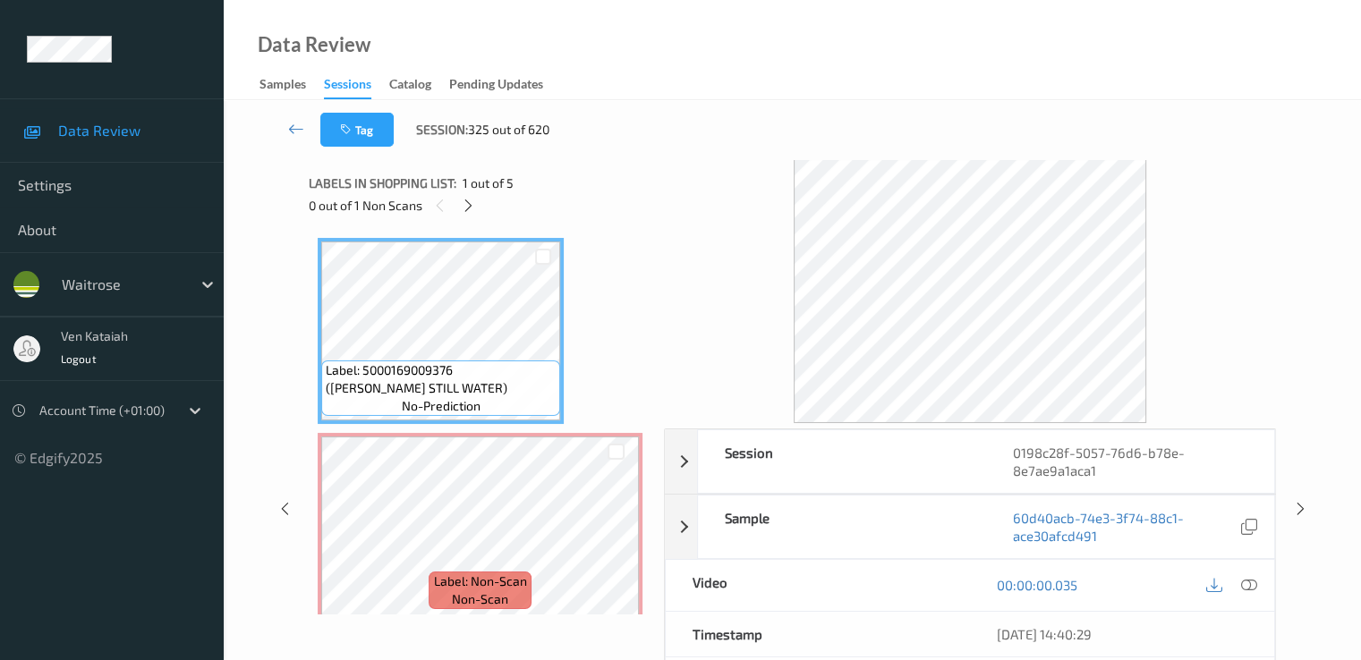
click at [459, 212] on div "0 out of 1 Non Scans" at bounding box center [480, 205] width 343 height 22
click at [474, 203] on icon at bounding box center [468, 206] width 15 height 16
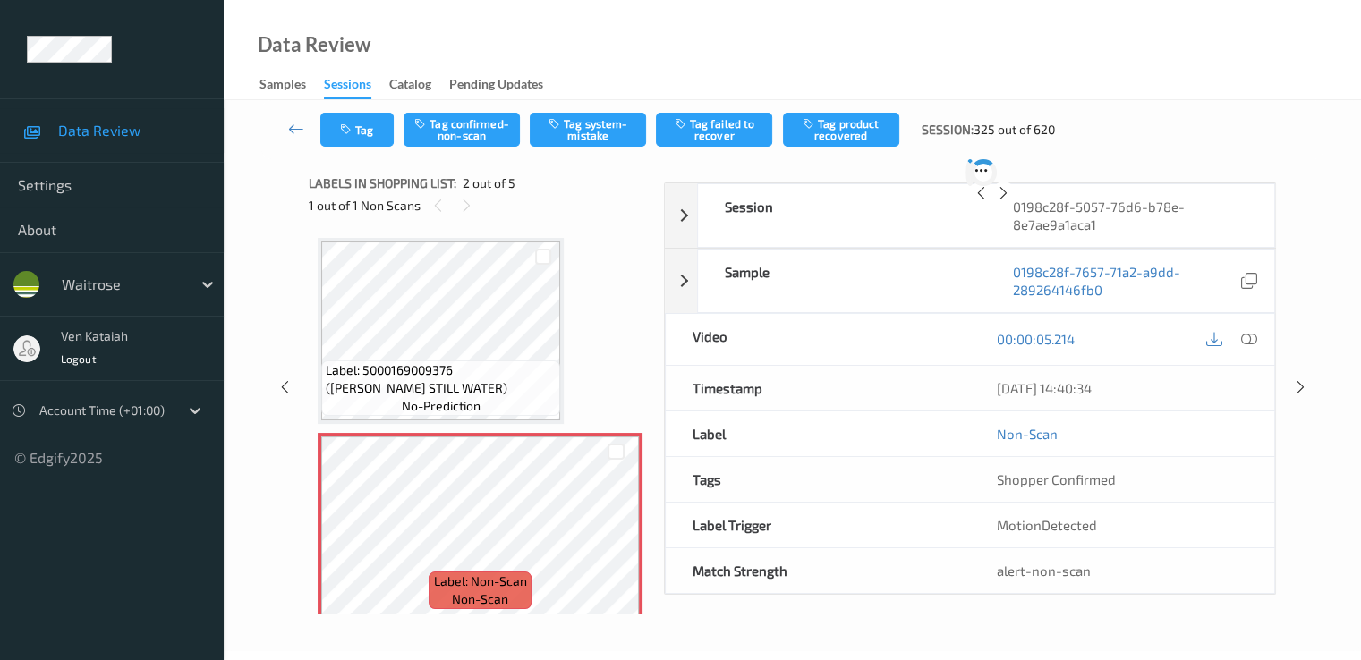
scroll to position [9, 0]
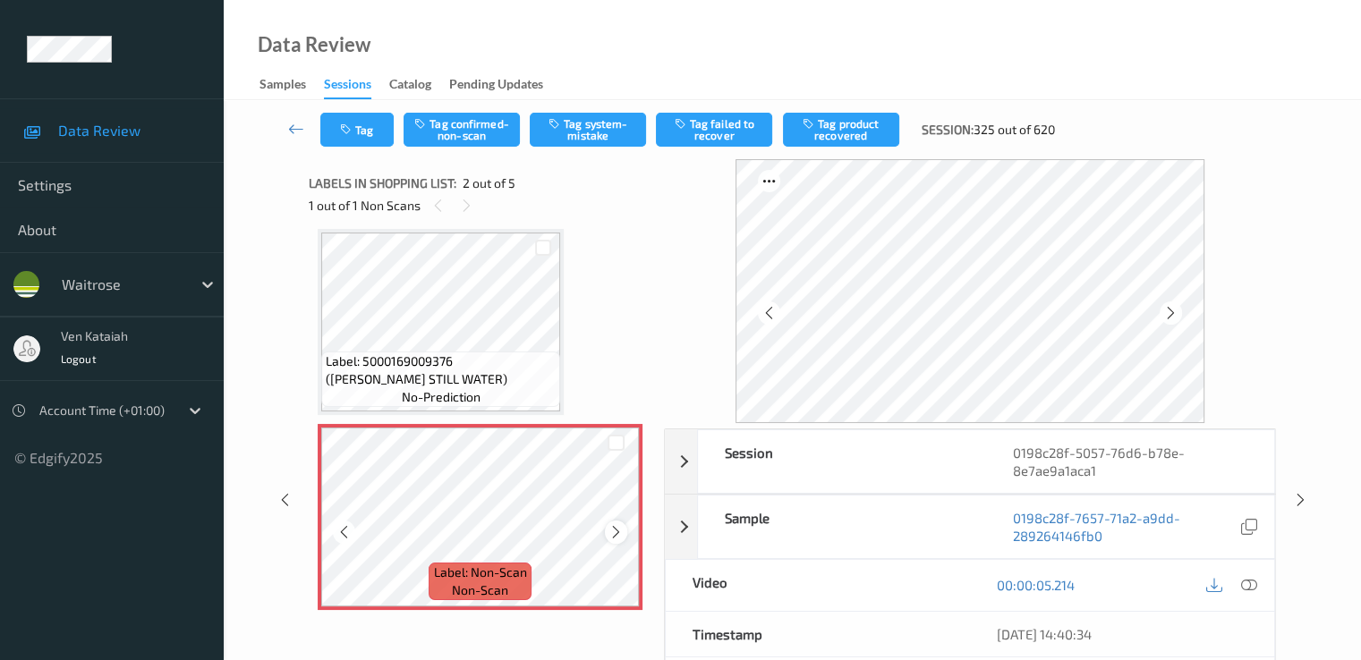
click at [617, 534] on icon at bounding box center [615, 532] width 15 height 16
click at [618, 534] on icon at bounding box center [615, 532] width 15 height 16
click at [1249, 587] on icon at bounding box center [1248, 585] width 16 height 16
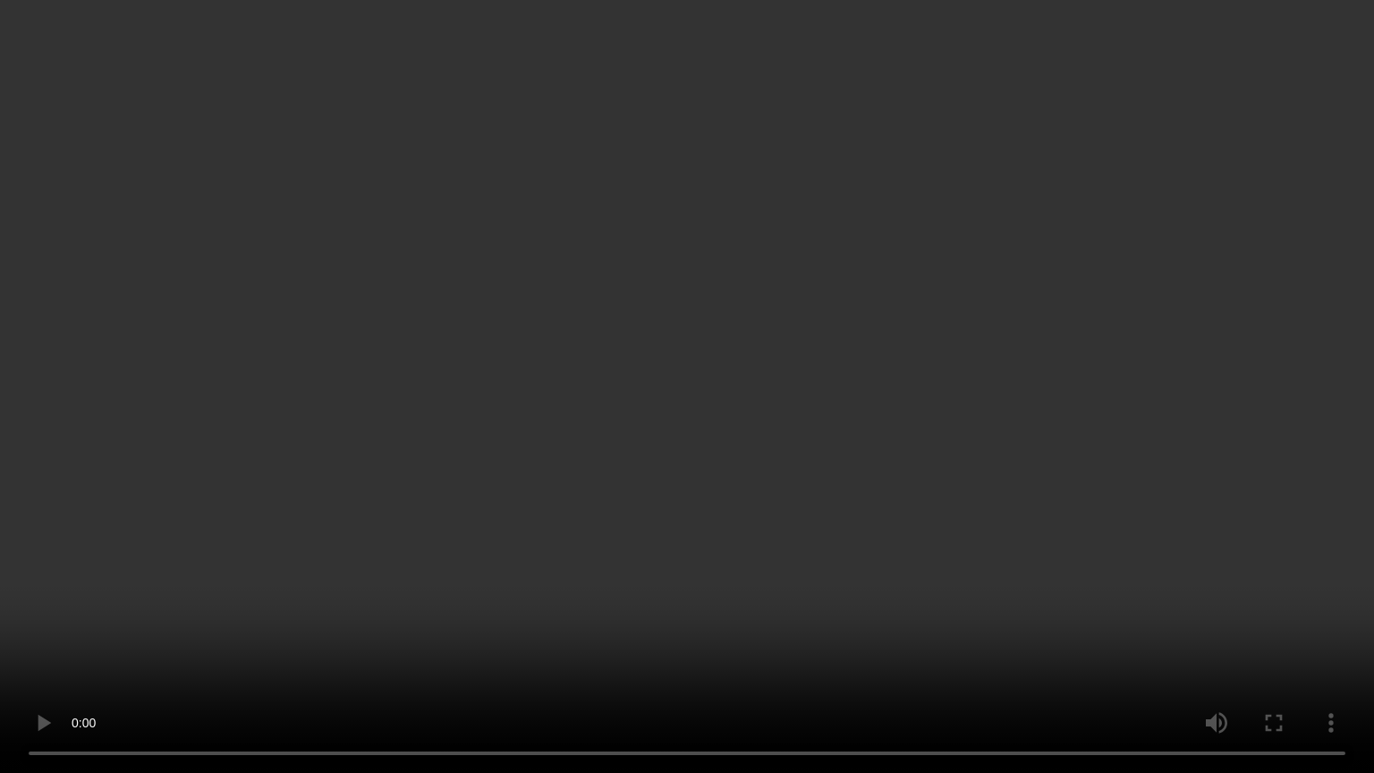
click at [289, 640] on video at bounding box center [687, 386] width 1374 height 773
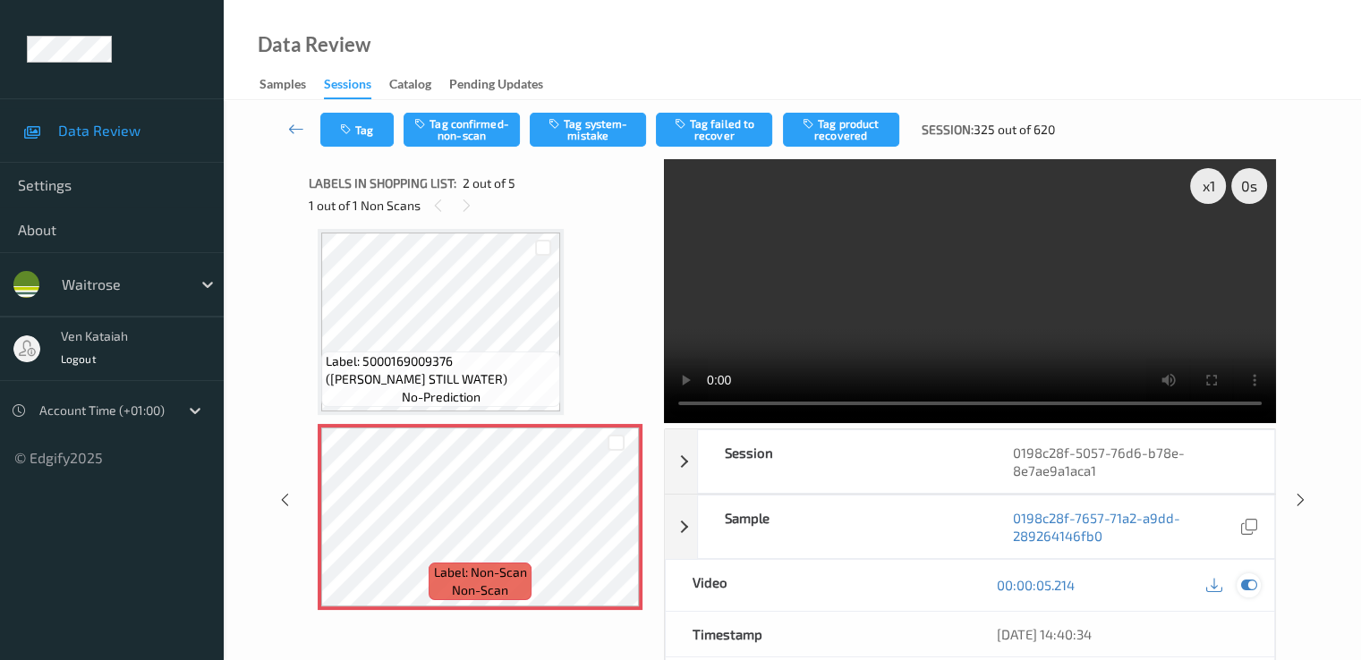
click at [1249, 577] on icon at bounding box center [1248, 585] width 16 height 16
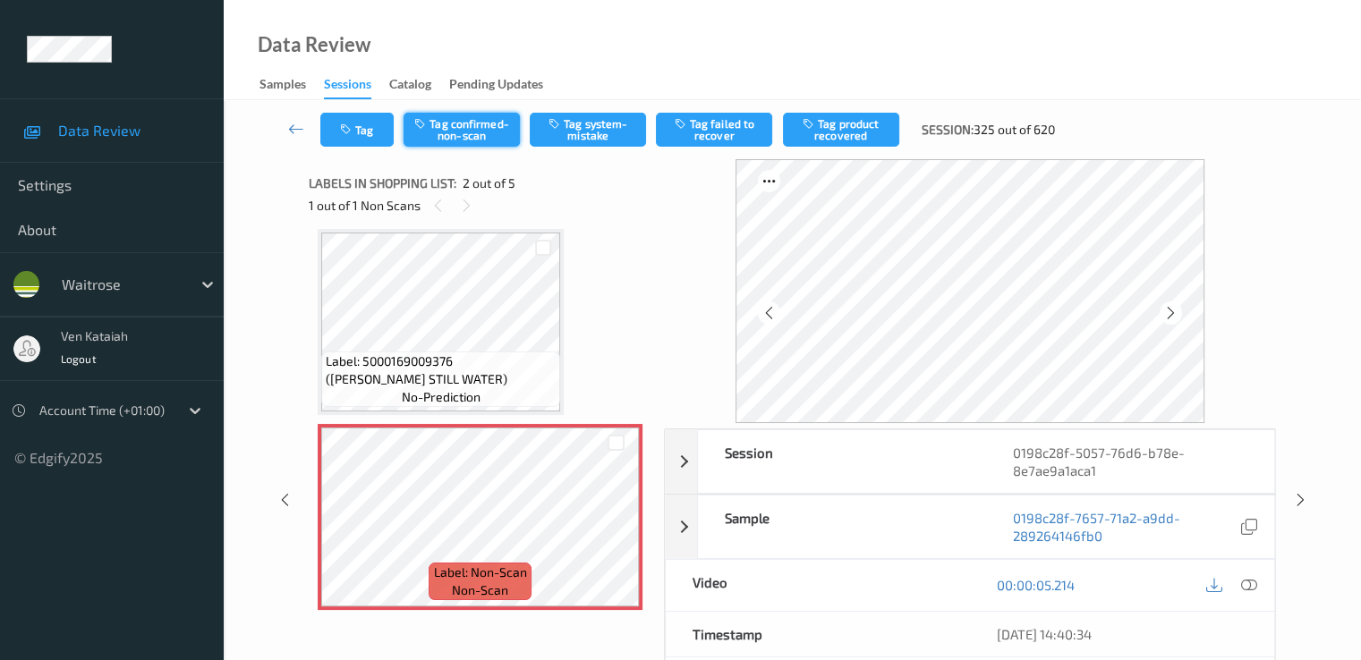
click at [480, 119] on button "Tag confirmed-non-scan" at bounding box center [461, 130] width 116 height 34
click at [837, 137] on button "Tag product recovered" at bounding box center [841, 130] width 116 height 34
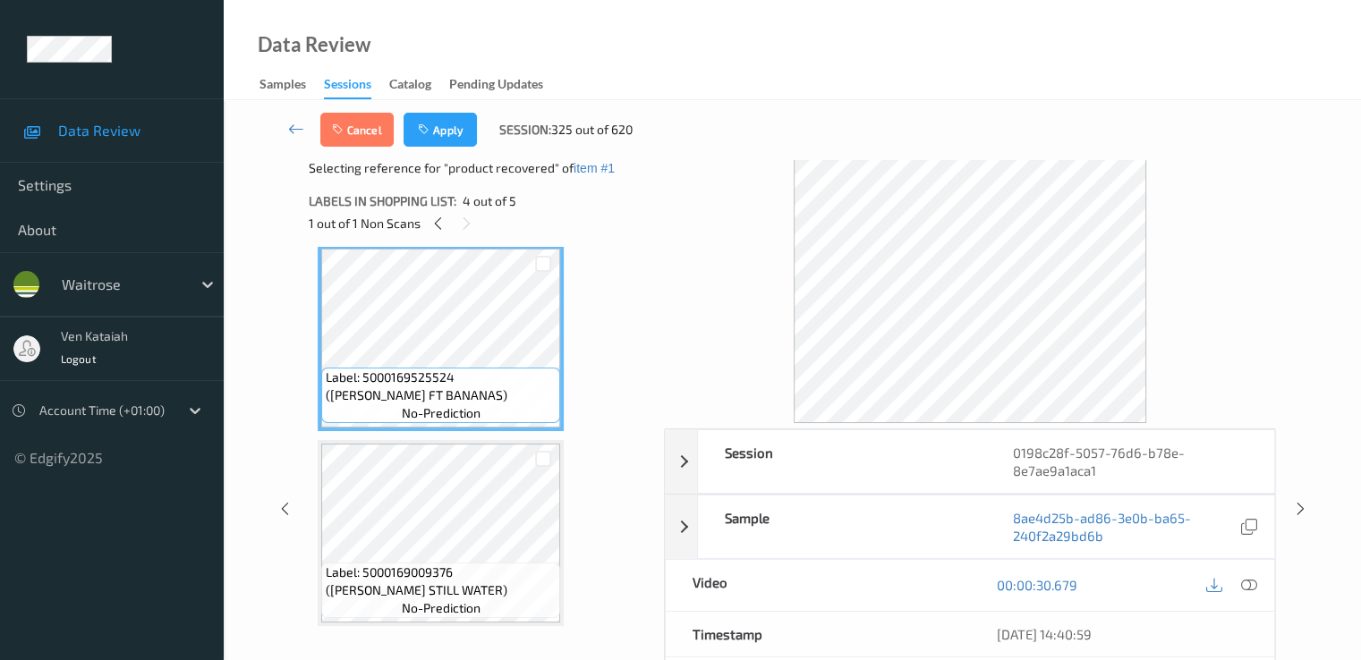
scroll to position [599, 0]
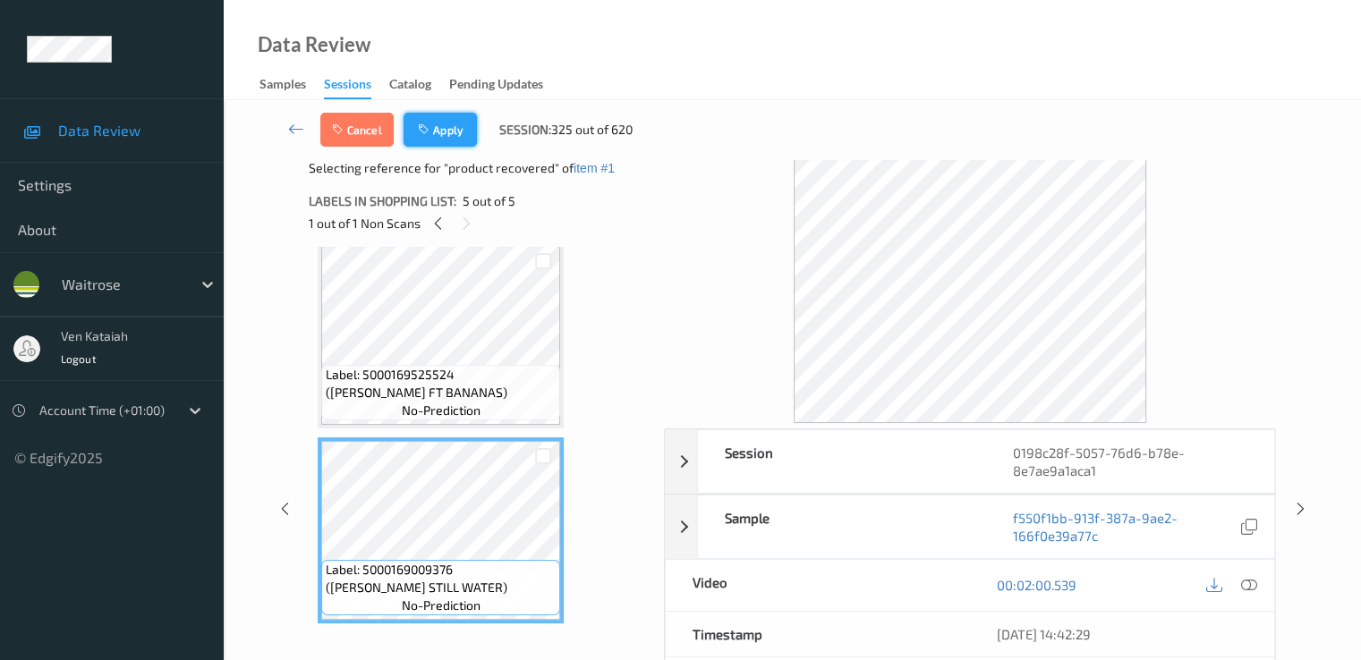
click at [433, 137] on button "Apply" at bounding box center [439, 130] width 73 height 34
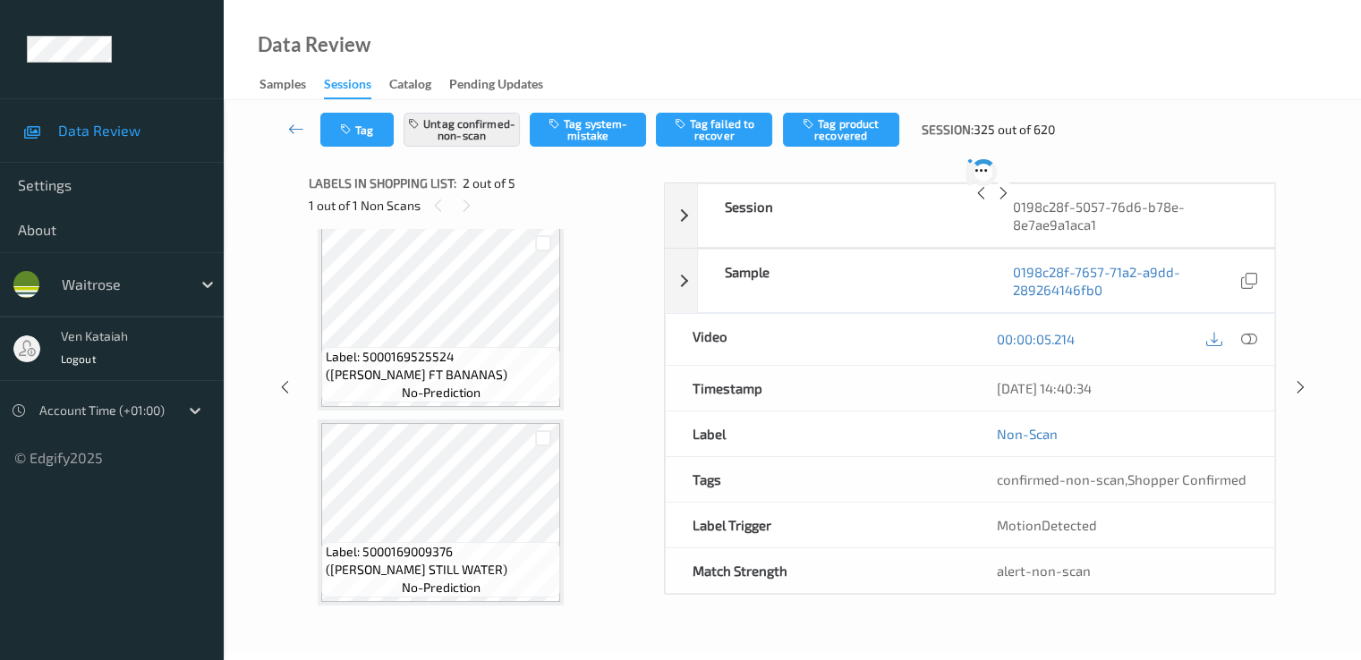
scroll to position [9, 0]
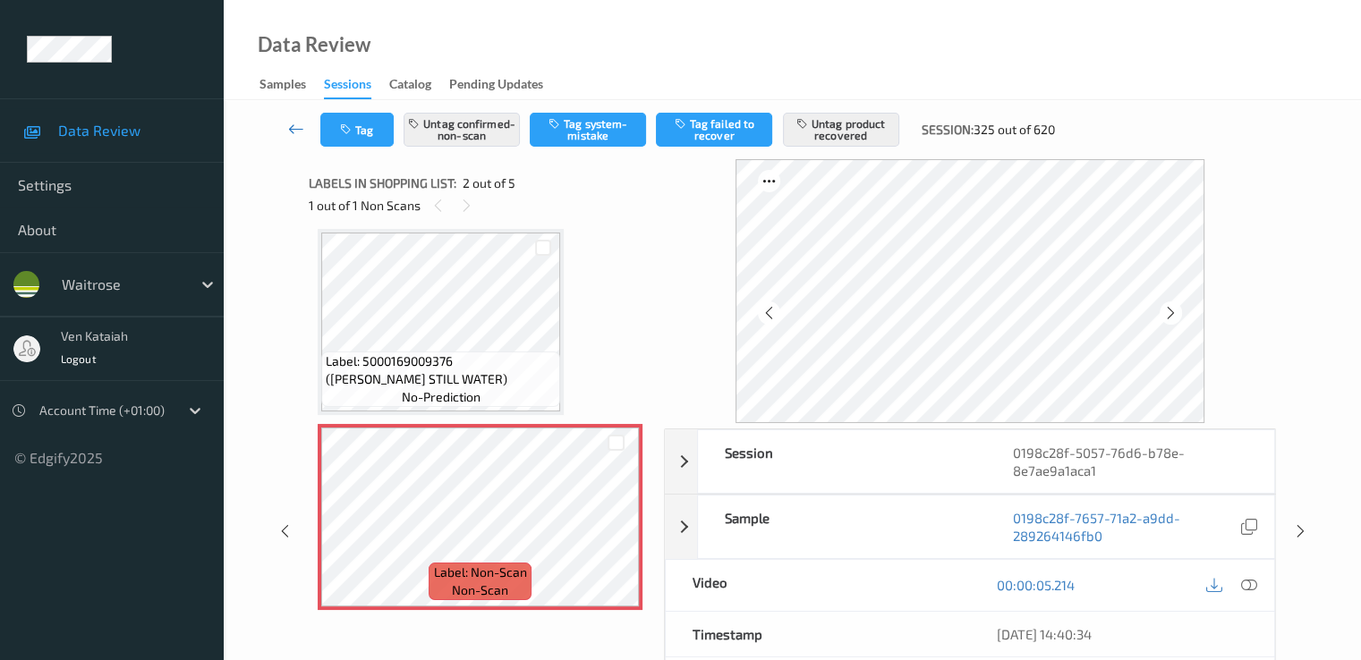
click at [293, 126] on icon at bounding box center [296, 129] width 16 height 18
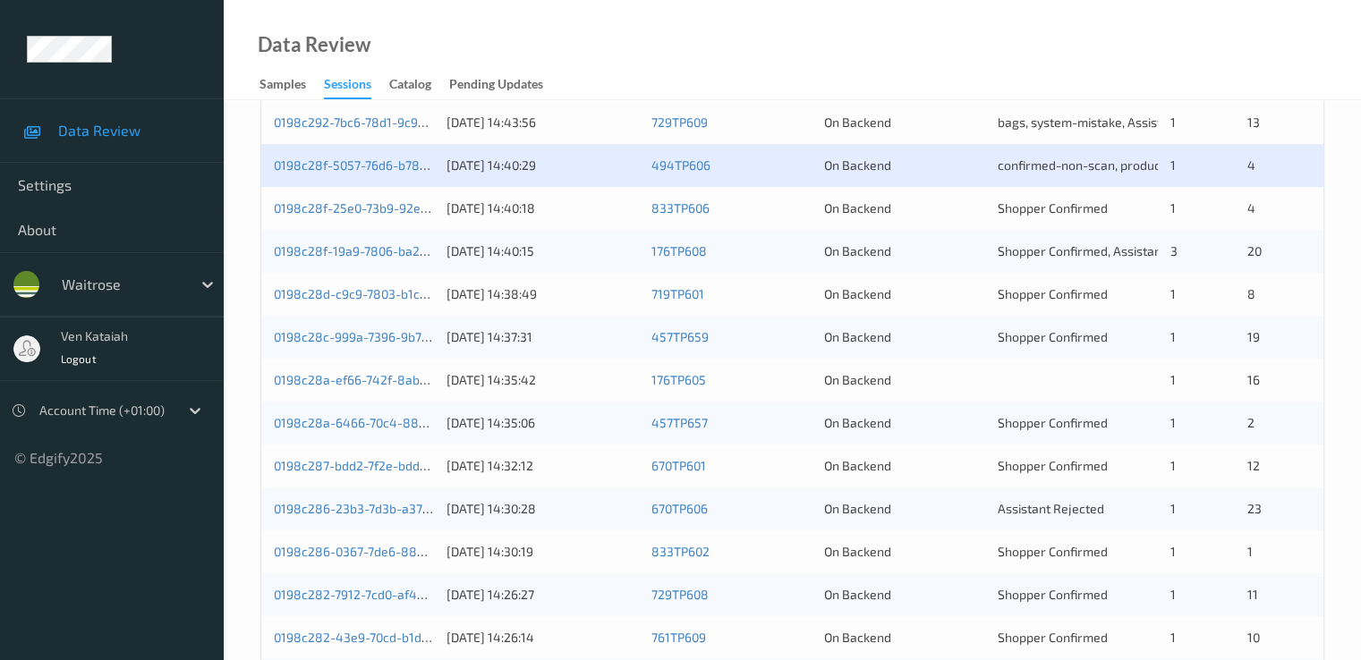
scroll to position [537, 0]
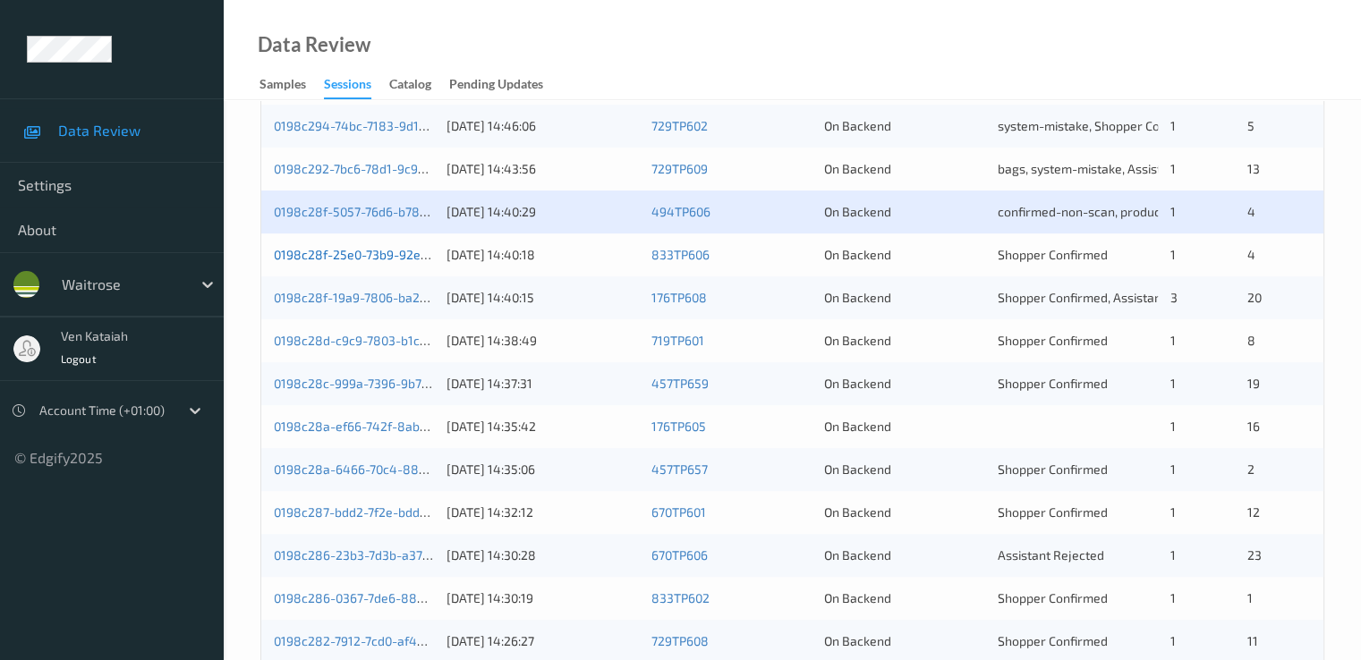
click at [397, 251] on link "0198c28f-25e0-73b9-92e6-906e9c40b348" at bounding box center [397, 254] width 247 height 15
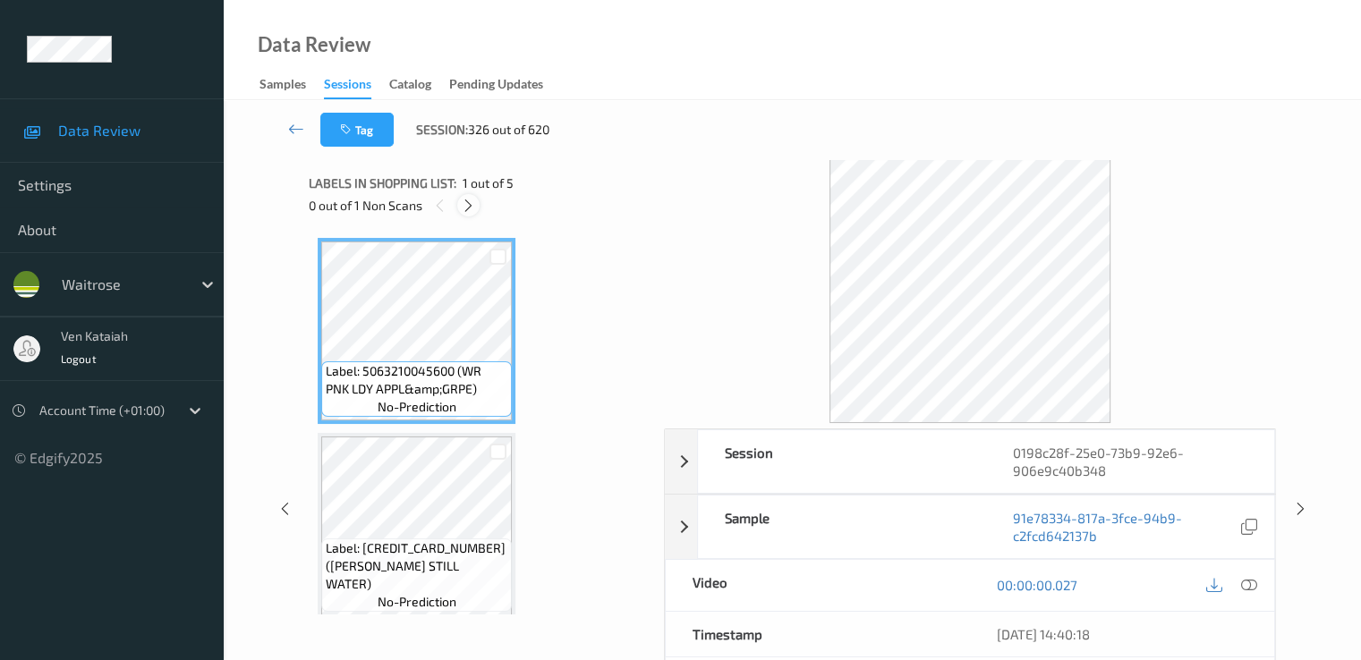
click at [473, 205] on icon at bounding box center [468, 206] width 15 height 16
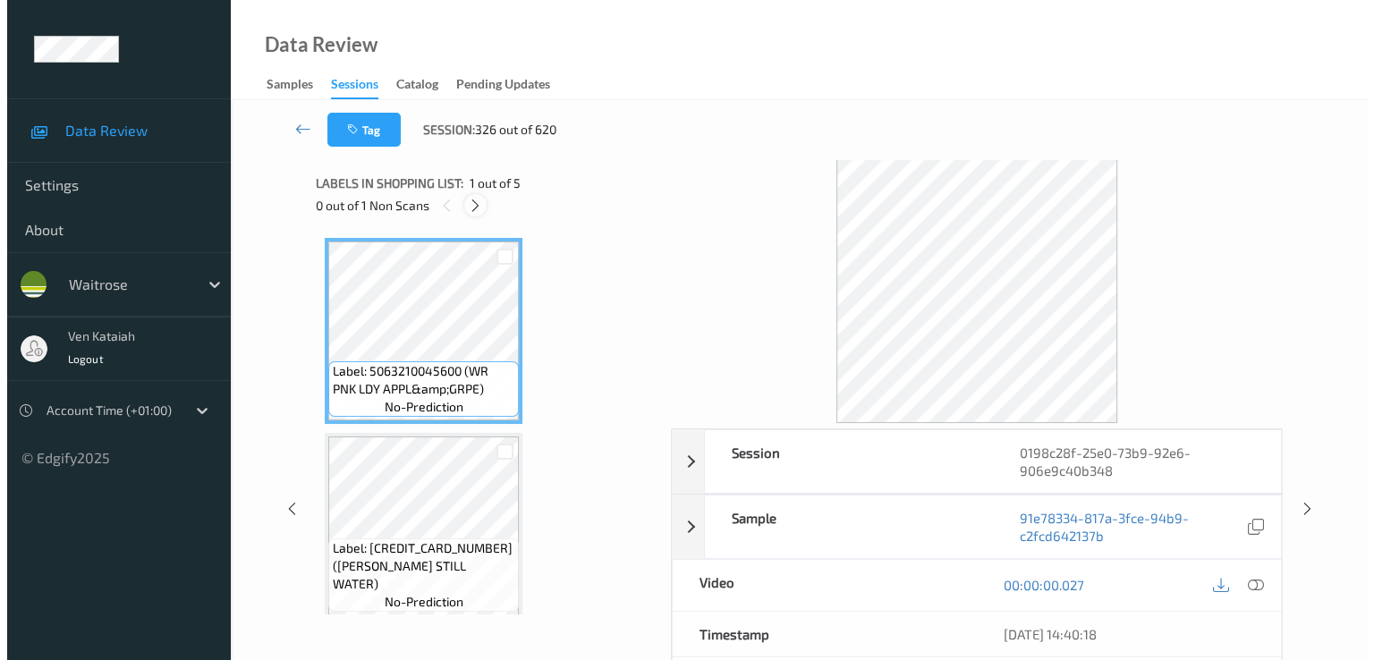
scroll to position [399, 0]
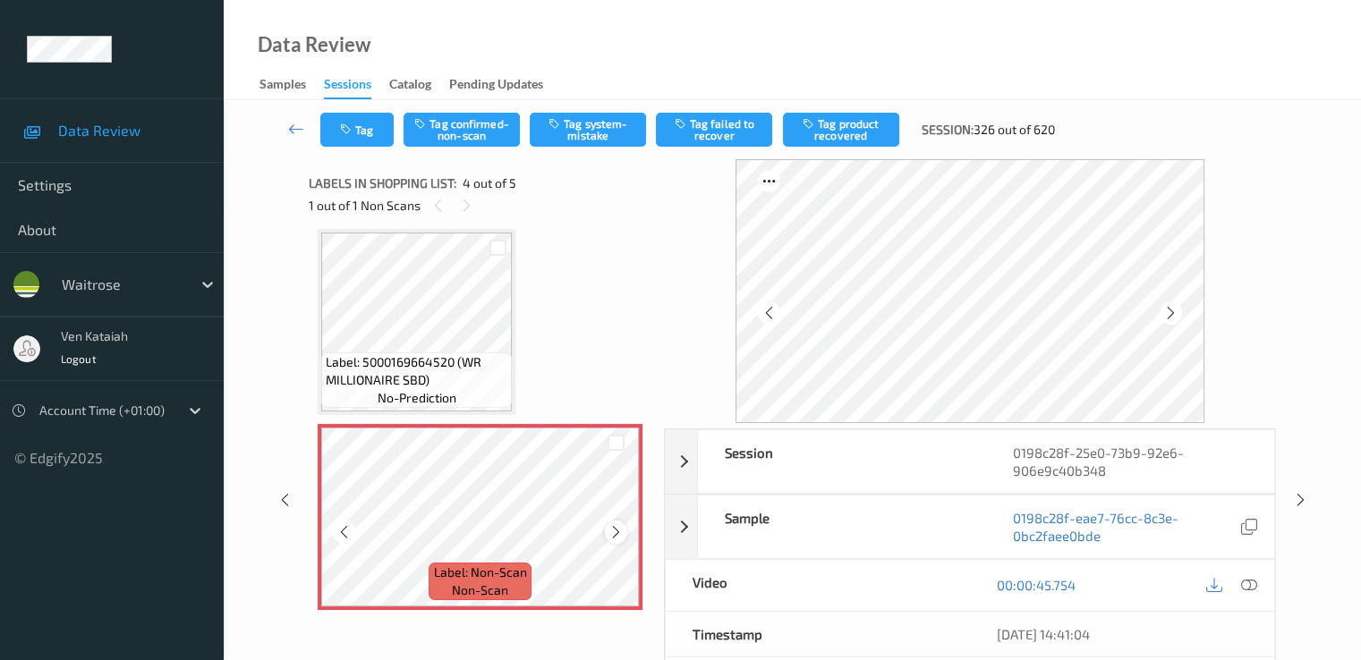
click at [612, 531] on icon at bounding box center [615, 532] width 15 height 16
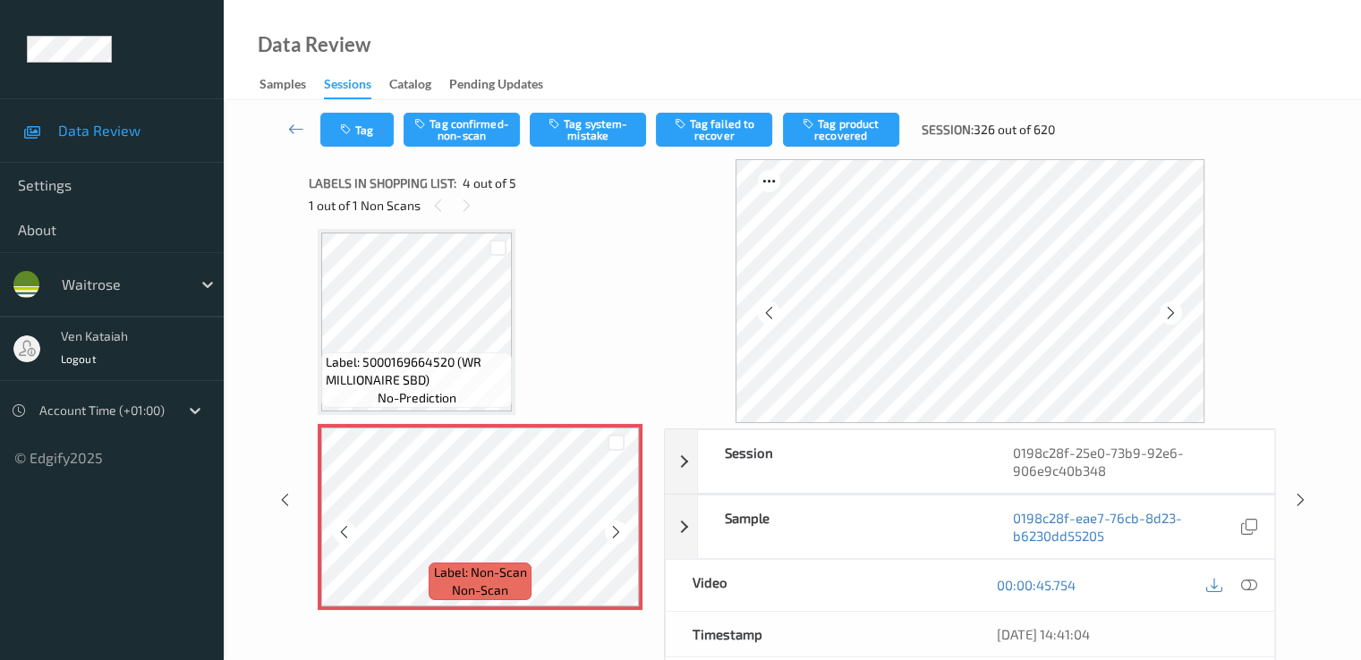
click at [612, 531] on icon at bounding box center [615, 532] width 15 height 16
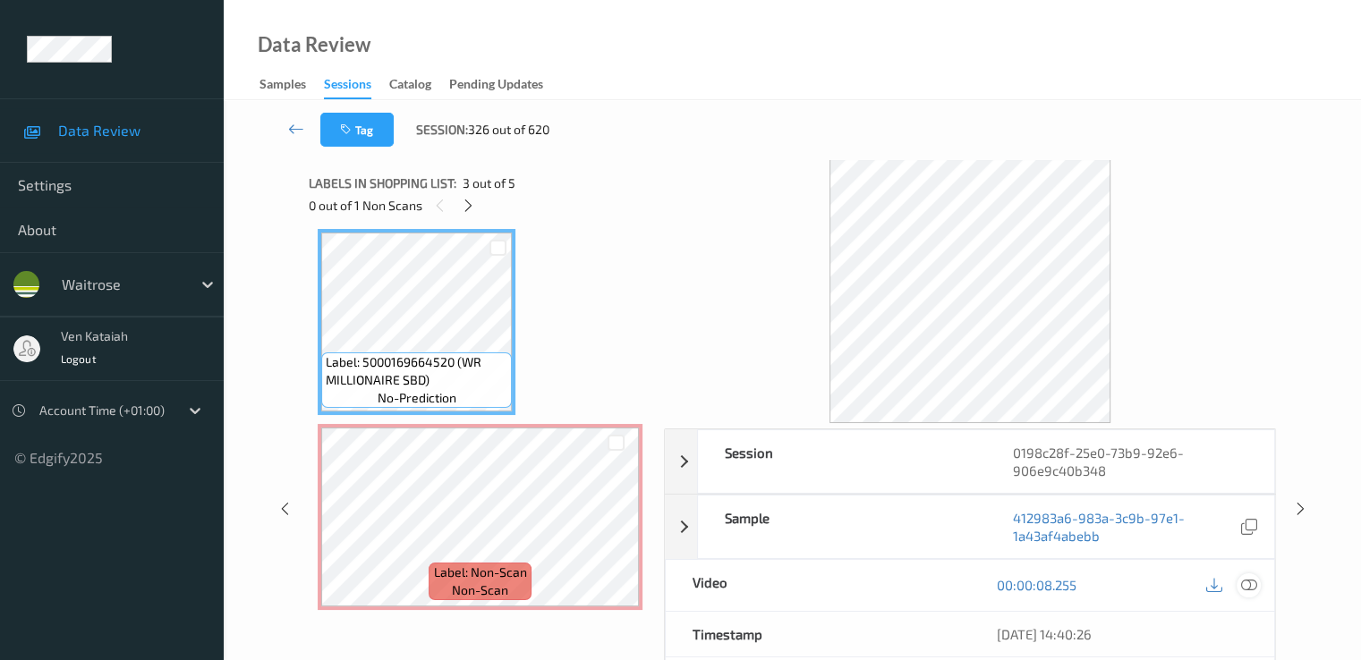
click at [1255, 587] on icon at bounding box center [1248, 585] width 16 height 16
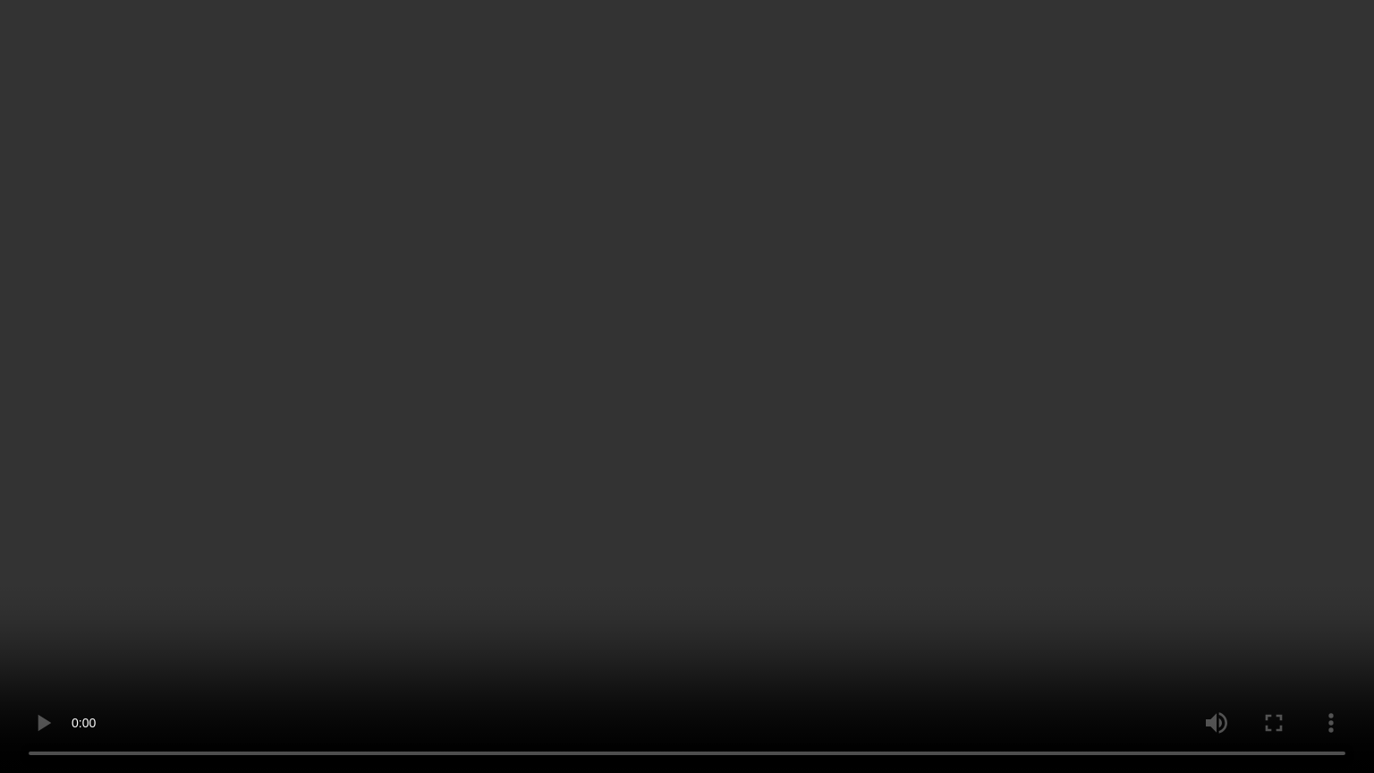
click at [348, 616] on video at bounding box center [687, 386] width 1374 height 773
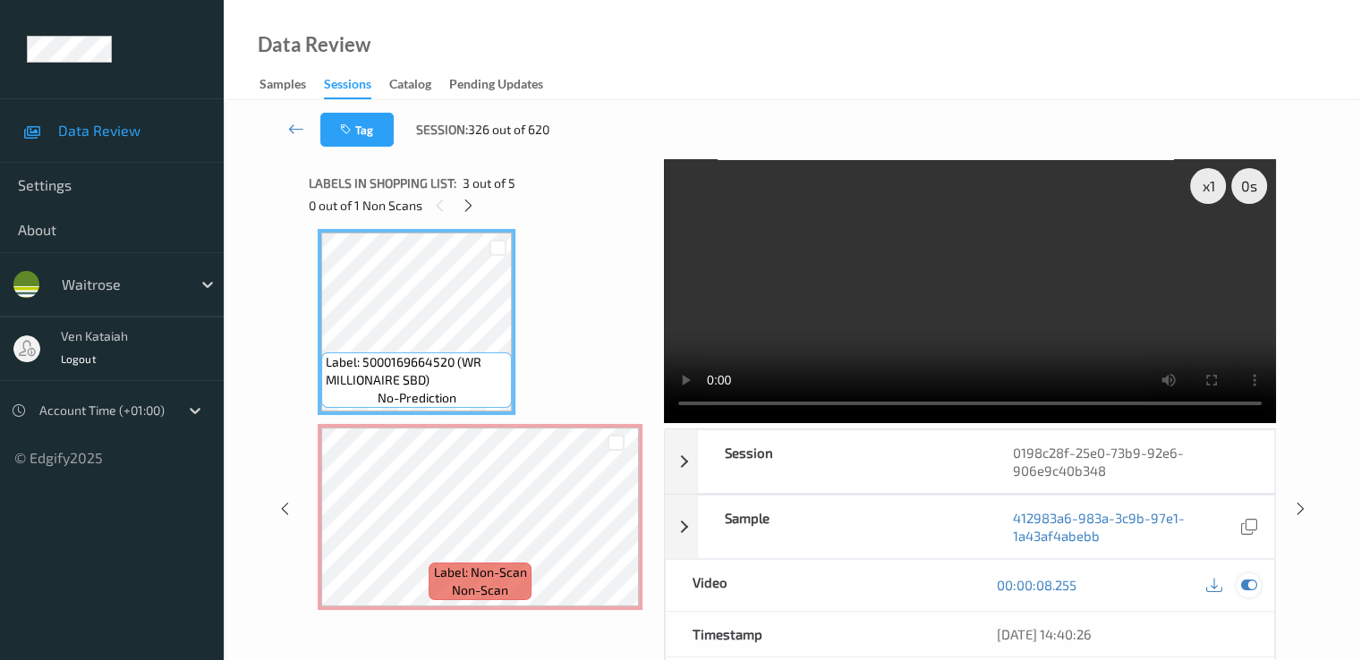
drag, startPoint x: 1238, startPoint y: 574, endPoint x: 1245, endPoint y: 584, distance: 12.2
click at [1240, 578] on div at bounding box center [1231, 585] width 58 height 24
click at [1247, 587] on icon at bounding box center [1248, 585] width 16 height 16
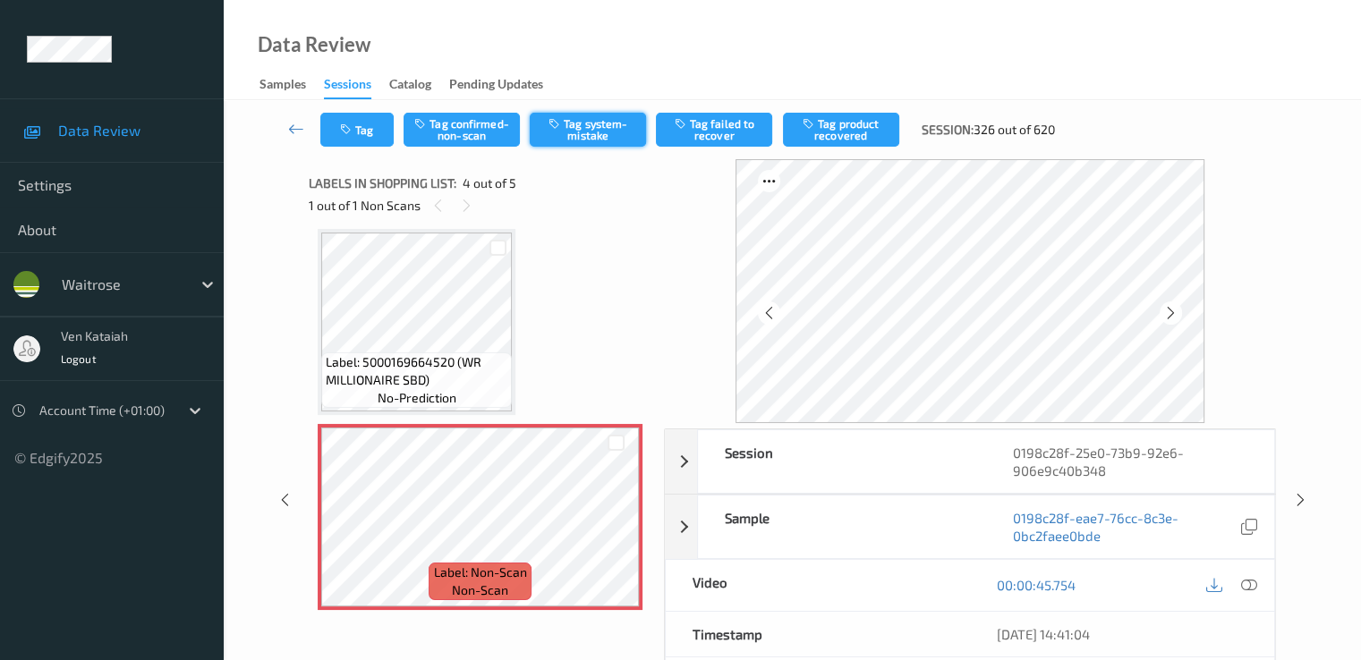
click at [595, 130] on button "Tag system-mistake" at bounding box center [588, 130] width 116 height 34
click at [590, 129] on button "Tag system-mistake" at bounding box center [588, 130] width 116 height 34
click at [372, 126] on button "Tag" at bounding box center [356, 130] width 73 height 34
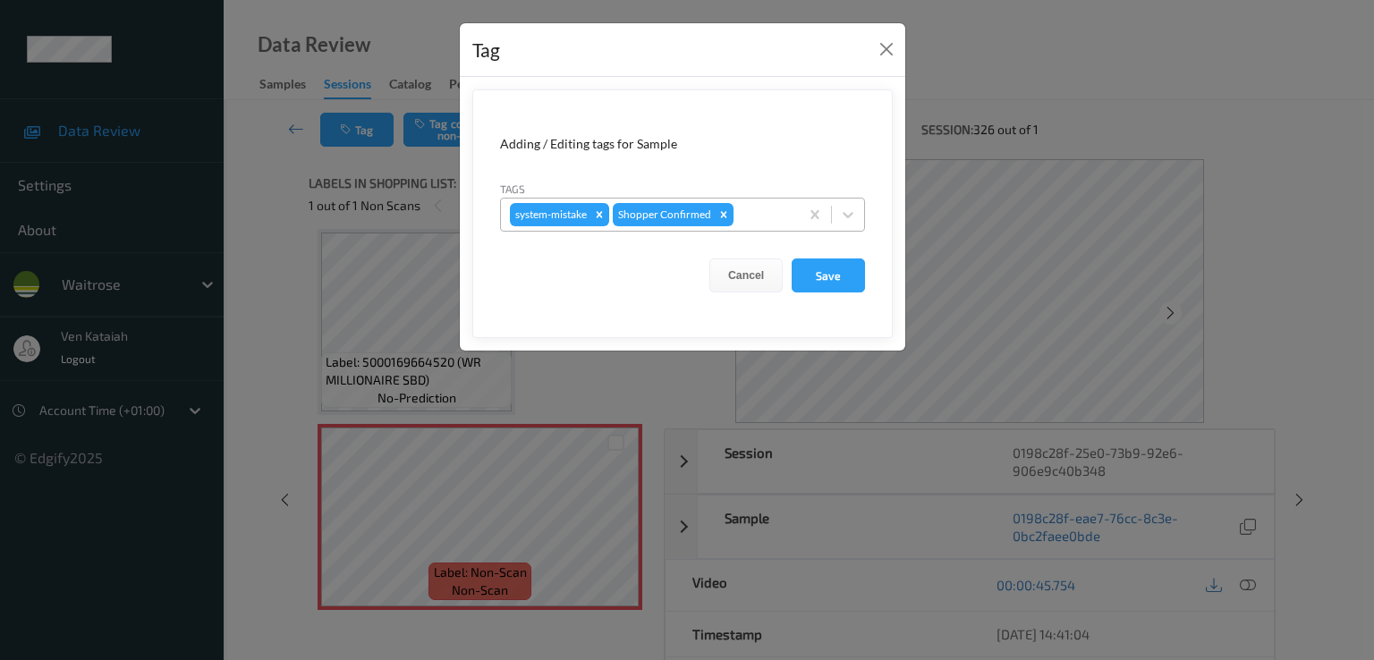
click at [773, 211] on div at bounding box center [763, 214] width 53 height 21
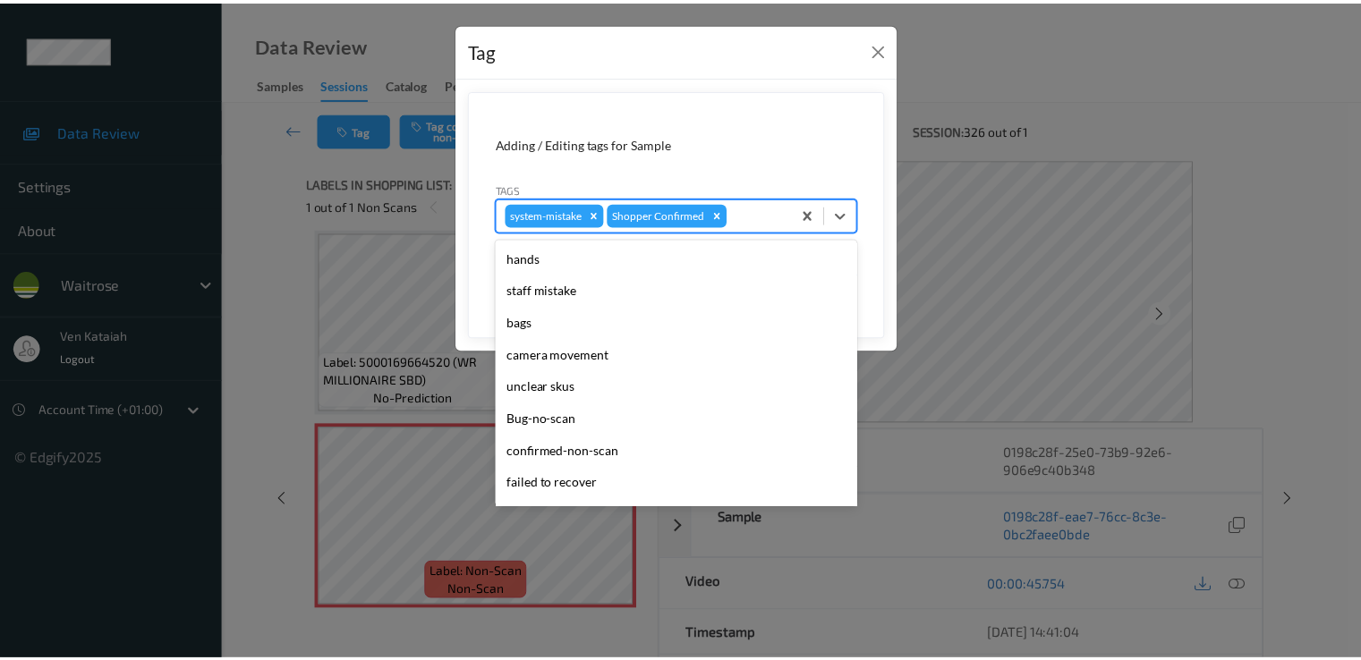
scroll to position [351, 0]
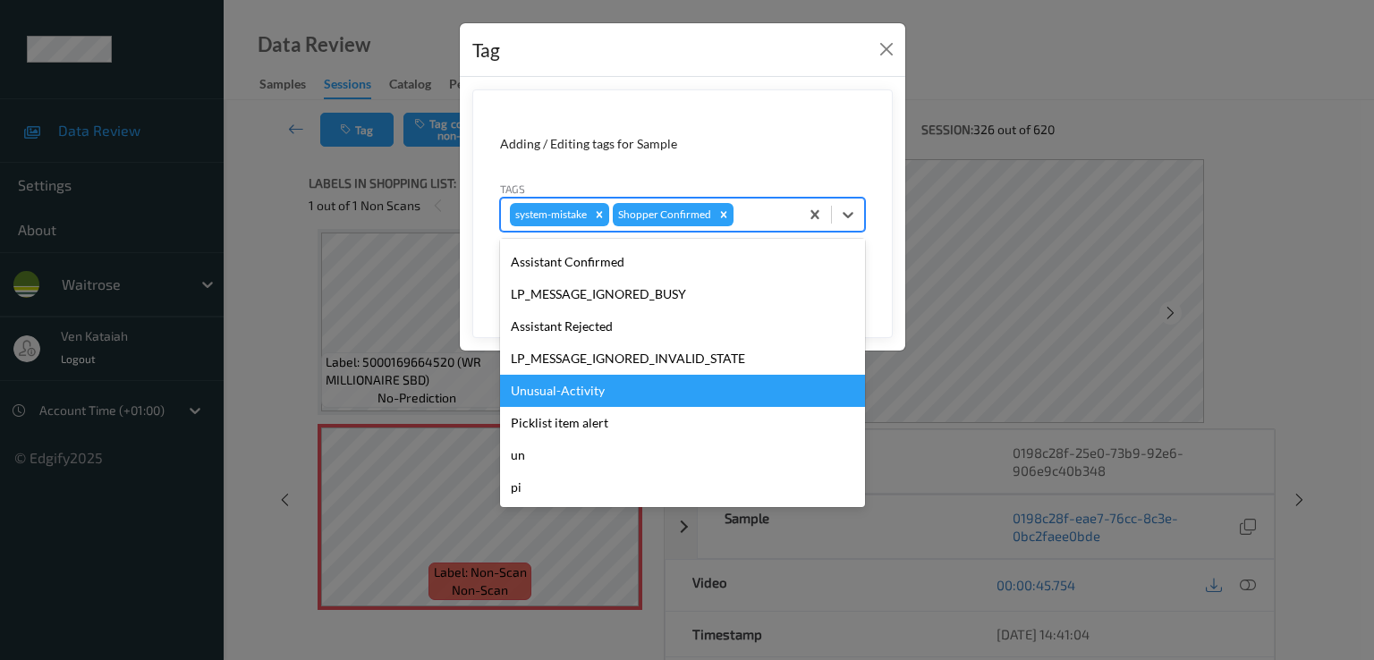
drag, startPoint x: 599, startPoint y: 406, endPoint x: 595, endPoint y: 389, distance: 17.6
click at [595, 389] on div "hands staff mistake bags camera movement unclear skus Bug-no-scan confirmed-non…" at bounding box center [682, 373] width 365 height 268
click at [595, 389] on div "Unusual-Activity" at bounding box center [682, 391] width 365 height 32
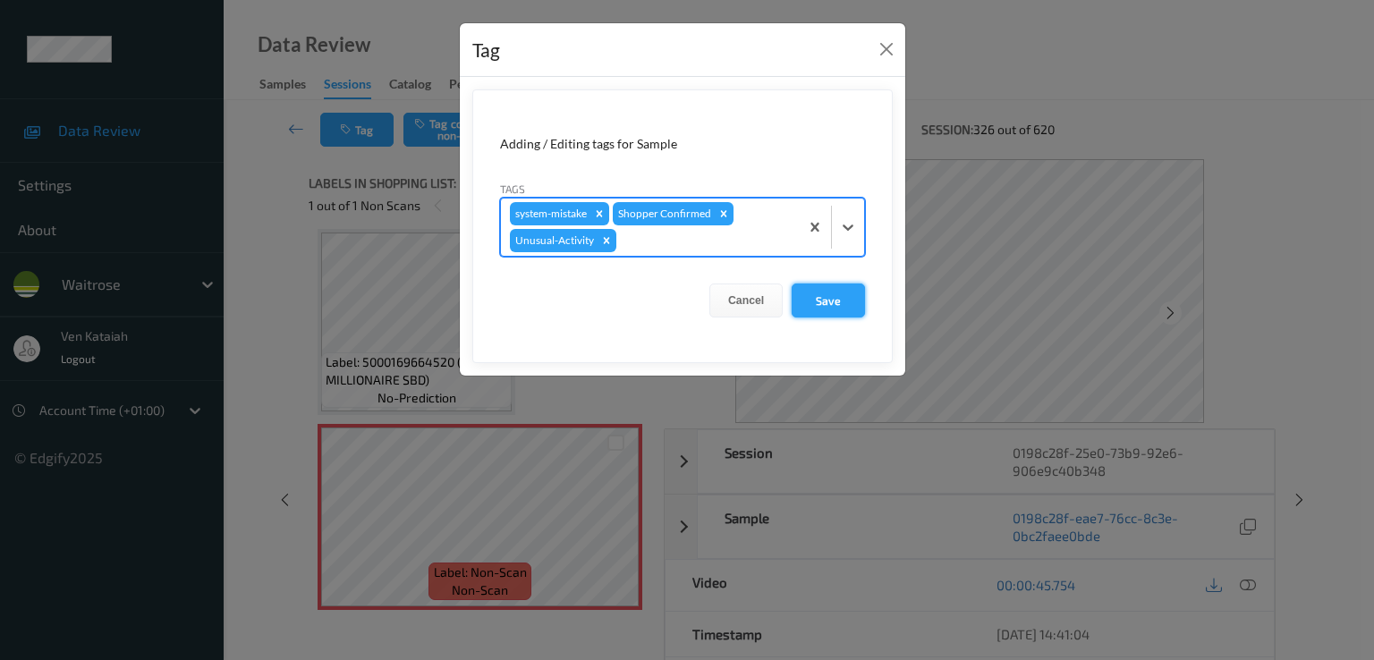
click at [847, 309] on button "Save" at bounding box center [828, 301] width 73 height 34
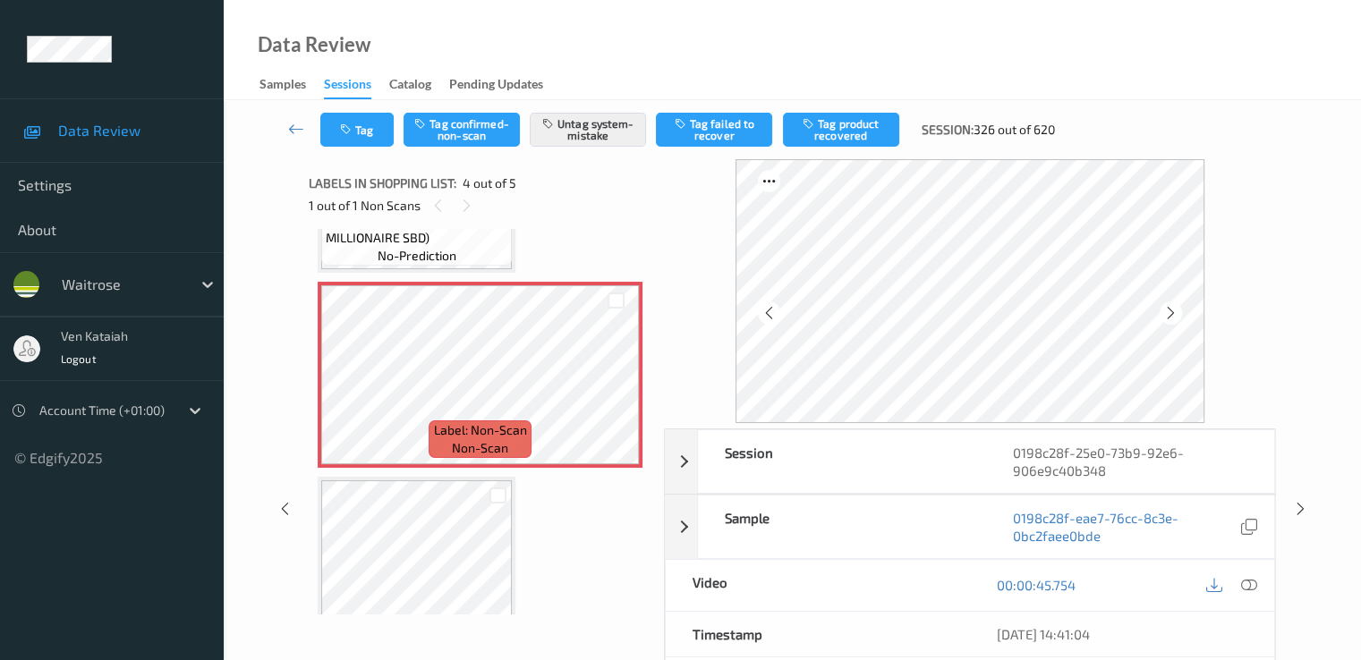
scroll to position [599, 0]
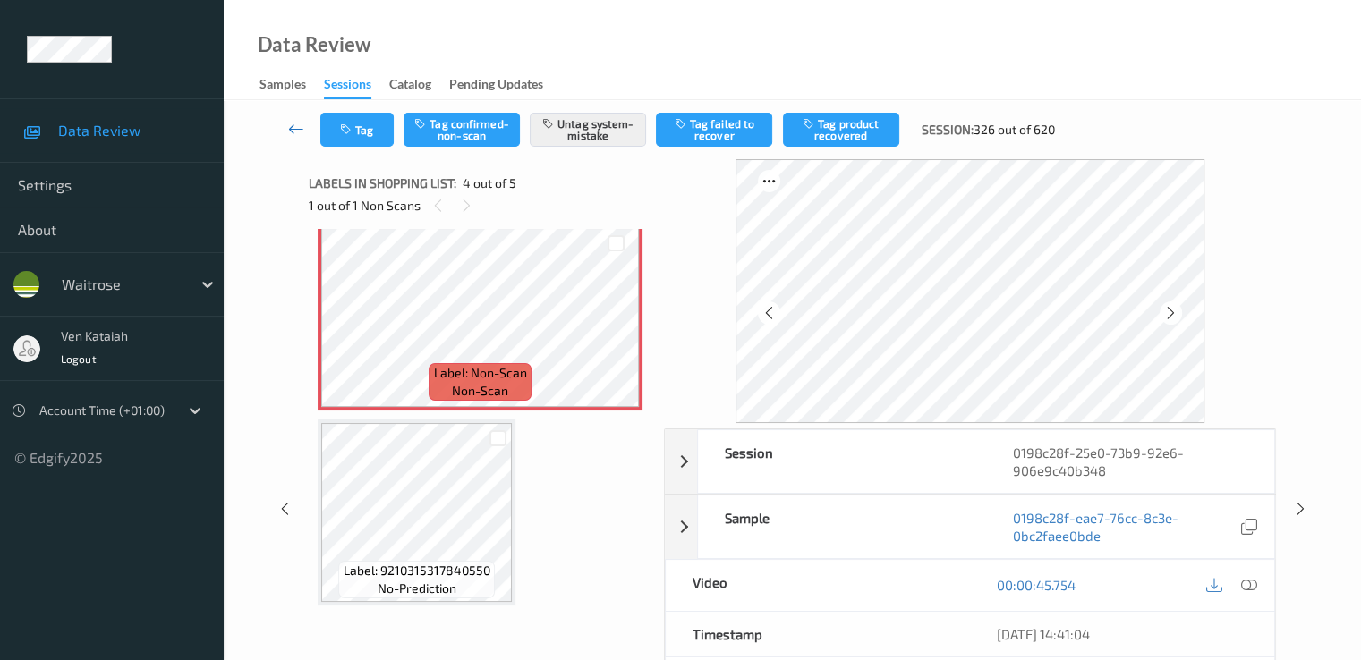
click at [301, 130] on icon at bounding box center [296, 129] width 16 height 18
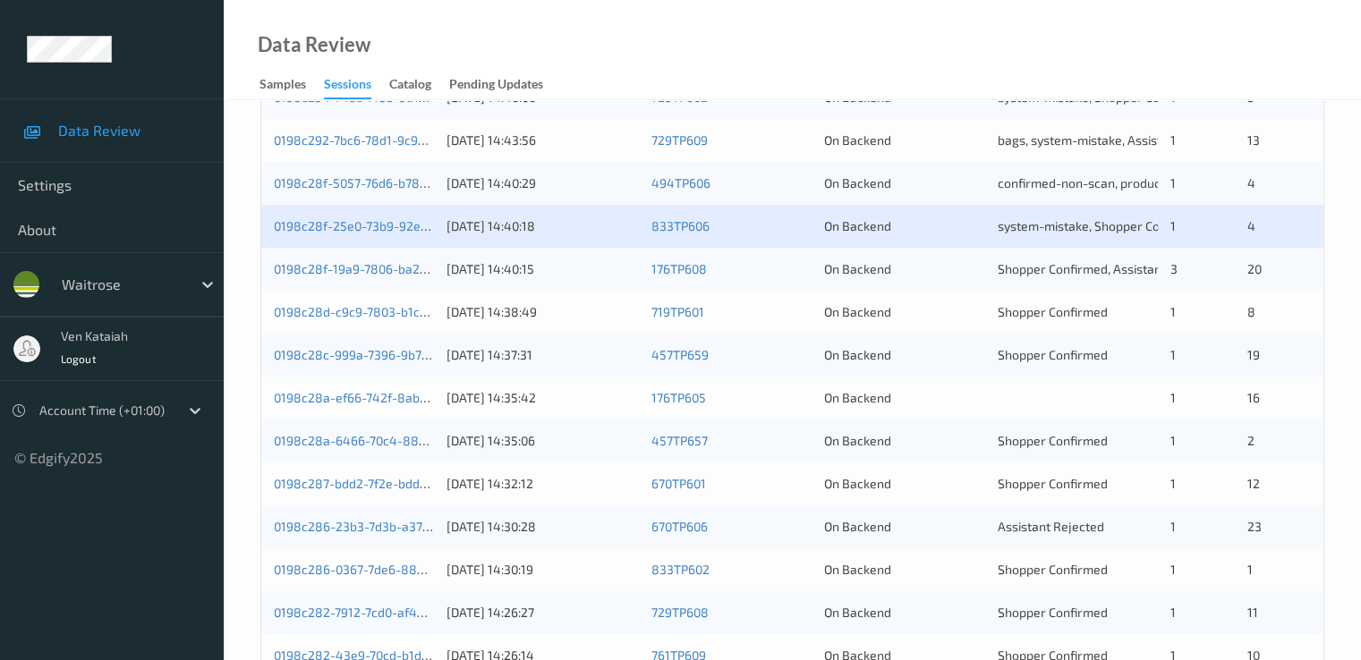
scroll to position [537, 0]
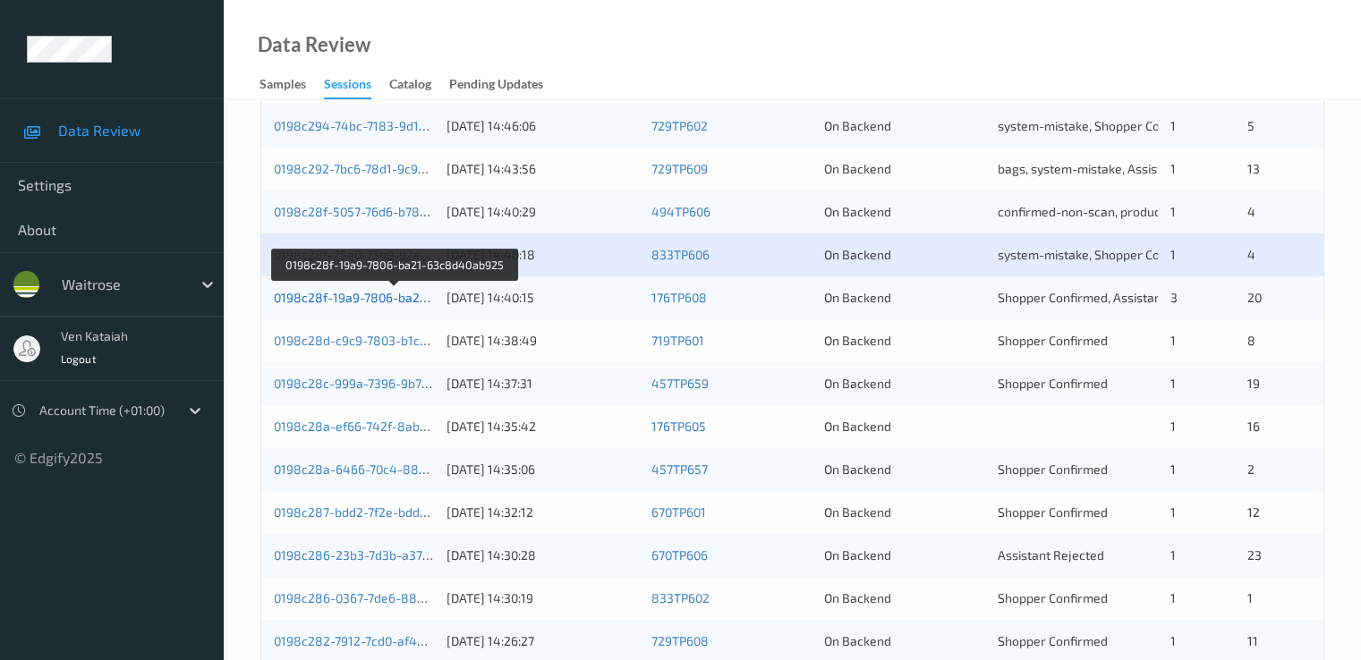
click at [388, 301] on link "0198c28f-19a9-7806-ba21-63c8d40ab925" at bounding box center [395, 297] width 243 height 15
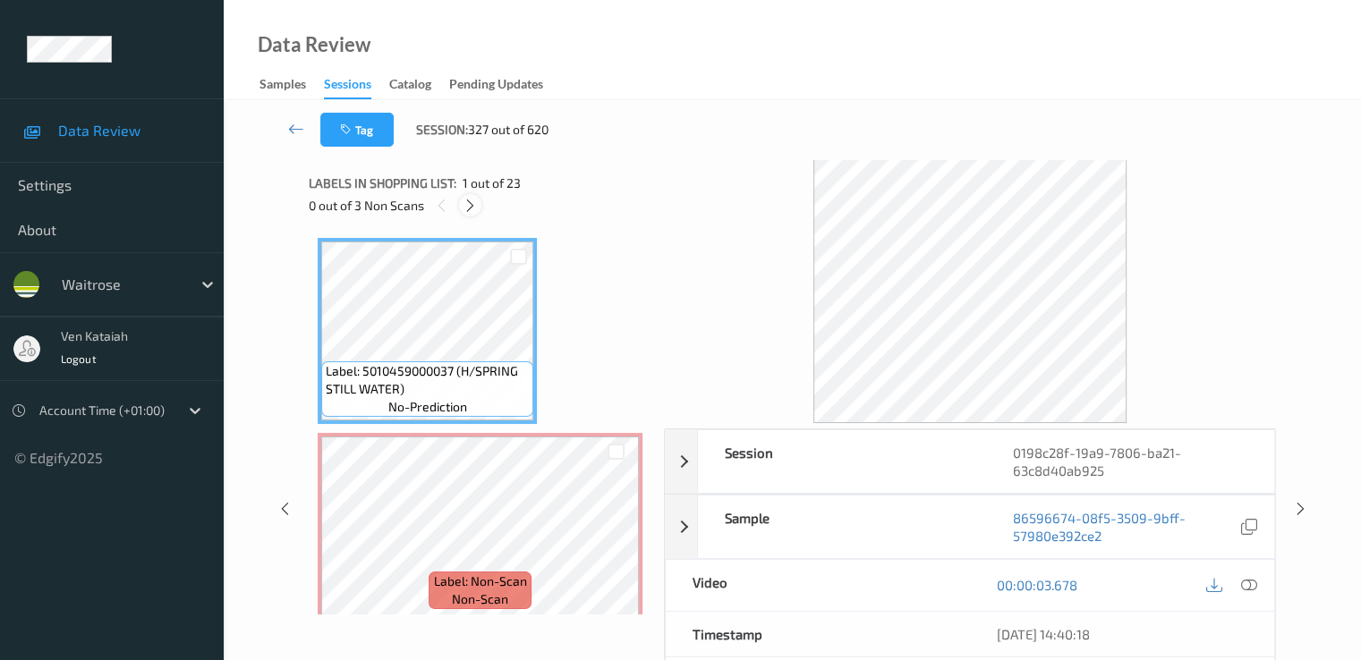
click at [474, 211] on icon at bounding box center [470, 206] width 15 height 16
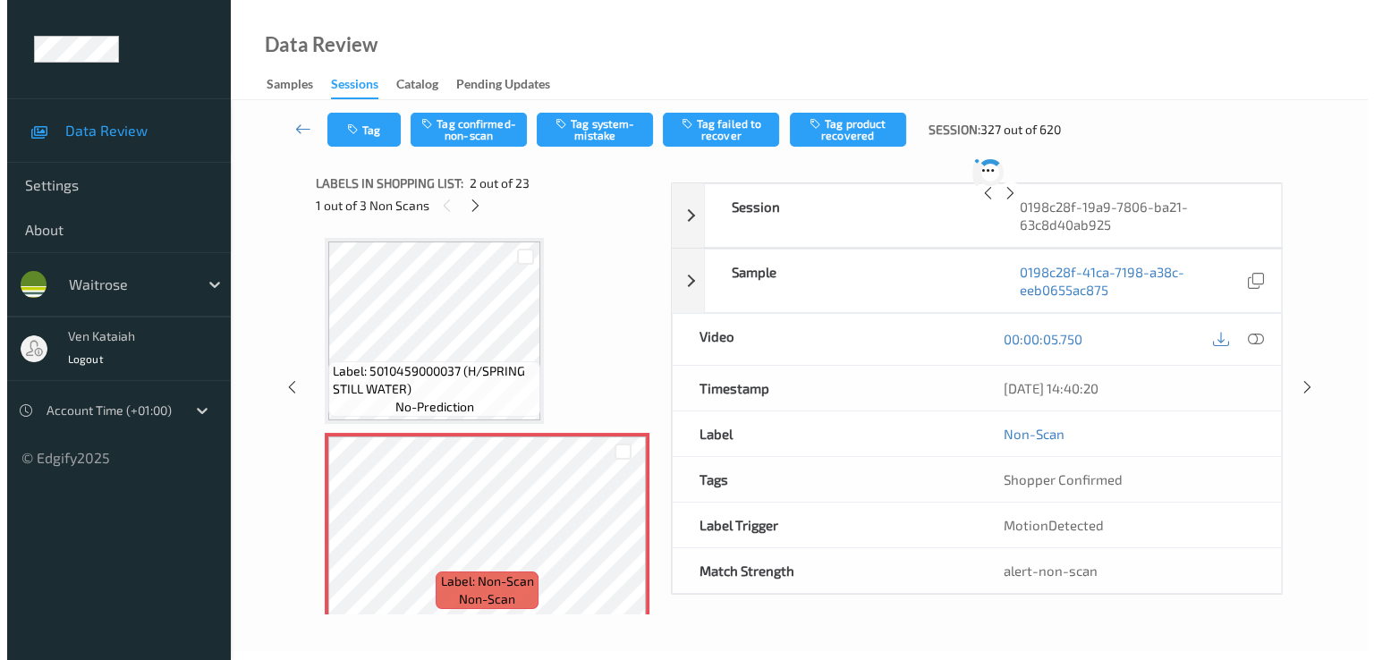
scroll to position [9, 0]
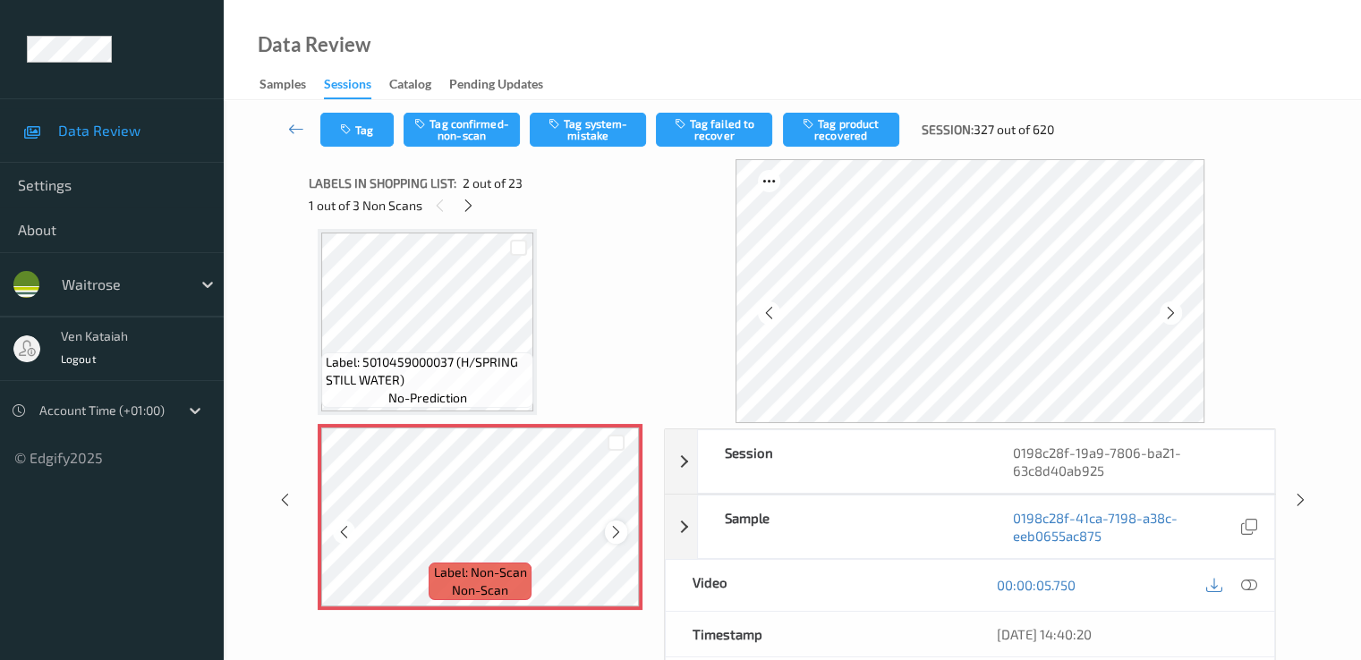
click at [607, 531] on div at bounding box center [616, 532] width 22 height 22
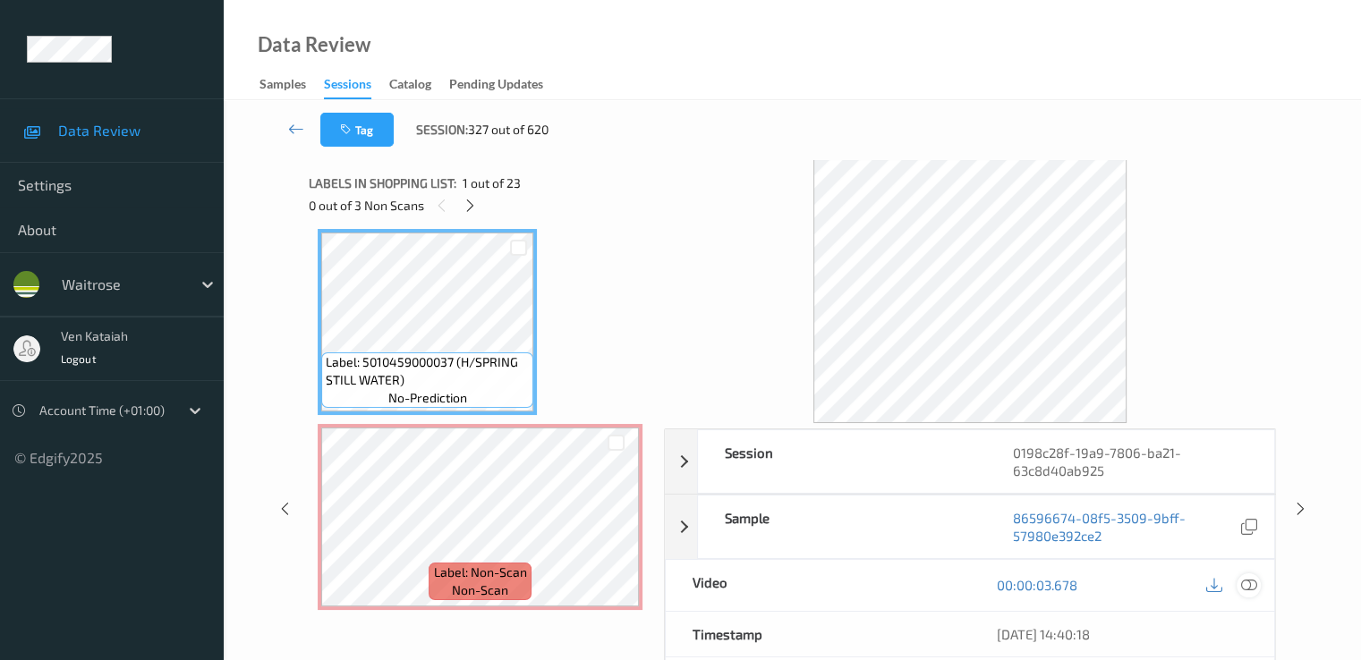
click at [1253, 583] on icon at bounding box center [1248, 585] width 16 height 16
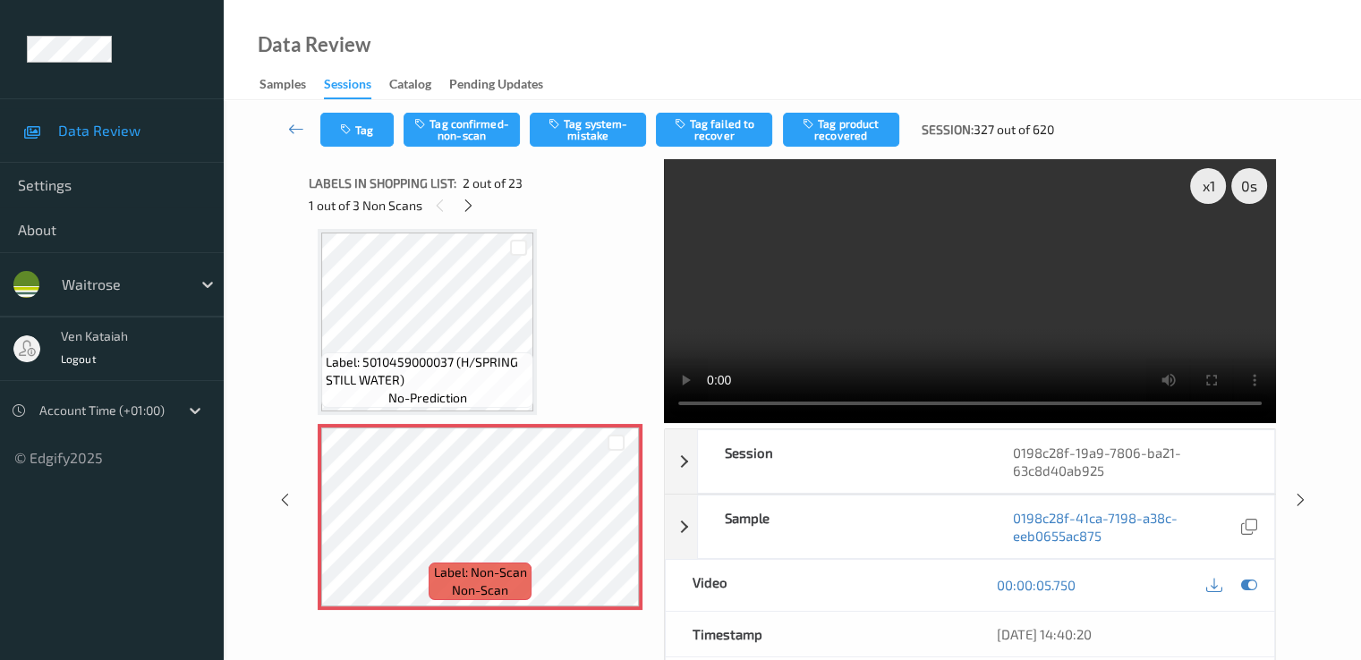
click at [606, 148] on div "Tag Tag confirmed-non-scan Tag system-mistake Tag failed to recover Tag product…" at bounding box center [792, 129] width 1064 height 59
click at [600, 135] on button "Tag system-mistake" at bounding box center [588, 130] width 116 height 34
click at [361, 130] on button "Tag" at bounding box center [356, 130] width 73 height 34
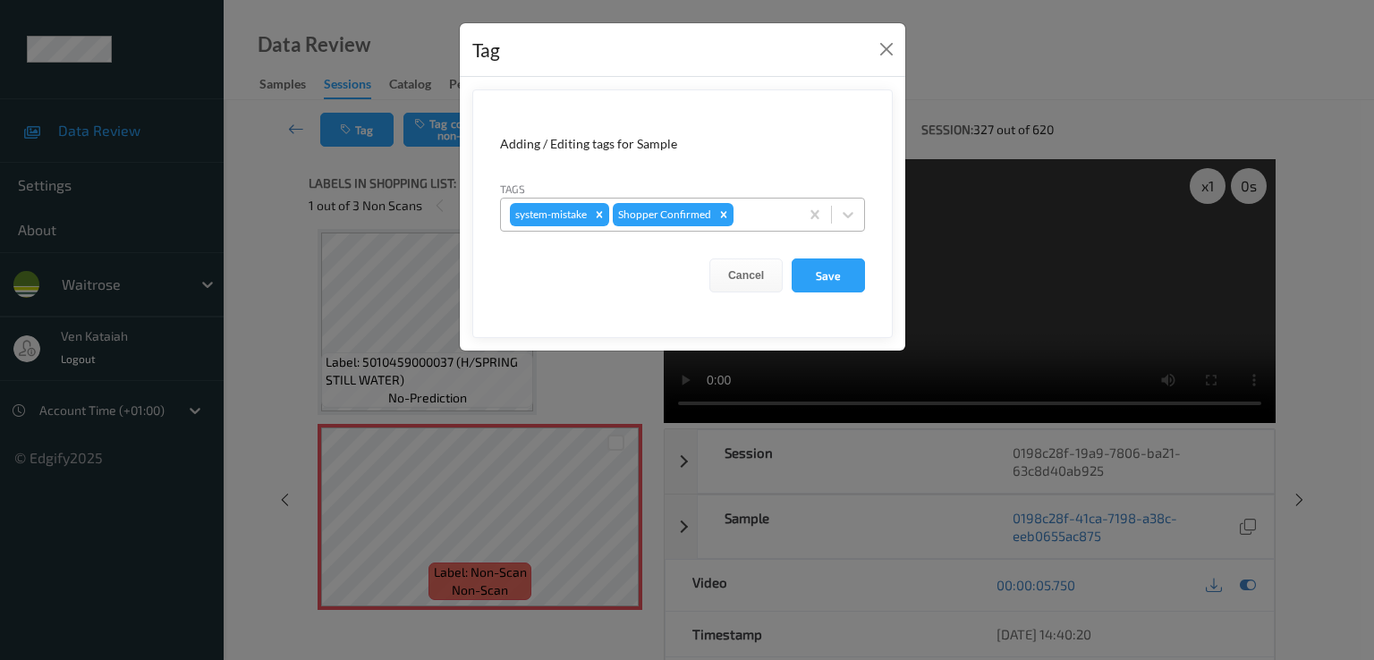
click at [758, 217] on div at bounding box center [763, 214] width 53 height 21
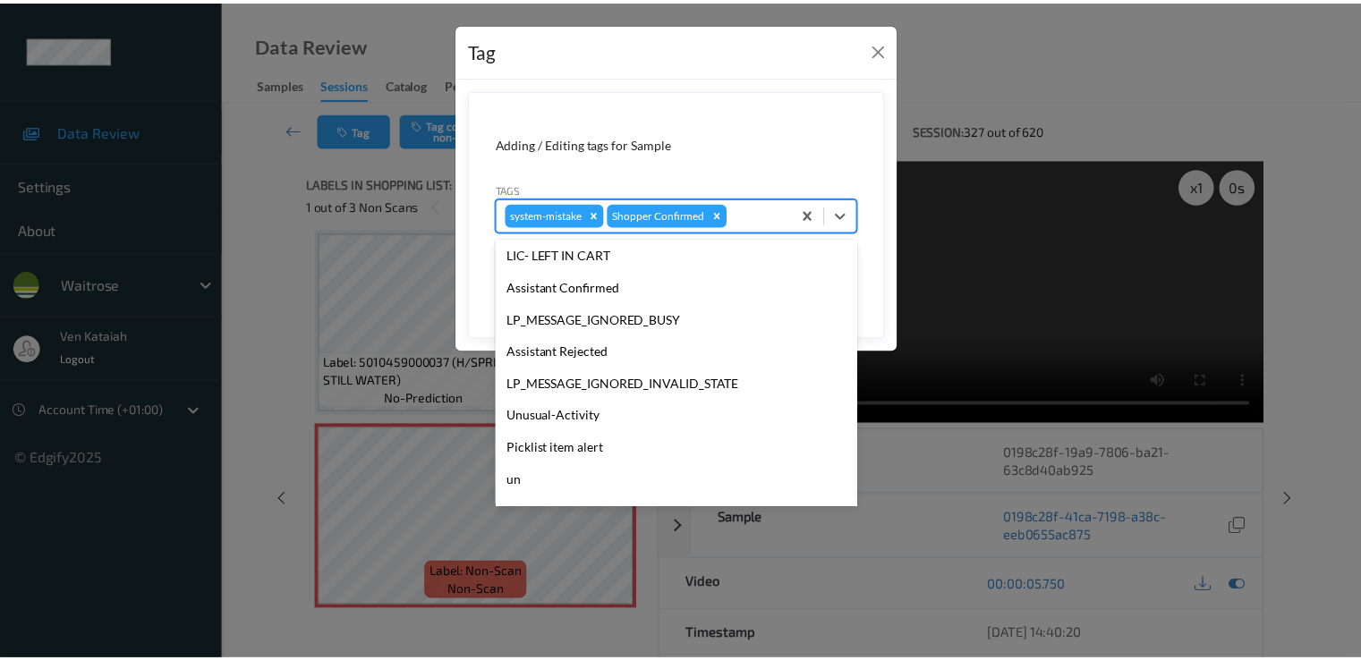
scroll to position [351, 0]
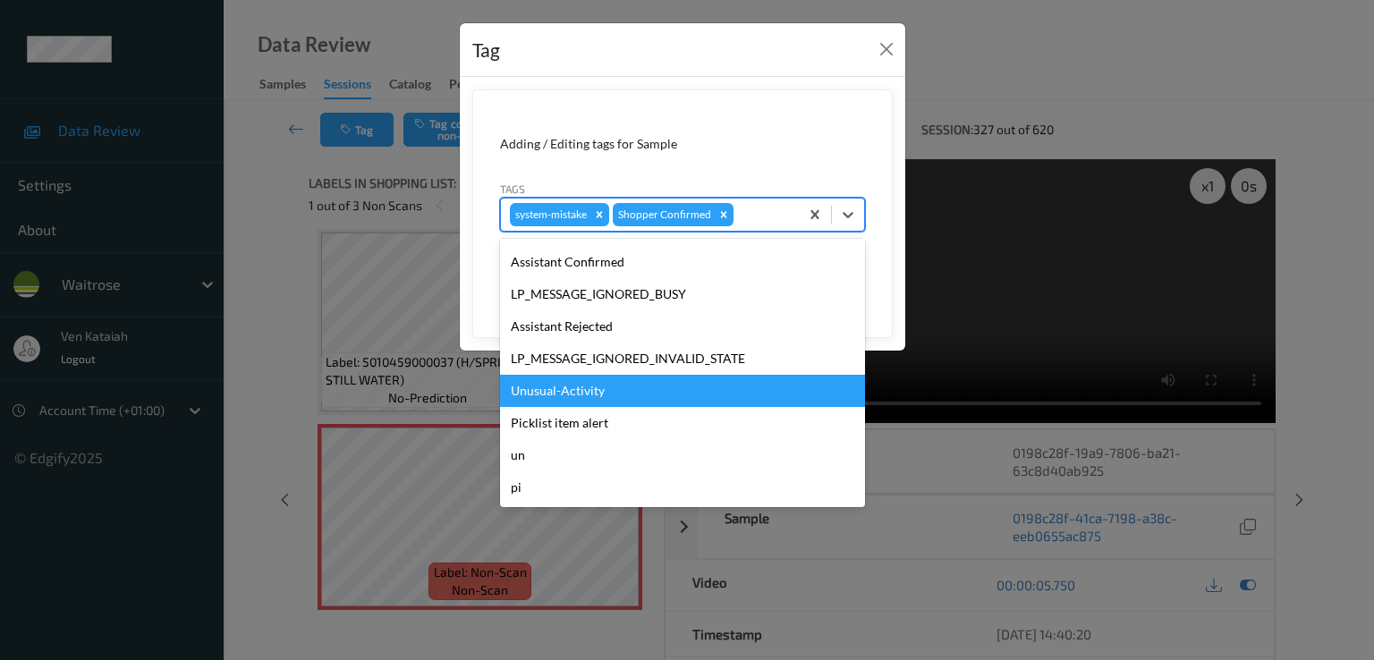
click at [576, 383] on div "Unusual-Activity" at bounding box center [682, 391] width 365 height 32
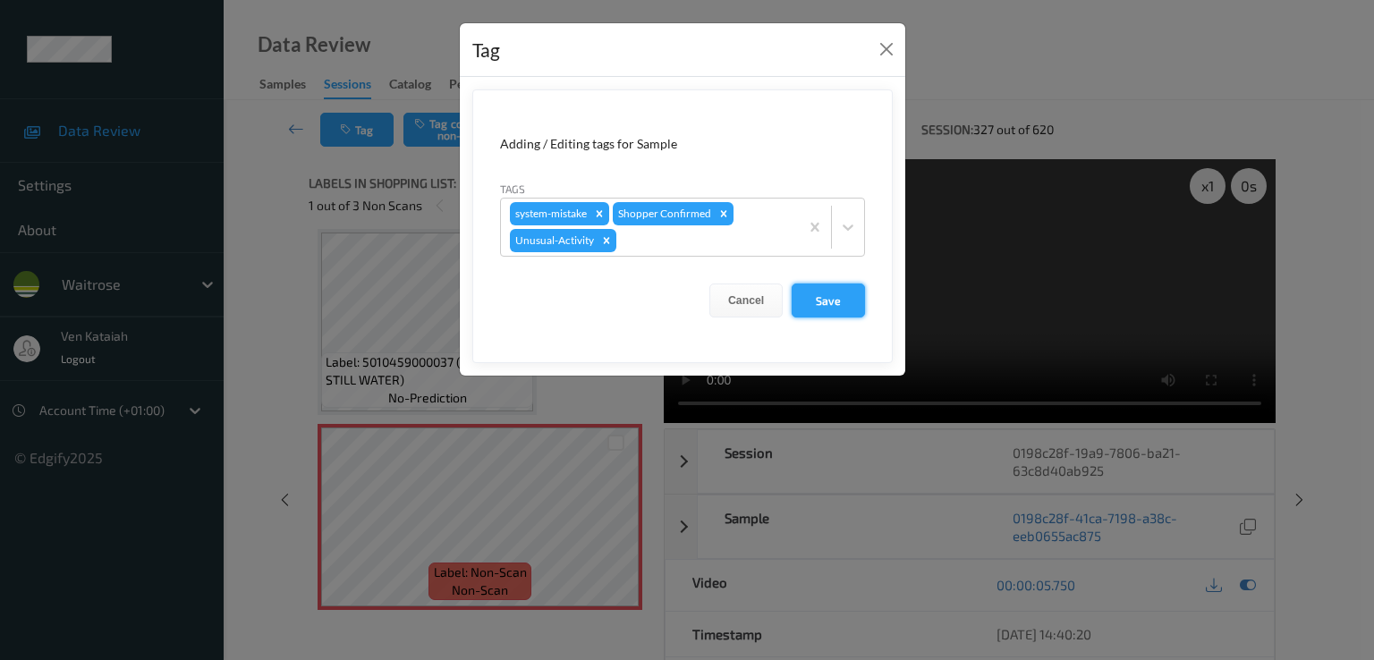
click at [826, 315] on button "Save" at bounding box center [828, 301] width 73 height 34
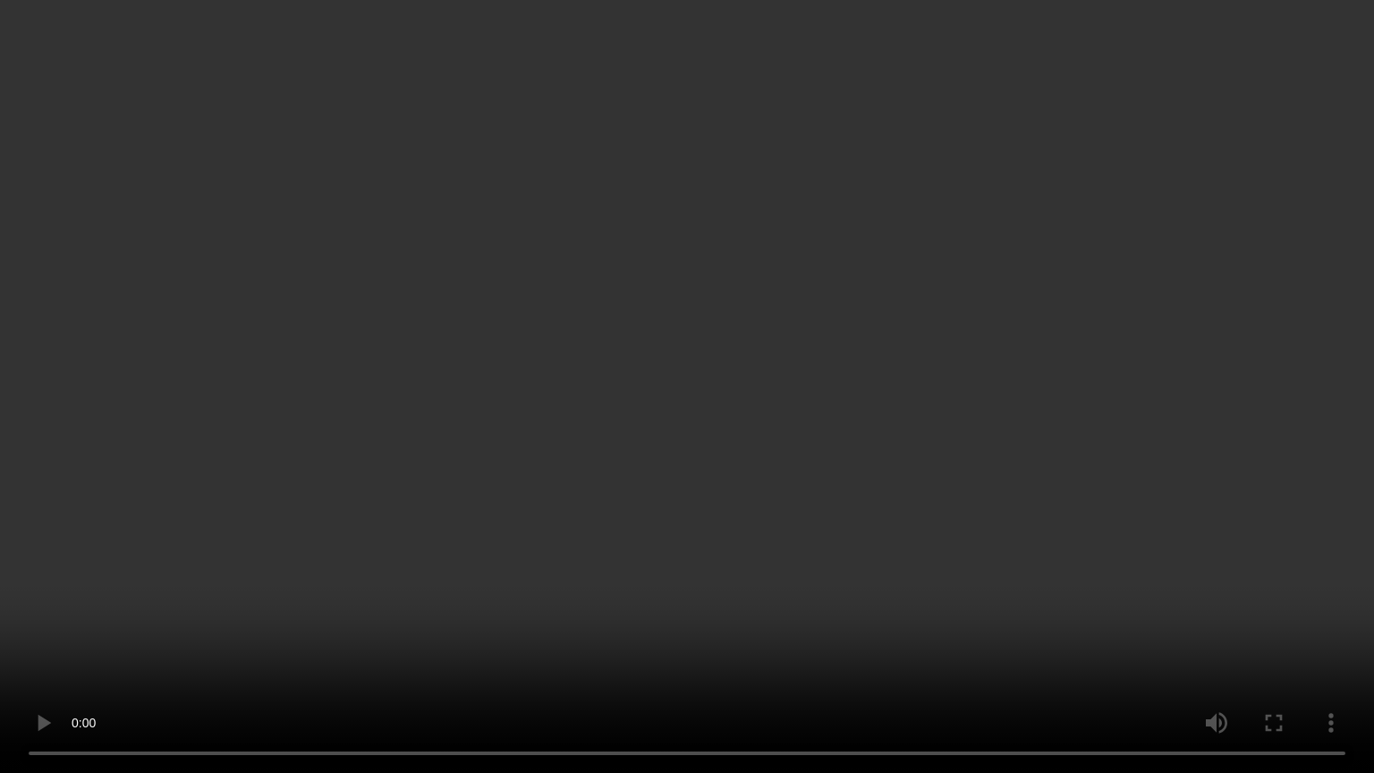
click at [235, 514] on video at bounding box center [687, 386] width 1374 height 773
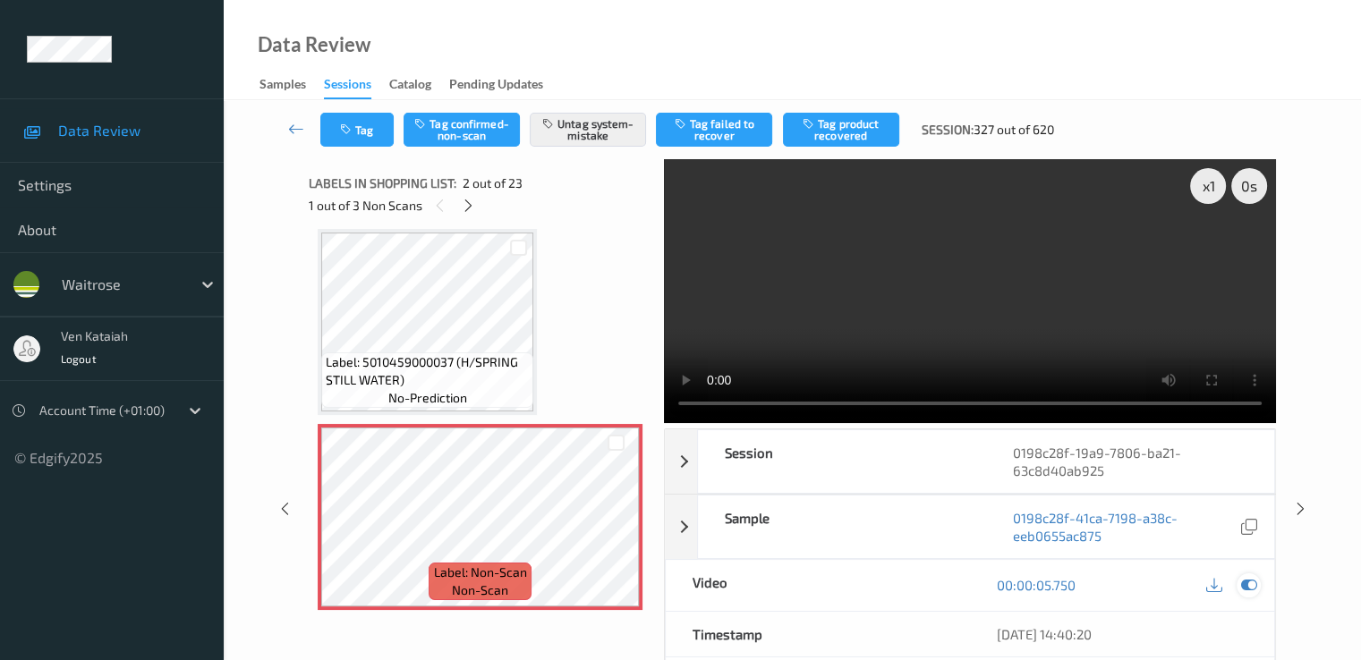
click at [1256, 584] on icon at bounding box center [1248, 585] width 16 height 16
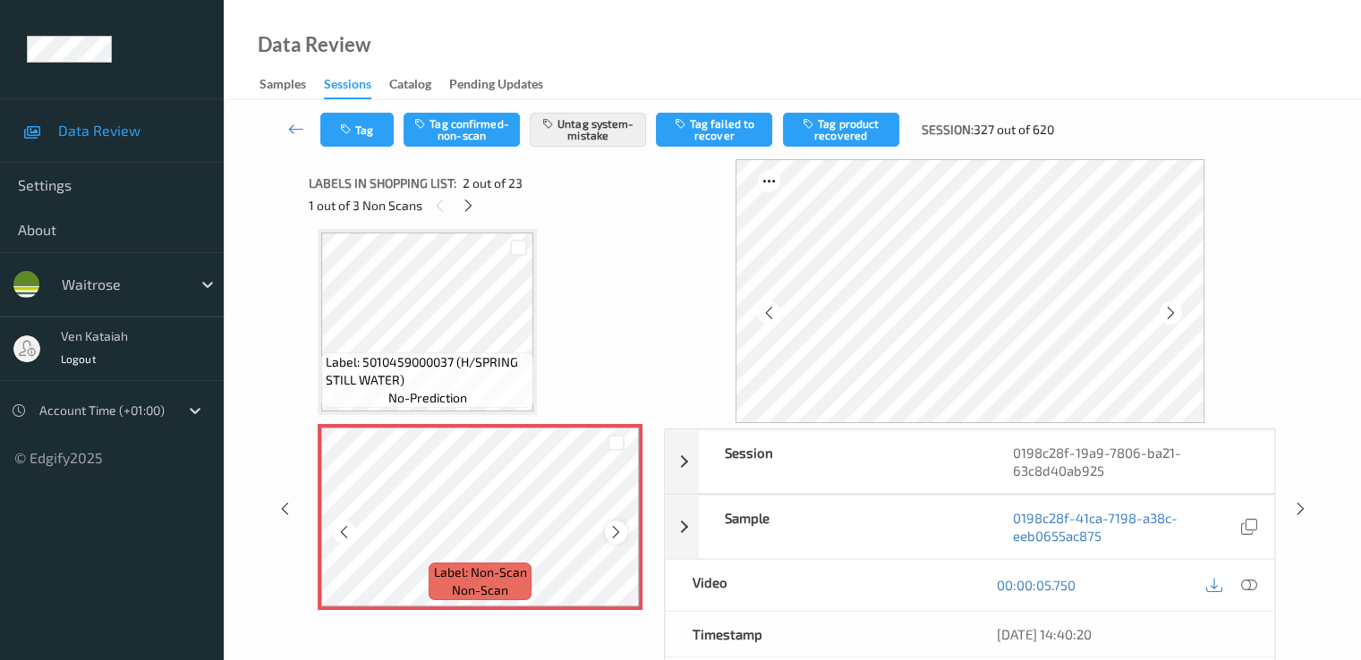
click at [614, 524] on icon at bounding box center [615, 532] width 15 height 16
click at [378, 135] on button "Tag" at bounding box center [356, 130] width 73 height 34
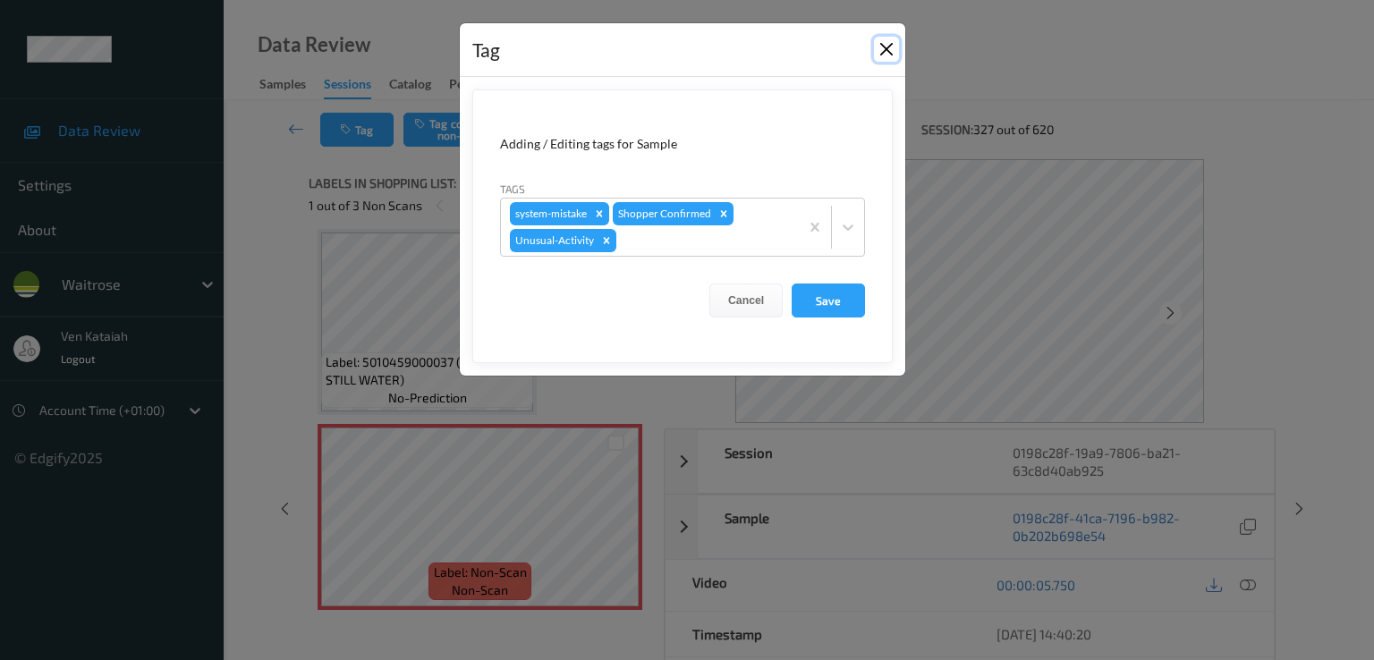
click at [885, 48] on button "Close" at bounding box center [886, 49] width 25 height 25
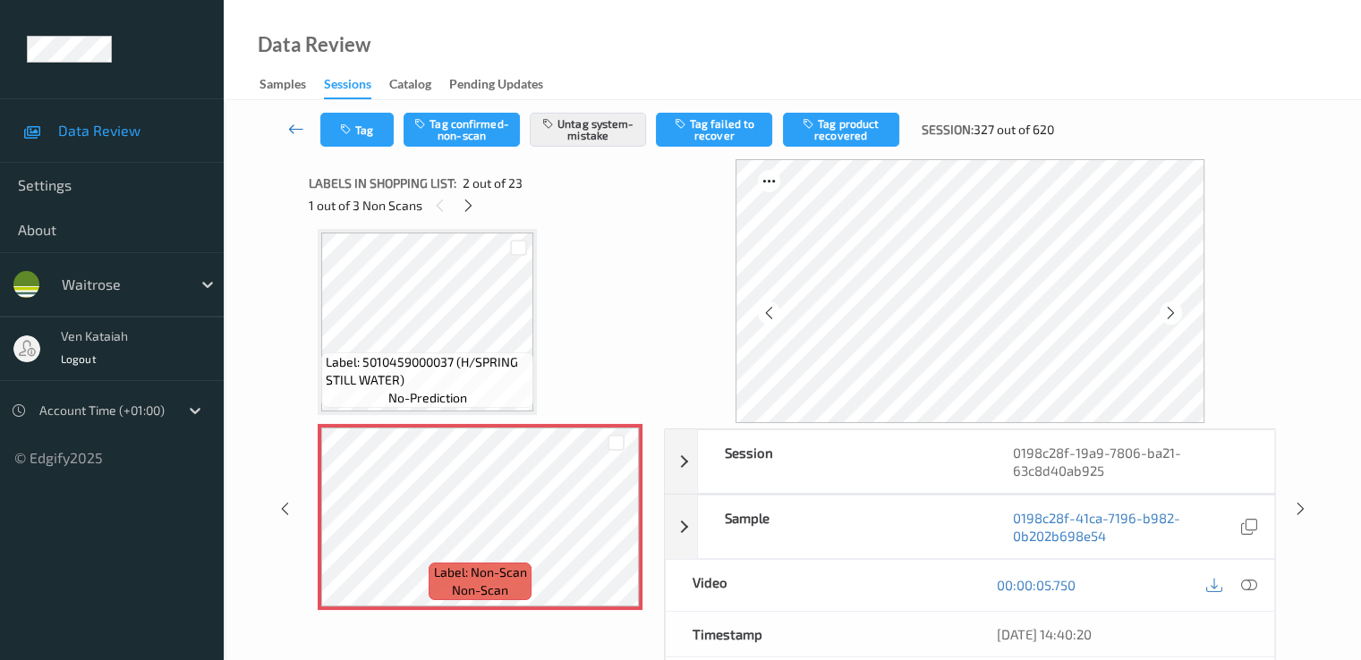
click at [288, 123] on icon at bounding box center [296, 129] width 16 height 18
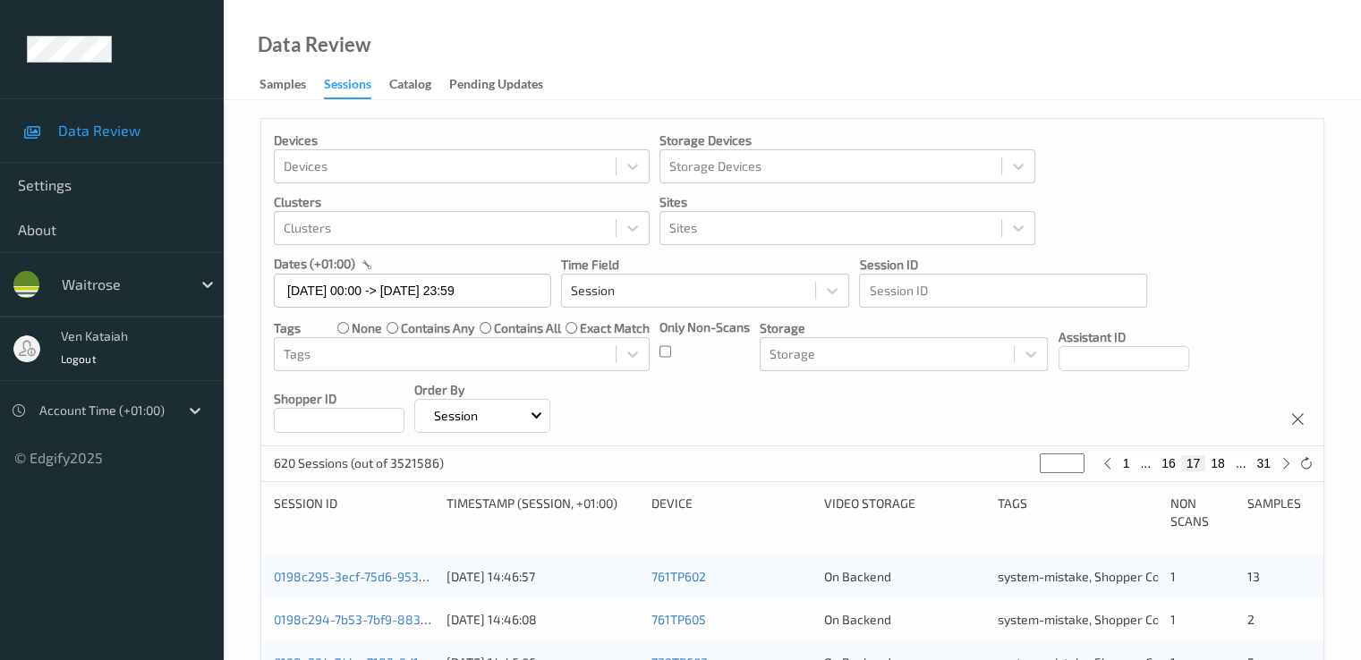
scroll to position [358, 0]
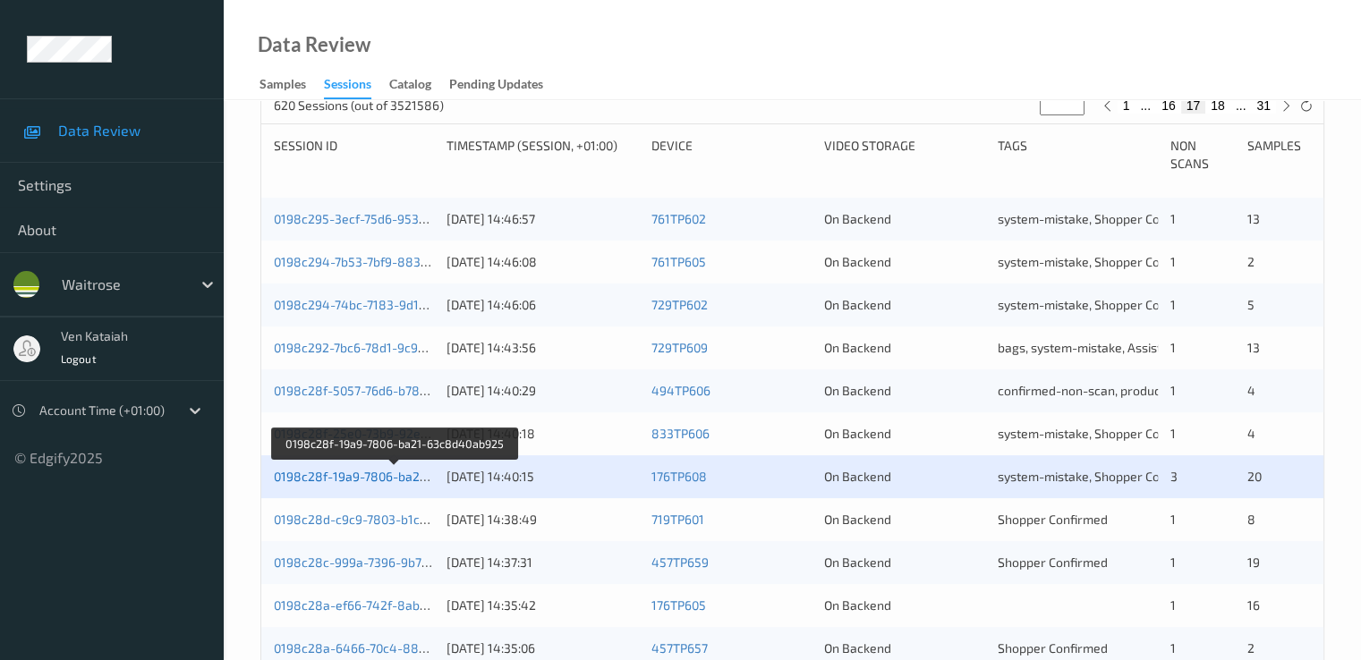
click at [344, 475] on link "0198c28f-19a9-7806-ba21-63c8d40ab925" at bounding box center [395, 476] width 243 height 15
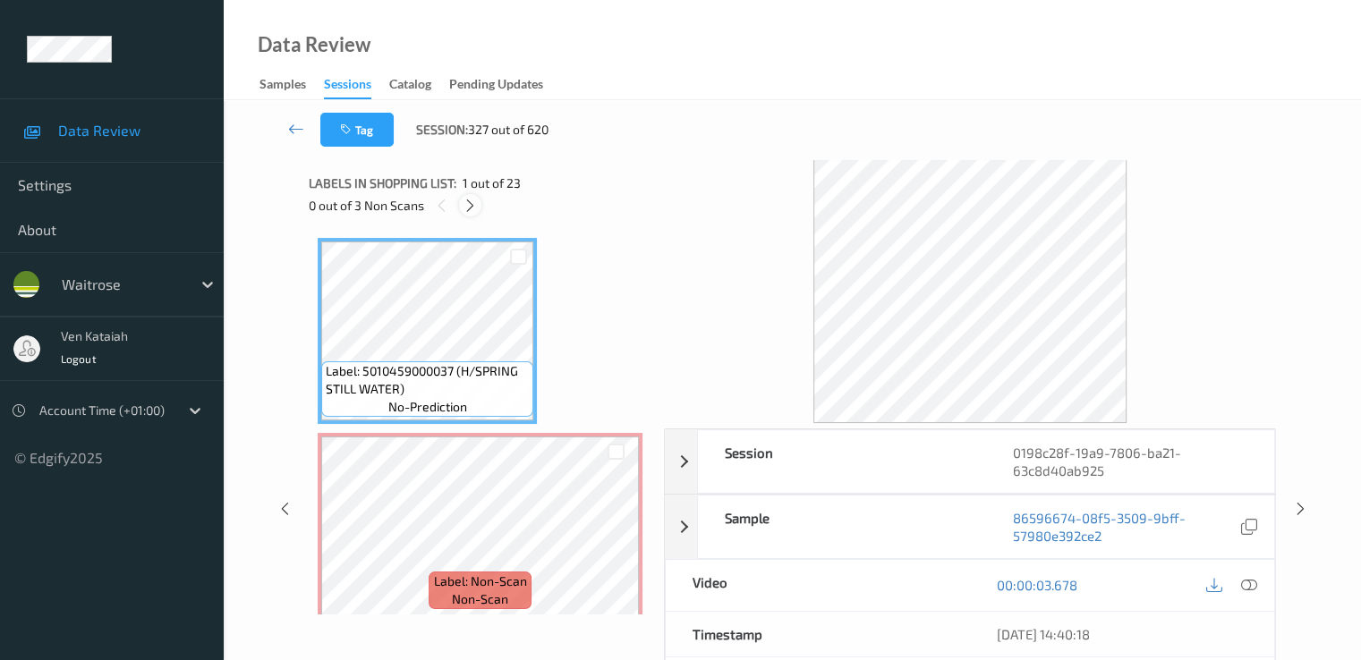
click at [467, 208] on icon at bounding box center [470, 206] width 15 height 16
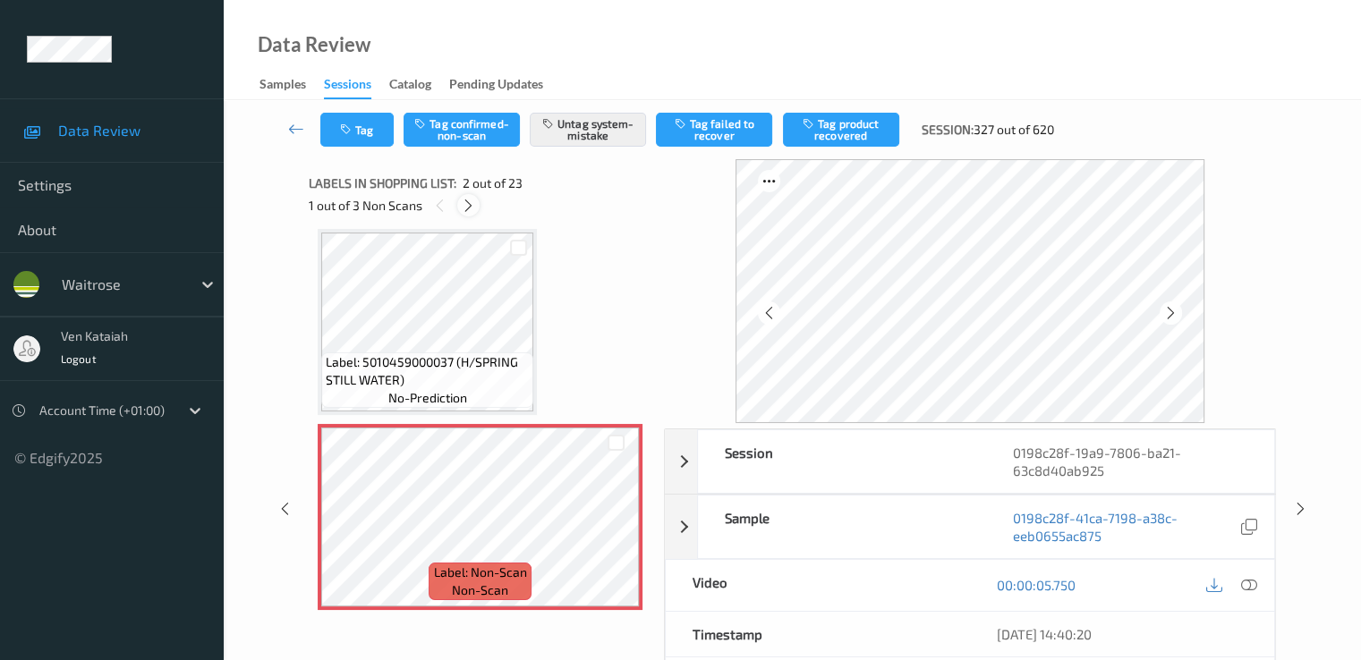
click at [470, 207] on icon at bounding box center [468, 206] width 15 height 16
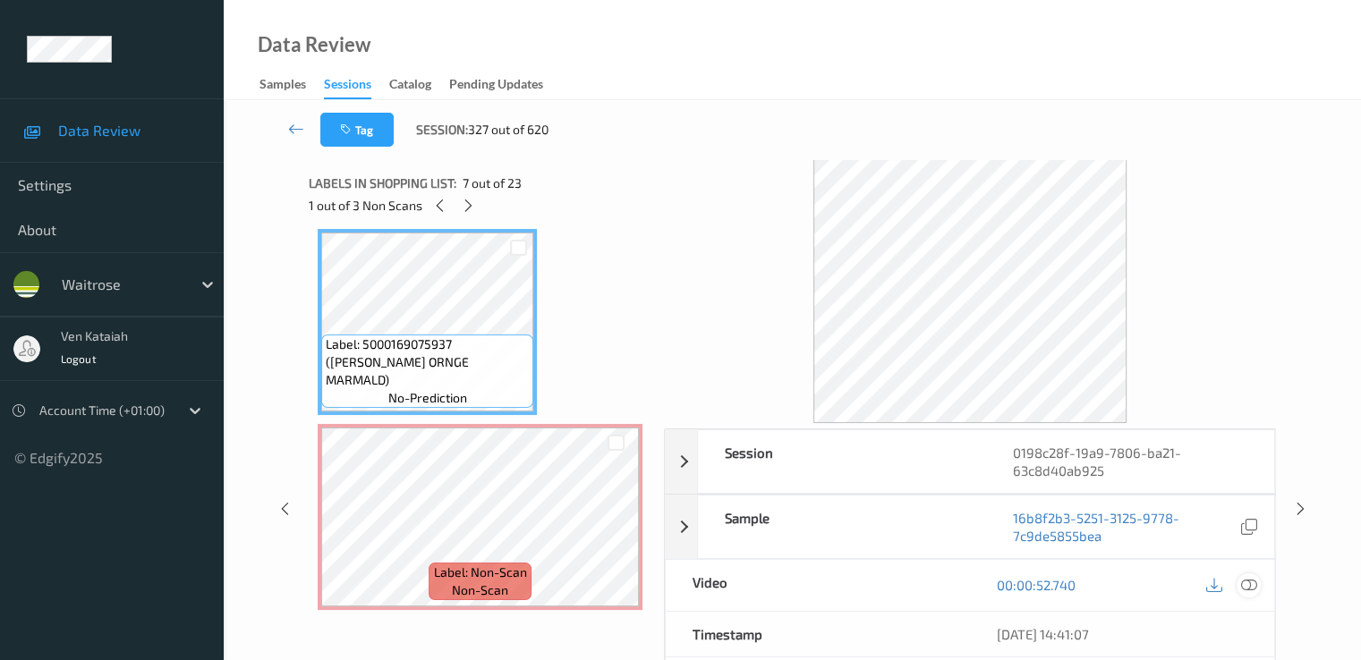
click at [1249, 585] on icon at bounding box center [1248, 585] width 16 height 16
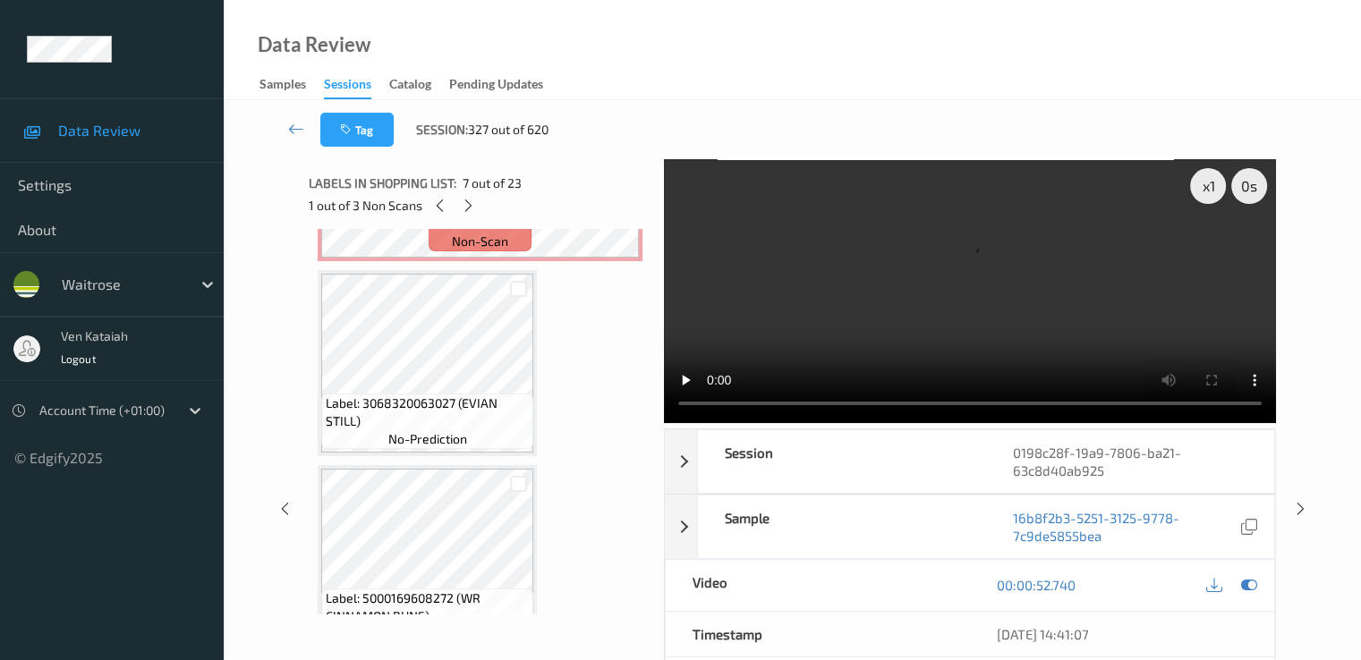
scroll to position [537, 0]
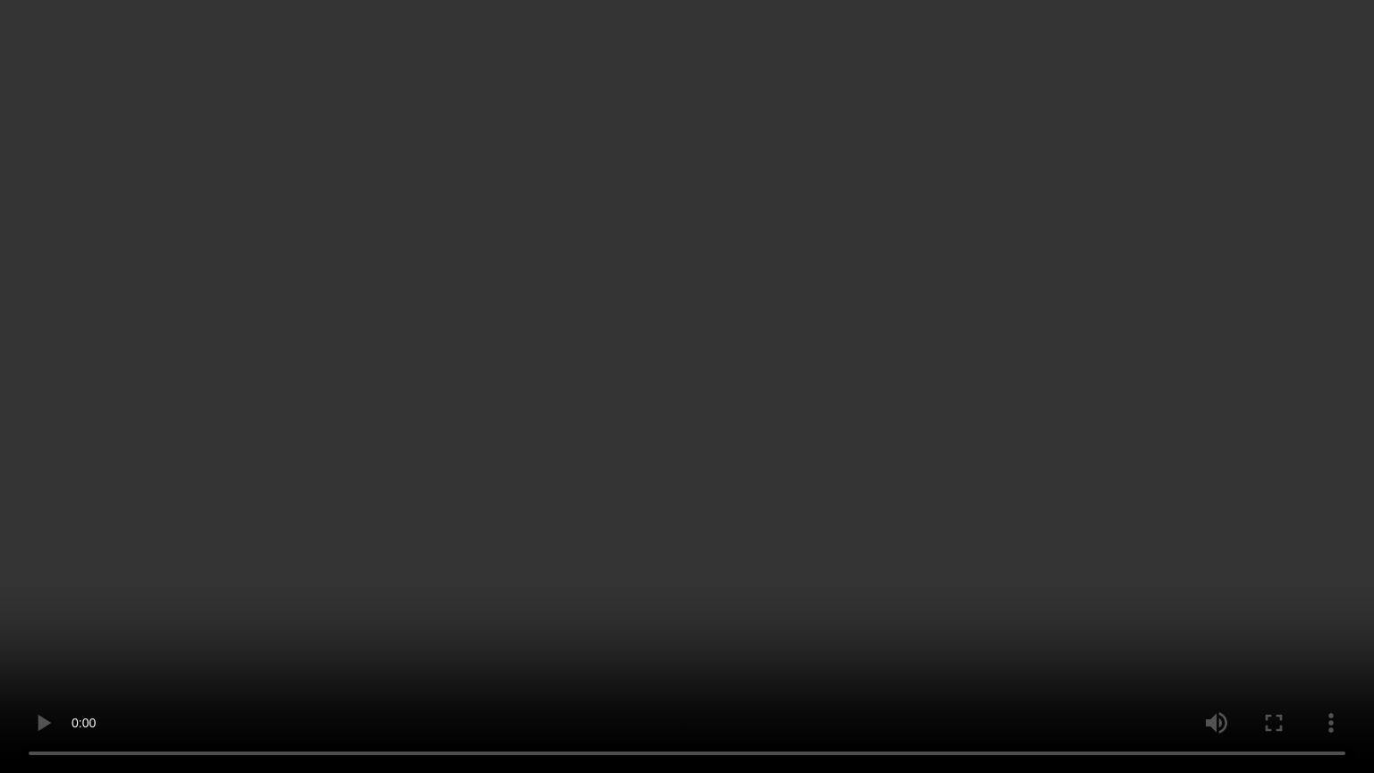
click at [913, 447] on video at bounding box center [687, 386] width 1374 height 773
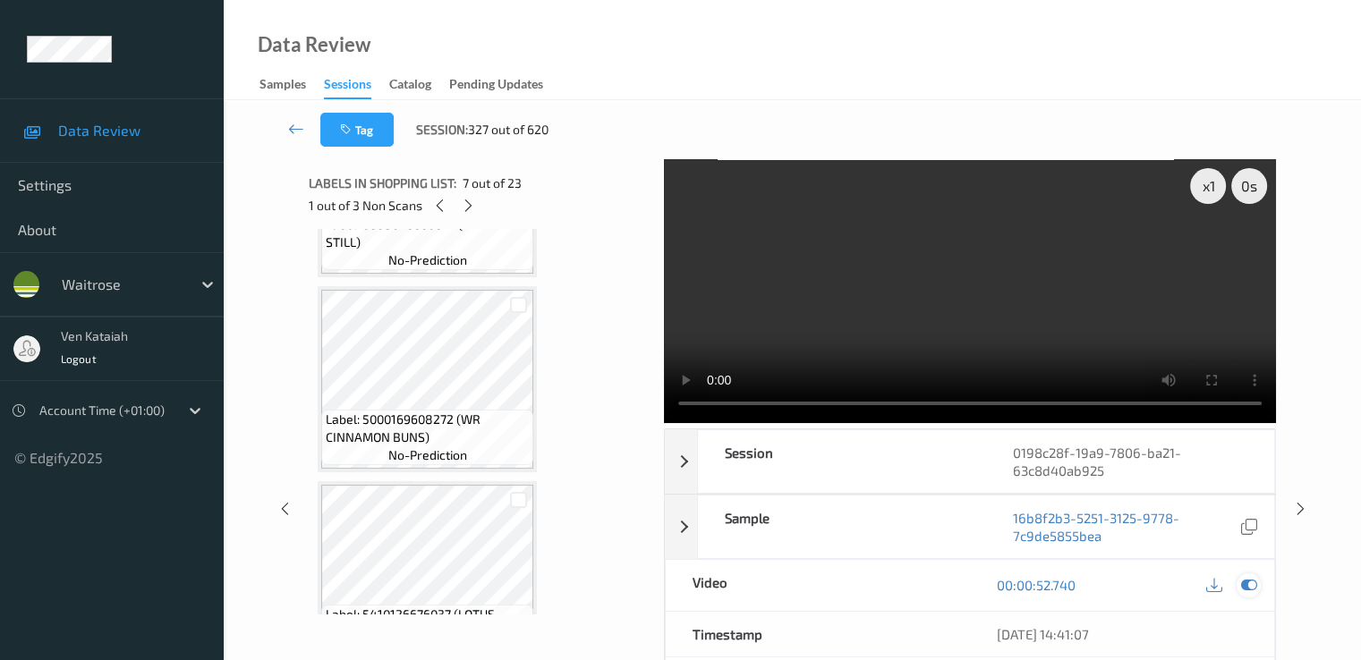
click at [1253, 584] on icon at bounding box center [1248, 585] width 16 height 16
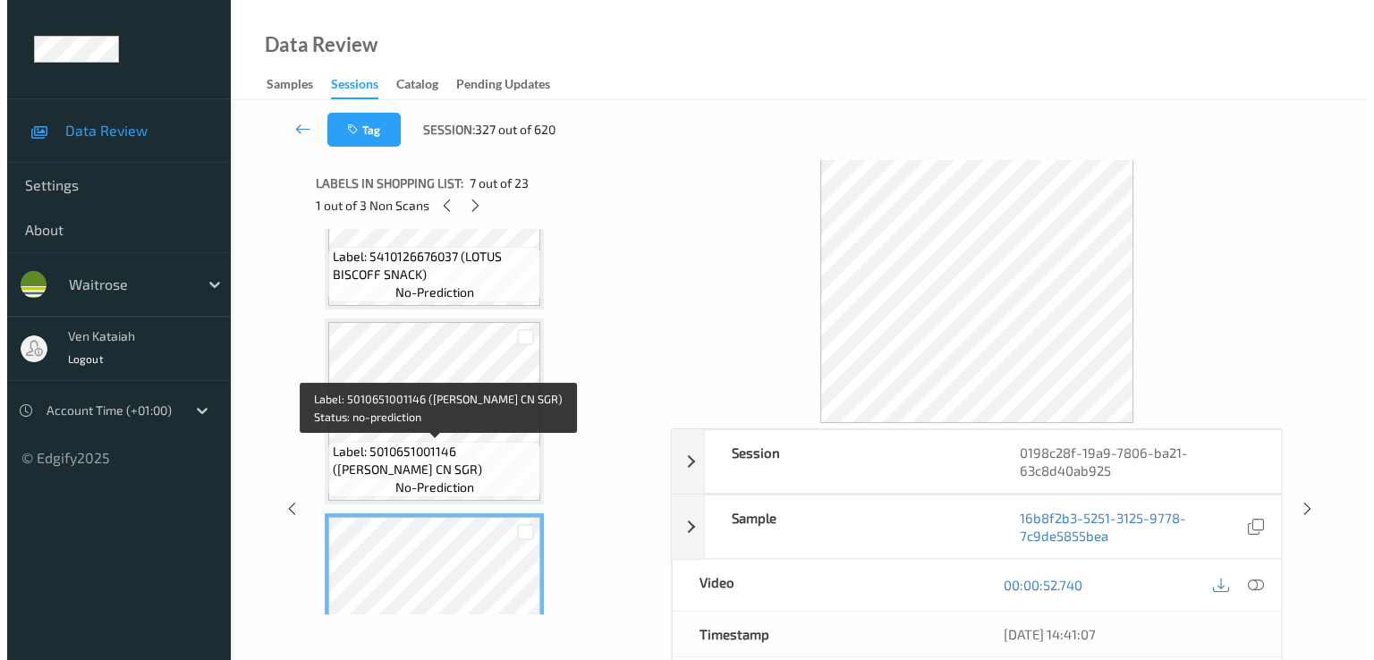
scroll to position [1253, 0]
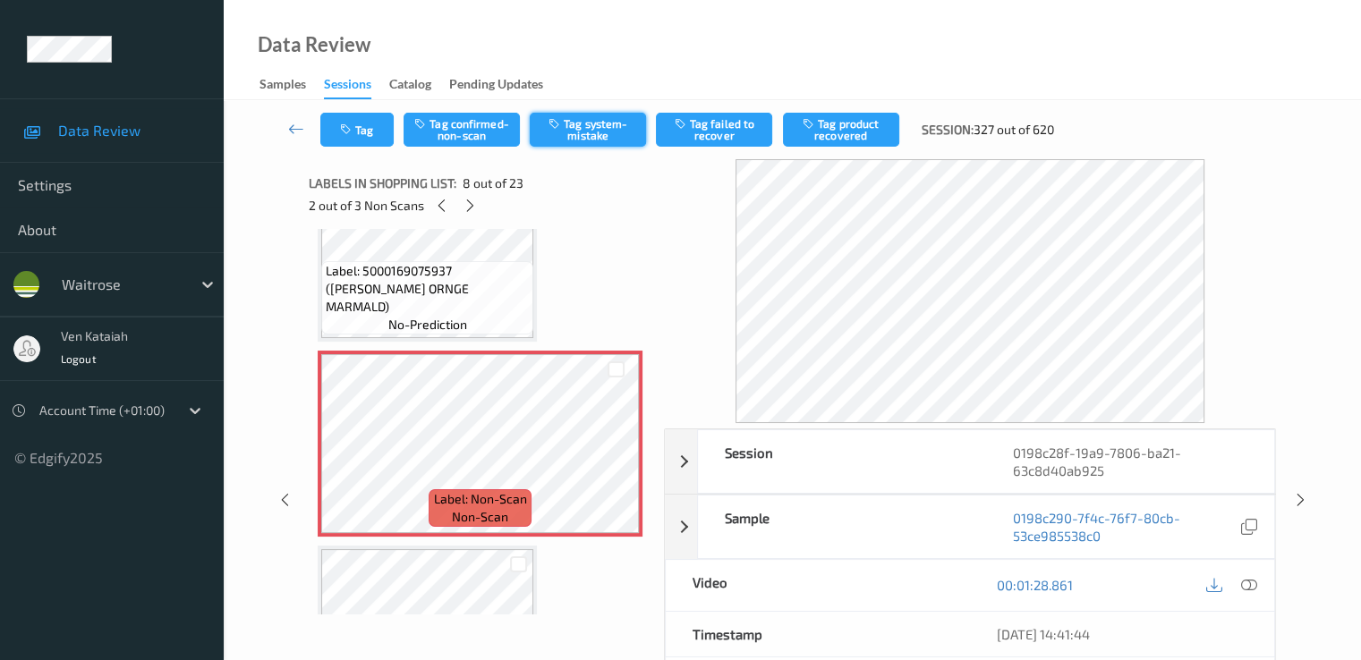
click at [587, 124] on button "Tag system-mistake" at bounding box center [588, 130] width 116 height 34
click at [333, 136] on button "Tag" at bounding box center [356, 130] width 73 height 34
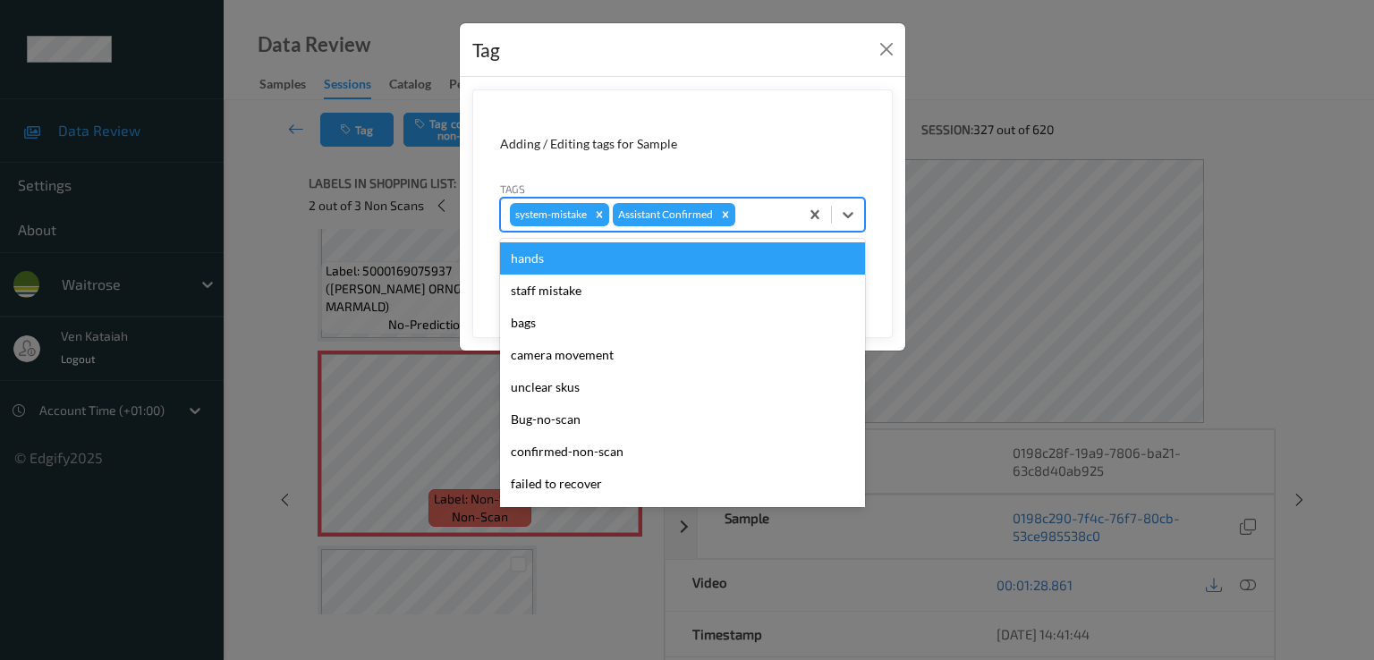
click at [786, 216] on div at bounding box center [764, 214] width 51 height 21
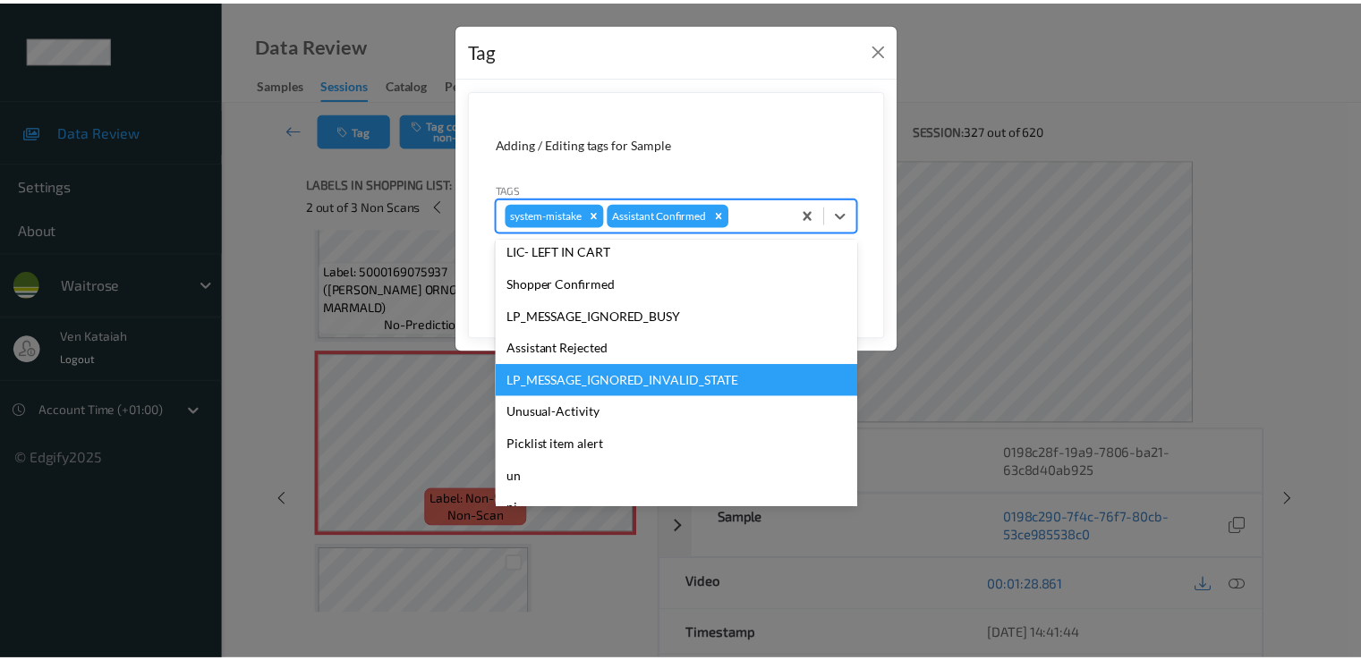
scroll to position [351, 0]
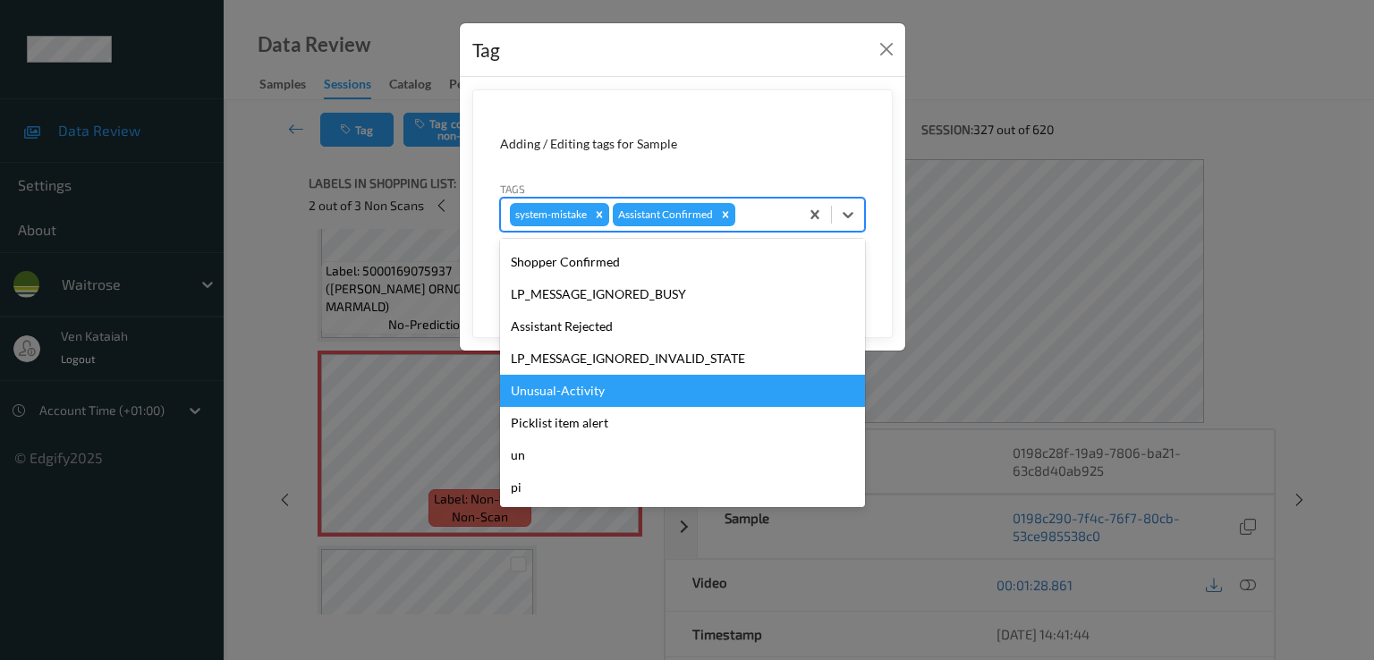
click at [602, 377] on div "Unusual-Activity" at bounding box center [682, 391] width 365 height 32
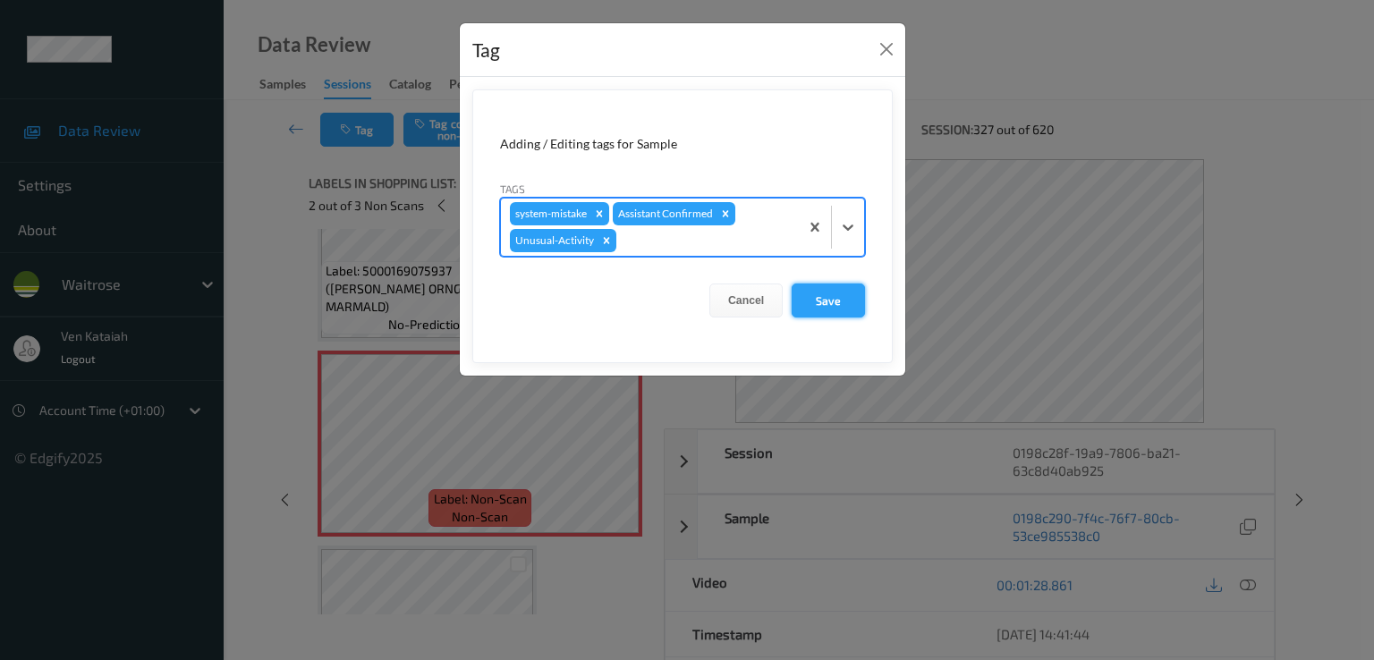
click at [826, 298] on button "Save" at bounding box center [828, 301] width 73 height 34
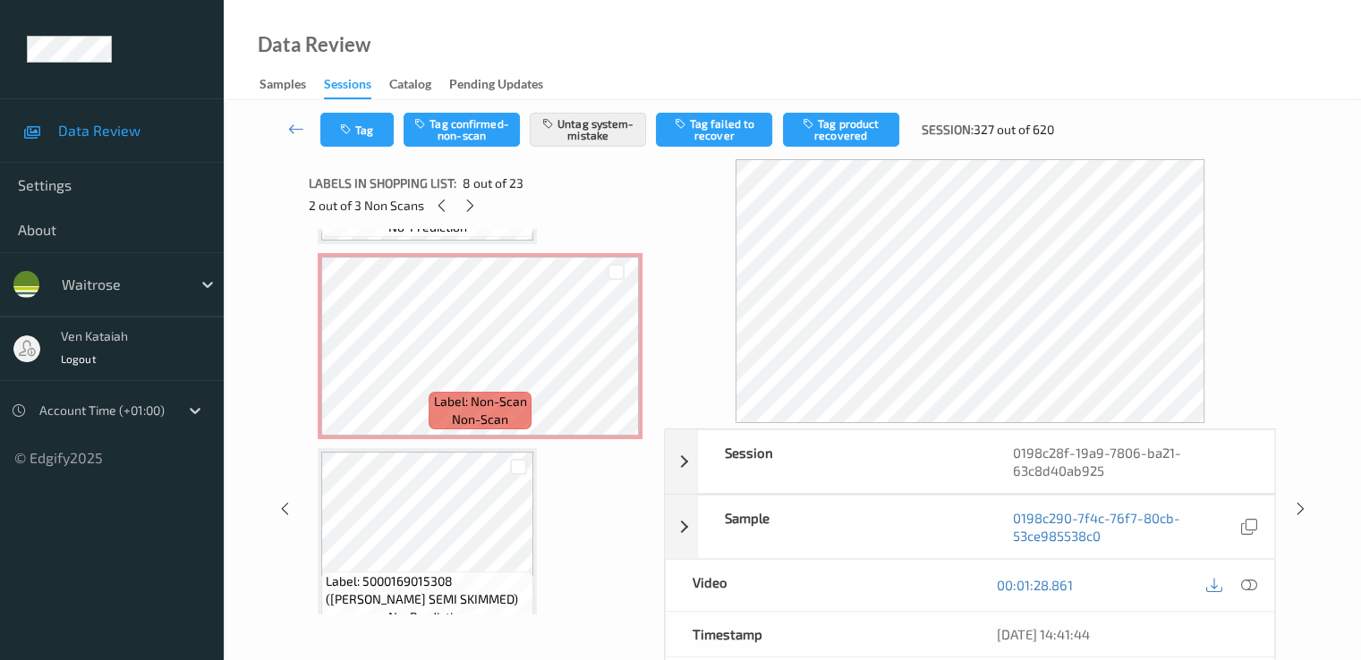
scroll to position [2863, 0]
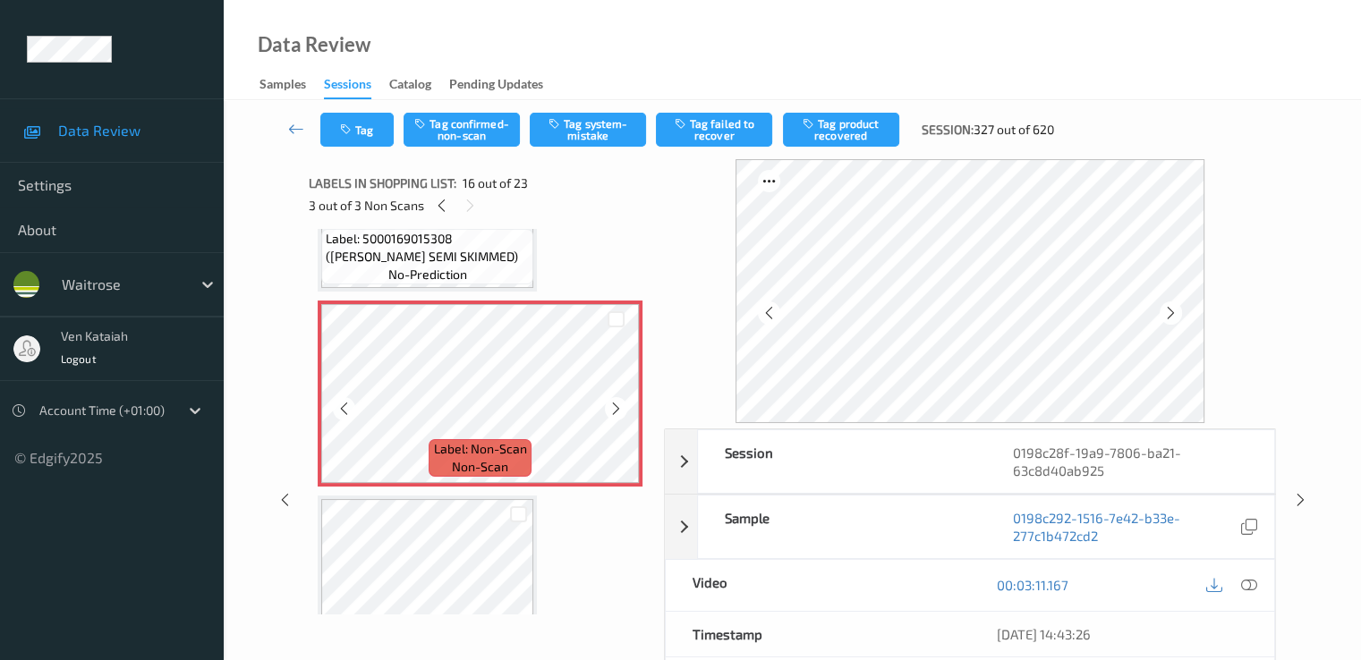
click at [611, 407] on icon at bounding box center [615, 409] width 15 height 16
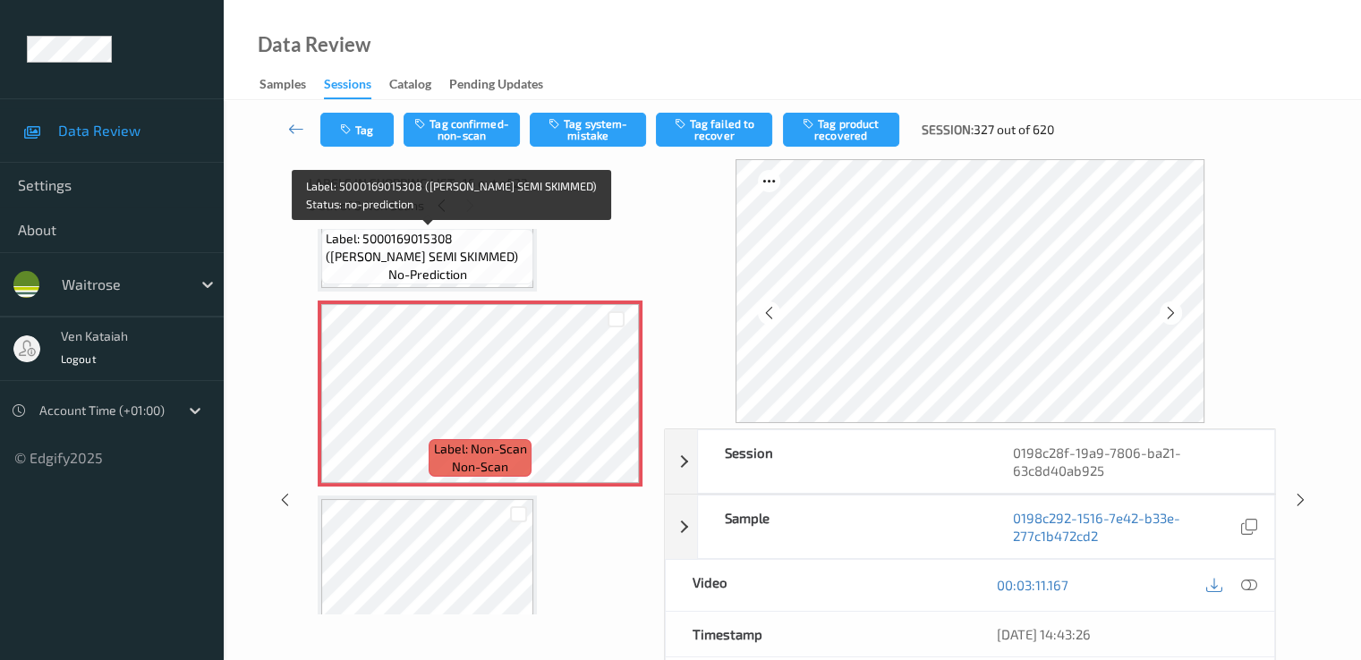
click at [480, 240] on span "Label: 5000169015308 ([PERSON_NAME] SEMI SKIMMED)" at bounding box center [427, 248] width 203 height 36
click at [471, 260] on span "Label: 5000169015308 ([PERSON_NAME] SEMI SKIMMED)" at bounding box center [427, 248] width 203 height 36
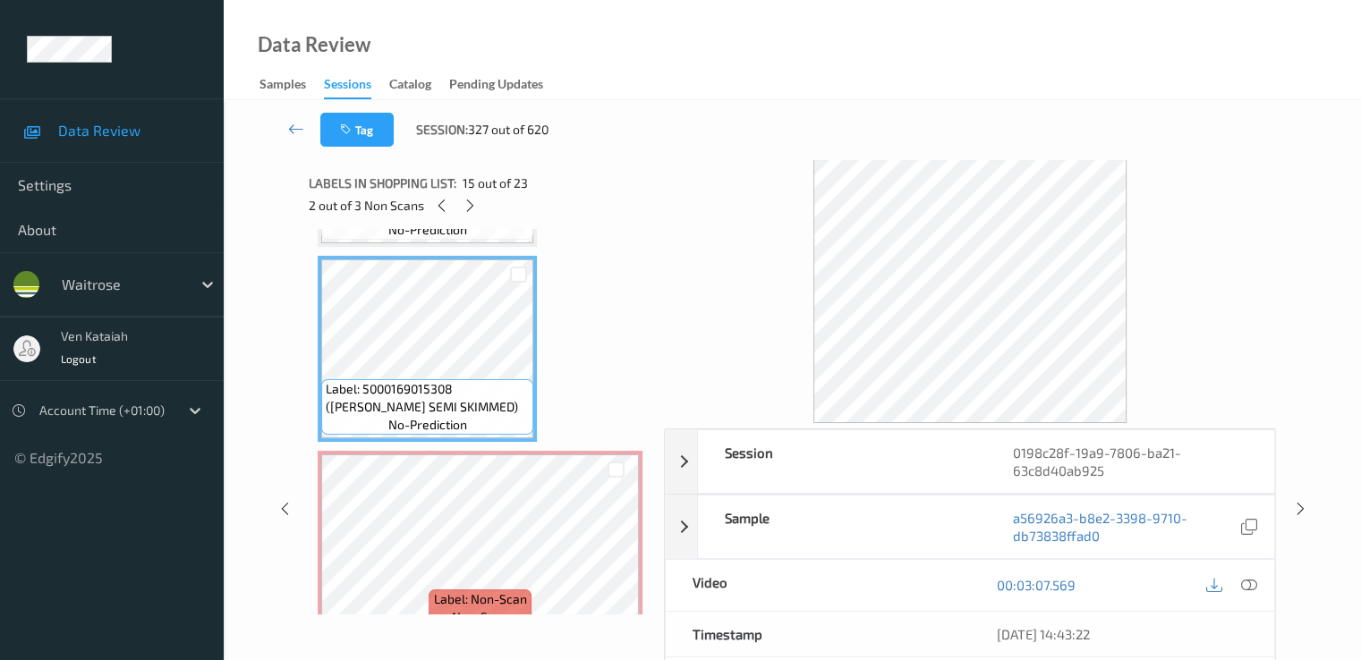
scroll to position [2684, 0]
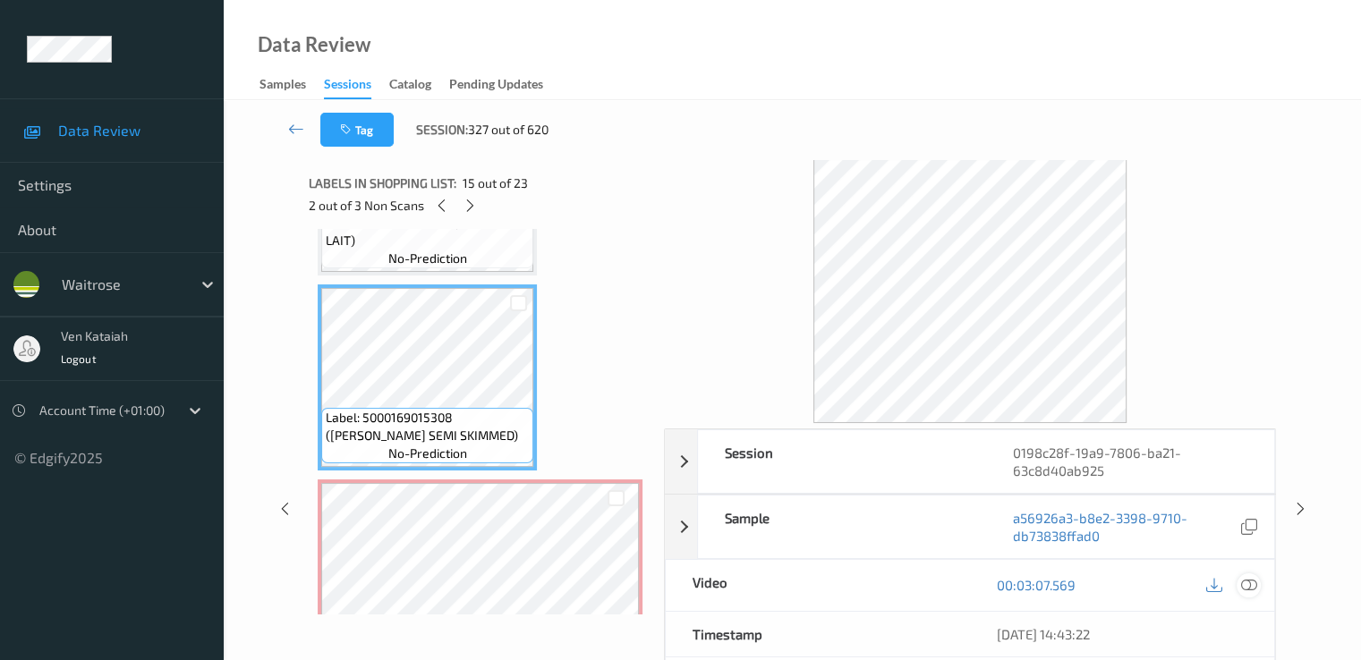
click at [1241, 581] on icon at bounding box center [1248, 585] width 16 height 16
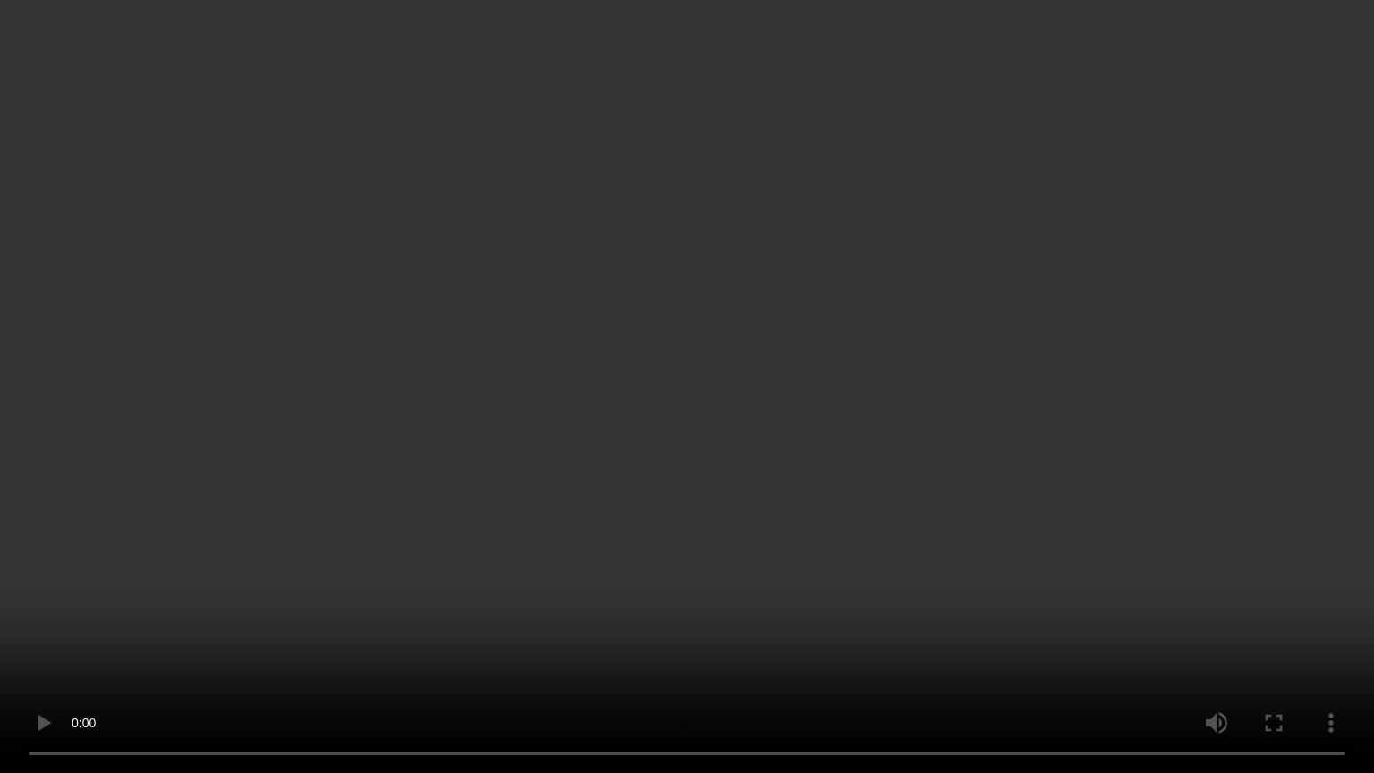
click at [882, 372] on video at bounding box center [687, 386] width 1374 height 773
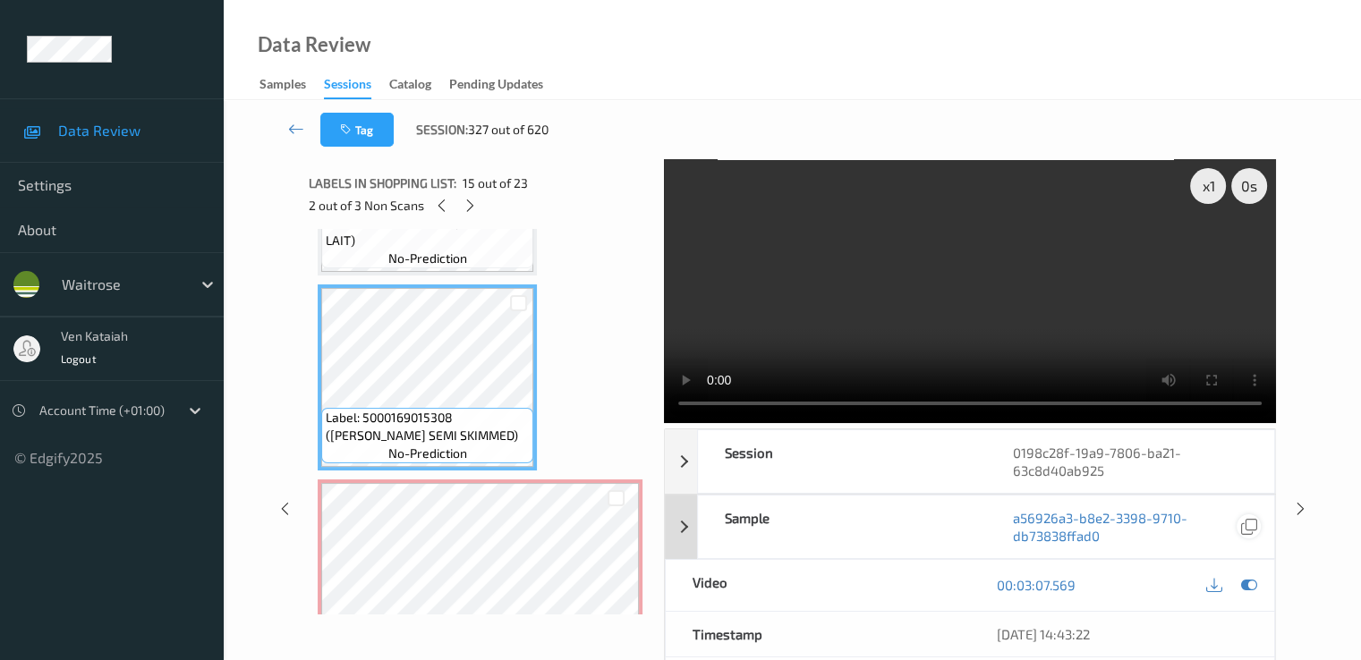
click at [1254, 583] on icon at bounding box center [1248, 585] width 16 height 16
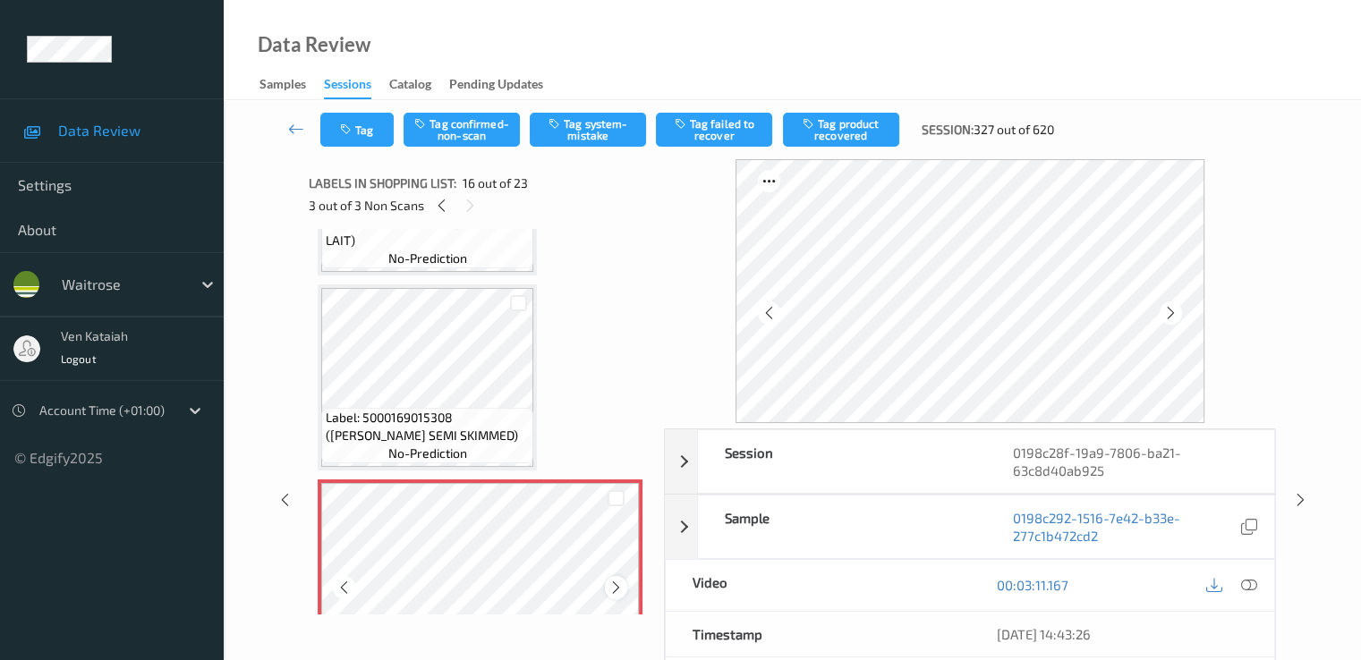
click at [622, 591] on icon at bounding box center [615, 588] width 15 height 16
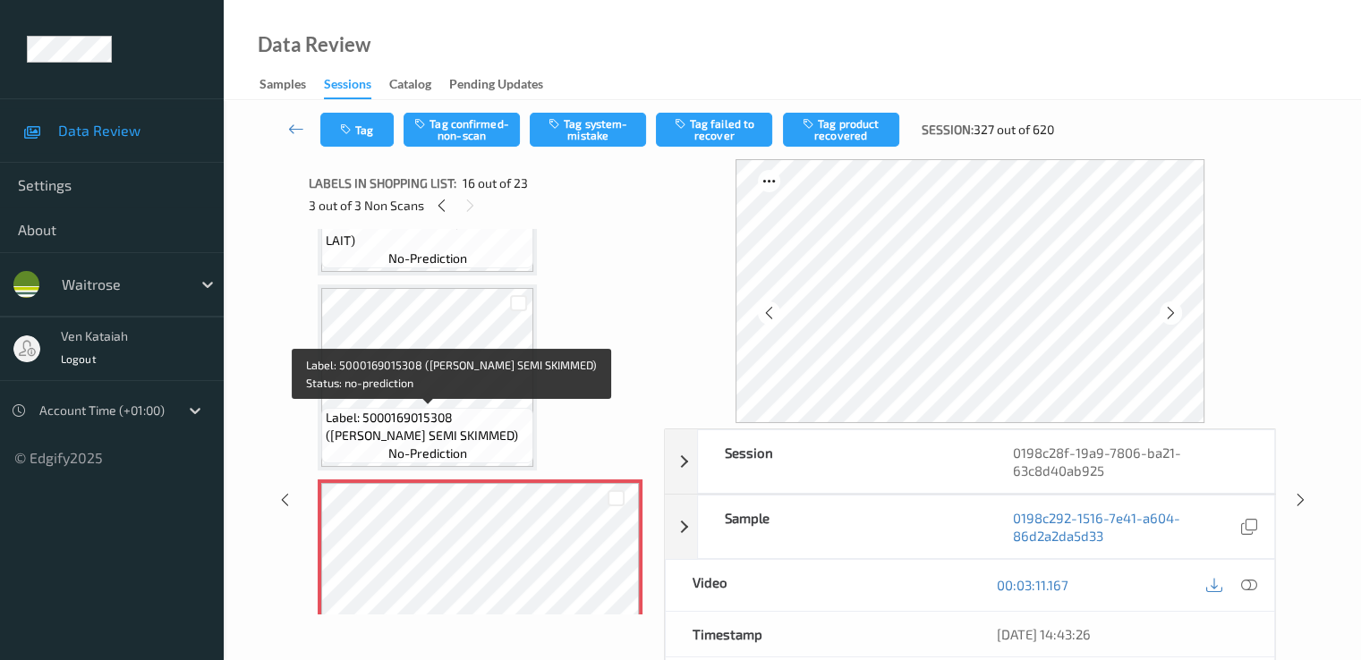
click at [462, 423] on span "Label: 5000169015308 ([PERSON_NAME] SEMI SKIMMED)" at bounding box center [427, 427] width 203 height 36
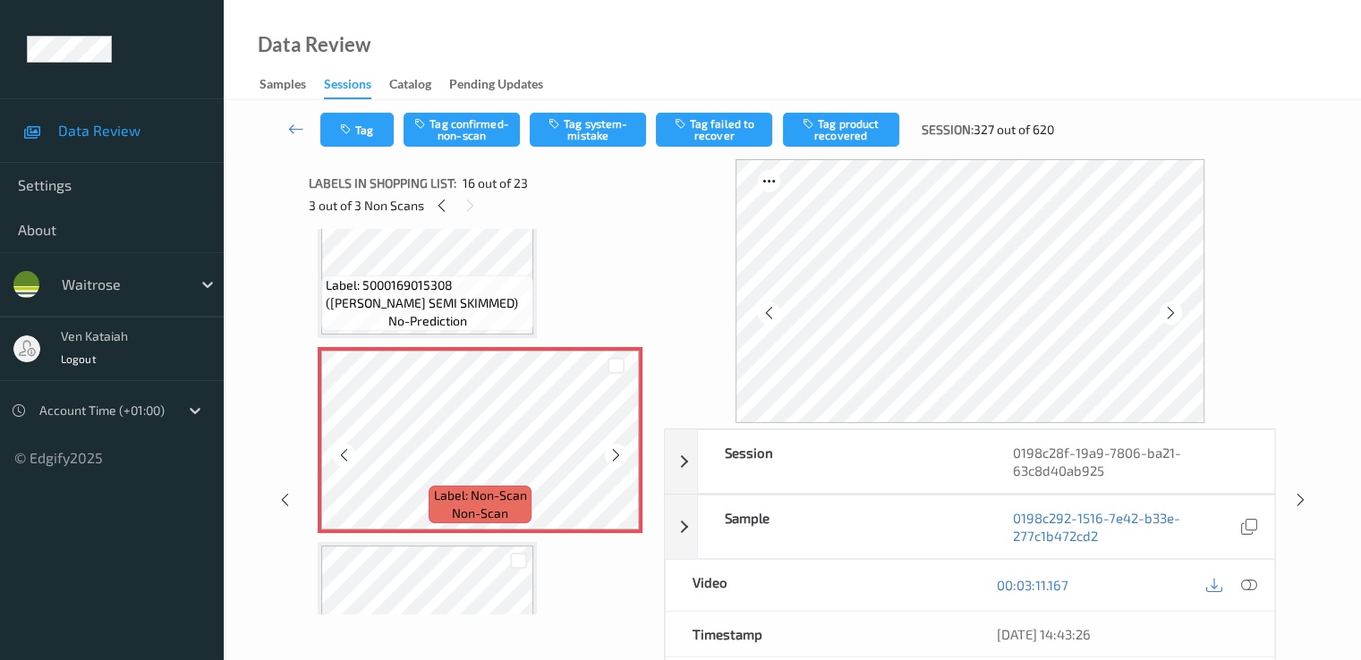
scroll to position [2863, 0]
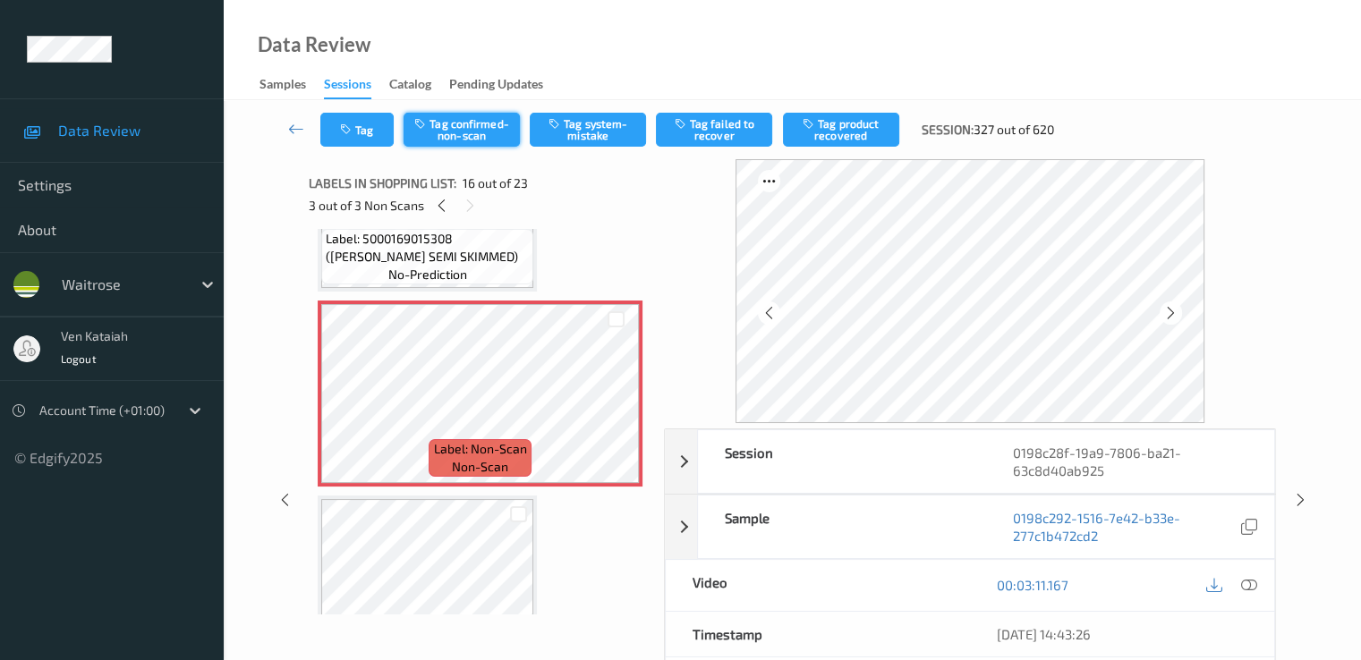
click at [481, 141] on button "Tag confirmed-non-scan" at bounding box center [461, 130] width 116 height 34
click at [837, 141] on button "Tag product recovered" at bounding box center [841, 130] width 116 height 34
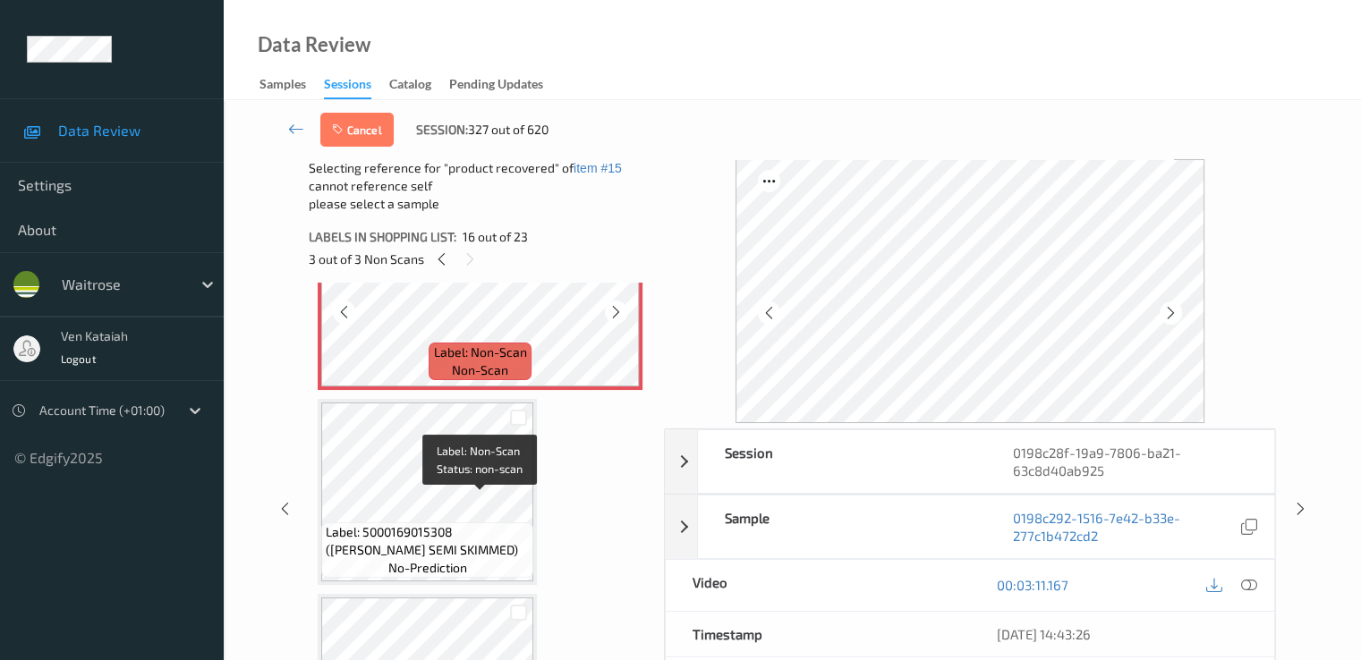
scroll to position [3042, 0]
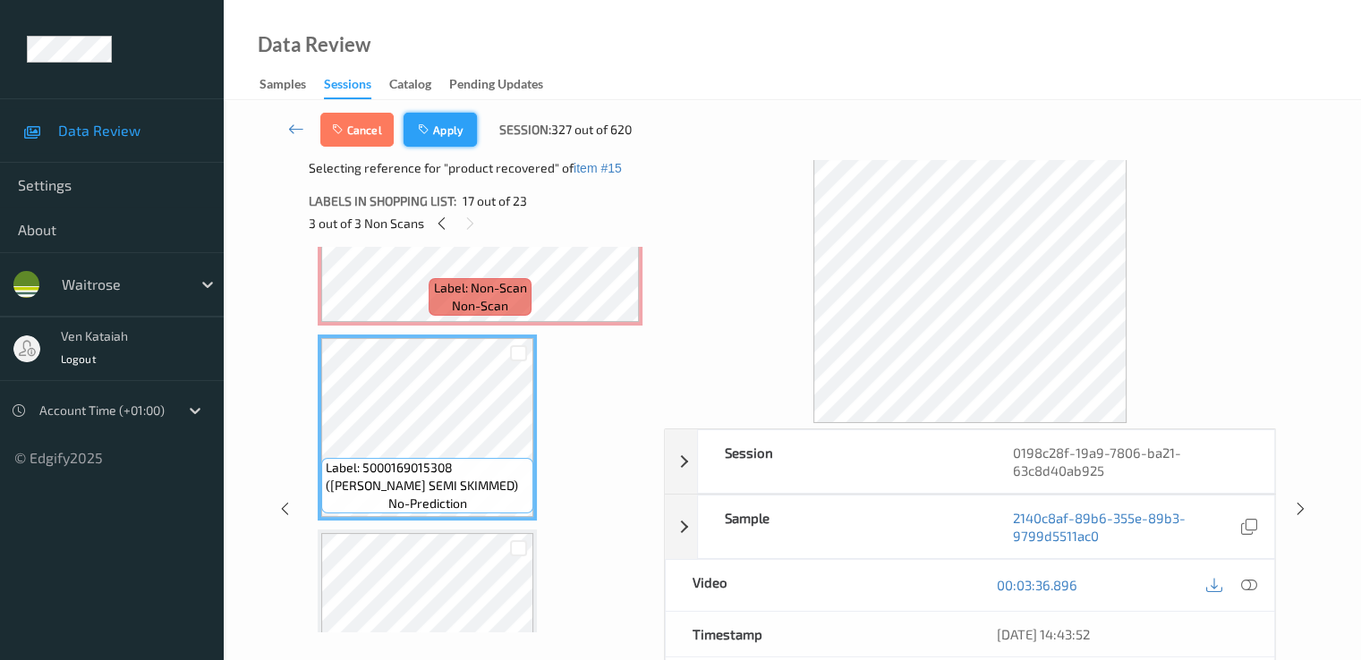
click at [434, 115] on button "Apply" at bounding box center [439, 130] width 73 height 34
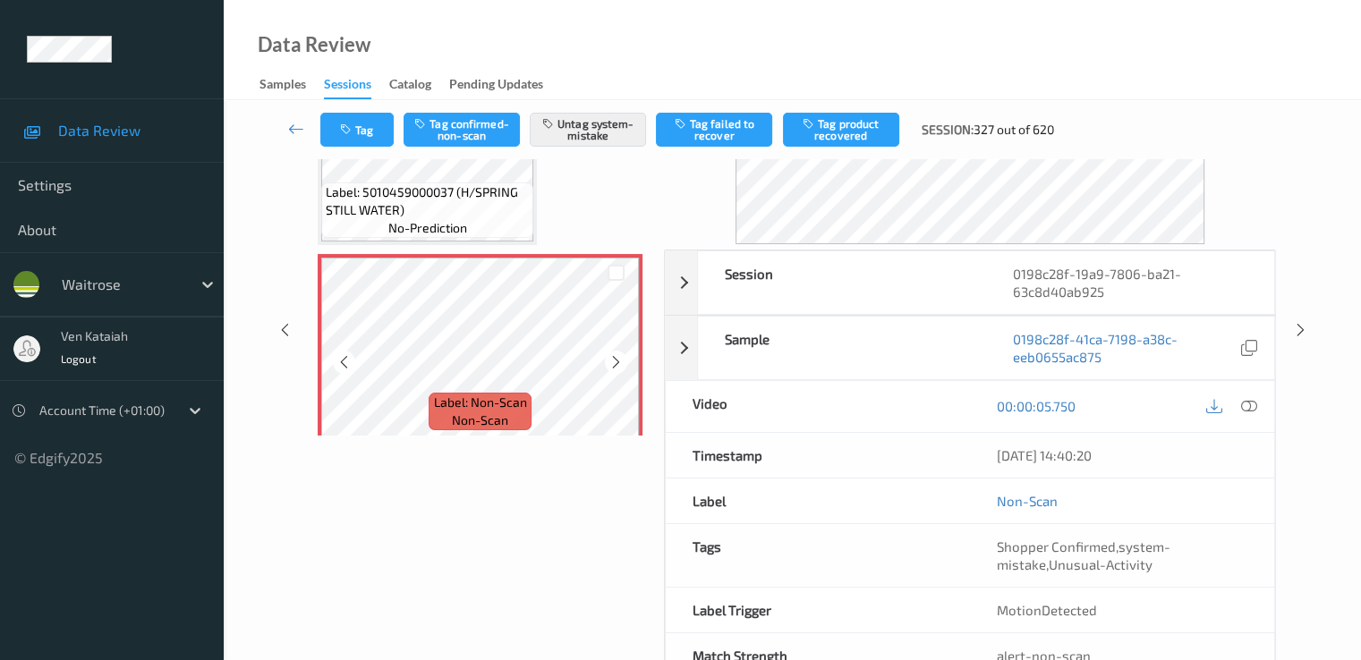
scroll to position [0, 0]
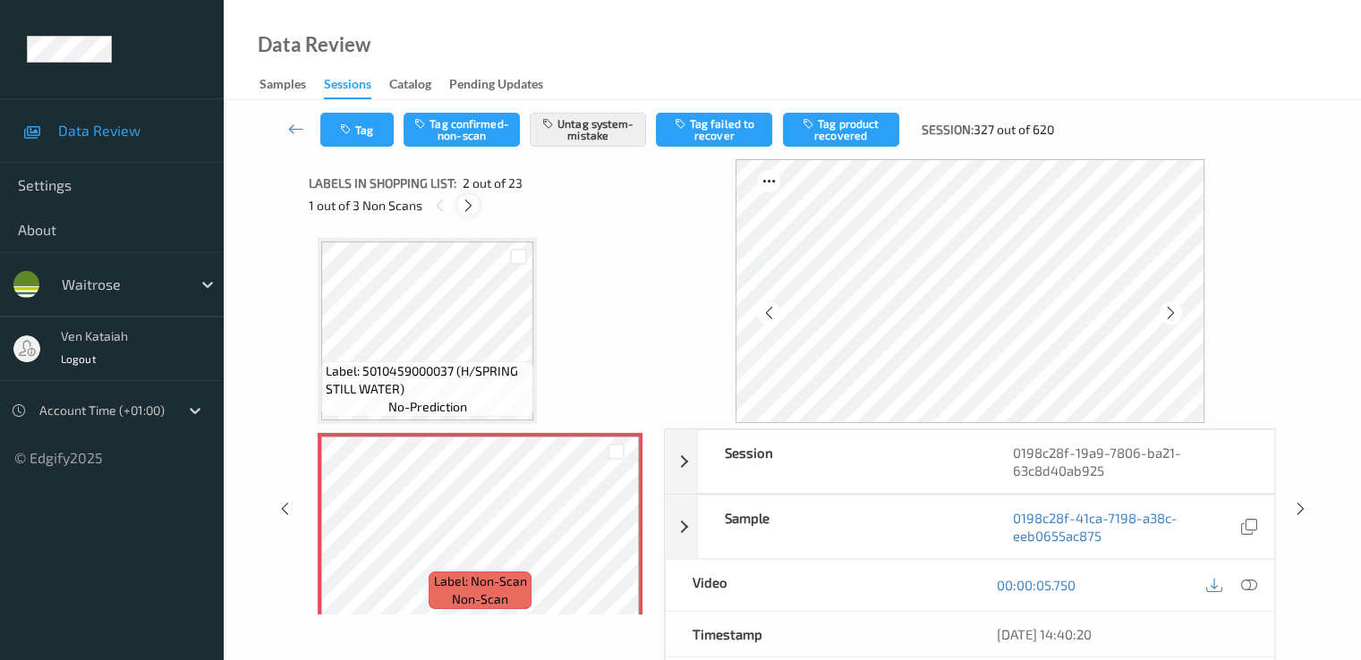
click at [466, 203] on icon at bounding box center [468, 206] width 15 height 16
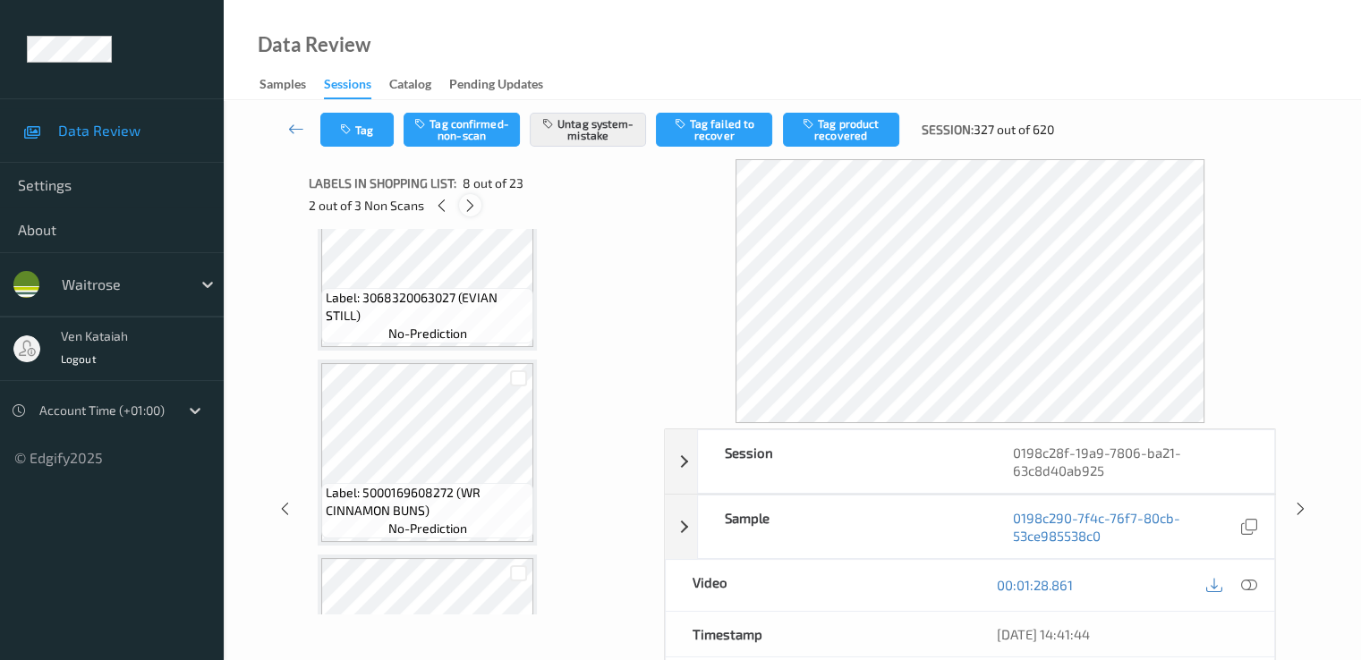
click at [480, 202] on div at bounding box center [470, 205] width 22 height 22
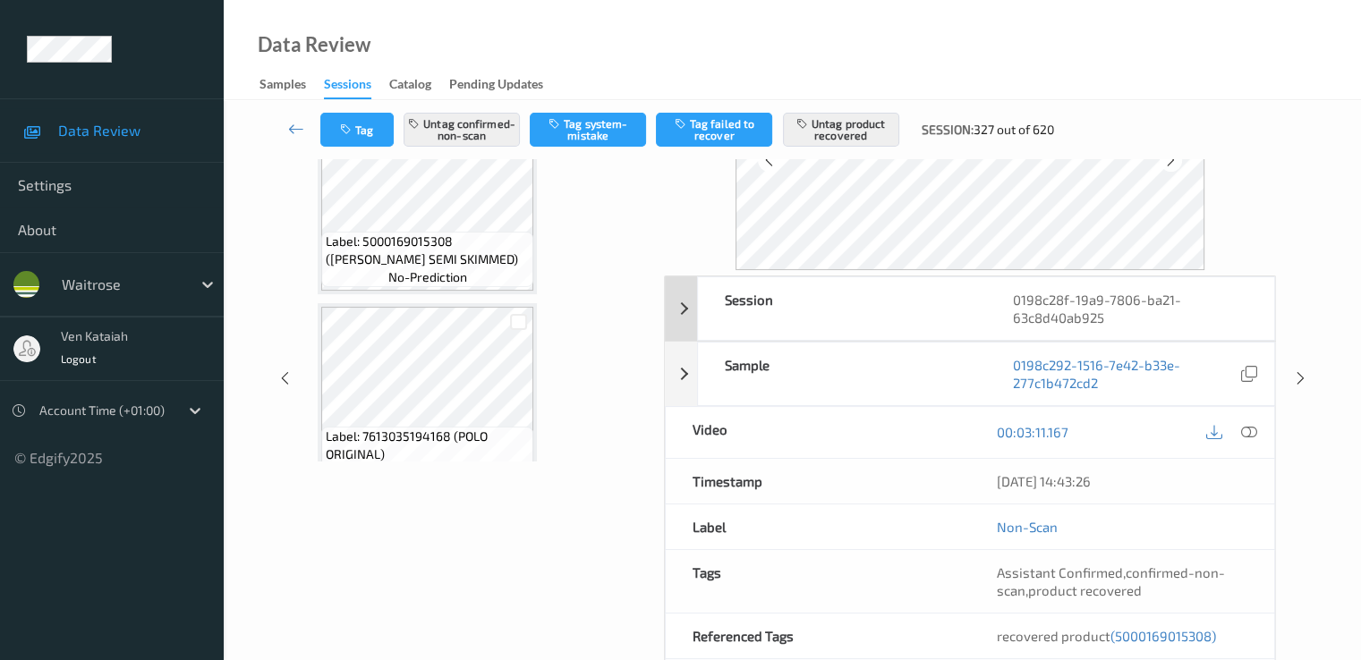
scroll to position [179, 0]
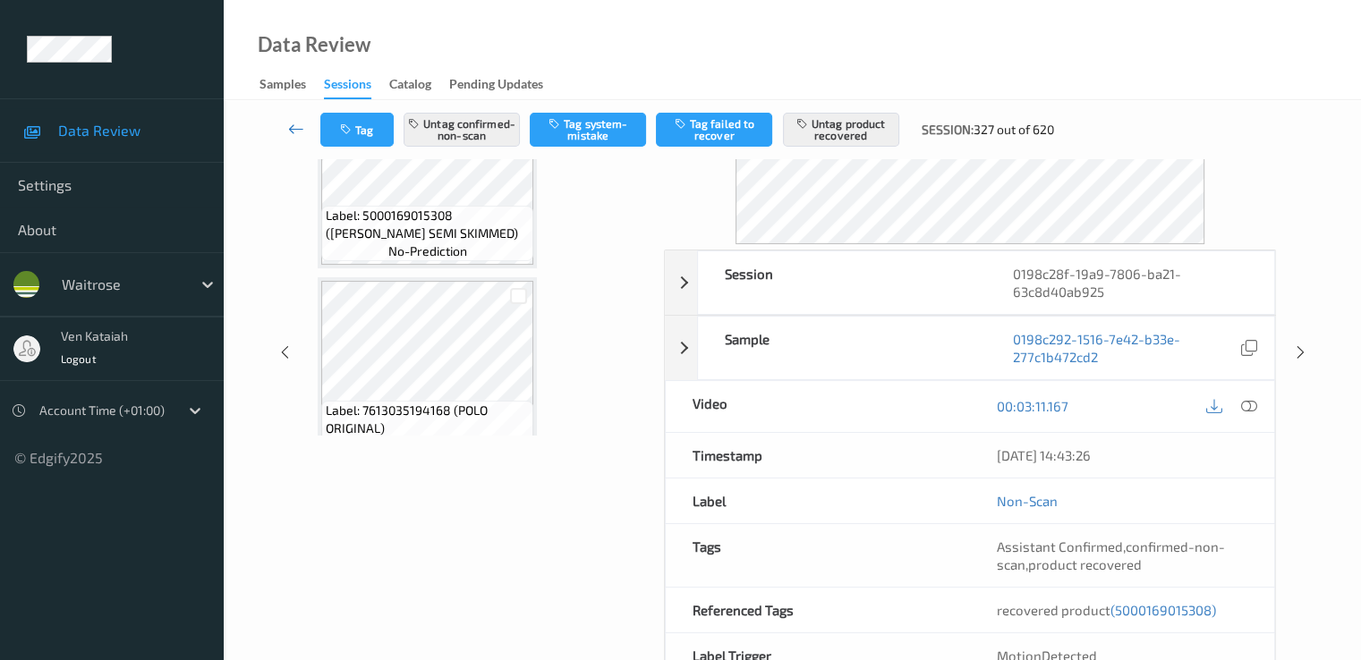
click at [288, 123] on icon at bounding box center [296, 129] width 16 height 18
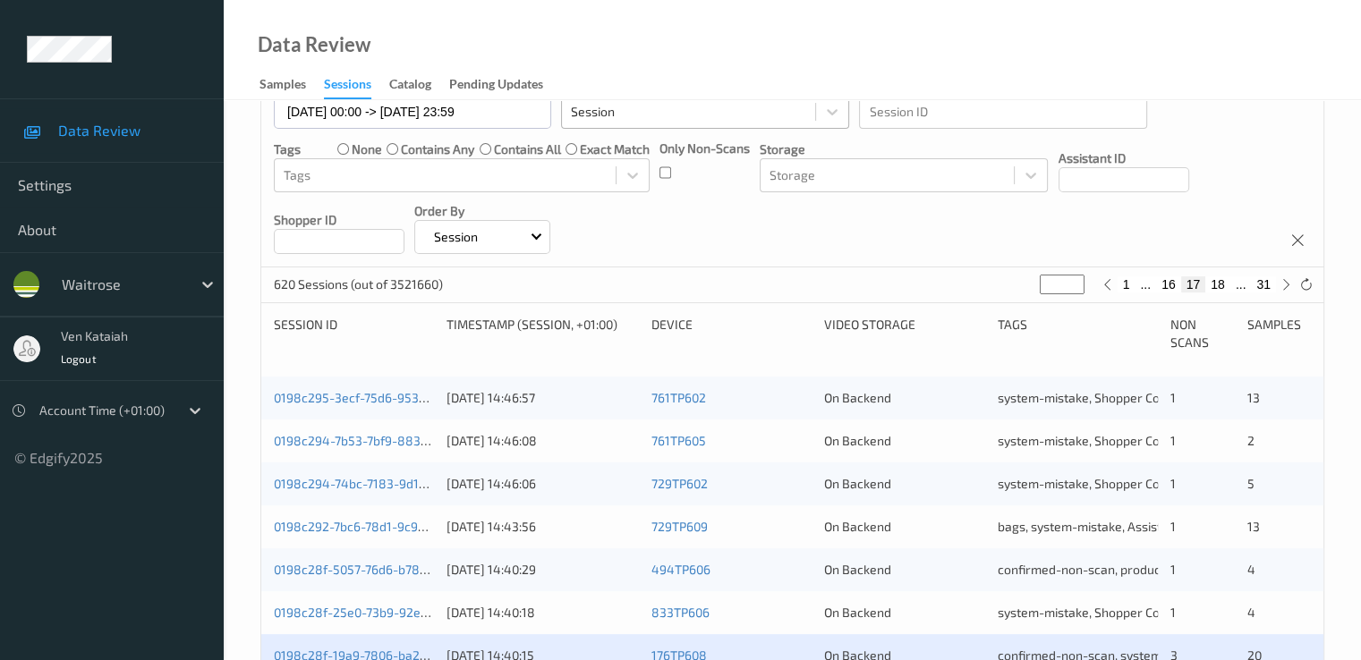
scroll to position [537, 0]
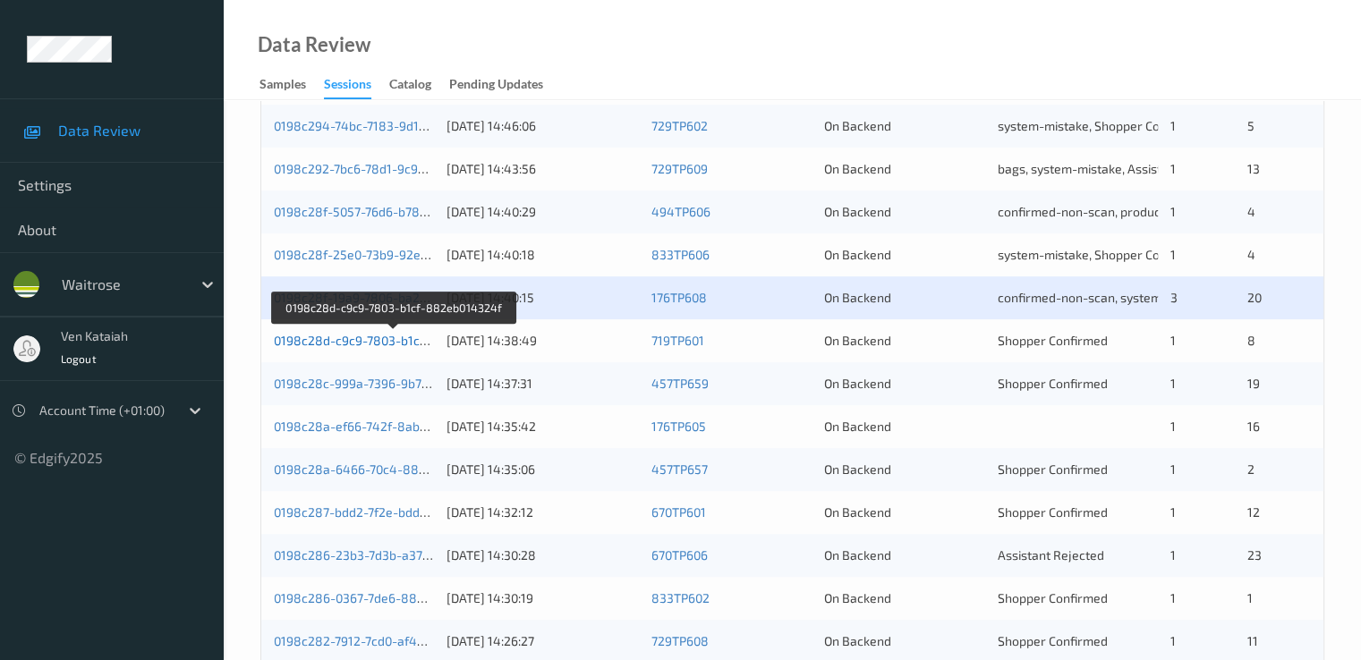
click at [416, 345] on link "0198c28d-c9c9-7803-b1cf-882eb014324f" at bounding box center [394, 340] width 241 height 15
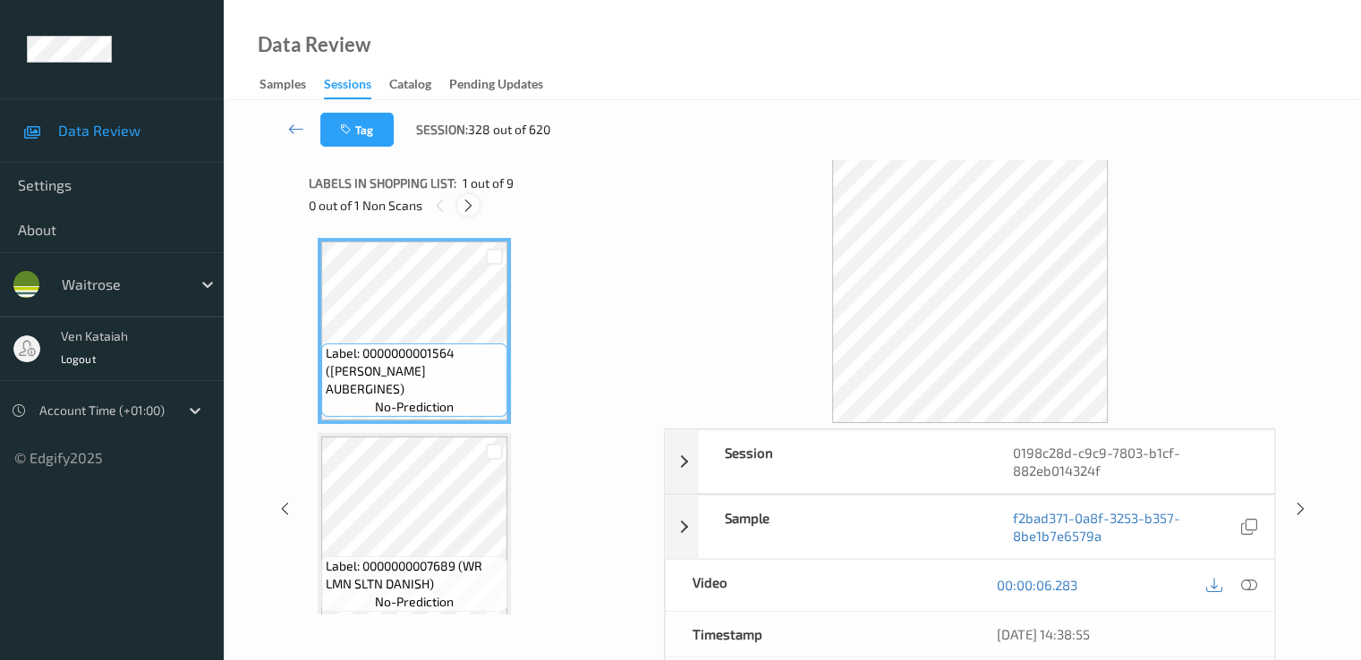
click at [463, 199] on icon at bounding box center [468, 206] width 15 height 16
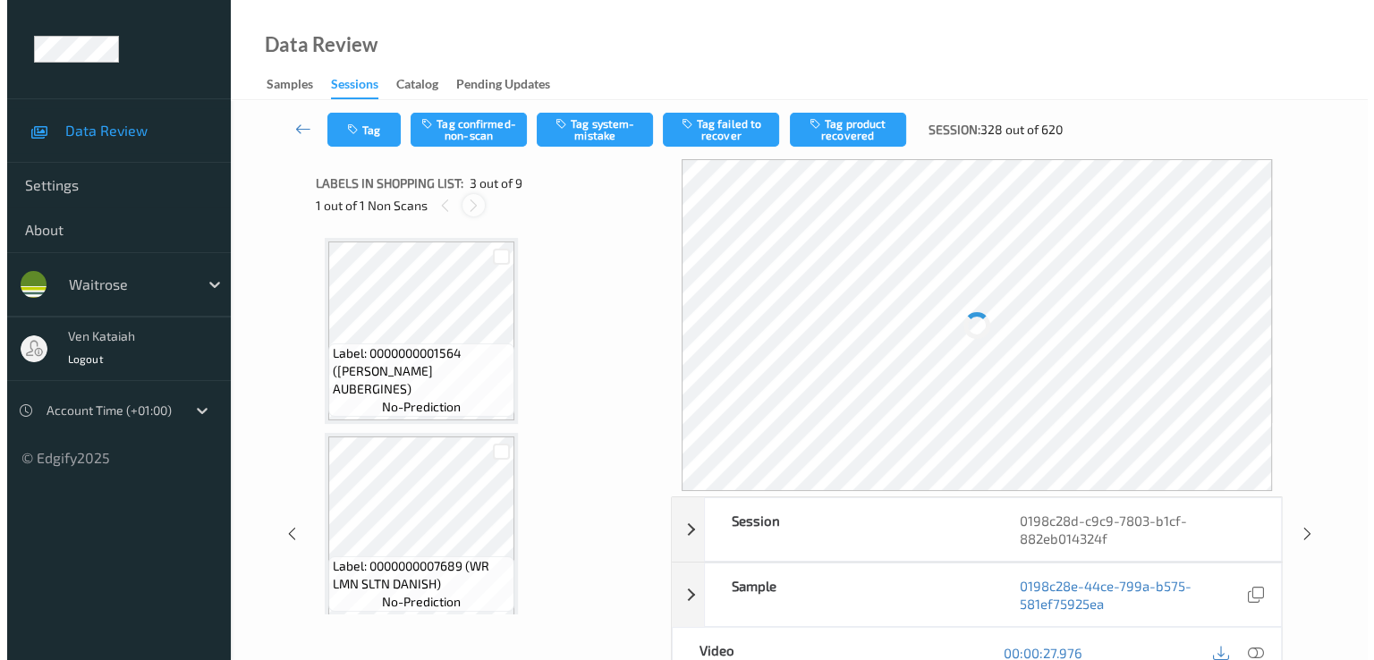
scroll to position [204, 0]
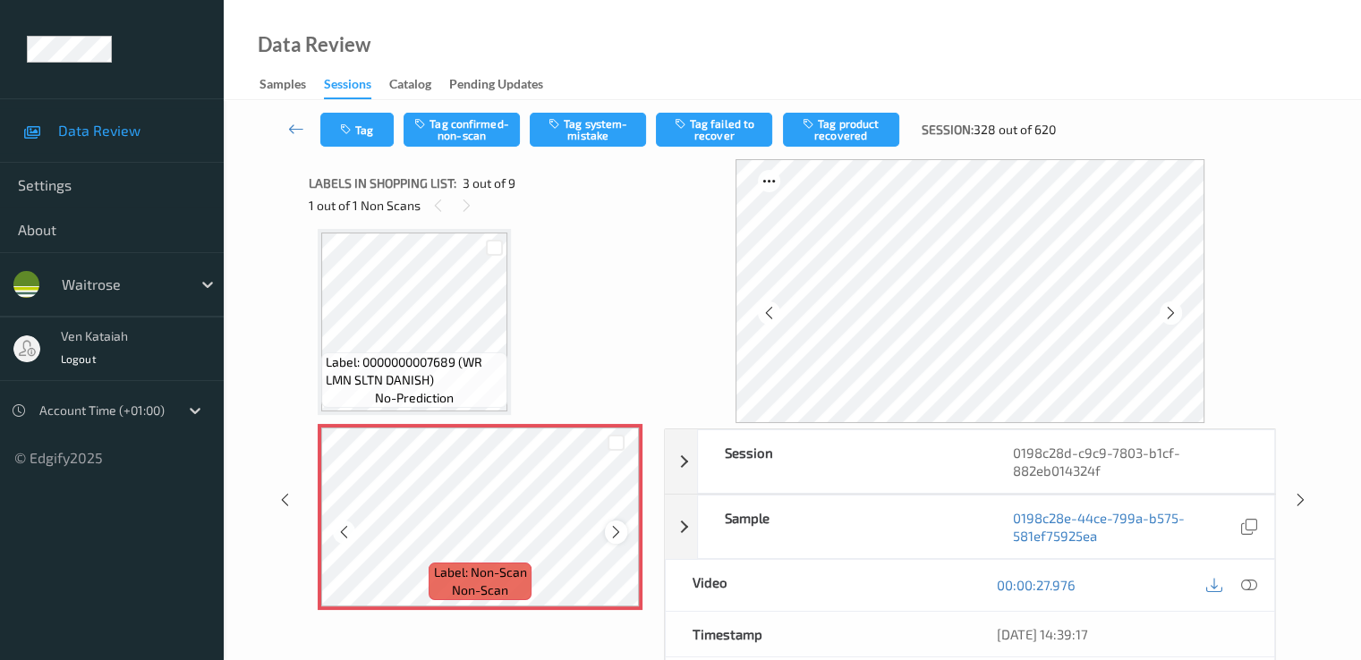
click at [612, 529] on icon at bounding box center [615, 532] width 15 height 16
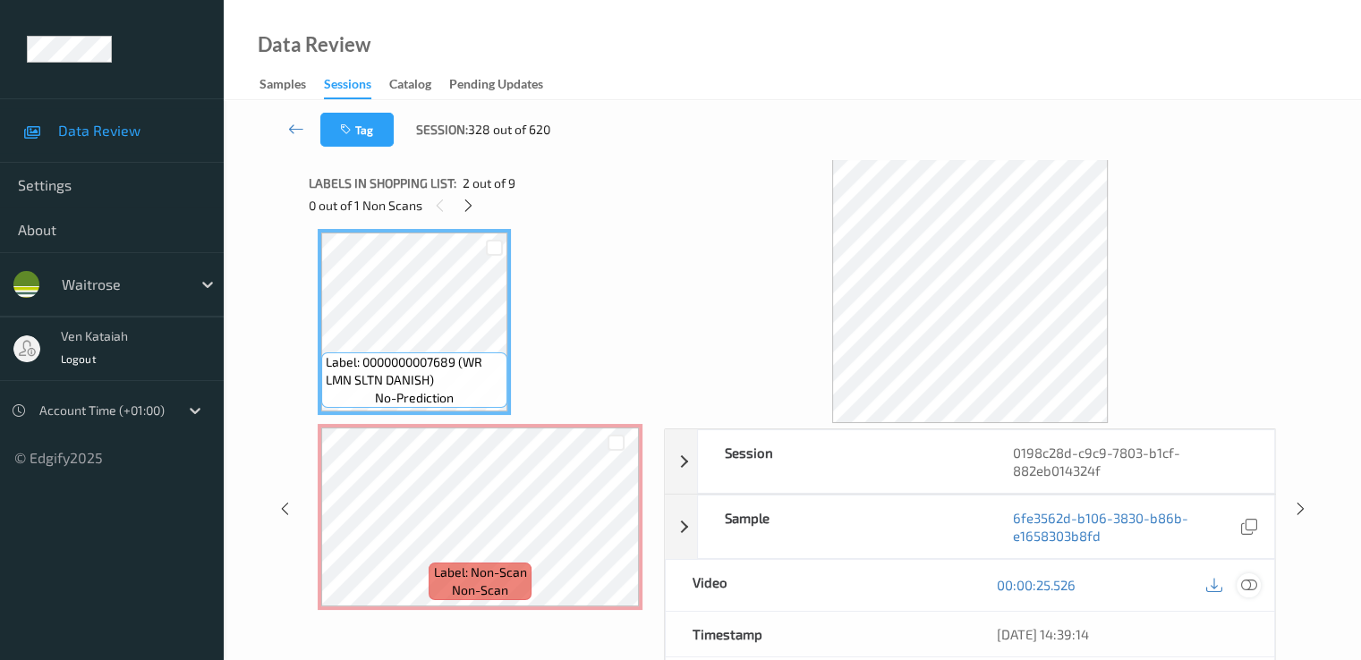
click at [1250, 586] on icon at bounding box center [1248, 585] width 16 height 16
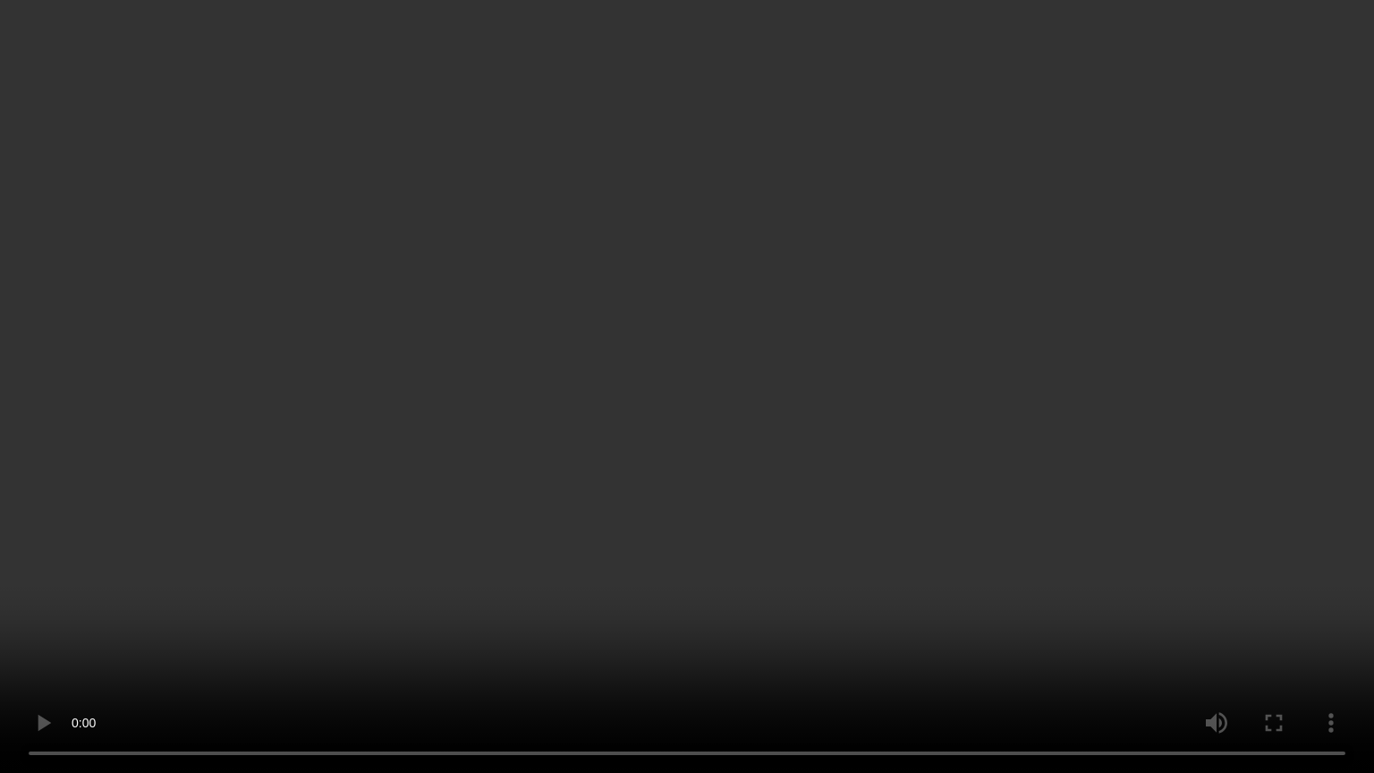
click at [435, 587] on video at bounding box center [687, 386] width 1374 height 773
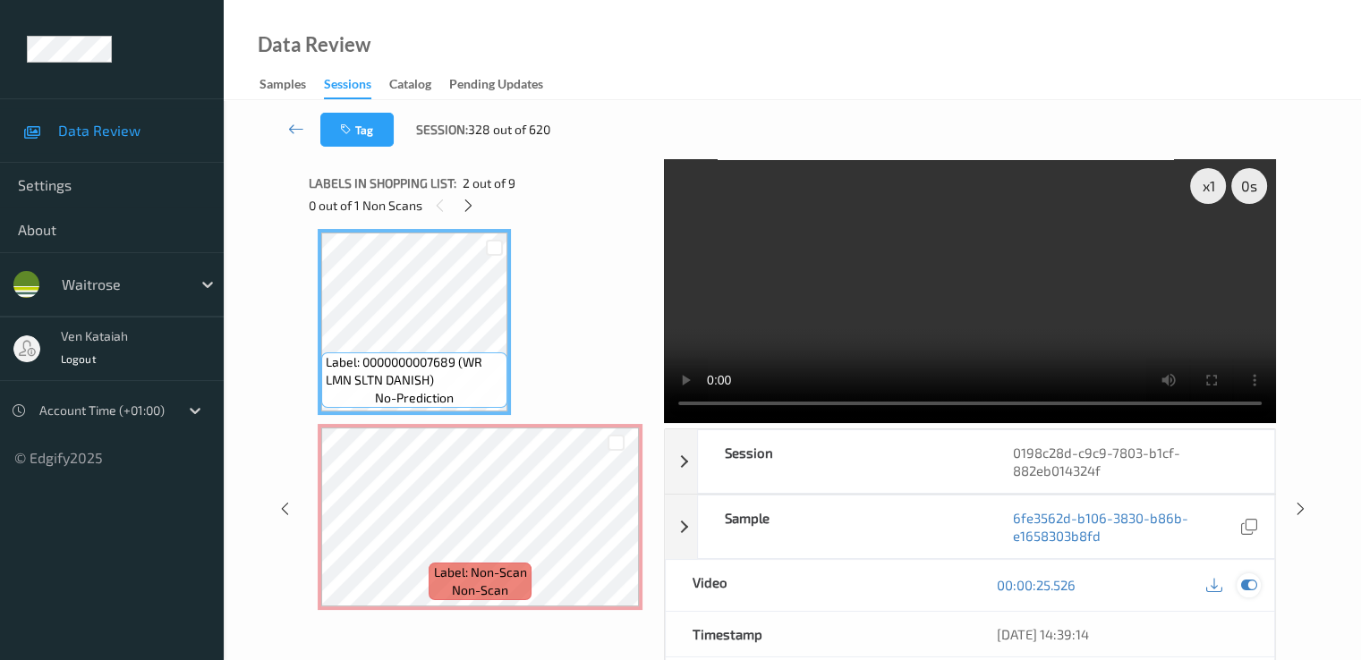
click at [1245, 588] on icon at bounding box center [1248, 585] width 16 height 16
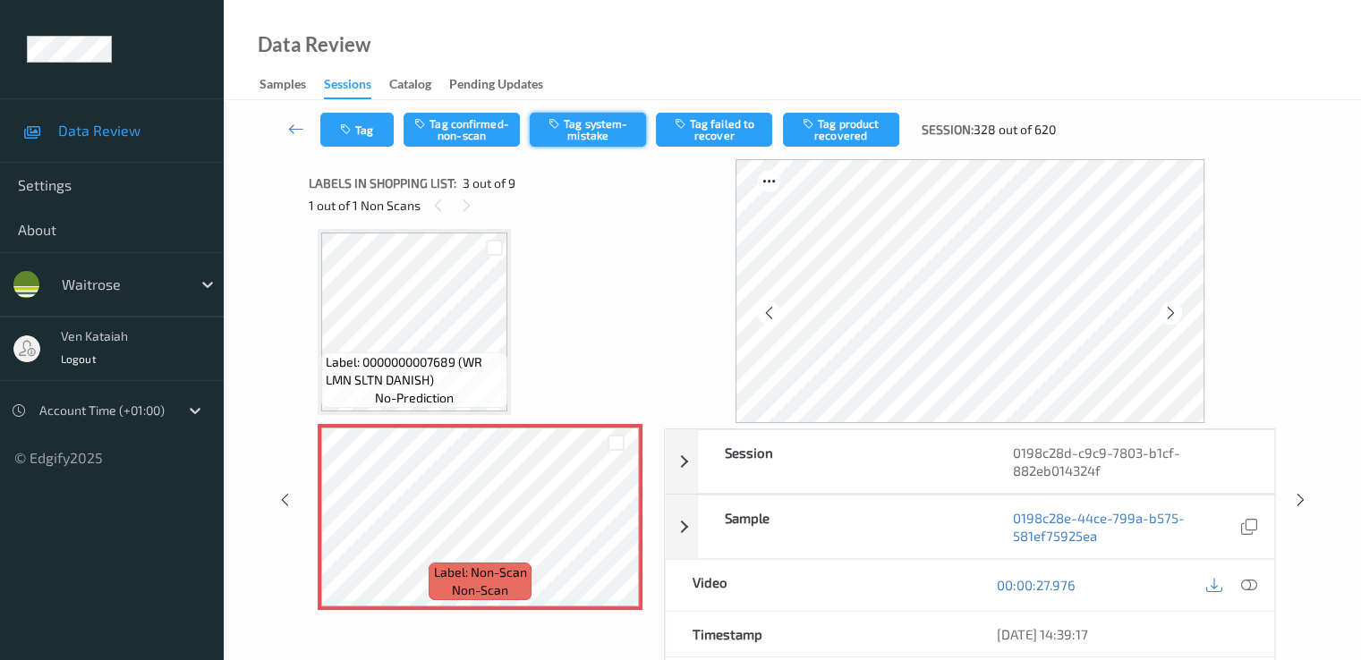
click at [568, 137] on button "Tag system-mistake" at bounding box center [588, 130] width 116 height 34
click at [354, 139] on button "Tag" at bounding box center [356, 130] width 73 height 34
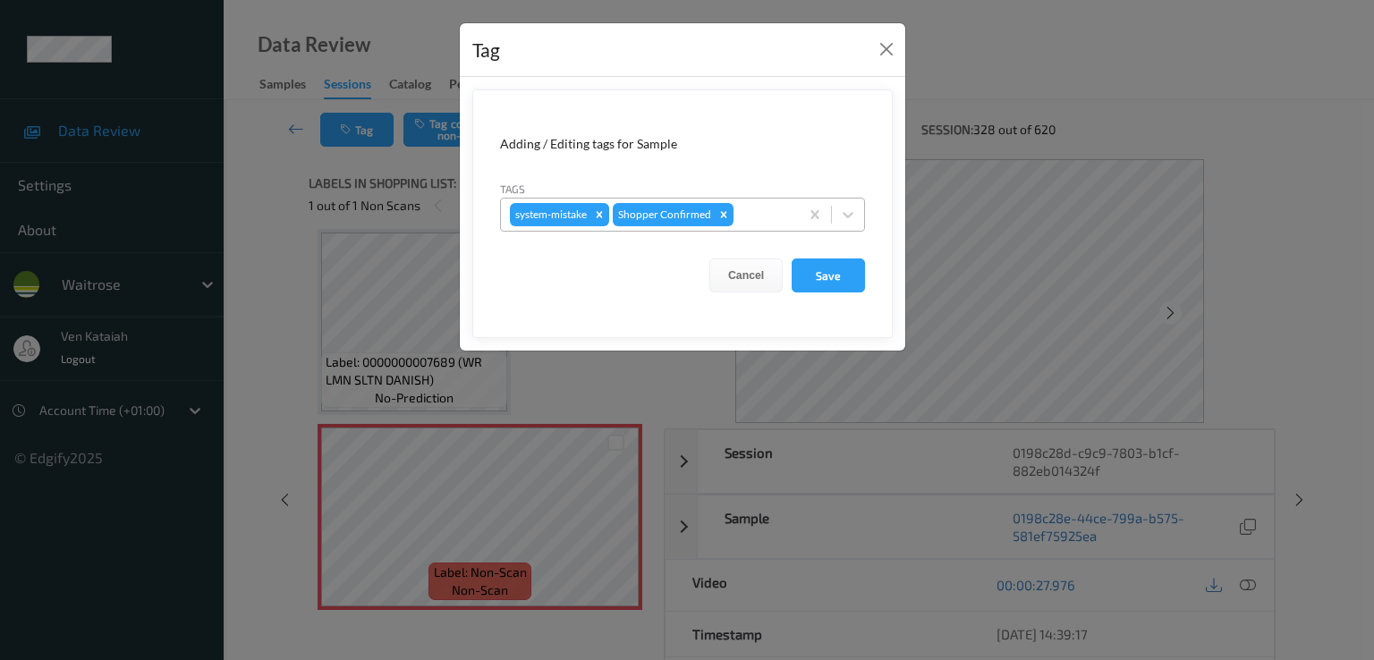
click at [793, 207] on div "system-mistake Shopper Confirmed" at bounding box center [650, 215] width 298 height 30
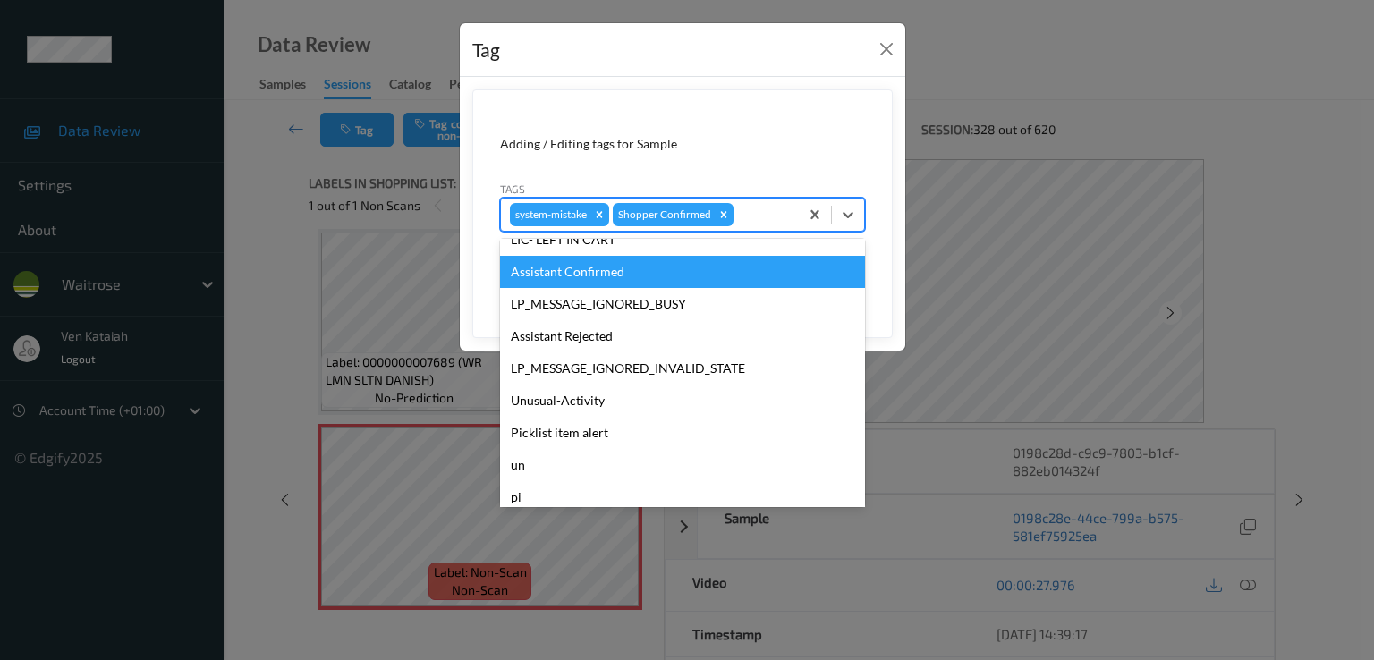
scroll to position [351, 0]
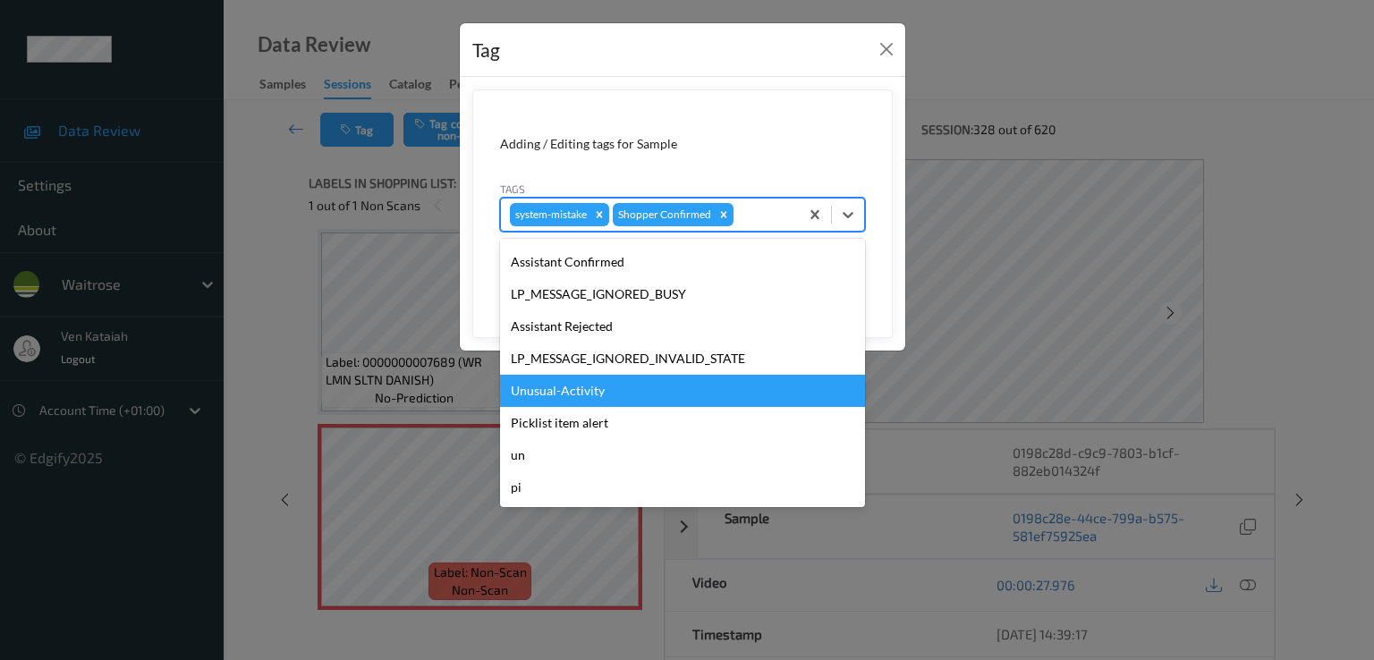
click at [623, 390] on div "Unusual-Activity" at bounding box center [682, 391] width 365 height 32
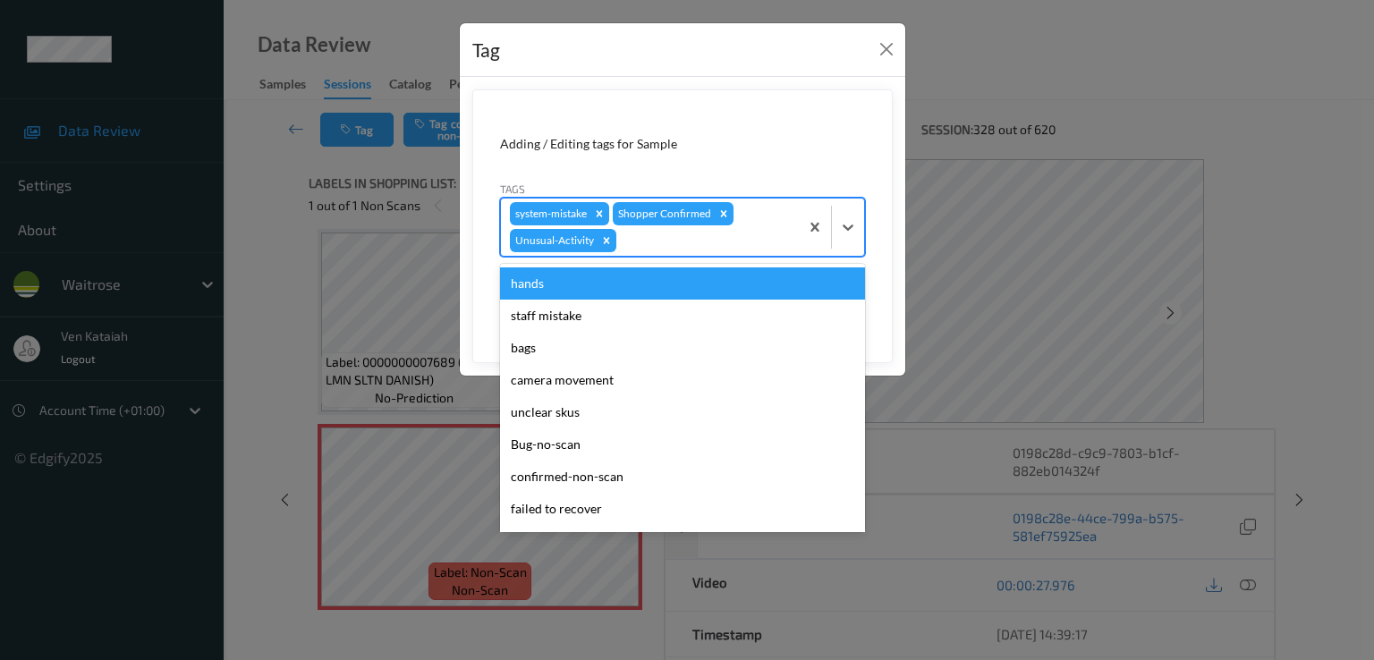
click at [734, 234] on div at bounding box center [705, 240] width 170 height 21
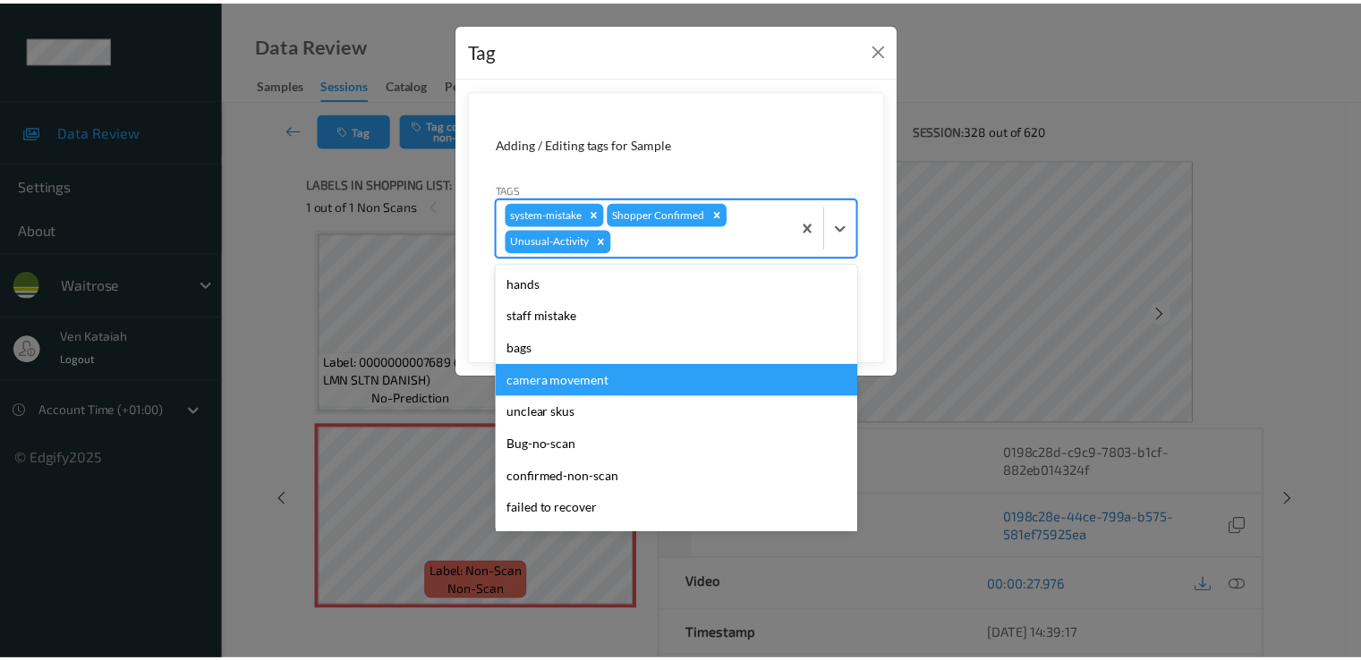
scroll to position [319, 0]
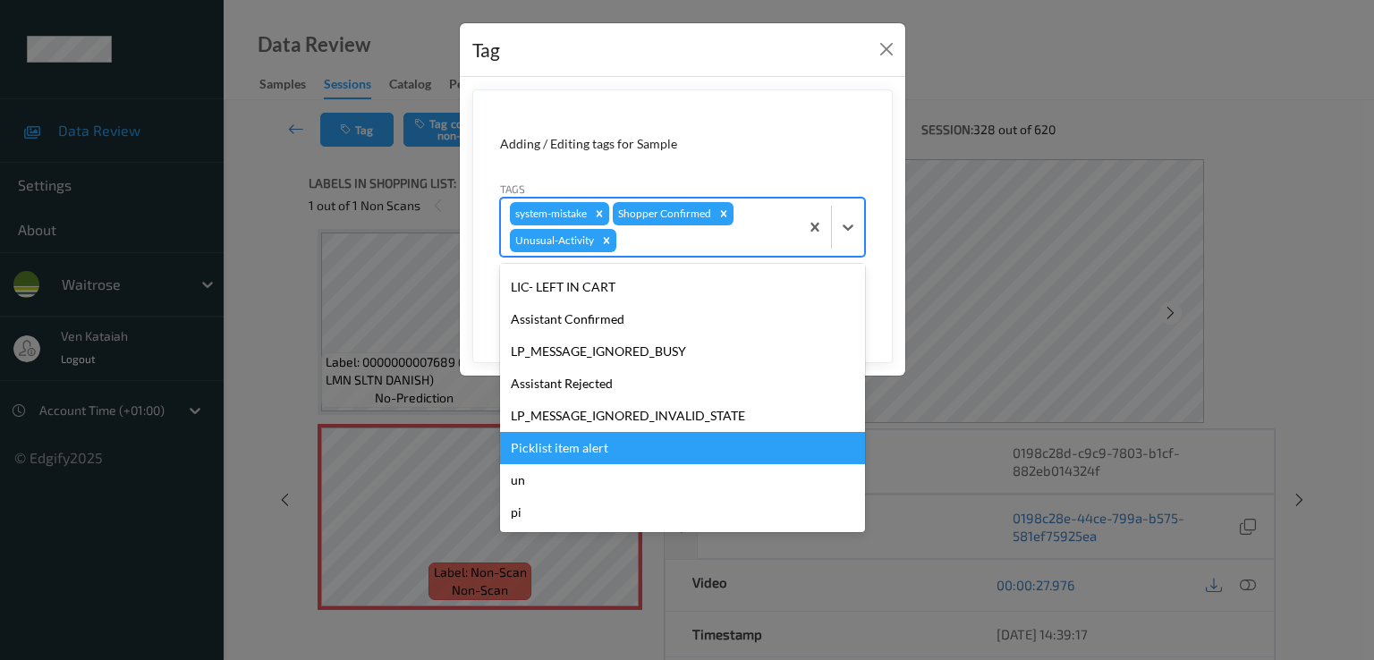
click at [604, 446] on div "Picklist item alert" at bounding box center [682, 448] width 365 height 32
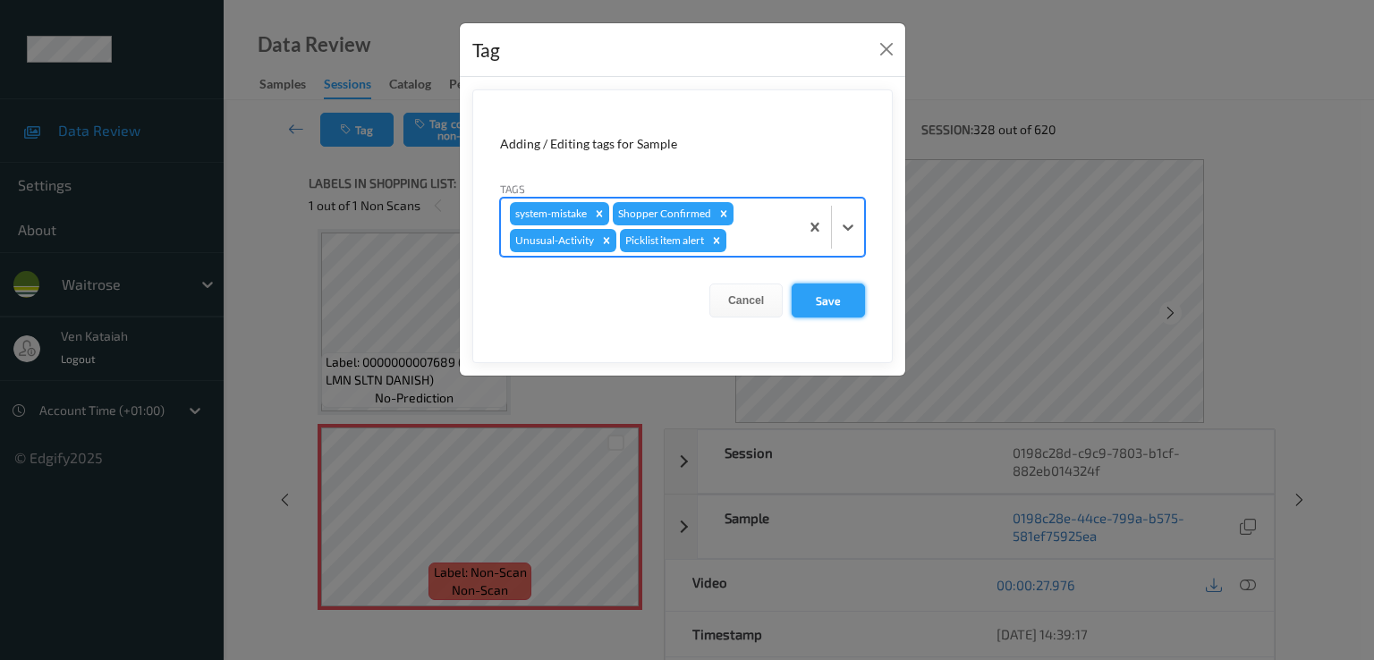
click at [801, 306] on button "Save" at bounding box center [828, 301] width 73 height 34
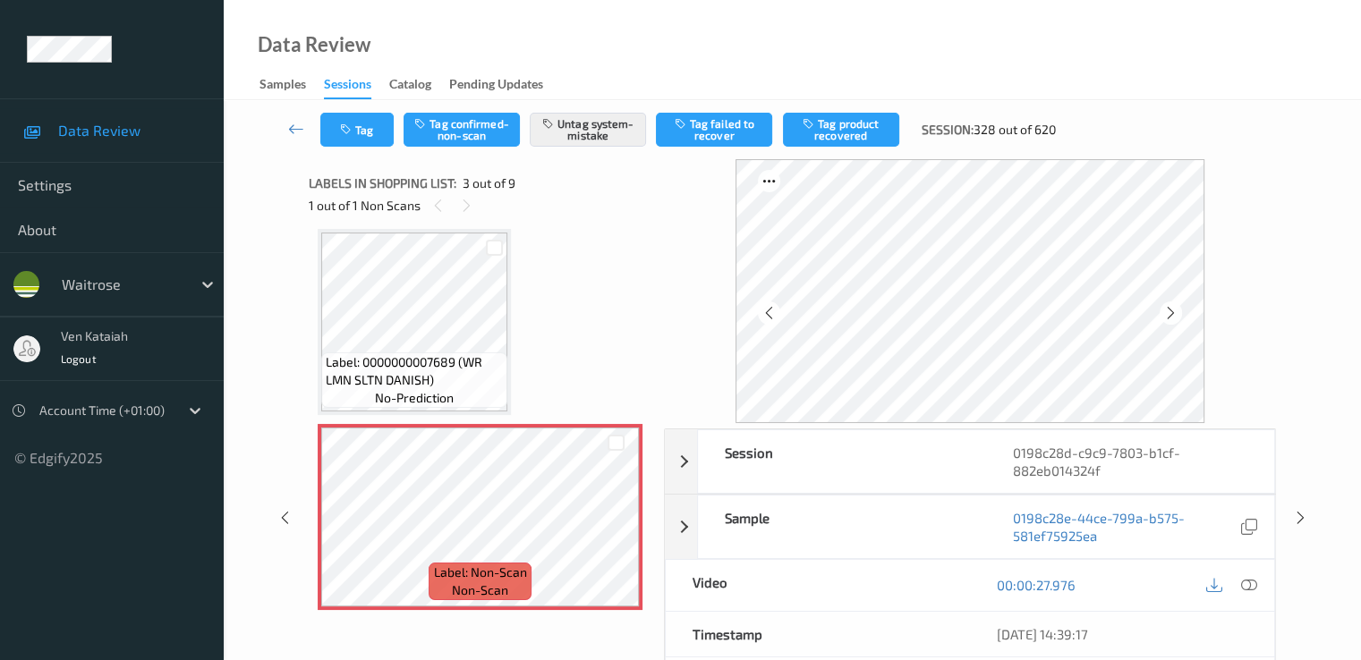
scroll to position [741, 0]
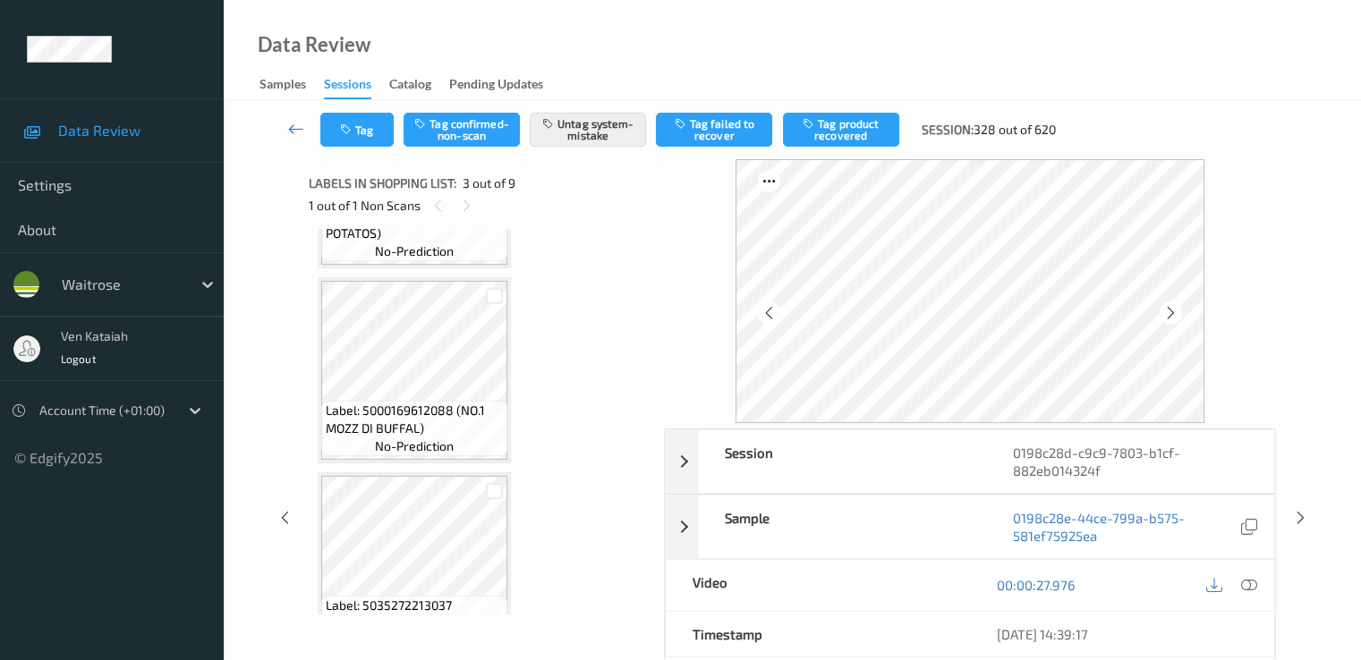
click at [308, 130] on link at bounding box center [296, 130] width 47 height 34
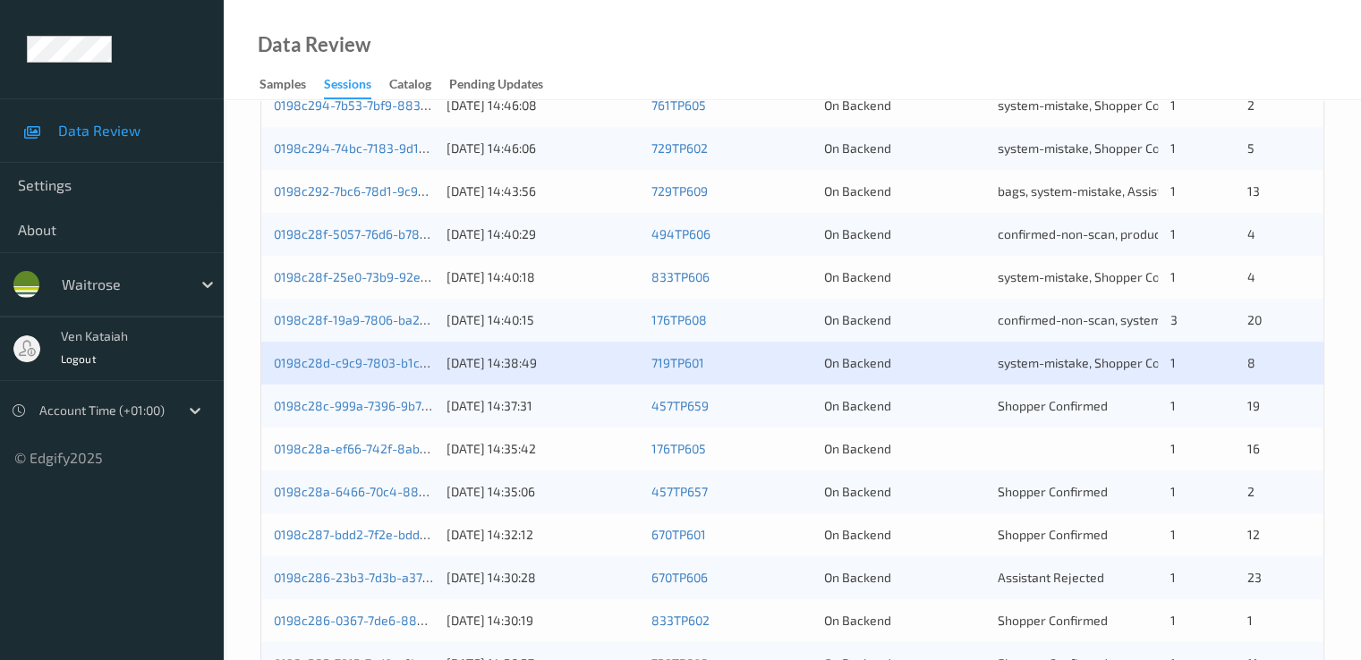
scroll to position [537, 0]
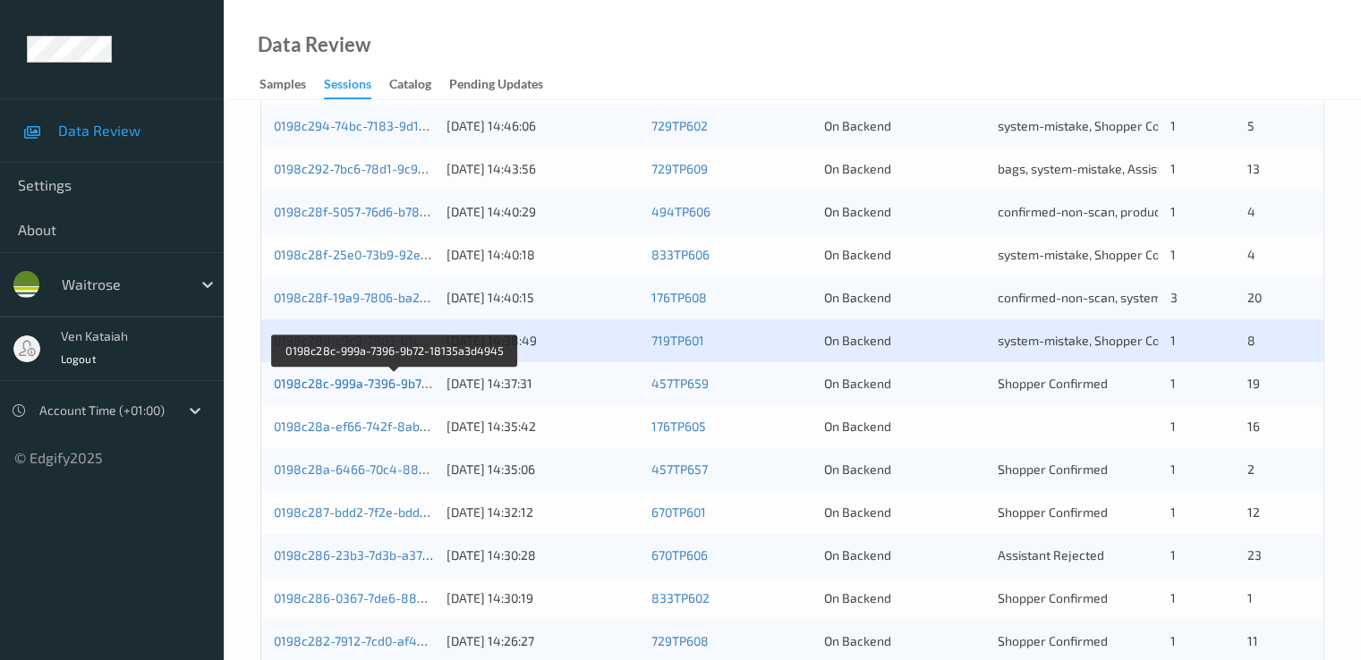
click at [301, 383] on link "0198c28c-999a-7396-9b72-18135a3d4945" at bounding box center [396, 383] width 245 height 15
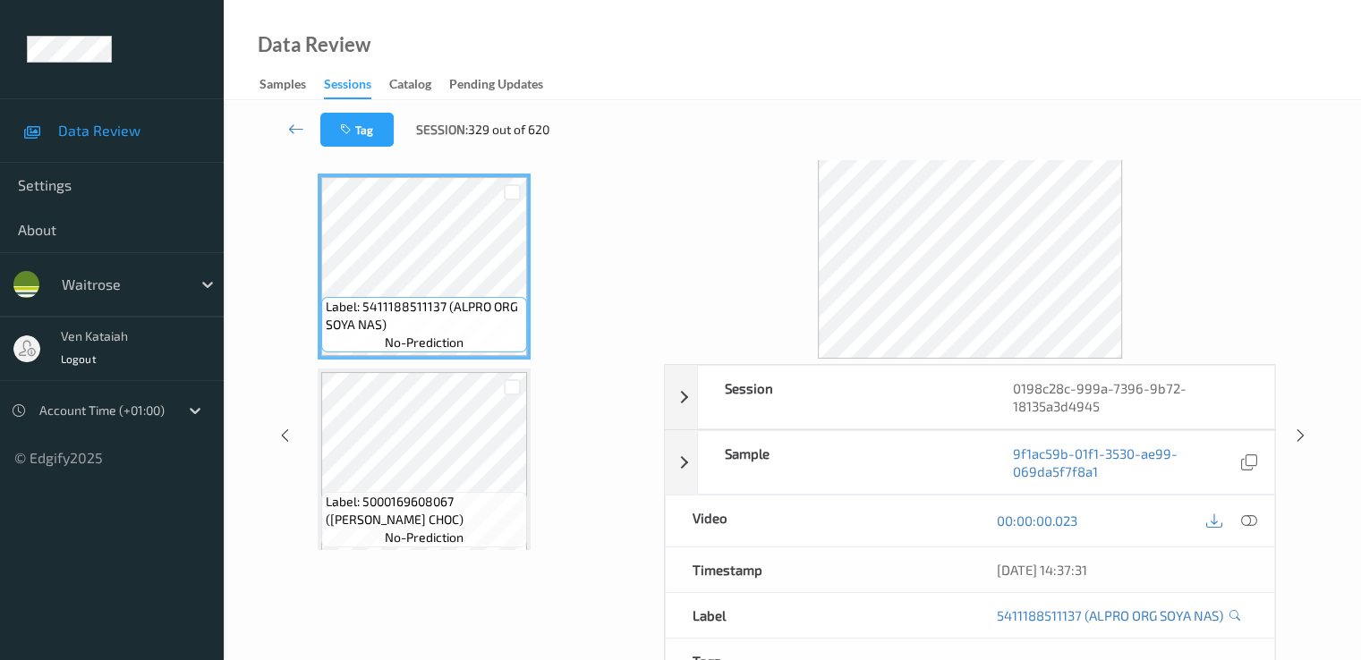
scroll to position [36, 0]
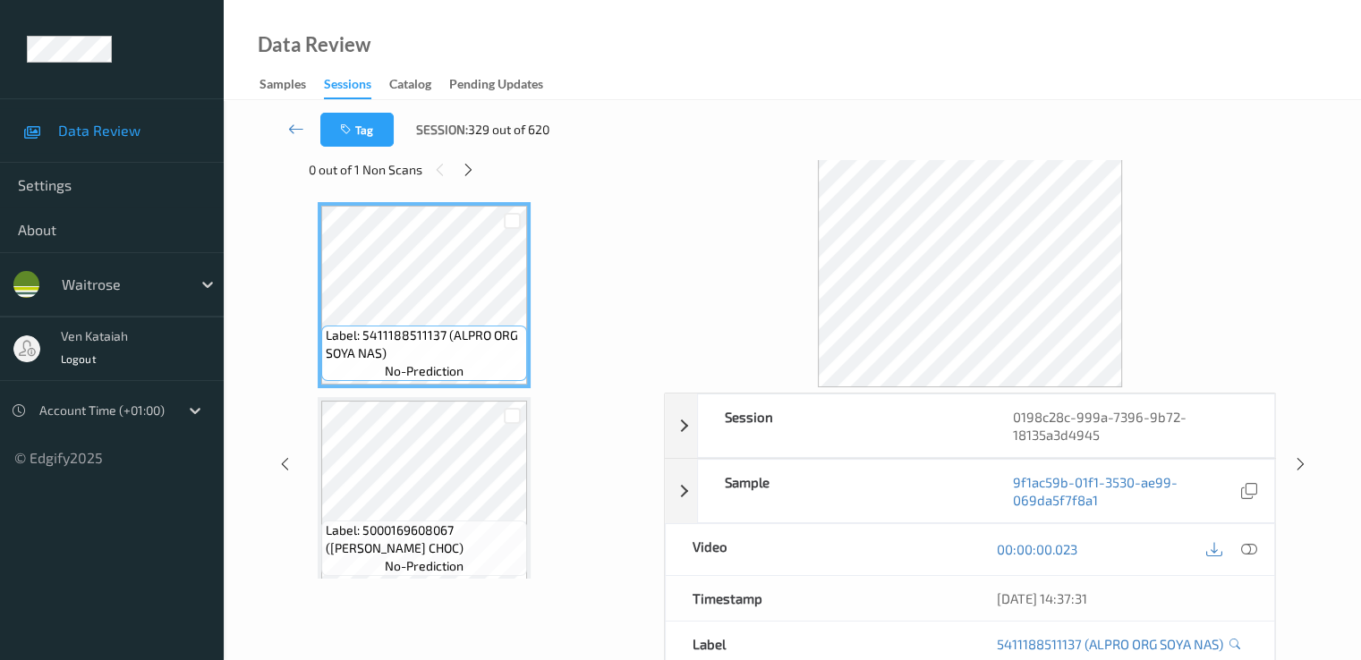
click at [461, 159] on div "0 out of 1 Non Scans" at bounding box center [480, 169] width 343 height 22
drag, startPoint x: 466, startPoint y: 158, endPoint x: 460, endPoint y: 203, distance: 45.2
click at [466, 158] on div "Tag Session: 329 out of 620" at bounding box center [792, 129] width 1064 height 59
click at [476, 174] on div at bounding box center [468, 169] width 22 height 22
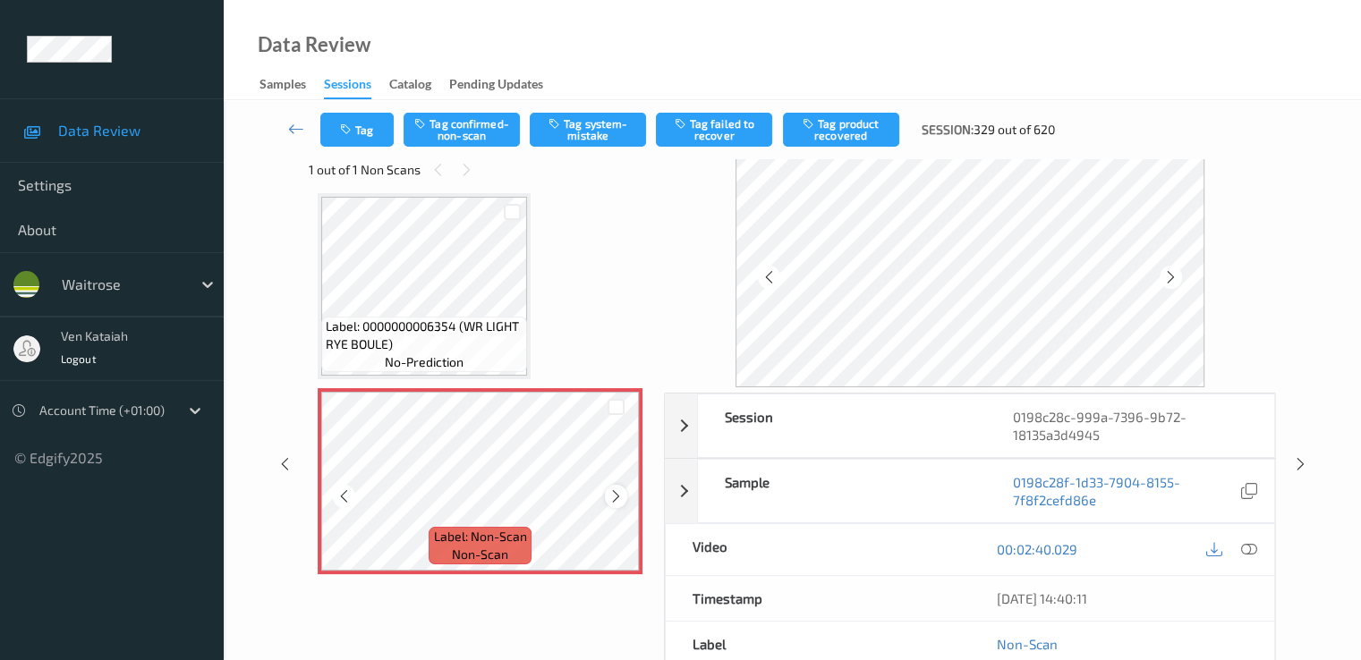
click at [616, 501] on icon at bounding box center [615, 496] width 15 height 16
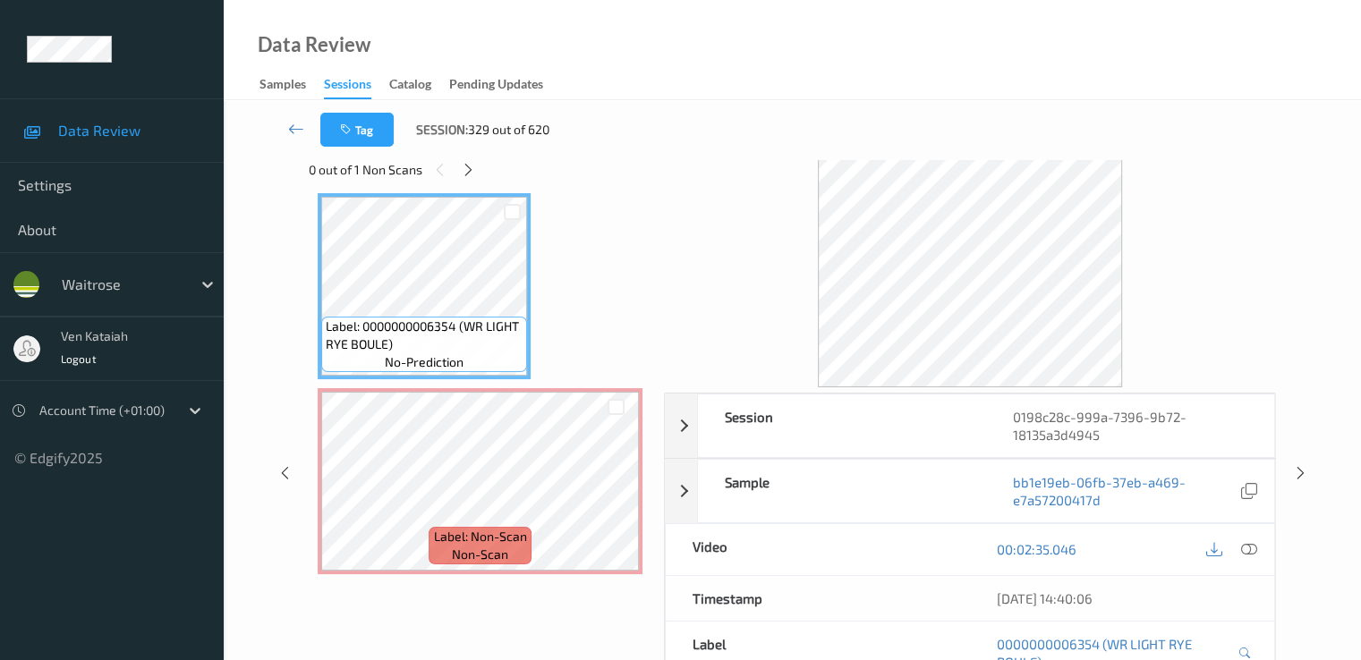
click at [1245, 541] on icon at bounding box center [1248, 549] width 16 height 16
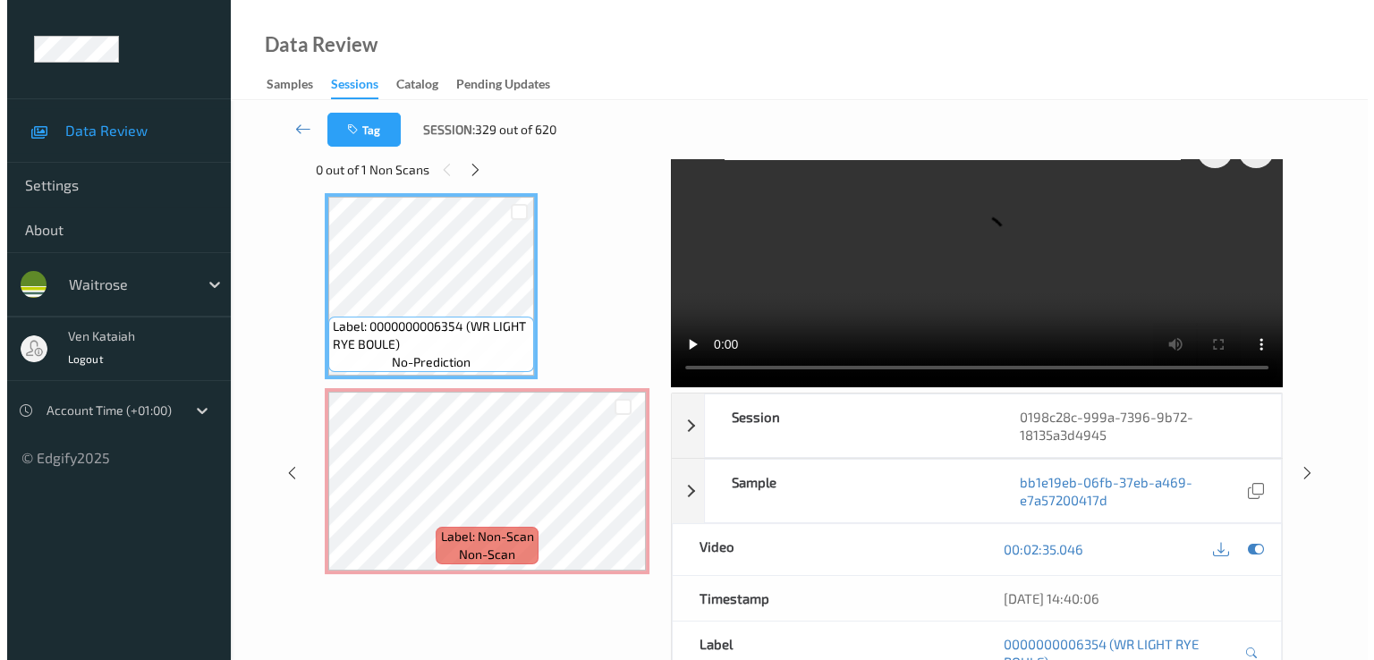
scroll to position [0, 0]
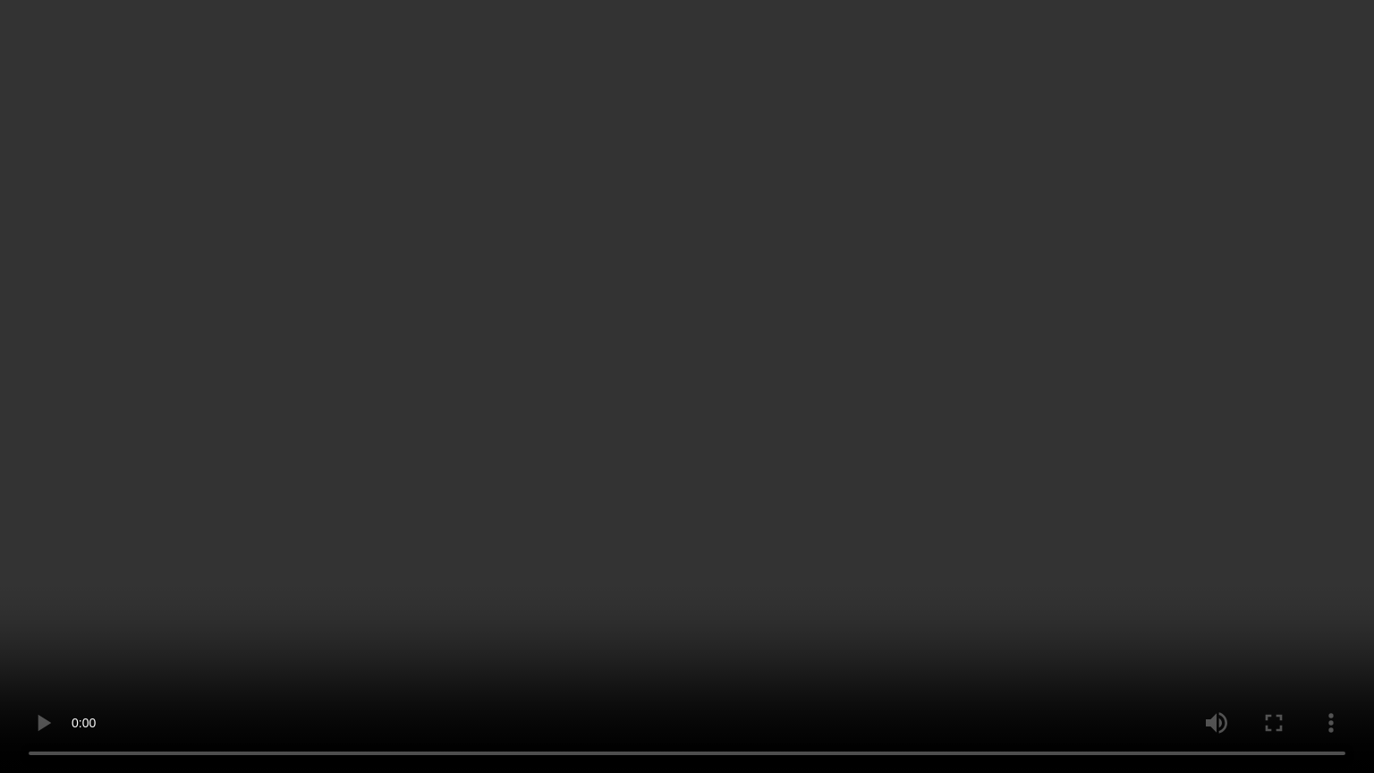
click at [811, 634] on video at bounding box center [687, 386] width 1374 height 773
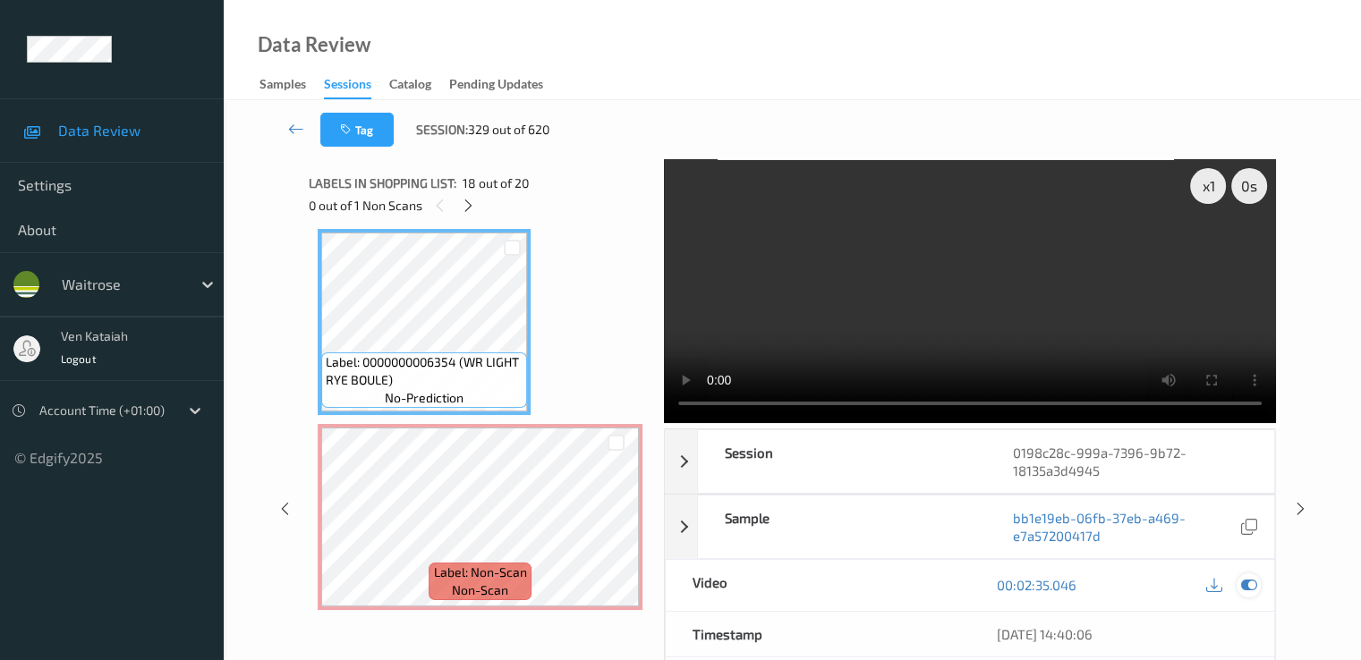
click at [1252, 588] on icon at bounding box center [1248, 585] width 16 height 16
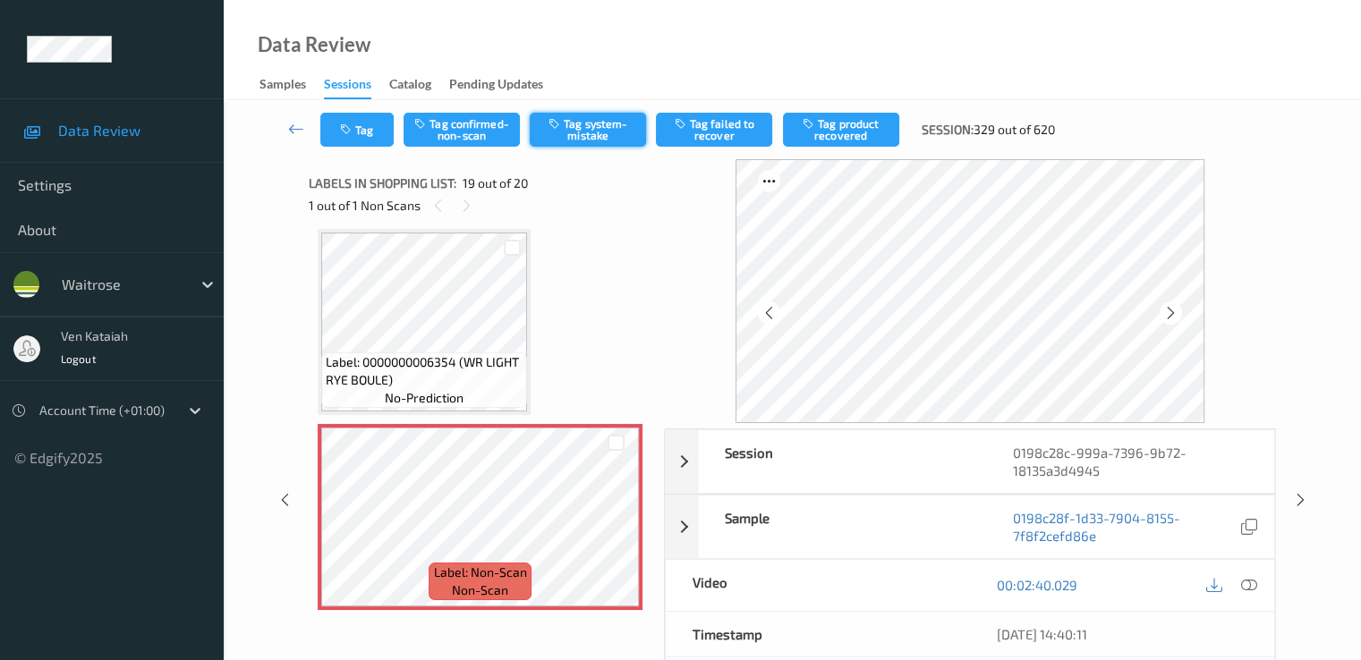
click at [592, 115] on button "Tag system-mistake" at bounding box center [588, 130] width 116 height 34
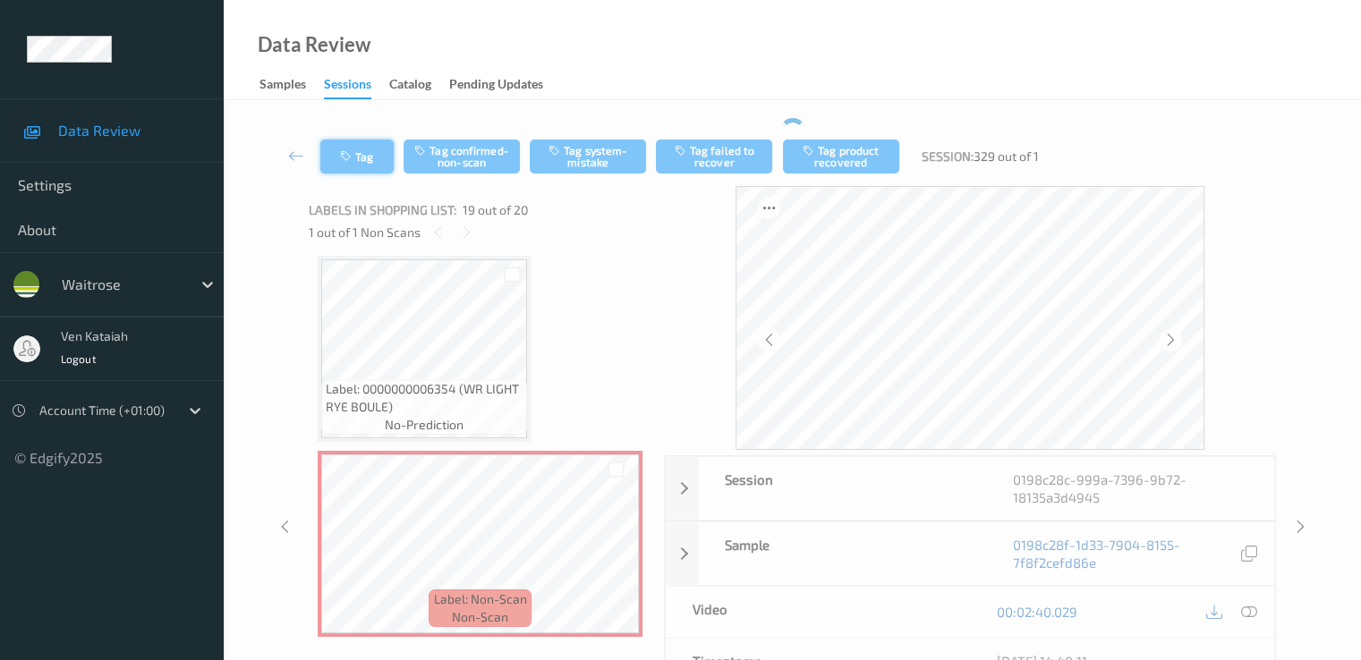
click at [369, 124] on div "Tag Tag confirmed-non-scan Tag system-mistake Tag failed to recover Tag product…" at bounding box center [792, 493] width 1064 height 750
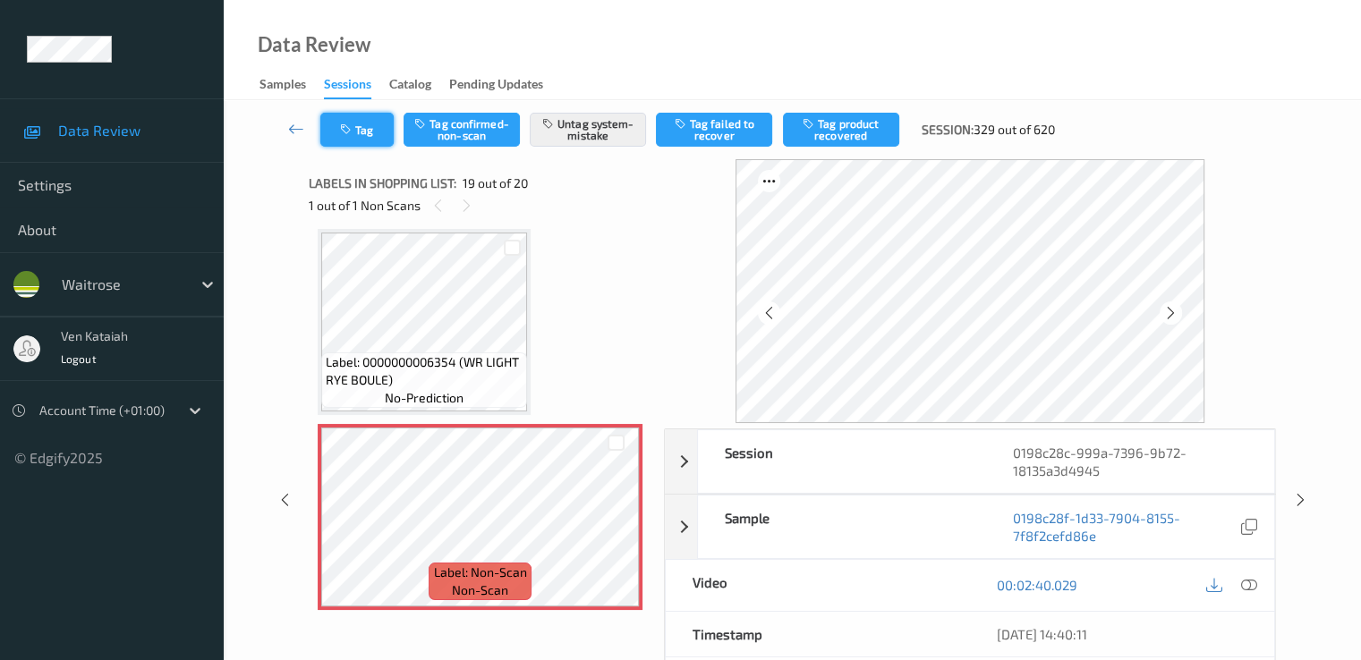
click at [363, 132] on button "Tag" at bounding box center [356, 130] width 73 height 34
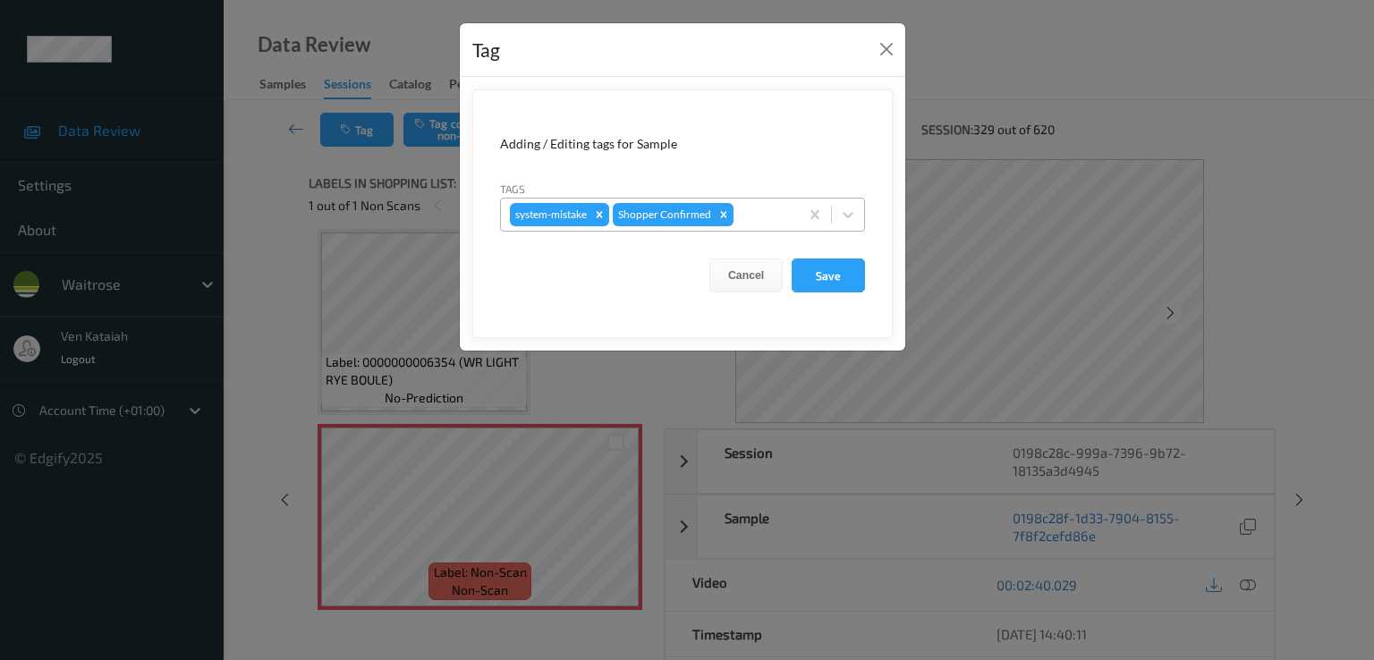
click at [744, 213] on div at bounding box center [763, 214] width 53 height 21
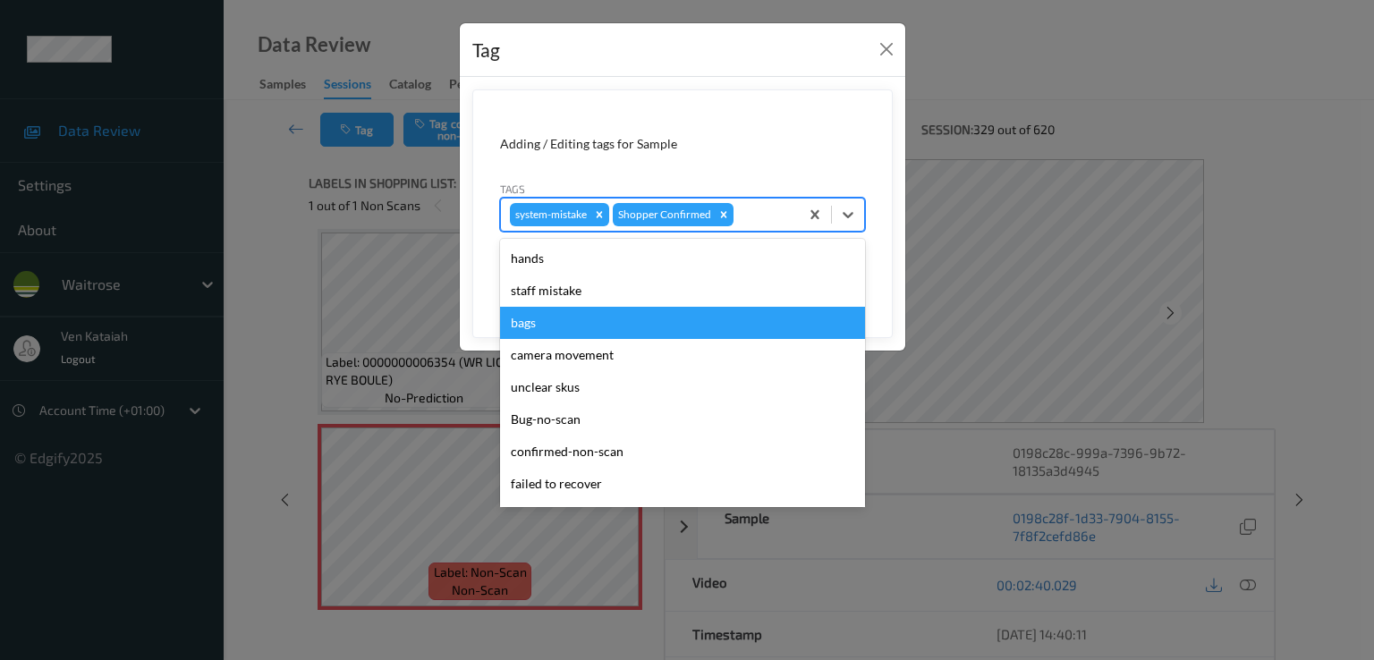
scroll to position [351, 0]
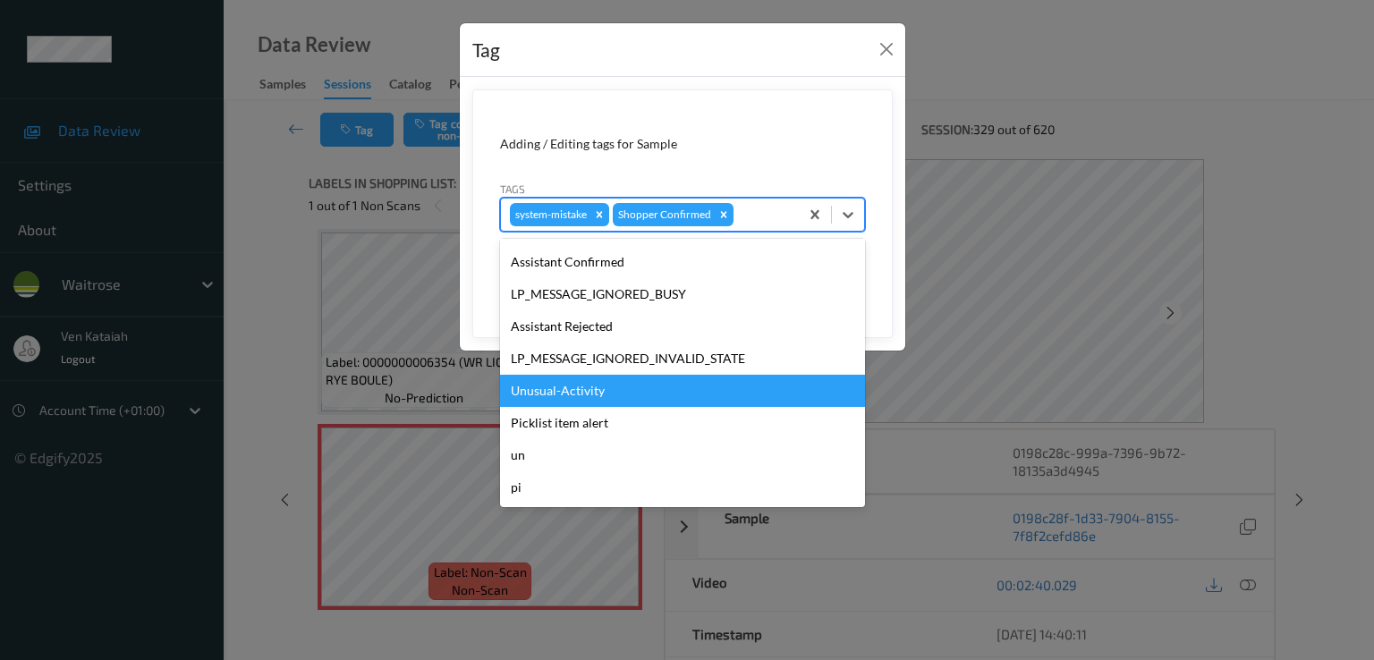
click at [620, 398] on div "Unusual-Activity" at bounding box center [682, 391] width 365 height 32
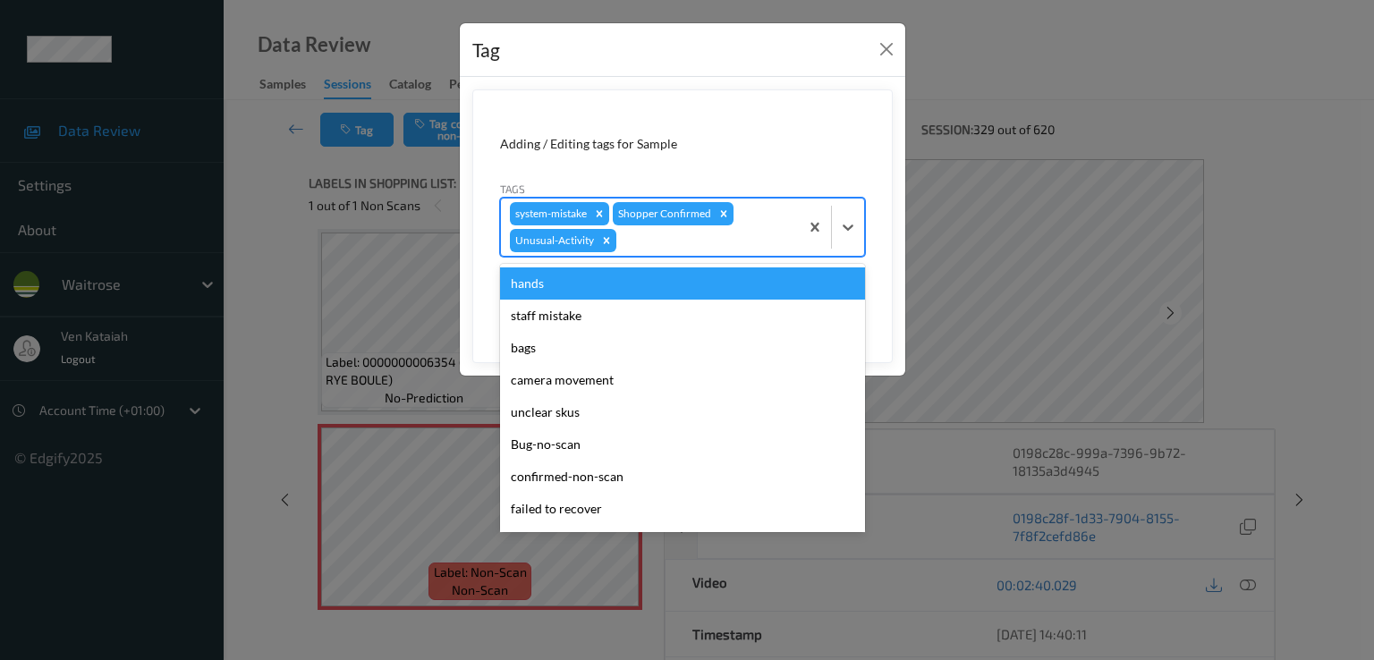
click at [759, 244] on div at bounding box center [705, 240] width 170 height 21
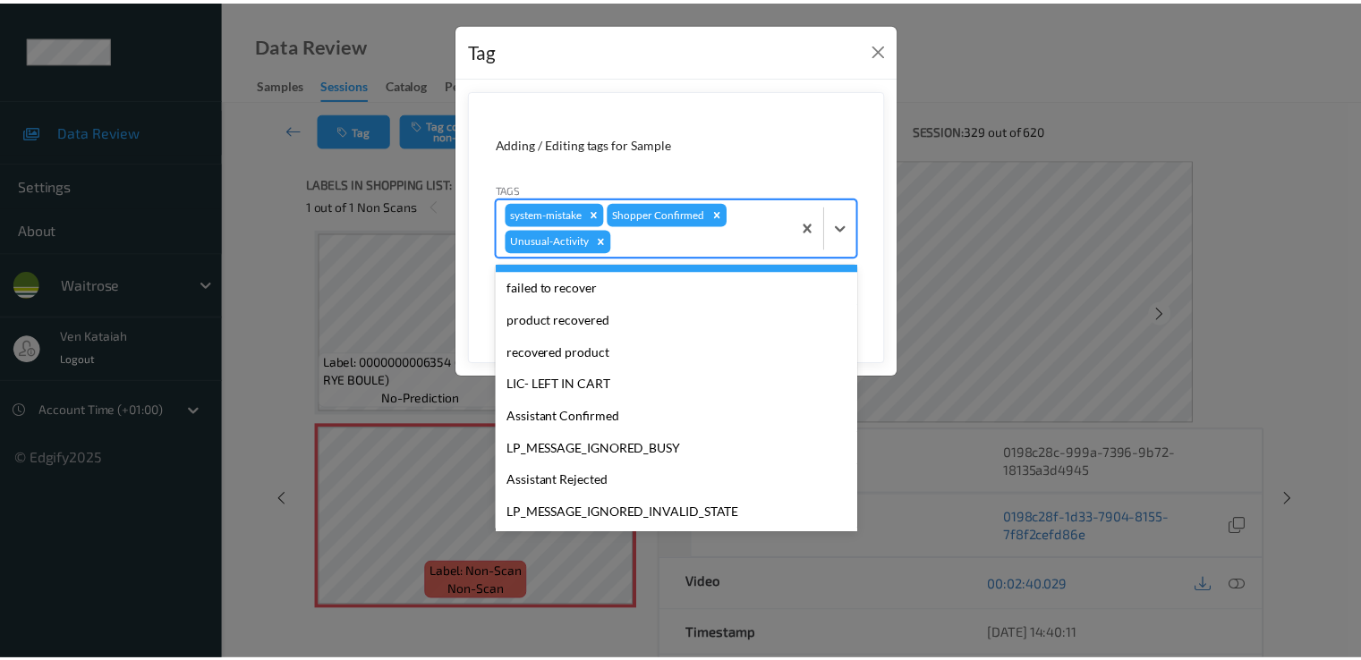
scroll to position [319, 0]
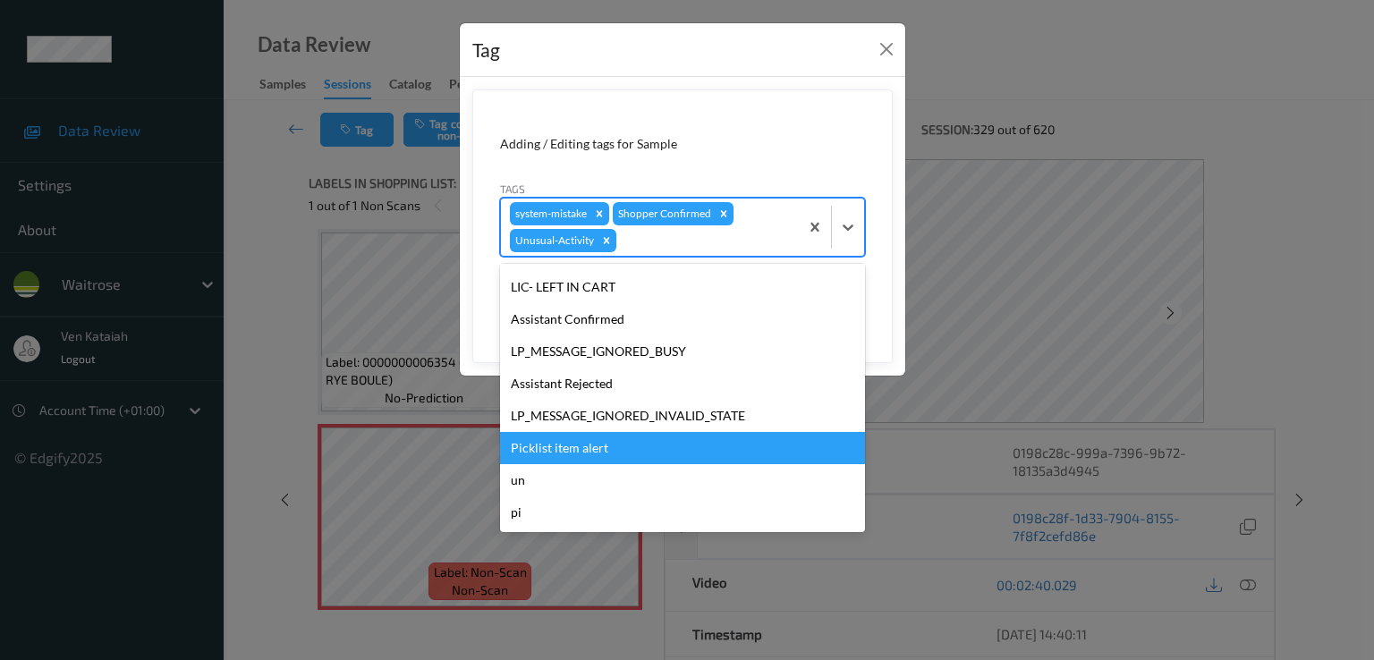
click at [594, 453] on div "Picklist item alert" at bounding box center [682, 448] width 365 height 32
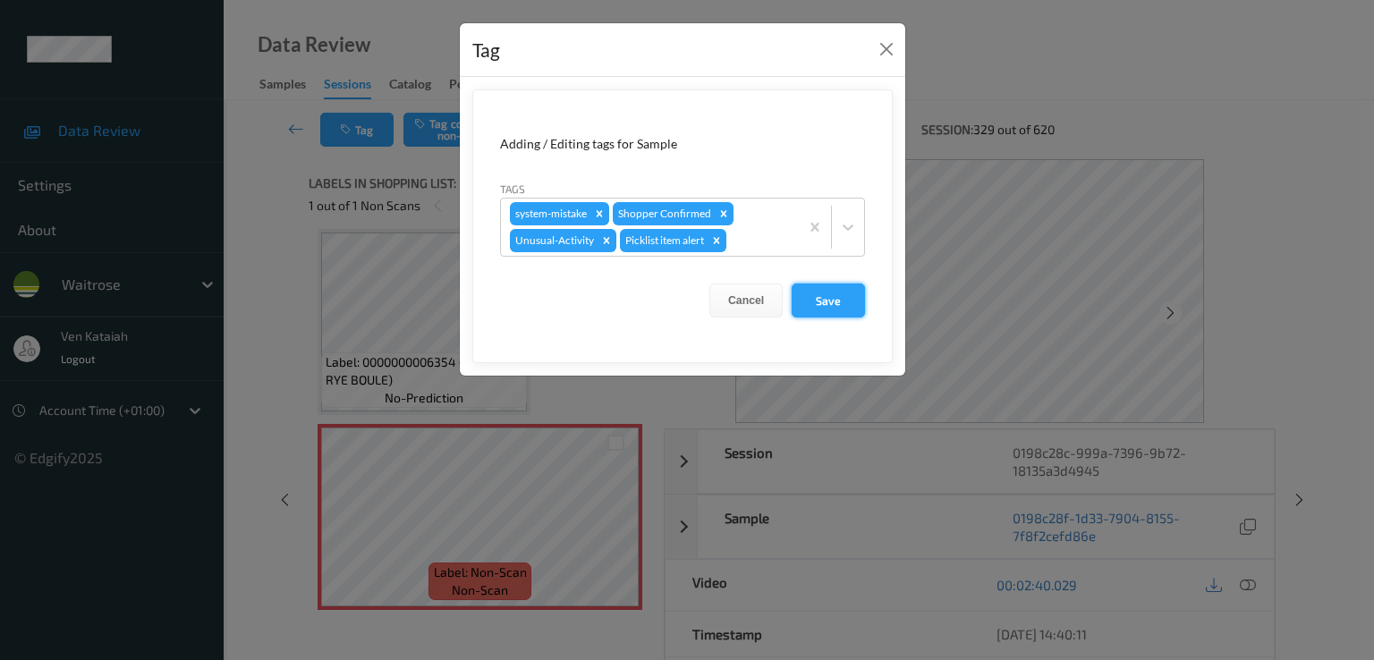
click at [817, 312] on button "Save" at bounding box center [828, 301] width 73 height 34
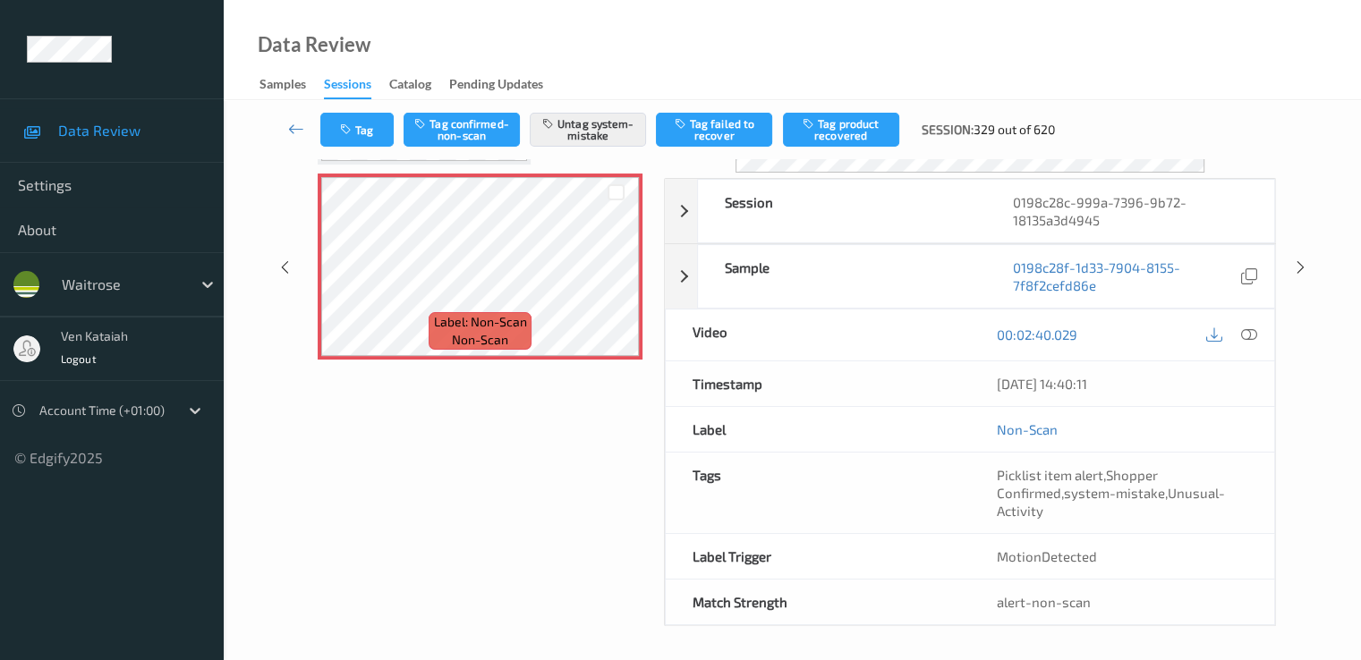
scroll to position [0, 0]
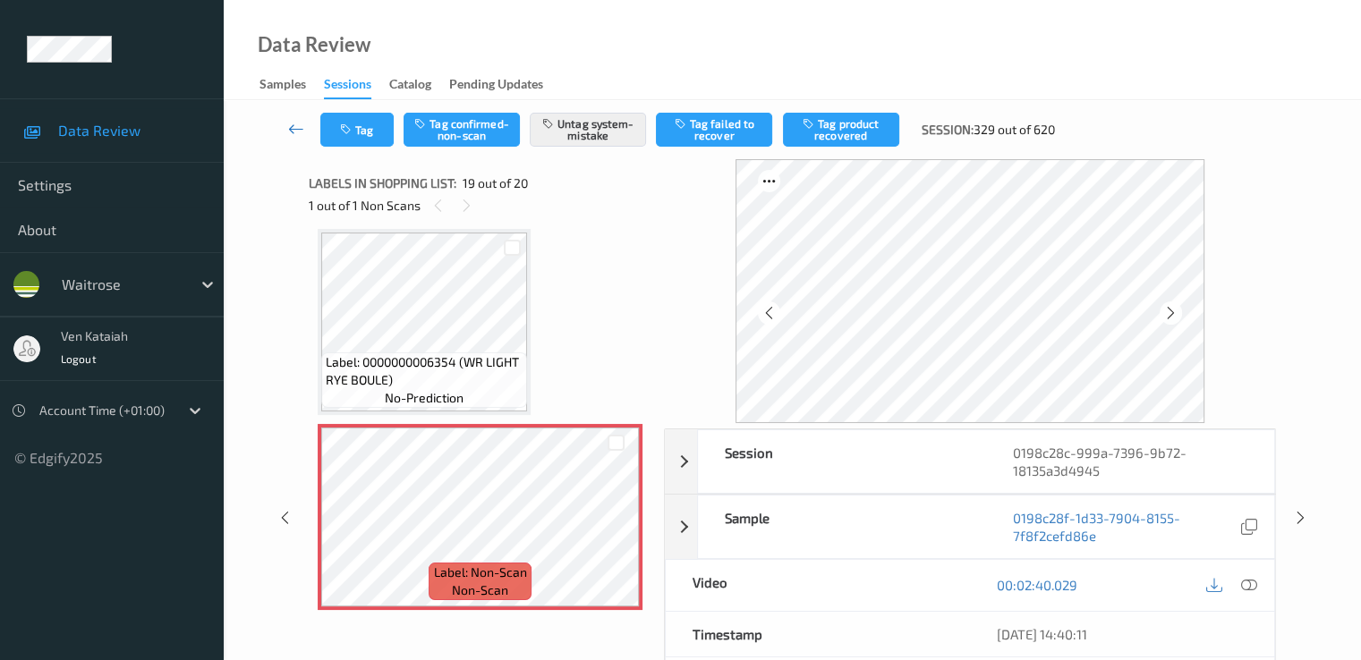
click at [293, 132] on icon at bounding box center [296, 129] width 16 height 18
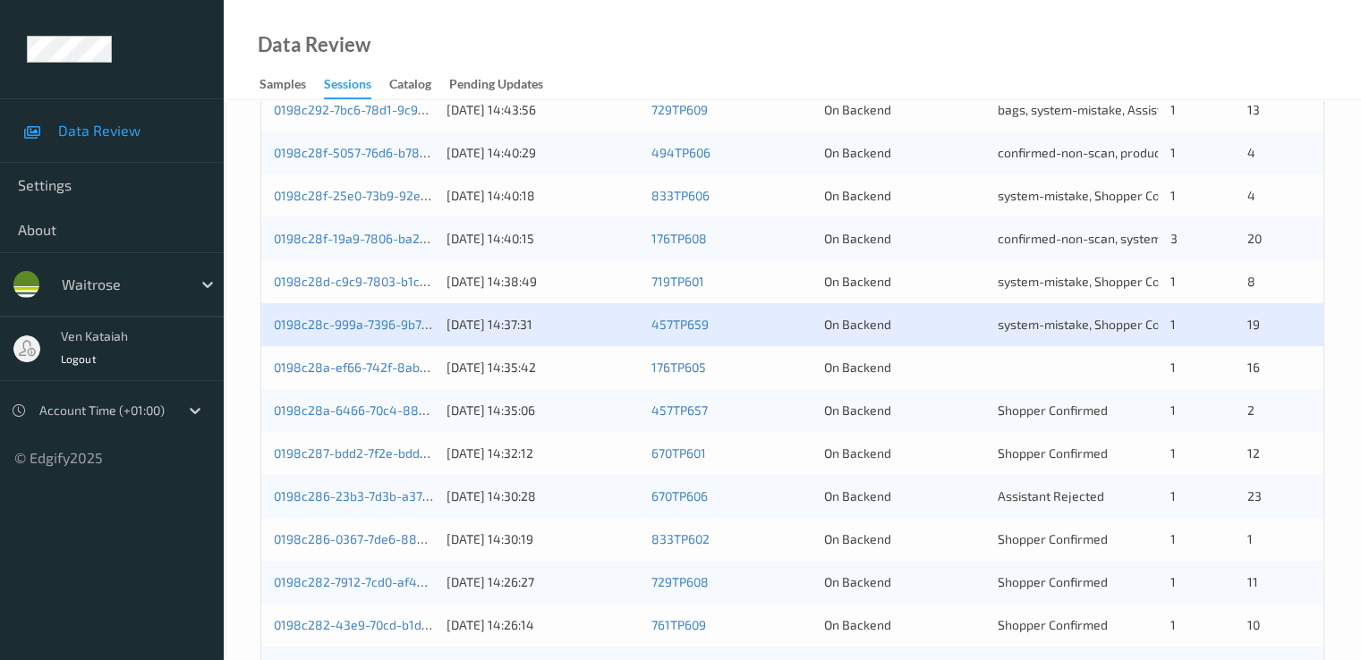
scroll to position [716, 0]
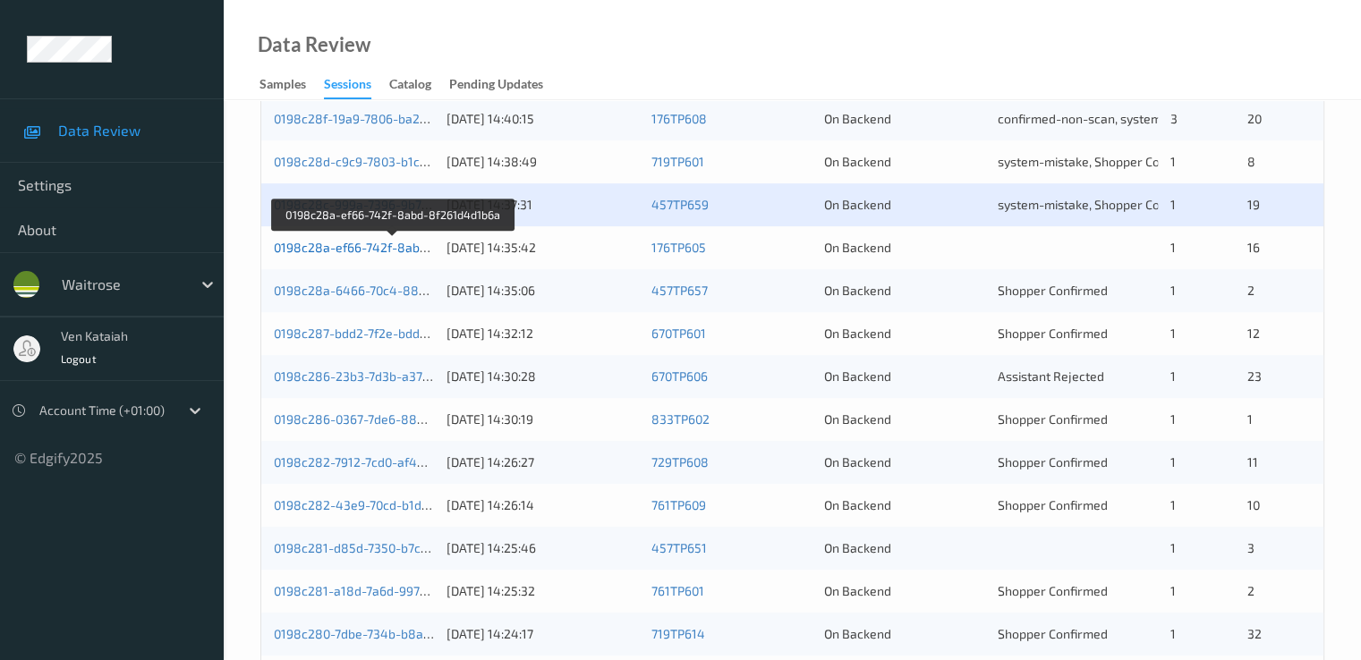
click at [367, 245] on link "0198c28a-ef66-742f-8abd-8f261d4d1b6a" at bounding box center [394, 247] width 240 height 15
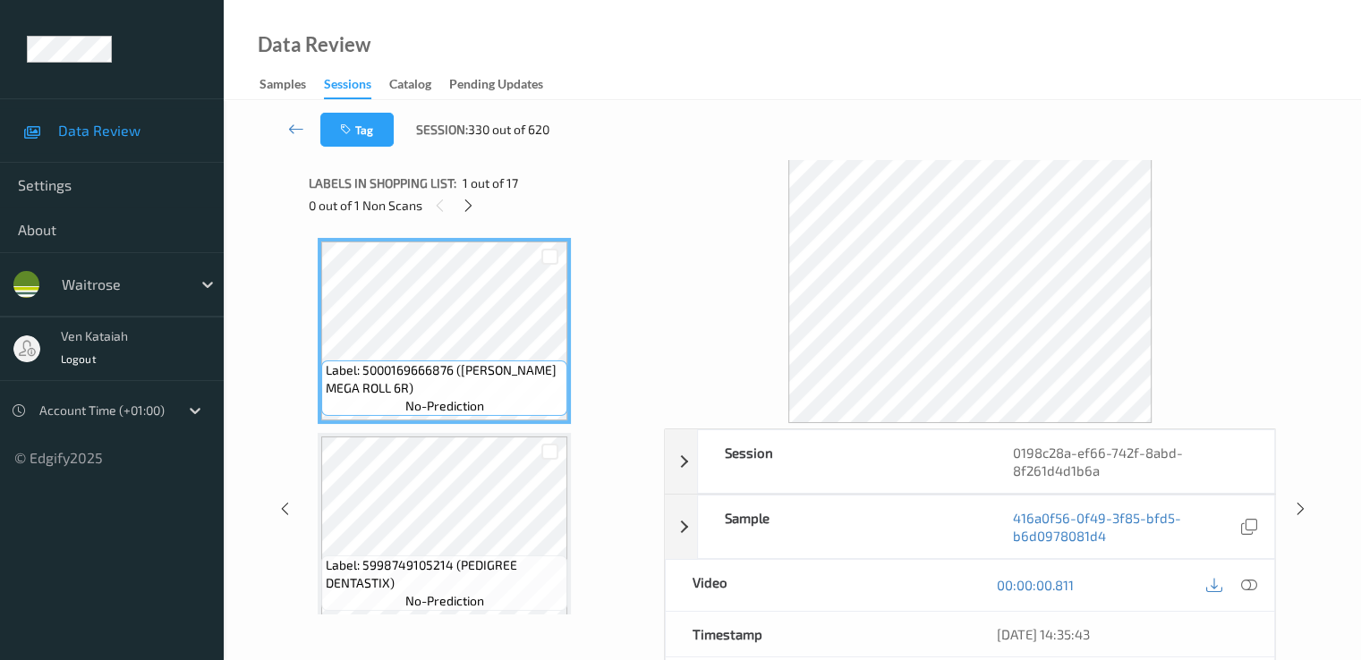
drag, startPoint x: 466, startPoint y: 202, endPoint x: 449, endPoint y: 230, distance: 32.5
click at [465, 201] on icon at bounding box center [468, 206] width 15 height 16
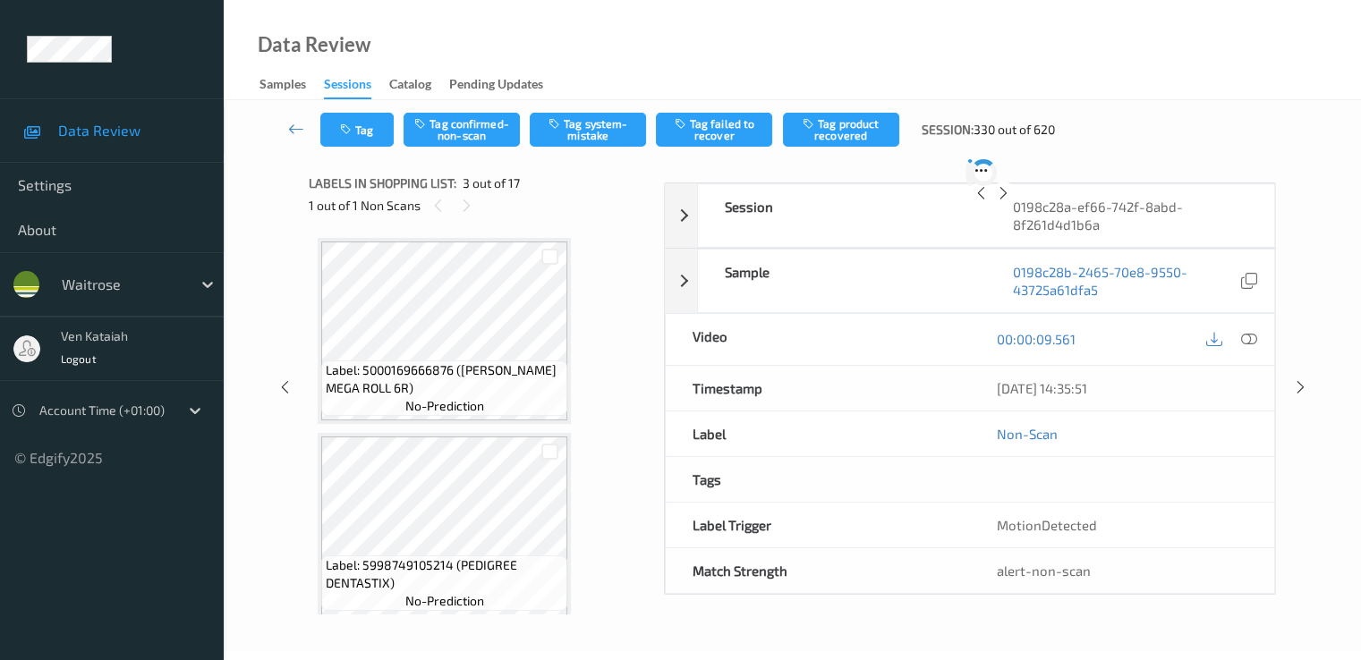
scroll to position [204, 0]
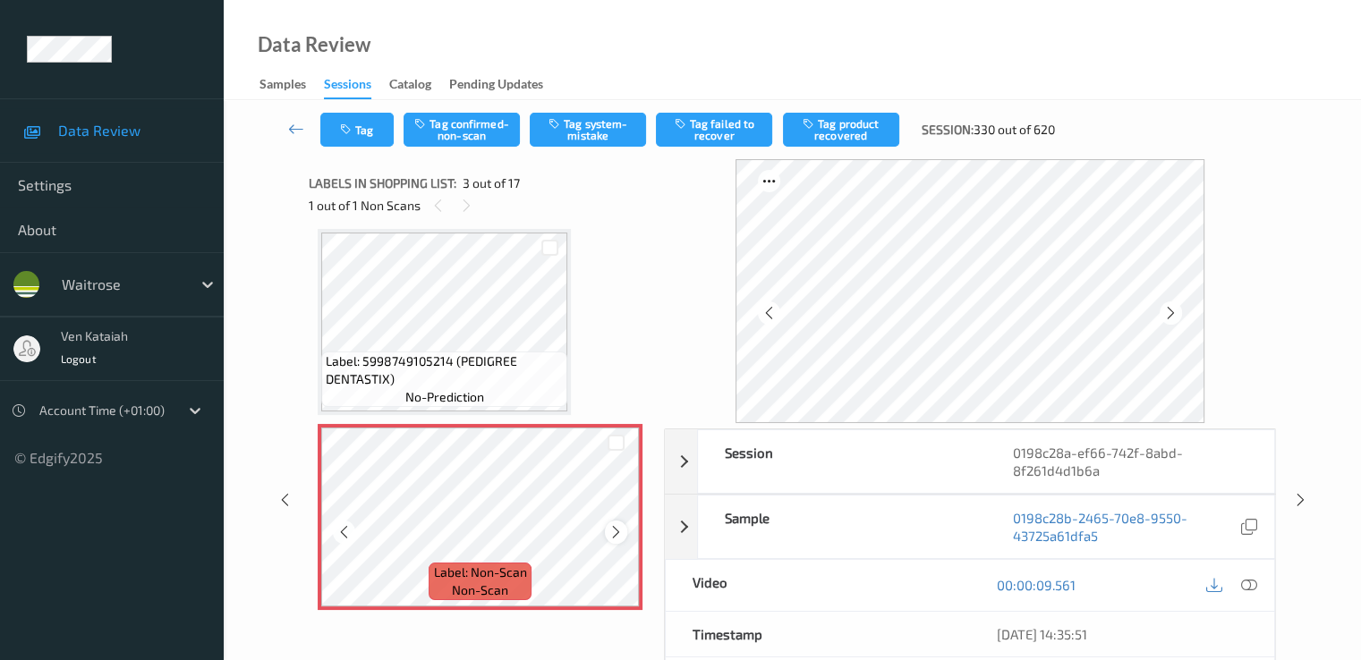
click at [625, 534] on div at bounding box center [616, 532] width 22 height 22
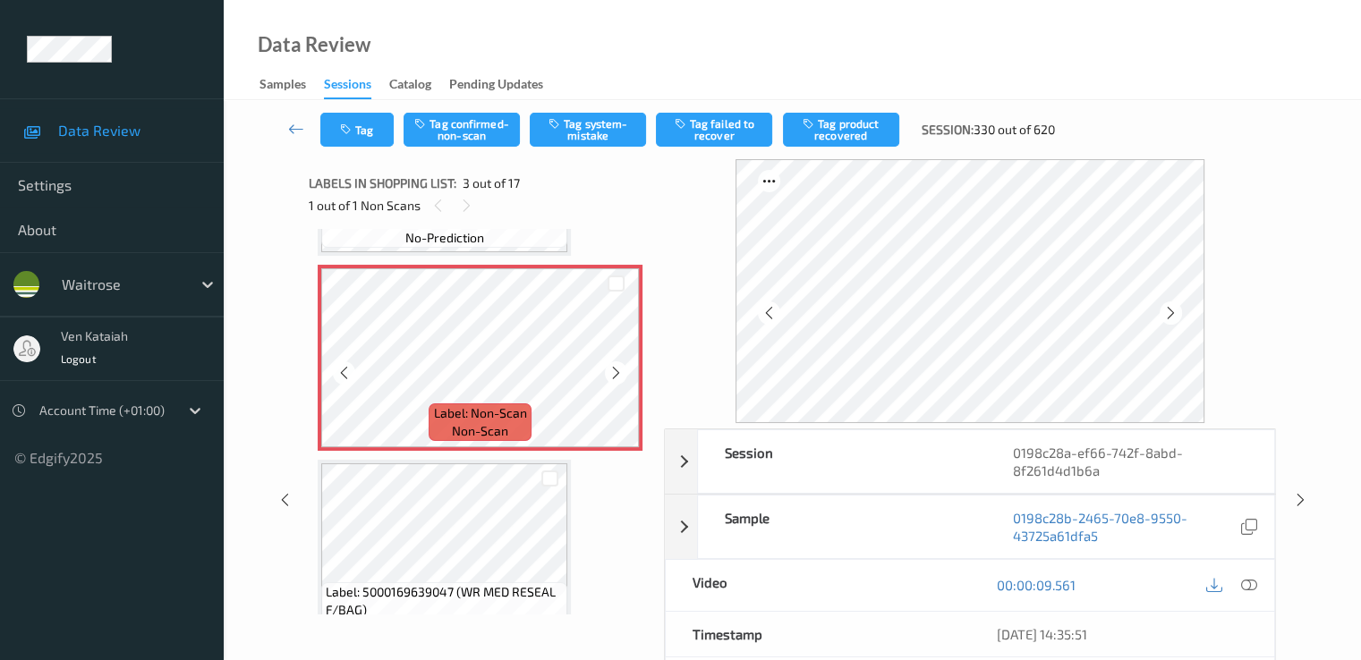
scroll to position [383, 0]
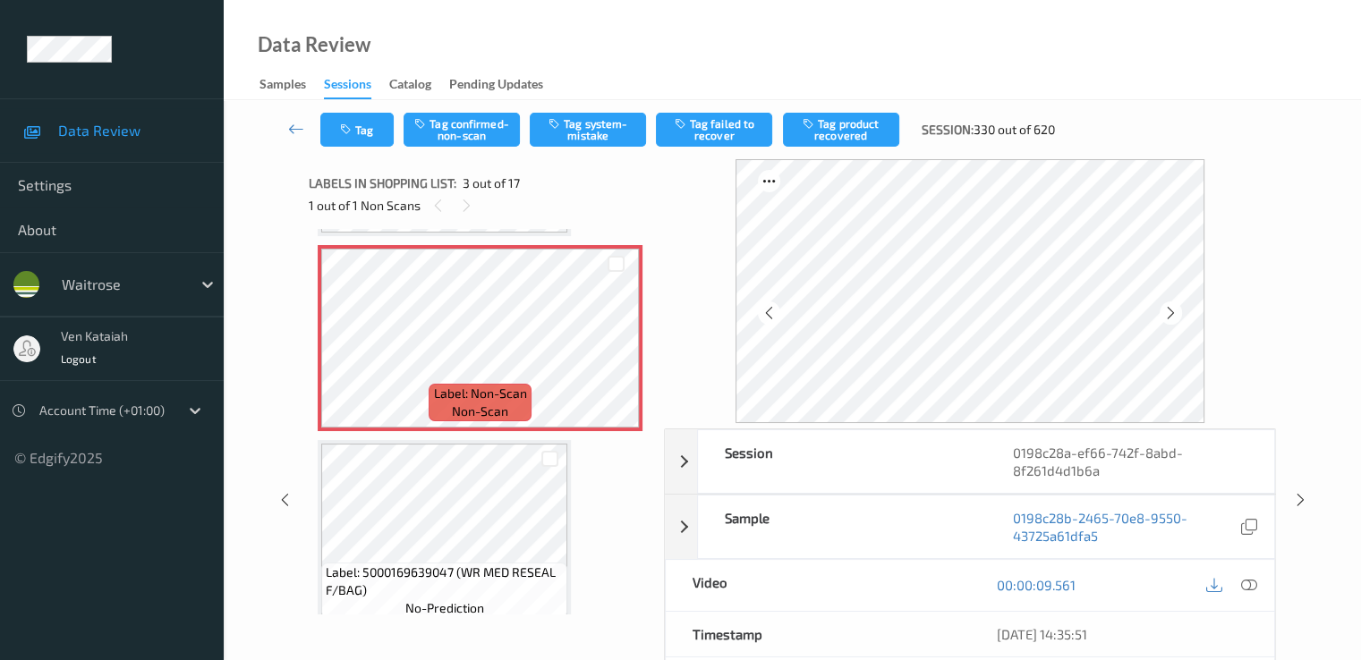
click at [1260, 584] on div at bounding box center [1248, 585] width 24 height 24
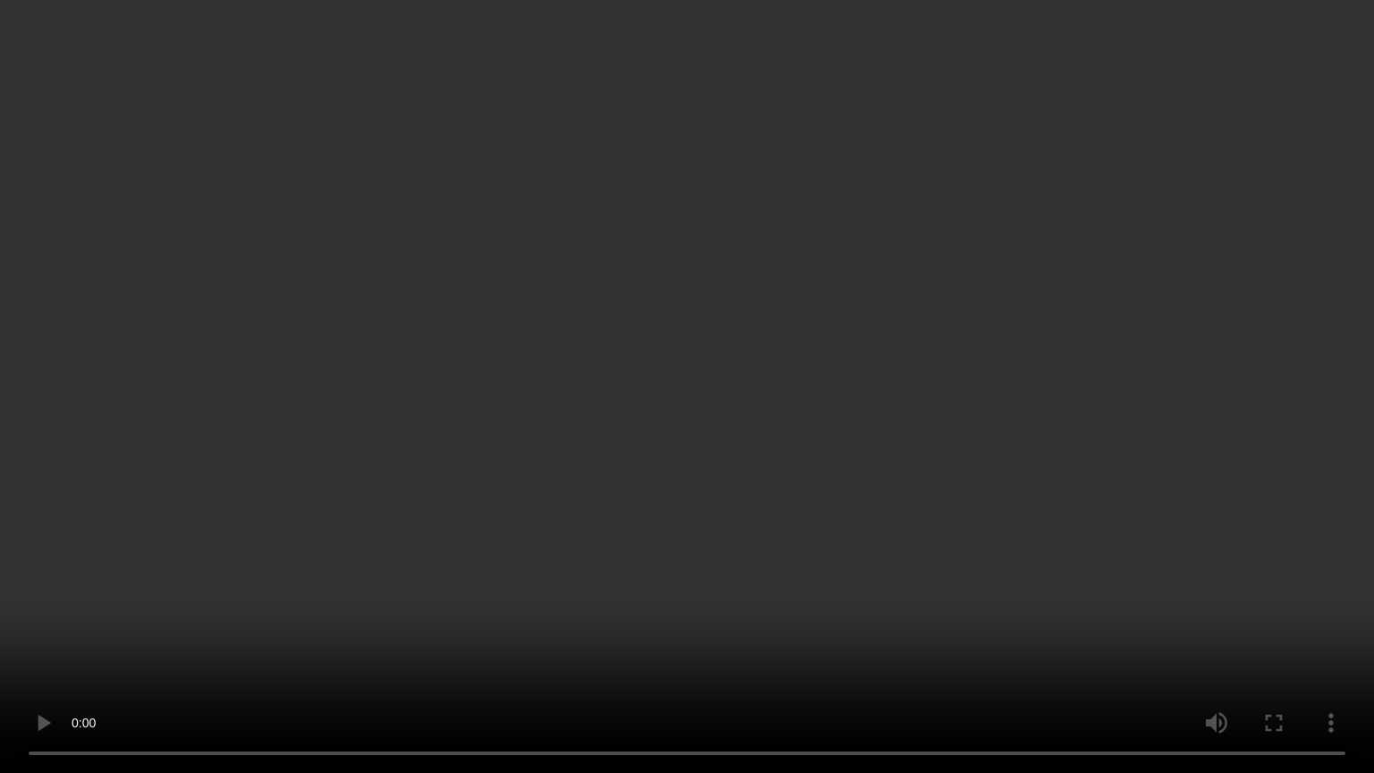
click at [314, 642] on video at bounding box center [687, 386] width 1374 height 773
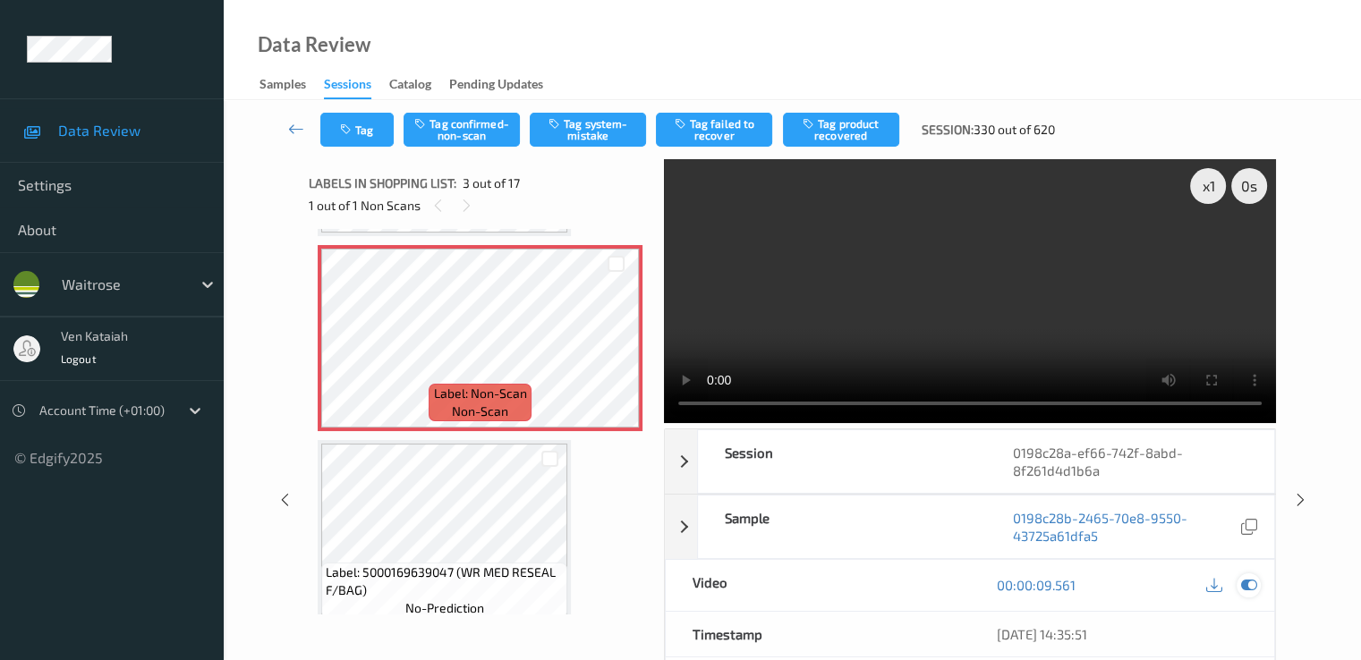
click at [1249, 587] on icon at bounding box center [1248, 585] width 16 height 16
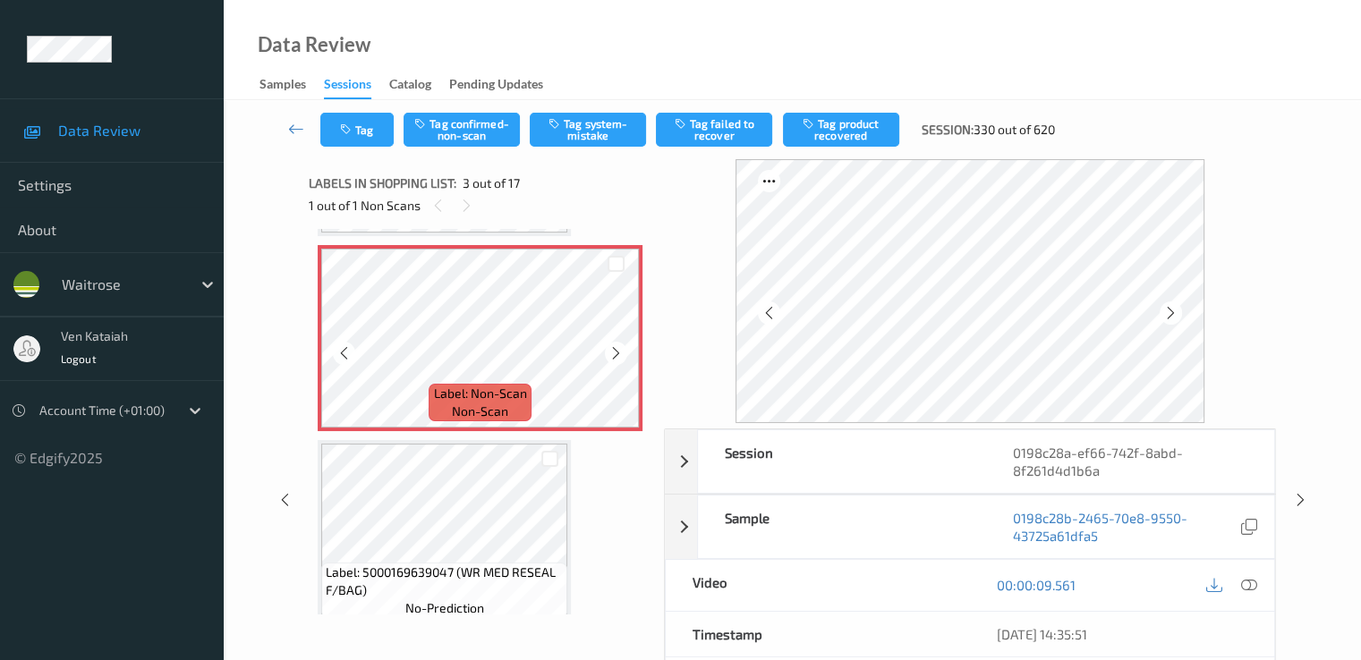
click at [485, 412] on span "non-scan" at bounding box center [480, 412] width 56 height 18
click at [471, 142] on button "Tag confirmed-non-scan" at bounding box center [461, 130] width 116 height 34
click at [837, 133] on button "Tag product recovered" at bounding box center [841, 130] width 116 height 34
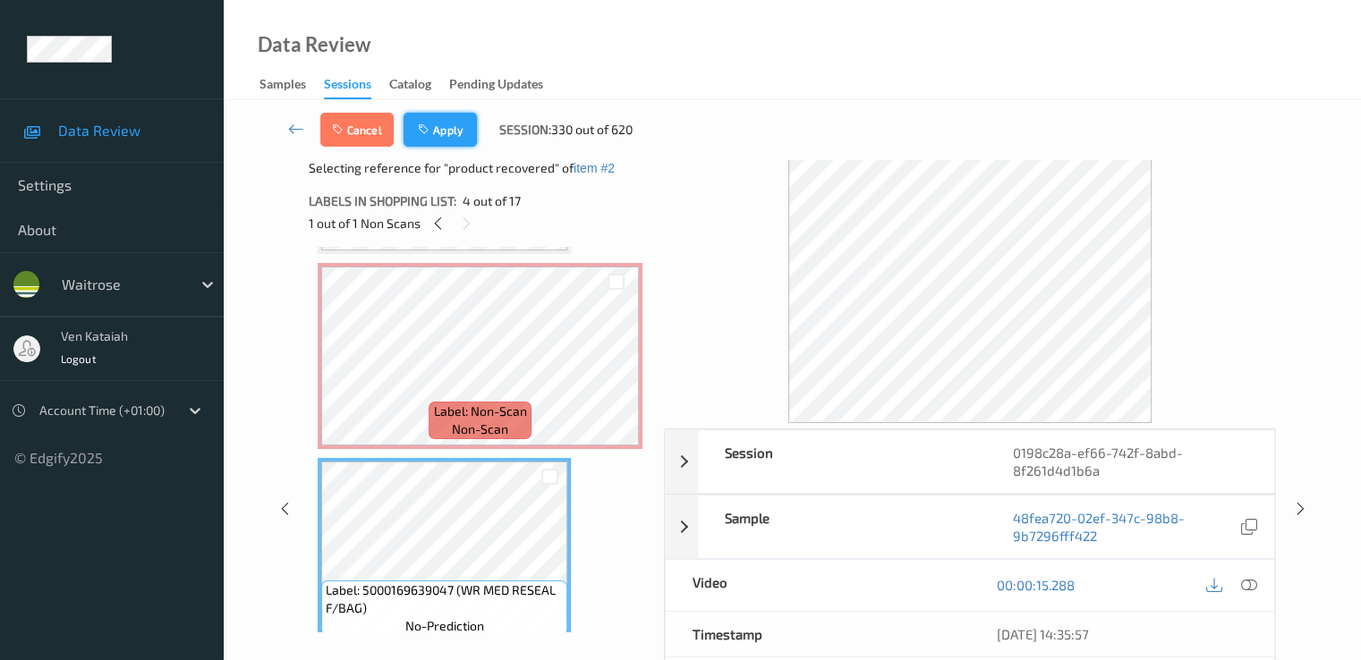
click at [421, 140] on button "Apply" at bounding box center [439, 130] width 73 height 34
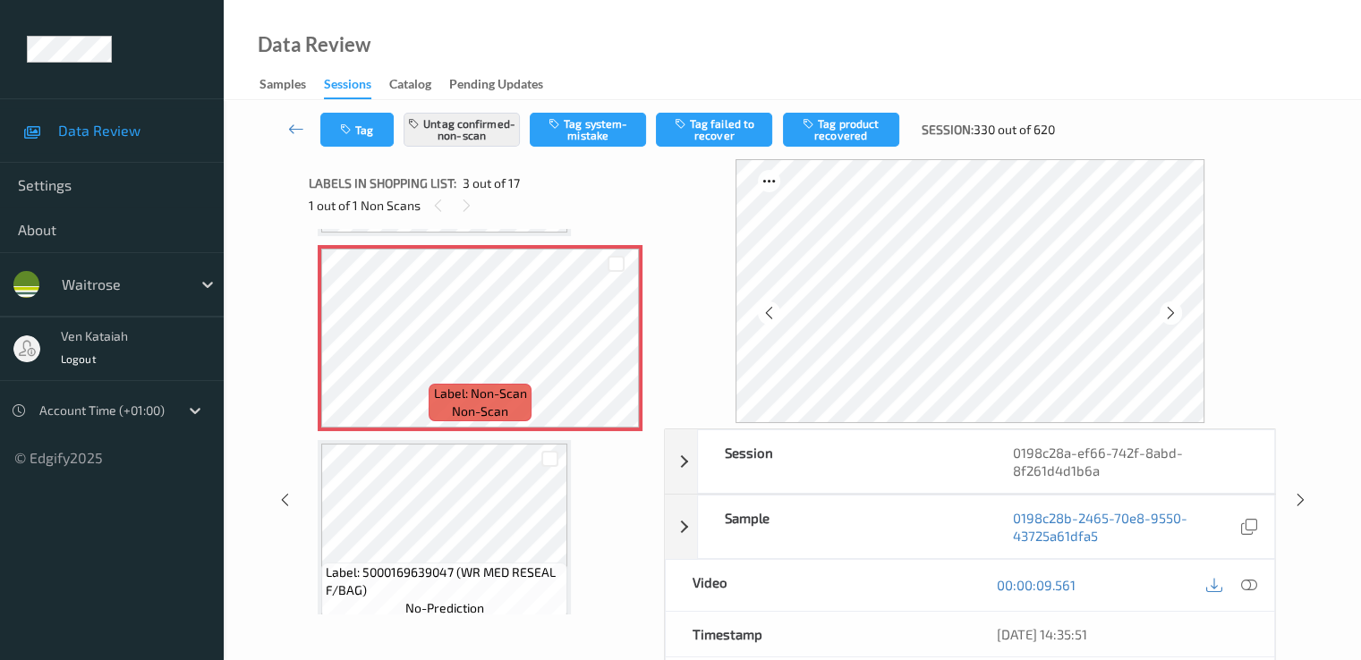
scroll to position [204, 0]
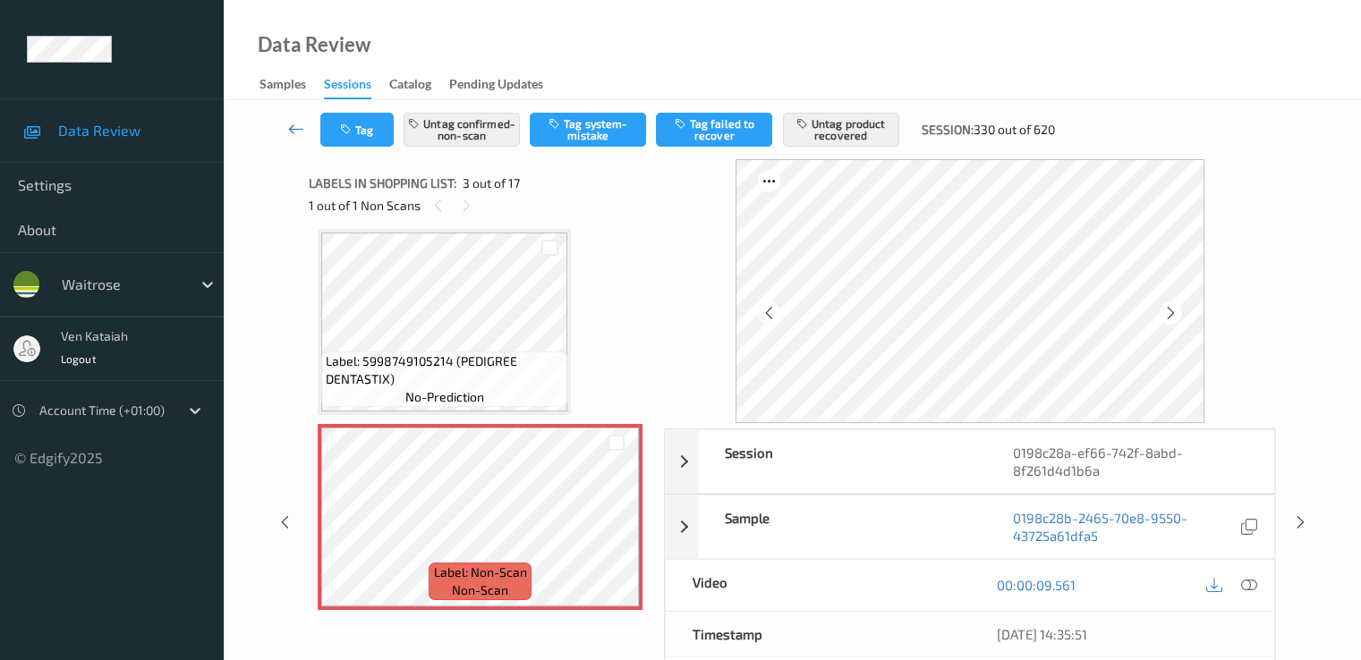
click at [293, 130] on icon at bounding box center [296, 129] width 16 height 18
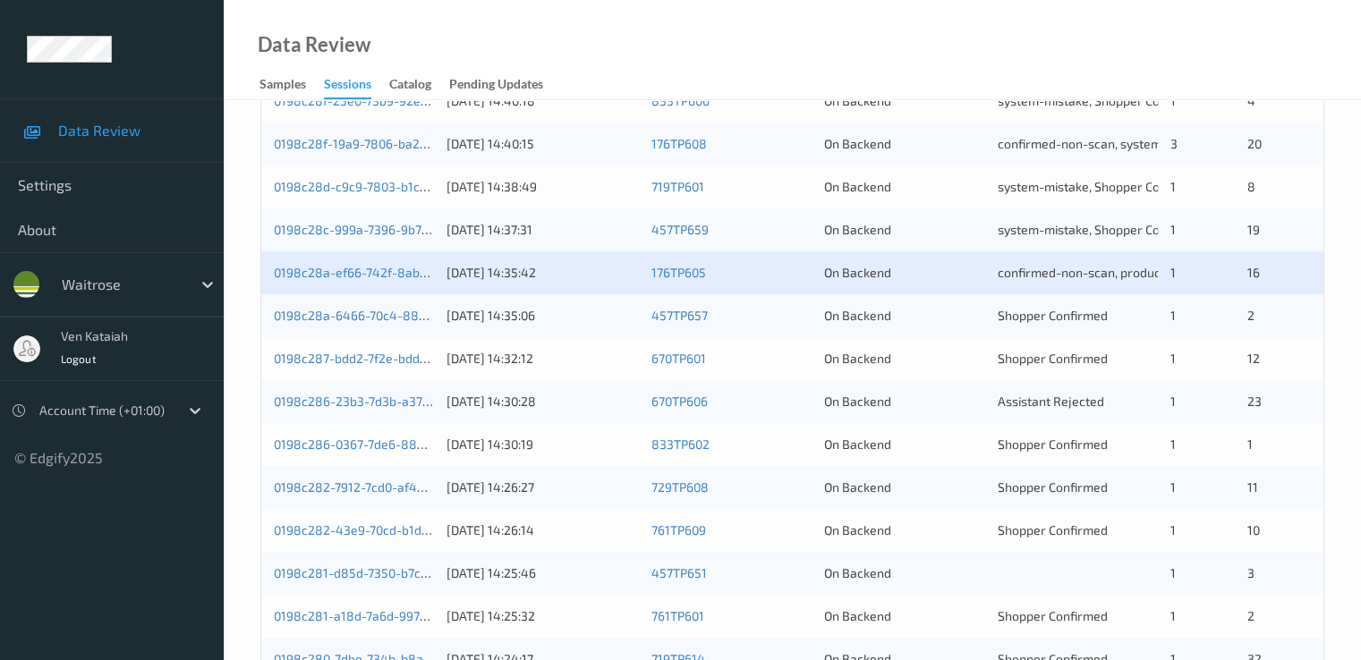
scroll to position [716, 0]
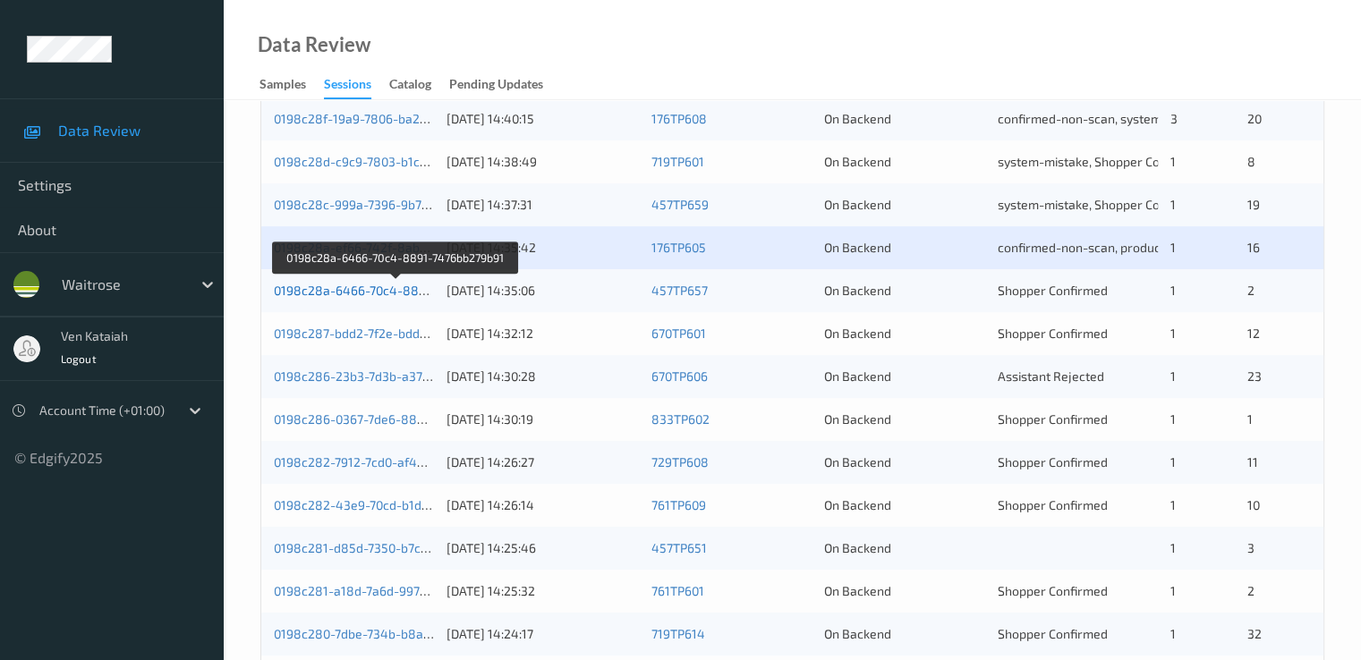
click at [409, 287] on link "0198c28a-6466-70c4-8891-7476bb279b91" at bounding box center [396, 290] width 244 height 15
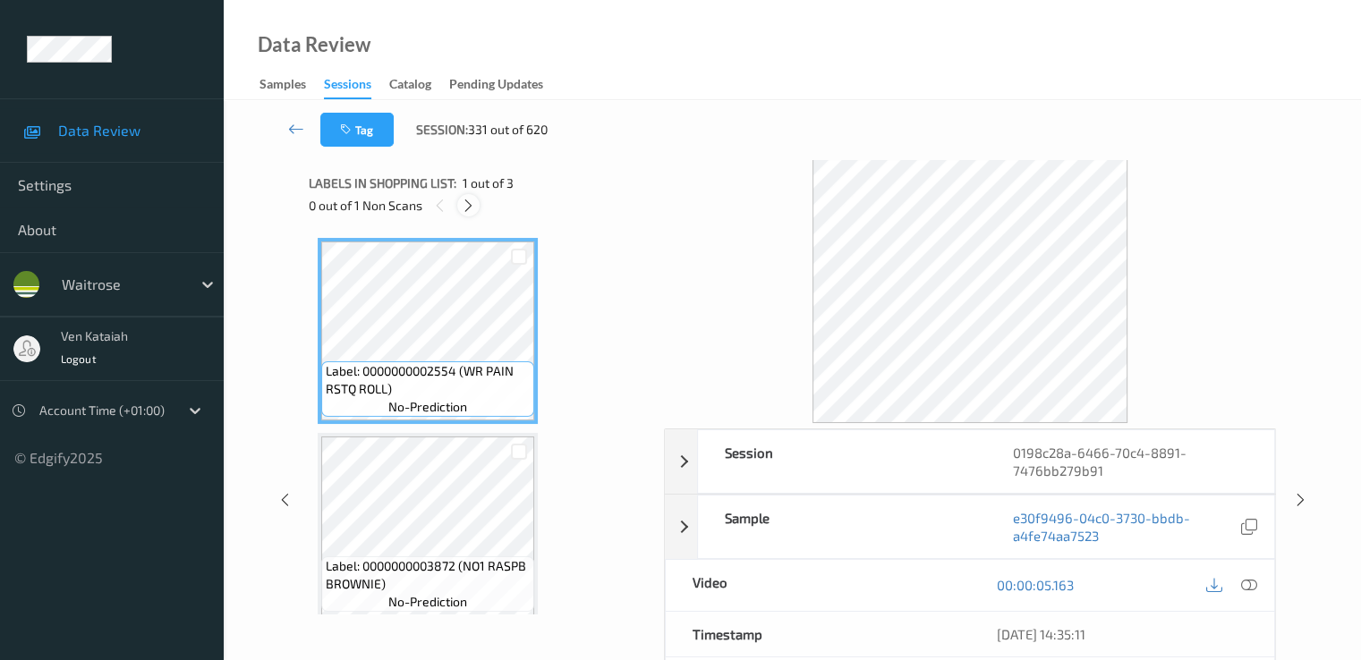
click at [463, 205] on icon at bounding box center [468, 206] width 15 height 16
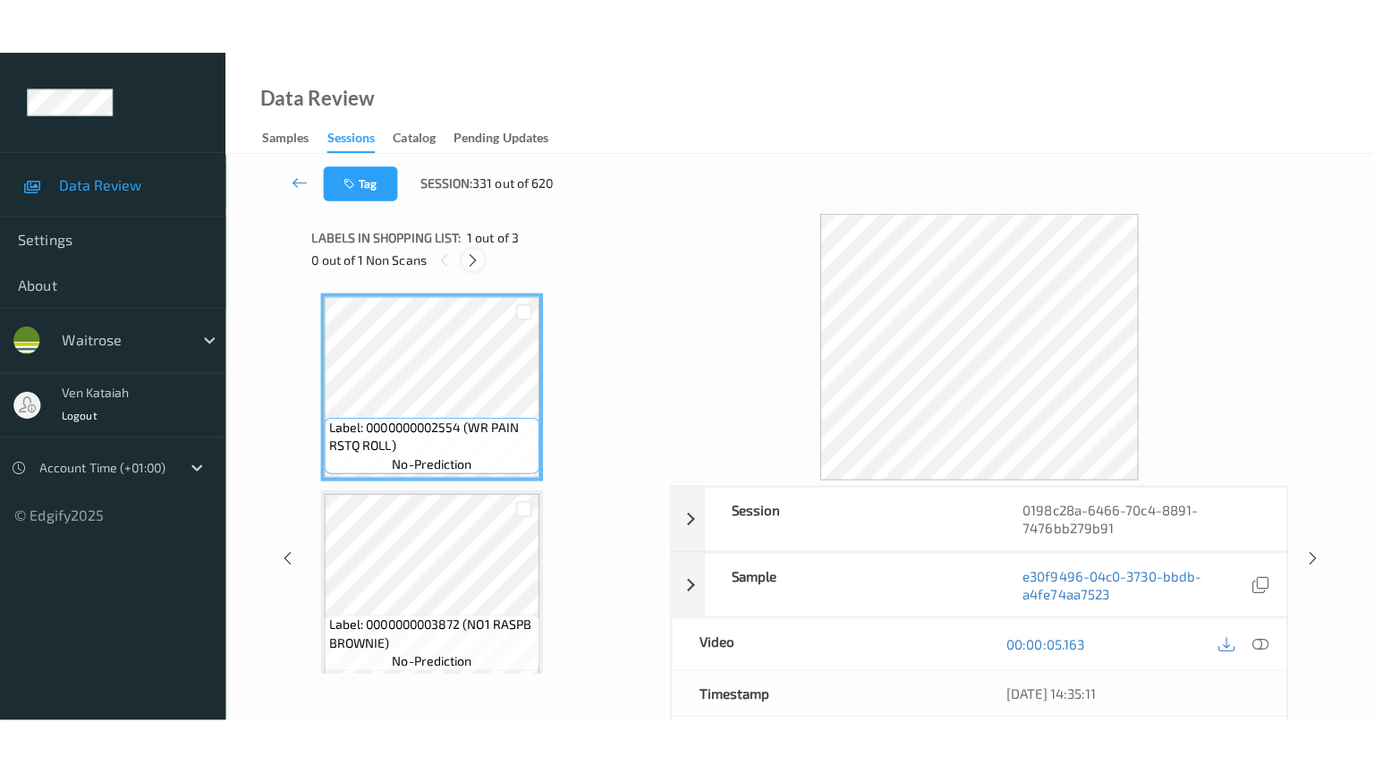
scroll to position [204, 0]
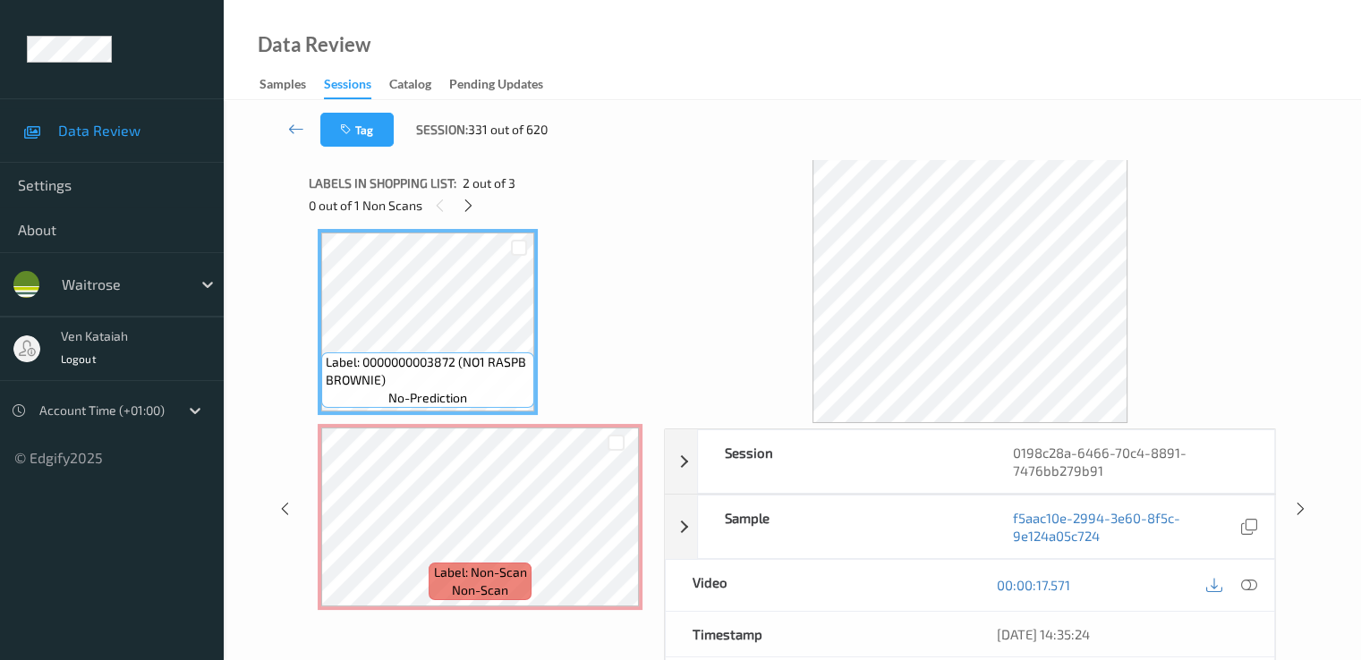
click at [1261, 585] on div "00:00:17.571" at bounding box center [1122, 585] width 304 height 51
click at [1254, 583] on icon at bounding box center [1248, 585] width 16 height 16
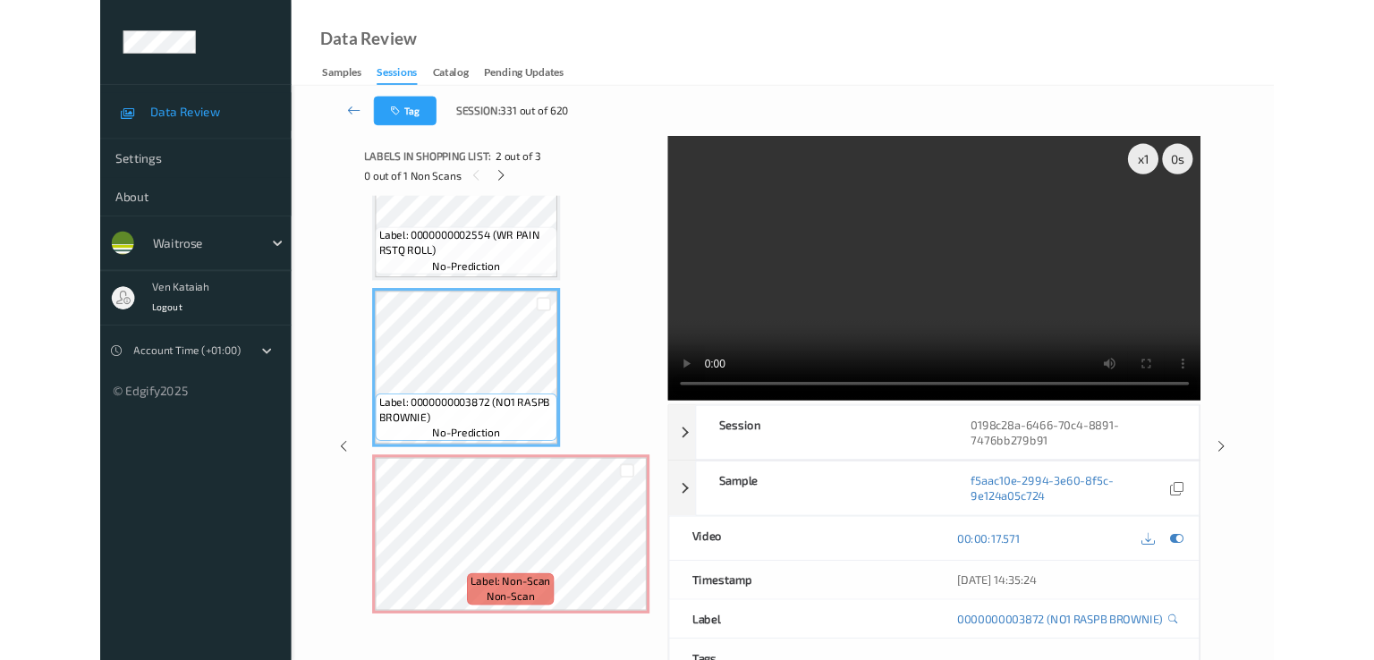
scroll to position [96, 0]
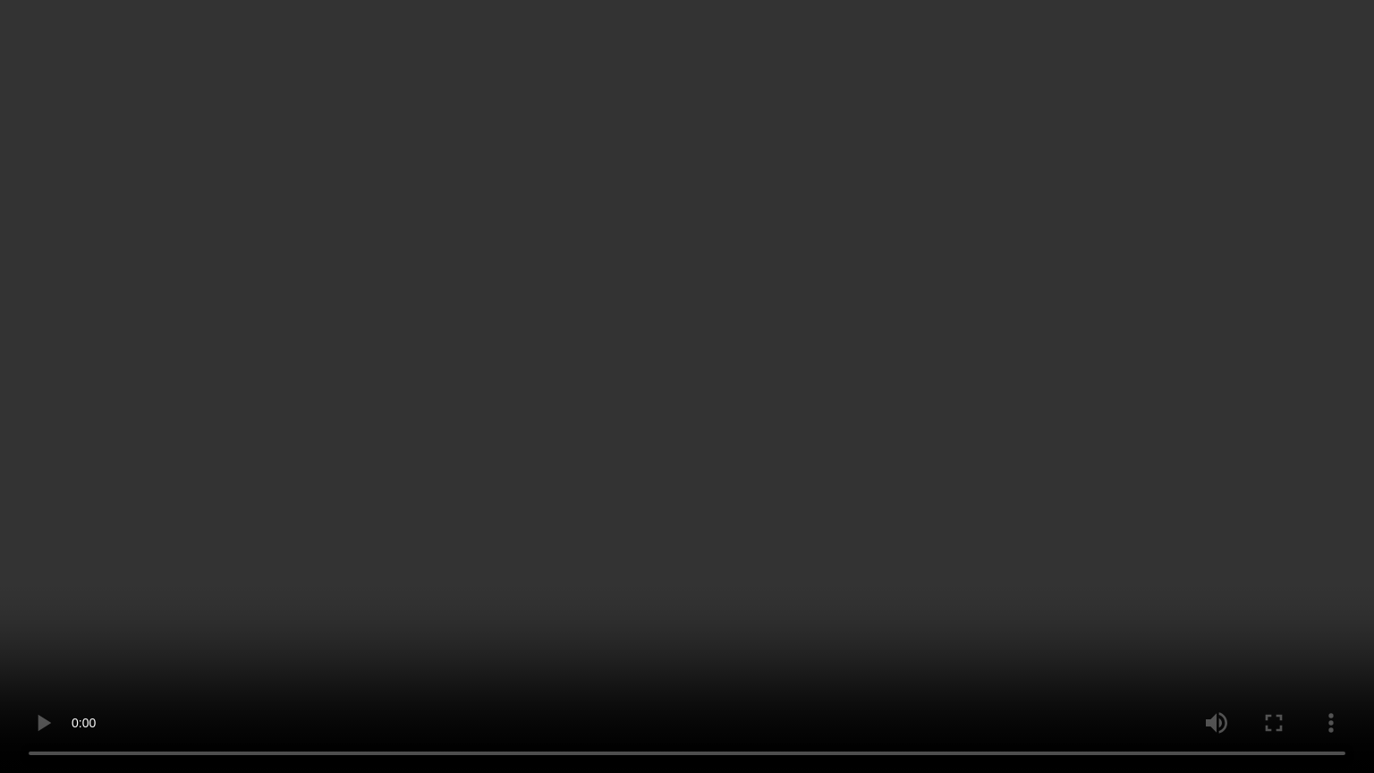
click at [580, 614] on video at bounding box center [687, 386] width 1374 height 773
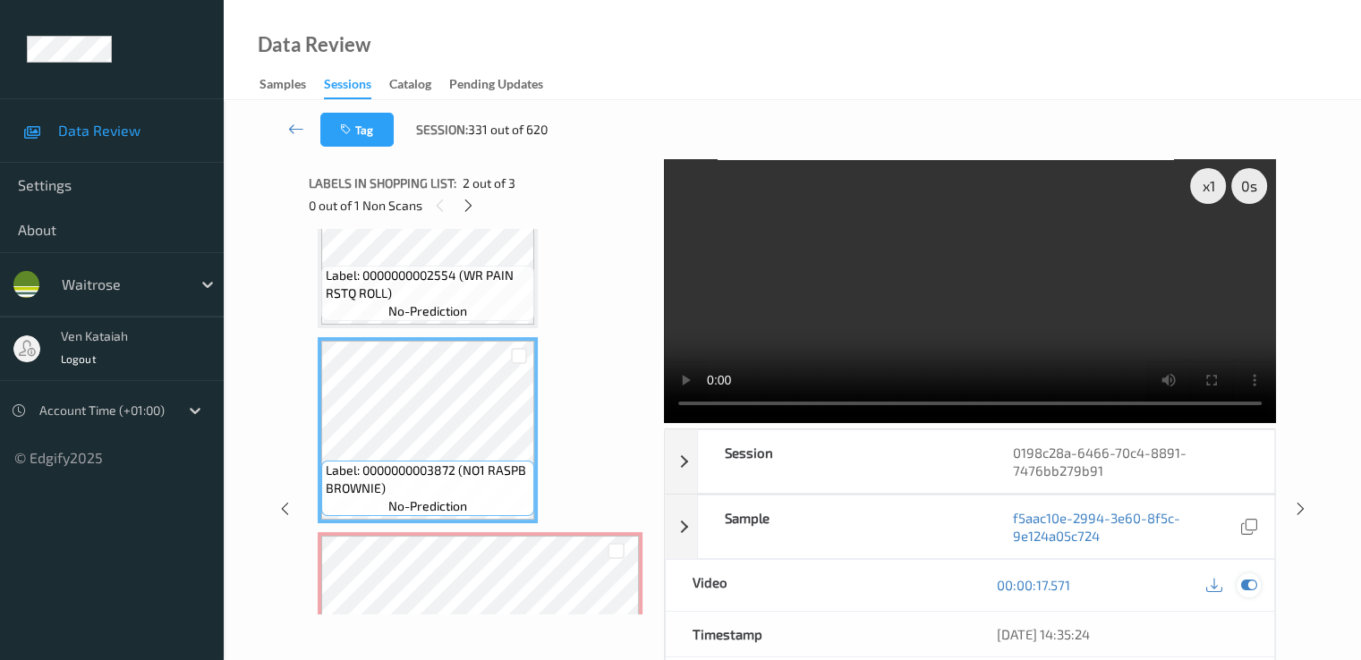
click at [1248, 585] on icon at bounding box center [1248, 585] width 16 height 16
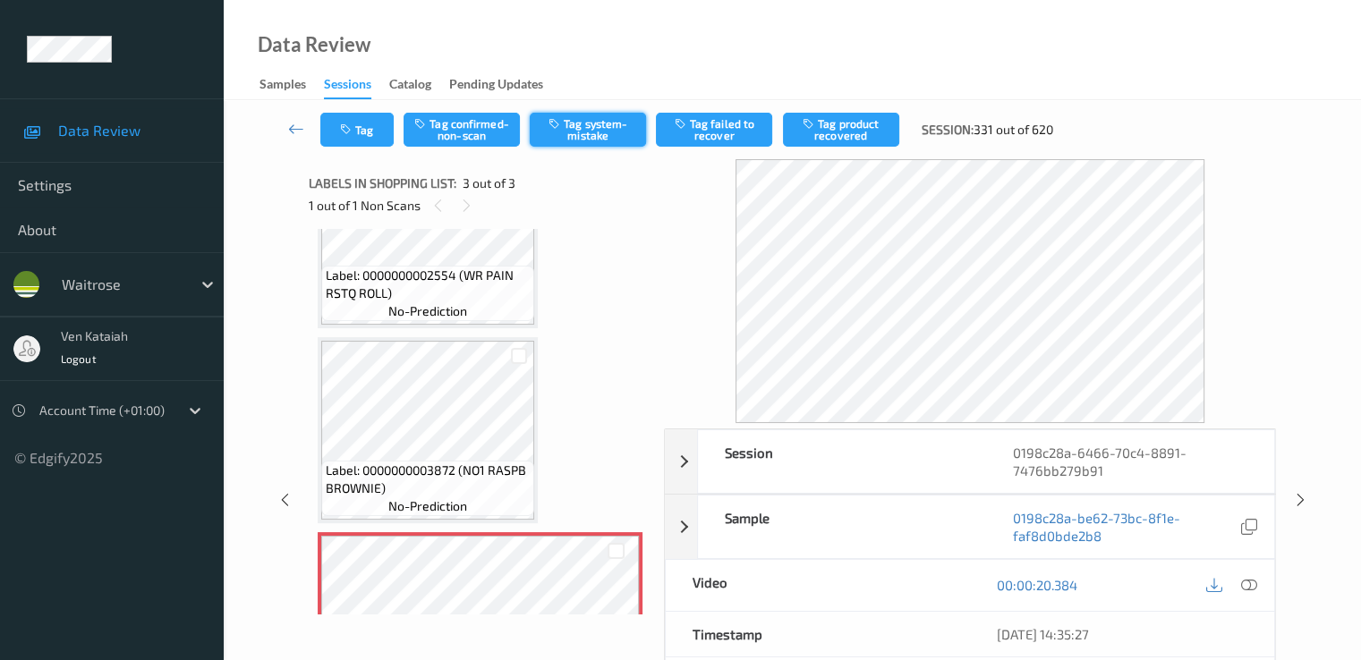
click at [576, 133] on button "Tag system-mistake" at bounding box center [588, 130] width 116 height 34
click at [343, 140] on button "Tag" at bounding box center [356, 130] width 73 height 34
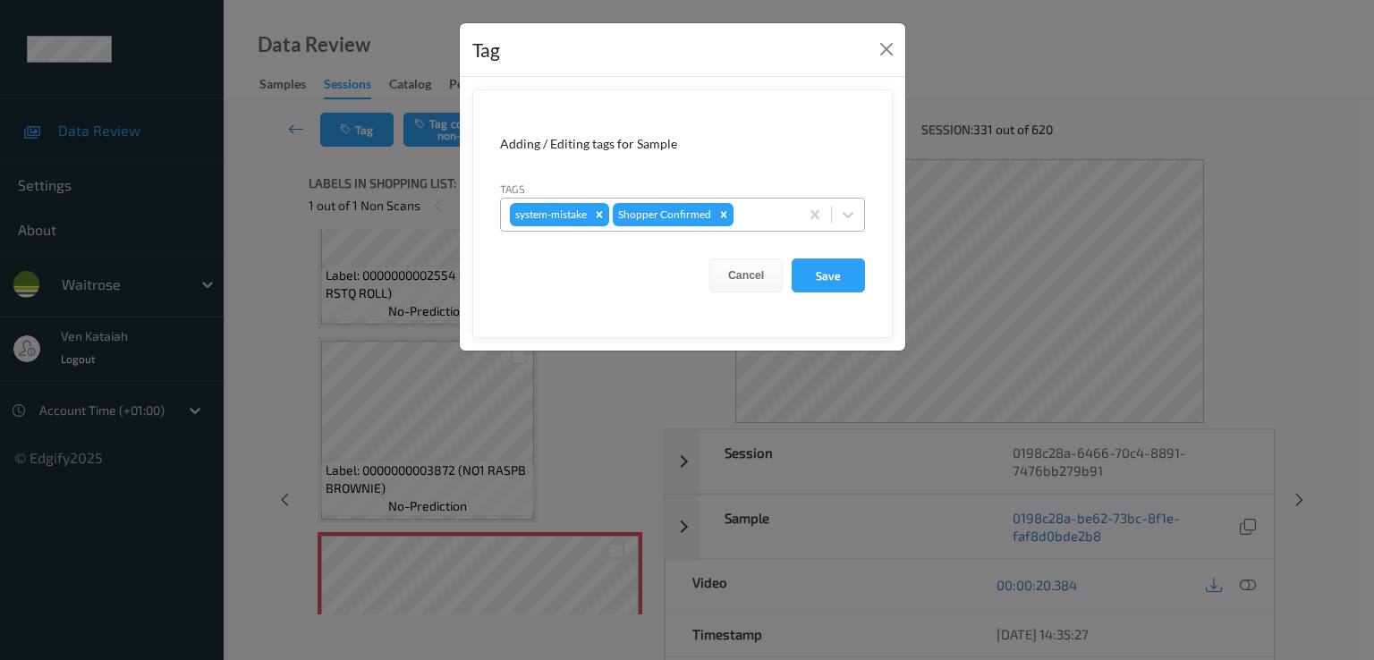
click at [772, 205] on div at bounding box center [763, 214] width 53 height 21
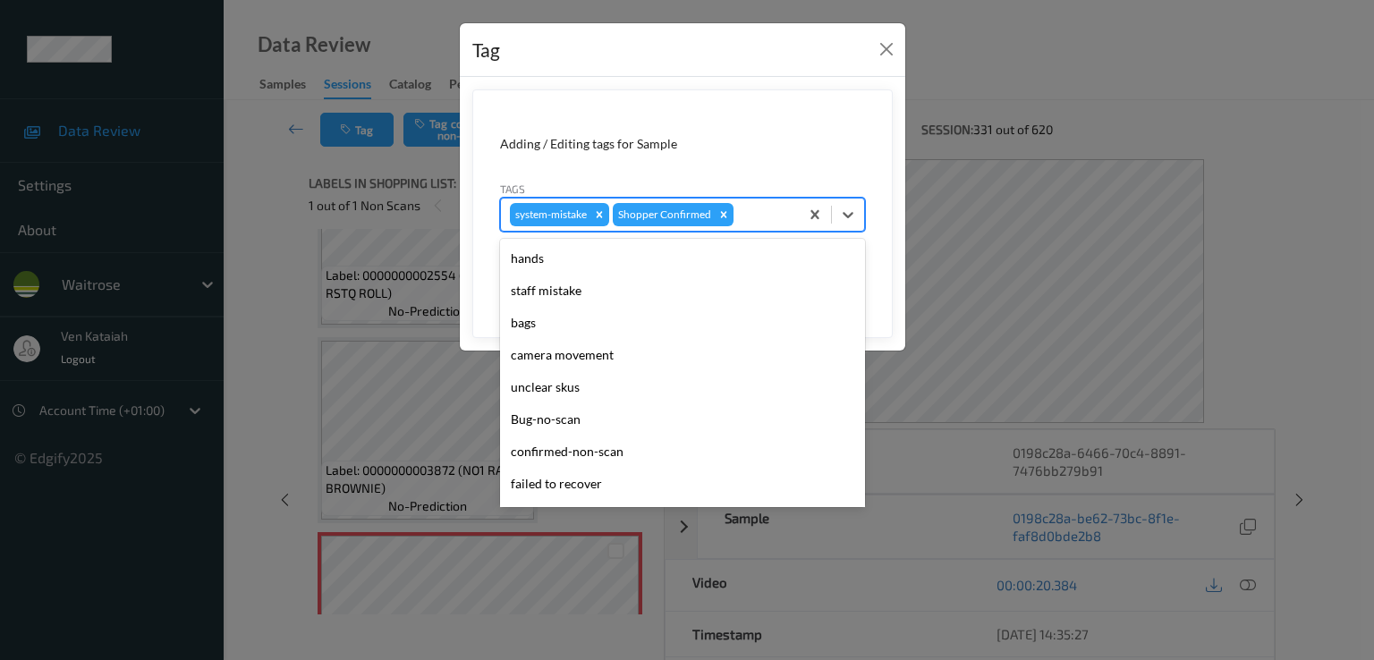
scroll to position [351, 0]
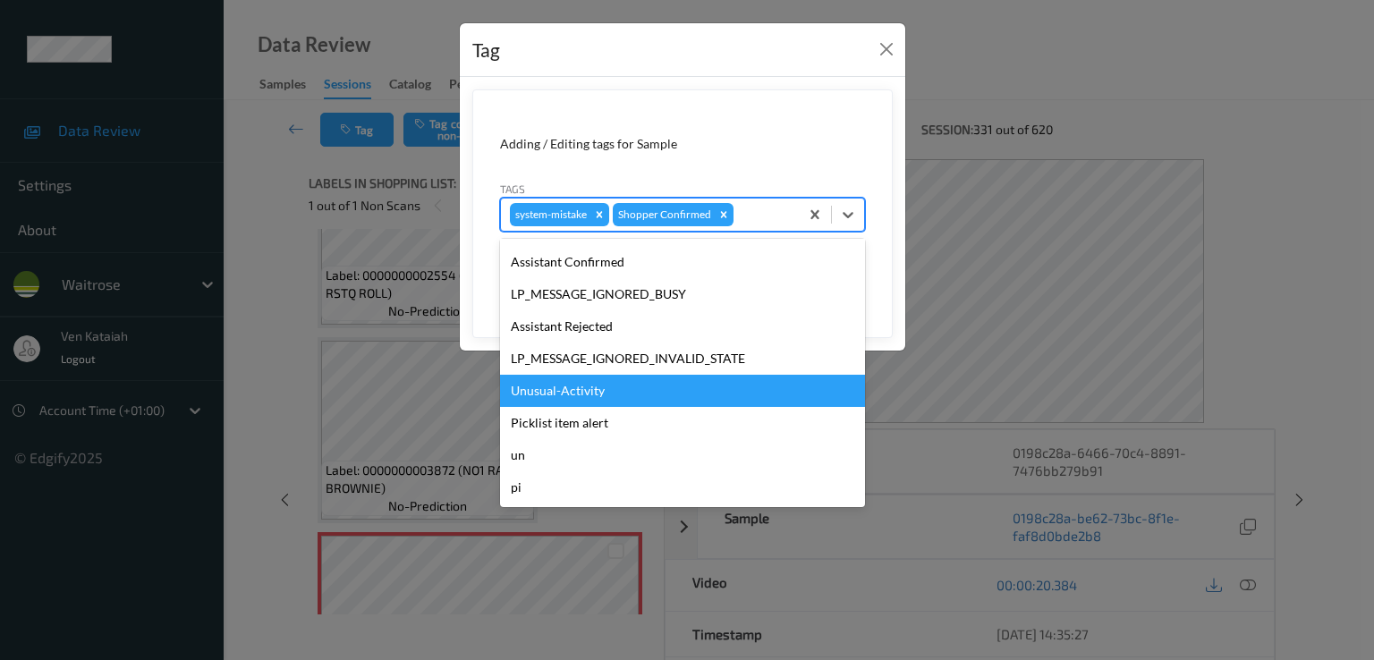
click at [606, 378] on div "Unusual-Activity" at bounding box center [682, 391] width 365 height 32
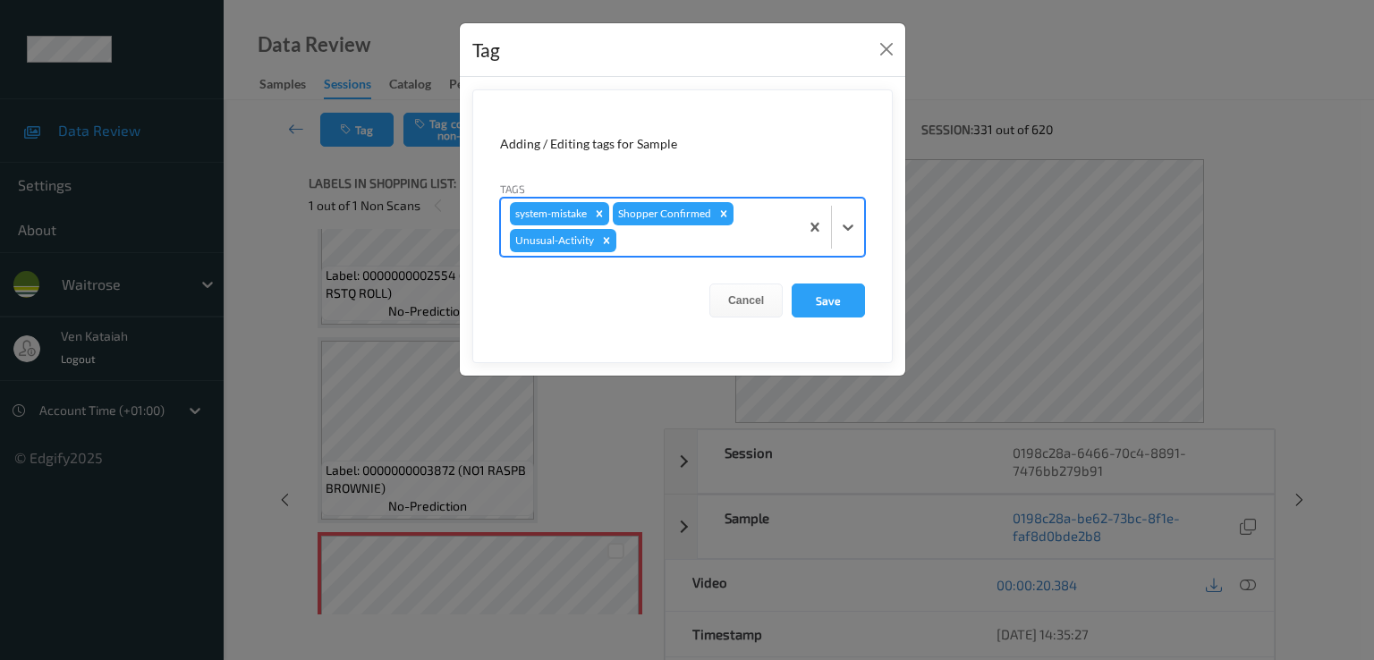
click at [709, 248] on div at bounding box center [705, 240] width 170 height 21
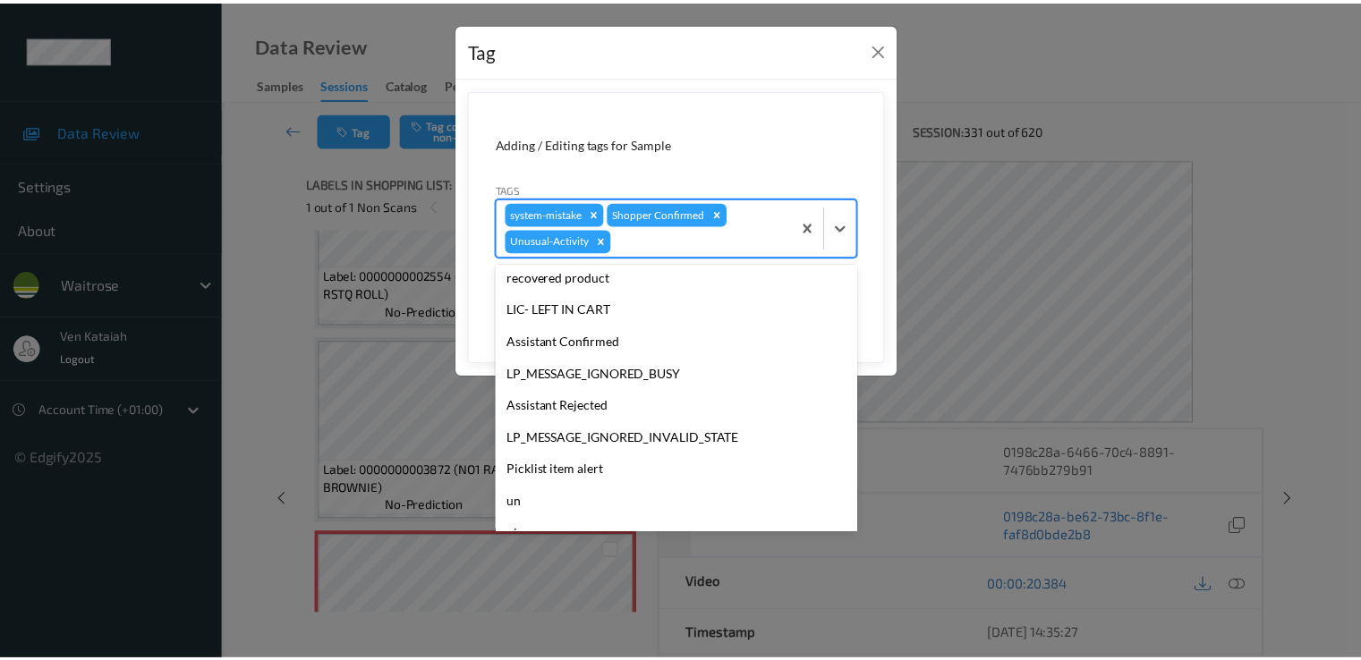
scroll to position [319, 0]
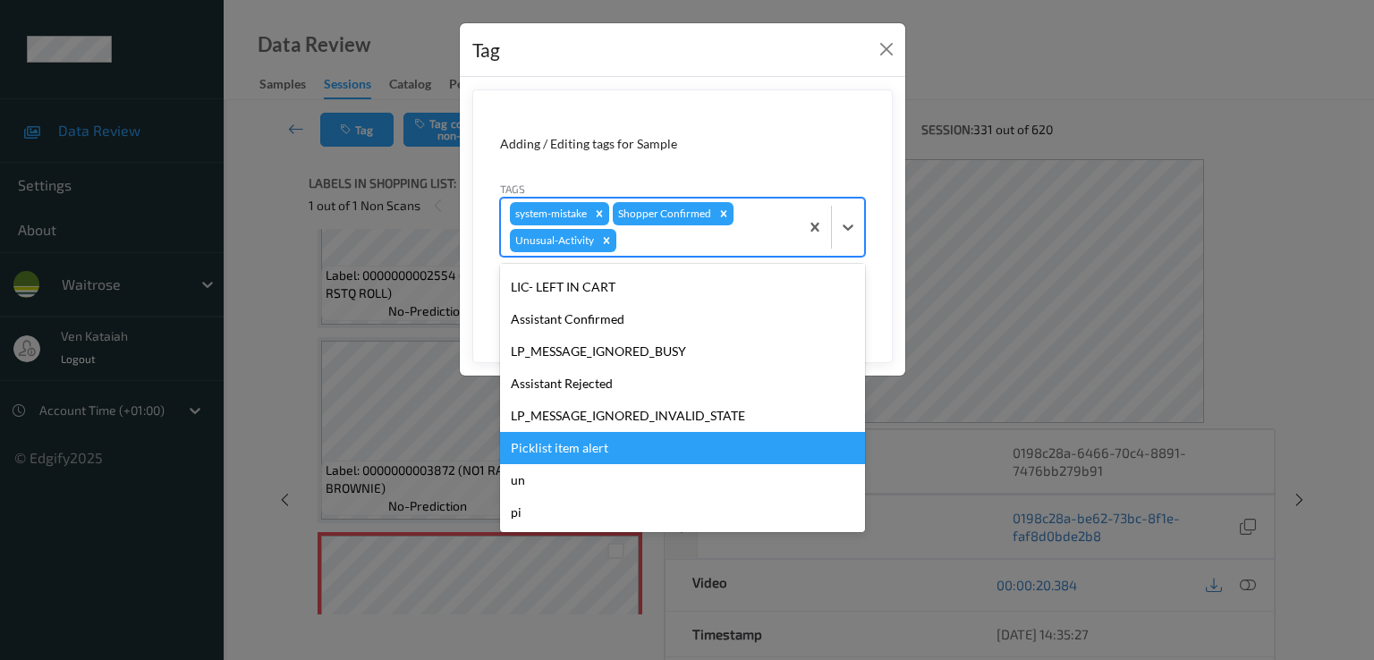
click at [616, 434] on div "Picklist item alert" at bounding box center [682, 448] width 365 height 32
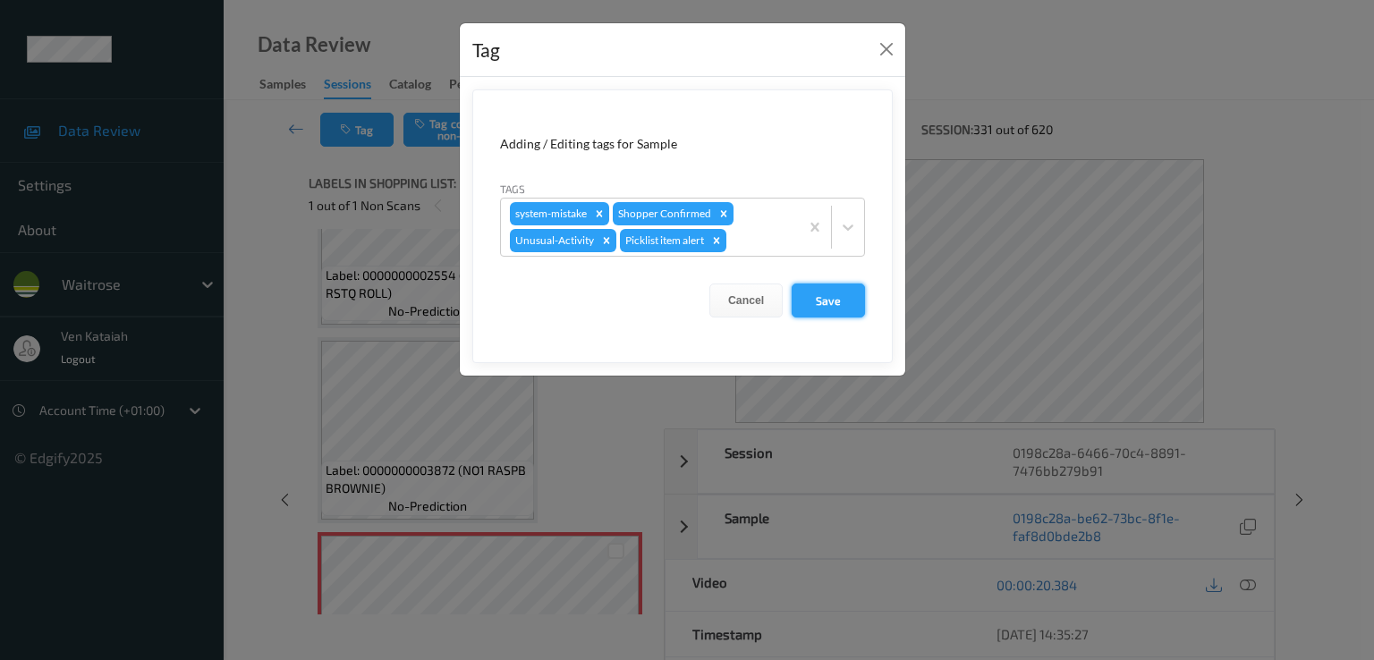
click at [823, 306] on button "Save" at bounding box center [828, 301] width 73 height 34
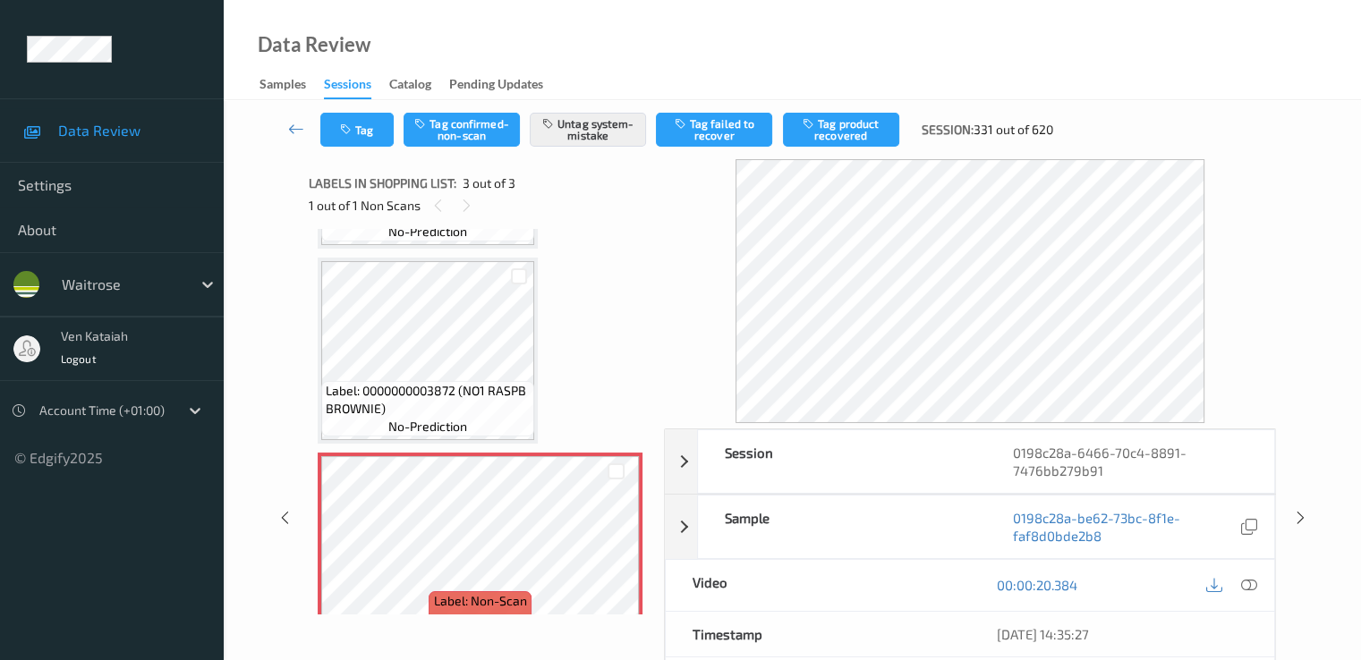
scroll to position [208, 0]
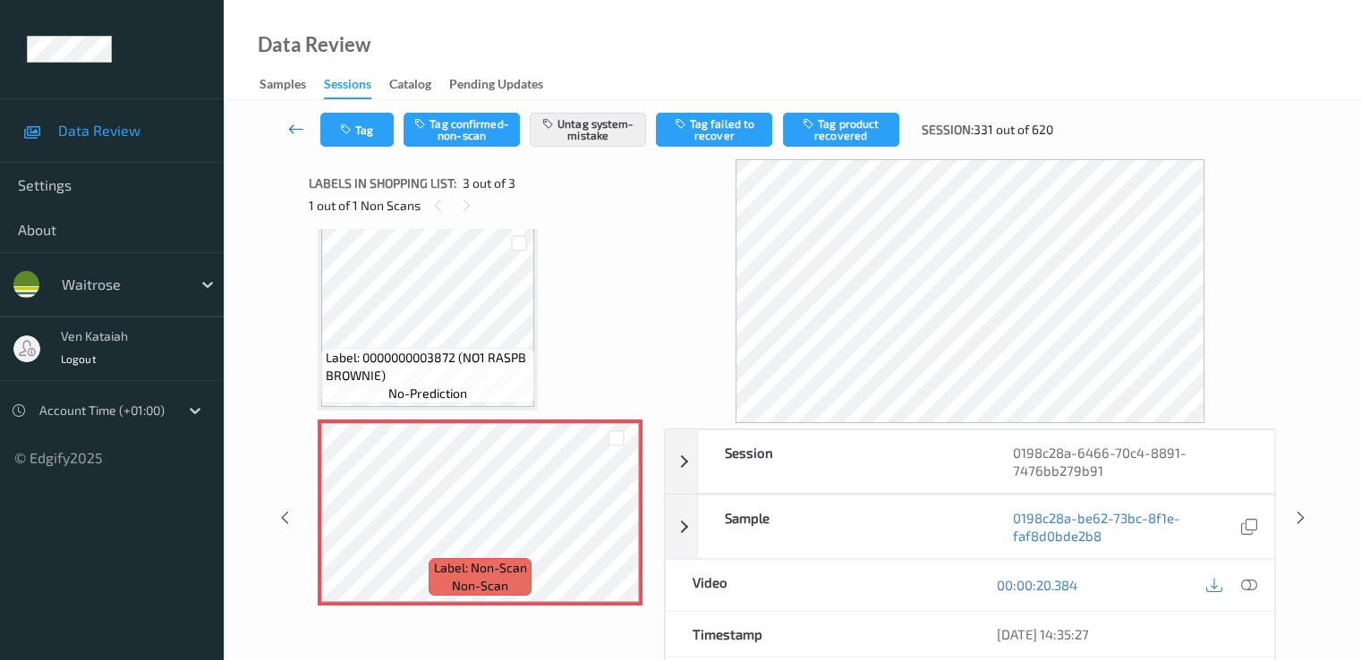
click at [295, 137] on icon at bounding box center [296, 129] width 16 height 18
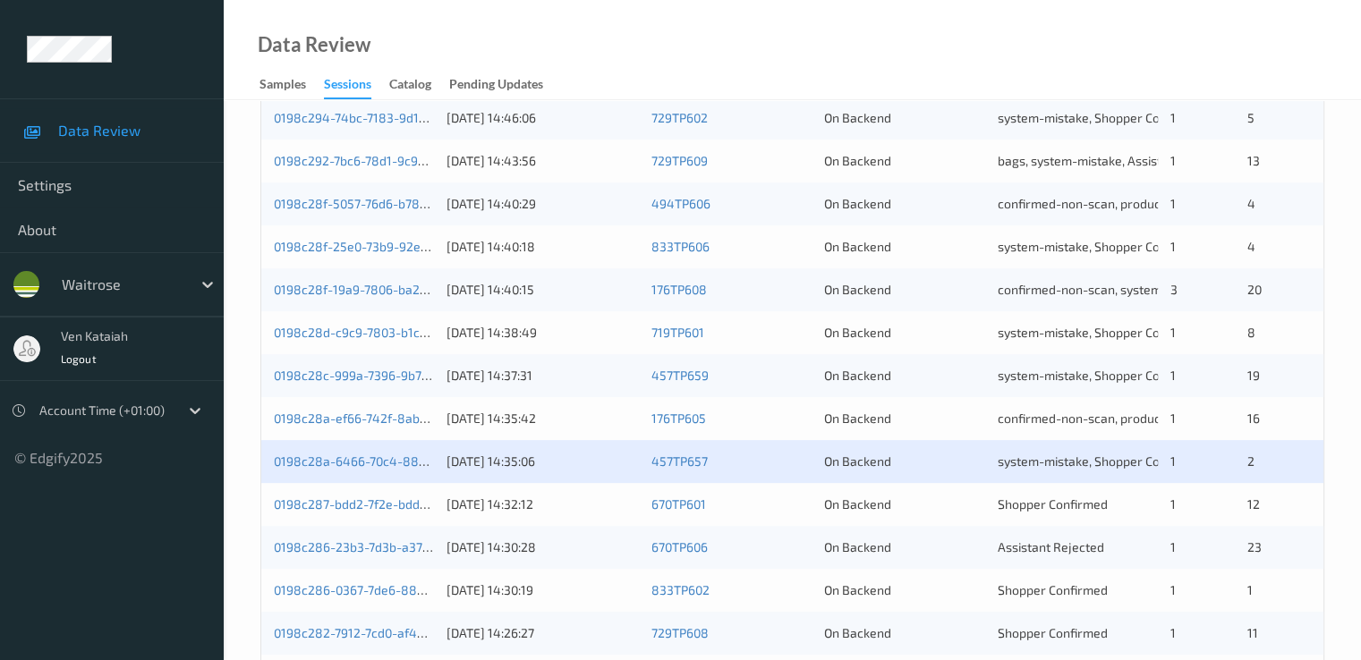
scroll to position [716, 0]
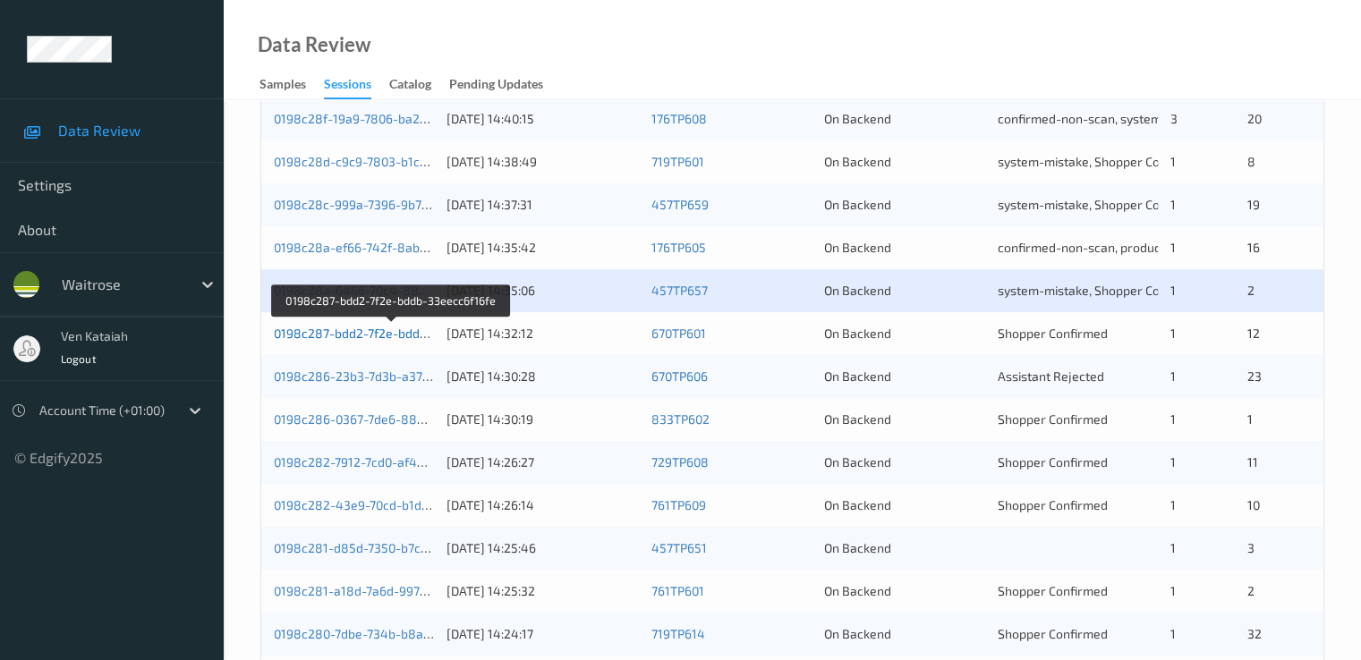
click at [361, 337] on link "0198c287-bdd2-7f2e-bddb-33eecc6f16fe" at bounding box center [391, 333] width 235 height 15
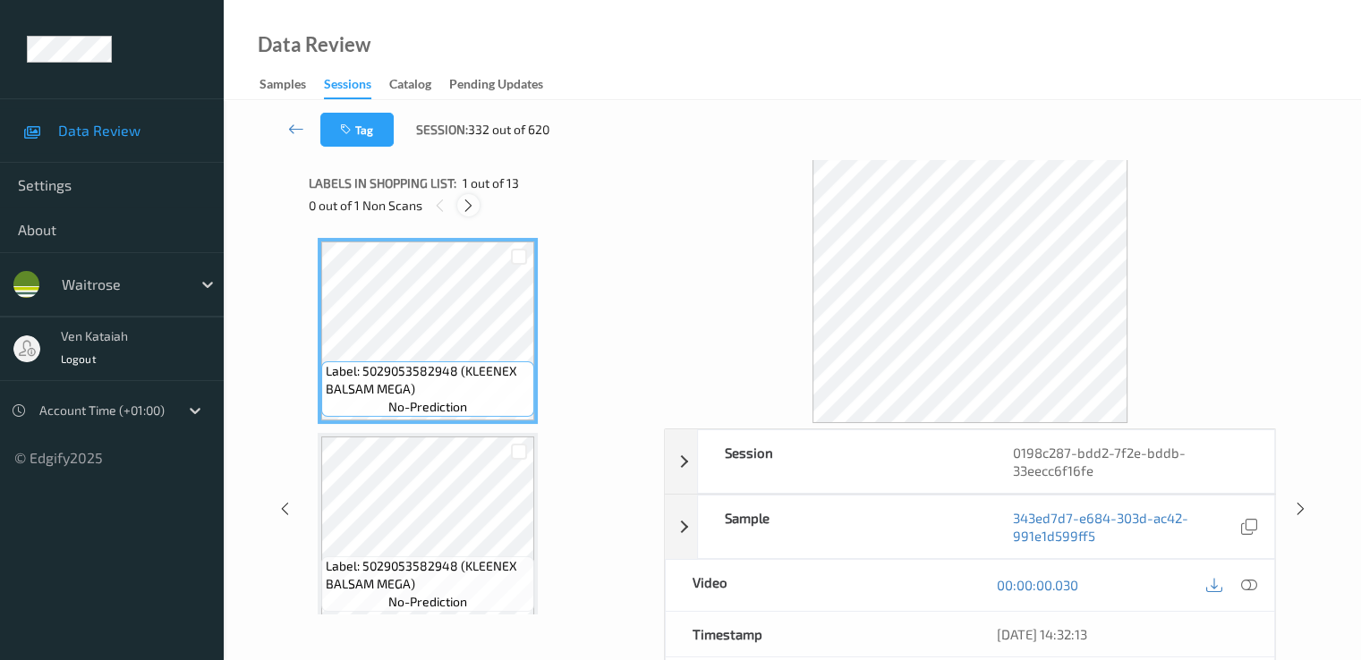
drag, startPoint x: 474, startPoint y: 206, endPoint x: 475, endPoint y: 404, distance: 198.6
click at [474, 208] on icon at bounding box center [468, 206] width 15 height 16
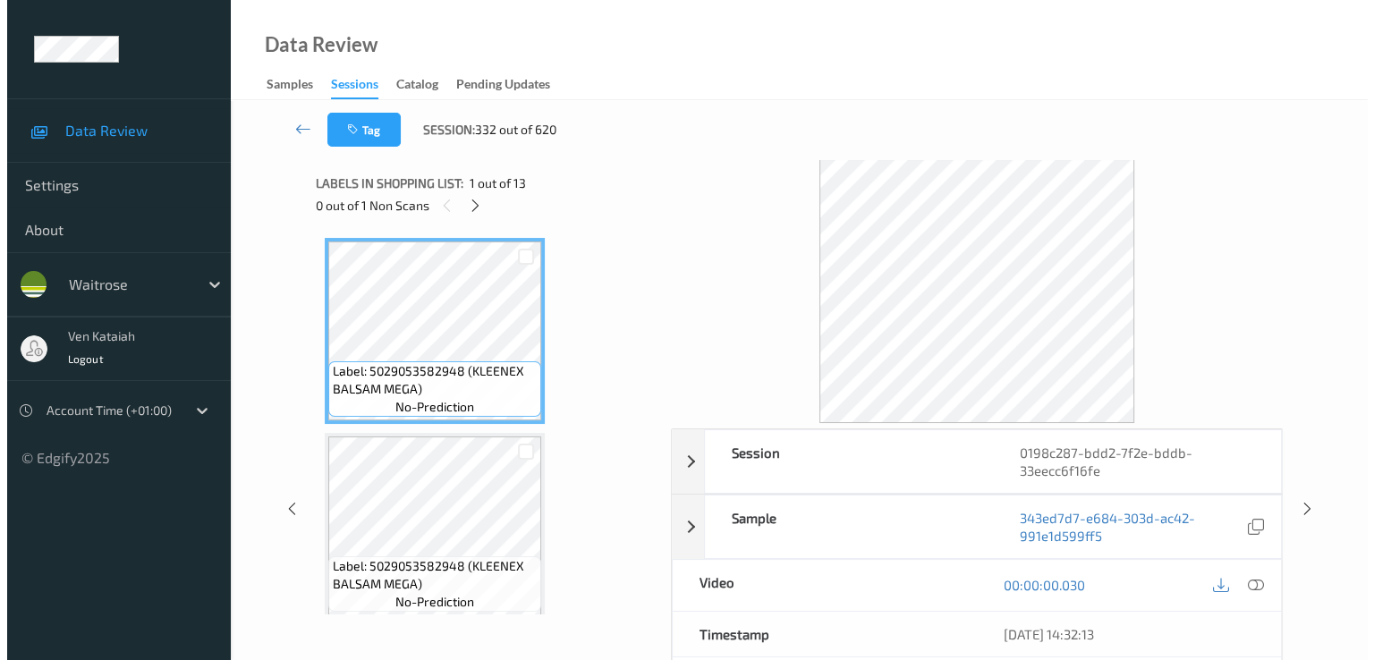
scroll to position [399, 0]
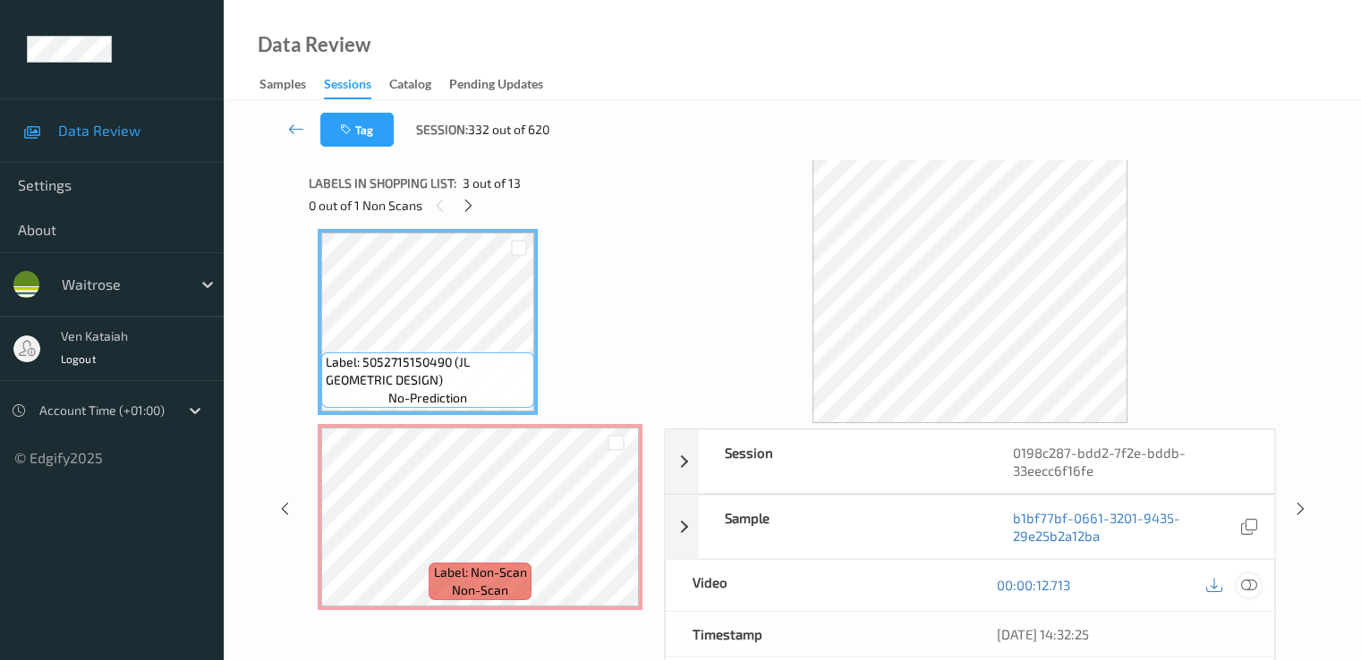
click at [1253, 584] on icon at bounding box center [1248, 585] width 16 height 16
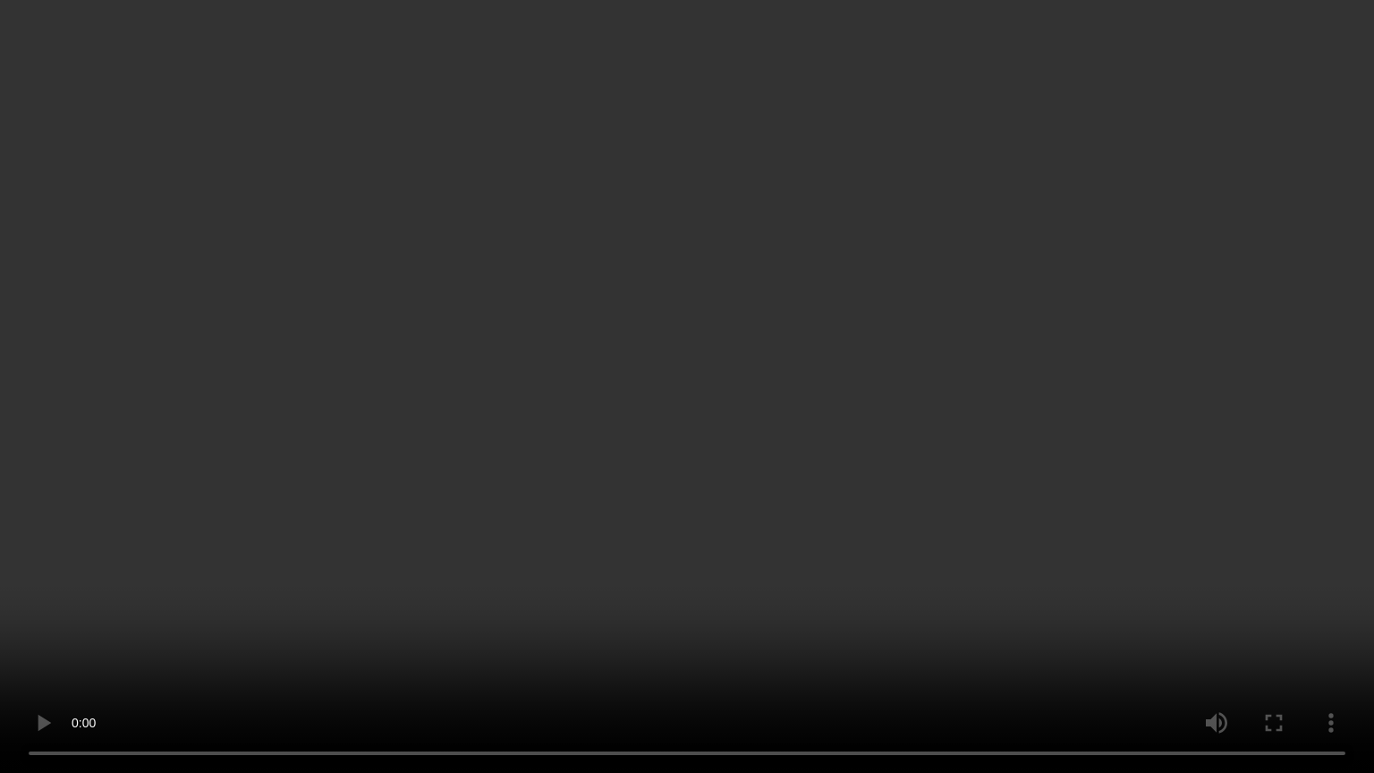
click at [319, 577] on video at bounding box center [687, 386] width 1374 height 773
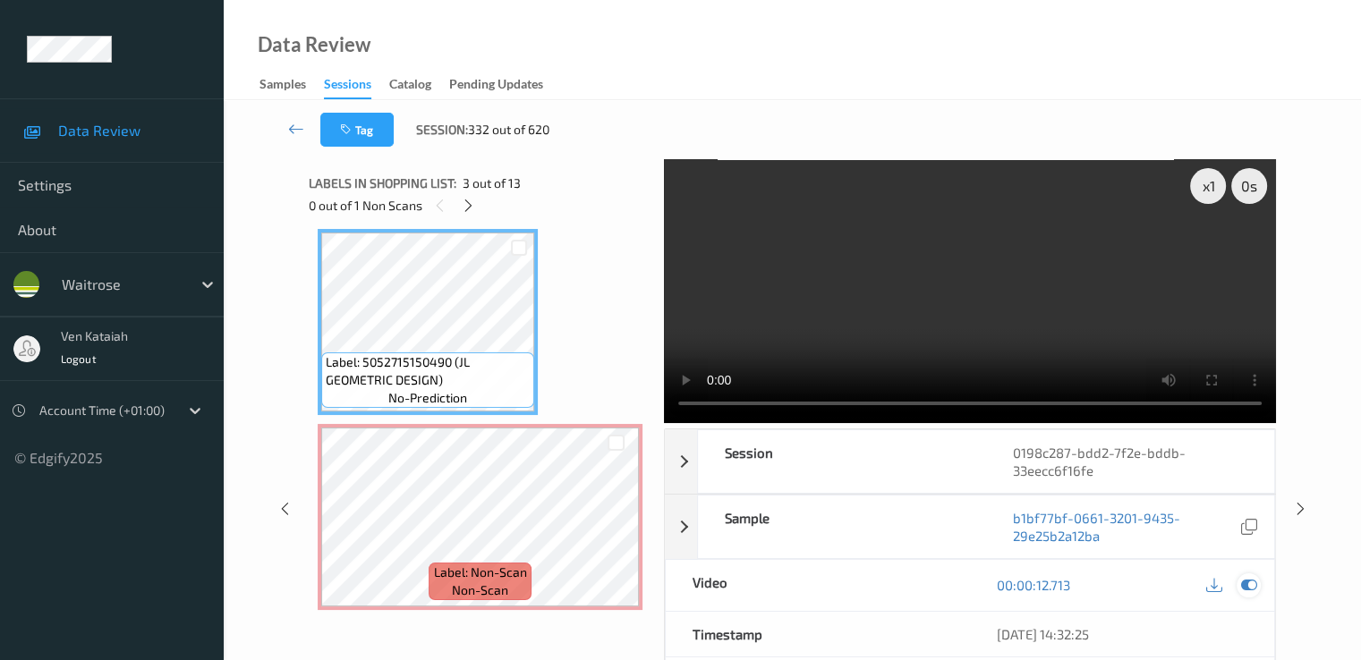
click at [1240, 577] on icon at bounding box center [1248, 585] width 16 height 16
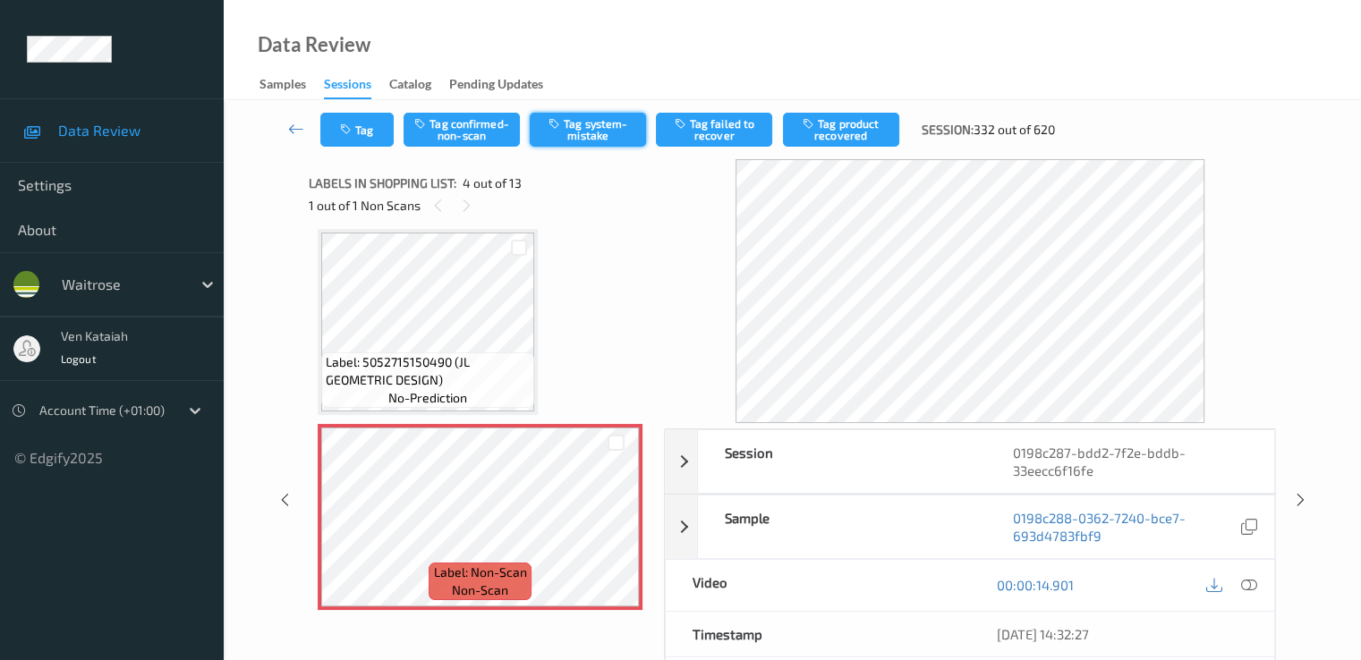
click at [571, 128] on button "Tag system-mistake" at bounding box center [588, 130] width 116 height 34
click at [358, 130] on button "Tag" at bounding box center [356, 130] width 73 height 34
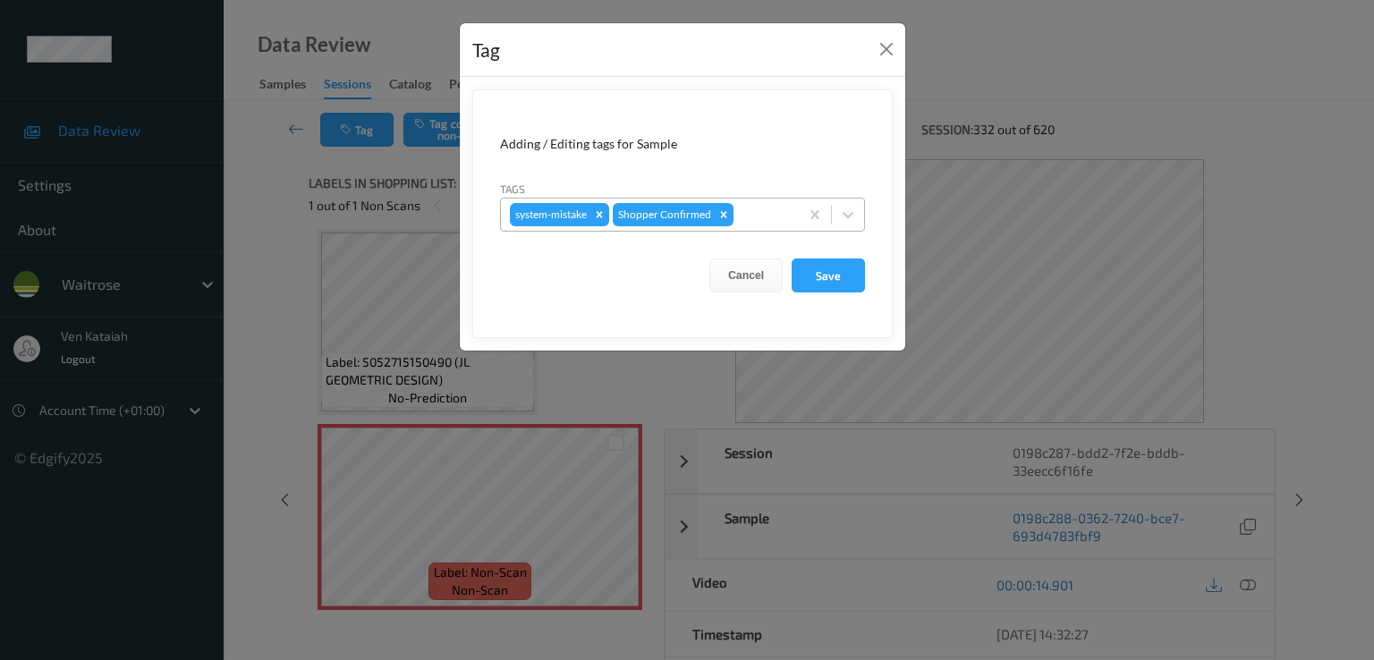
click at [751, 208] on div at bounding box center [763, 214] width 53 height 21
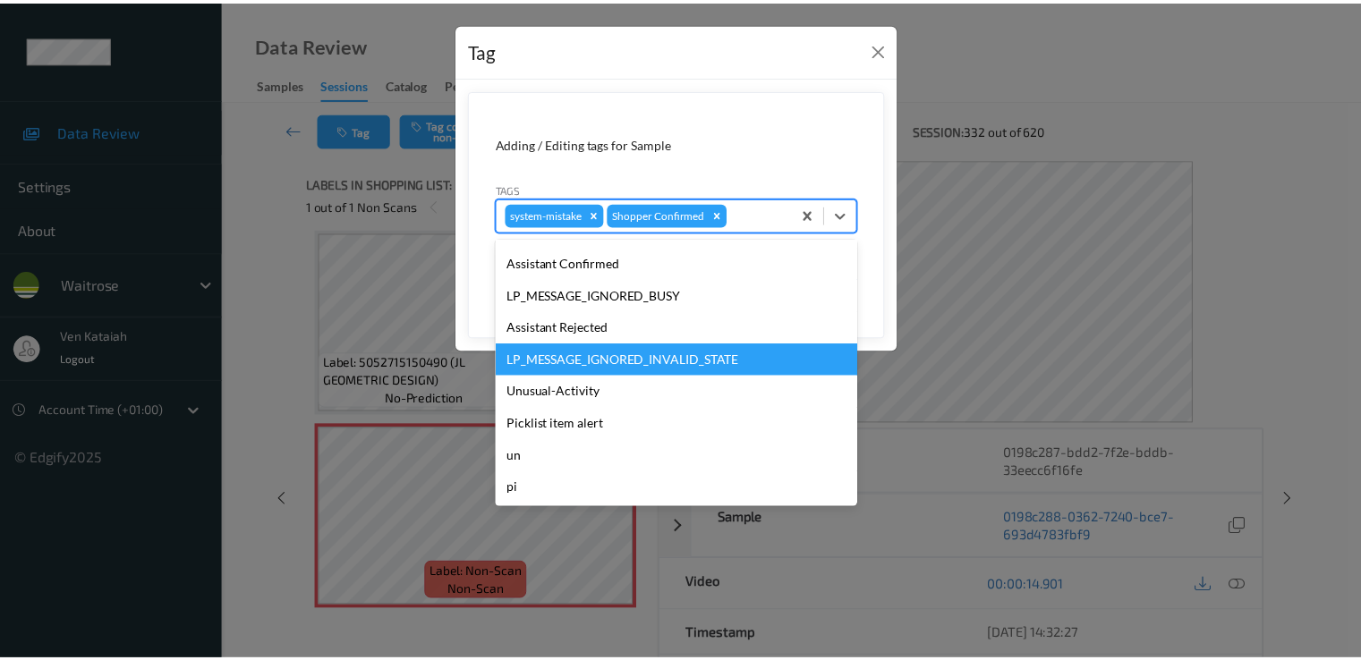
scroll to position [351, 0]
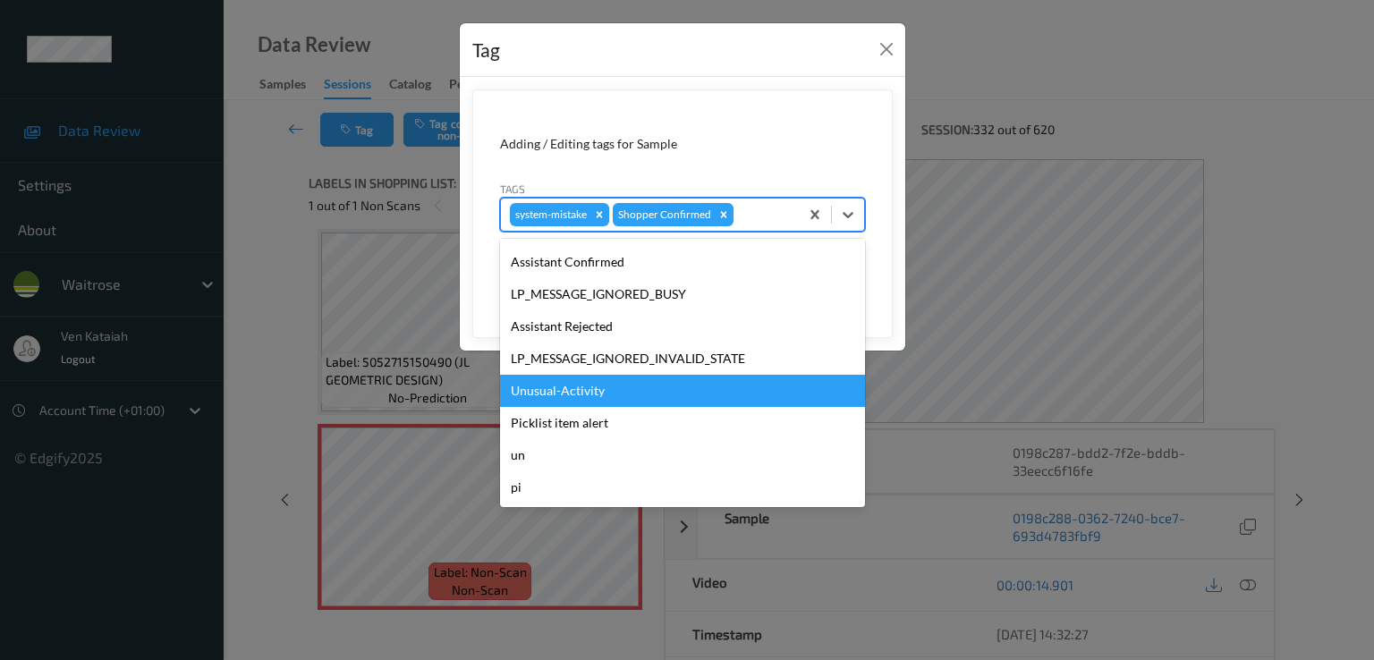
click at [591, 391] on div "Unusual-Activity" at bounding box center [682, 391] width 365 height 32
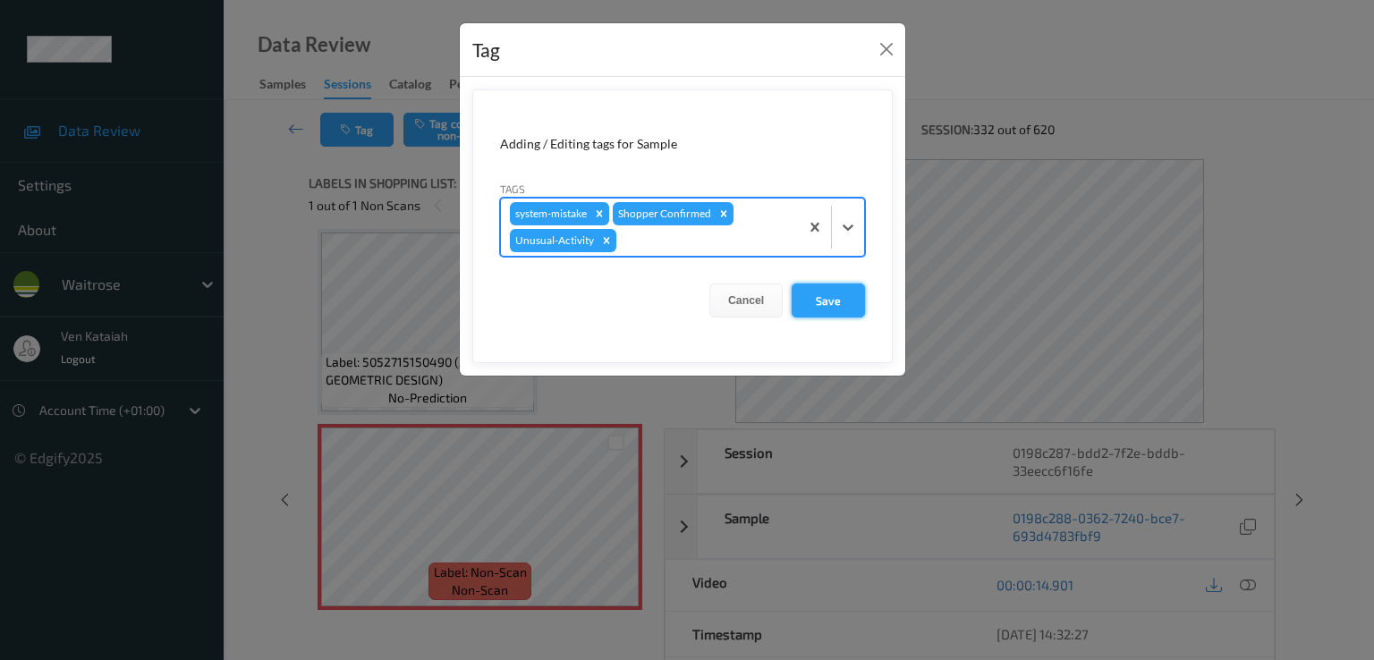
click at [835, 312] on button "Save" at bounding box center [828, 301] width 73 height 34
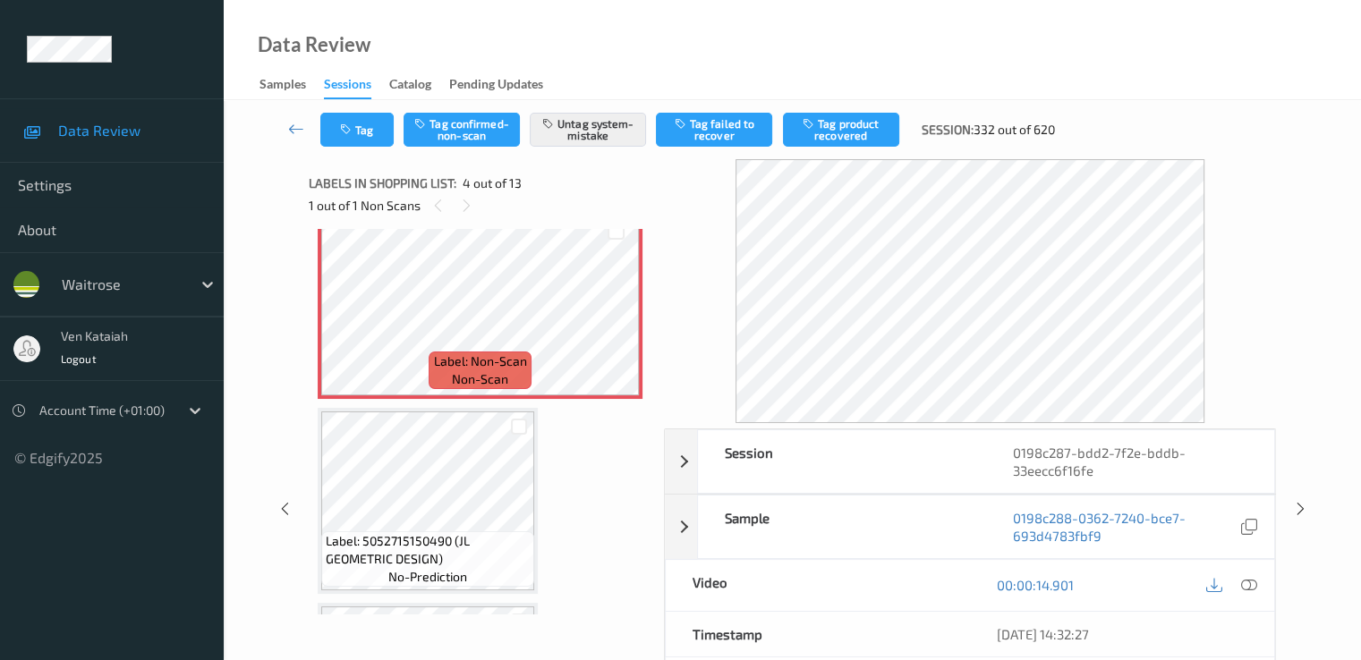
scroll to position [757, 0]
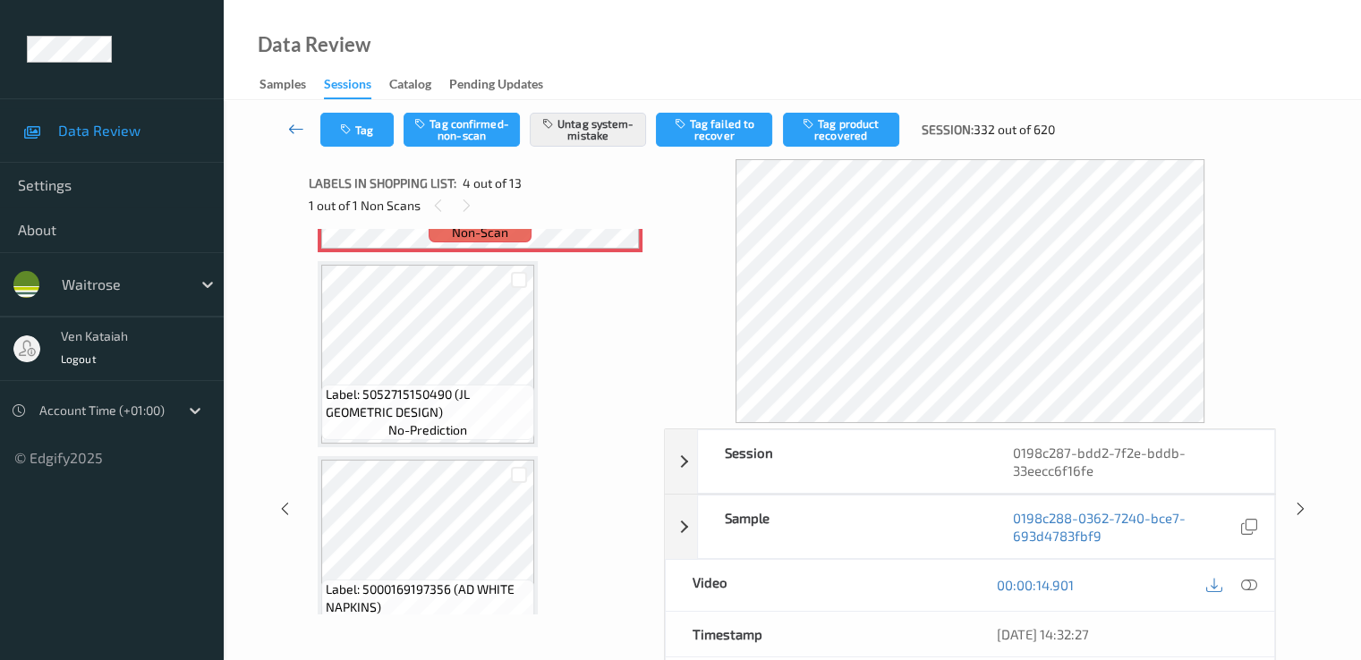
click at [296, 133] on icon at bounding box center [296, 129] width 16 height 18
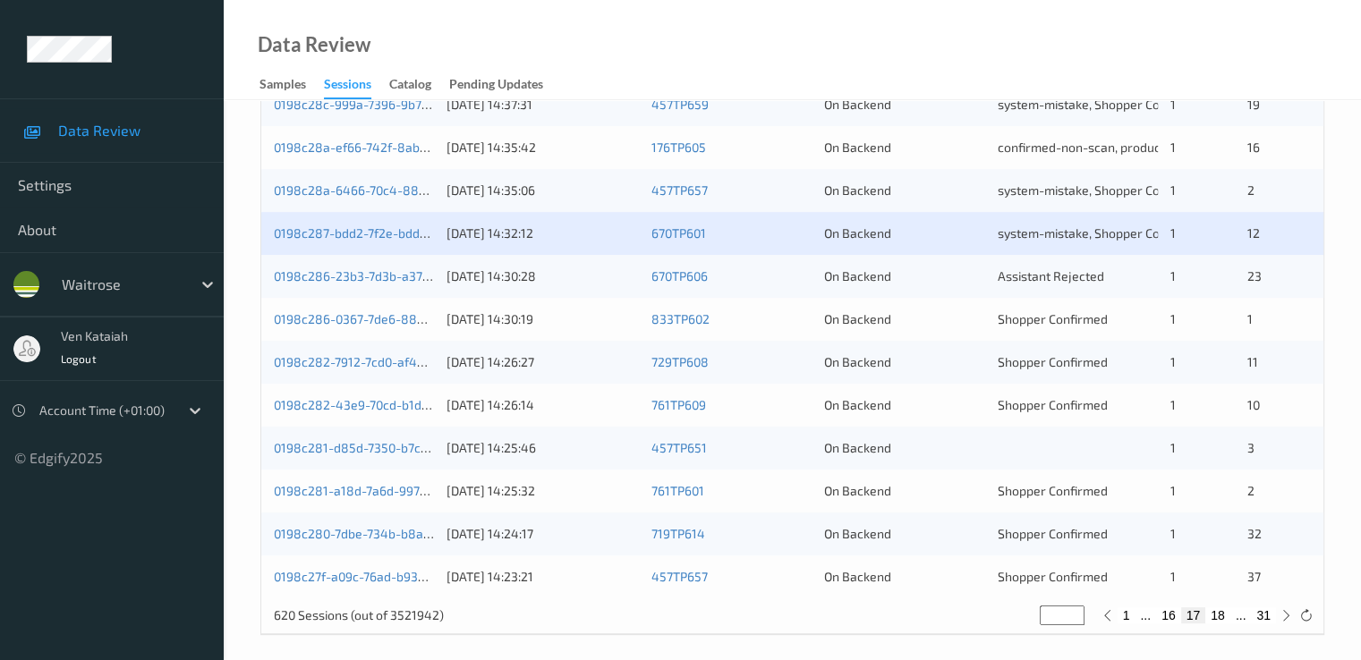
scroll to position [827, 0]
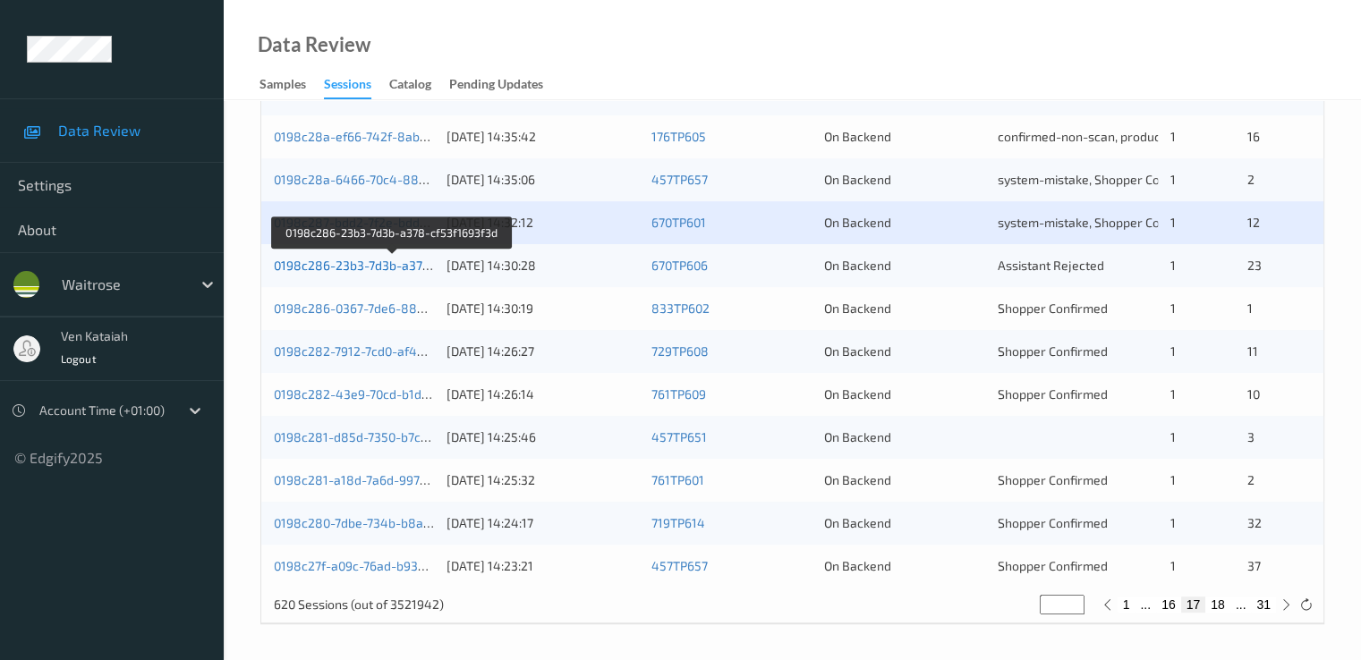
click at [361, 269] on link "0198c286-23b3-7d3b-a378-cf53f1693f3d" at bounding box center [392, 265] width 237 height 15
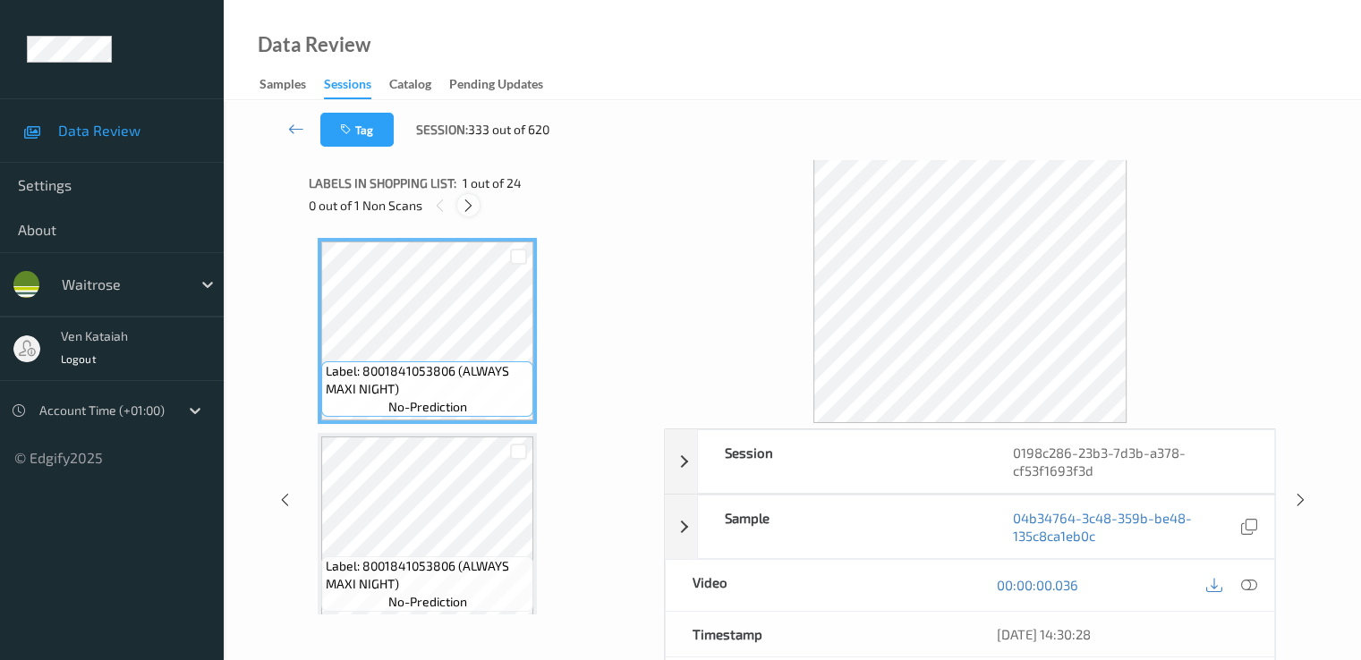
click at [465, 205] on icon at bounding box center [468, 206] width 15 height 16
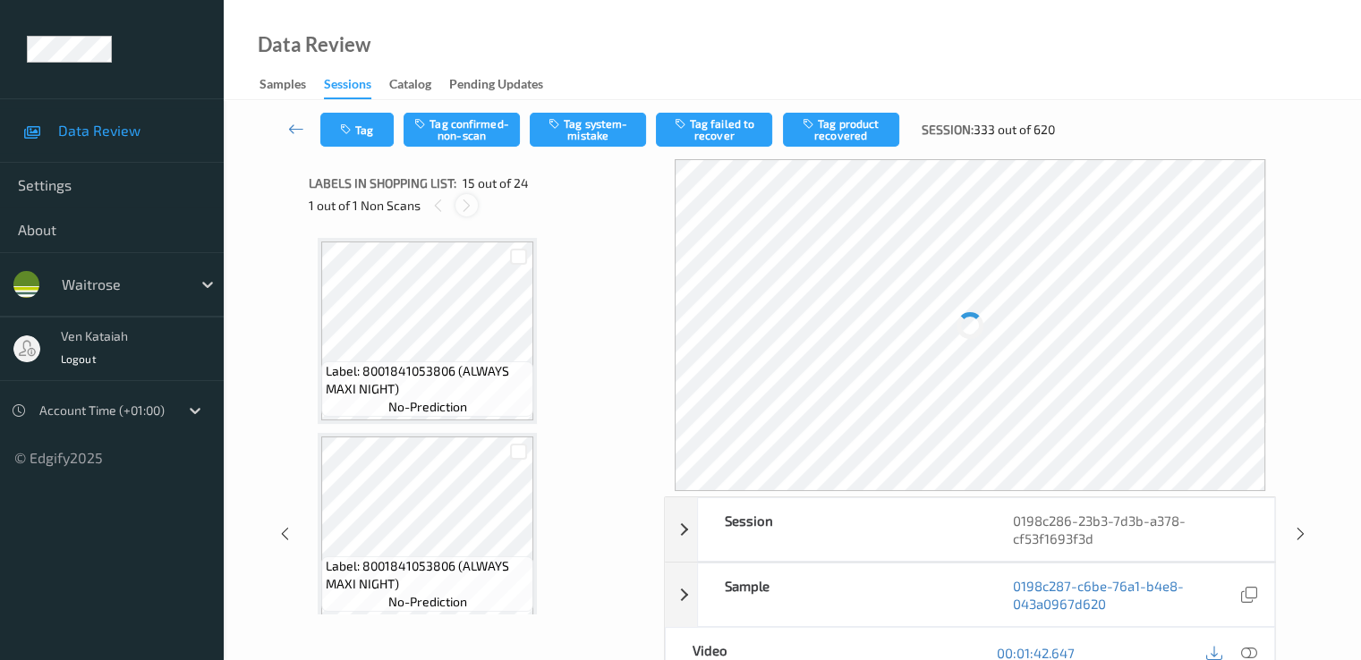
scroll to position [2544, 0]
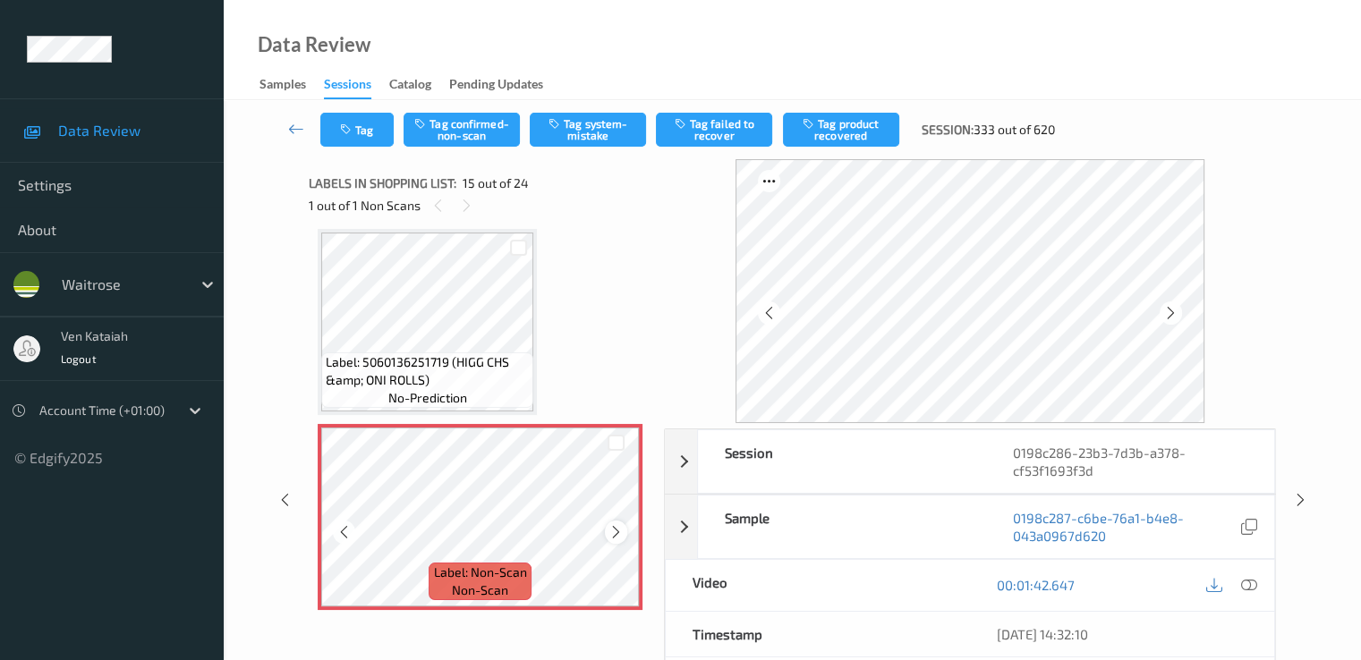
click at [619, 535] on icon at bounding box center [615, 532] width 15 height 16
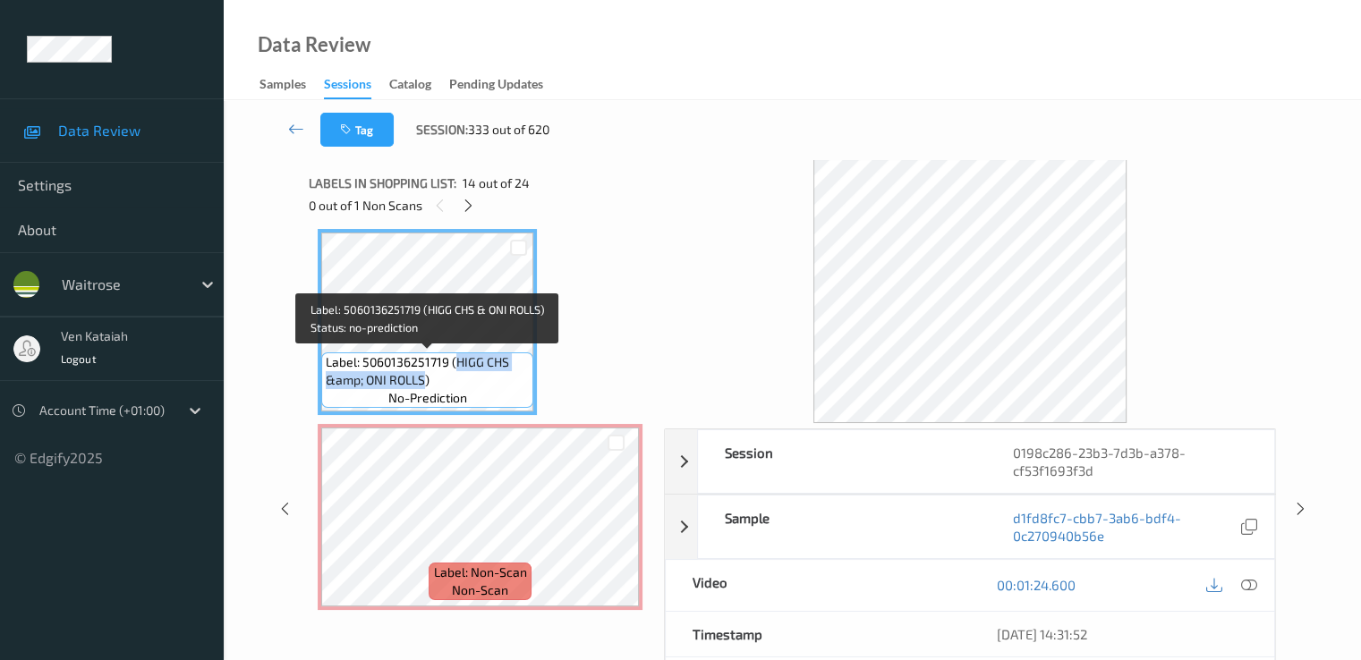
drag, startPoint x: 455, startPoint y: 365, endPoint x: 426, endPoint y: 380, distance: 33.2
click at [426, 380] on span "Label: 5060136251719 (HIGG CHS &amp; ONI ROLLS)" at bounding box center [427, 371] width 203 height 36
copy span "HIGG CHS &amp; ONI ROLLS"
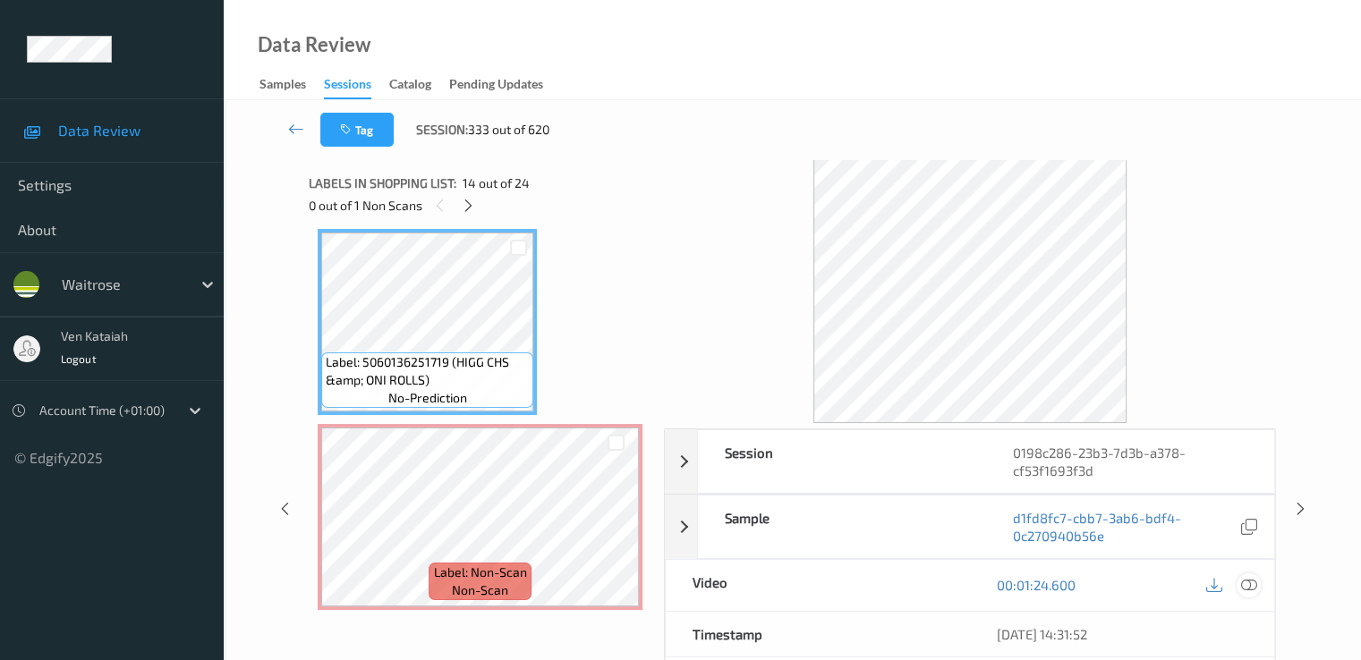
click at [1251, 583] on icon at bounding box center [1248, 585] width 16 height 16
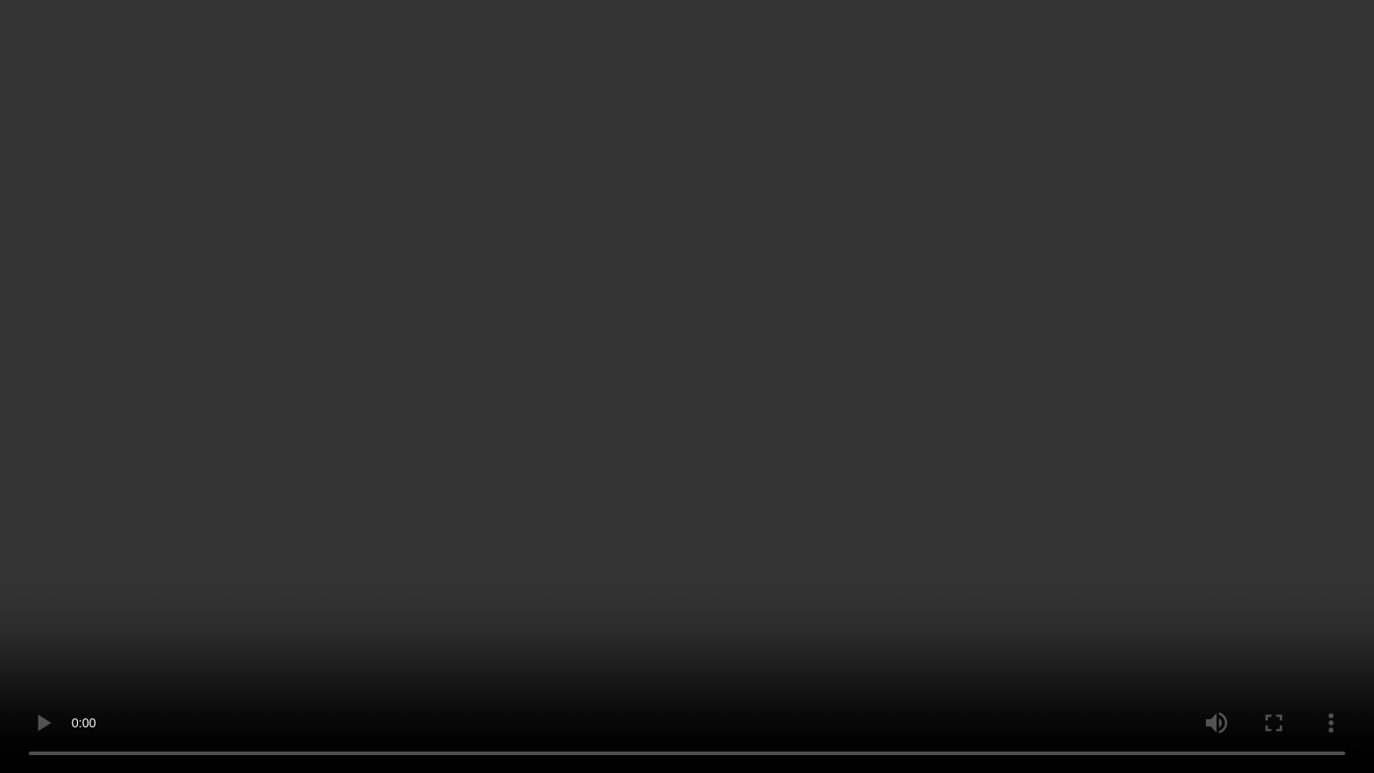
click at [617, 488] on video at bounding box center [687, 386] width 1374 height 773
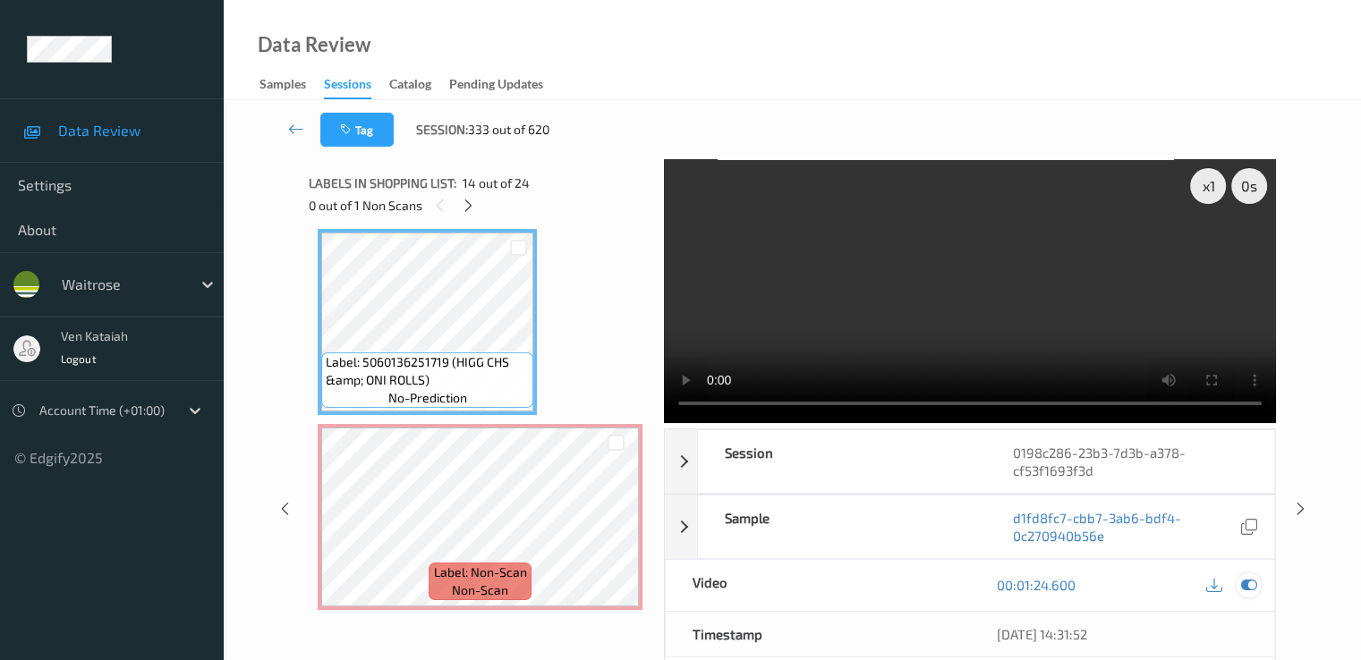
click at [1251, 582] on icon at bounding box center [1248, 585] width 16 height 16
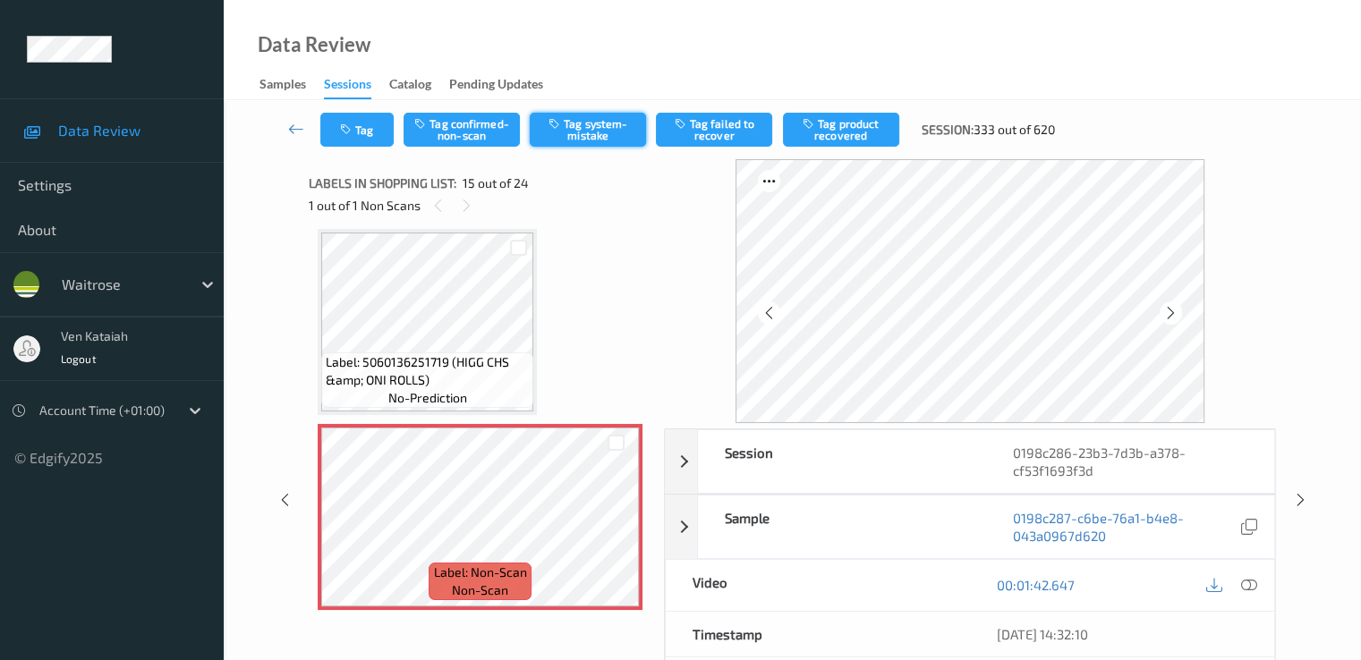
click at [595, 124] on button "Tag system-mistake" at bounding box center [588, 130] width 116 height 34
click at [364, 129] on button "Tag" at bounding box center [356, 130] width 73 height 34
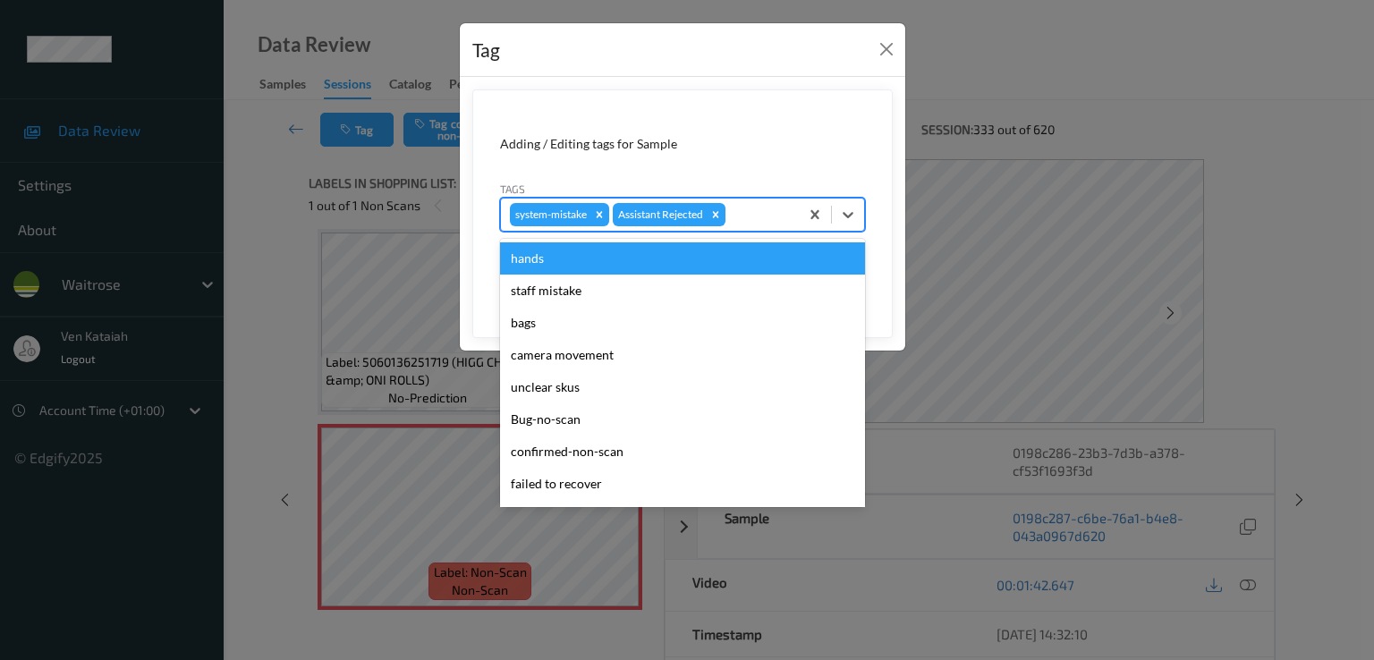
click at [781, 214] on div at bounding box center [759, 214] width 61 height 21
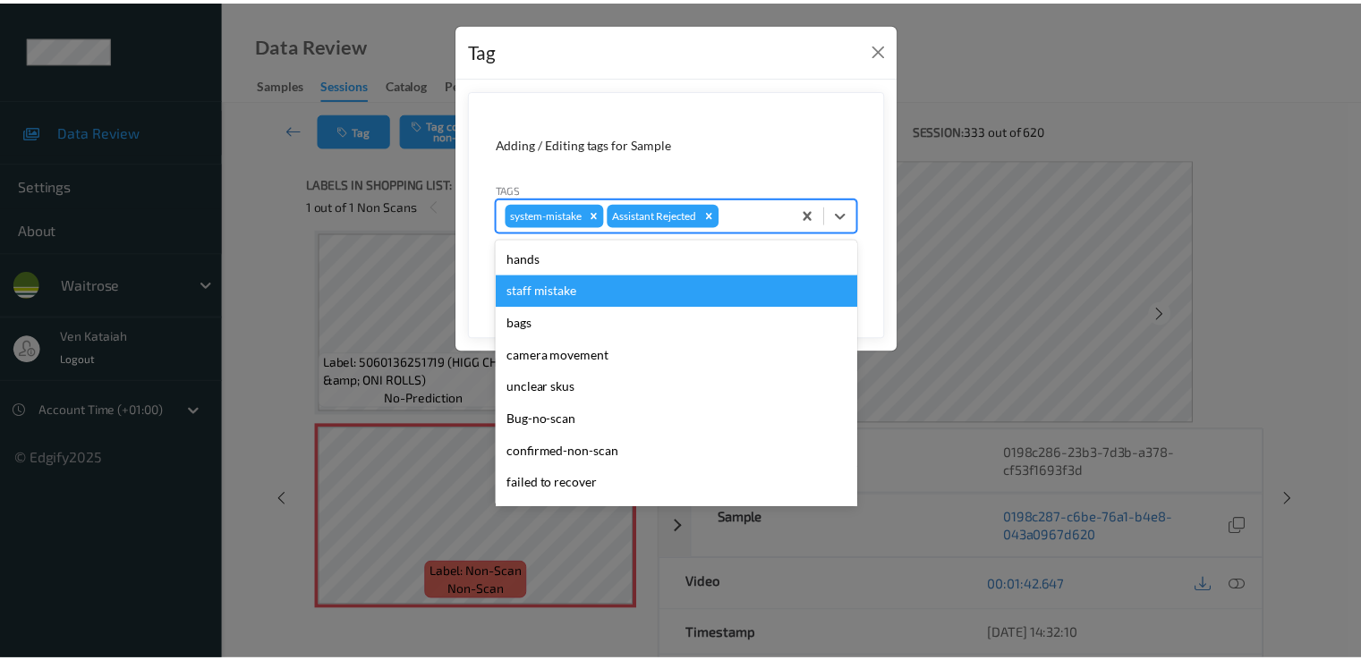
scroll to position [351, 0]
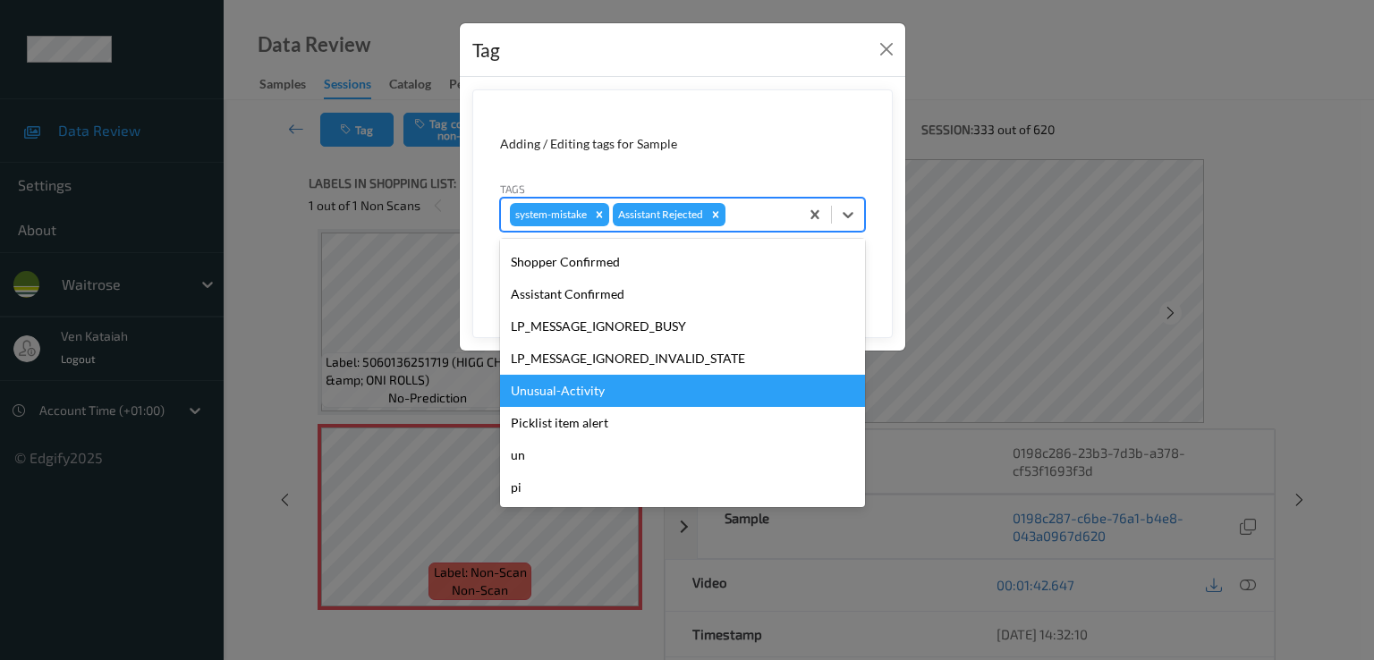
click at [573, 391] on div "Unusual-Activity" at bounding box center [682, 391] width 365 height 32
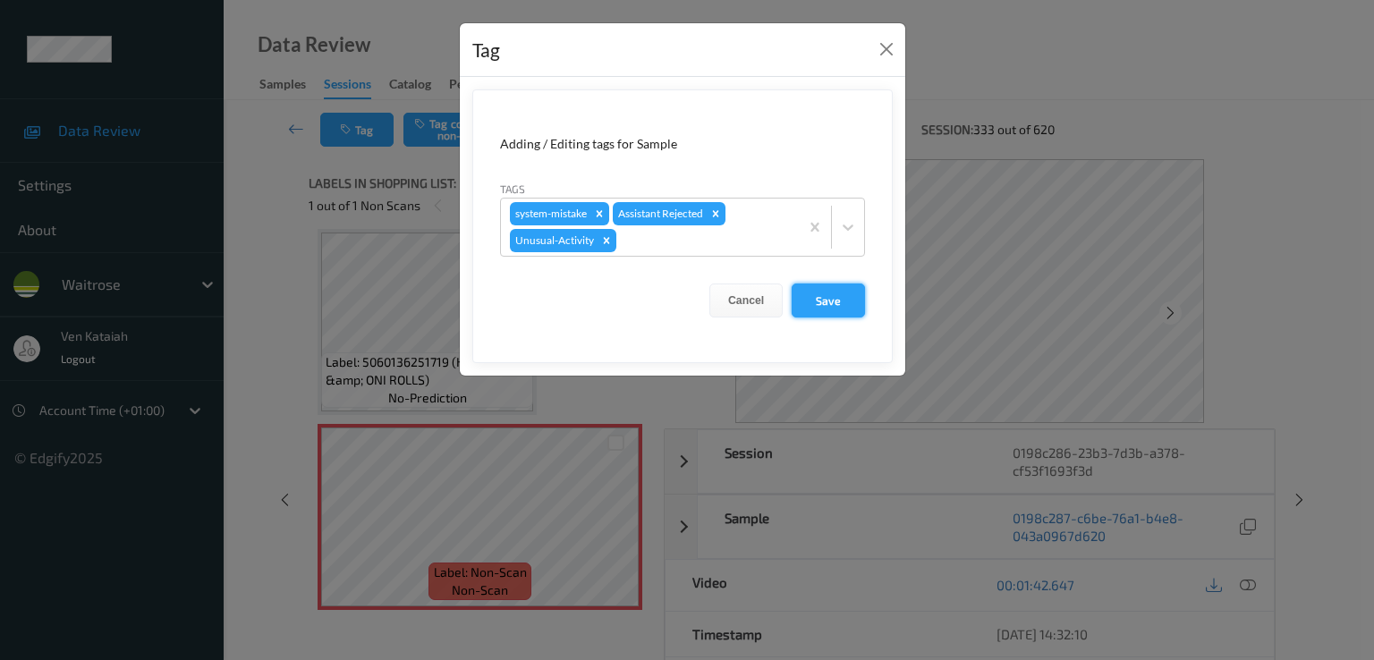
click at [827, 309] on button "Save" at bounding box center [828, 301] width 73 height 34
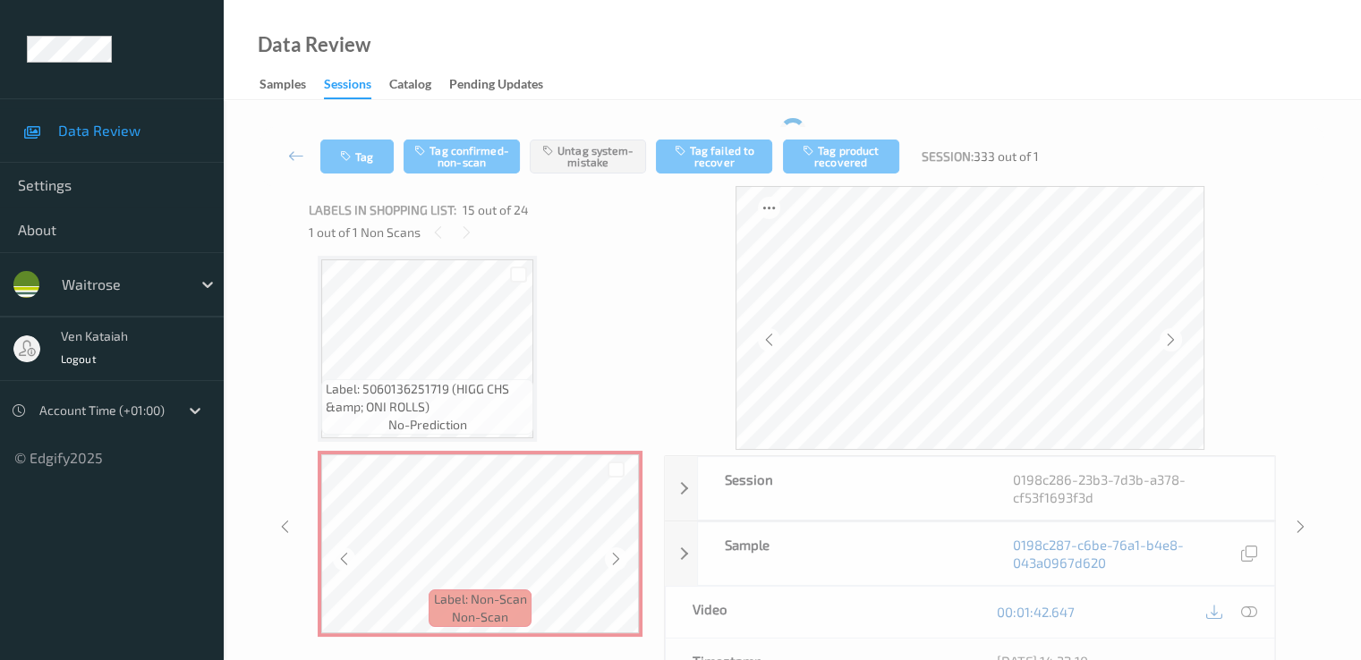
scroll to position [2723, 0]
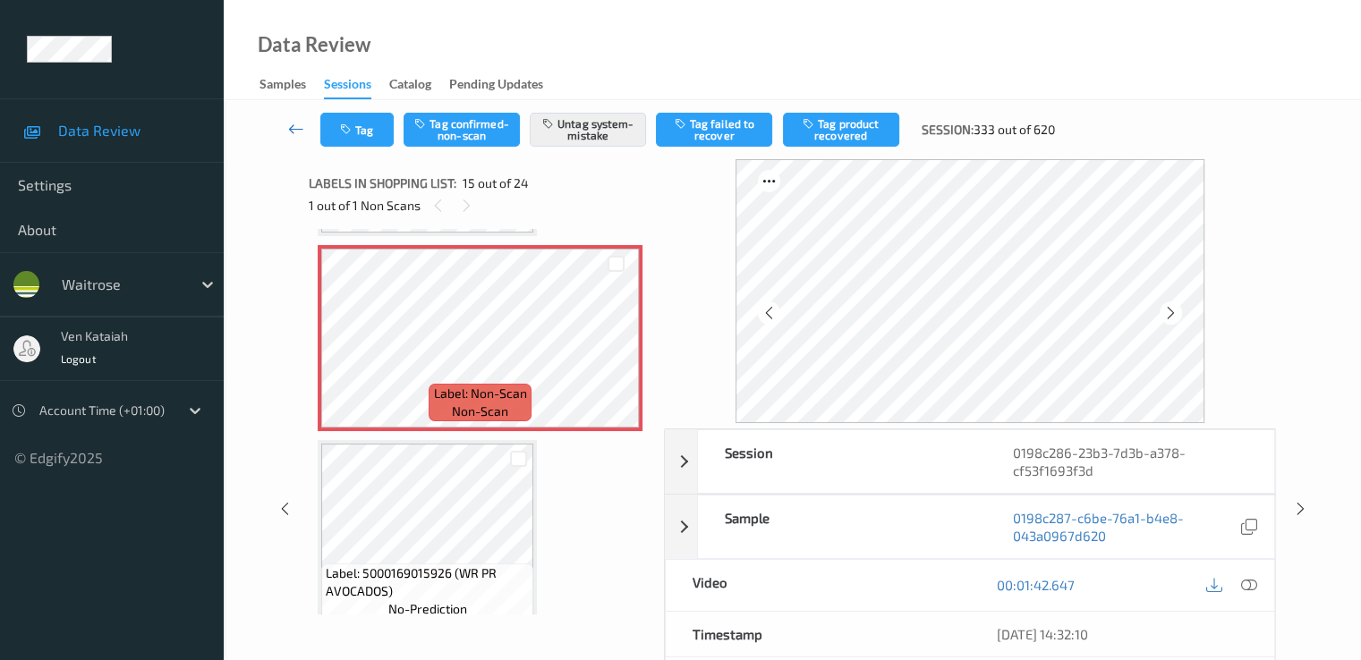
click at [298, 133] on icon at bounding box center [296, 129] width 16 height 18
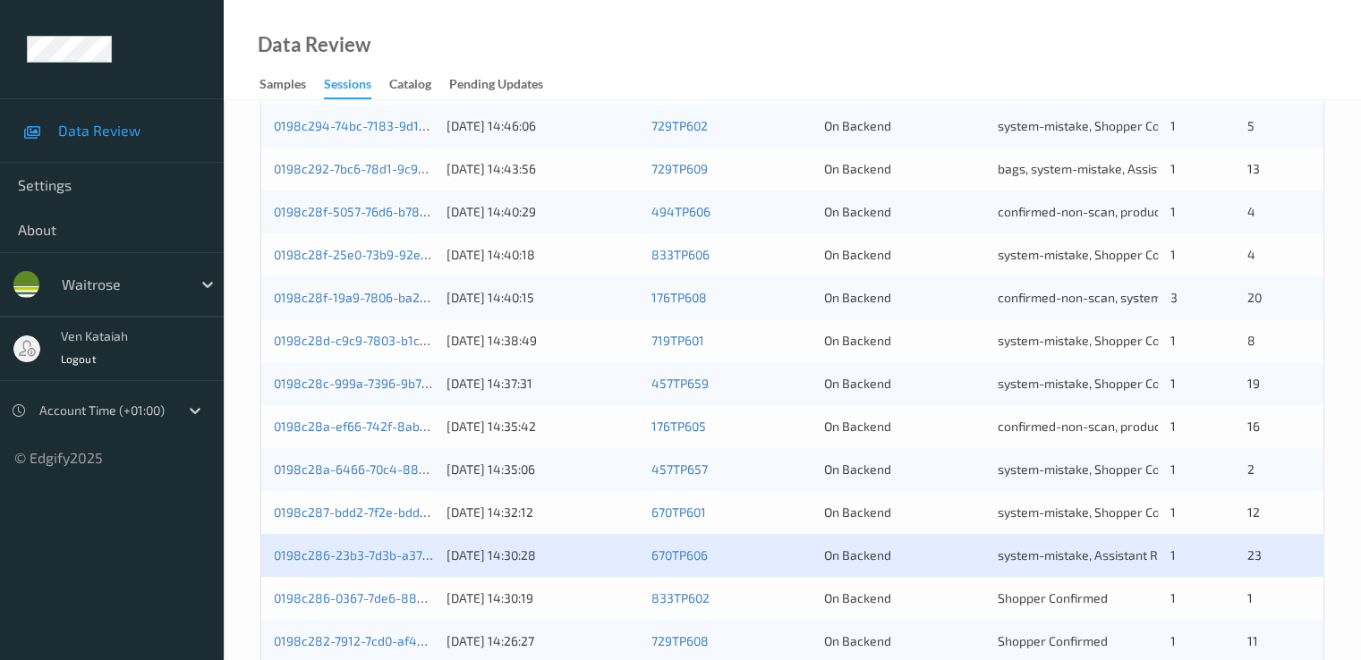
scroll to position [716, 0]
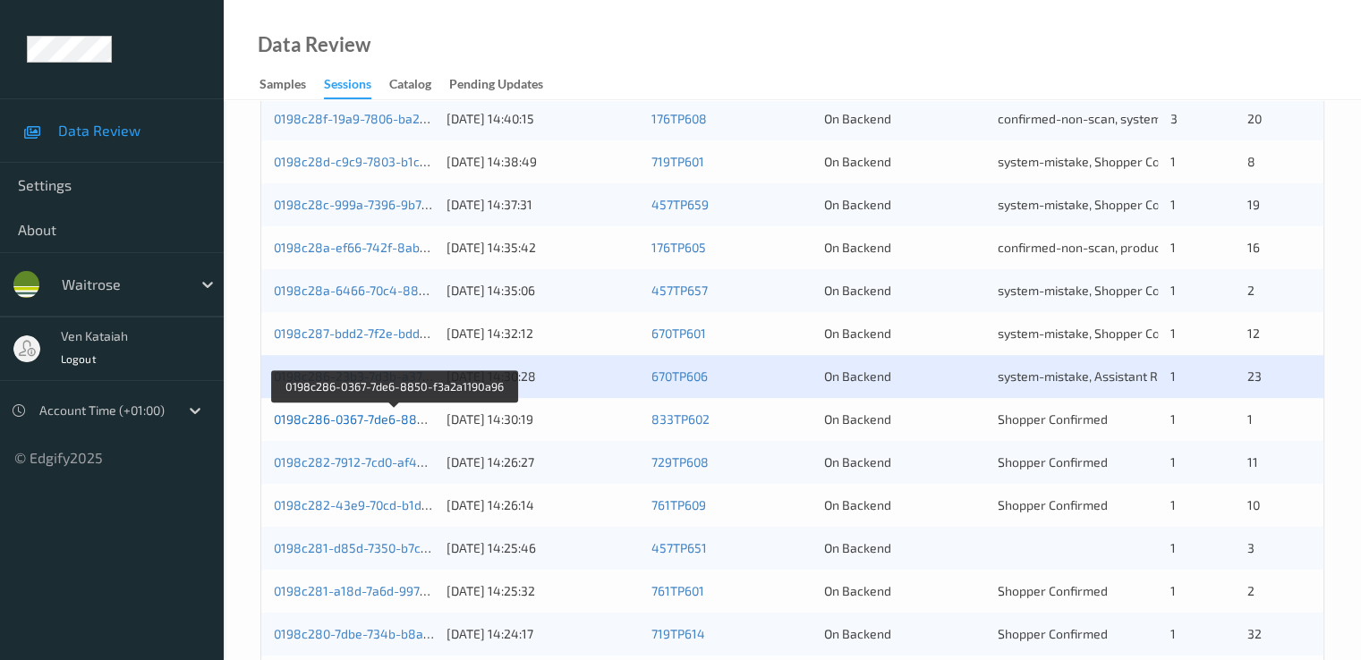
click at [403, 417] on link "0198c286-0367-7de6-8850-f3a2a1190a96" at bounding box center [395, 419] width 242 height 15
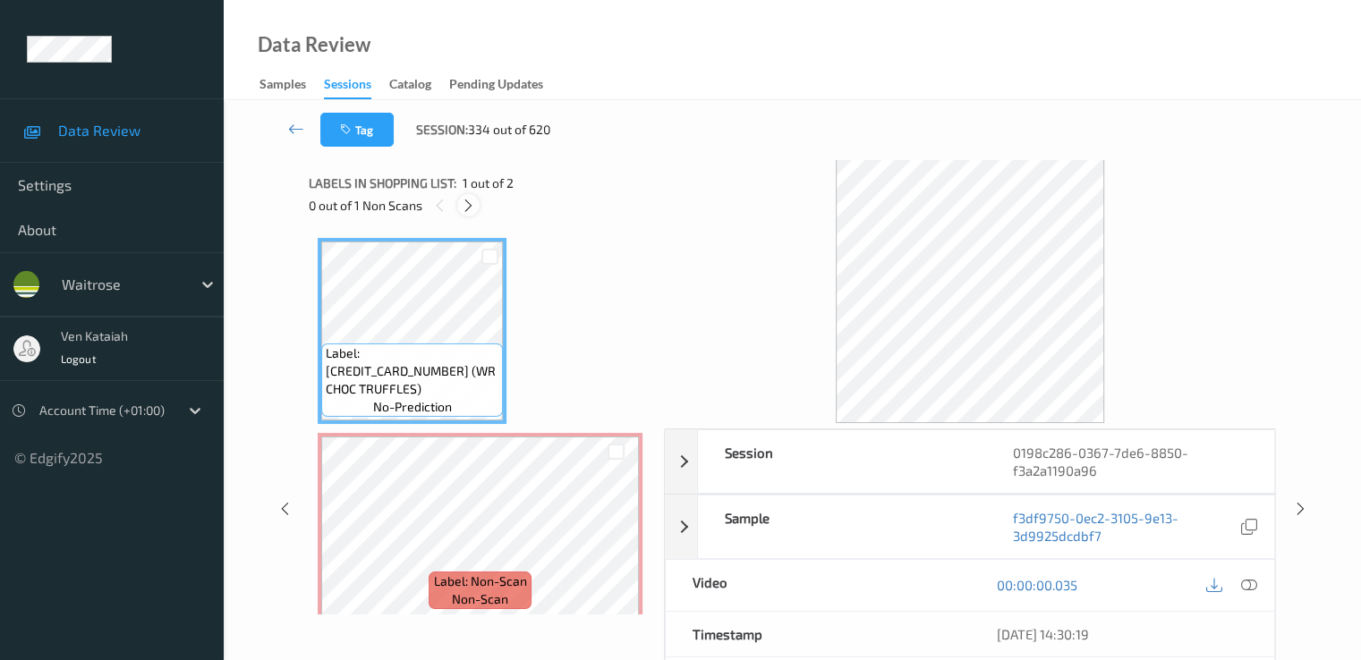
click at [464, 204] on icon at bounding box center [468, 206] width 15 height 16
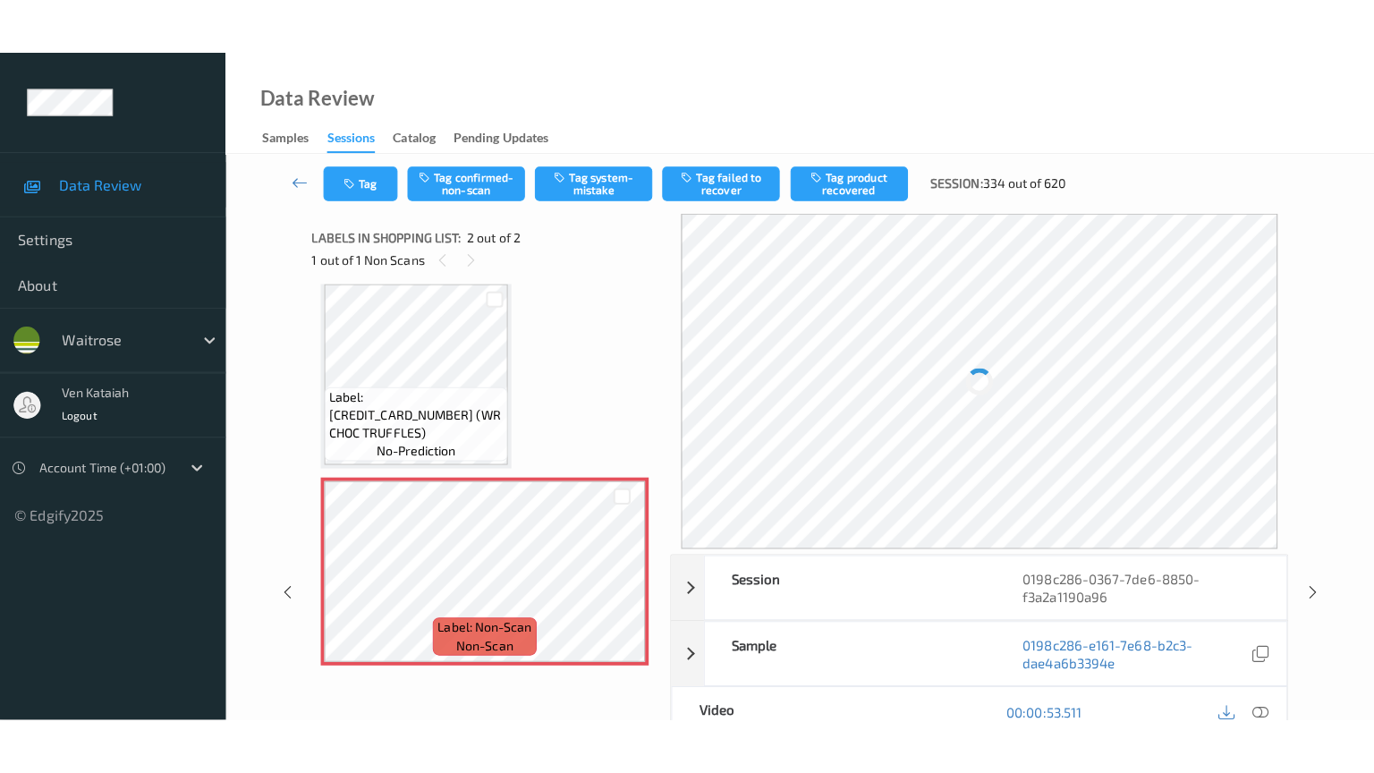
scroll to position [13, 0]
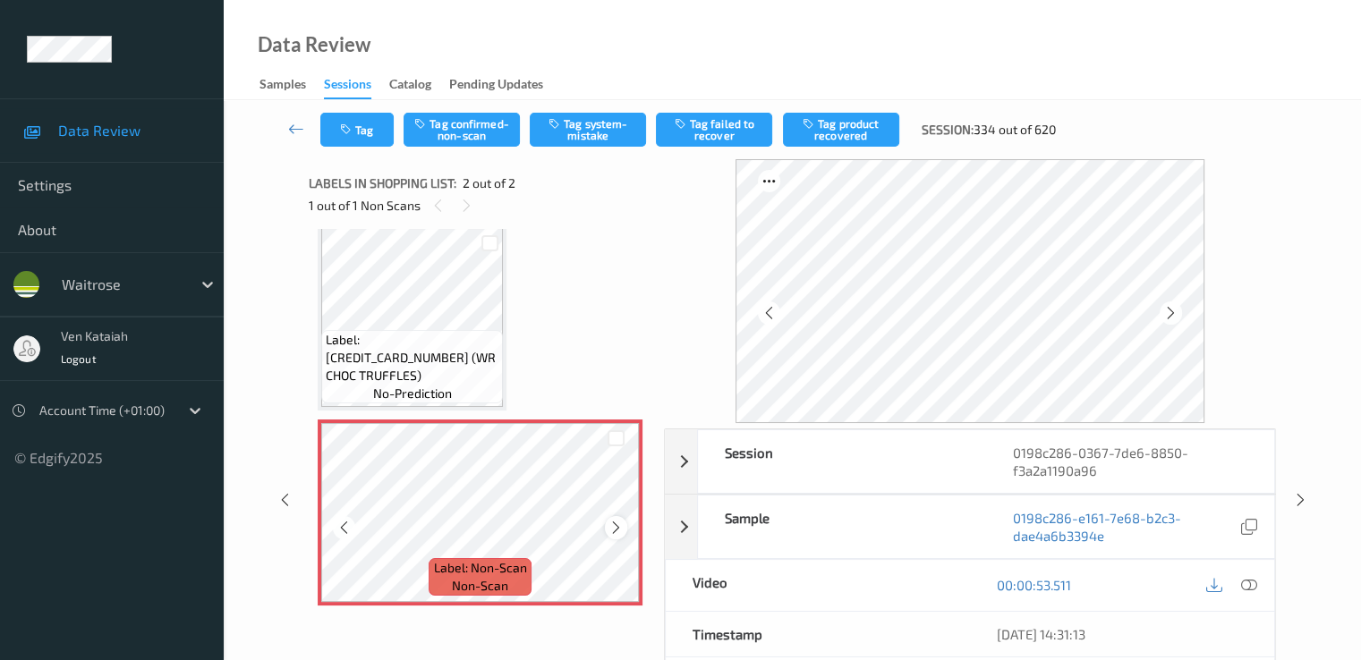
click at [614, 519] on div at bounding box center [616, 527] width 22 height 22
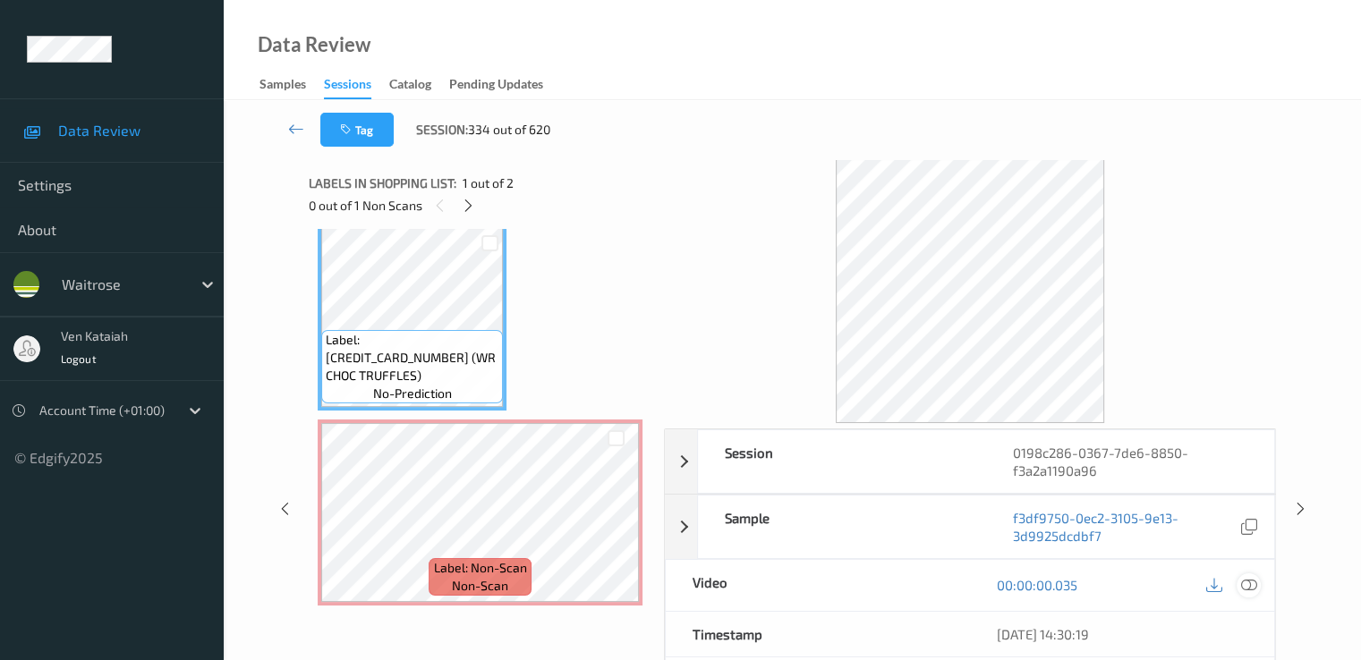
click at [1253, 578] on icon at bounding box center [1248, 585] width 16 height 16
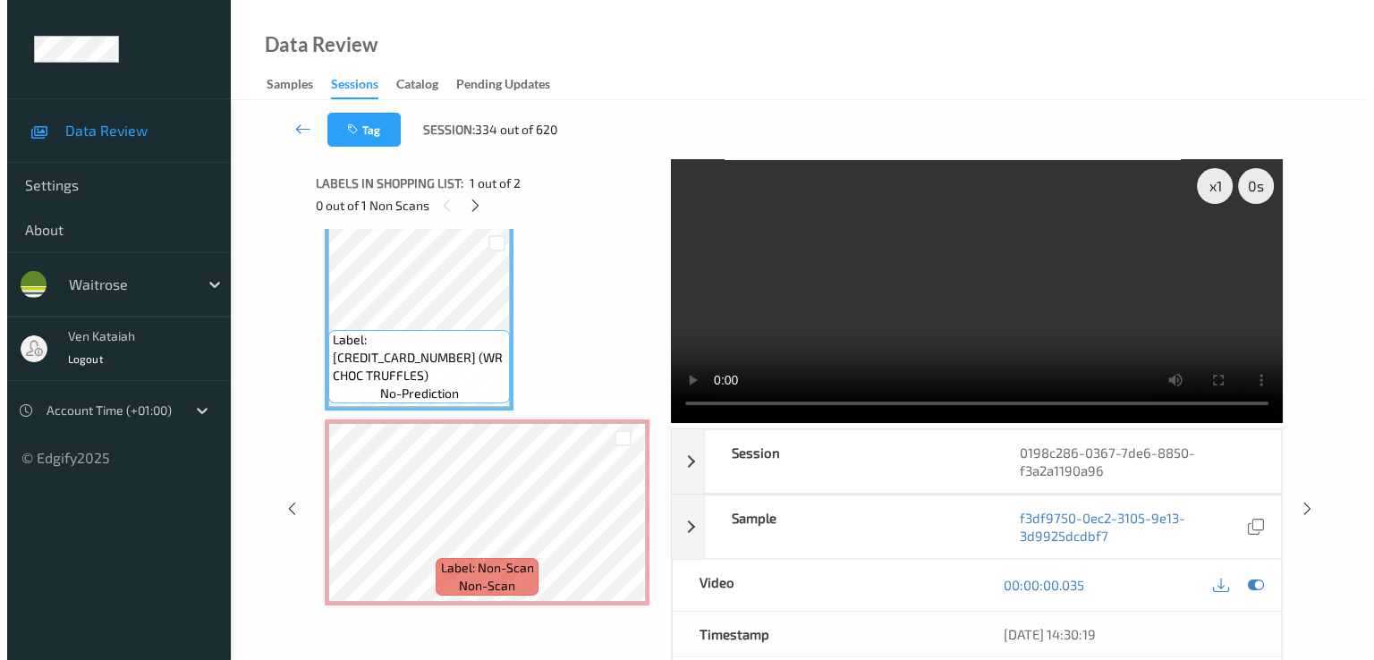
scroll to position [0, 0]
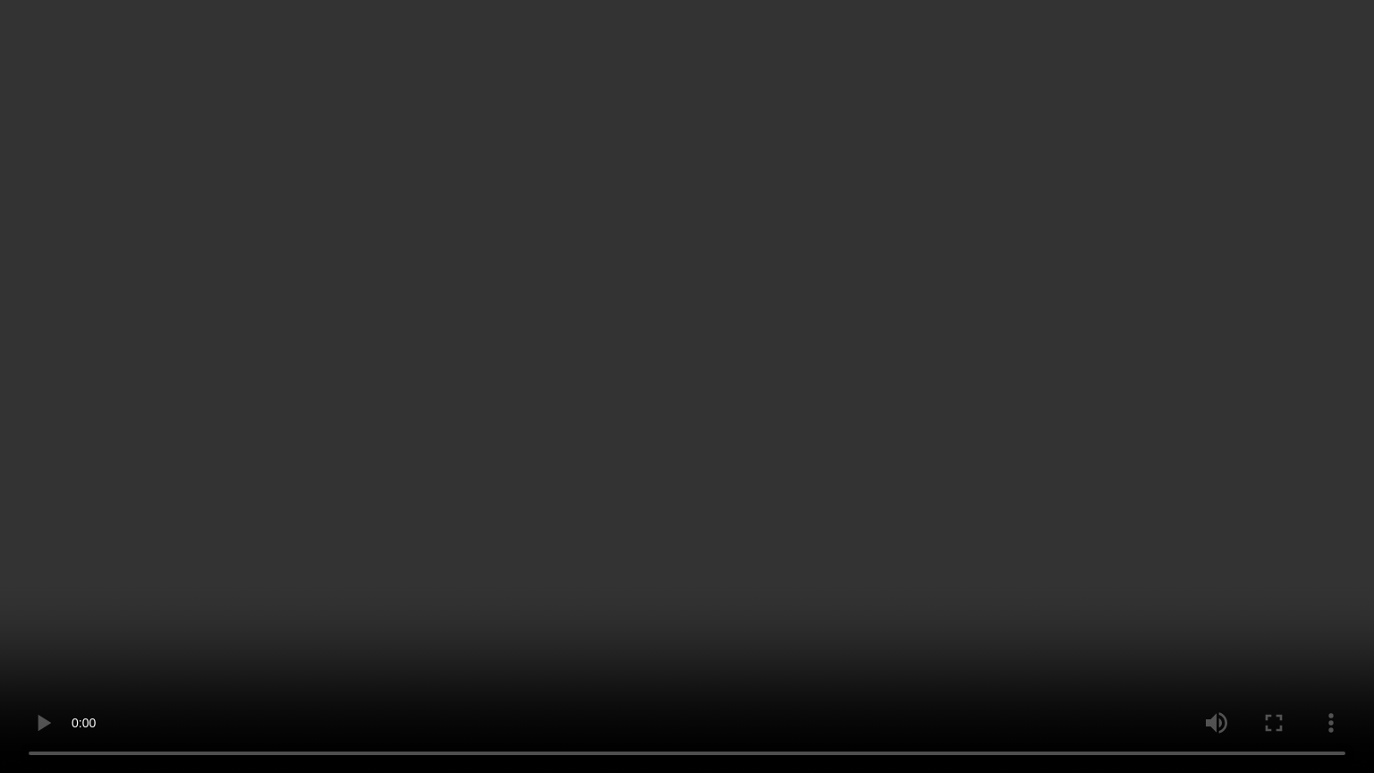
click at [734, 490] on video at bounding box center [687, 386] width 1374 height 773
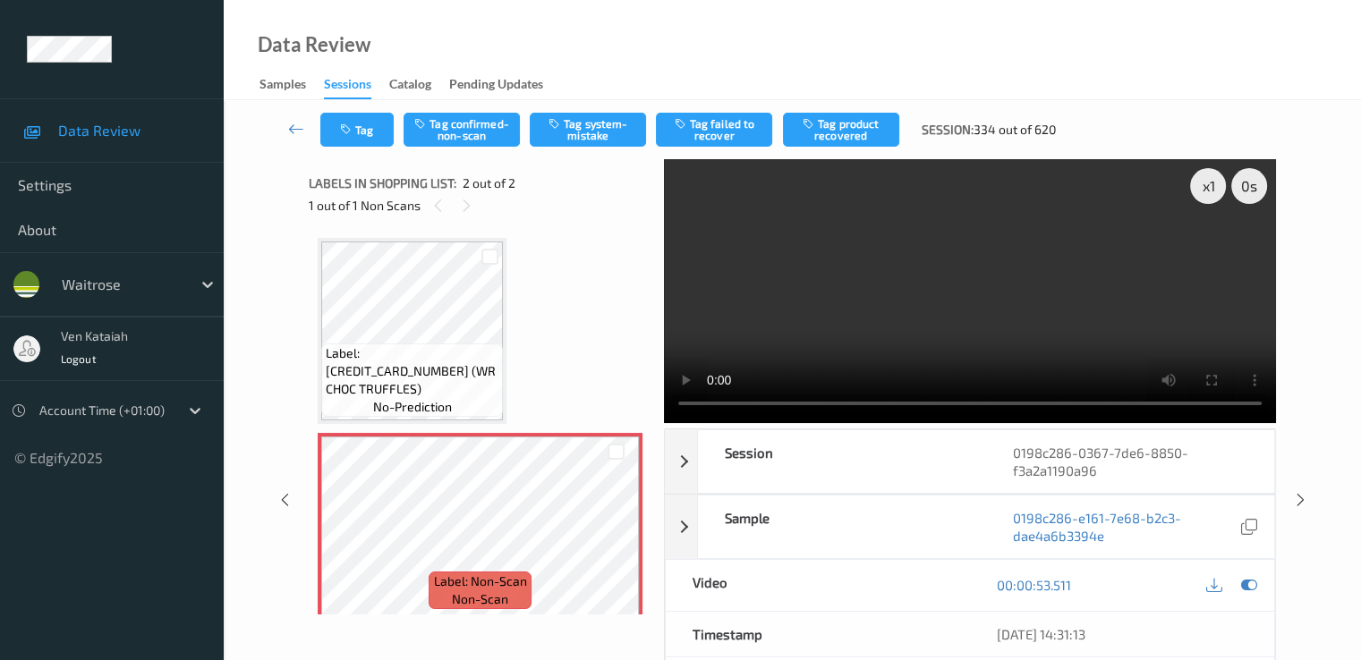
click at [555, 153] on div "Tag Tag confirmed-non-scan Tag system-mistake Tag failed to recover Tag product…" at bounding box center [792, 129] width 1064 height 59
click at [569, 113] on button "Tag system-mistake" at bounding box center [588, 130] width 116 height 34
click at [575, 125] on button "Tag system-mistake" at bounding box center [588, 130] width 116 height 34
click at [1252, 582] on icon at bounding box center [1248, 585] width 16 height 16
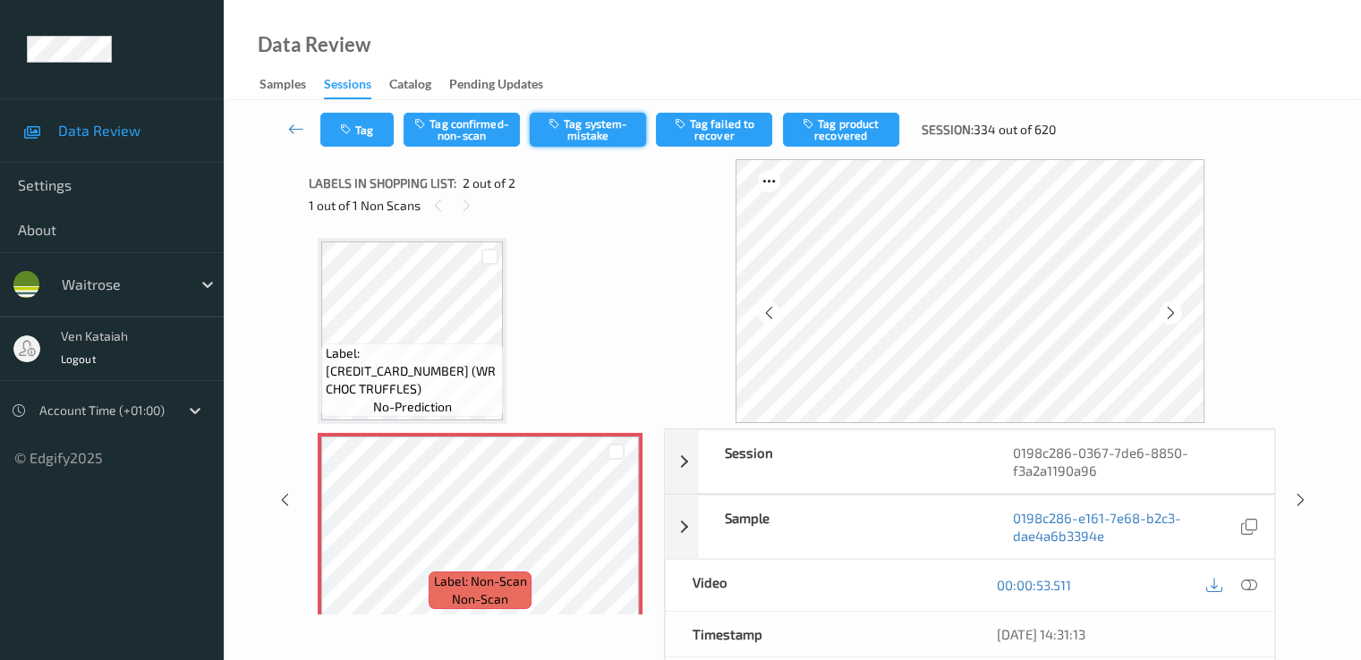
click at [599, 130] on button "Tag system-mistake" at bounding box center [588, 130] width 116 height 34
click at [381, 127] on button "Tag" at bounding box center [356, 130] width 73 height 34
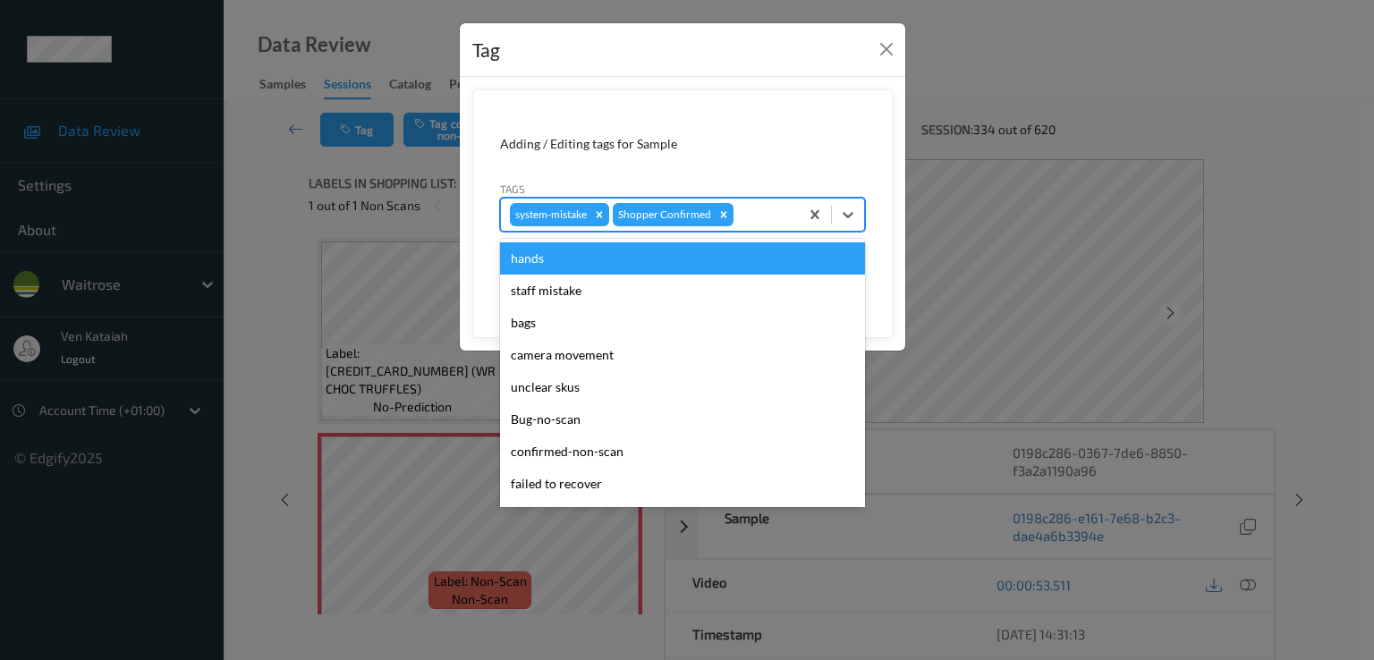
click at [754, 213] on div at bounding box center [763, 214] width 53 height 21
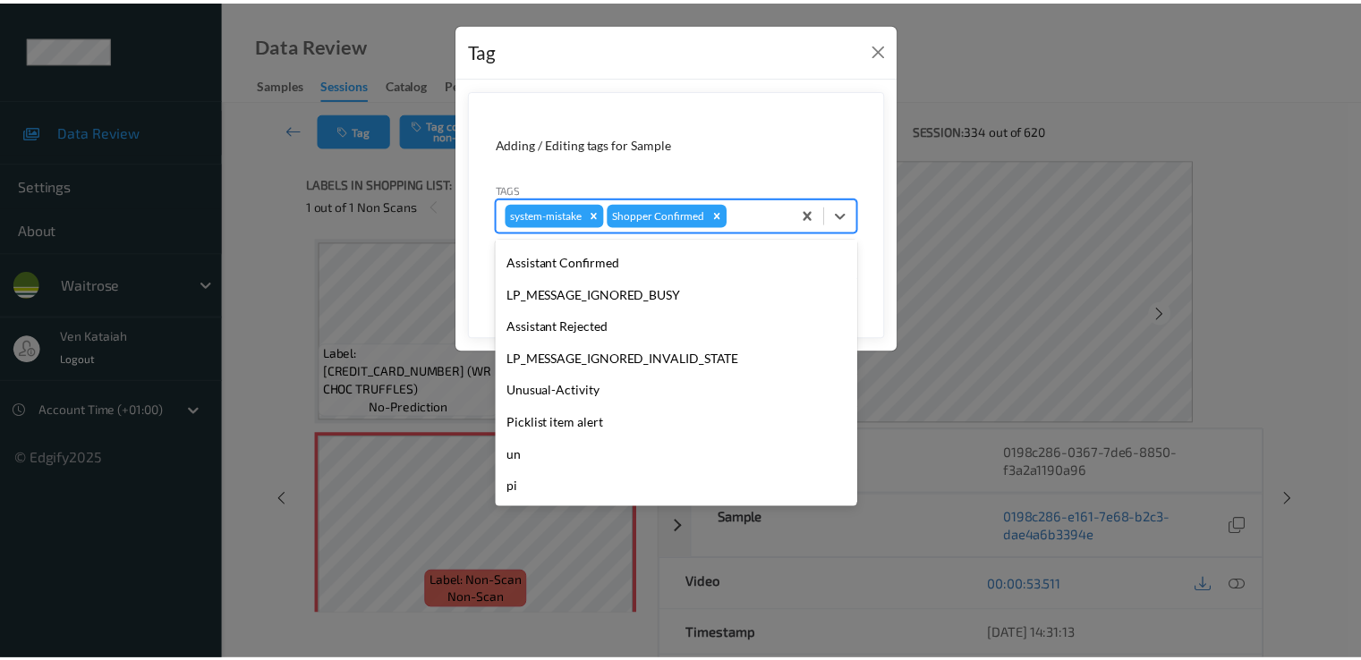
scroll to position [351, 0]
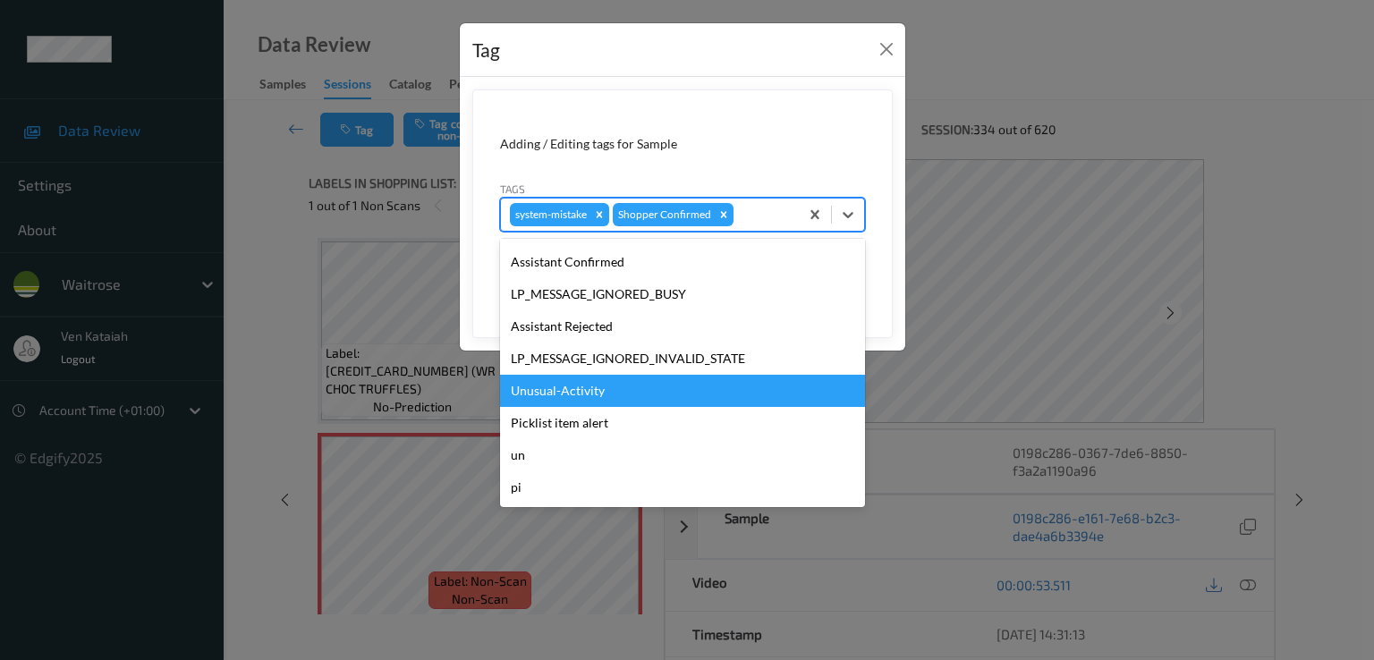
click at [574, 399] on div "Unusual-Activity" at bounding box center [682, 391] width 365 height 32
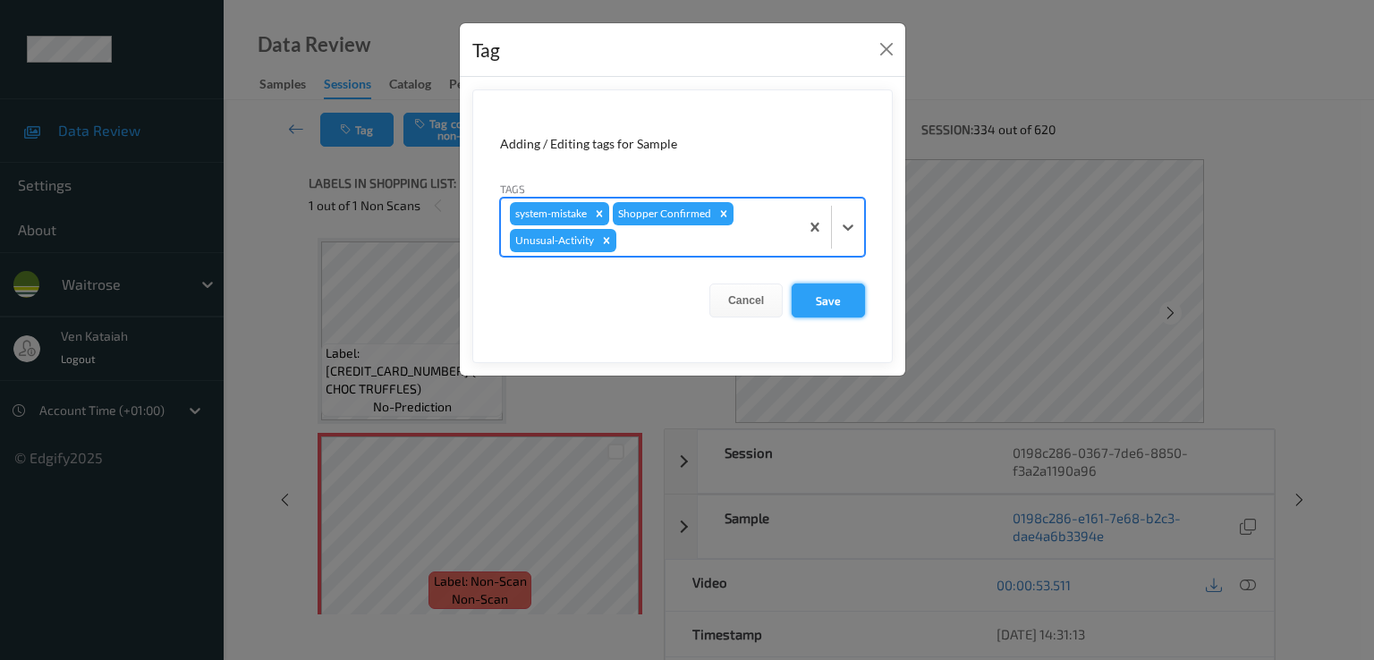
click at [803, 309] on button "Save" at bounding box center [828, 301] width 73 height 34
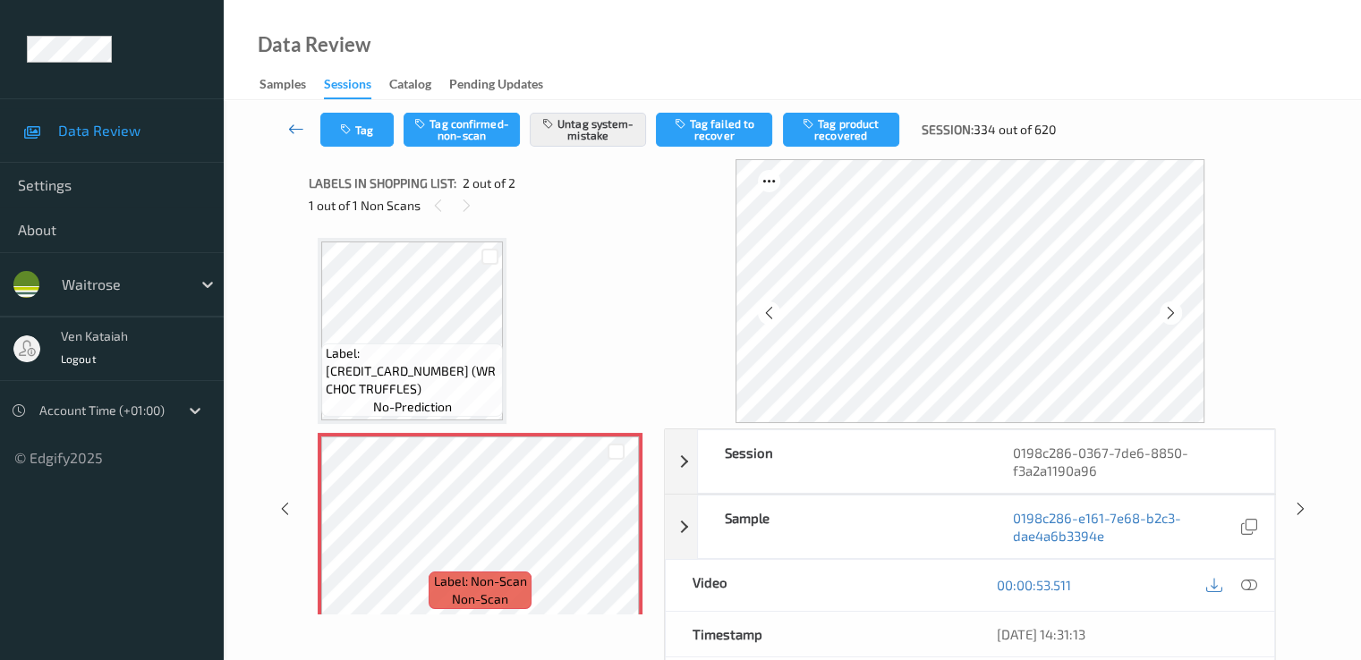
click at [293, 123] on icon at bounding box center [296, 129] width 16 height 18
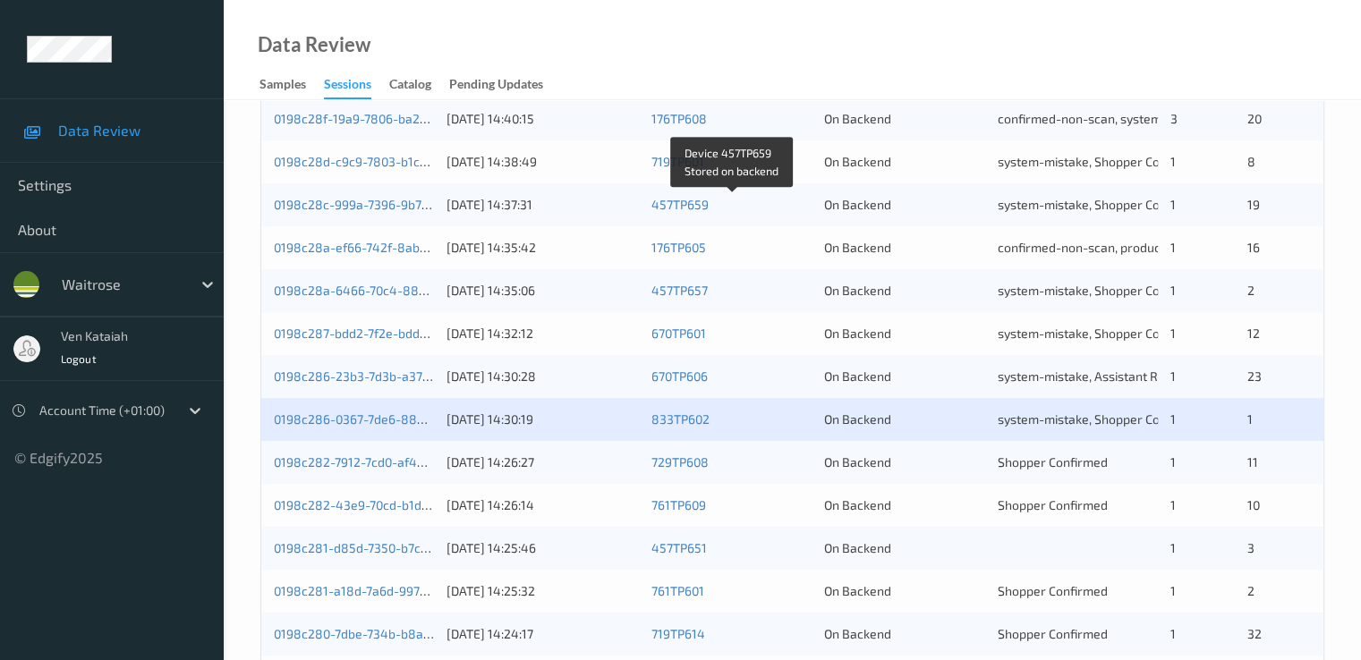
scroll to position [827, 0]
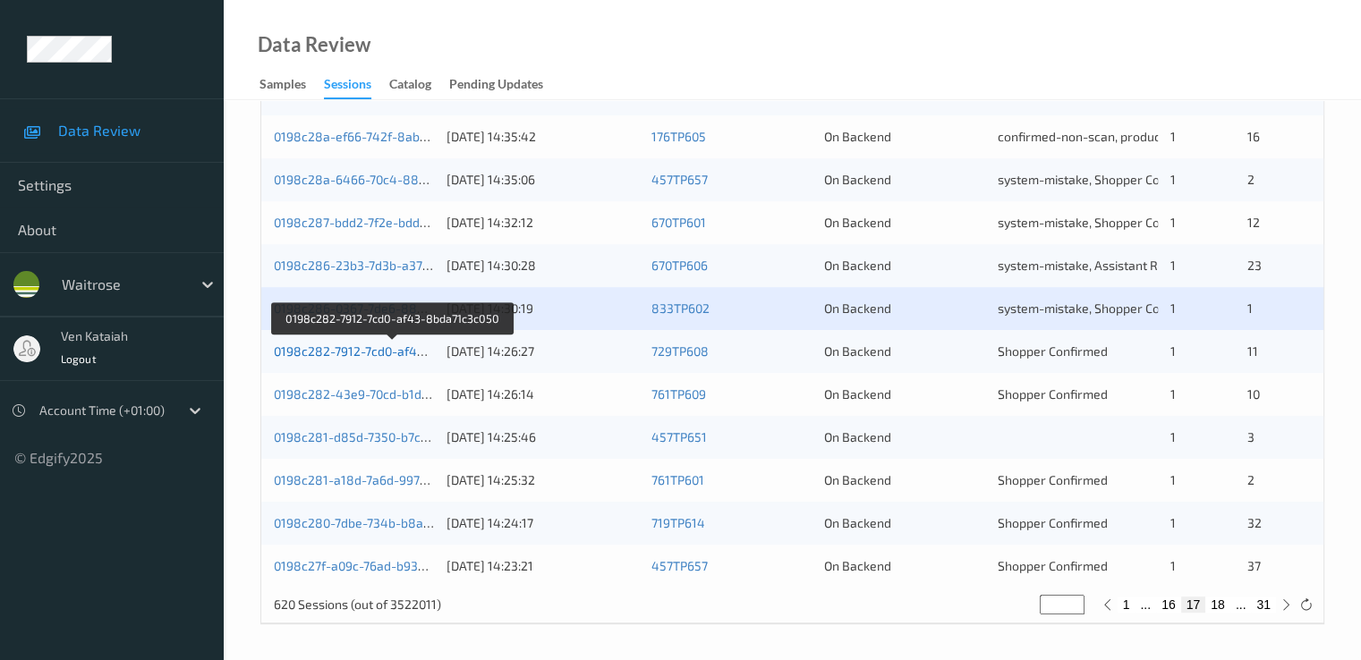
click at [395, 350] on link "0198c282-7912-7cd0-af43-8bda71c3c050" at bounding box center [393, 351] width 238 height 15
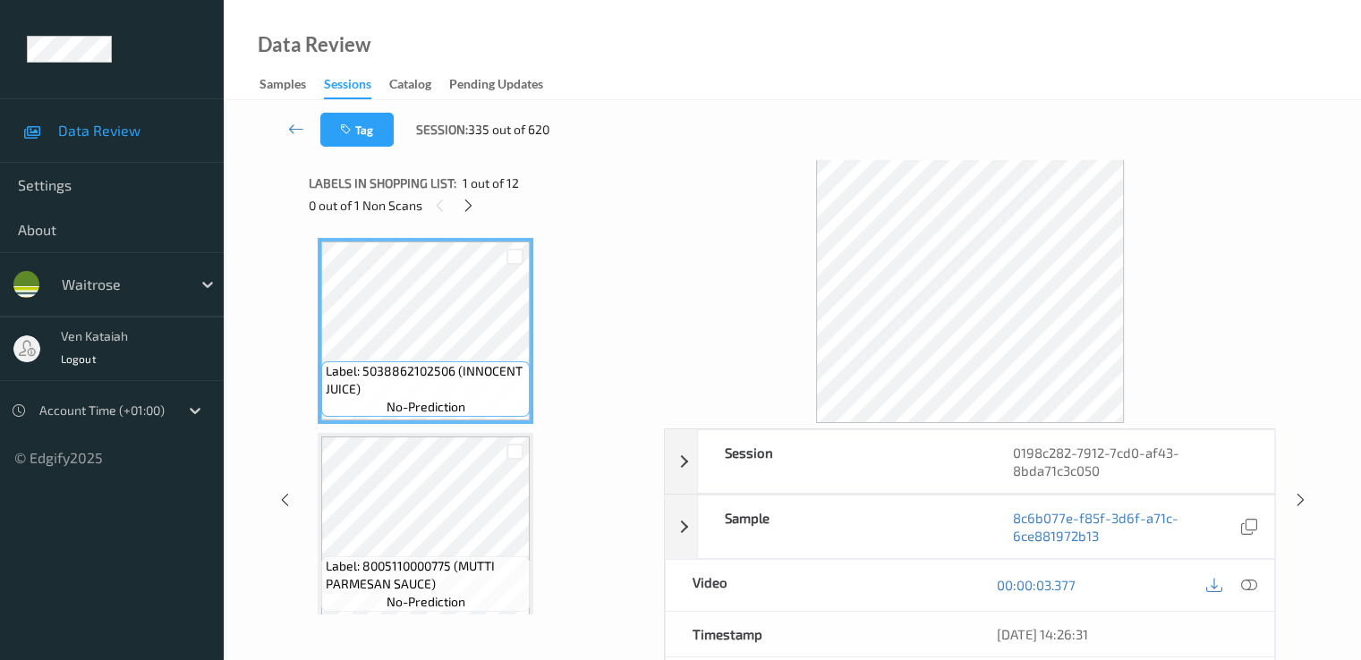
click at [465, 223] on div "Labels in shopping list: 1 out of 12 0 out of 1 Non Scans" at bounding box center [480, 194] width 343 height 70
click at [471, 208] on icon at bounding box center [468, 206] width 15 height 16
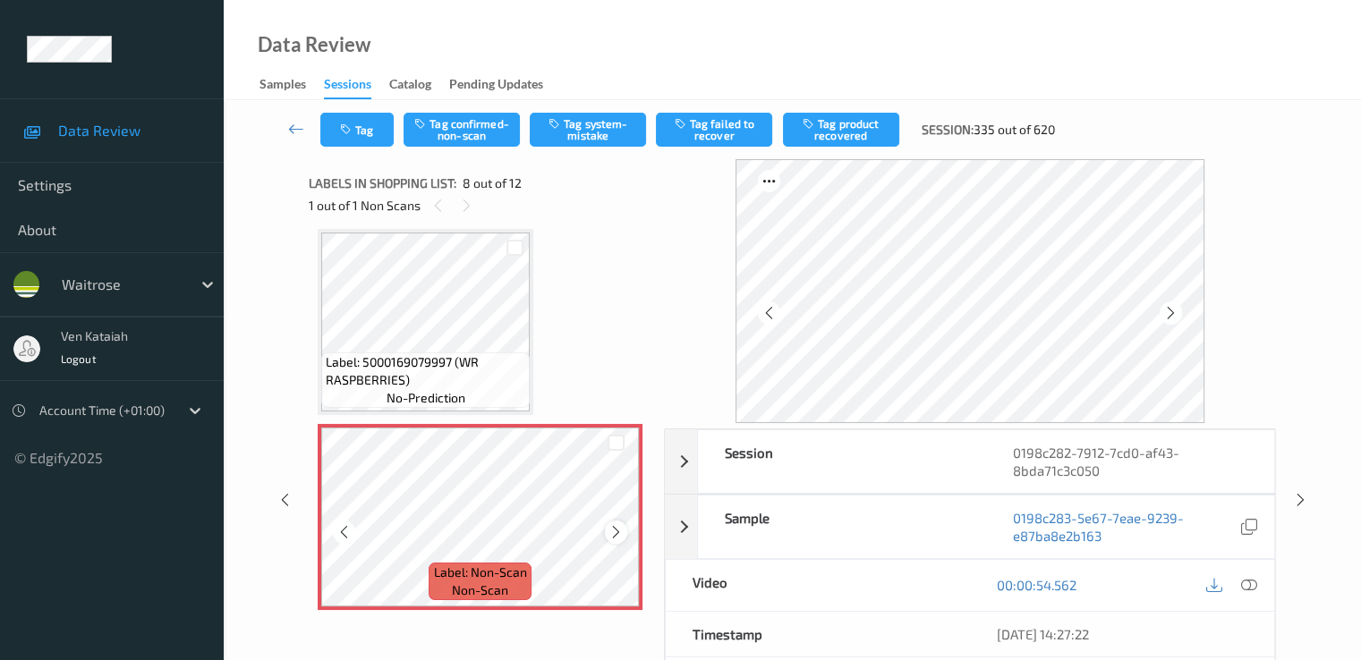
click at [622, 531] on icon at bounding box center [615, 532] width 15 height 16
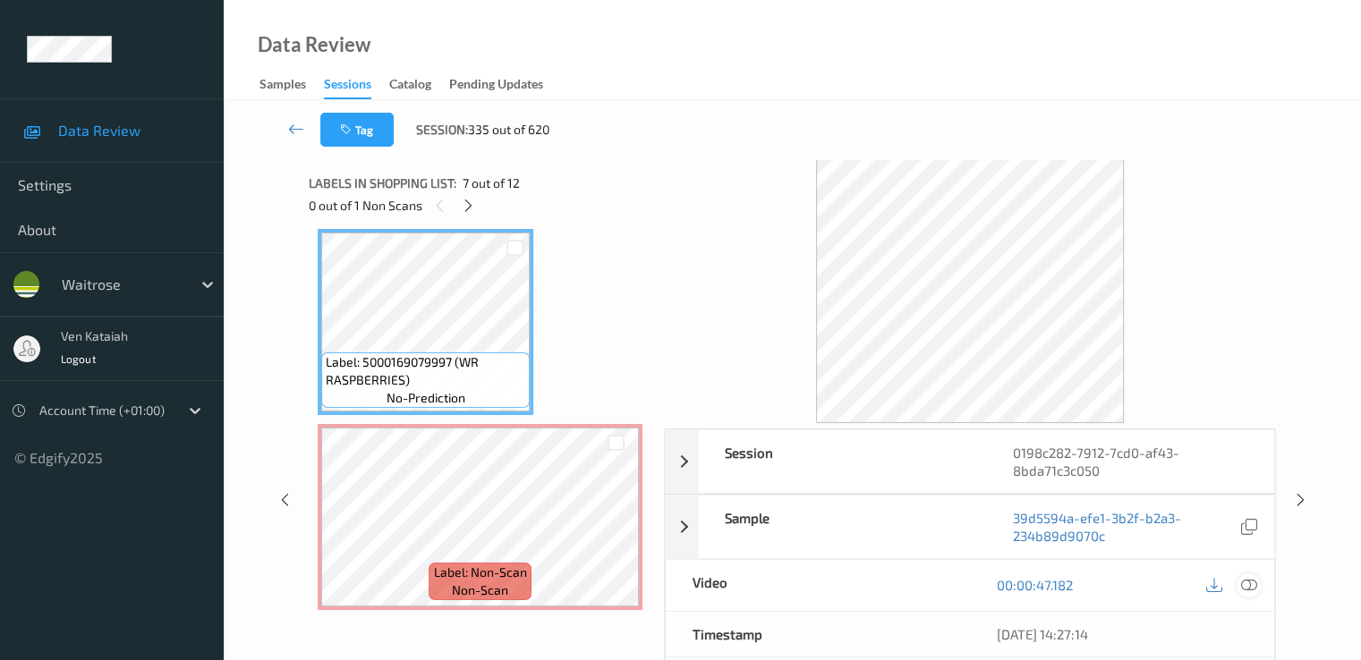
click at [1251, 588] on icon at bounding box center [1248, 585] width 16 height 16
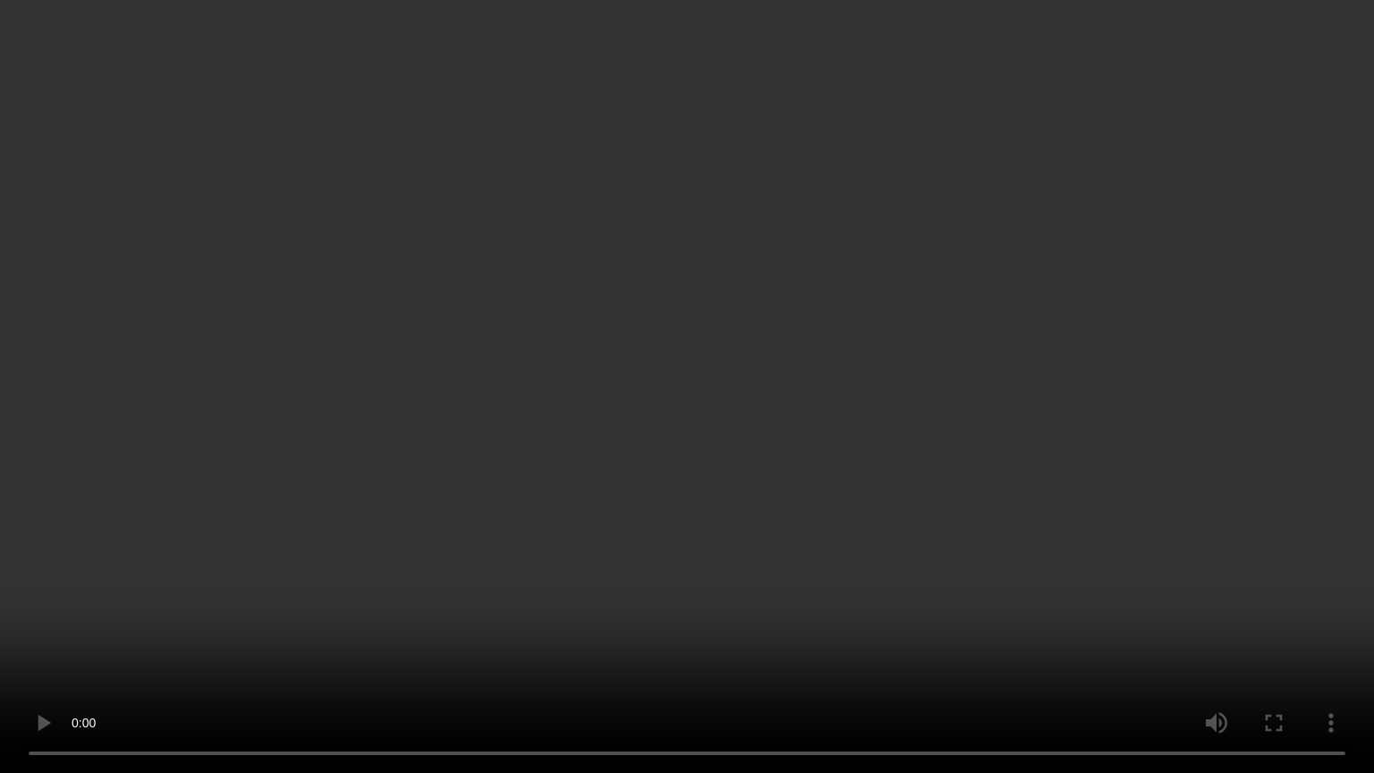
click at [712, 647] on video at bounding box center [687, 386] width 1374 height 773
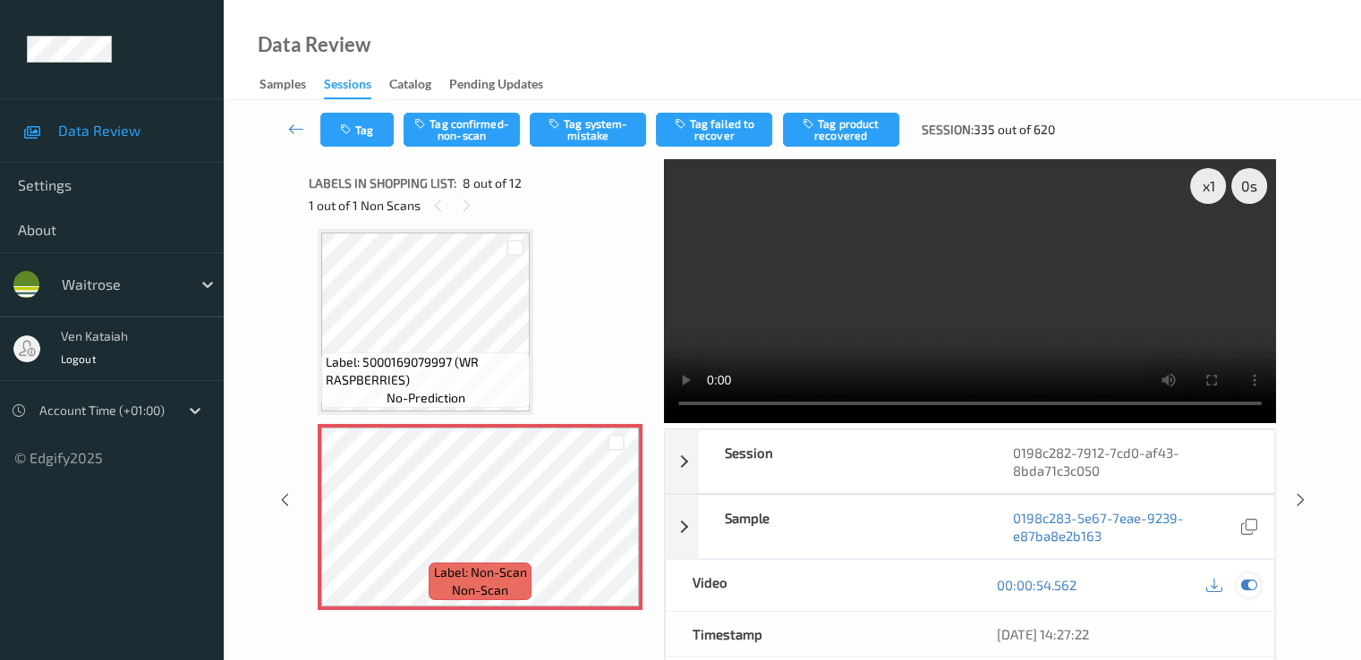
click at [1243, 582] on icon at bounding box center [1248, 585] width 16 height 16
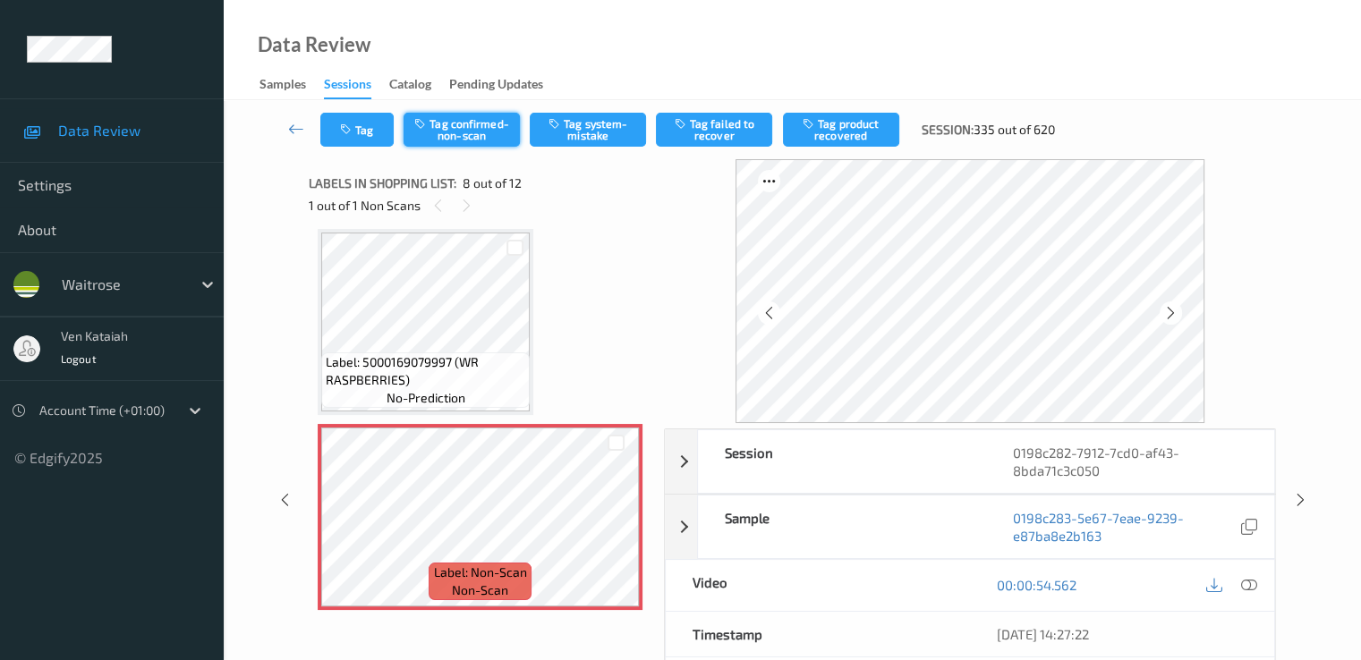
click at [503, 130] on button "Tag confirmed-non-scan" at bounding box center [461, 130] width 116 height 34
click at [837, 136] on button "Tag product recovered" at bounding box center [841, 130] width 116 height 34
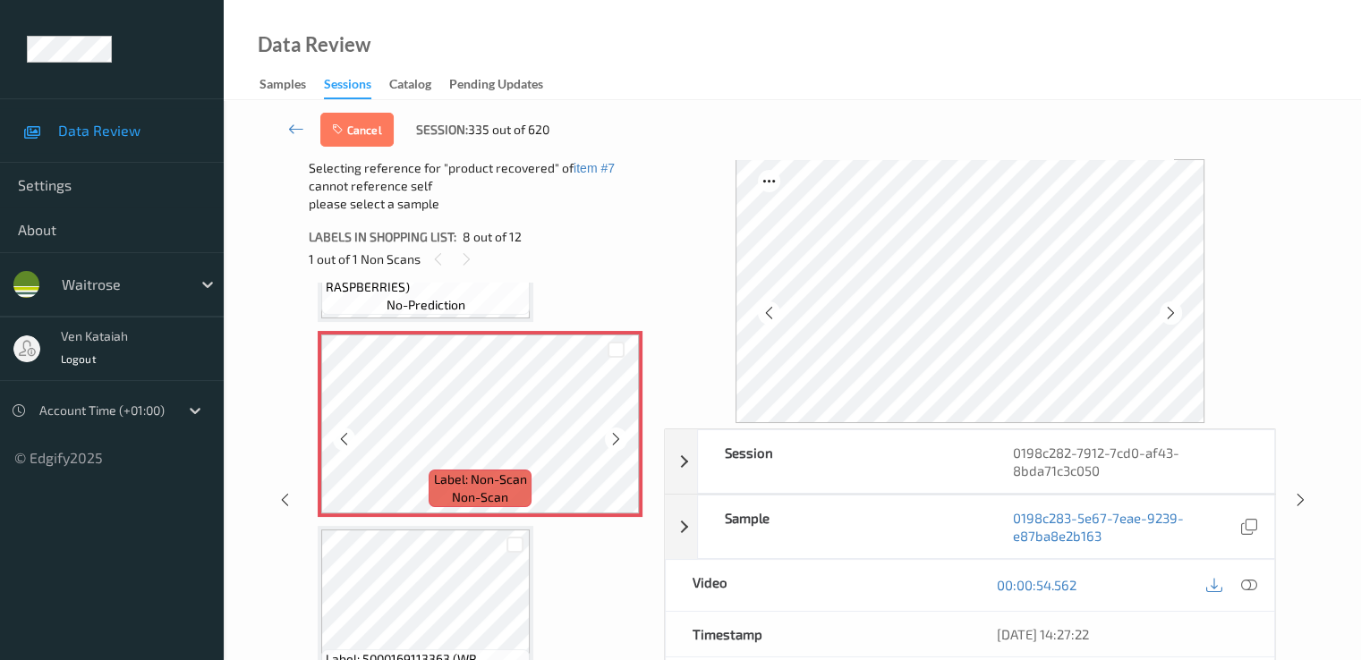
scroll to position [1537, 0]
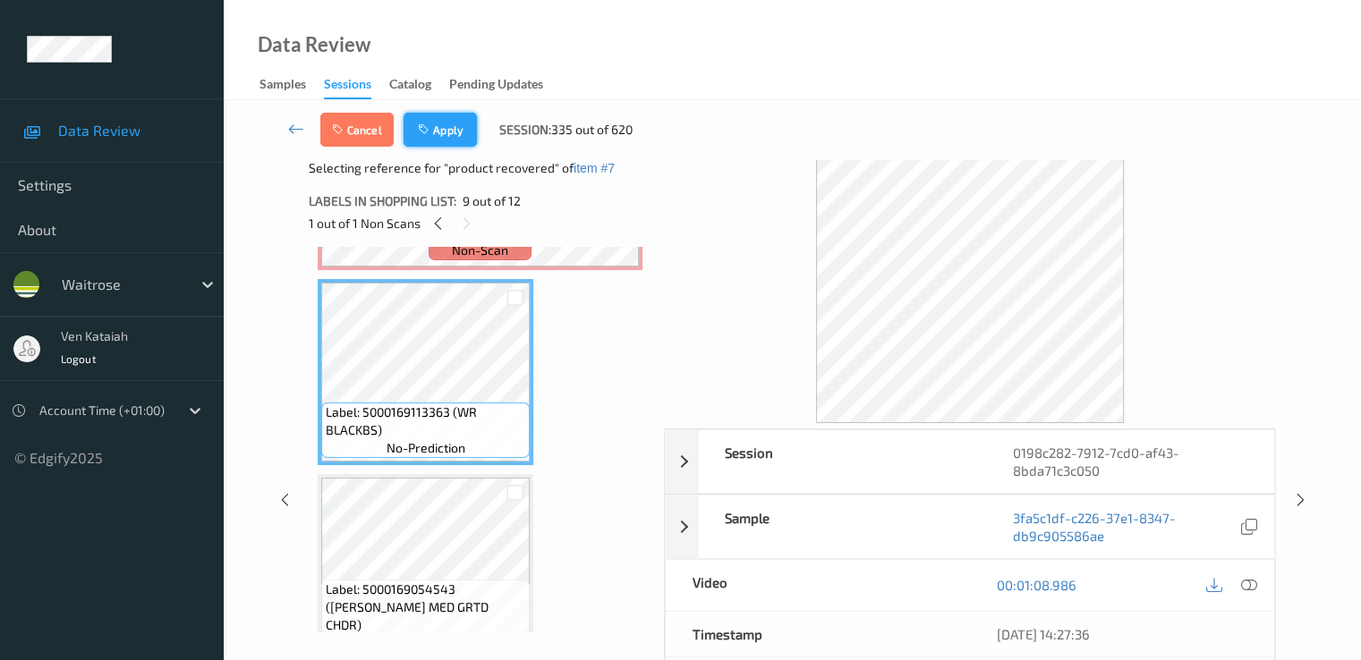
click at [433, 119] on button "Apply" at bounding box center [439, 130] width 73 height 34
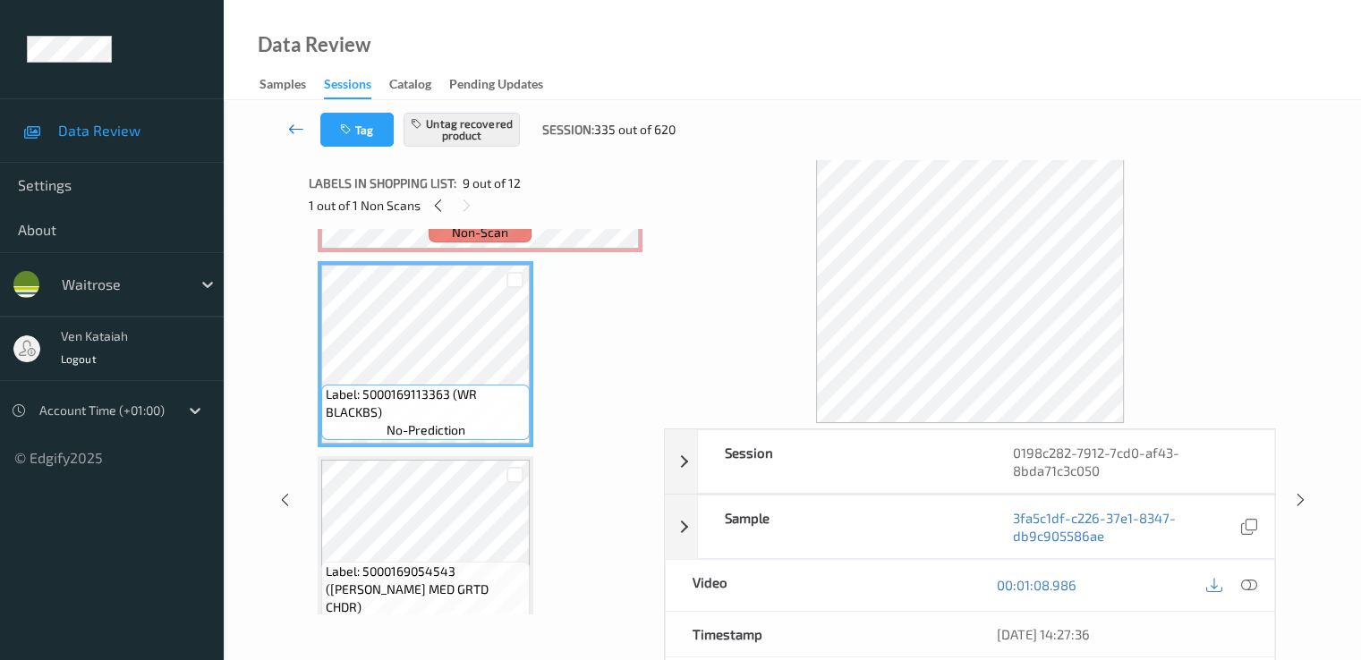
click at [297, 126] on icon at bounding box center [296, 129] width 16 height 18
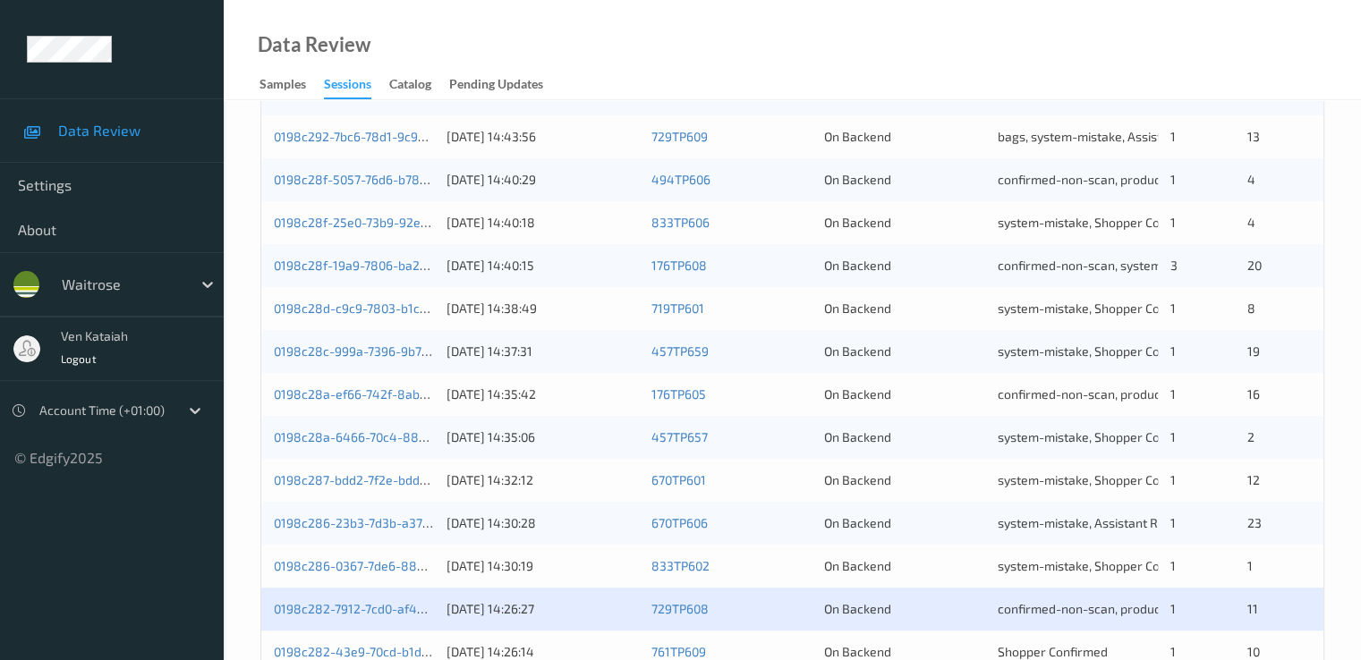
scroll to position [827, 0]
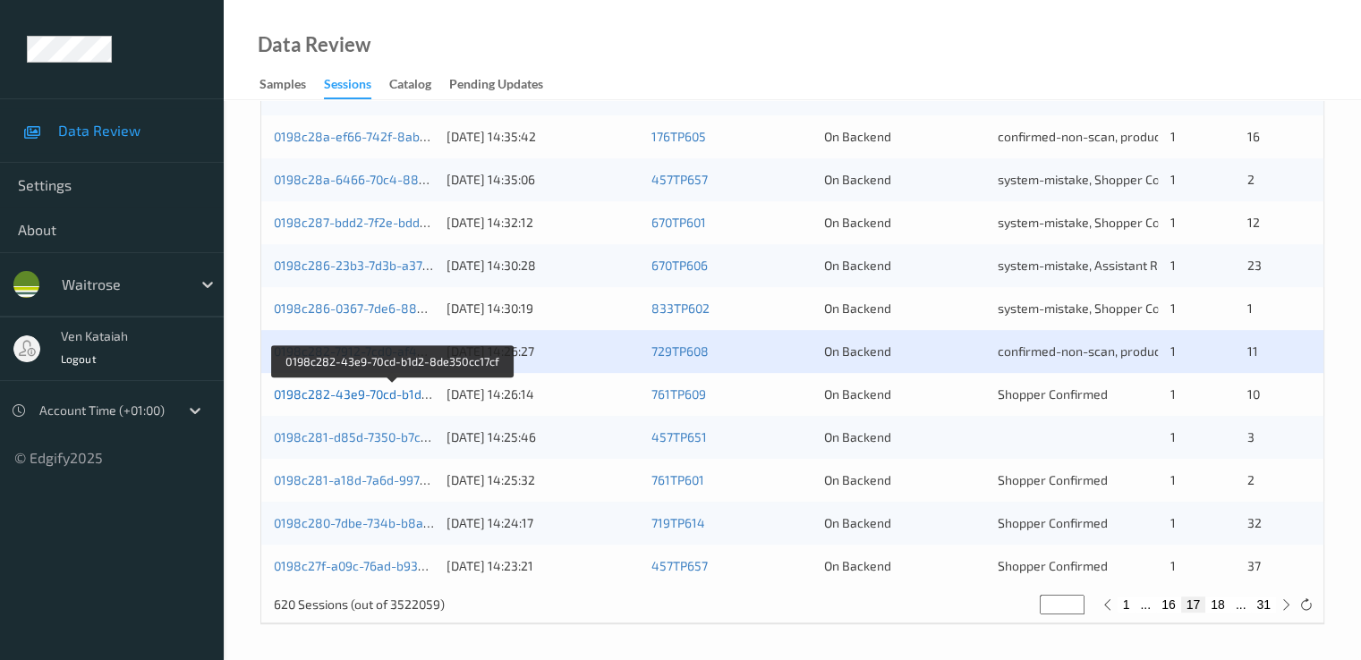
click at [344, 389] on link "0198c282-43e9-70cd-b1d2-8de350cc17cf" at bounding box center [393, 393] width 239 height 15
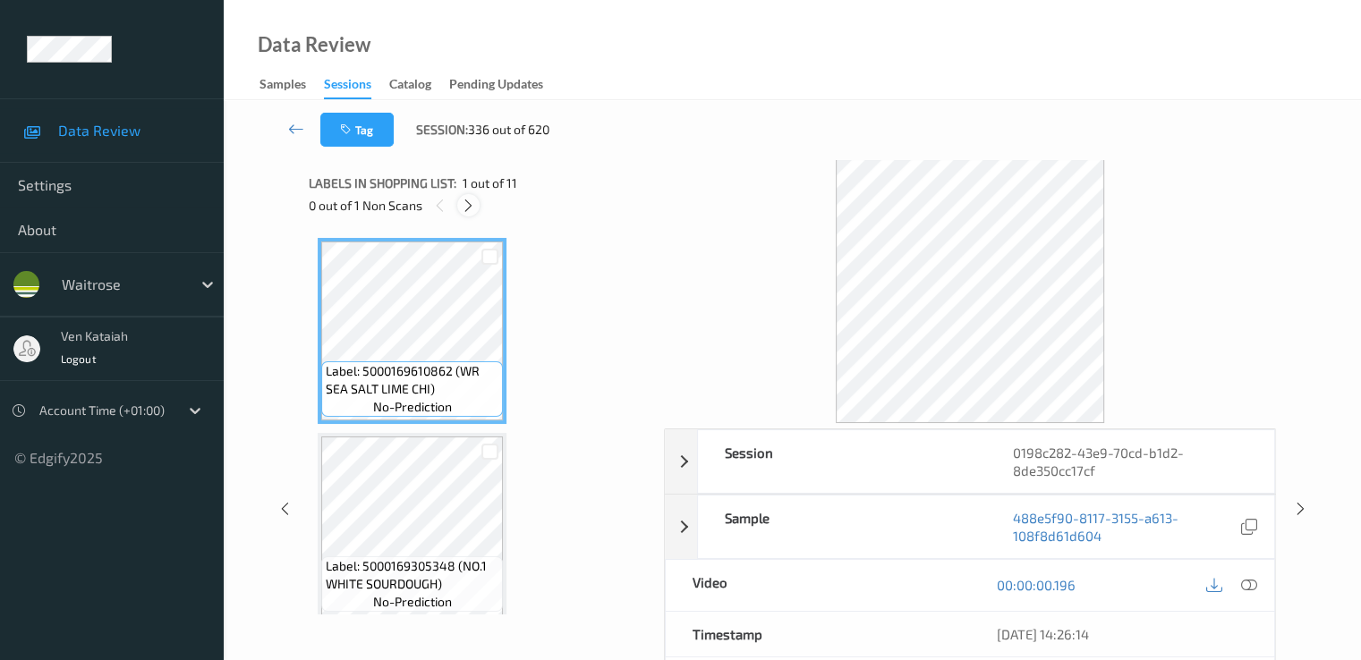
click at [477, 209] on div at bounding box center [468, 205] width 22 height 22
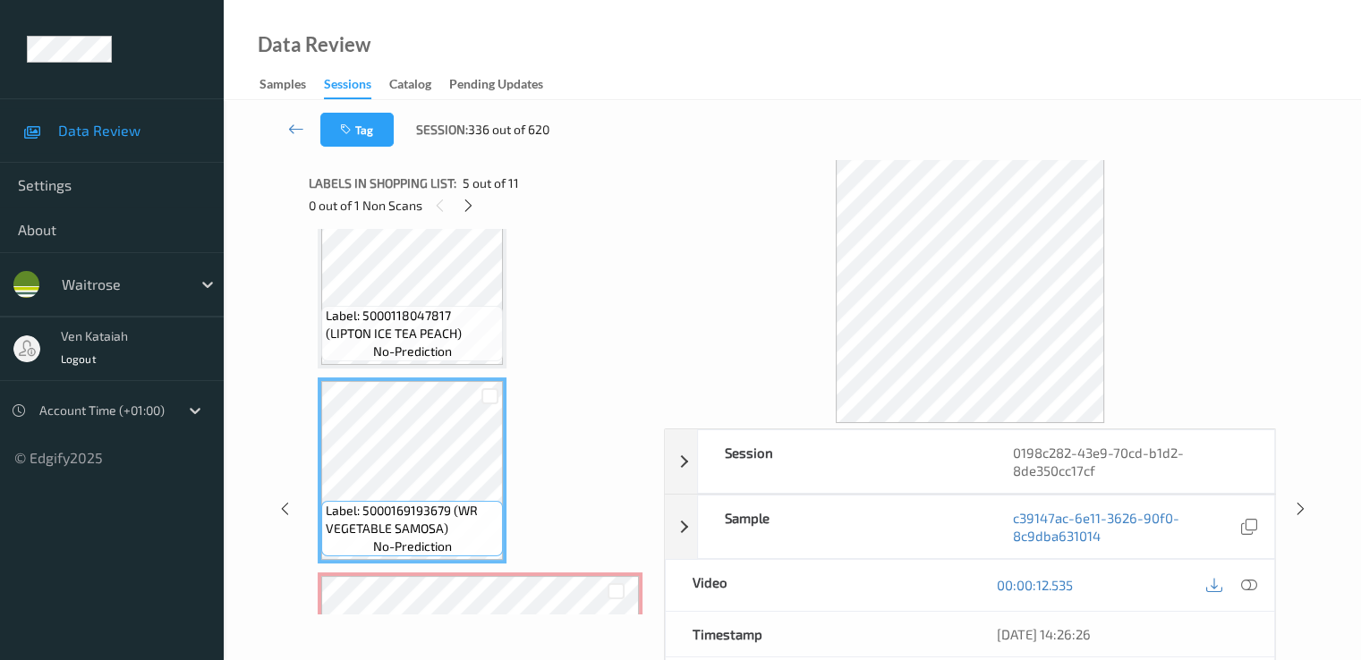
scroll to position [610, 0]
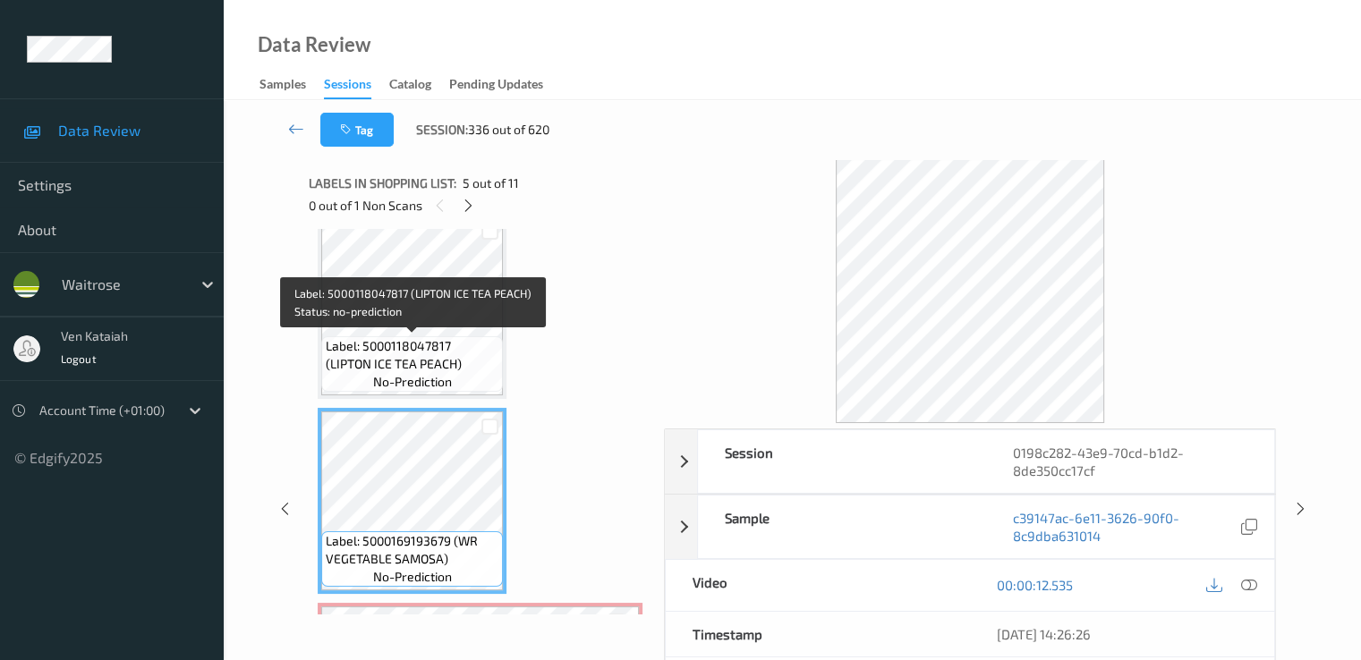
click at [443, 361] on span "Label: 5000118047817 (LIPTON ICE TEA PEACH)" at bounding box center [412, 355] width 173 height 36
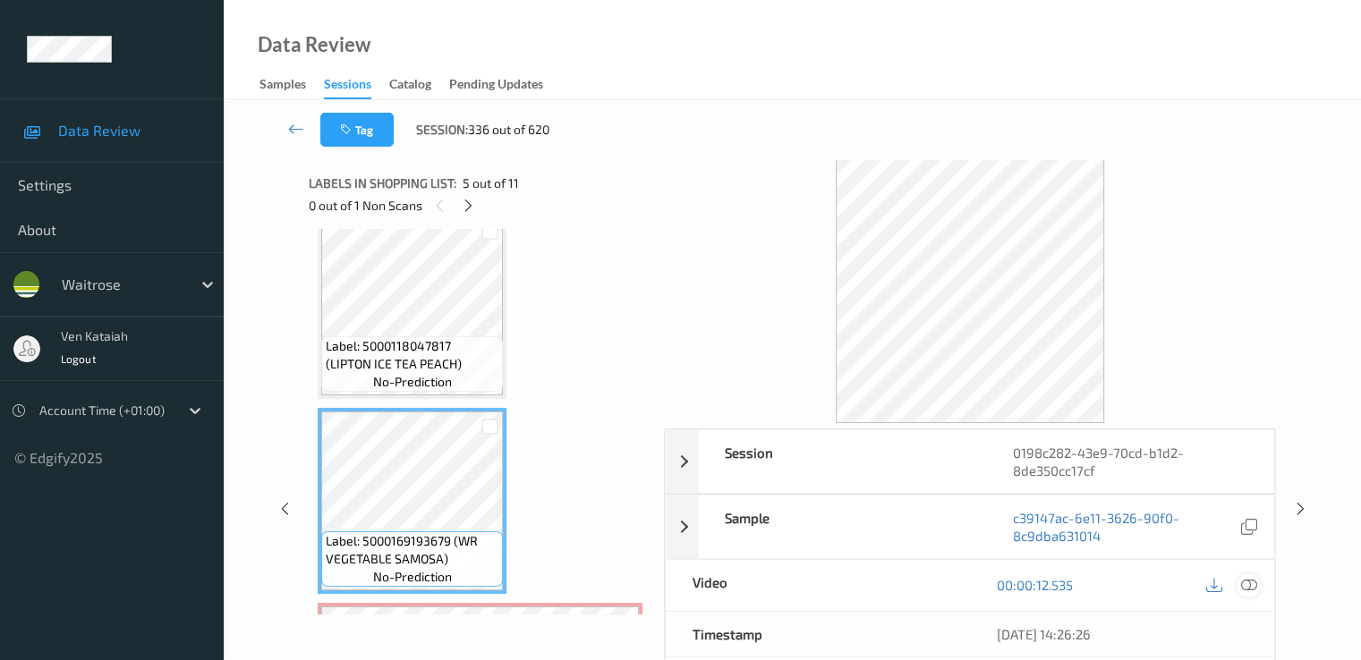
click at [1251, 590] on icon at bounding box center [1248, 585] width 16 height 16
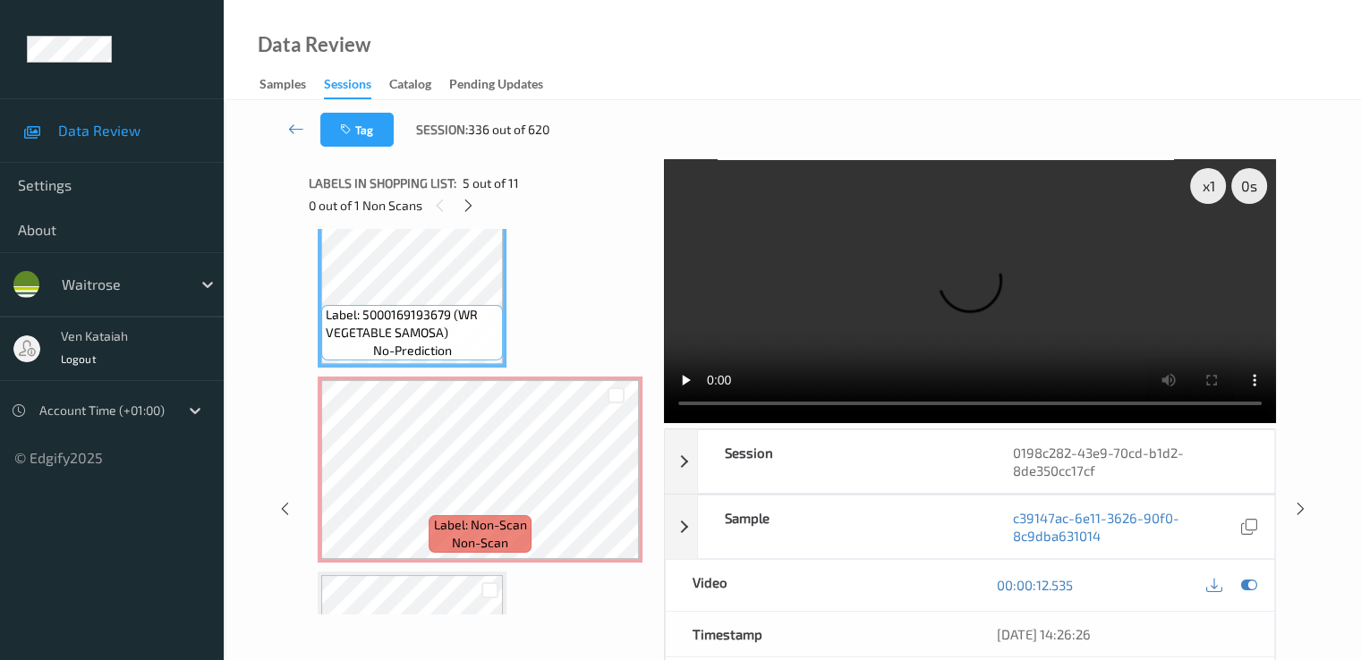
scroll to position [789, 0]
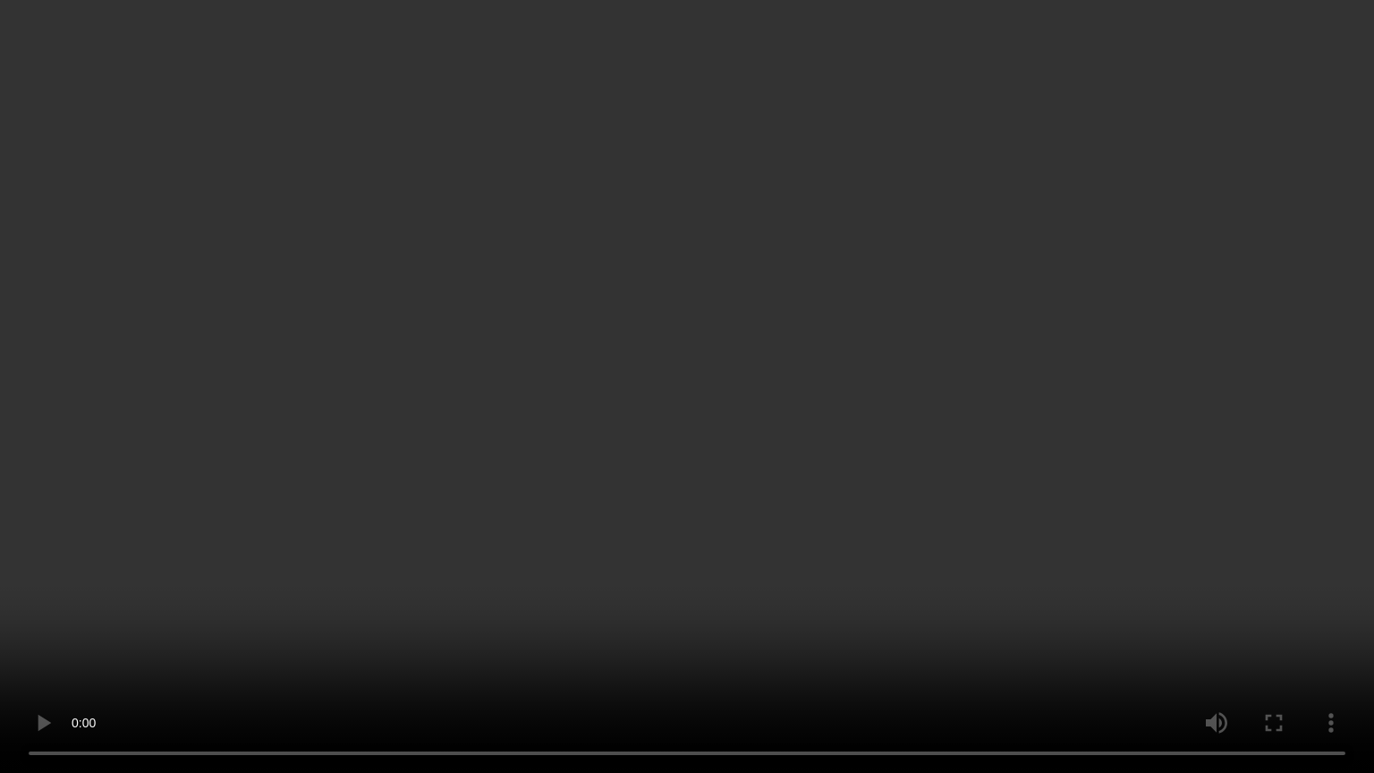
click at [379, 616] on video at bounding box center [687, 386] width 1374 height 773
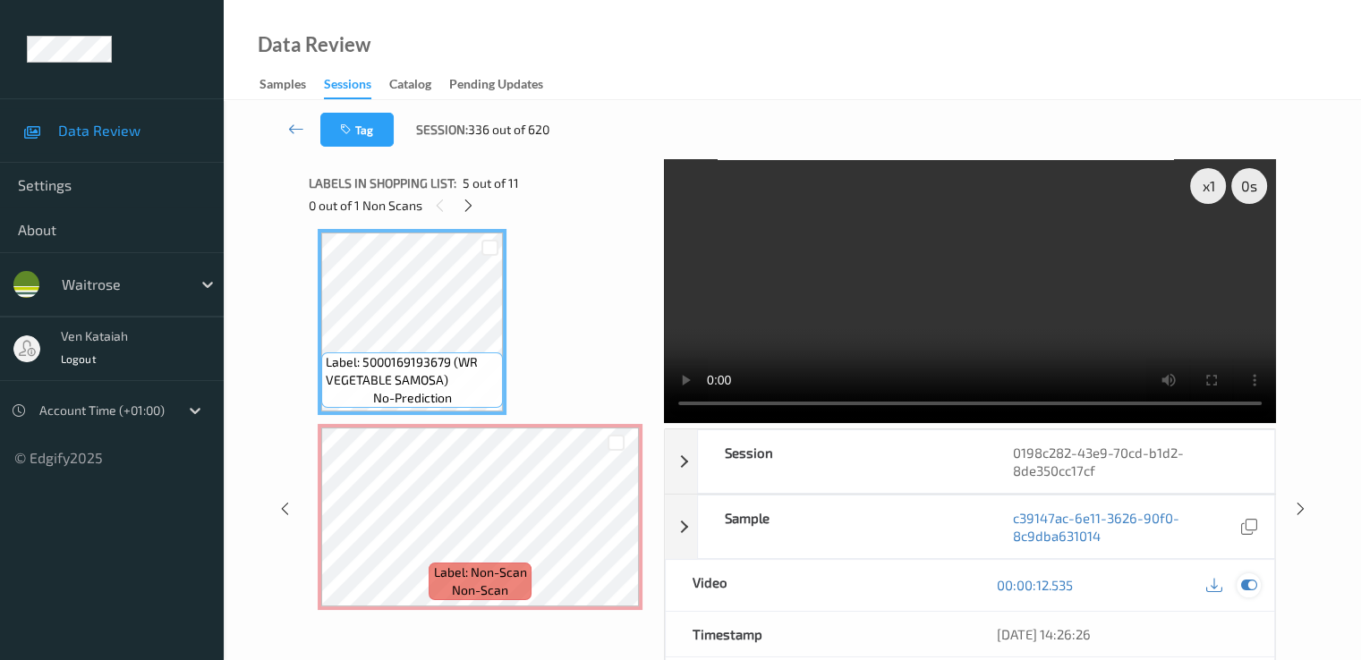
click at [1259, 586] on div at bounding box center [1248, 585] width 24 height 24
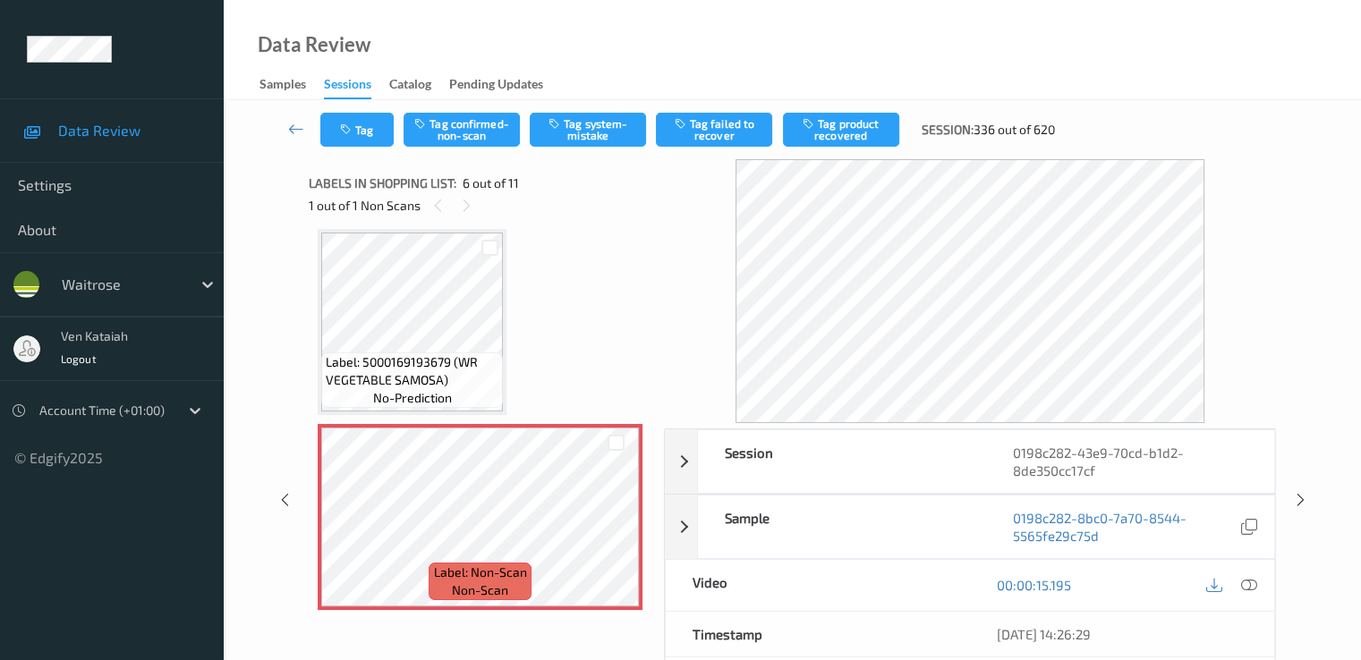
click at [579, 151] on div "Tag Tag confirmed-non-scan Tag system-mistake Tag failed to recover Tag product…" at bounding box center [792, 129] width 1064 height 59
click at [579, 137] on button "Tag system-mistake" at bounding box center [588, 130] width 116 height 34
click at [373, 129] on button "Tag" at bounding box center [356, 130] width 73 height 34
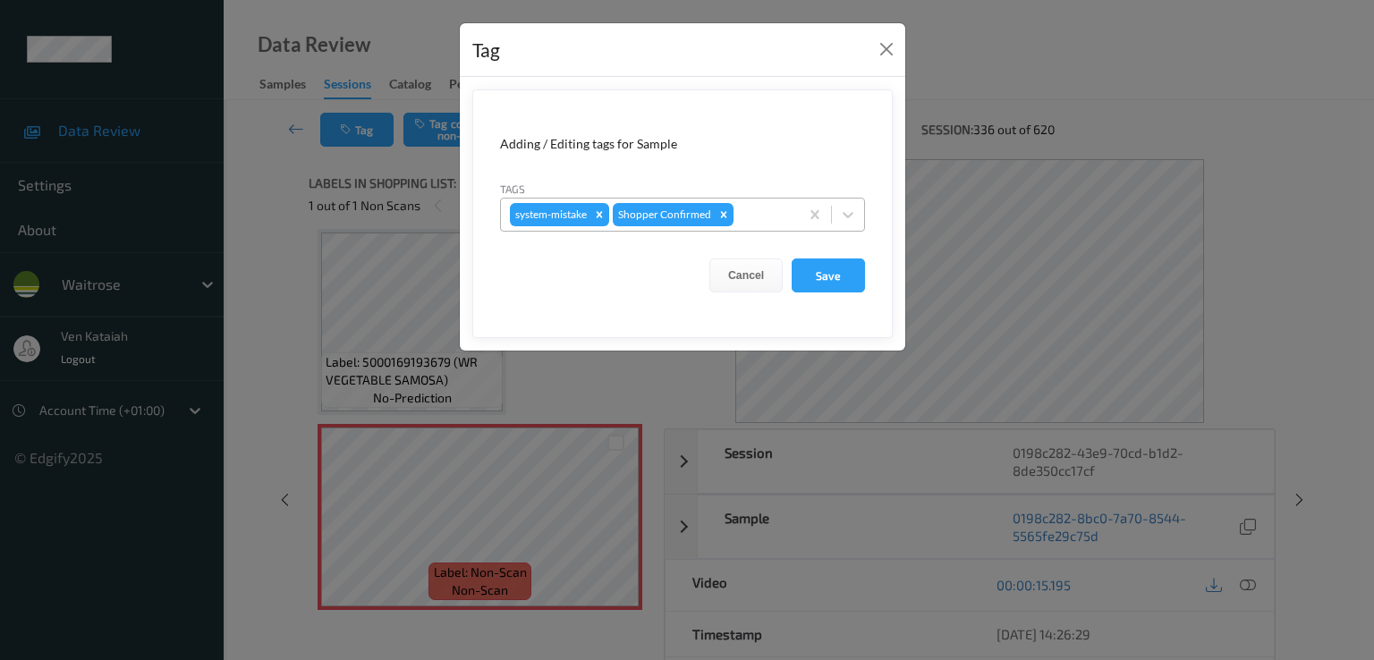
click at [763, 219] on div at bounding box center [763, 214] width 53 height 21
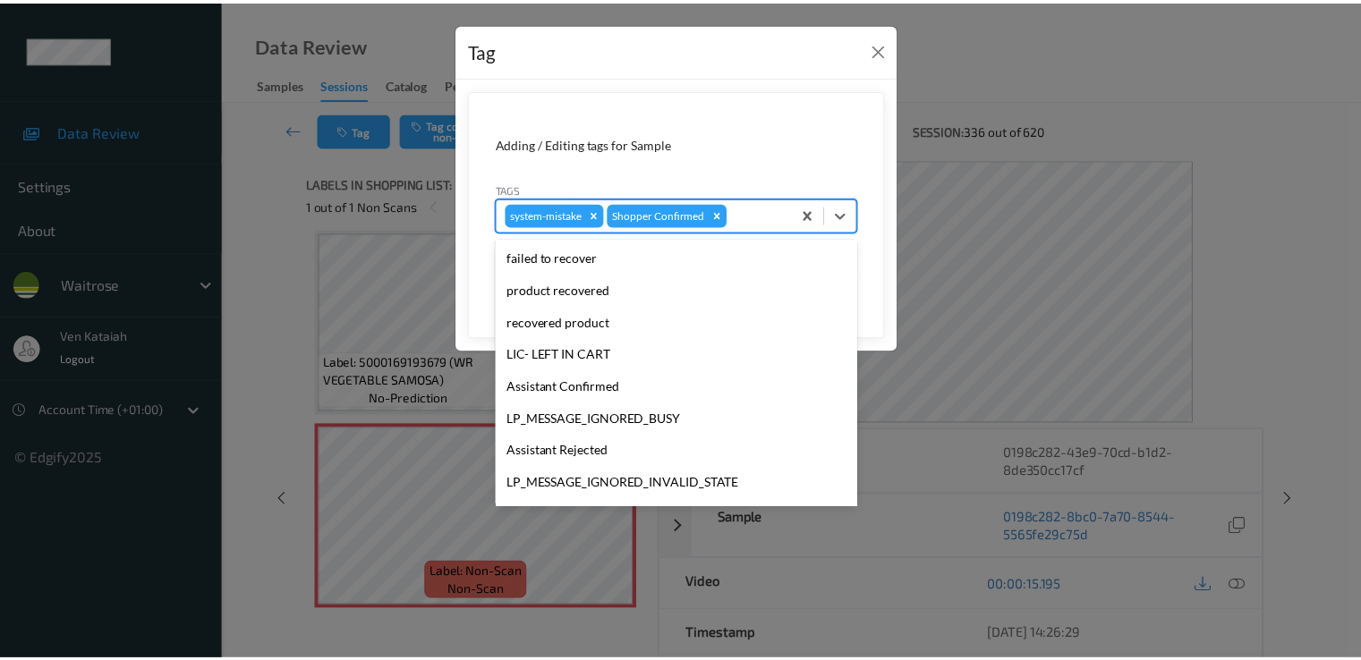
scroll to position [351, 0]
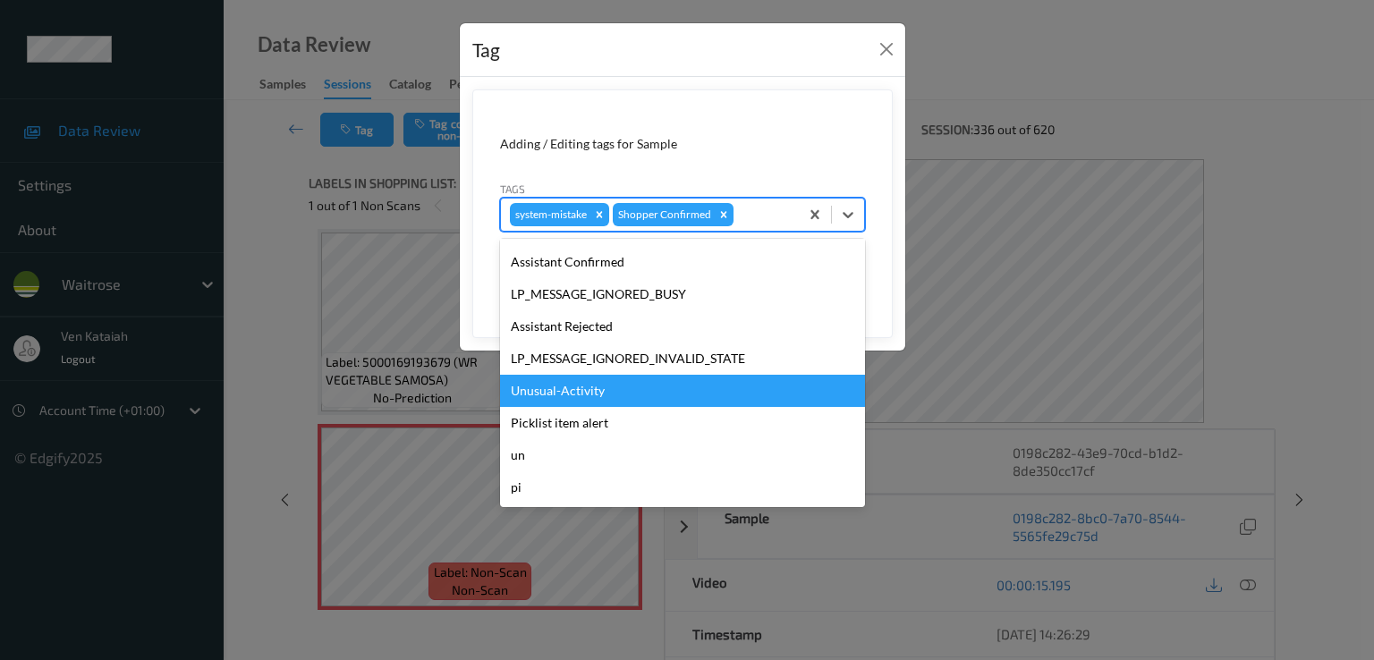
click at [569, 389] on div "Unusual-Activity" at bounding box center [682, 391] width 365 height 32
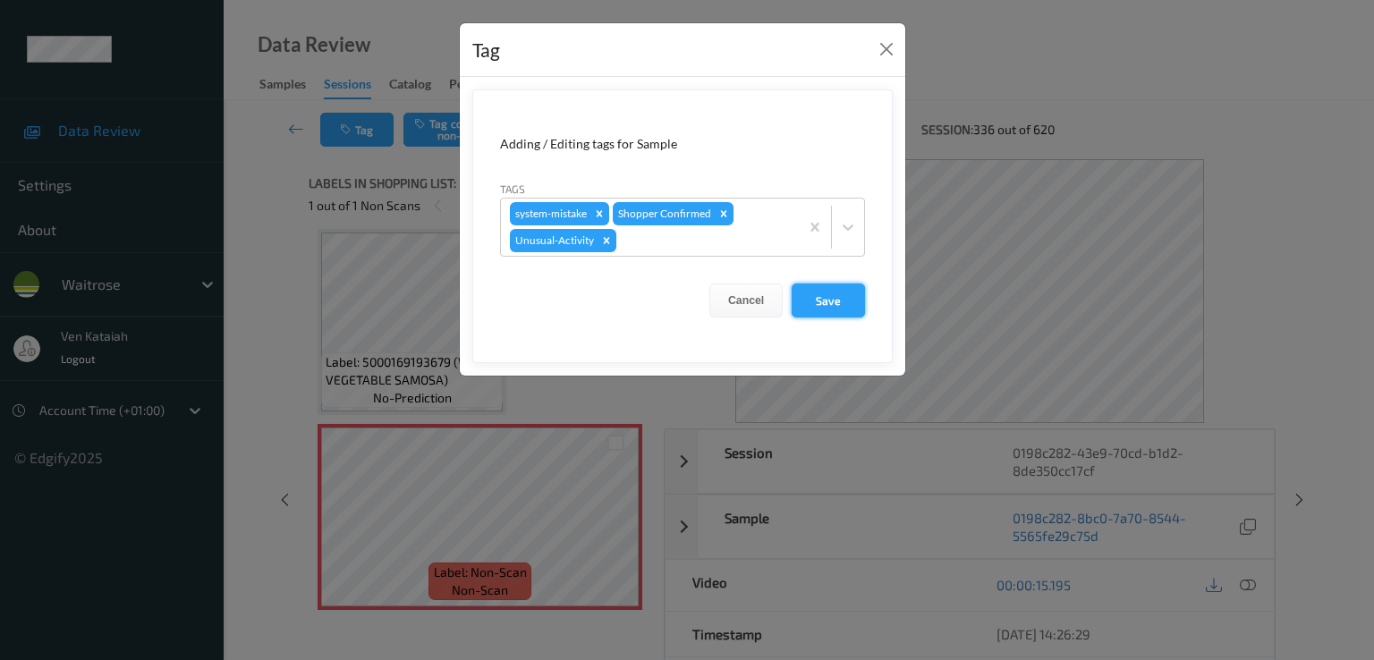
click at [802, 291] on button "Save" at bounding box center [828, 301] width 73 height 34
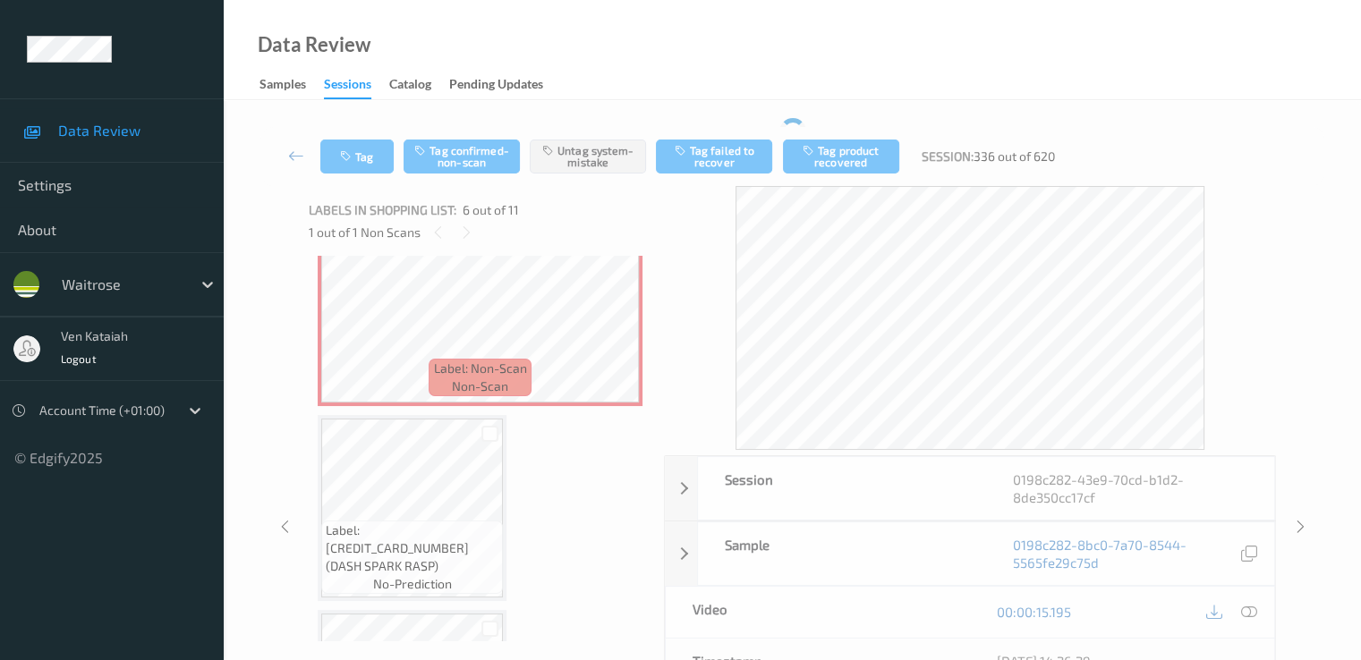
scroll to position [968, 0]
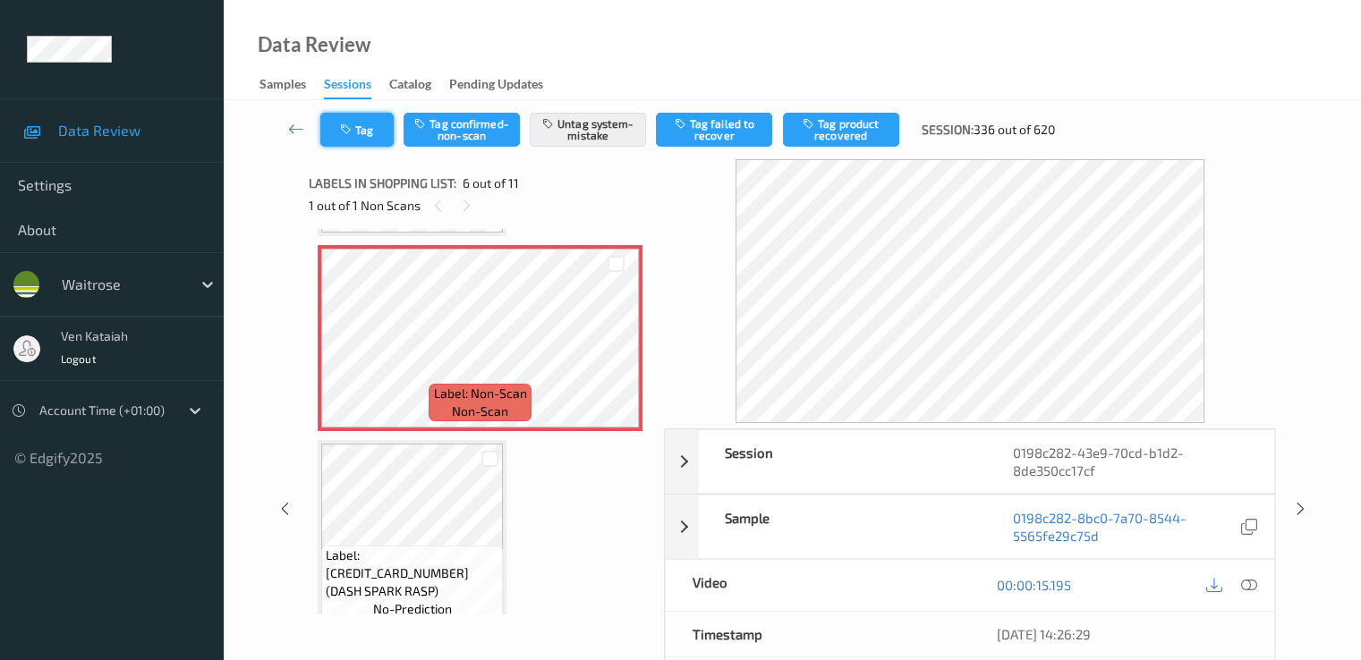
click at [377, 128] on button "Tag" at bounding box center [356, 130] width 73 height 34
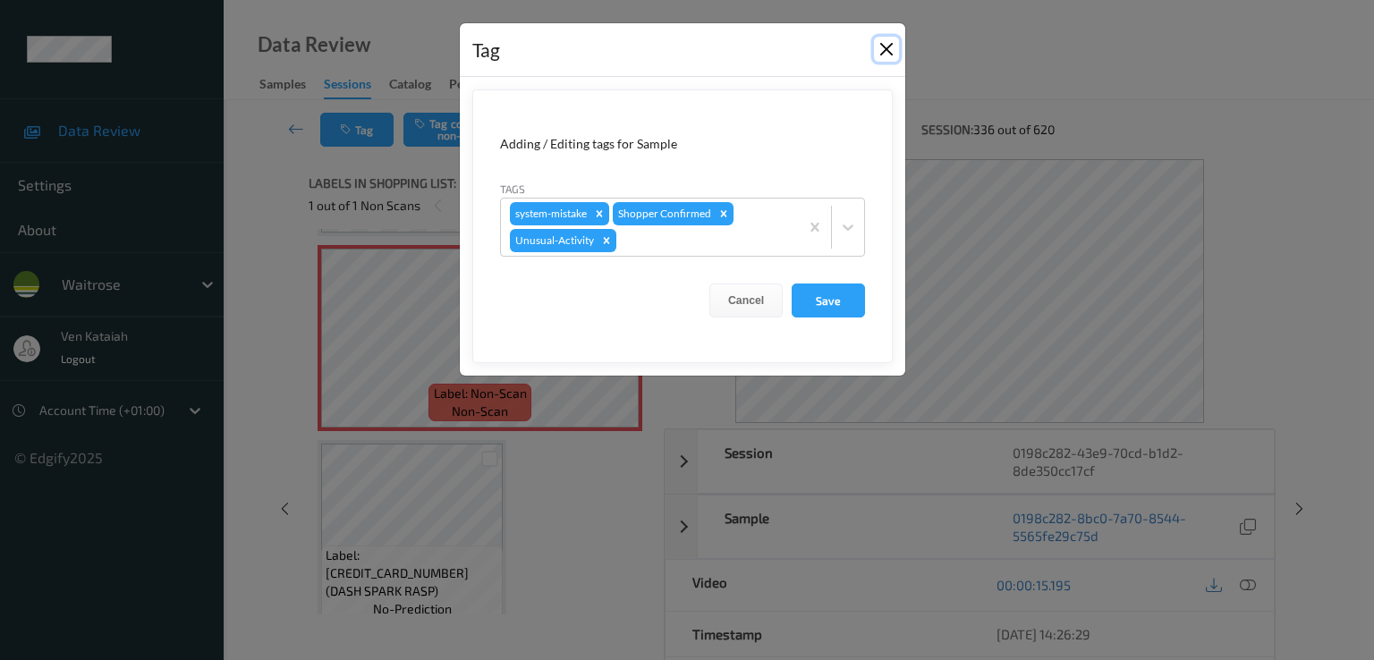
click at [881, 38] on button "Close" at bounding box center [886, 49] width 25 height 25
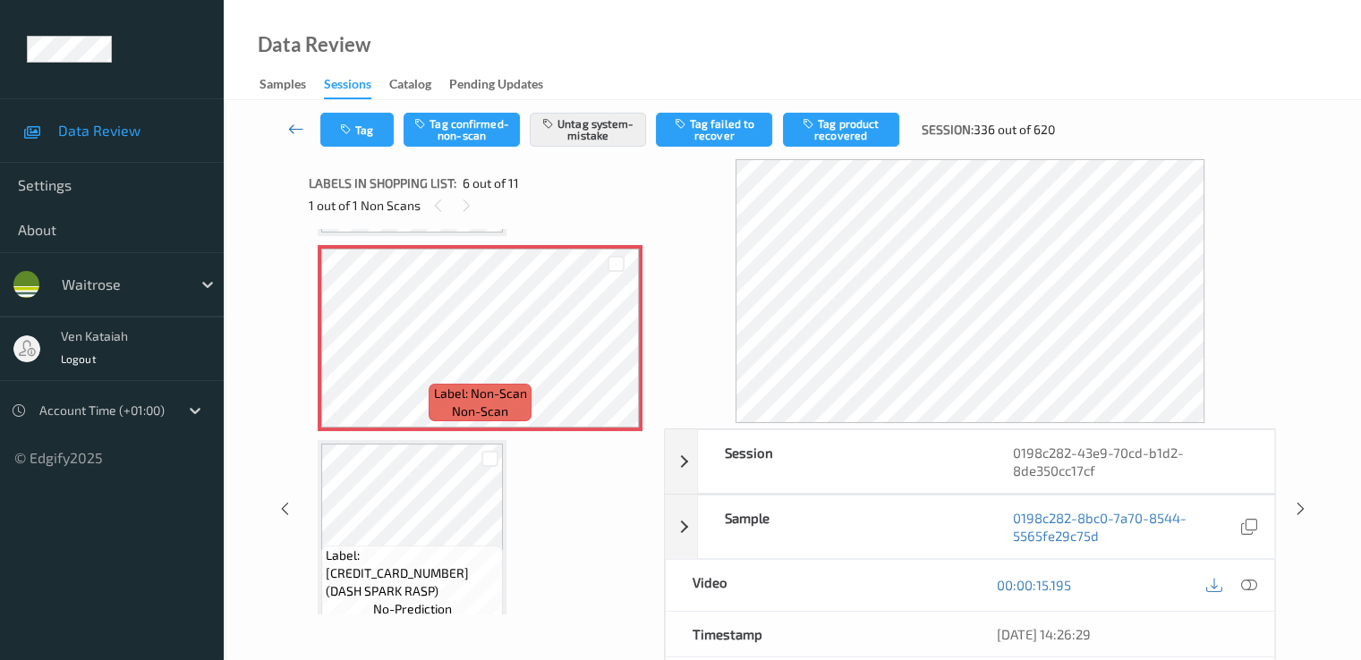
click at [304, 123] on icon at bounding box center [296, 129] width 16 height 18
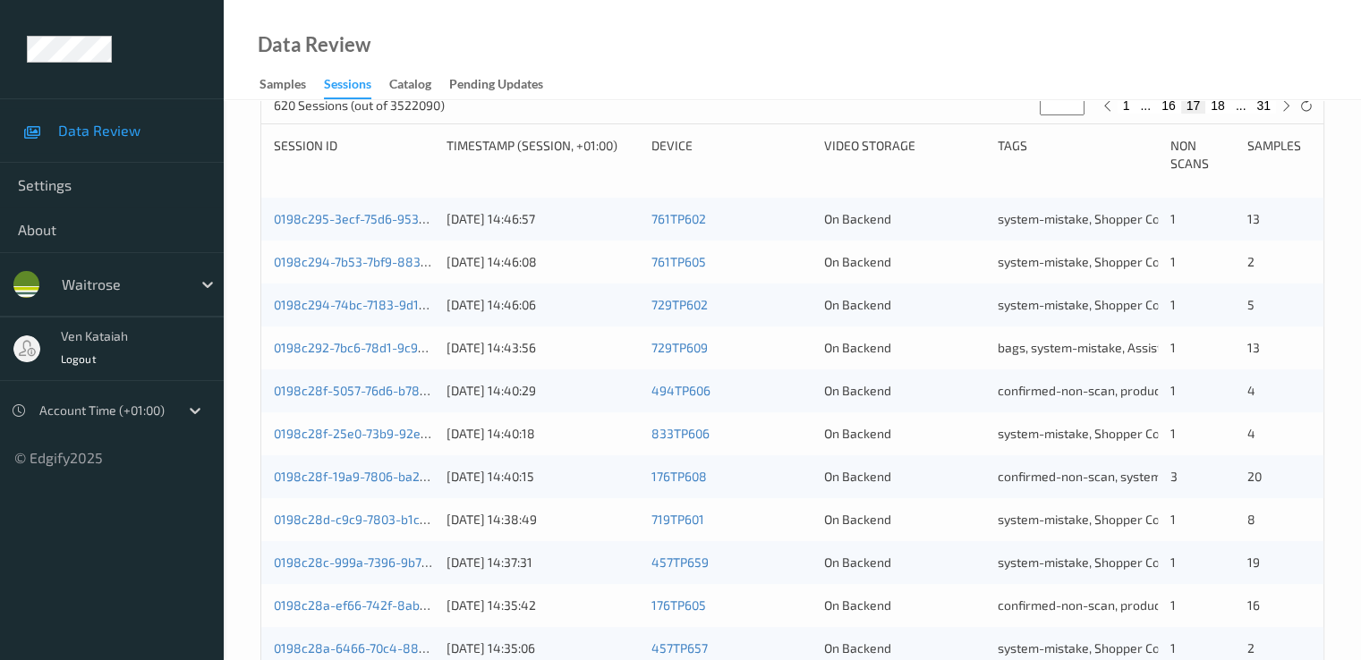
scroll to position [827, 0]
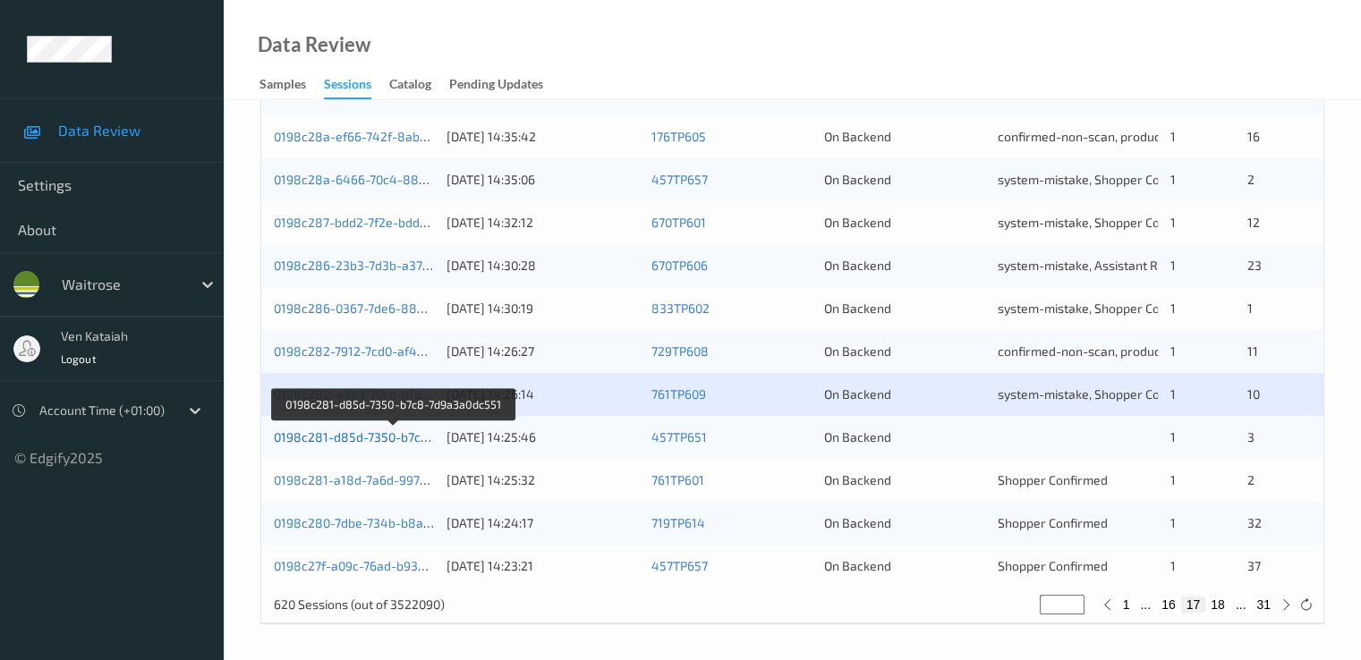
click at [404, 442] on link "0198c281-d85d-7350-b7c8-7d9a3a0dc551" at bounding box center [395, 436] width 242 height 15
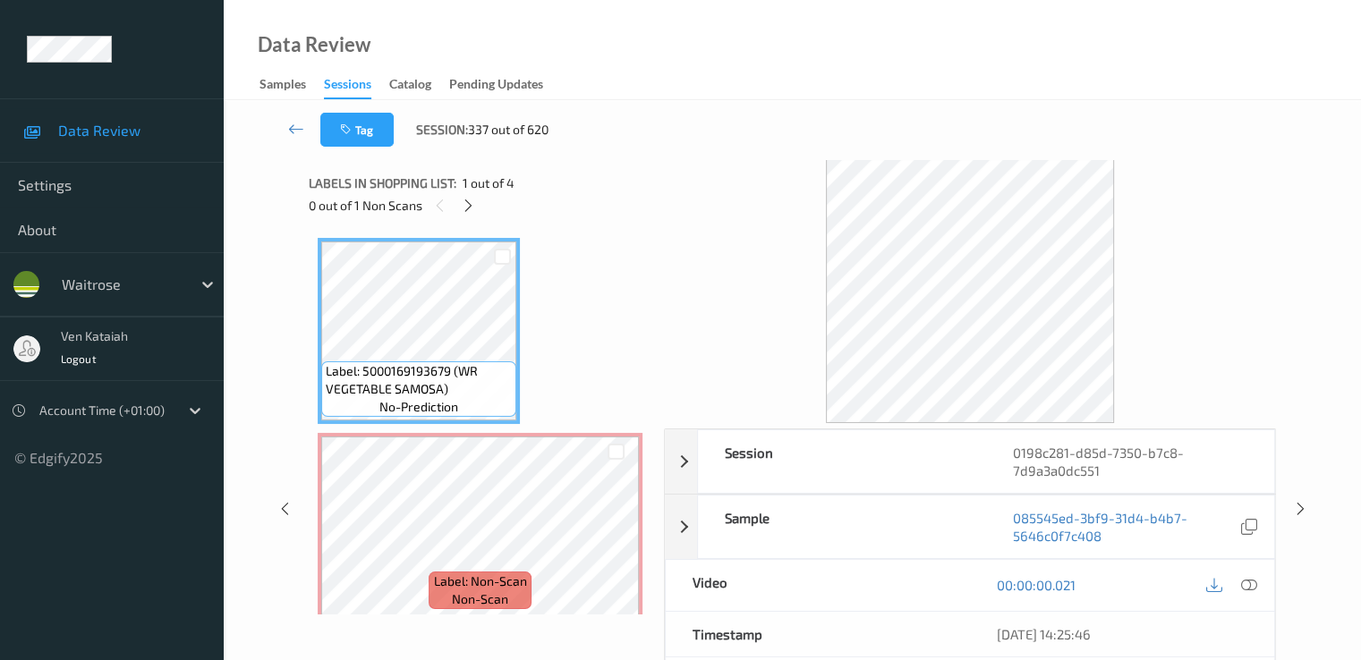
click at [461, 207] on icon at bounding box center [468, 206] width 15 height 16
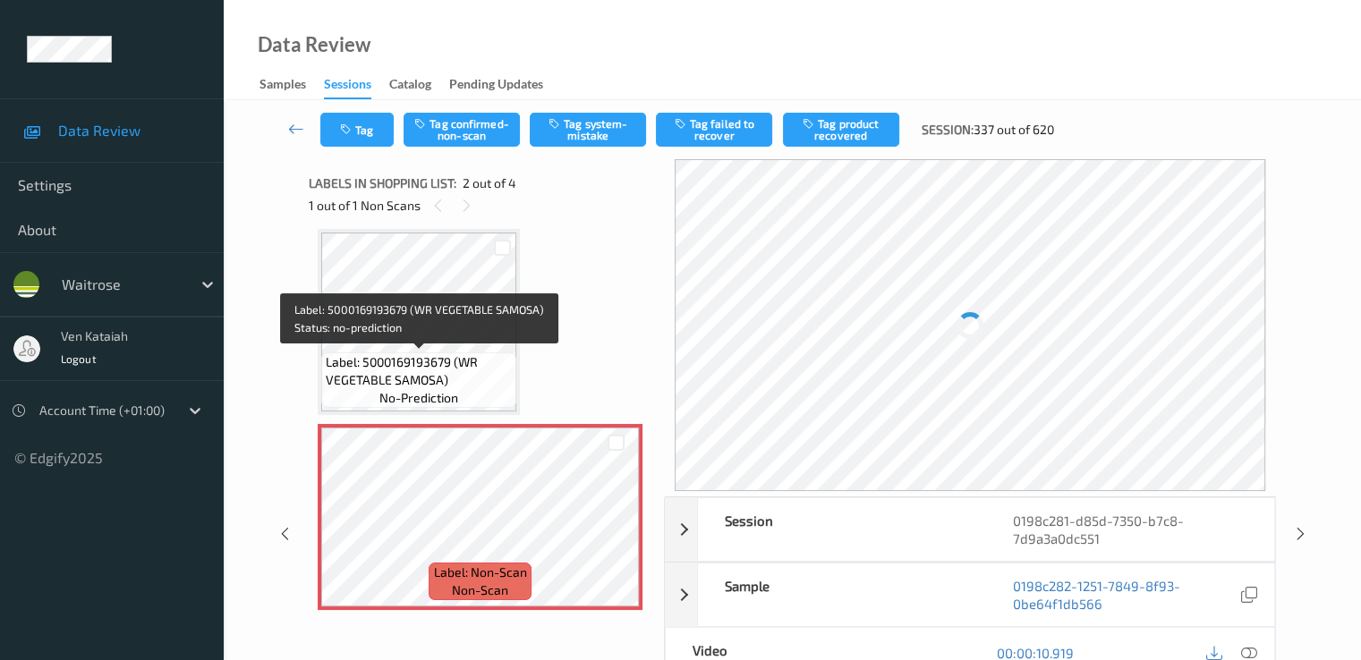
scroll to position [188, 0]
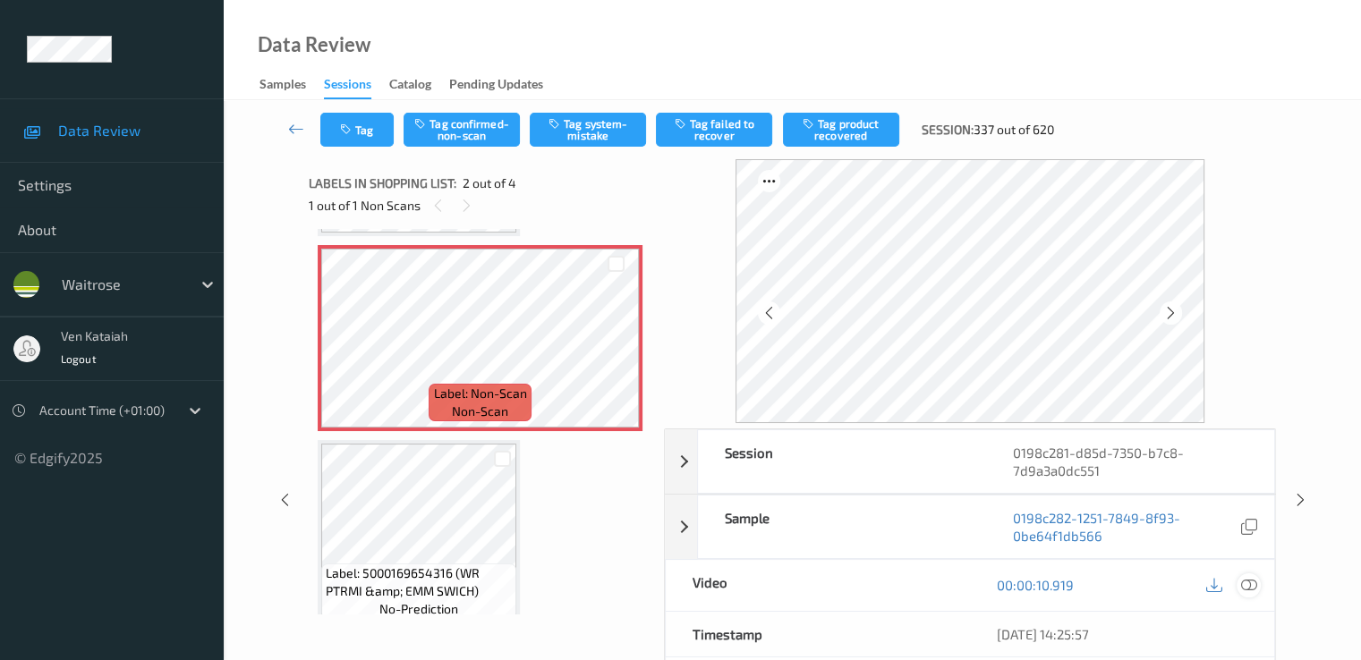
click at [1249, 590] on icon at bounding box center [1248, 585] width 16 height 16
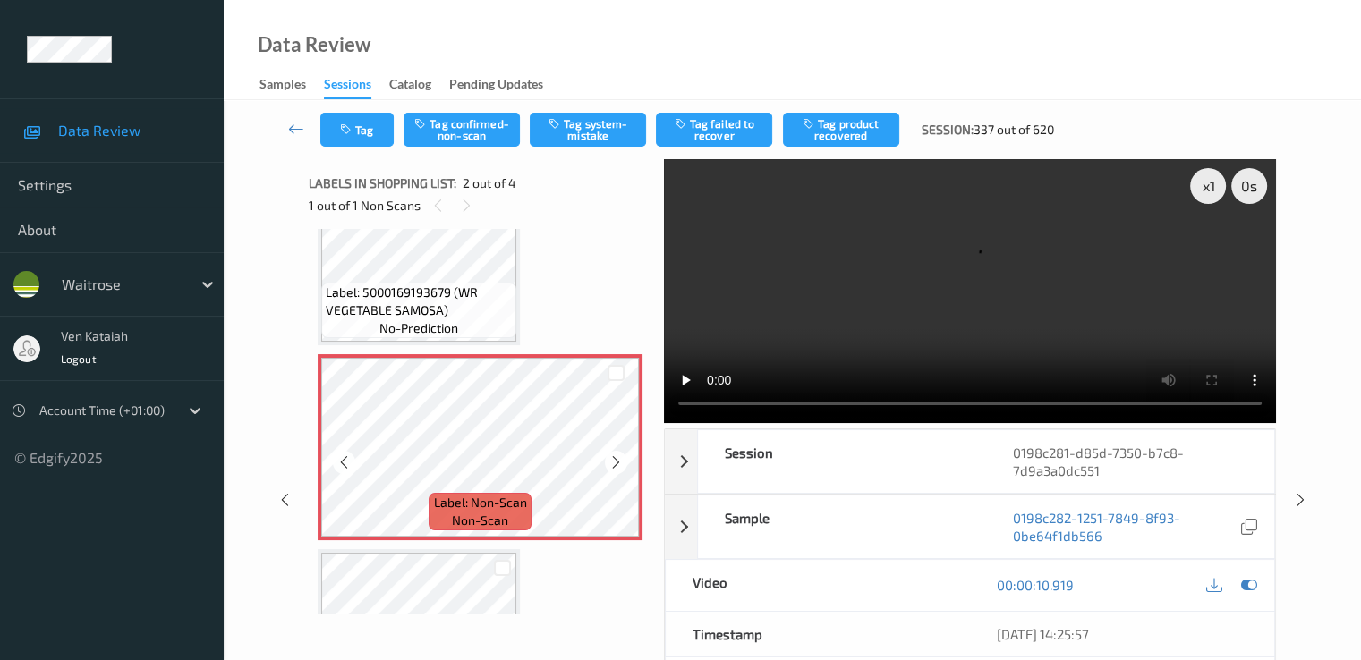
scroll to position [0, 0]
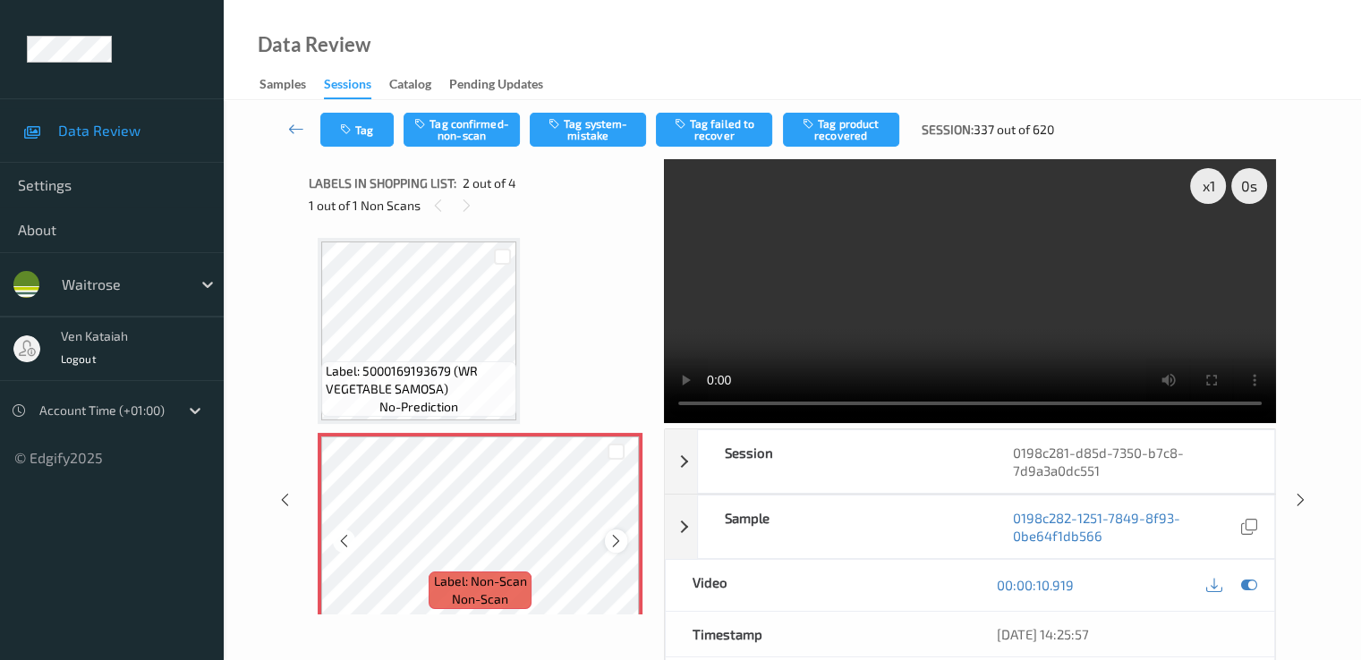
click at [614, 536] on icon at bounding box center [615, 541] width 15 height 16
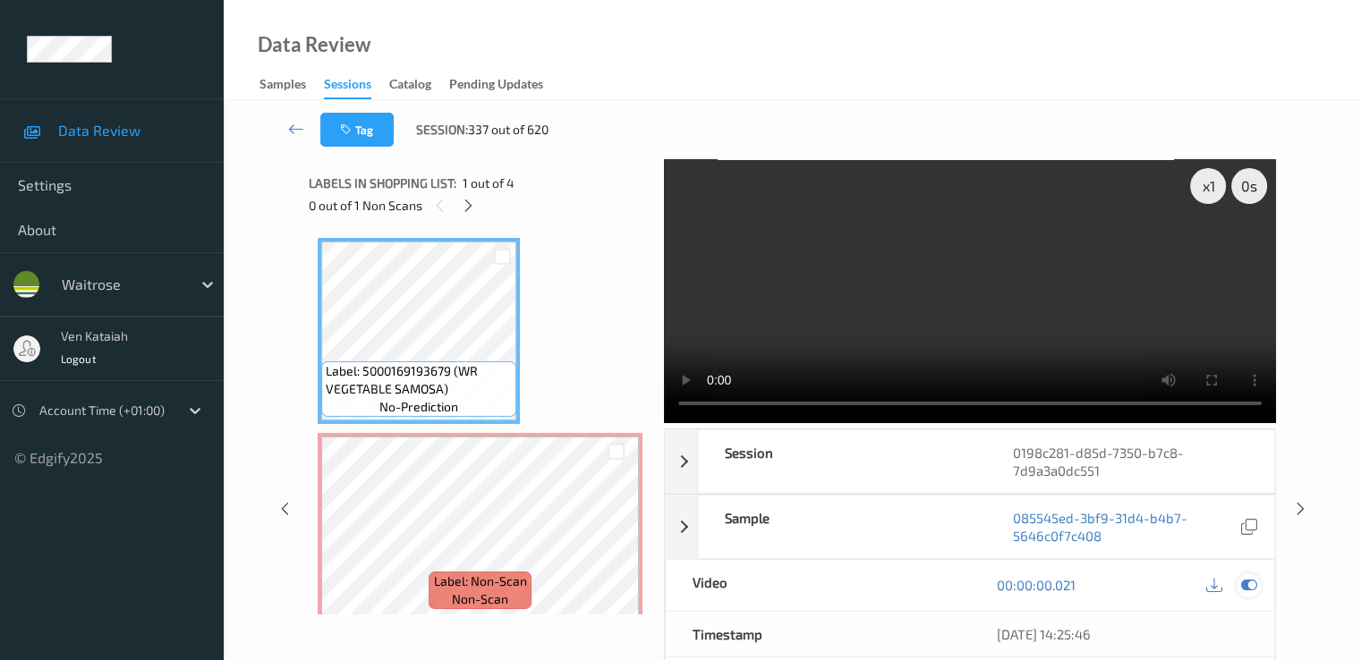
click at [1253, 581] on icon at bounding box center [1248, 585] width 16 height 16
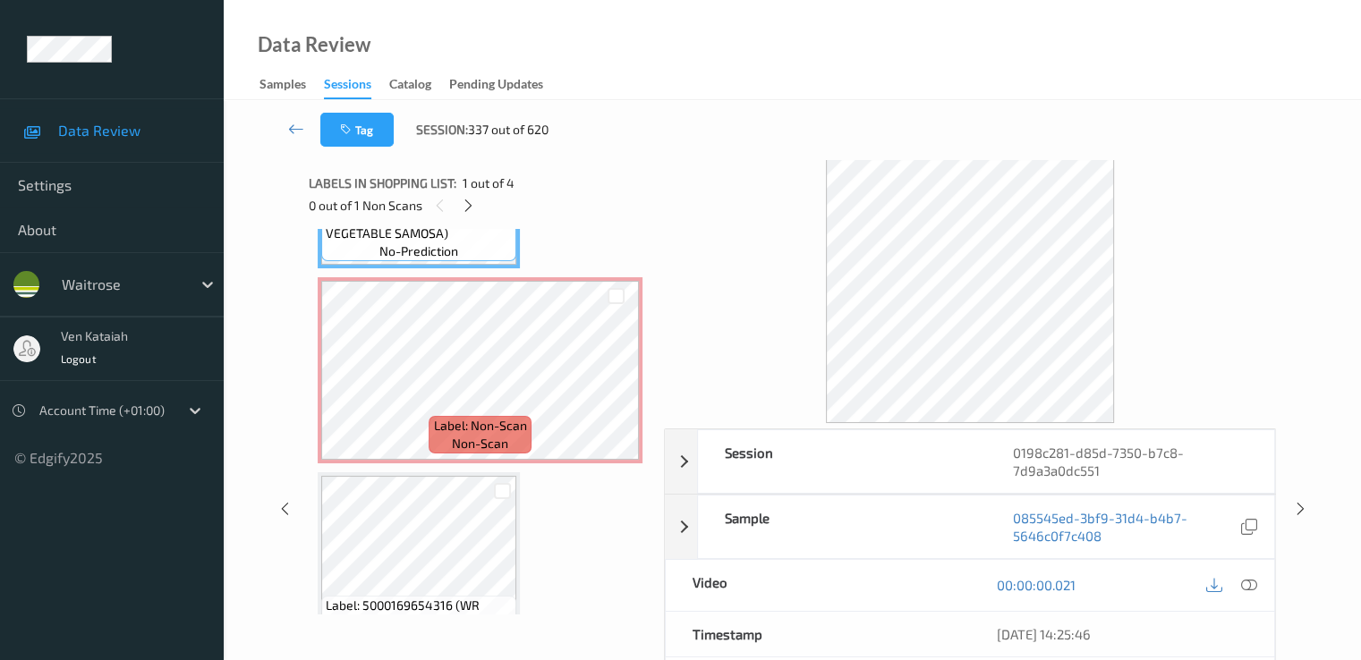
scroll to position [179, 0]
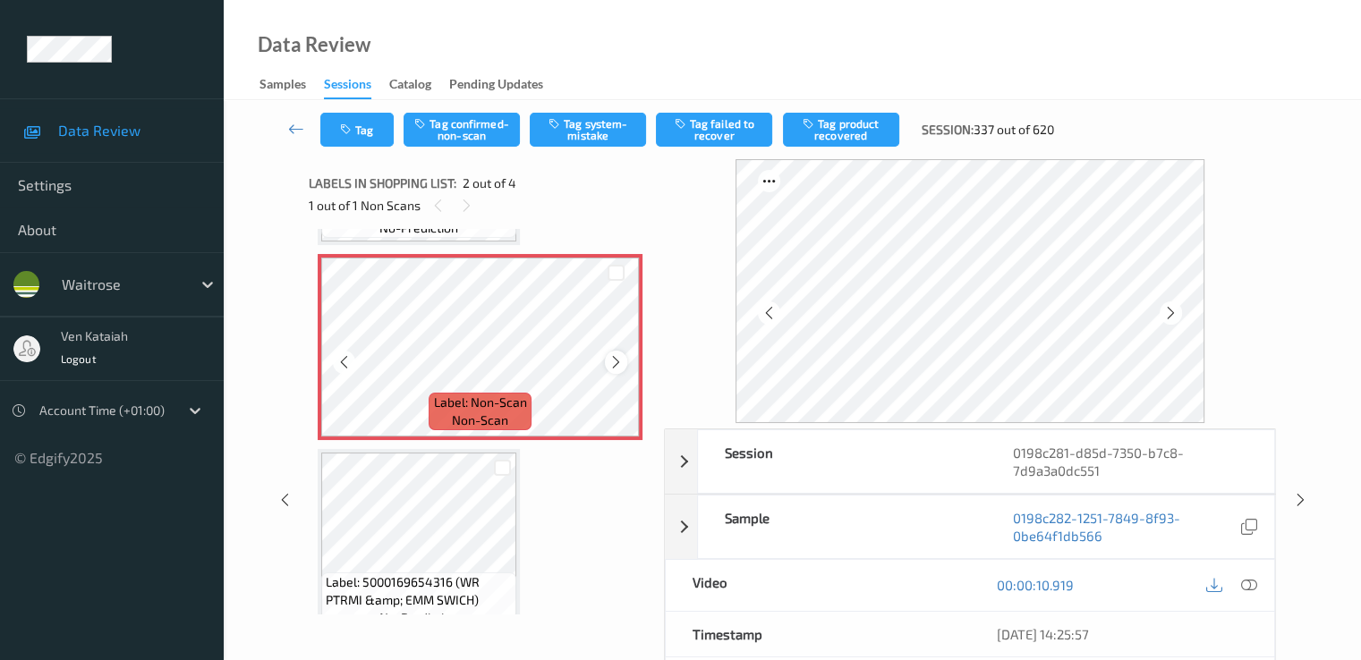
click at [617, 356] on icon at bounding box center [615, 362] width 15 height 16
click at [616, 358] on icon at bounding box center [615, 362] width 15 height 16
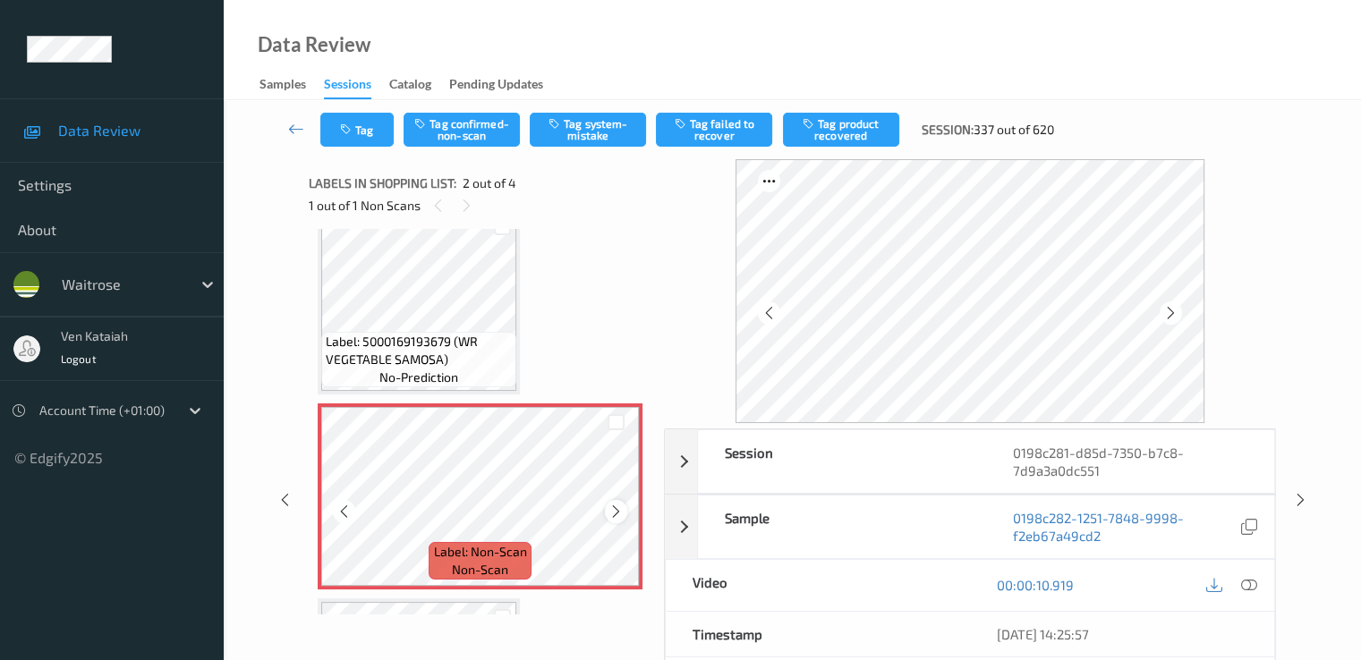
scroll to position [0, 0]
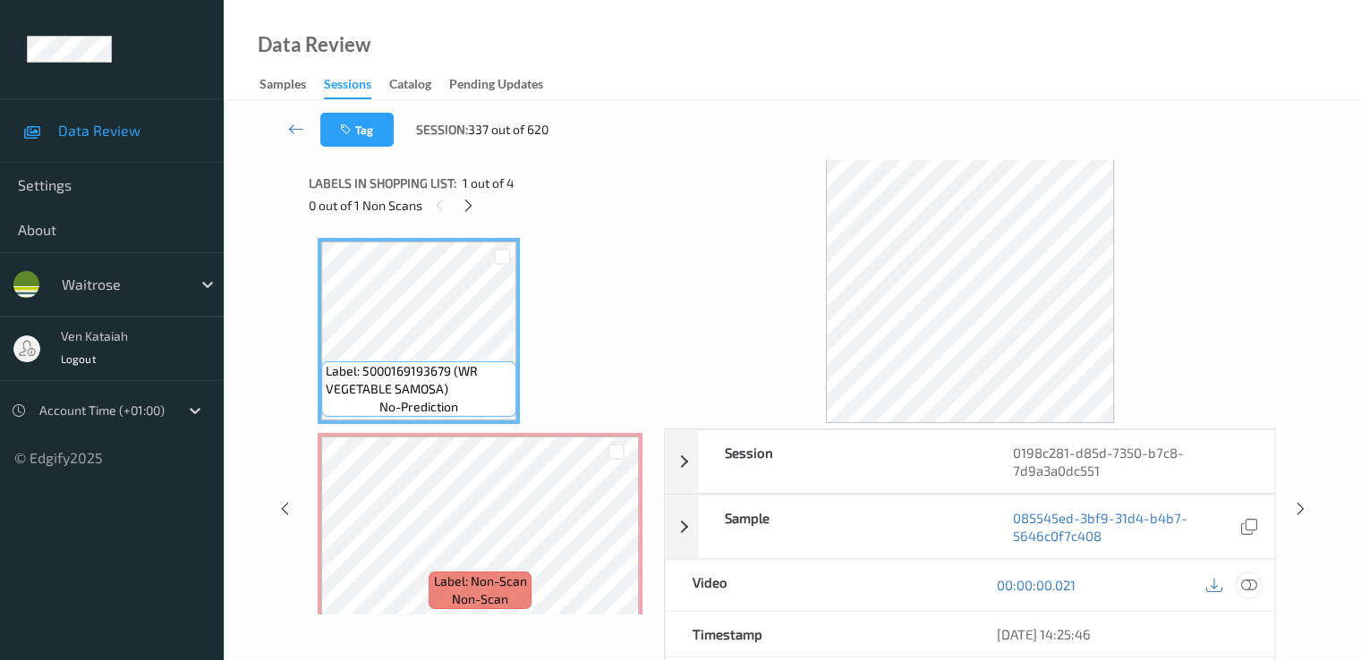
click at [1250, 581] on icon at bounding box center [1248, 585] width 16 height 16
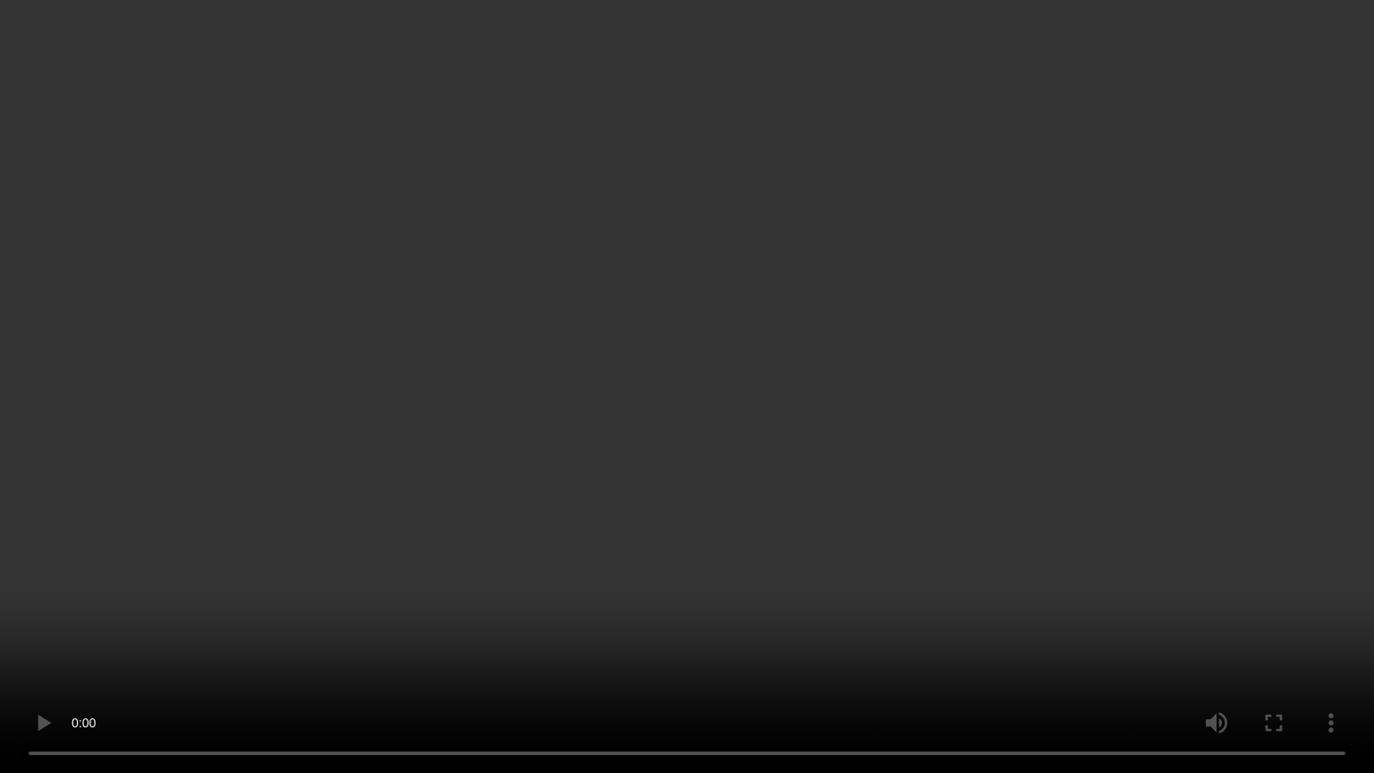
click at [907, 616] on video at bounding box center [687, 386] width 1374 height 773
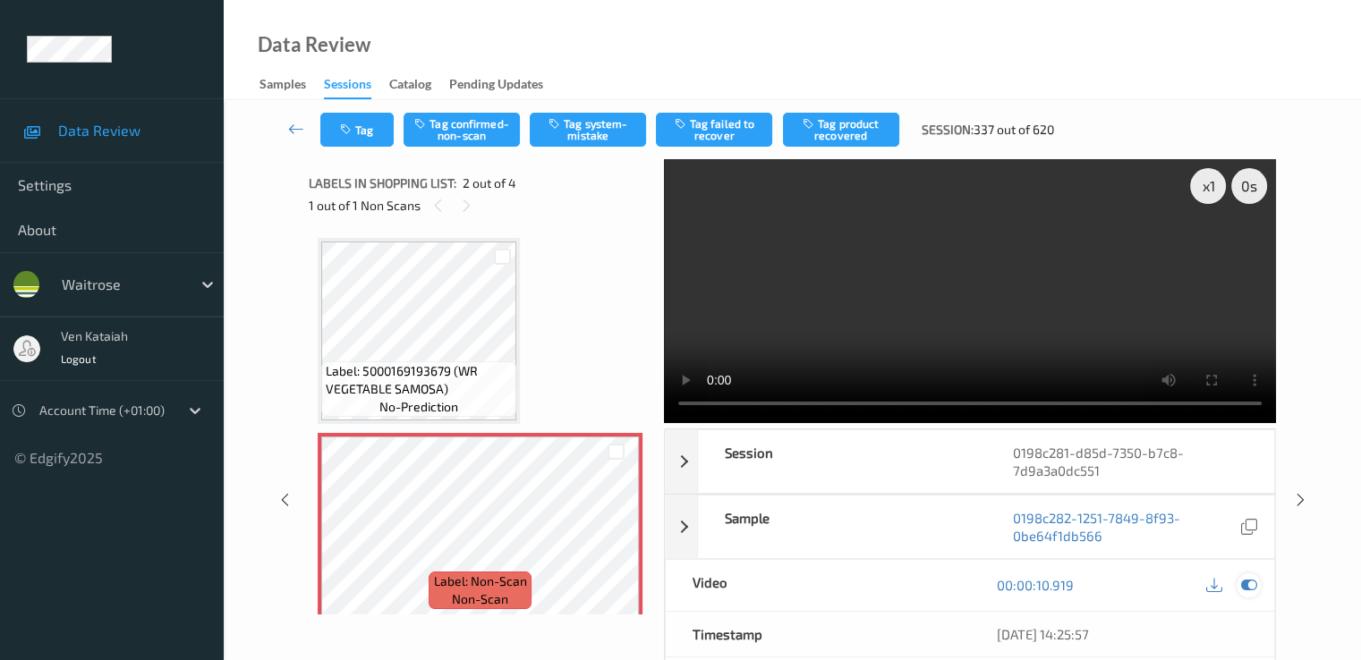
click at [1253, 584] on icon at bounding box center [1248, 585] width 16 height 16
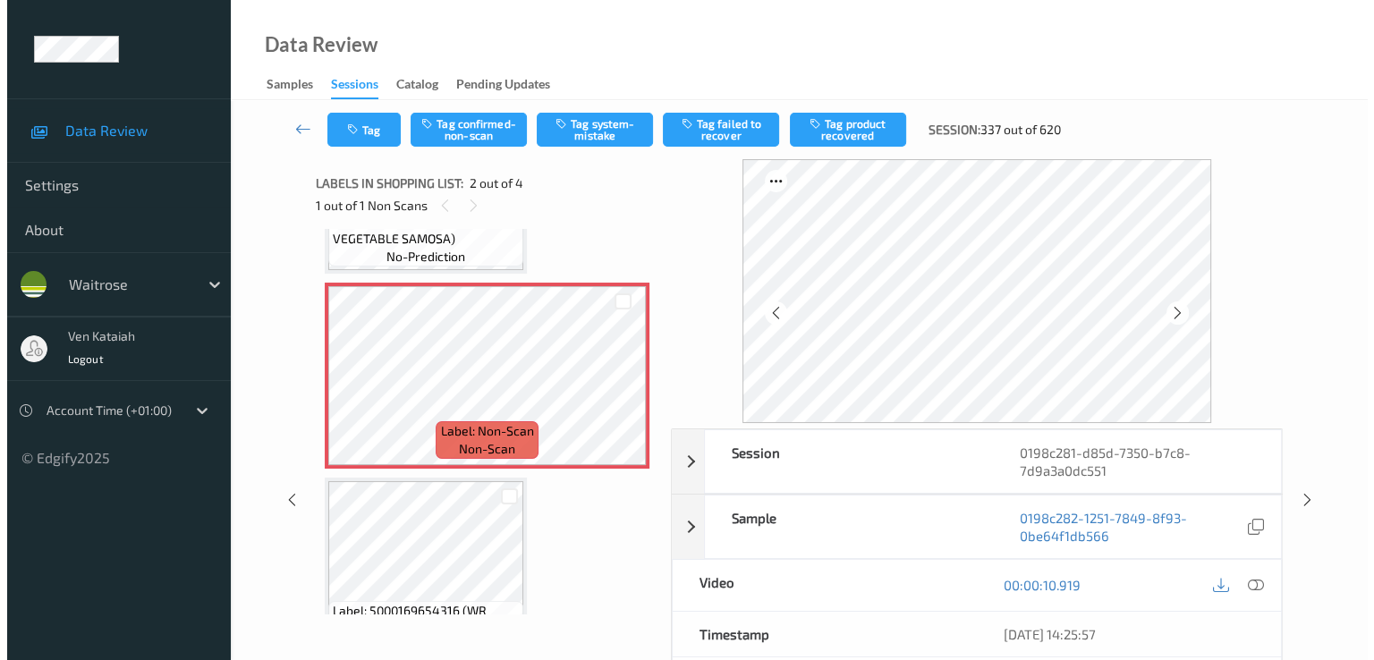
scroll to position [179, 0]
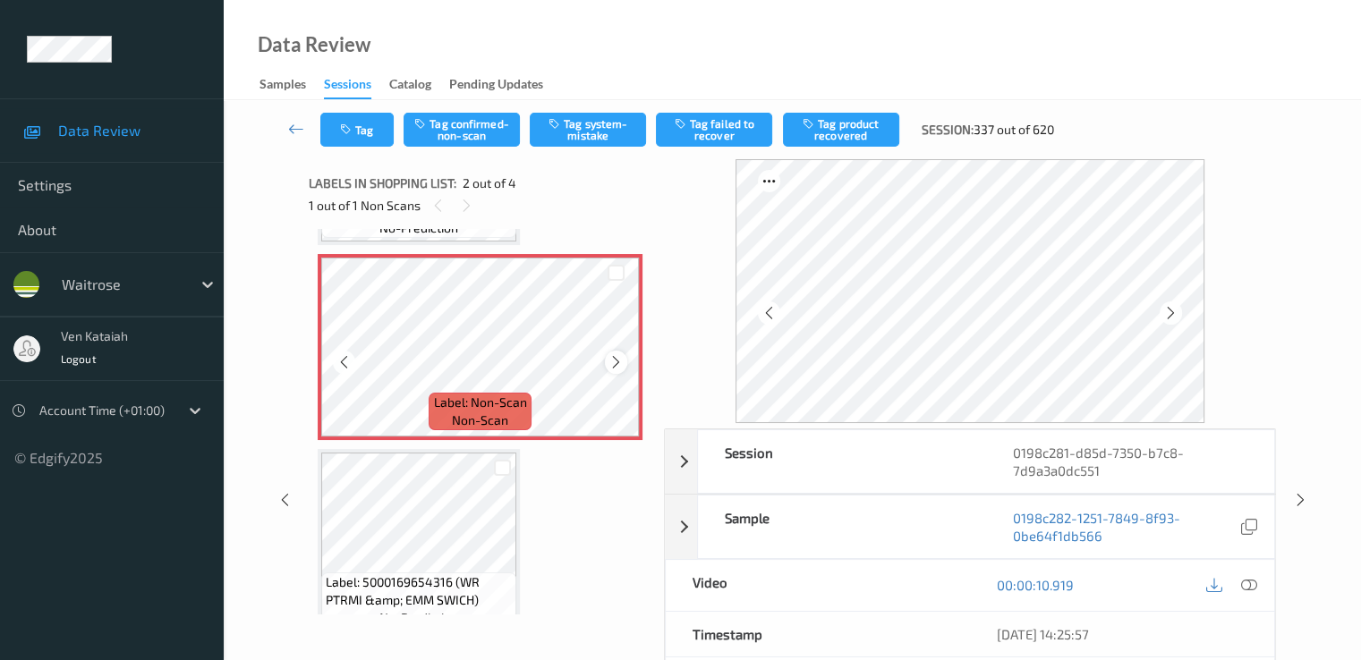
click at [623, 357] on div at bounding box center [616, 362] width 22 height 22
click at [622, 357] on icon at bounding box center [615, 362] width 15 height 16
click at [587, 125] on button "Tag system-mistake" at bounding box center [588, 130] width 116 height 34
click at [356, 124] on button "Tag" at bounding box center [356, 130] width 73 height 34
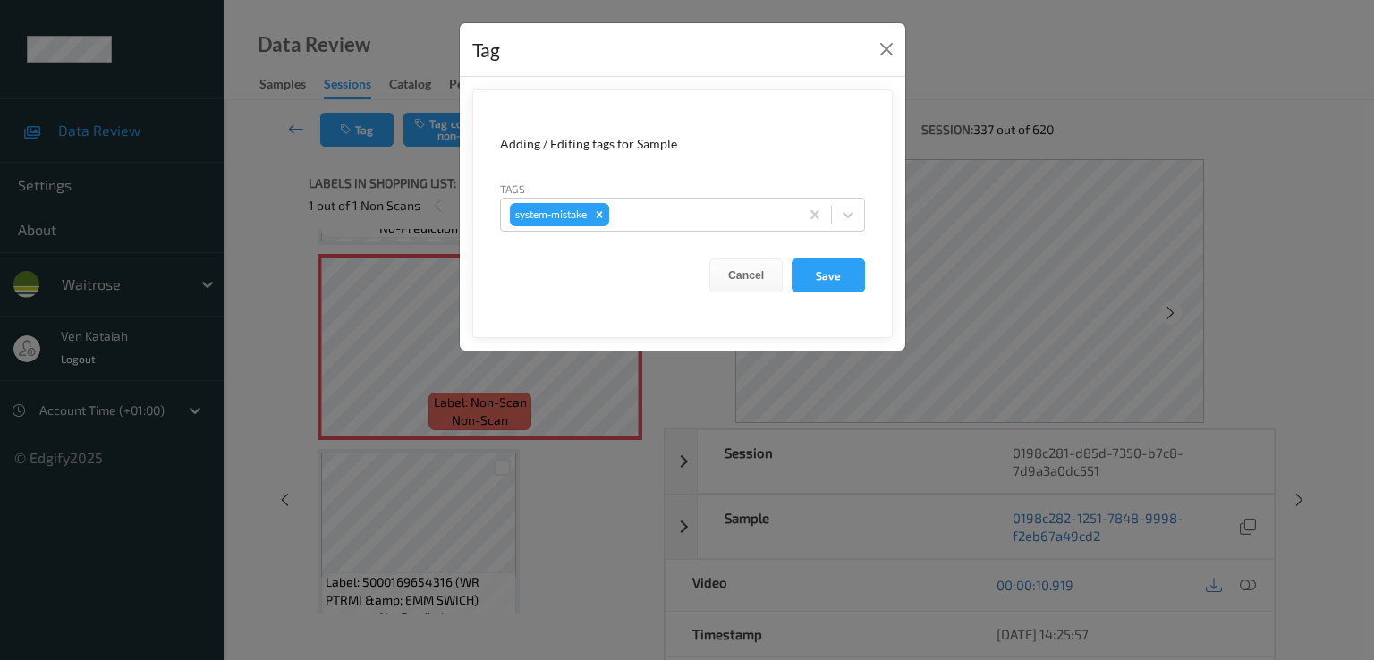
drag, startPoint x: 728, startPoint y: 230, endPoint x: 712, endPoint y: 234, distance: 16.5
click at [727, 230] on div "system-mistake" at bounding box center [682, 215] width 365 height 34
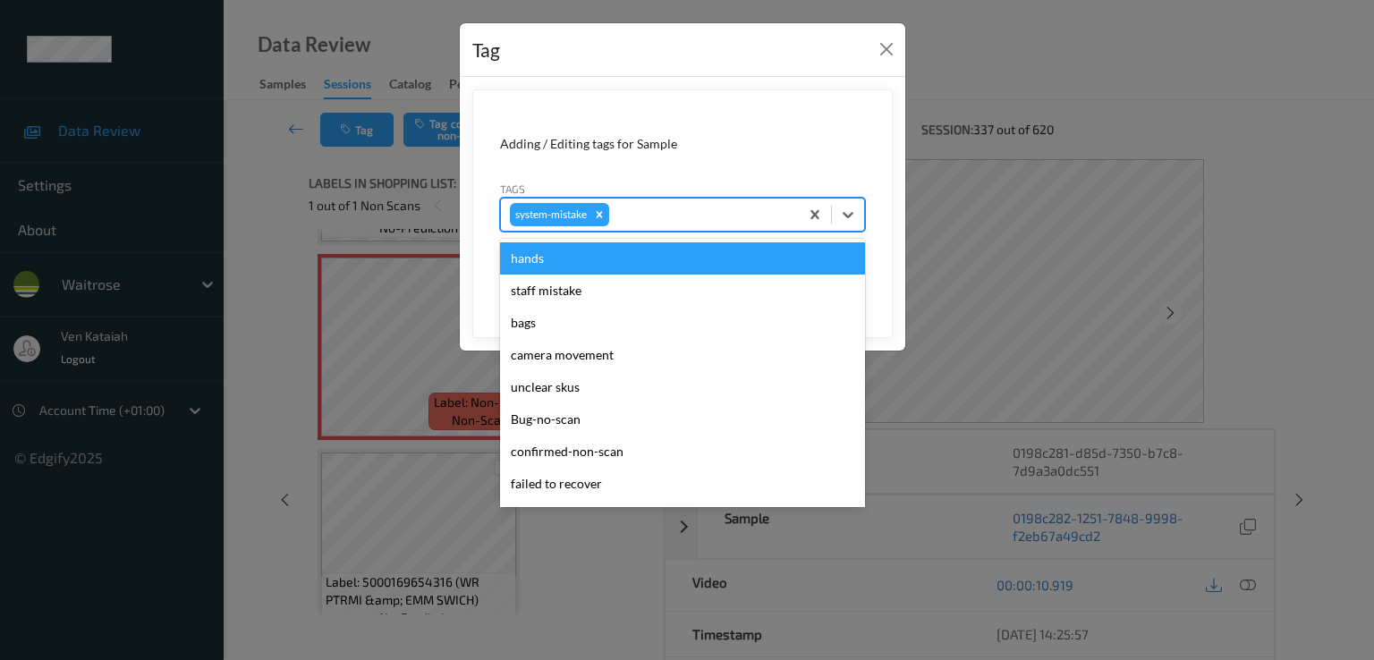
scroll to position [383, 0]
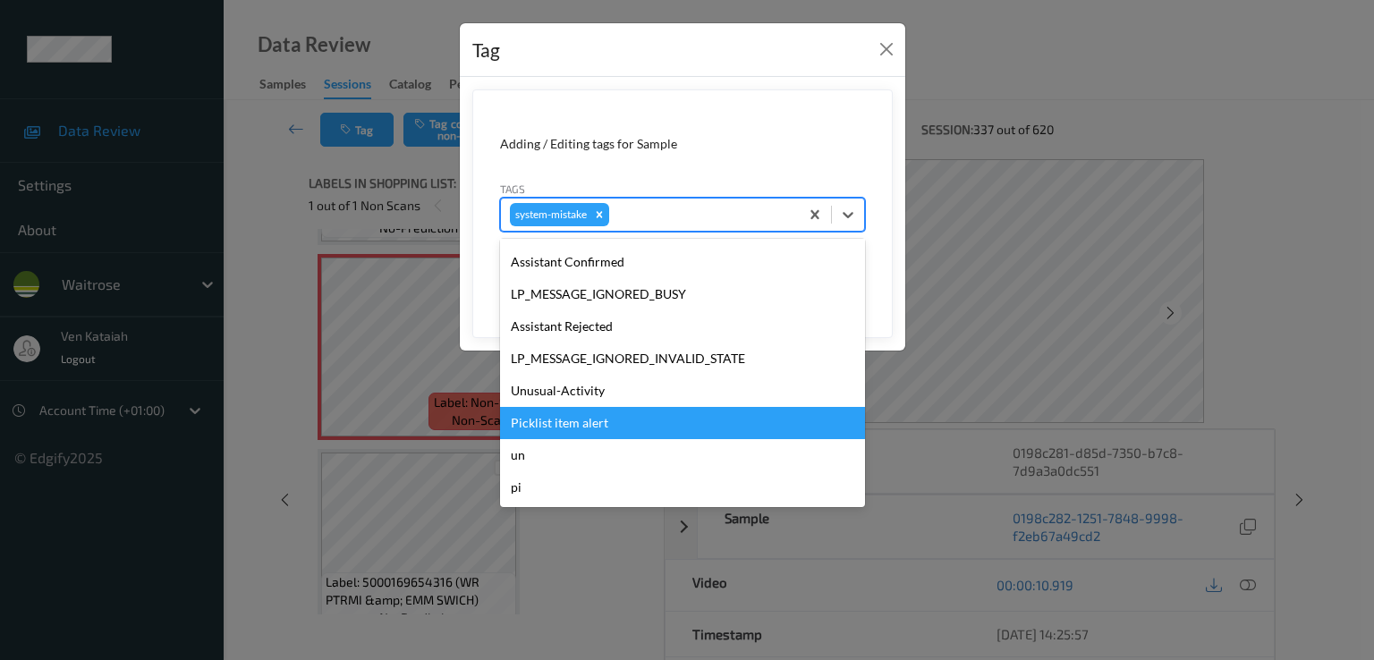
click at [587, 412] on div "Picklist item alert" at bounding box center [682, 423] width 365 height 32
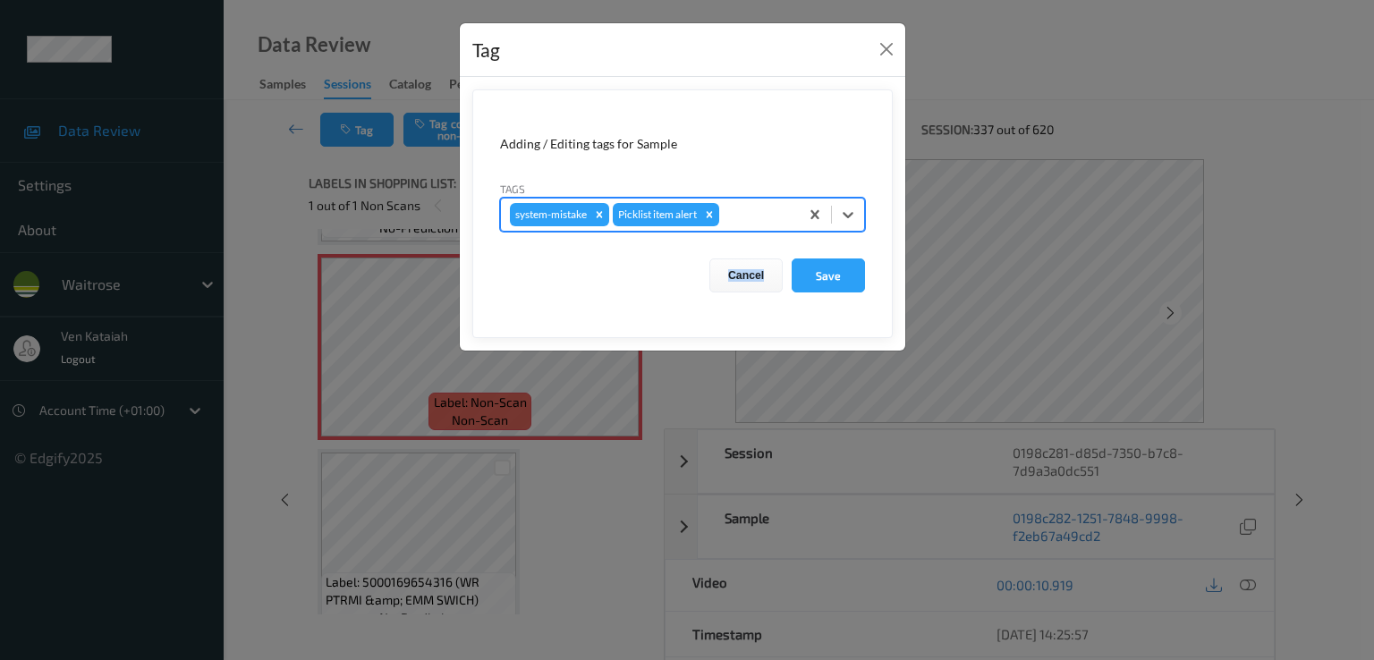
click at [587, 412] on div "Tag Adding / Editing tags for Sample Tags option Picklist item alert, selected.…" at bounding box center [687, 330] width 1374 height 660
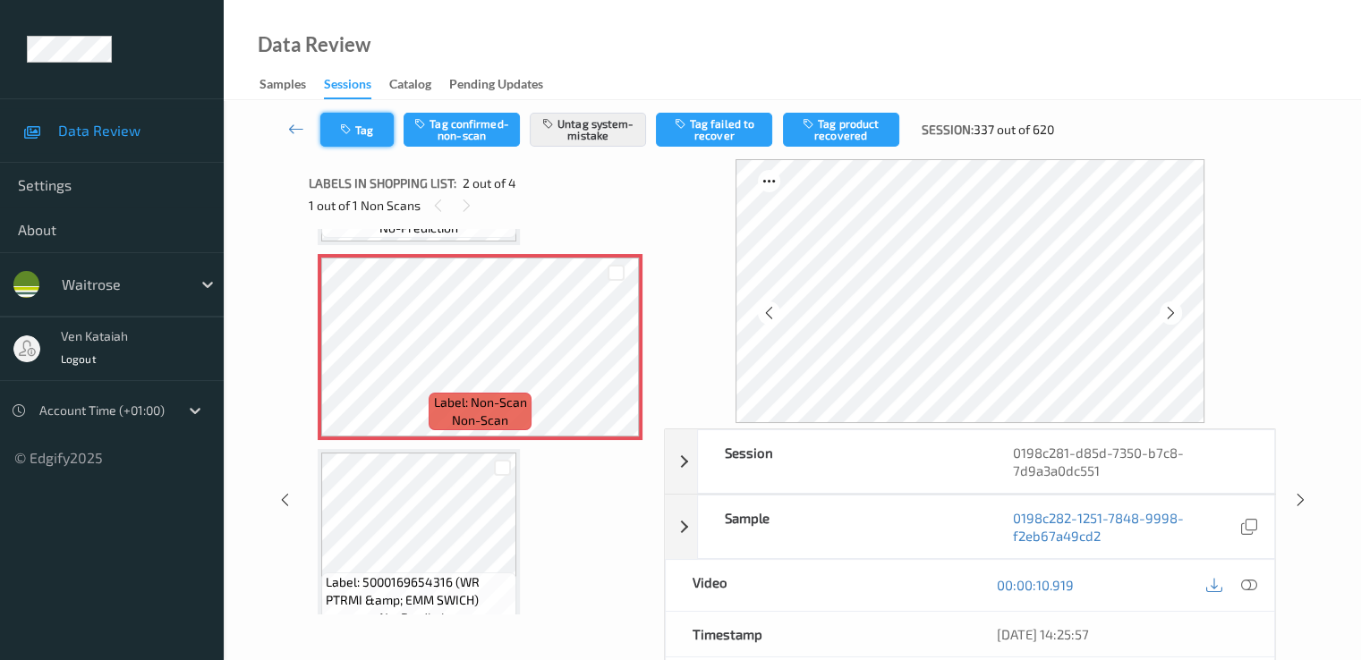
click at [391, 114] on button "Tag" at bounding box center [356, 130] width 73 height 34
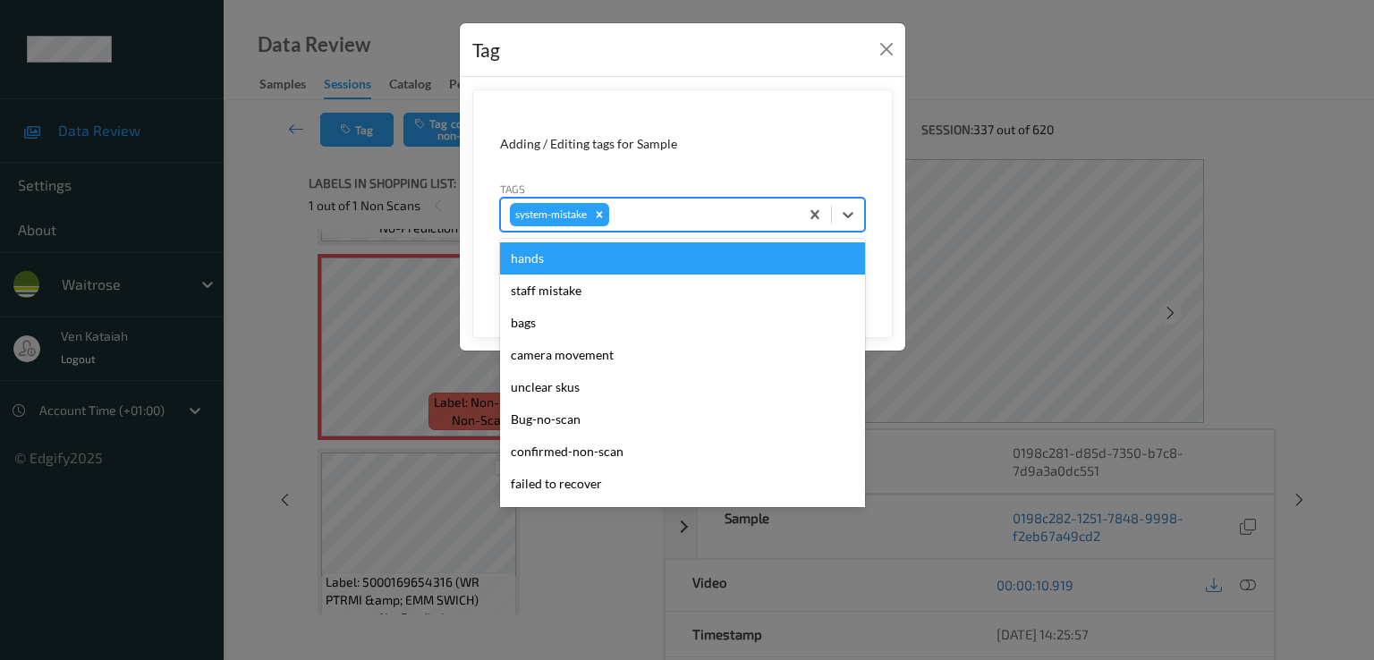
drag, startPoint x: 658, startPoint y: 212, endPoint x: 609, endPoint y: 337, distance: 134.6
click at [658, 216] on div at bounding box center [701, 214] width 177 height 21
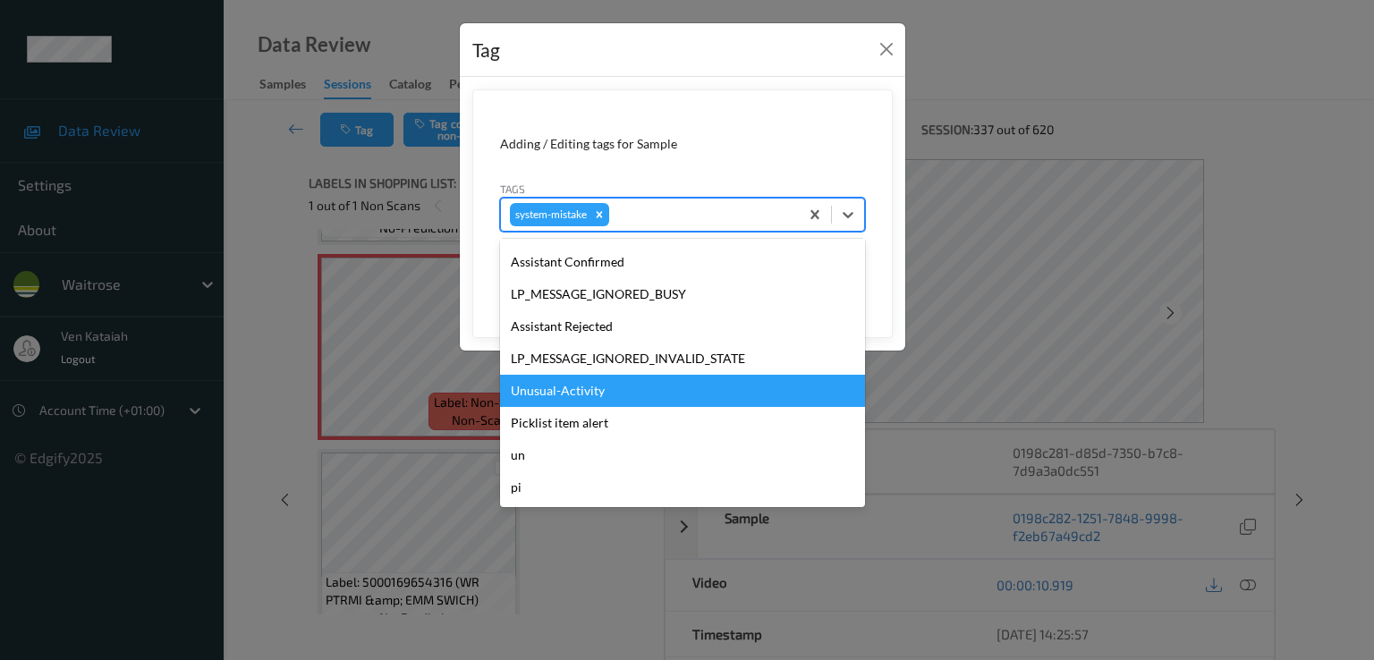
click at [559, 399] on div "Unusual-Activity" at bounding box center [682, 391] width 365 height 32
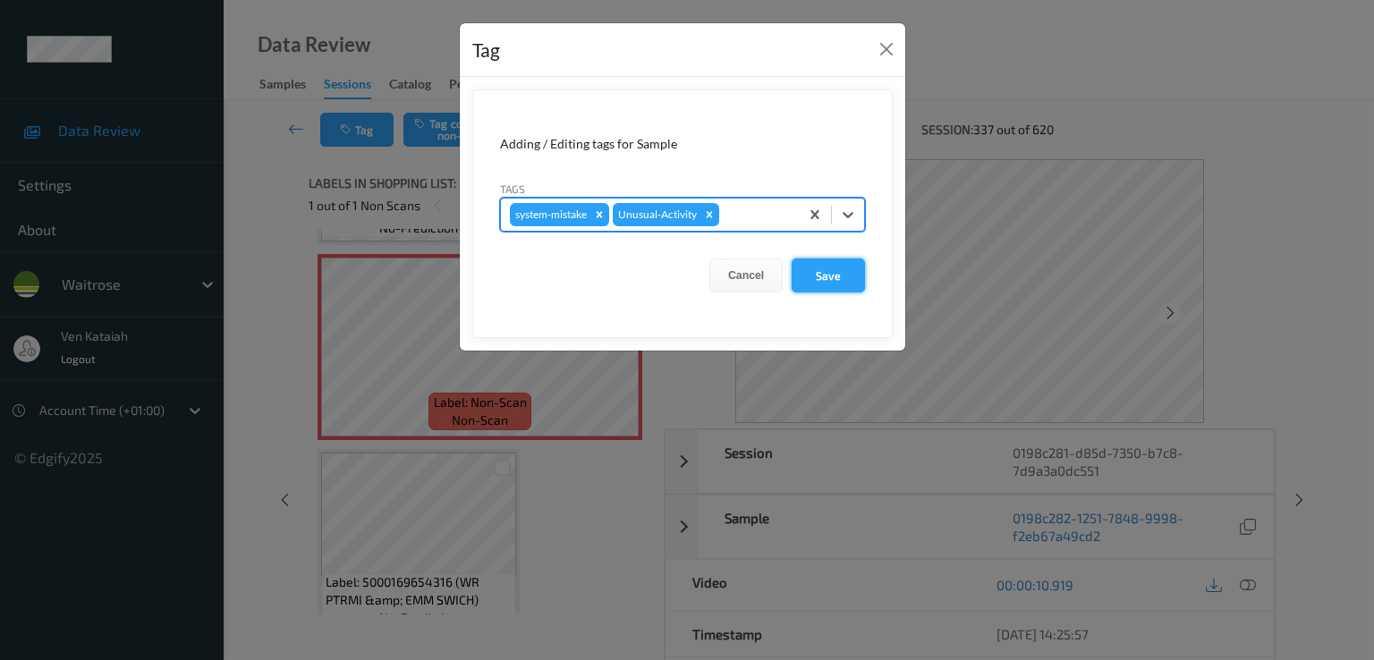
click at [816, 262] on button "Save" at bounding box center [828, 276] width 73 height 34
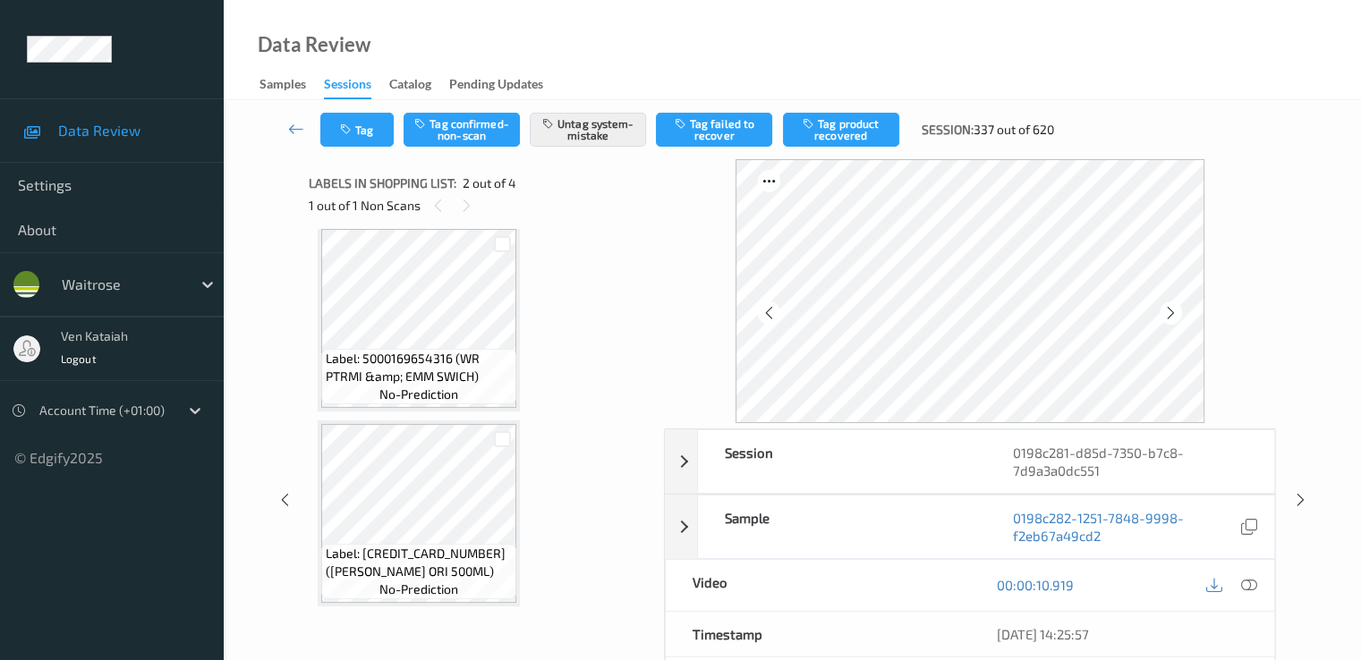
scroll to position [403, 0]
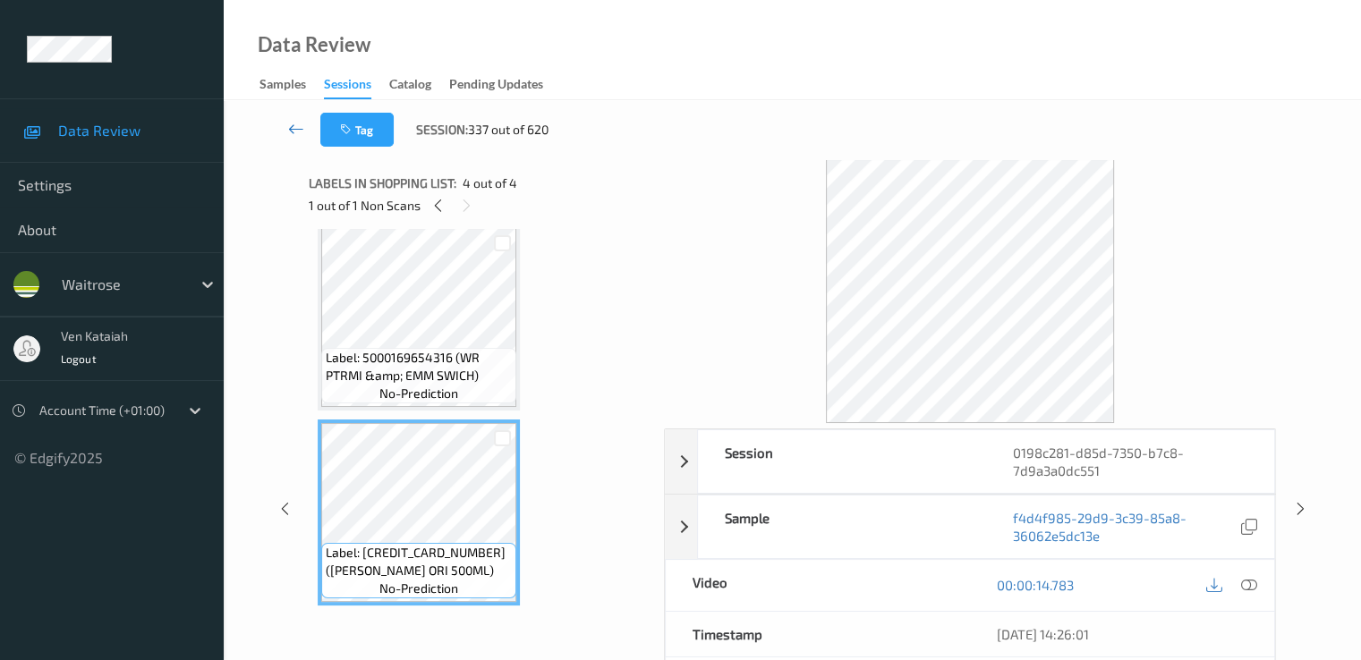
click at [304, 128] on link at bounding box center [296, 130] width 47 height 34
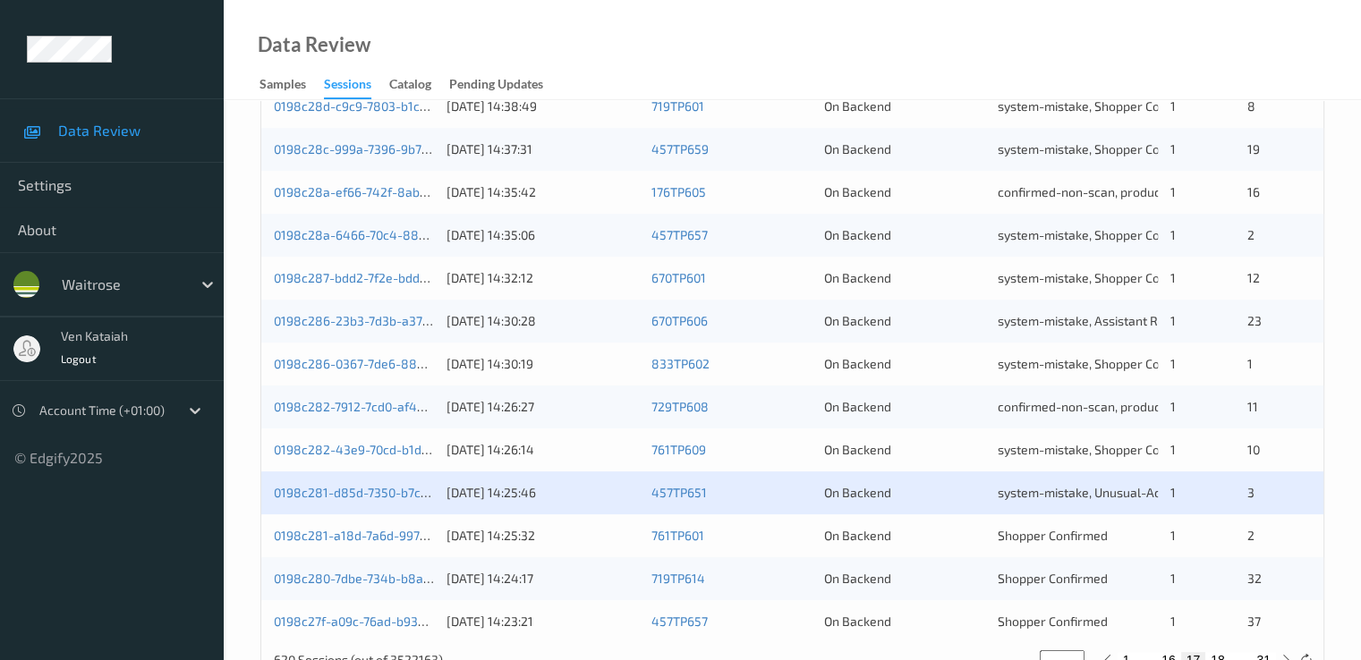
scroll to position [827, 0]
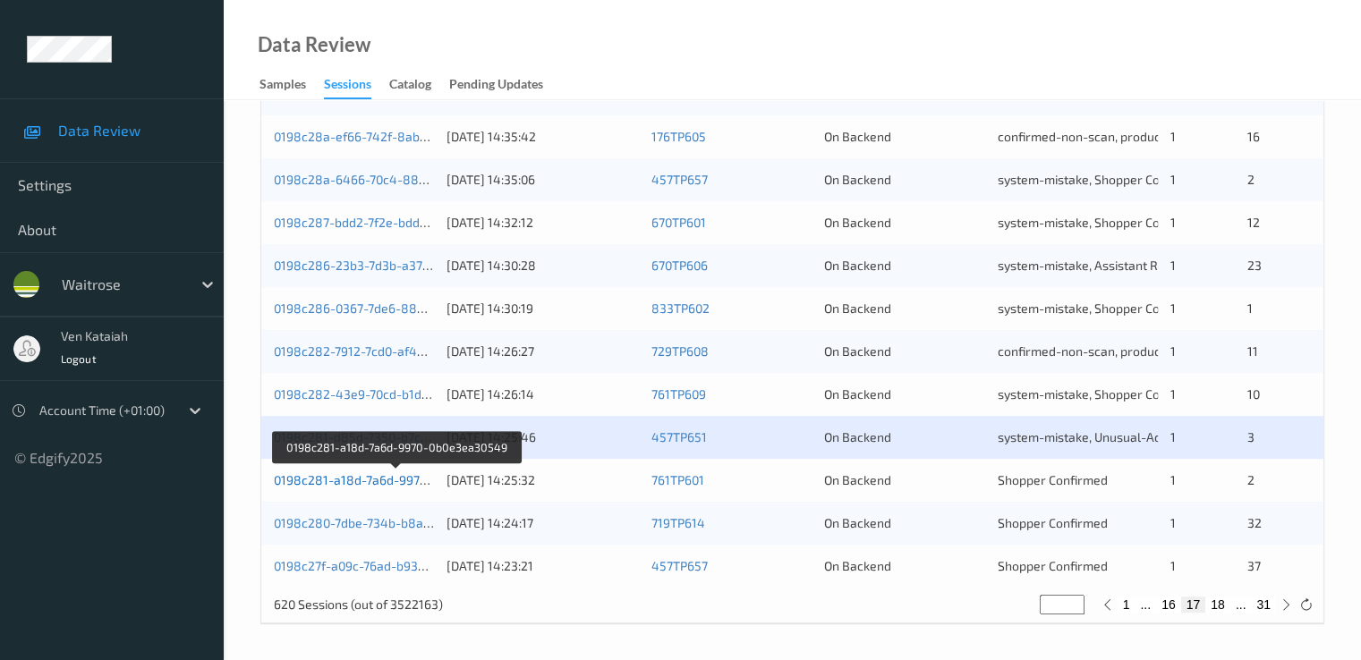
click at [396, 473] on link "0198c281-a18d-7a6d-9970-0b0e3ea30549" at bounding box center [396, 479] width 245 height 15
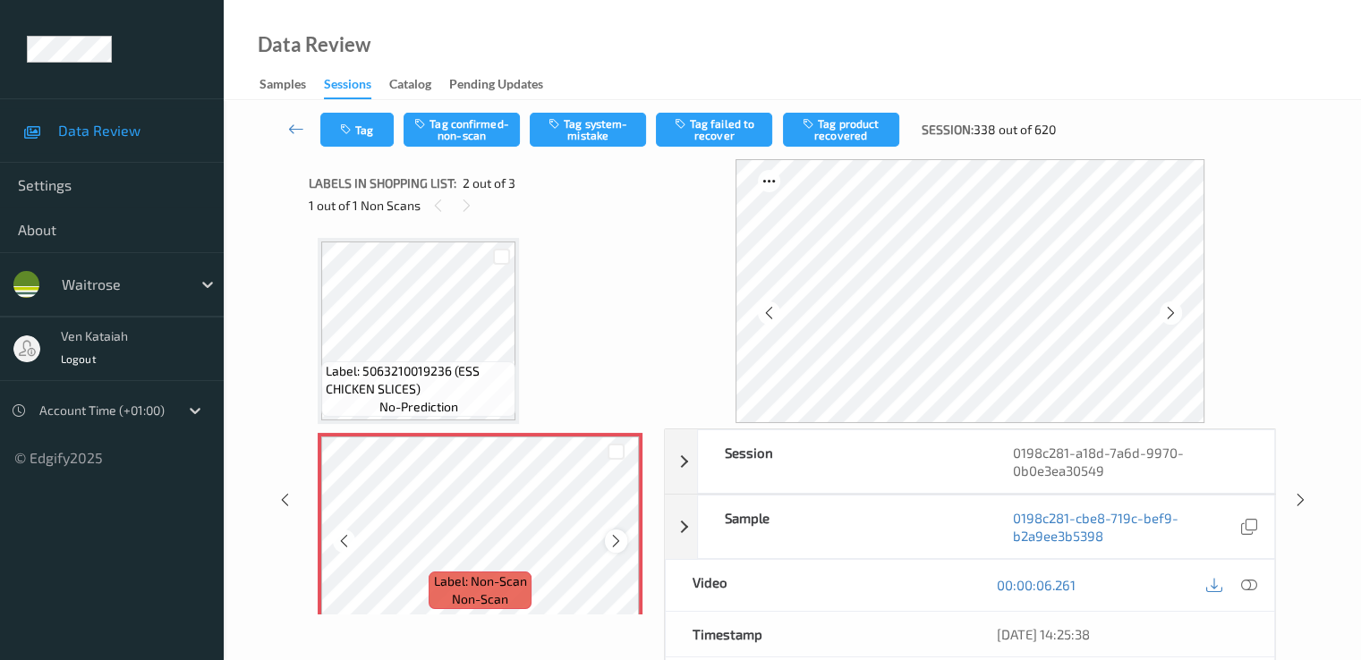
click at [623, 544] on icon at bounding box center [615, 541] width 15 height 16
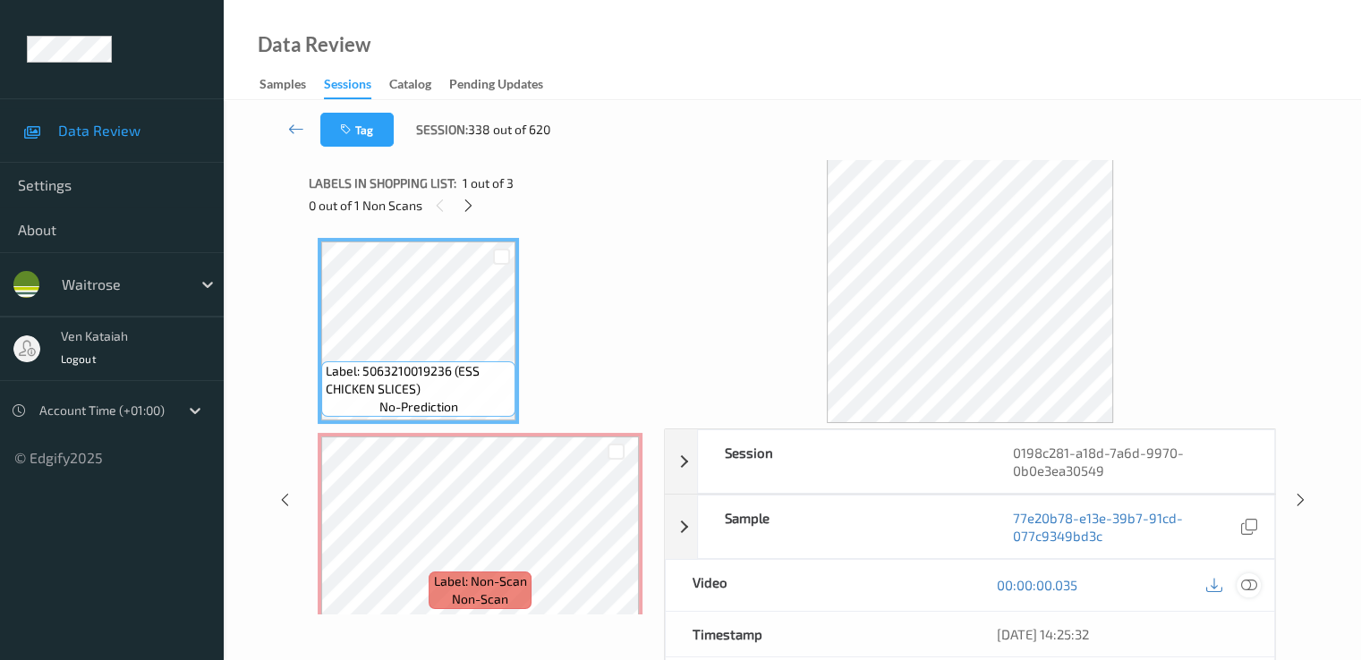
click at [1249, 584] on icon at bounding box center [1248, 585] width 16 height 16
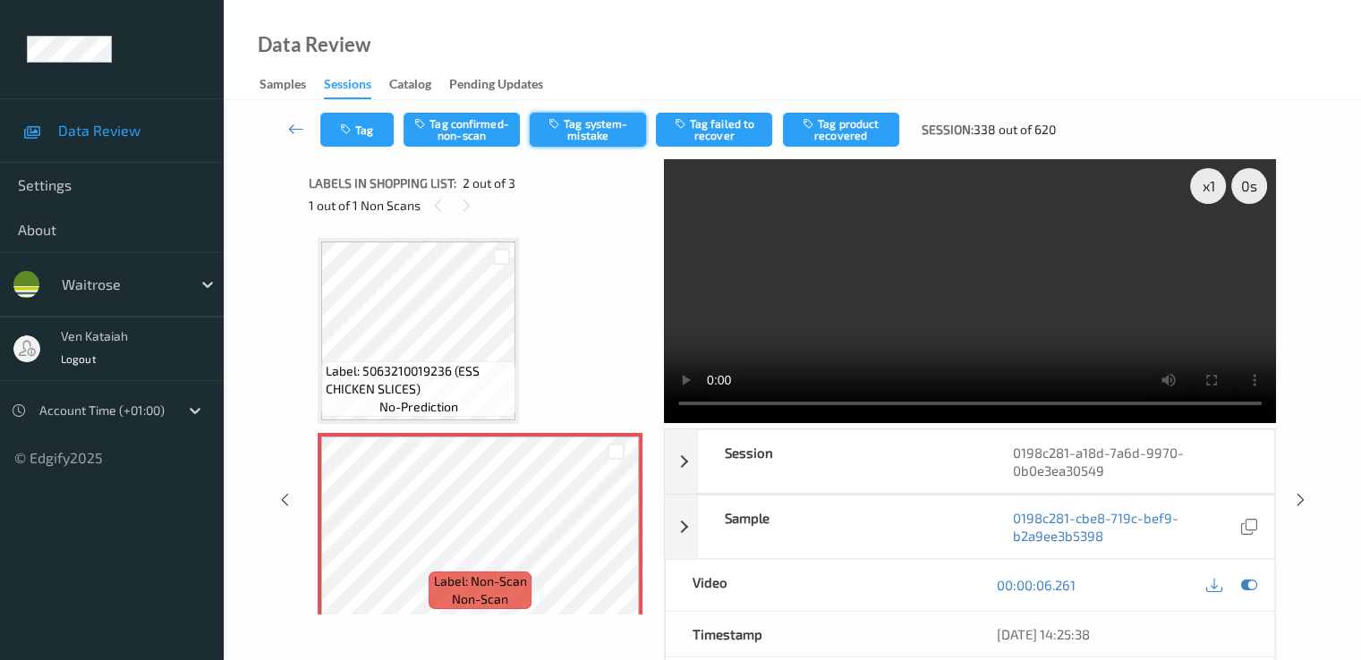
click at [590, 126] on button "Tag system-mistake" at bounding box center [588, 130] width 116 height 34
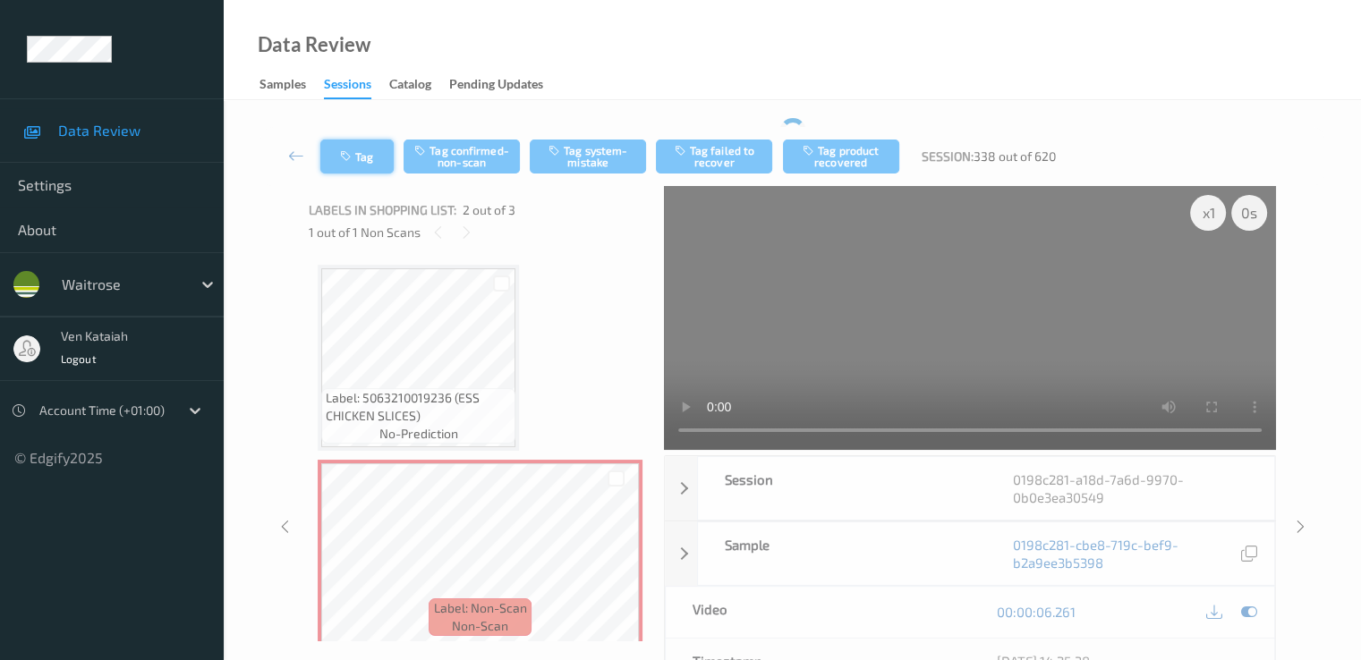
click at [369, 142] on button "Tag" at bounding box center [356, 157] width 73 height 34
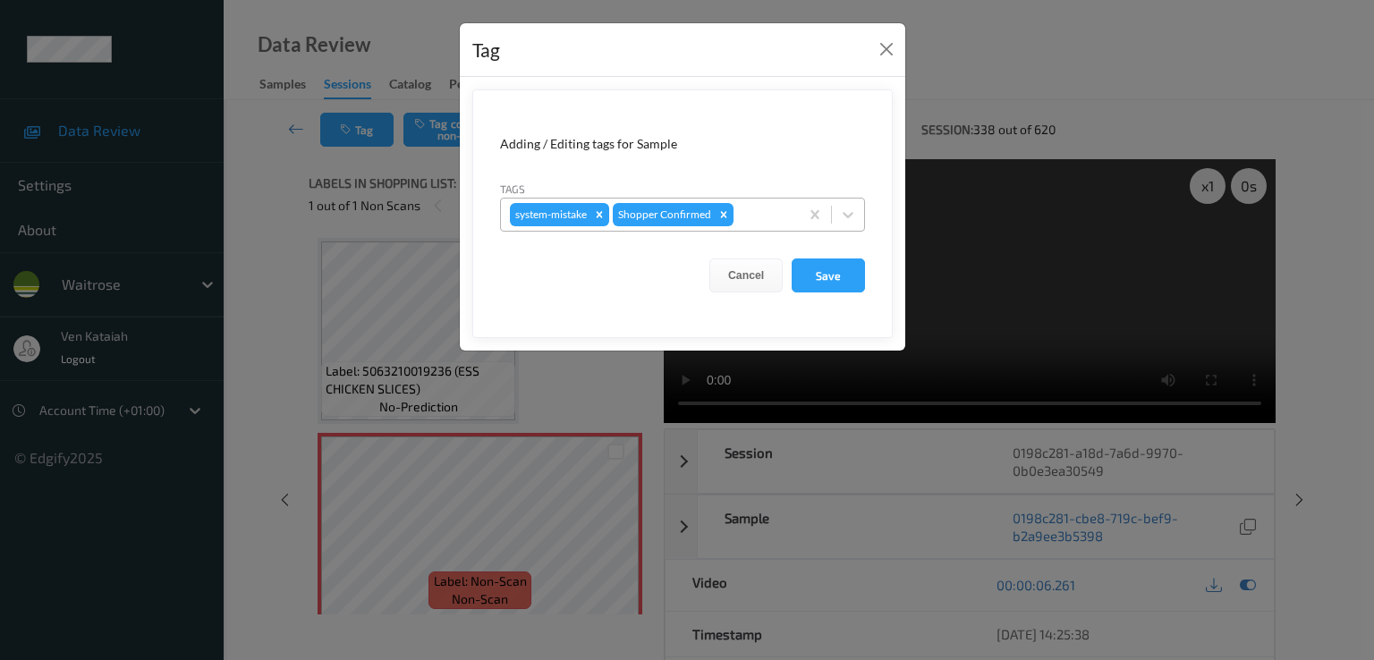
click at [769, 210] on div at bounding box center [763, 214] width 53 height 21
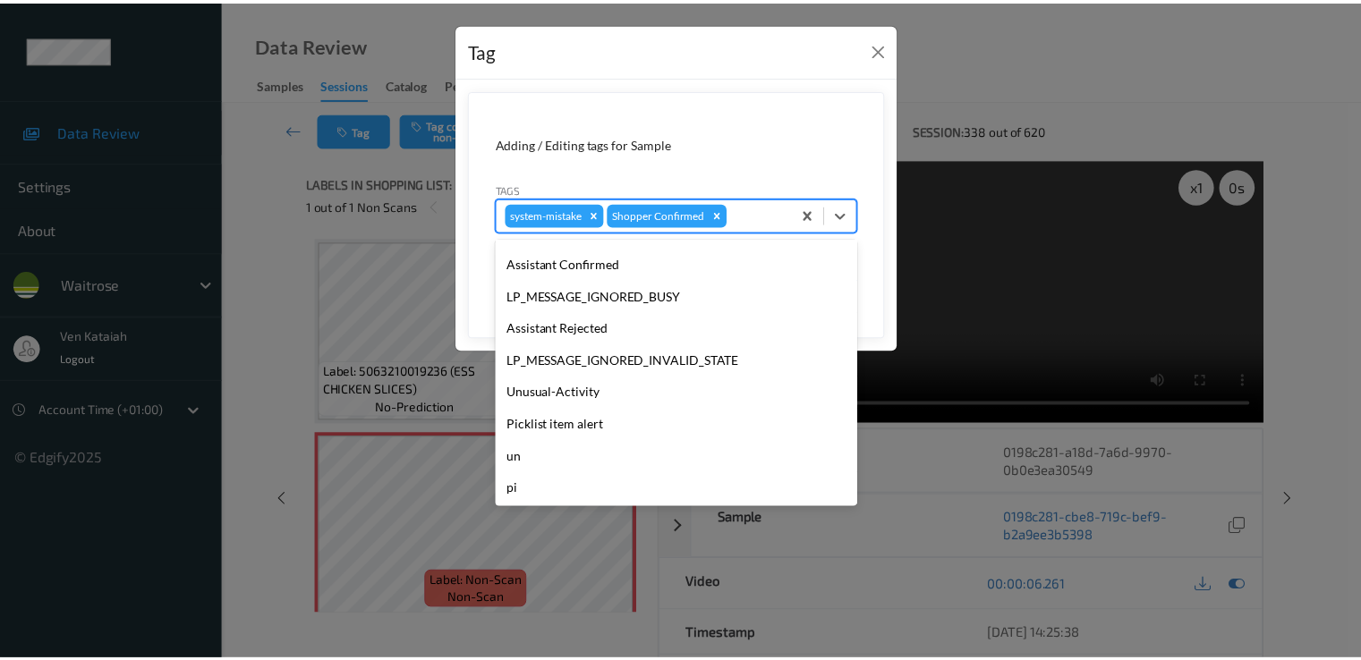
scroll to position [351, 0]
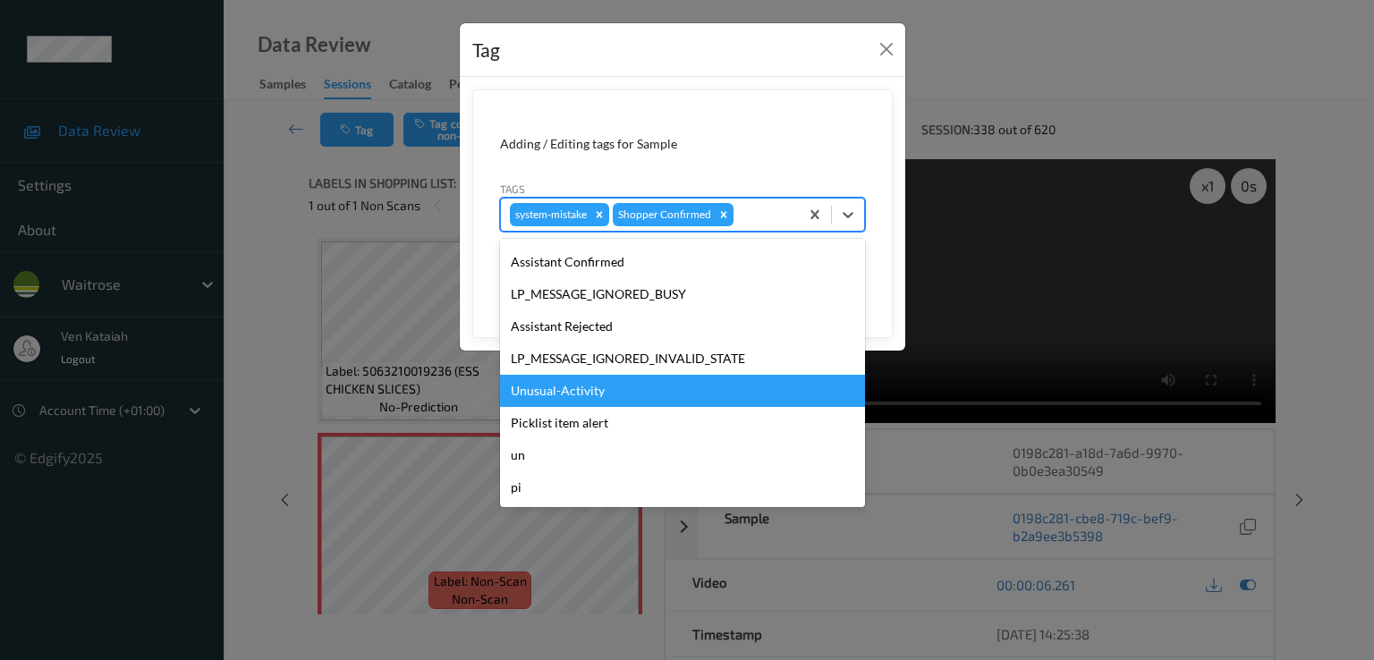
click at [571, 395] on div "Unusual-Activity" at bounding box center [682, 391] width 365 height 32
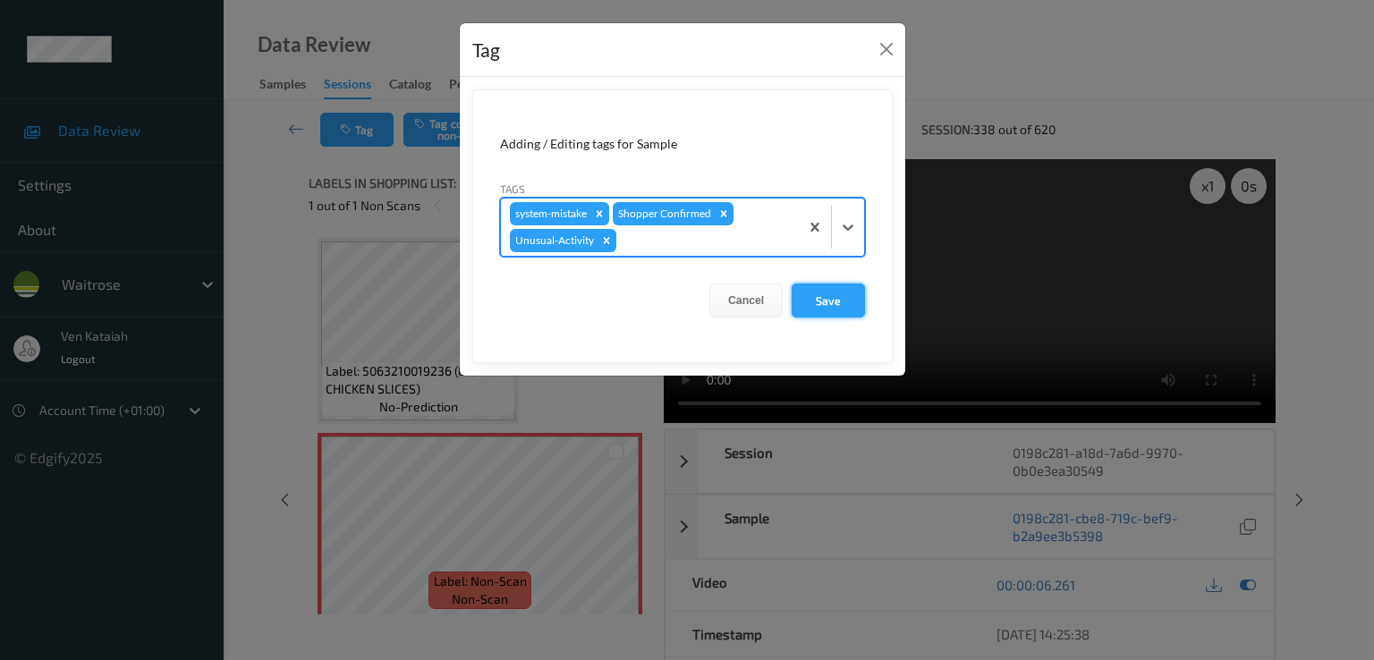
click at [841, 298] on button "Save" at bounding box center [828, 301] width 73 height 34
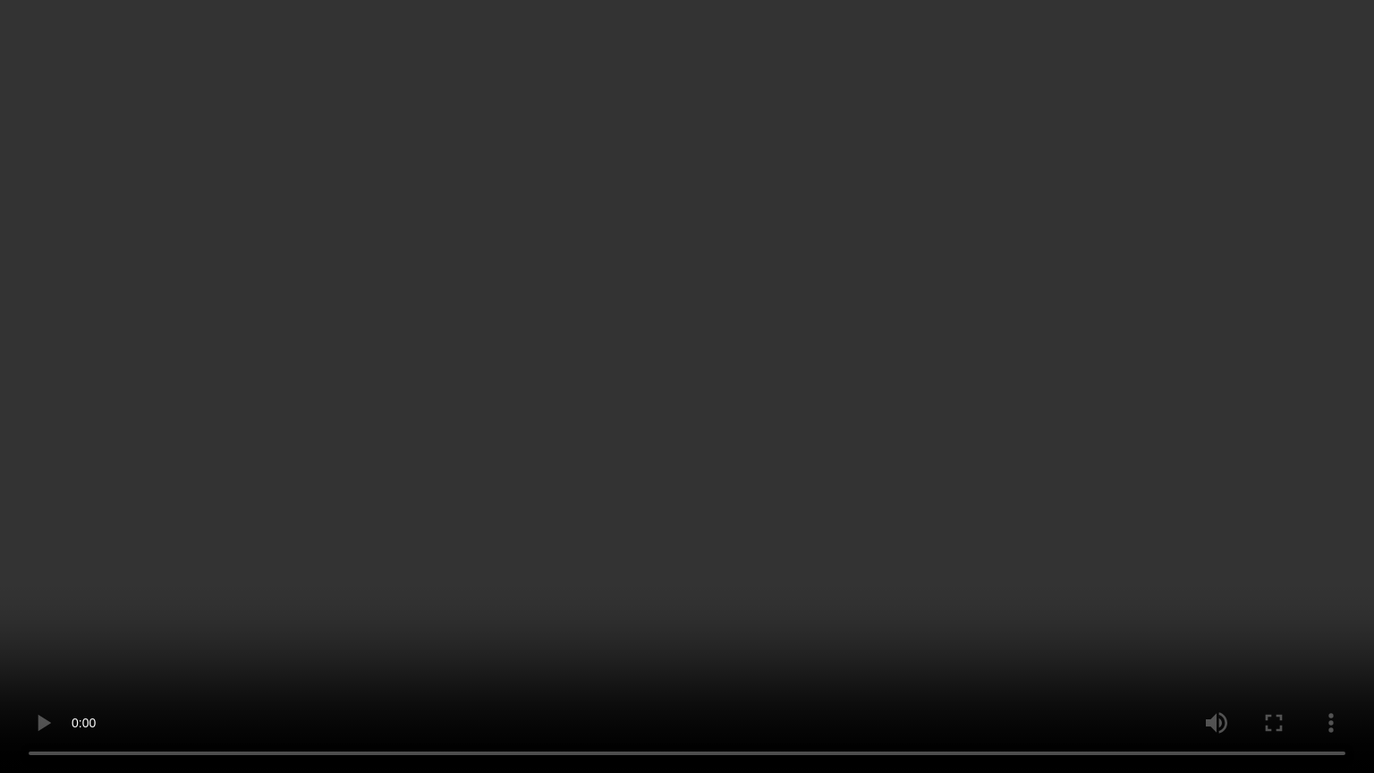
click at [295, 650] on video at bounding box center [687, 386] width 1374 height 773
click at [36, 659] on video at bounding box center [687, 386] width 1374 height 773
click at [55, 655] on video at bounding box center [687, 386] width 1374 height 773
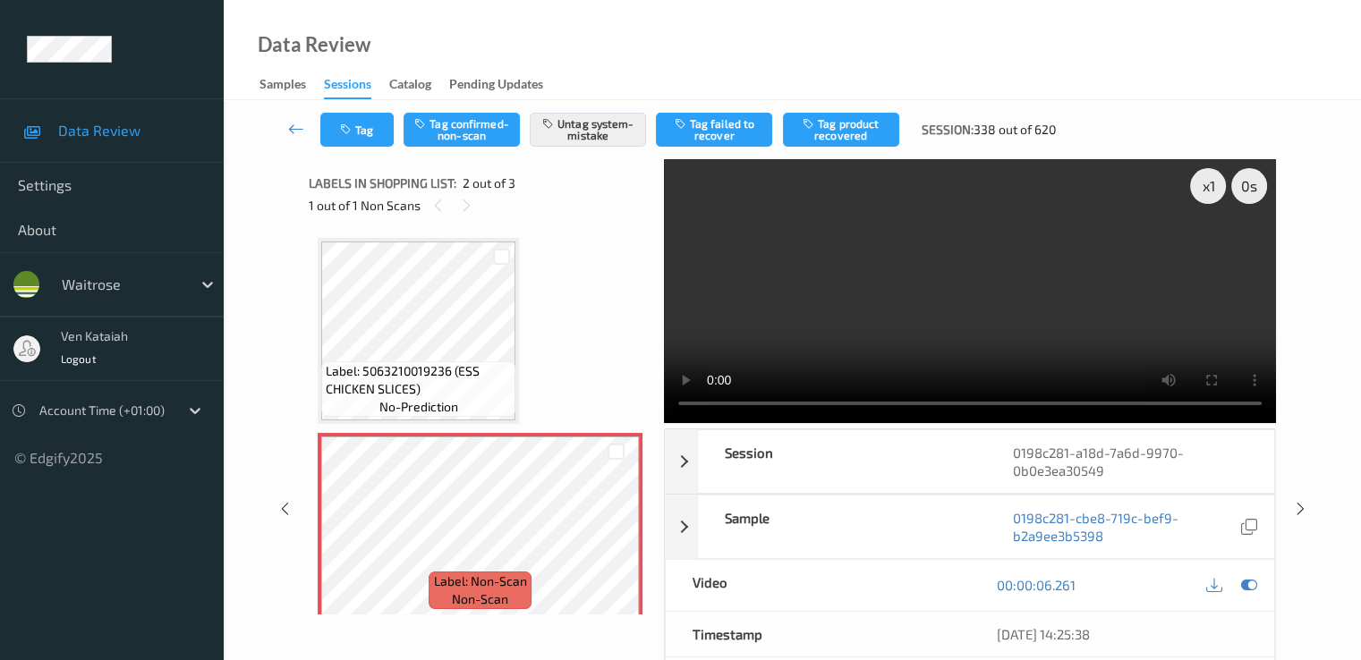
click at [1261, 582] on div "00:00:06.261" at bounding box center [1122, 585] width 304 height 51
click at [1244, 582] on icon at bounding box center [1248, 585] width 16 height 16
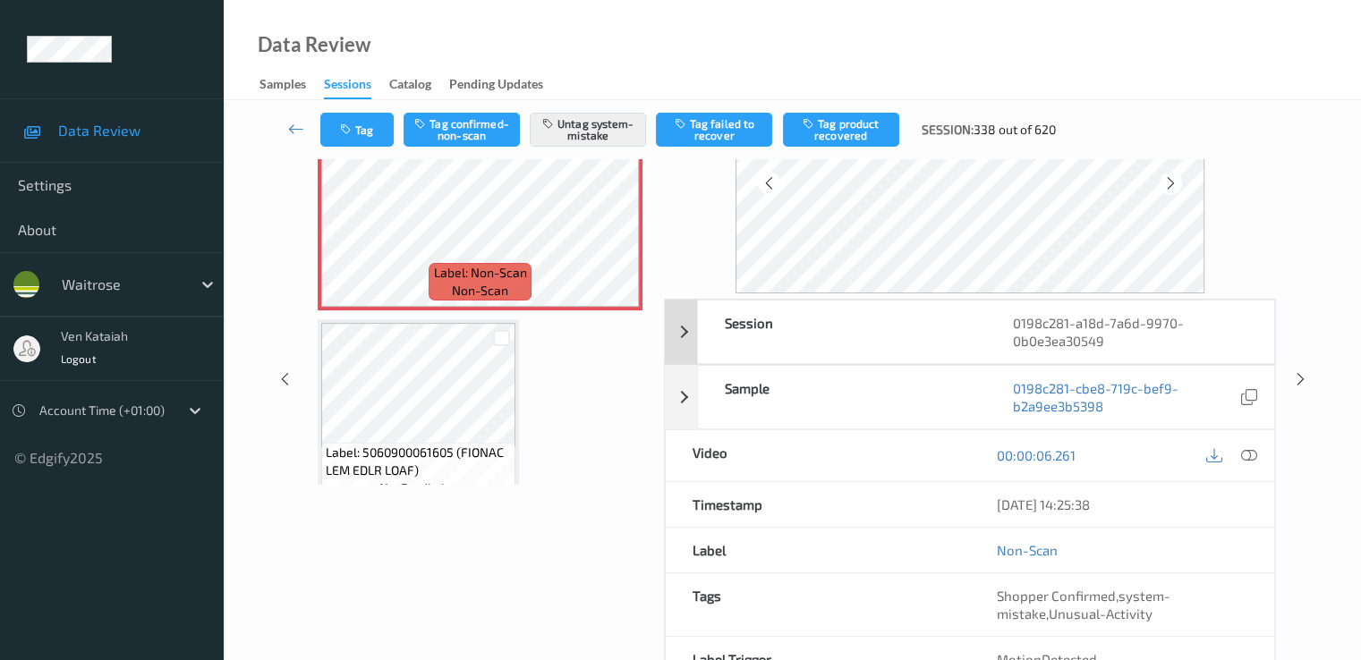
scroll to position [179, 0]
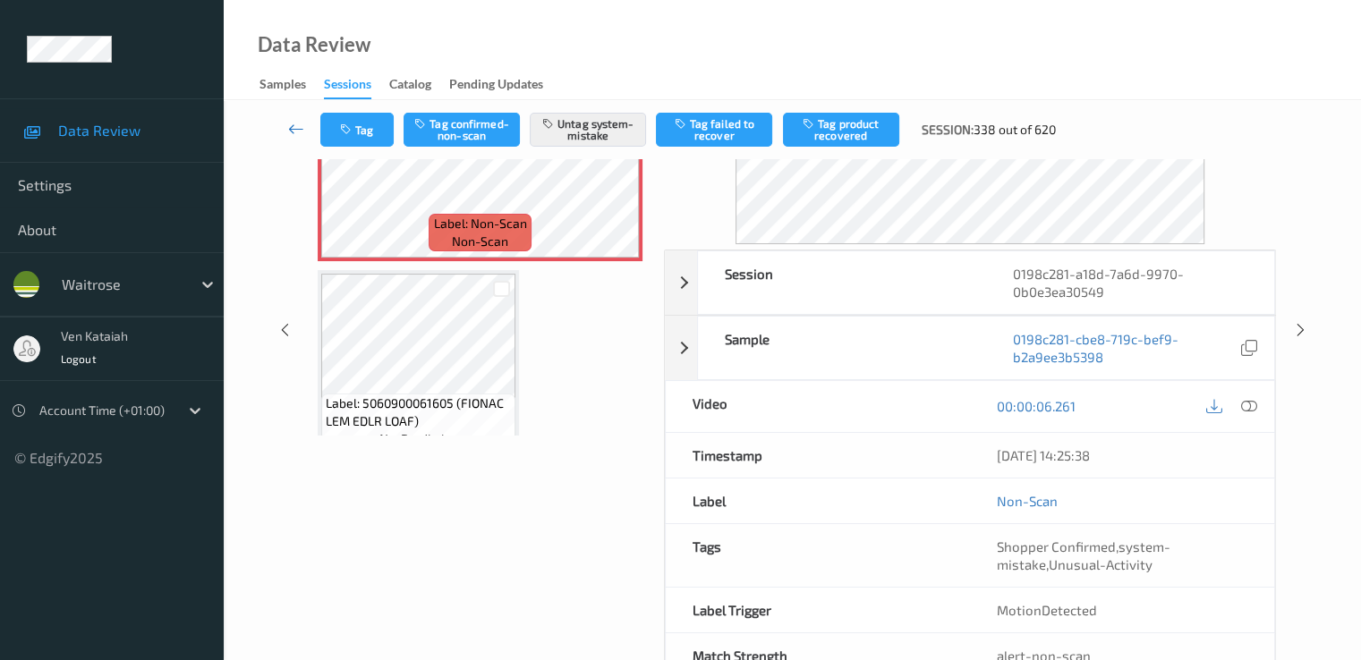
click at [310, 127] on link at bounding box center [296, 130] width 47 height 34
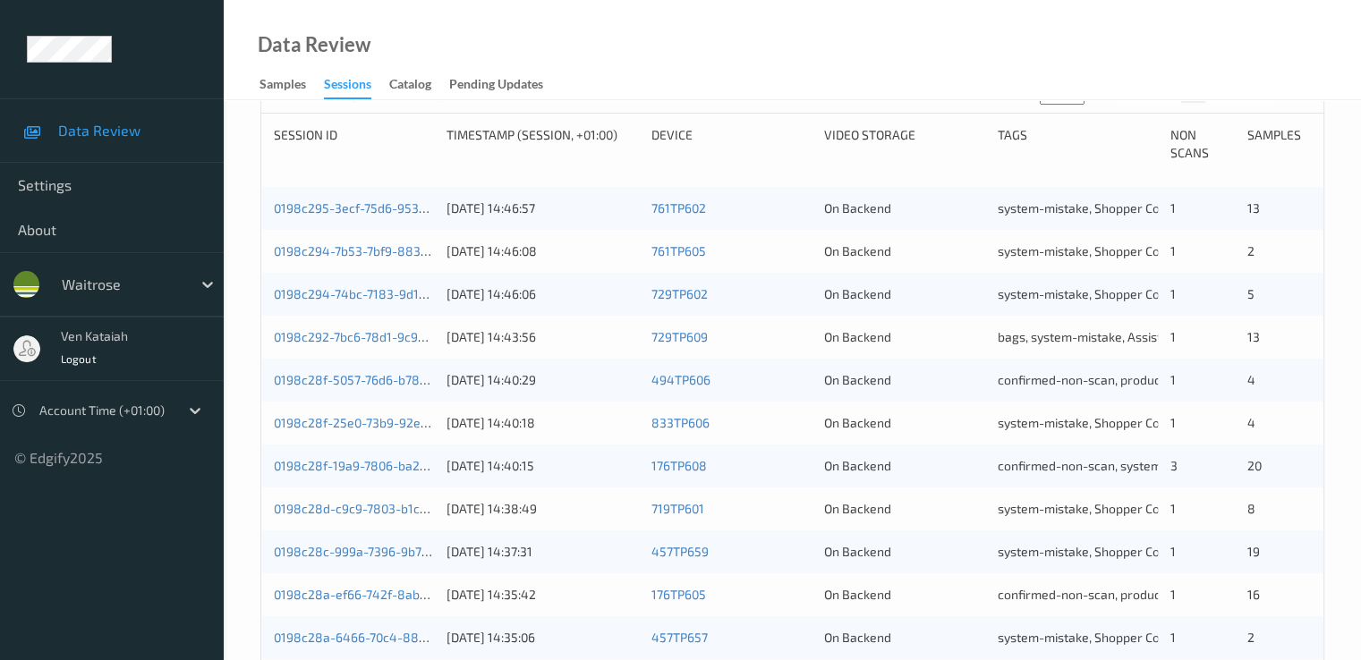
scroll to position [827, 0]
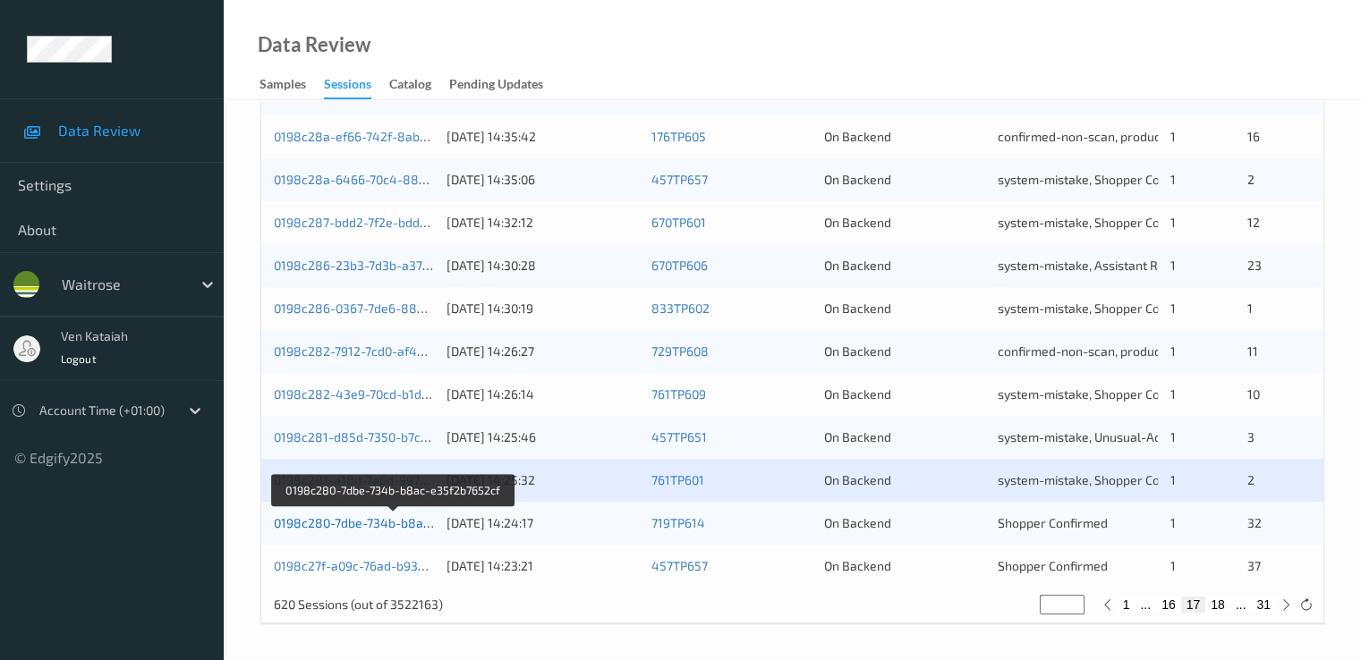
click at [354, 519] on link "0198c280-7dbe-734b-b8ac-e35f2b7652cf" at bounding box center [394, 522] width 240 height 15
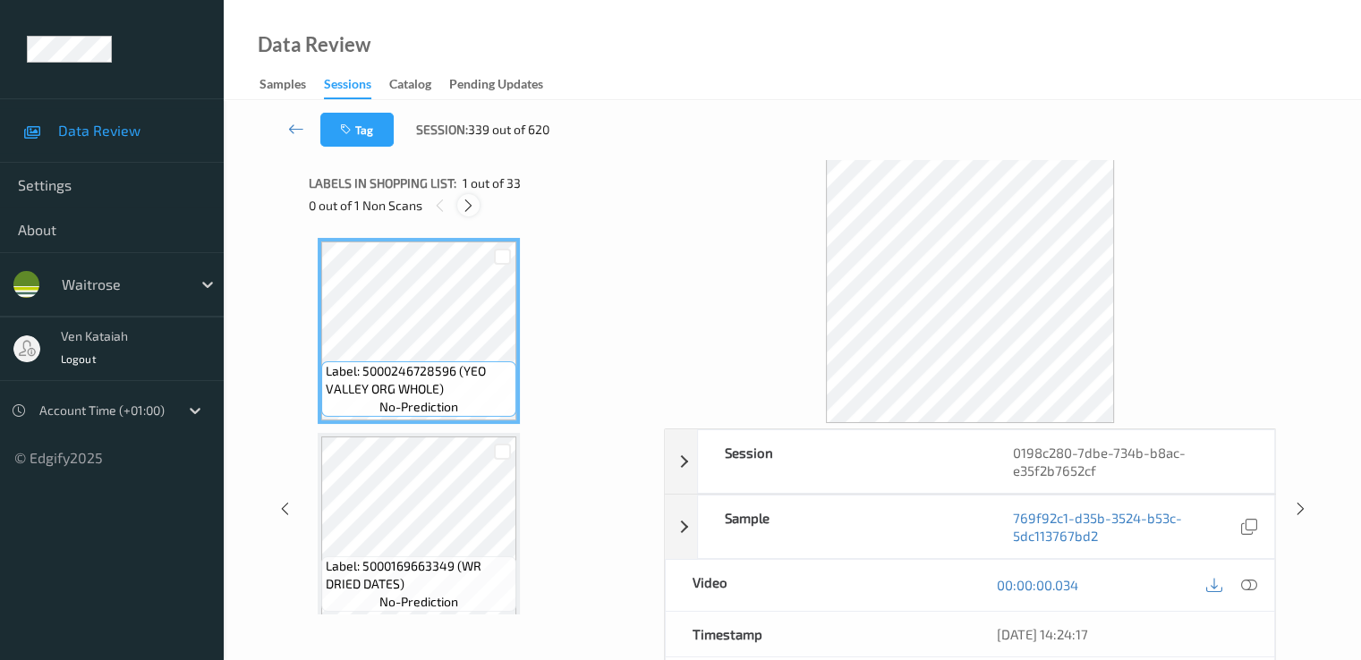
click at [464, 198] on icon at bounding box center [468, 206] width 15 height 16
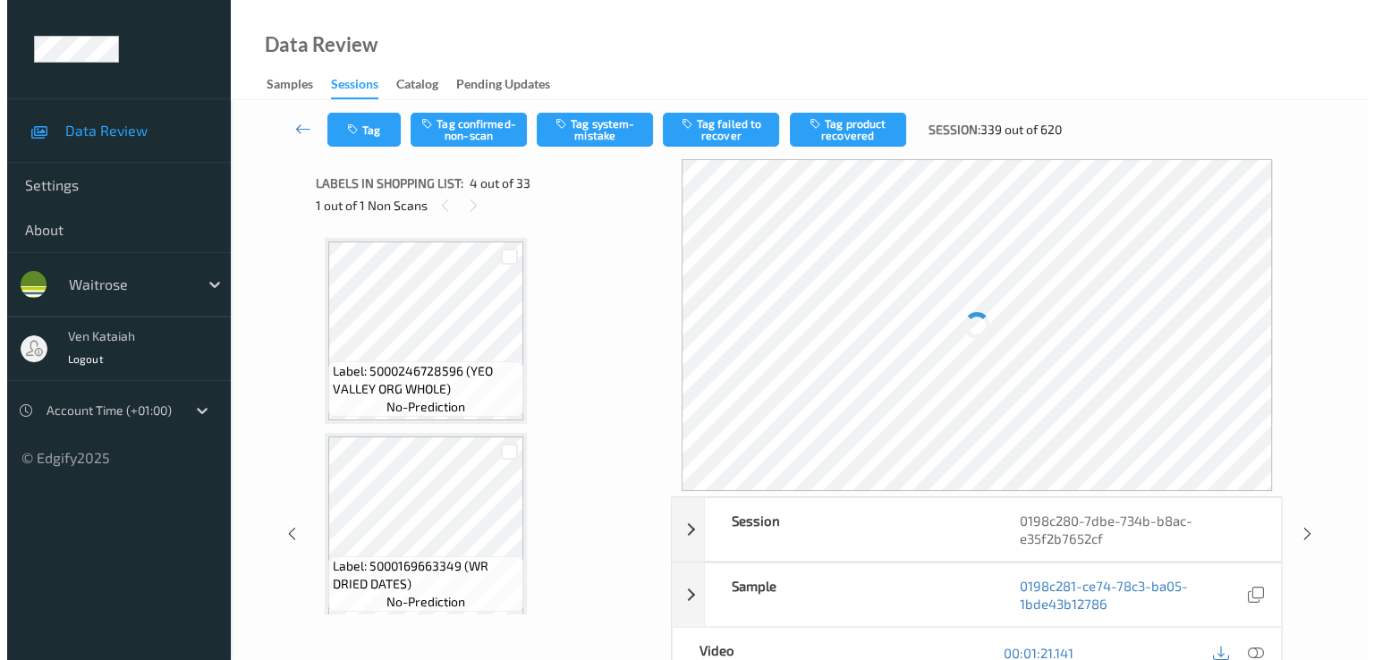
scroll to position [399, 0]
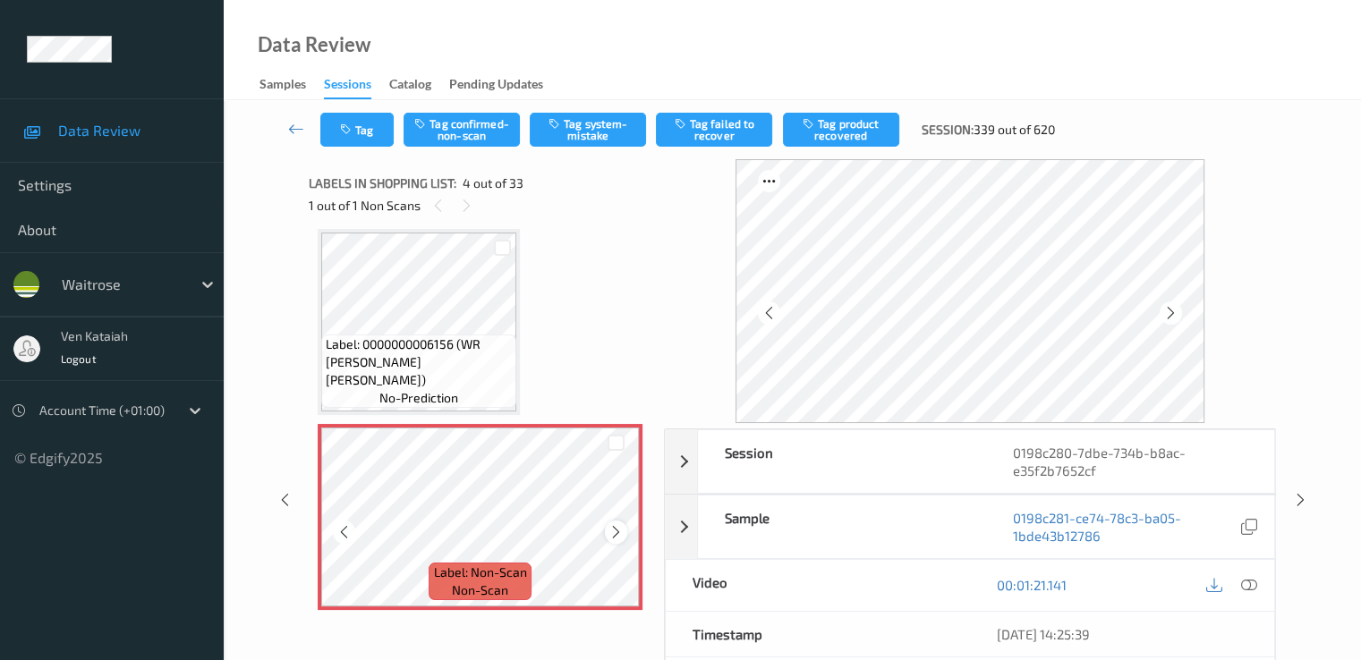
click at [618, 534] on icon at bounding box center [615, 532] width 15 height 16
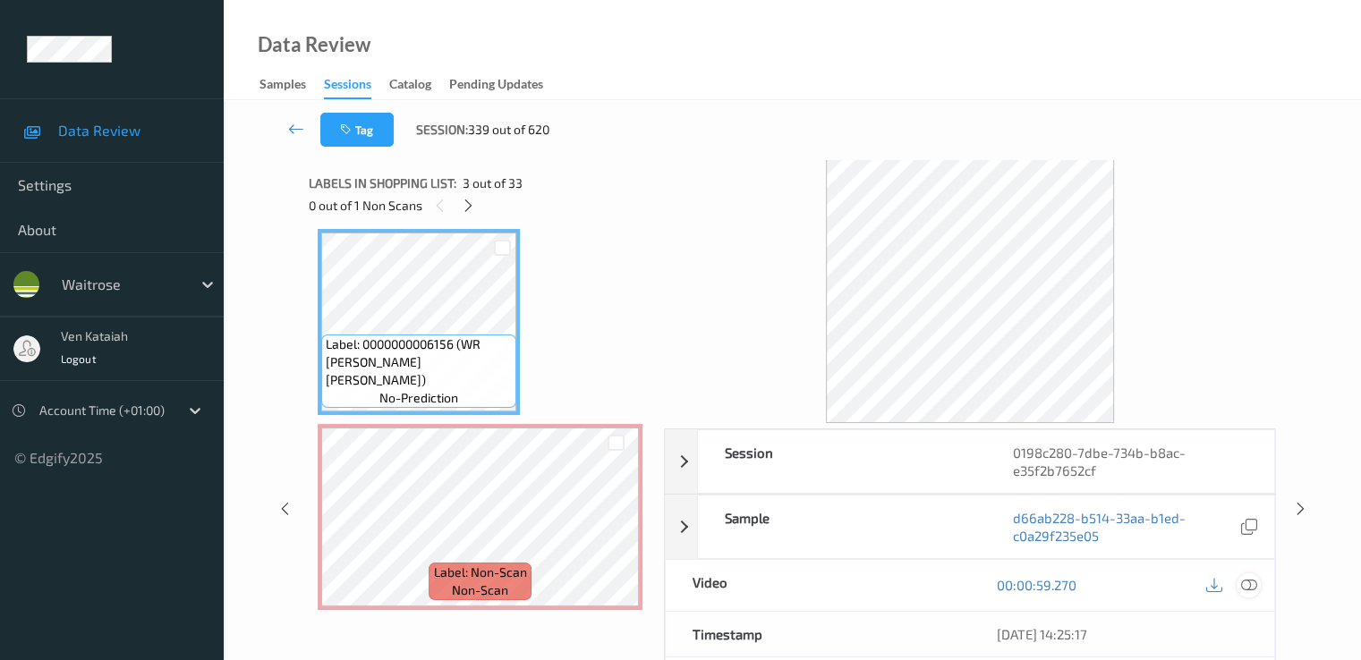
click at [1245, 578] on icon at bounding box center [1248, 585] width 16 height 16
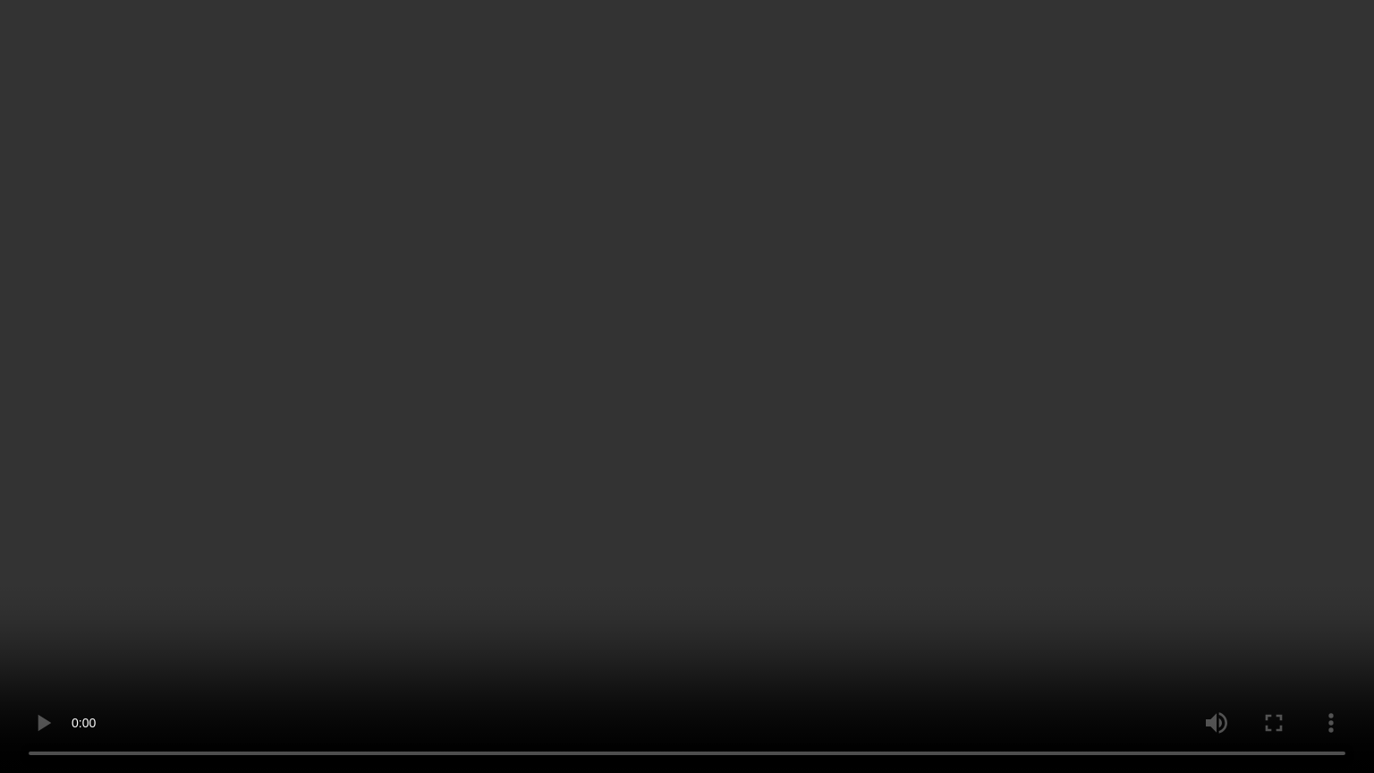
click at [815, 414] on video at bounding box center [687, 386] width 1374 height 773
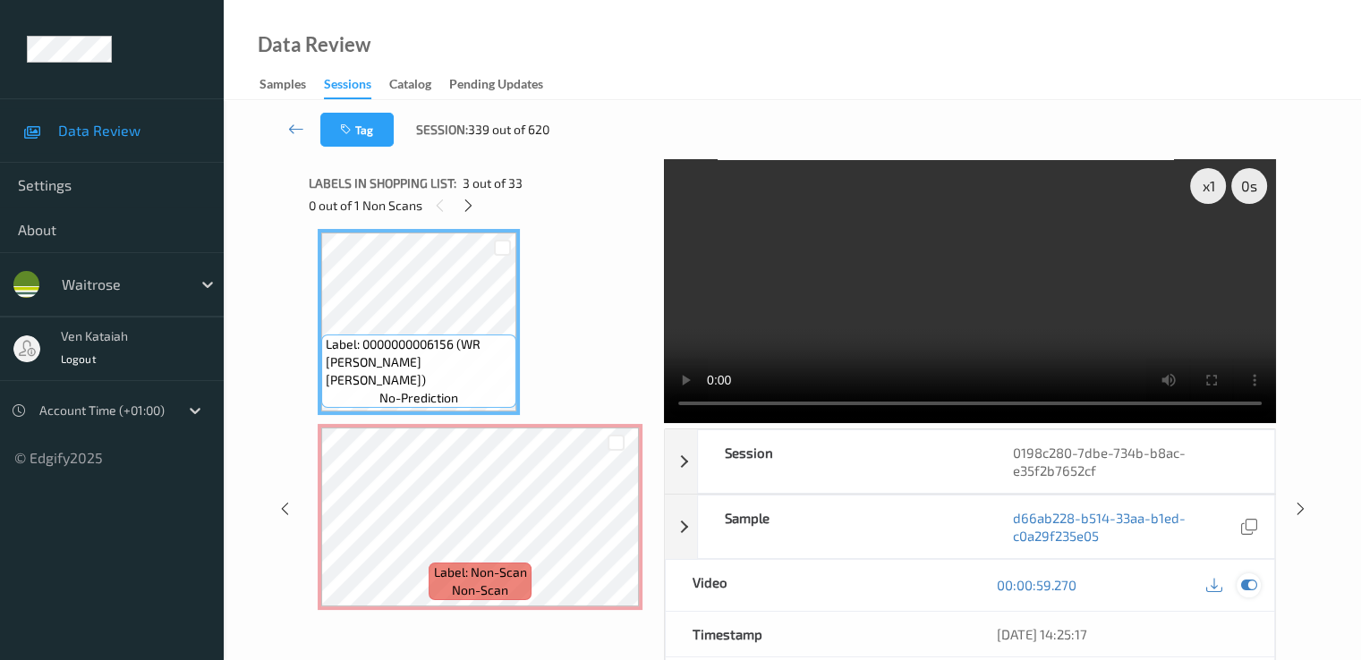
click at [1256, 587] on div at bounding box center [1248, 585] width 24 height 24
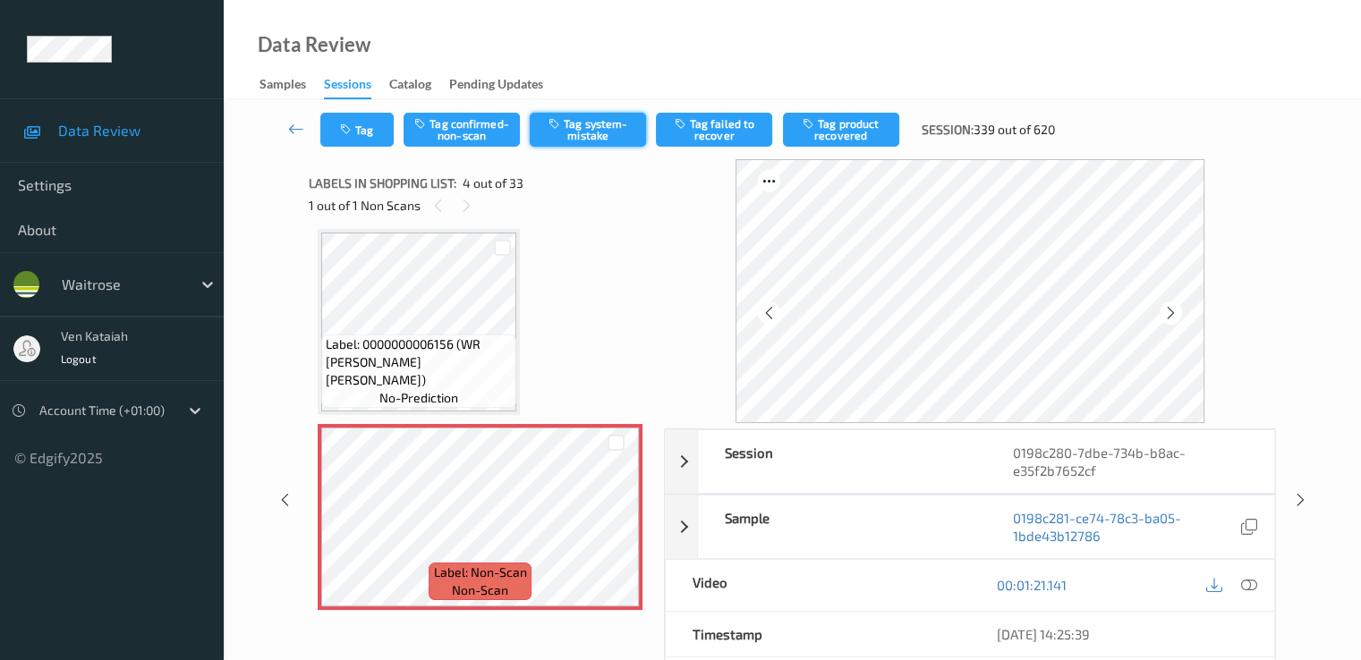
click at [585, 132] on button "Tag system-mistake" at bounding box center [588, 130] width 116 height 34
click at [346, 126] on icon "button" at bounding box center [347, 129] width 15 height 13
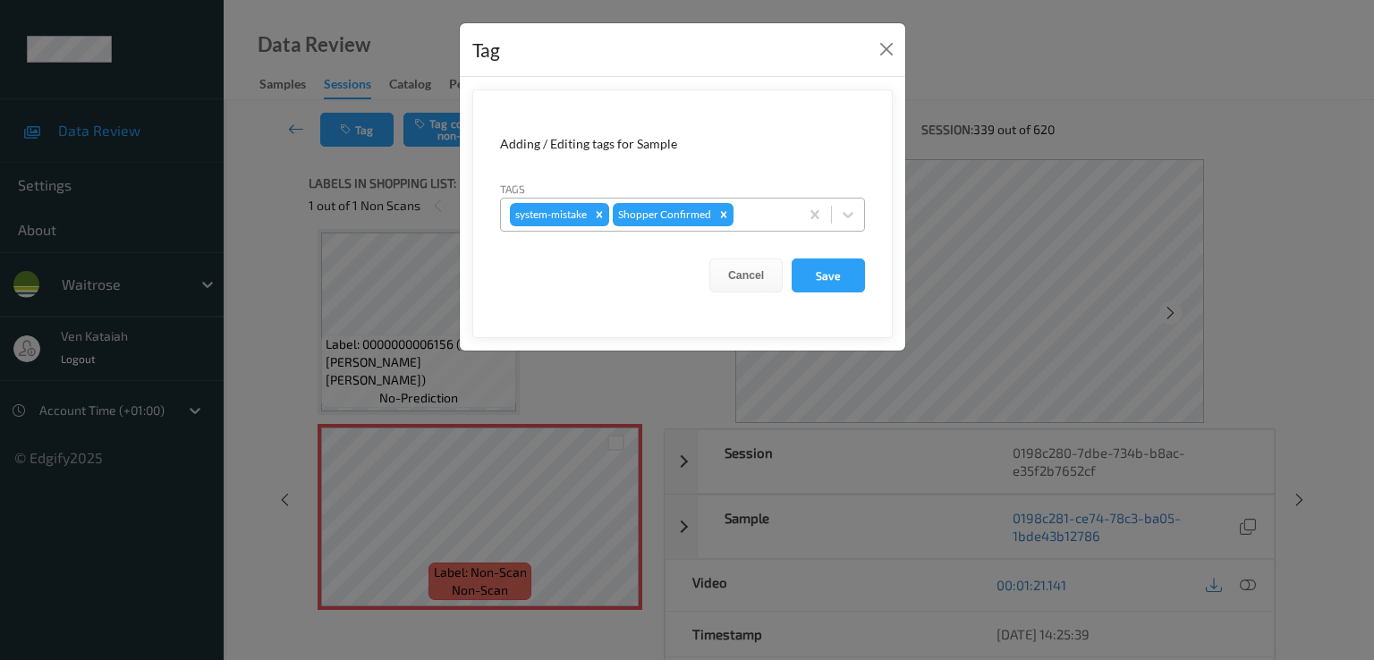
click at [784, 218] on div at bounding box center [763, 214] width 53 height 21
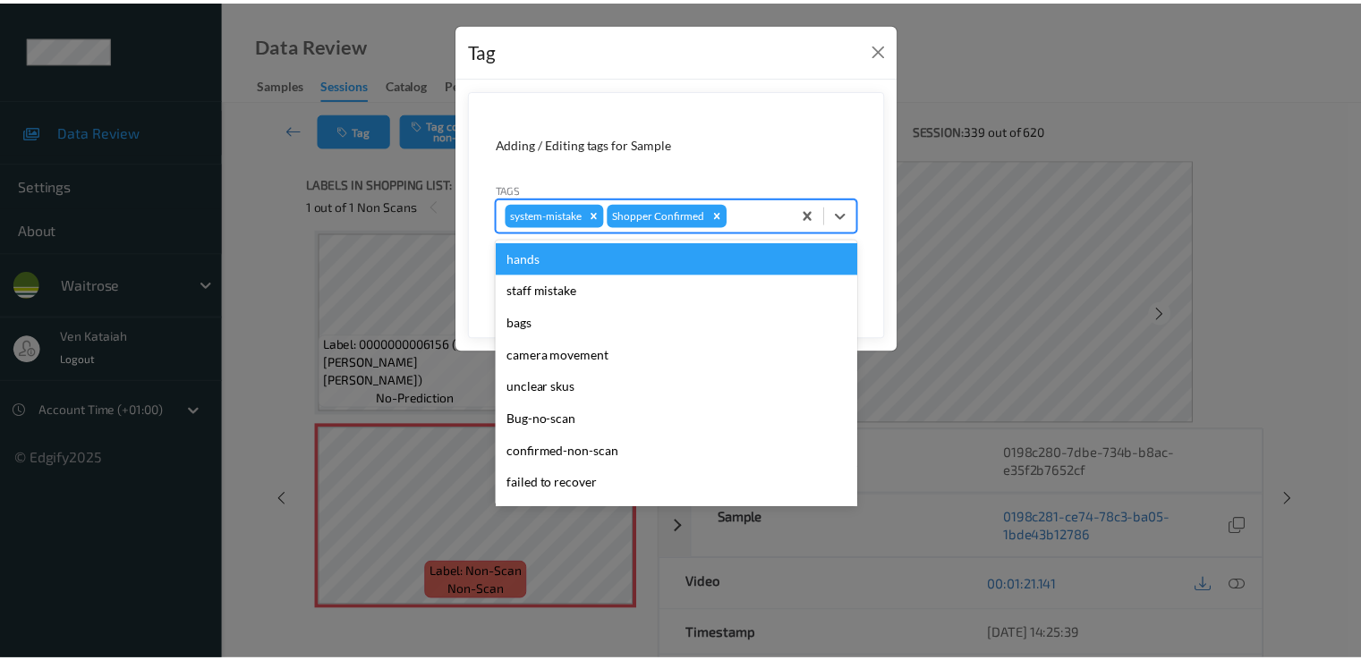
scroll to position [351, 0]
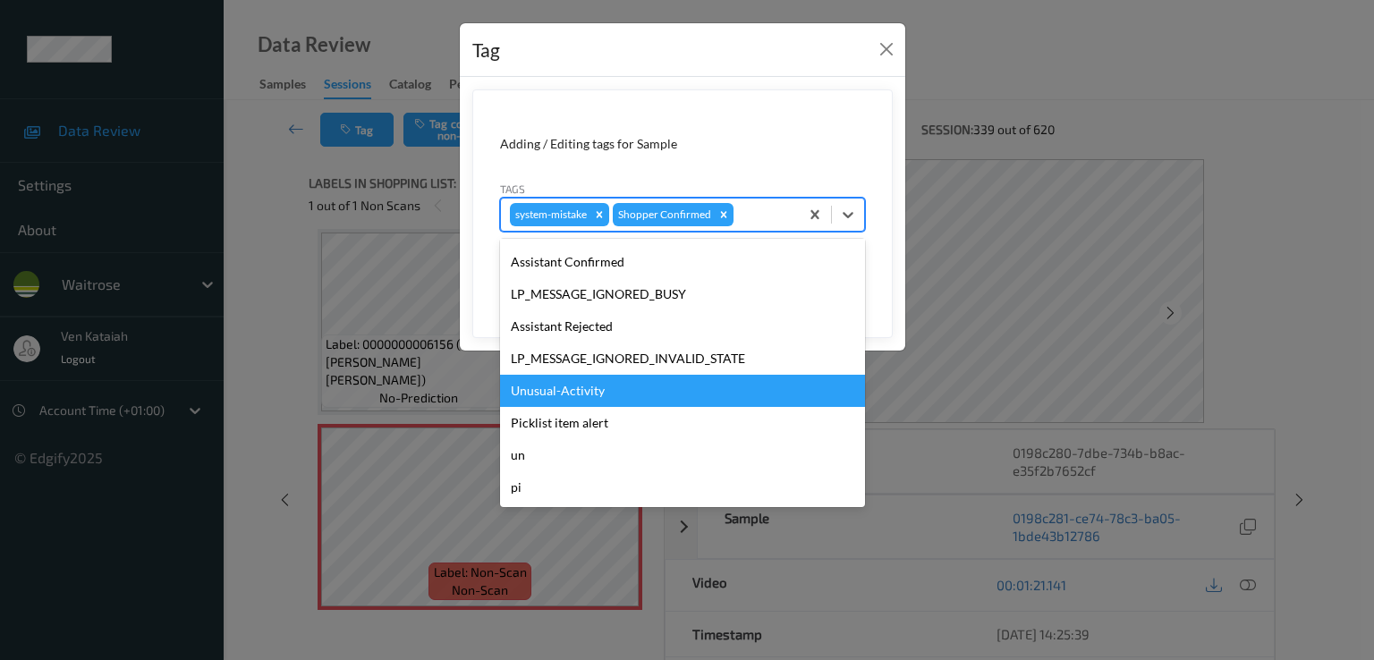
click at [571, 376] on div "Unusual-Activity" at bounding box center [682, 391] width 365 height 32
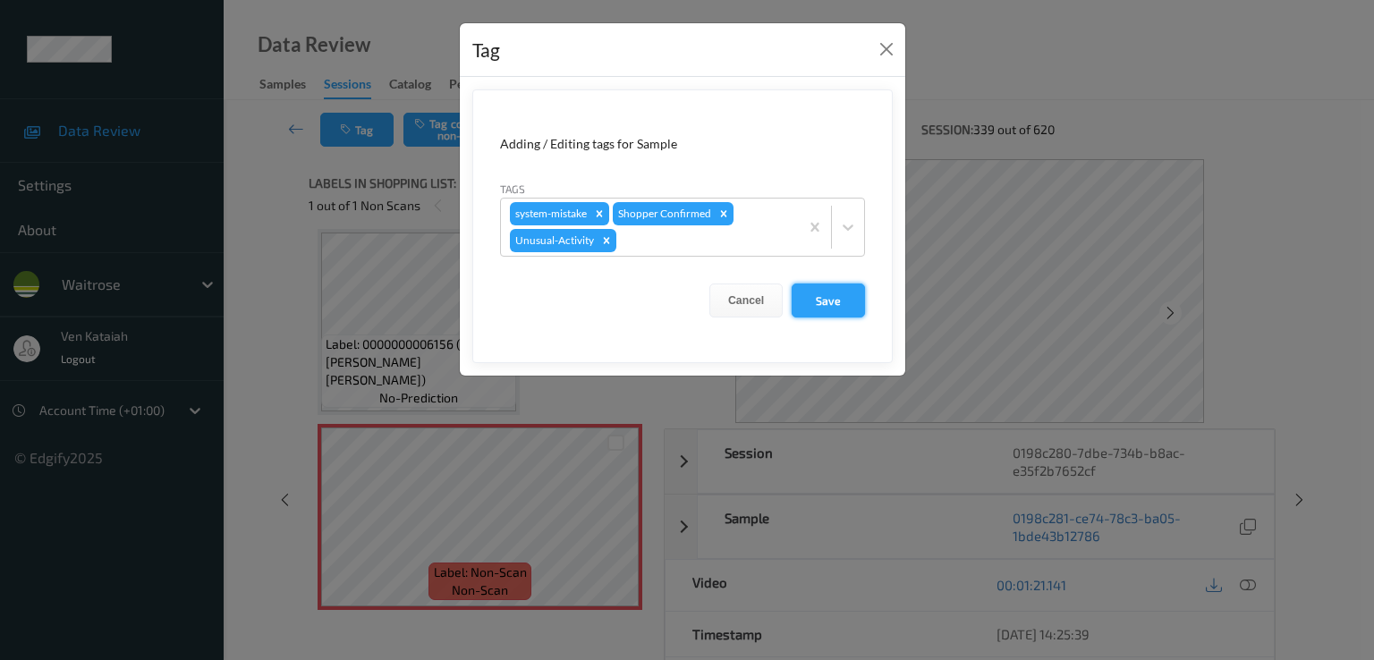
click at [841, 296] on button "Save" at bounding box center [828, 301] width 73 height 34
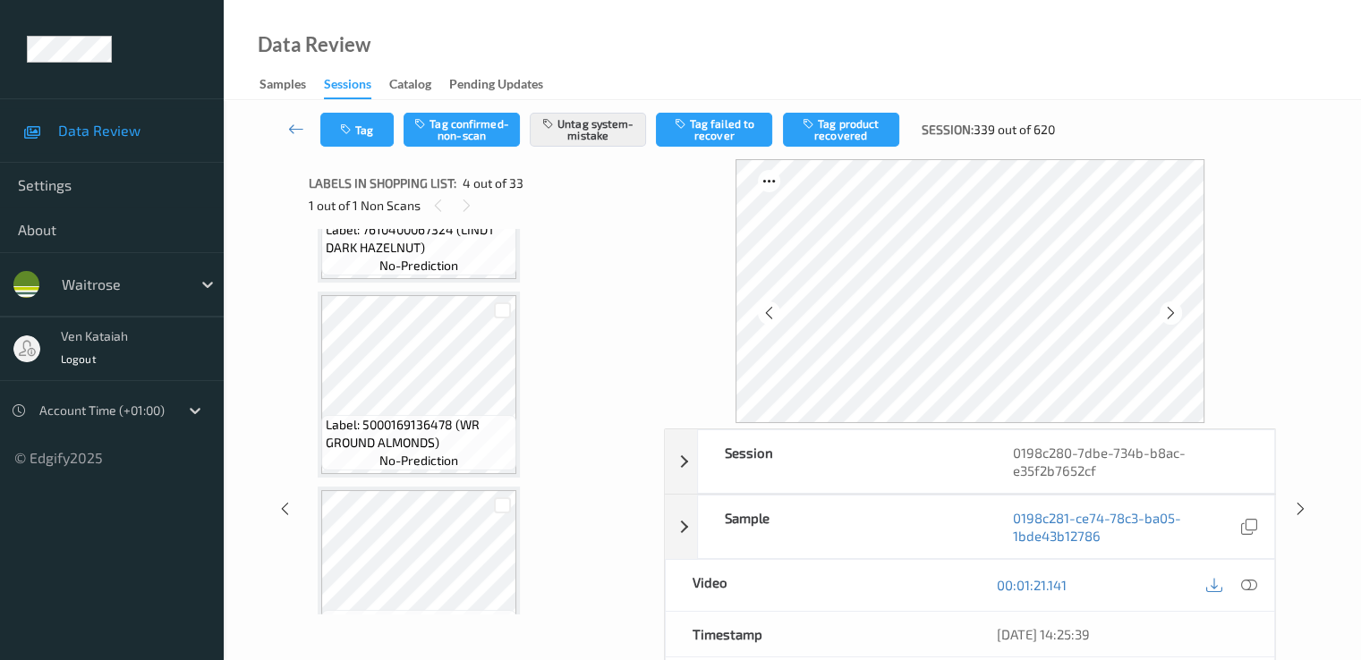
scroll to position [1473, 0]
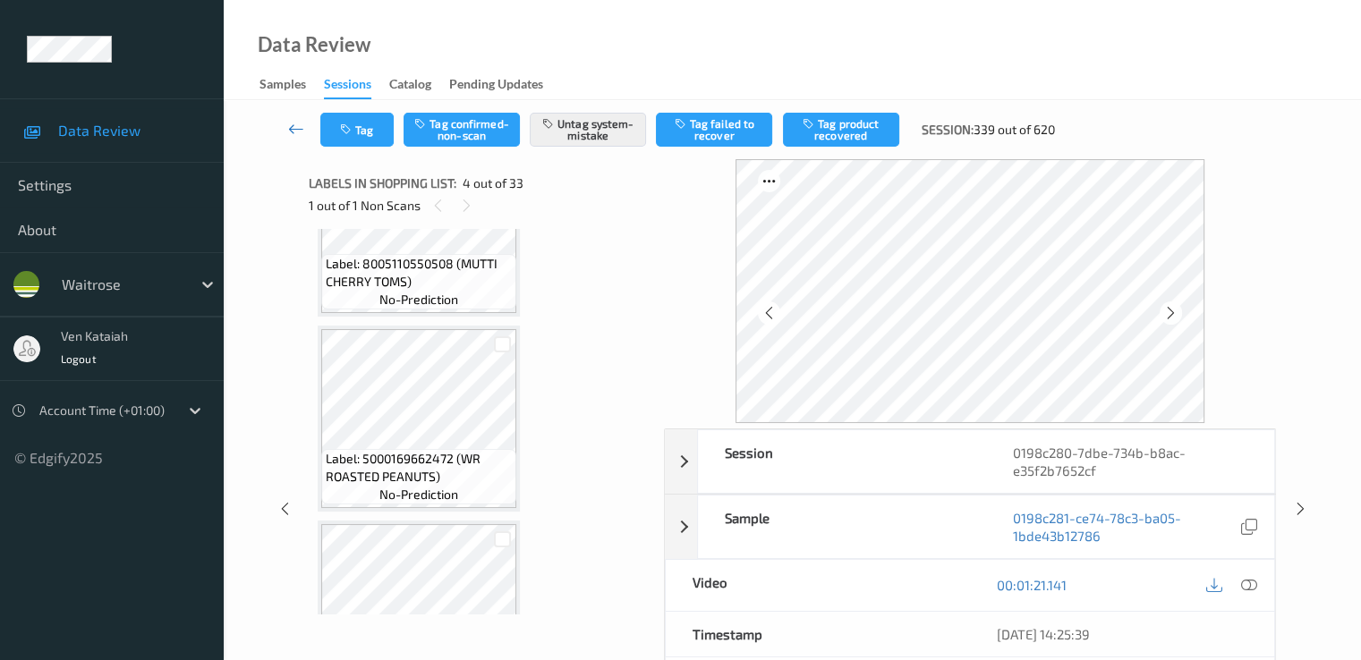
click at [298, 132] on icon at bounding box center [296, 129] width 16 height 18
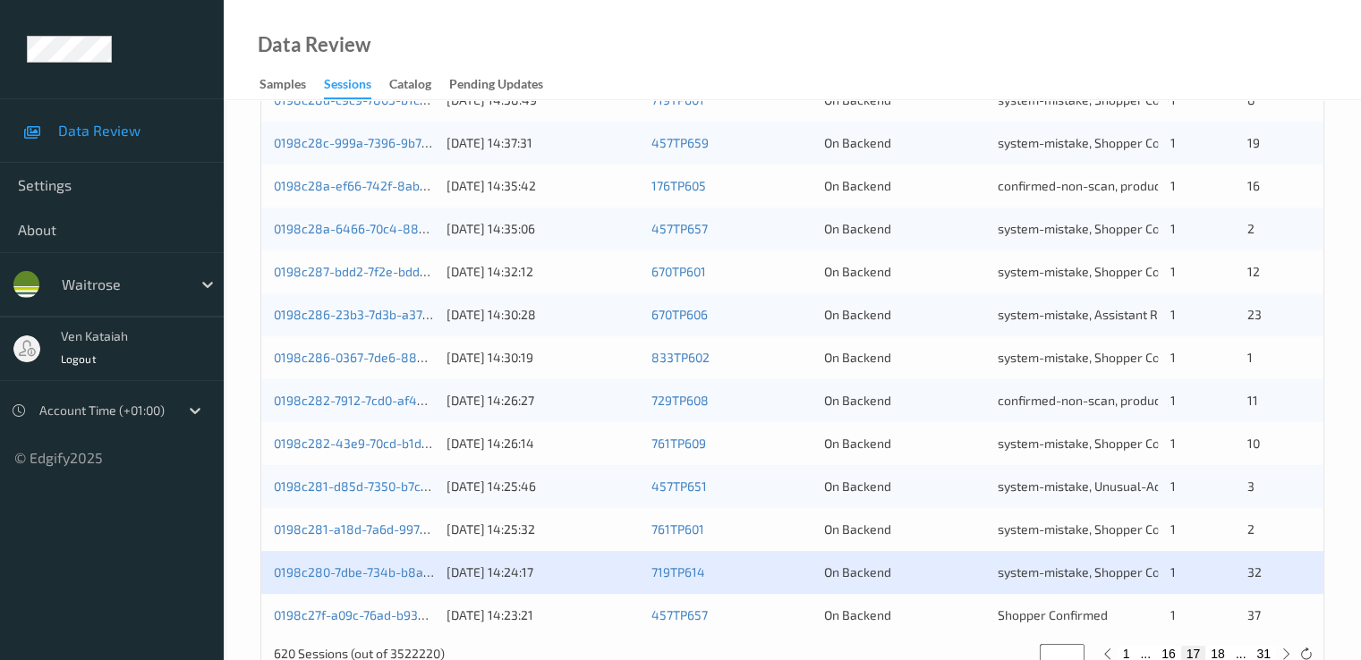
scroll to position [827, 0]
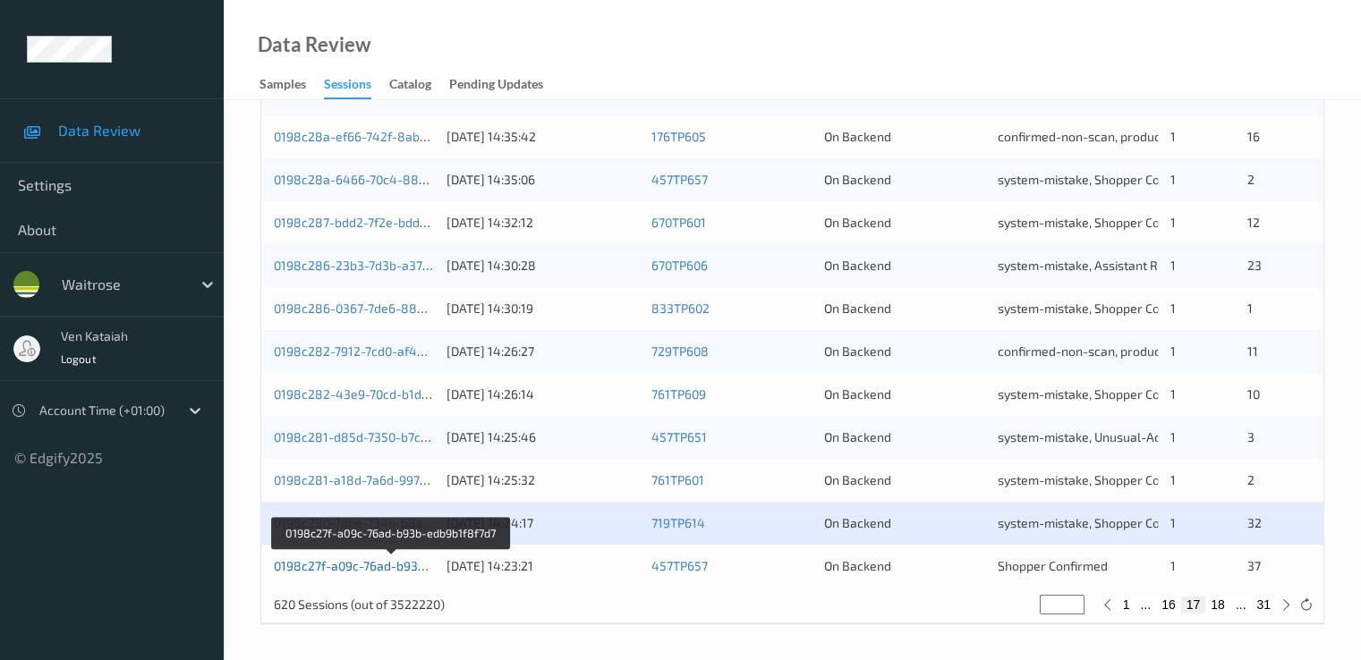
click at [390, 561] on link "0198c27f-a09c-76ad-b93b-edb9b1f8f7d7" at bounding box center [391, 565] width 234 height 15
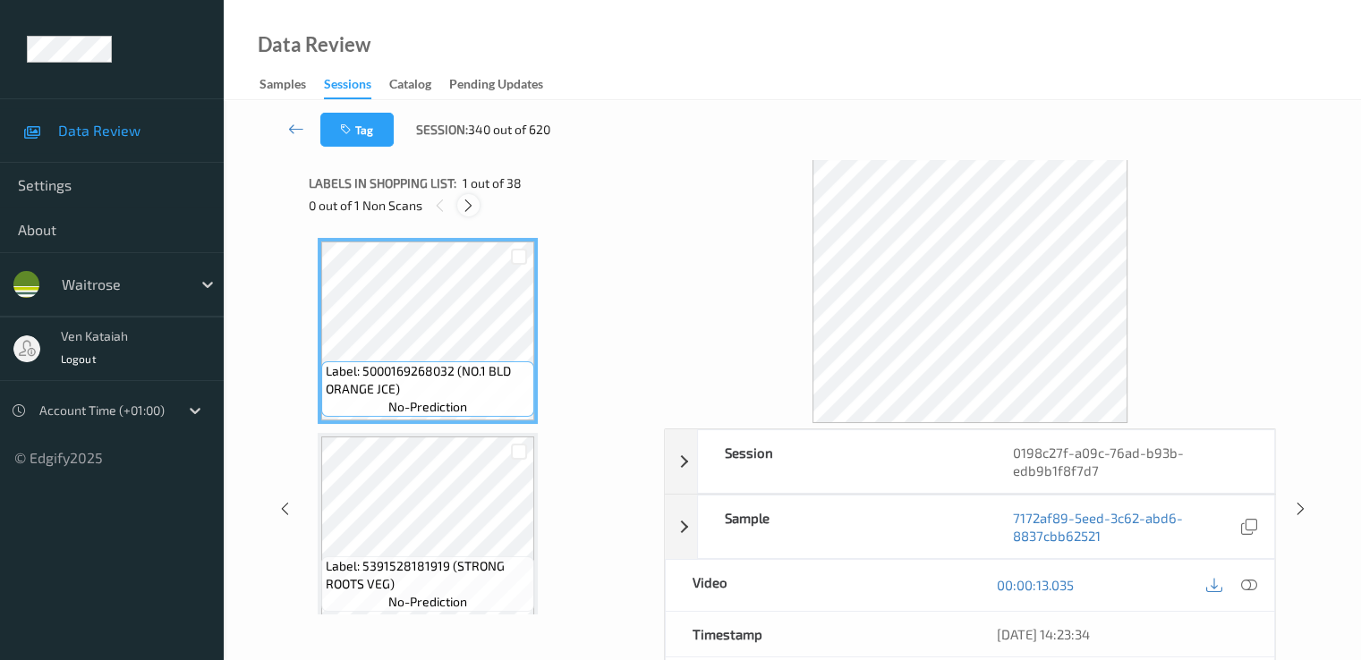
click at [478, 200] on div at bounding box center [468, 205] width 22 height 22
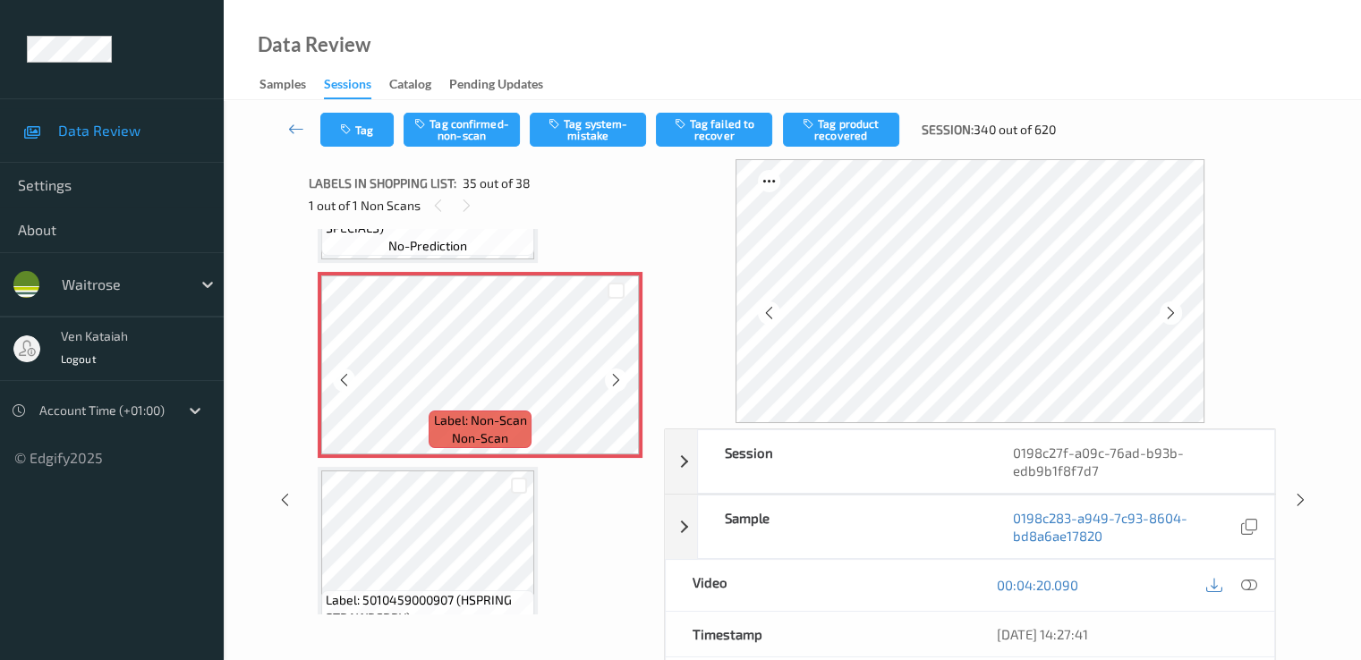
scroll to position [6624, 0]
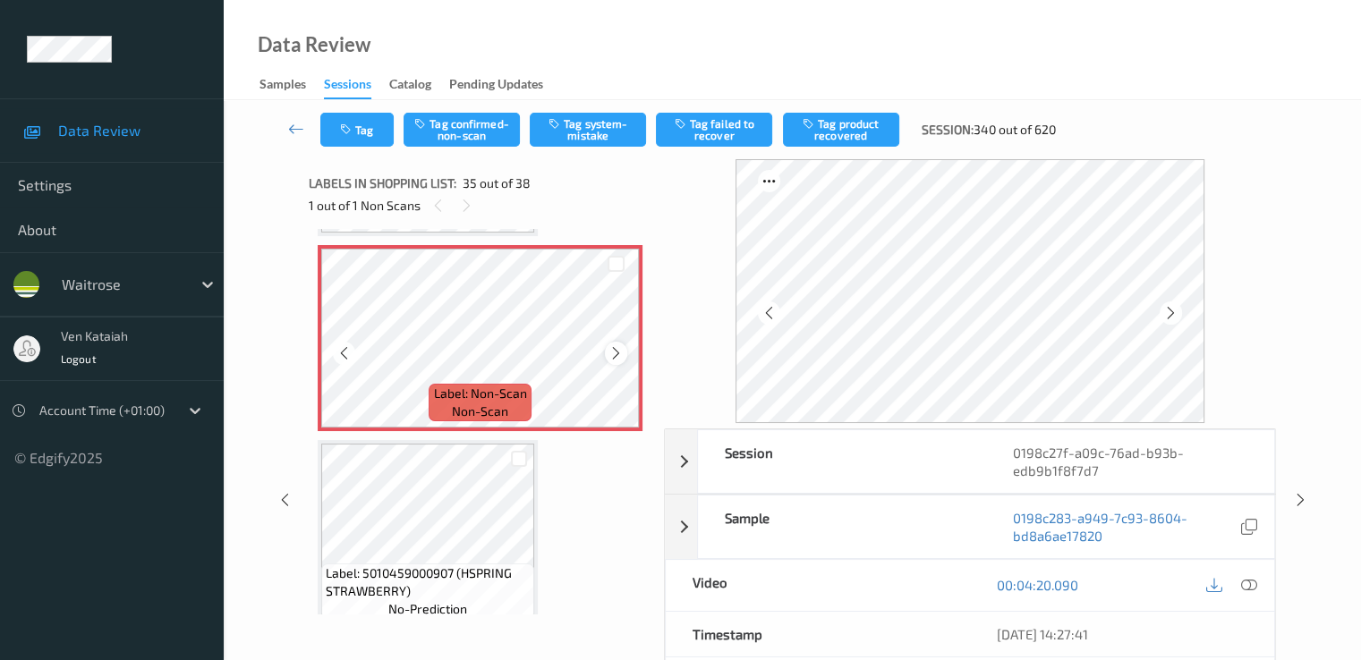
click at [612, 353] on icon at bounding box center [615, 353] width 15 height 16
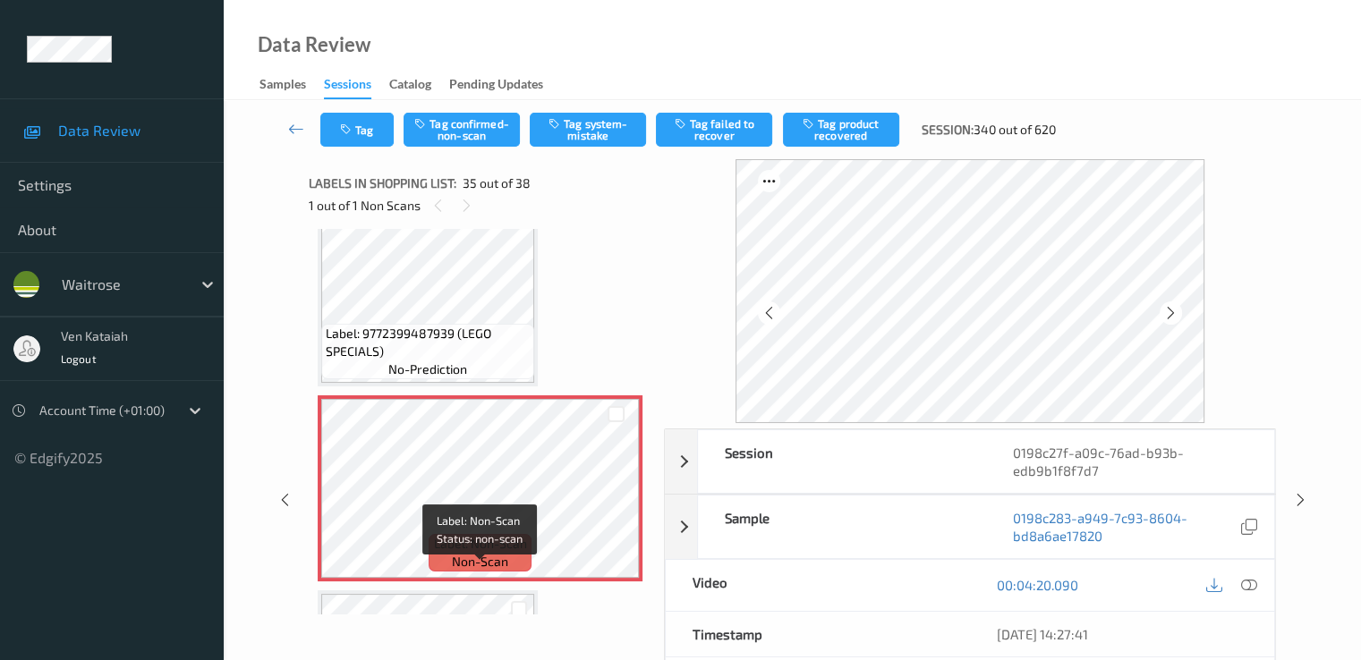
scroll to position [6445, 0]
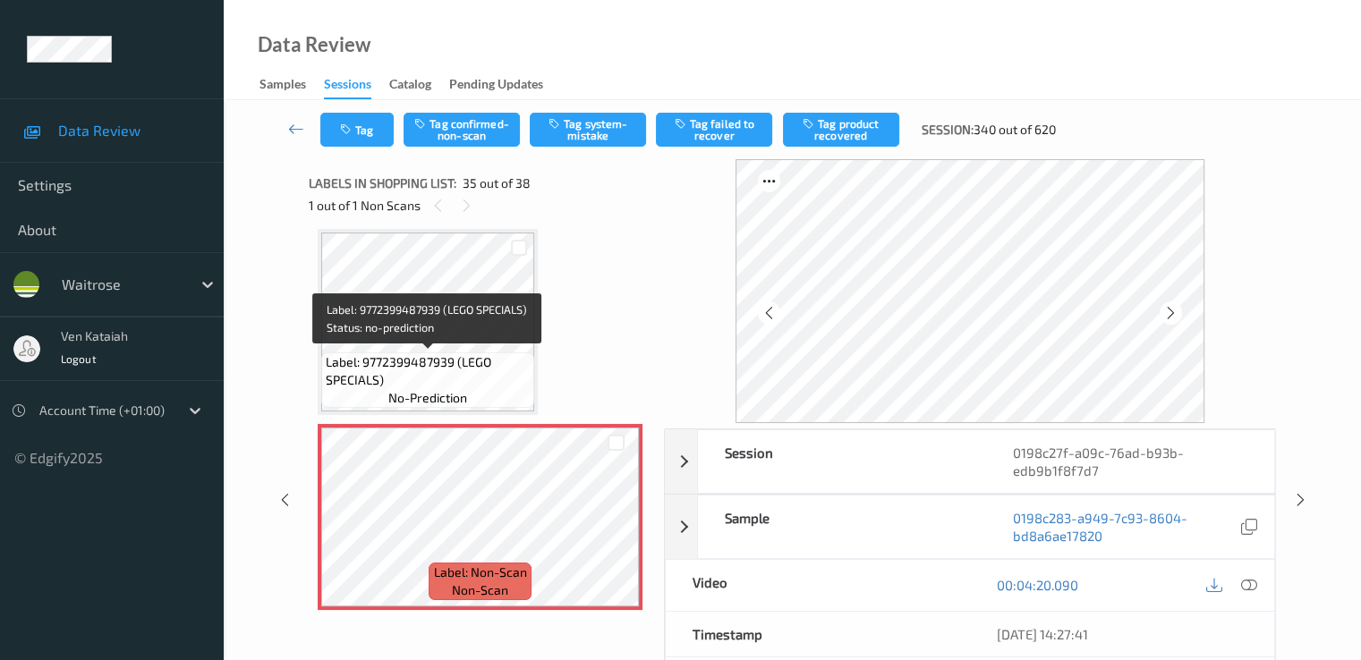
click at [456, 355] on span "Label: 9772399487939 (LEGO SPECIALS)" at bounding box center [428, 371] width 204 height 36
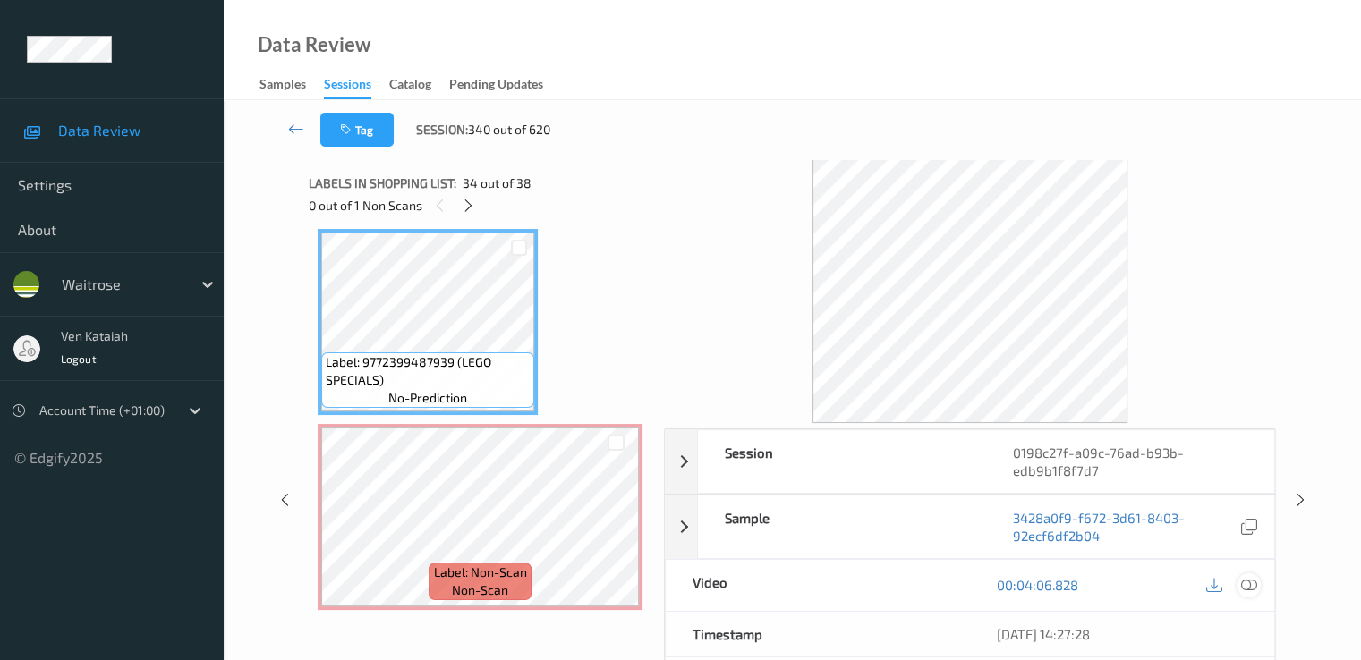
click at [1253, 593] on div at bounding box center [1248, 585] width 24 height 24
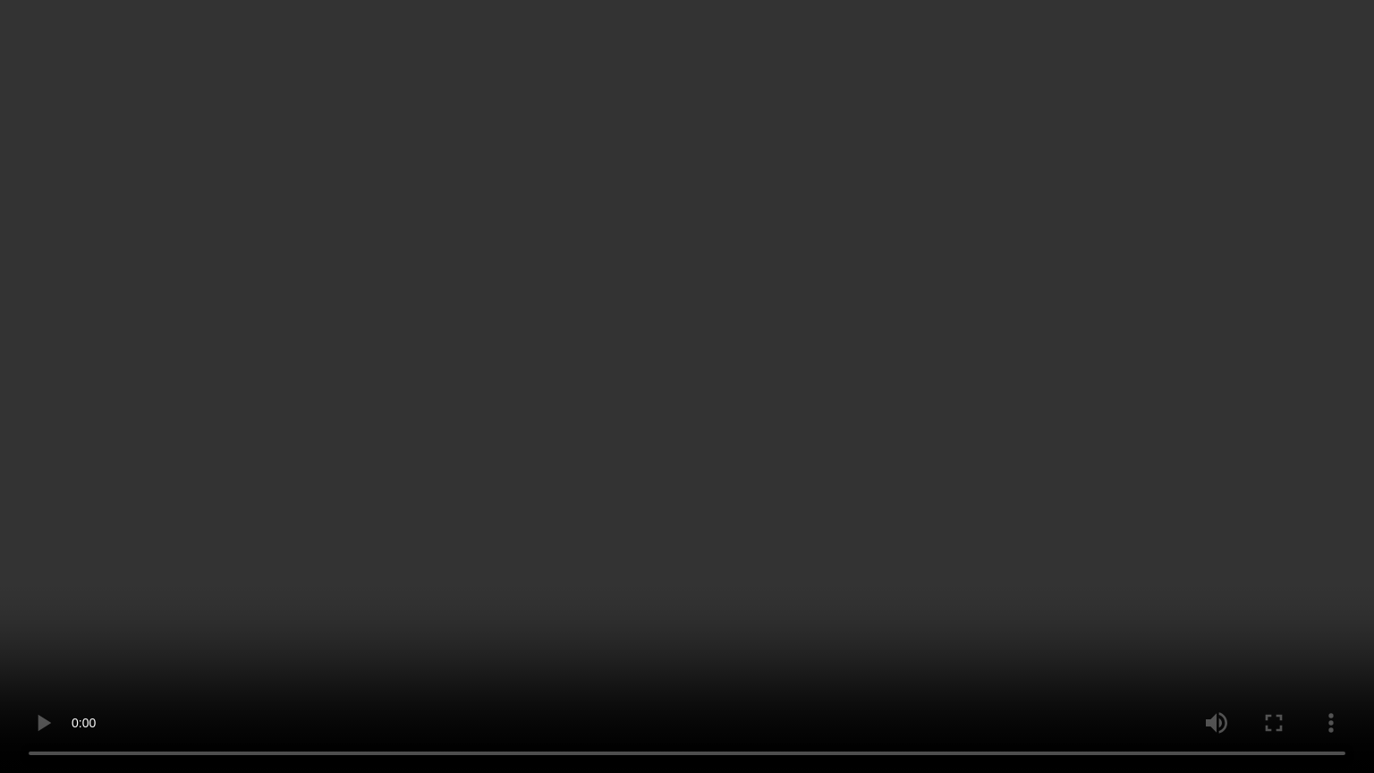
click at [809, 516] on video at bounding box center [687, 386] width 1374 height 773
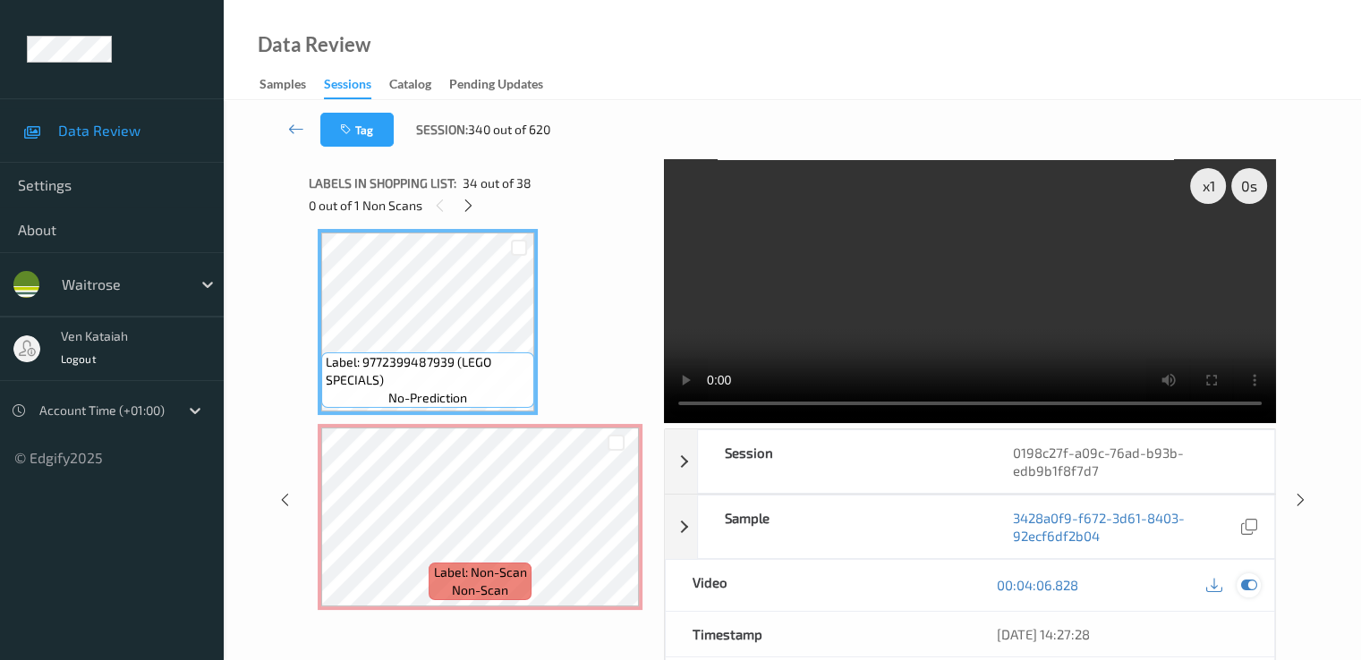
click at [1244, 588] on icon at bounding box center [1248, 585] width 16 height 16
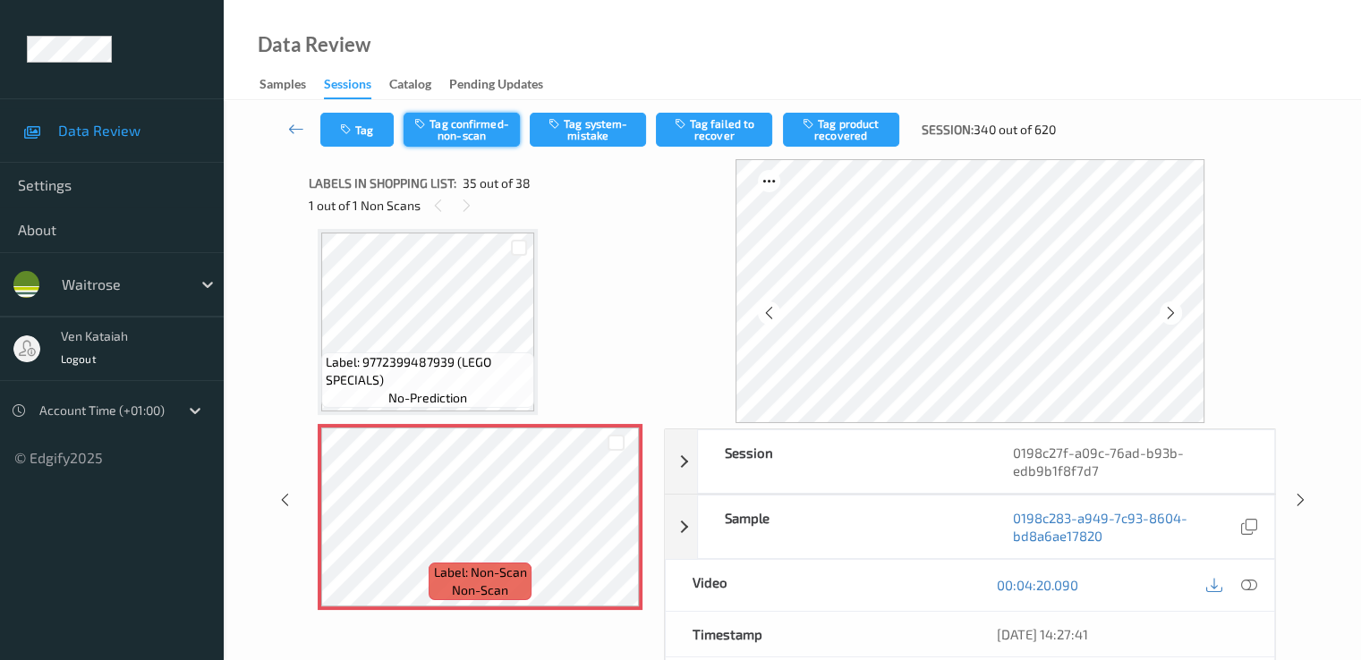
click at [468, 113] on button "Tag confirmed-non-scan" at bounding box center [461, 130] width 116 height 34
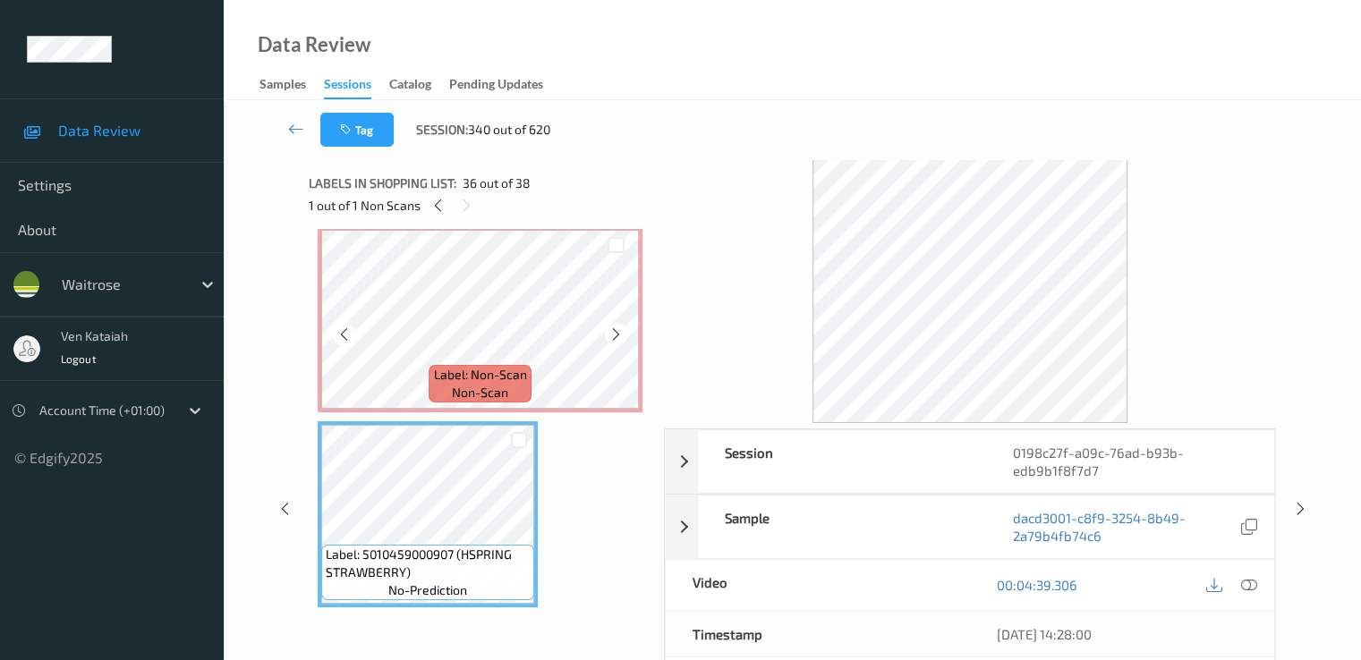
scroll to position [6624, 0]
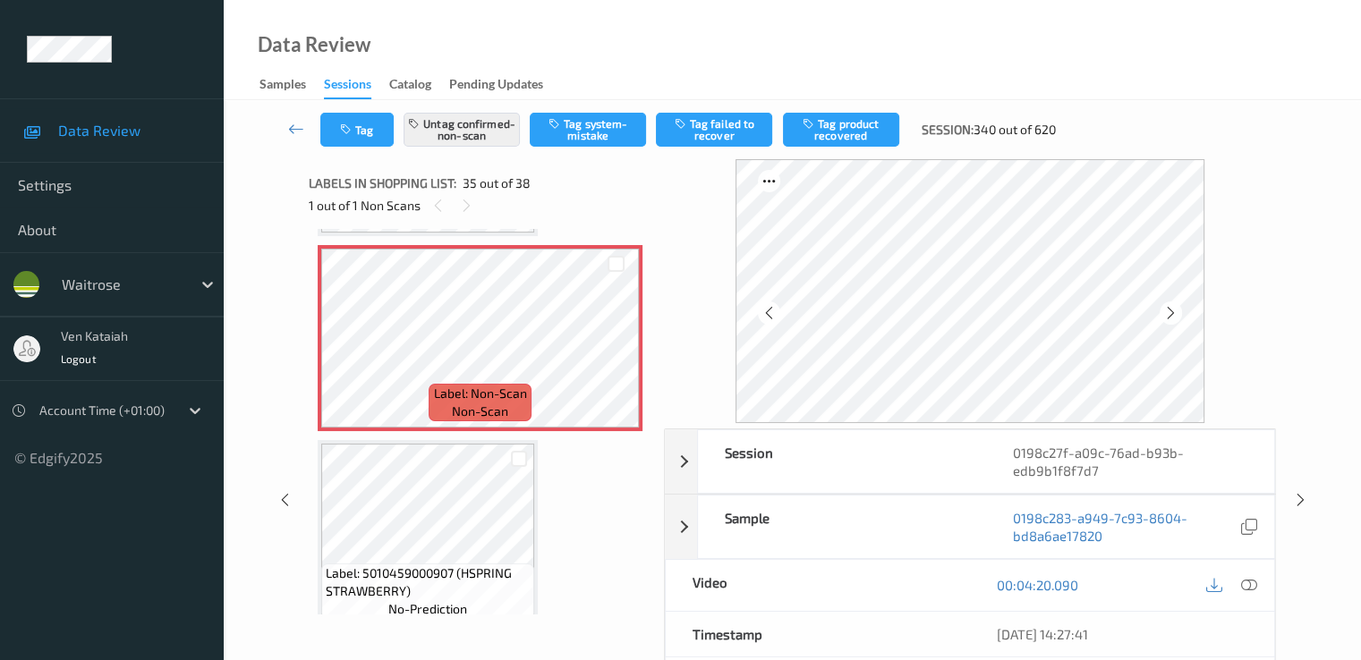
drag, startPoint x: 882, startPoint y: 127, endPoint x: 861, endPoint y: 136, distance: 23.3
click at [879, 127] on button "Tag product recovered" at bounding box center [841, 130] width 116 height 34
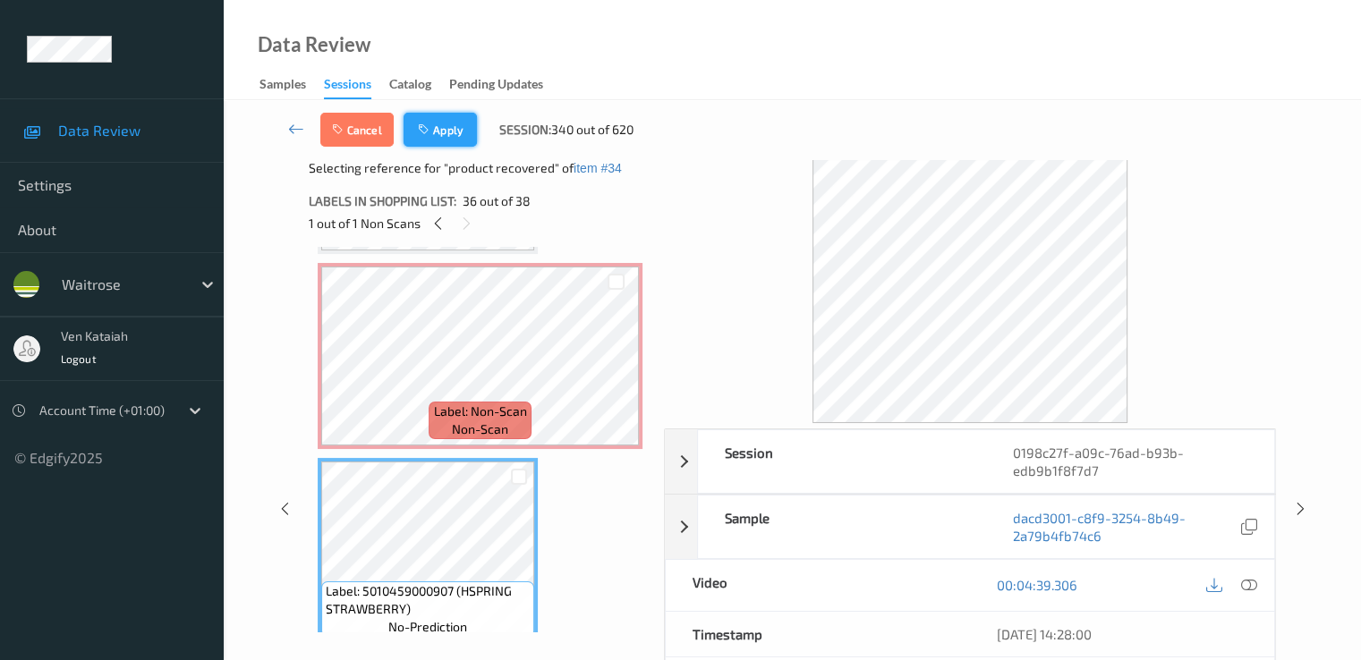
click at [454, 114] on button "Apply" at bounding box center [439, 130] width 73 height 34
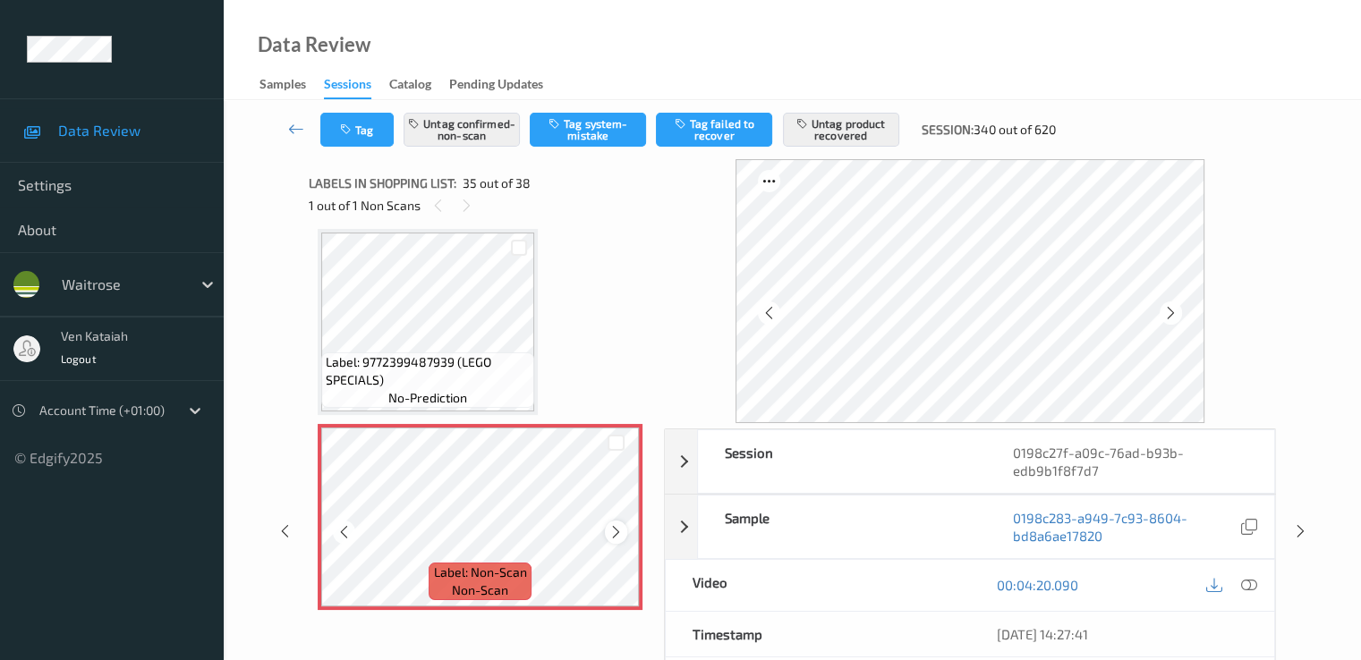
click at [622, 529] on icon at bounding box center [615, 532] width 15 height 16
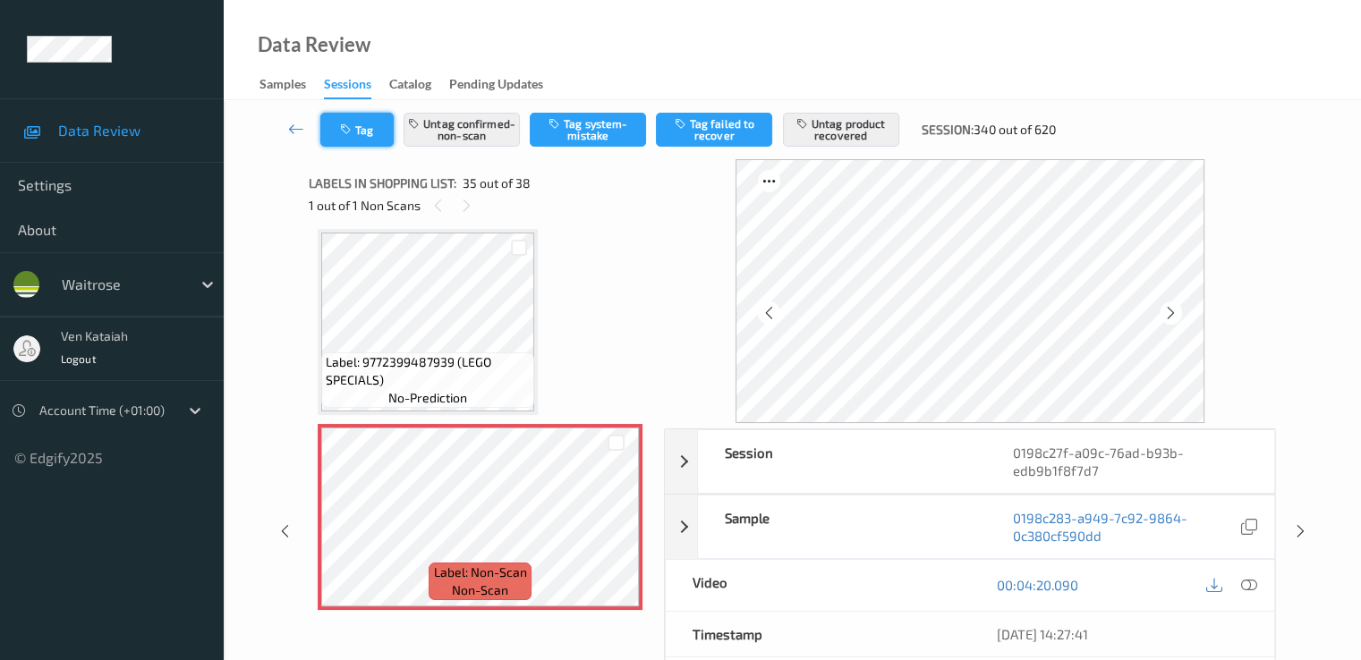
click at [327, 128] on button "Tag" at bounding box center [356, 130] width 73 height 34
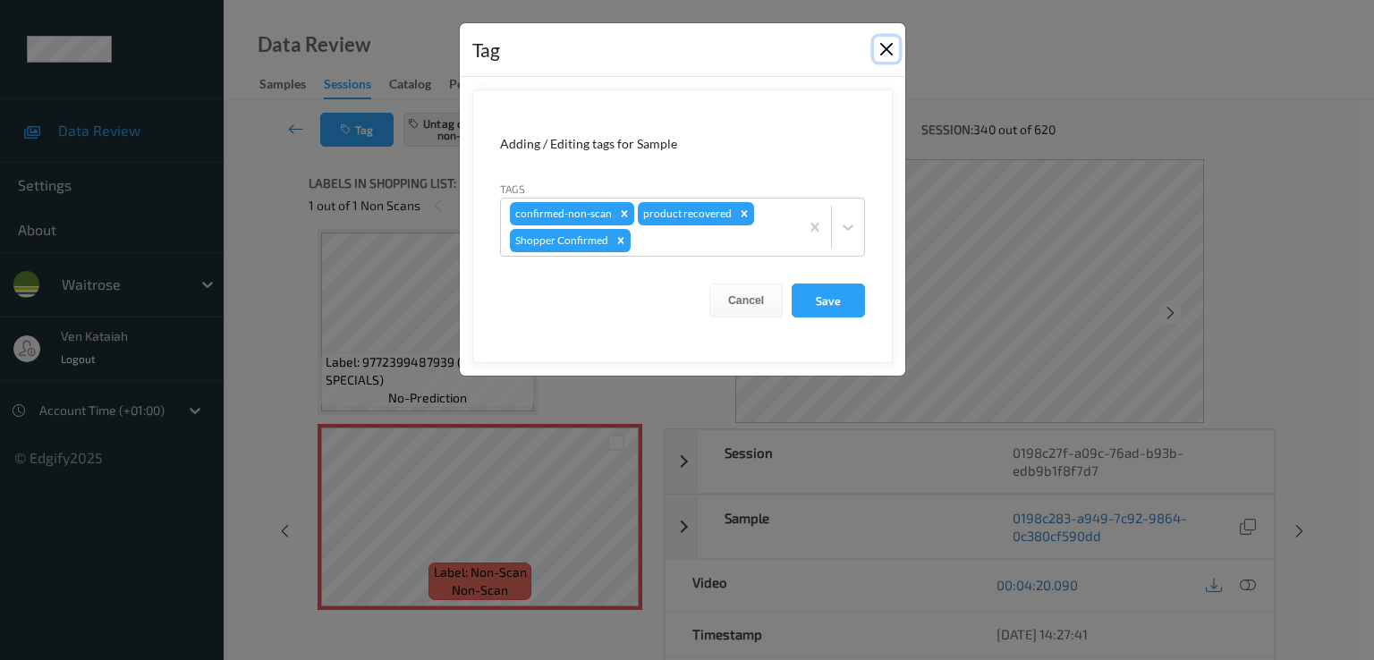
click at [887, 51] on button "Close" at bounding box center [886, 49] width 25 height 25
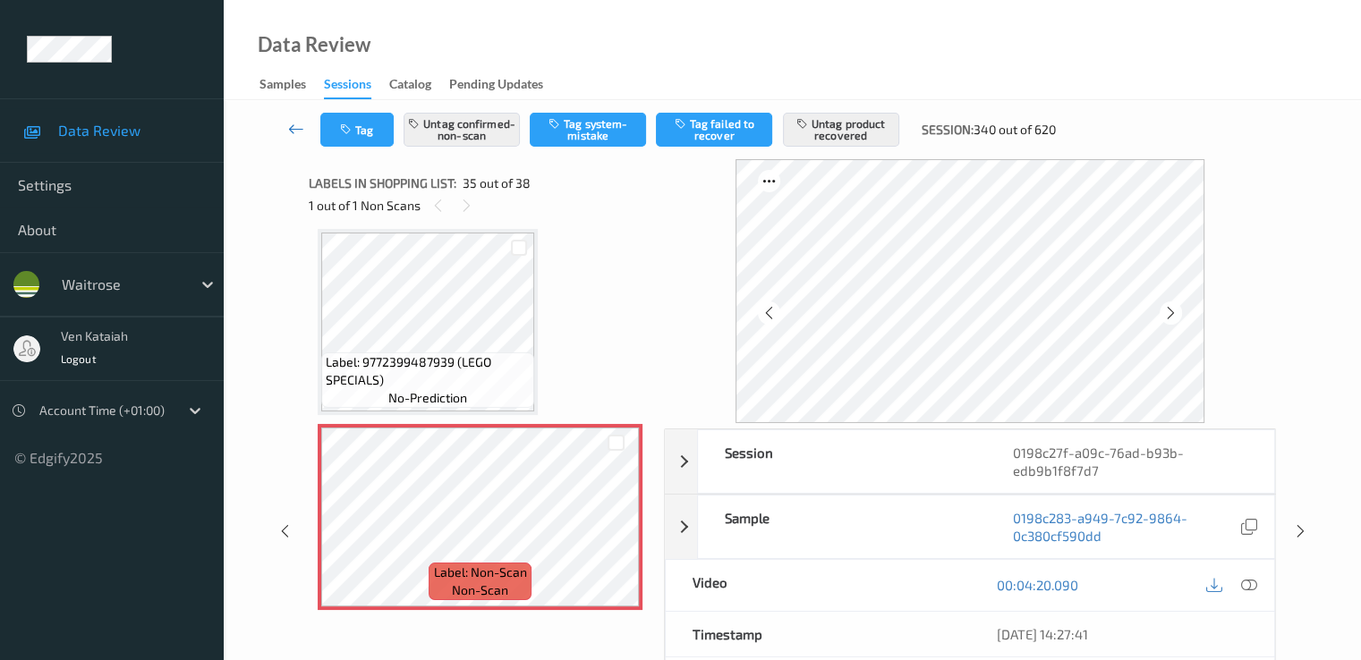
click at [290, 123] on icon at bounding box center [296, 129] width 16 height 18
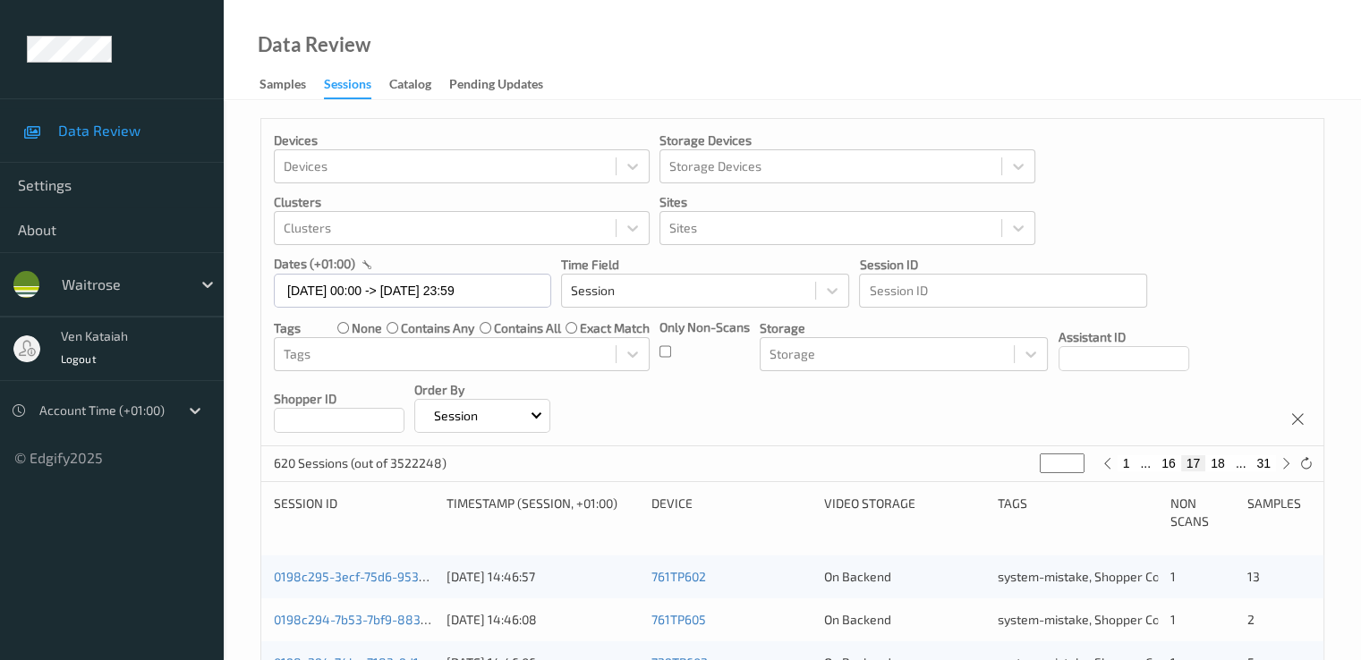
click at [1219, 459] on button "18" at bounding box center [1217, 463] width 25 height 16
type input "**"
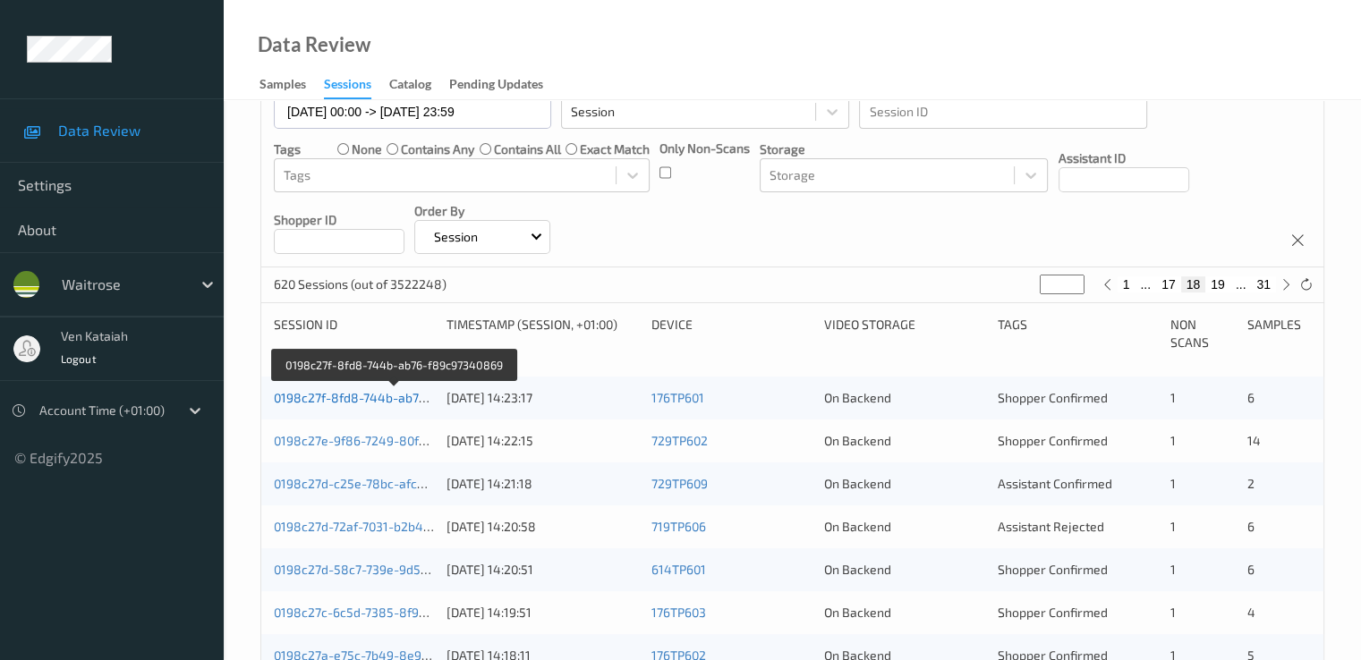
click at [408, 396] on link "0198c27f-8fd8-744b-ab76-f89c97340869" at bounding box center [395, 397] width 242 height 15
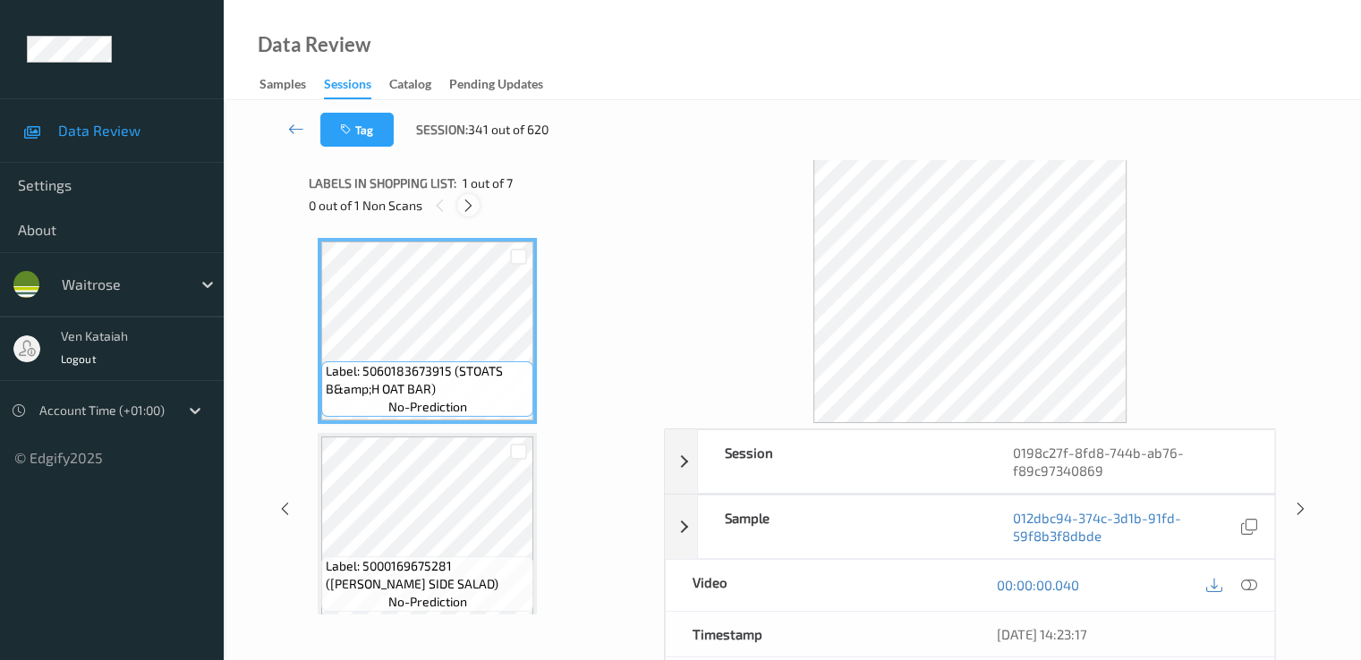
click at [471, 204] on icon at bounding box center [468, 206] width 15 height 16
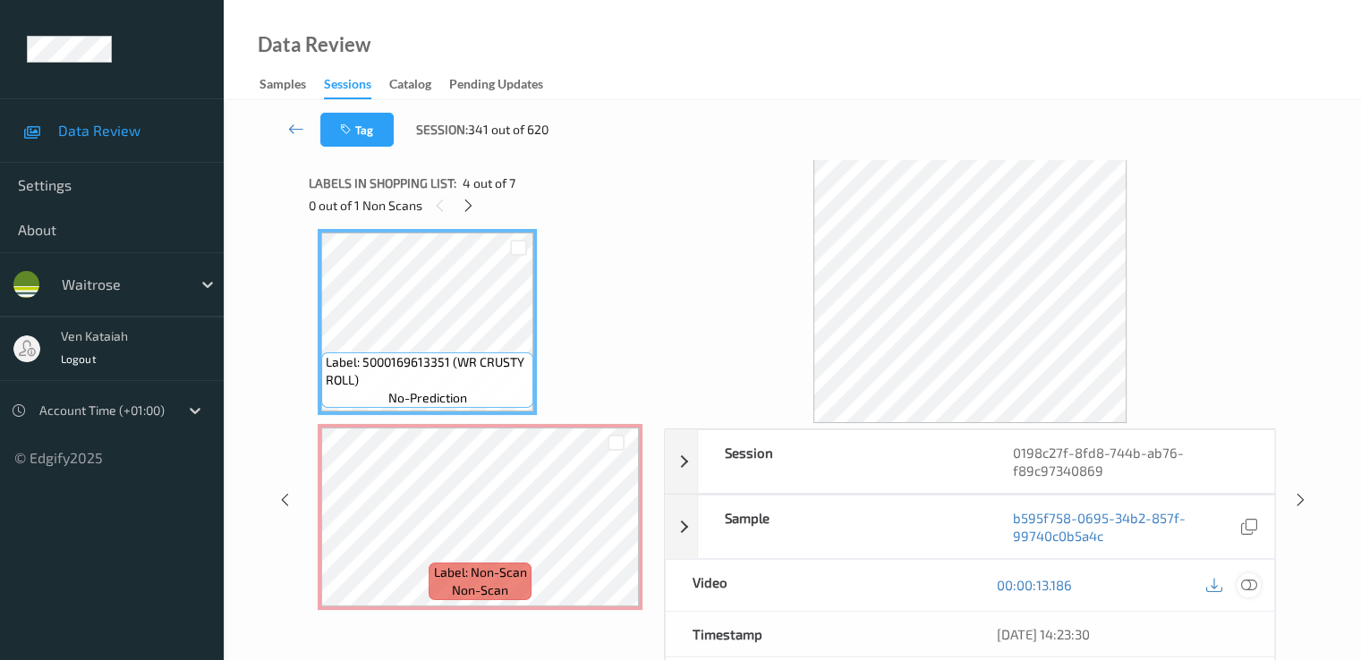
click at [1255, 592] on div at bounding box center [1248, 585] width 24 height 24
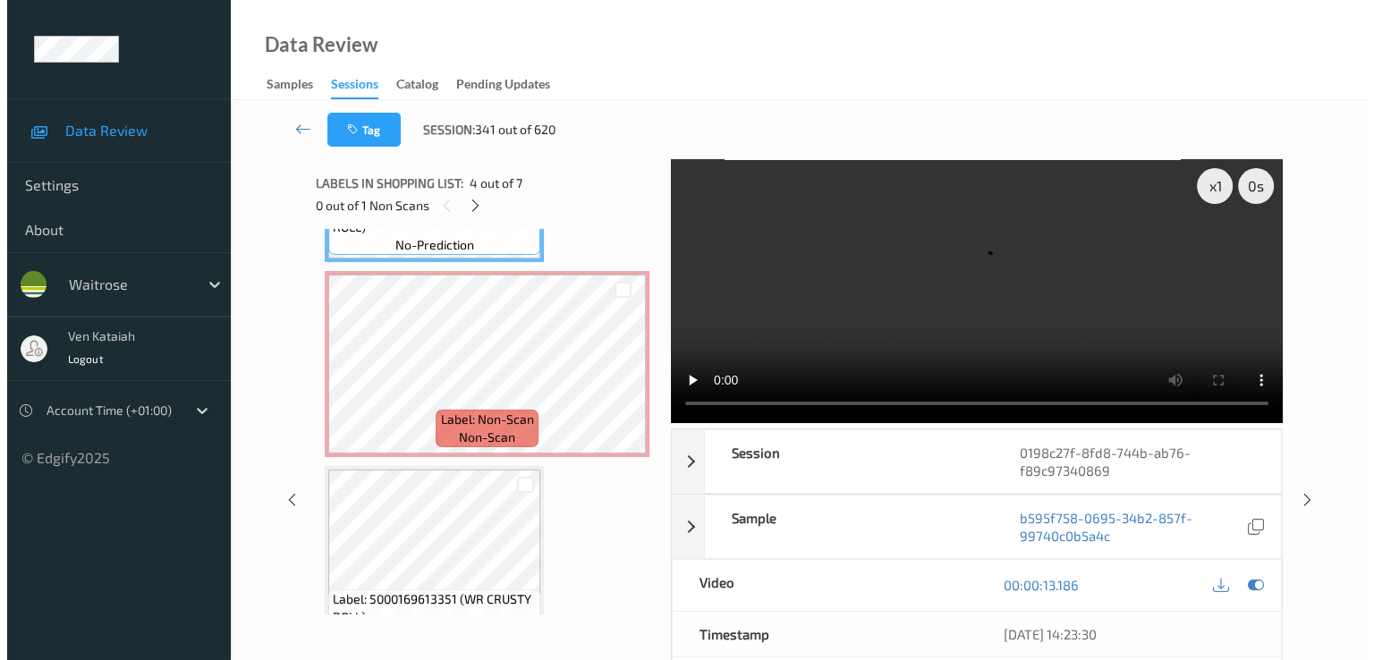
scroll to position [773, 0]
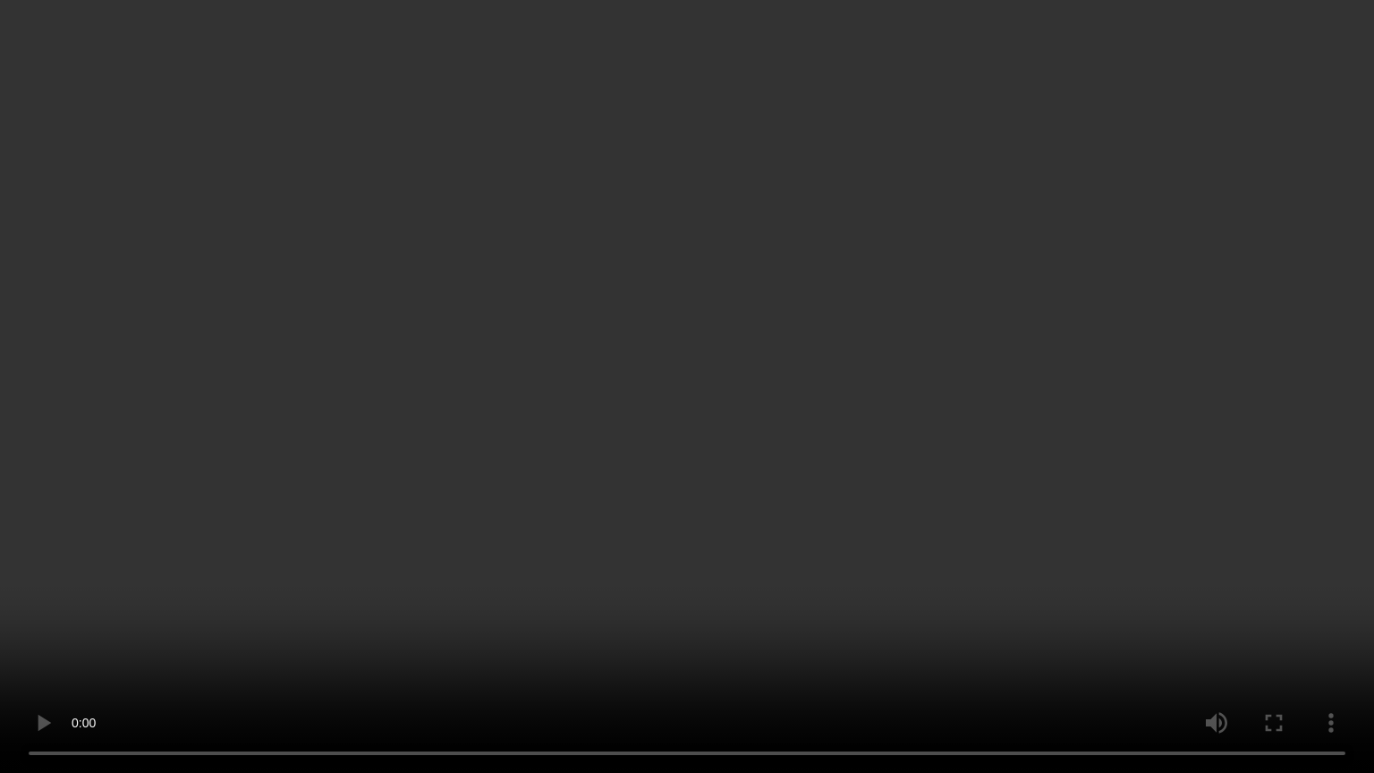
click at [922, 471] on video at bounding box center [687, 386] width 1374 height 773
click at [1272, 659] on video at bounding box center [687, 386] width 1374 height 773
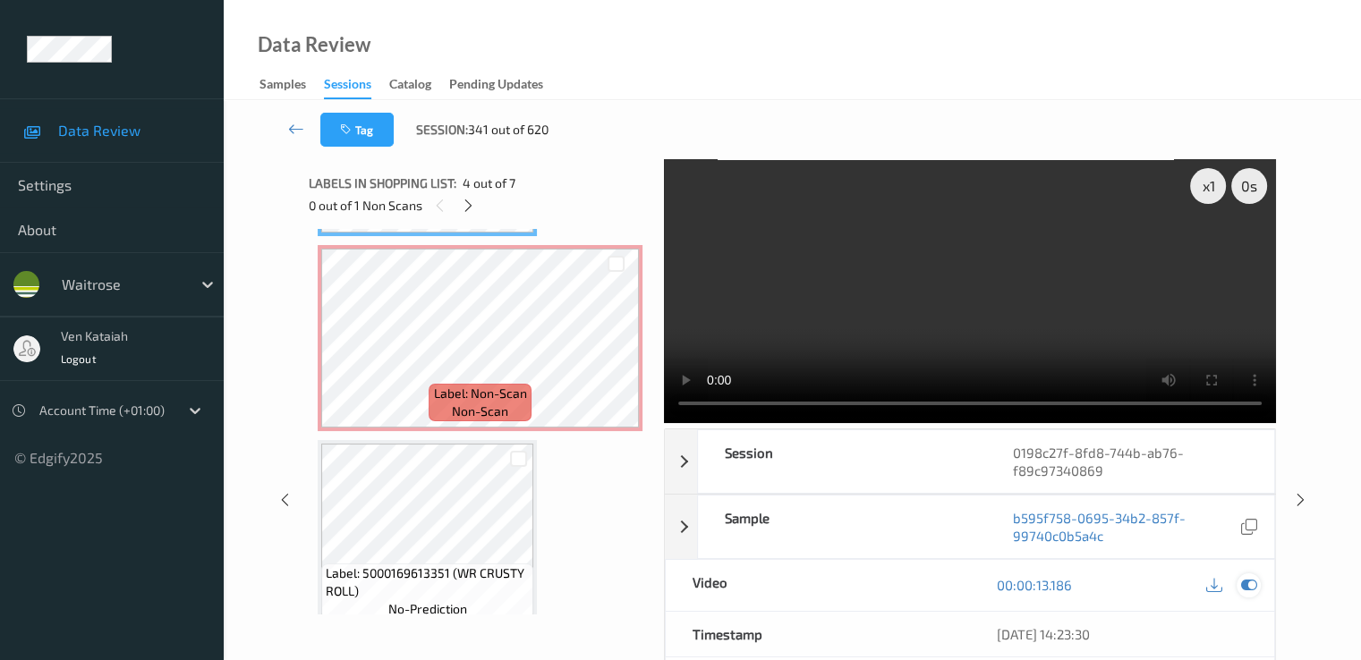
click at [1247, 582] on icon at bounding box center [1248, 585] width 16 height 16
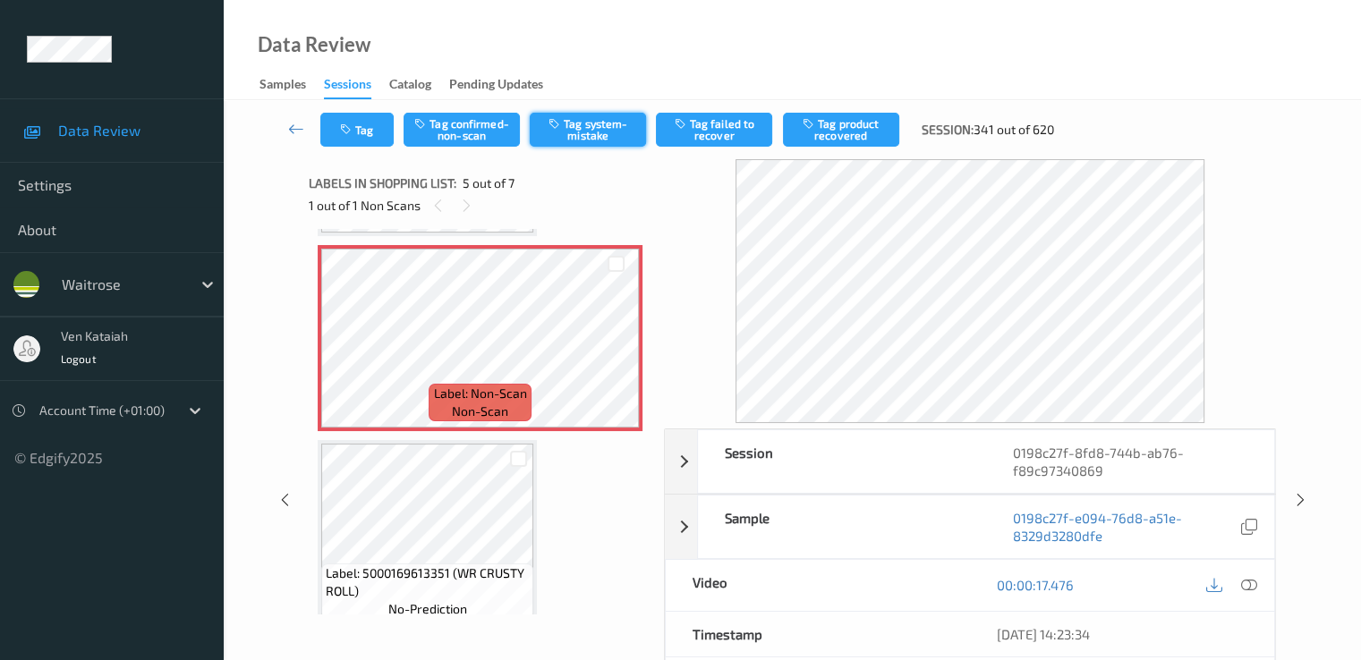
click at [588, 130] on button "Tag system-mistake" at bounding box center [588, 130] width 116 height 34
click at [371, 150] on div "Tag Tag confirmed-non-scan Untag system-mistake Tag failed to recover Tag produ…" at bounding box center [792, 129] width 1064 height 59
click at [369, 135] on button "Tag" at bounding box center [356, 130] width 73 height 34
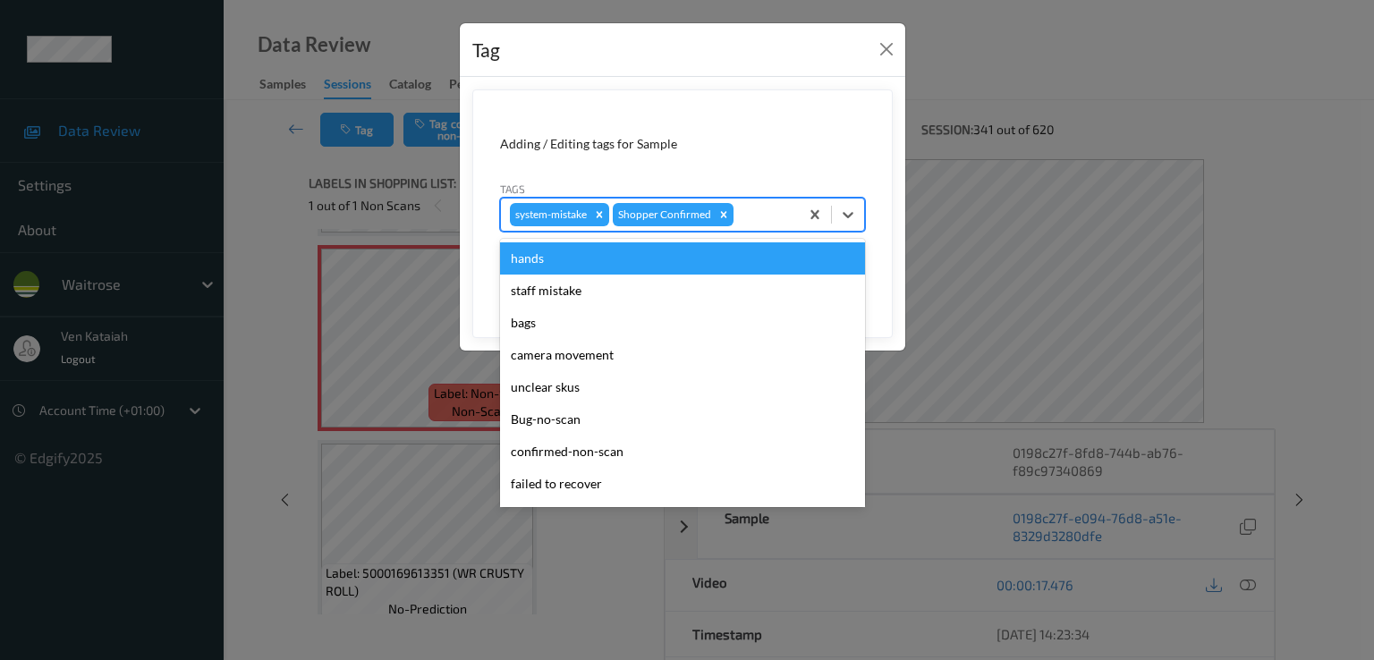
click at [778, 217] on div at bounding box center [763, 214] width 53 height 21
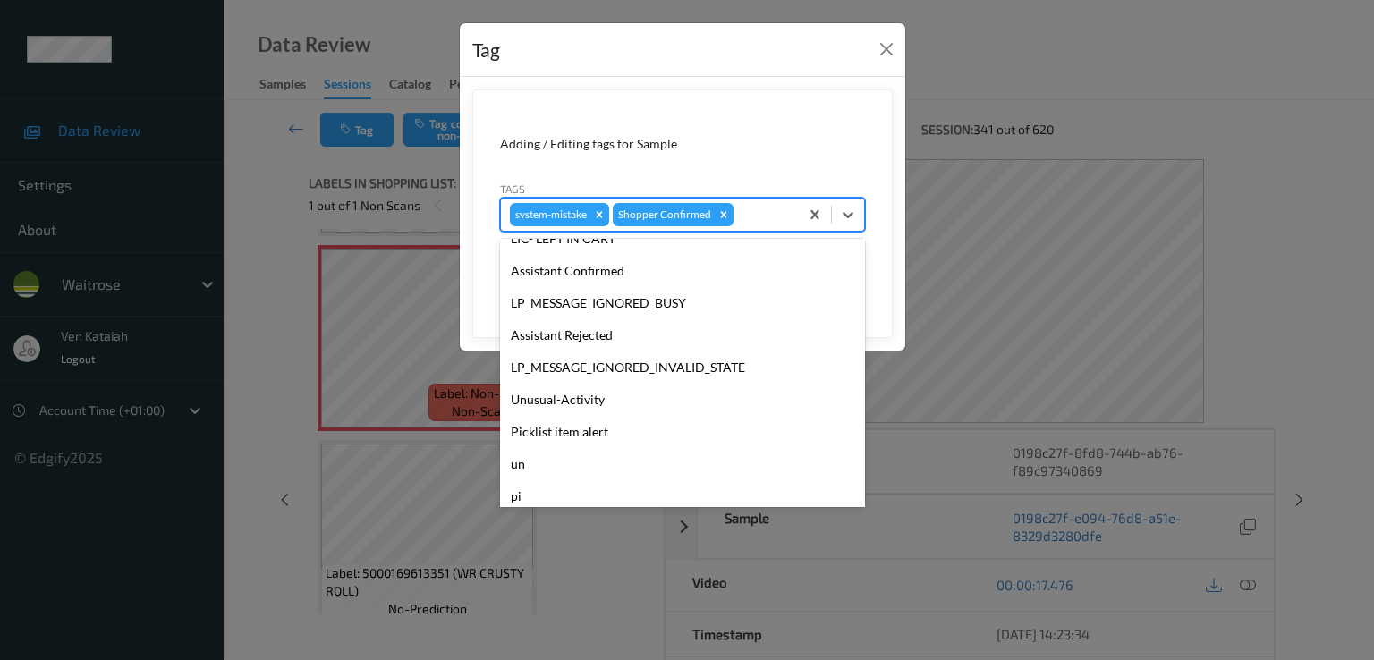
scroll to position [351, 0]
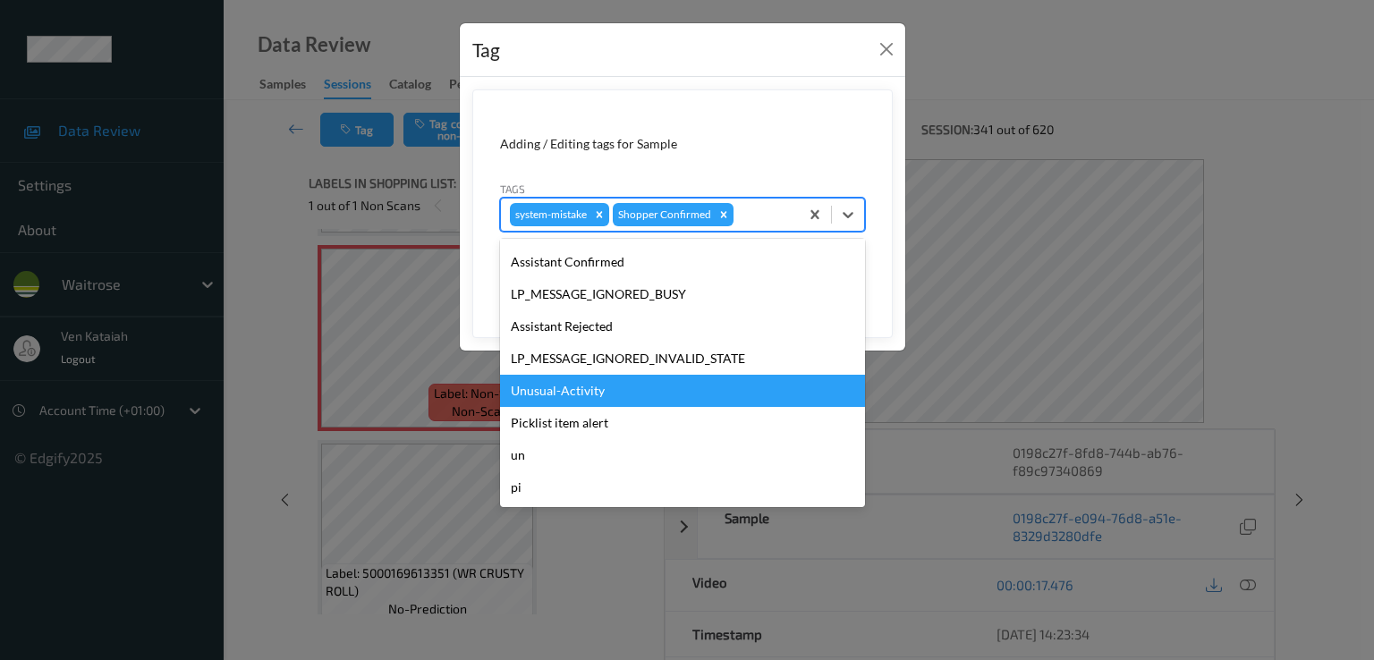
click at [564, 395] on div "Unusual-Activity" at bounding box center [682, 391] width 365 height 32
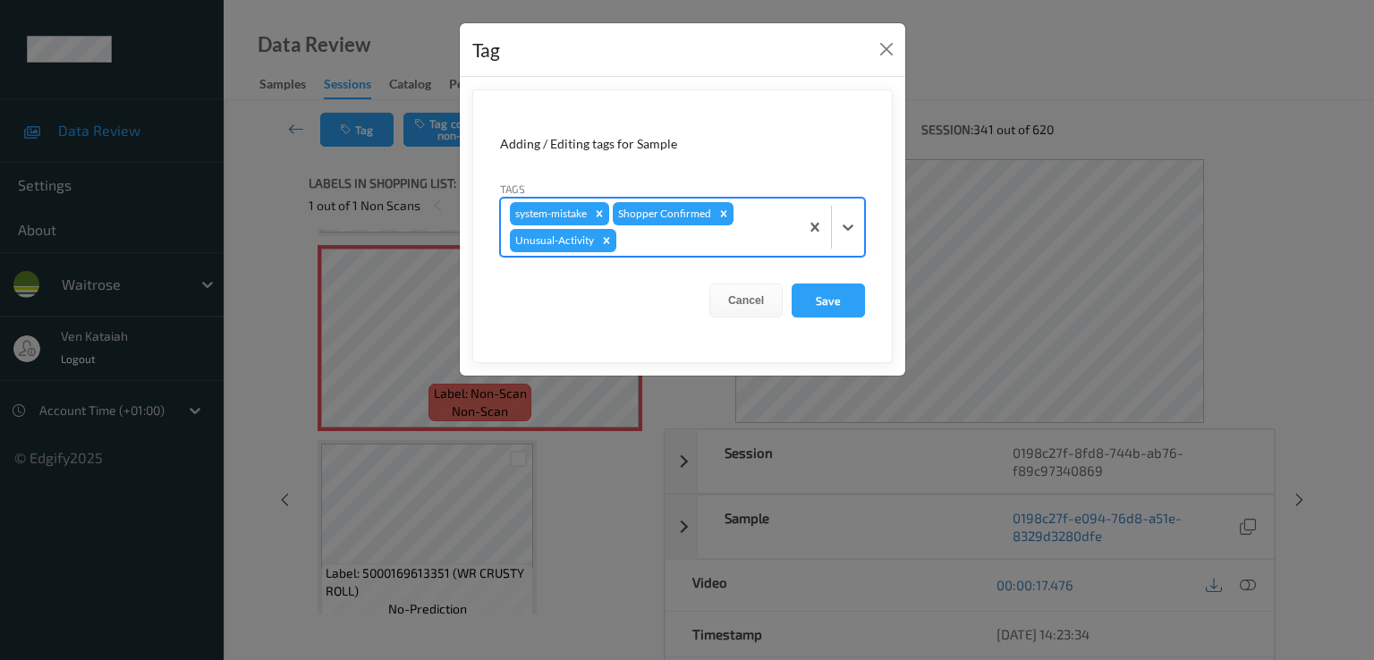
click at [701, 251] on div "system-mistake Shopper Confirmed Unusual-Activity" at bounding box center [650, 227] width 298 height 57
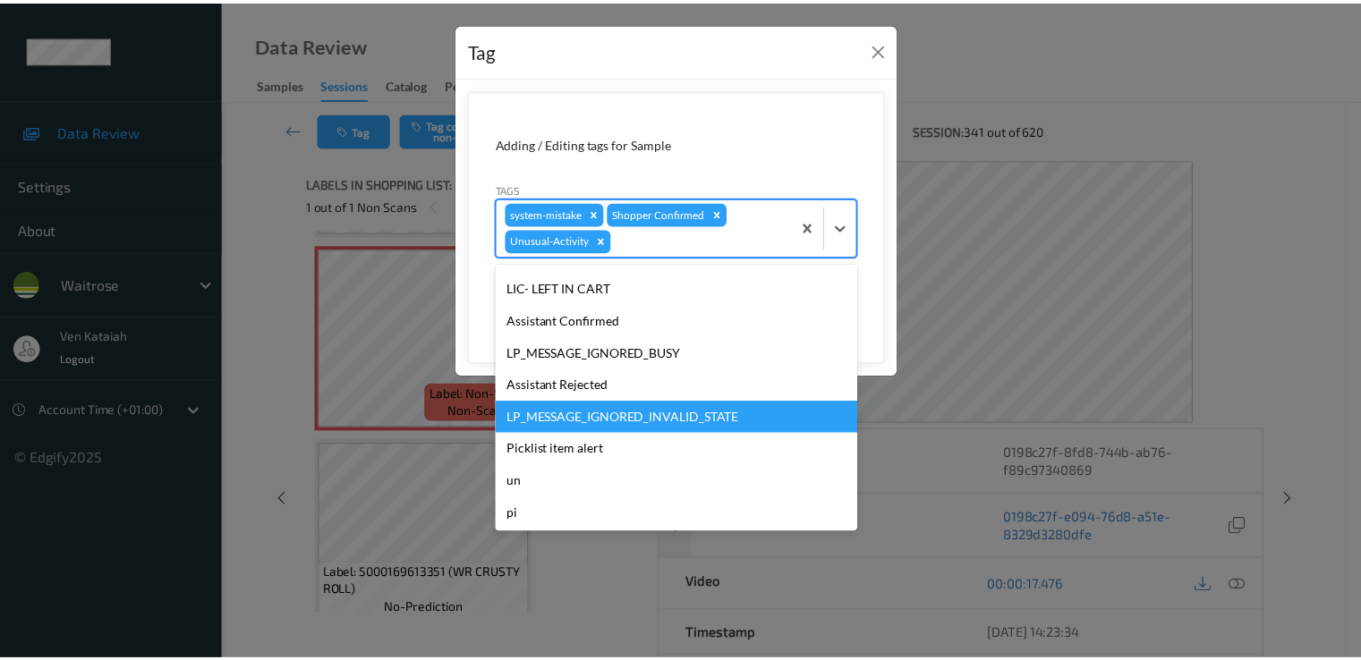
scroll to position [319, 0]
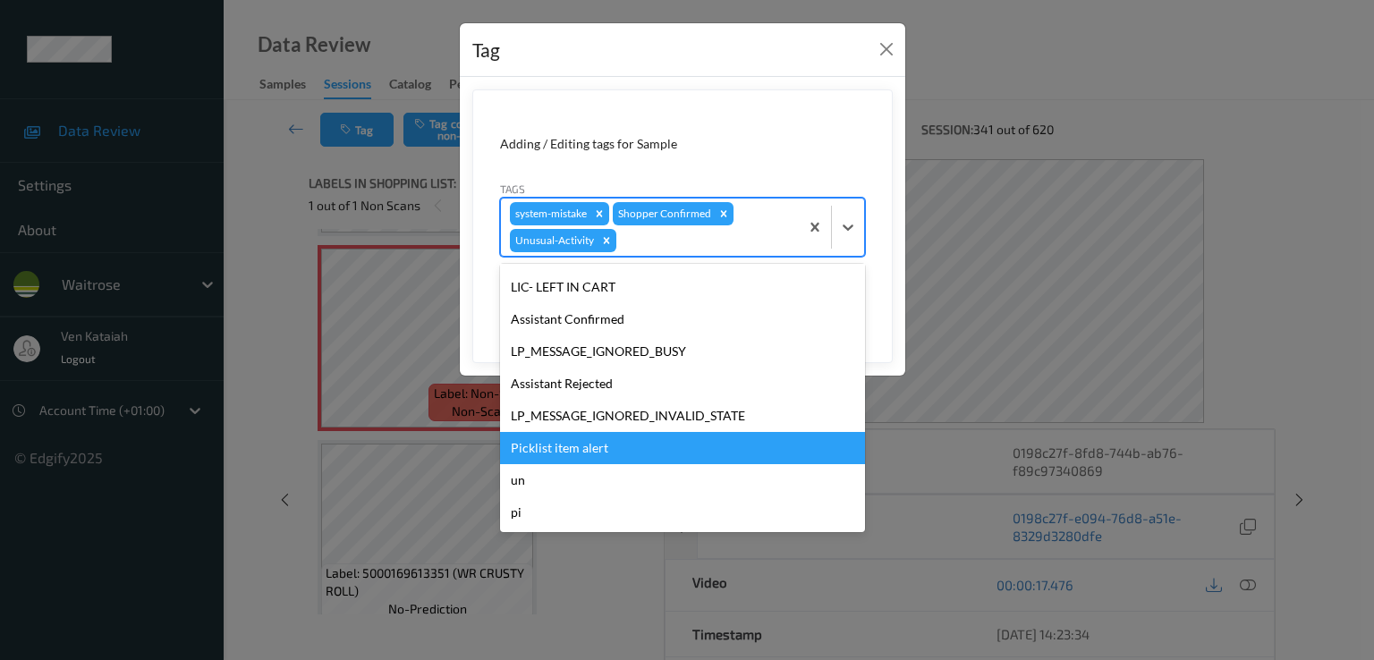
click at [587, 460] on div "Picklist item alert" at bounding box center [682, 448] width 365 height 32
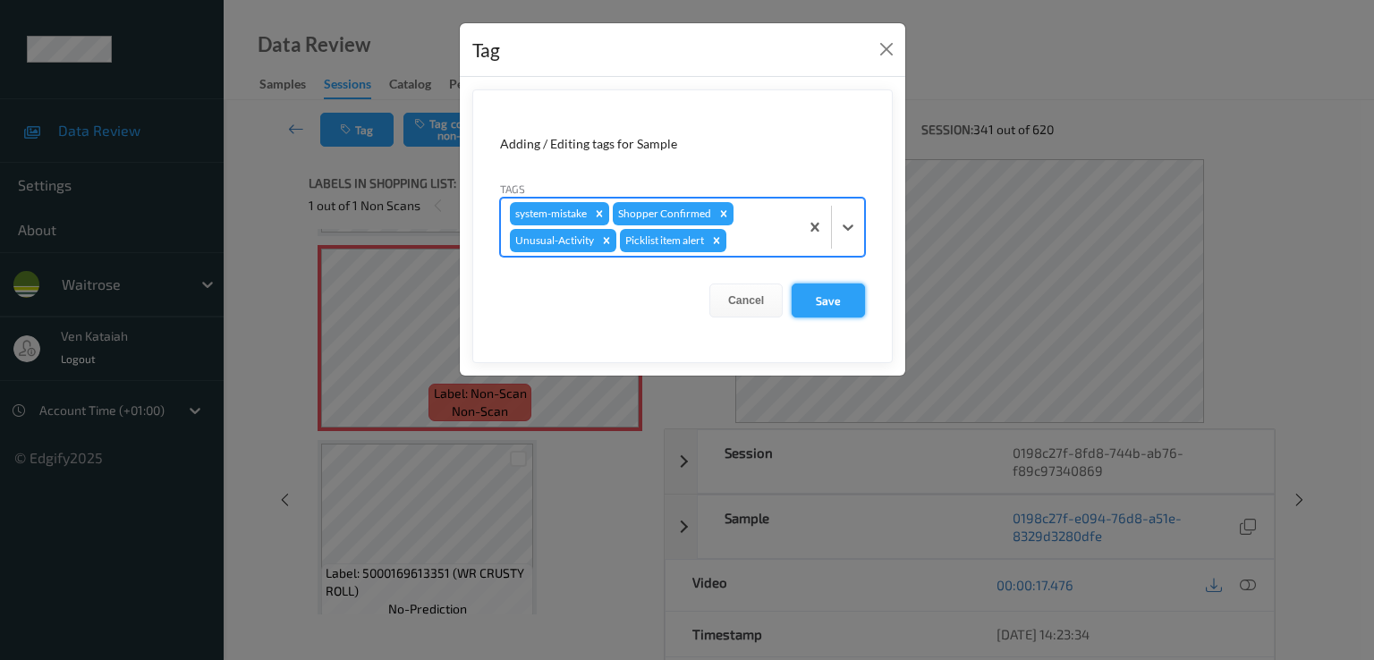
click at [832, 295] on button "Save" at bounding box center [828, 301] width 73 height 34
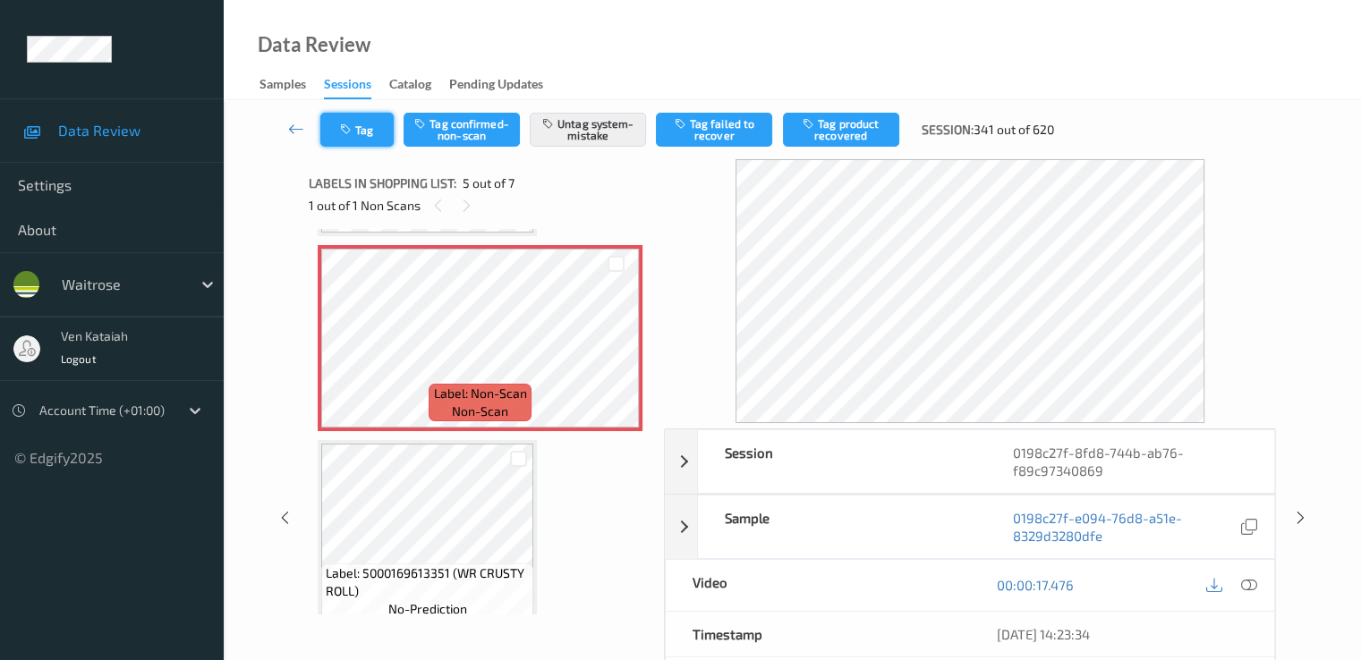
click at [354, 123] on button "Tag" at bounding box center [356, 130] width 73 height 34
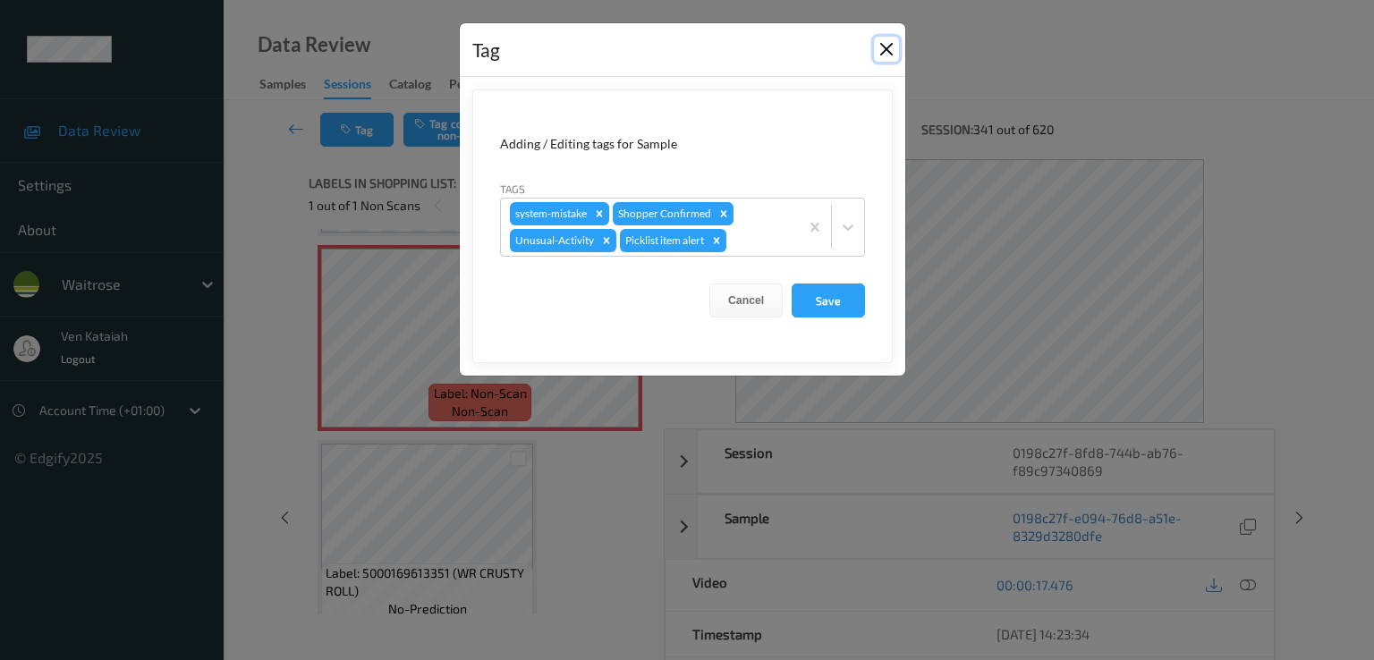
click at [882, 51] on button "Close" at bounding box center [886, 49] width 25 height 25
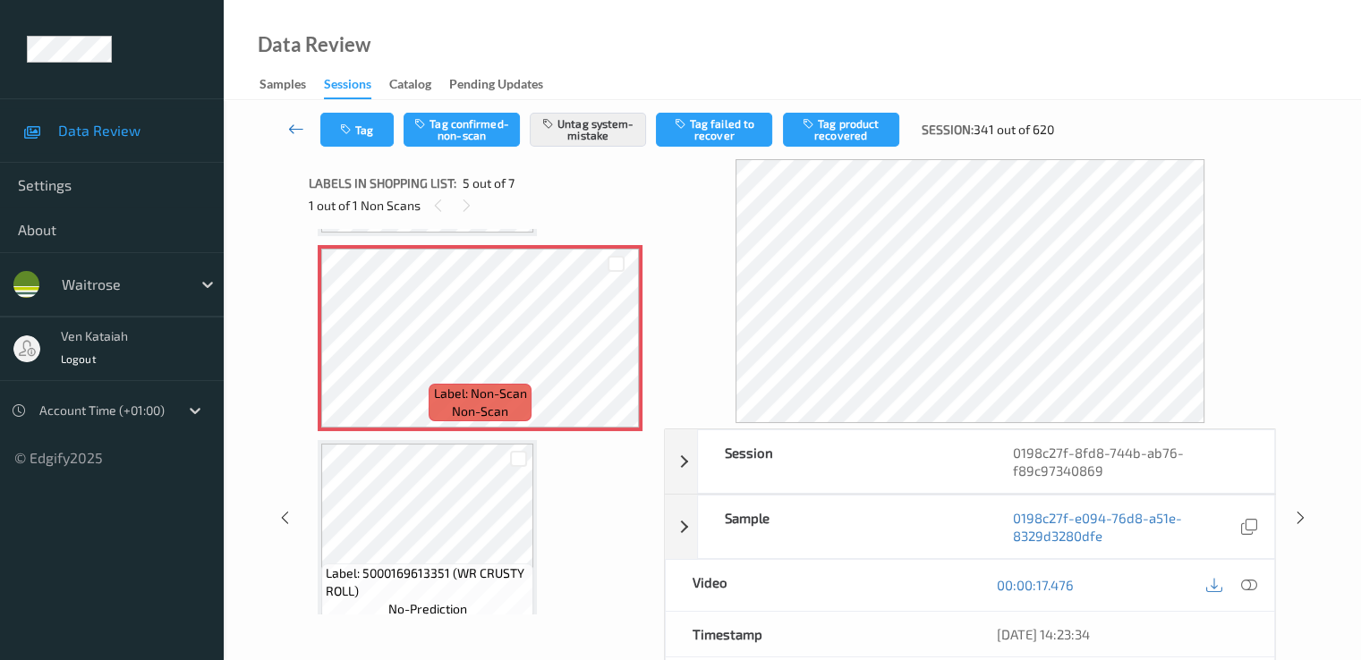
click at [293, 132] on icon at bounding box center [296, 129] width 16 height 18
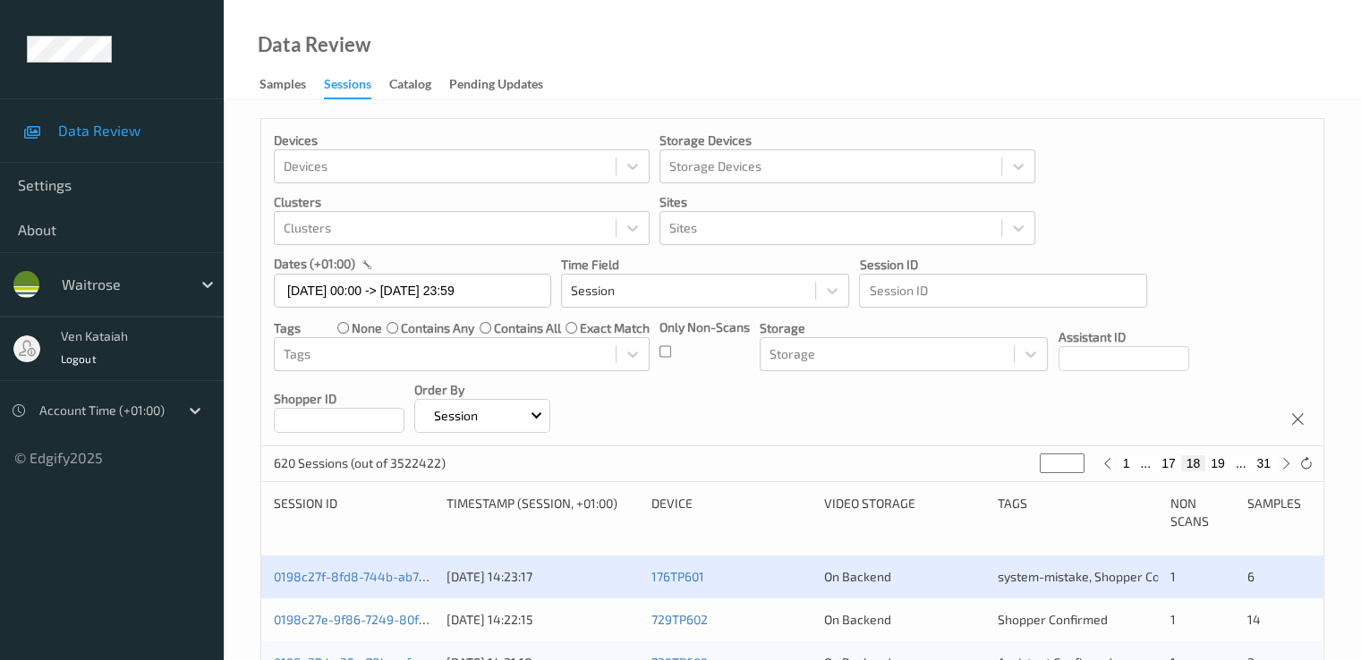
scroll to position [179, 0]
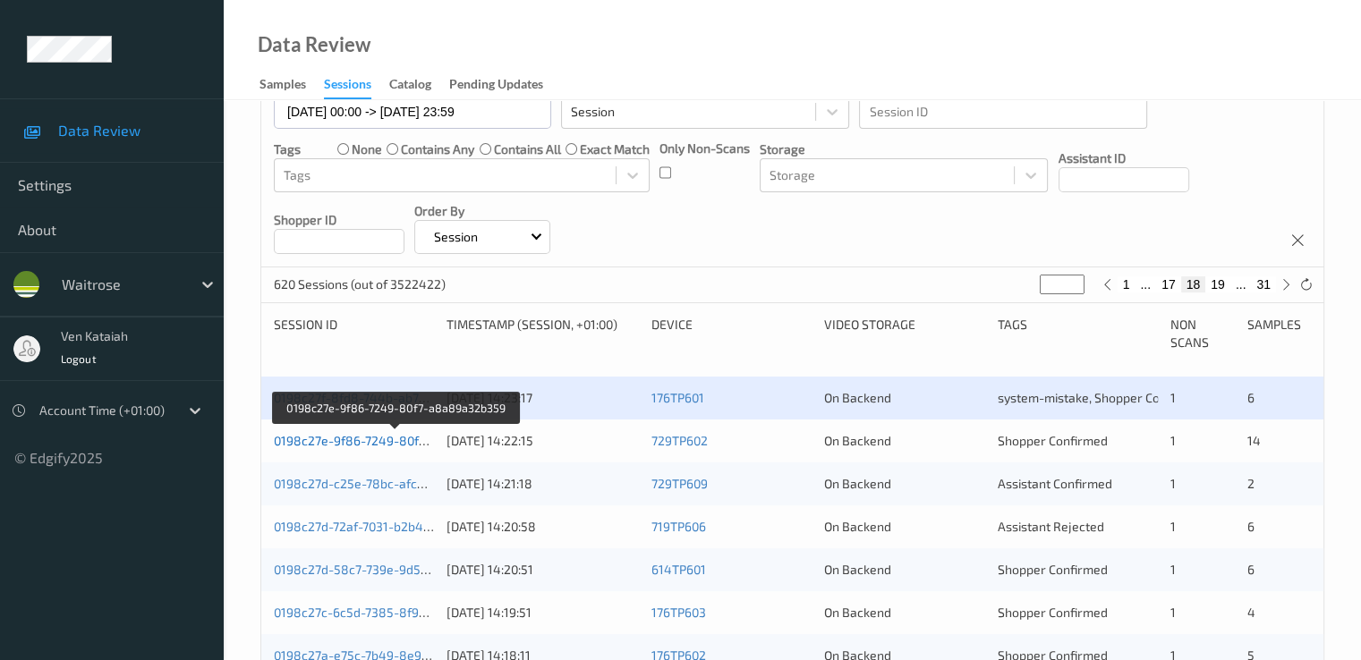
click at [378, 441] on link "0198c27e-9f86-7249-80f7-a8a89a32b359" at bounding box center [396, 440] width 244 height 15
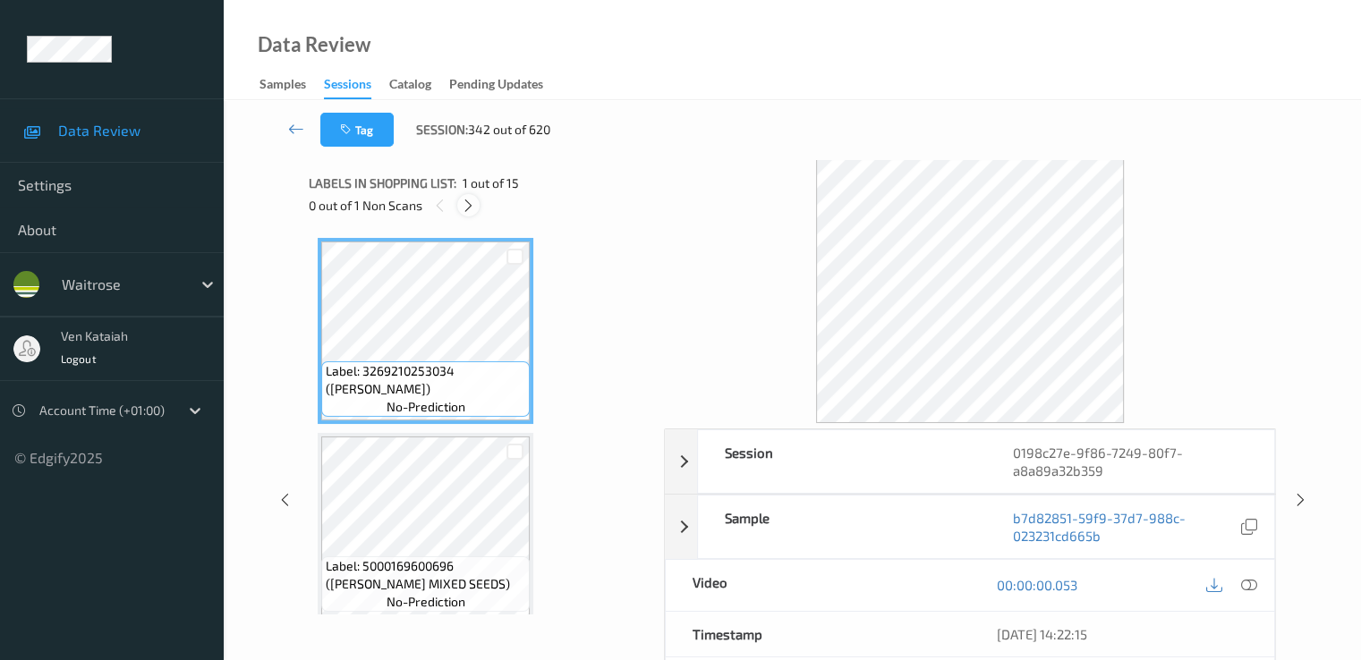
click at [478, 211] on div at bounding box center [468, 205] width 22 height 22
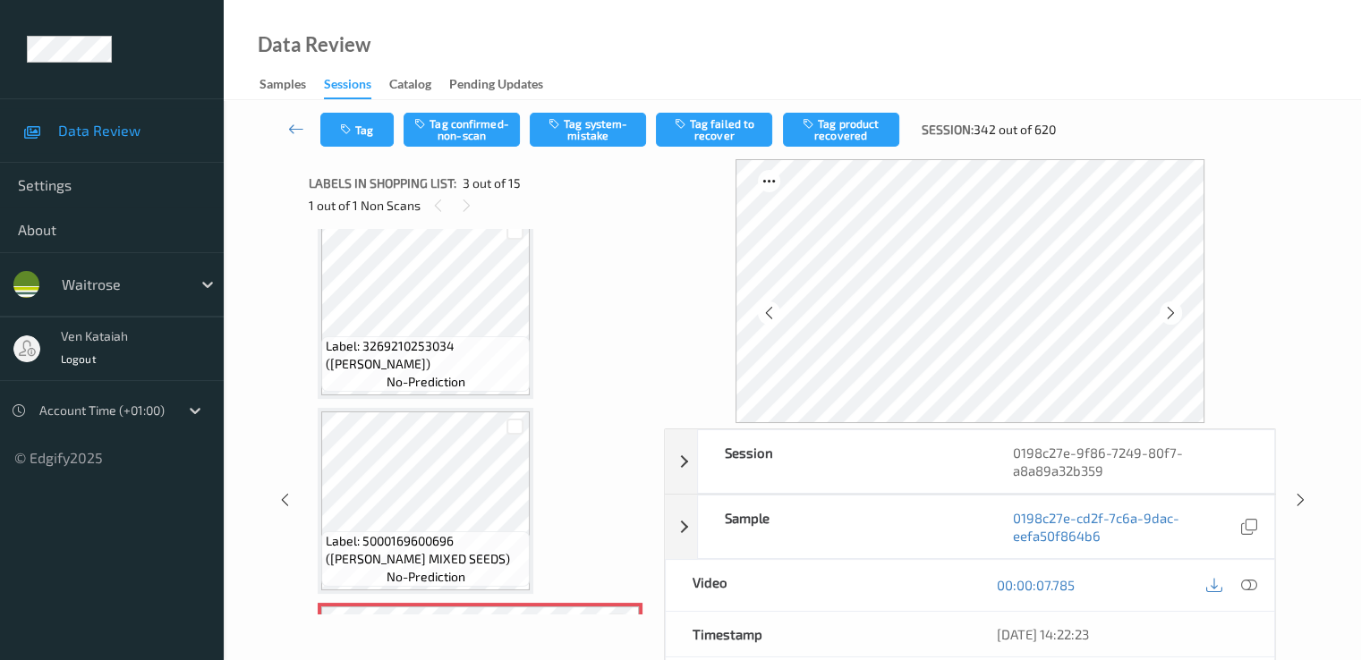
scroll to position [383, 0]
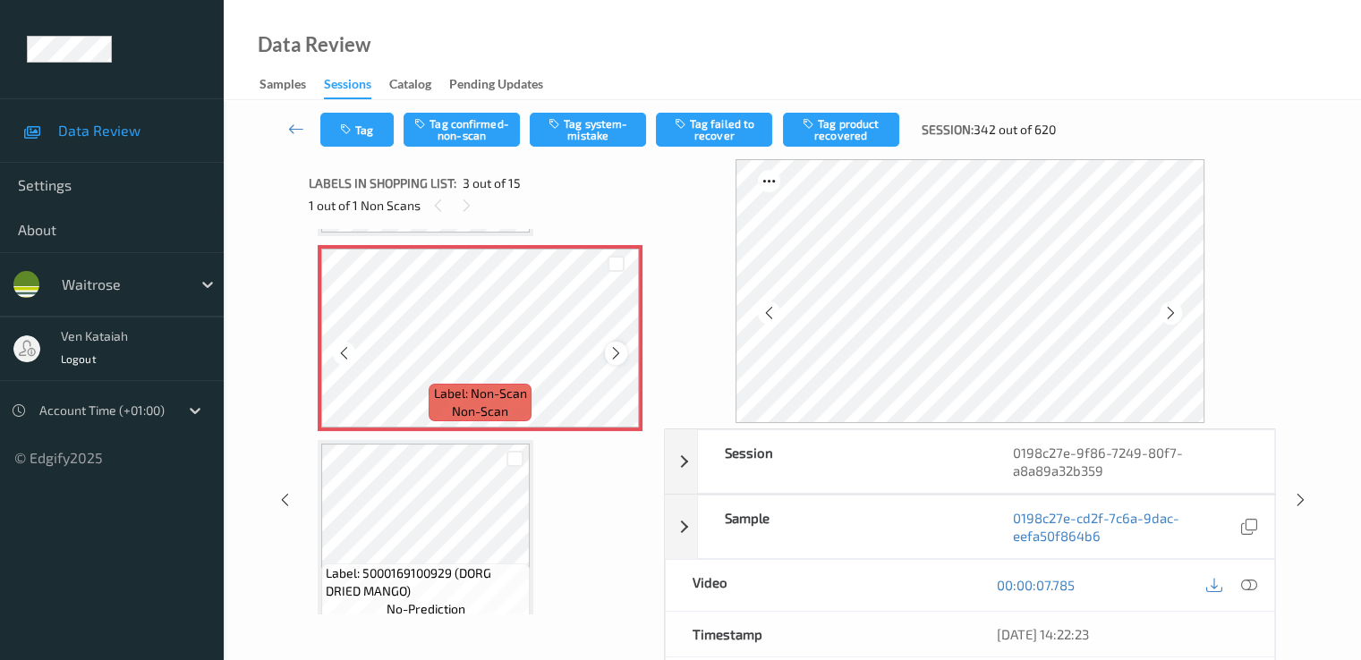
click at [616, 356] on icon at bounding box center [615, 353] width 15 height 16
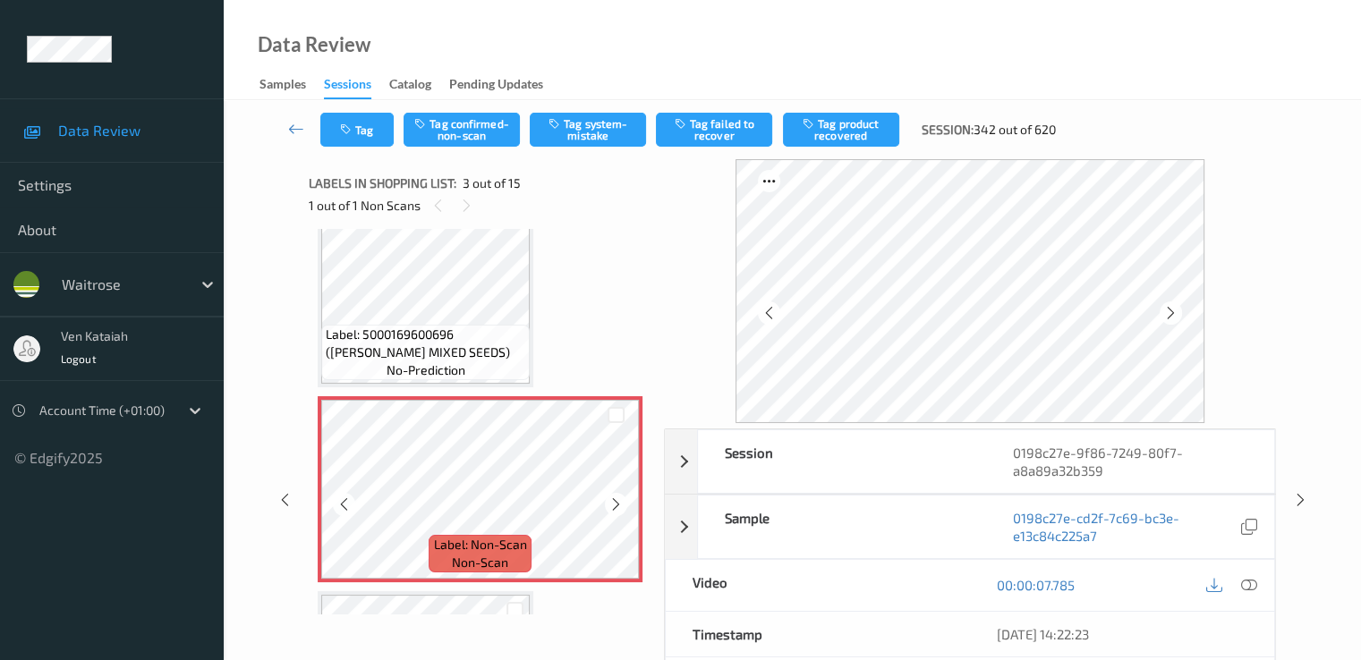
scroll to position [204, 0]
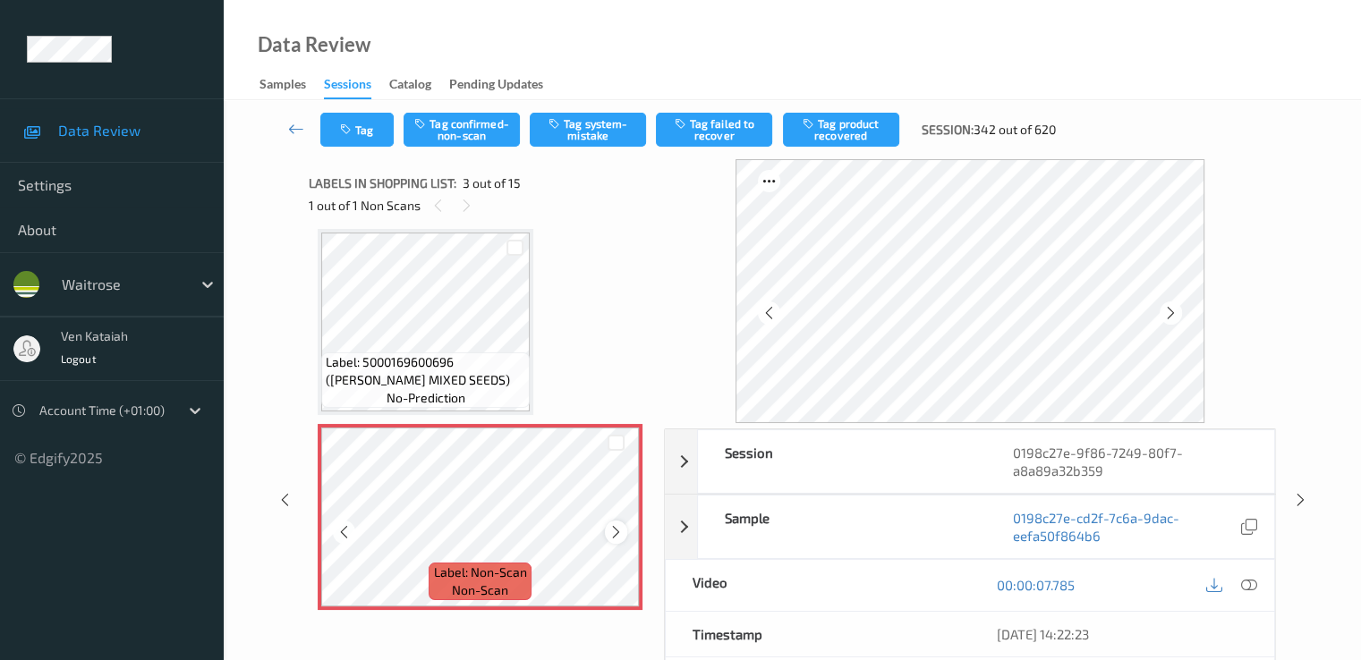
click at [613, 529] on icon at bounding box center [615, 532] width 15 height 16
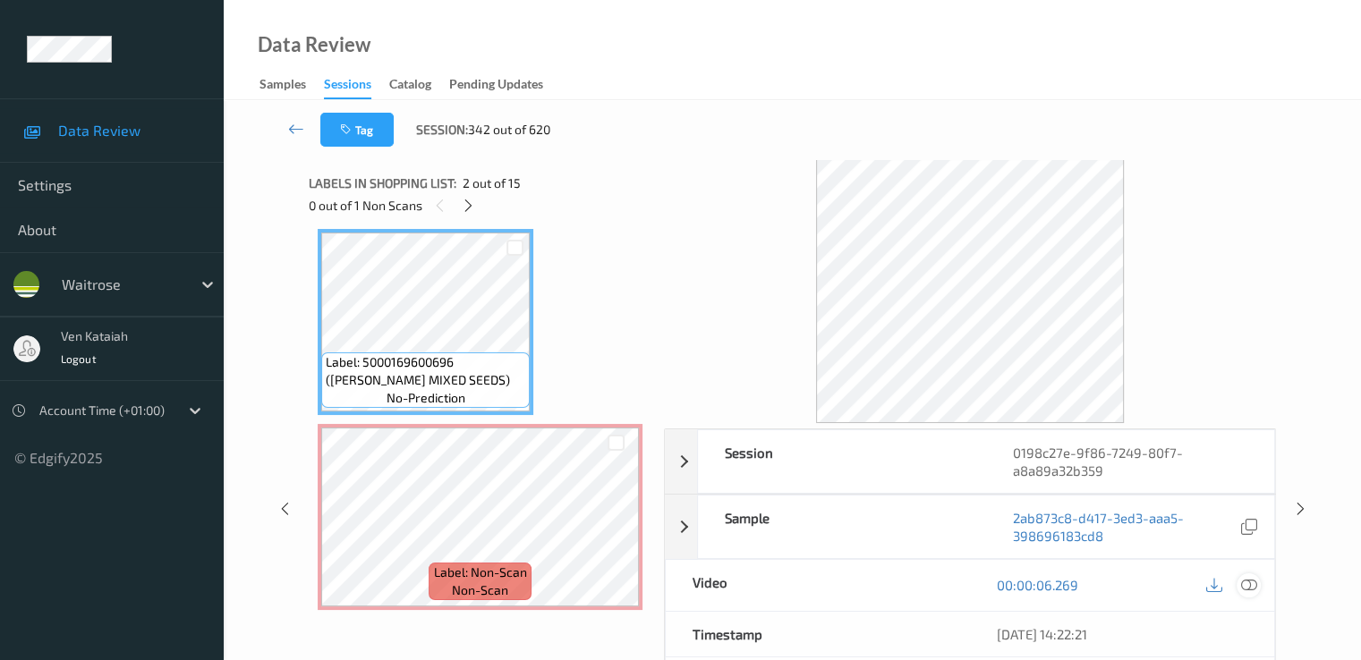
click at [1249, 578] on icon at bounding box center [1248, 585] width 16 height 16
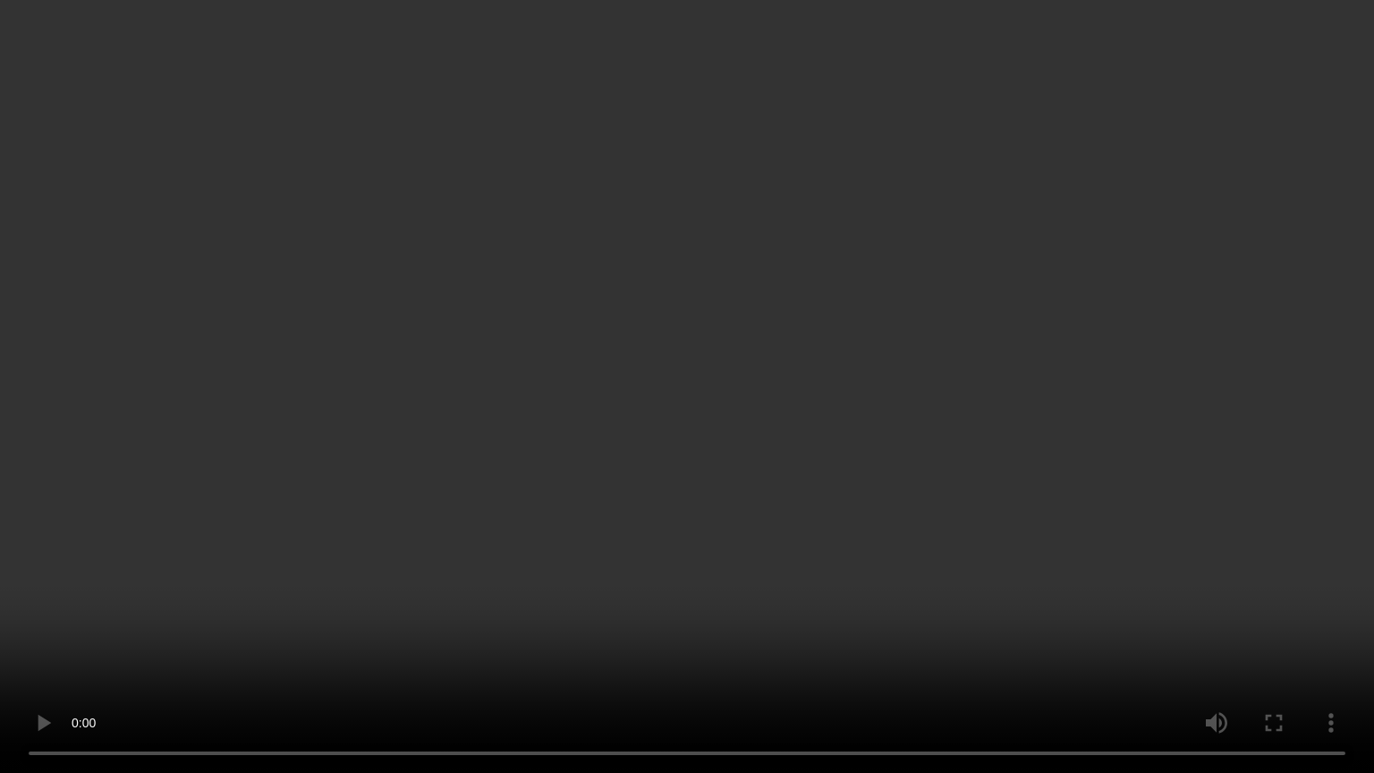
click at [463, 512] on video at bounding box center [687, 386] width 1374 height 773
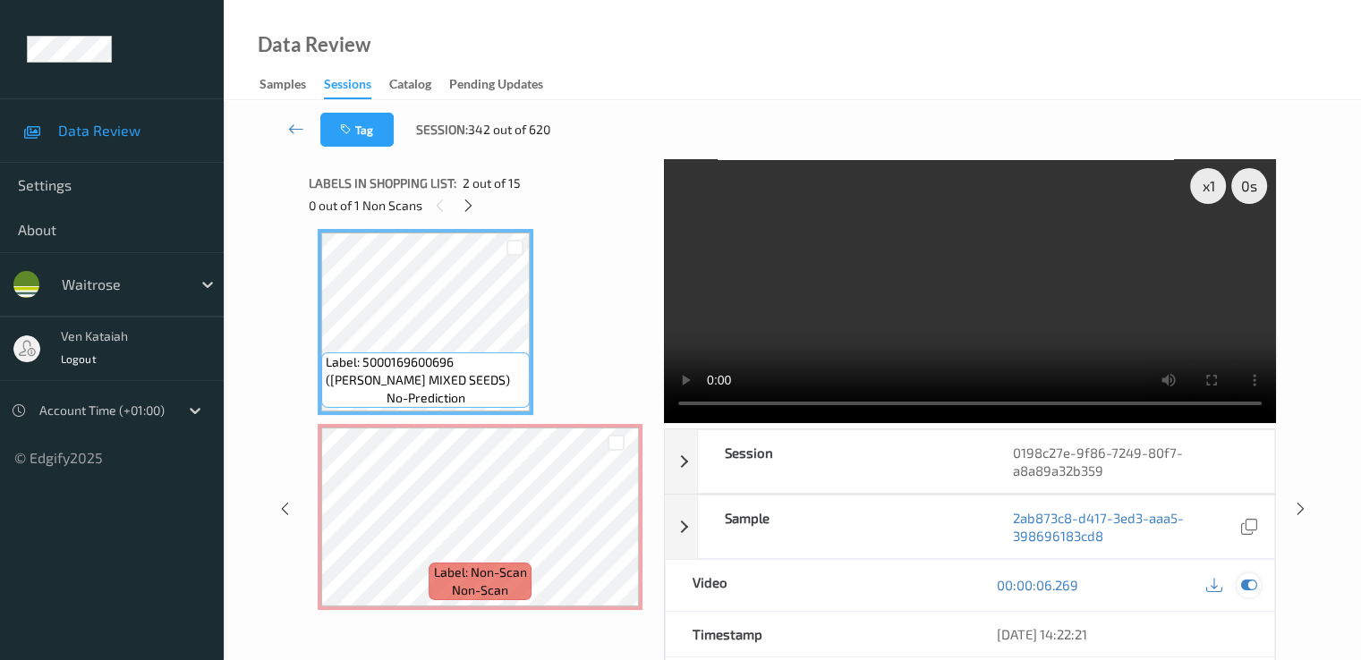
click at [1252, 577] on icon at bounding box center [1248, 585] width 16 height 16
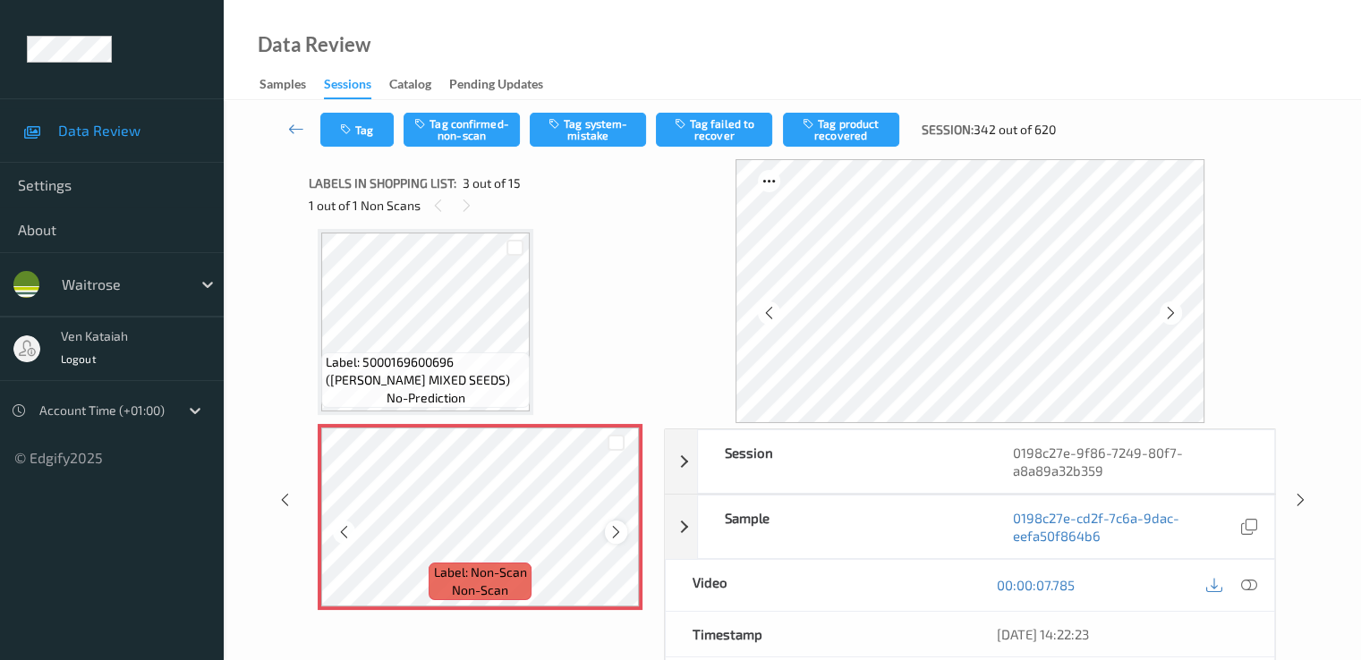
click at [624, 534] on div at bounding box center [616, 532] width 22 height 22
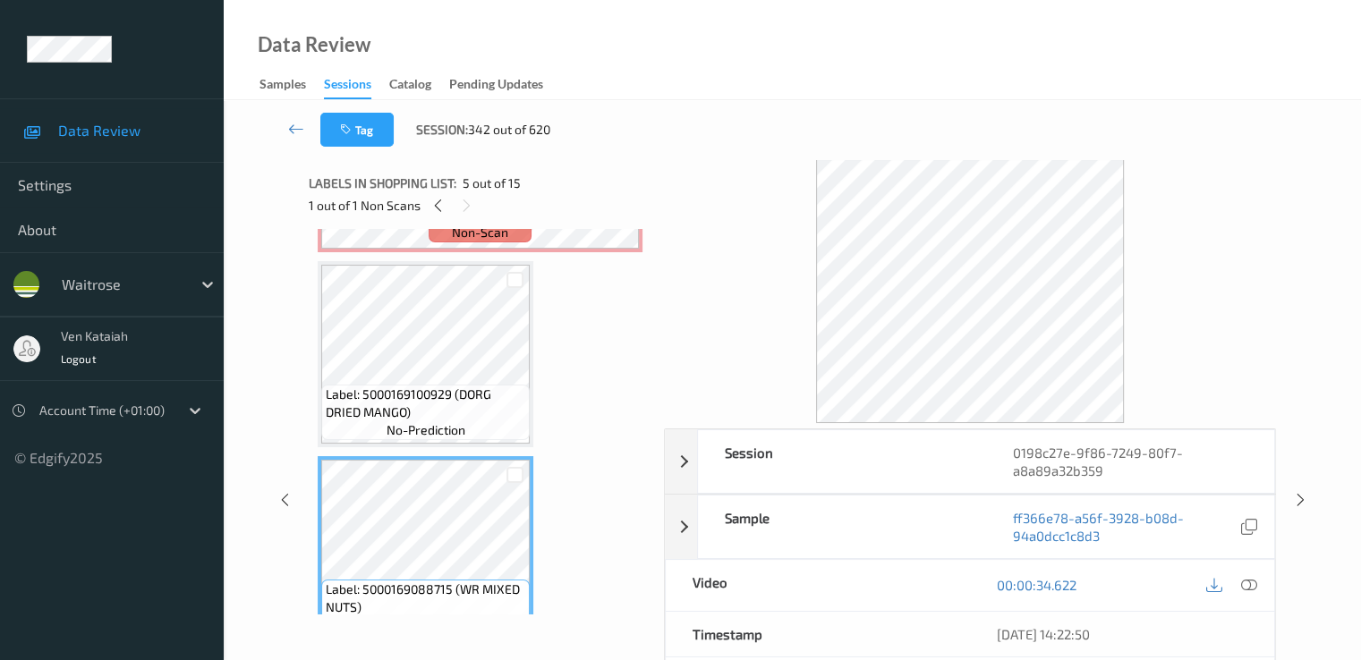
scroll to position [383, 0]
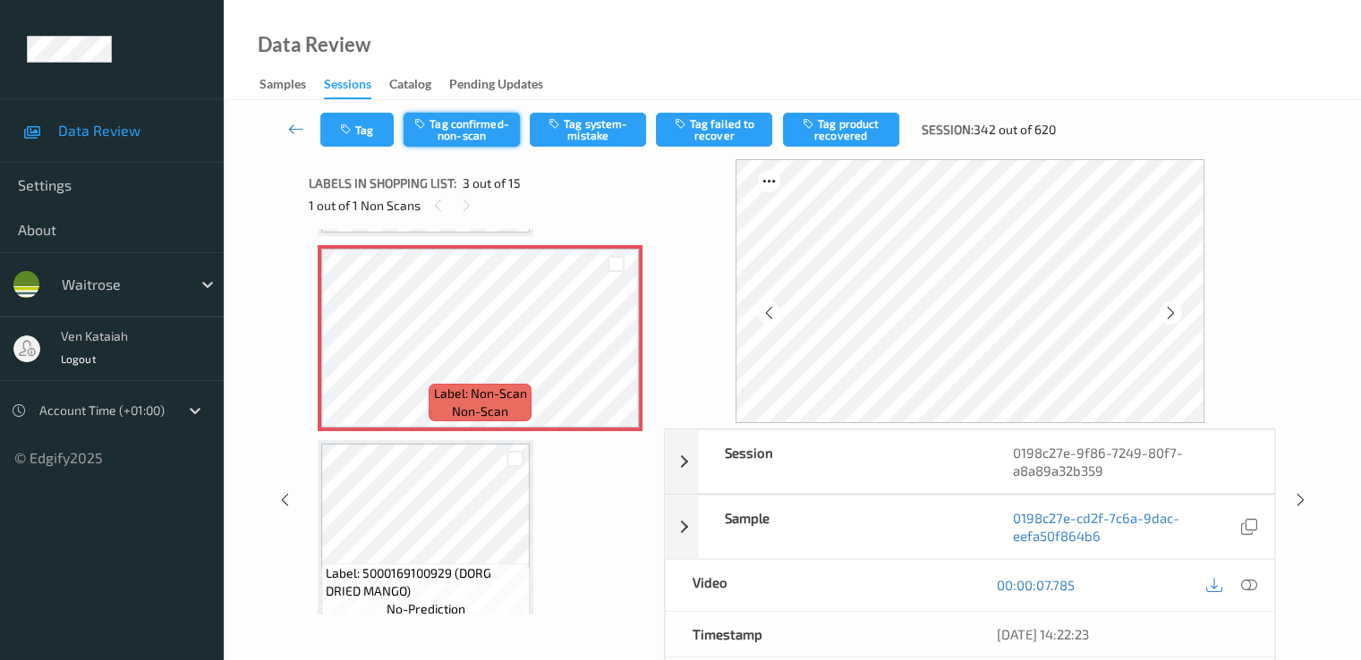
click at [515, 134] on button "Tag confirmed-non-scan" at bounding box center [461, 130] width 116 height 34
click at [823, 133] on button "Tag product recovered" at bounding box center [841, 130] width 116 height 34
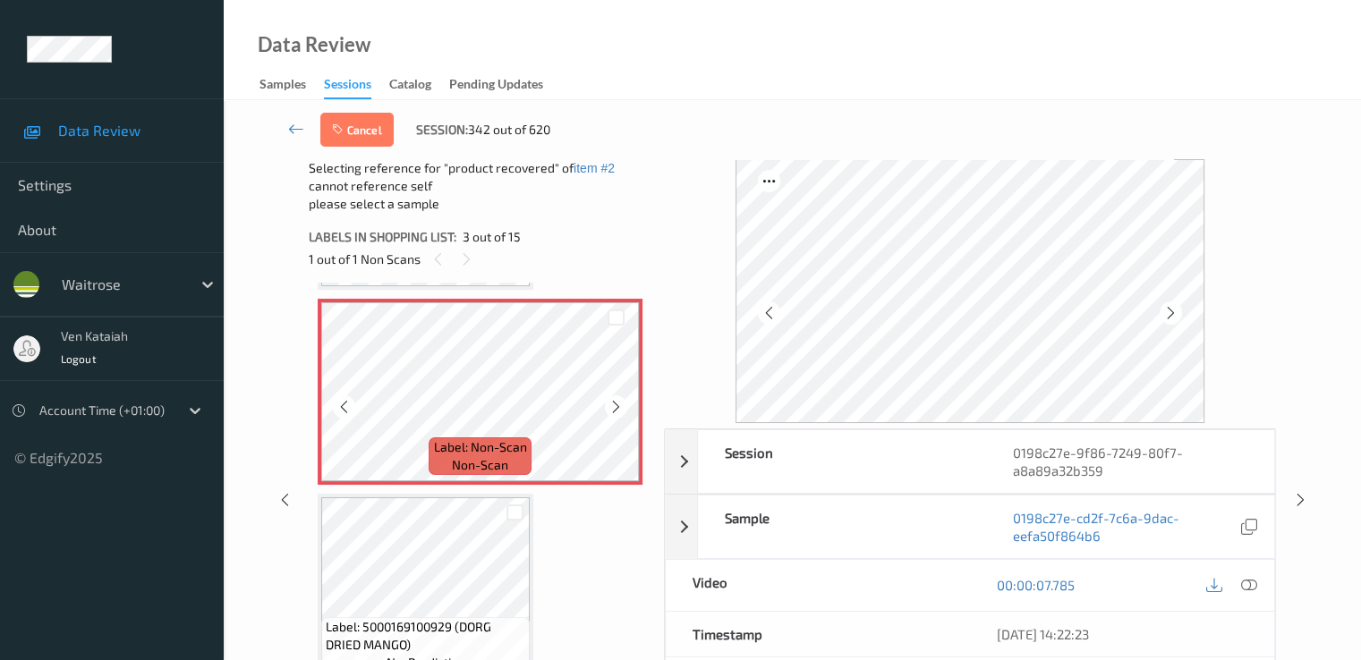
scroll to position [562, 0]
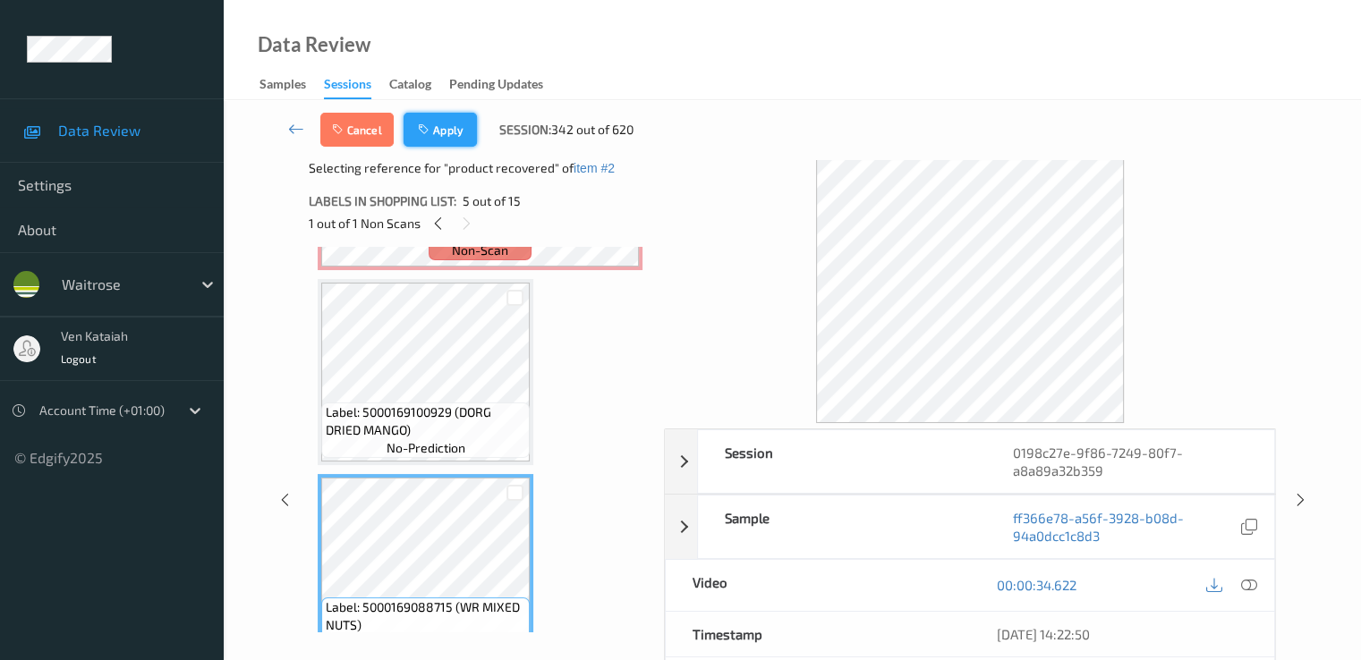
click at [440, 116] on button "Apply" at bounding box center [439, 130] width 73 height 34
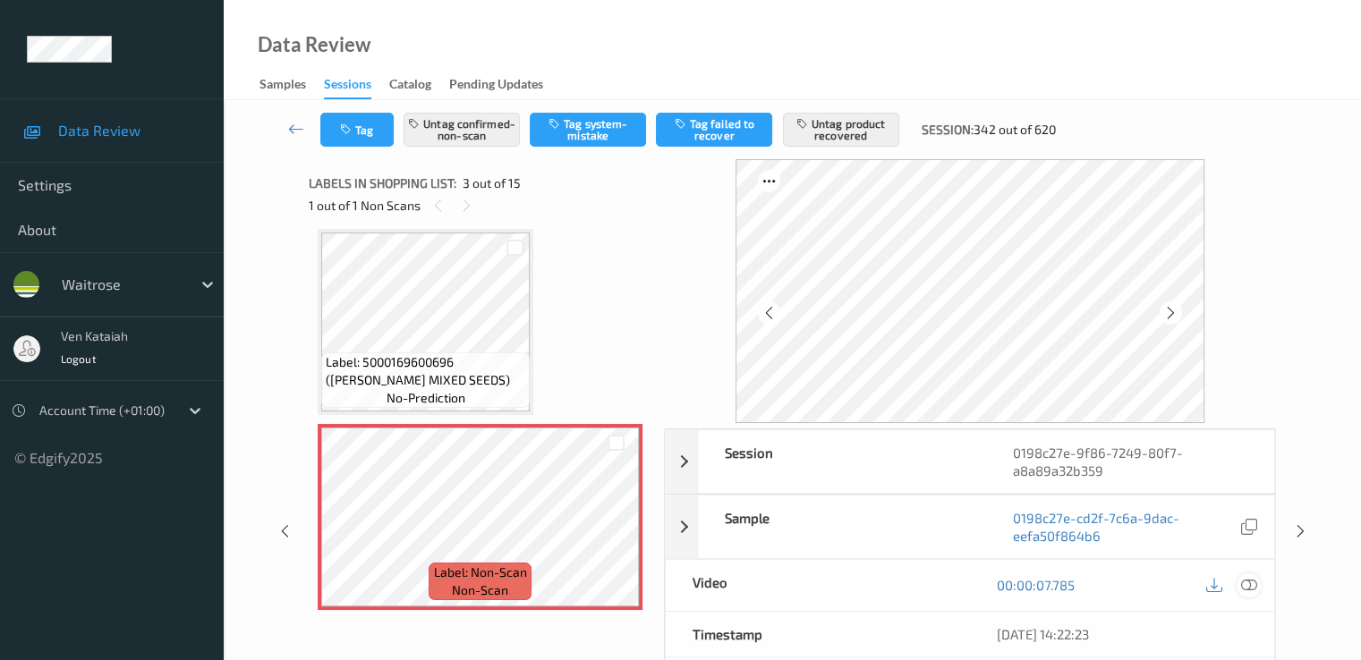
click at [1250, 583] on icon at bounding box center [1248, 585] width 16 height 16
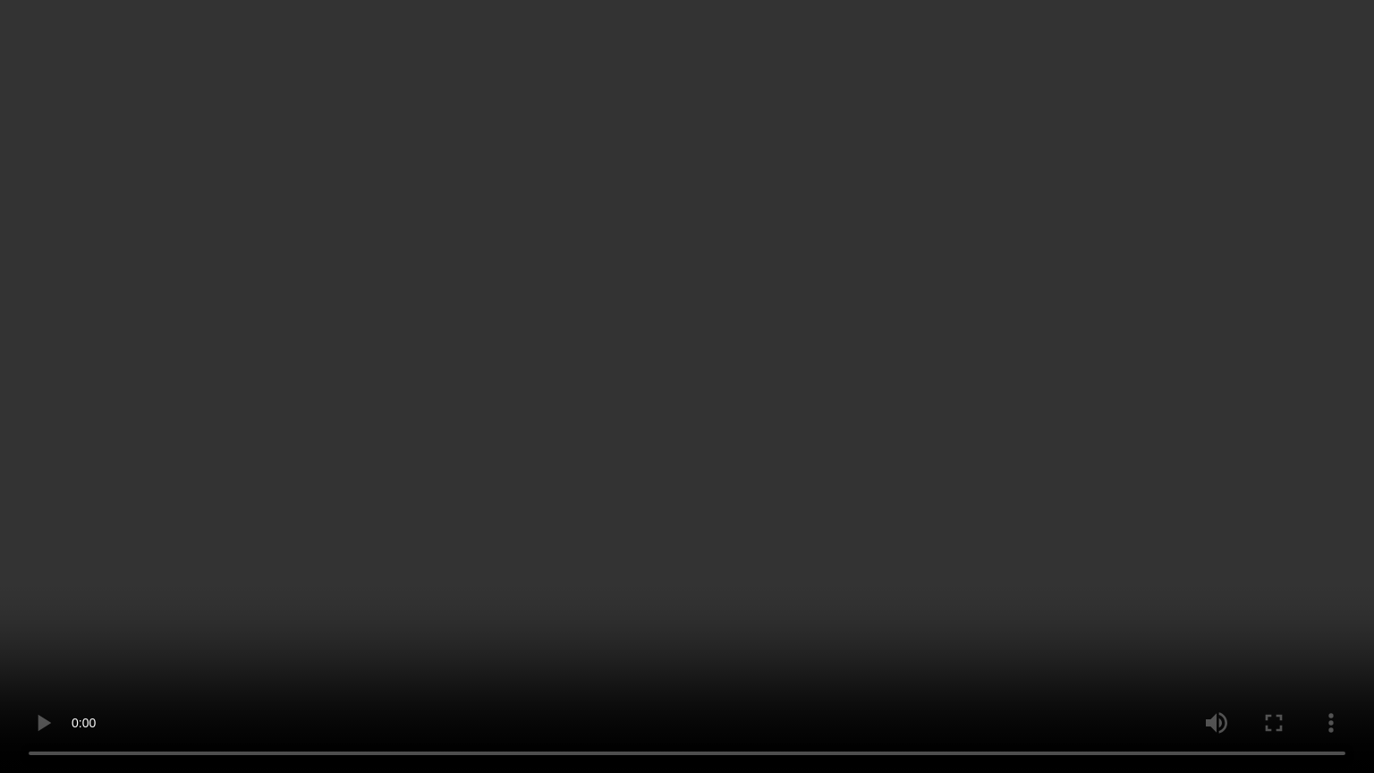
click at [1028, 522] on video at bounding box center [687, 386] width 1374 height 773
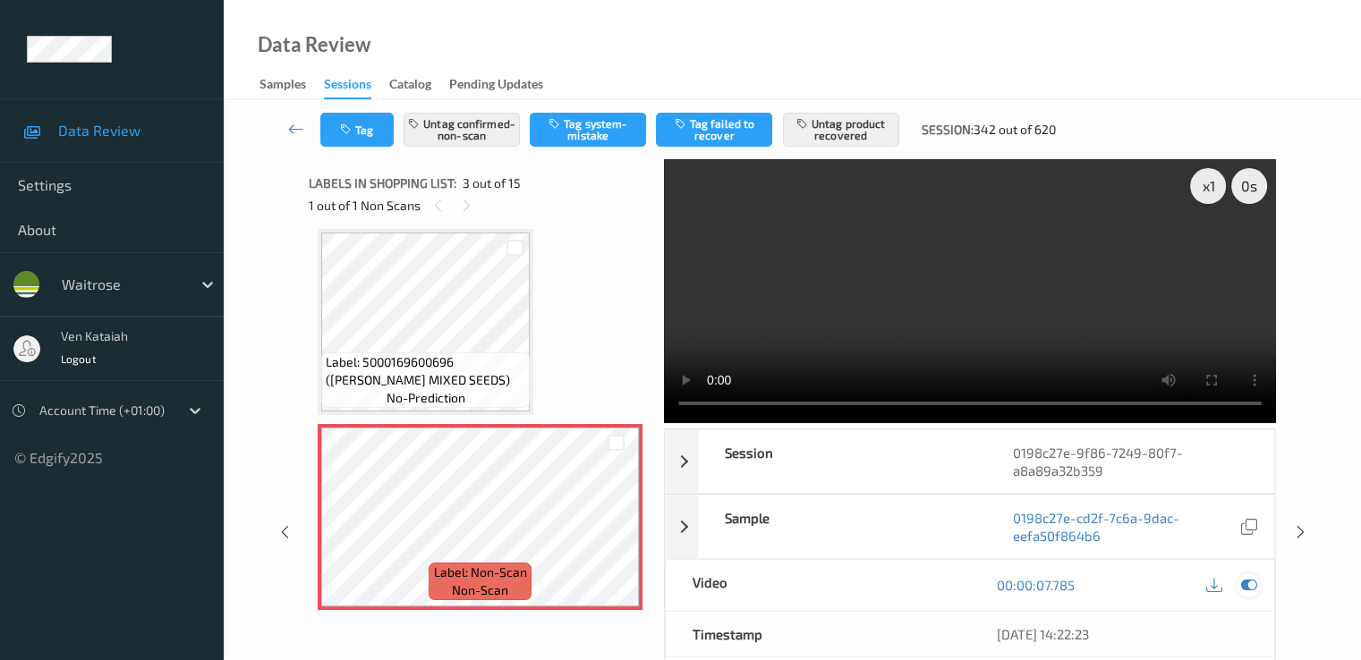
click at [1244, 584] on icon at bounding box center [1248, 585] width 16 height 16
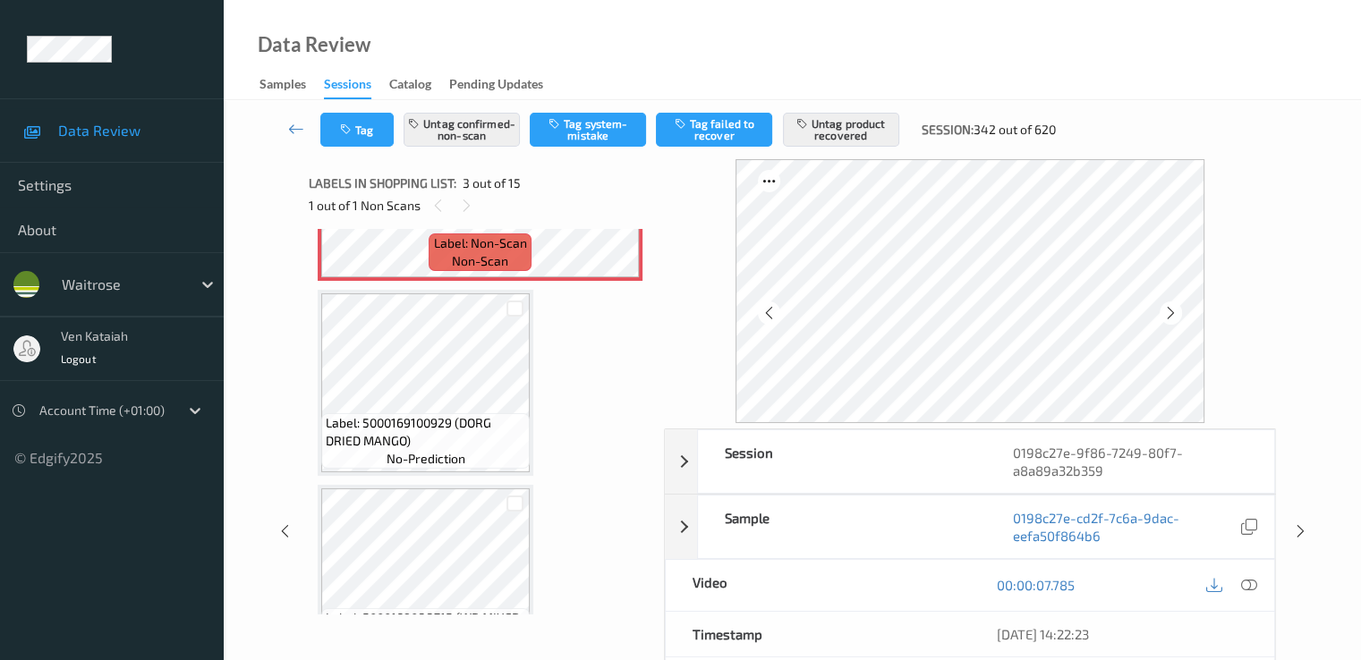
scroll to position [562, 0]
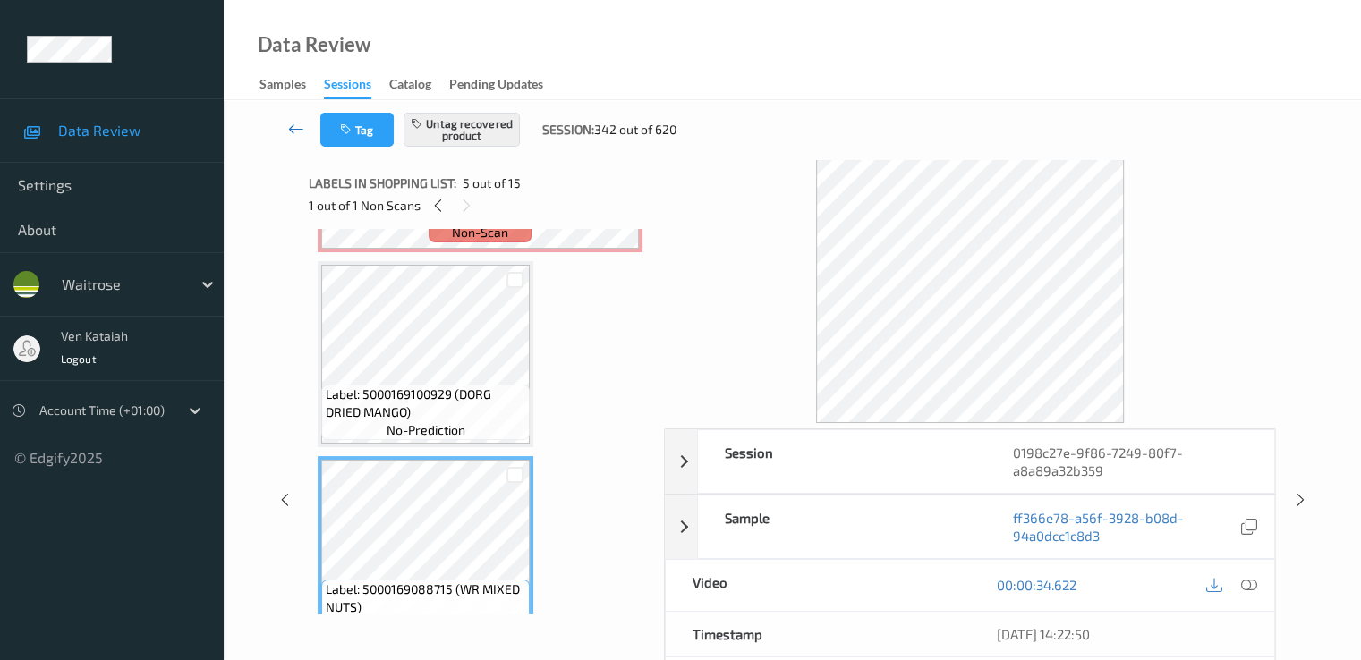
click at [295, 112] on div "Tag Untag recovered product Session: 342 out of 620" at bounding box center [792, 129] width 1064 height 59
click at [301, 126] on icon at bounding box center [296, 129] width 16 height 18
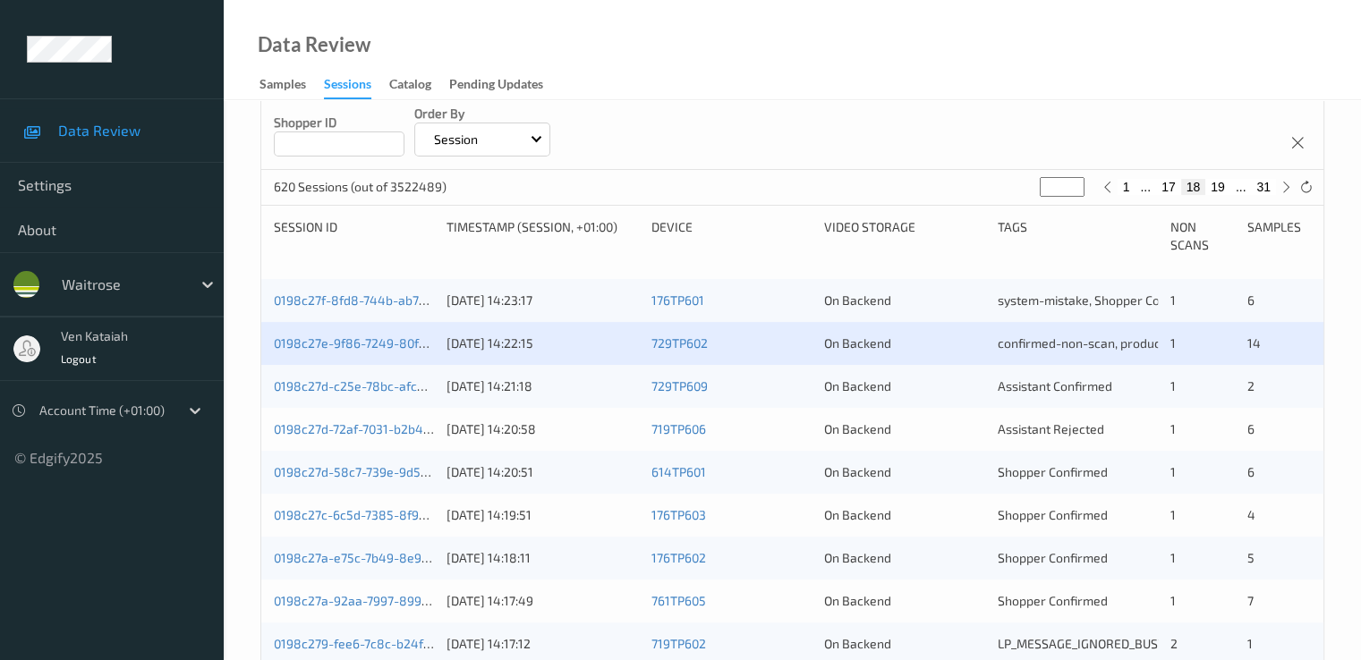
scroll to position [358, 0]
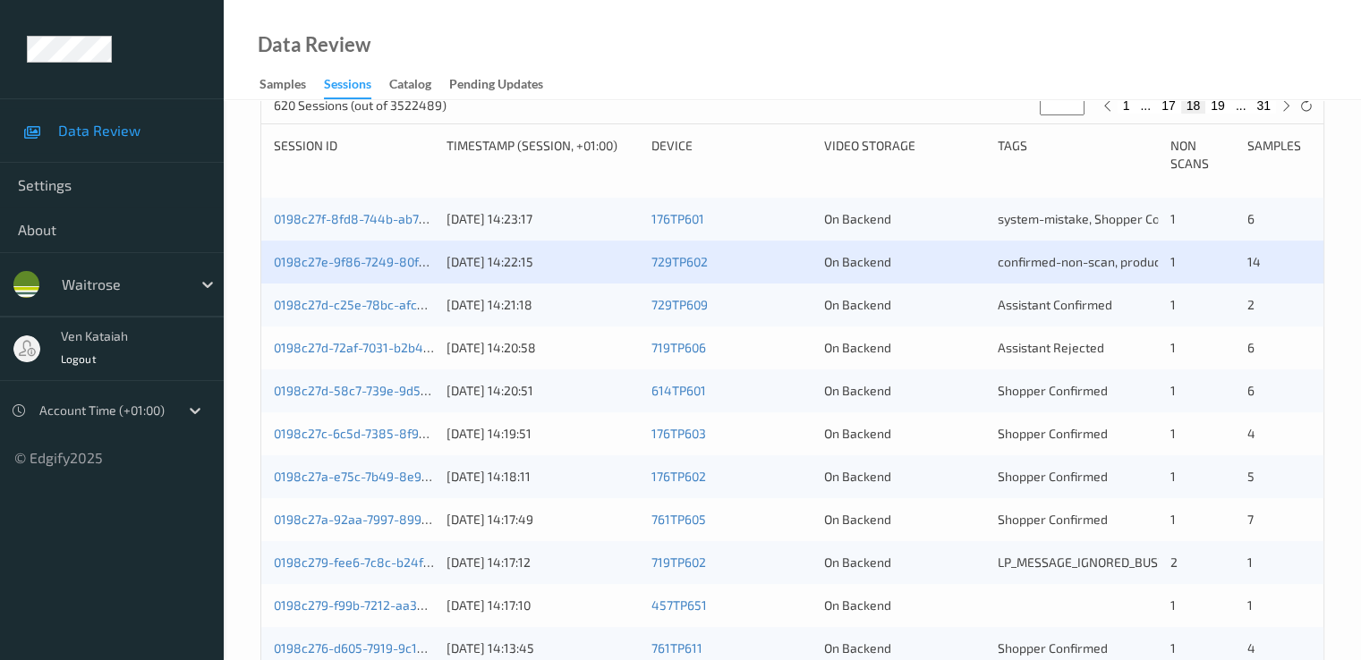
click at [404, 314] on div "0198c27d-c25e-78bc-afcd-561ab9dd23b6 19/08/2025 14:21:18 729TP609 On Backend As…" at bounding box center [792, 305] width 1062 height 43
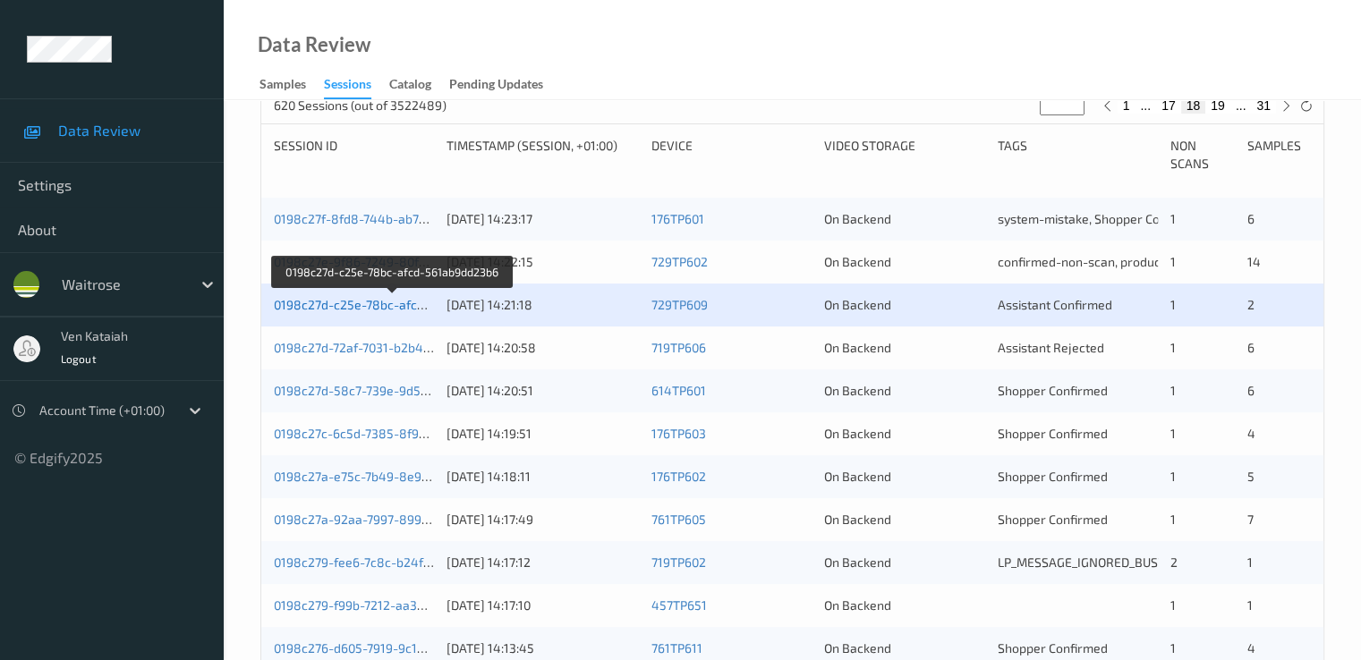
click at [403, 303] on link "0198c27d-c25e-78bc-afcd-561ab9dd23b6" at bounding box center [394, 304] width 240 height 15
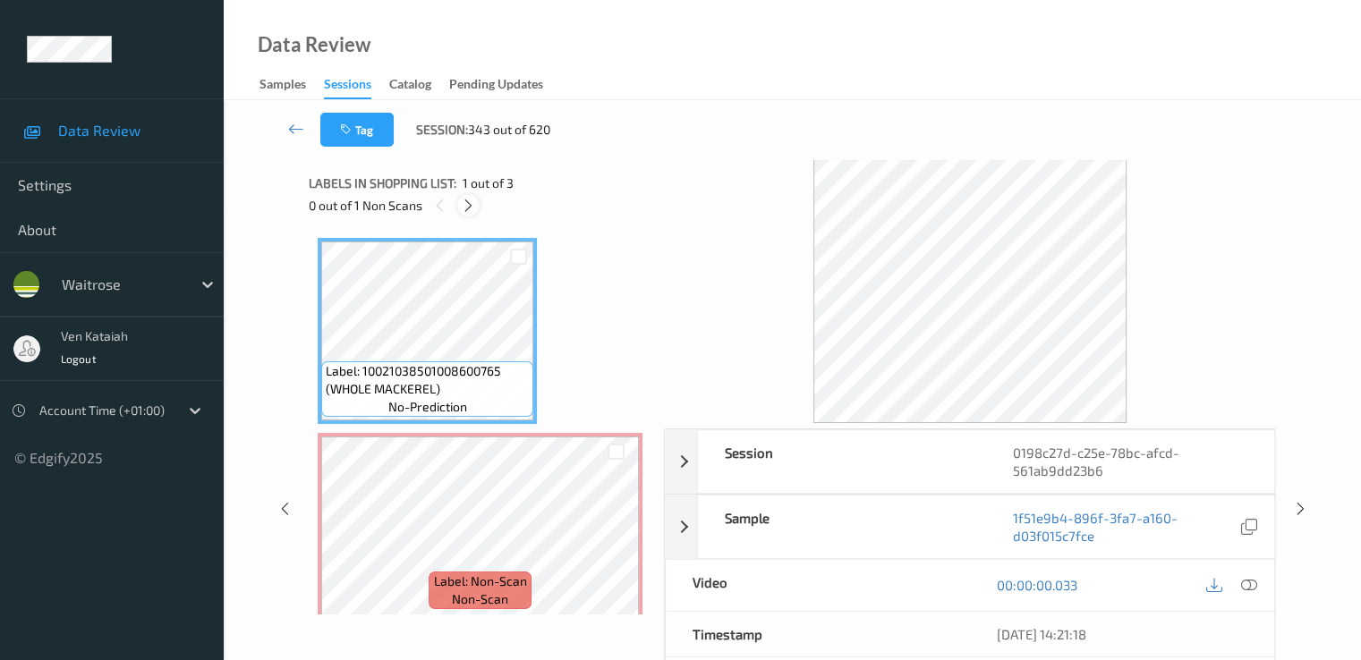
click at [474, 199] on icon at bounding box center [468, 206] width 15 height 16
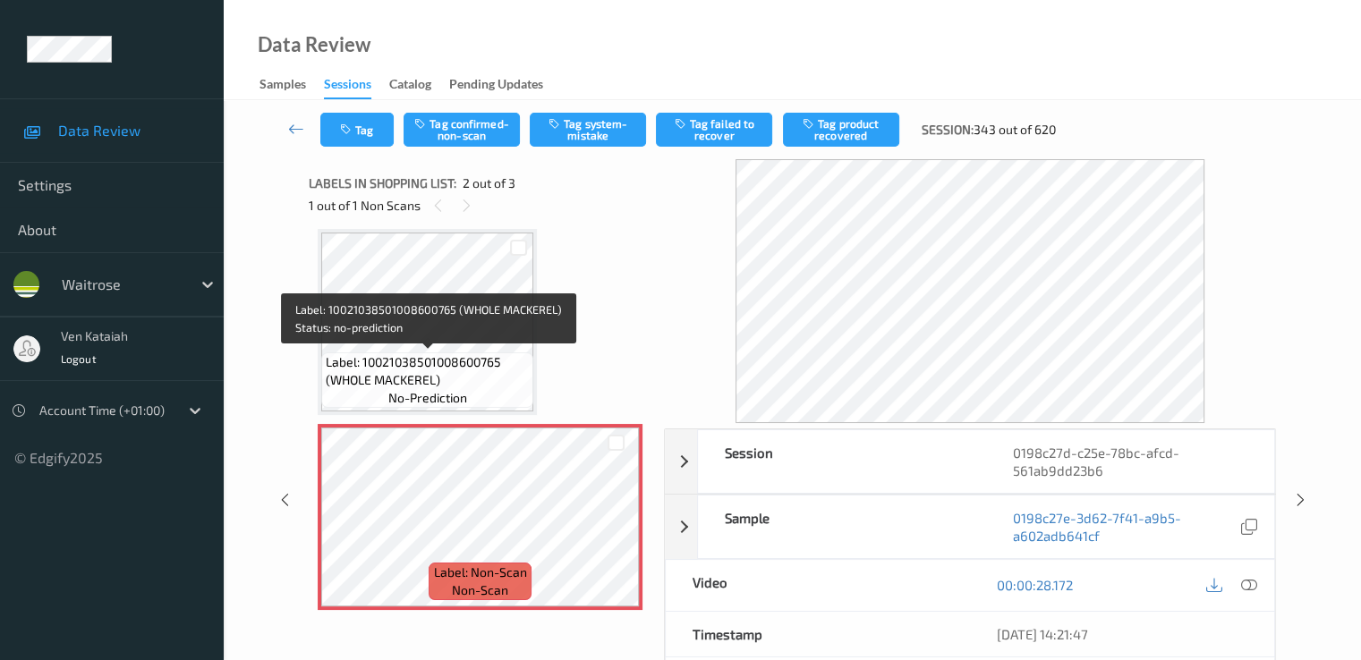
click at [495, 353] on span "Label: 10021038501008600765 (WHOLE MACKEREL)" at bounding box center [427, 371] width 203 height 36
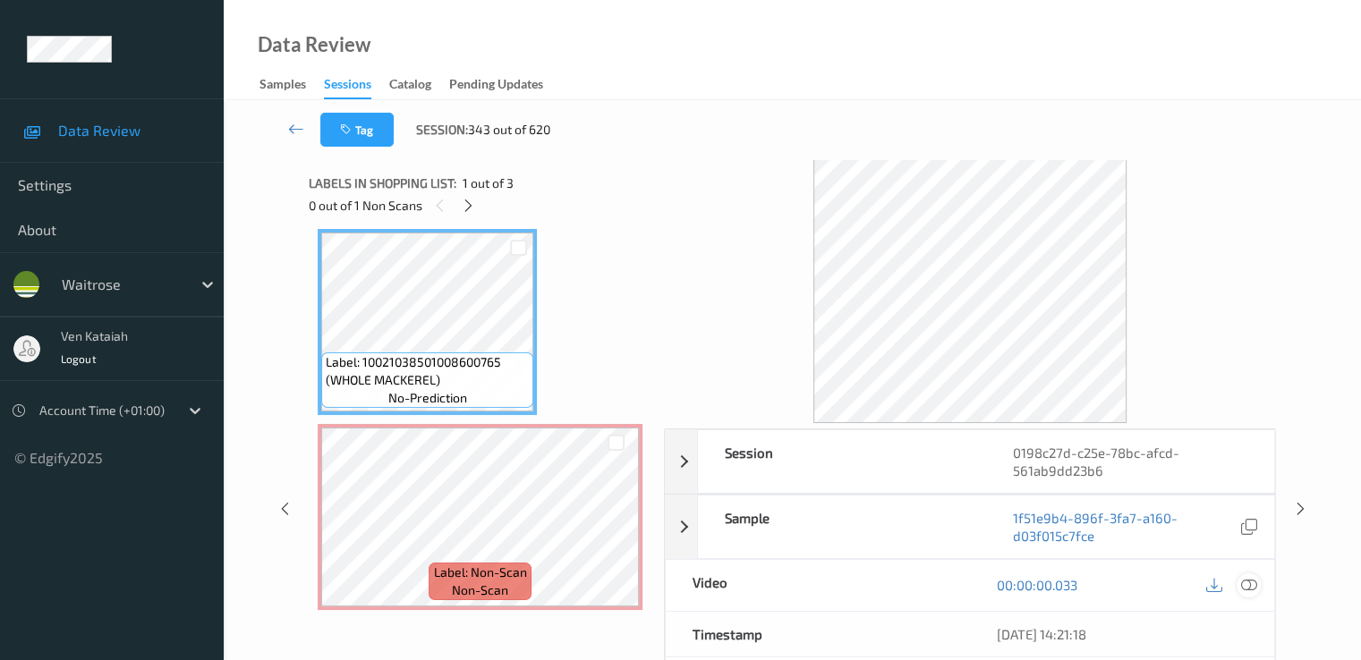
click at [1255, 581] on icon at bounding box center [1248, 585] width 16 height 16
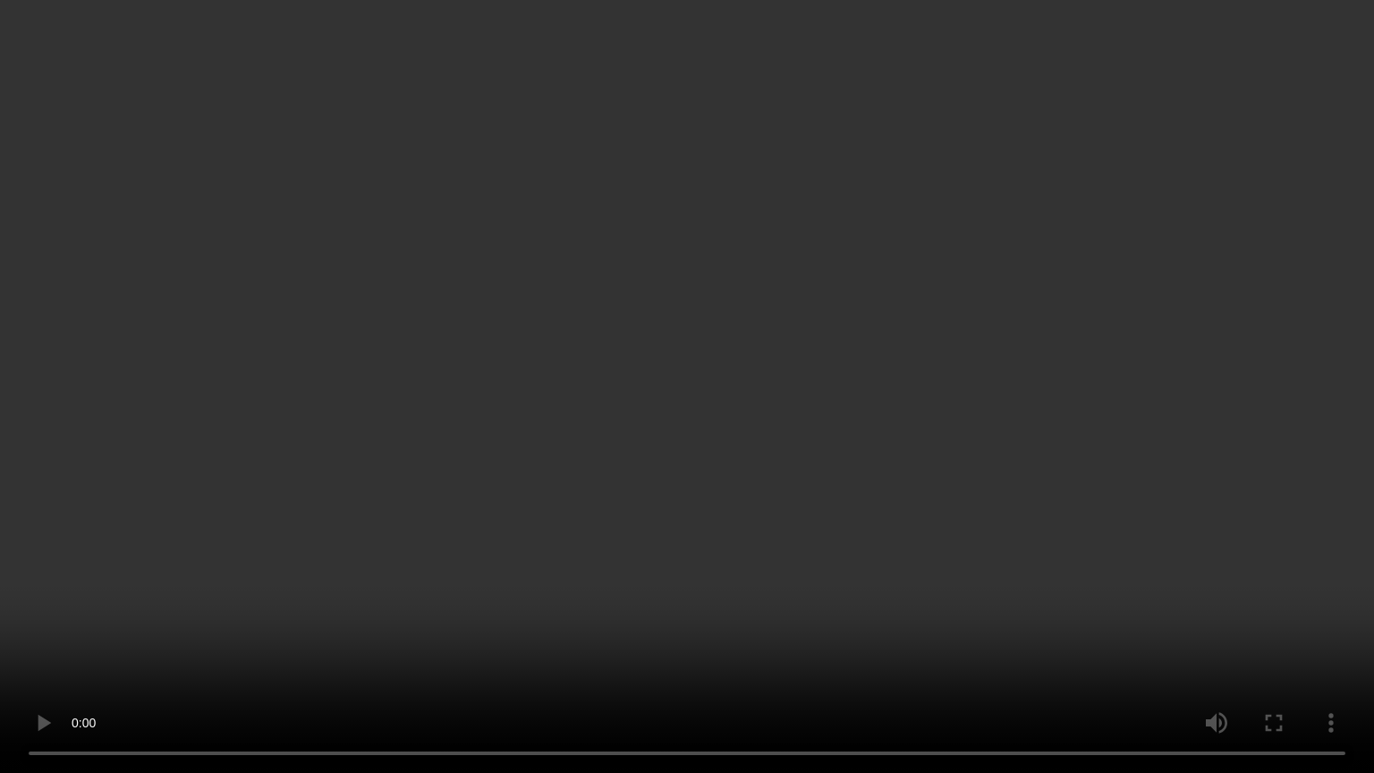
click at [1108, 580] on video at bounding box center [687, 386] width 1374 height 773
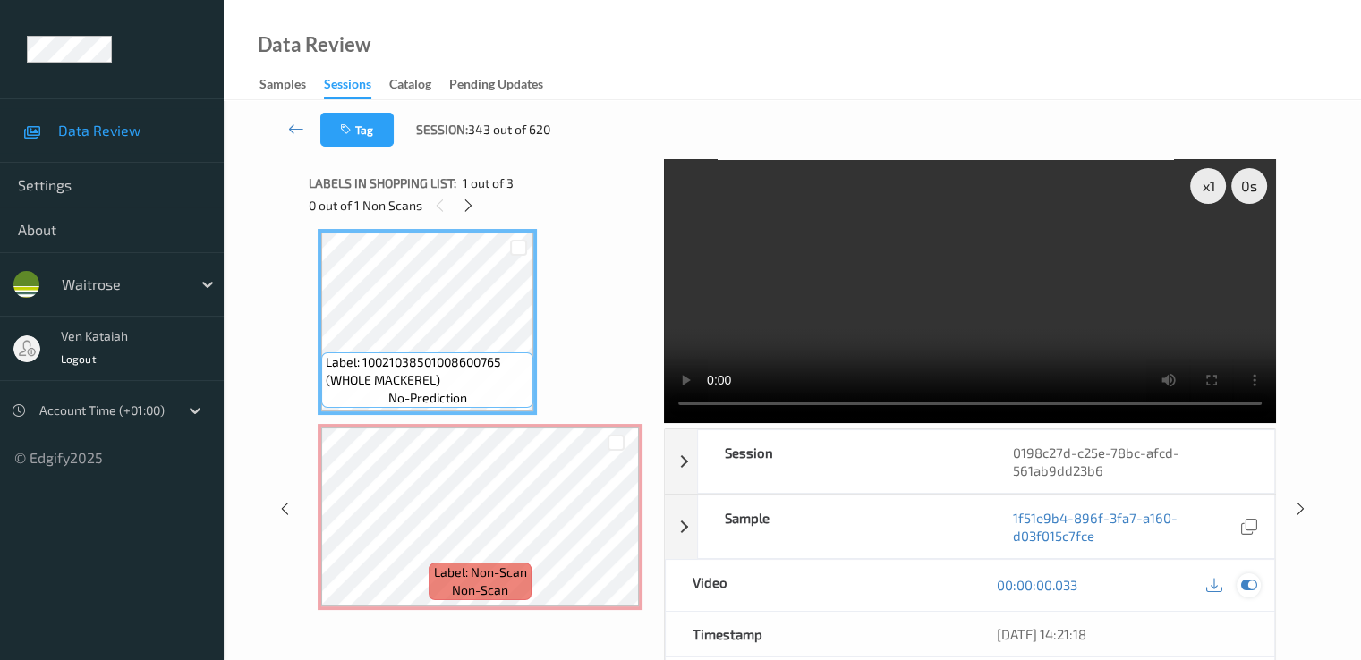
click at [1248, 588] on icon at bounding box center [1248, 585] width 16 height 16
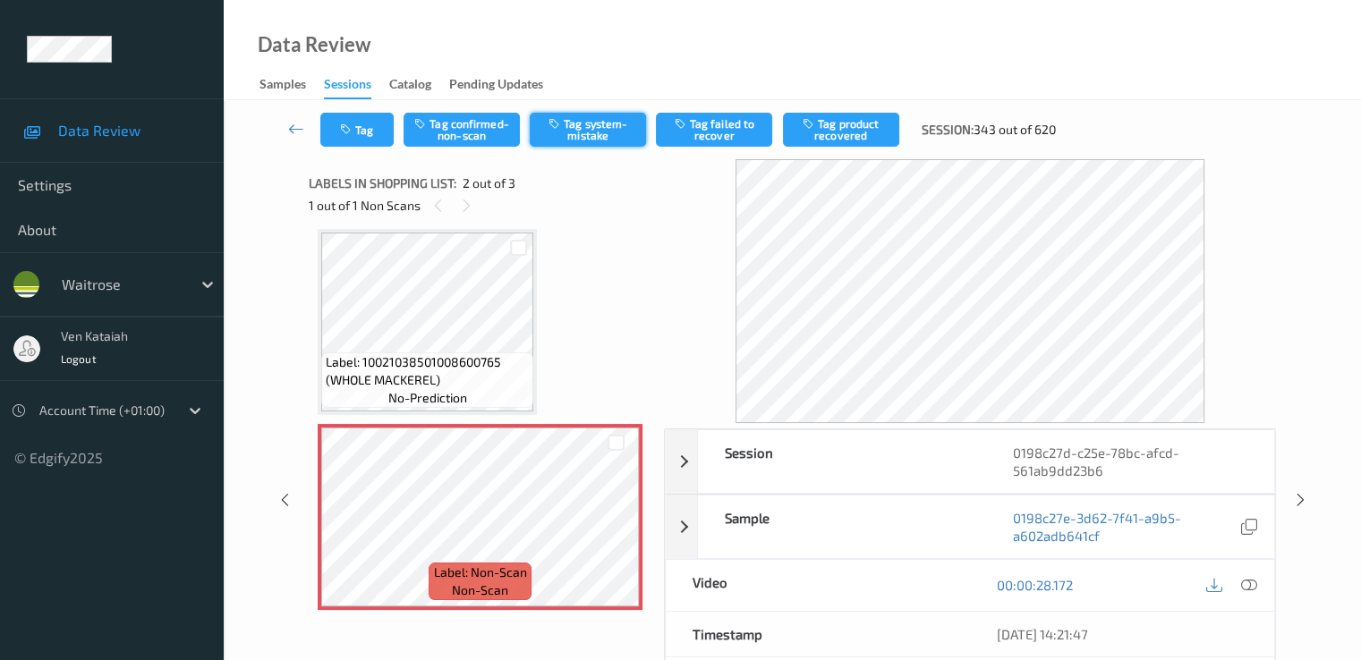
click at [555, 125] on icon "button" at bounding box center [555, 123] width 15 height 13
click at [289, 133] on icon at bounding box center [296, 129] width 16 height 18
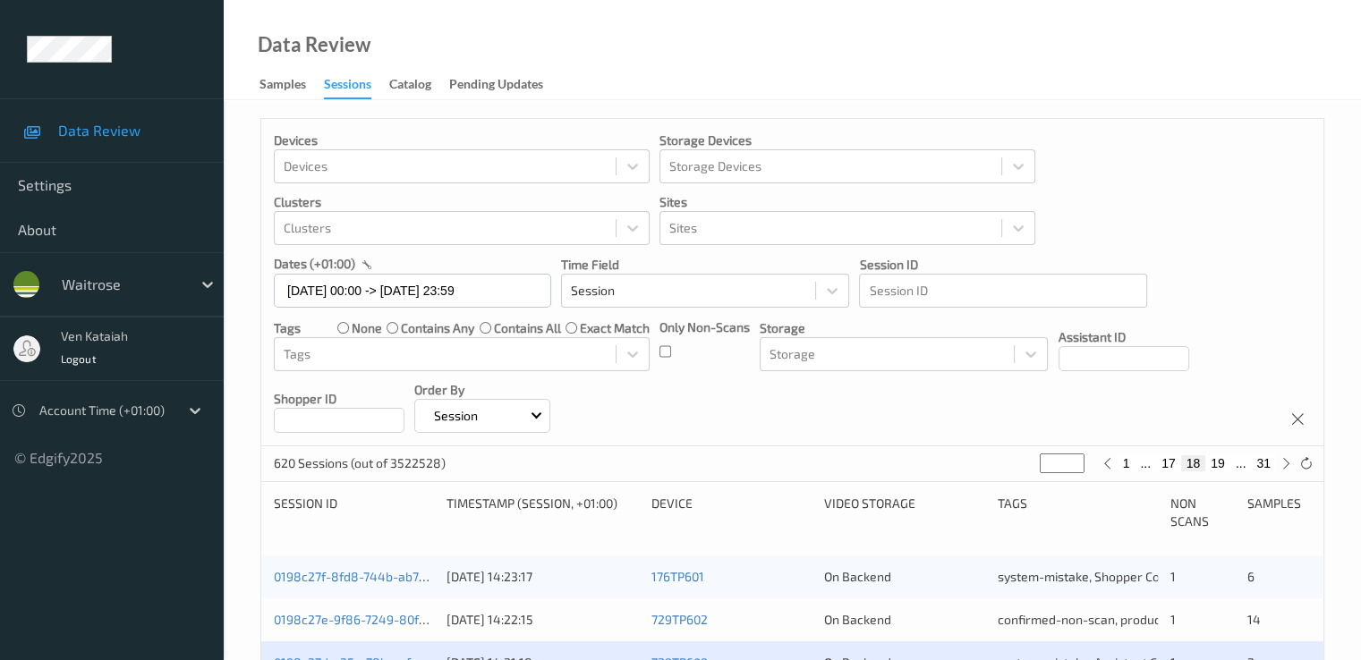
scroll to position [537, 0]
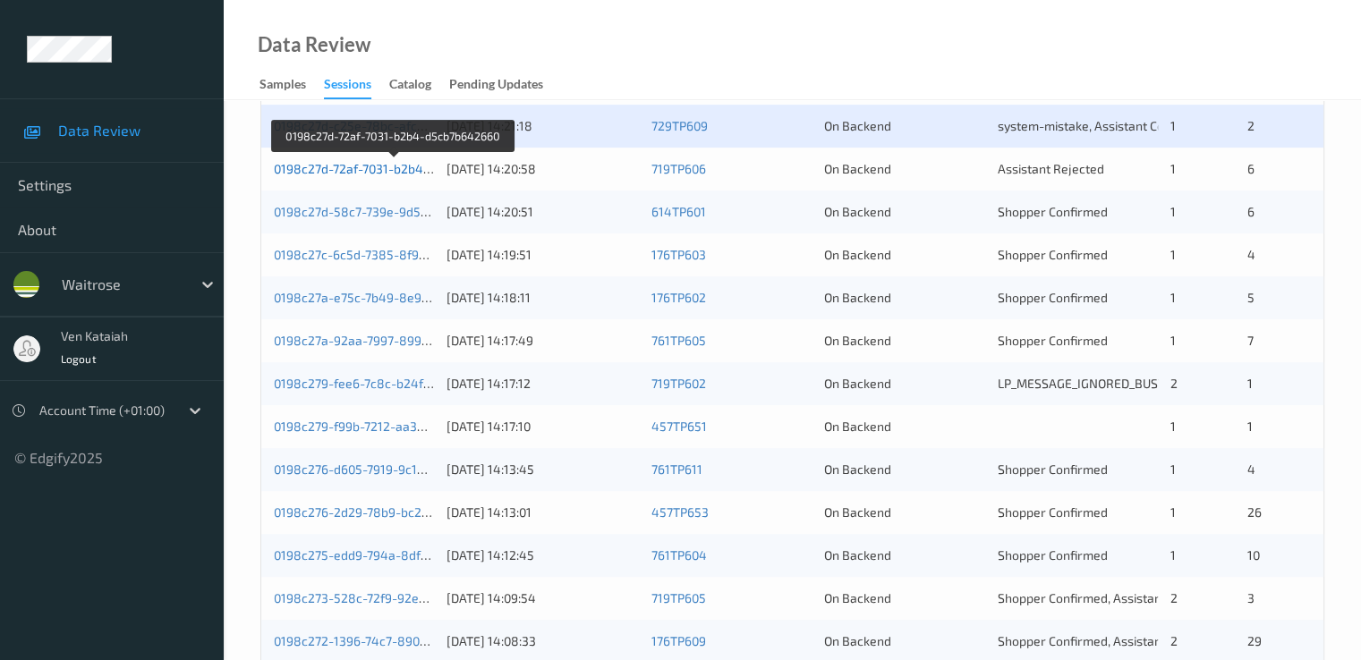
click at [393, 169] on link "0198c27d-72af-7031-b2b4-d5cb7b642660" at bounding box center [394, 168] width 240 height 15
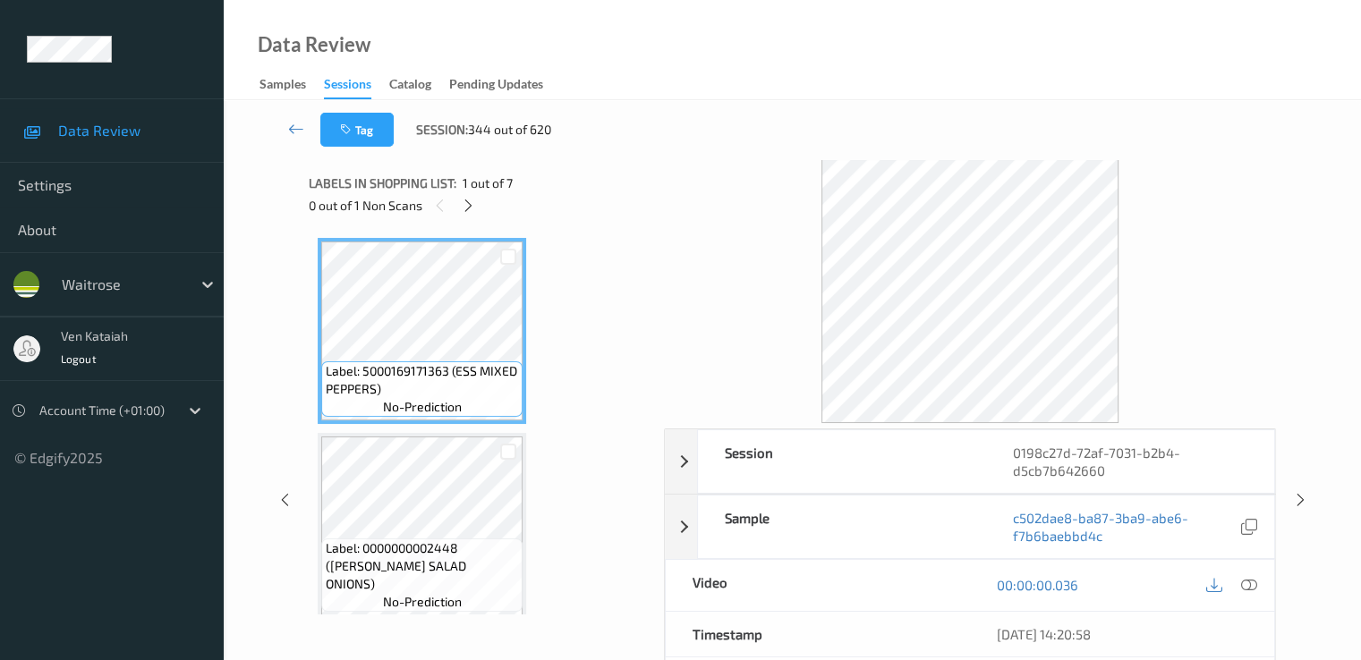
drag, startPoint x: 485, startPoint y: 208, endPoint x: 474, endPoint y: 208, distance: 10.7
click at [482, 208] on div "0 out of 1 Non Scans" at bounding box center [480, 205] width 343 height 22
click at [474, 208] on icon at bounding box center [468, 206] width 15 height 16
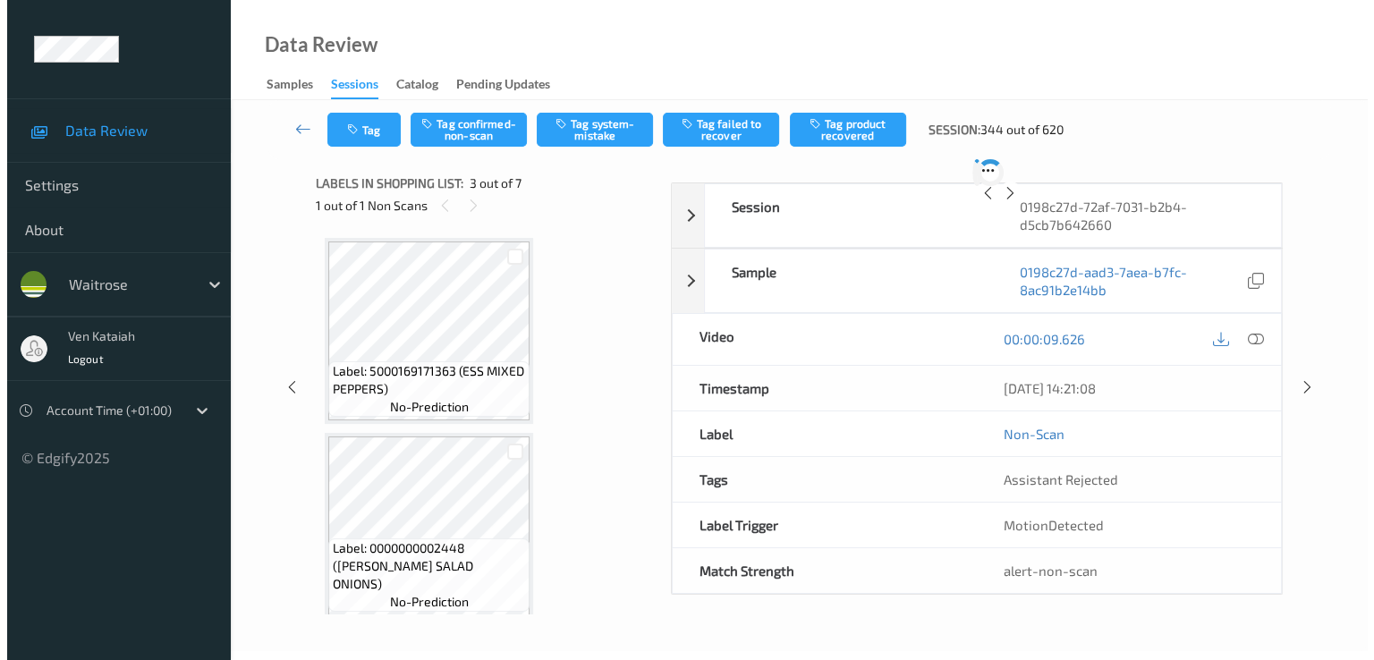
scroll to position [204, 0]
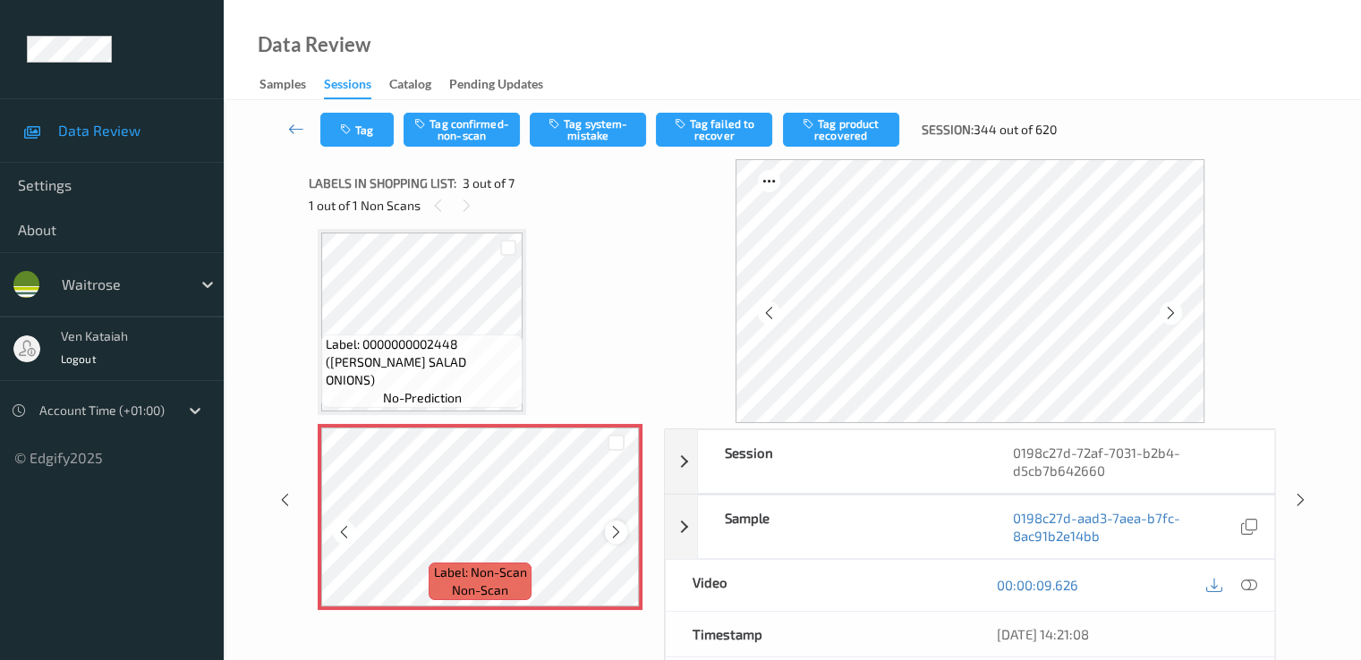
click at [610, 531] on icon at bounding box center [615, 532] width 15 height 16
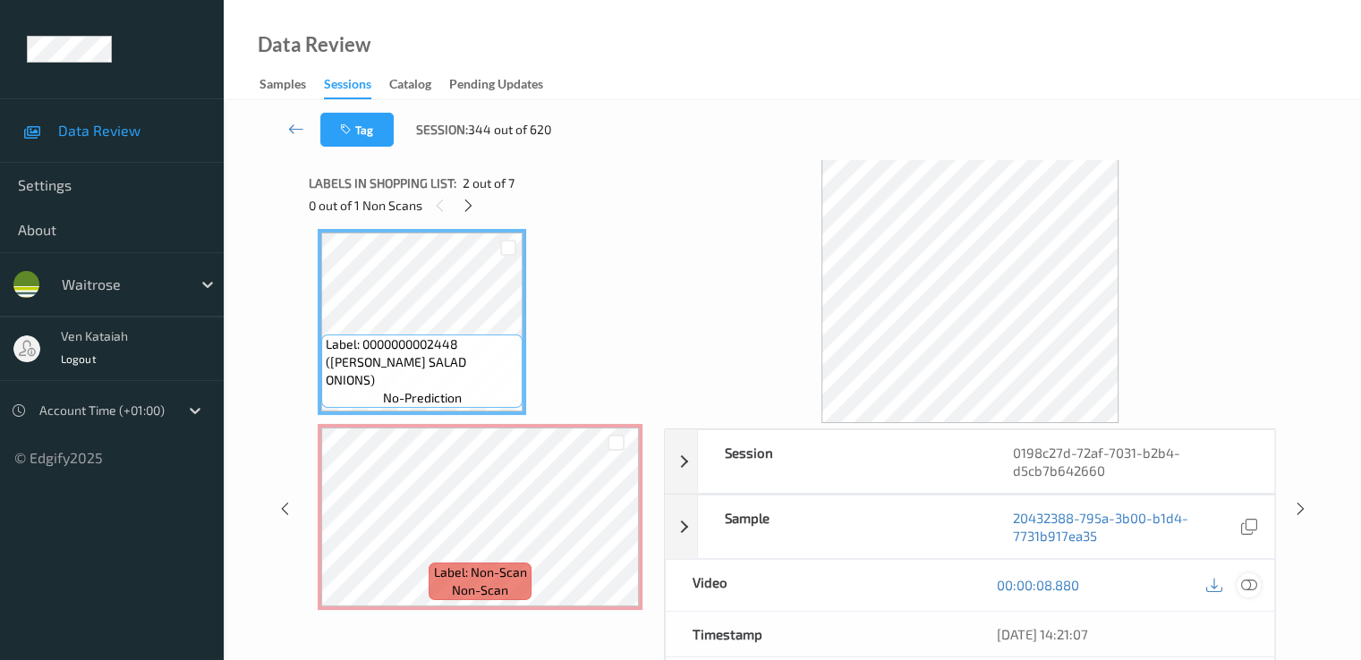
click at [1257, 583] on div at bounding box center [1248, 585] width 24 height 24
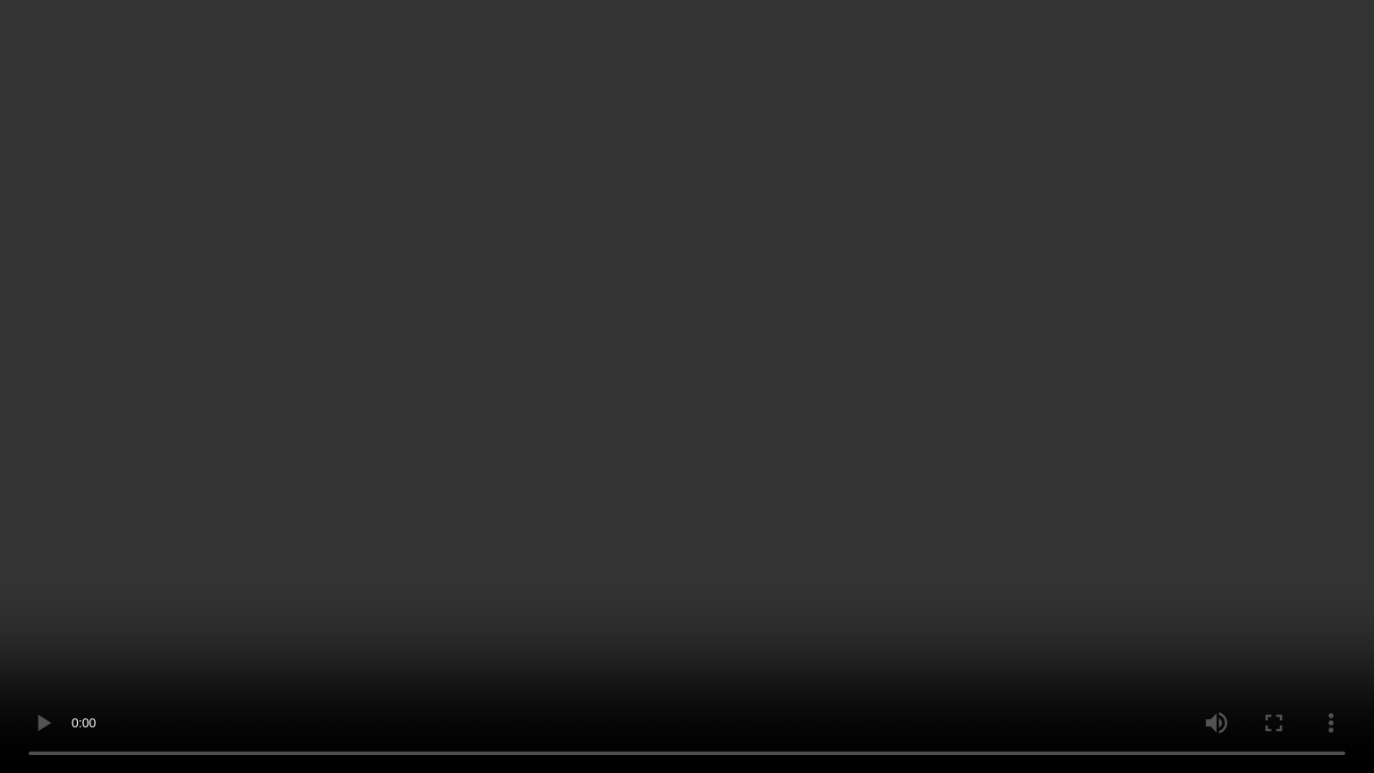
click at [1064, 637] on video at bounding box center [687, 386] width 1374 height 773
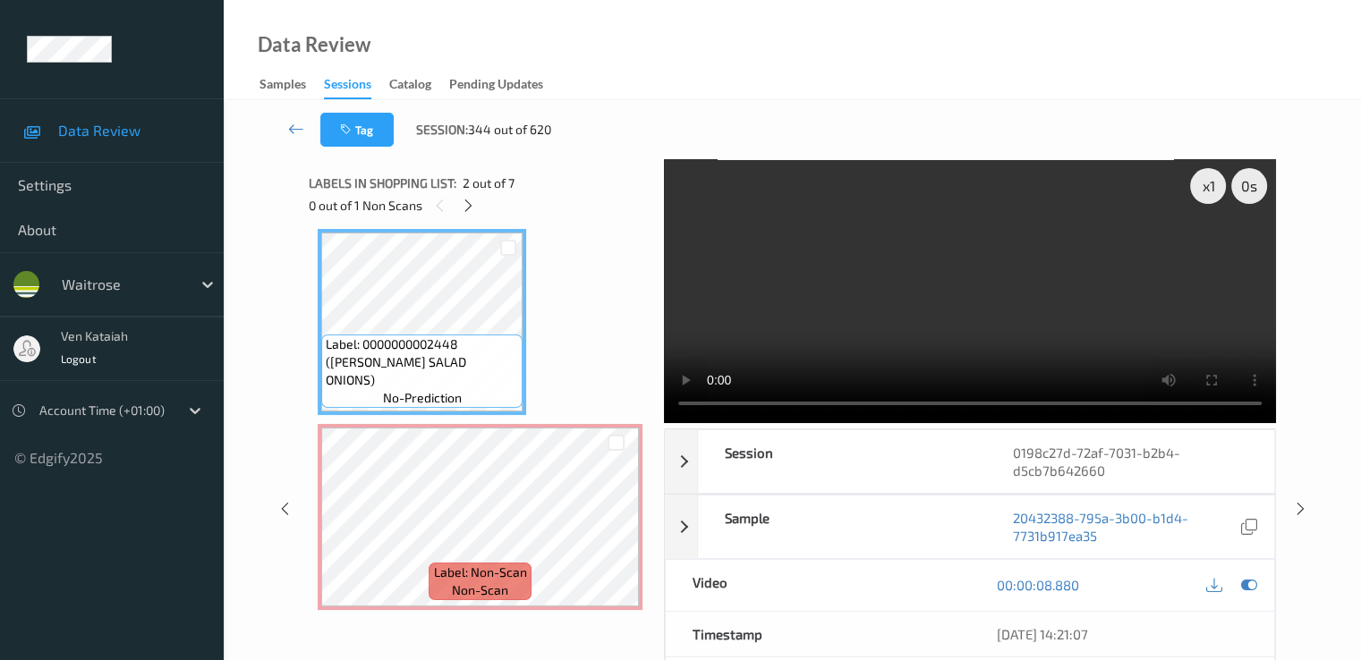
click at [1231, 584] on div at bounding box center [1231, 585] width 58 height 24
click at [1236, 581] on div at bounding box center [1248, 585] width 24 height 24
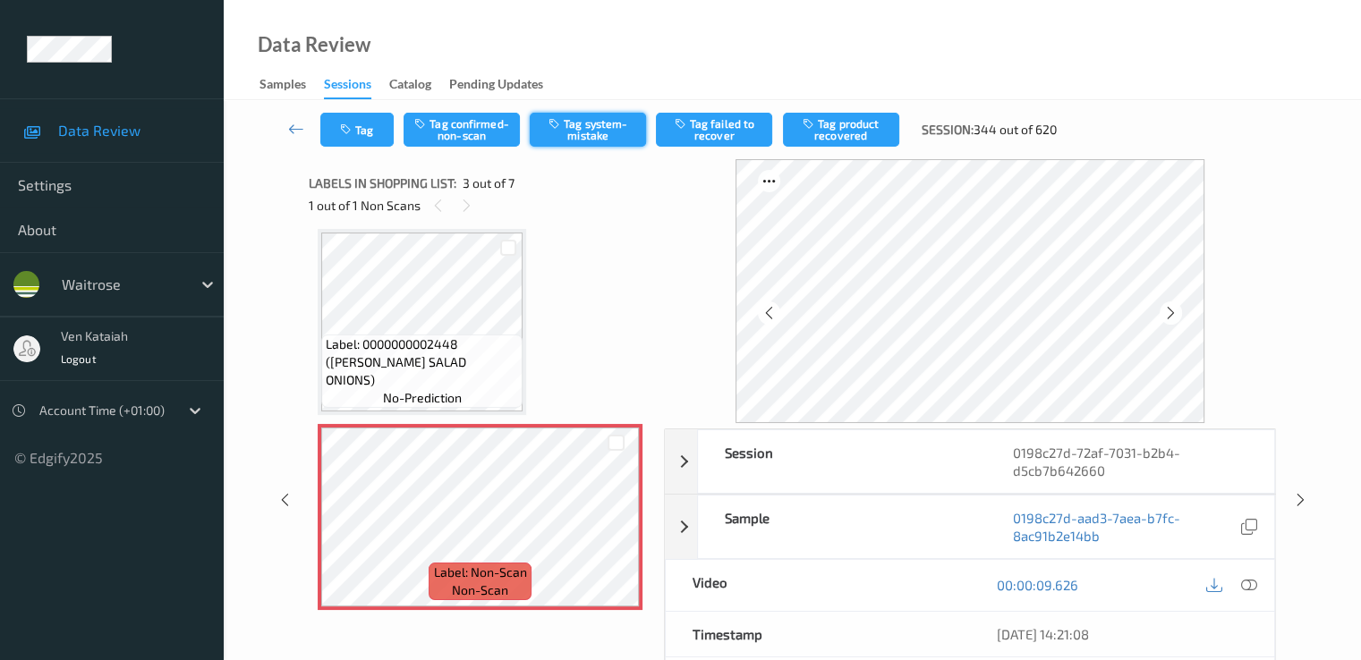
click at [602, 140] on button "Tag system-mistake" at bounding box center [588, 130] width 116 height 34
click at [373, 149] on div "Tag Tag confirmed-non-scan Untag system-mistake Tag failed to recover Tag produ…" at bounding box center [792, 129] width 1064 height 59
click at [374, 136] on button "Tag" at bounding box center [356, 130] width 73 height 34
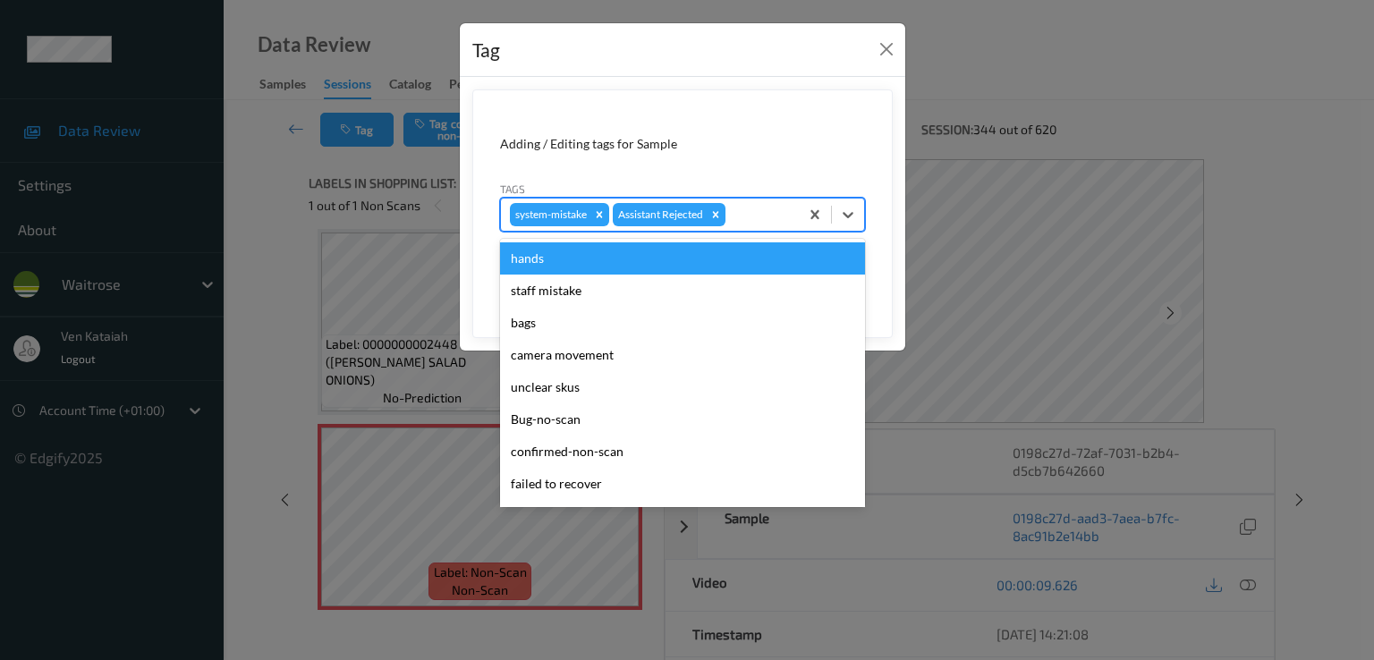
click at [777, 214] on div at bounding box center [759, 214] width 61 height 21
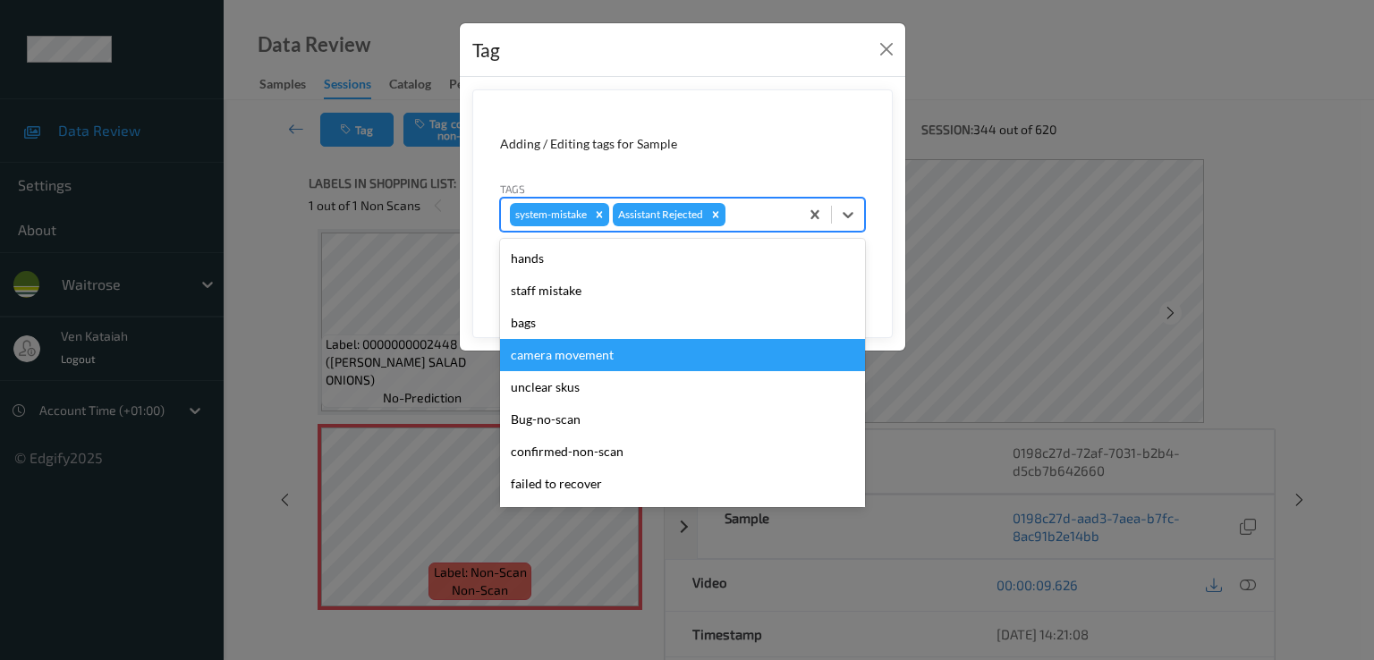
scroll to position [351, 0]
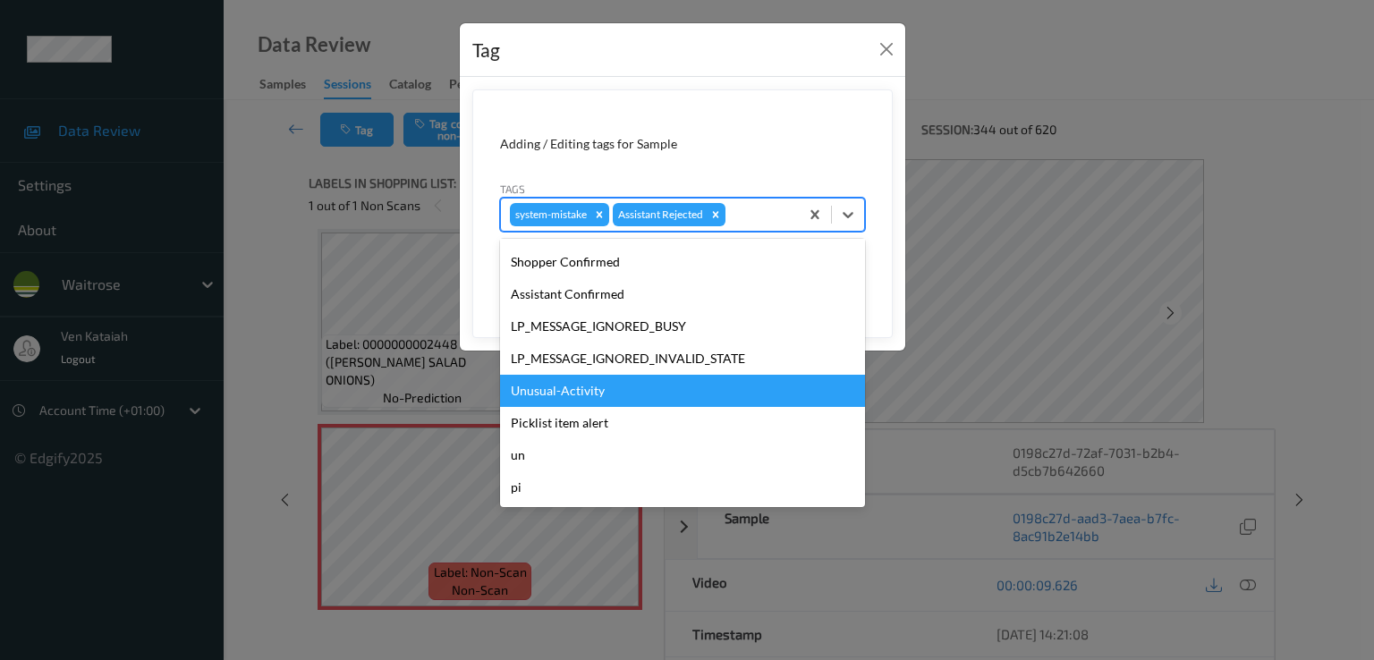
click at [600, 391] on div "Unusual-Activity" at bounding box center [682, 391] width 365 height 32
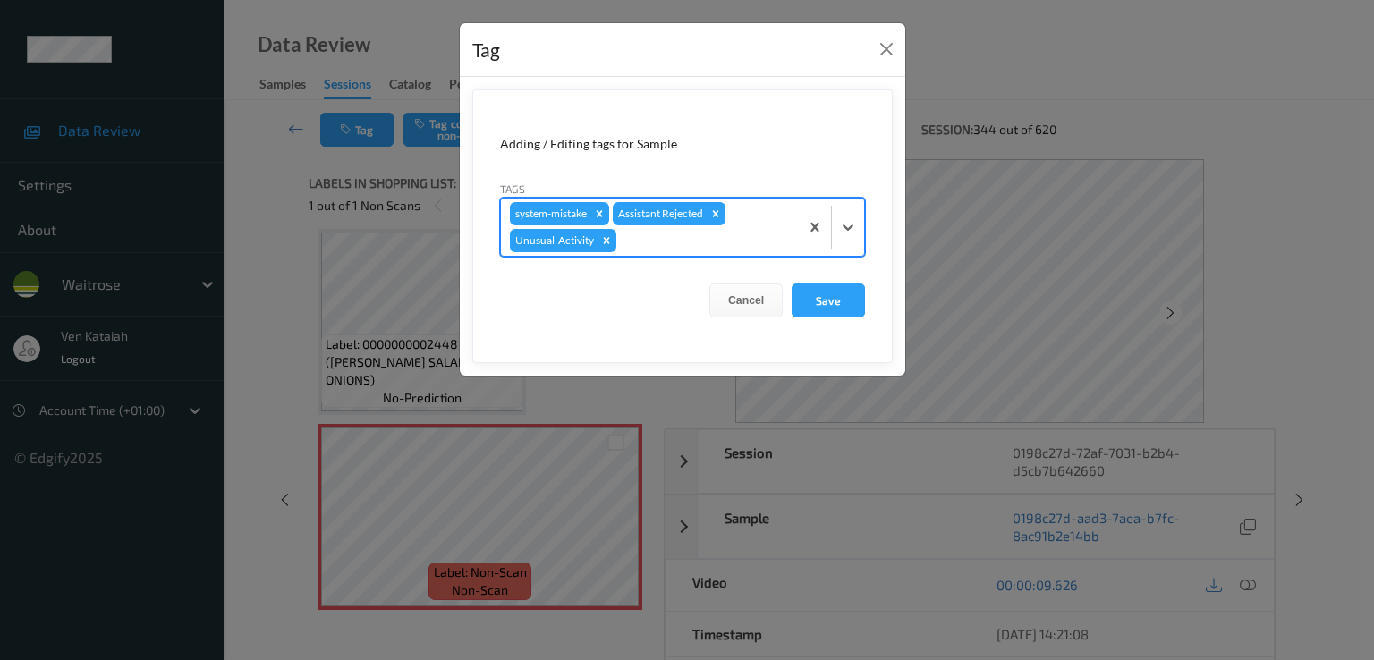
click at [737, 239] on div at bounding box center [705, 240] width 170 height 21
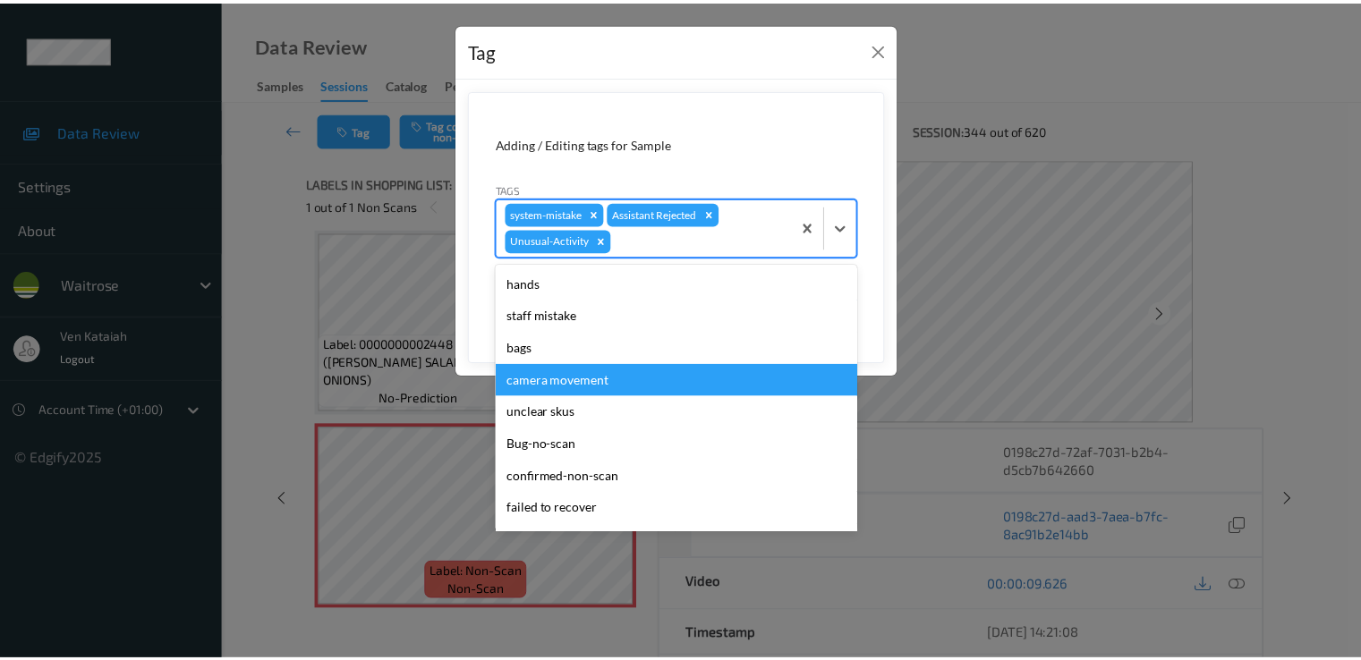
scroll to position [319, 0]
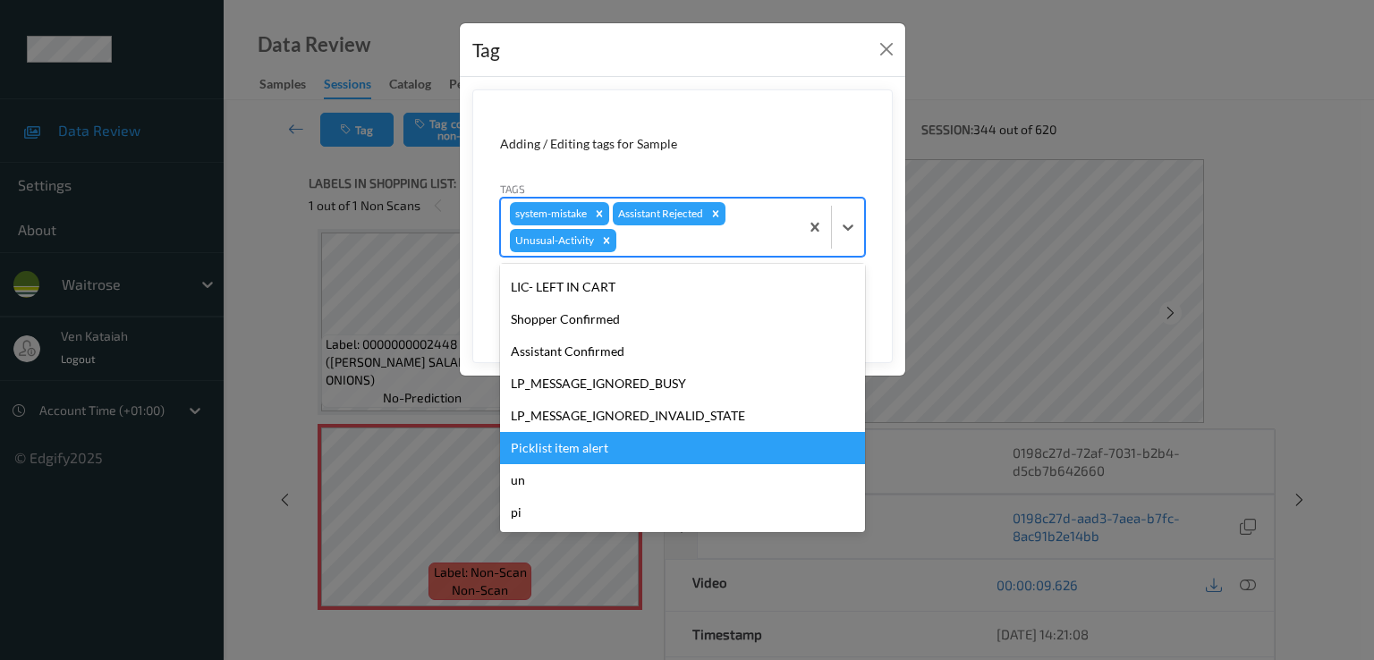
click at [590, 443] on div "Picklist item alert" at bounding box center [682, 448] width 365 height 32
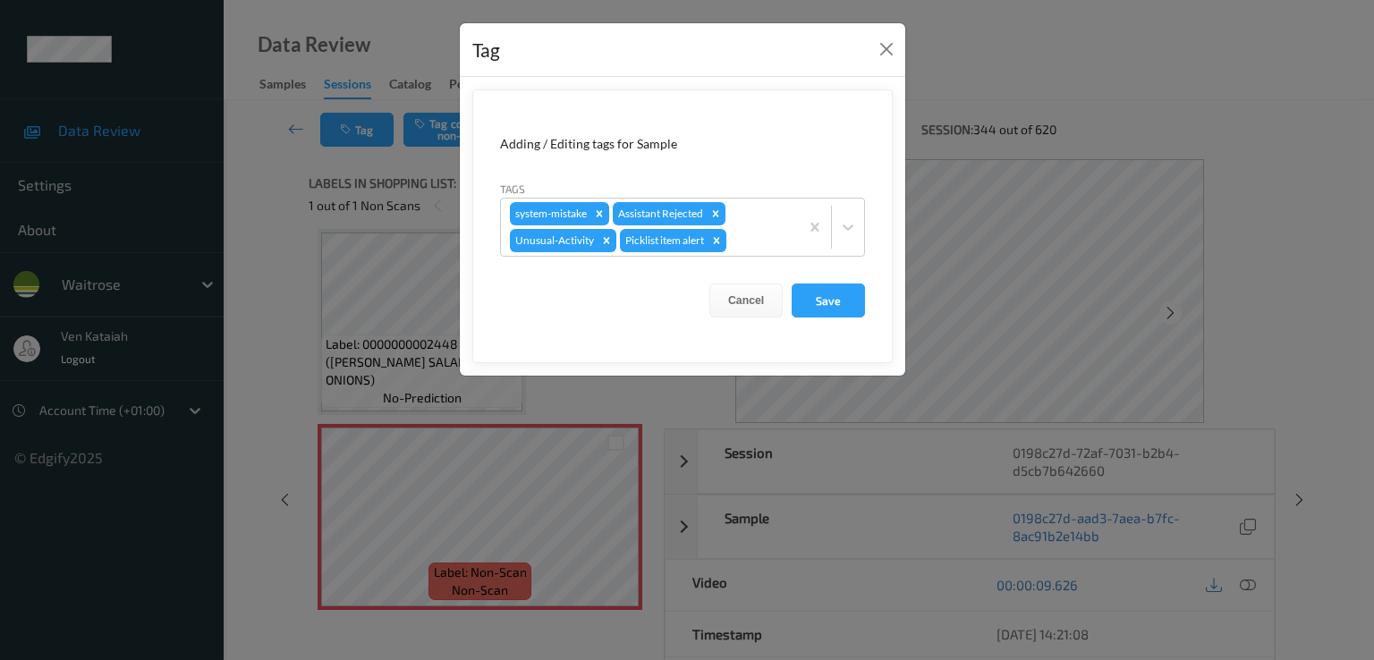
drag, startPoint x: 814, startPoint y: 305, endPoint x: 715, endPoint y: 140, distance: 192.3
click at [815, 305] on button "Save" at bounding box center [828, 301] width 73 height 34
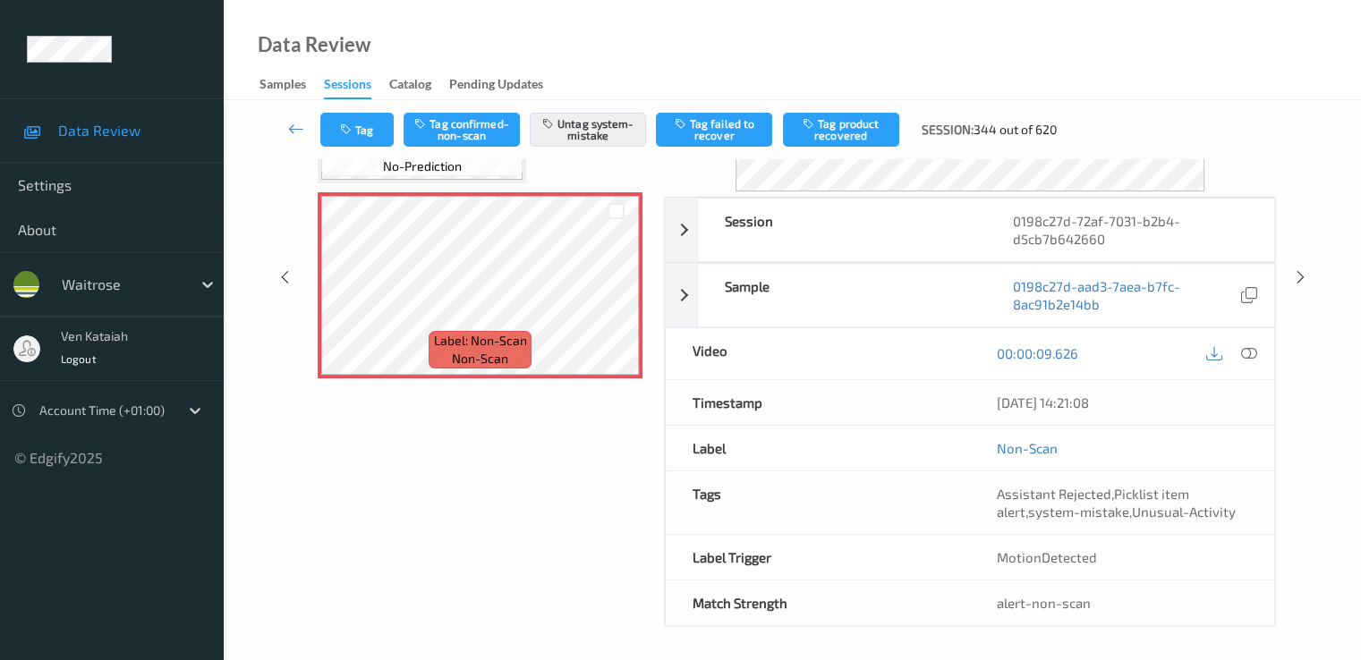
scroll to position [233, 0]
click at [308, 132] on link at bounding box center [296, 130] width 47 height 34
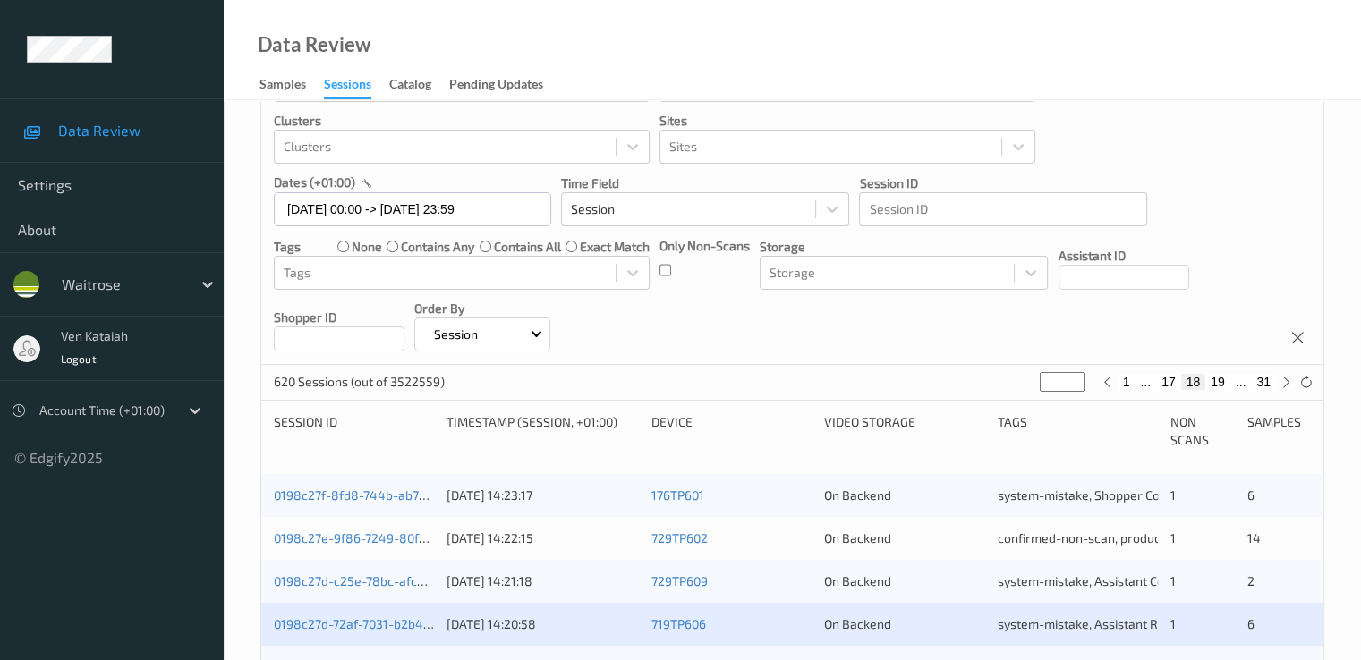
scroll to position [358, 0]
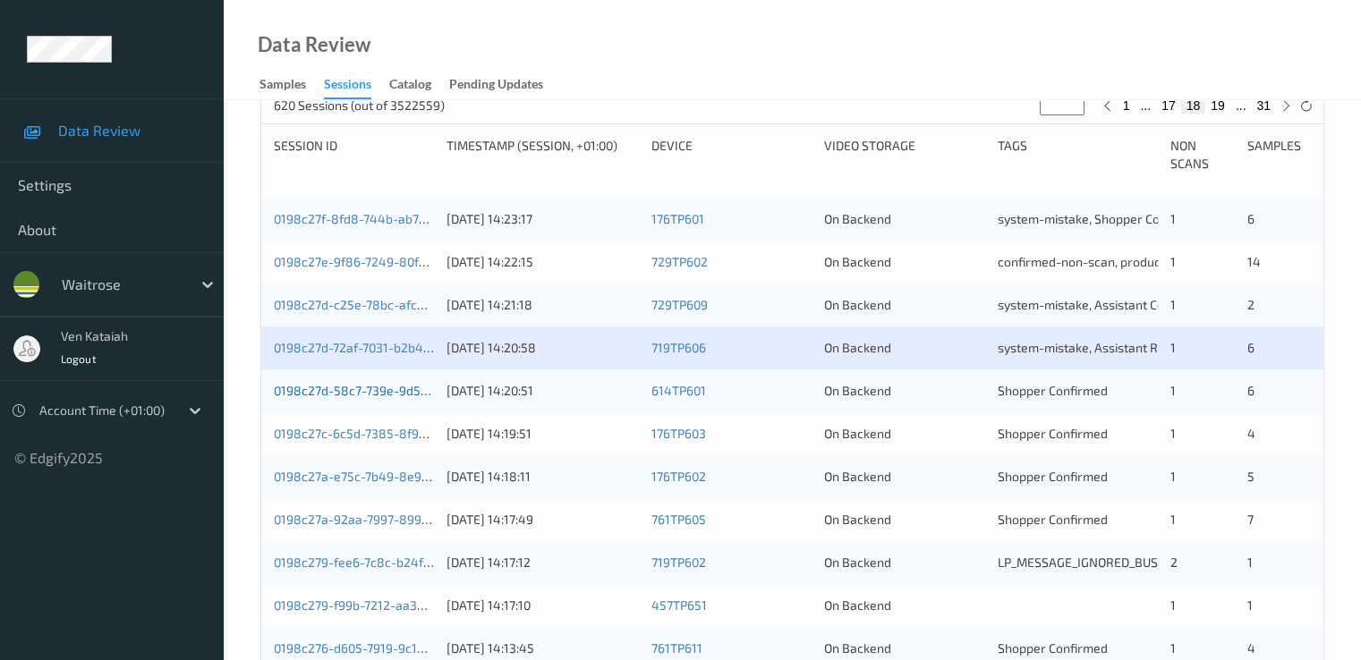
click at [392, 392] on link "0198c27d-58c7-739e-9d56-62797471f84b" at bounding box center [394, 390] width 241 height 15
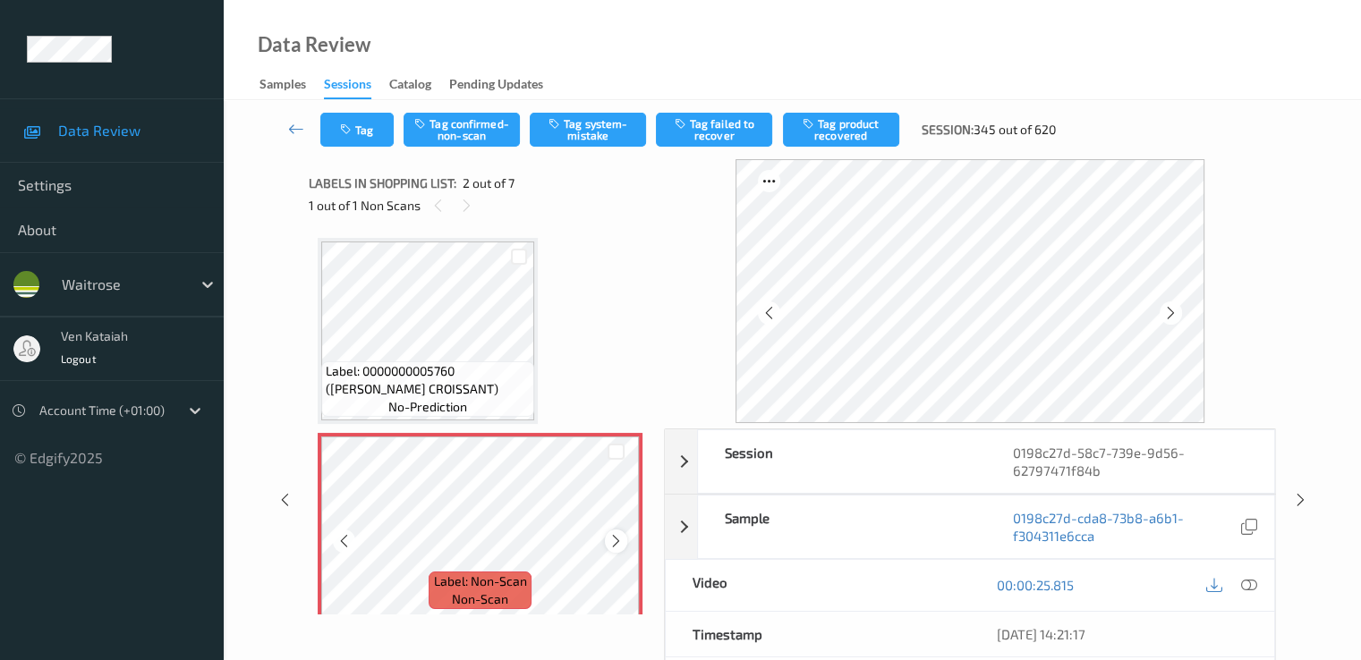
click at [616, 538] on icon at bounding box center [615, 541] width 15 height 16
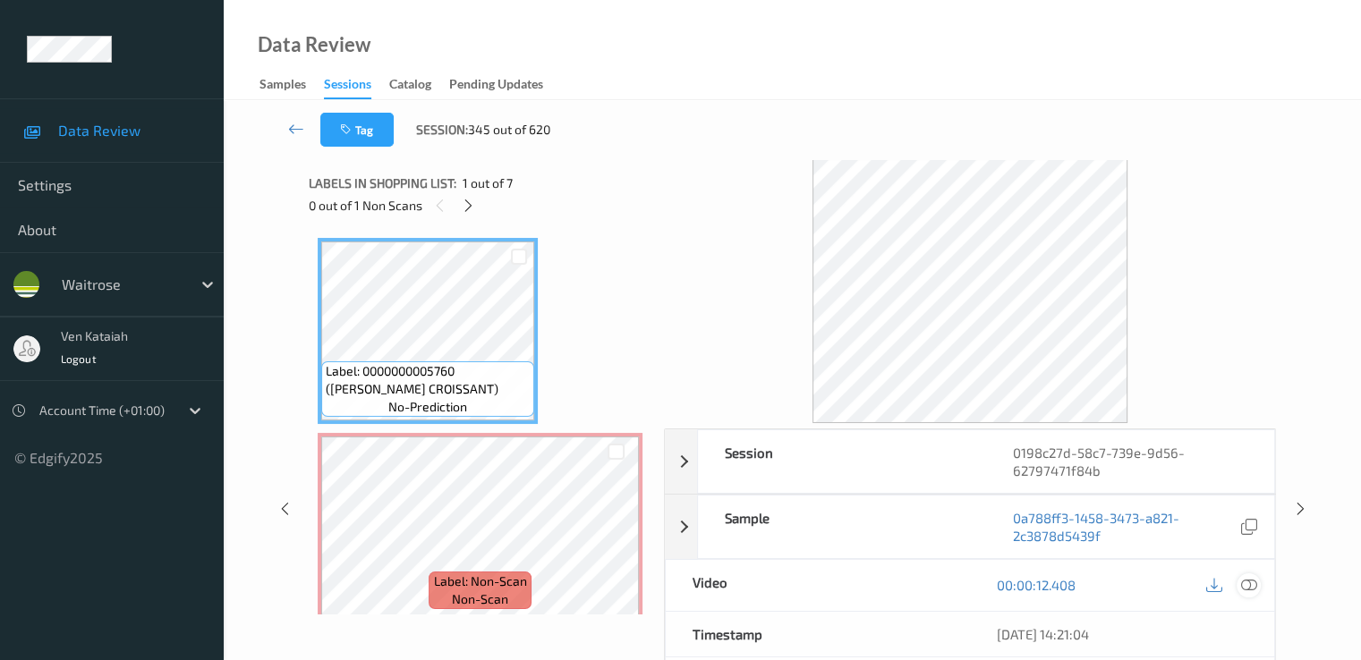
click at [1242, 581] on icon at bounding box center [1248, 585] width 16 height 16
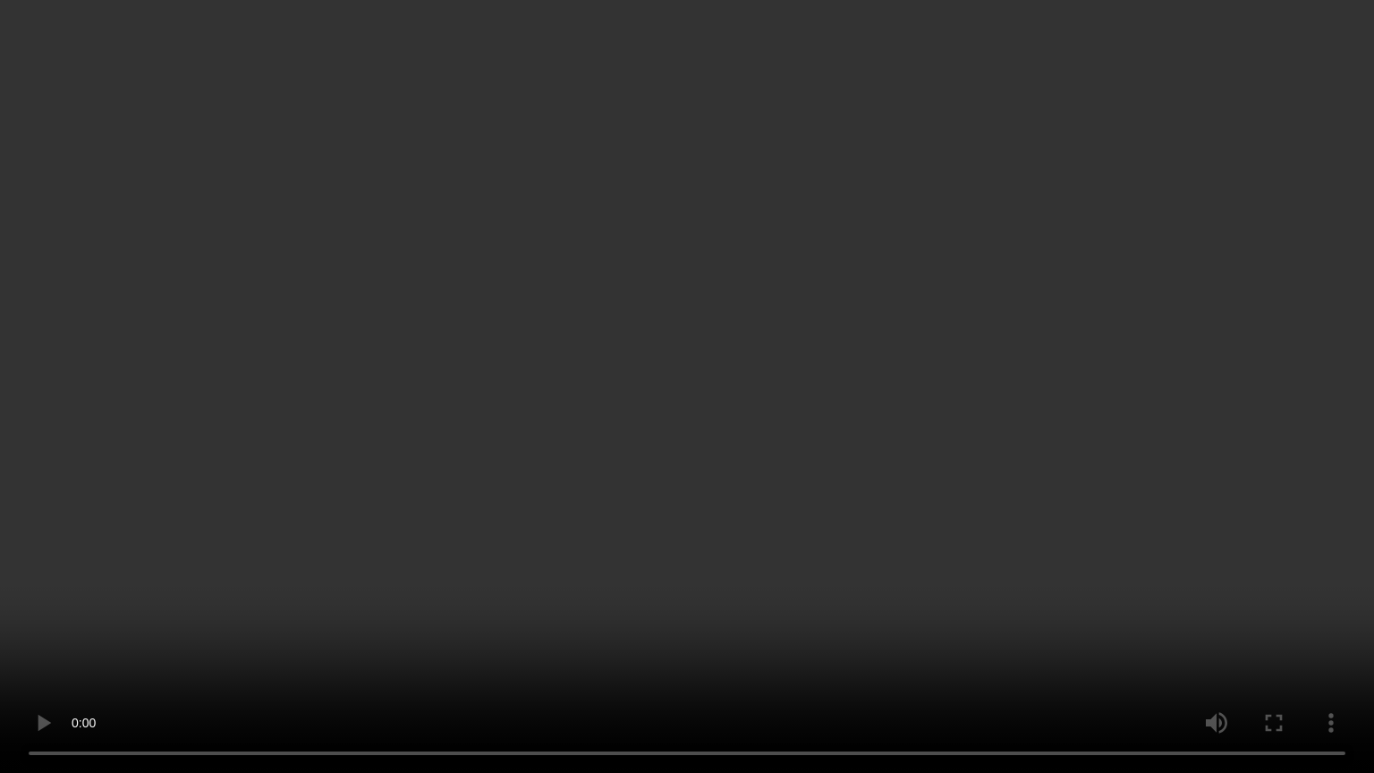
click at [439, 573] on video at bounding box center [687, 386] width 1374 height 773
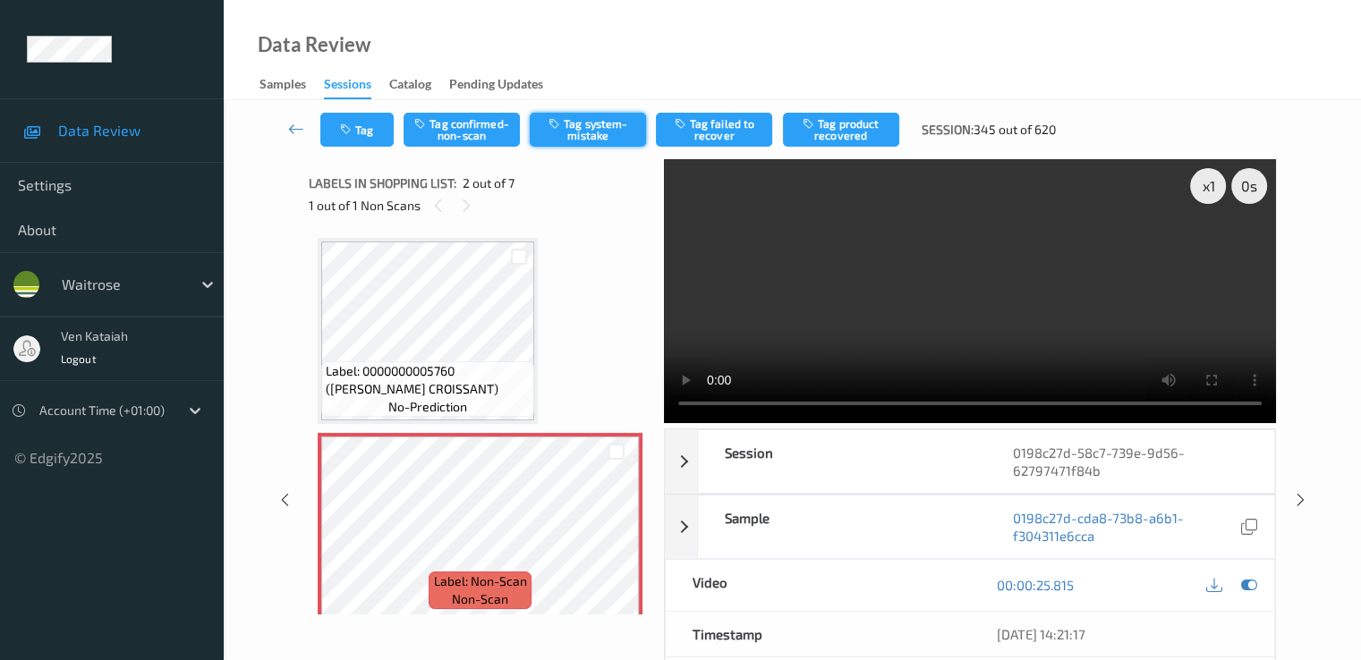
click at [591, 128] on button "Tag system-mistake" at bounding box center [588, 130] width 116 height 34
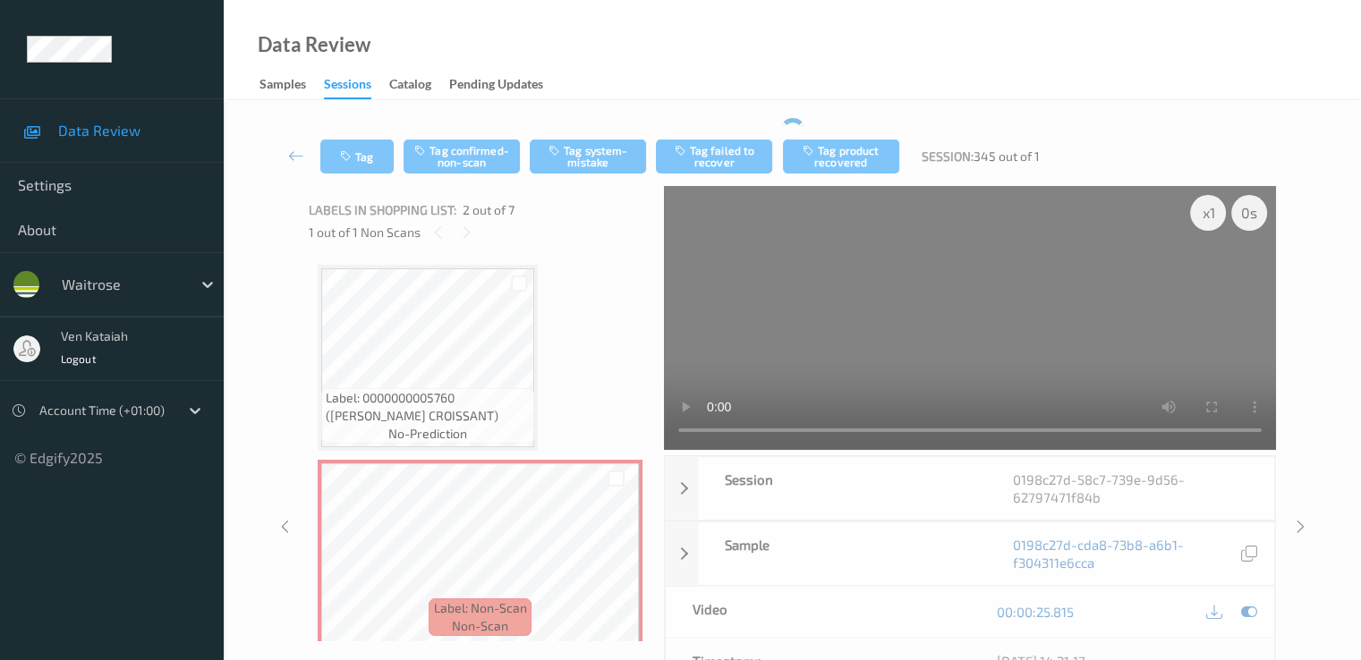
click at [376, 132] on div "Tag Tag confirmed-non-scan Tag system-mistake Tag failed to recover Tag product…" at bounding box center [792, 156] width 1064 height 59
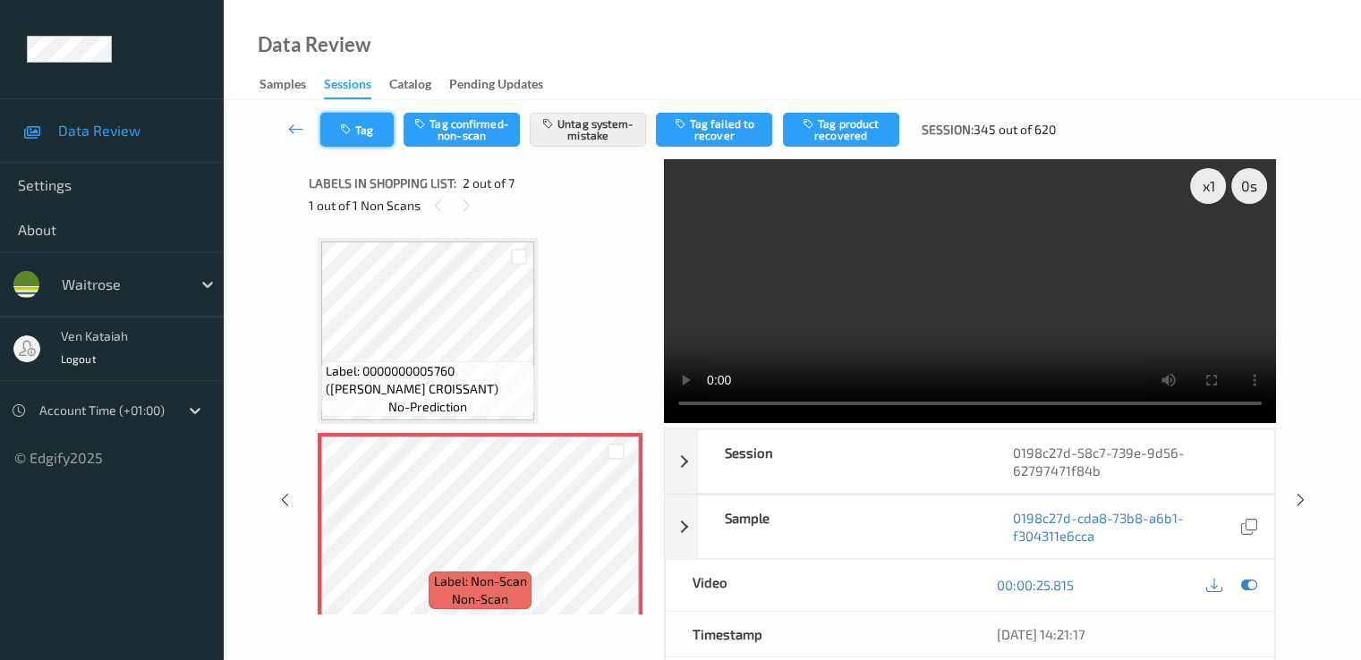
click at [375, 133] on button "Tag" at bounding box center [356, 130] width 73 height 34
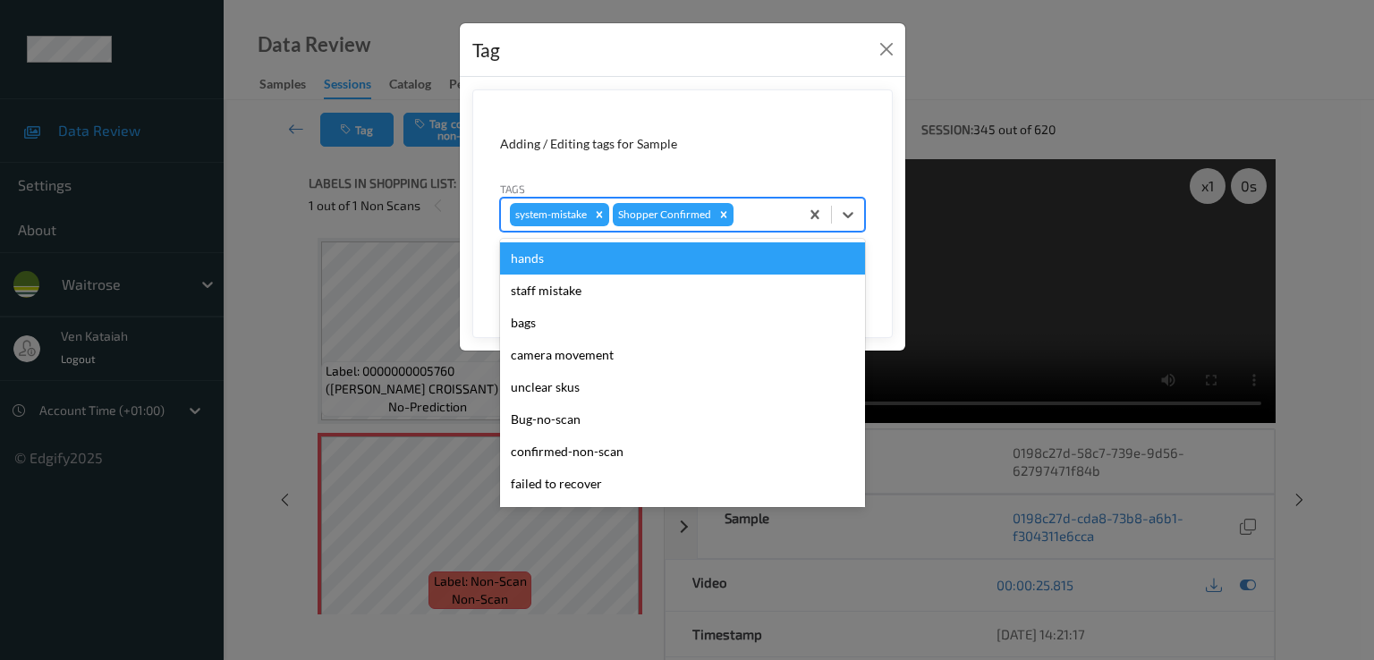
click at [756, 206] on div at bounding box center [763, 214] width 53 height 21
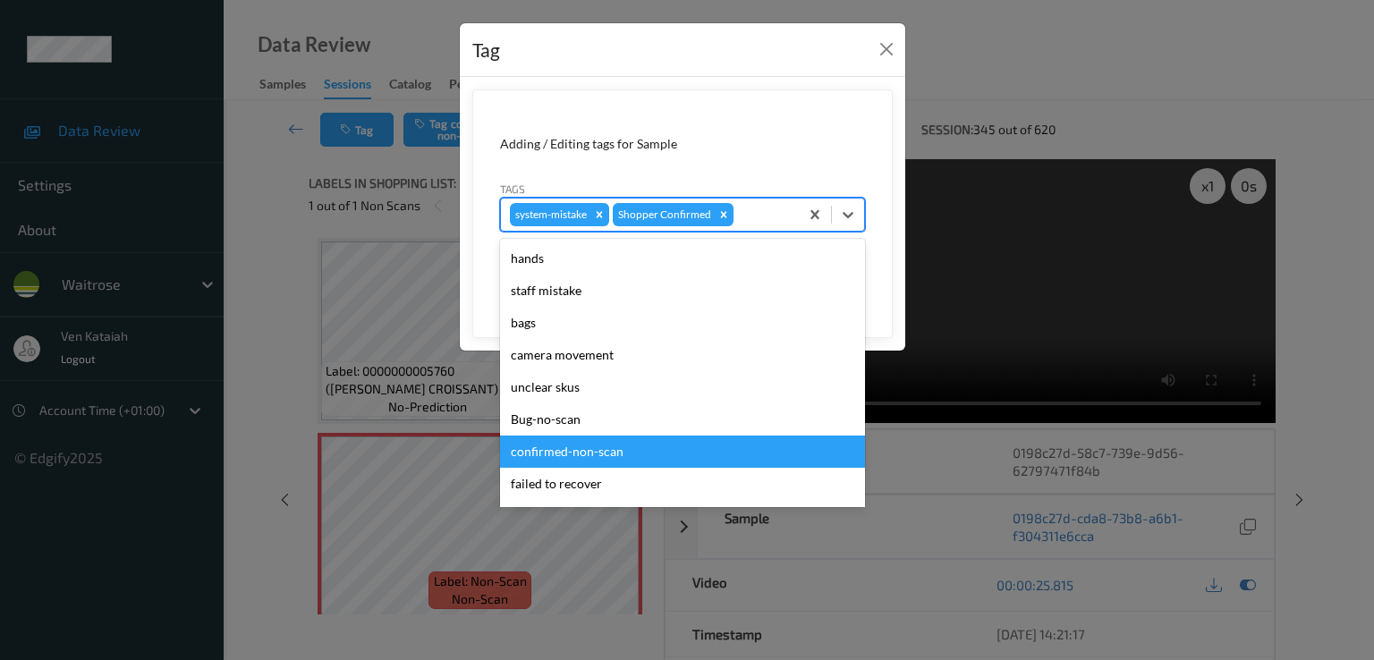
scroll to position [351, 0]
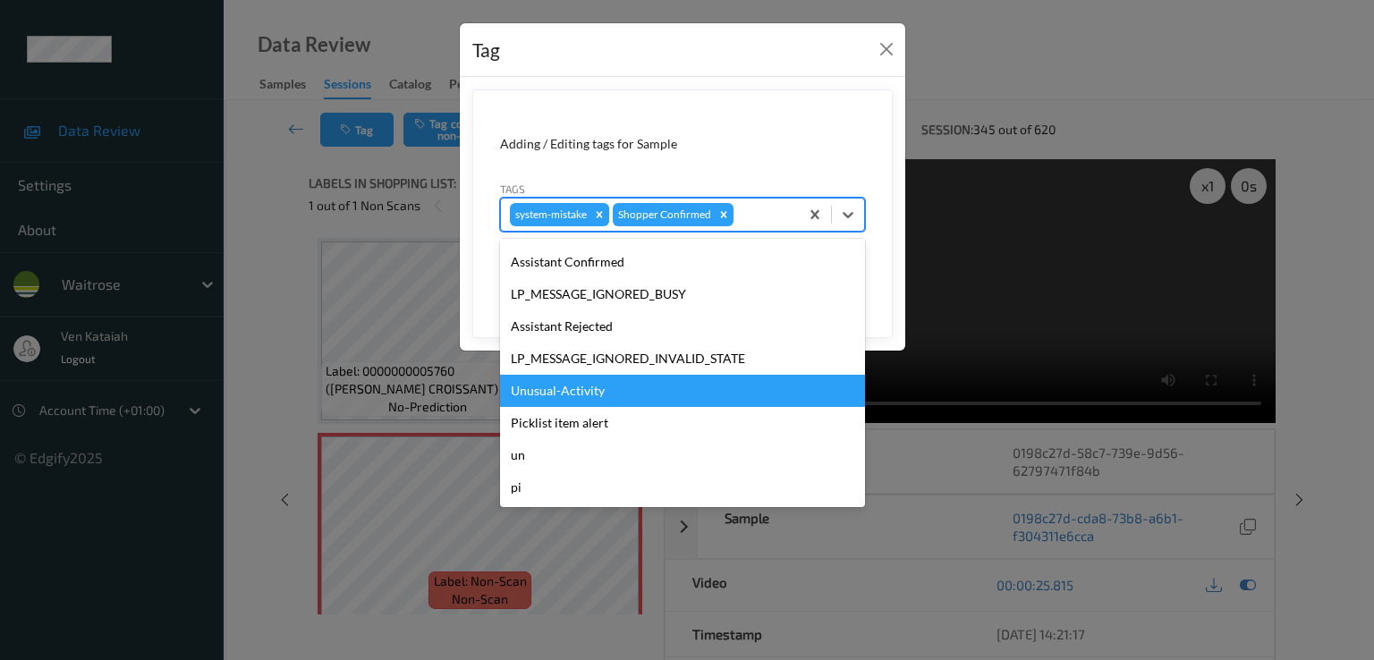
click at [590, 377] on div "Unusual-Activity" at bounding box center [682, 391] width 365 height 32
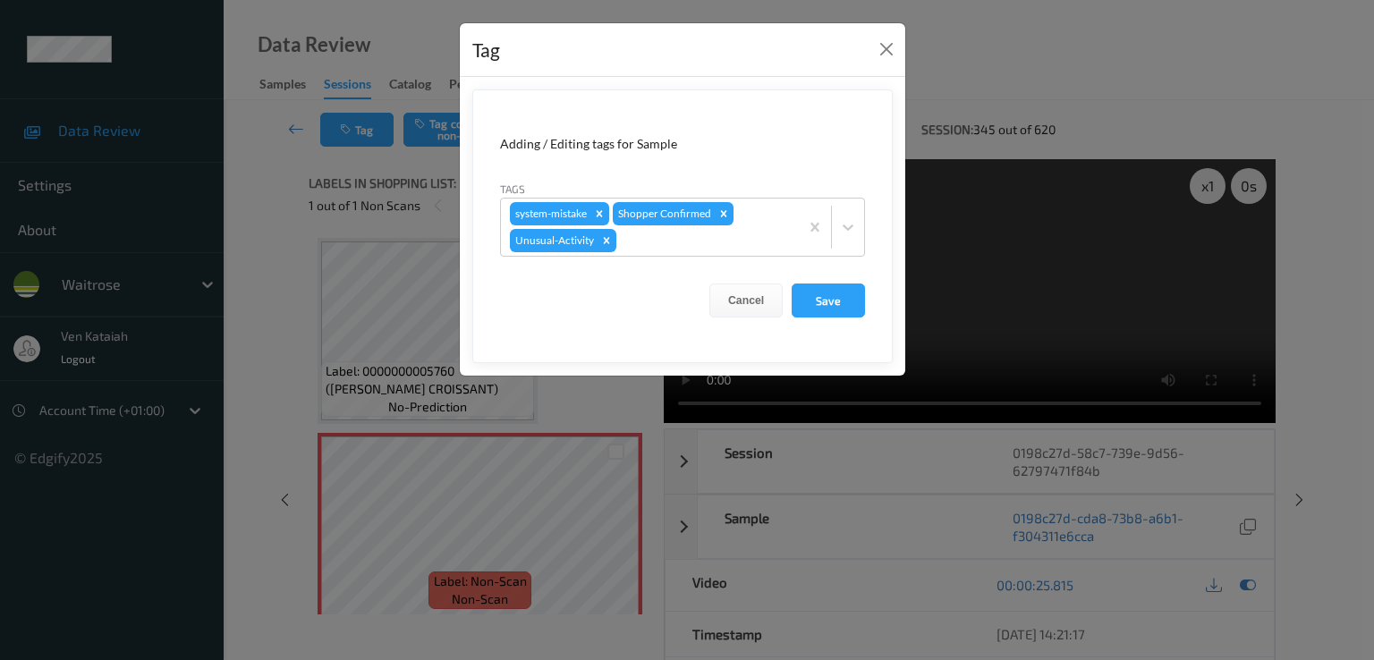
click at [691, 262] on form "Adding / Editing tags for Sample Tags system-mistake Shopper Confirmed Unusual-…" at bounding box center [682, 226] width 420 height 274
click at [691, 251] on div "system-mistake Shopper Confirmed Unusual-Activity" at bounding box center [650, 227] width 298 height 57
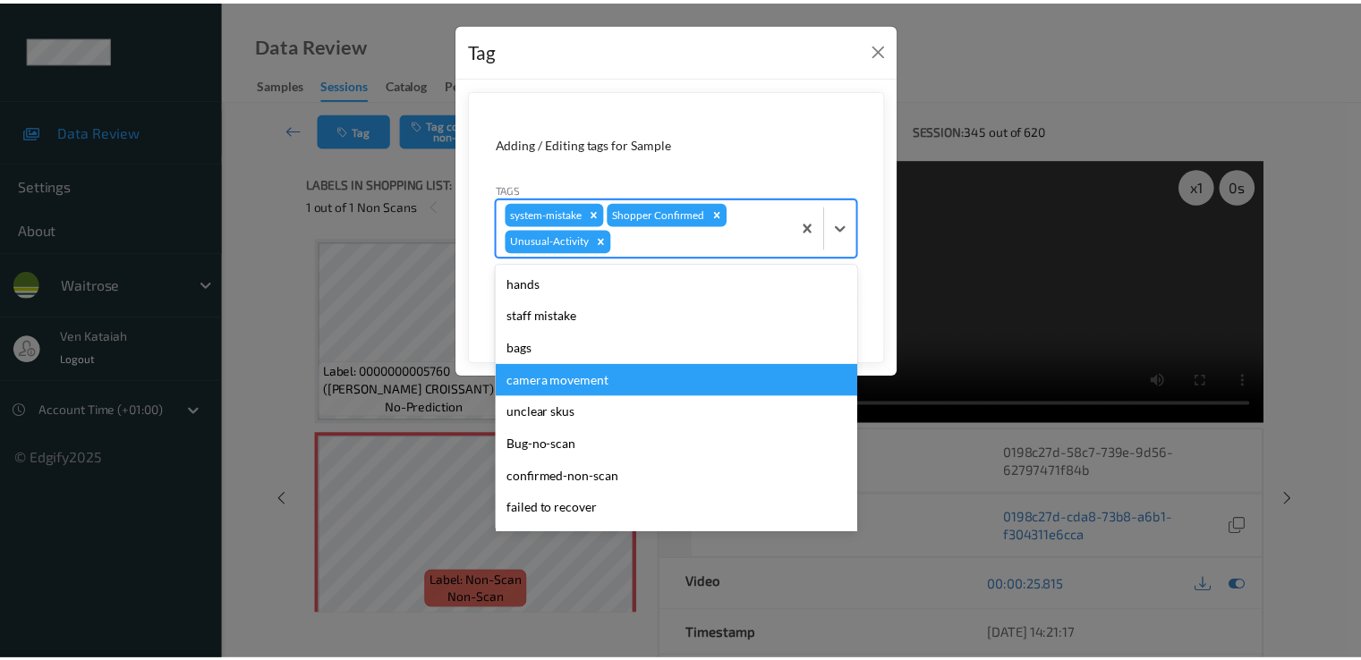
scroll to position [319, 0]
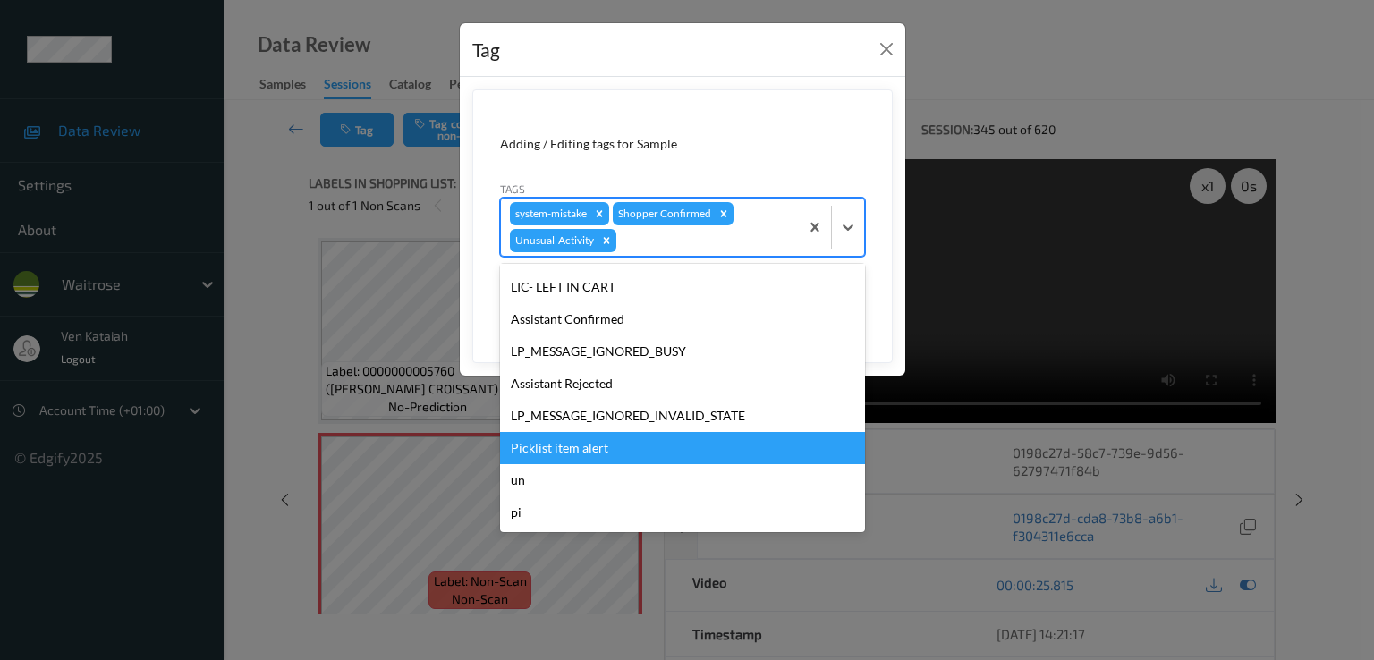
click at [560, 433] on div "Picklist item alert" at bounding box center [682, 448] width 365 height 32
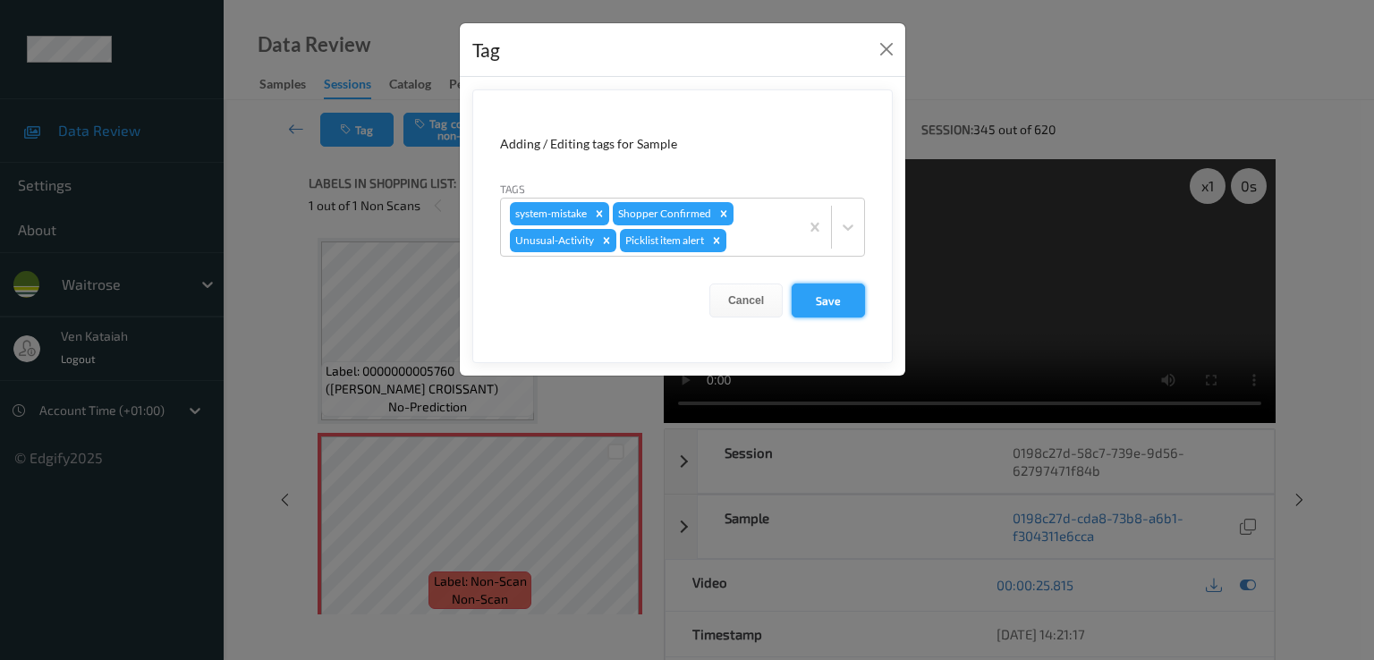
click at [803, 307] on button "Save" at bounding box center [828, 301] width 73 height 34
click at [565, 501] on div "Tag Adding / Editing tags for Sample Tags system-mistake Shopper Confirmed Unus…" at bounding box center [687, 330] width 1374 height 660
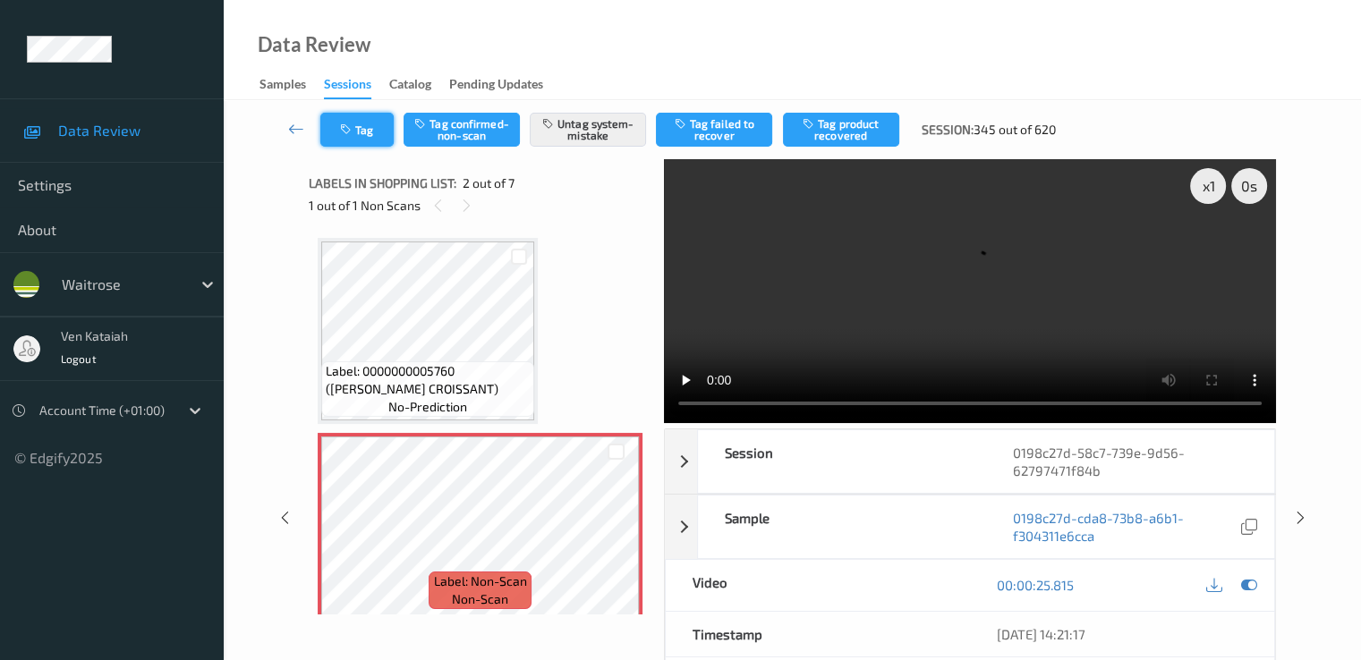
click at [369, 146] on button "Tag" at bounding box center [356, 130] width 73 height 34
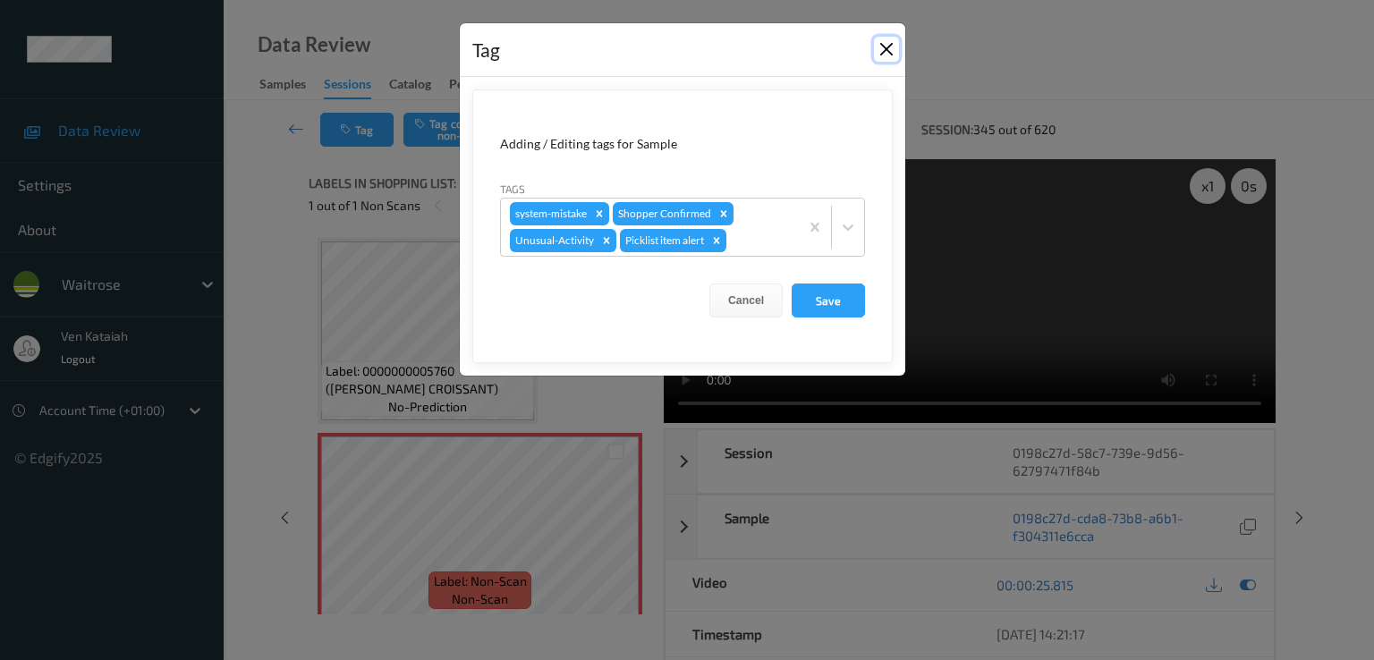
click at [884, 47] on button "Close" at bounding box center [886, 49] width 25 height 25
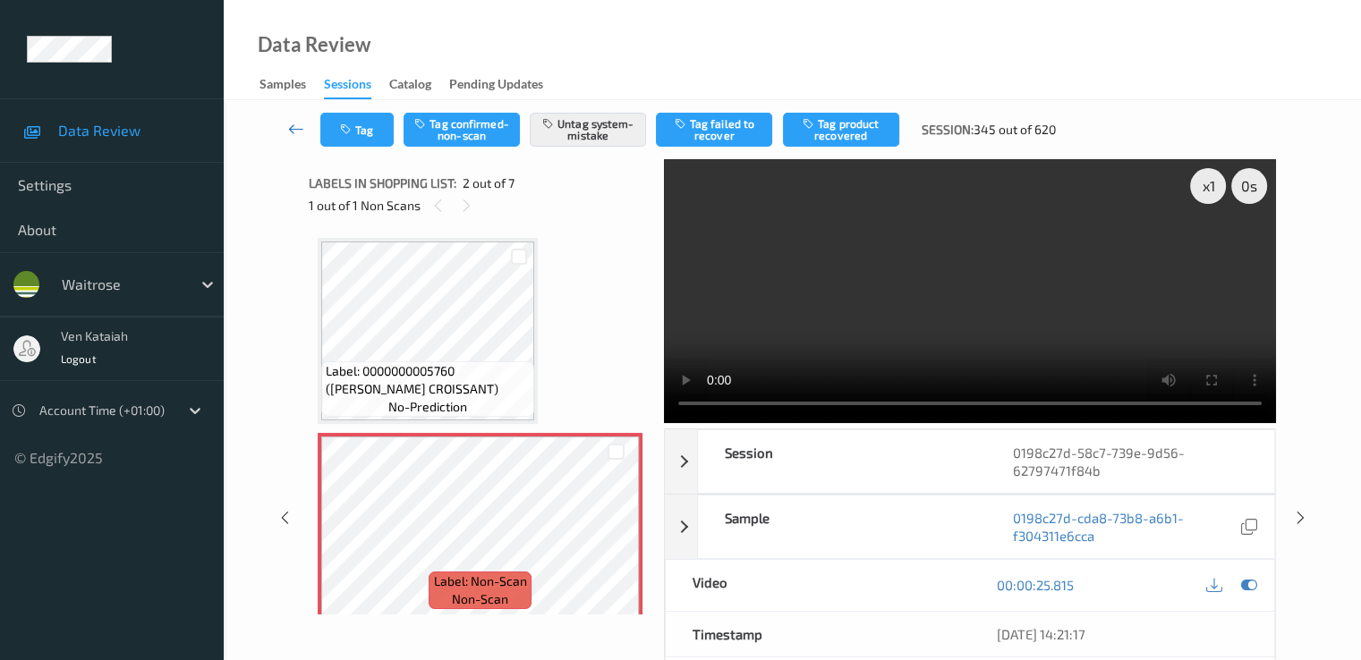
click at [288, 121] on icon at bounding box center [296, 129] width 16 height 18
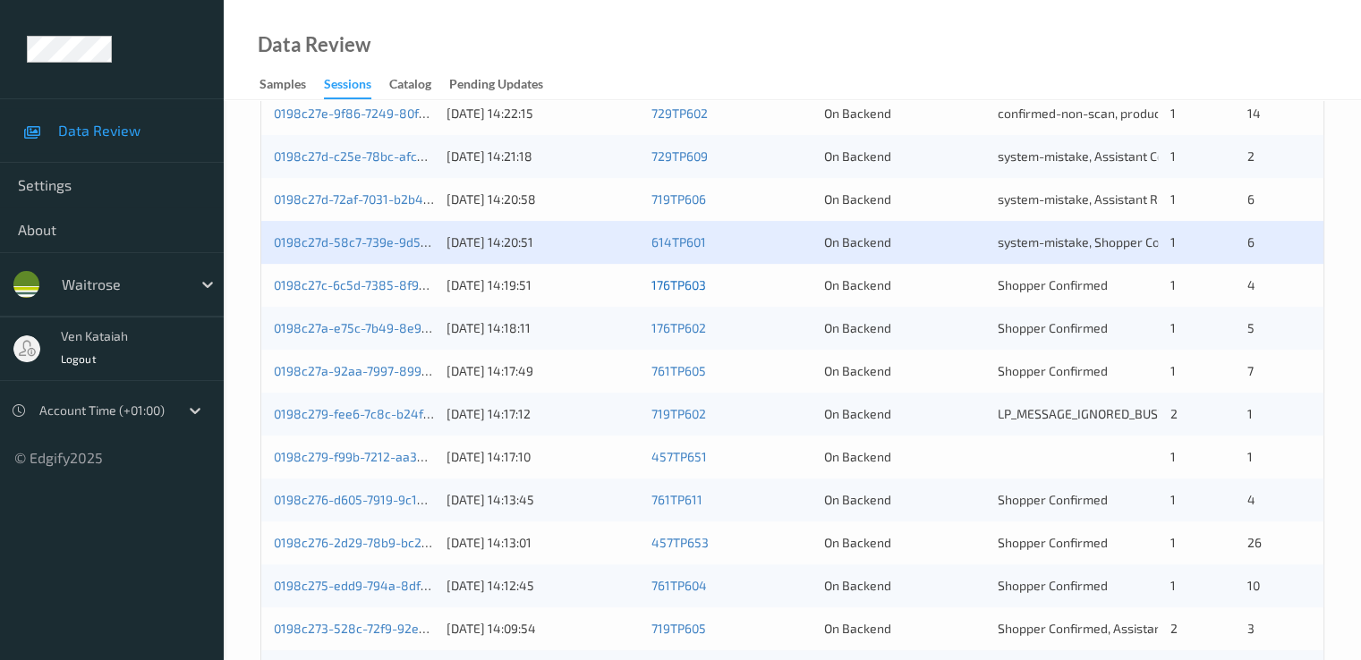
scroll to position [537, 0]
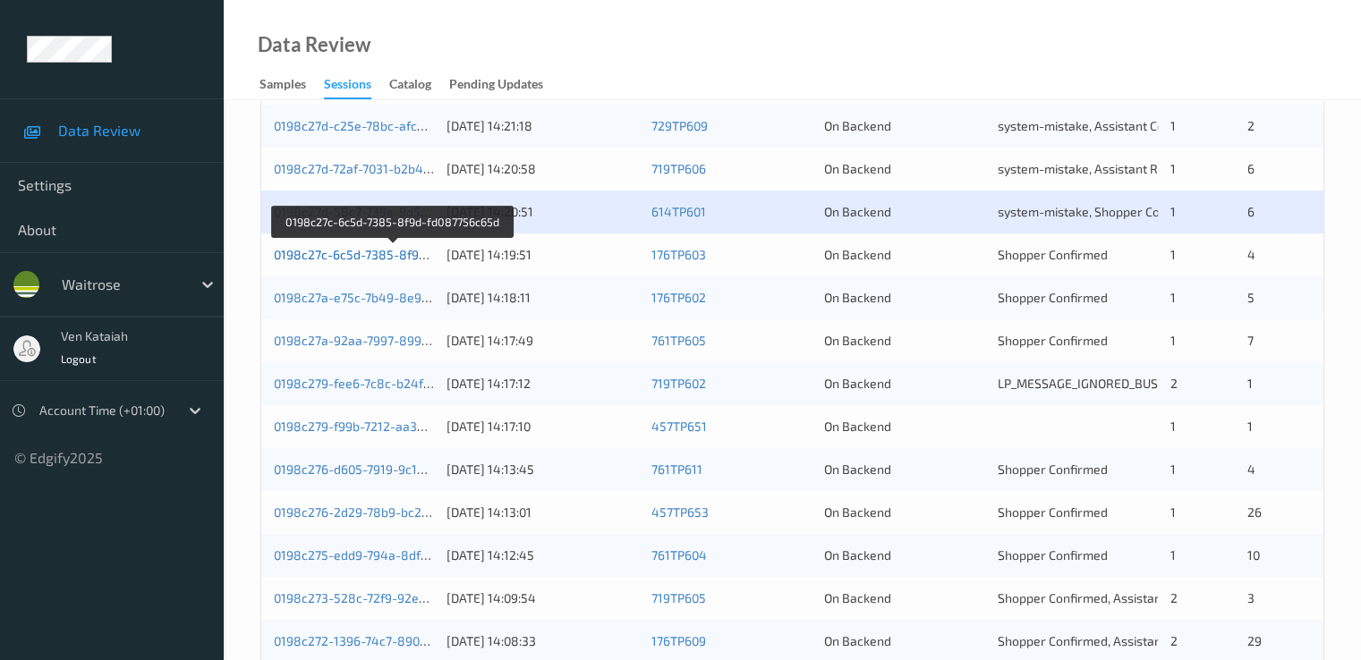
click at [383, 251] on link "0198c27c-6c5d-7385-8f9d-fd087756c65d" at bounding box center [393, 254] width 239 height 15
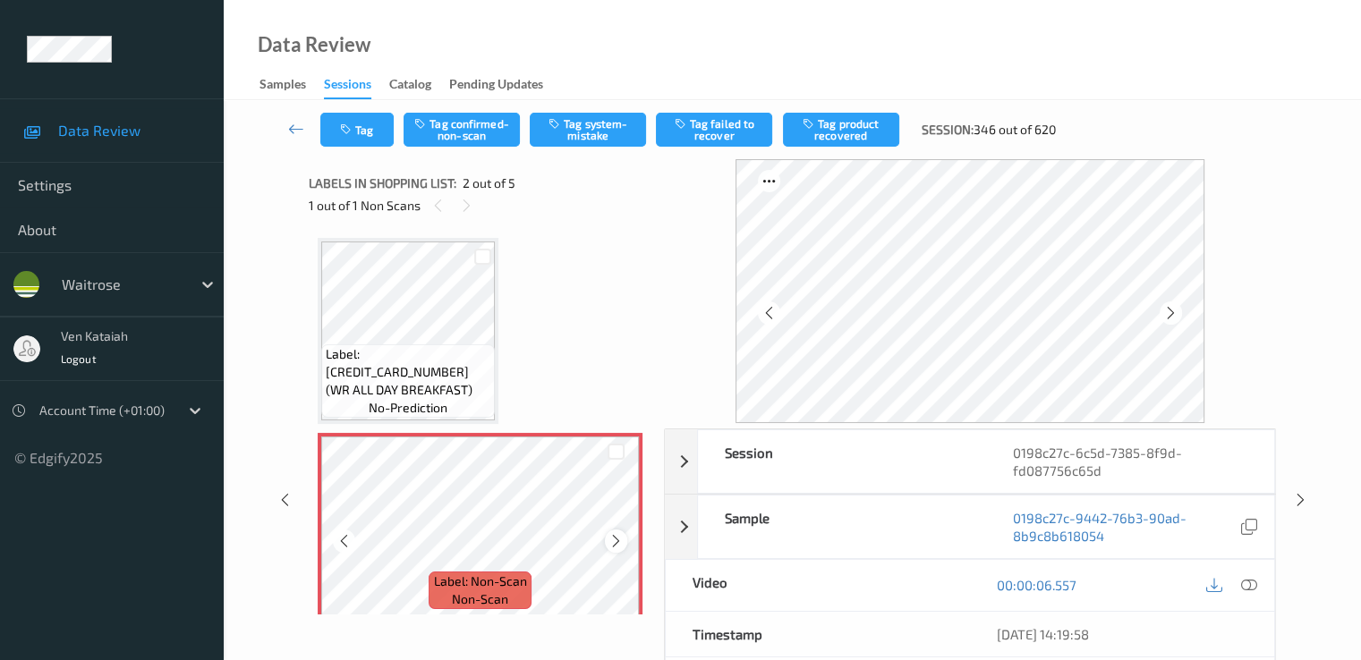
click at [622, 541] on icon at bounding box center [615, 541] width 15 height 16
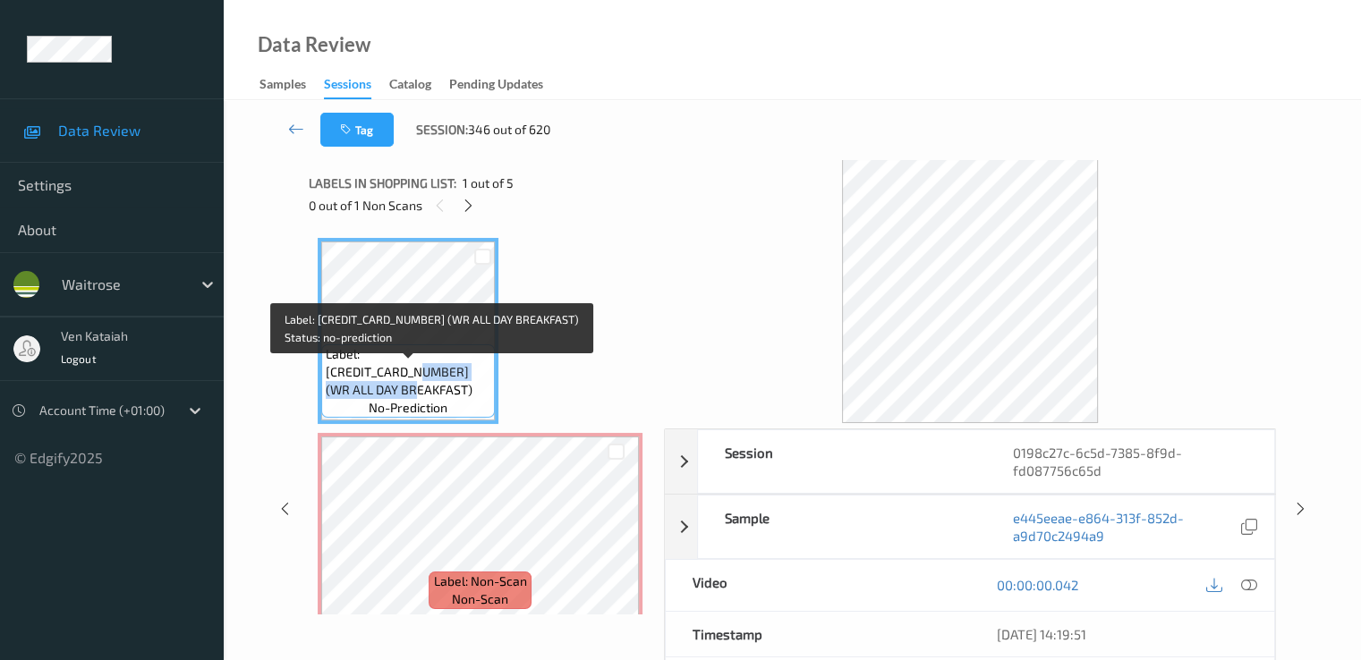
drag, startPoint x: 457, startPoint y: 369, endPoint x: 437, endPoint y: 393, distance: 31.1
click at [437, 393] on span "Label: 5000169662397 (WR ALL DAY BREAKFAST)" at bounding box center [408, 372] width 165 height 54
copy span "(WR ALL DAY BREAKFAST"
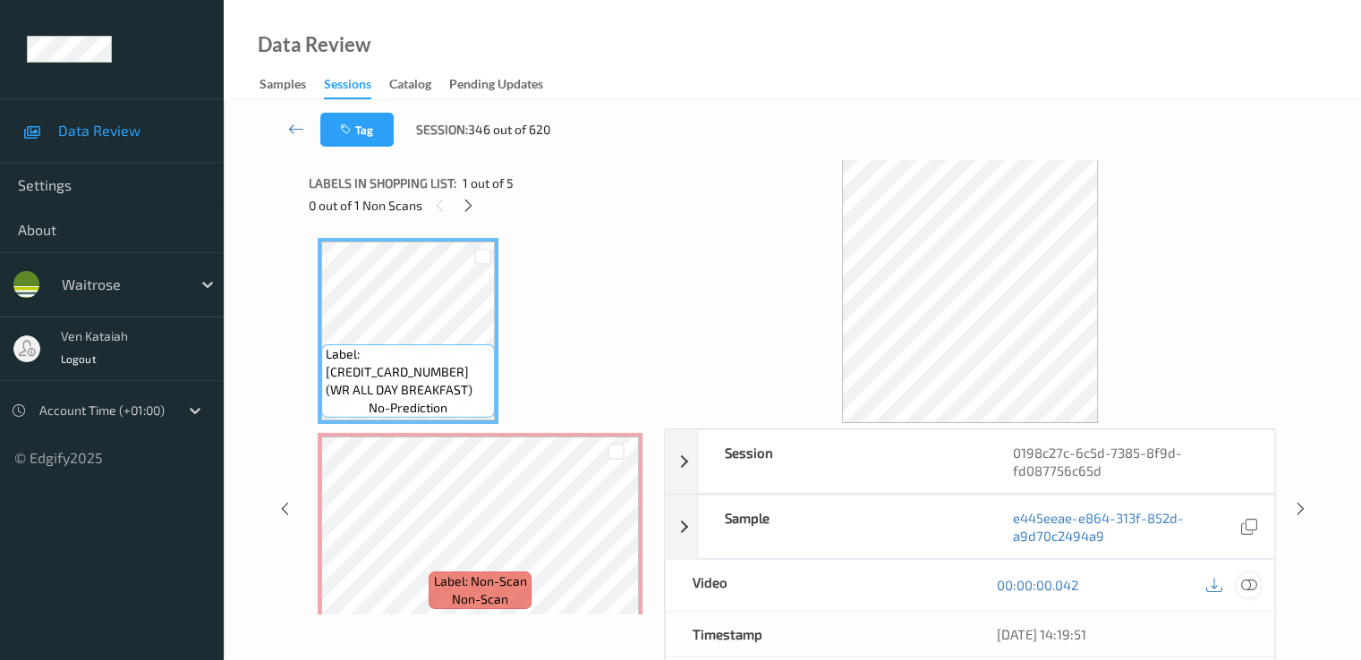
click at [1252, 580] on icon at bounding box center [1248, 585] width 16 height 16
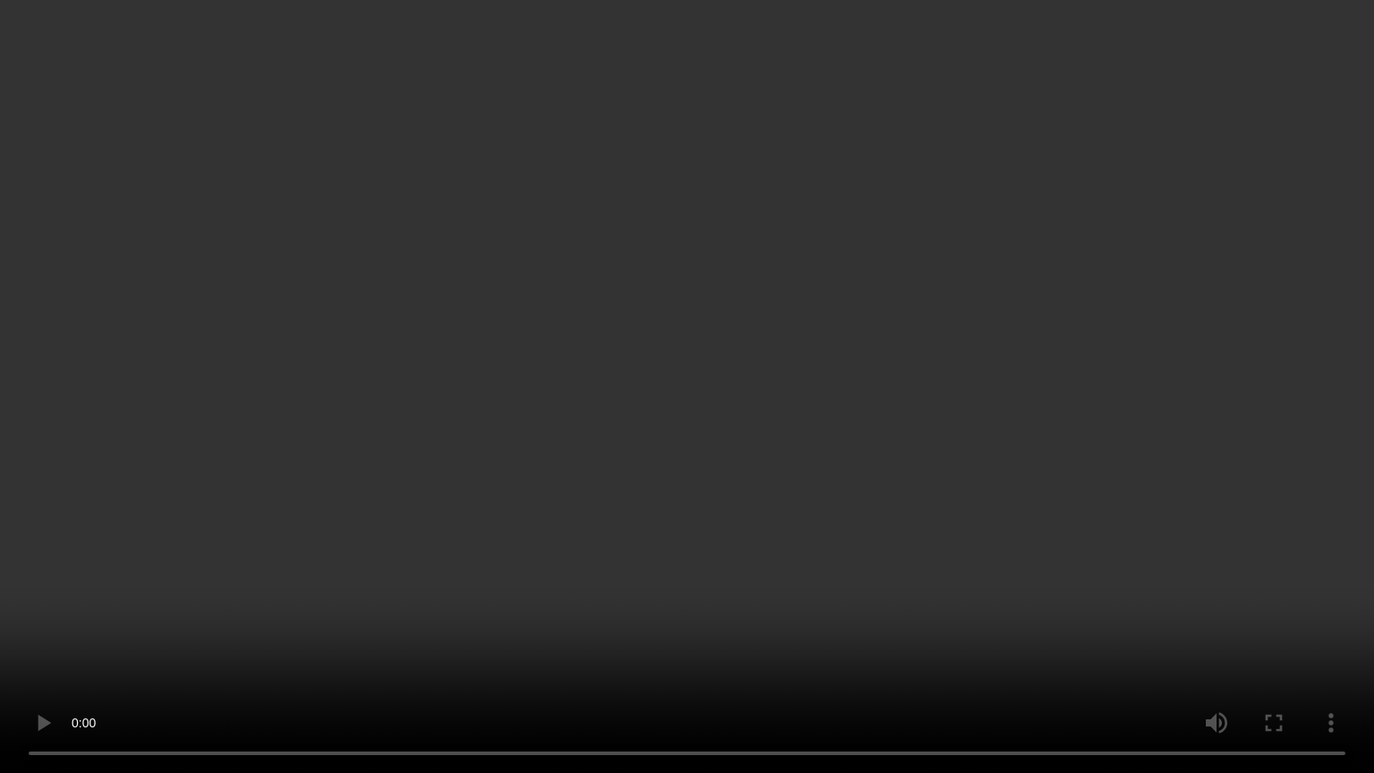
click at [538, 512] on video at bounding box center [687, 386] width 1374 height 773
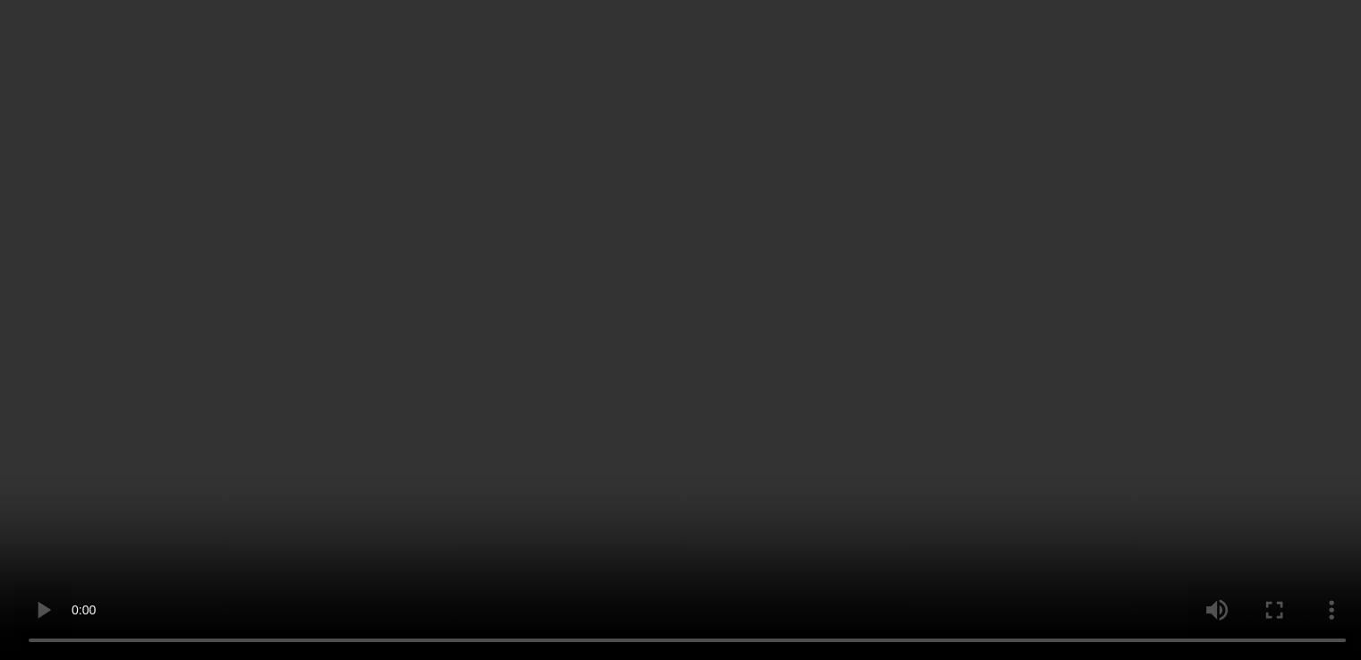
scroll to position [358, 0]
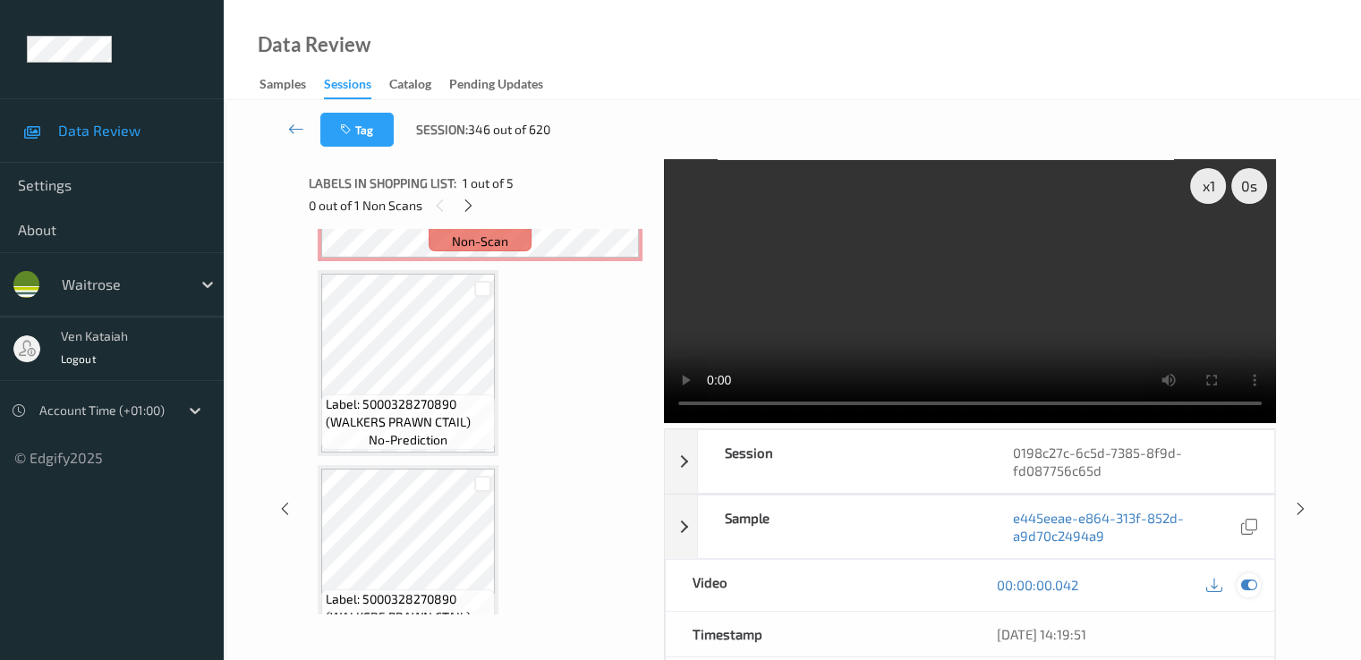
click at [1247, 586] on icon at bounding box center [1248, 585] width 16 height 16
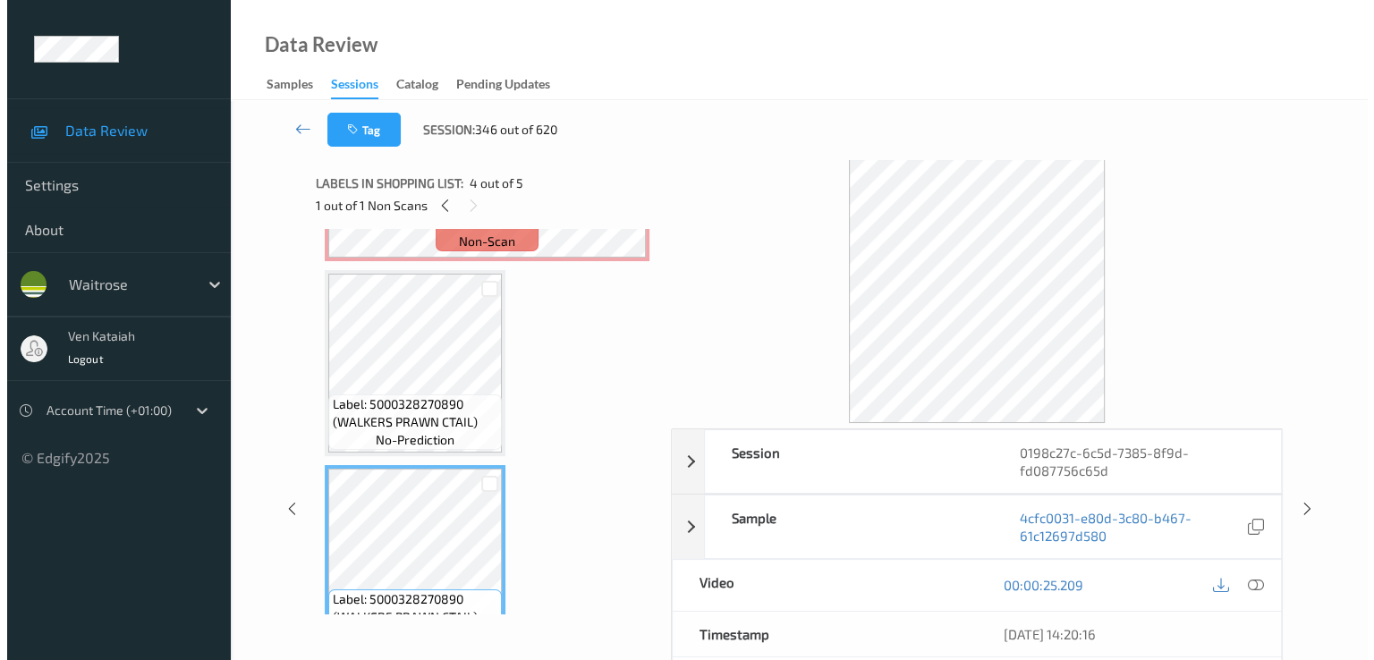
scroll to position [0, 0]
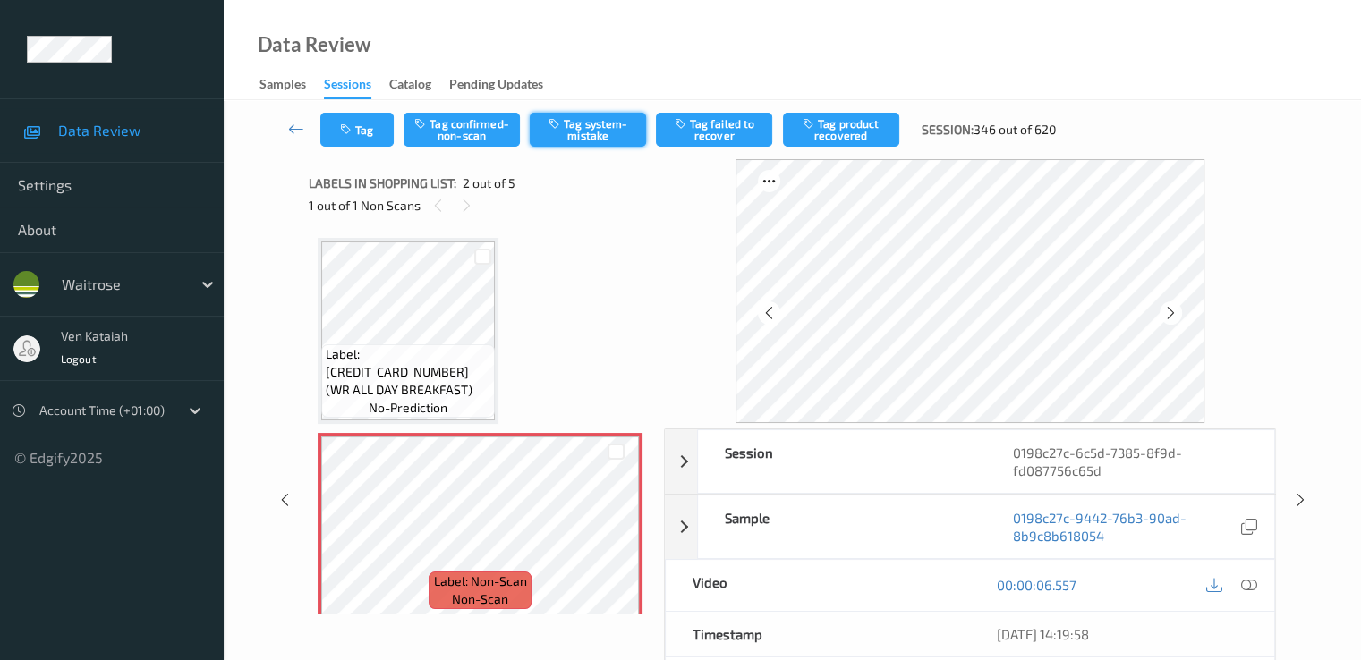
click at [602, 115] on button "Tag system-mistake" at bounding box center [588, 130] width 116 height 34
click at [386, 126] on button "Tag" at bounding box center [356, 130] width 73 height 34
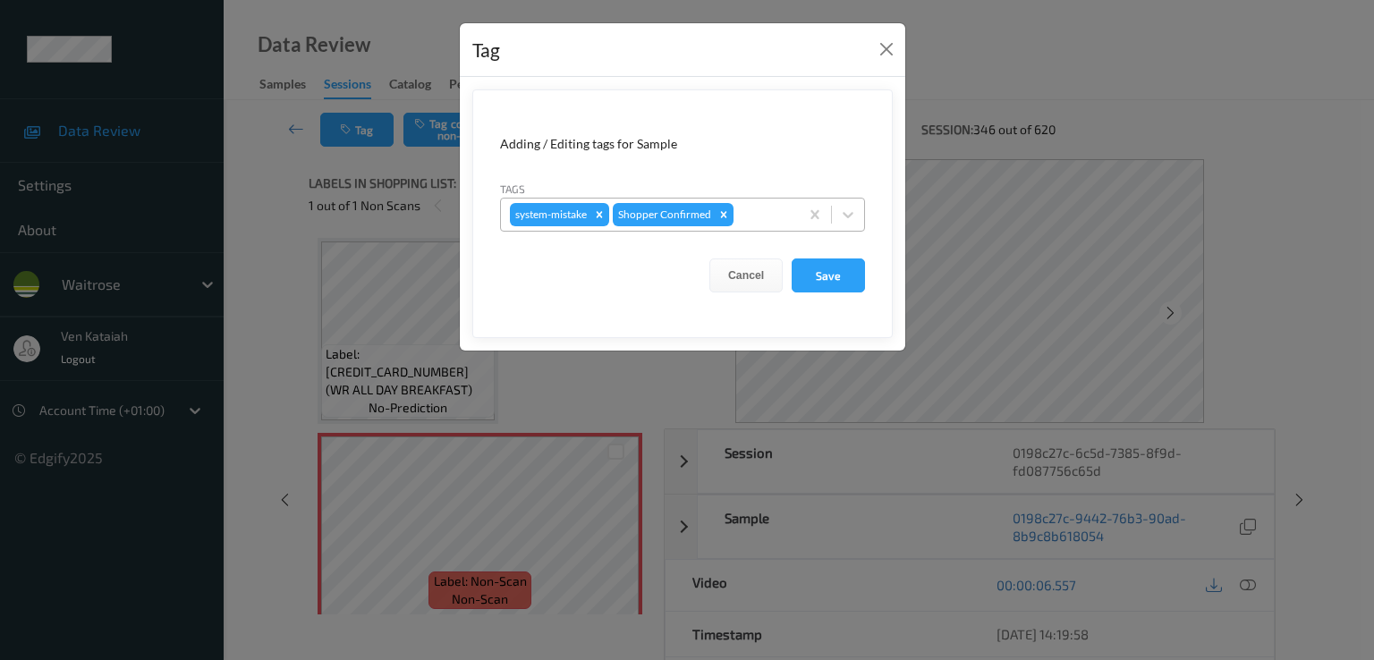
drag, startPoint x: 730, startPoint y: 205, endPoint x: 742, endPoint y: 209, distance: 12.5
click at [733, 206] on div "system-mistake Shopper Confirmed" at bounding box center [650, 215] width 298 height 30
click at [747, 209] on div at bounding box center [763, 214] width 53 height 21
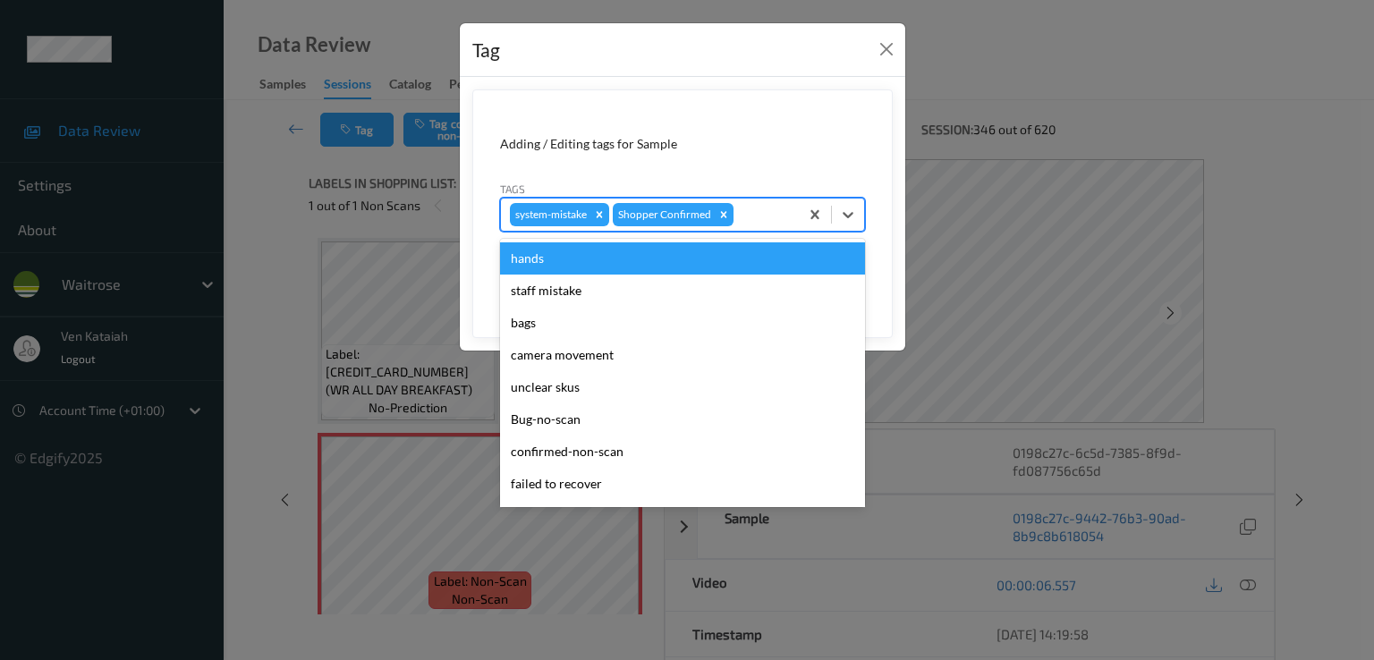
scroll to position [351, 0]
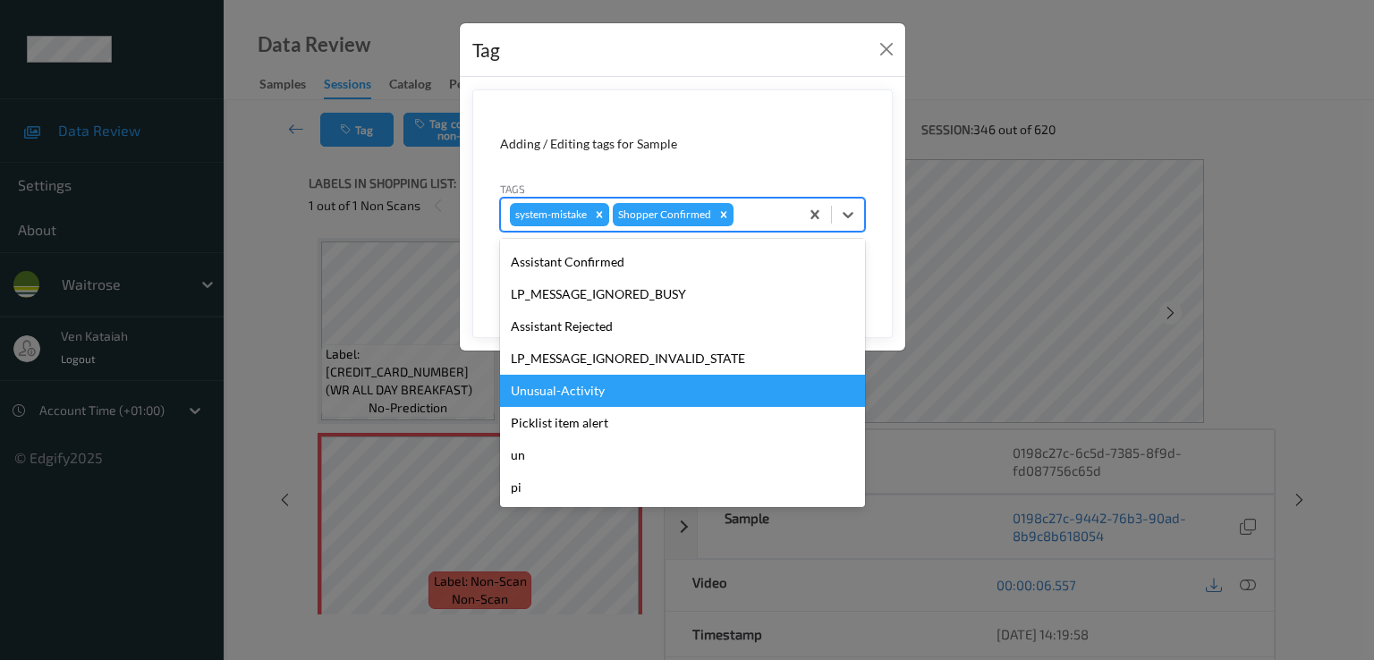
click at [601, 393] on div "Unusual-Activity" at bounding box center [682, 391] width 365 height 32
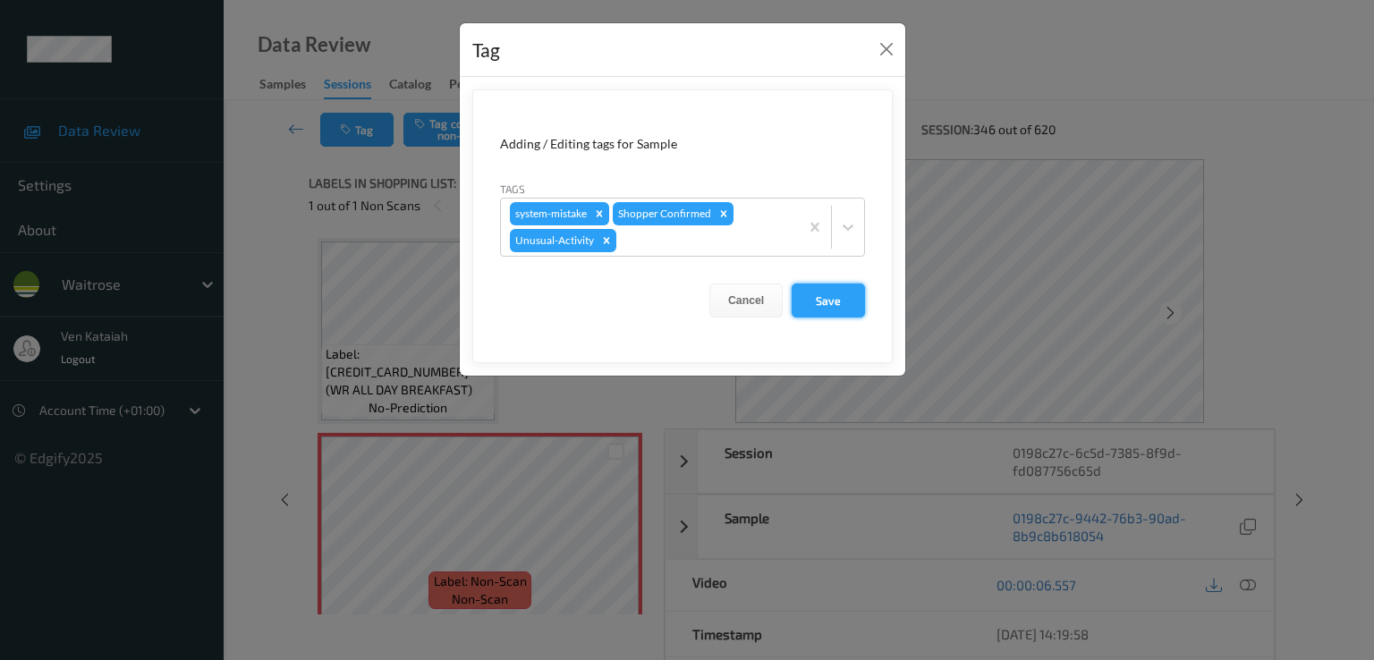
click at [837, 297] on button "Save" at bounding box center [828, 301] width 73 height 34
